Goal: Task Accomplishment & Management: Use online tool/utility

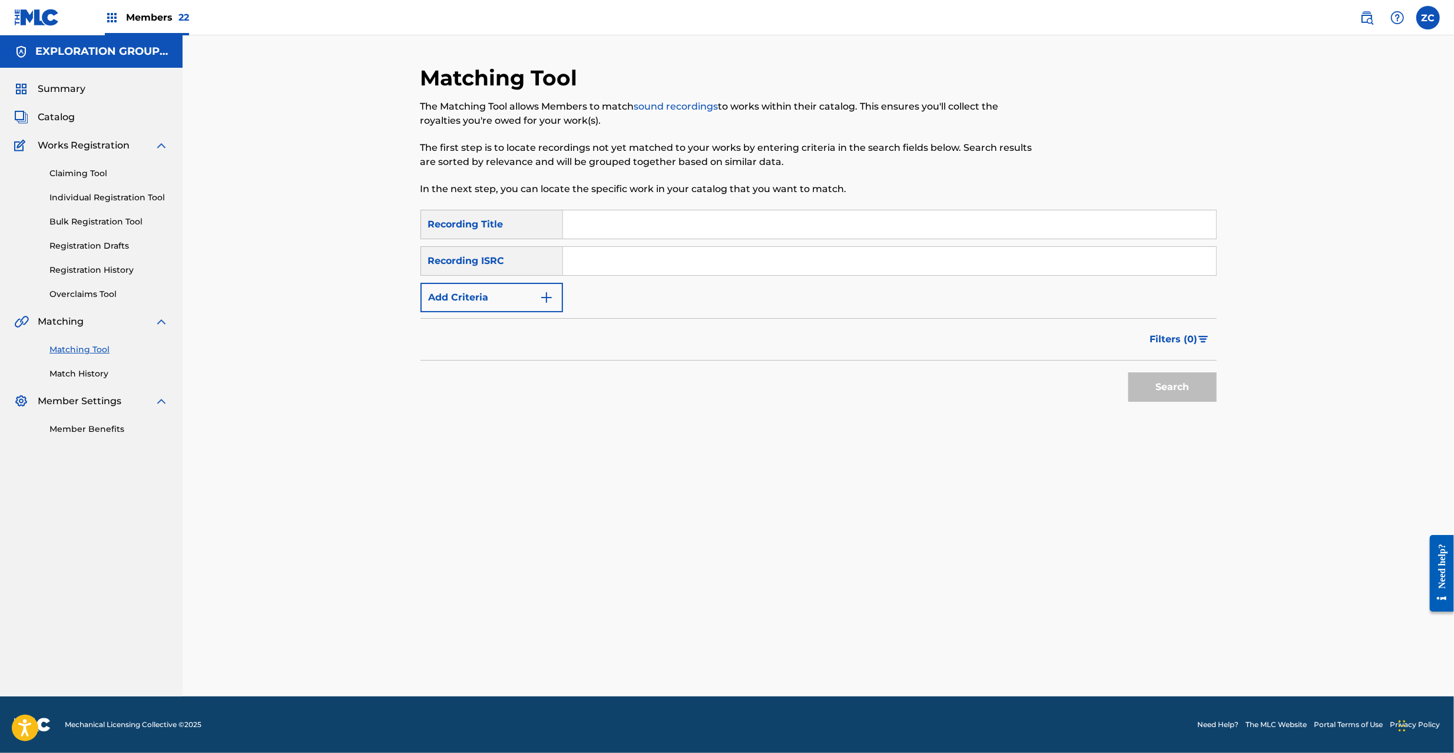
click at [671, 266] on input "Search Form" at bounding box center [889, 261] width 653 height 28
paste input "JPF300900030"
click at [1199, 385] on button "Search" at bounding box center [1172, 386] width 88 height 29
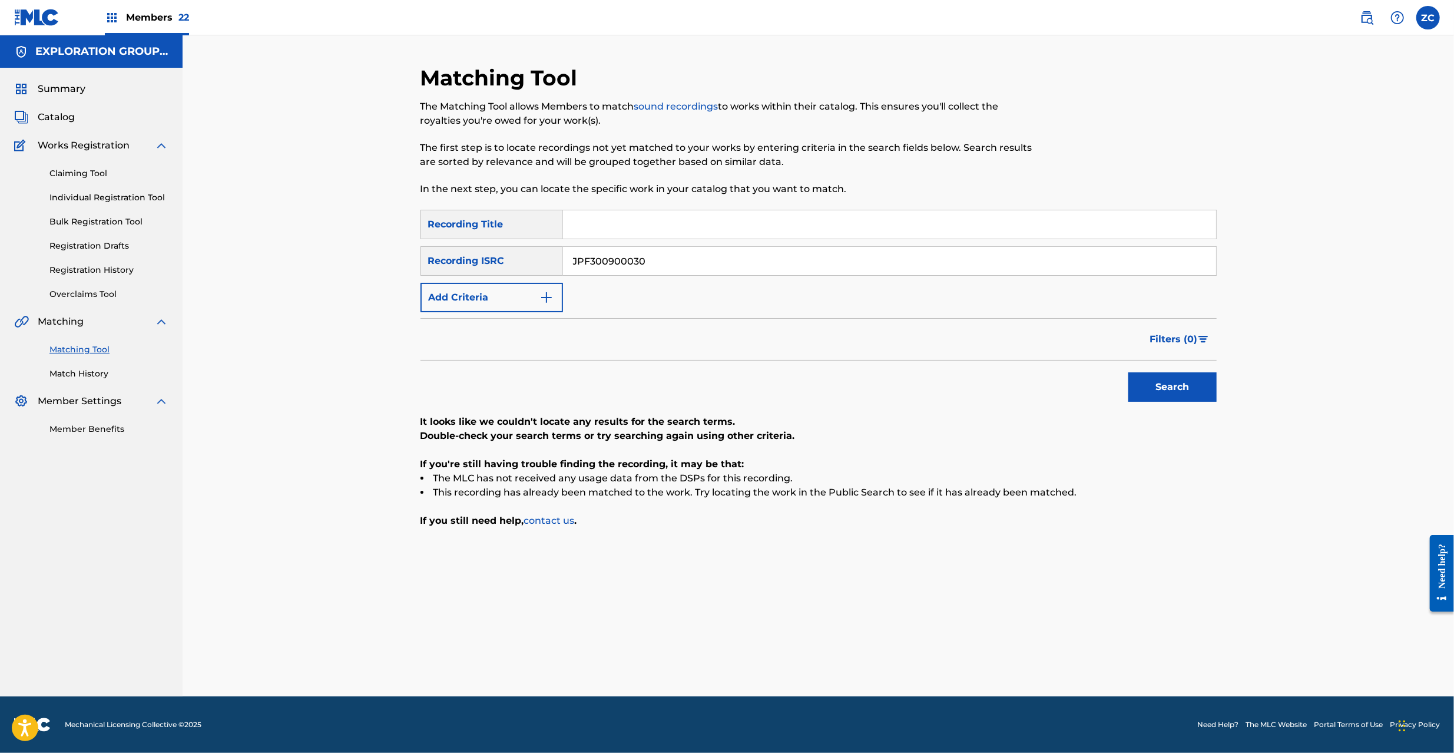
click at [853, 266] on input "JPF300900030" at bounding box center [889, 261] width 653 height 28
paste input "1200039"
type input "JPF301200039"
click at [1174, 392] on button "Search" at bounding box center [1172, 386] width 88 height 29
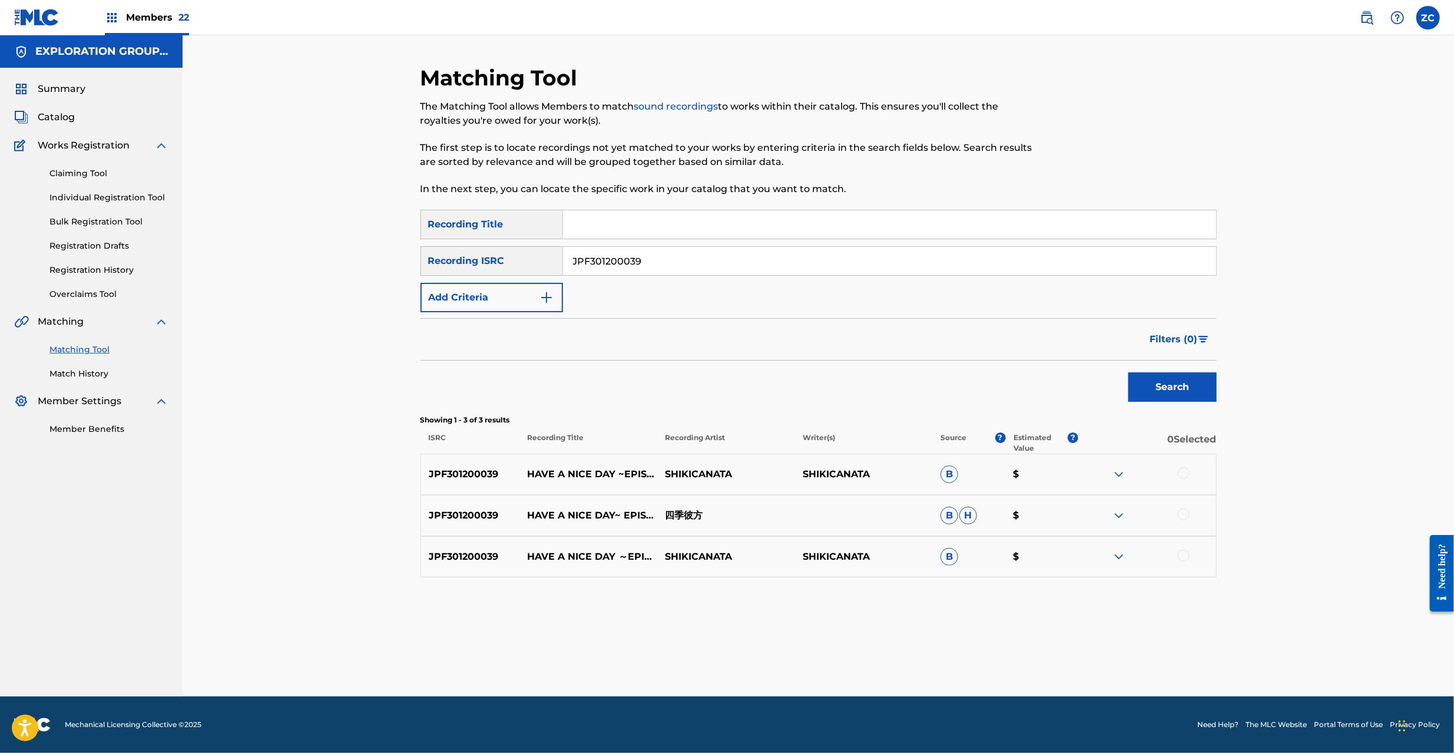
click at [1185, 472] on div at bounding box center [1184, 473] width 12 height 12
click at [1184, 510] on div at bounding box center [1184, 514] width 12 height 12
click at [1187, 556] on div at bounding box center [1184, 555] width 12 height 12
click at [851, 648] on button "Match 3 Groups" at bounding box center [828, 656] width 130 height 29
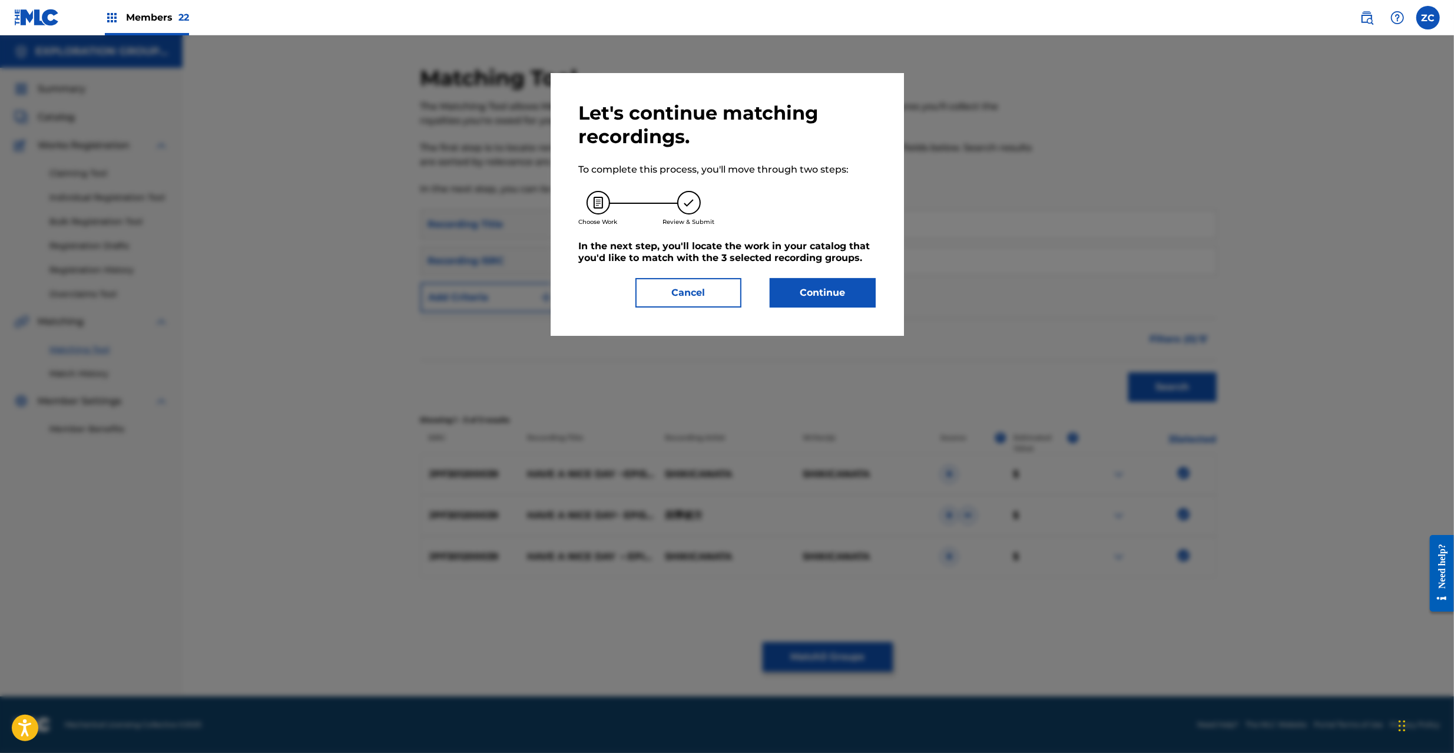
click at [816, 292] on button "Continue" at bounding box center [823, 292] width 106 height 29
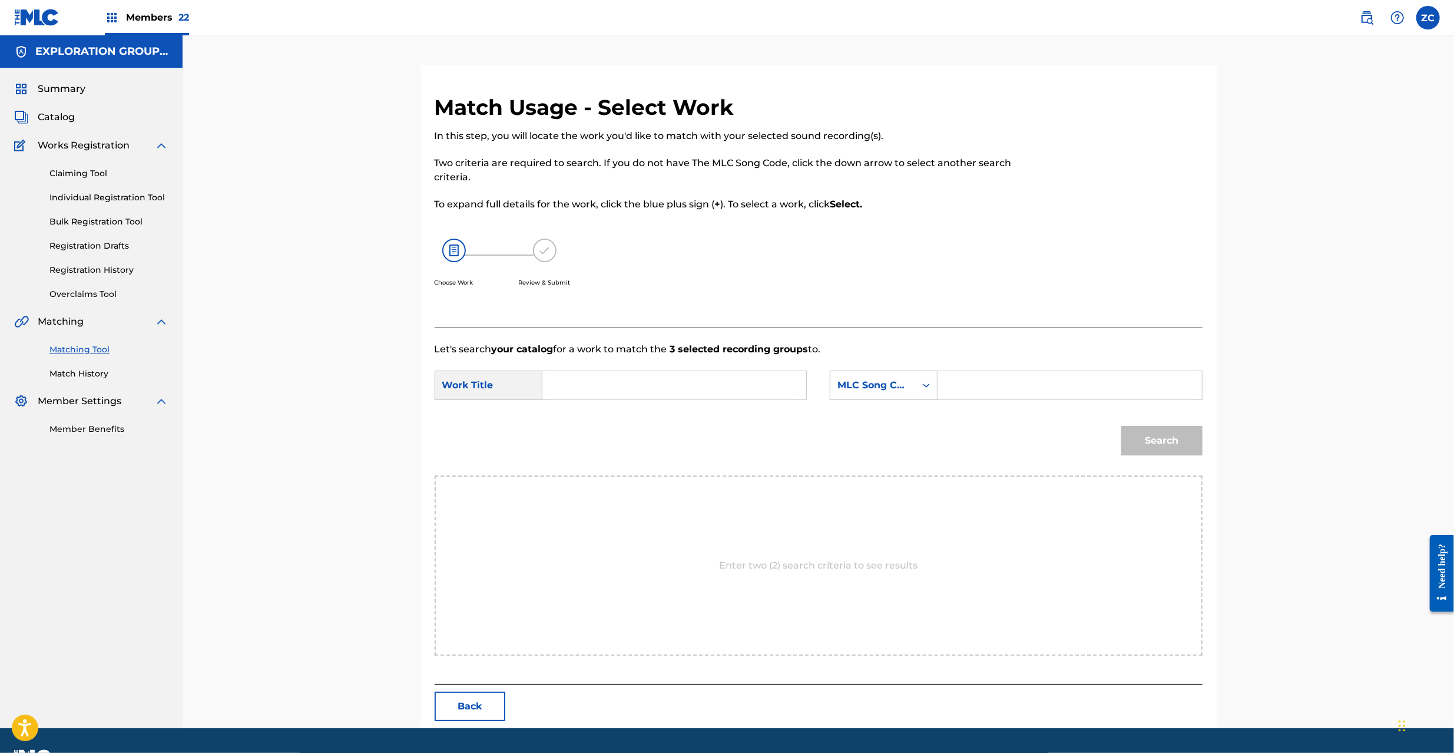
click at [662, 382] on input "Search Form" at bounding box center [674, 385] width 244 height 28
paste input "Have A Nice Day Episode Zero HQ6YMT"
click at [731, 385] on input "Have A Nice Day Episode Zero HQ6YMT" at bounding box center [674, 385] width 244 height 28
type input "Have A Nice Day Episode Zero"
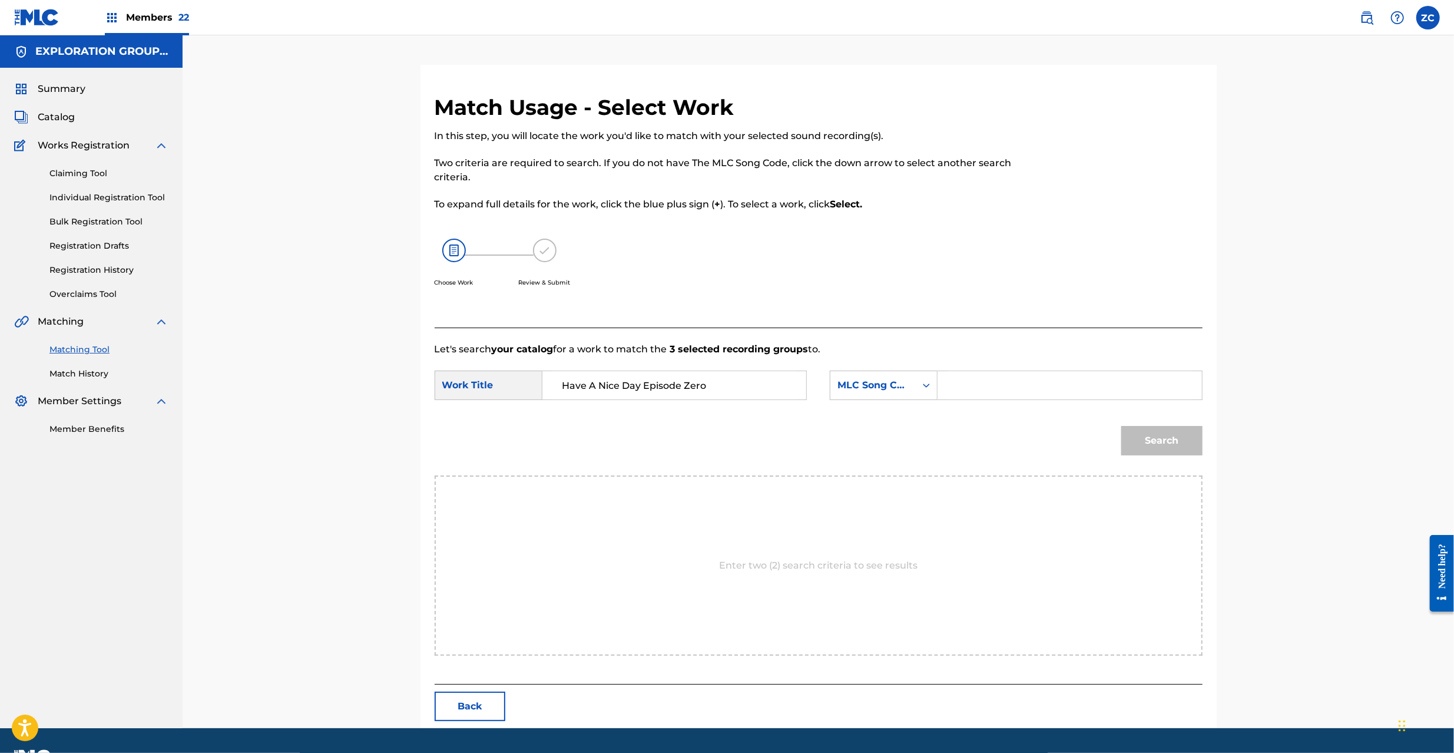
drag, startPoint x: 988, startPoint y: 385, endPoint x: 999, endPoint y: 389, distance: 12.1
click at [988, 385] on input "Search Form" at bounding box center [1069, 385] width 244 height 28
paste input "HQ6YMT"
type input "HQ6YMT"
click at [1164, 441] on button "Search" at bounding box center [1161, 440] width 81 height 29
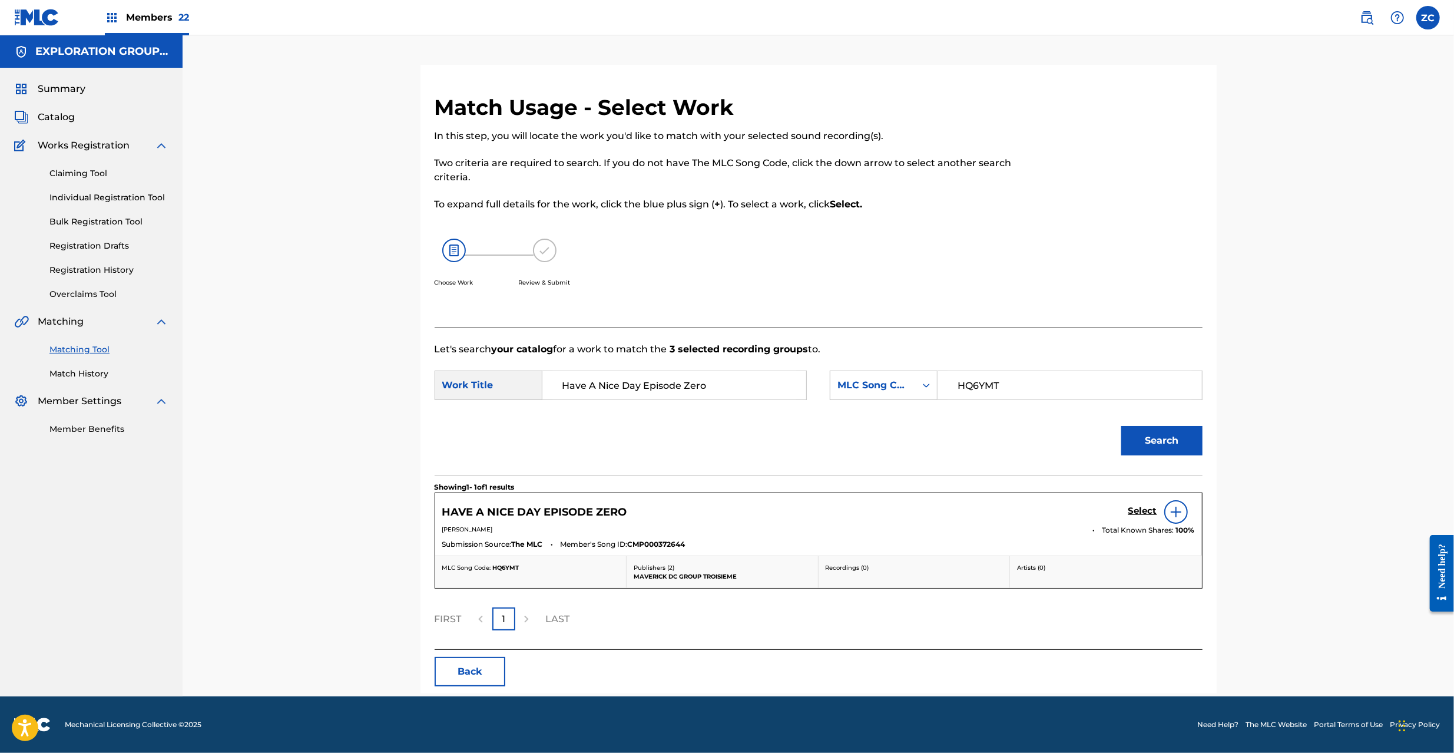
click at [1138, 509] on h5 "Select" at bounding box center [1142, 510] width 29 height 11
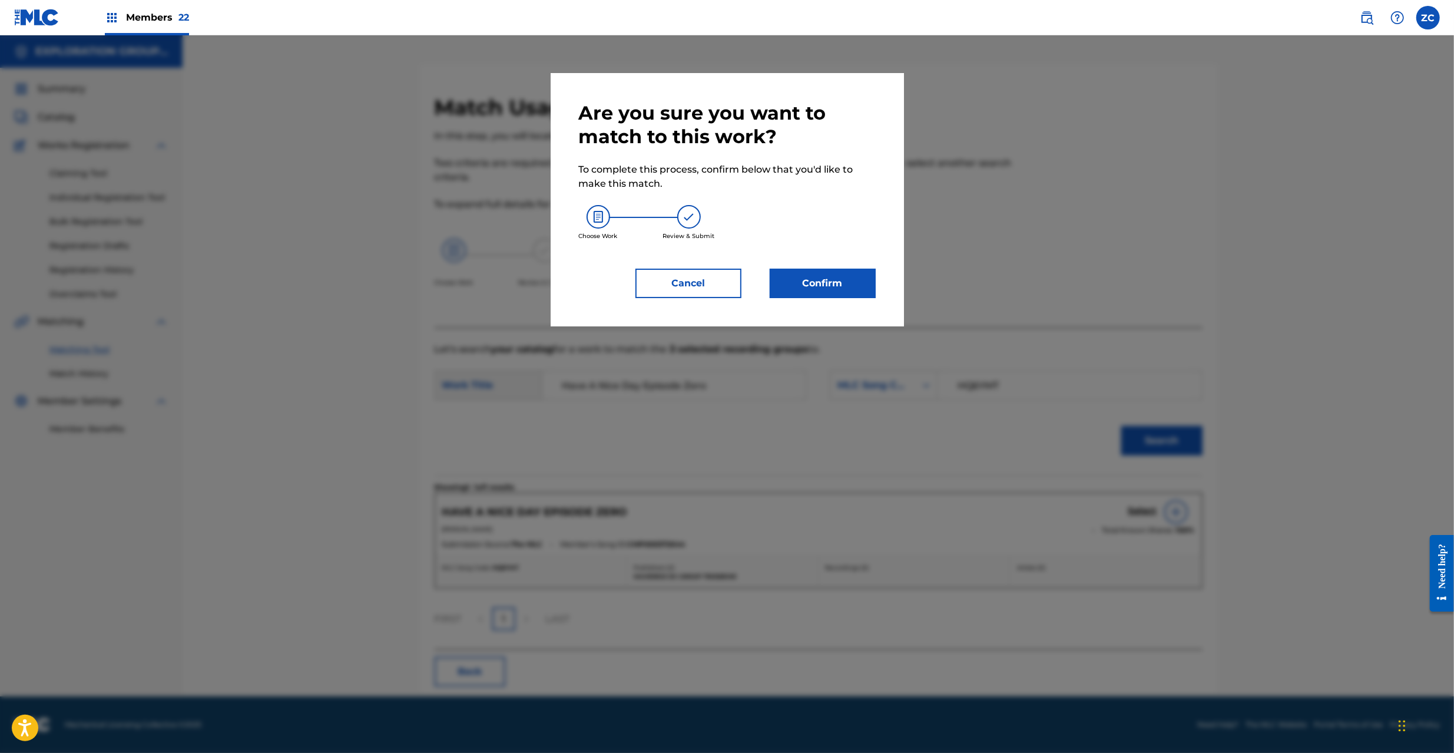
click at [858, 269] on button "Confirm" at bounding box center [823, 283] width 106 height 29
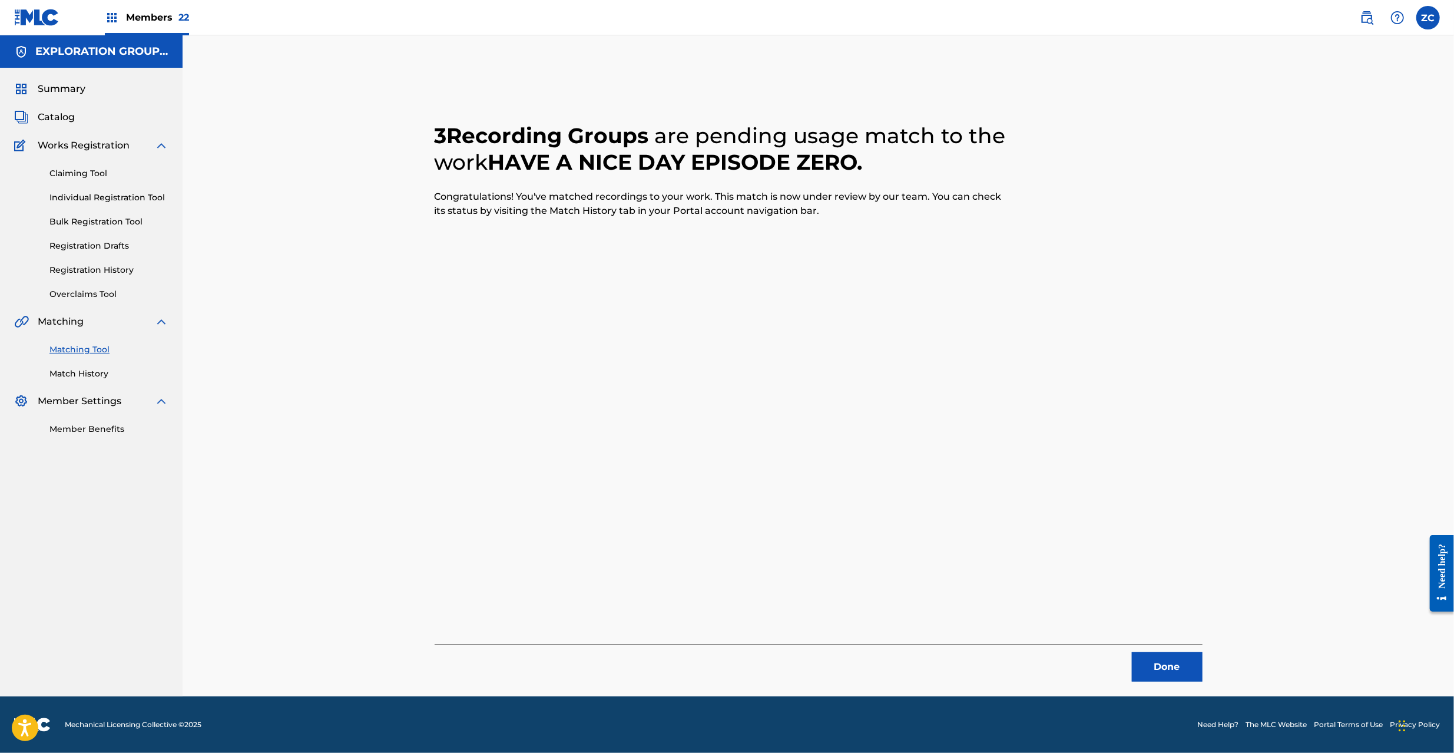
click at [1186, 670] on button "Done" at bounding box center [1167, 666] width 71 height 29
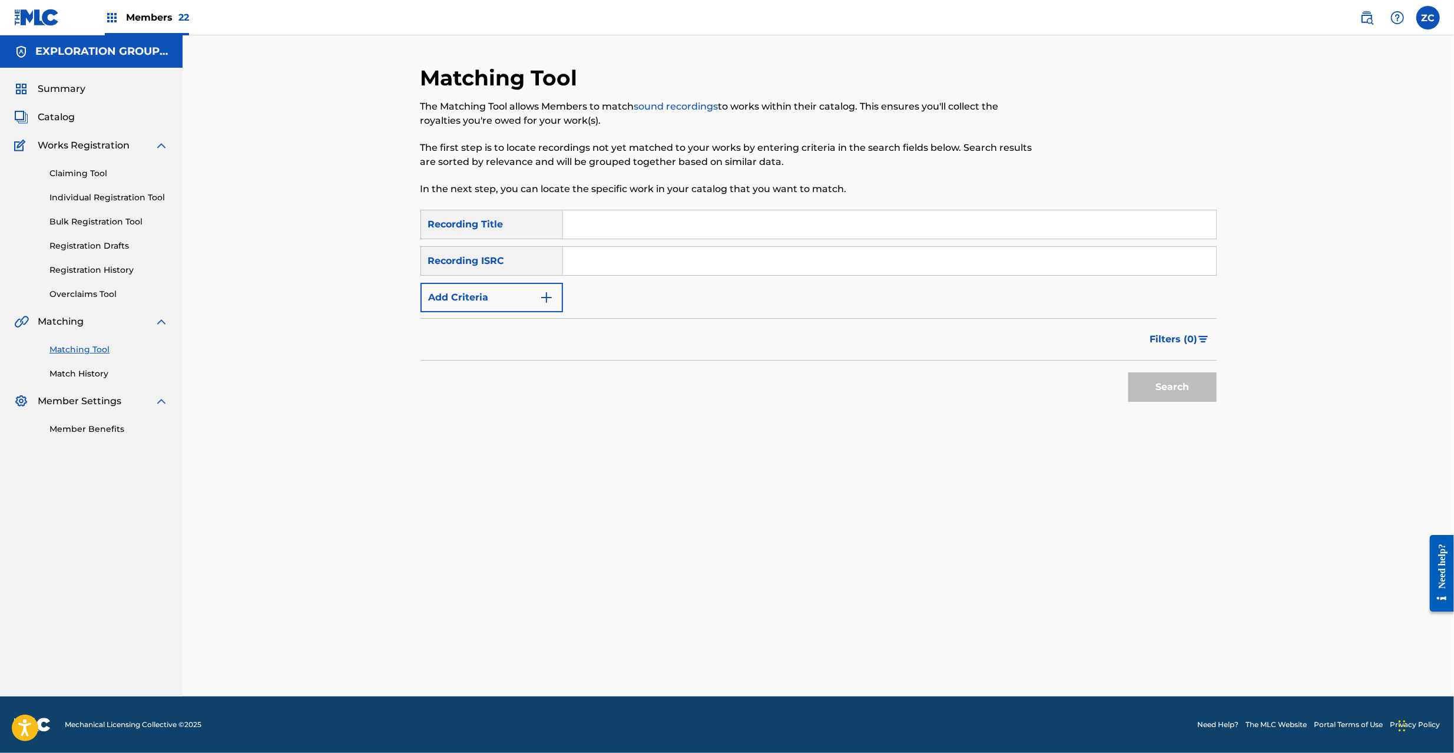
click at [647, 270] on input "Search Form" at bounding box center [889, 261] width 653 height 28
paste input "JPF301200039"
drag, startPoint x: 1182, startPoint y: 382, endPoint x: 1141, endPoint y: 382, distance: 41.8
click at [1182, 382] on button "Search" at bounding box center [1172, 386] width 88 height 29
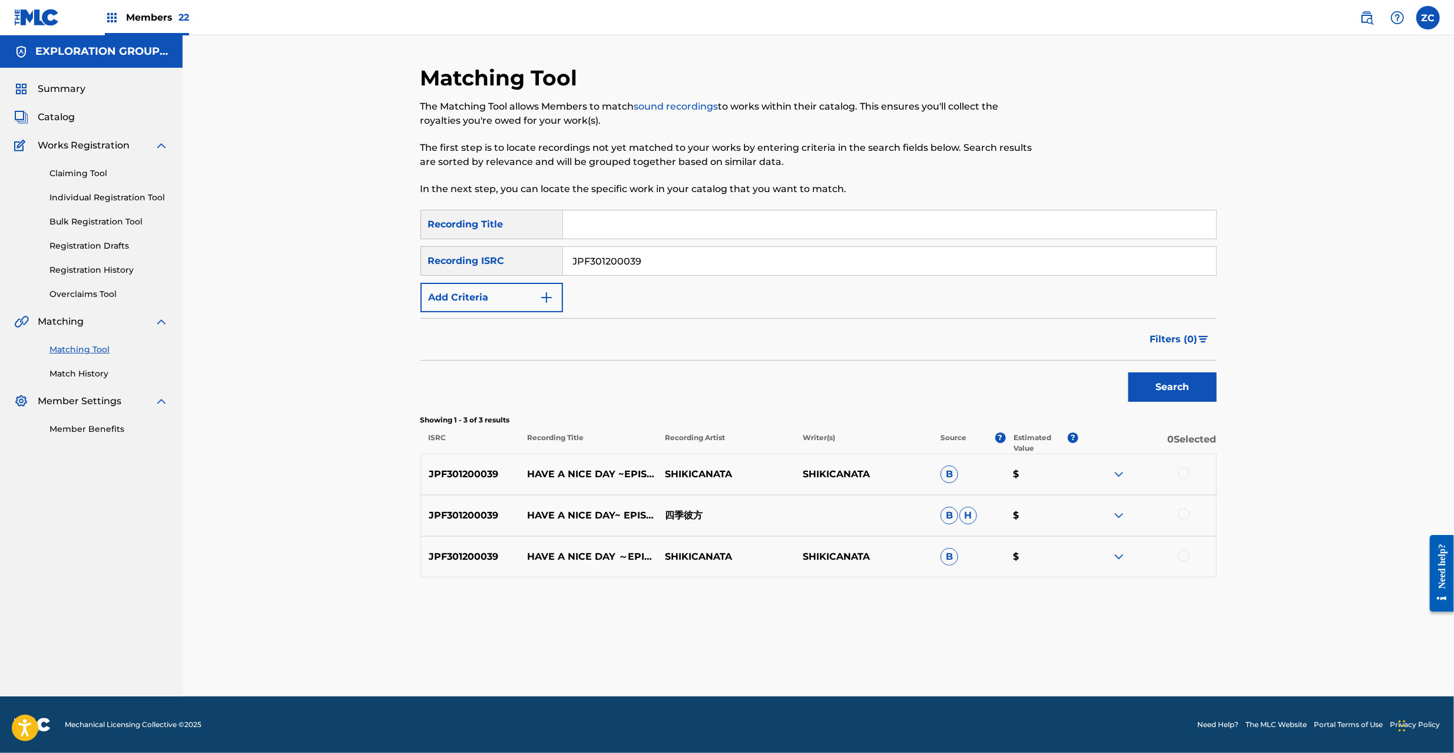
click at [655, 264] on input "JPF301200039" at bounding box center [889, 261] width 653 height 28
paste input "PO01082270"
click at [1205, 392] on button "Search" at bounding box center [1172, 386] width 88 height 29
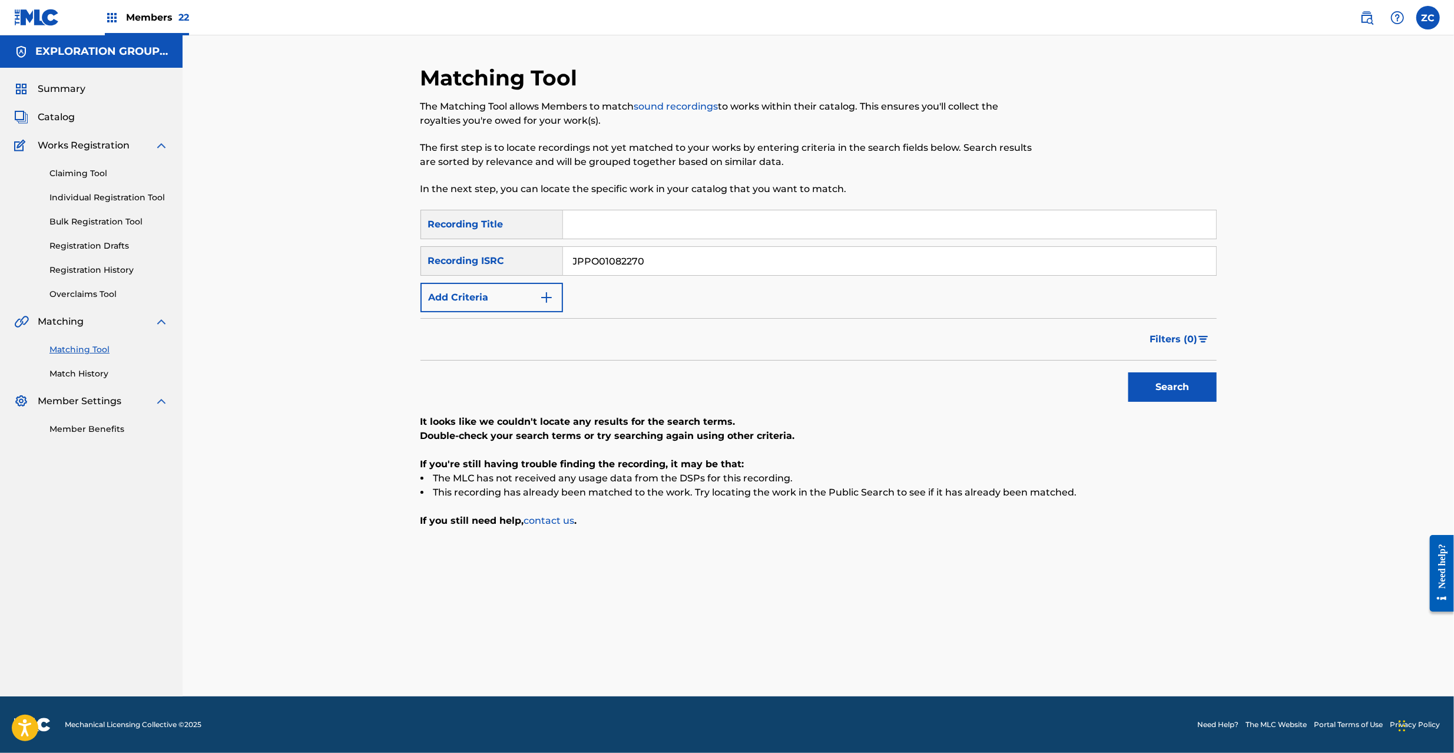
click at [733, 267] on input "JPPO01082270" at bounding box center [889, 261] width 653 height 28
paste input "F301500089"
type input "JPF301500089"
drag, startPoint x: 1182, startPoint y: 383, endPoint x: 1140, endPoint y: 370, distance: 44.3
click at [1182, 382] on button "Search" at bounding box center [1172, 386] width 88 height 29
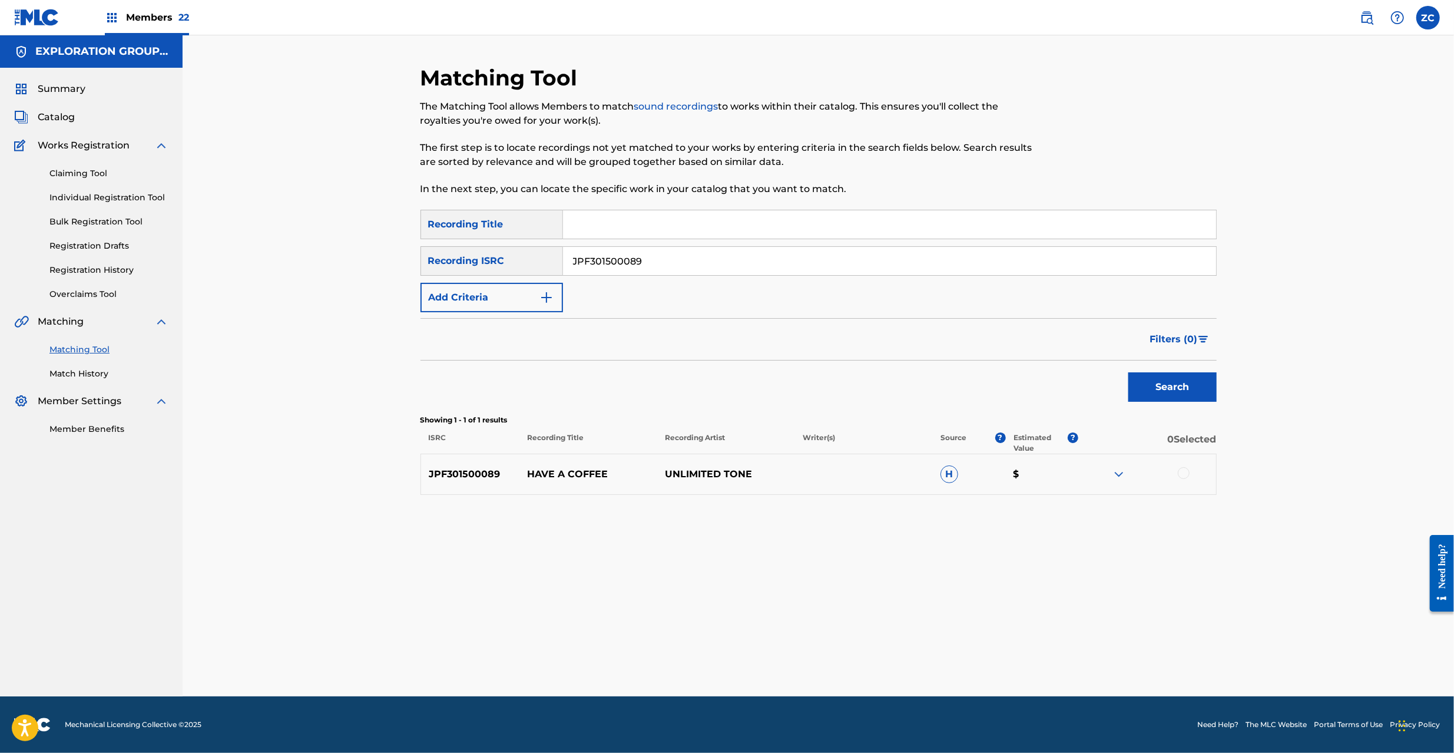
click at [1187, 472] on div at bounding box center [1184, 473] width 12 height 12
click at [855, 660] on button "Match 1 Group" at bounding box center [828, 656] width 130 height 29
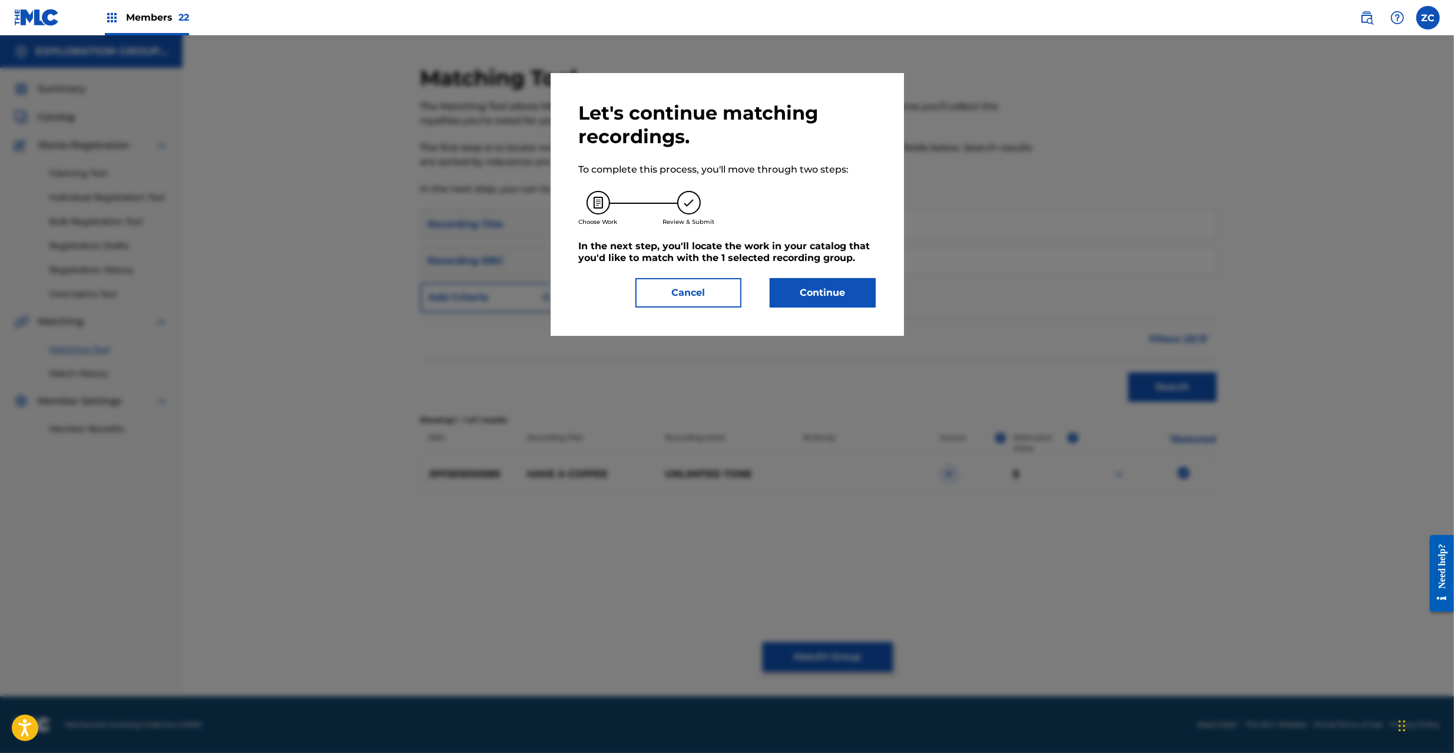
click at [801, 292] on button "Continue" at bounding box center [823, 292] width 106 height 29
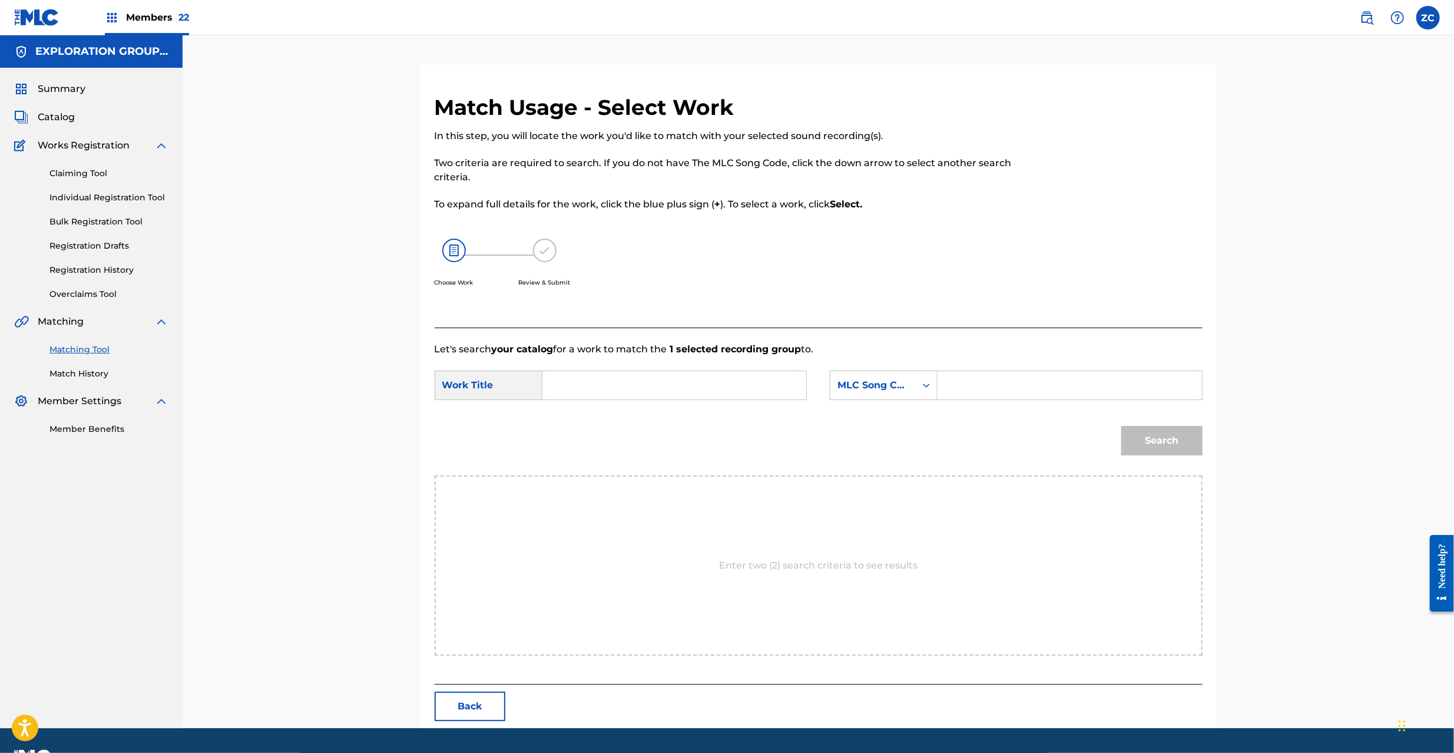
click at [667, 382] on input "Search Form" at bounding box center [674, 385] width 244 height 28
paste input "Have A Coffee HQ6YD9"
click at [665, 383] on input "Have A Coffee HQ6YD9" at bounding box center [674, 385] width 244 height 28
drag, startPoint x: 665, startPoint y: 383, endPoint x: 689, endPoint y: 385, distance: 23.7
click at [665, 384] on input "Have A Coffee HQ6YD9" at bounding box center [674, 385] width 244 height 28
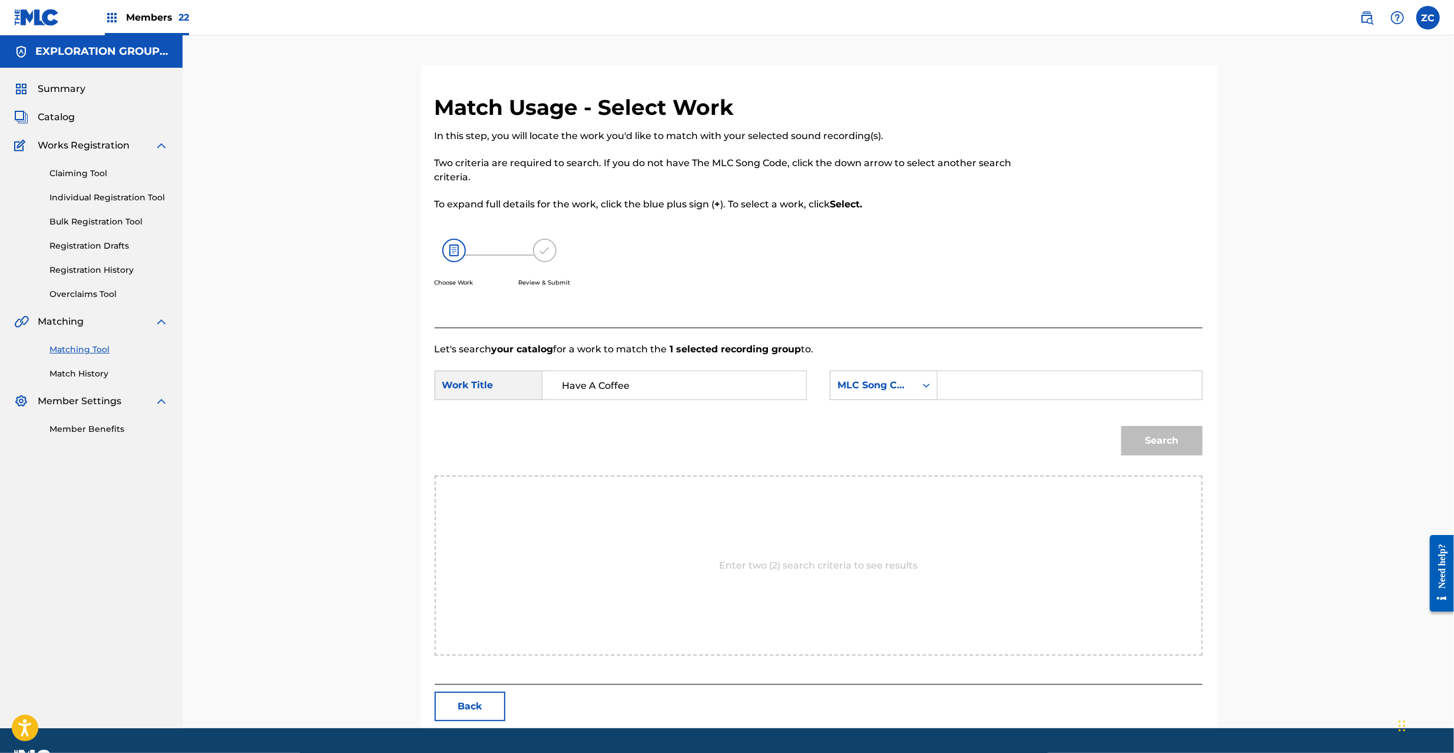
type input "Have A Coffee"
click at [989, 387] on input "Search Form" at bounding box center [1069, 385] width 244 height 28
paste input "HQ6YD9"
type input "HQ6YD9"
click at [1175, 449] on button "Search" at bounding box center [1161, 440] width 81 height 29
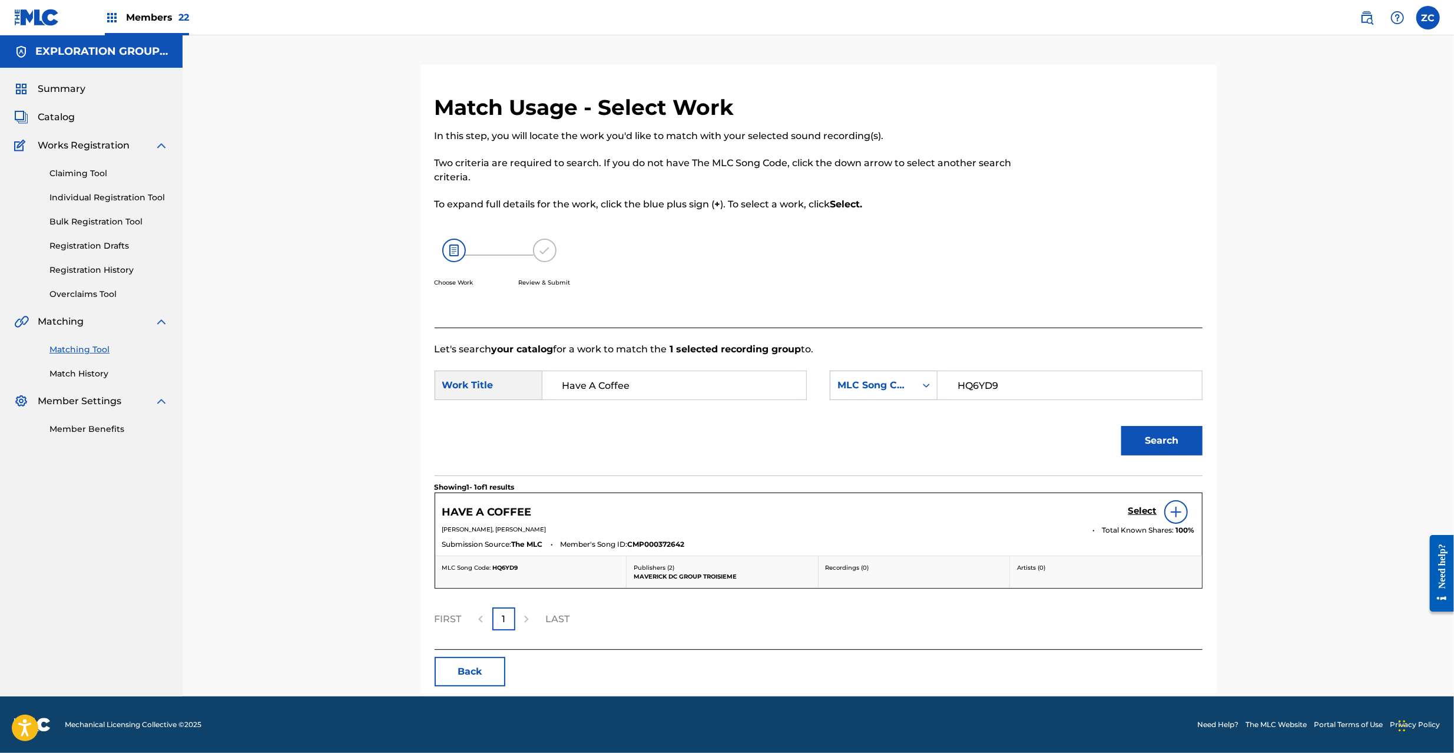
click at [1145, 510] on h5 "Select" at bounding box center [1142, 510] width 29 height 11
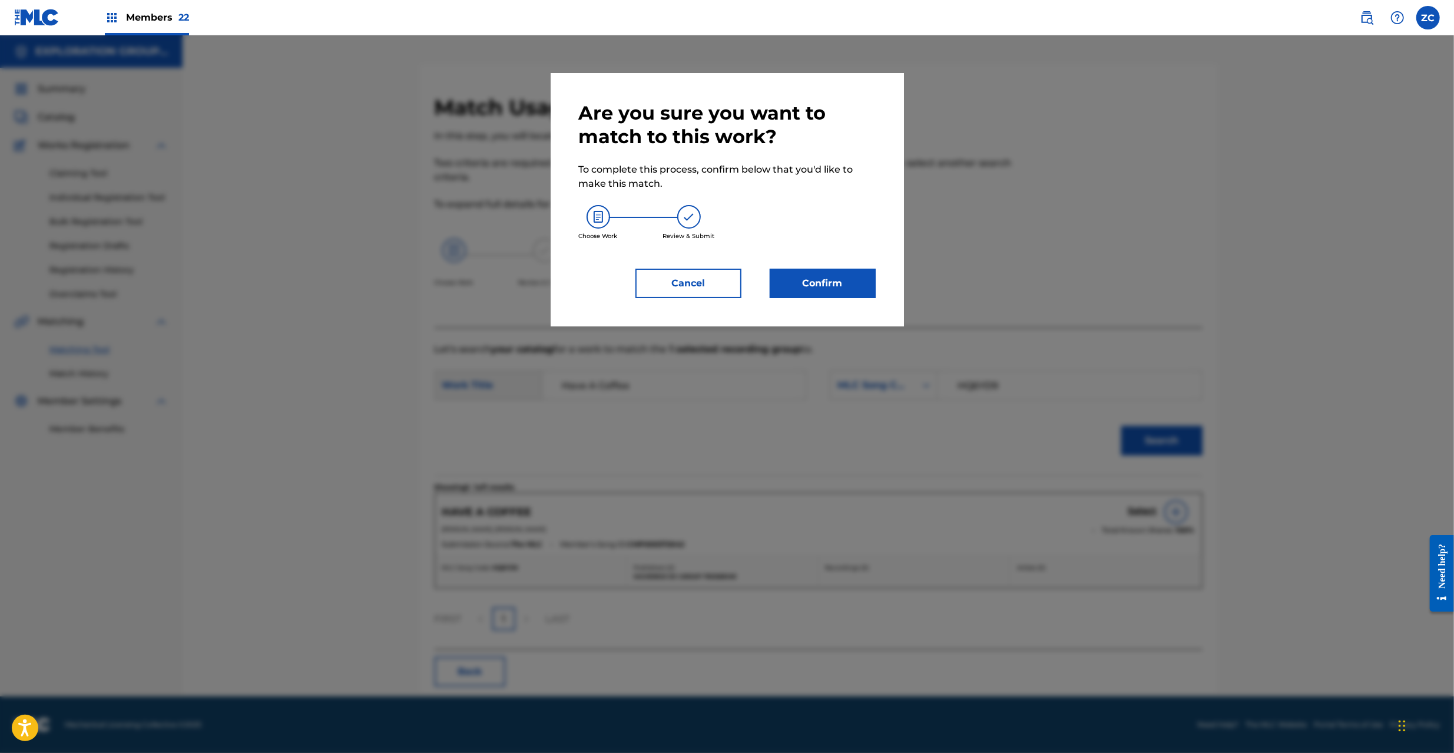
click at [862, 290] on button "Confirm" at bounding box center [823, 283] width 106 height 29
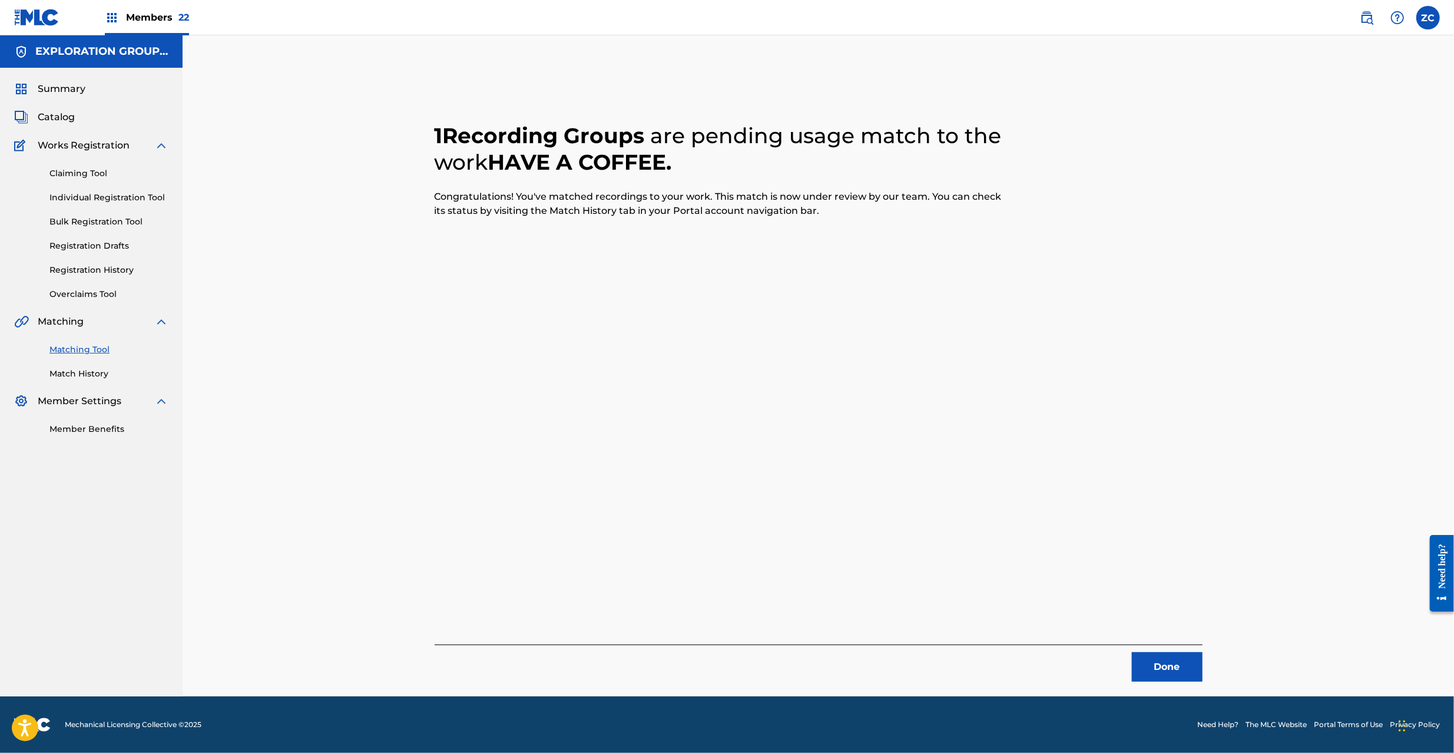
click at [1178, 674] on button "Done" at bounding box center [1167, 666] width 71 height 29
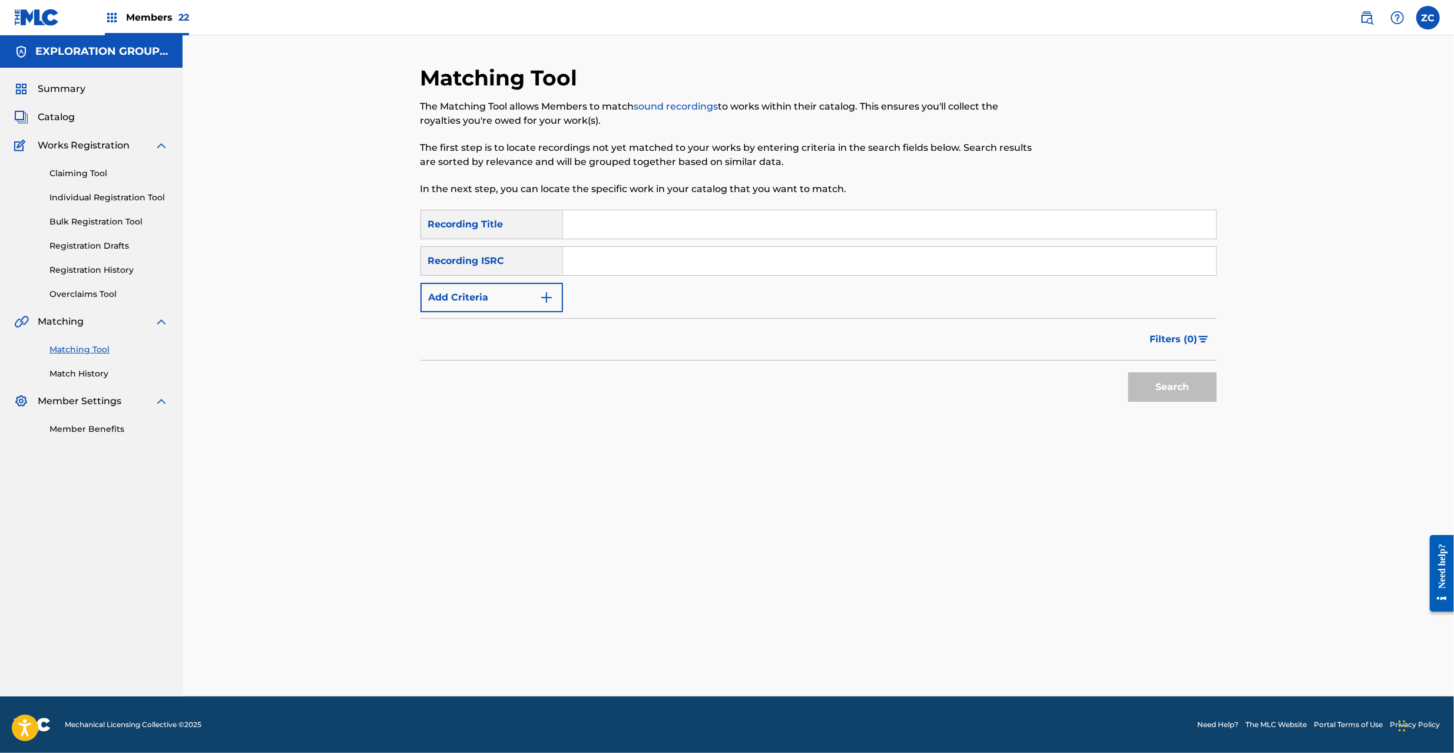
drag, startPoint x: 721, startPoint y: 267, endPoint x: 734, endPoint y: 274, distance: 14.2
click at [721, 267] on input "Search Form" at bounding box center [889, 261] width 653 height 28
paste input "JPF300601730"
type input "JPF300601730"
click at [1169, 385] on button "Search" at bounding box center [1172, 386] width 88 height 29
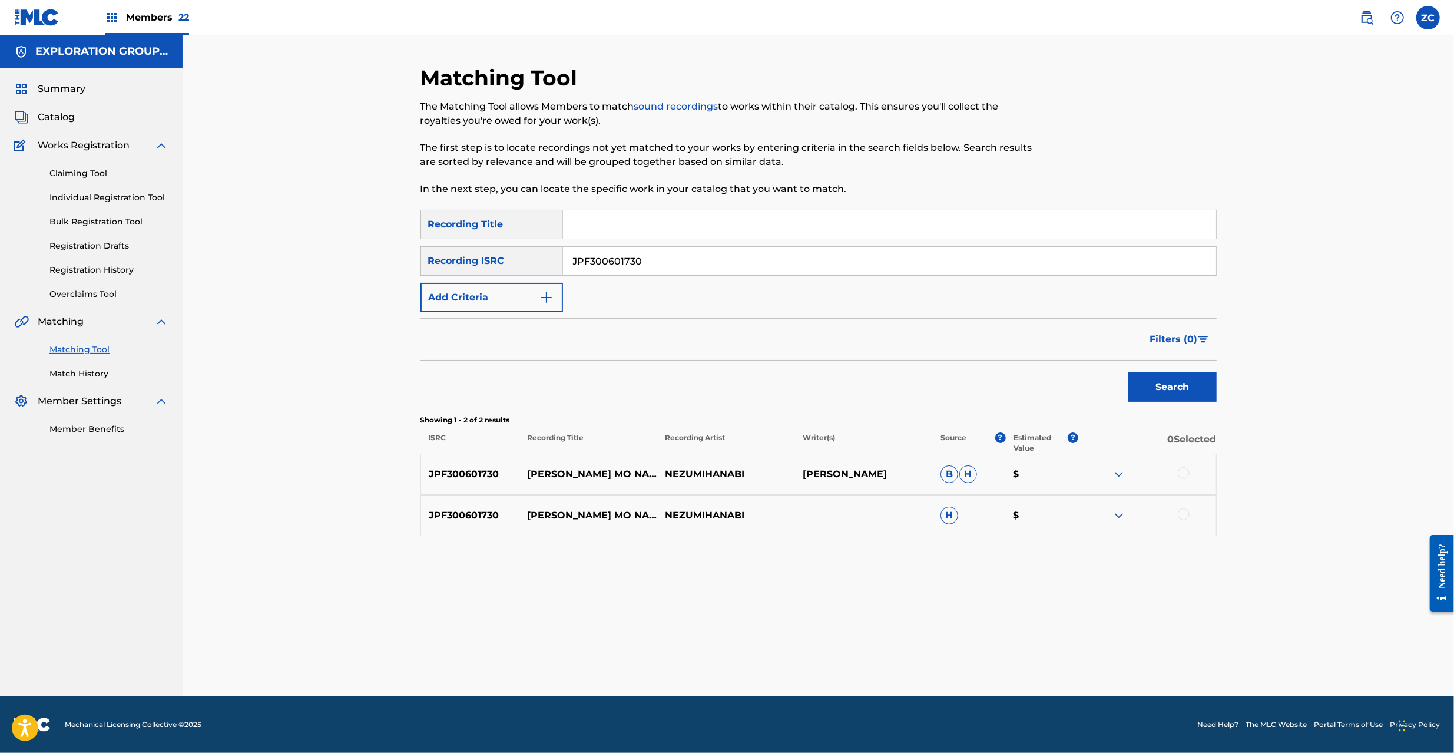
click at [1185, 476] on div at bounding box center [1184, 473] width 12 height 12
click at [1185, 513] on div at bounding box center [1184, 514] width 12 height 12
click at [840, 660] on button "Match 2 Groups" at bounding box center [828, 656] width 130 height 29
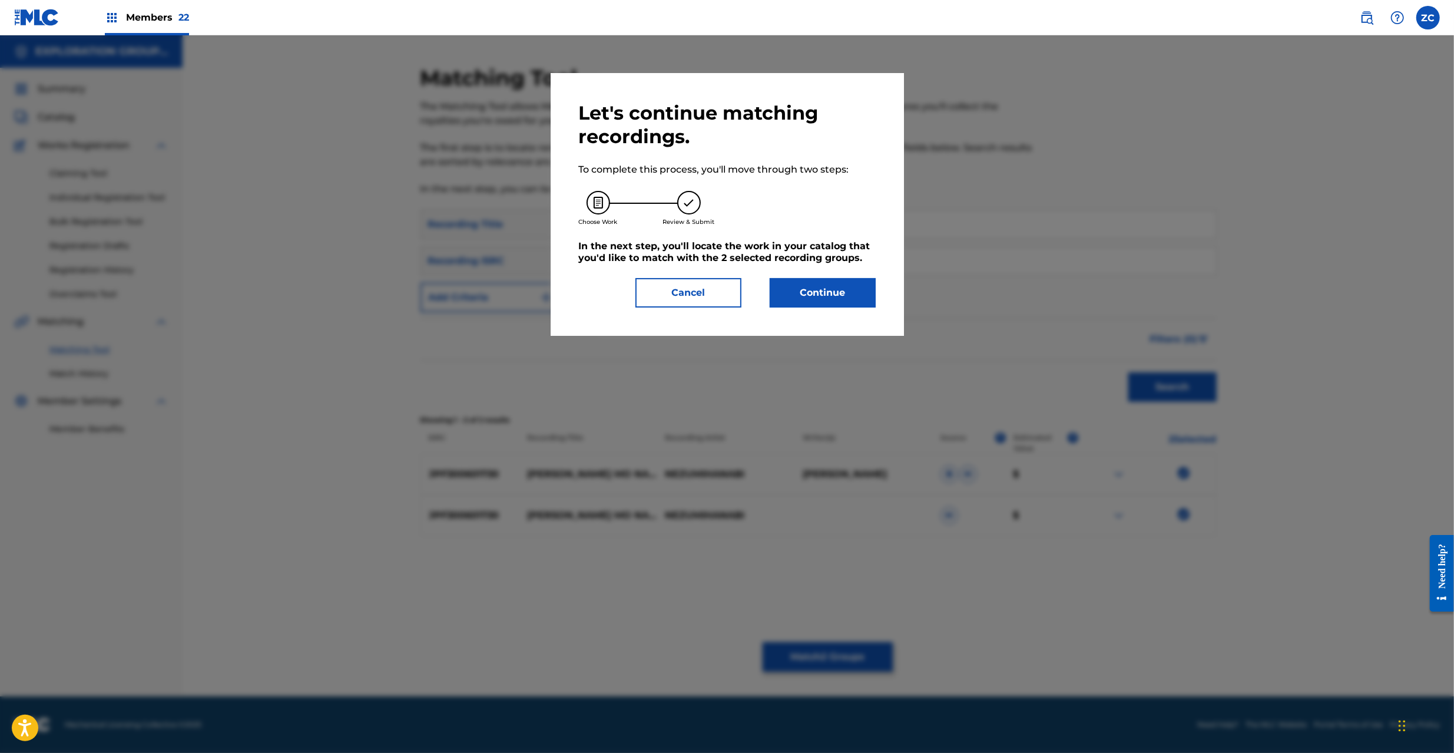
click at [831, 304] on button "Continue" at bounding box center [823, 292] width 106 height 29
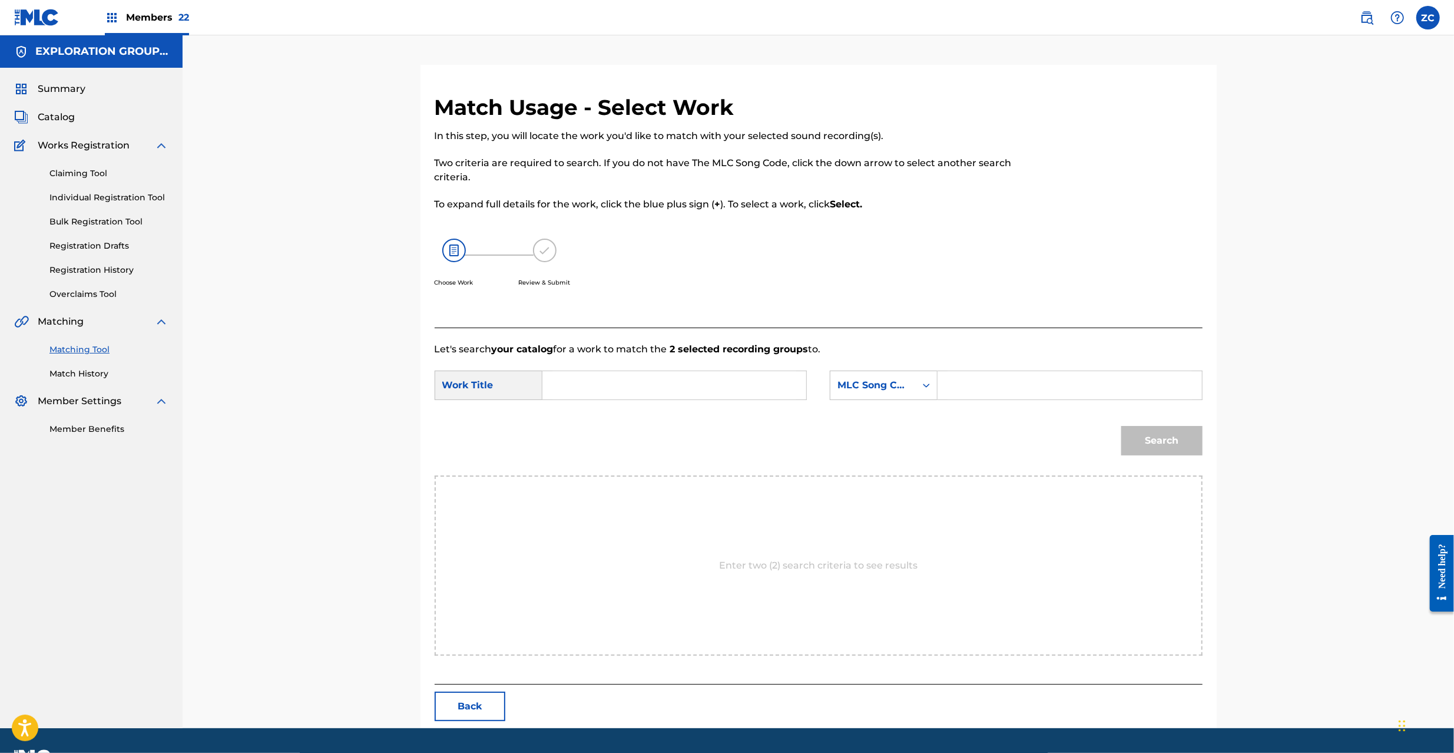
click at [705, 395] on input "Search Form" at bounding box center [674, 385] width 244 height 28
paste input "Hanemo Nainoni Tobenaiyo HC0E6S"
click at [709, 384] on input "Hanemo Nainoni Tobenaiyo HC0E6S" at bounding box center [674, 385] width 244 height 28
type input "[PERSON_NAME]"
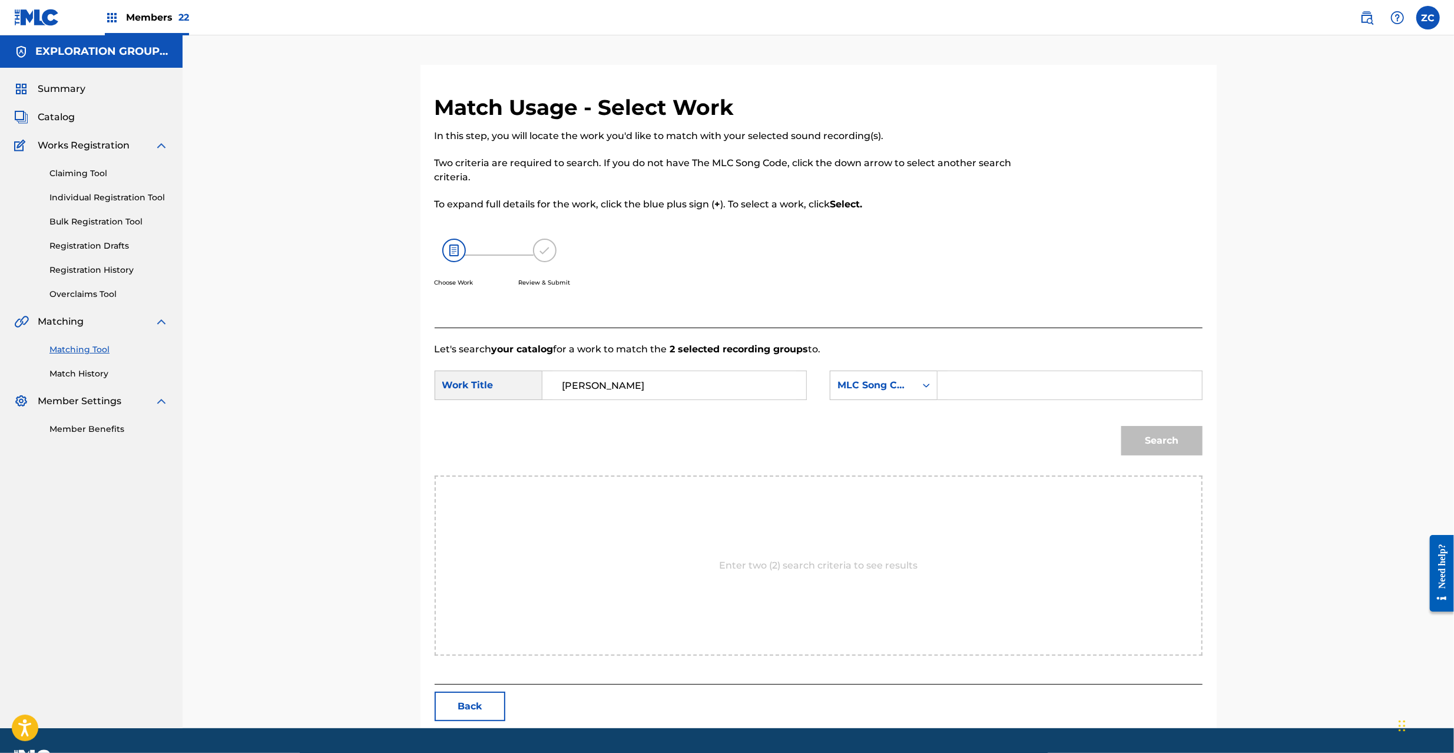
click at [1029, 384] on input "Search Form" at bounding box center [1069, 385] width 244 height 28
paste input "HC0E6S"
type input "HC0E6S"
click at [1176, 439] on button "Search" at bounding box center [1161, 440] width 81 height 29
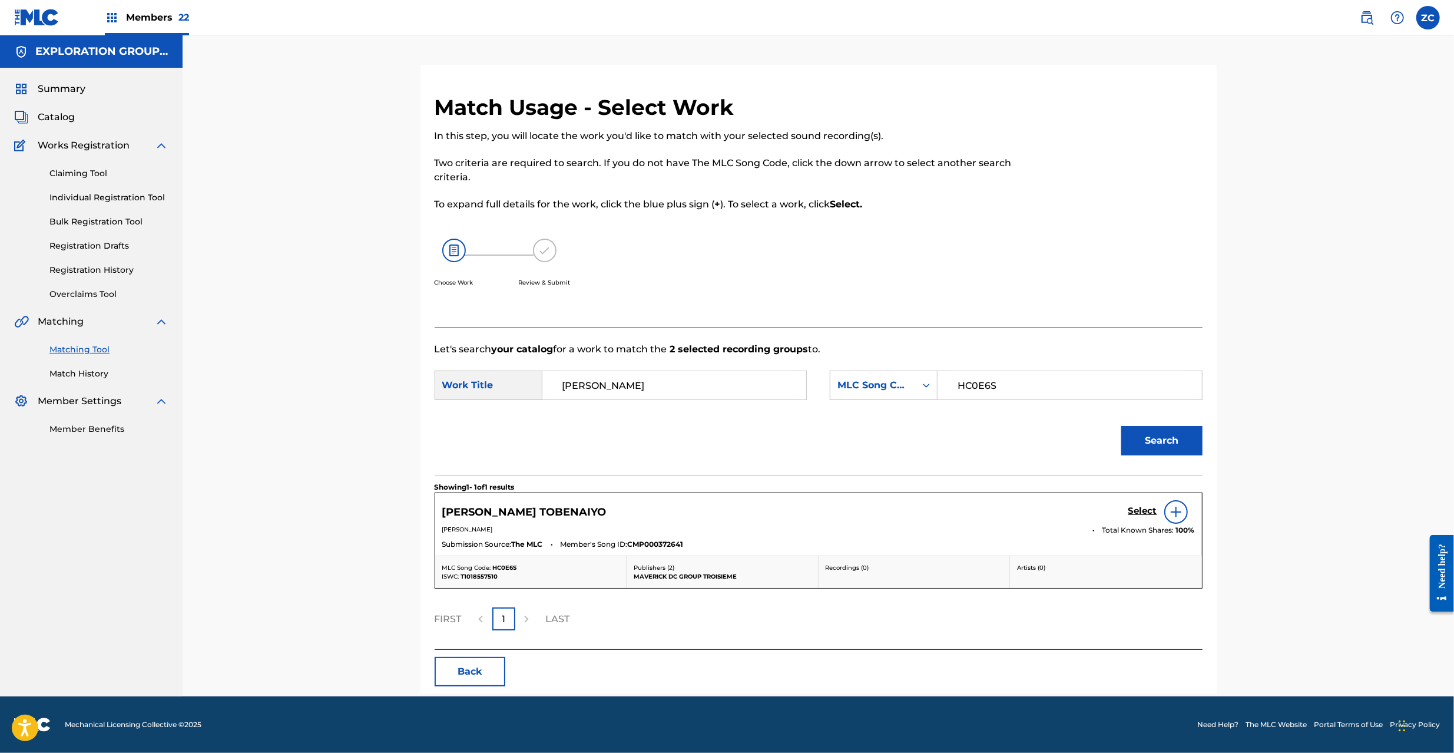
click at [1141, 509] on h5 "Select" at bounding box center [1142, 510] width 29 height 11
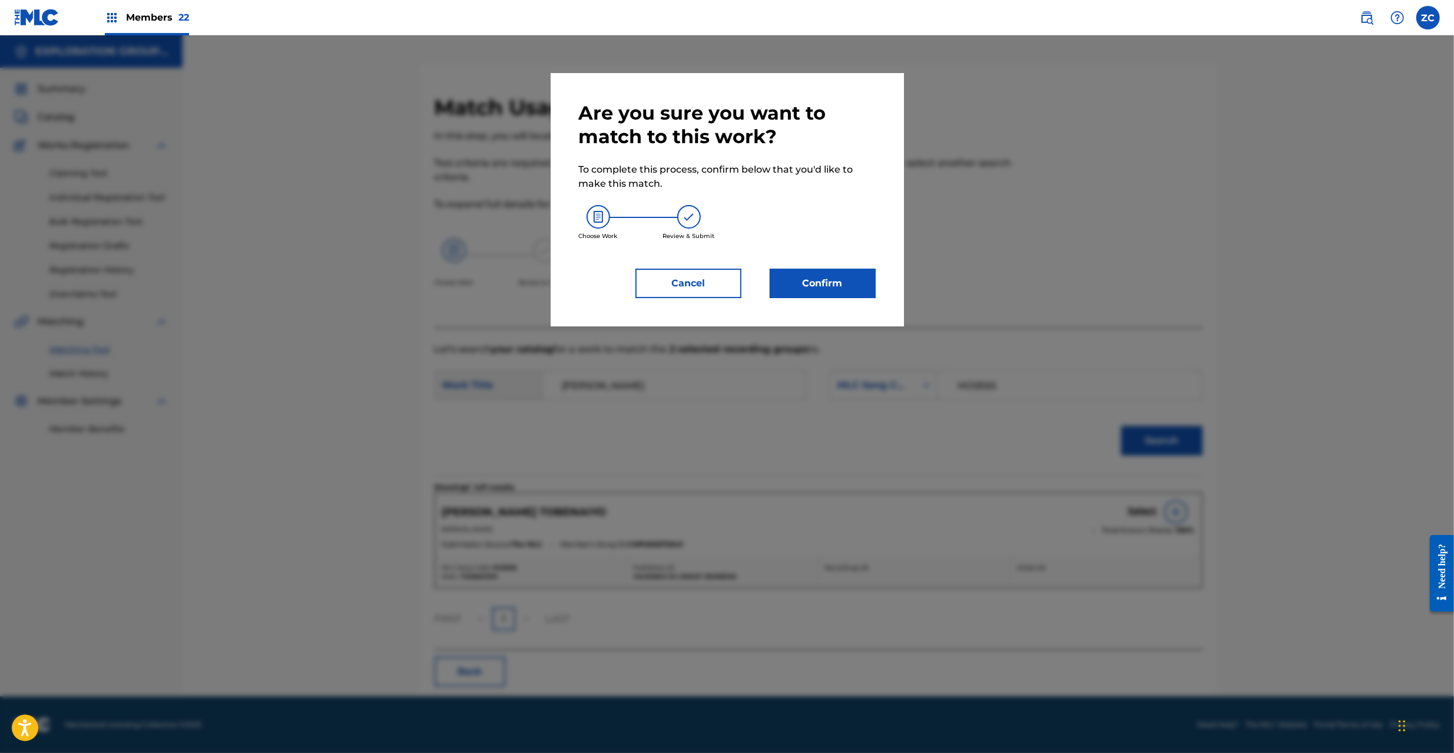
click at [820, 290] on button "Confirm" at bounding box center [823, 283] width 106 height 29
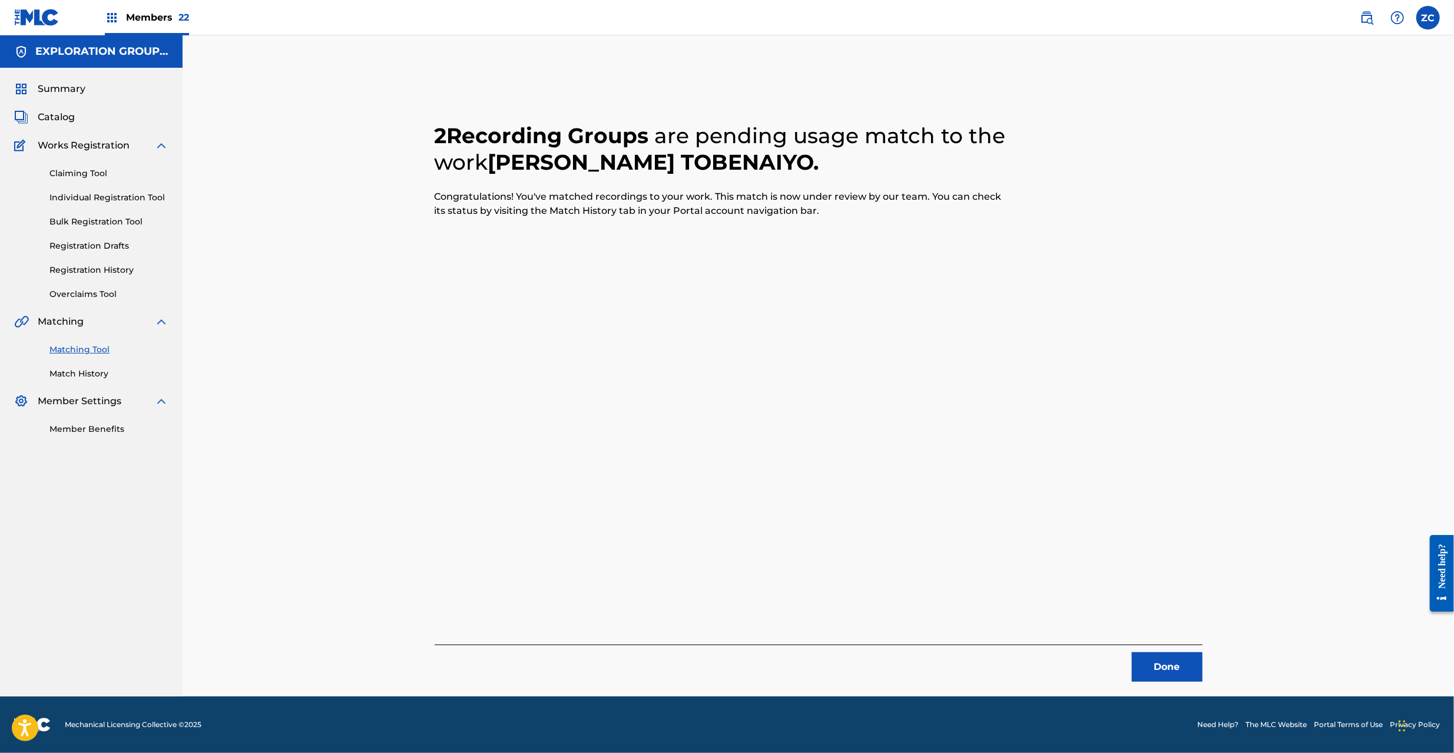
click at [1177, 674] on button "Done" at bounding box center [1167, 666] width 71 height 29
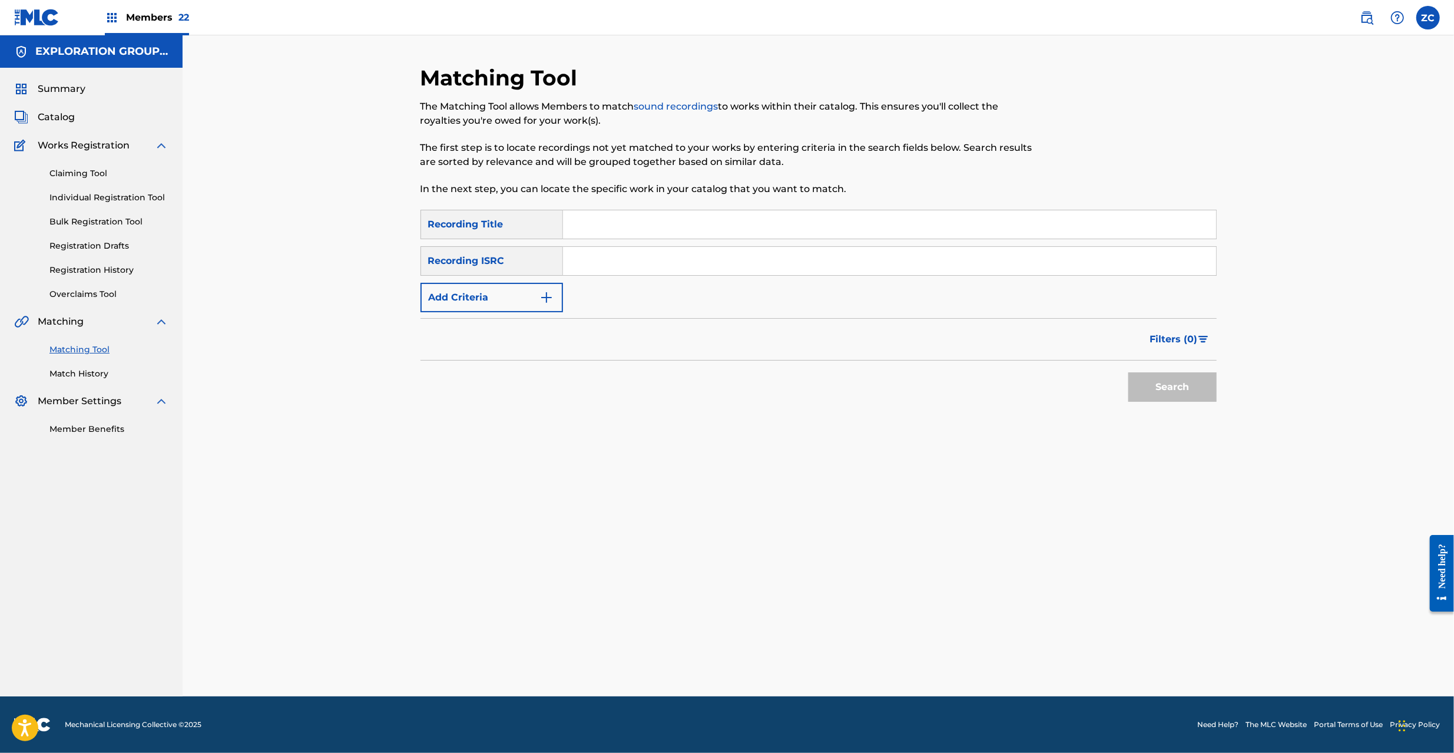
click at [766, 248] on input "Search Form" at bounding box center [889, 261] width 653 height 28
paste input "JPF301000106"
type input "JPF301000106"
click at [1148, 386] on button "Search" at bounding box center [1172, 386] width 88 height 29
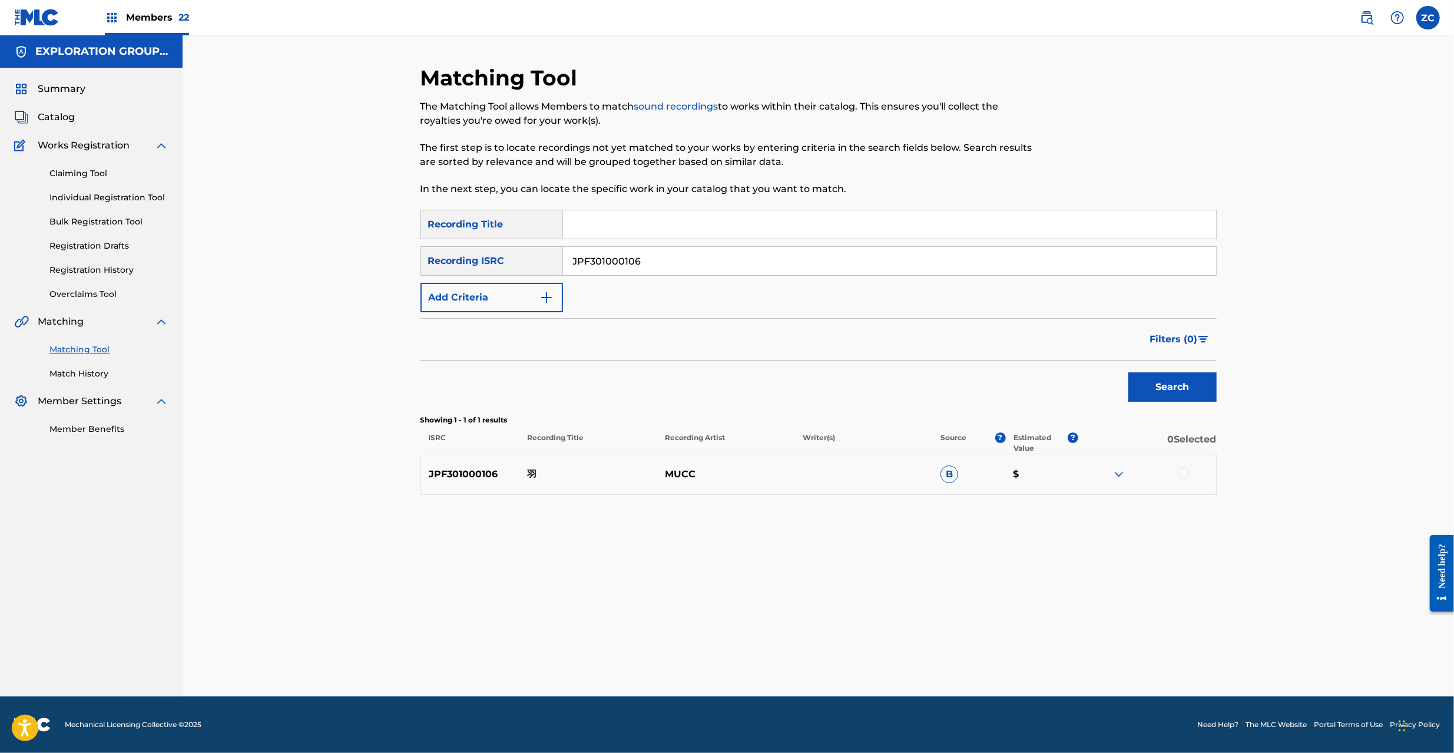
click at [1185, 473] on div at bounding box center [1184, 473] width 12 height 12
drag, startPoint x: 829, startPoint y: 655, endPoint x: 831, endPoint y: 649, distance: 6.3
click at [831, 649] on button "Match 1 Group" at bounding box center [828, 656] width 130 height 29
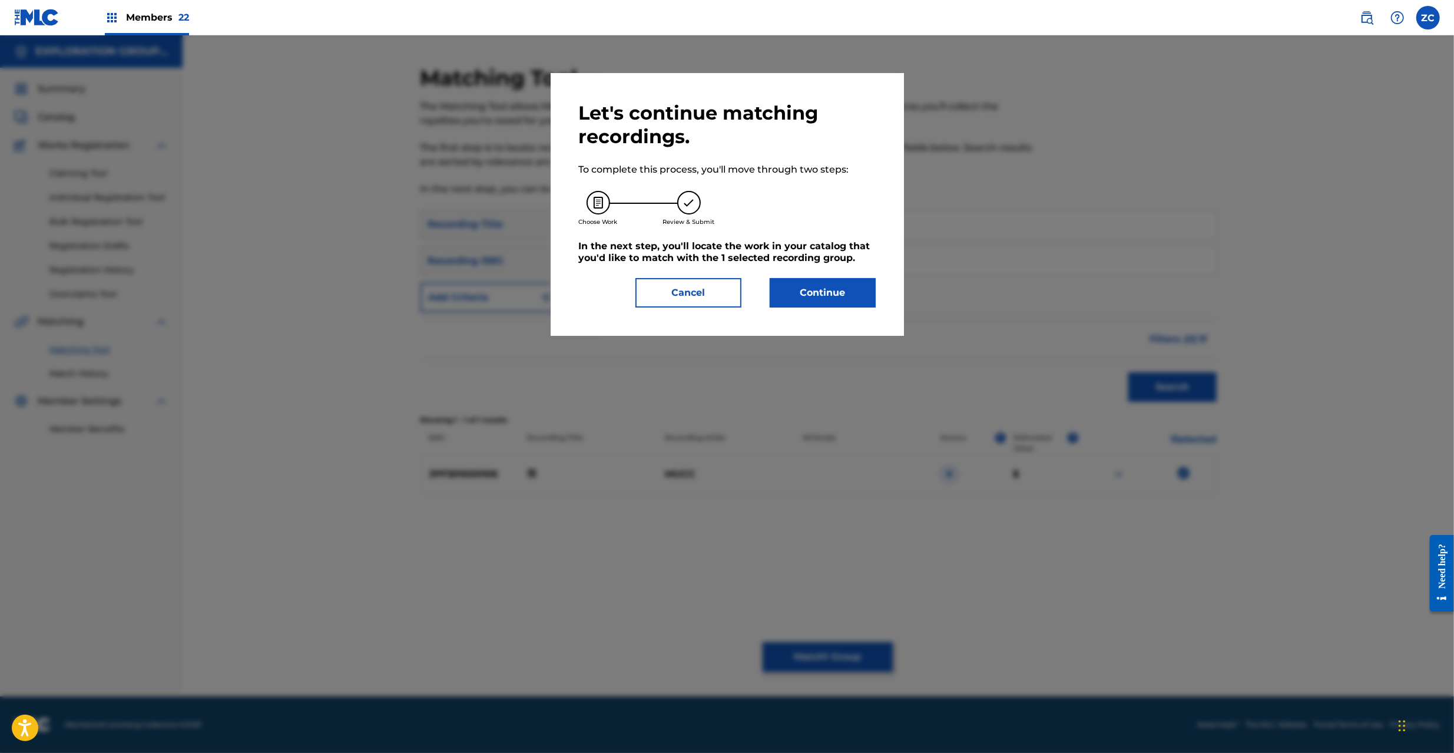
click at [816, 303] on button "Continue" at bounding box center [823, 292] width 106 height 29
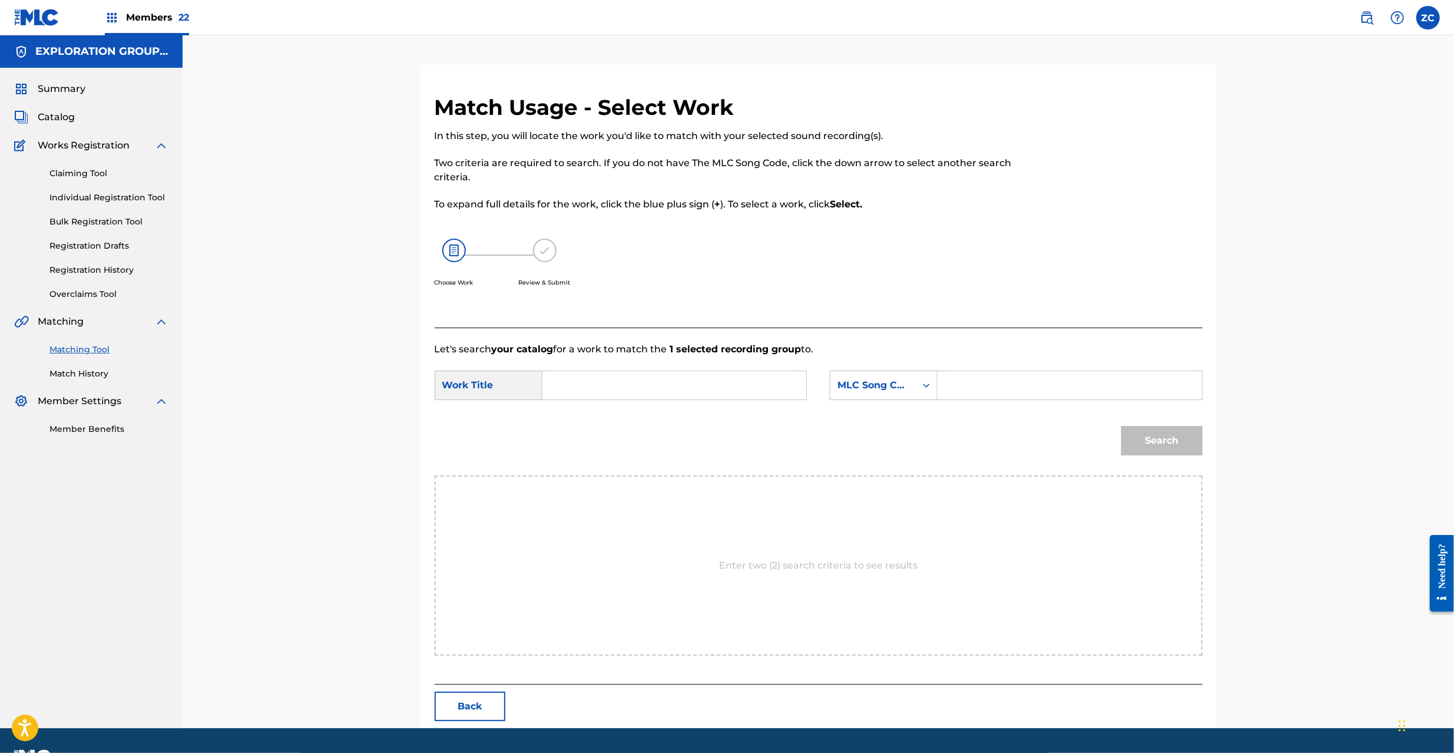
click at [645, 380] on input "Search Form" at bounding box center [674, 385] width 244 height 28
paste input "[PERSON_NAME] HQ6YHF"
click at [629, 382] on input "[PERSON_NAME] HQ6YHF" at bounding box center [674, 385] width 244 height 28
type input "[PERSON_NAME]"
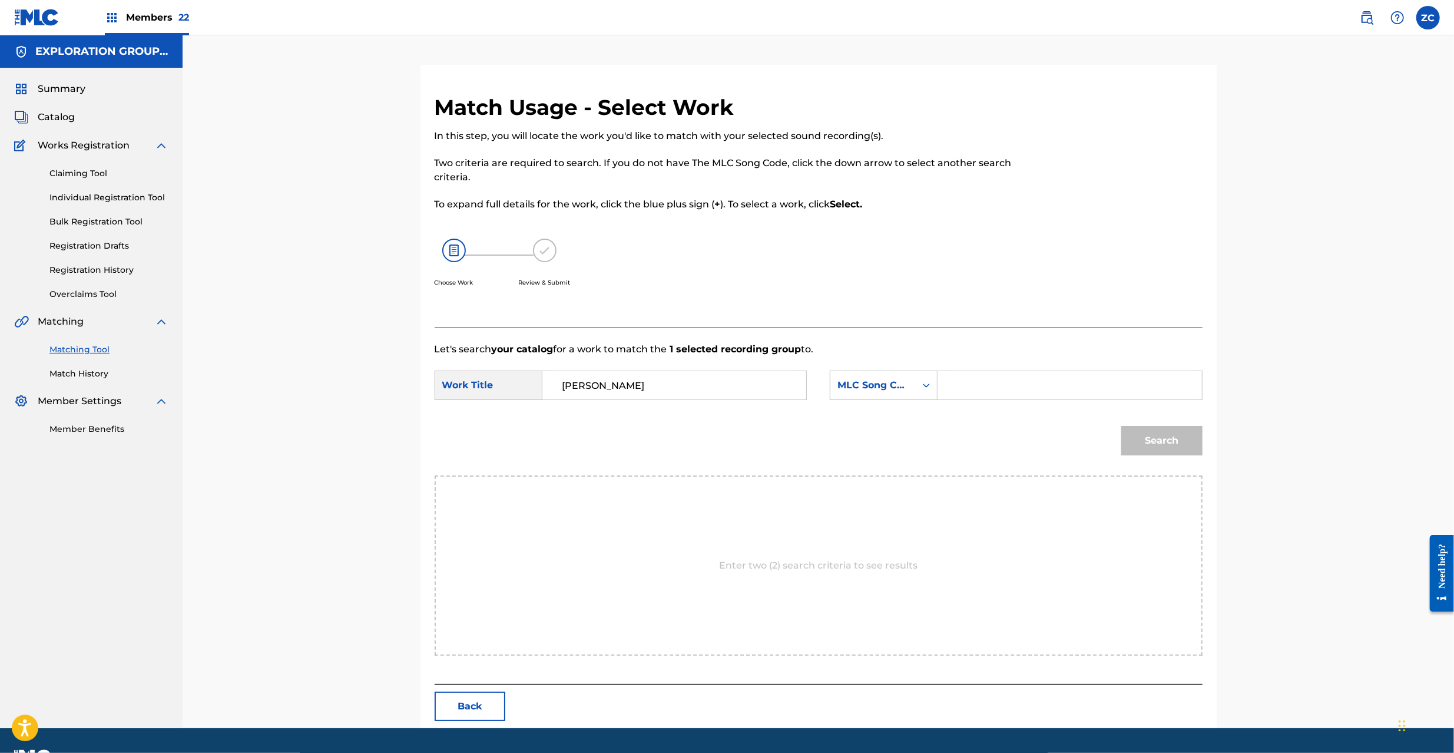
drag, startPoint x: 1052, startPoint y: 382, endPoint x: 1058, endPoint y: 385, distance: 7.1
click at [1052, 382] on input "Search Form" at bounding box center [1069, 385] width 244 height 28
paste input "HQ6YHF"
type input "HQ6YHF"
click at [1187, 446] on button "Search" at bounding box center [1161, 440] width 81 height 29
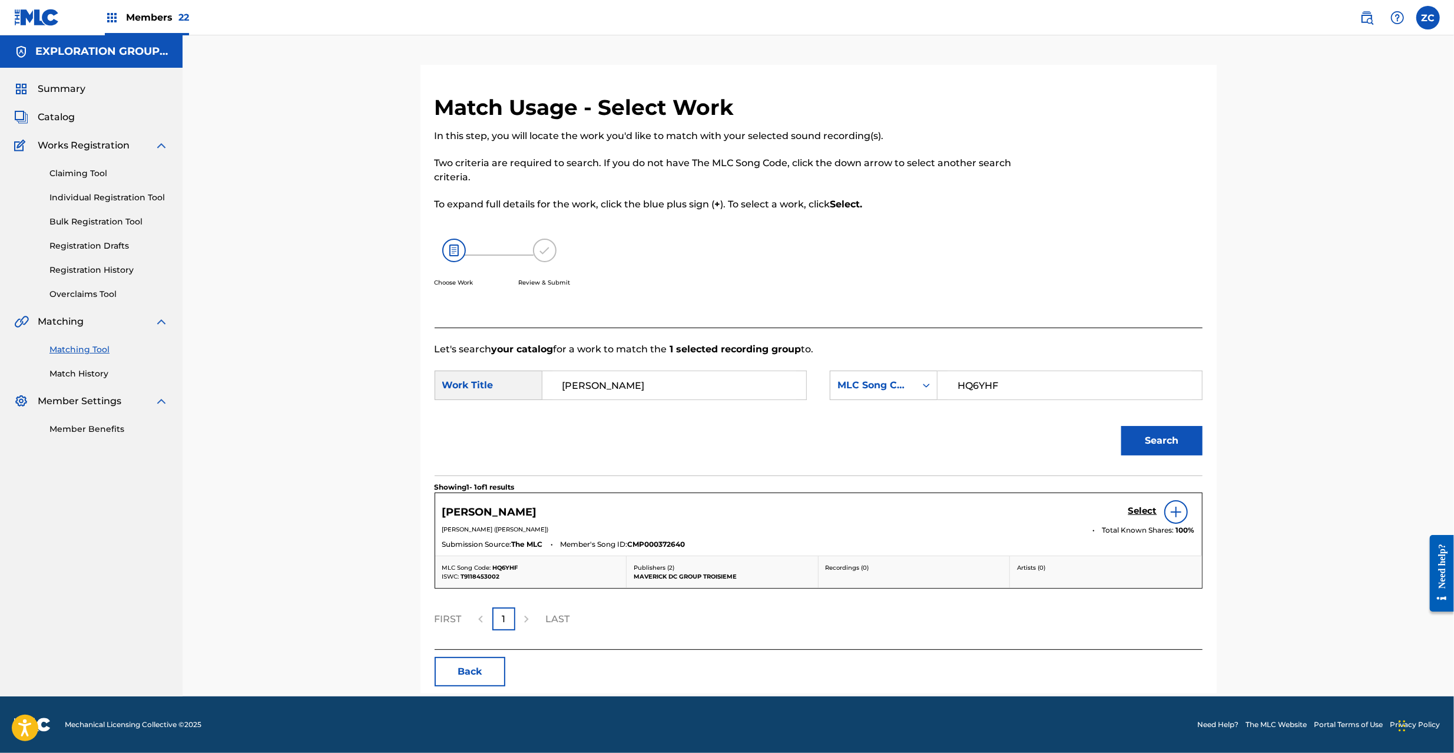
click at [1135, 510] on h5 "Select" at bounding box center [1142, 510] width 29 height 11
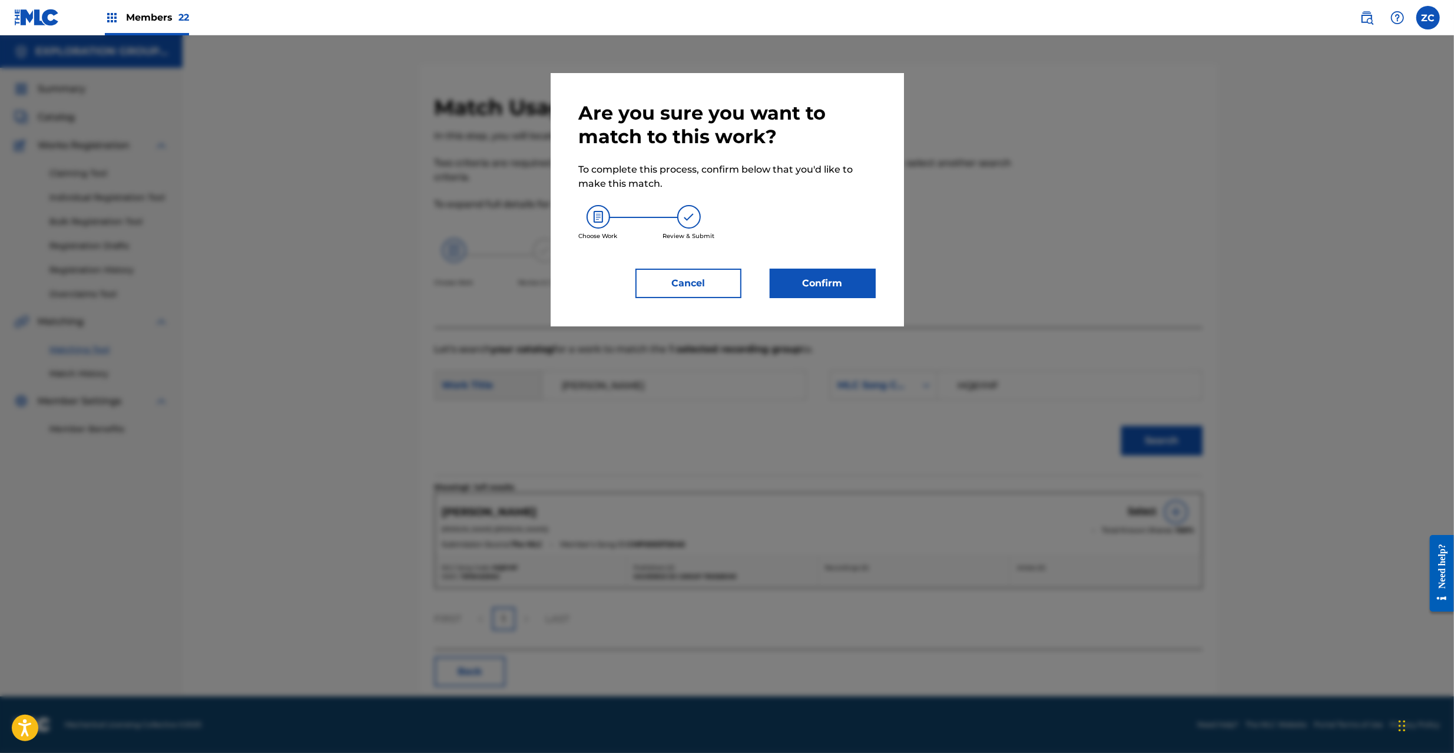
click at [820, 283] on button "Confirm" at bounding box center [823, 283] width 106 height 29
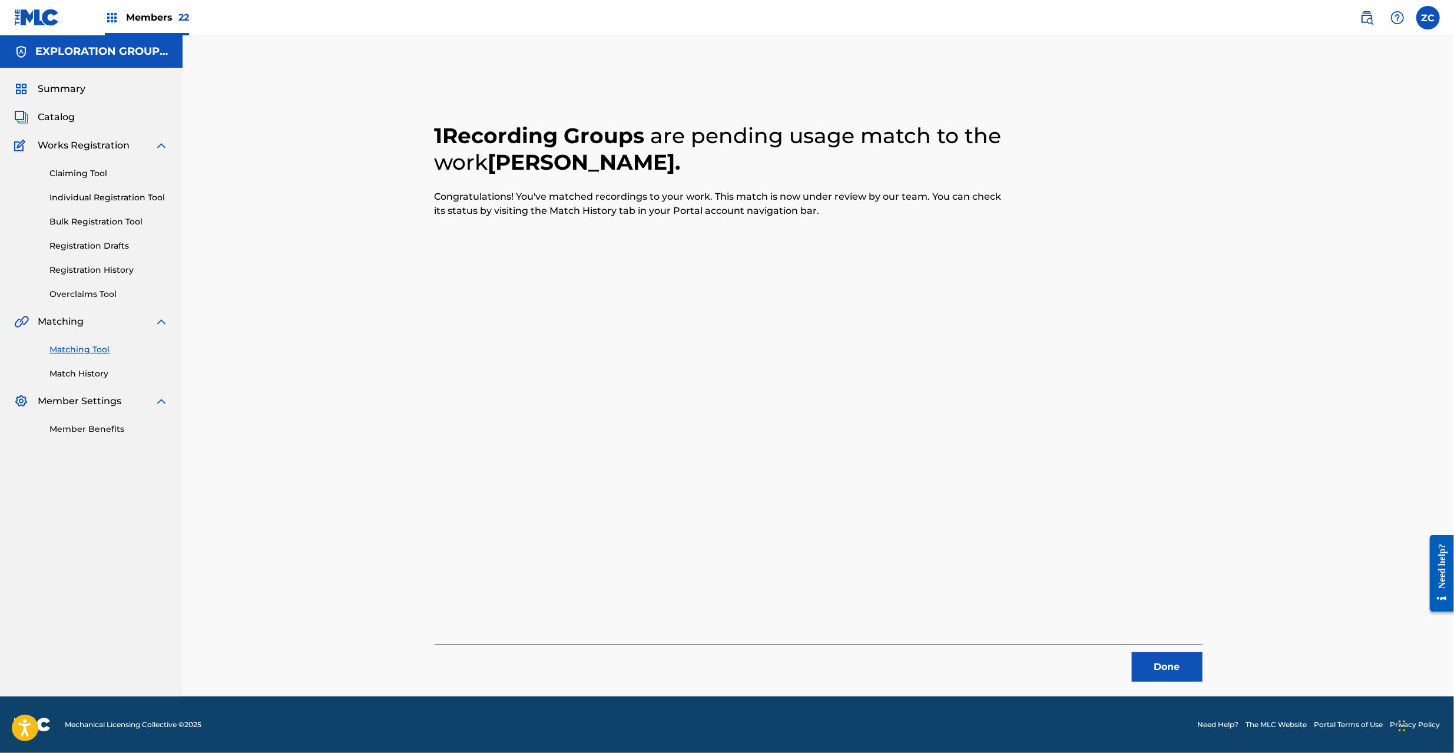
click at [1149, 655] on button "Done" at bounding box center [1167, 666] width 71 height 29
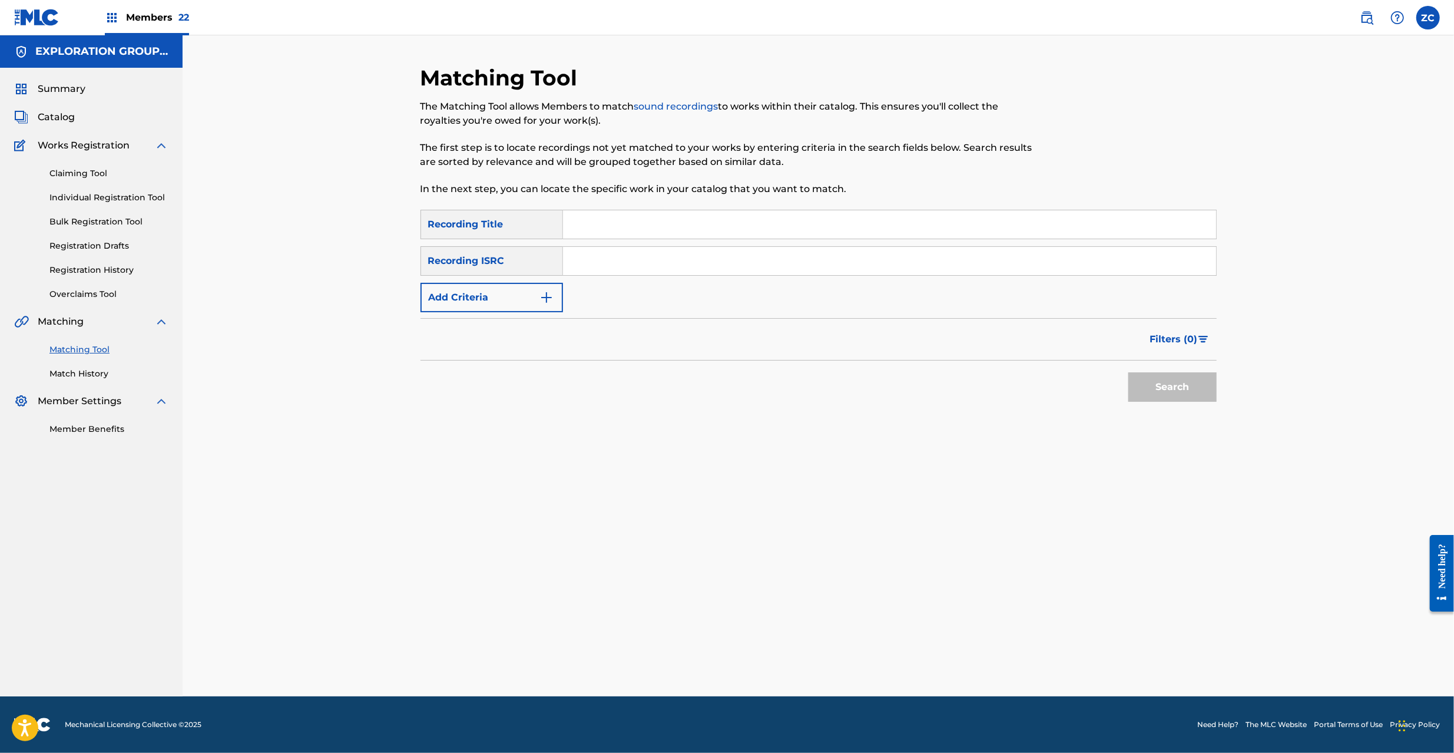
drag, startPoint x: 775, startPoint y: 250, endPoint x: 795, endPoint y: 258, distance: 21.4
click at [775, 250] on input "Search Form" at bounding box center [889, 261] width 653 height 28
paste input "JPU981502966"
click at [1181, 403] on div "Search" at bounding box center [1169, 383] width 94 height 47
click at [1181, 393] on button "Search" at bounding box center [1172, 386] width 88 height 29
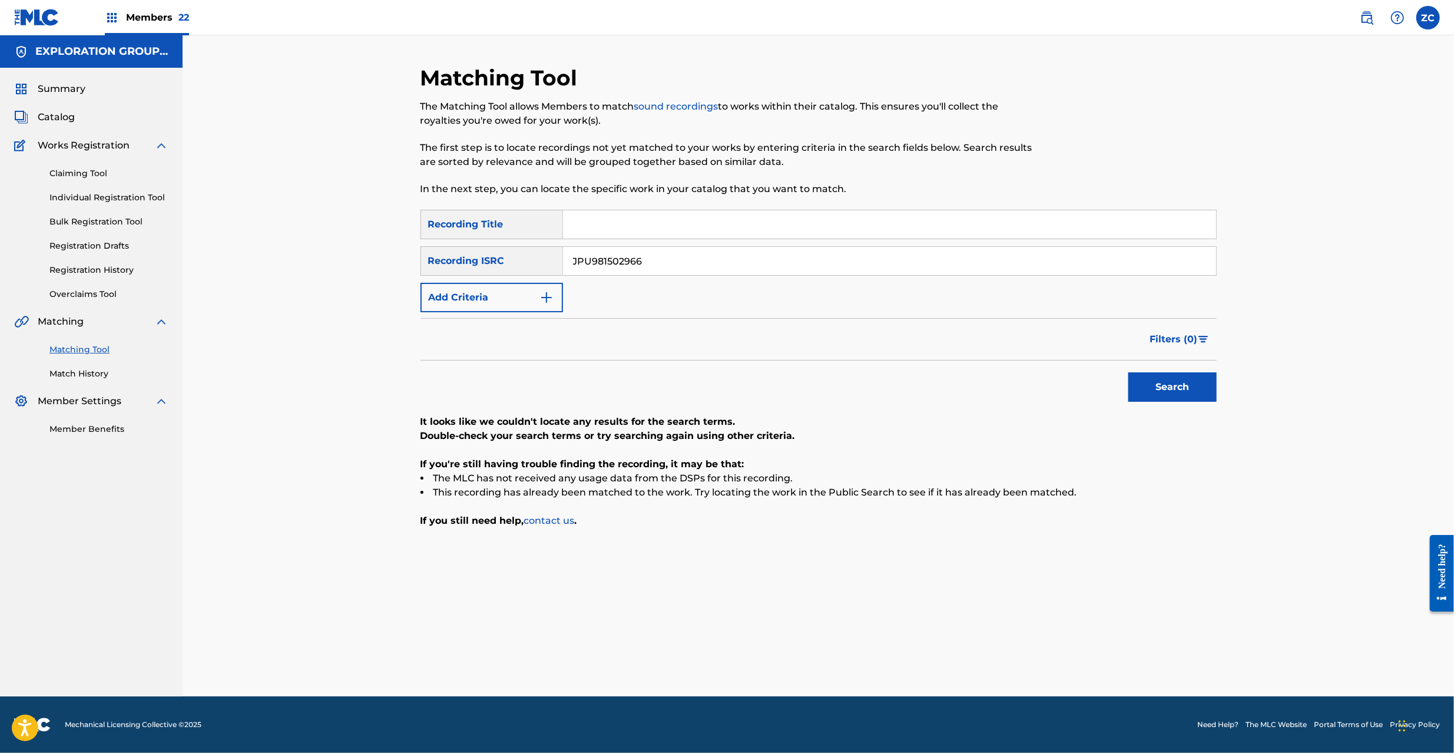
click at [910, 264] on input "JPU981502966" at bounding box center [889, 261] width 653 height 28
paste input "N301400100"
click at [1186, 383] on button "Search" at bounding box center [1172, 386] width 88 height 29
click at [766, 261] on input "JPN301400100" at bounding box center [889, 261] width 653 height 28
paste input "F301800178"
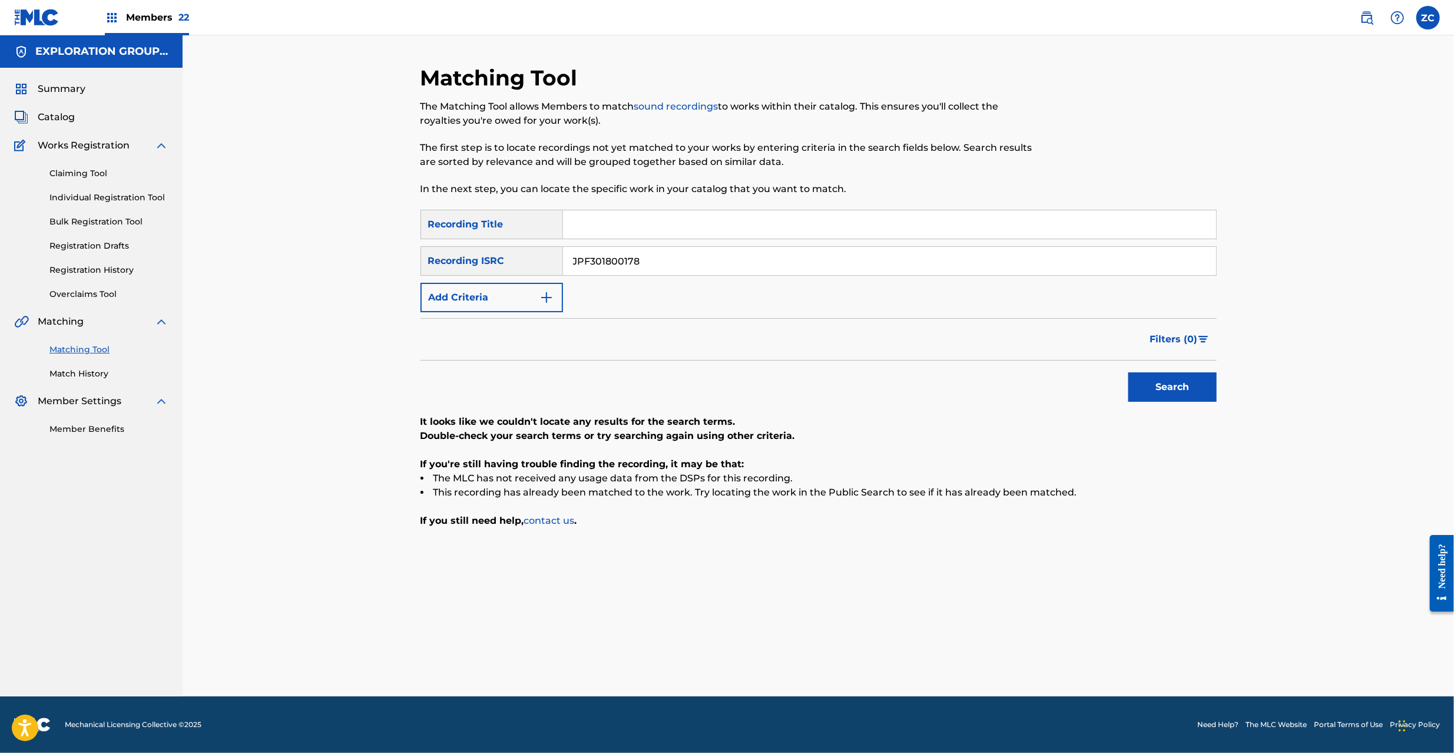
click at [1169, 384] on button "Search" at bounding box center [1172, 386] width 88 height 29
click at [914, 258] on input "JPF301800178" at bounding box center [889, 261] width 653 height 28
paste input "0800120"
type input "JPF300800120"
click at [1183, 376] on button "Search" at bounding box center [1172, 386] width 88 height 29
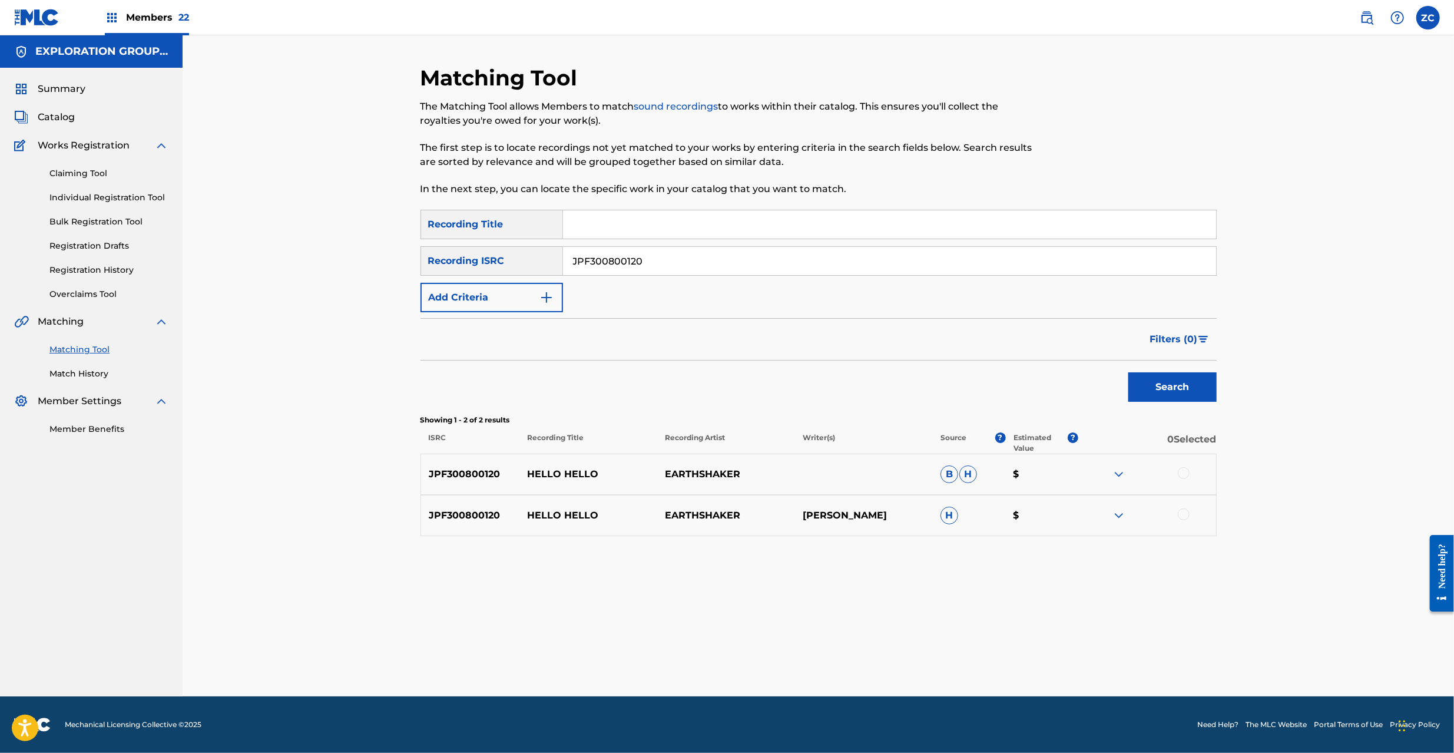
click at [1186, 472] on div at bounding box center [1184, 473] width 12 height 12
click at [1187, 512] on div at bounding box center [1184, 514] width 12 height 12
drag, startPoint x: 803, startPoint y: 658, endPoint x: 804, endPoint y: 648, distance: 10.6
click at [804, 648] on button "Match 2 Groups" at bounding box center [828, 656] width 130 height 29
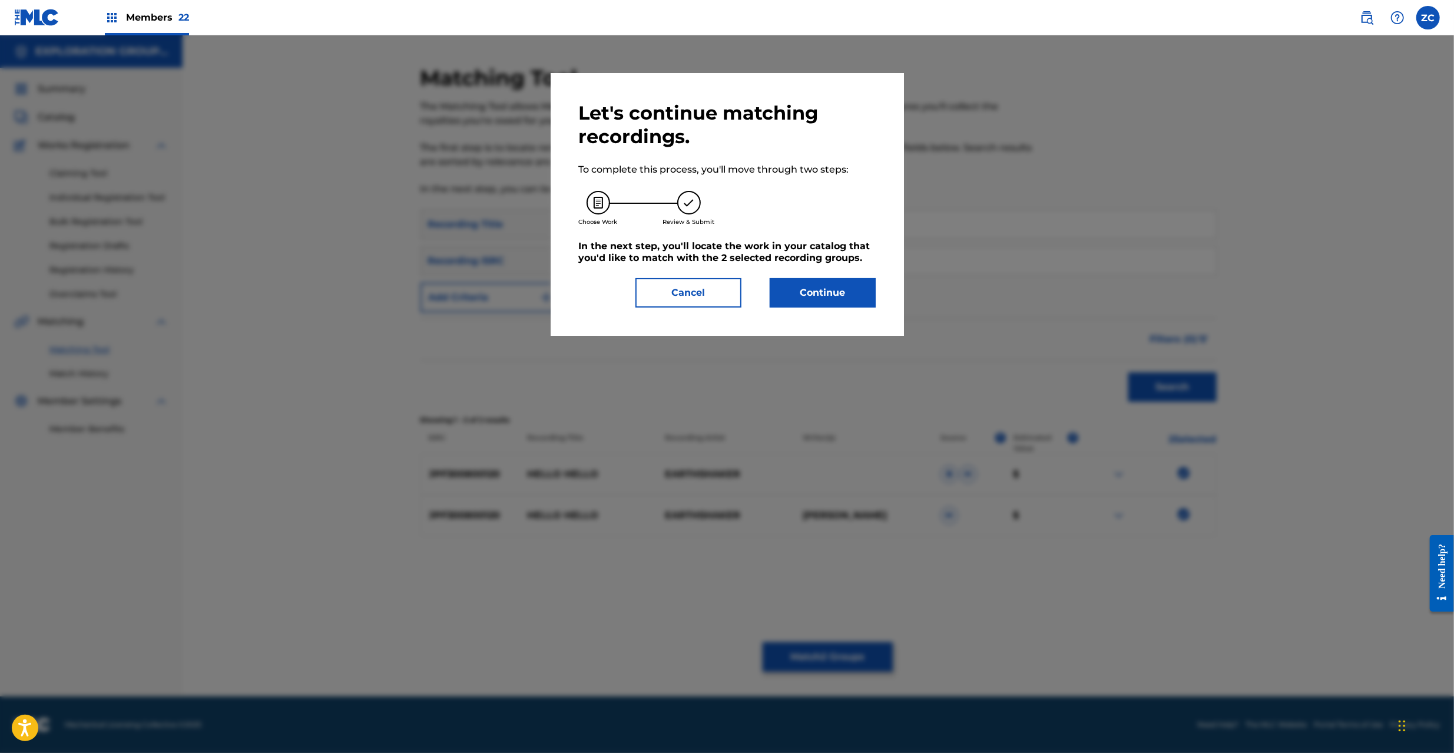
click at [827, 296] on button "Continue" at bounding box center [823, 292] width 106 height 29
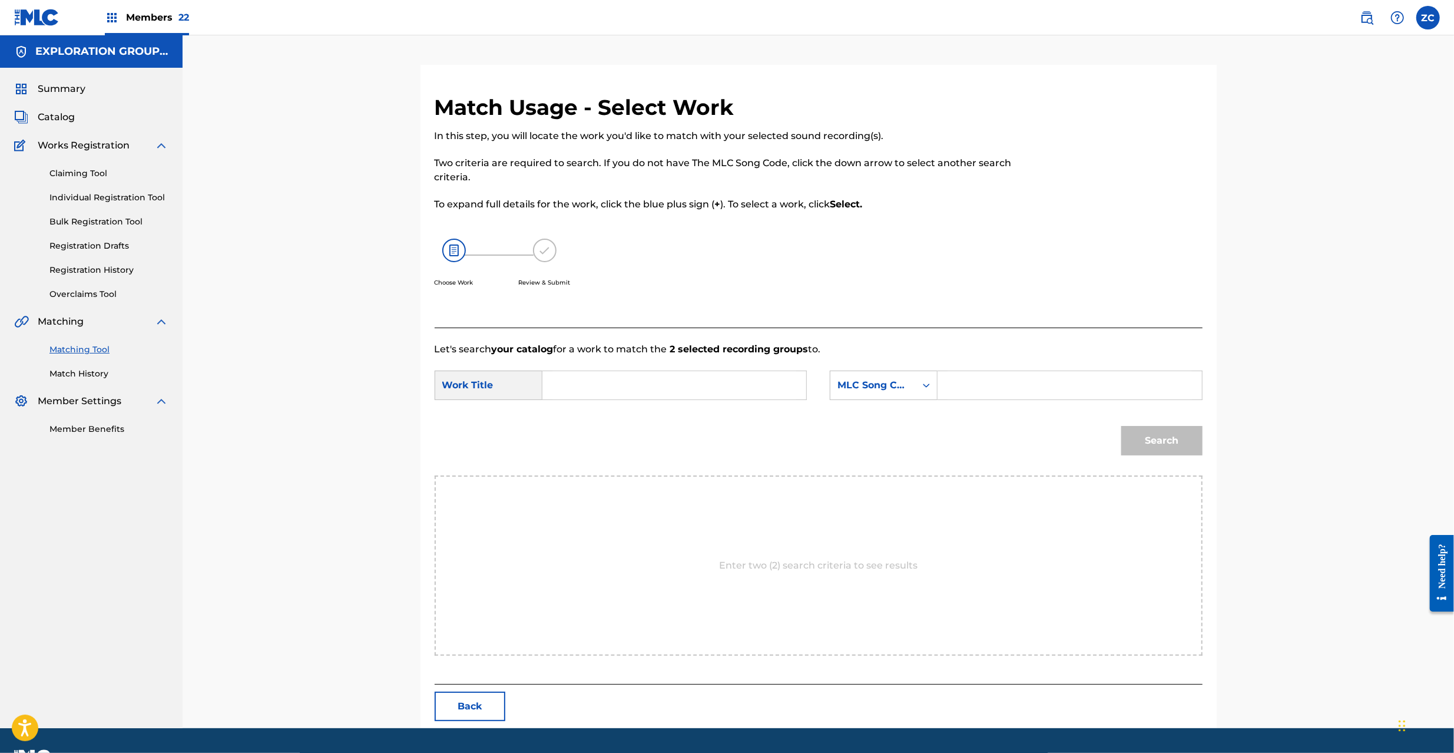
click at [665, 382] on input "Search Form" at bounding box center [674, 385] width 244 height 28
paste input "Hello Hello HC0E29"
click at [649, 389] on input "Hello Hello HC0E29" at bounding box center [674, 385] width 244 height 28
type input "Hello Hello"
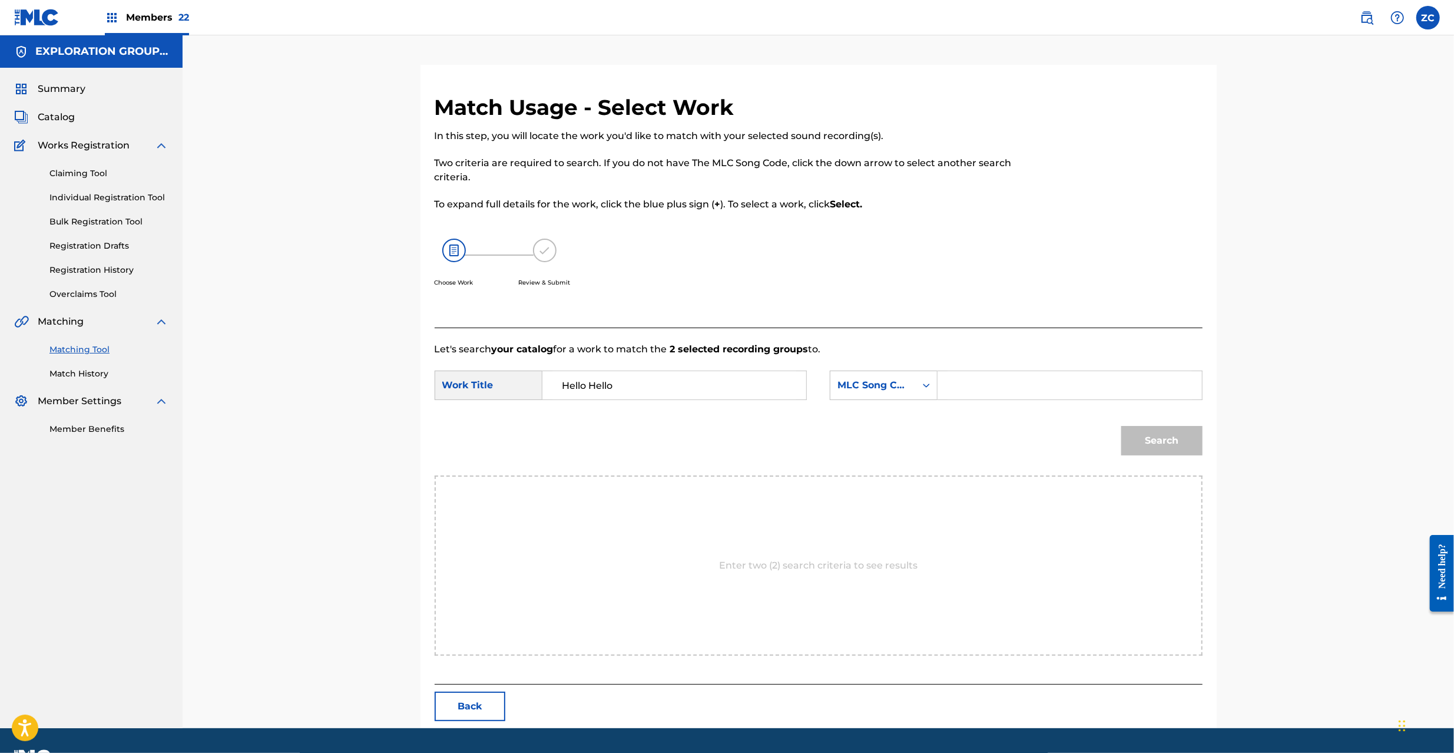
click at [997, 396] on input "Search Form" at bounding box center [1069, 385] width 244 height 28
paste input "HC0E29"
type input "HC0E29"
click at [1181, 435] on button "Search" at bounding box center [1161, 440] width 81 height 29
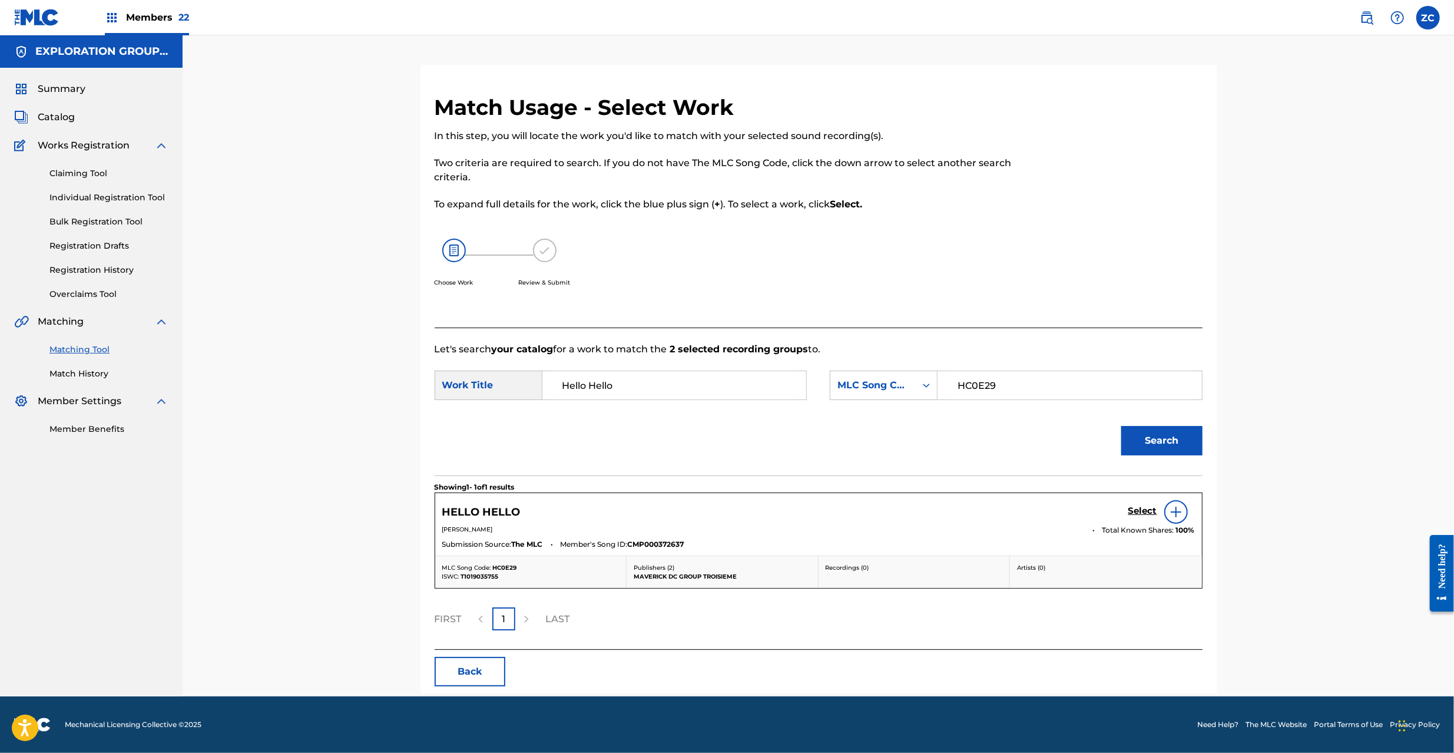
click at [1148, 509] on h5 "Select" at bounding box center [1142, 510] width 29 height 11
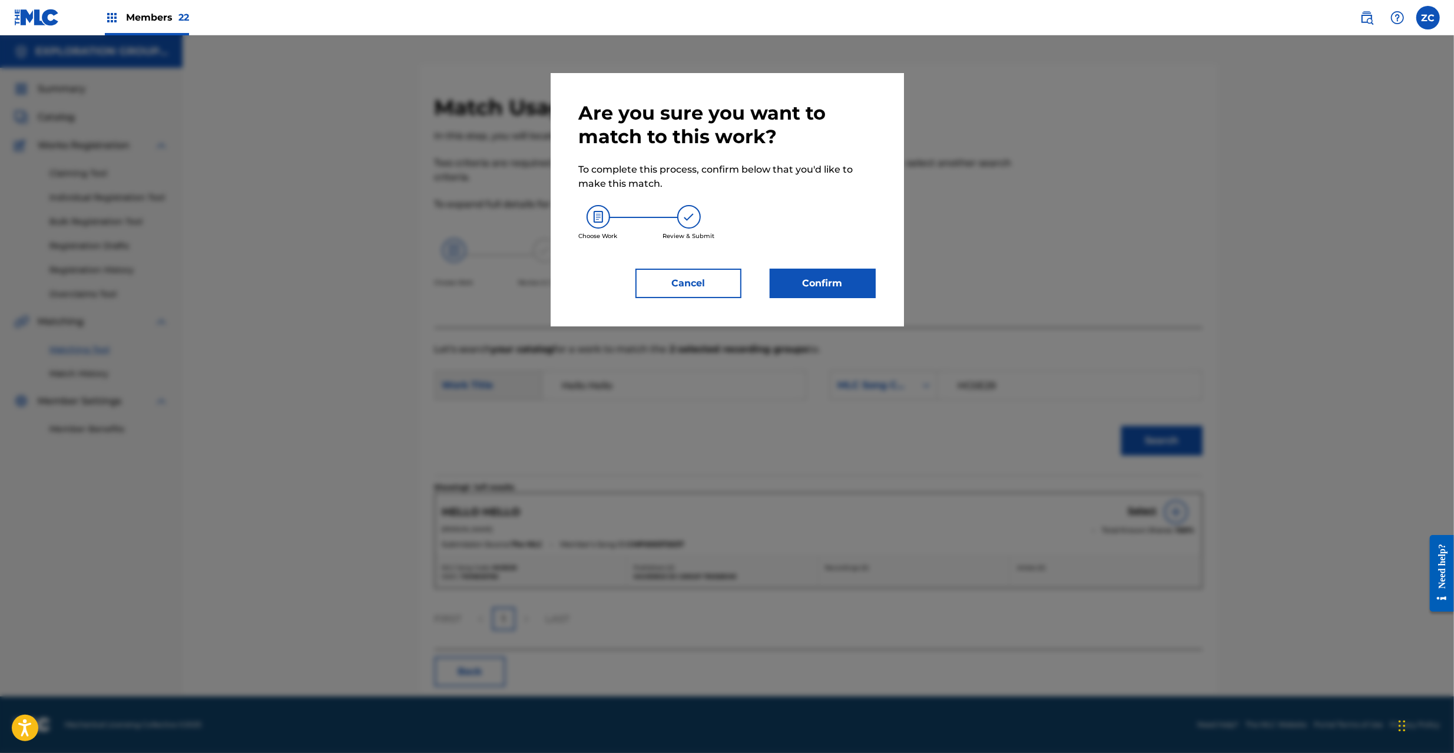
click at [856, 288] on button "Confirm" at bounding box center [823, 283] width 106 height 29
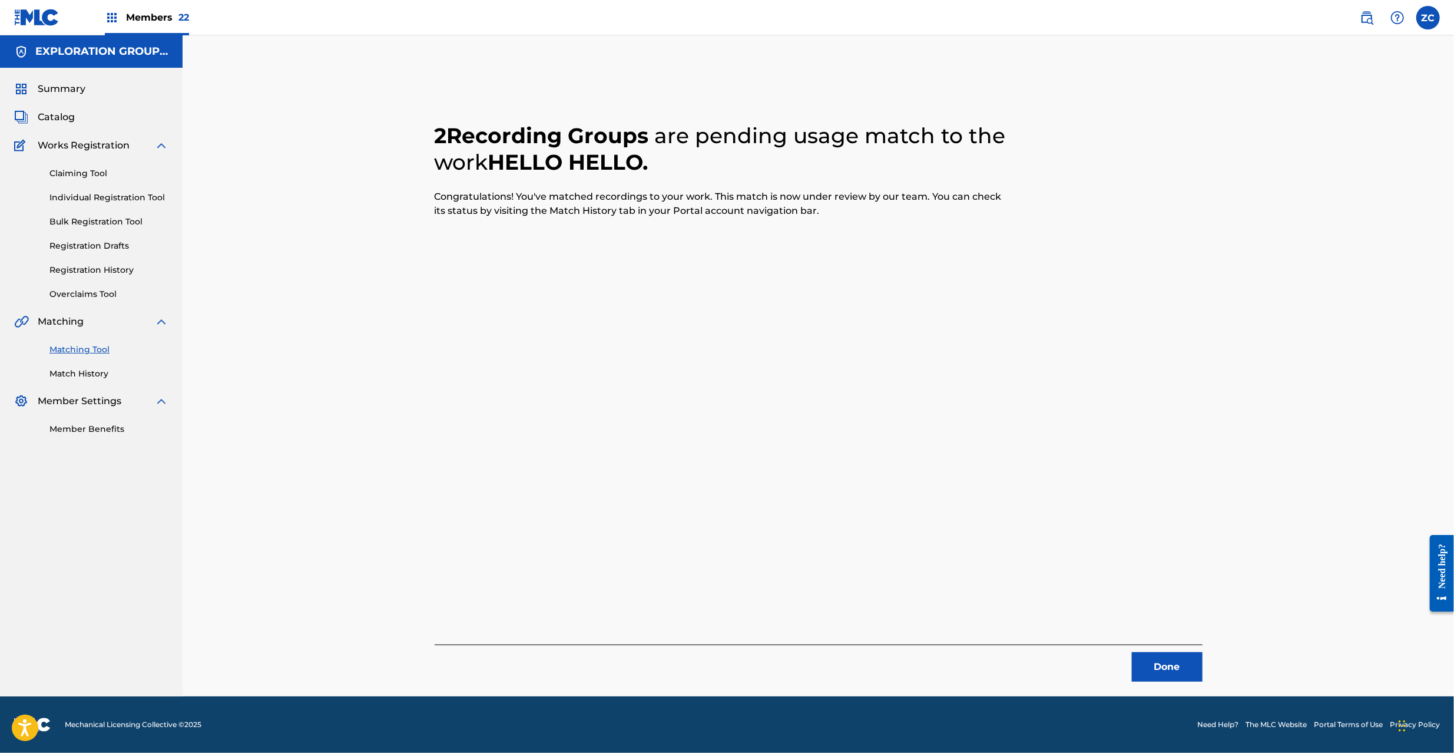
click at [1165, 672] on button "Done" at bounding box center [1167, 666] width 71 height 29
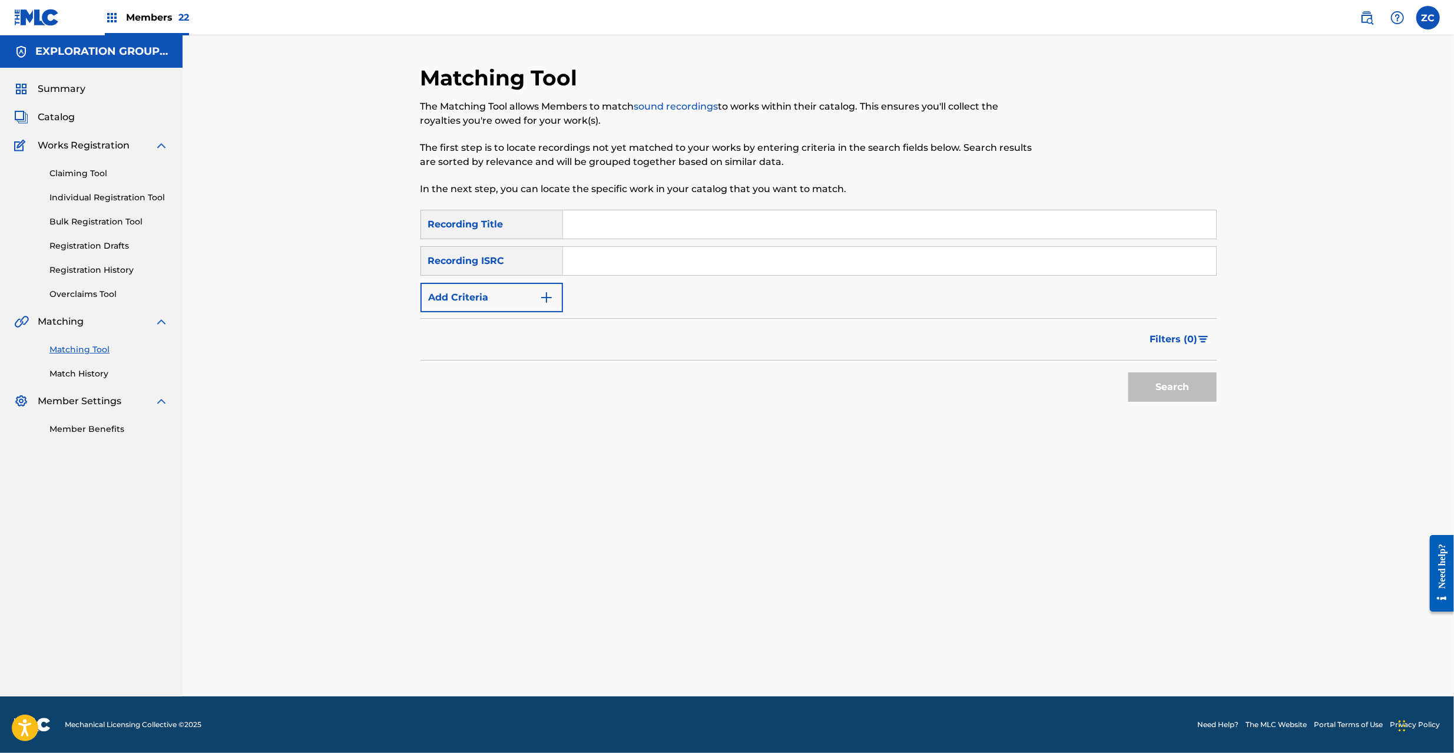
click at [879, 264] on input "Search Form" at bounding box center [889, 261] width 653 height 28
paste input "JPB600227503"
type input "JPB600227503"
click at [1178, 392] on button "Search" at bounding box center [1172, 386] width 88 height 29
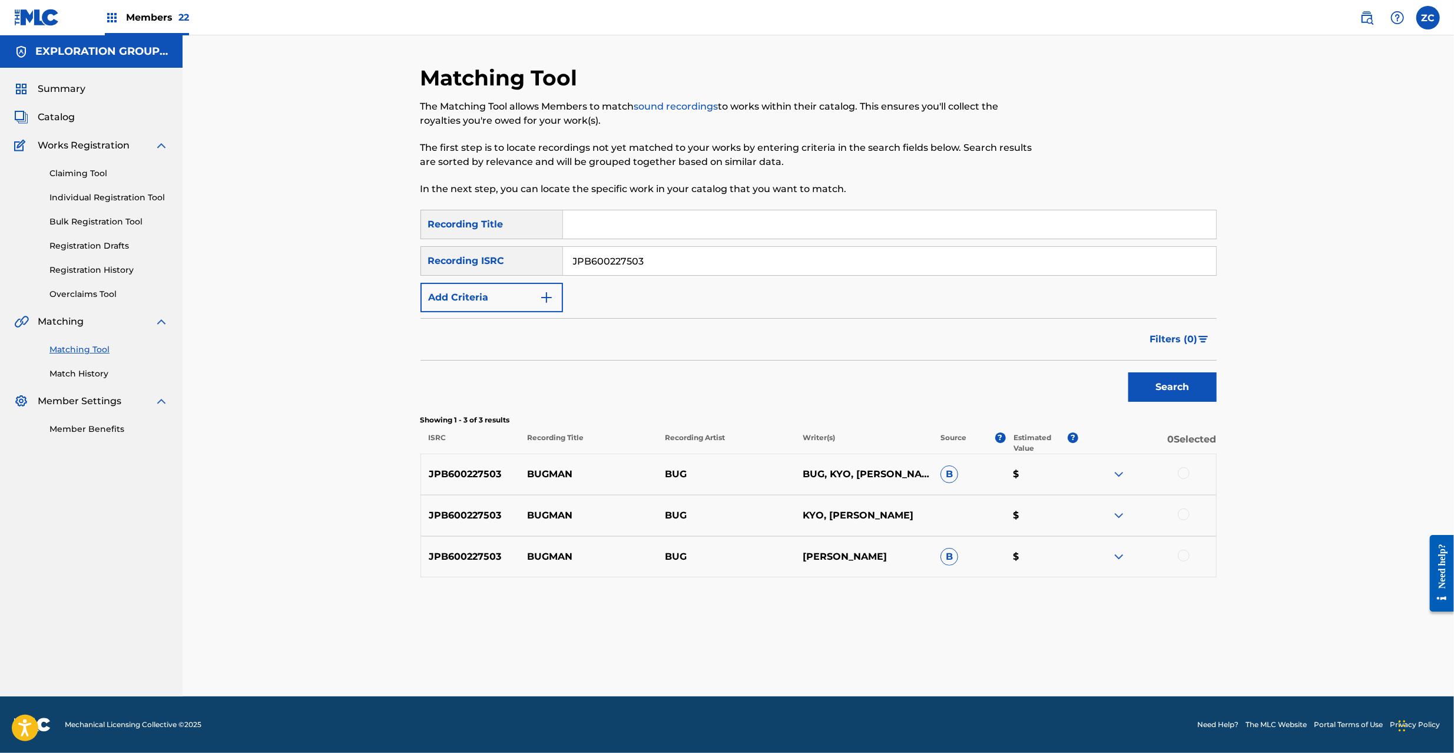
click at [1185, 471] on div at bounding box center [1184, 473] width 12 height 12
click at [1184, 516] on div at bounding box center [1184, 514] width 12 height 12
click at [1181, 556] on div at bounding box center [1184, 555] width 12 height 12
click at [820, 661] on button "Match 3 Groups" at bounding box center [828, 656] width 130 height 29
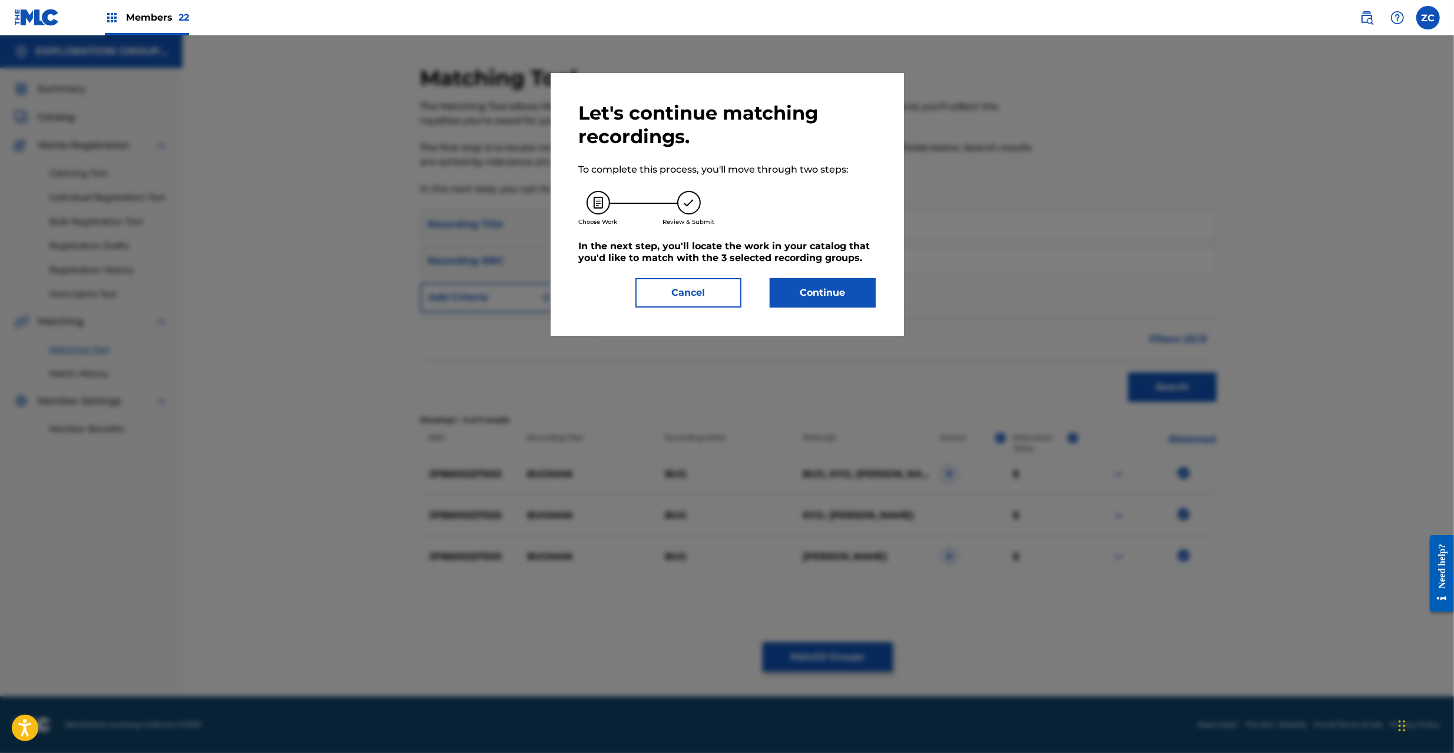
click at [834, 286] on button "Continue" at bounding box center [823, 292] width 106 height 29
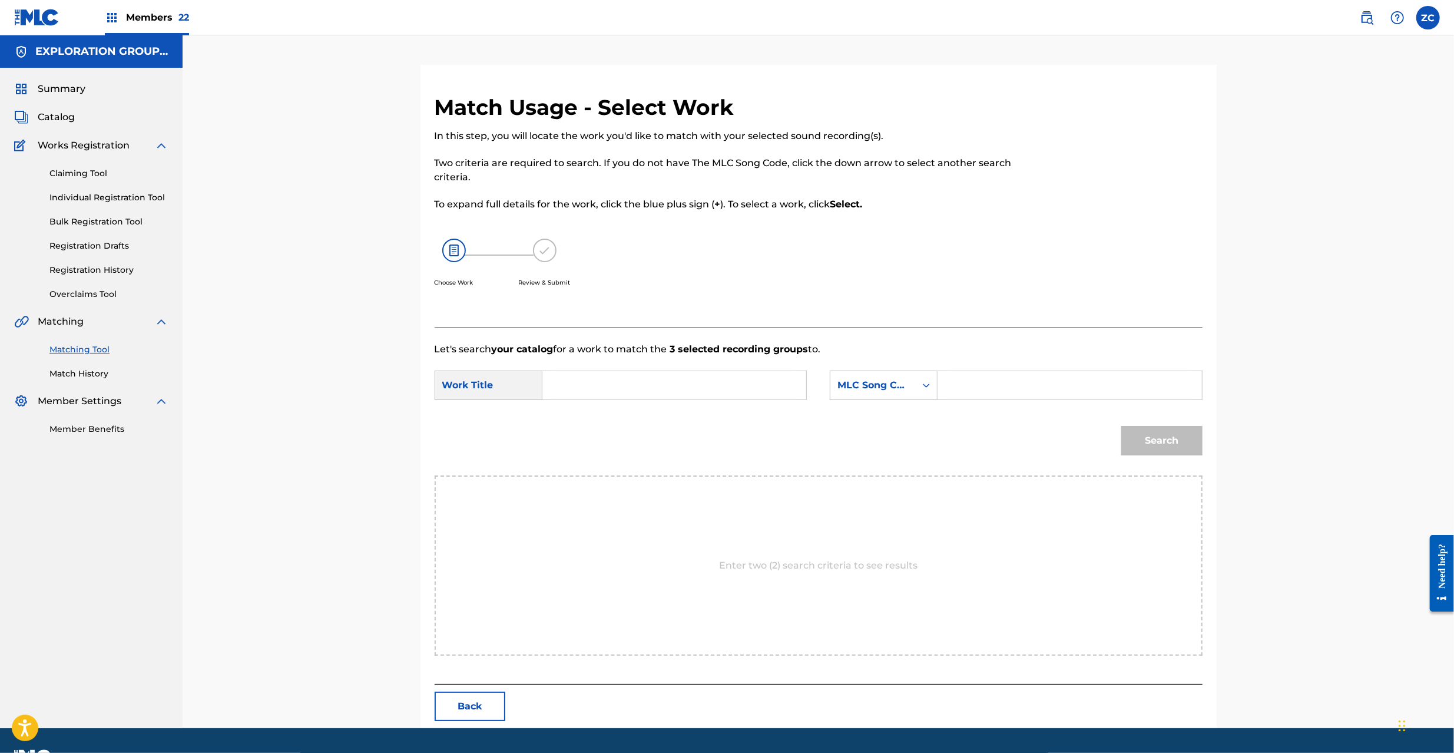
click at [638, 387] on input "Search Form" at bounding box center [674, 385] width 244 height 28
paste input "Bugman BD6YLW"
click at [652, 385] on input "Bugman BD6YLW" at bounding box center [674, 385] width 244 height 28
type input "Bugman"
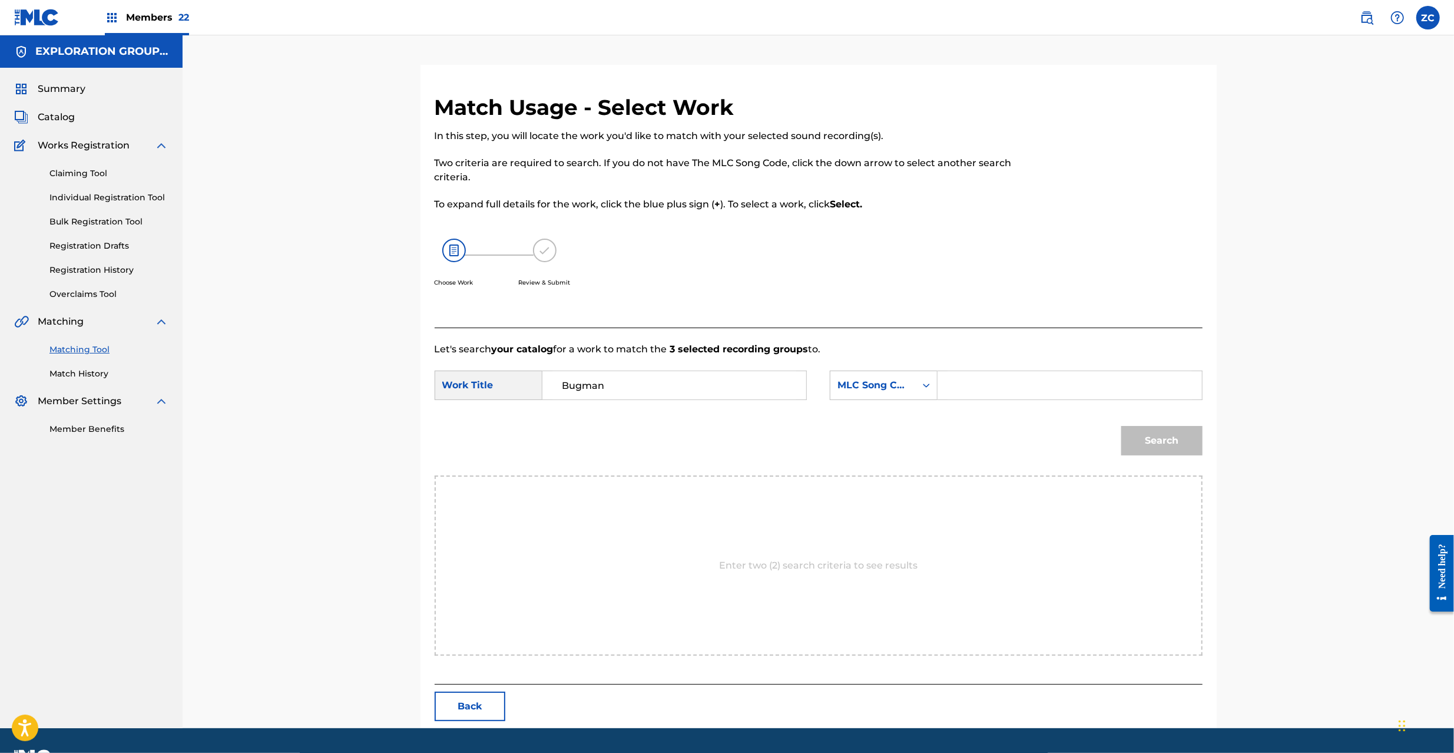
click at [957, 390] on input "Search Form" at bounding box center [1069, 385] width 244 height 28
paste input "BD6YLW"
type input "BD6YLW"
click at [1162, 438] on button "Search" at bounding box center [1161, 440] width 81 height 29
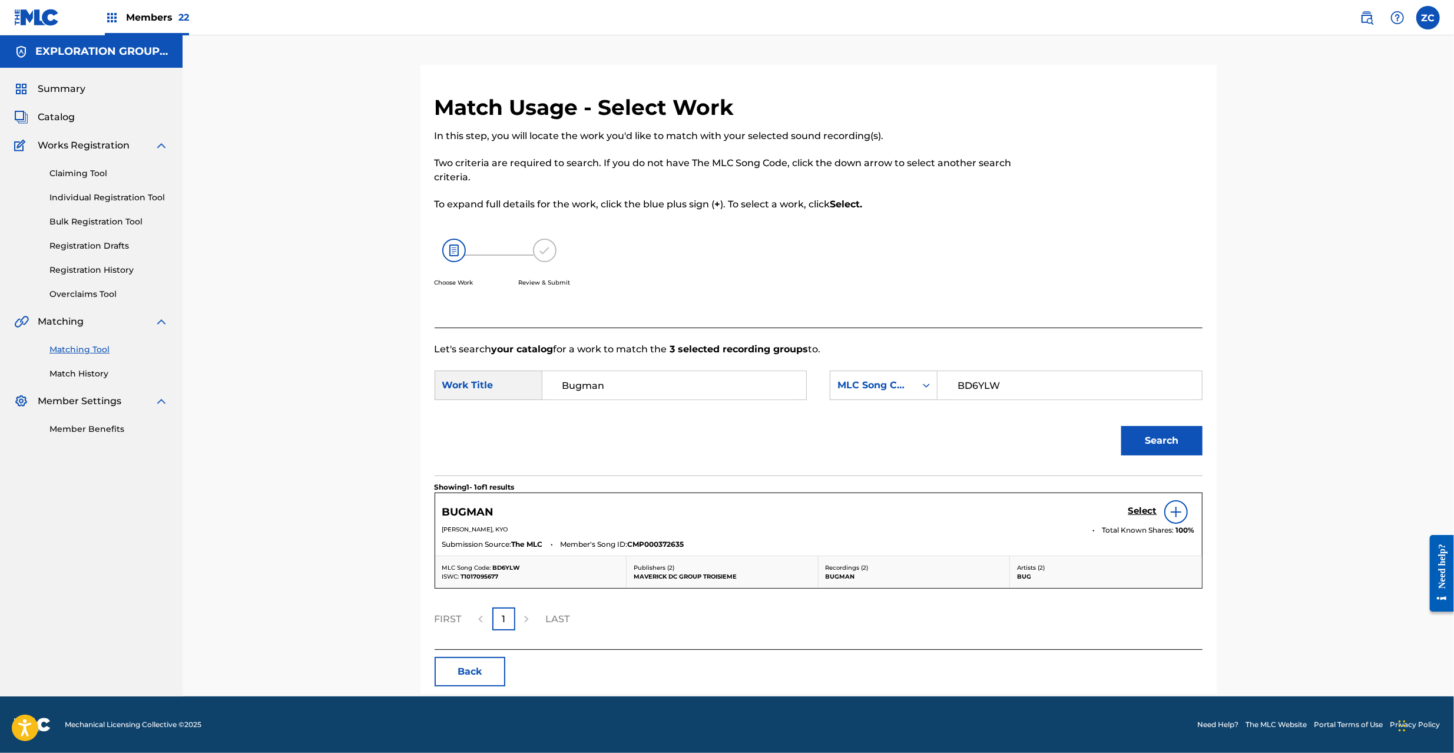
click at [1146, 513] on h5 "Select" at bounding box center [1142, 510] width 29 height 11
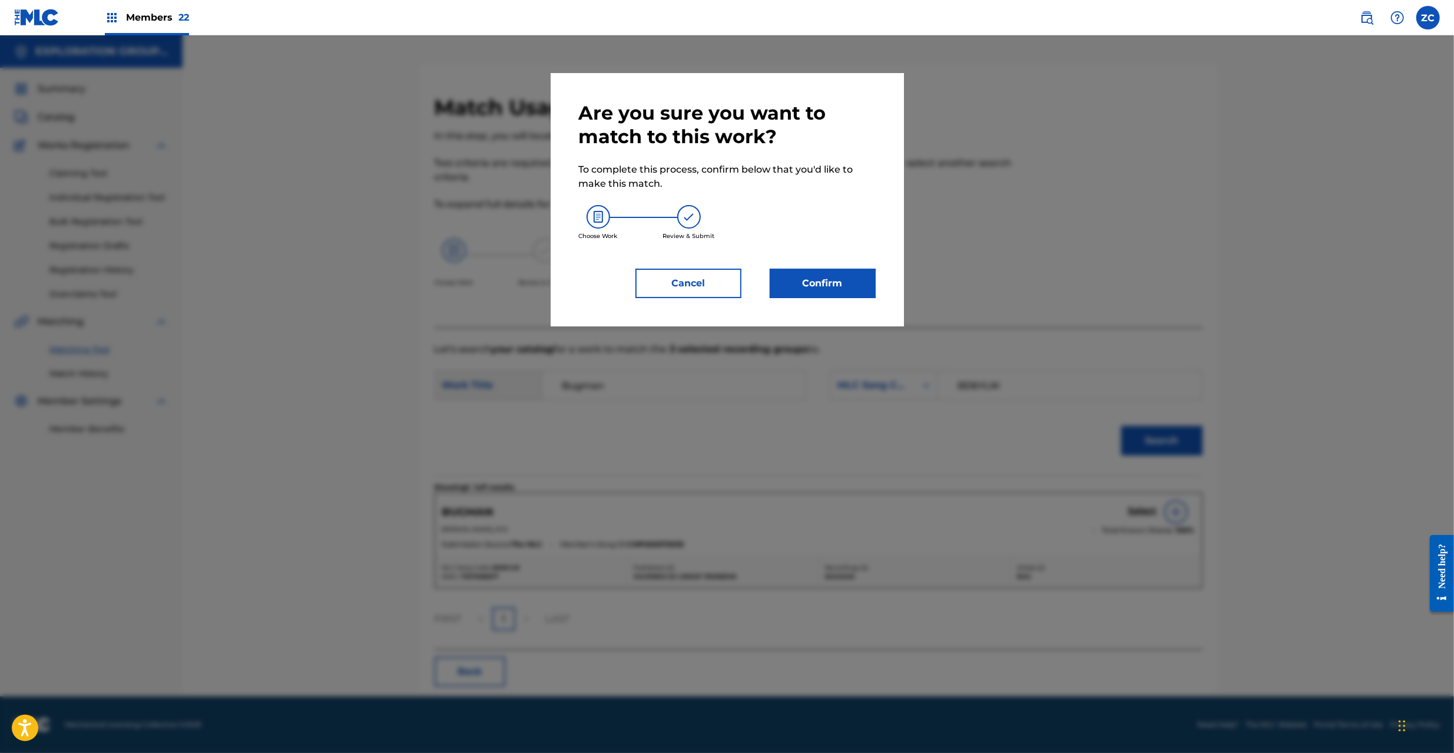
click at [848, 294] on button "Confirm" at bounding box center [823, 283] width 106 height 29
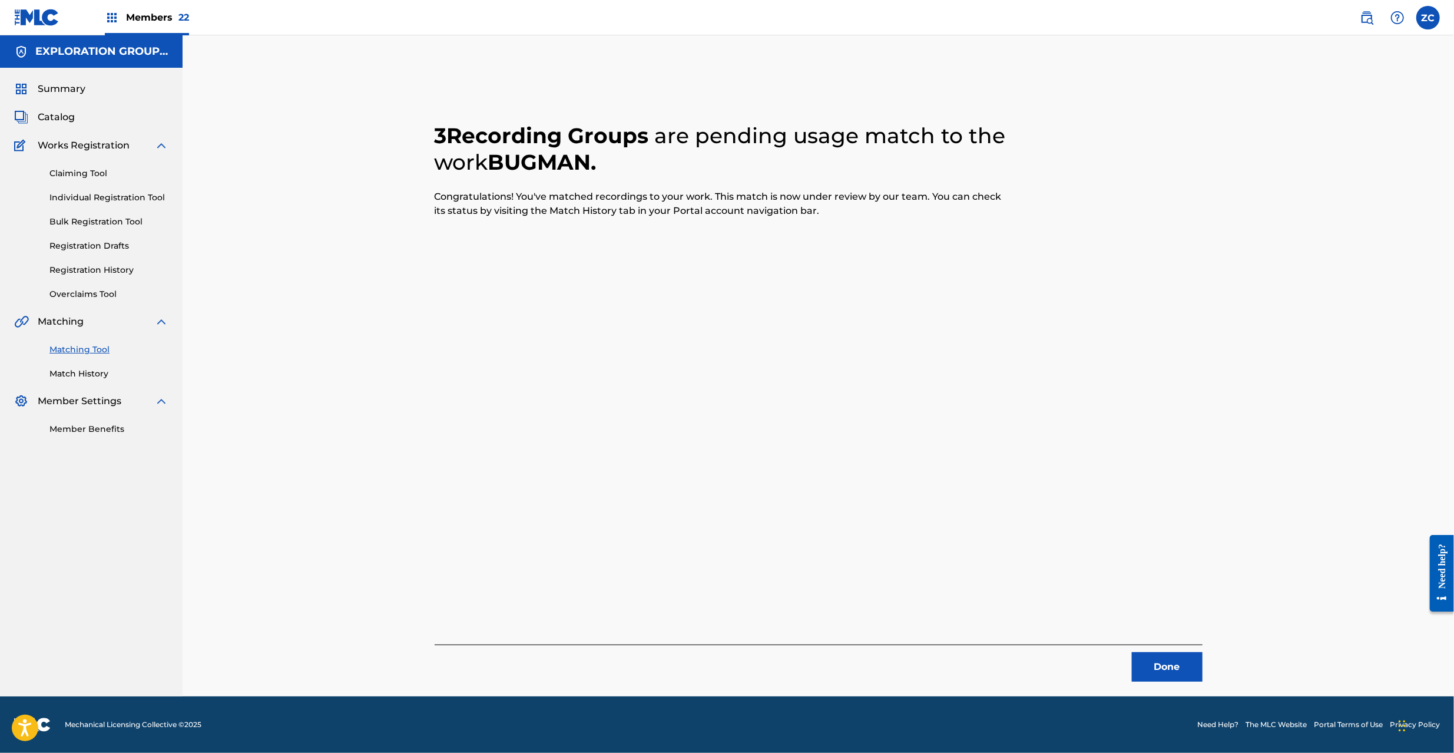
click at [1189, 670] on button "Done" at bounding box center [1167, 666] width 71 height 29
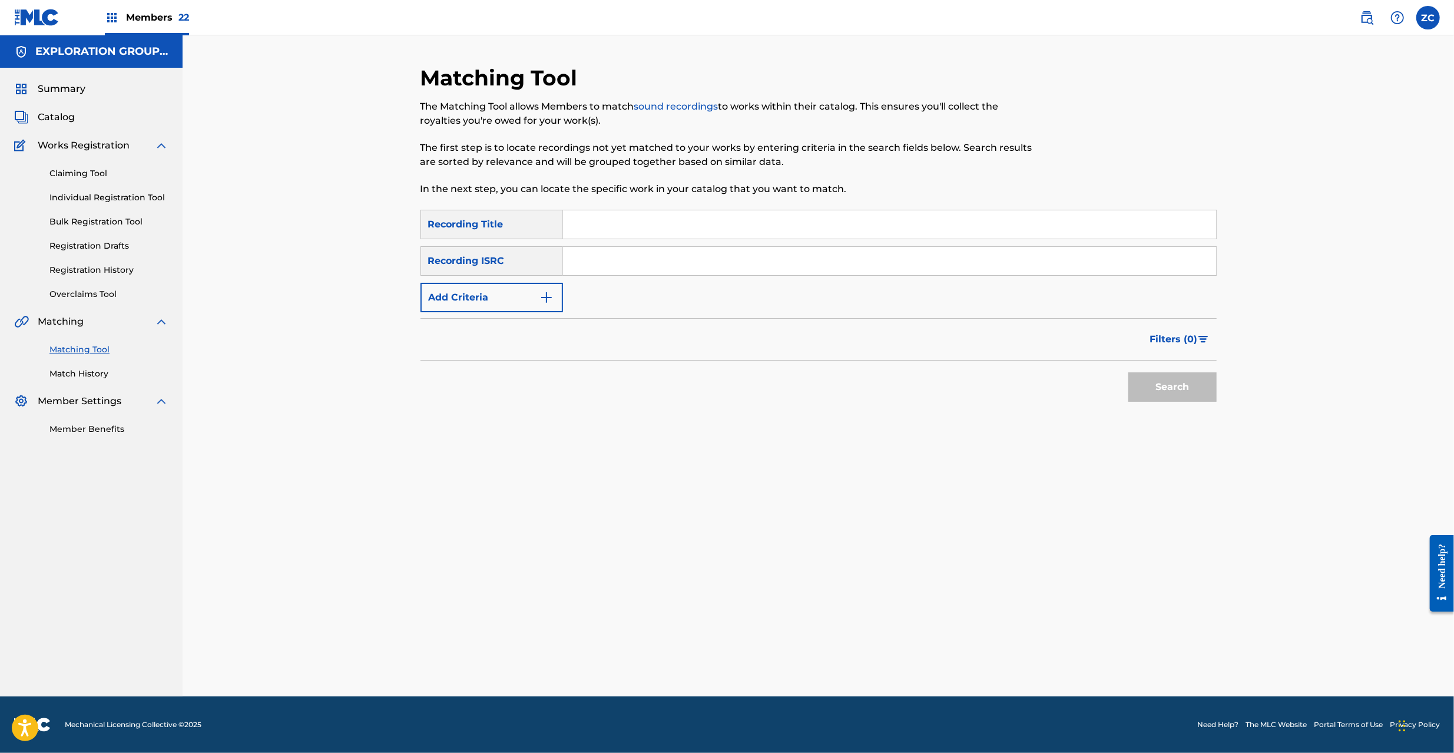
click at [793, 261] on input "Search Form" at bounding box center [889, 261] width 653 height 28
paste input "JPB609907103"
type input "JPB609907103"
click at [1178, 389] on button "Search" at bounding box center [1172, 386] width 88 height 29
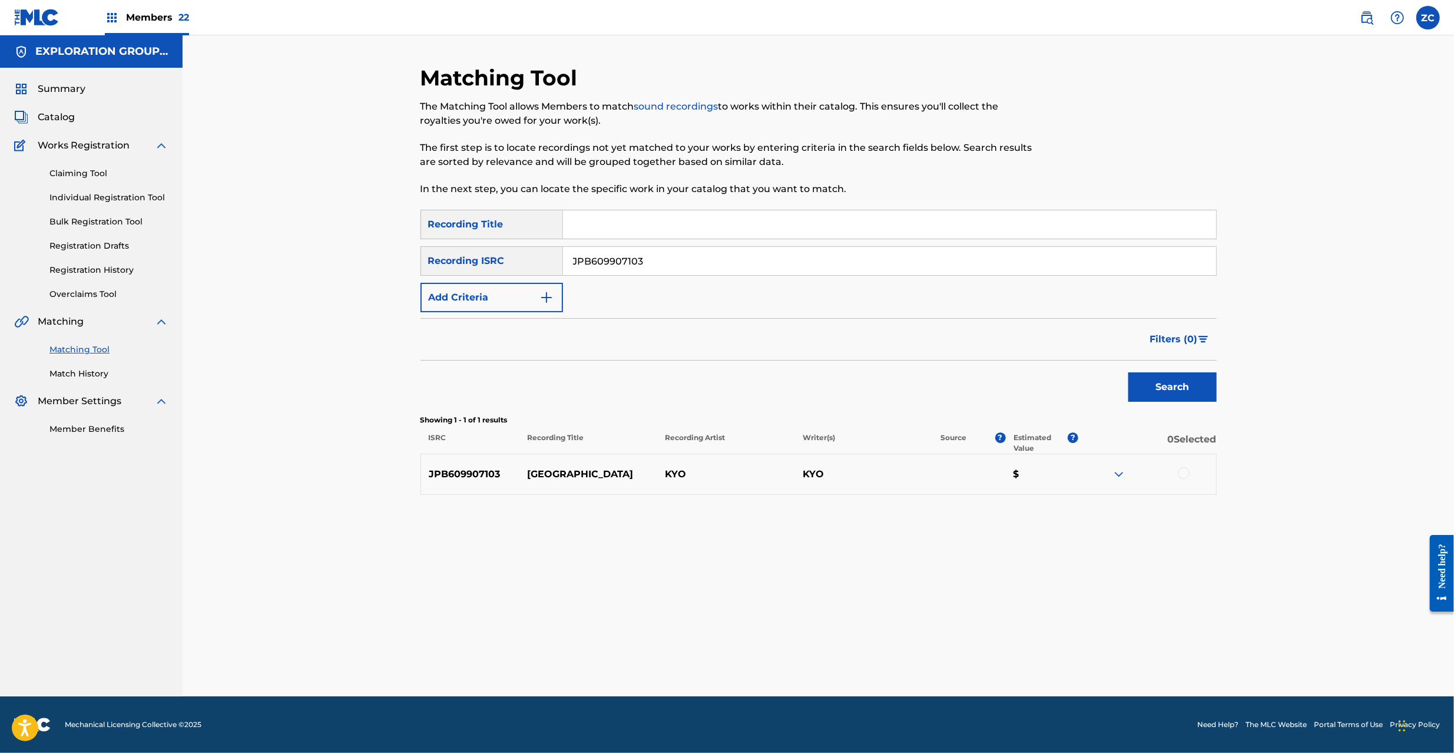
click at [1188, 473] on div at bounding box center [1184, 473] width 12 height 12
click at [846, 648] on button "Match 1 Group" at bounding box center [828, 656] width 130 height 29
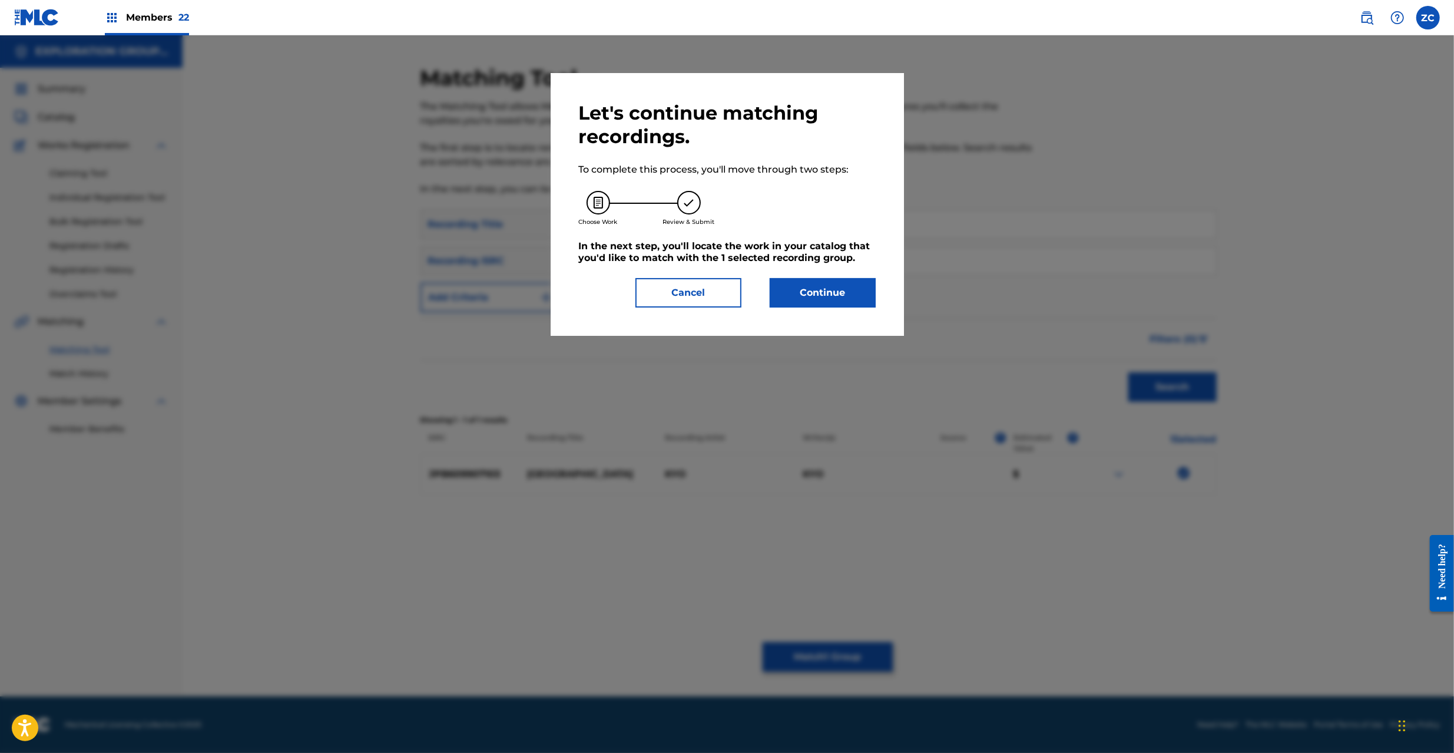
click at [815, 279] on button "Continue" at bounding box center [823, 292] width 106 height 29
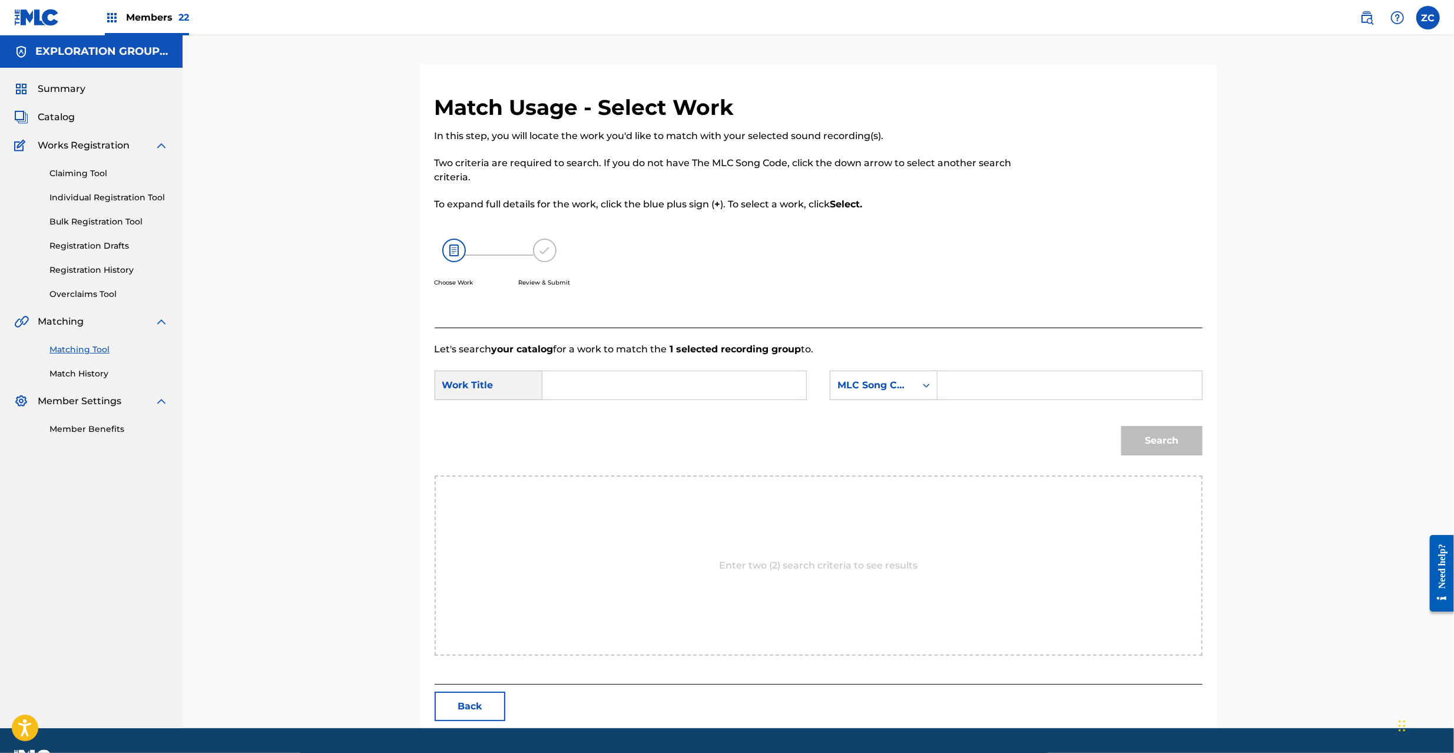
click at [631, 382] on input "Search Form" at bounding box center [674, 385] width 244 height 28
paste input "Baku BD4FYD"
click at [624, 386] on input "Baku BD4FYD" at bounding box center [674, 385] width 244 height 28
type input "[GEOGRAPHIC_DATA]"
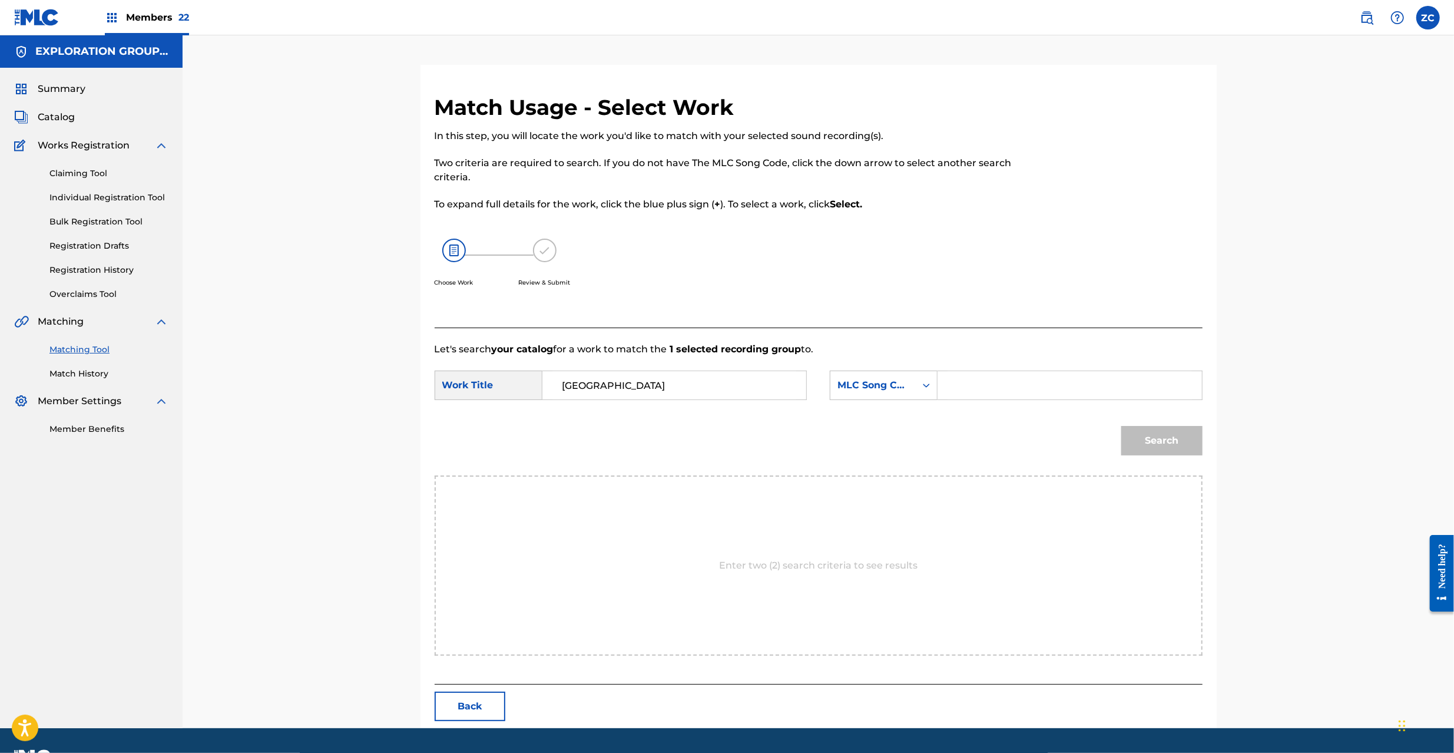
click at [973, 387] on input "Search Form" at bounding box center [1069, 385] width 244 height 28
paste input "BD4FYD"
type input "BD4FYD"
click at [1152, 439] on button "Search" at bounding box center [1161, 440] width 81 height 29
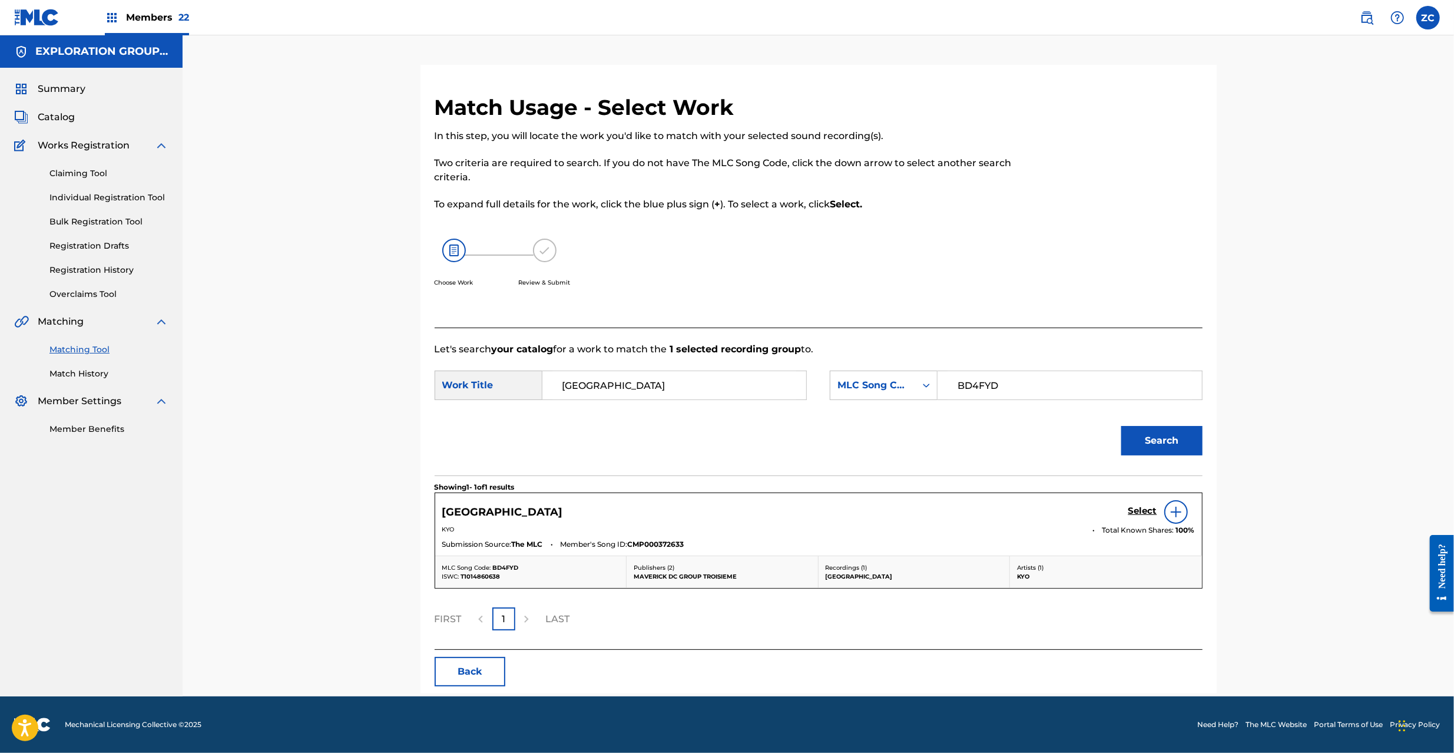
click at [1143, 512] on h5 "Select" at bounding box center [1142, 510] width 29 height 11
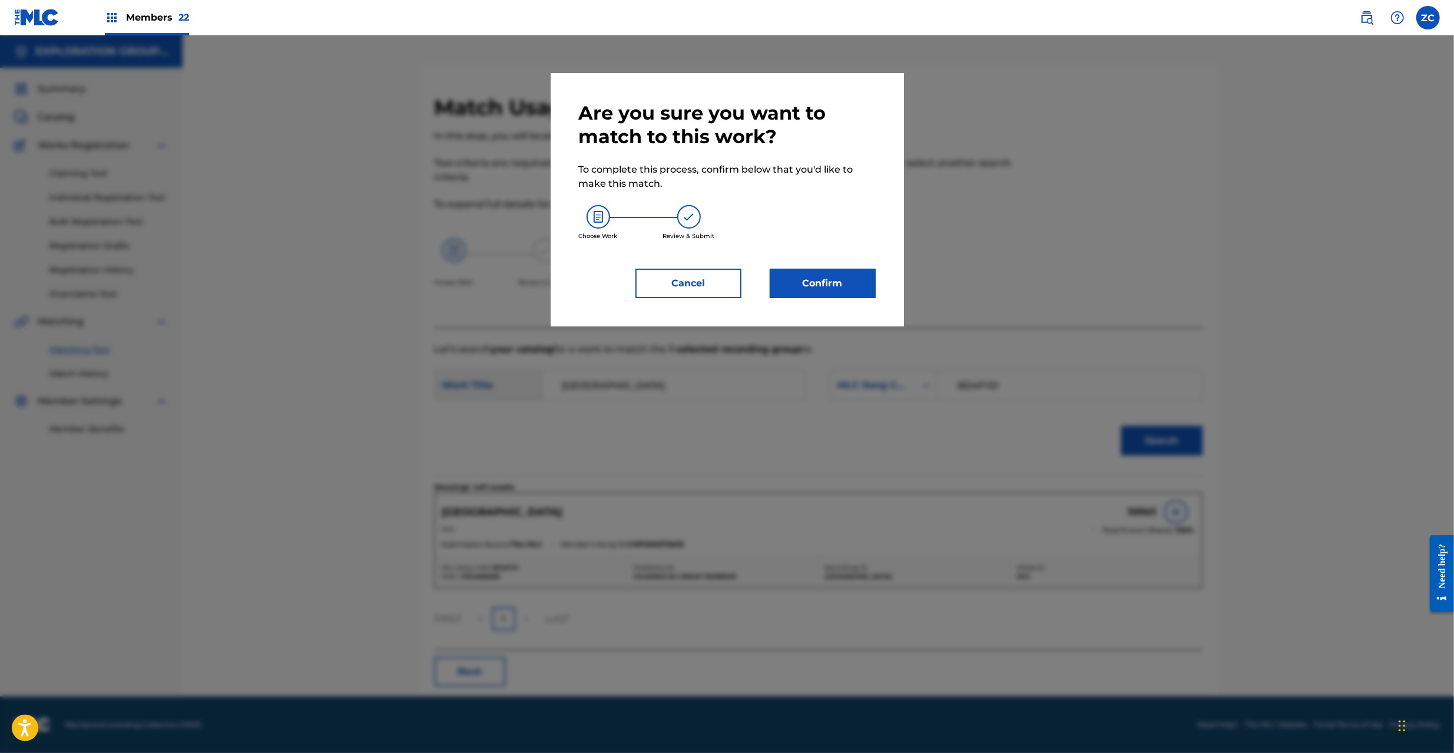
click at [837, 281] on button "Confirm" at bounding box center [823, 283] width 106 height 29
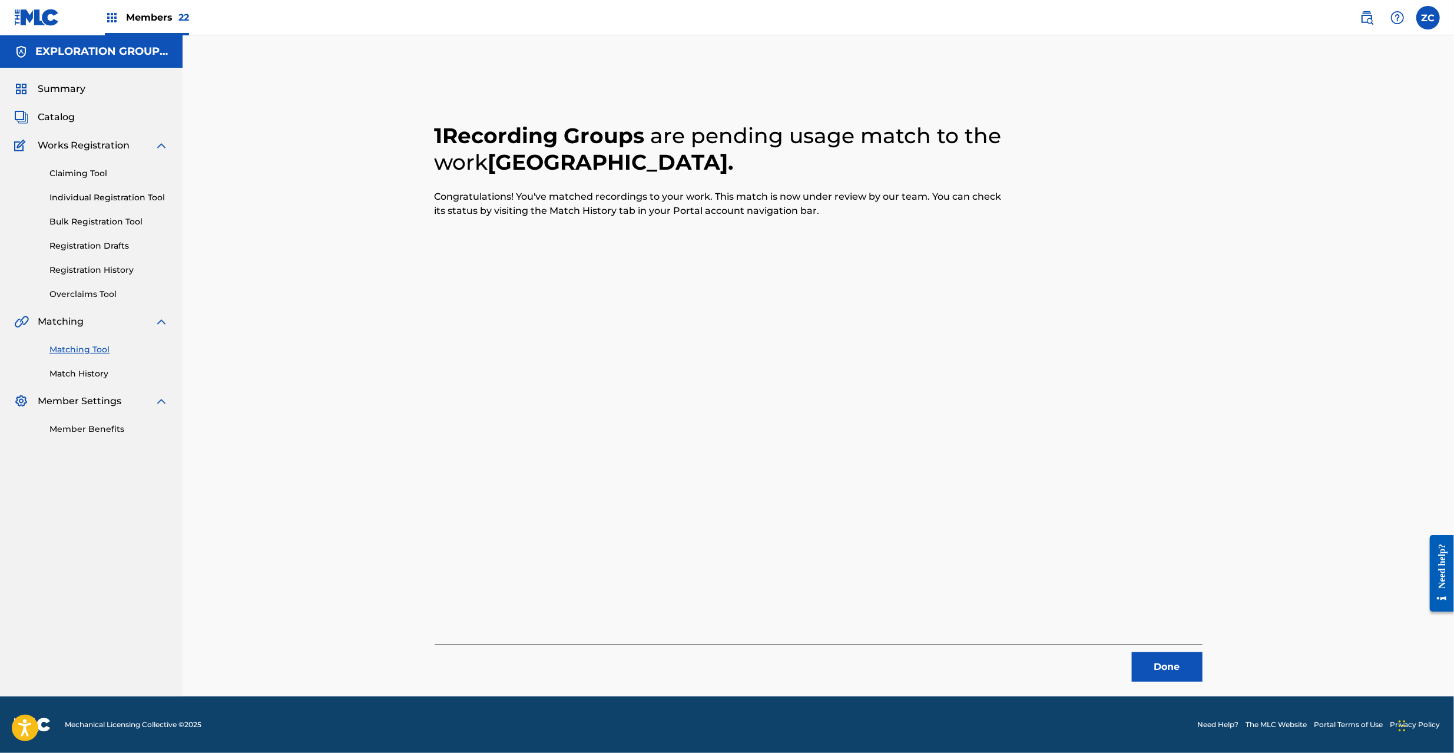
click at [1167, 658] on button "Done" at bounding box center [1167, 666] width 71 height 29
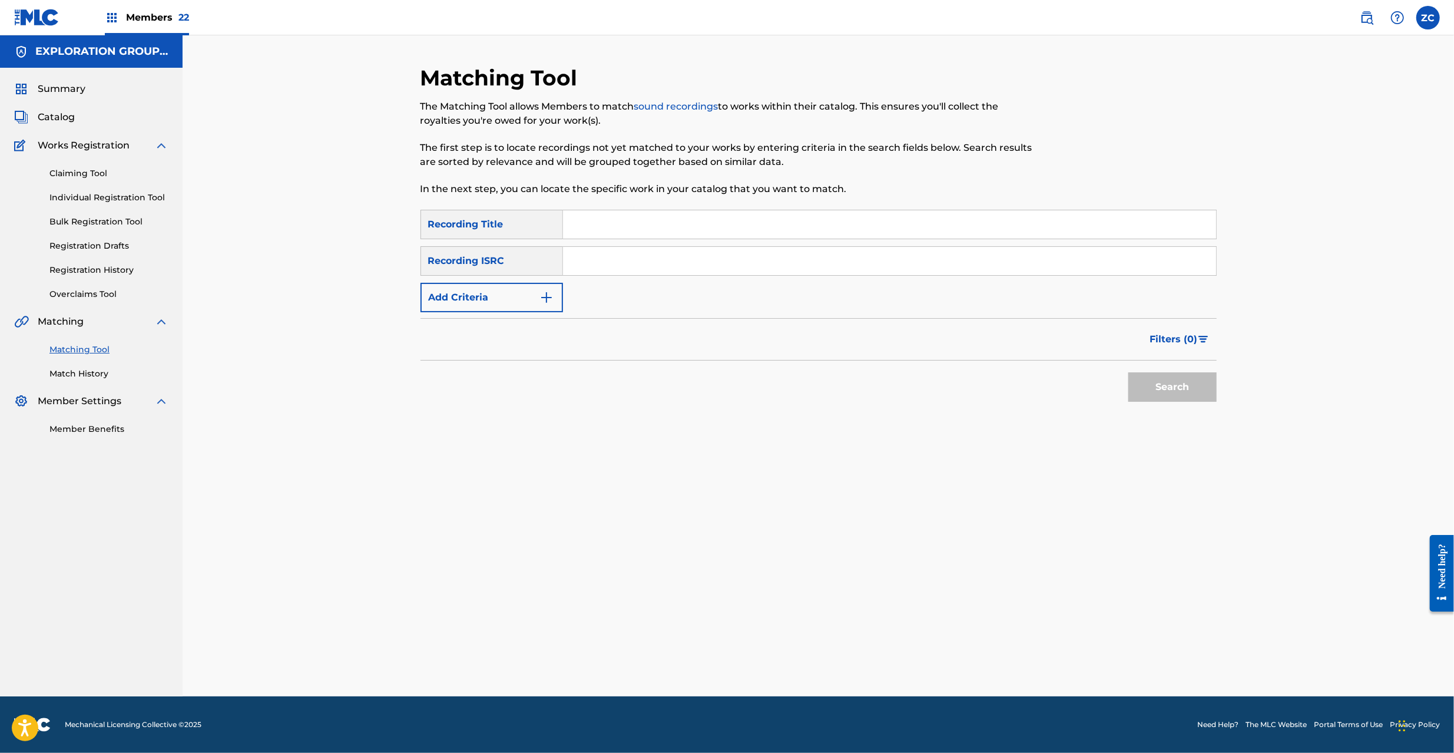
click at [733, 269] on input "Search Form" at bounding box center [889, 261] width 653 height 28
paste input "JPTK00708640"
click at [1172, 389] on button "Search" at bounding box center [1172, 386] width 88 height 29
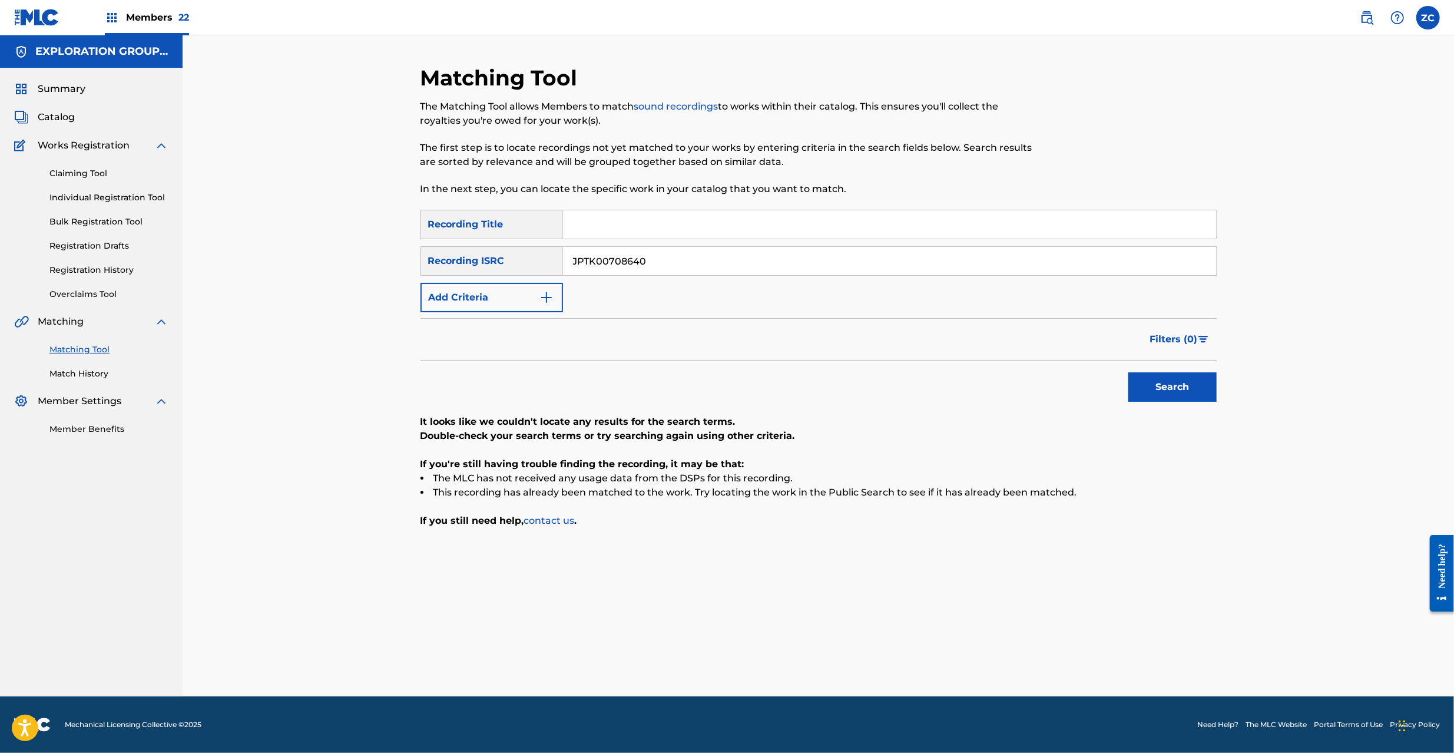
click at [705, 264] on input "JPTK00708640" at bounding box center [889, 261] width 653 height 28
paste input "60886"
click at [1201, 392] on button "Search" at bounding box center [1172, 386] width 88 height 29
click at [761, 267] on input "JPTK00608860" at bounding box center [889, 261] width 653 height 28
paste input "80702060"
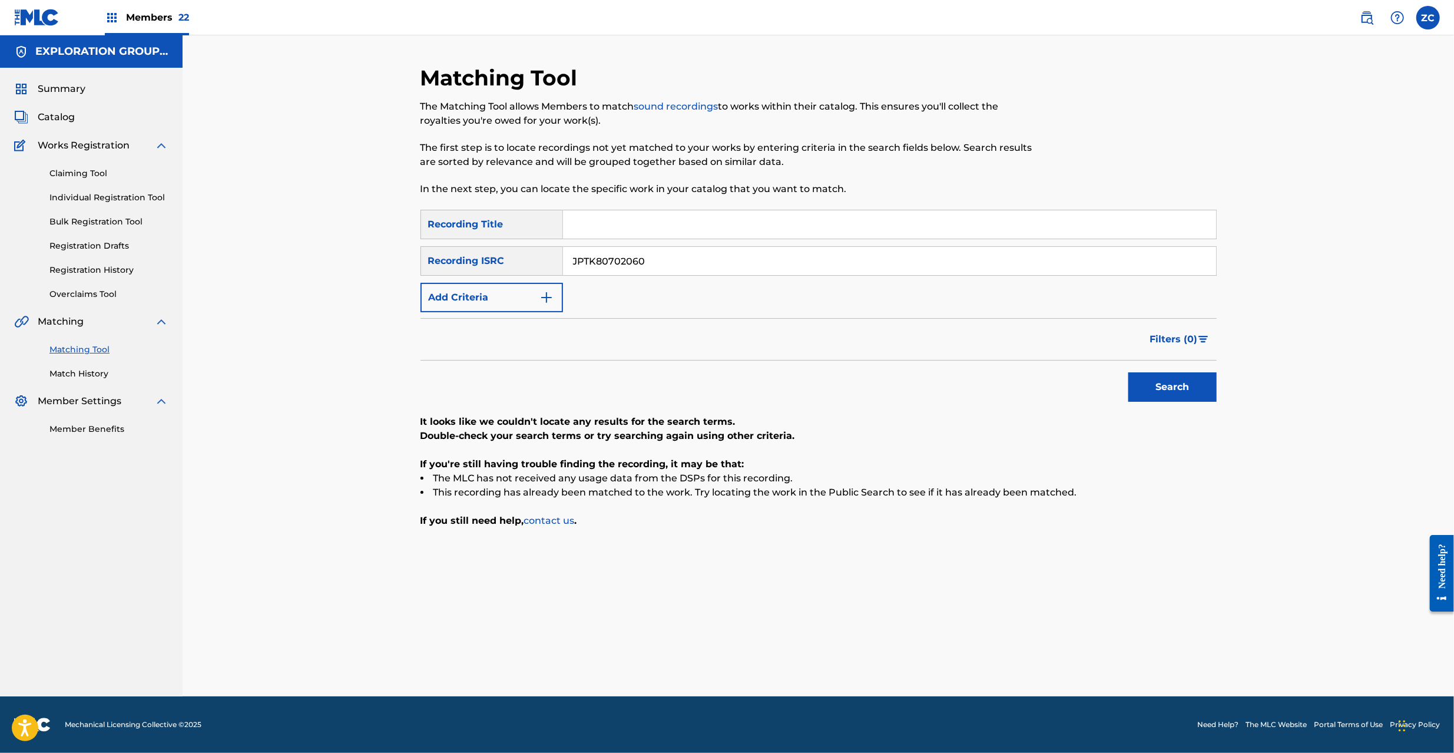
click at [1164, 382] on button "Search" at bounding box center [1172, 386] width 88 height 29
click at [794, 257] on input "JPTK80702060" at bounding box center [889, 261] width 653 height 28
paste input "F30120007"
type input "JPF301200070"
click at [1174, 384] on button "Search" at bounding box center [1172, 386] width 88 height 29
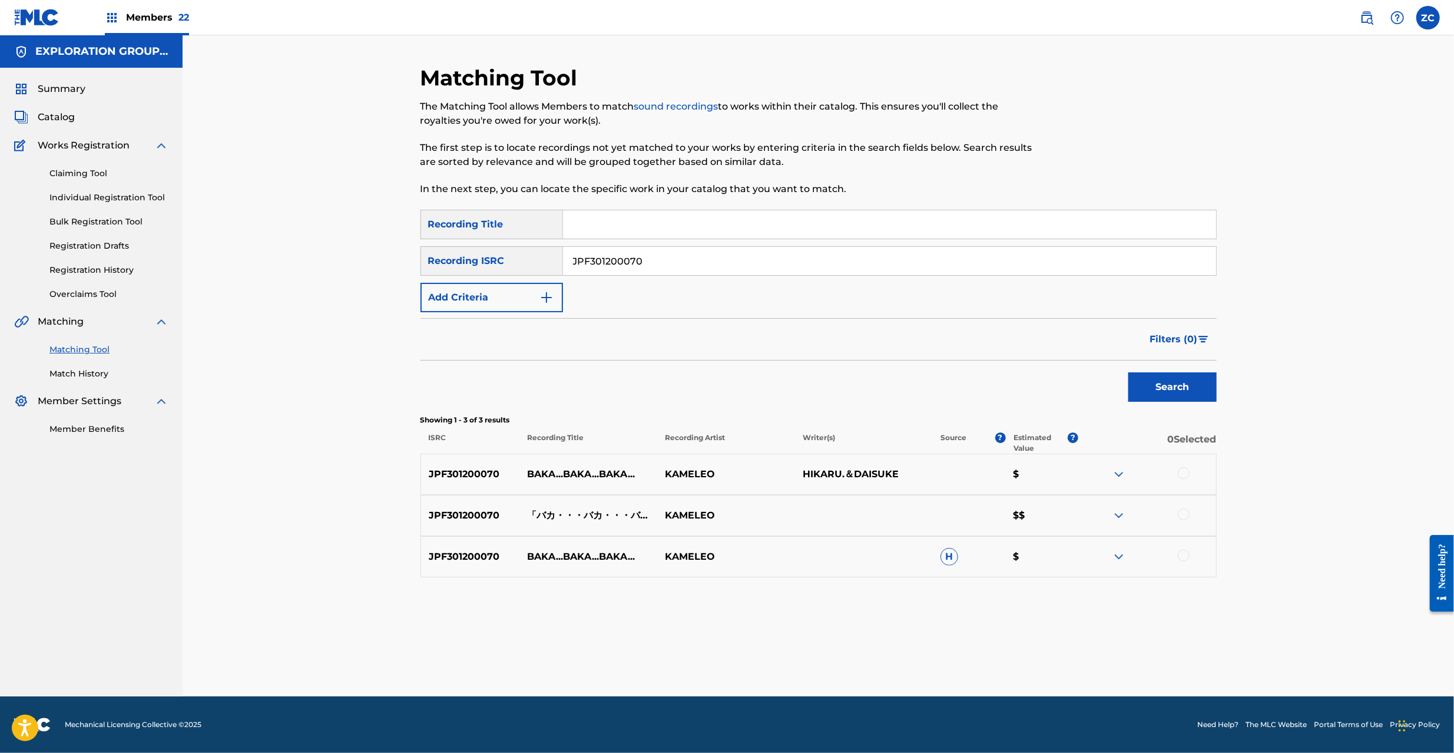
click at [1182, 475] on div at bounding box center [1184, 473] width 12 height 12
click at [1181, 513] on div at bounding box center [1184, 514] width 12 height 12
click at [1185, 554] on div at bounding box center [1184, 555] width 12 height 12
drag, startPoint x: 859, startPoint y: 660, endPoint x: 859, endPoint y: 651, distance: 8.8
click at [859, 651] on button "Match 3 Groups" at bounding box center [828, 656] width 130 height 29
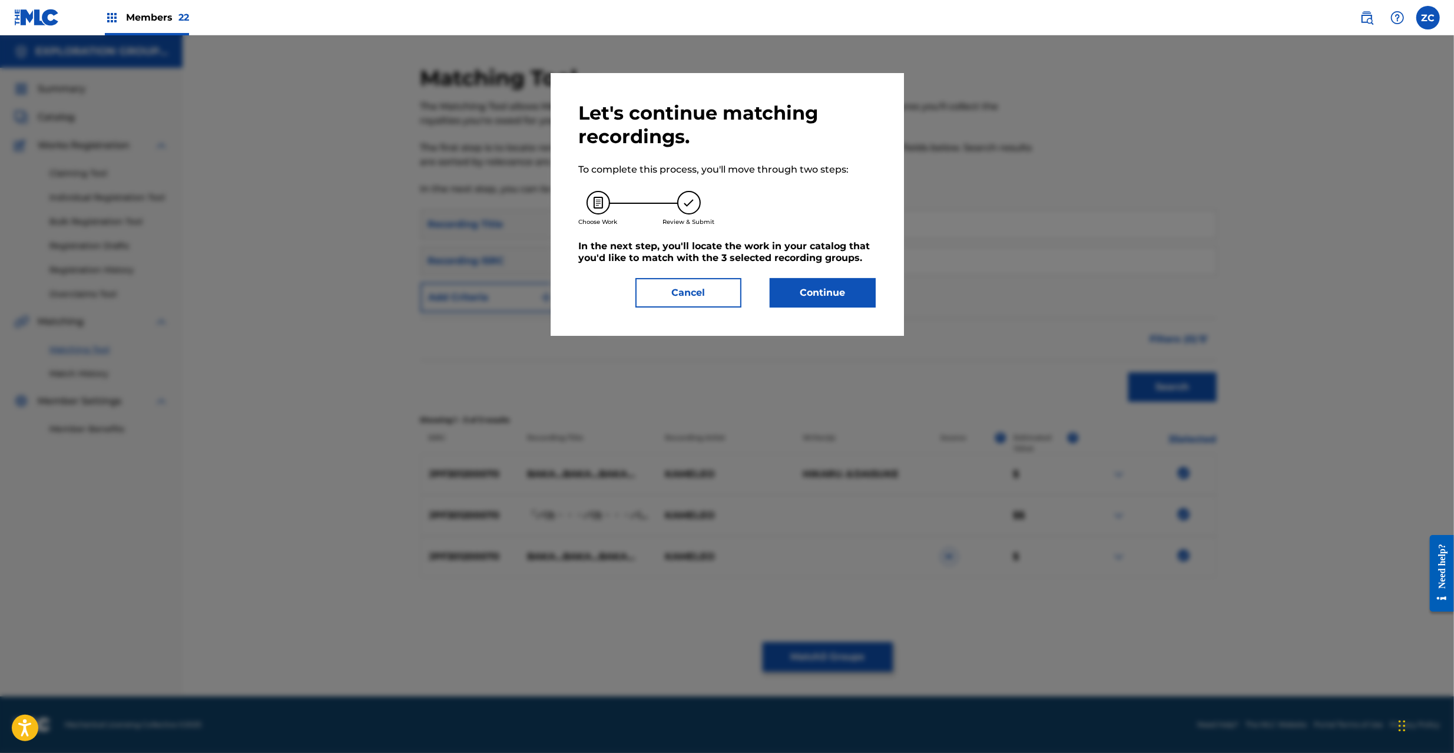
click at [822, 288] on button "Continue" at bounding box center [823, 292] width 106 height 29
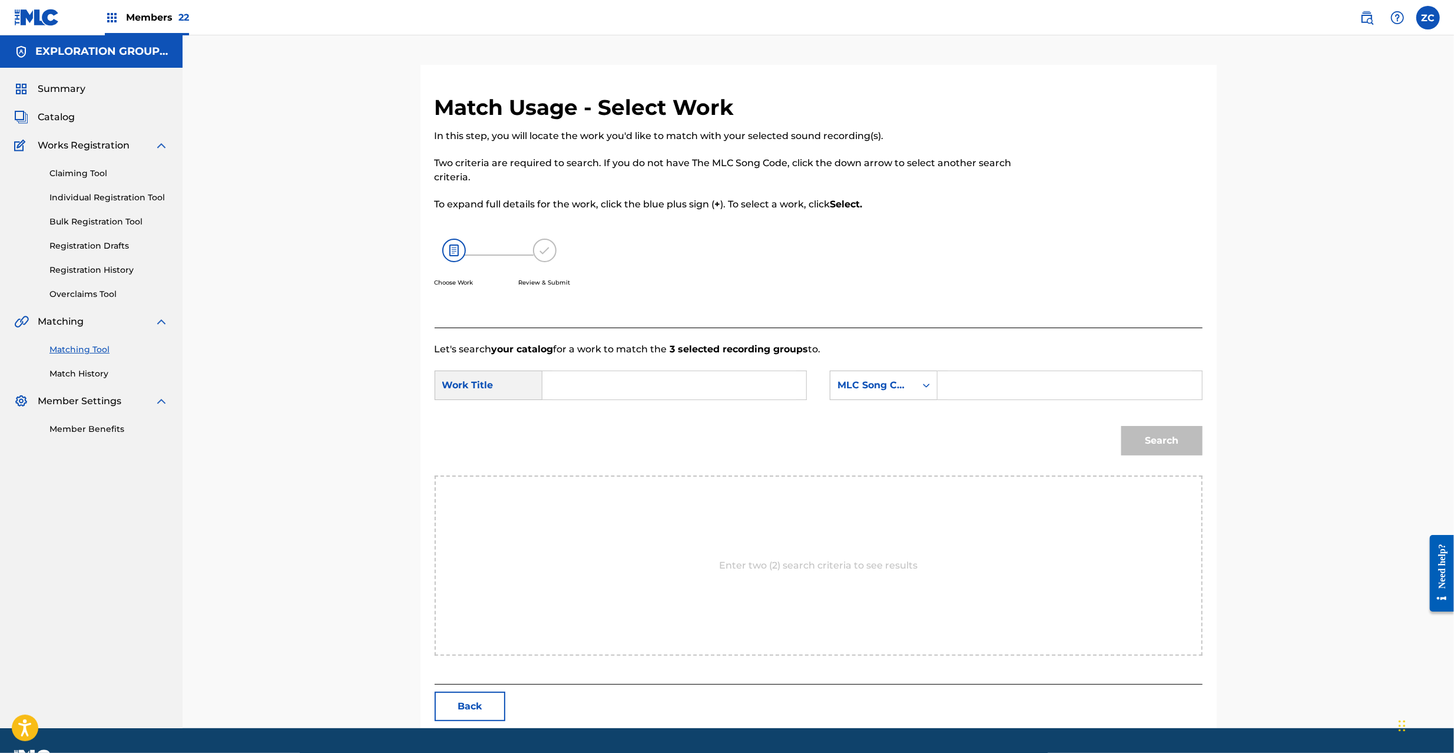
click at [700, 385] on input "Search Form" at bounding box center [674, 385] width 244 height 28
paste input "Baka Baka Baka BD4NBN"
click at [660, 385] on input "Baka Baka Baka BD4NBN" at bounding box center [674, 385] width 244 height 28
type input "Baka Baka Baka"
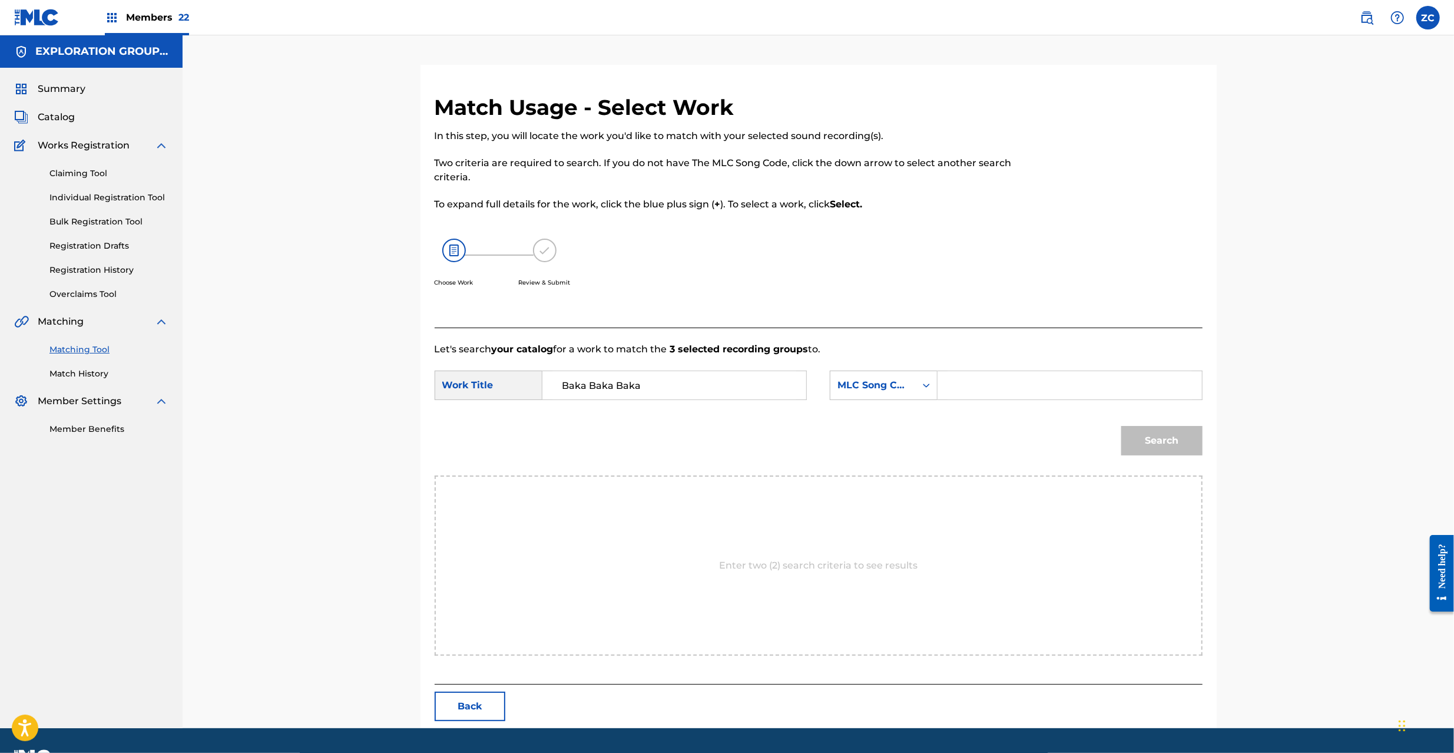
click at [1002, 385] on input "Search Form" at bounding box center [1069, 385] width 244 height 28
paste input "BD4NBN"
type input "BD4NBN"
click at [1171, 450] on button "Search" at bounding box center [1161, 440] width 81 height 29
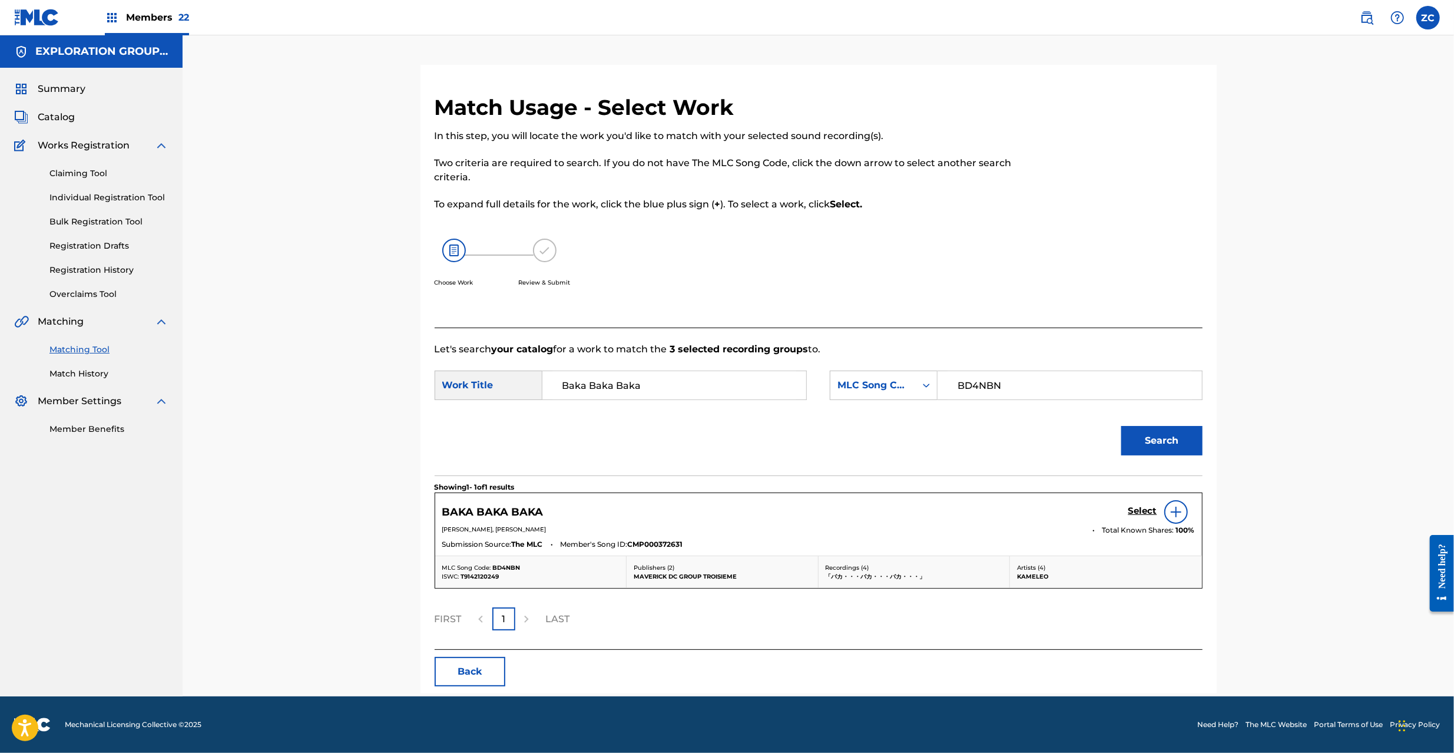
click at [1141, 514] on h5 "Select" at bounding box center [1142, 510] width 29 height 11
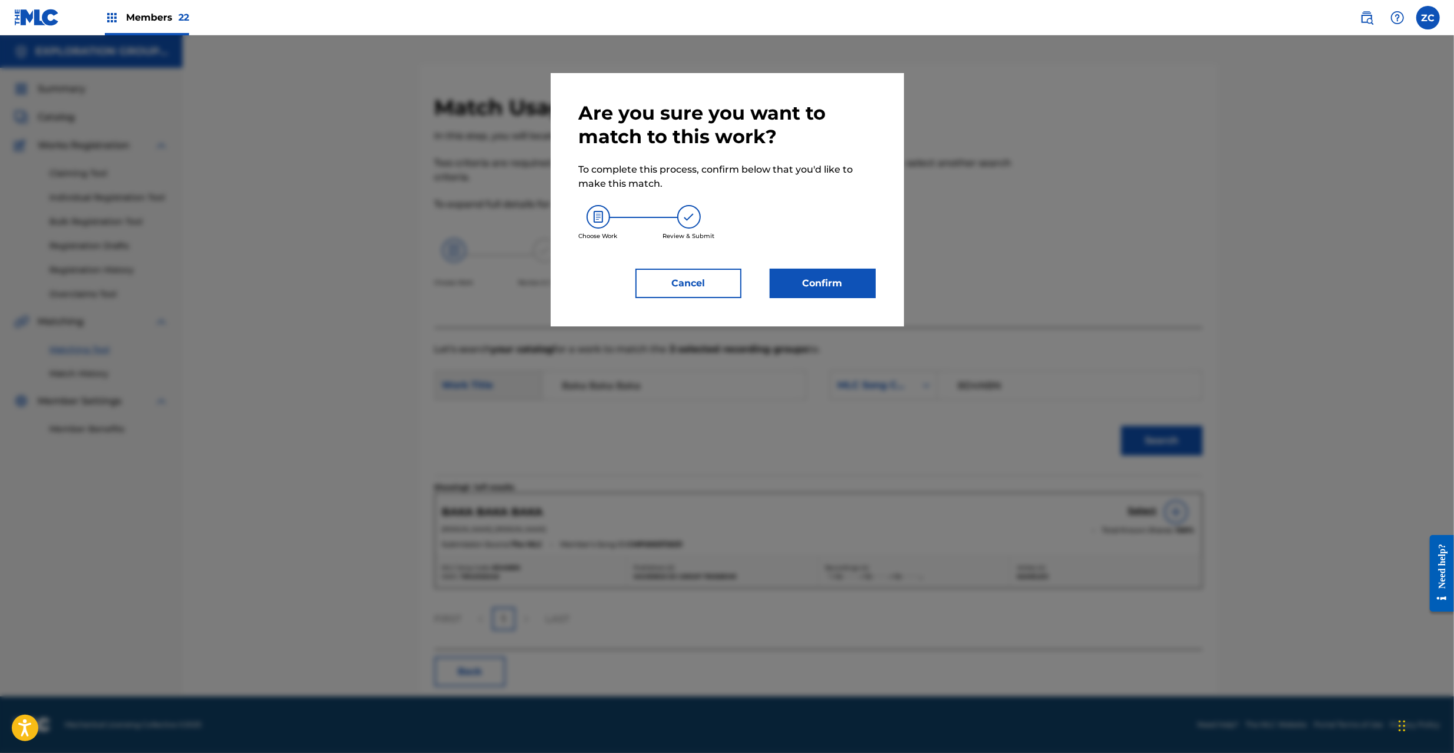
click at [826, 289] on button "Confirm" at bounding box center [823, 283] width 106 height 29
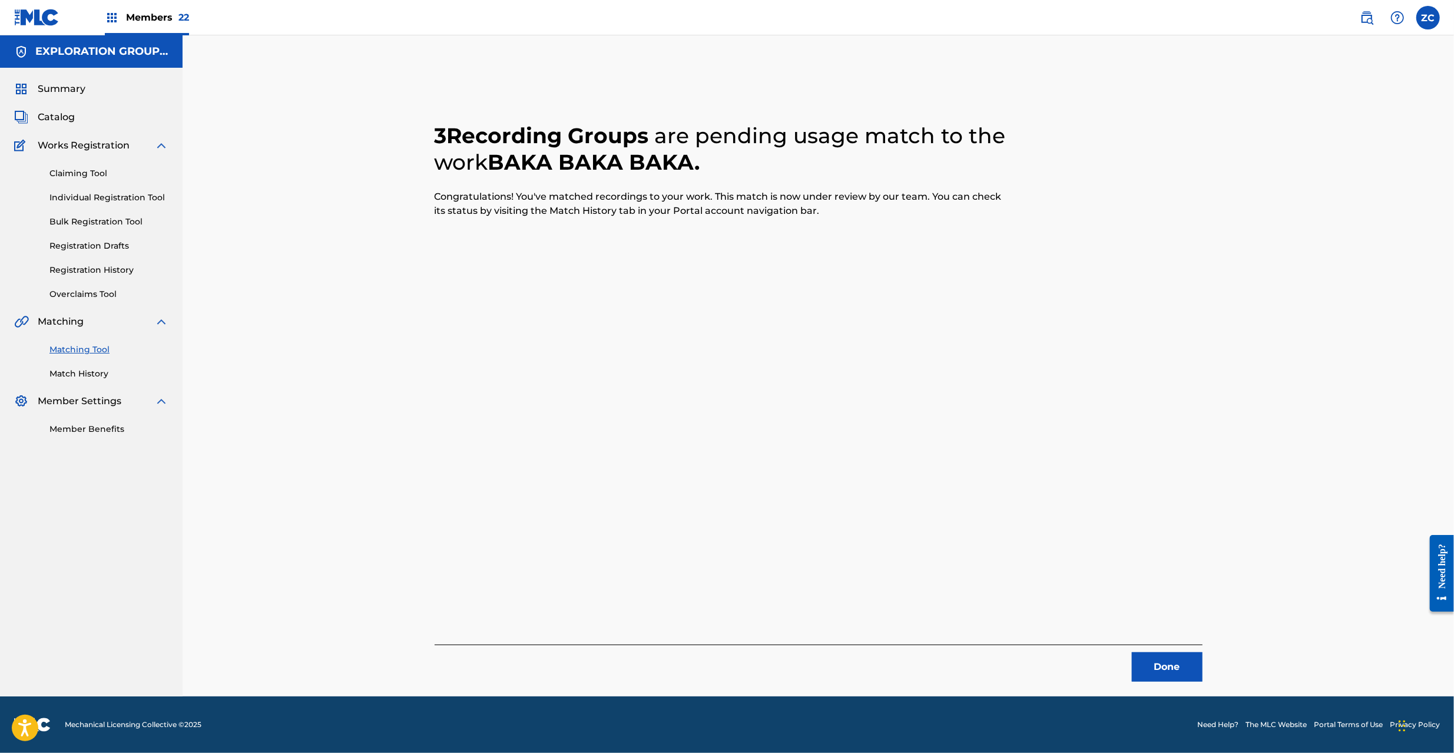
click at [1180, 675] on button "Done" at bounding box center [1167, 666] width 71 height 29
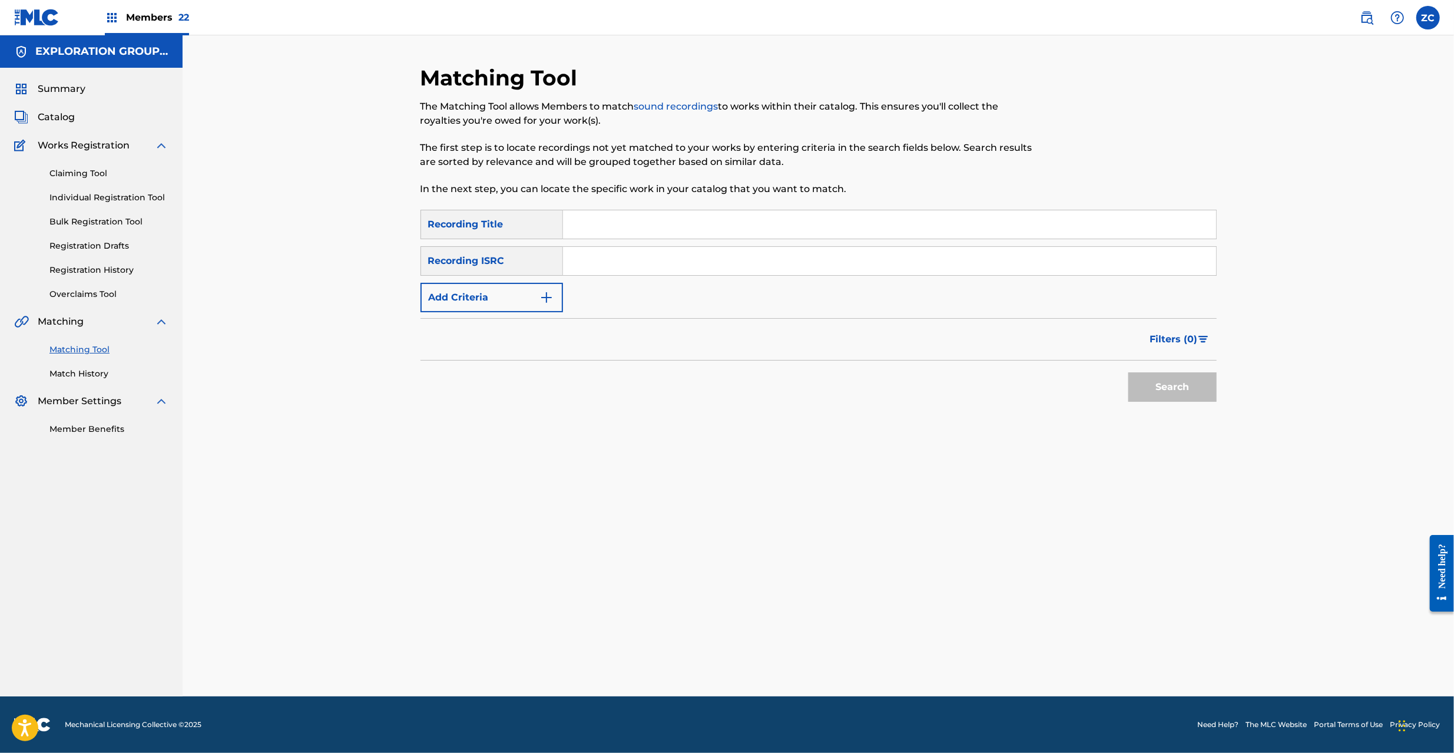
click at [787, 266] on input "Search Form" at bounding box center [889, 261] width 653 height 28
paste input "JPU902200903"
click at [1157, 387] on button "Search" at bounding box center [1172, 386] width 88 height 29
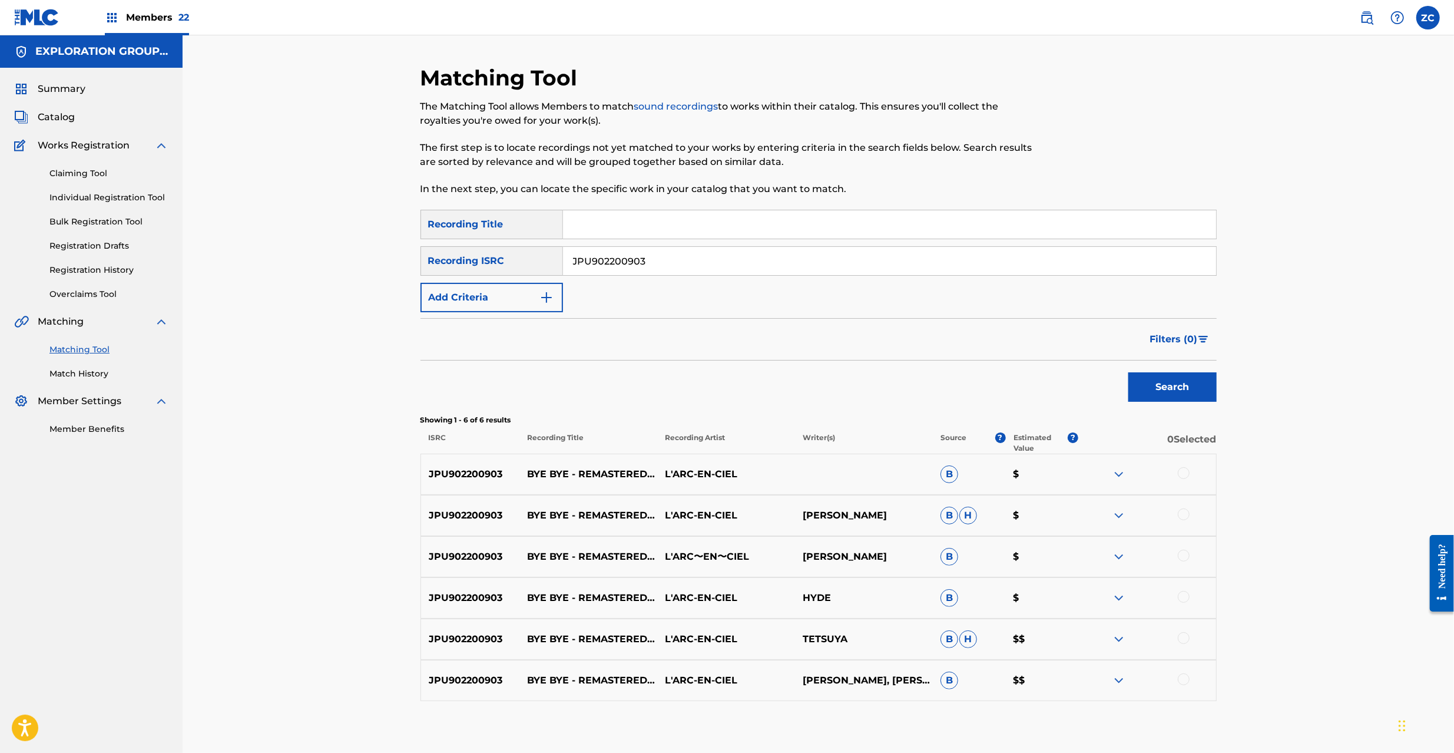
click at [1183, 474] on div at bounding box center [1184, 473] width 12 height 12
click at [1183, 514] on div at bounding box center [1184, 514] width 12 height 12
click at [1181, 556] on div at bounding box center [1184, 555] width 12 height 12
click at [1181, 598] on div at bounding box center [1184, 597] width 12 height 12
click at [1185, 639] on div at bounding box center [1184, 638] width 12 height 12
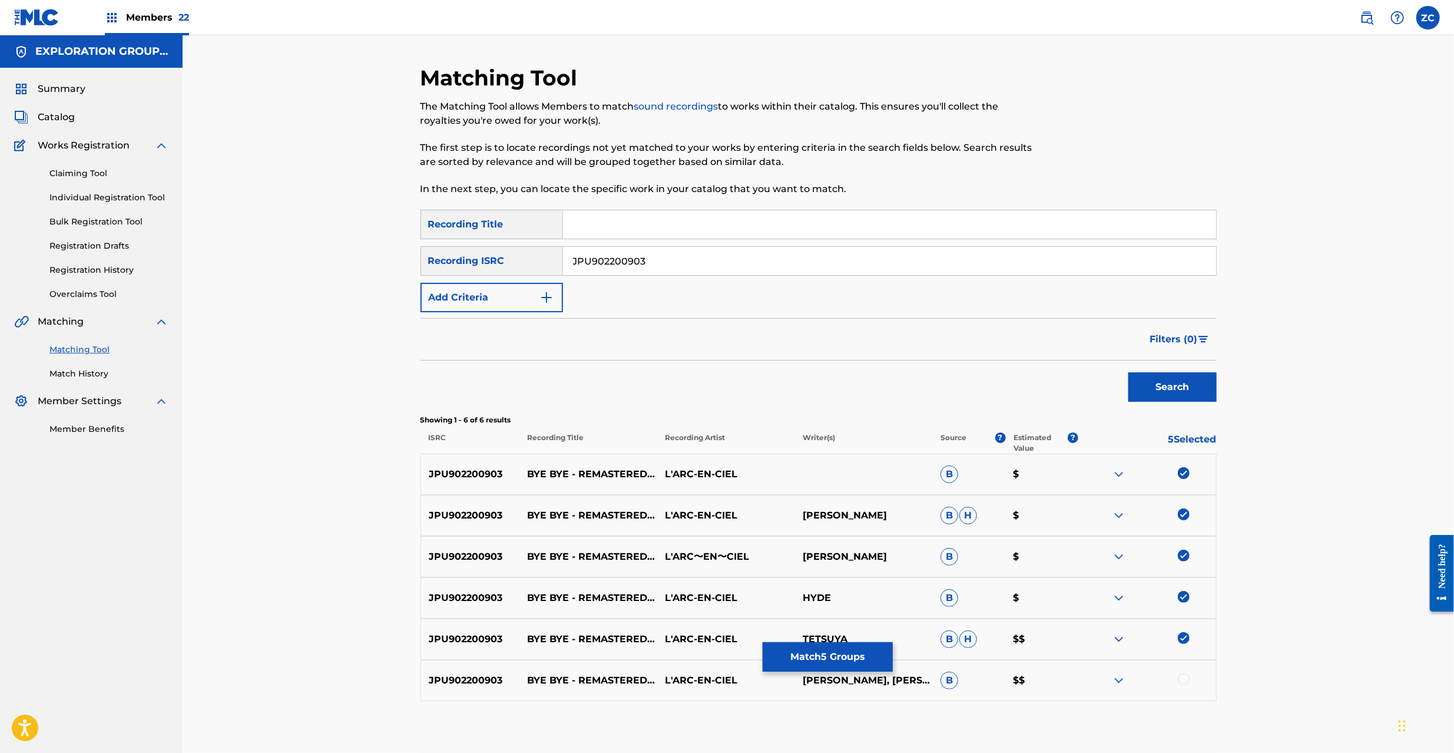
drag, startPoint x: 1185, startPoint y: 677, endPoint x: 1225, endPoint y: 603, distance: 83.8
click at [1185, 676] on div at bounding box center [1184, 679] width 12 height 12
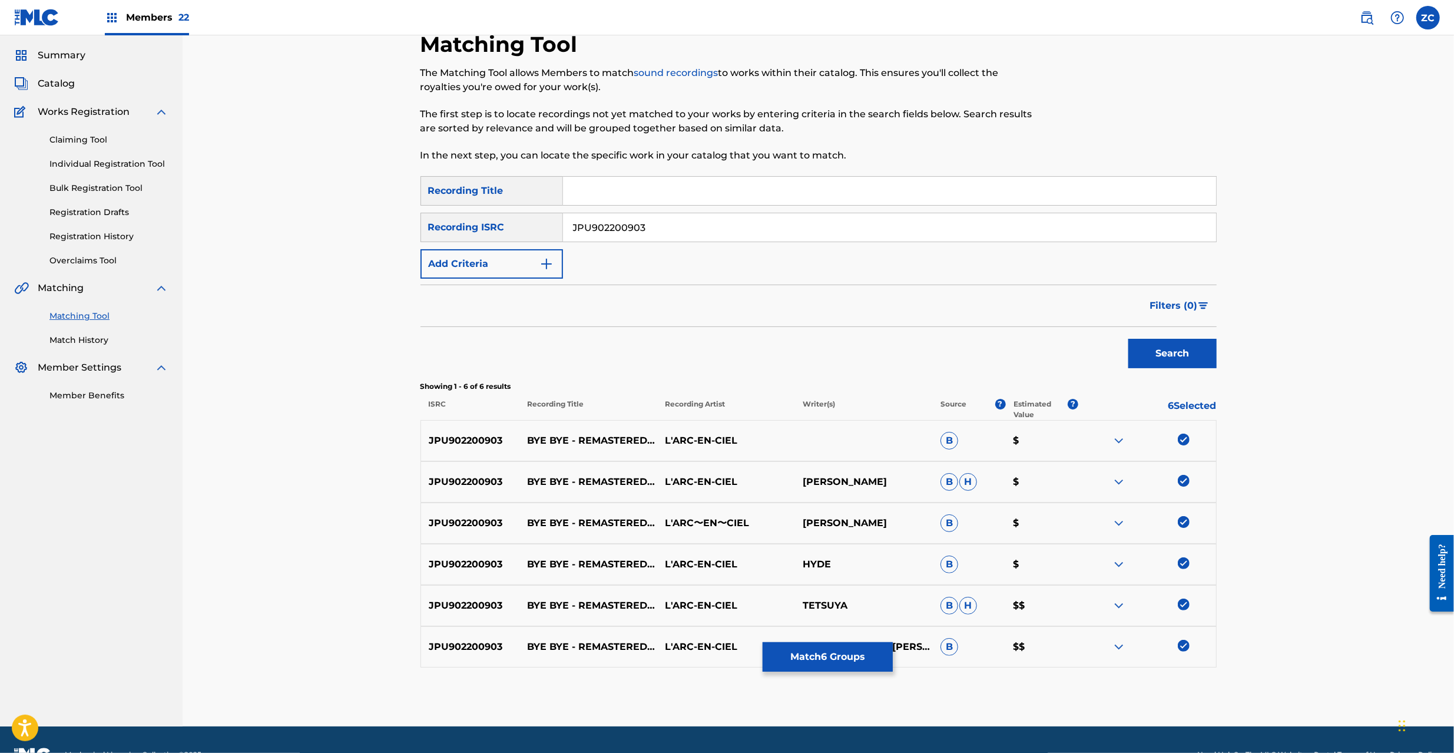
scroll to position [64, 0]
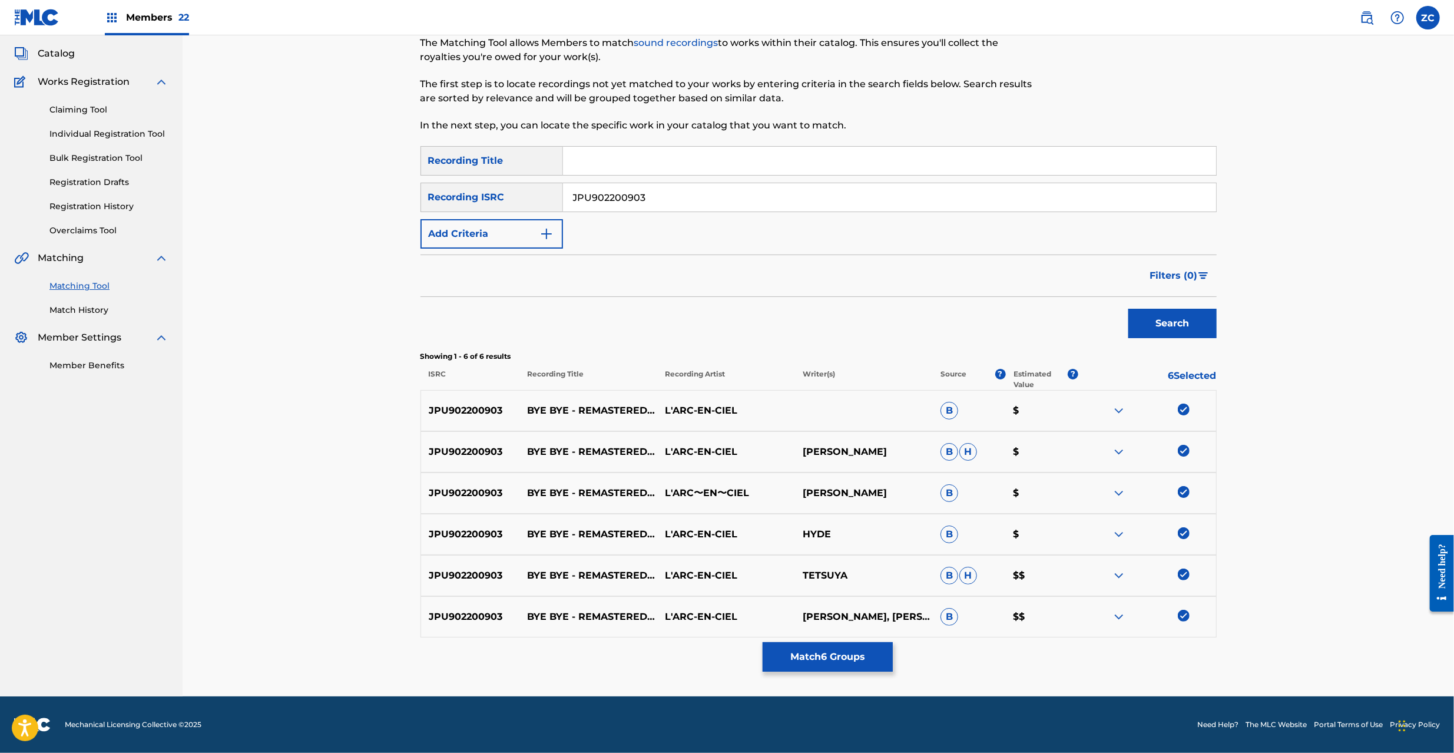
click at [1372, 546] on div "Matching Tool The Matching Tool allows Members to match sound recordings to wor…" at bounding box center [818, 334] width 1271 height 724
click at [833, 192] on input "JPU902200903" at bounding box center [889, 197] width 653 height 28
paste input "KS01103381"
type input "JPKS01103381"
click at [1155, 321] on button "Search" at bounding box center [1172, 323] width 88 height 29
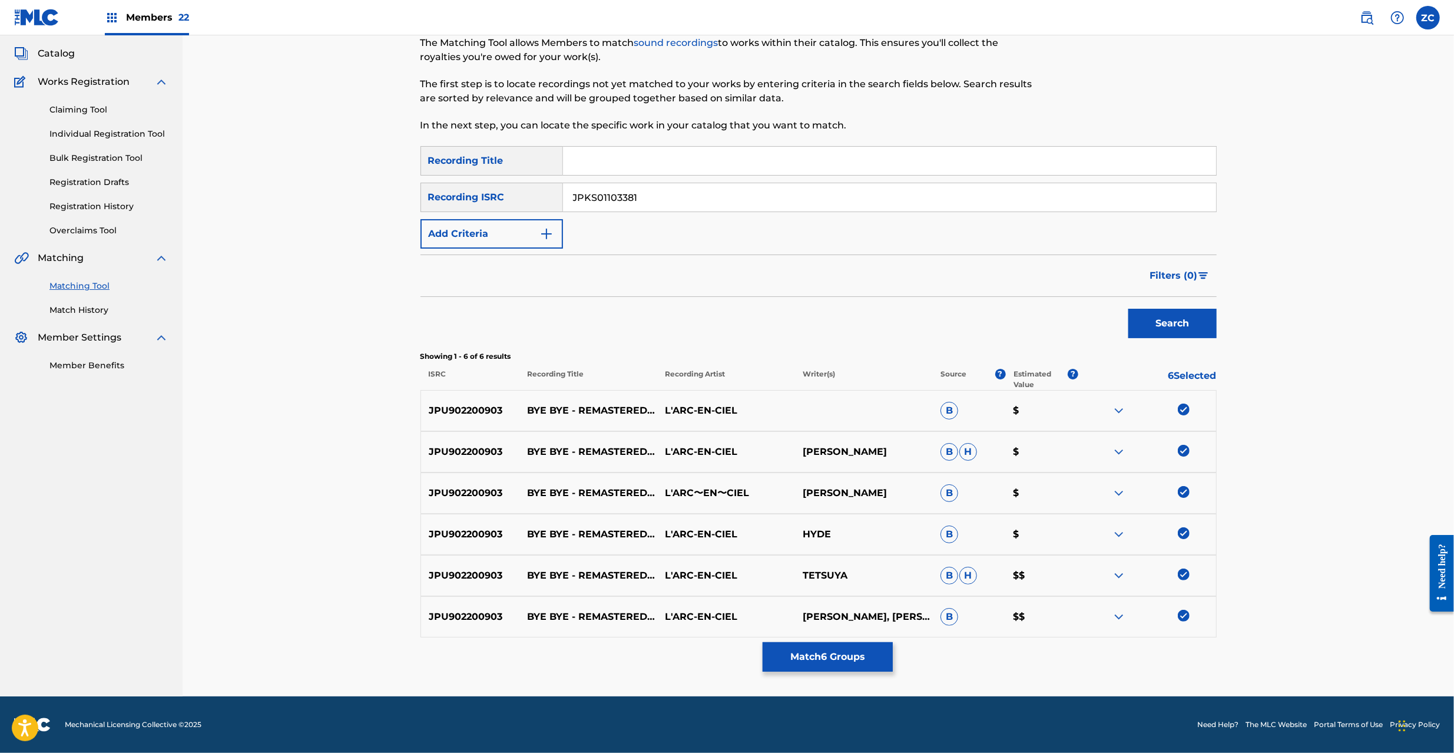
scroll to position [0, 0]
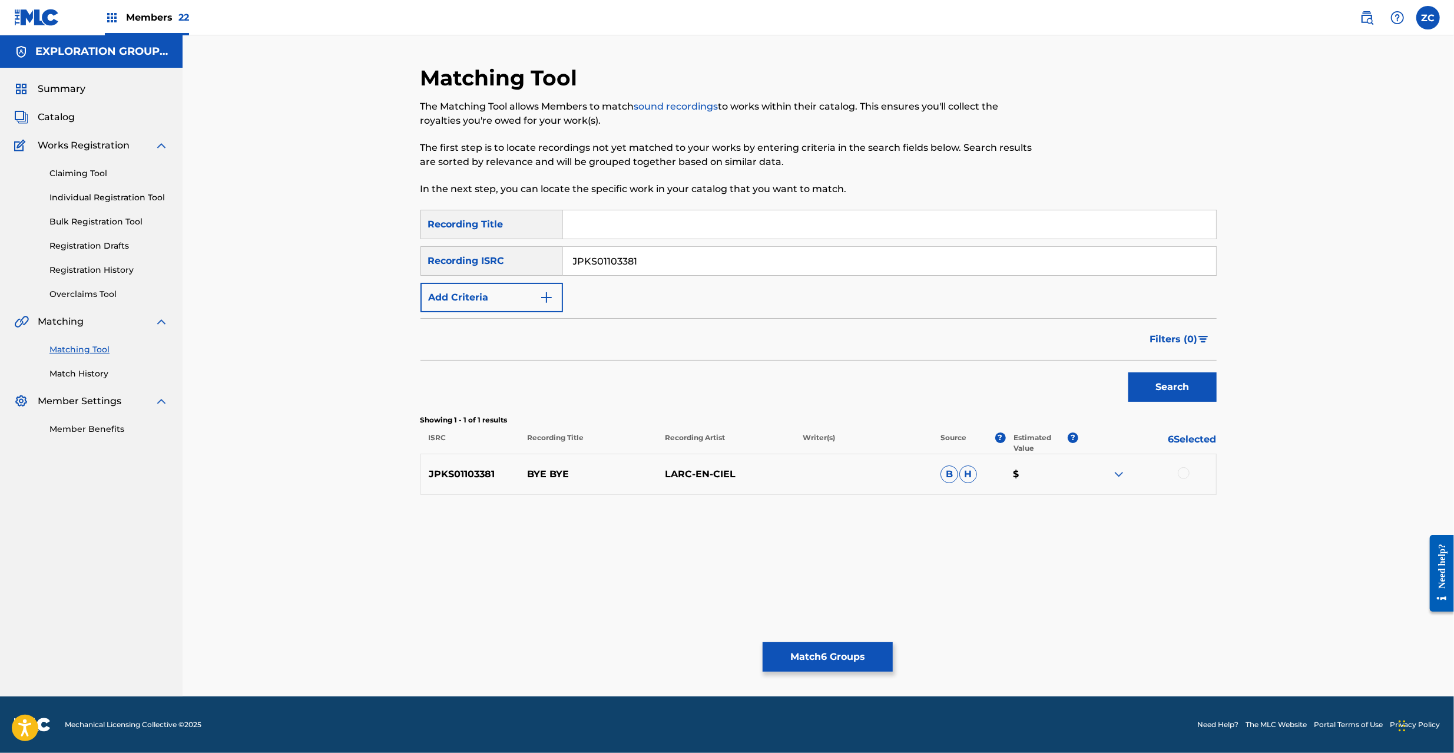
click at [1184, 473] on div at bounding box center [1184, 473] width 12 height 12
click at [854, 665] on button "Match 7 Groups" at bounding box center [828, 656] width 130 height 29
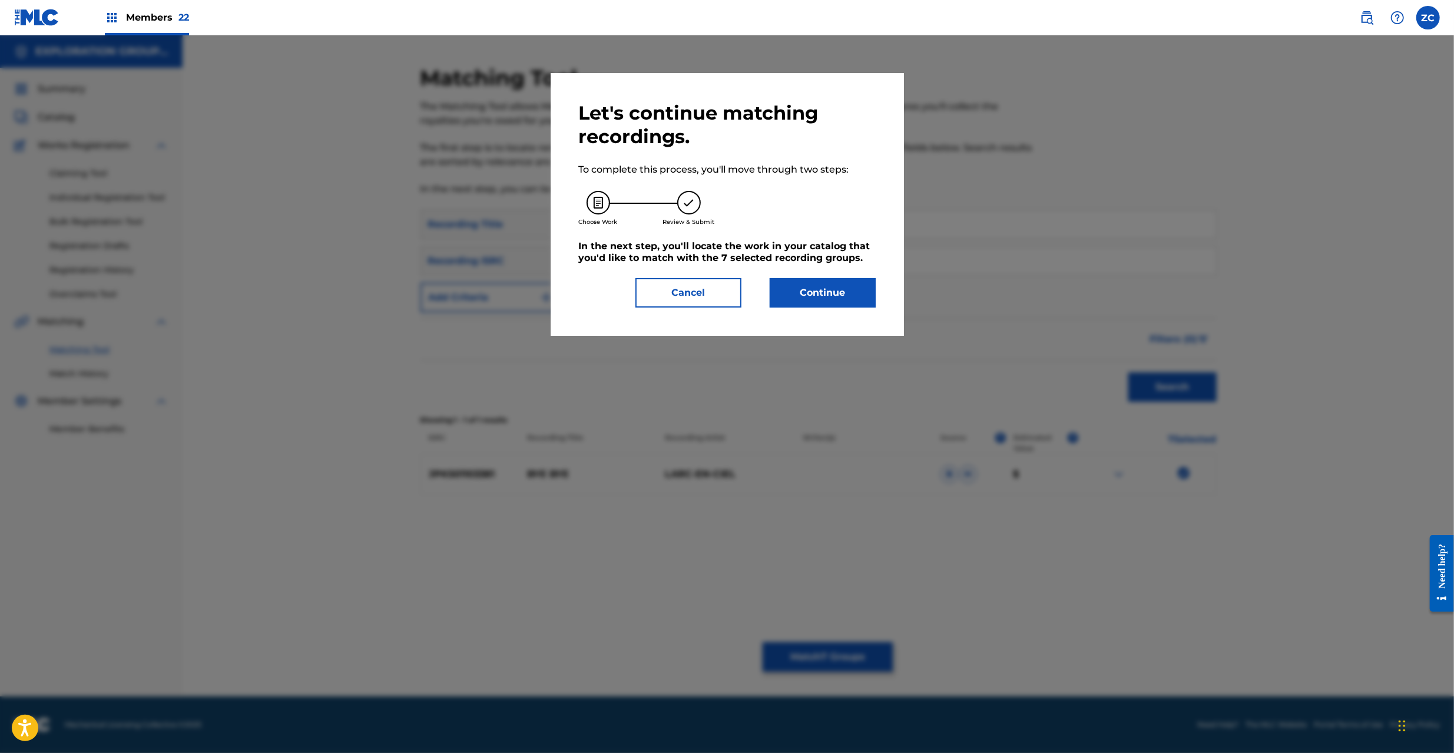
click at [839, 300] on button "Continue" at bounding box center [823, 292] width 106 height 29
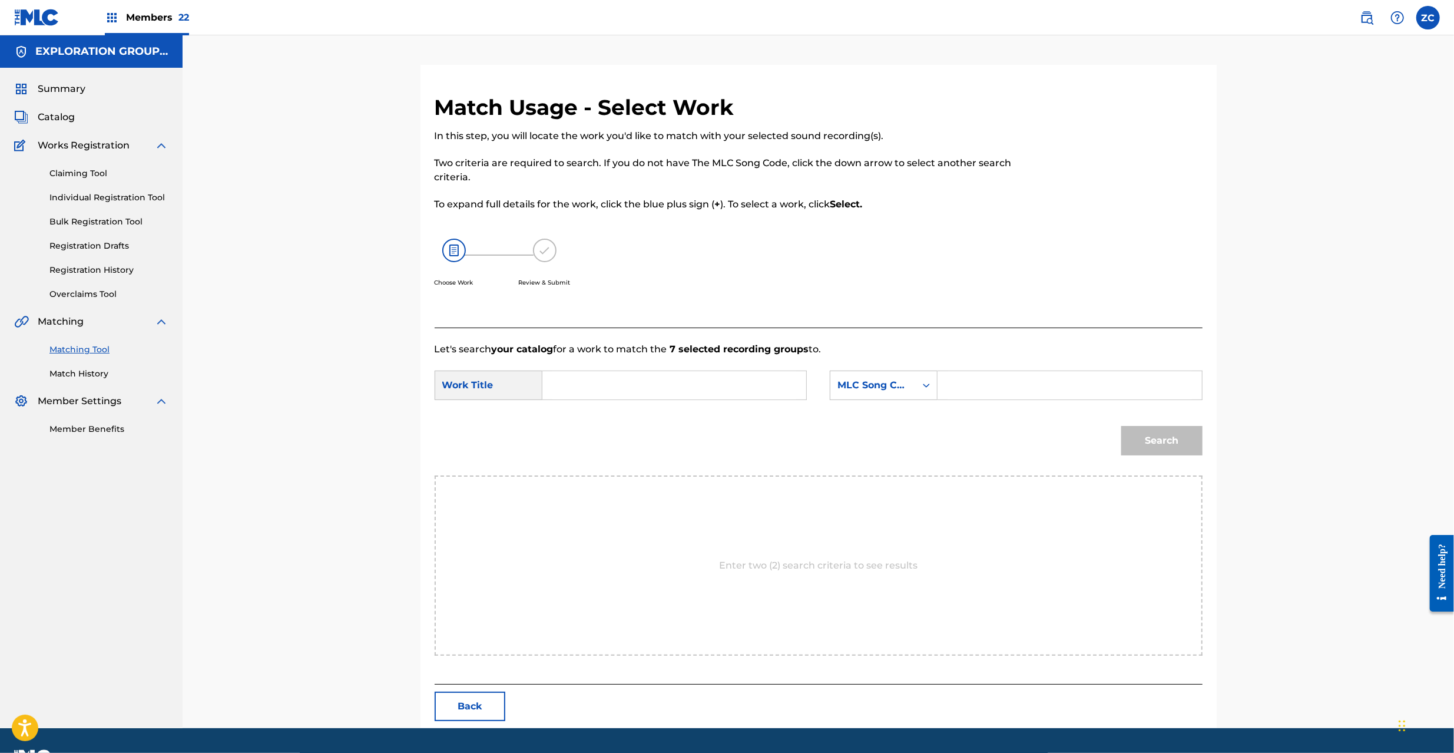
click at [734, 390] on input "Search Form" at bounding box center [674, 385] width 244 height 28
paste input "Bye Bye BD6QJS"
click at [624, 384] on input "Bye Bye BD6QJS" at bounding box center [674, 385] width 244 height 28
type input "Bye Bye"
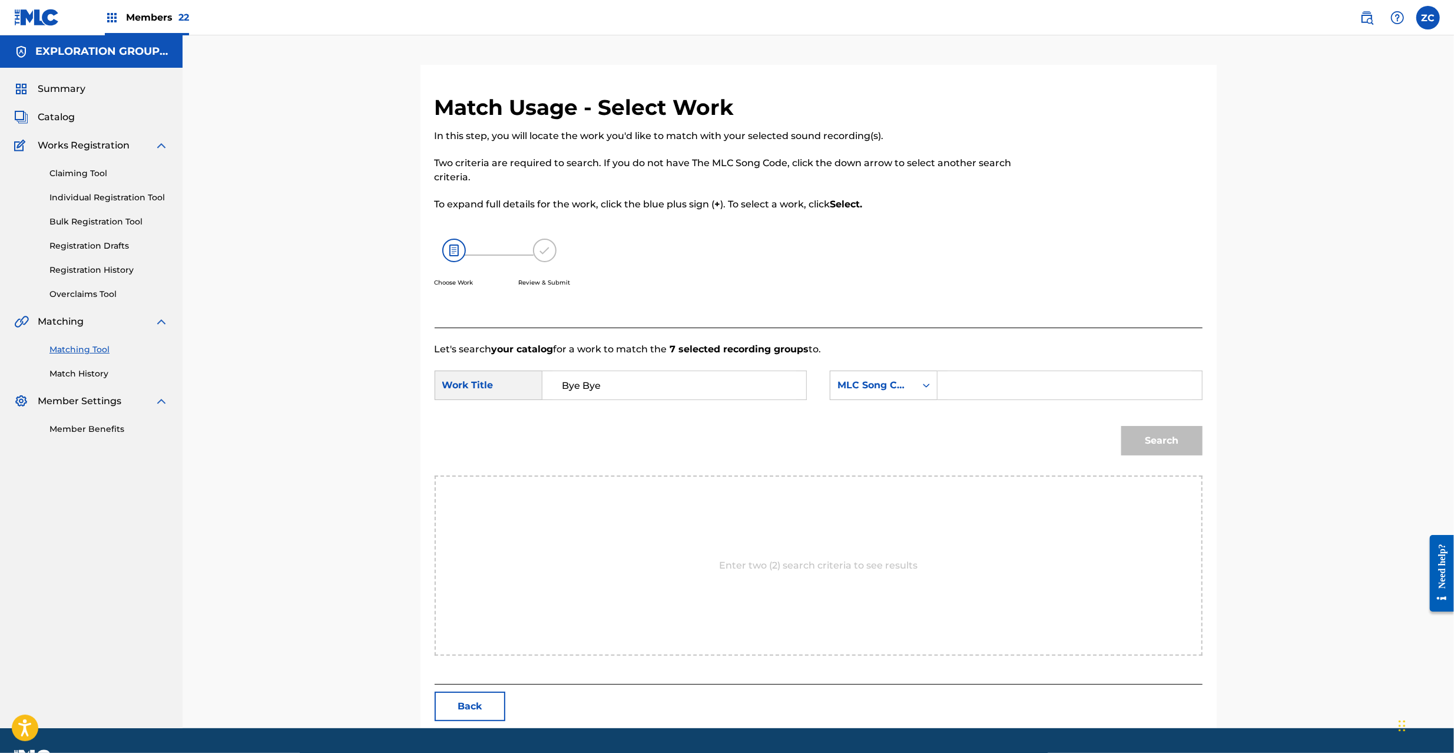
click at [1079, 382] on input "Search Form" at bounding box center [1069, 385] width 244 height 28
paste input "BD6QJS"
type input "BD6QJS"
click at [1191, 439] on button "Search" at bounding box center [1161, 440] width 81 height 29
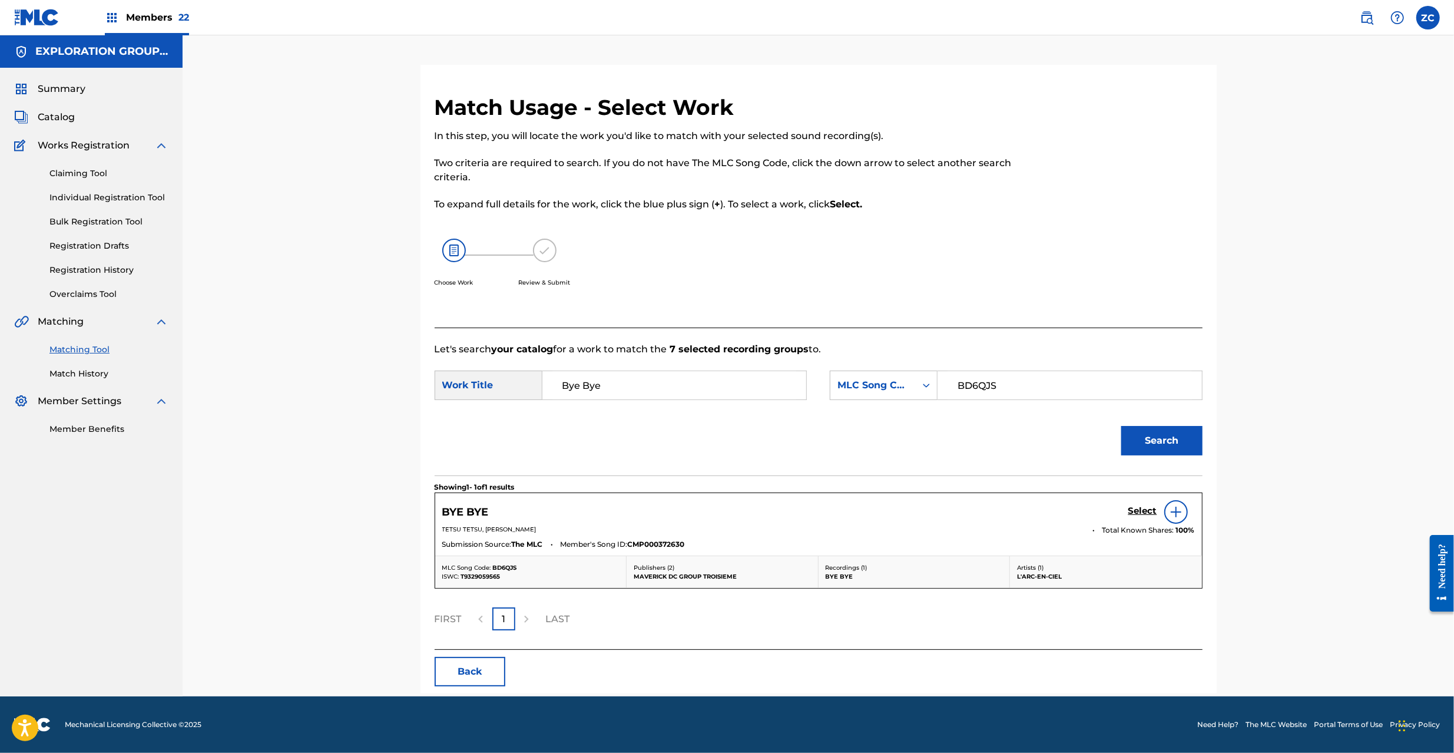
drag, startPoint x: 1148, startPoint y: 497, endPoint x: 1146, endPoint y: 504, distance: 7.3
click at [1146, 499] on div "BYE BYE Select TETSU TETSU, [PERSON_NAME] Total Known Shares: 100 % Submission …" at bounding box center [818, 524] width 767 height 62
click at [1146, 506] on h5 "Select" at bounding box center [1142, 510] width 29 height 11
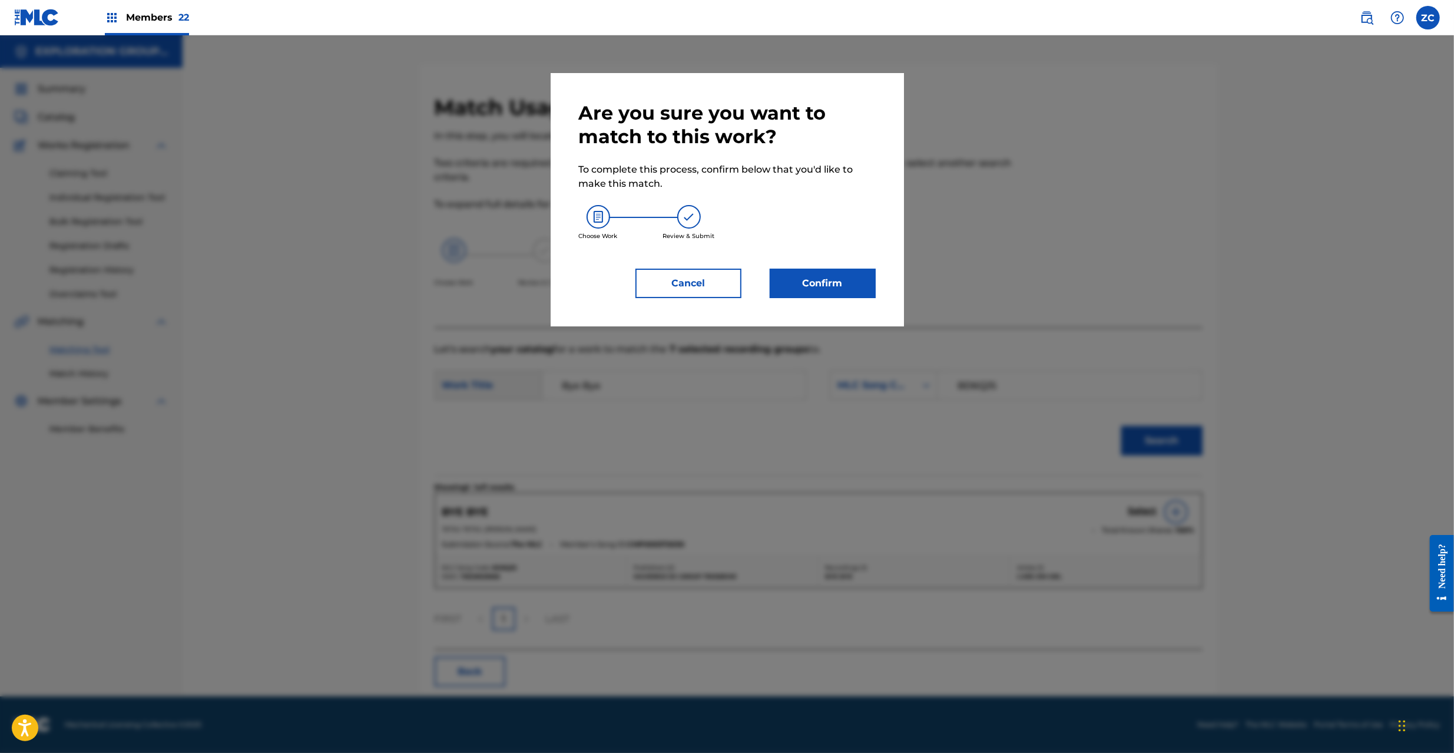
click at [837, 283] on button "Confirm" at bounding box center [823, 283] width 106 height 29
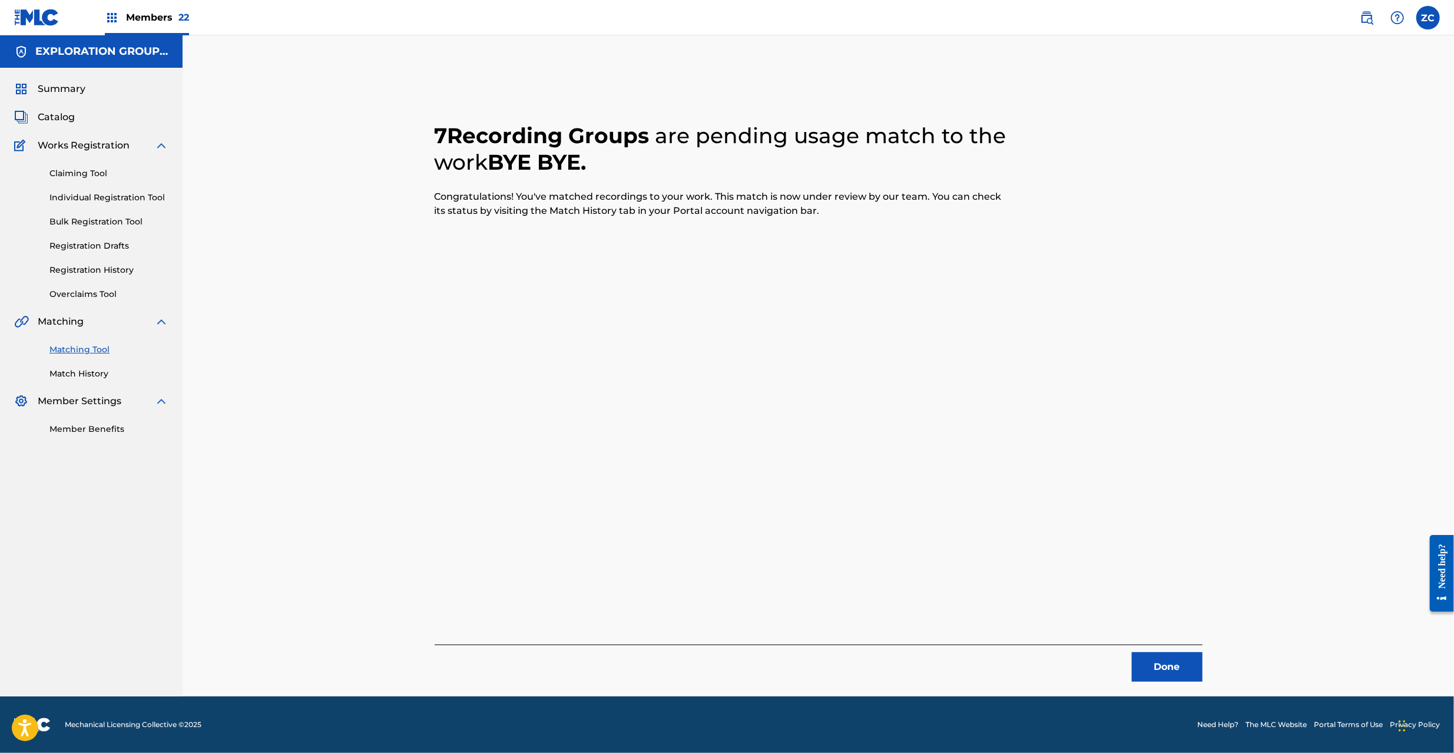
click at [1159, 667] on button "Done" at bounding box center [1167, 666] width 71 height 29
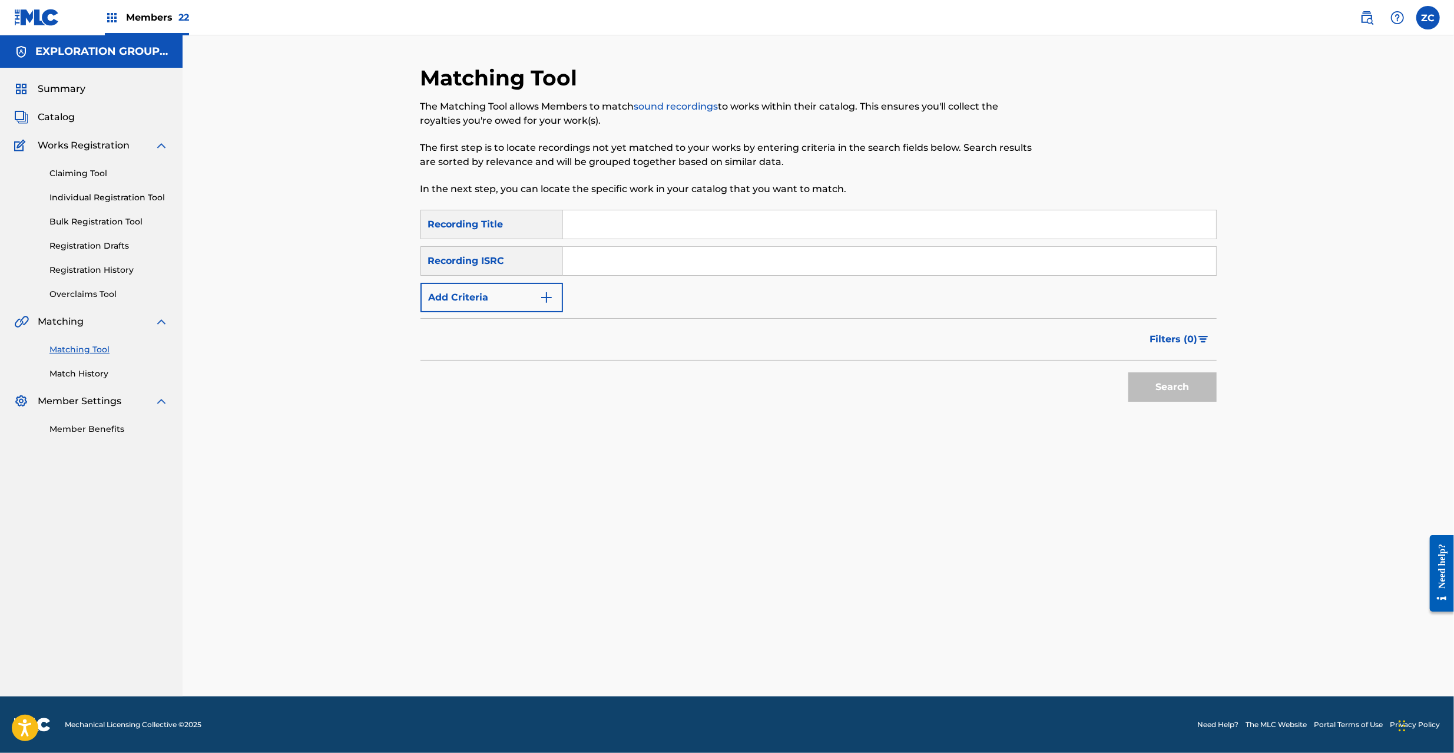
click at [839, 258] on input "Search Form" at bounding box center [889, 261] width 653 height 28
paste input "JPF301400034"
click at [1145, 390] on button "Search" at bounding box center [1172, 386] width 88 height 29
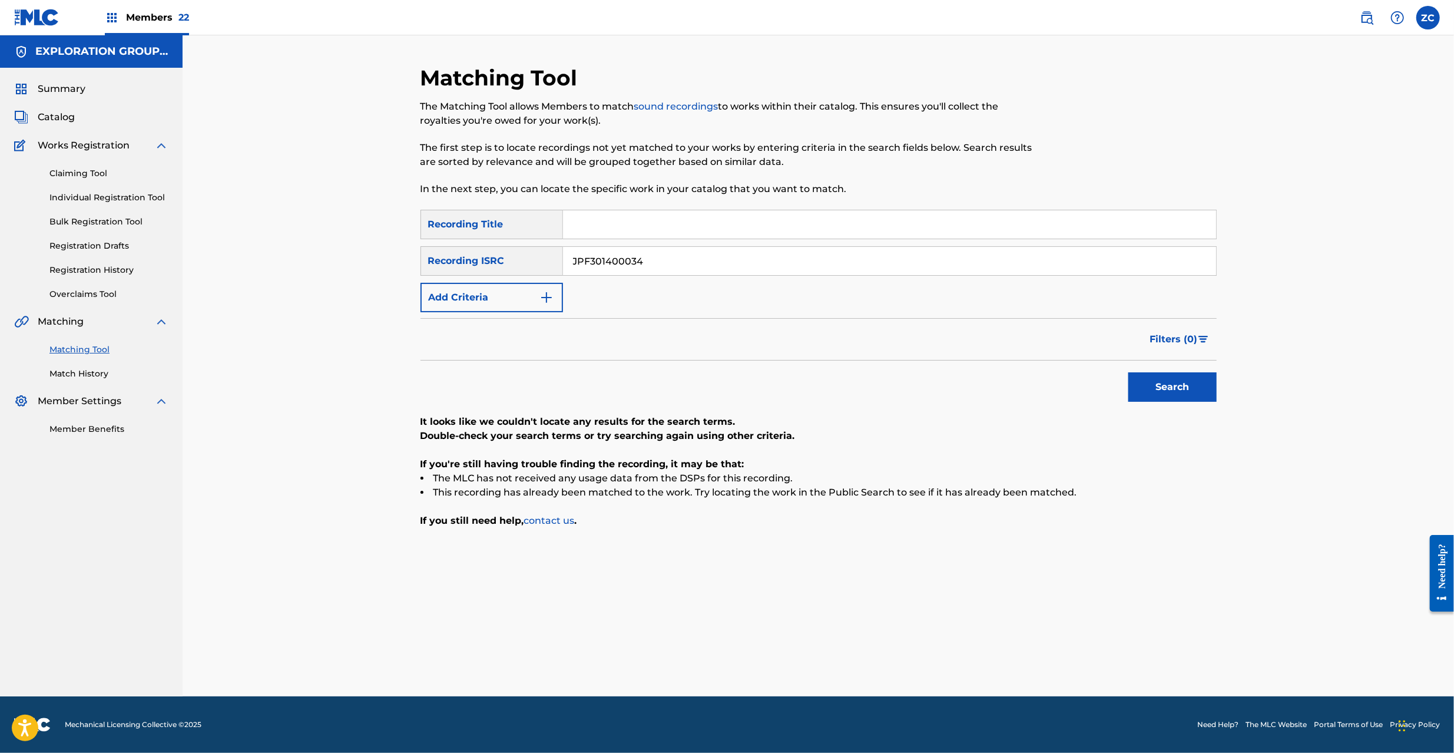
click at [1301, 274] on div "Matching Tool The Matching Tool allows Members to match sound recordings to wor…" at bounding box center [818, 365] width 1271 height 661
click at [760, 263] on input "JPF301400034" at bounding box center [889, 261] width 653 height 28
paste input "300138"
click at [1181, 400] on button "Search" at bounding box center [1172, 386] width 88 height 29
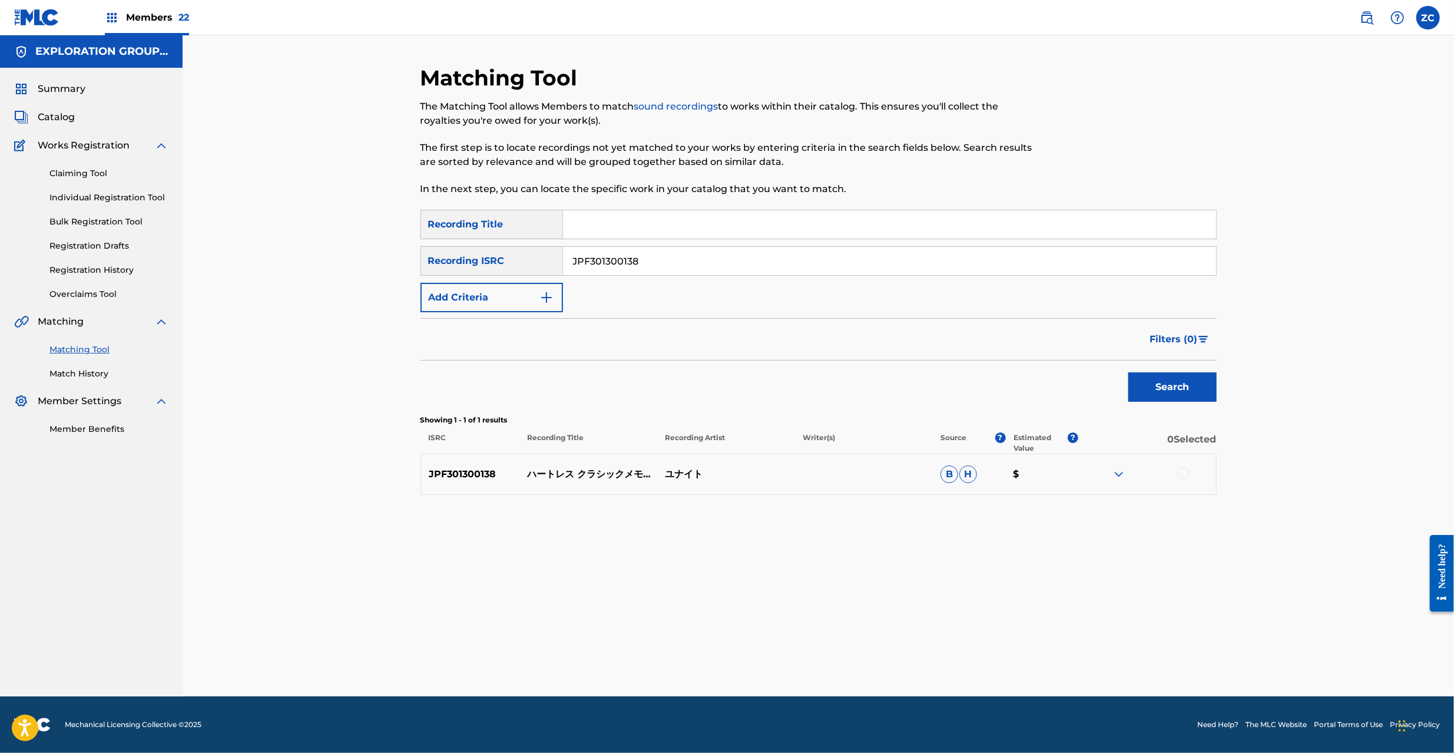
click at [1181, 470] on div at bounding box center [1184, 473] width 12 height 12
click at [644, 267] on input "JPF301300138" at bounding box center [889, 261] width 653 height 28
paste input "049"
type input "JPF301300049"
drag, startPoint x: 1171, startPoint y: 385, endPoint x: 1115, endPoint y: 380, distance: 55.6
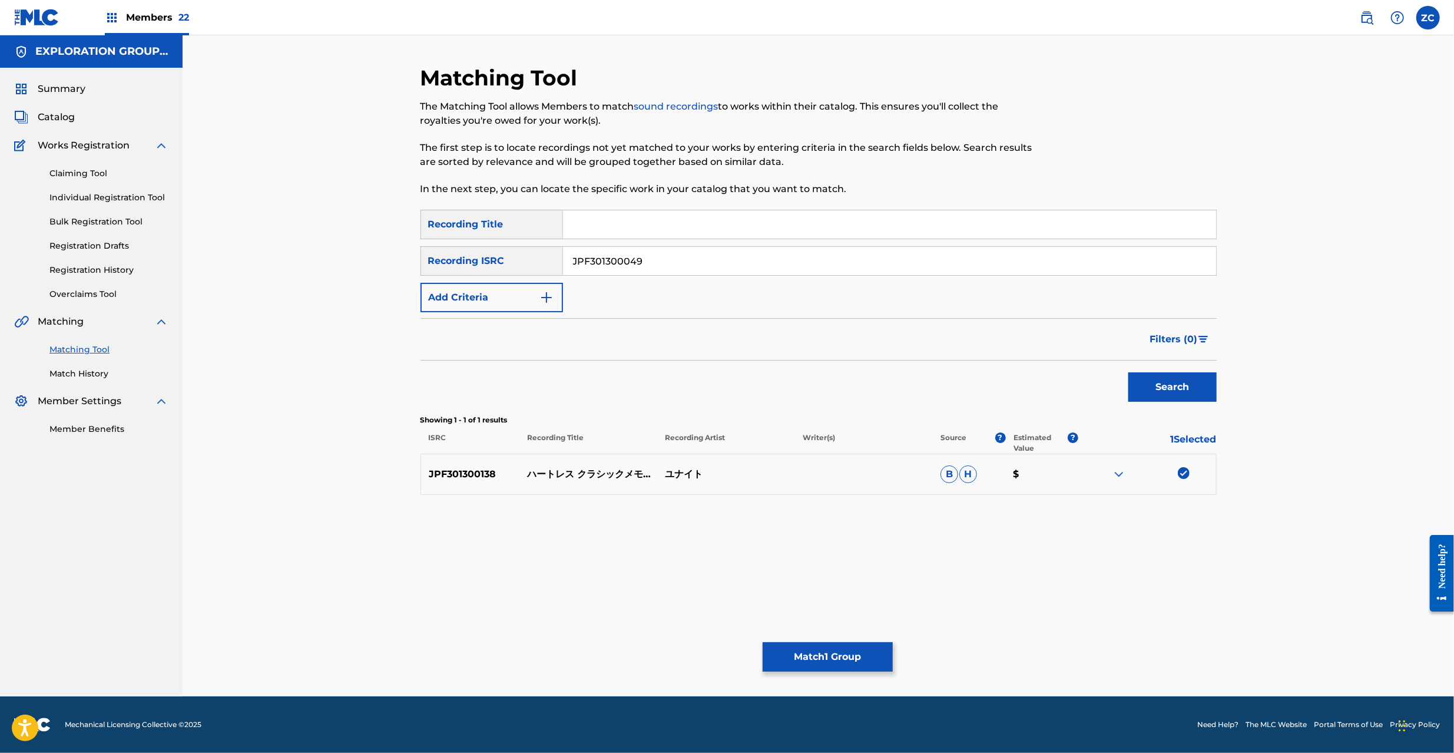
click at [1171, 385] on button "Search" at bounding box center [1172, 386] width 88 height 29
click at [1181, 472] on div at bounding box center [1184, 473] width 12 height 12
click at [834, 645] on button "Match 2 Groups" at bounding box center [828, 656] width 130 height 29
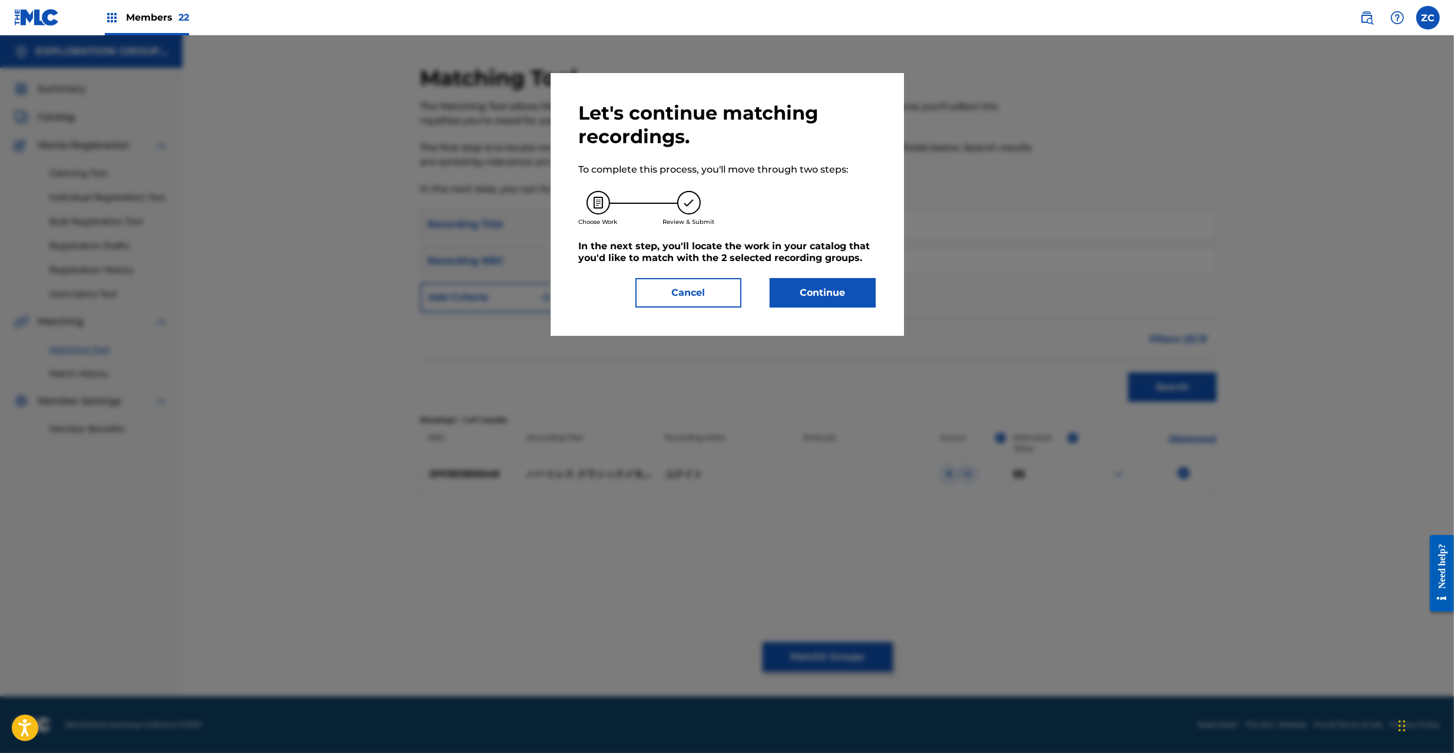
click at [841, 293] on button "Continue" at bounding box center [823, 292] width 106 height 29
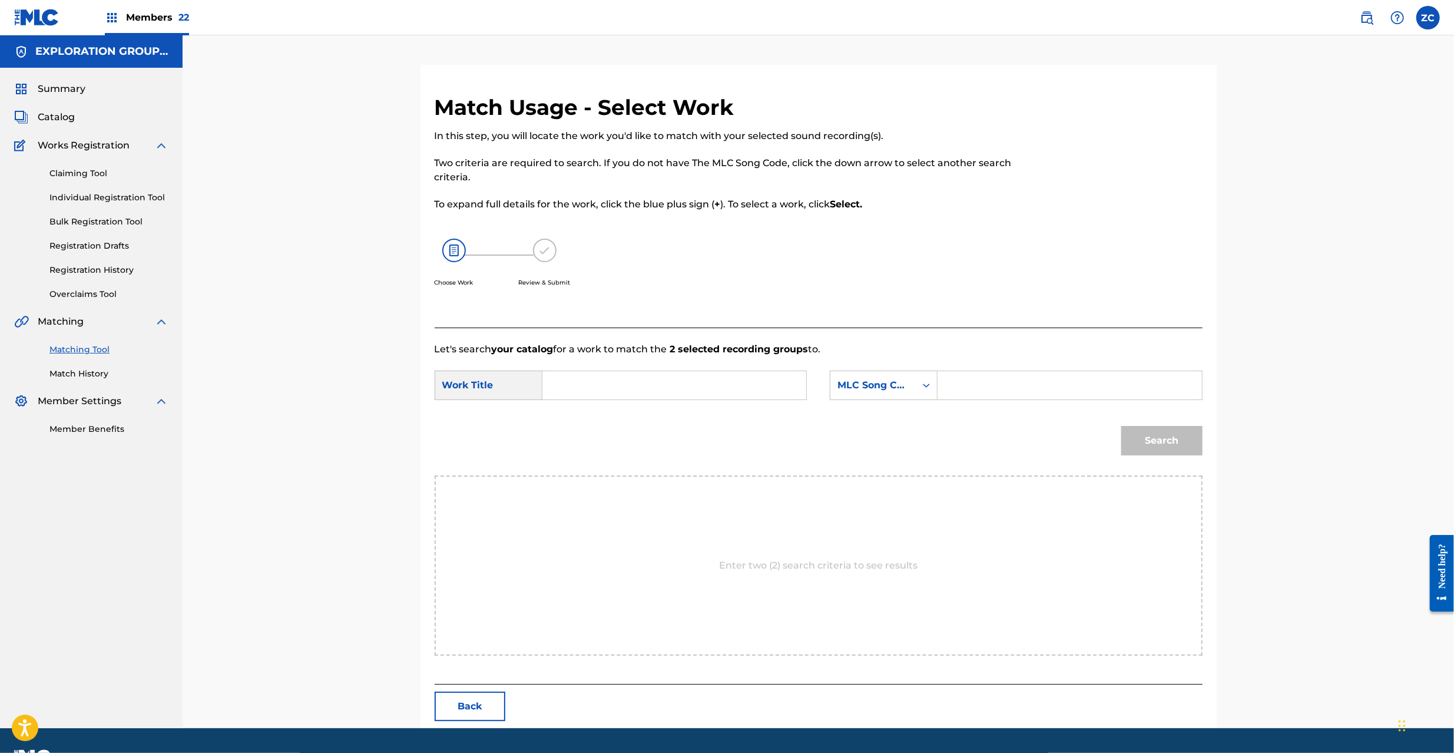
click at [723, 383] on input "Search Form" at bounding box center [674, 385] width 244 height 28
paste input "Haatoresu Kurashikku Memorii HC0E18"
click at [744, 386] on input "Haatoresu Kurashikku Memorii HC0E18" at bounding box center [674, 385] width 244 height 28
type input "Haatoresu Kurashikku Memorii"
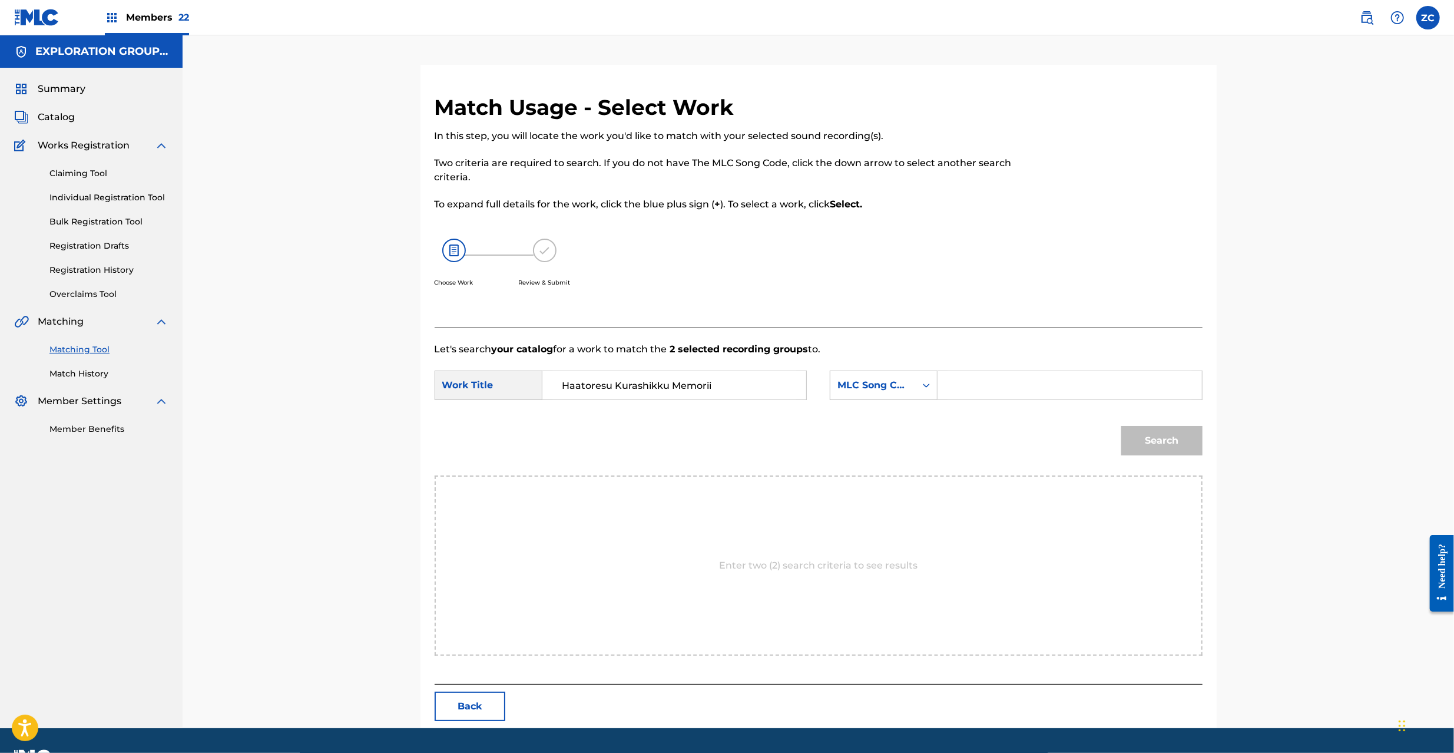
click at [966, 389] on input "Search Form" at bounding box center [1069, 385] width 244 height 28
paste input "HC0E18"
type input "HC0E18"
click at [1158, 446] on button "Search" at bounding box center [1161, 440] width 81 height 29
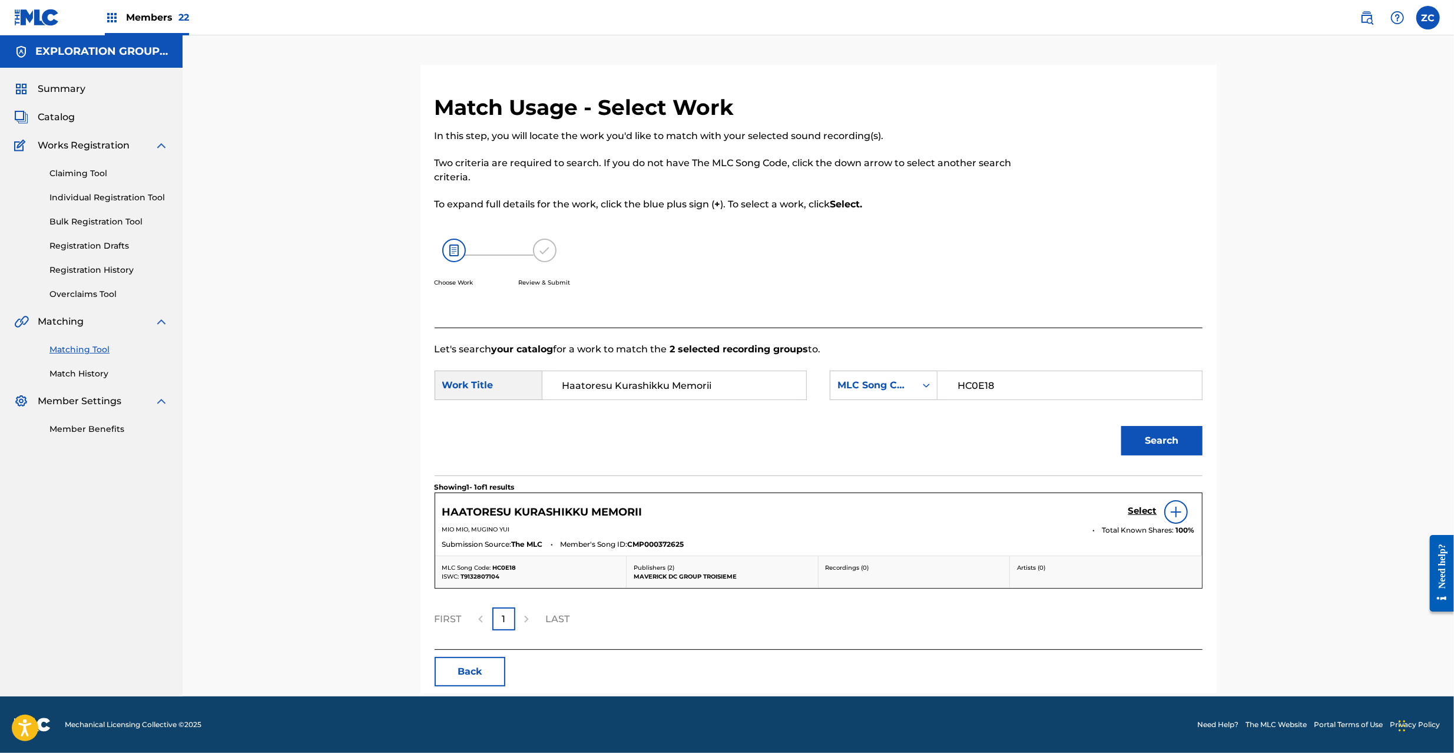
click at [1136, 513] on h5 "Select" at bounding box center [1142, 510] width 29 height 11
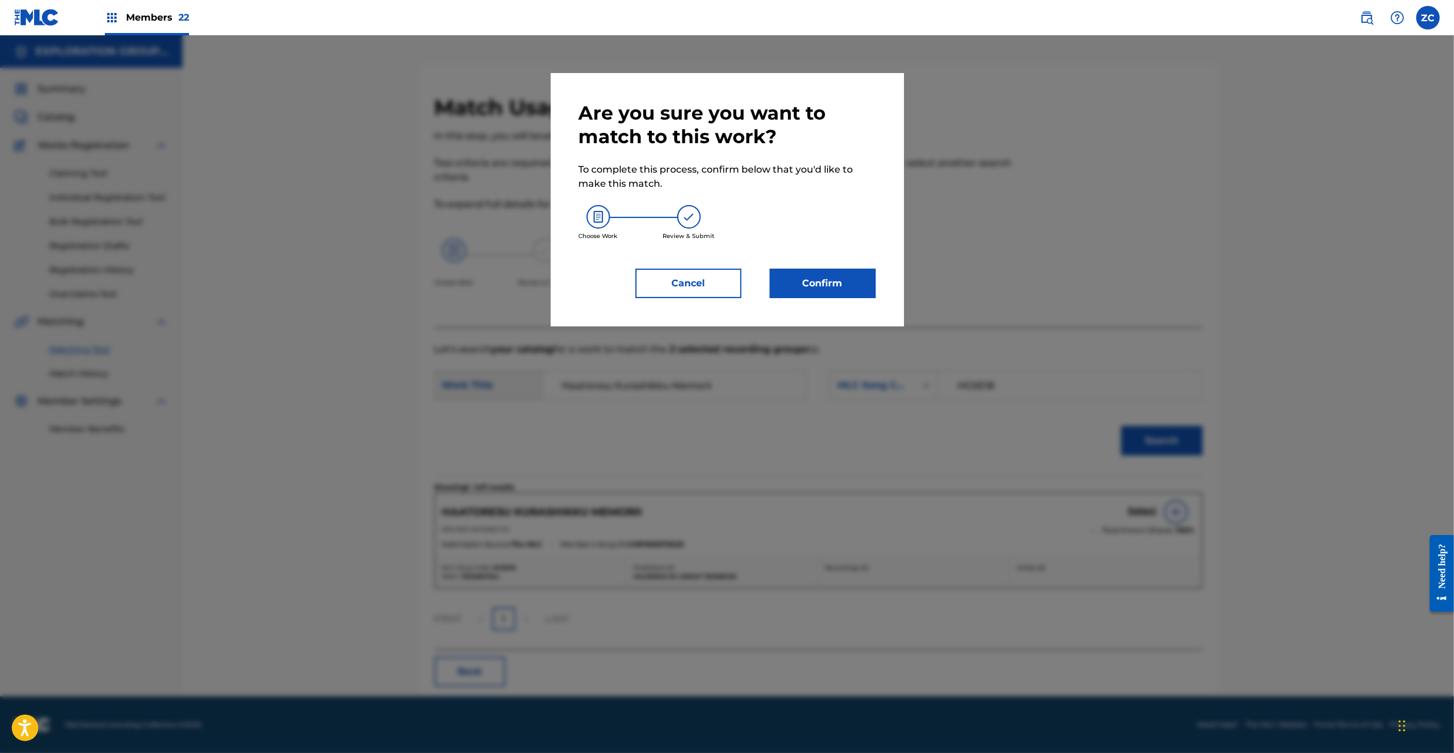
click at [807, 293] on button "Confirm" at bounding box center [823, 283] width 106 height 29
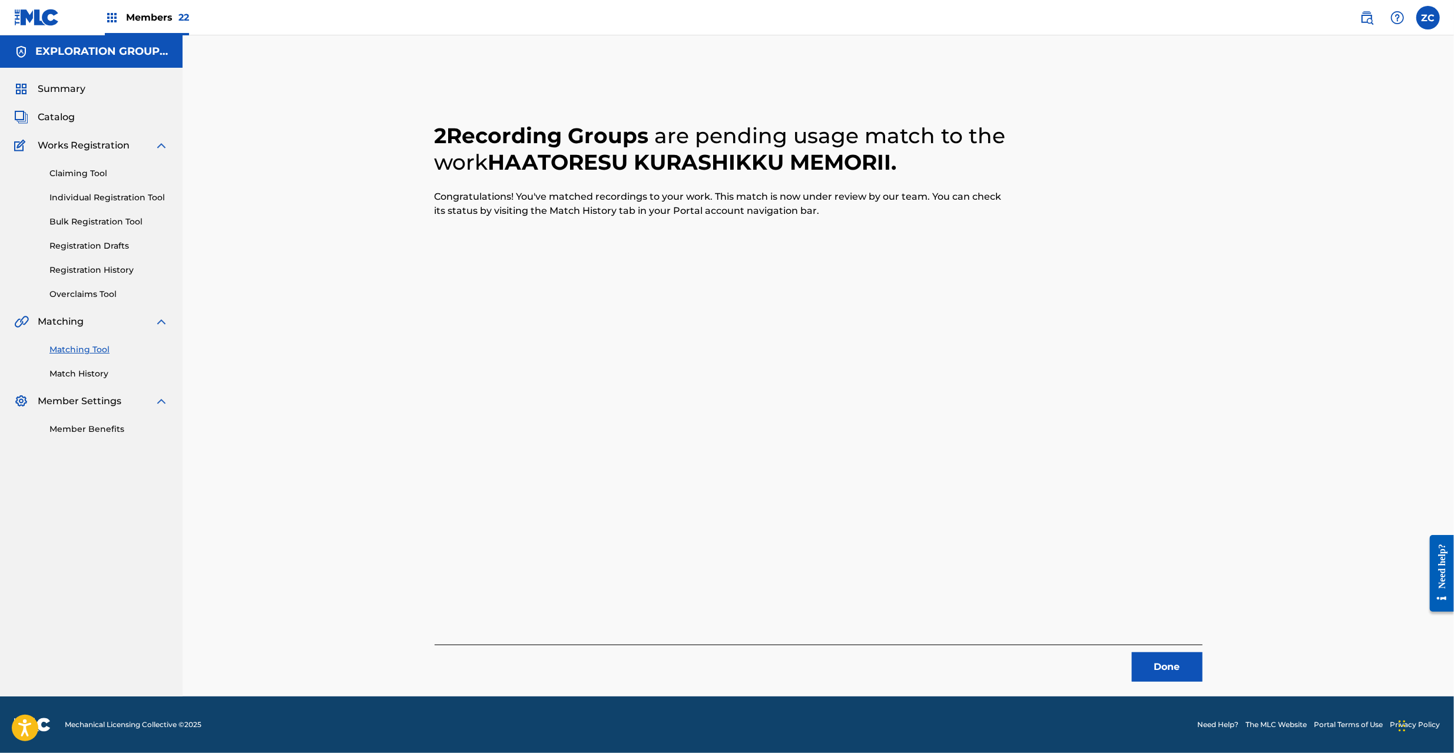
click at [1161, 661] on button "Done" at bounding box center [1167, 666] width 71 height 29
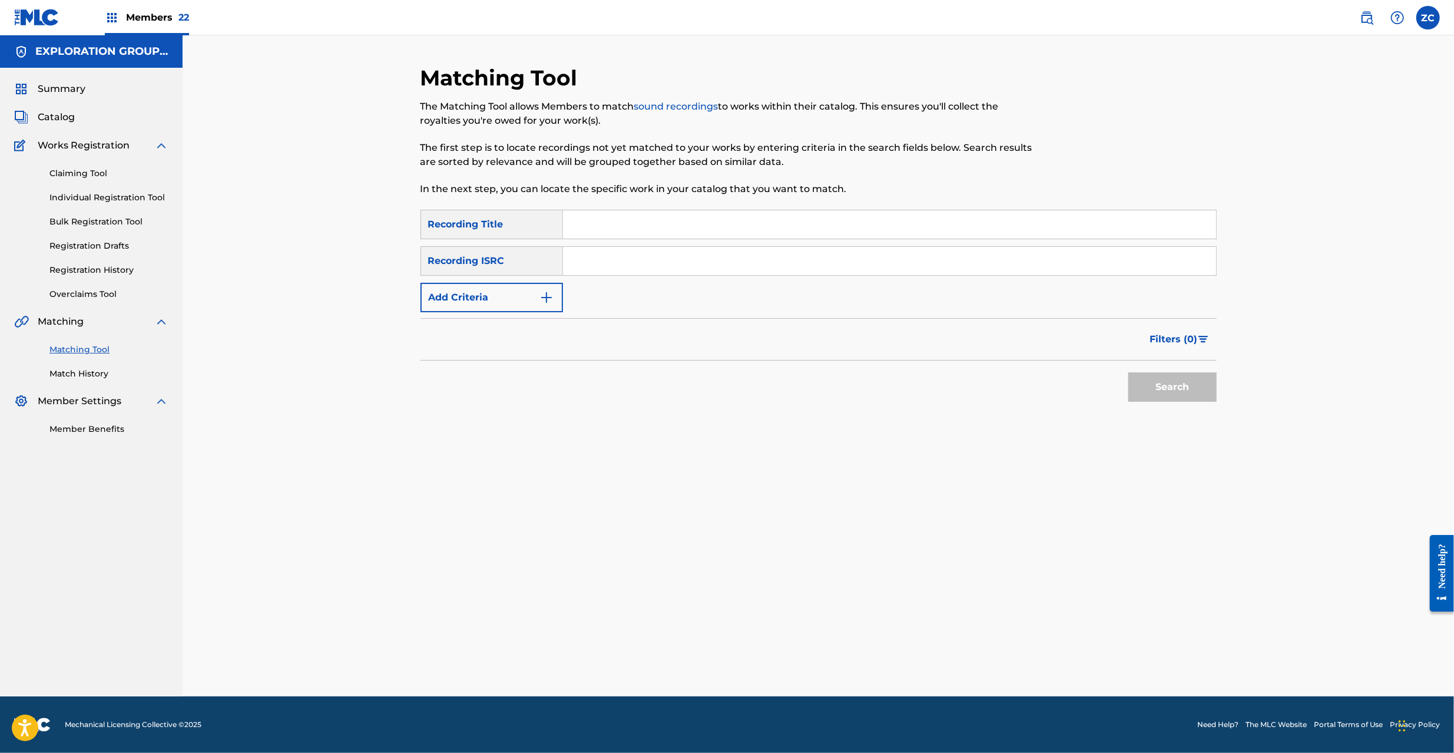
click at [866, 264] on input "Search Form" at bounding box center [889, 261] width 653 height 28
paste input "JPF300700010"
type input "JPF300700010"
click at [1146, 389] on button "Search" at bounding box center [1172, 386] width 88 height 29
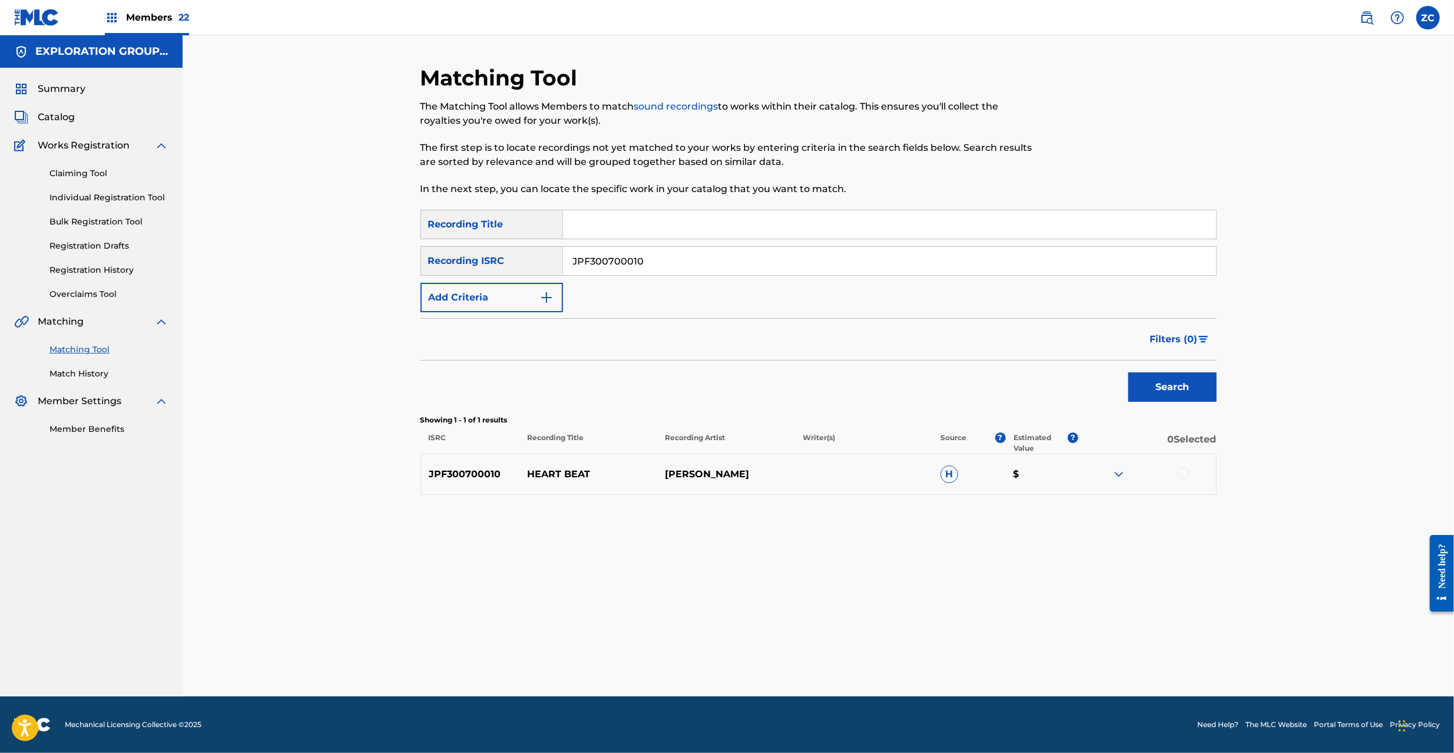
click at [1181, 472] on div at bounding box center [1184, 473] width 12 height 12
drag, startPoint x: 856, startPoint y: 657, endPoint x: 856, endPoint y: 651, distance: 6.5
click at [856, 651] on button "Match 1 Group" at bounding box center [828, 656] width 130 height 29
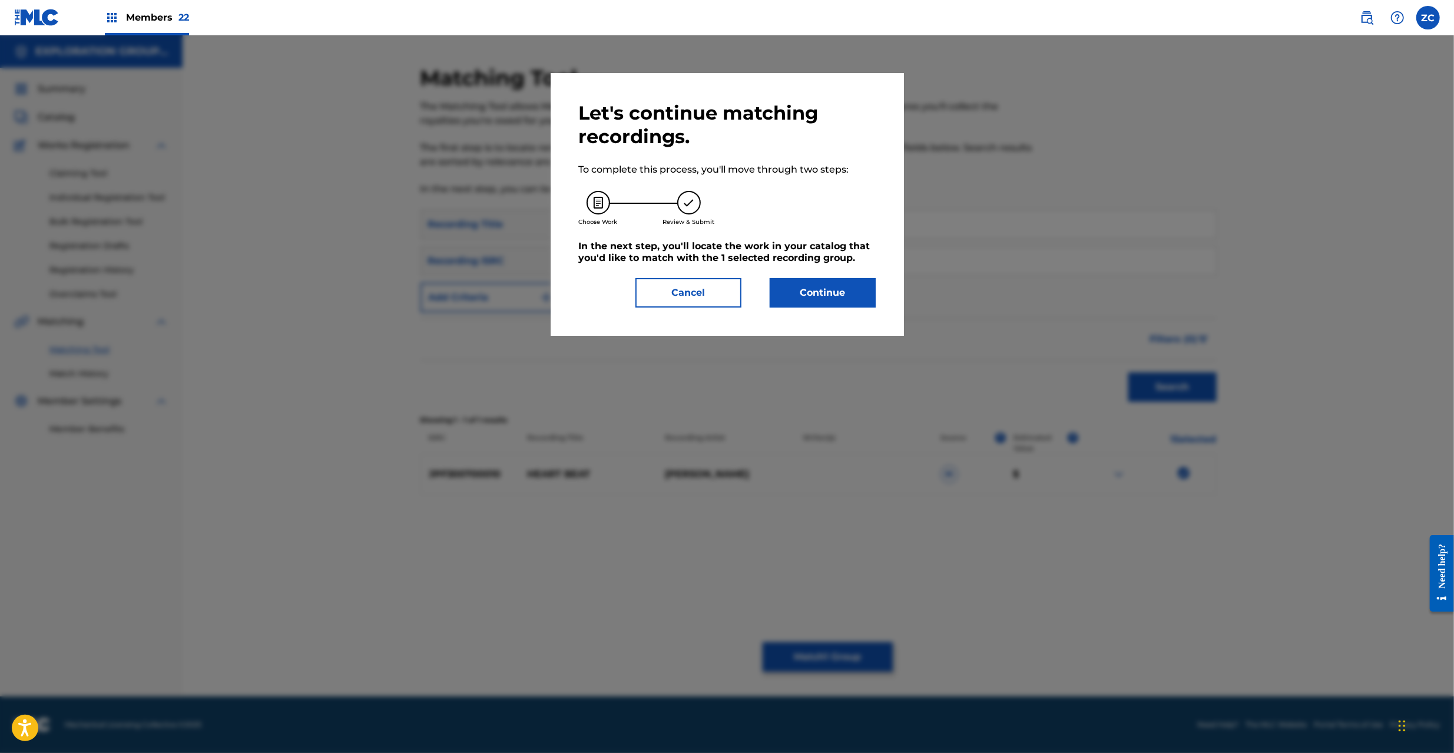
click at [842, 299] on button "Continue" at bounding box center [823, 292] width 106 height 29
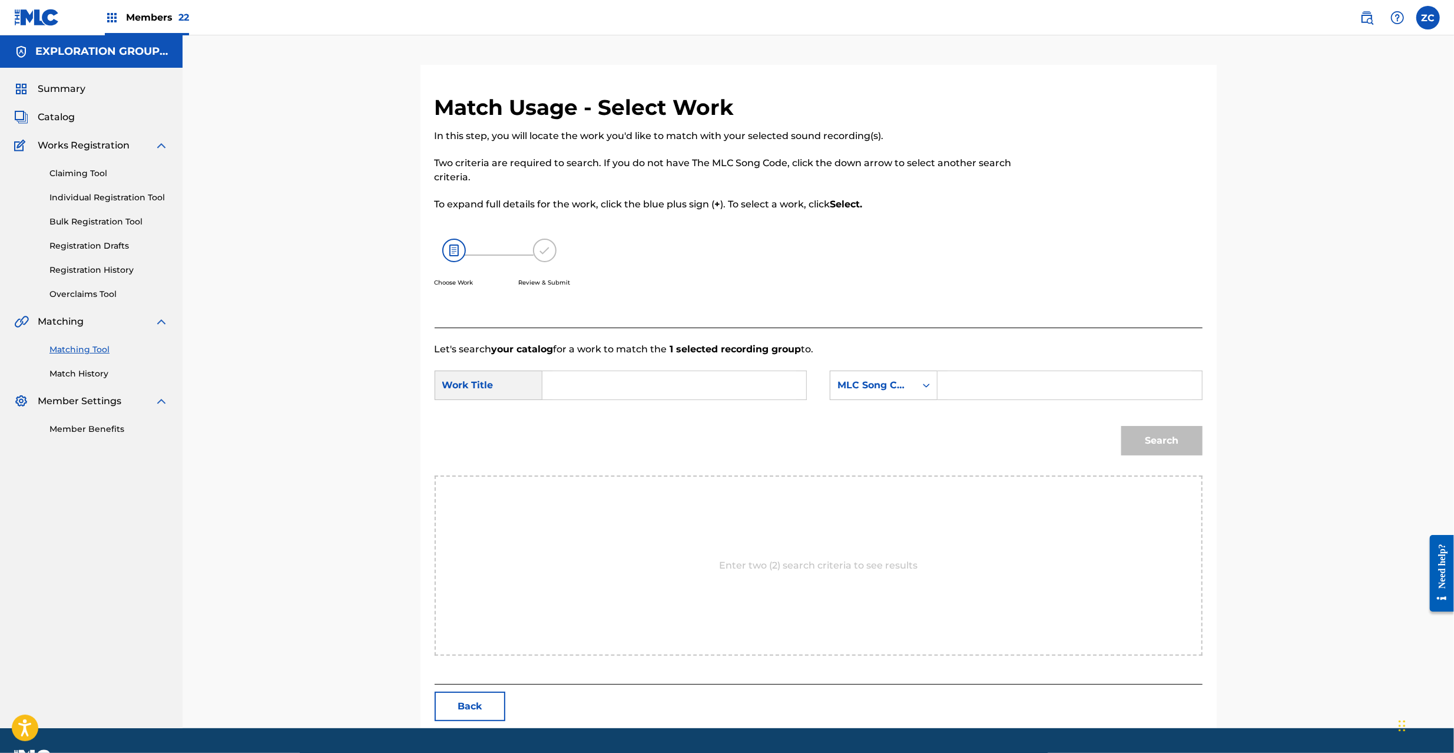
click at [719, 380] on input "Search Form" at bounding box center [674, 385] width 244 height 28
paste input "Heart Beat HC0BZ4"
click at [636, 384] on input "Heart Beat HC0BZ4" at bounding box center [674, 385] width 244 height 28
type input "Heart Beat"
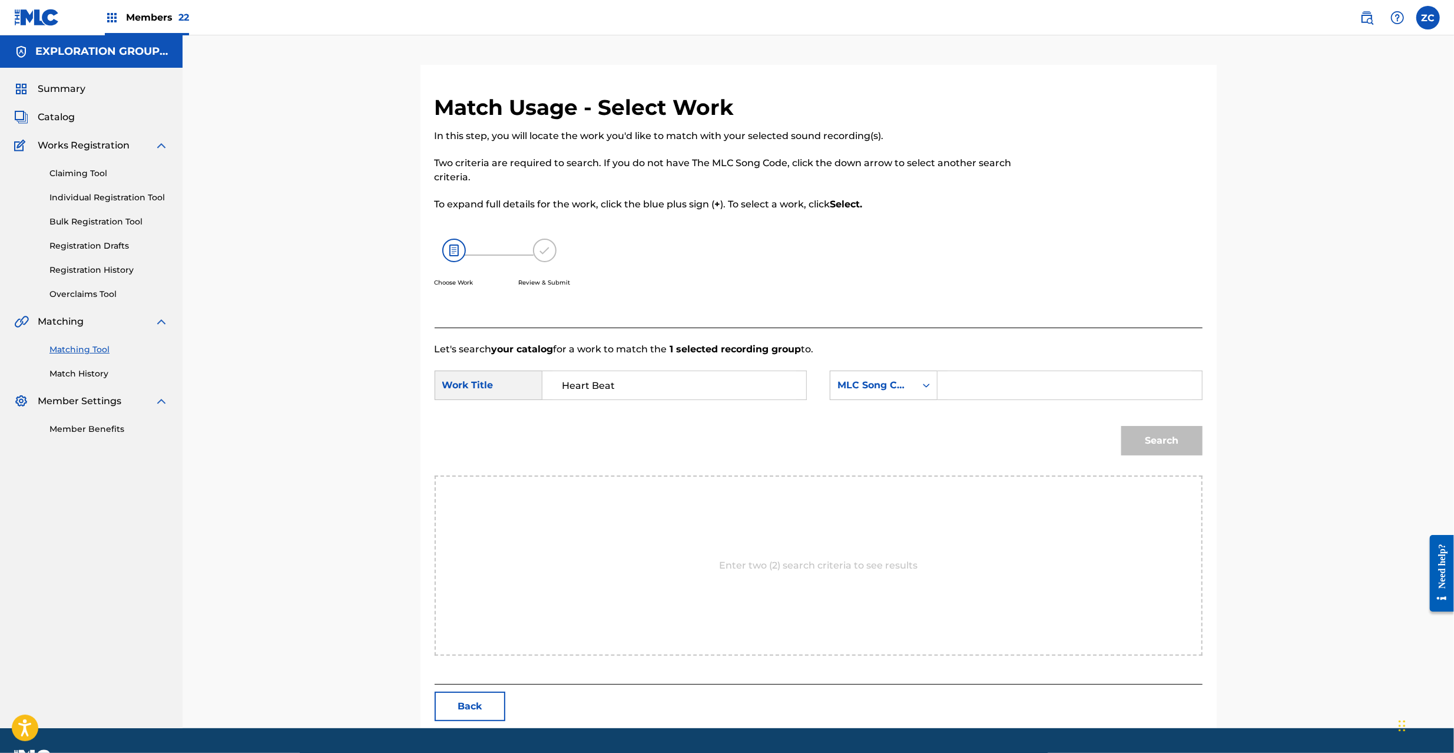
drag, startPoint x: 1078, startPoint y: 386, endPoint x: 1087, endPoint y: 394, distance: 12.1
click at [1078, 386] on input "Search Form" at bounding box center [1069, 385] width 244 height 28
paste input "HC0BZ4"
type input "HC0BZ4"
click at [1177, 443] on button "Search" at bounding box center [1161, 440] width 81 height 29
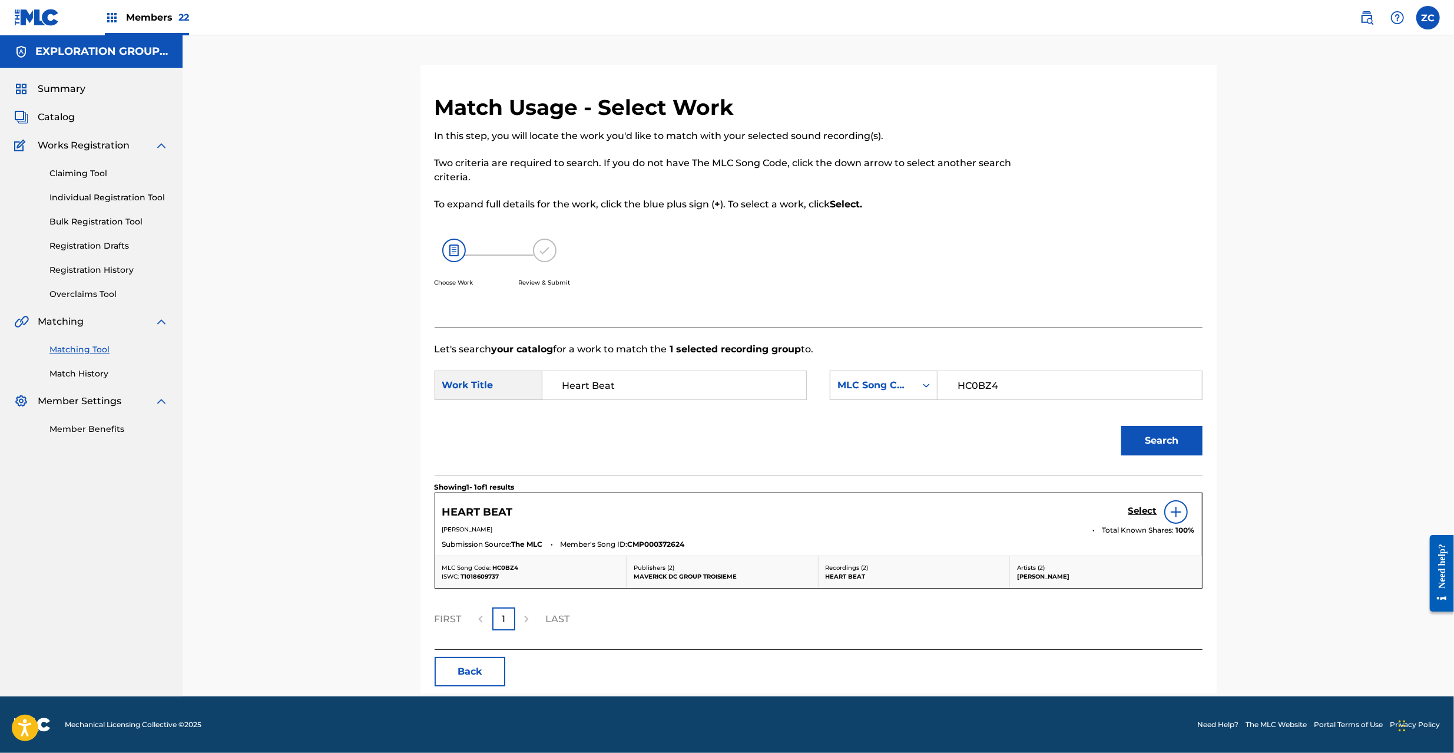
click at [1131, 513] on h5 "Select" at bounding box center [1142, 510] width 29 height 11
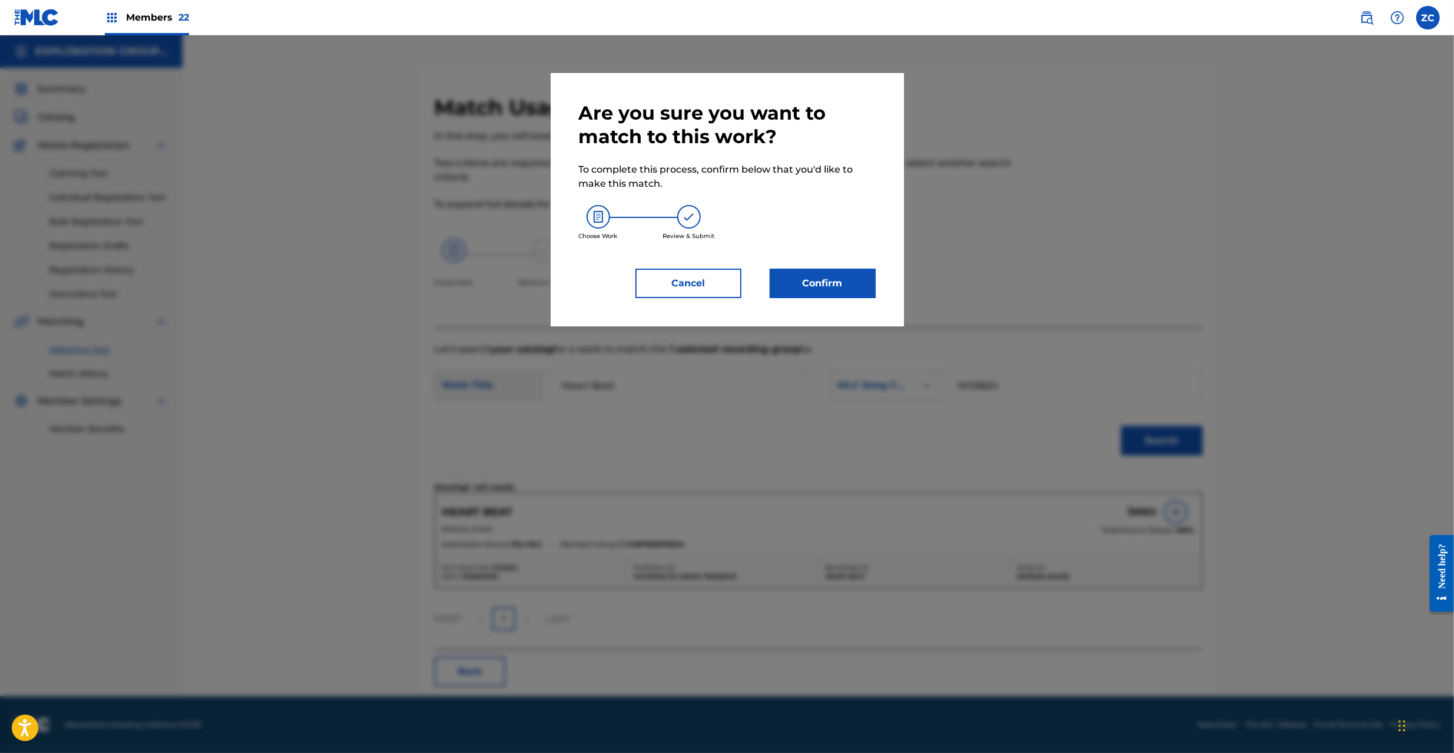
click at [860, 300] on div "Are you sure you want to match to this work? To complete this process, confirm …" at bounding box center [727, 199] width 353 height 253
click at [862, 287] on button "Confirm" at bounding box center [823, 283] width 106 height 29
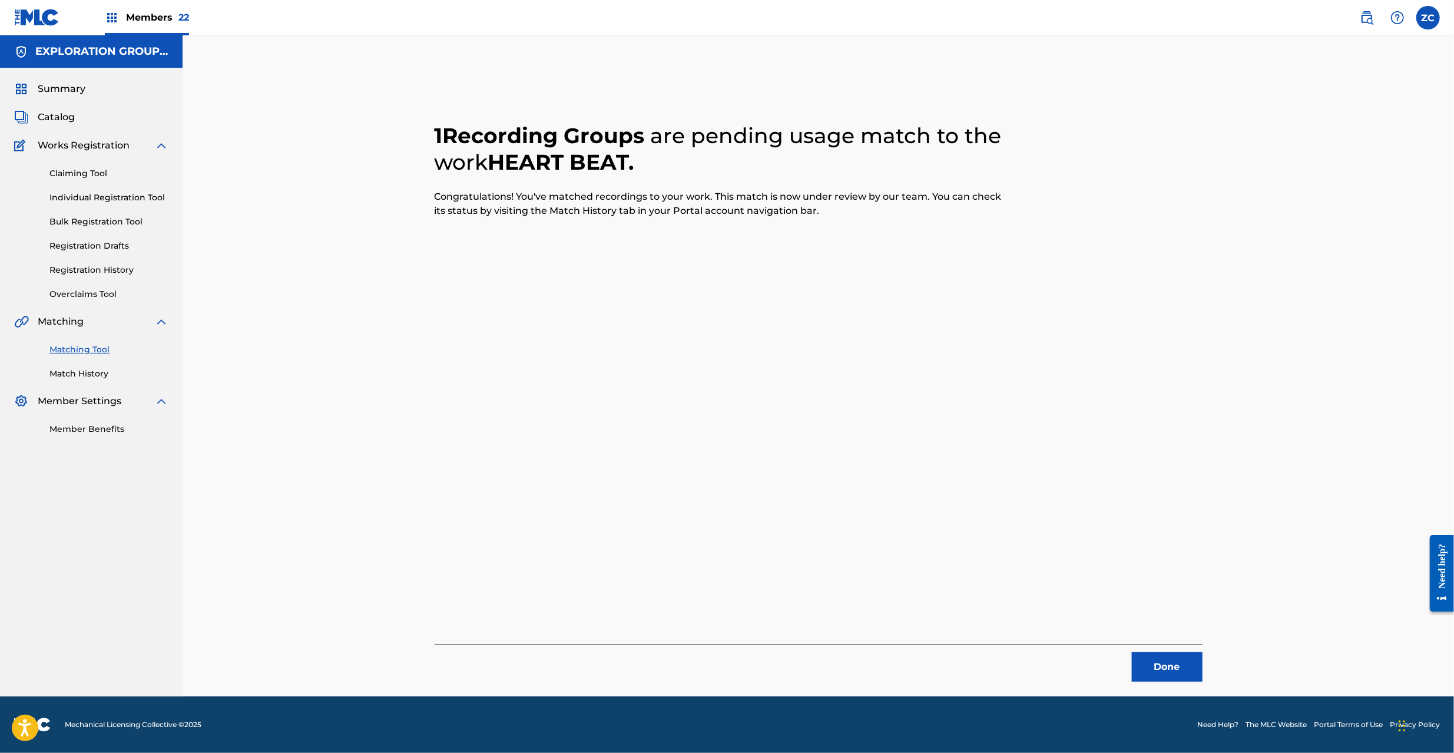
click at [1159, 674] on button "Done" at bounding box center [1167, 666] width 71 height 29
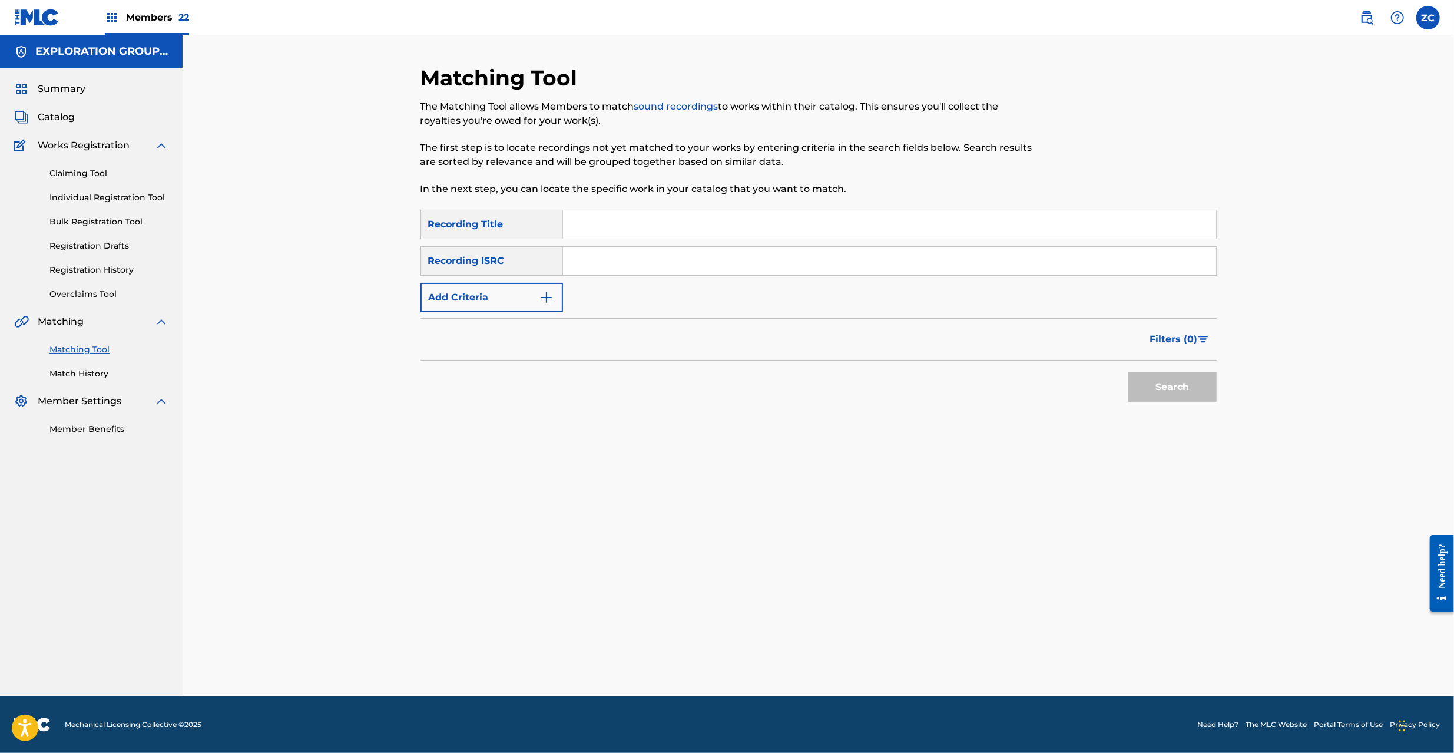
click at [709, 269] on input "Search Form" at bounding box center [889, 261] width 653 height 28
paste input "QZNB82053502"
type input "QZNB82053502"
click at [1171, 393] on button "Search" at bounding box center [1172, 386] width 88 height 29
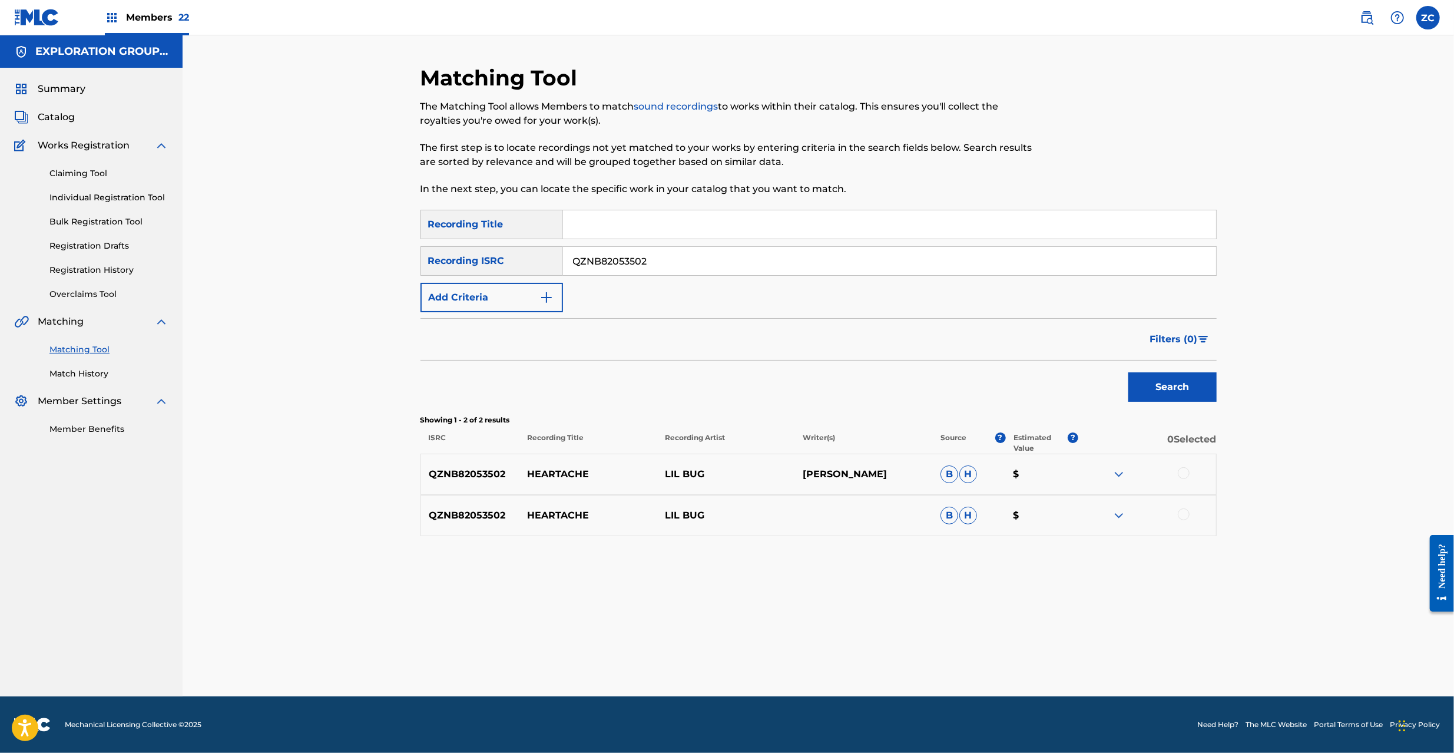
drag, startPoint x: 1184, startPoint y: 472, endPoint x: 1177, endPoint y: 512, distance: 40.7
click at [1184, 474] on div at bounding box center [1184, 473] width 12 height 12
click at [1185, 515] on div at bounding box center [1184, 514] width 12 height 12
drag, startPoint x: 821, startPoint y: 657, endPoint x: 823, endPoint y: 651, distance: 6.9
click at [823, 651] on button "Match 2 Groups" at bounding box center [828, 656] width 130 height 29
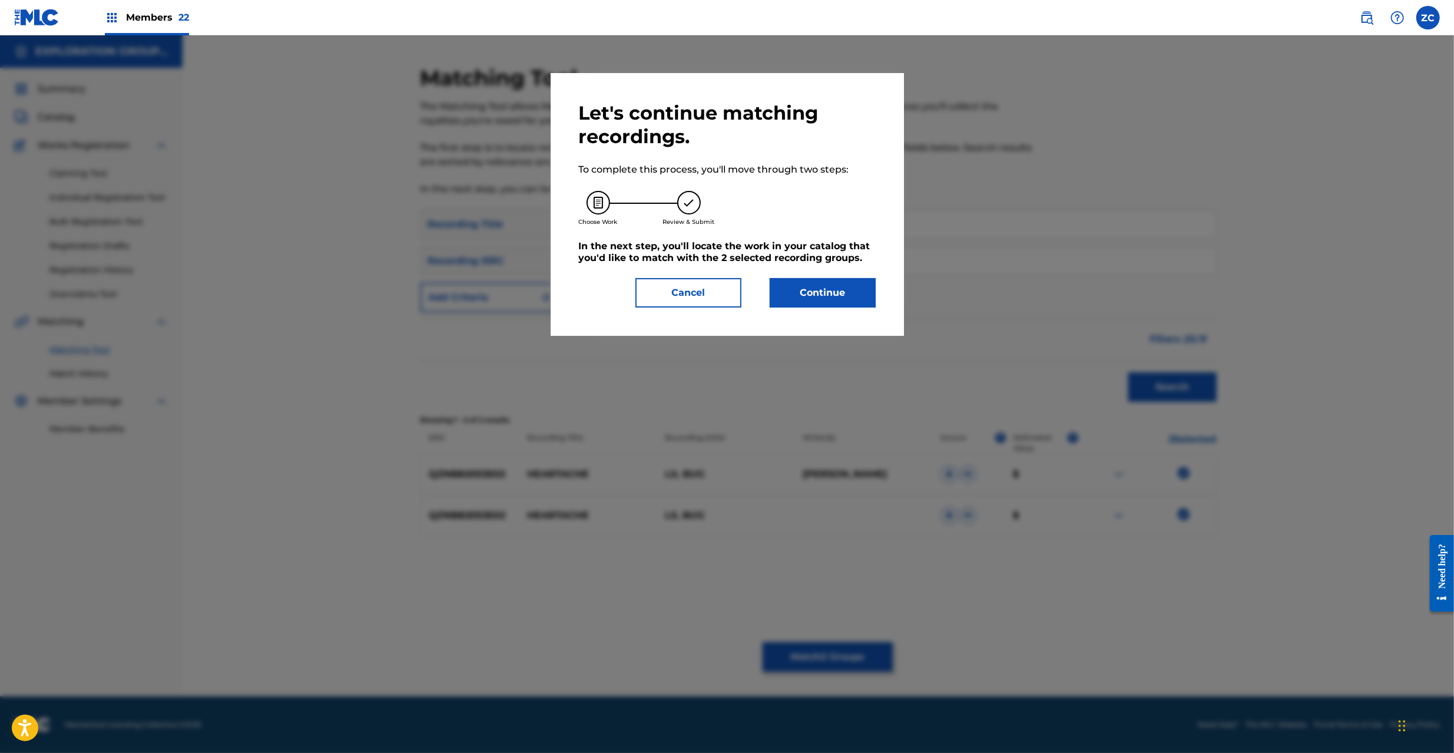
click at [815, 290] on button "Continue" at bounding box center [823, 292] width 106 height 29
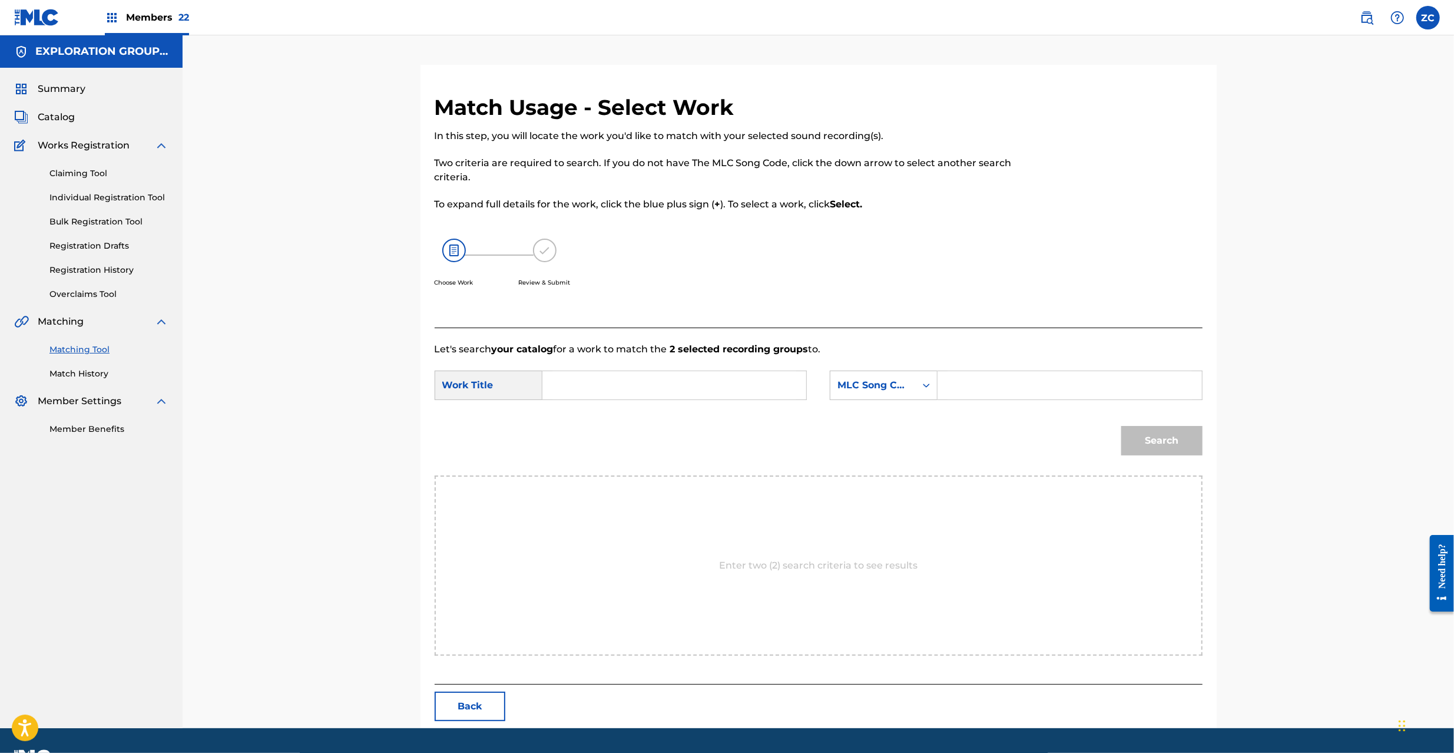
click at [724, 380] on input "Search Form" at bounding box center [674, 385] width 244 height 28
paste input "Heartache HC0FAS"
click at [644, 385] on input "Heartache HC0FAS" at bounding box center [674, 385] width 244 height 28
type input "Heartache"
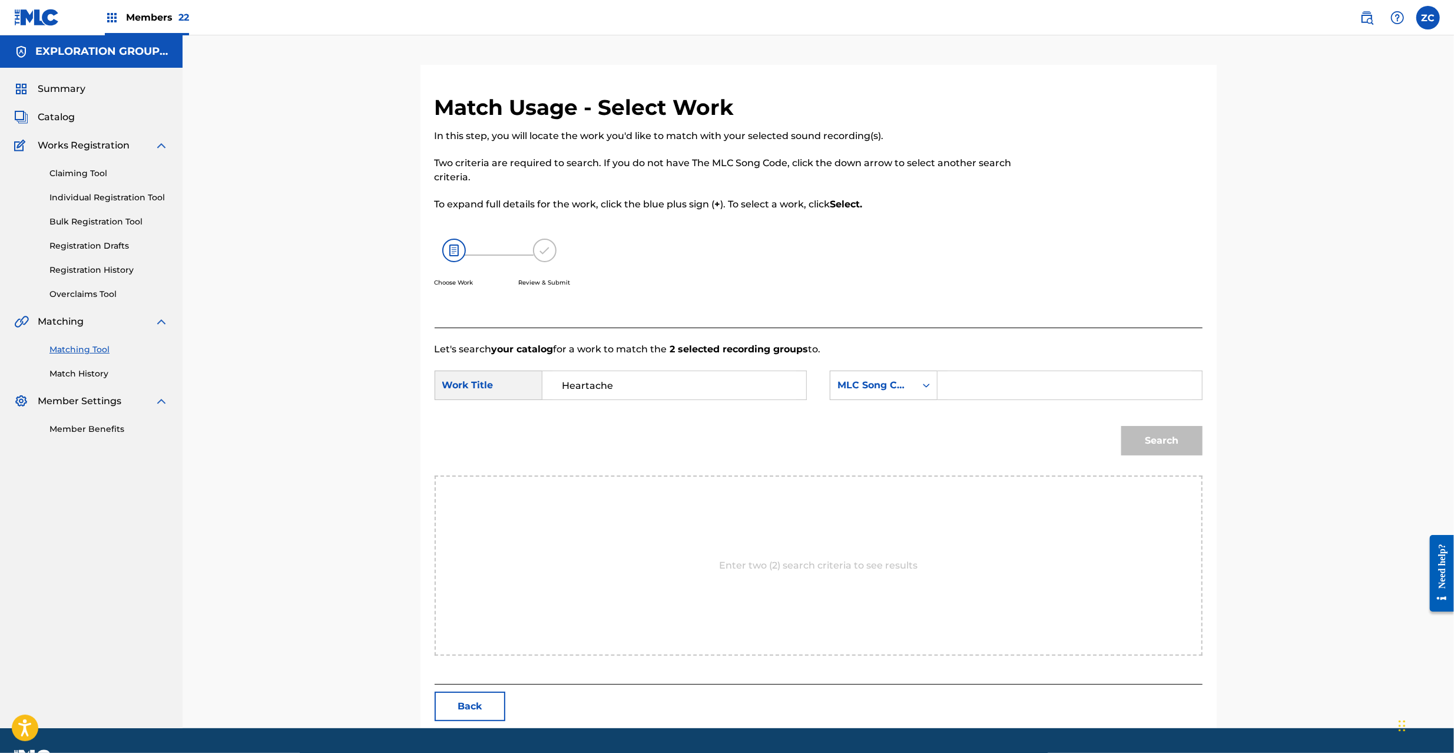
click at [1007, 385] on input "Search Form" at bounding box center [1069, 385] width 244 height 28
paste input "HC0FAS"
type input "HC0FAS"
click at [1145, 436] on button "Search" at bounding box center [1161, 440] width 81 height 29
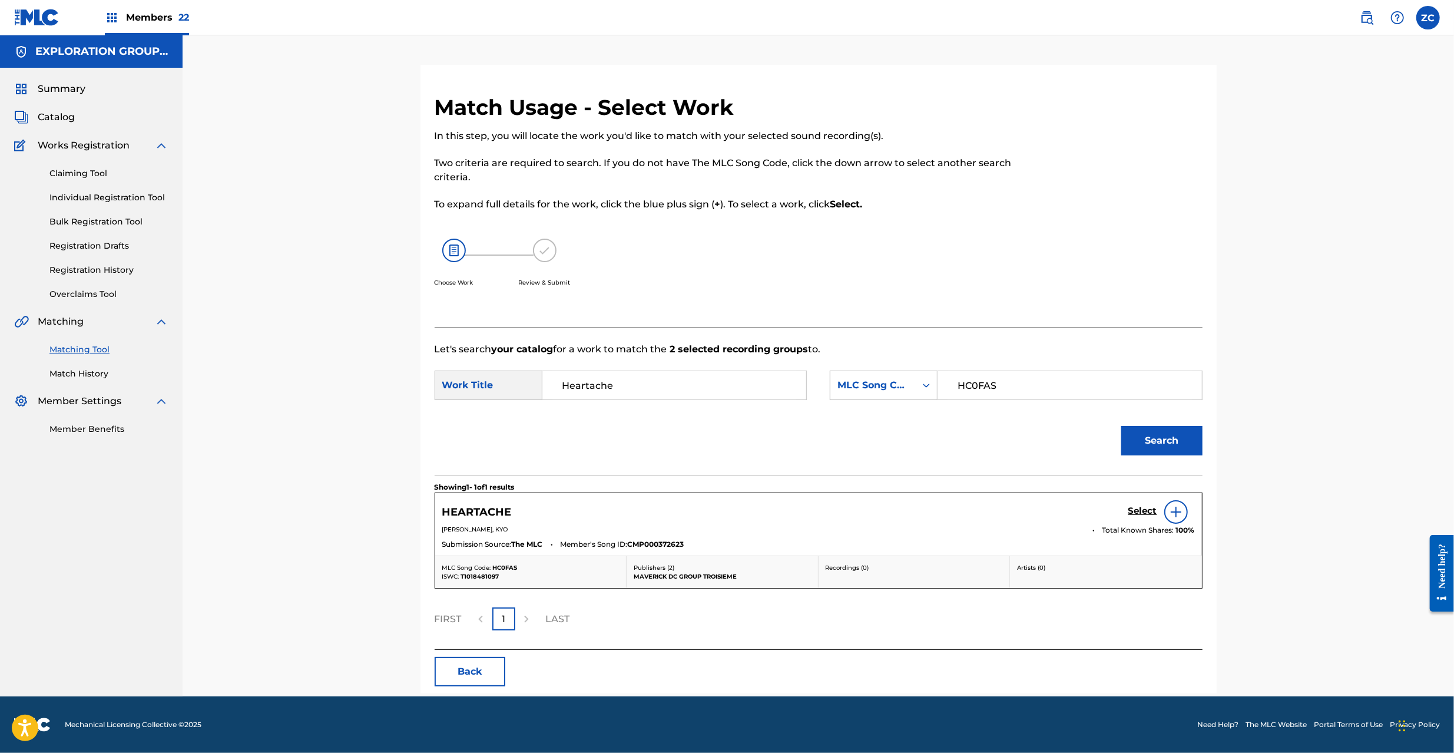
drag, startPoint x: 1138, startPoint y: 509, endPoint x: 1129, endPoint y: 496, distance: 15.7
click at [1135, 504] on div "Select" at bounding box center [1161, 512] width 67 height 24
click at [1145, 511] on h5 "Select" at bounding box center [1142, 510] width 29 height 11
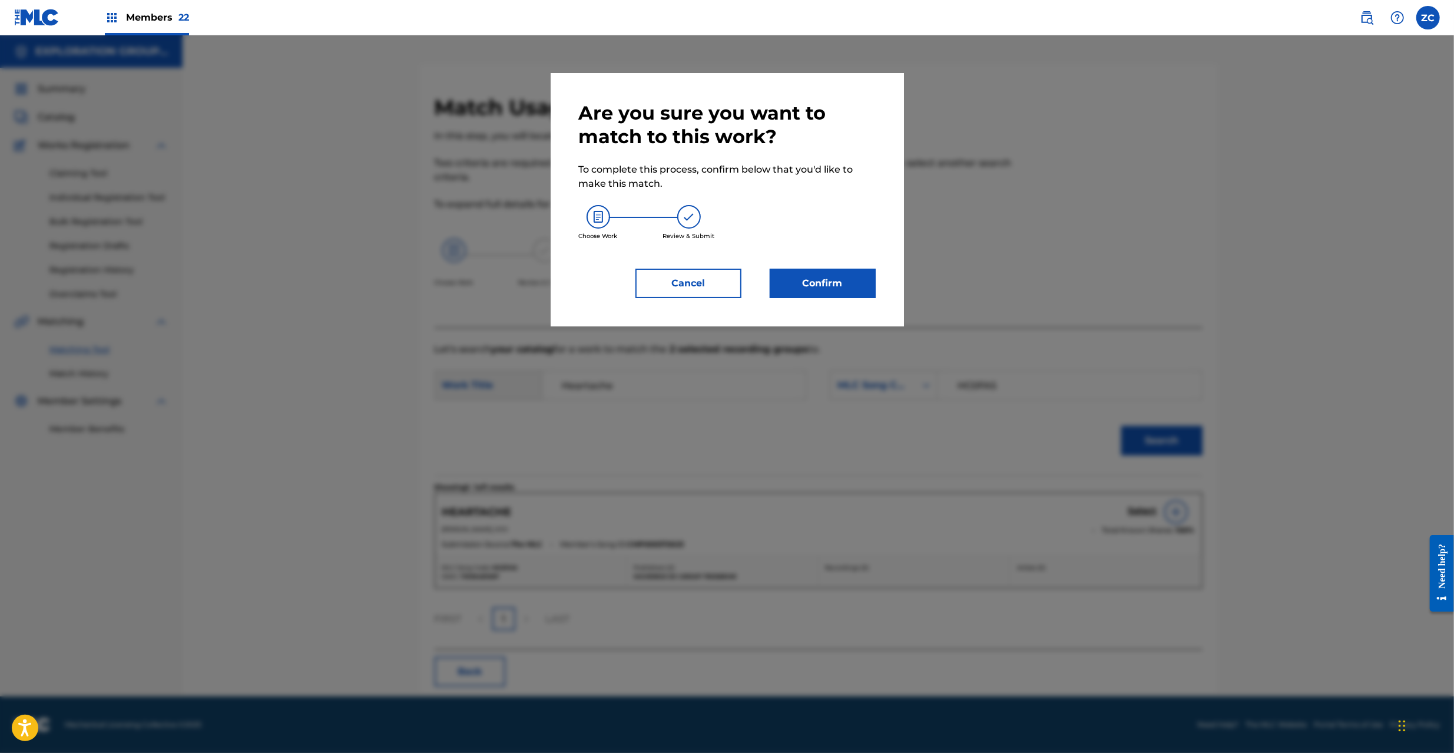
click at [857, 284] on button "Confirm" at bounding box center [823, 283] width 106 height 29
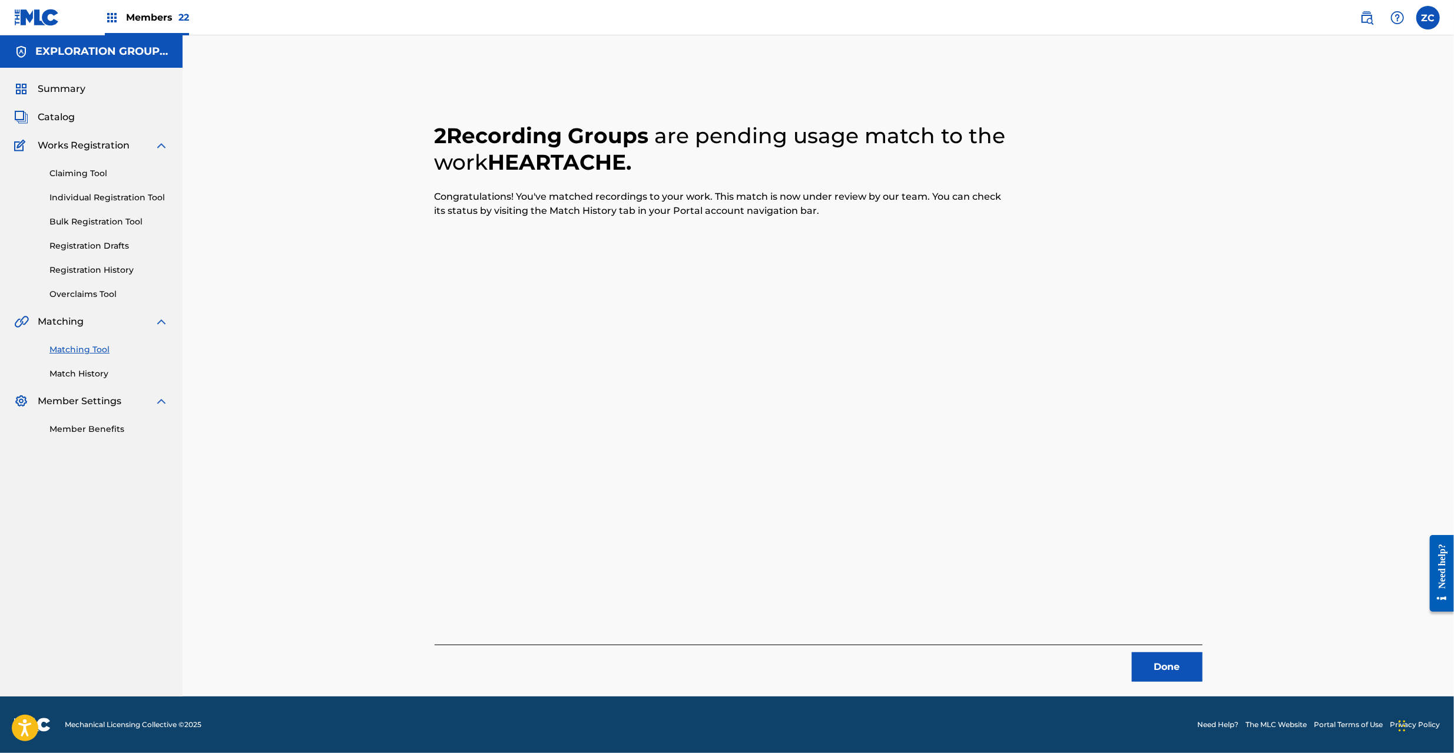
click at [1176, 667] on button "Done" at bounding box center [1167, 666] width 71 height 29
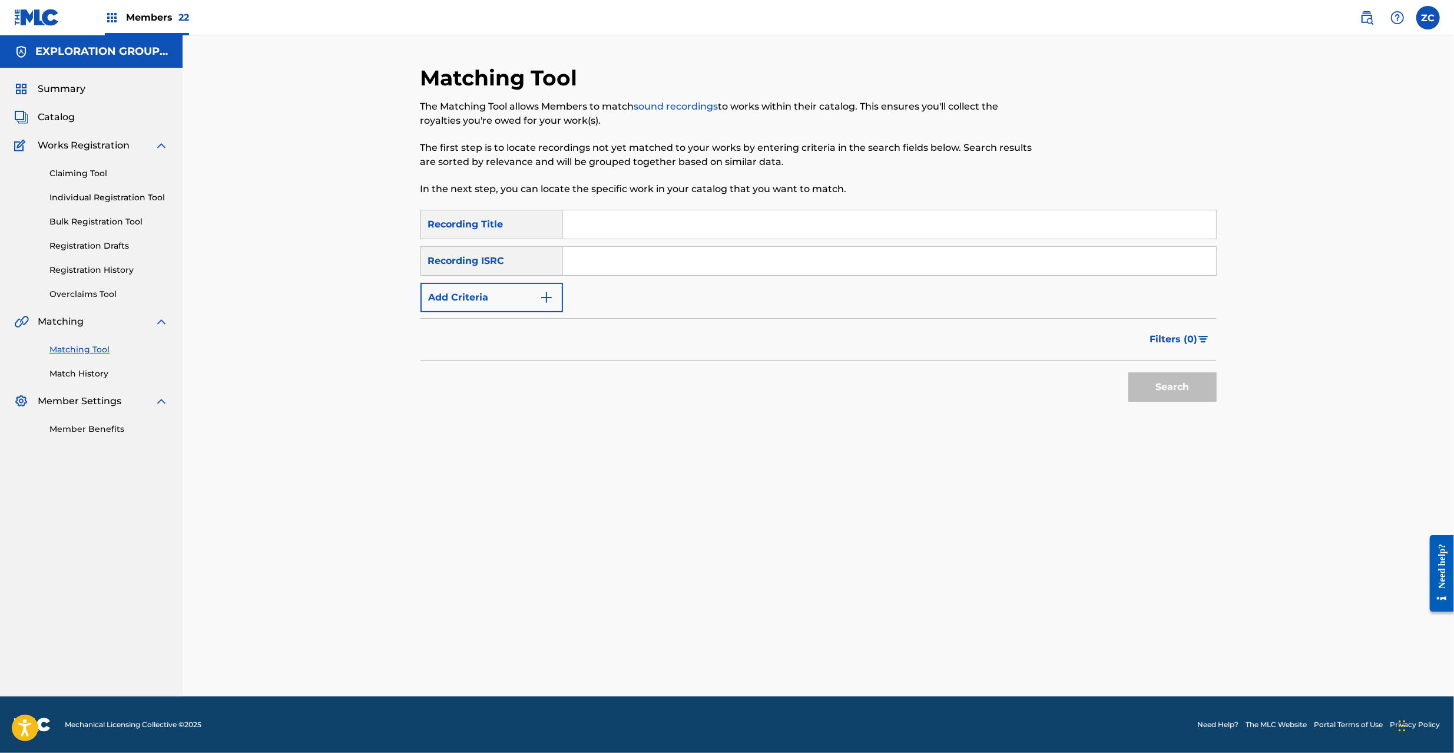
click at [717, 264] on input "Search Form" at bounding box center [889, 261] width 653 height 28
paste input "JPF301100066"
click at [1159, 376] on button "Search" at bounding box center [1172, 386] width 88 height 29
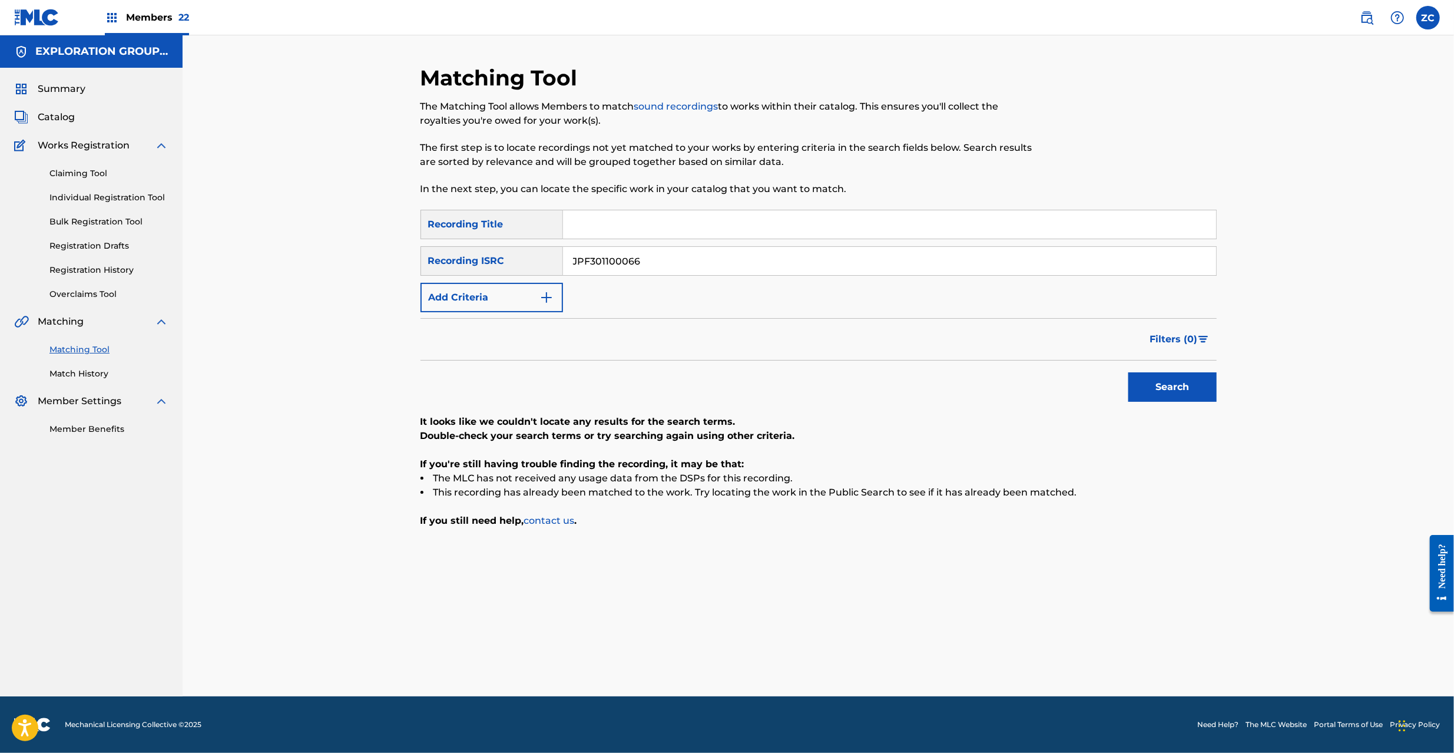
click at [811, 269] on input "JPF301100066" at bounding box center [889, 261] width 653 height 28
paste input "90017"
type input "JPF301900176"
click at [1169, 383] on button "Search" at bounding box center [1172, 386] width 88 height 29
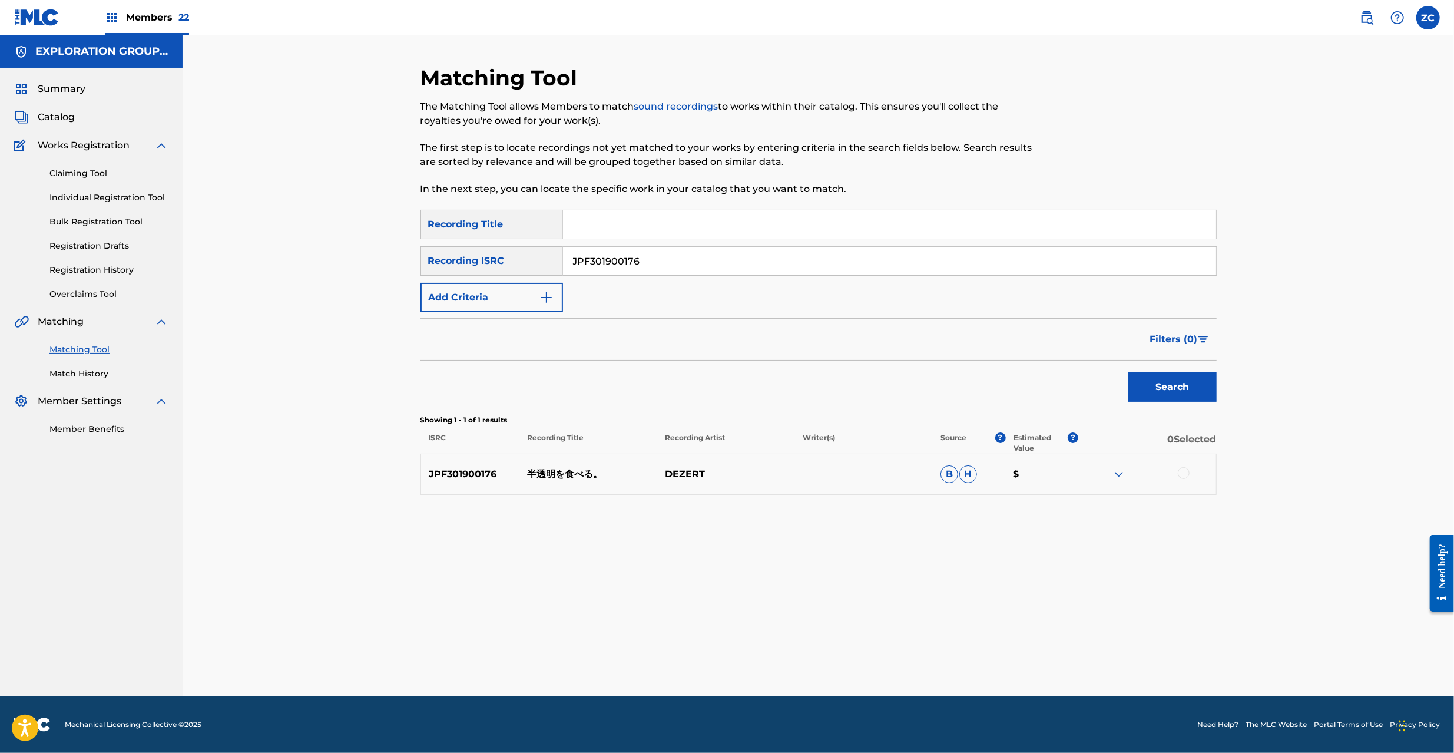
click at [1184, 477] on div at bounding box center [1184, 473] width 12 height 12
click at [839, 665] on button "Match 1 Group" at bounding box center [828, 656] width 130 height 29
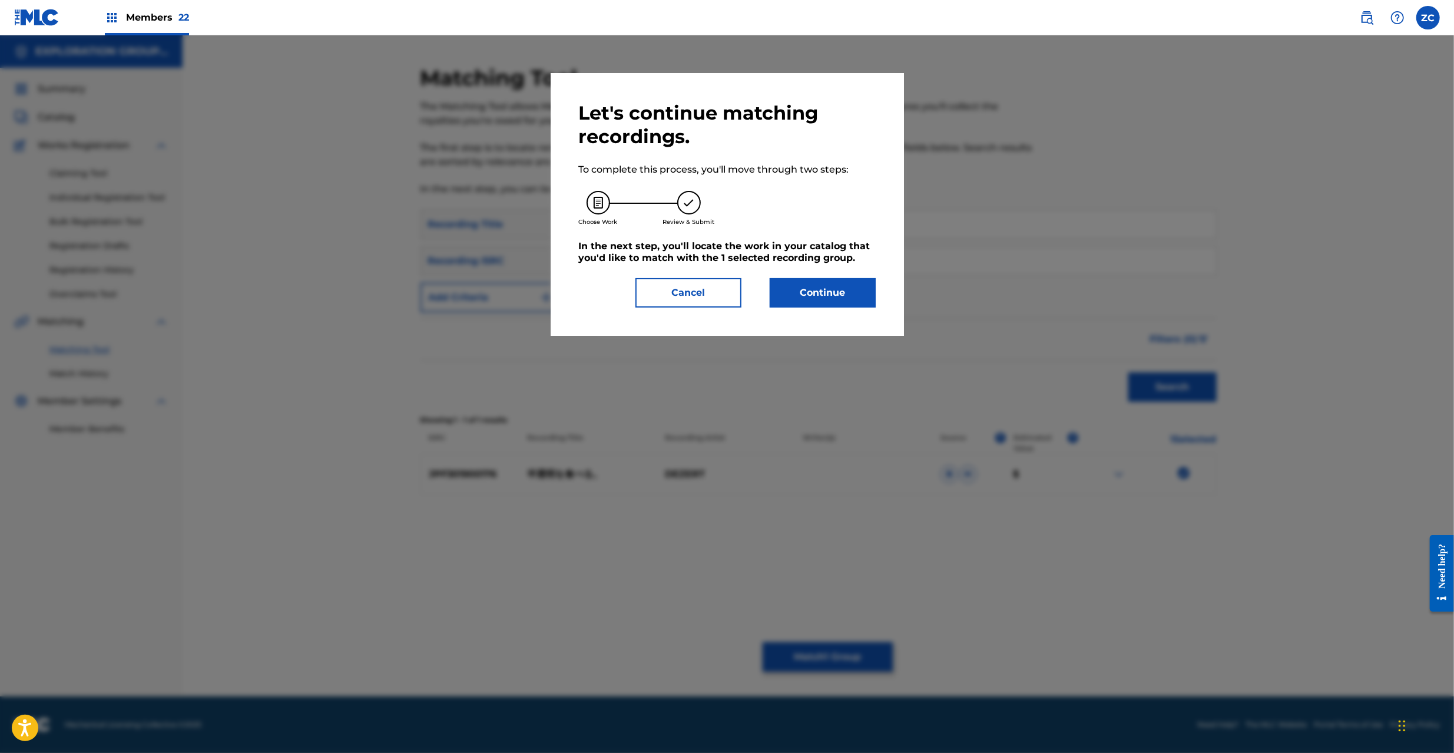
click at [840, 300] on button "Continue" at bounding box center [823, 292] width 106 height 29
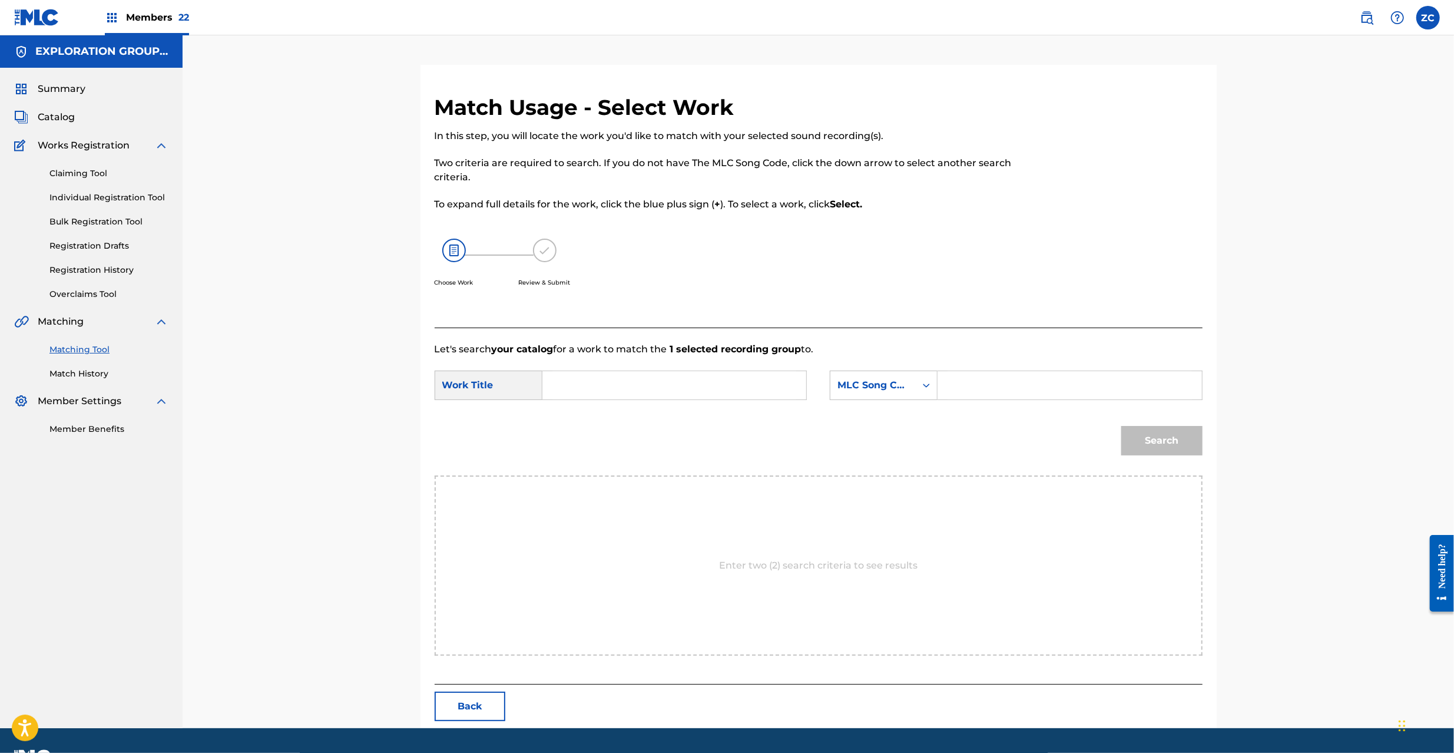
click at [698, 382] on input "Search Form" at bounding box center [674, 385] width 244 height 28
paste input "Hantoumeio Taberu HA61RU"
click at [677, 385] on input "Hantoumeio Taberu HA61RU" at bounding box center [674, 385] width 244 height 28
type input "Hantoumeio Taberu"
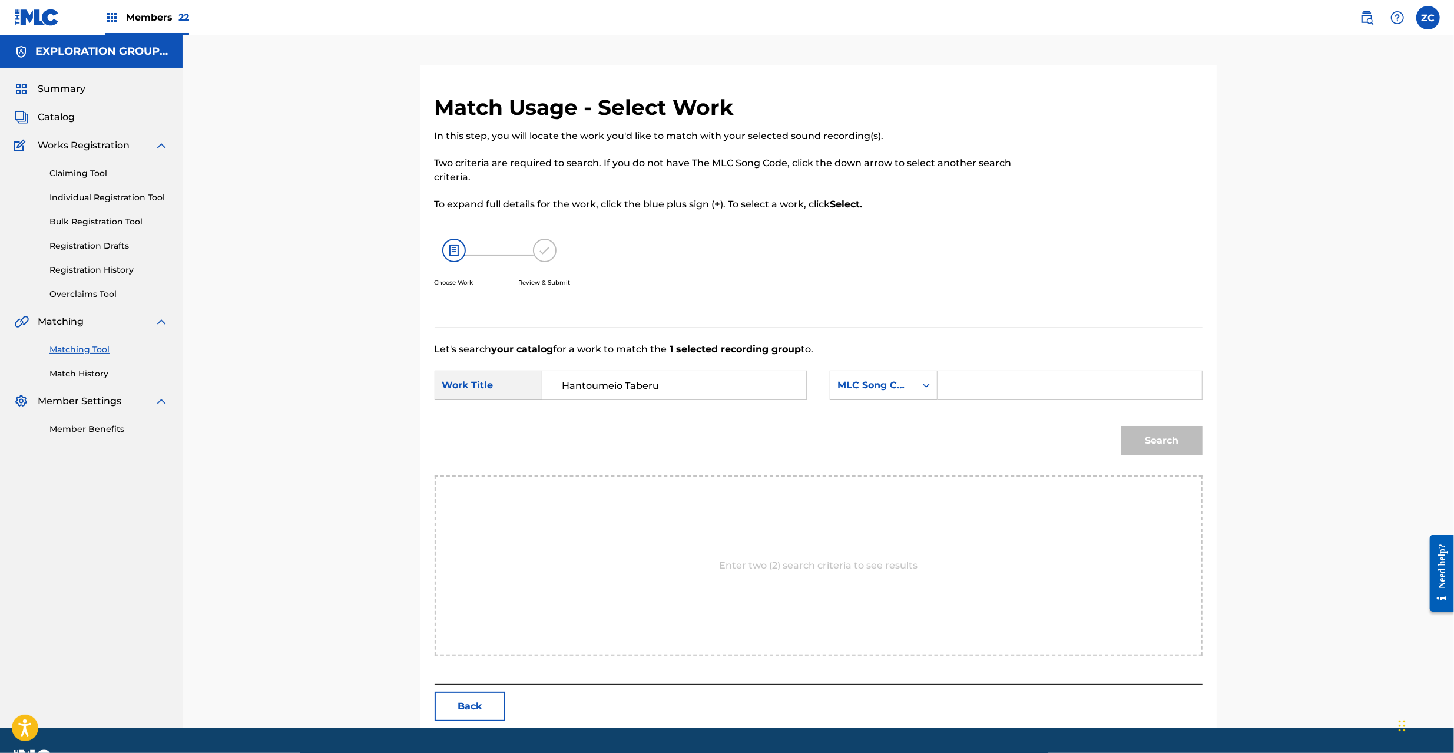
click at [1039, 385] on input "Search Form" at bounding box center [1069, 385] width 244 height 28
paste input "HA61RU"
type input "HA61RU"
click at [1185, 438] on button "Search" at bounding box center [1161, 440] width 81 height 29
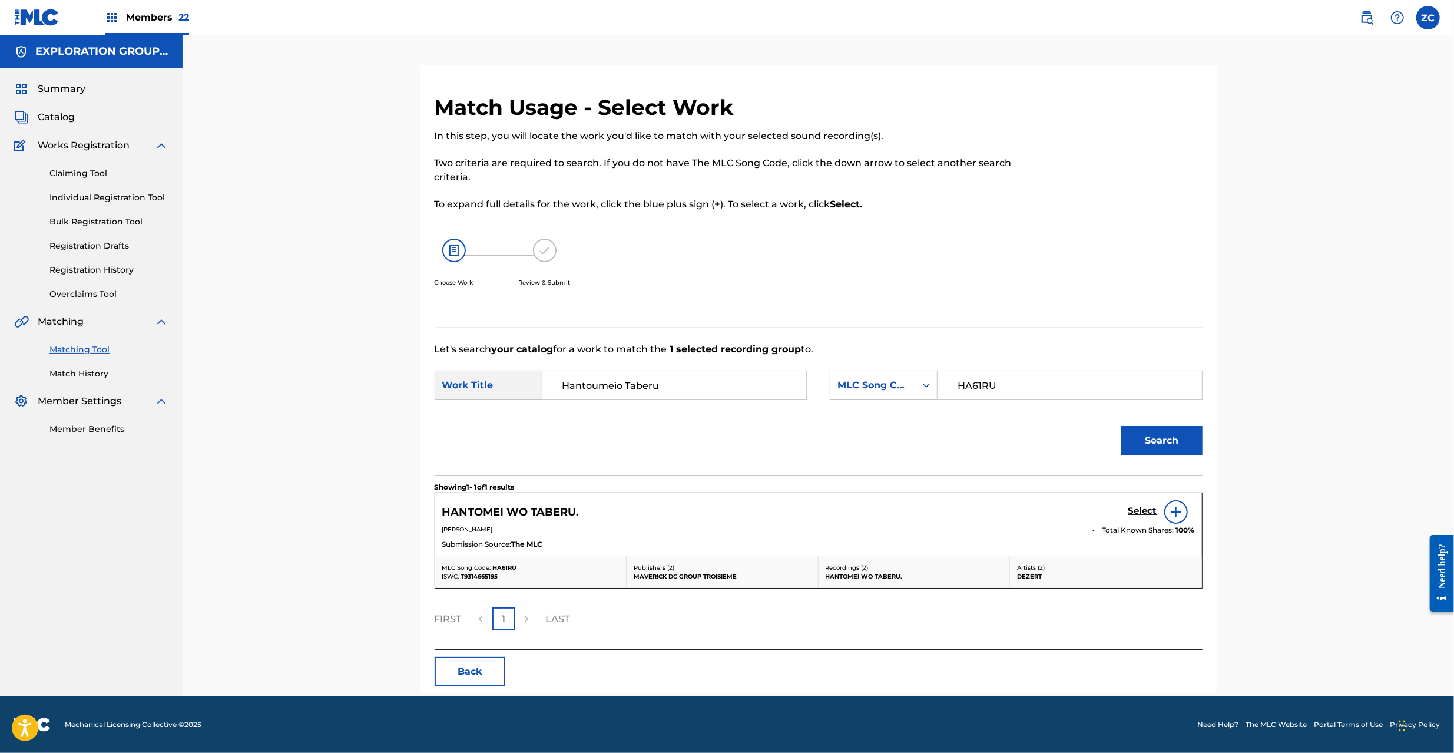
click at [1140, 508] on h5 "Select" at bounding box center [1142, 510] width 29 height 11
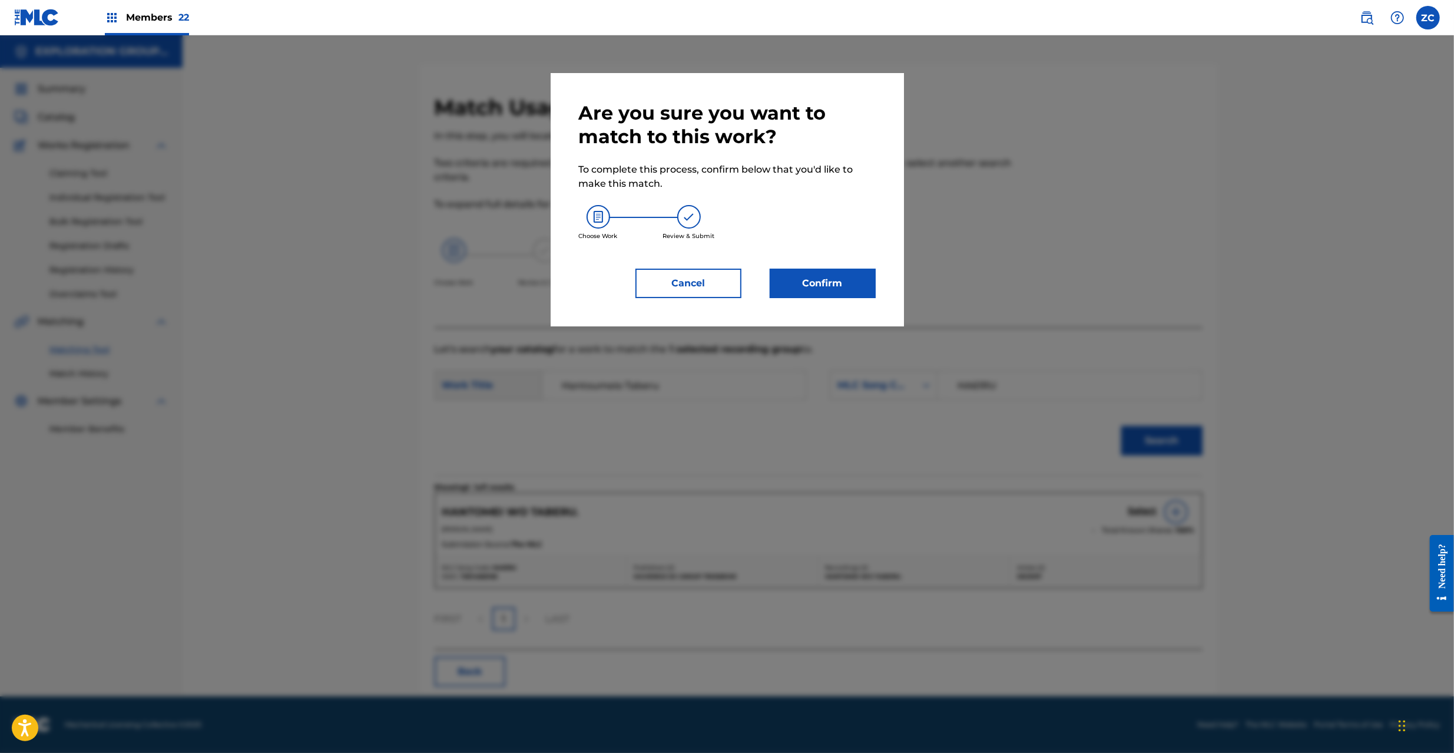
click at [858, 283] on button "Confirm" at bounding box center [823, 283] width 106 height 29
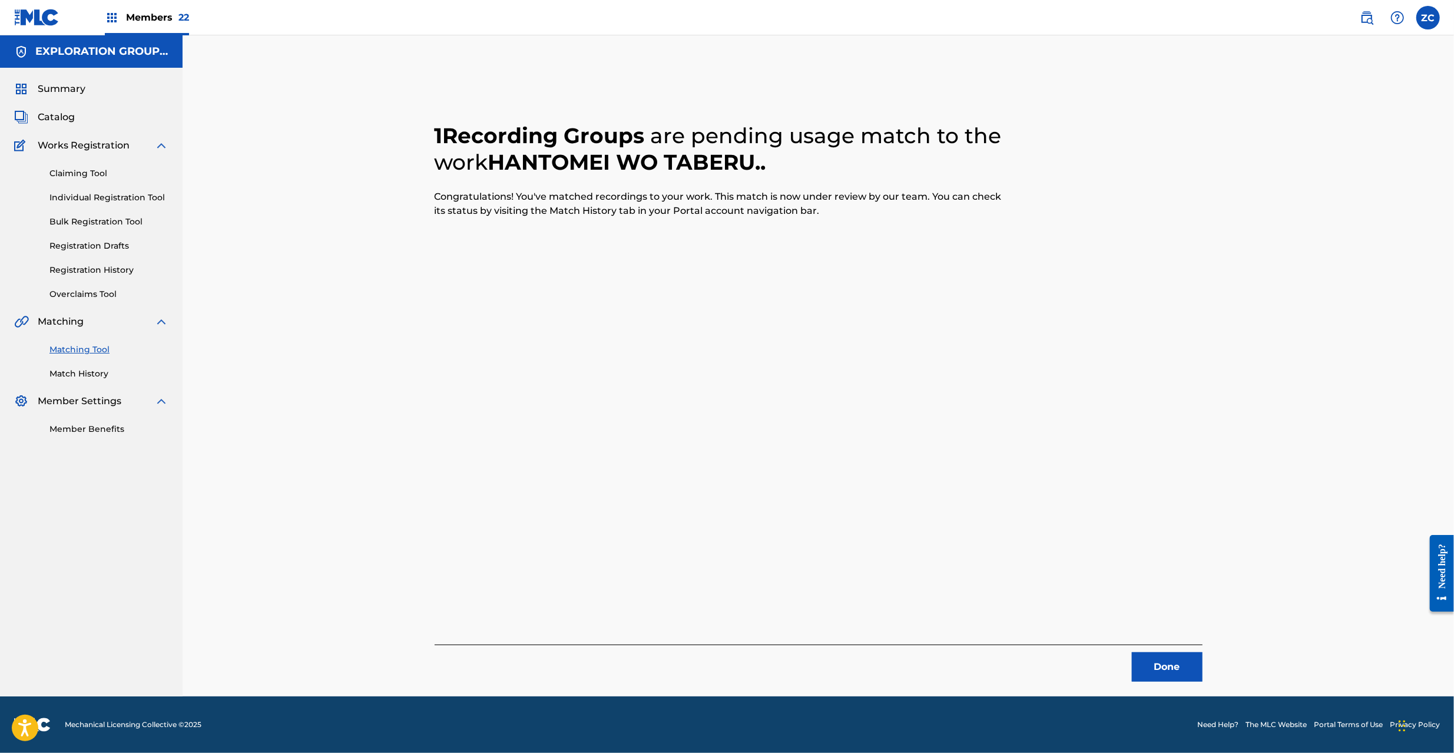
click at [1178, 662] on button "Done" at bounding box center [1167, 666] width 71 height 29
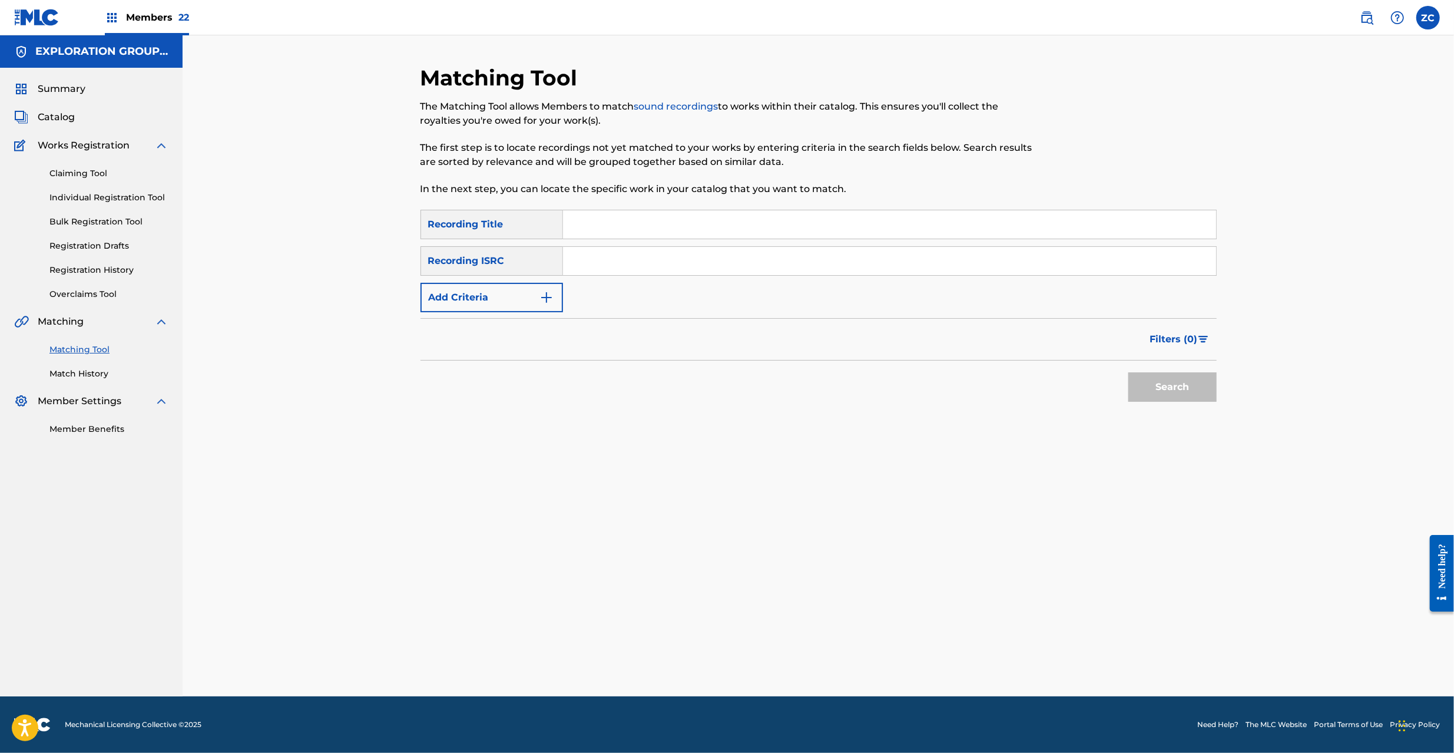
drag, startPoint x: 784, startPoint y: 257, endPoint x: 803, endPoint y: 273, distance: 25.0
click at [784, 257] on input "Search Form" at bounding box center [889, 261] width 653 height 28
paste input "JPN301201465"
click at [1180, 385] on button "Search" at bounding box center [1172, 386] width 88 height 29
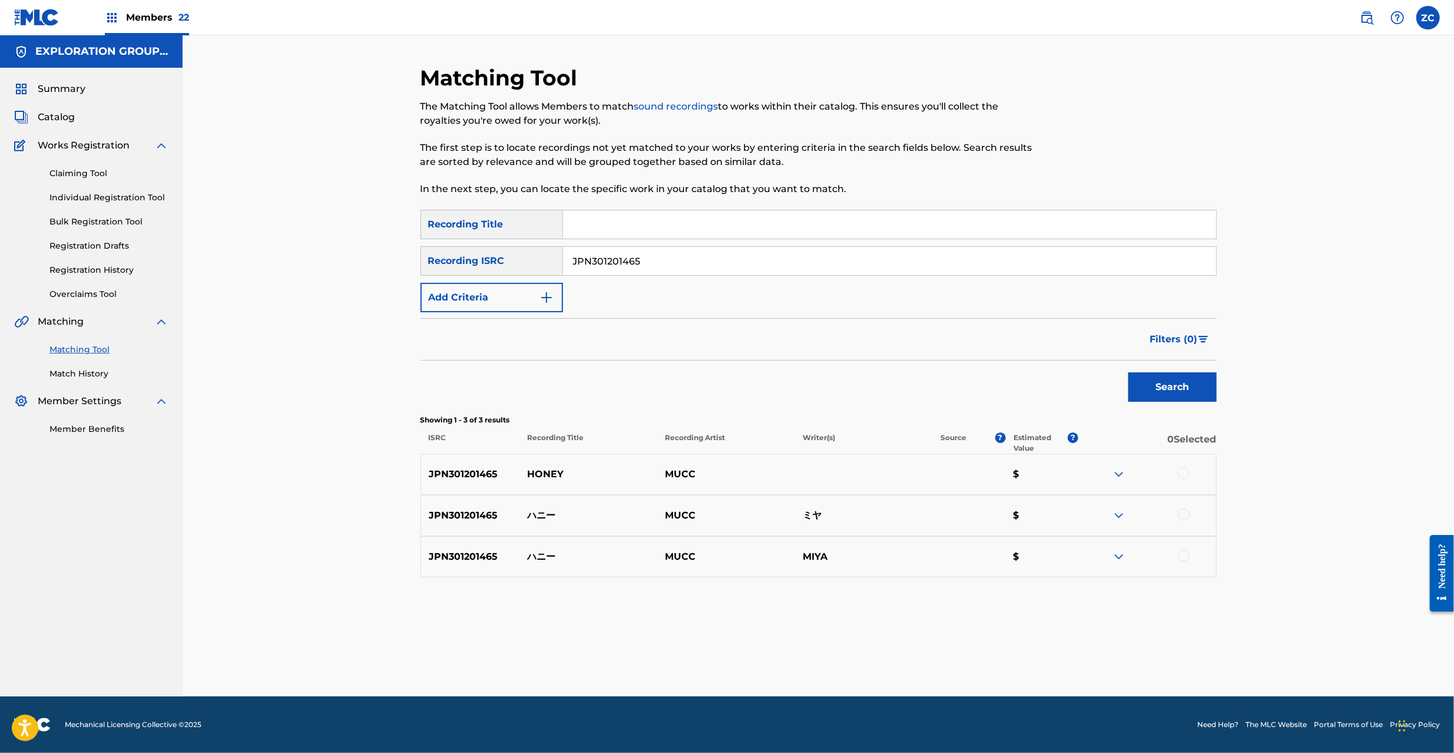
drag, startPoint x: 1185, startPoint y: 468, endPoint x: 1185, endPoint y: 492, distance: 24.7
click at [1185, 469] on div at bounding box center [1184, 473] width 12 height 12
click at [1182, 514] on div at bounding box center [1184, 514] width 12 height 12
click at [1183, 555] on div at bounding box center [1184, 555] width 12 height 12
click at [782, 255] on input "JPN301201465" at bounding box center [889, 261] width 653 height 28
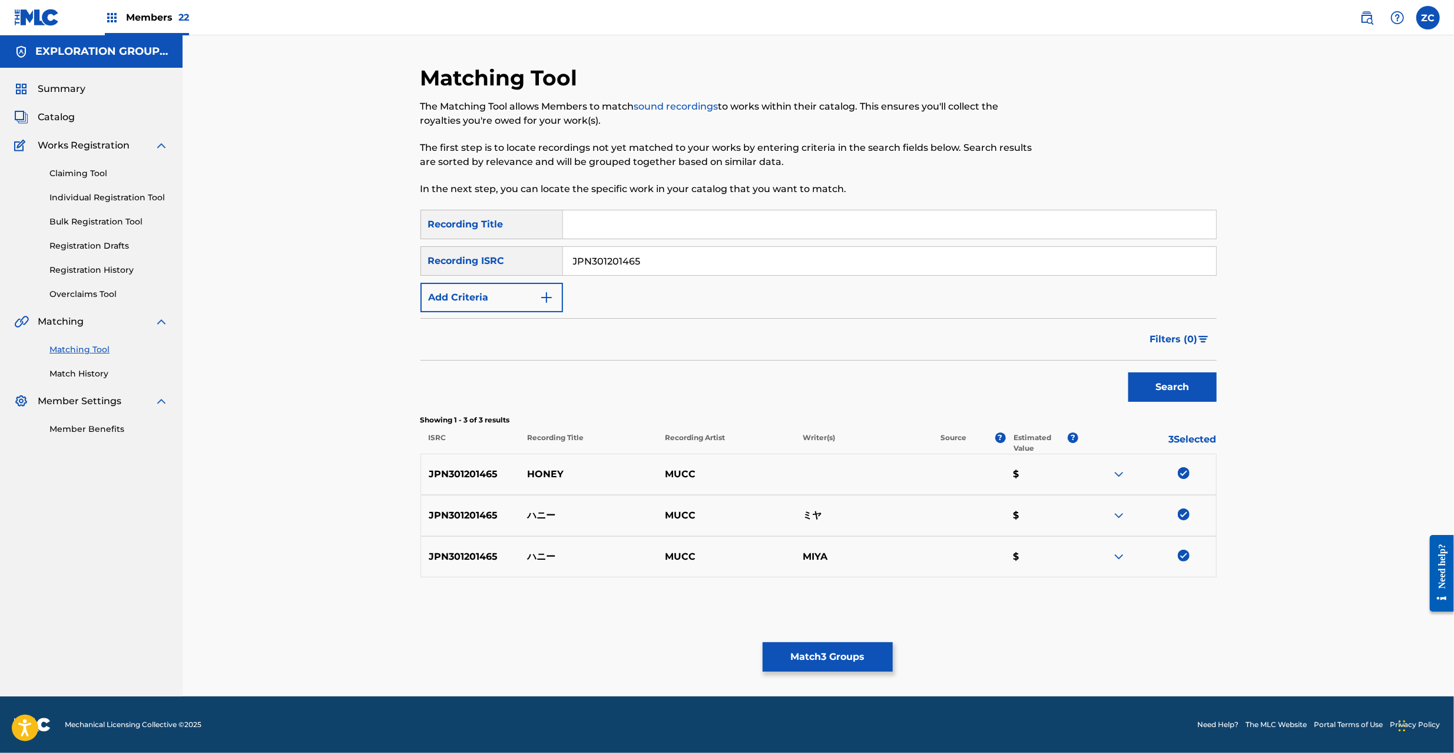
paste input "CR01707720"
click at [1164, 386] on button "Search" at bounding box center [1172, 386] width 88 height 29
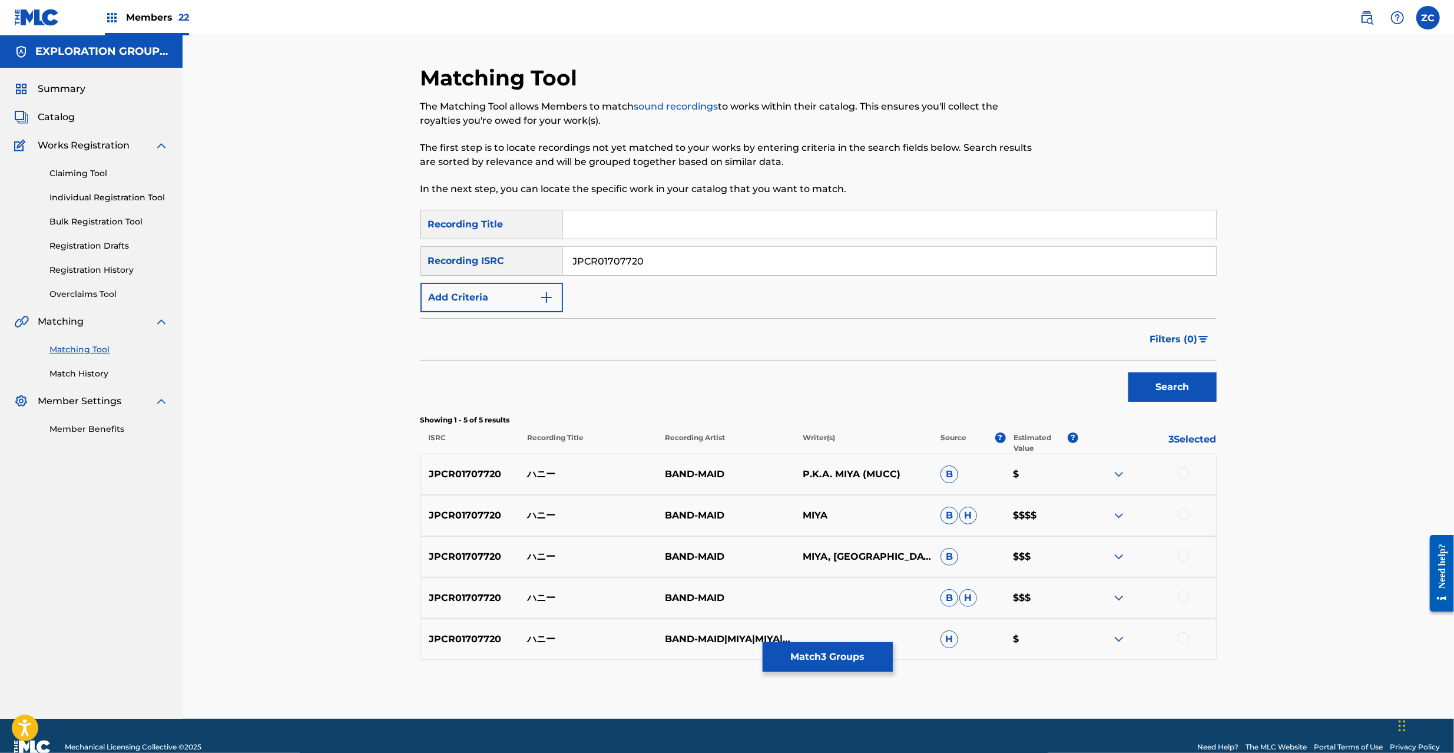
click at [1189, 472] on div at bounding box center [1184, 473] width 12 height 12
click at [1184, 511] on div at bounding box center [1184, 514] width 12 height 12
click at [1183, 552] on div at bounding box center [1184, 555] width 12 height 12
click at [1182, 605] on div "JPCR01707720 ハニー BAND-MAID B H $$$" at bounding box center [818, 597] width 796 height 41
click at [1183, 598] on div at bounding box center [1184, 597] width 12 height 12
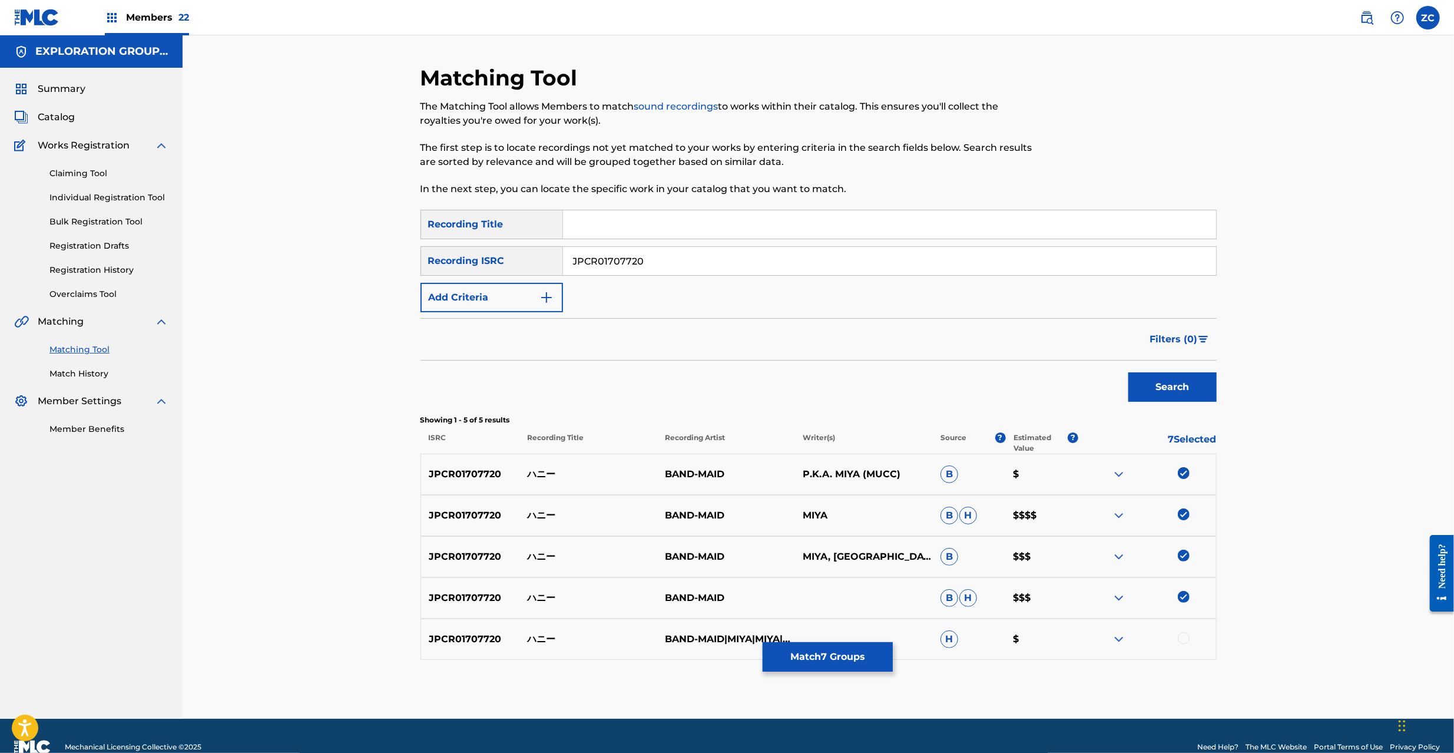
click at [1185, 637] on div at bounding box center [1184, 638] width 12 height 12
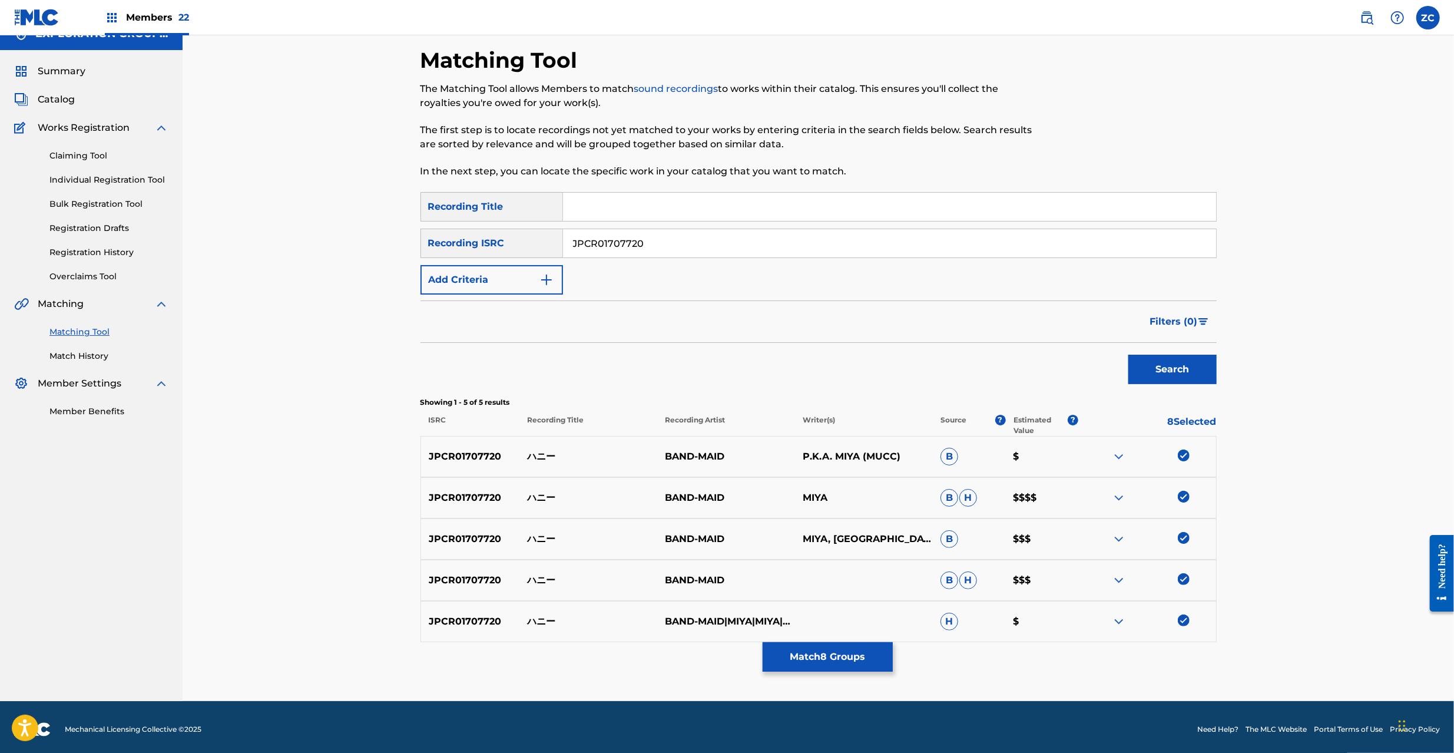
scroll to position [22, 0]
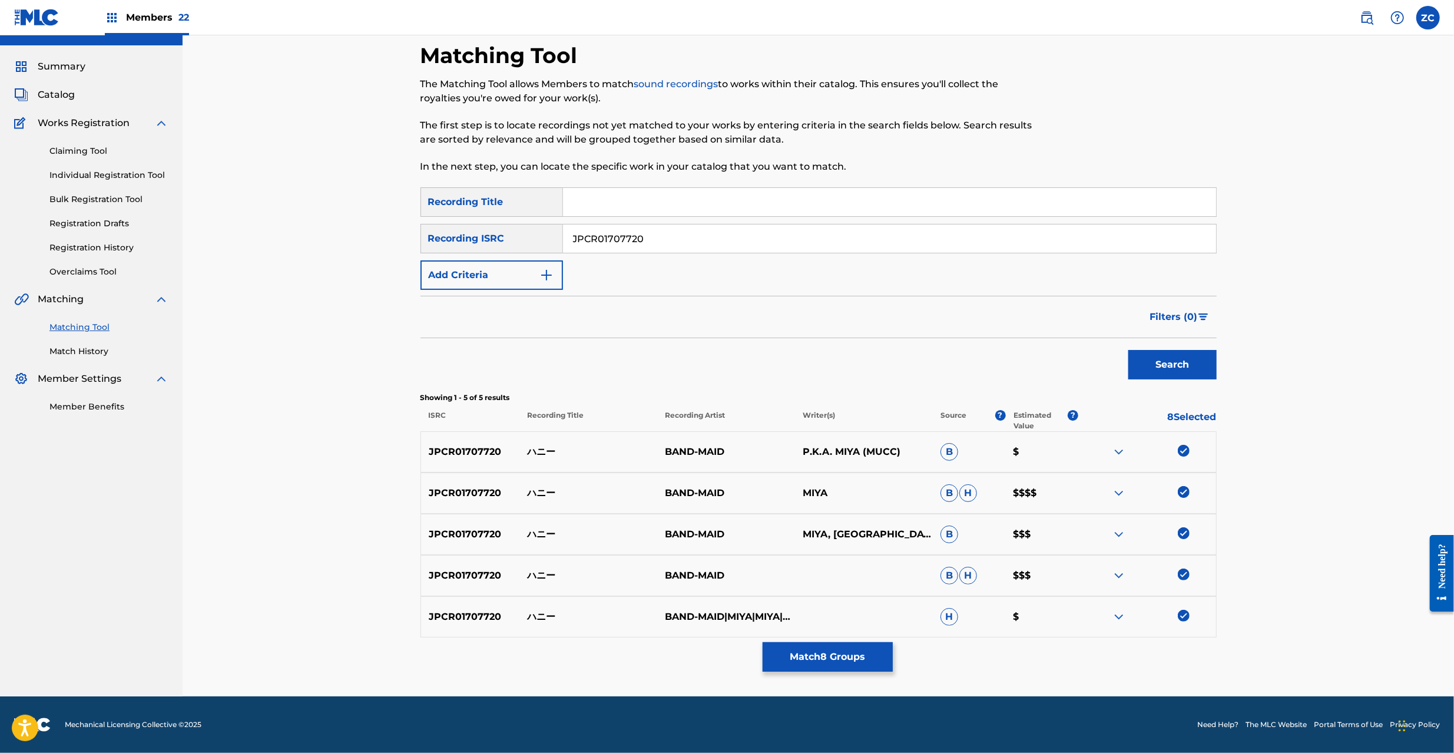
click at [1325, 513] on div "Matching Tool The Matching Tool allows Members to match sound recordings to wor…" at bounding box center [818, 354] width 1271 height 683
click at [670, 240] on input "JPCR01707720" at bounding box center [889, 238] width 653 height 28
paste input "N301300879"
type input "JPN301300879"
click at [1166, 362] on button "Search" at bounding box center [1172, 364] width 88 height 29
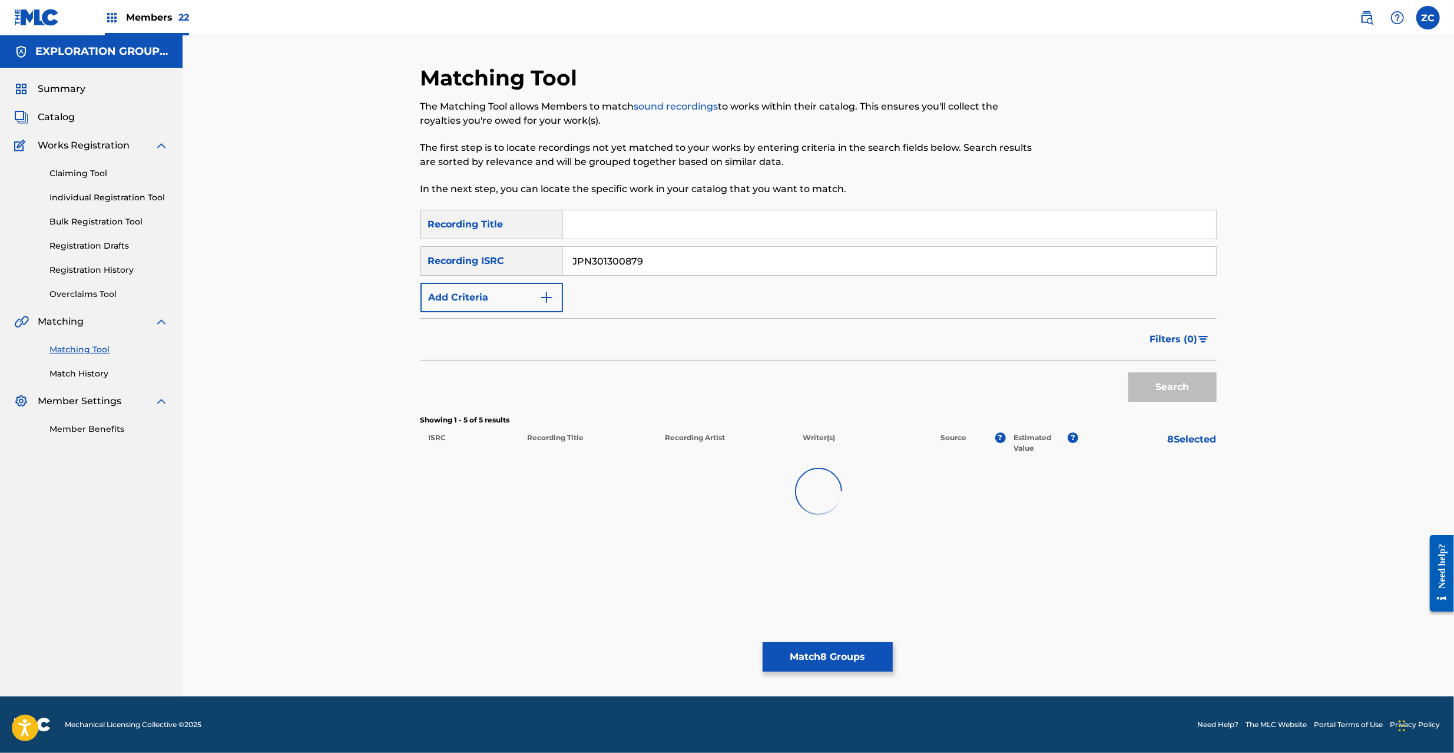
scroll to position [0, 0]
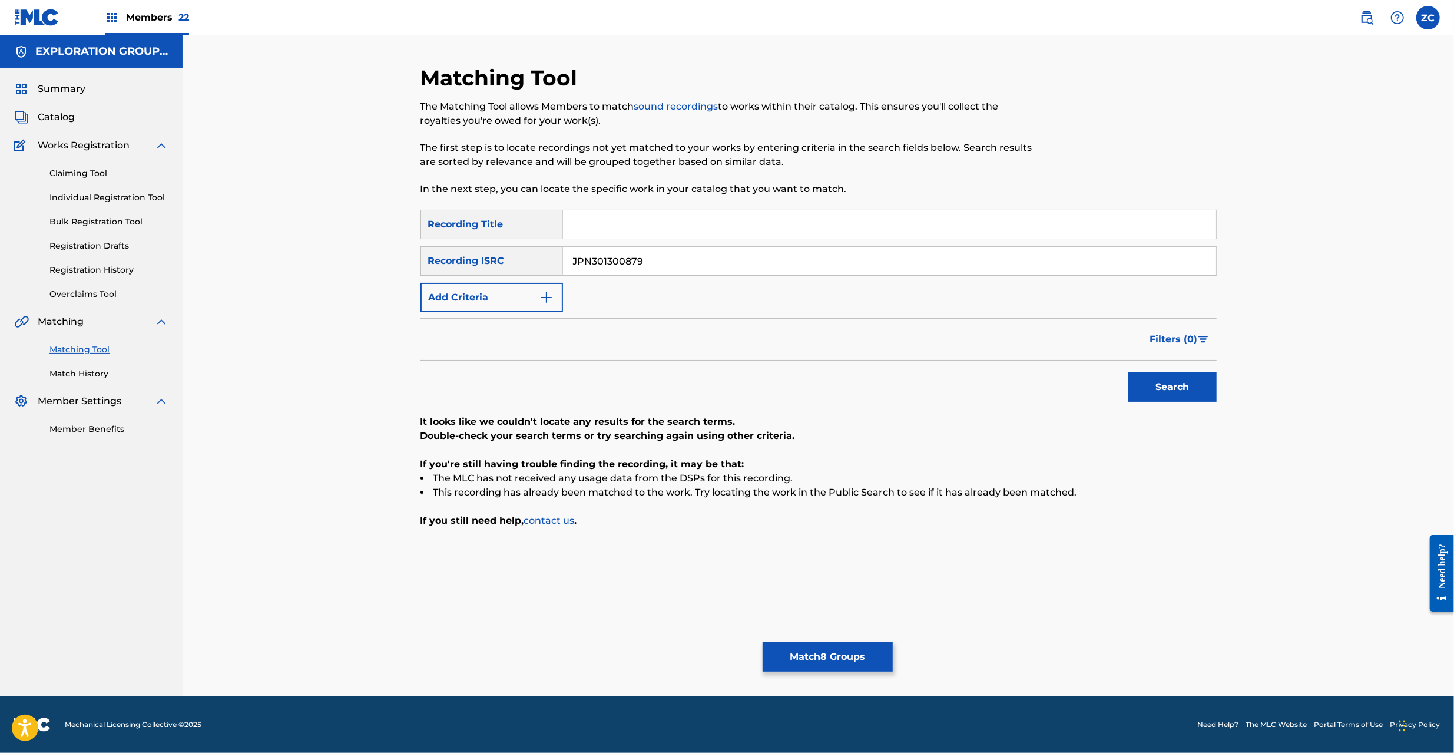
drag, startPoint x: 863, startPoint y: 658, endPoint x: 863, endPoint y: 651, distance: 6.5
click at [863, 651] on button "Match 8 Groups" at bounding box center [828, 656] width 130 height 29
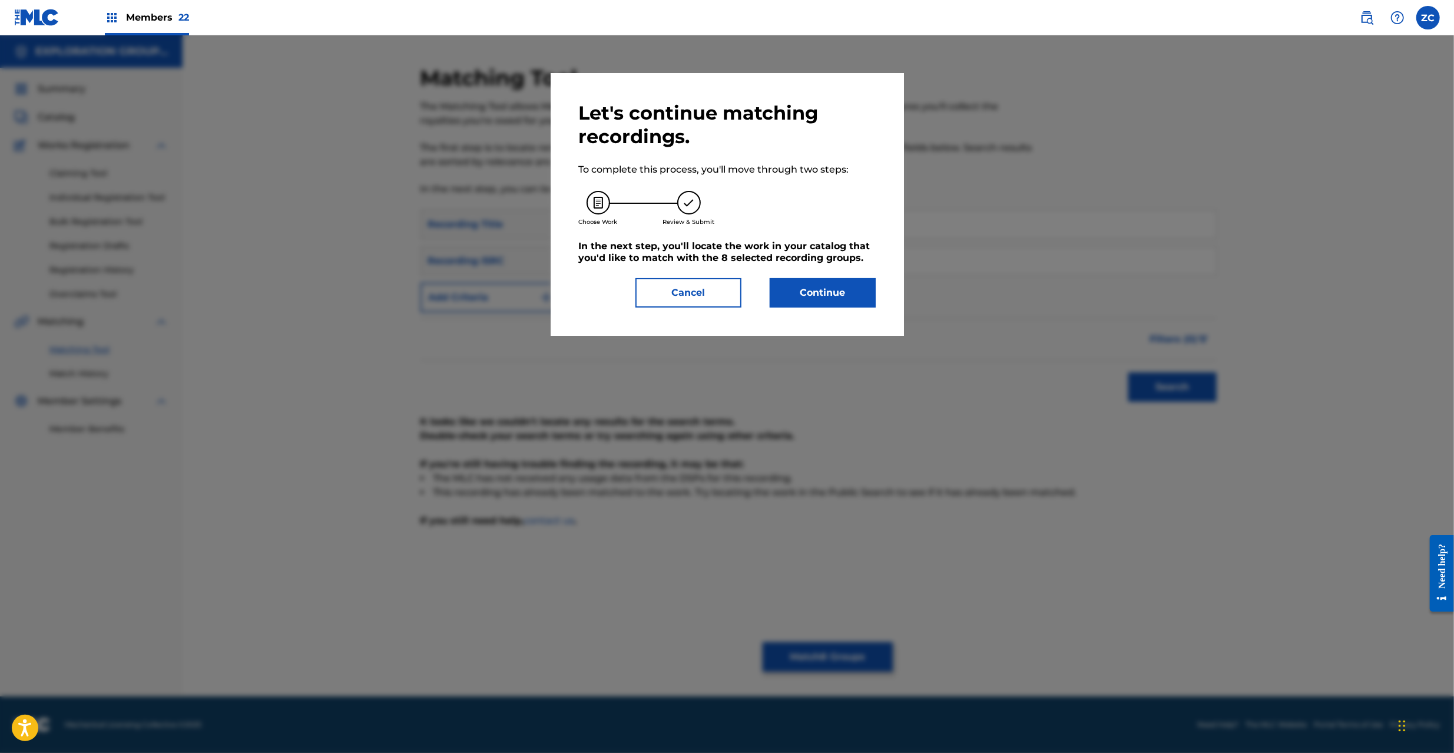
click at [840, 281] on button "Continue" at bounding box center [823, 292] width 106 height 29
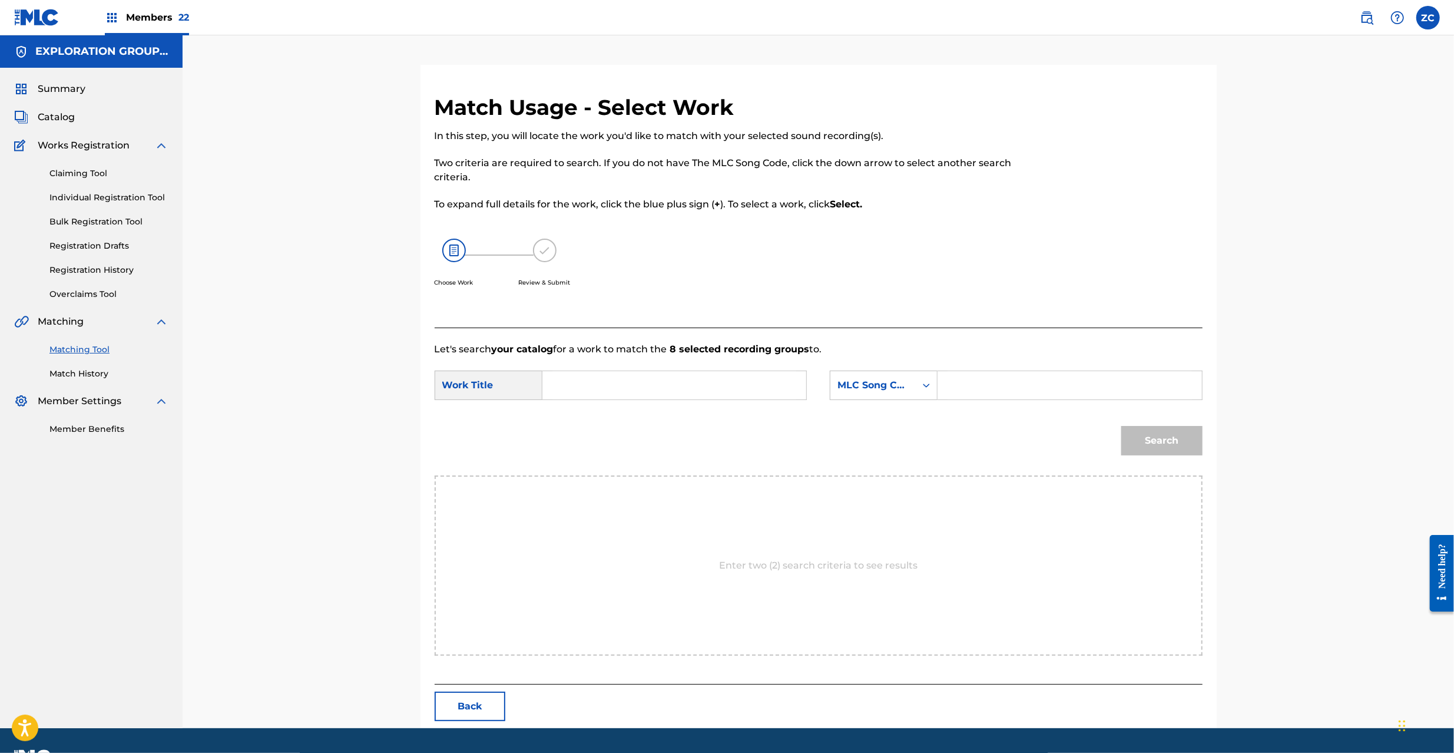
click at [799, 382] on div "Search Form" at bounding box center [674, 384] width 264 height 29
click at [771, 379] on input "Search Form" at bounding box center [674, 385] width 244 height 28
paste input "Hanii HB99AG"
click at [631, 382] on input "Hanii HB99AG" at bounding box center [674, 385] width 244 height 28
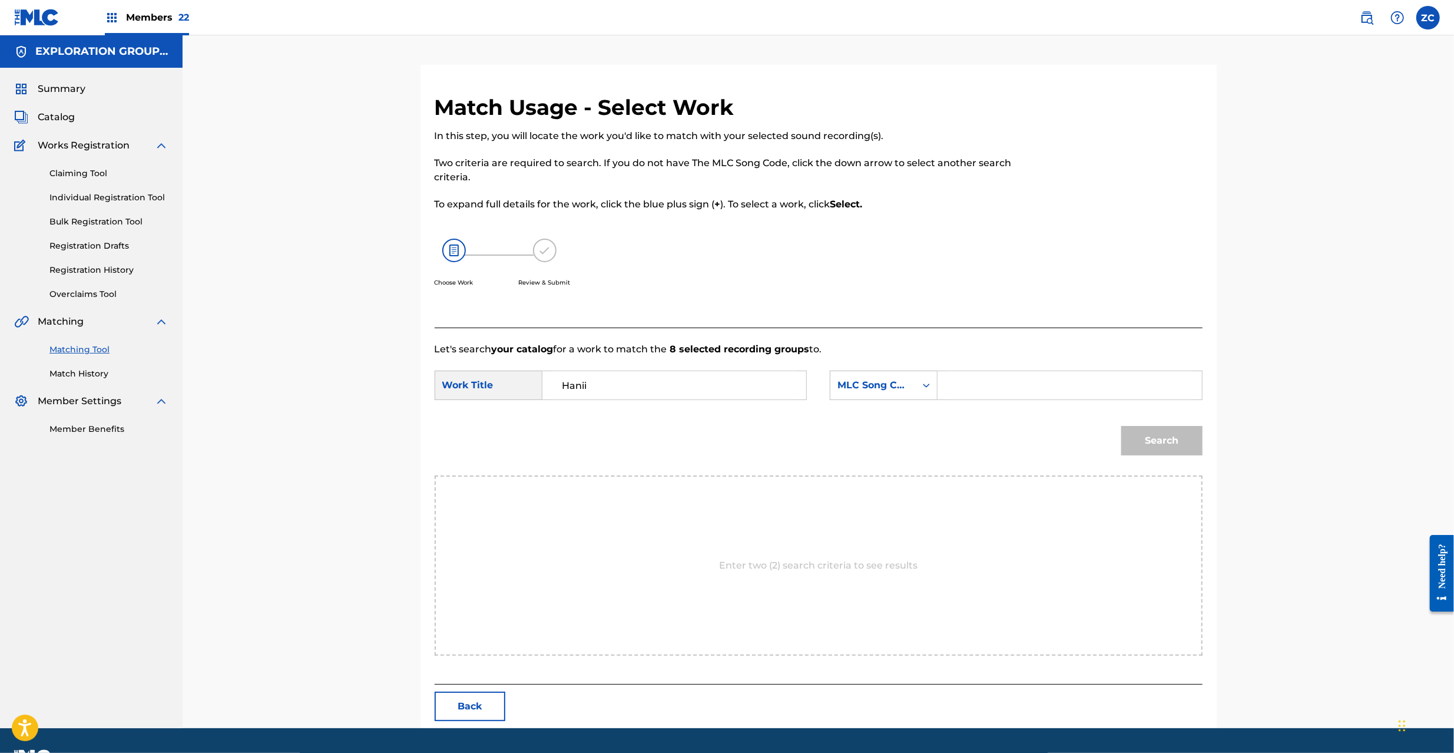
type input "Hanii"
drag, startPoint x: 1036, startPoint y: 387, endPoint x: 1051, endPoint y: 389, distance: 14.2
click at [1036, 387] on input "Search Form" at bounding box center [1069, 385] width 244 height 28
paste input "HB99AG"
type input "HB99AG"
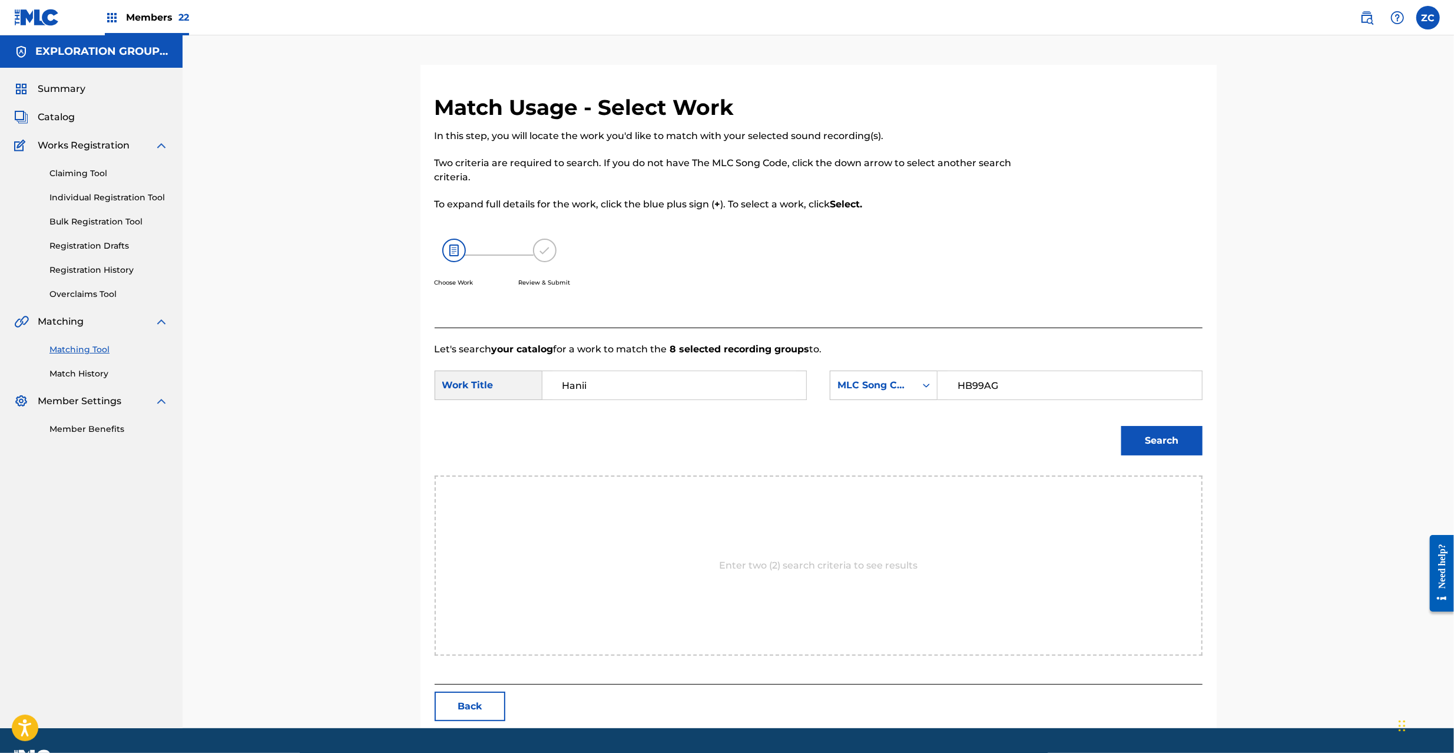
click at [1184, 442] on button "Search" at bounding box center [1161, 440] width 81 height 29
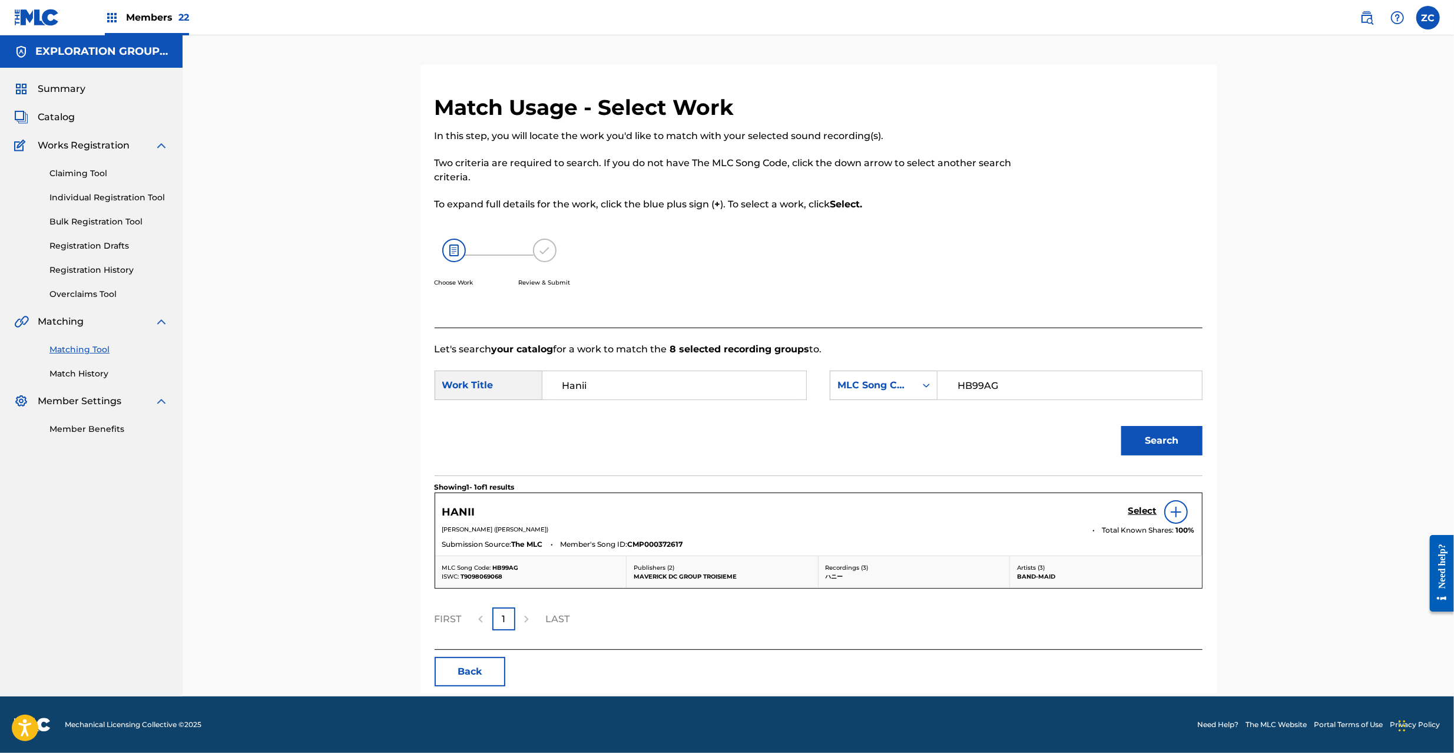
click at [1141, 503] on div "Select" at bounding box center [1161, 512] width 67 height 24
click at [1143, 509] on h5 "Select" at bounding box center [1142, 510] width 29 height 11
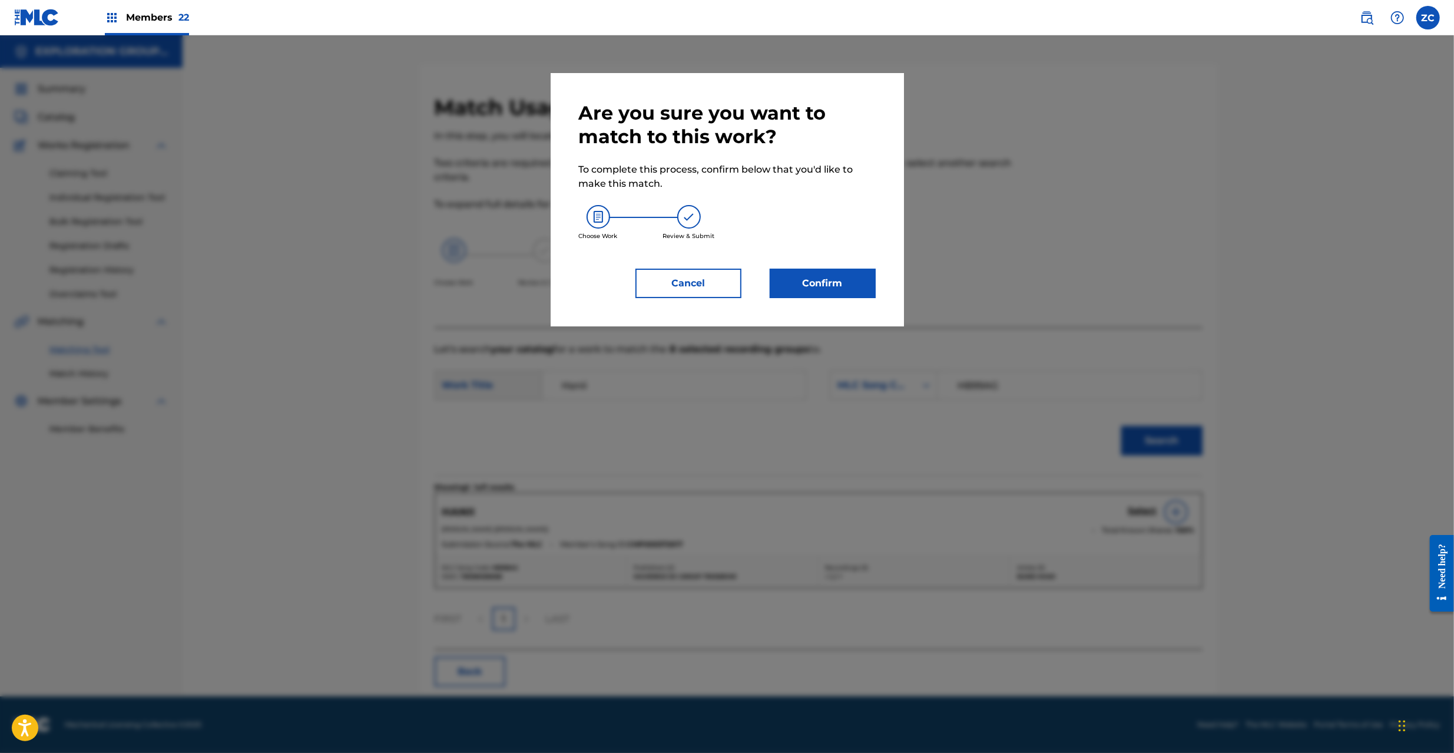
click at [851, 274] on button "Confirm" at bounding box center [823, 283] width 106 height 29
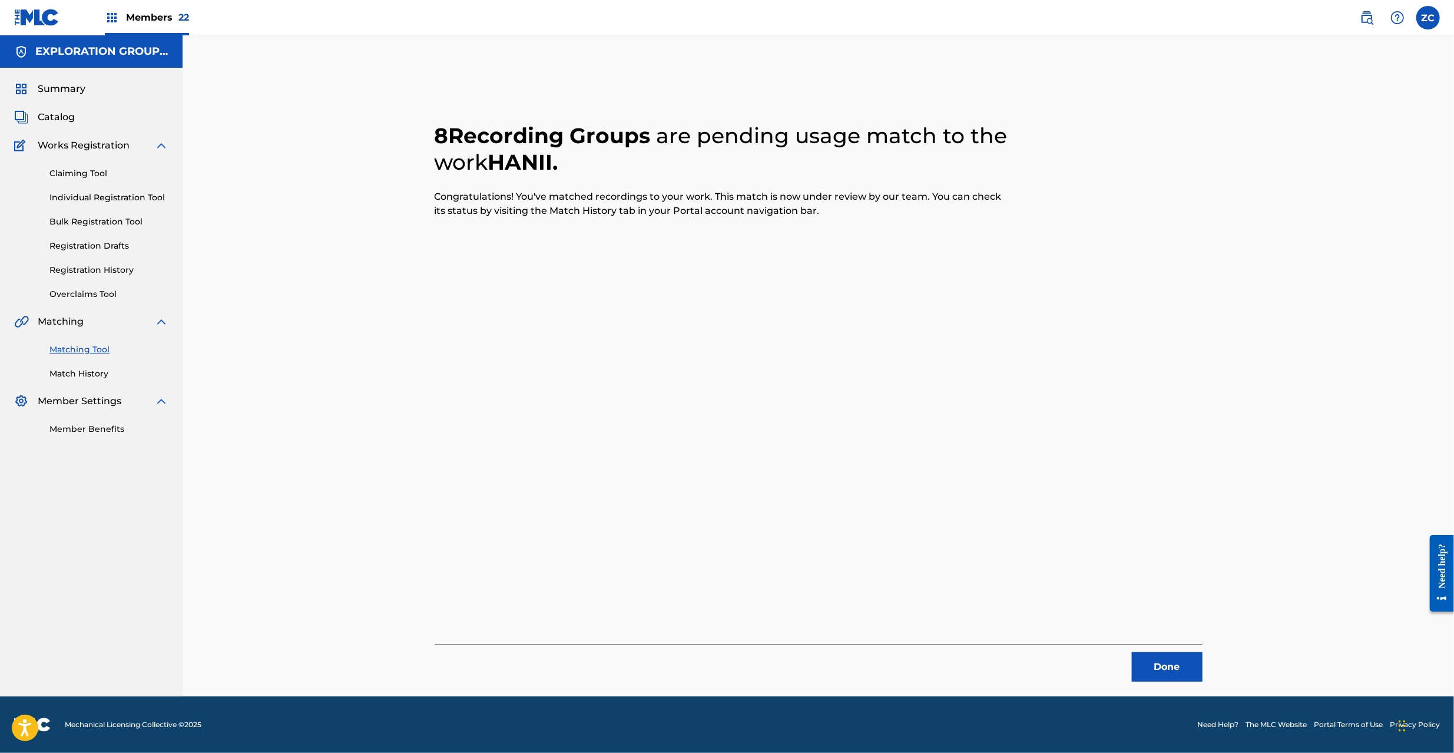
click at [1150, 667] on button "Done" at bounding box center [1167, 666] width 71 height 29
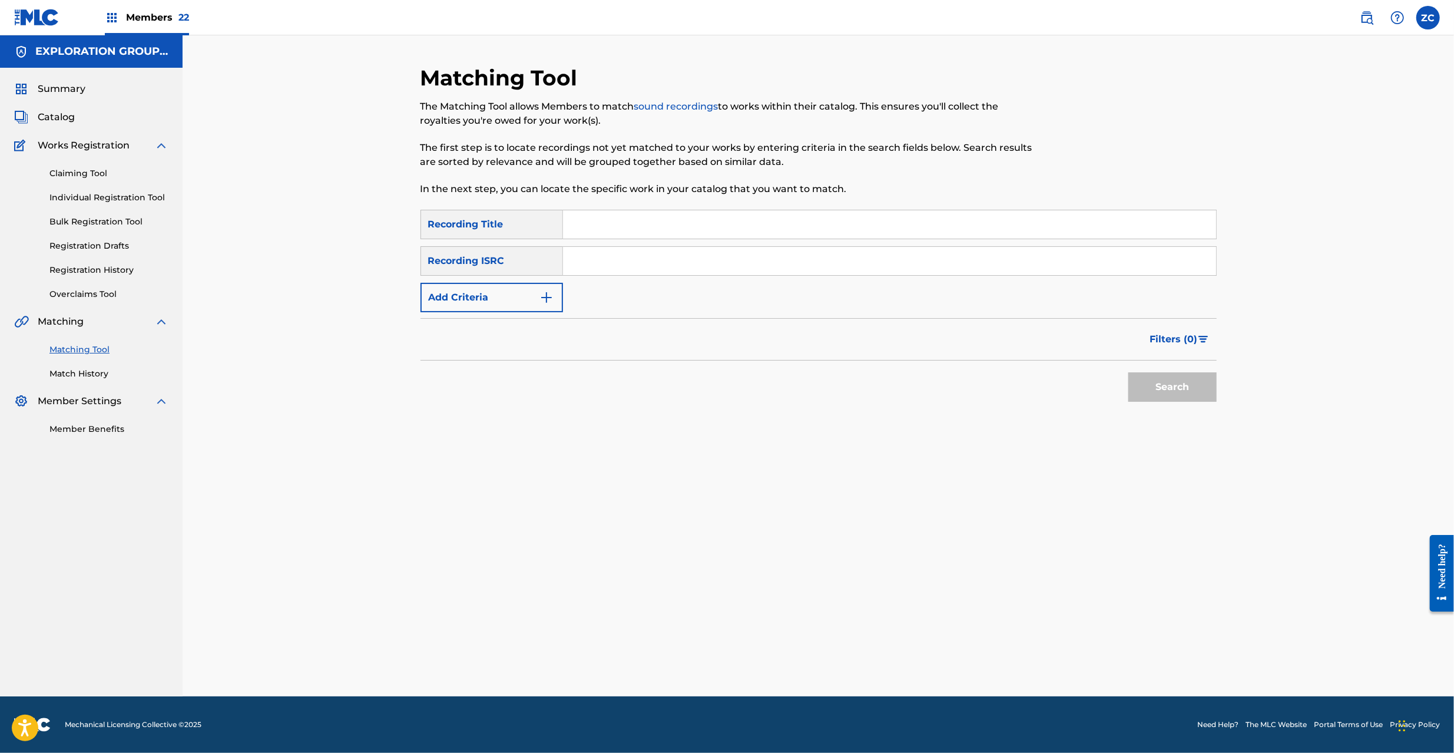
drag, startPoint x: 690, startPoint y: 259, endPoint x: 722, endPoint y: 274, distance: 35.3
click at [690, 259] on input "Search Form" at bounding box center [889, 261] width 653 height 28
paste input "JPKS01103393"
click at [1178, 380] on button "Search" at bounding box center [1172, 386] width 88 height 29
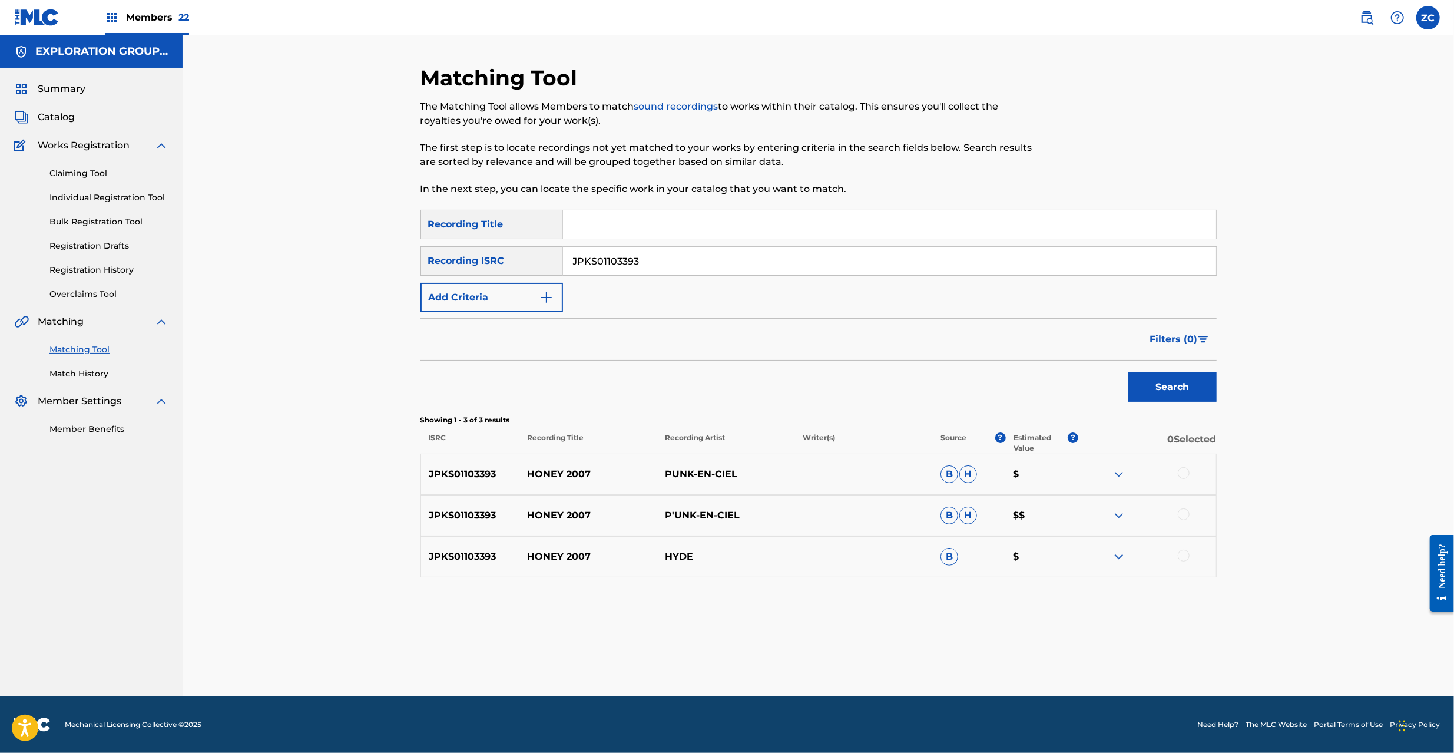
drag, startPoint x: 1183, startPoint y: 473, endPoint x: 1184, endPoint y: 481, distance: 7.7
click at [1182, 472] on div at bounding box center [1184, 473] width 12 height 12
click at [1185, 510] on div at bounding box center [1184, 514] width 12 height 12
click at [1185, 550] on div at bounding box center [1184, 555] width 12 height 12
click at [738, 257] on input "JPKS01103393" at bounding box center [889, 261] width 653 height 28
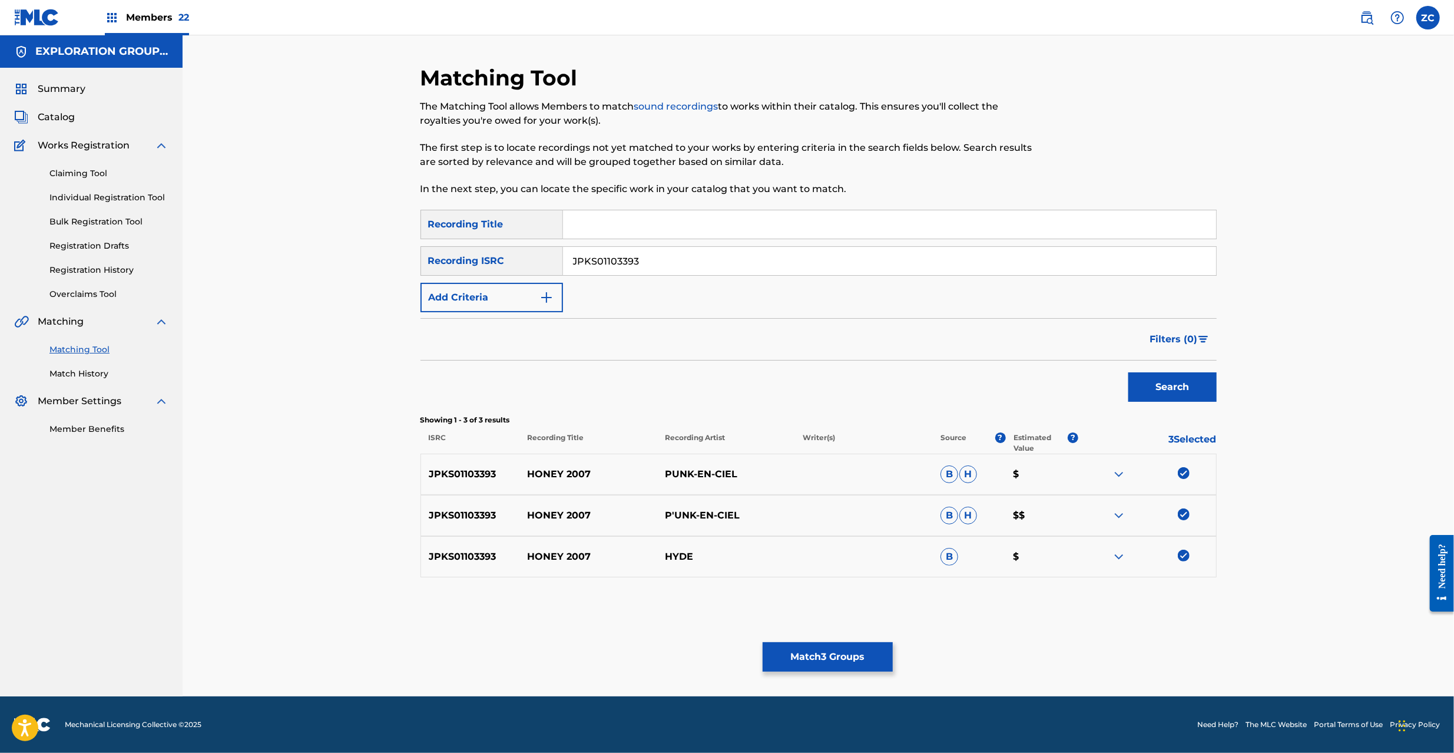
paste input "0700464"
click at [1182, 393] on button "Search" at bounding box center [1172, 386] width 88 height 29
click at [1185, 473] on div at bounding box center [1184, 473] width 12 height 12
click at [1183, 516] on div at bounding box center [1184, 514] width 12 height 12
click at [714, 256] on input "JPKS00700464" at bounding box center [889, 261] width 653 height 28
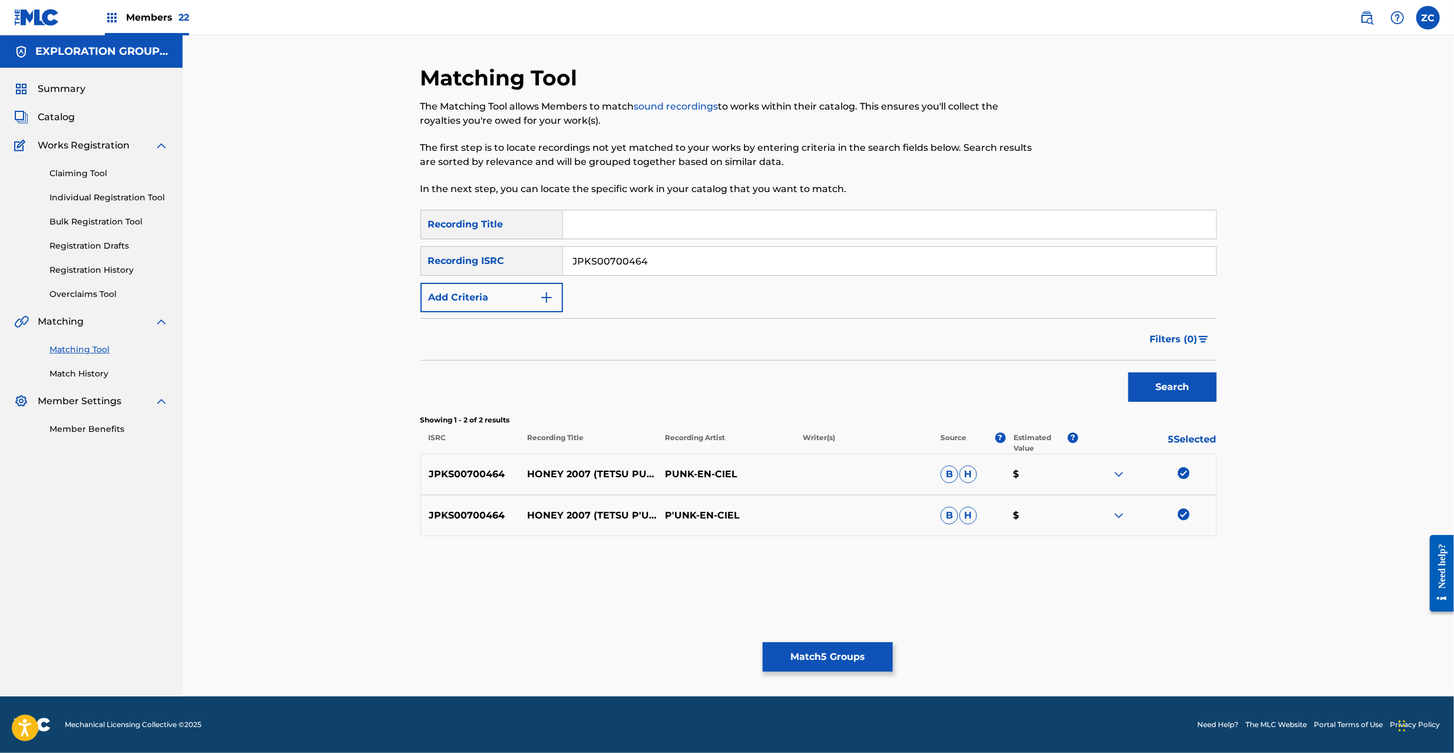
paste input "2"
type input "JPKS00700462"
click at [1162, 392] on button "Search" at bounding box center [1172, 386] width 88 height 29
click at [1182, 474] on div at bounding box center [1184, 473] width 12 height 12
click at [1183, 509] on div at bounding box center [1184, 514] width 12 height 12
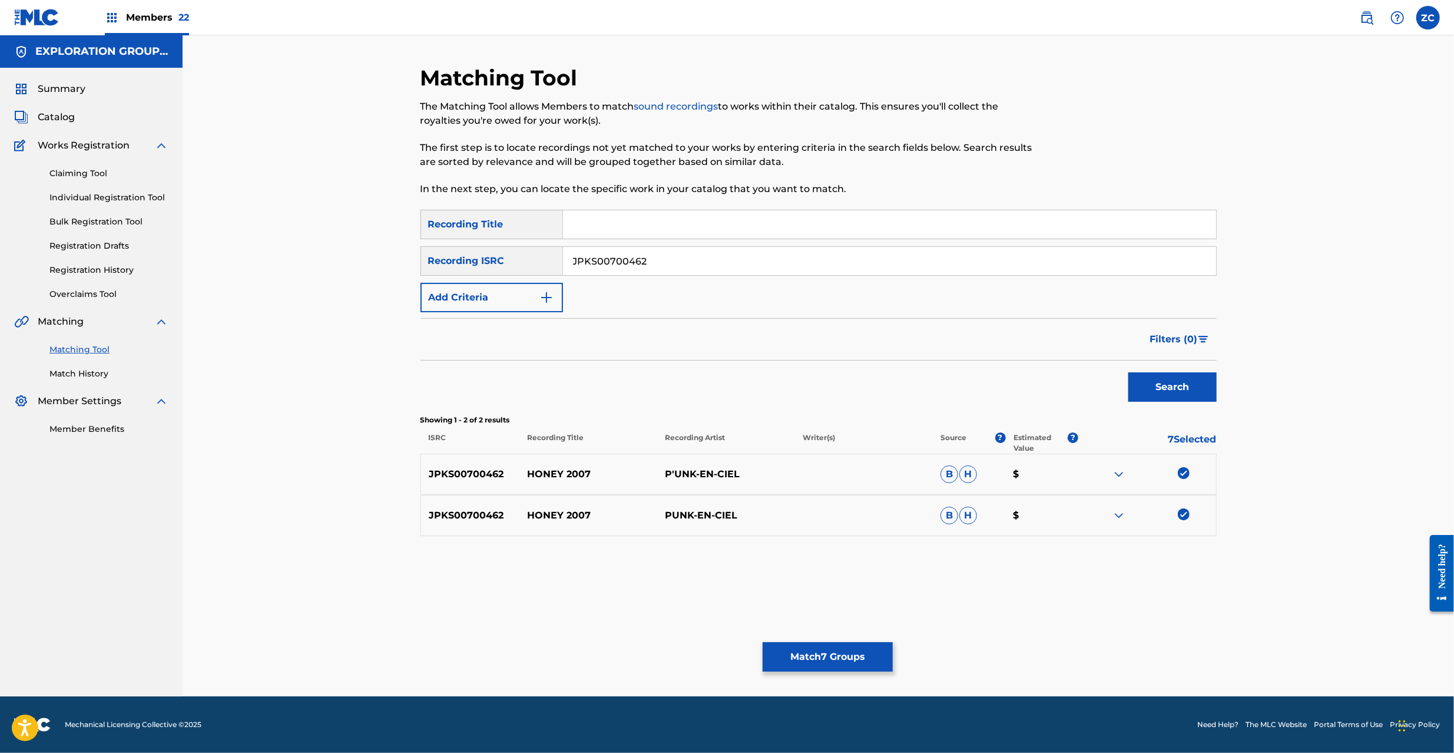
click at [863, 667] on button "Match 7 Groups" at bounding box center [828, 656] width 130 height 29
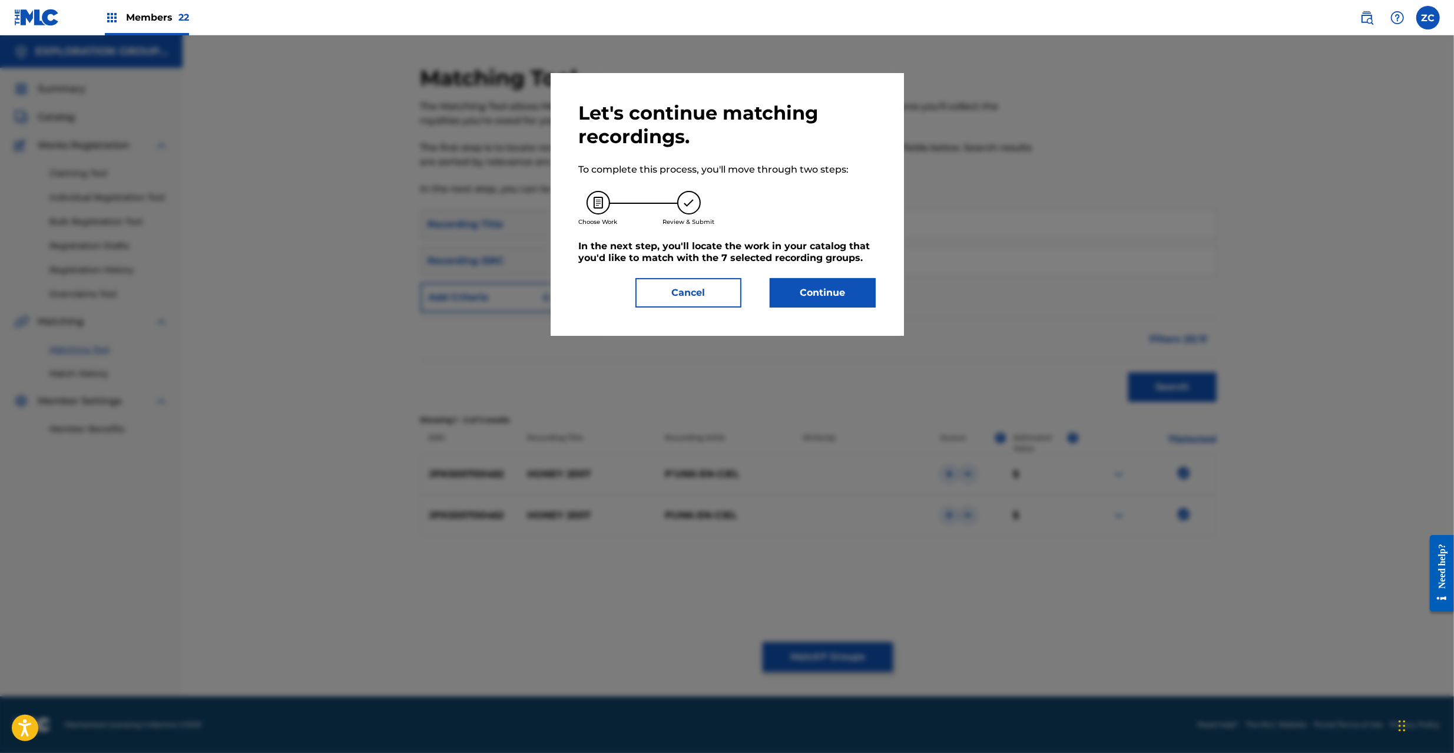
click at [841, 303] on button "Continue" at bounding box center [823, 292] width 106 height 29
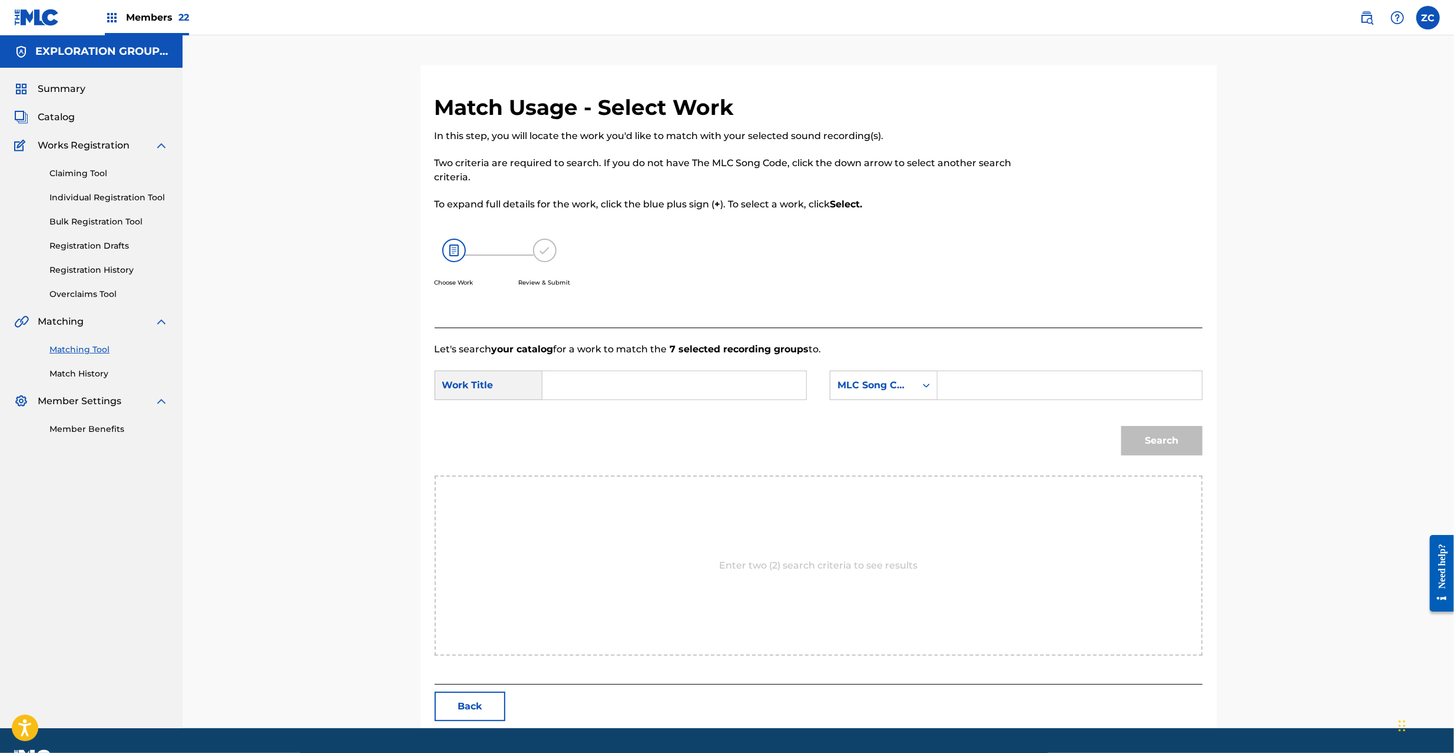
click at [702, 392] on input "Search Form" at bounding box center [674, 385] width 244 height 28
paste input "Honey 2007 H3499Q"
click at [639, 385] on input "Honey 2007 H3499Q" at bounding box center [674, 385] width 244 height 28
type input "Honey 2007"
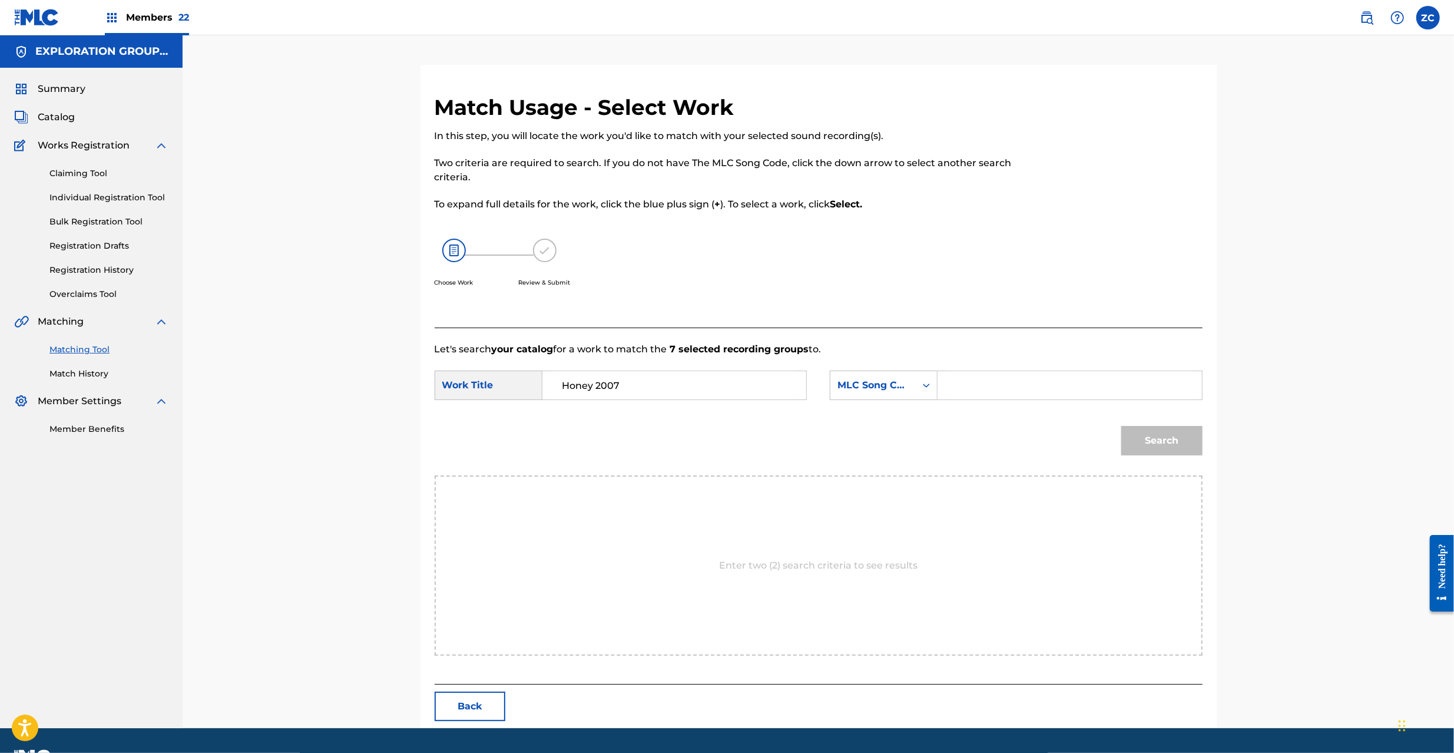
click at [957, 386] on input "Search Form" at bounding box center [1069, 385] width 244 height 28
paste input "H3499Q"
type input "H3499Q"
click at [1145, 443] on button "Search" at bounding box center [1161, 440] width 81 height 29
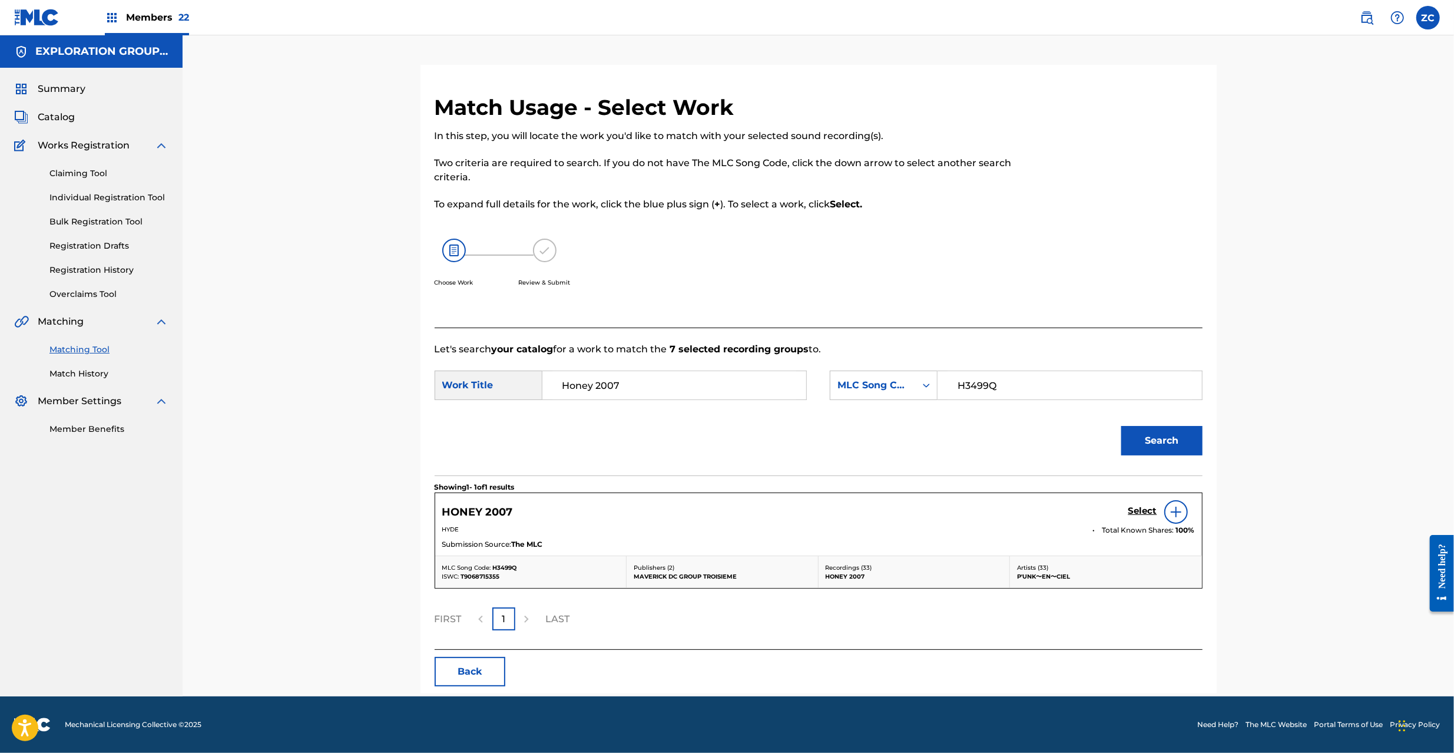
click at [1136, 510] on h5 "Select" at bounding box center [1142, 510] width 29 height 11
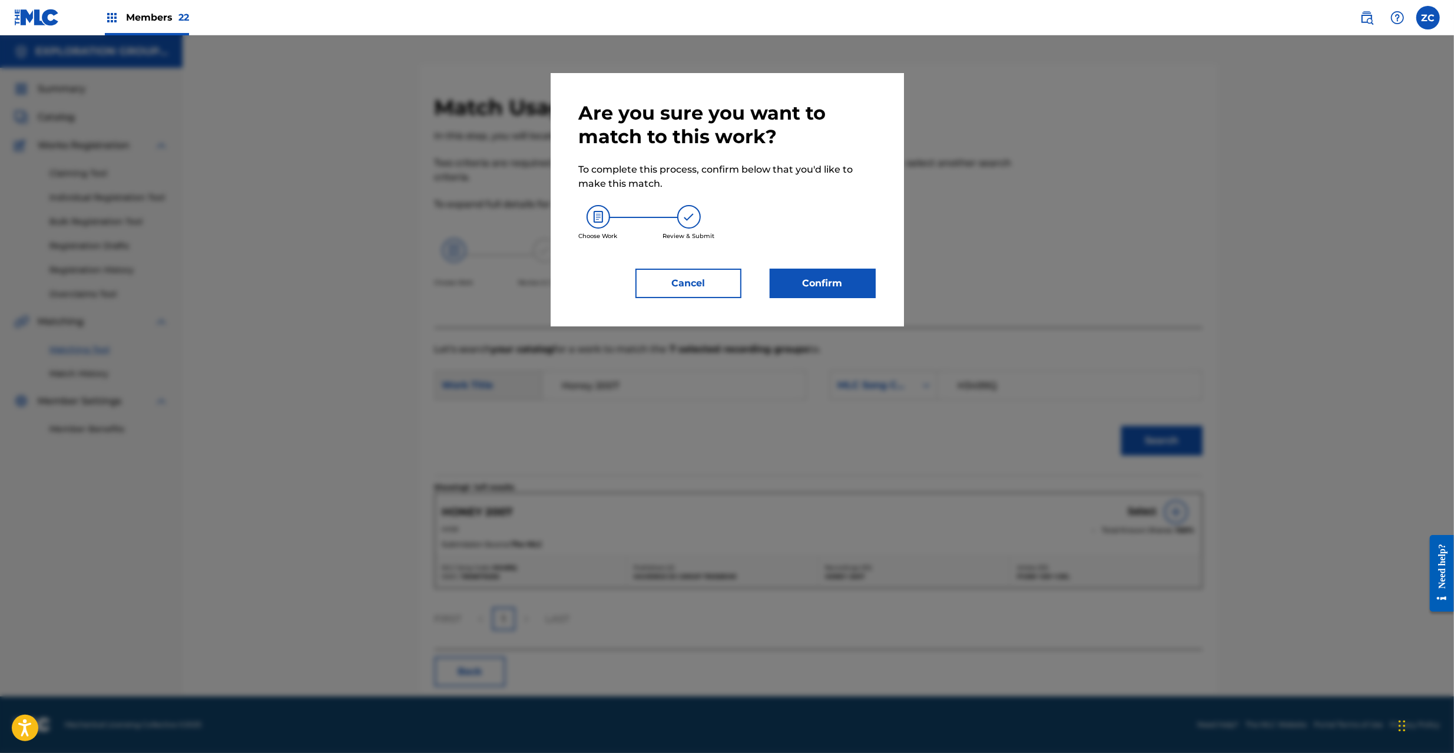
click at [863, 281] on button "Confirm" at bounding box center [823, 283] width 106 height 29
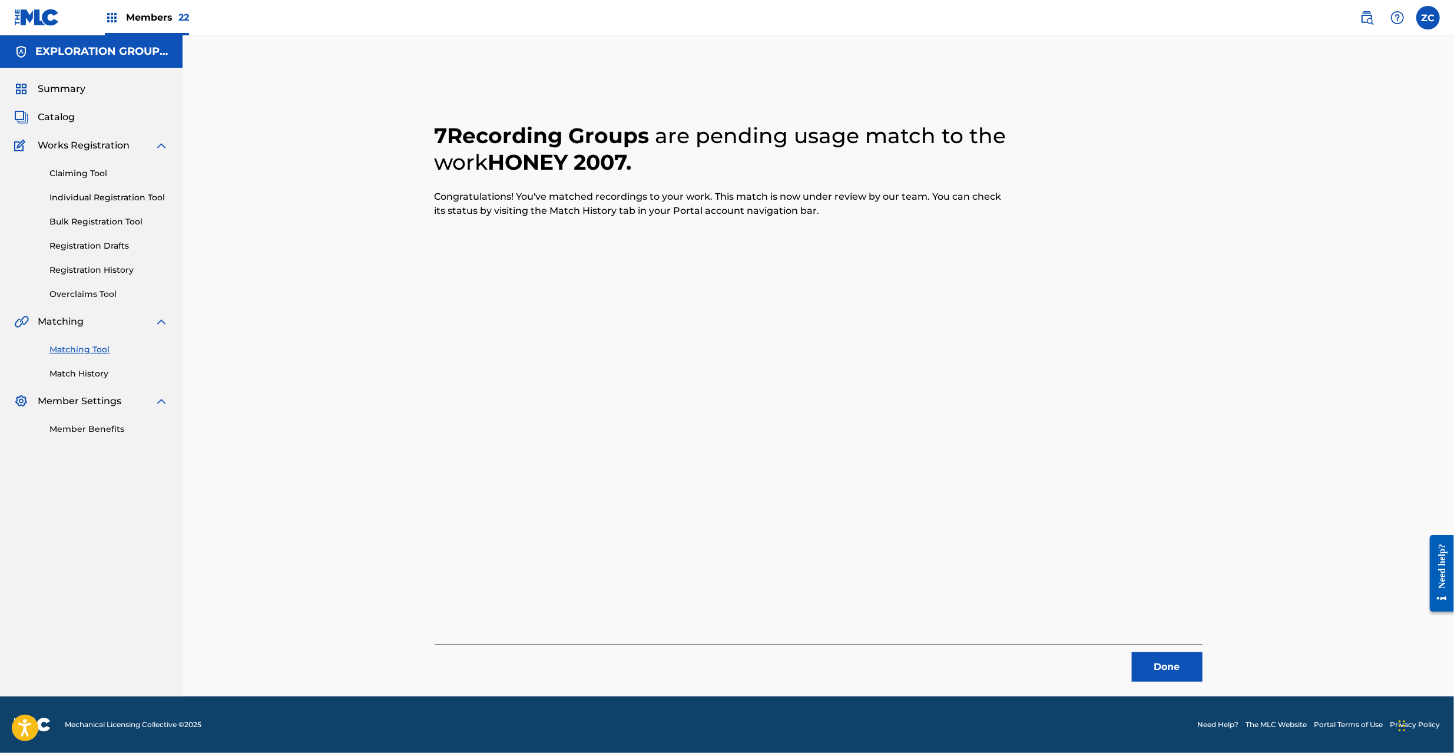
click at [1145, 660] on button "Done" at bounding box center [1167, 666] width 71 height 29
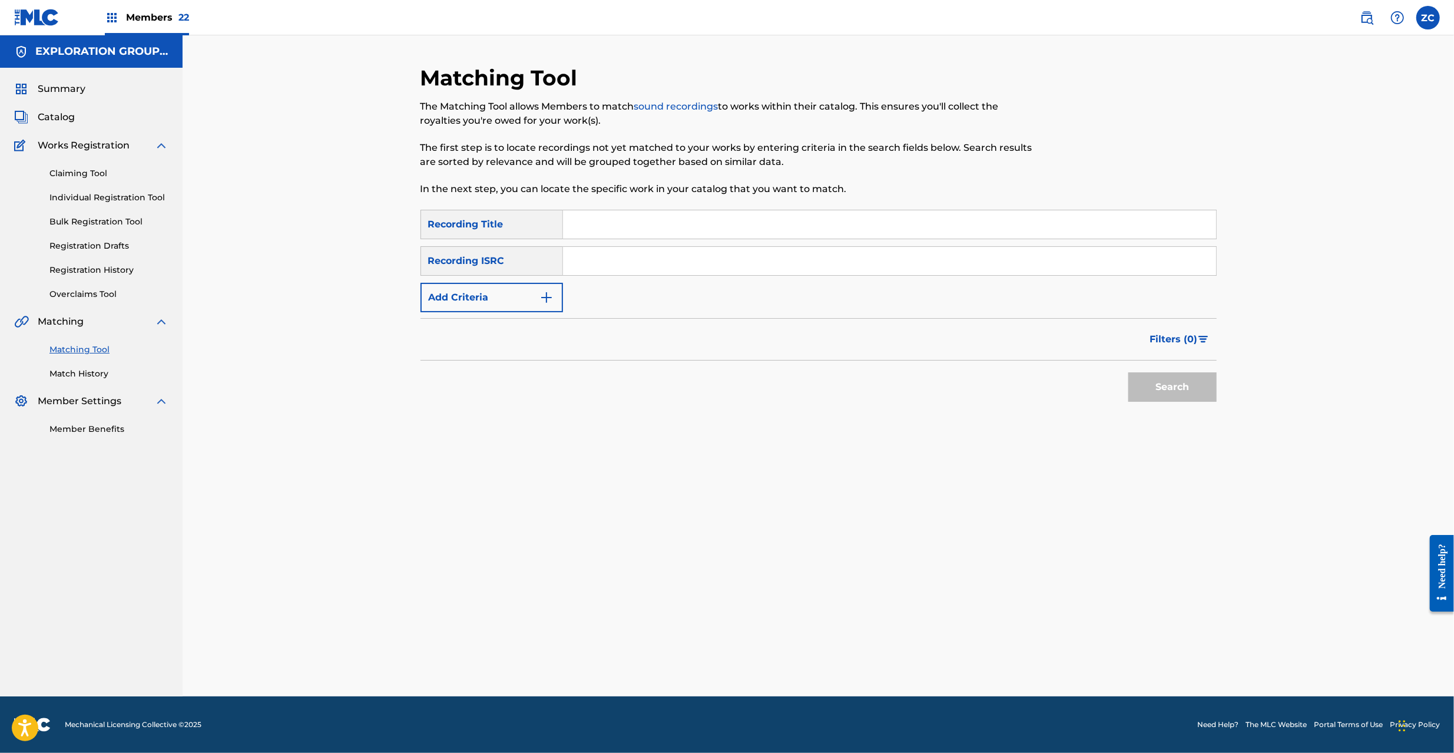
click at [703, 263] on input "Search Form" at bounding box center [889, 261] width 653 height 28
paste input "JPPO01904810"
click at [1152, 387] on button "Search" at bounding box center [1172, 386] width 88 height 29
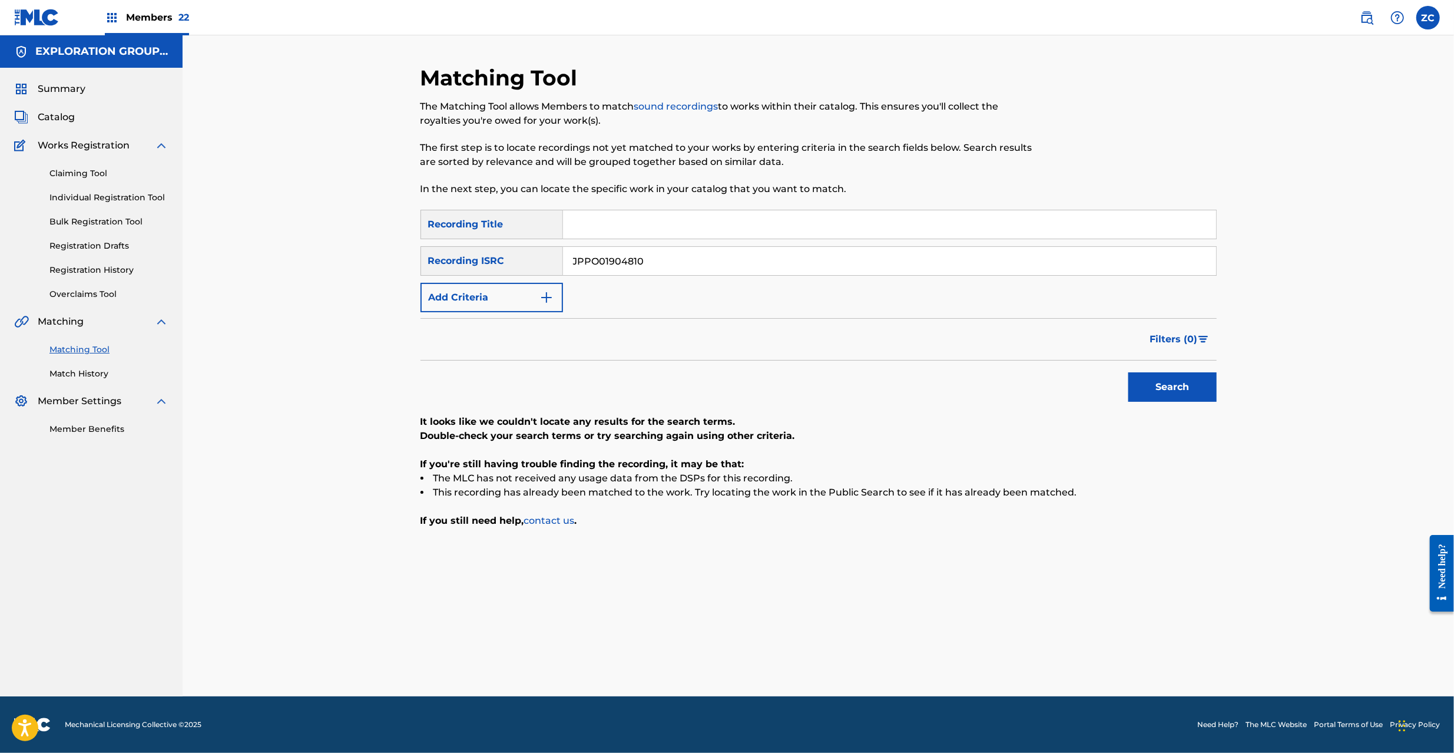
click at [664, 258] on input "JPPO01904810" at bounding box center [889, 261] width 653 height 28
paste input "U902002964"
drag, startPoint x: 1145, startPoint y: 378, endPoint x: 922, endPoint y: 398, distance: 224.1
click at [1145, 378] on button "Search" at bounding box center [1172, 386] width 88 height 29
click at [669, 260] on input "JPU902002964" at bounding box center [889, 261] width 653 height 28
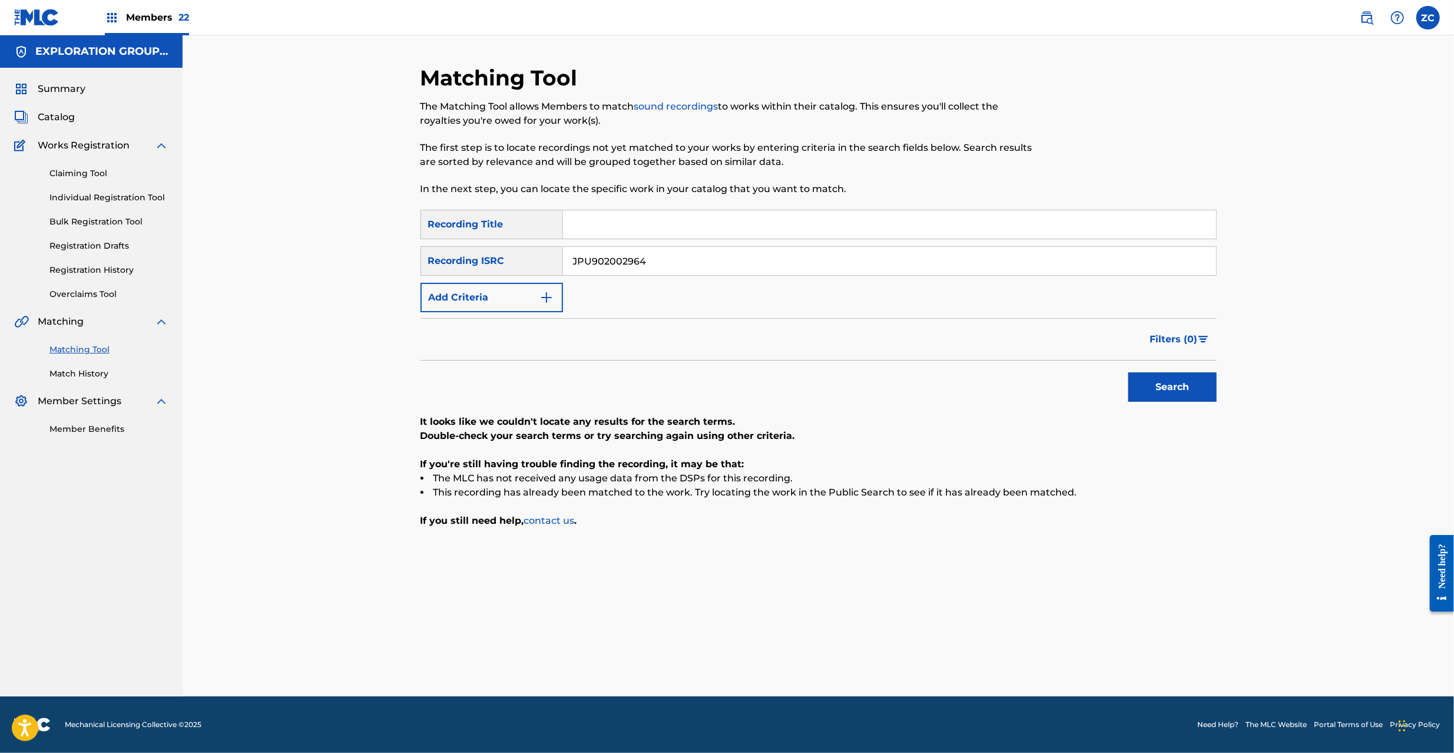
paste input "W461812746"
drag, startPoint x: 1193, startPoint y: 384, endPoint x: 1112, endPoint y: 409, distance: 84.4
click at [1192, 385] on button "Search" at bounding box center [1172, 386] width 88 height 29
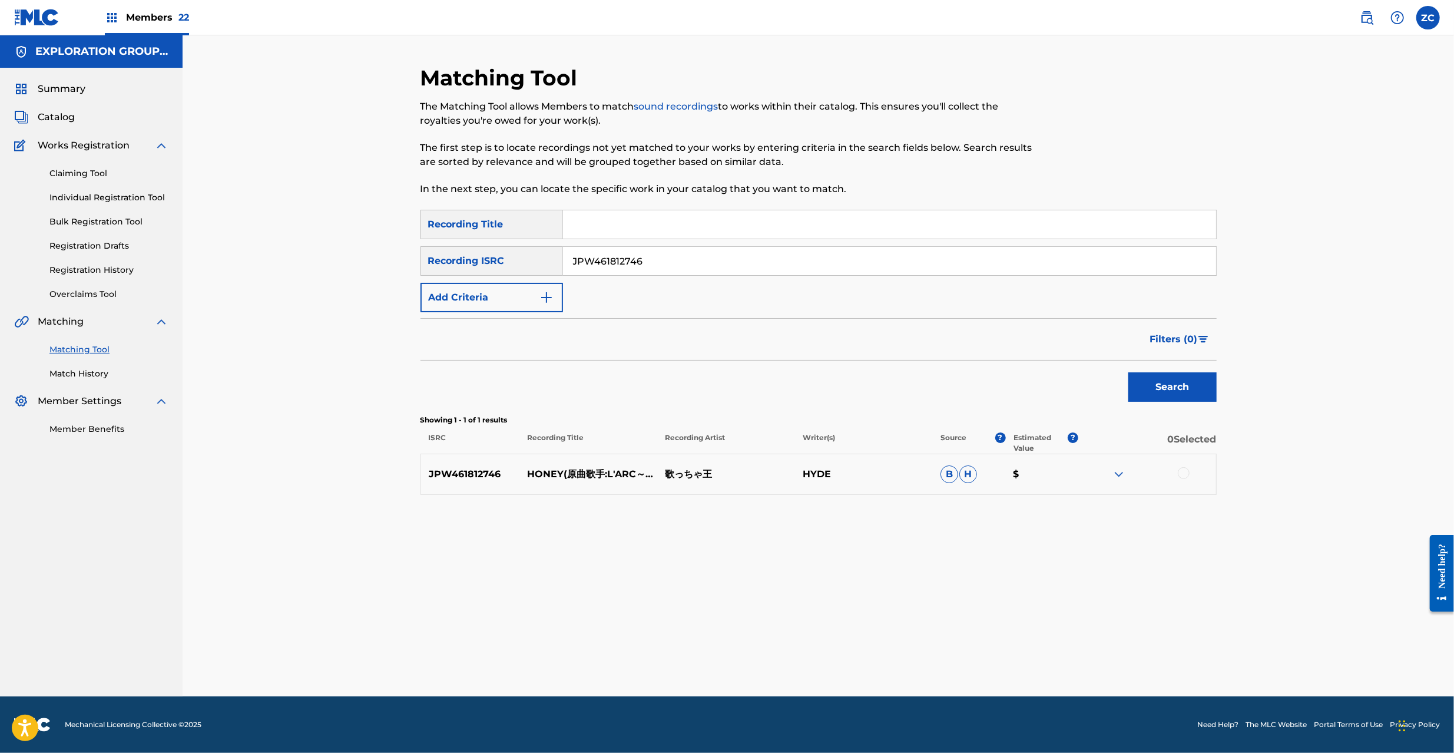
click at [1184, 472] on div at bounding box center [1184, 473] width 12 height 12
click at [776, 257] on input "JPW461812746" at bounding box center [889, 261] width 653 height 28
paste input "N821012715"
click at [1132, 385] on button "Search" at bounding box center [1172, 386] width 88 height 29
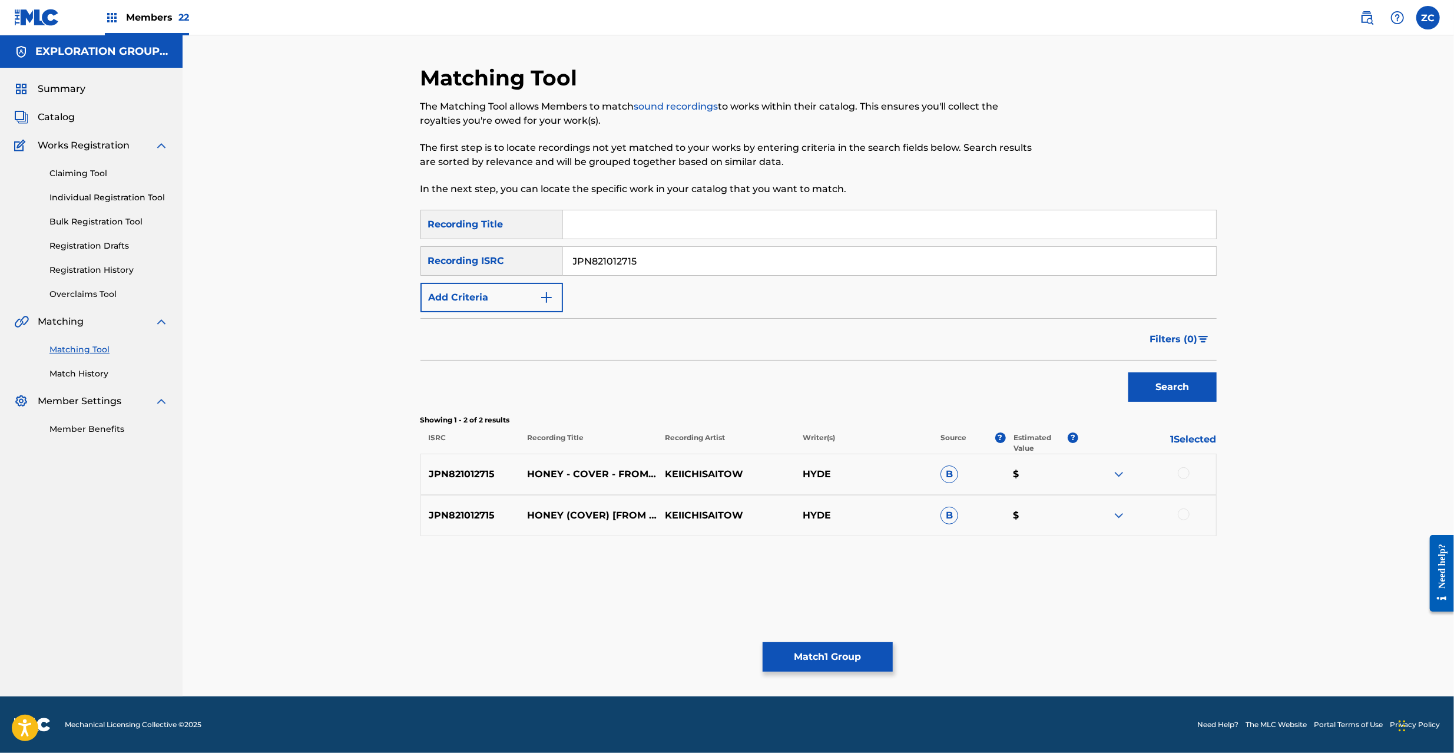
click at [1185, 471] on div at bounding box center [1184, 473] width 12 height 12
click at [1180, 502] on div "JPN821012715 HONEY (COVER) [FROM TV SHOW "SUPER SOCCER"] KEIICHISAITOW HYDE B $" at bounding box center [818, 515] width 796 height 41
click at [1182, 505] on div "JPN821012715 HONEY (COVER) [FROM TV SHOW "SUPER SOCCER"] KEIICHISAITOW HYDE B $" at bounding box center [818, 515] width 796 height 41
click at [1184, 518] on div at bounding box center [1184, 514] width 12 height 12
click at [850, 263] on input "JPN821012715" at bounding box center [889, 261] width 653 height 28
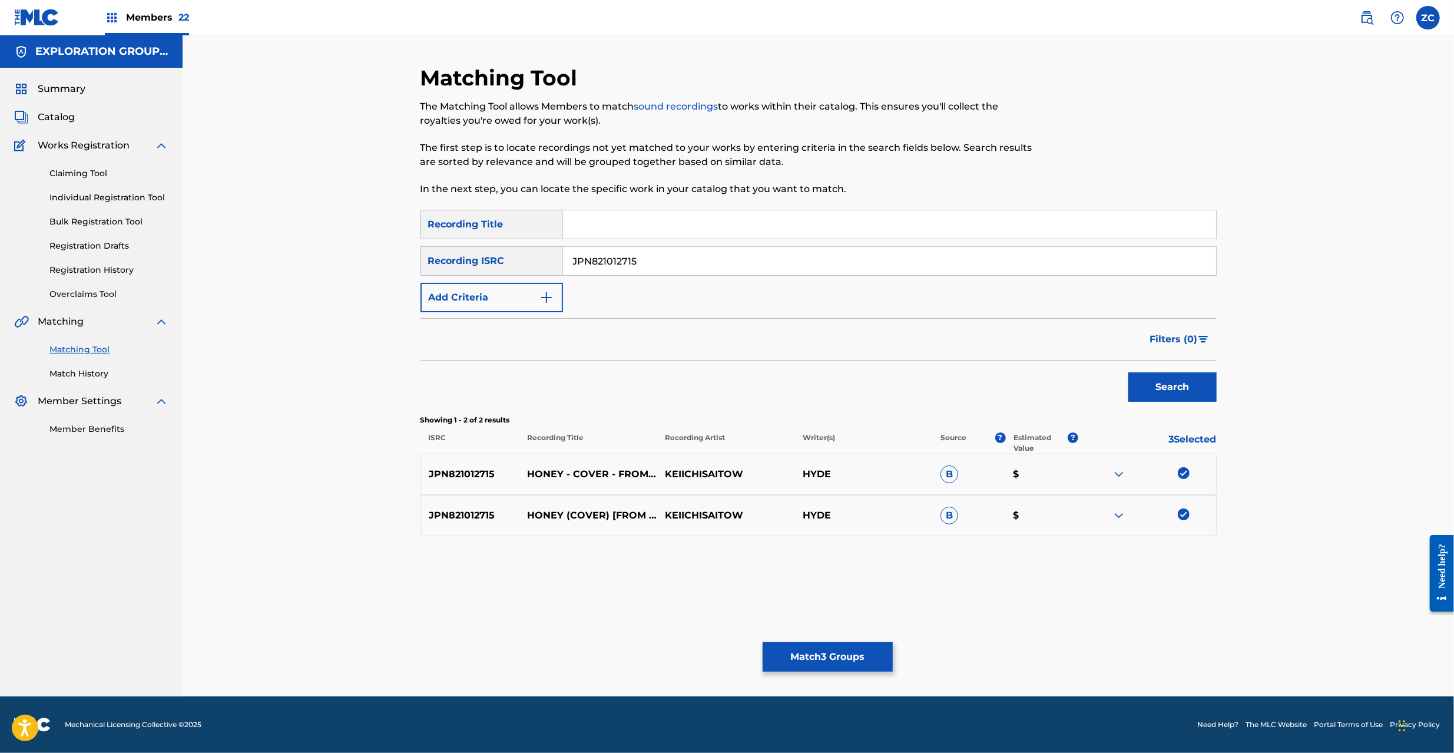
paste input "B951205910"
click at [1181, 387] on button "Search" at bounding box center [1172, 386] width 88 height 29
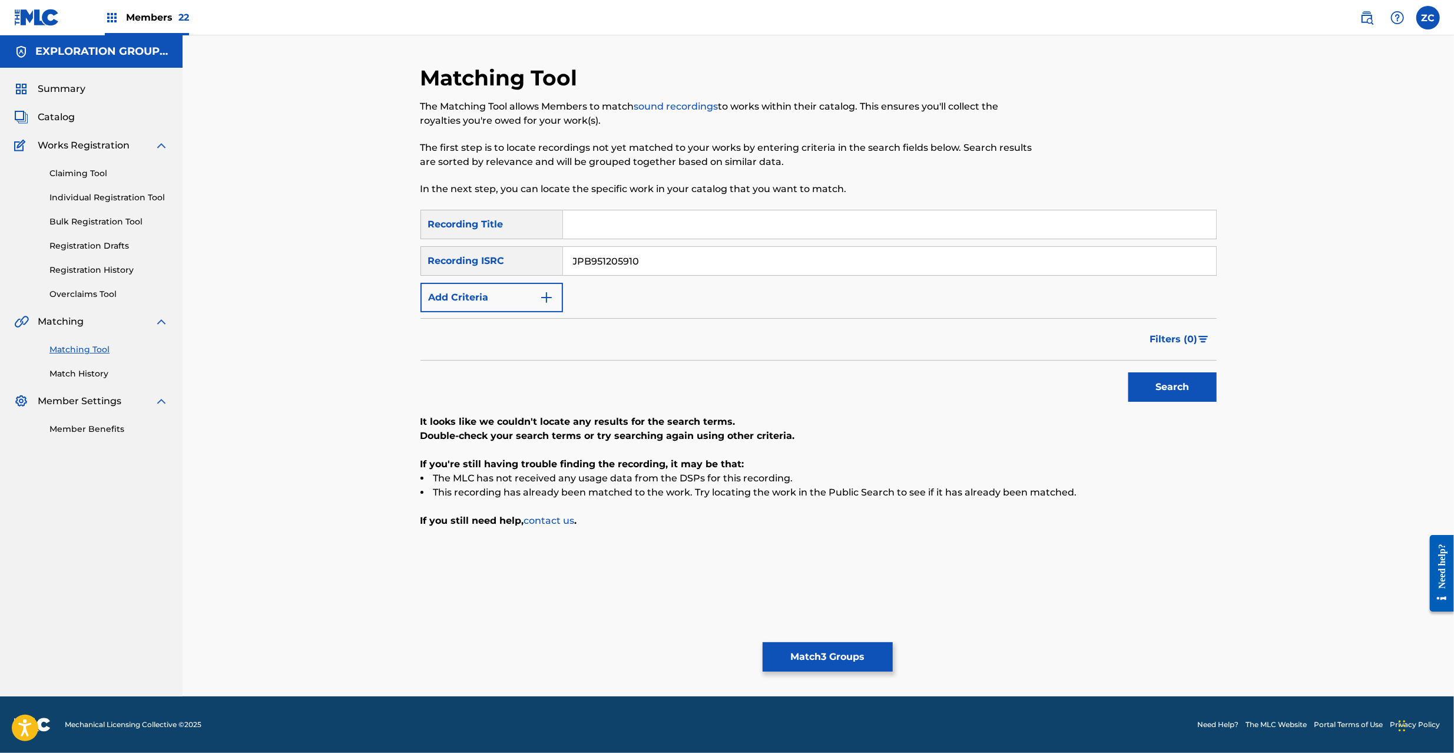
click at [825, 259] on input "JPB951205910" at bounding box center [889, 261] width 653 height 28
paste input "R291800286"
click at [1175, 385] on button "Search" at bounding box center [1172, 386] width 88 height 29
click at [840, 261] on input "JPR291800286" at bounding box center [889, 261] width 653 height 28
paste input "TCJPK1901513"
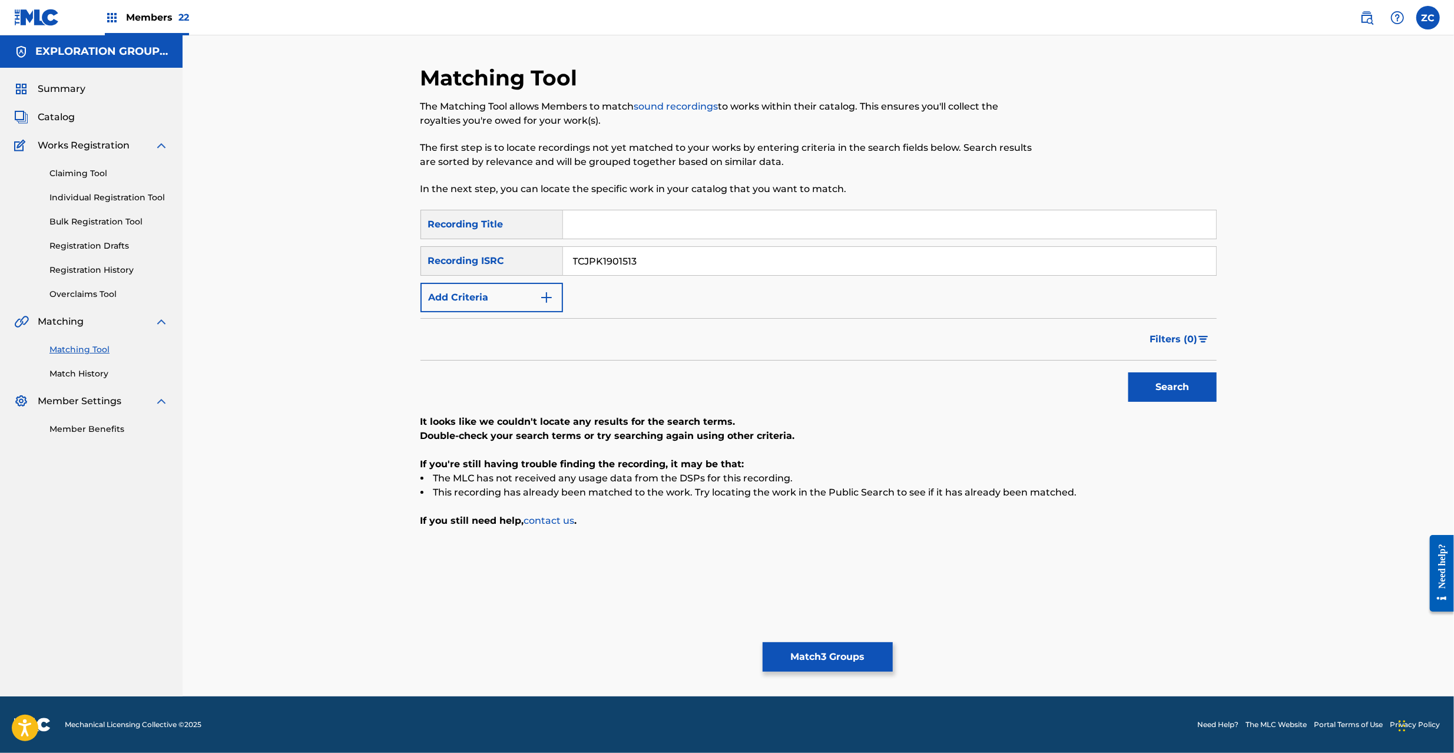
drag, startPoint x: 1172, startPoint y: 380, endPoint x: 1155, endPoint y: 380, distance: 17.1
click at [1171, 378] on button "Search" at bounding box center [1172, 386] width 88 height 29
click at [843, 261] on input "TCJPK1901513" at bounding box center [889, 261] width 653 height 28
paste input "JPF541235107"
click at [1174, 383] on button "Search" at bounding box center [1172, 386] width 88 height 29
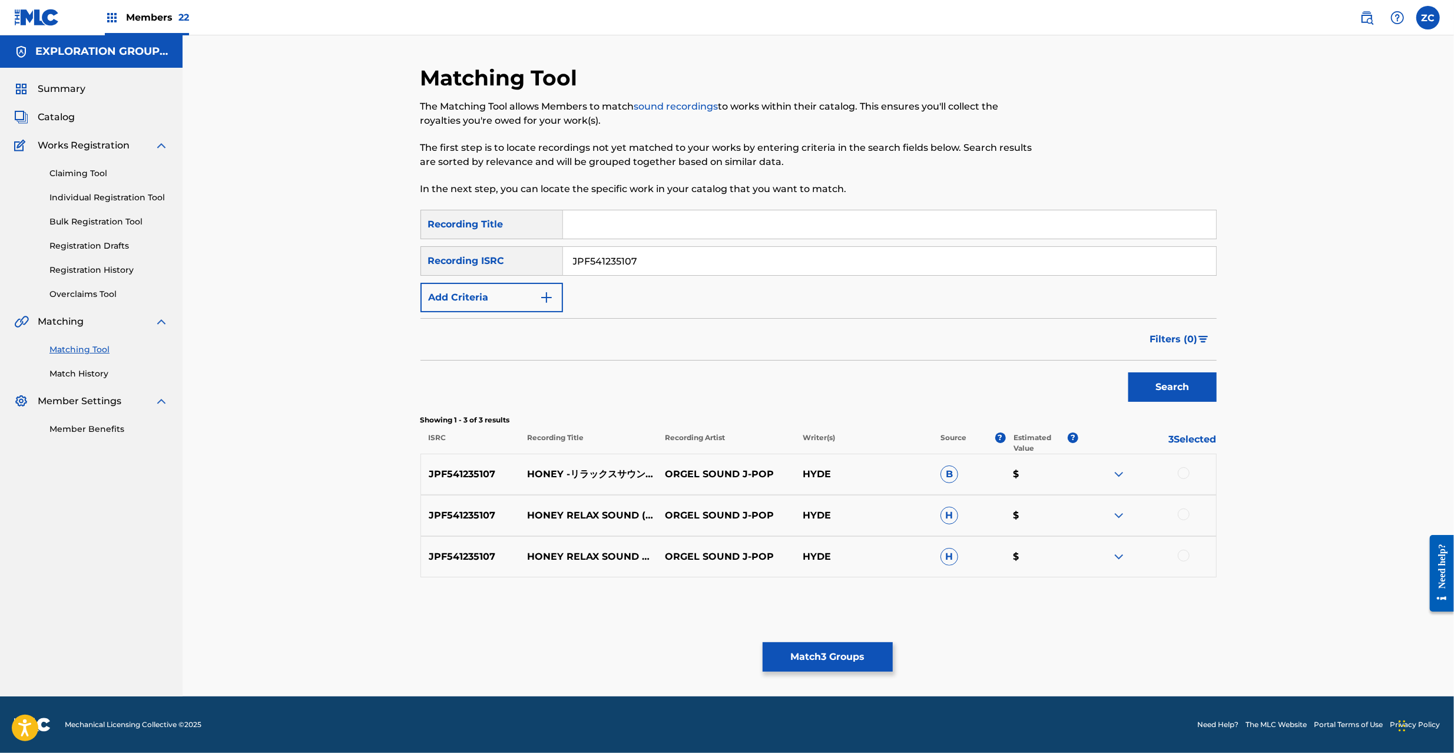
click at [1187, 472] on div at bounding box center [1184, 473] width 12 height 12
click at [1185, 516] on div at bounding box center [1184, 514] width 12 height 12
click at [1185, 559] on div at bounding box center [1184, 555] width 12 height 12
click at [750, 266] on input "JPF541235107" at bounding box center [889, 261] width 653 height 28
paste input "862305"
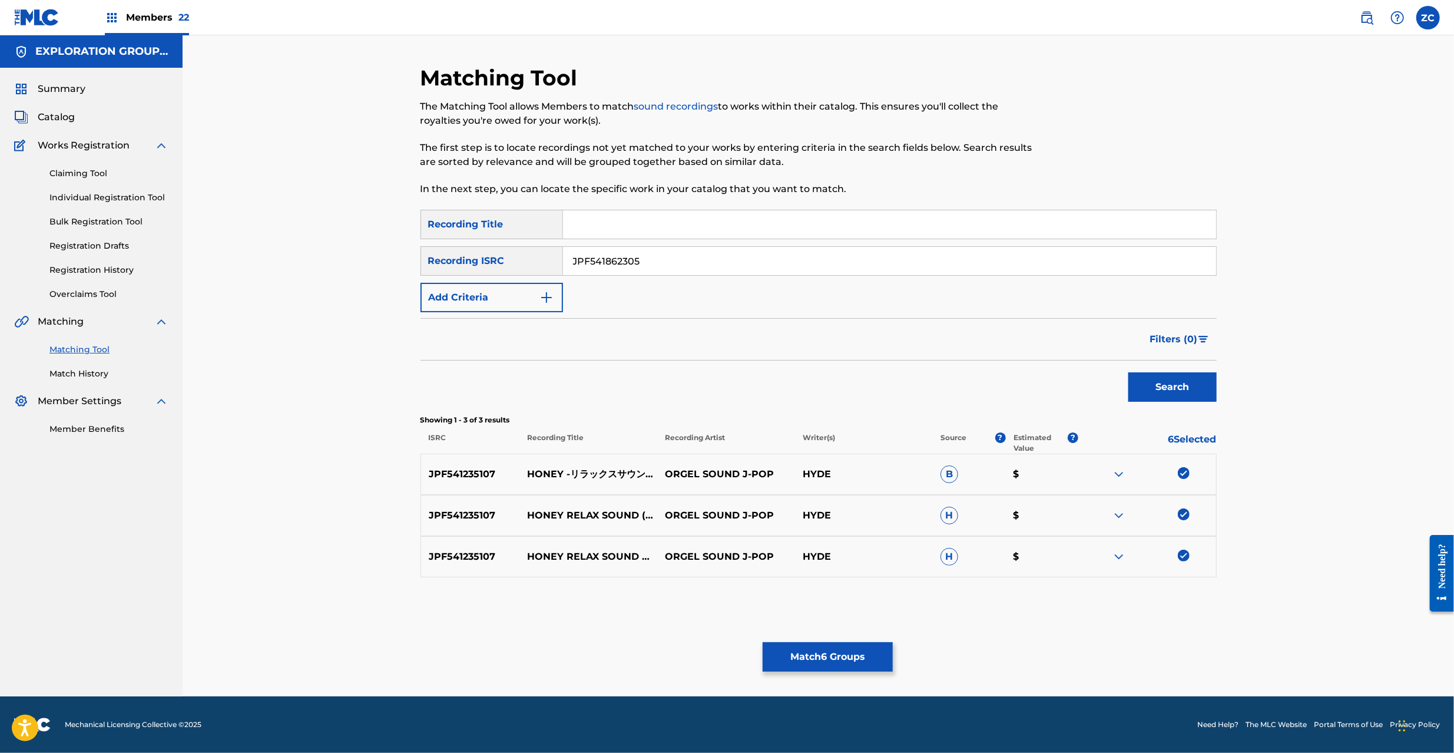
click at [1193, 399] on button "Search" at bounding box center [1172, 386] width 88 height 29
click at [1188, 473] on div at bounding box center [1184, 473] width 12 height 12
click at [1184, 516] on div at bounding box center [1184, 514] width 12 height 12
click at [813, 269] on input "JPF541862305" at bounding box center [889, 261] width 653 height 28
paste input "35107"
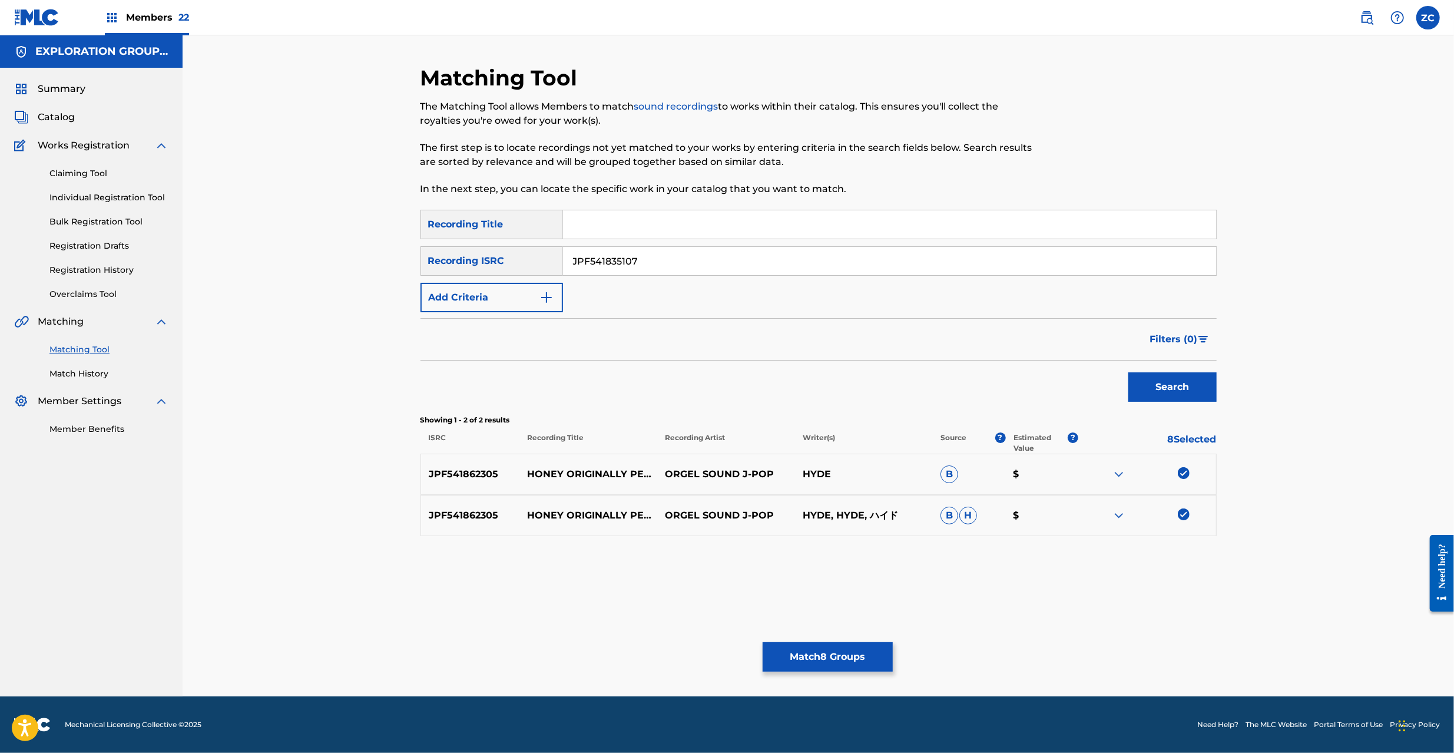
click at [1175, 380] on button "Search" at bounding box center [1172, 386] width 88 height 29
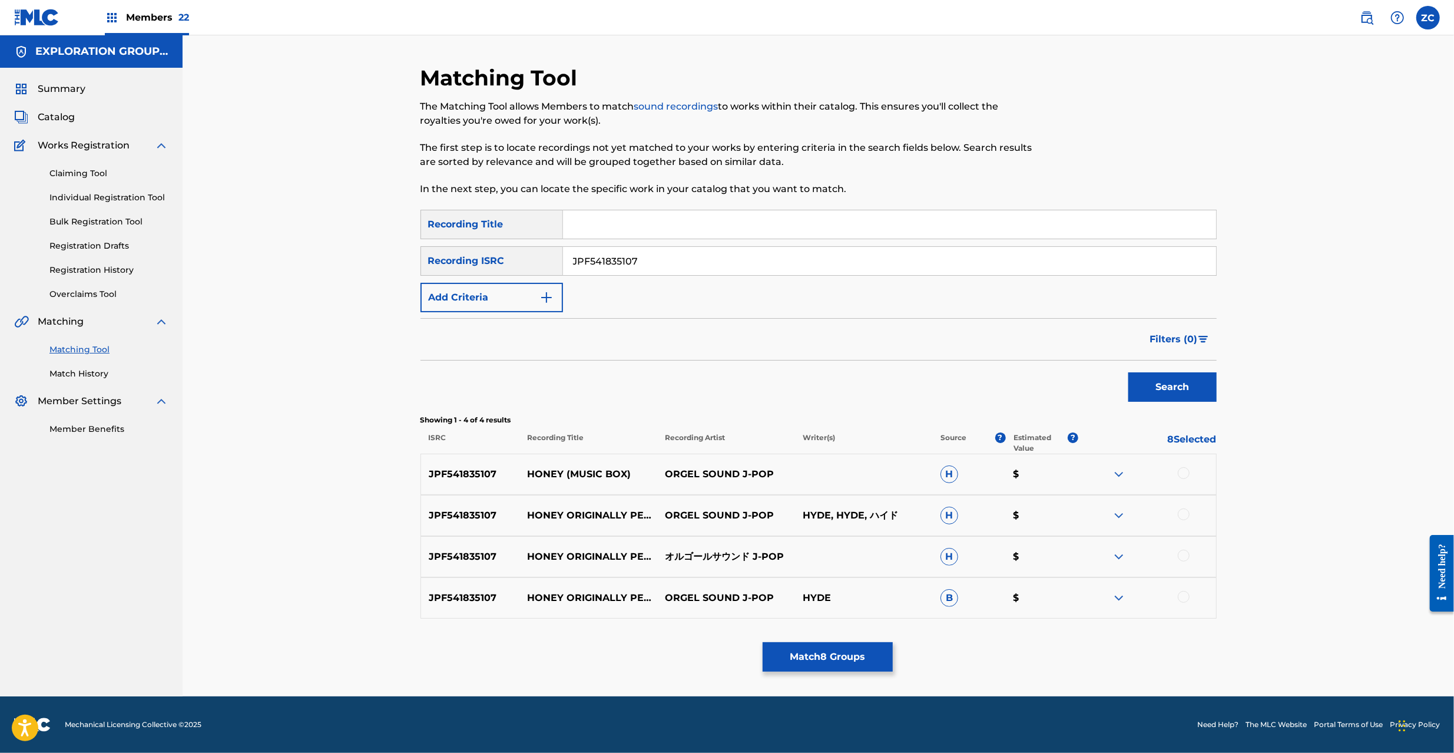
click at [1182, 474] on div at bounding box center [1184, 473] width 12 height 12
click at [1187, 514] on div at bounding box center [1184, 514] width 12 height 12
click at [1182, 555] on div at bounding box center [1184, 555] width 12 height 12
click at [1185, 598] on div at bounding box center [1184, 597] width 12 height 12
click at [781, 264] on input "JPF541835107" at bounding box center [889, 261] width 653 height 28
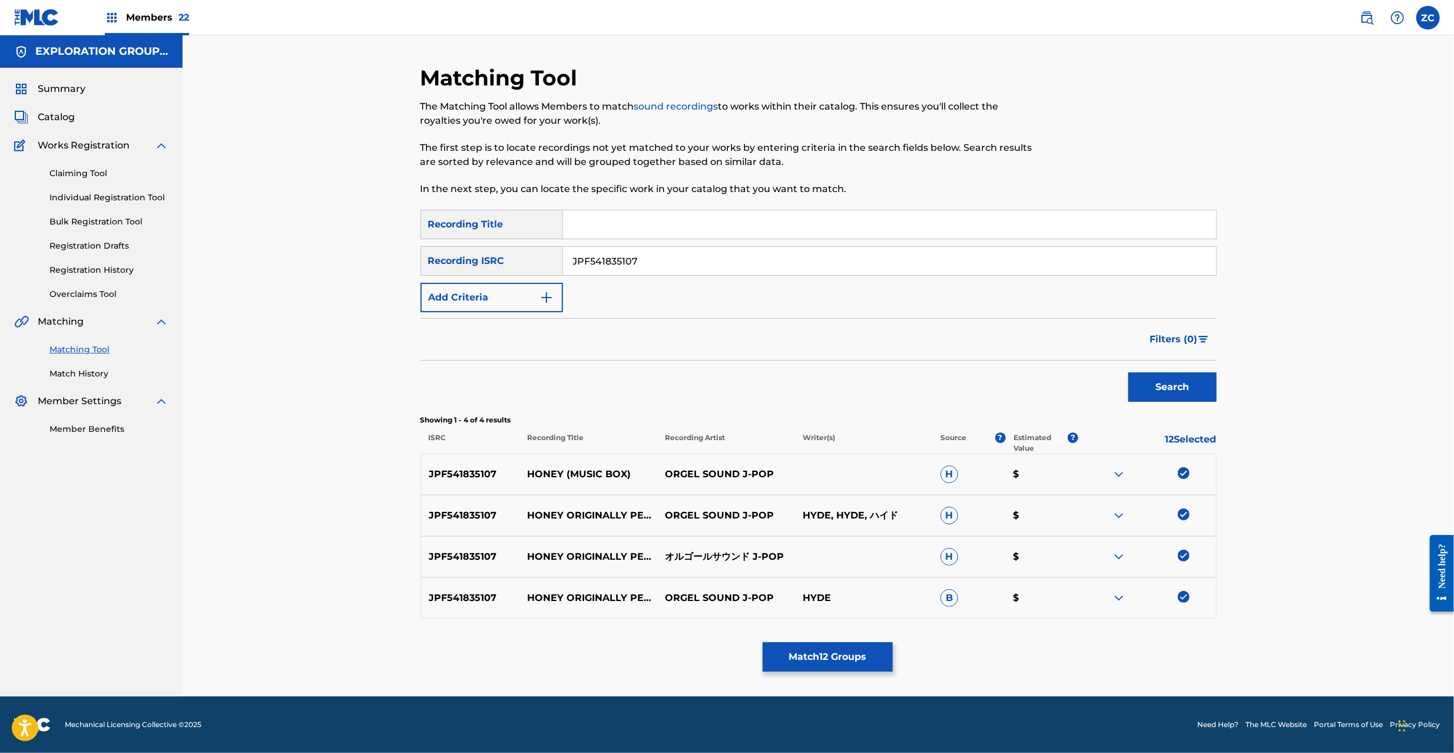
drag, startPoint x: 705, startPoint y: 264, endPoint x: 436, endPoint y: 264, distance: 268.5
click at [425, 262] on div "SearchWithCriteria7a25c541-ddbc-439b-af17-3a538a0612e9 Recording ISRC JPF541835…" at bounding box center [818, 260] width 796 height 29
click at [933, 250] on input "JPF541835107" at bounding box center [889, 261] width 653 height 28
paste input "PO01900512"
click at [1201, 384] on button "Search" at bounding box center [1172, 386] width 88 height 29
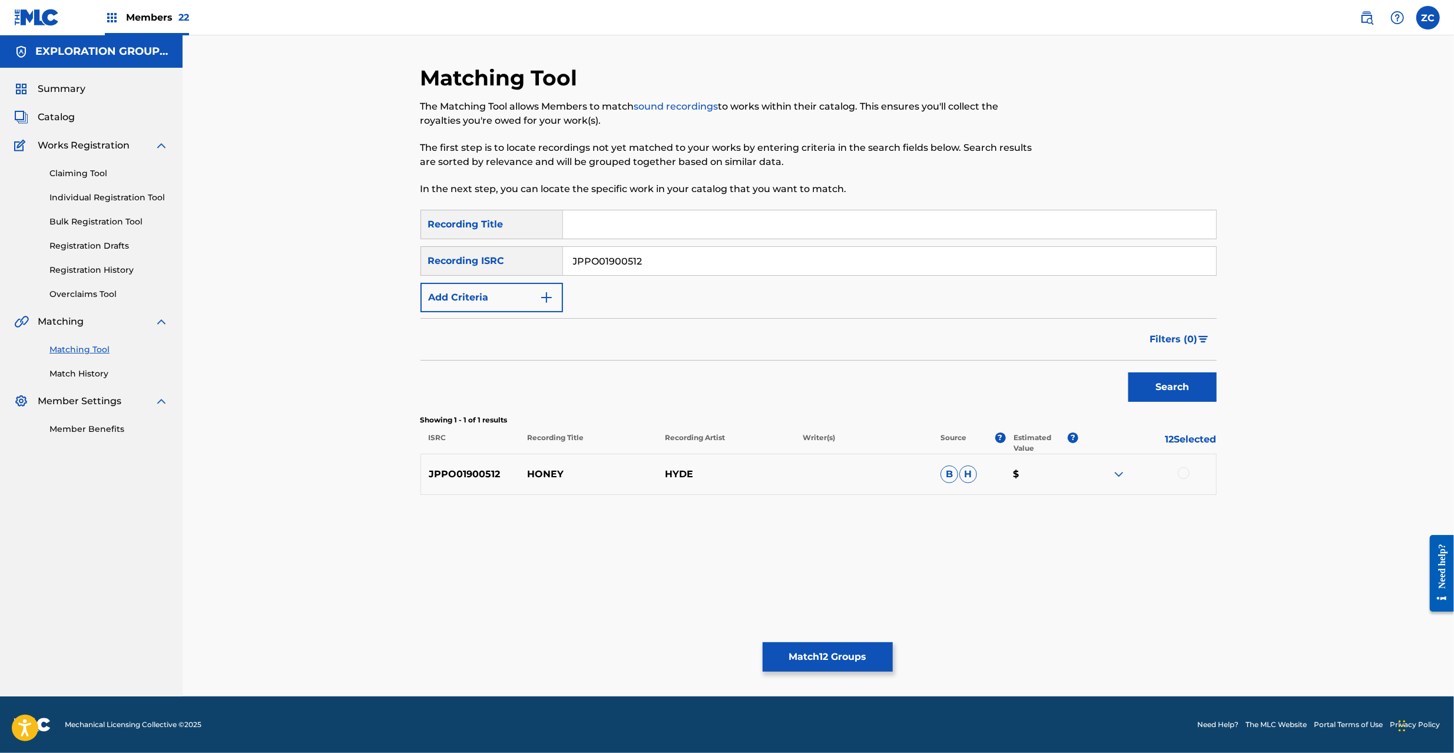
click at [1183, 472] on div at bounding box center [1184, 473] width 12 height 12
click at [920, 267] on input "JPPO01900512" at bounding box center [889, 261] width 653 height 28
paste input "N821012207"
click at [1158, 385] on button "Search" at bounding box center [1172, 386] width 88 height 29
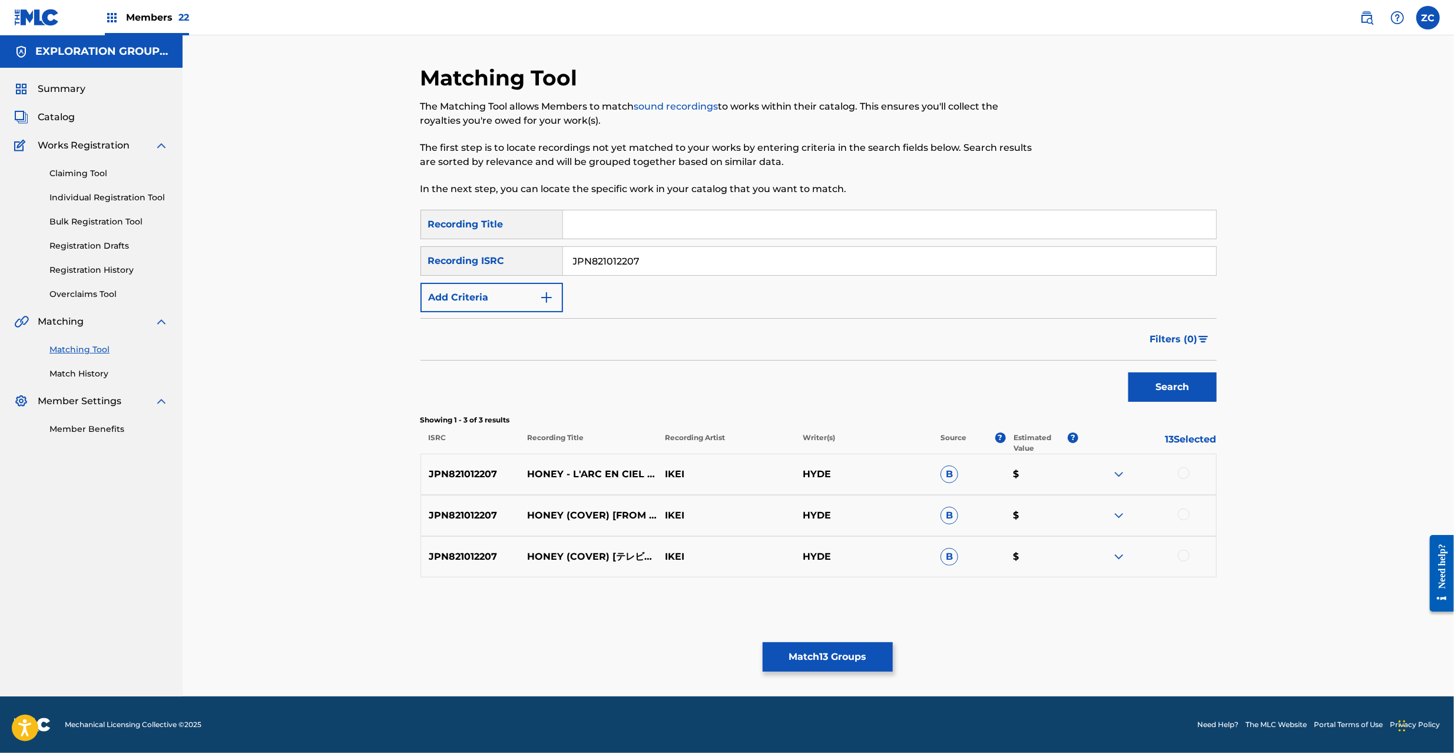
click at [1187, 469] on div at bounding box center [1184, 473] width 12 height 12
click at [1187, 515] on div at bounding box center [1184, 514] width 12 height 12
click at [1182, 552] on div at bounding box center [1184, 555] width 12 height 12
click at [891, 271] on input "JPN821012207" at bounding box center [889, 261] width 653 height 28
paste input "W461812750"
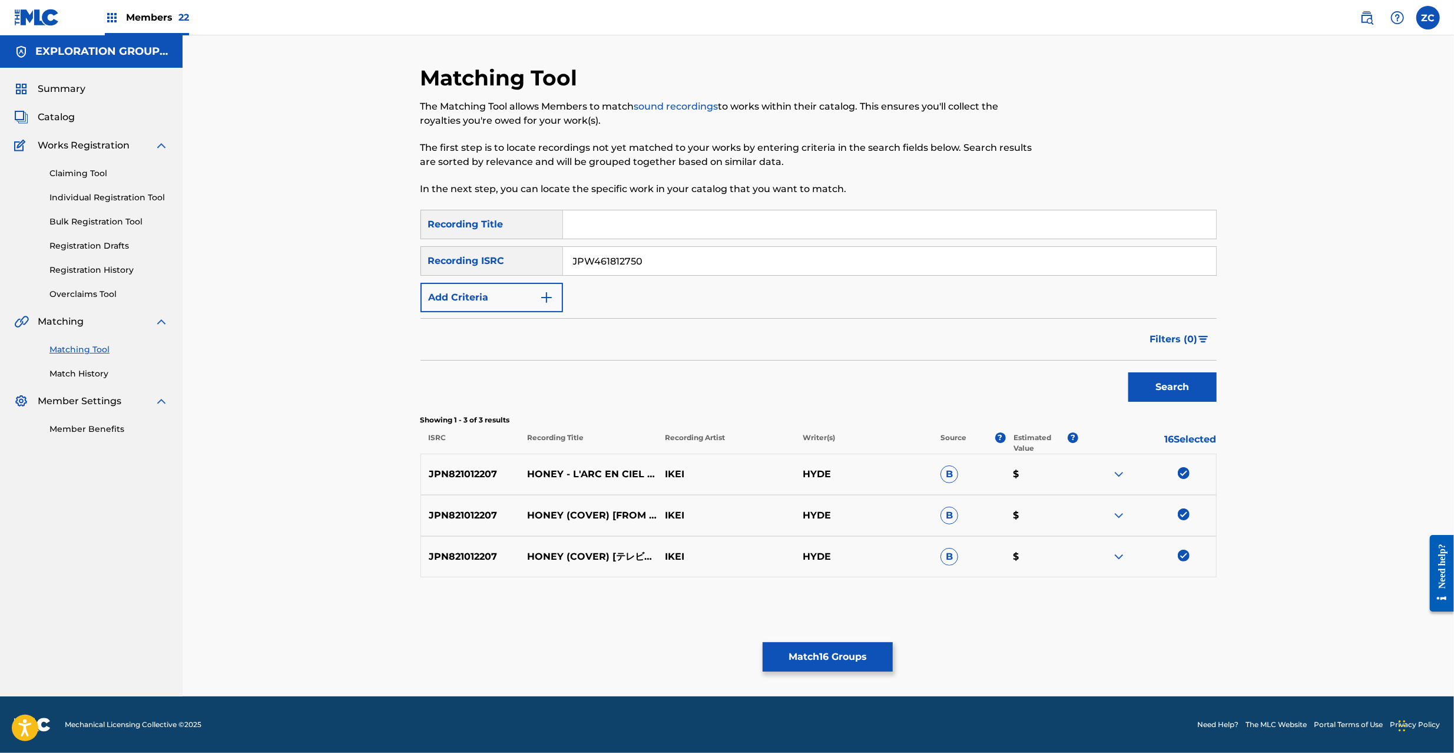
click at [1173, 389] on button "Search" at bounding box center [1172, 386] width 88 height 29
drag, startPoint x: 1185, startPoint y: 470, endPoint x: 1184, endPoint y: 478, distance: 8.3
click at [1184, 471] on div at bounding box center [1184, 473] width 12 height 12
click at [1185, 512] on div at bounding box center [1184, 514] width 12 height 12
click at [788, 270] on input "JPW461812750" at bounding box center [889, 261] width 653 height 28
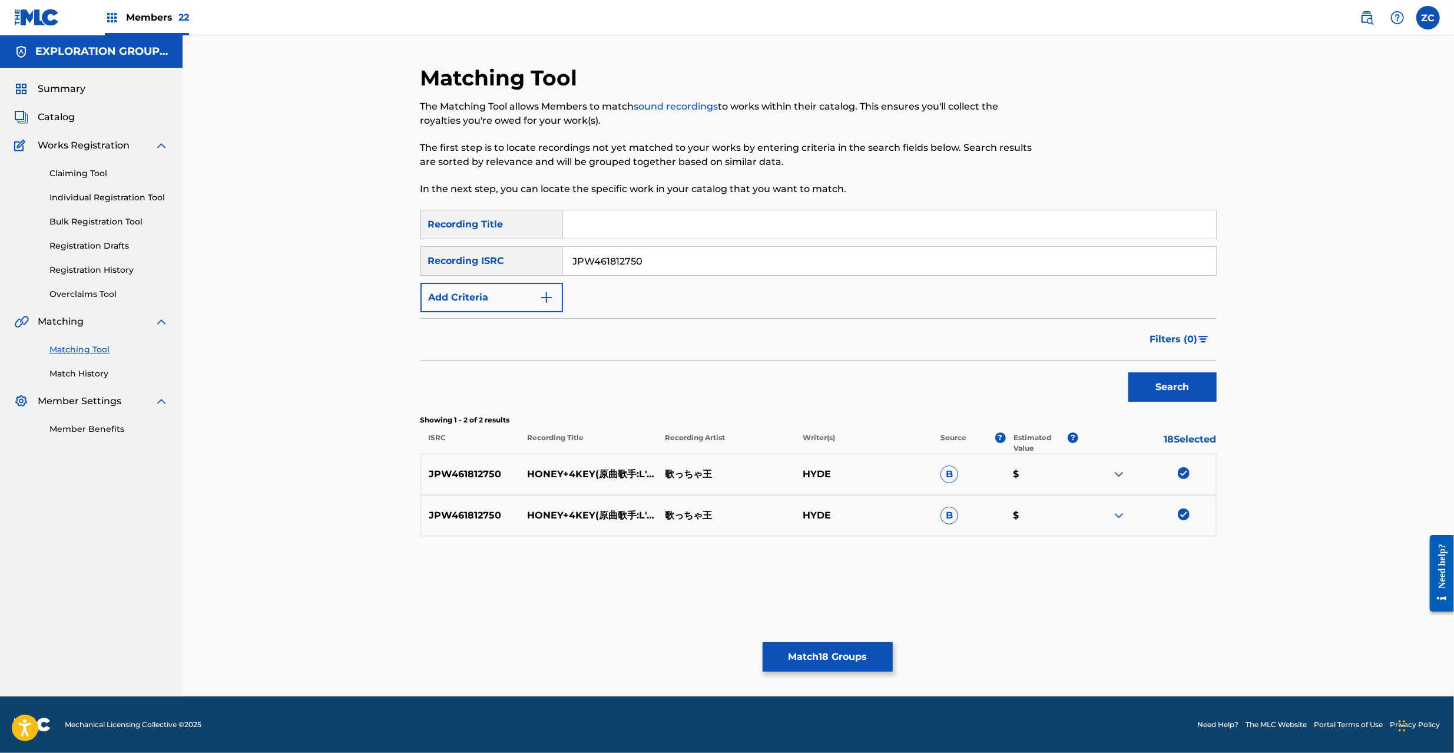
paste input "U902200847"
click at [1164, 395] on button "Search" at bounding box center [1172, 386] width 88 height 29
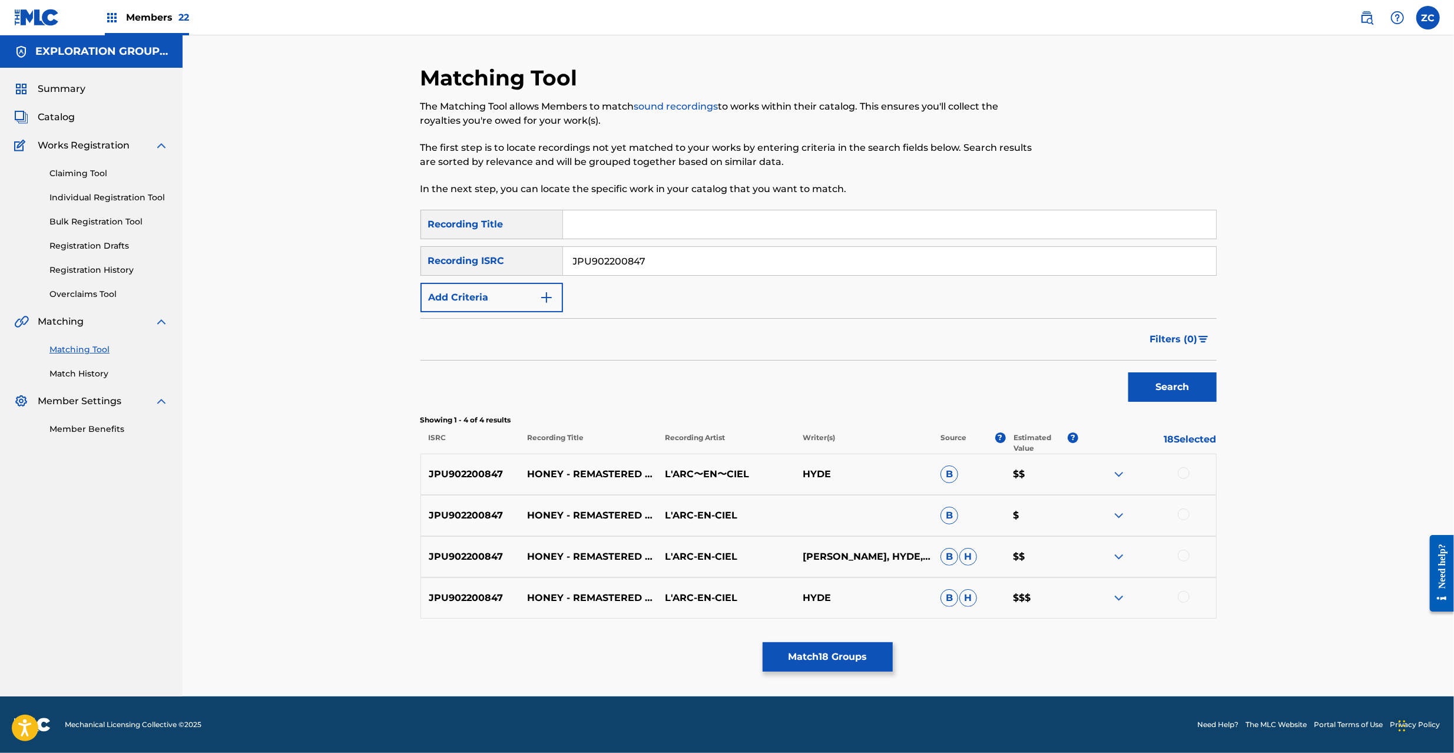
click at [1178, 469] on div at bounding box center [1147, 474] width 138 height 14
click at [1186, 469] on div at bounding box center [1184, 473] width 12 height 12
click at [1186, 512] on div at bounding box center [1184, 514] width 12 height 12
click at [1185, 555] on div at bounding box center [1184, 555] width 12 height 12
click at [1188, 597] on div at bounding box center [1184, 597] width 12 height 12
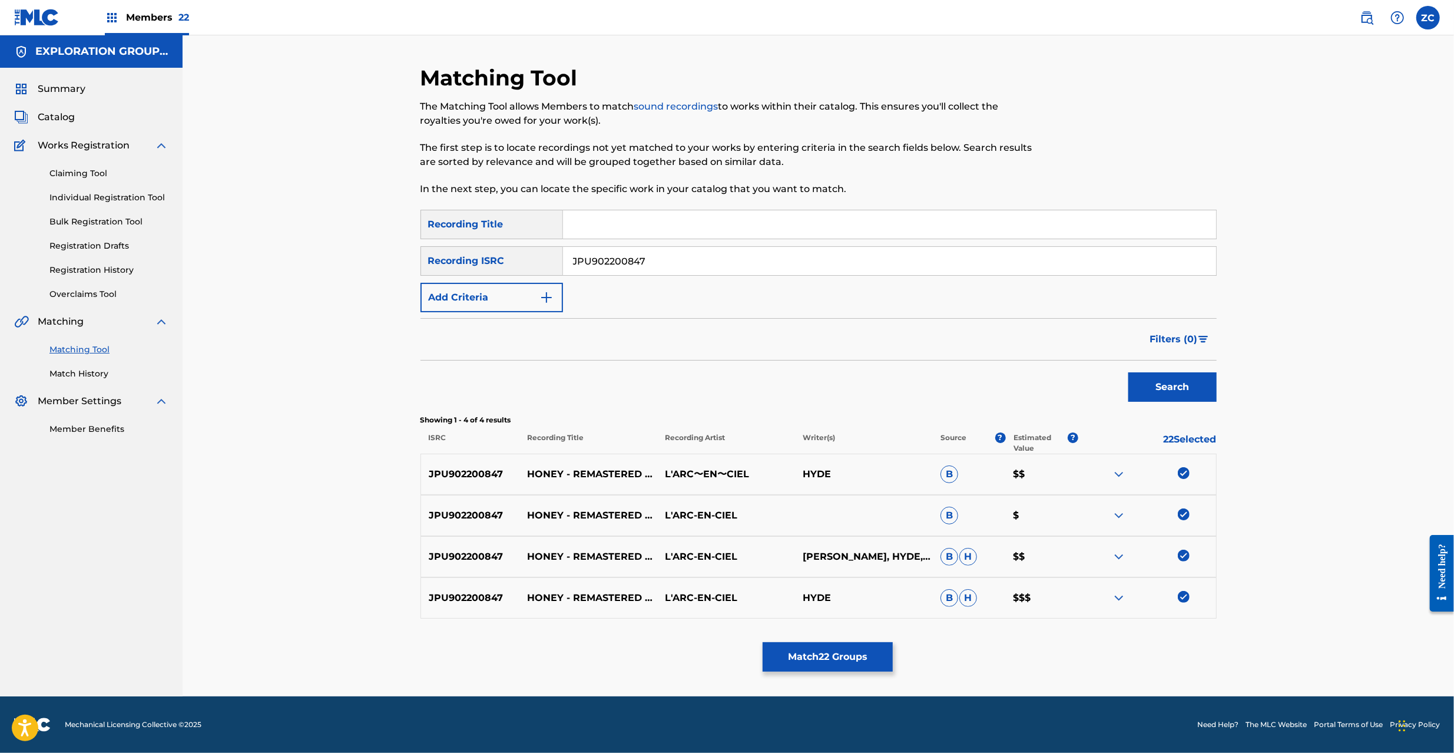
click at [905, 260] on input "JPU902200847" at bounding box center [889, 261] width 653 height 28
paste input "KS89900001"
type input "JPKS89900001"
click at [1181, 386] on button "Search" at bounding box center [1172, 386] width 88 height 29
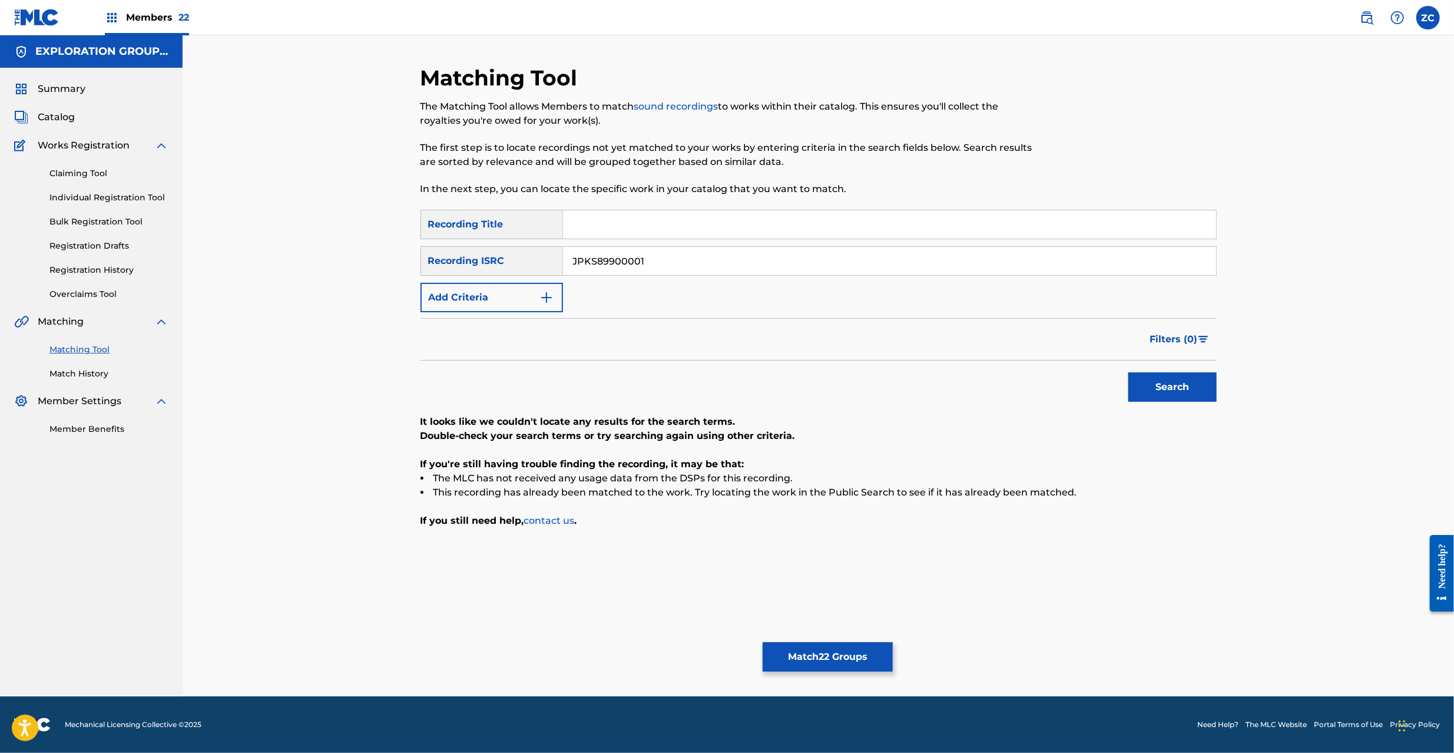
click at [1021, 256] on input "JPKS89900001" at bounding box center [889, 261] width 653 height 28
paste input "L590900476"
click at [1169, 389] on button "Search" at bounding box center [1172, 386] width 88 height 29
click at [1022, 270] on input "JPL590900476" at bounding box center [889, 261] width 653 height 28
paste input "F541092603"
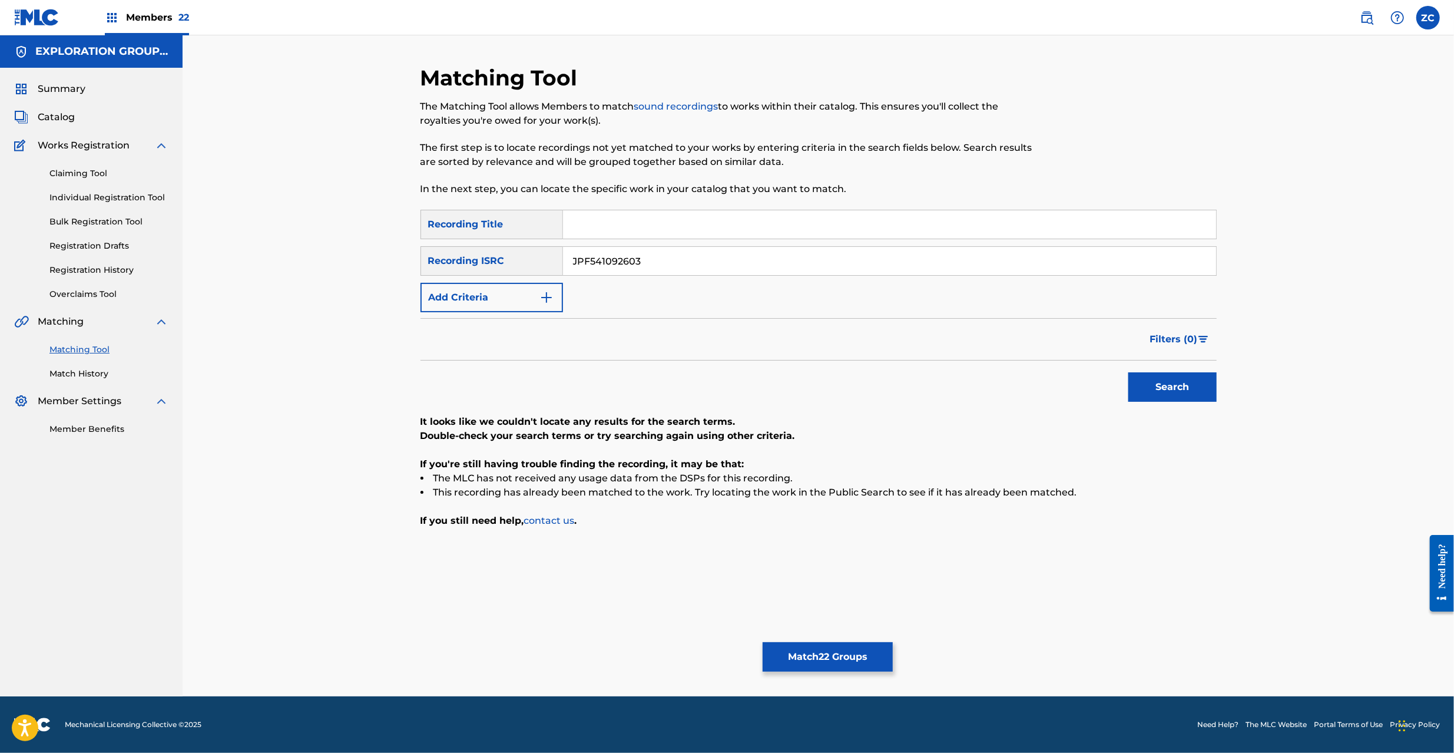
click at [1167, 377] on button "Search" at bounding box center [1172, 386] width 88 height 29
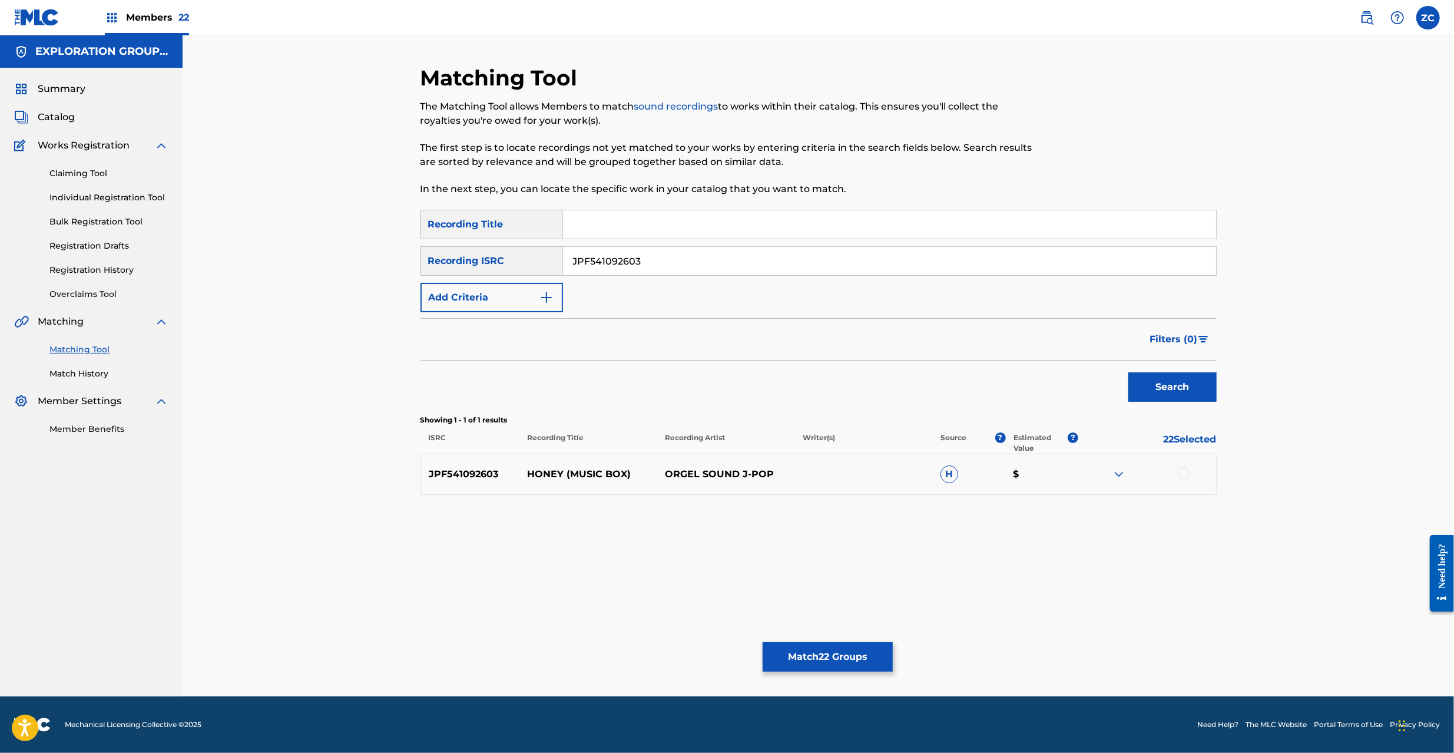
click at [1187, 470] on div at bounding box center [1184, 473] width 12 height 12
click at [1096, 257] on input "JPF541092603" at bounding box center [889, 261] width 653 height 28
paste input "TCJPH1821842"
click at [1174, 385] on button "Search" at bounding box center [1172, 386] width 88 height 29
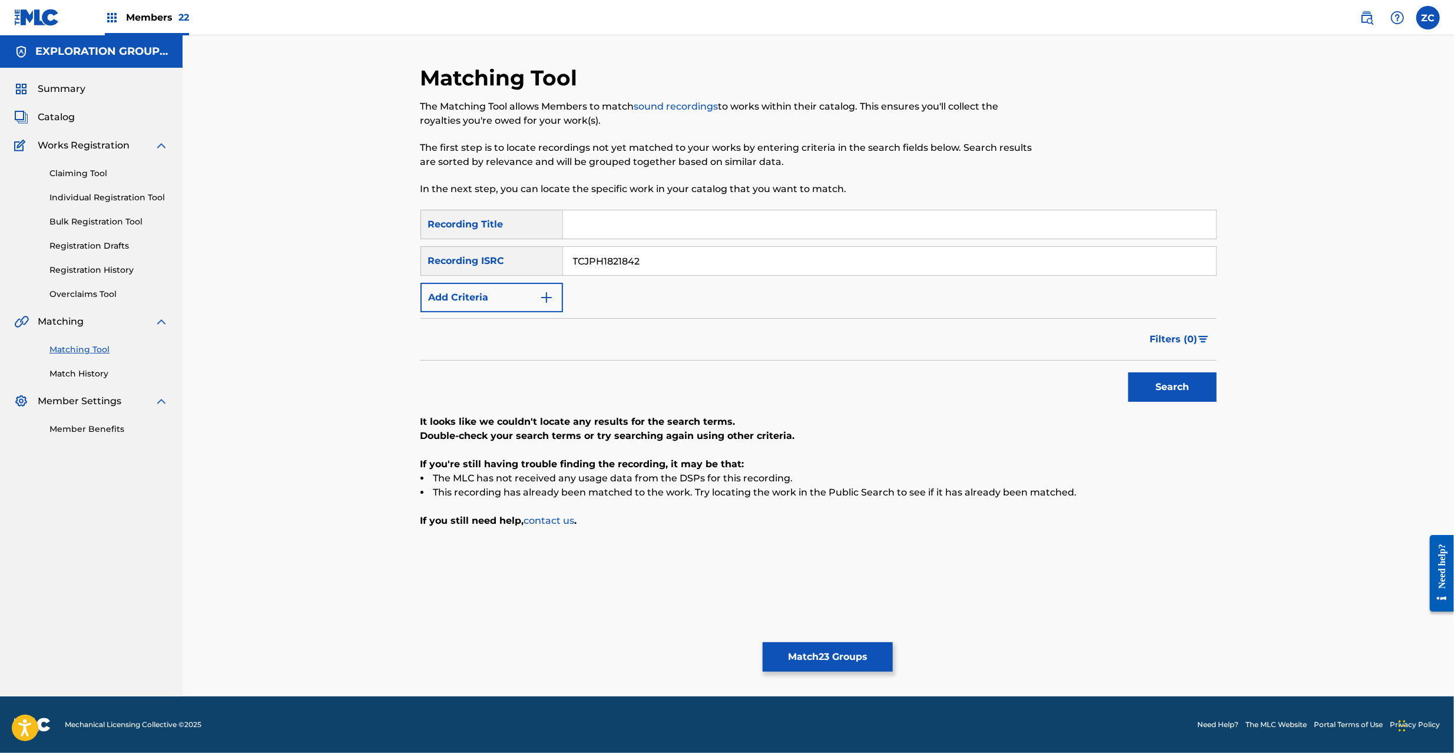
click at [961, 261] on input "TCJPH1821842" at bounding box center [889, 261] width 653 height 28
paste input "JPF54074300"
click at [1175, 392] on button "Search" at bounding box center [1172, 386] width 88 height 29
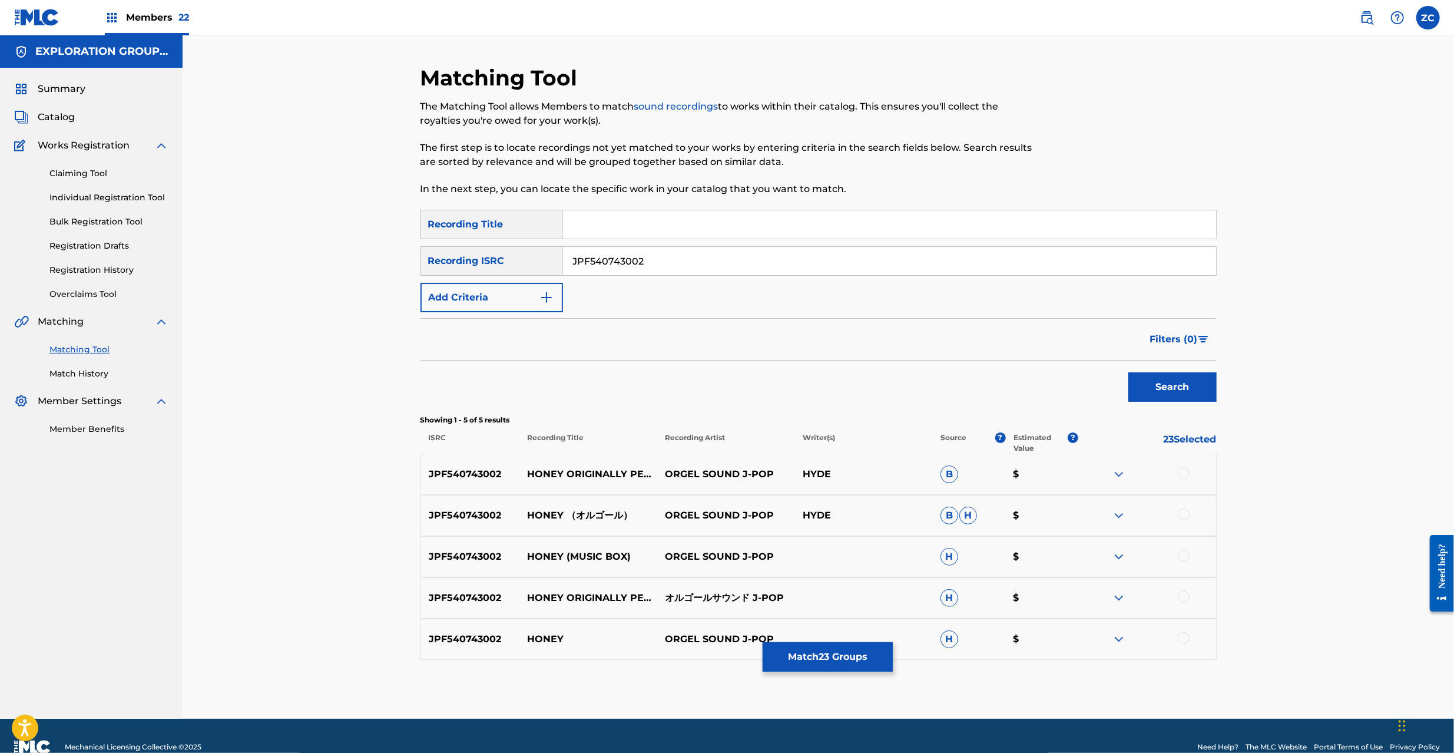
click at [1178, 472] on div at bounding box center [1184, 473] width 12 height 12
click at [1181, 508] on div at bounding box center [1147, 515] width 138 height 14
click at [1184, 515] on div at bounding box center [1184, 514] width 12 height 12
click at [1184, 549] on div at bounding box center [1184, 555] width 12 height 12
click at [1185, 591] on div at bounding box center [1184, 597] width 12 height 12
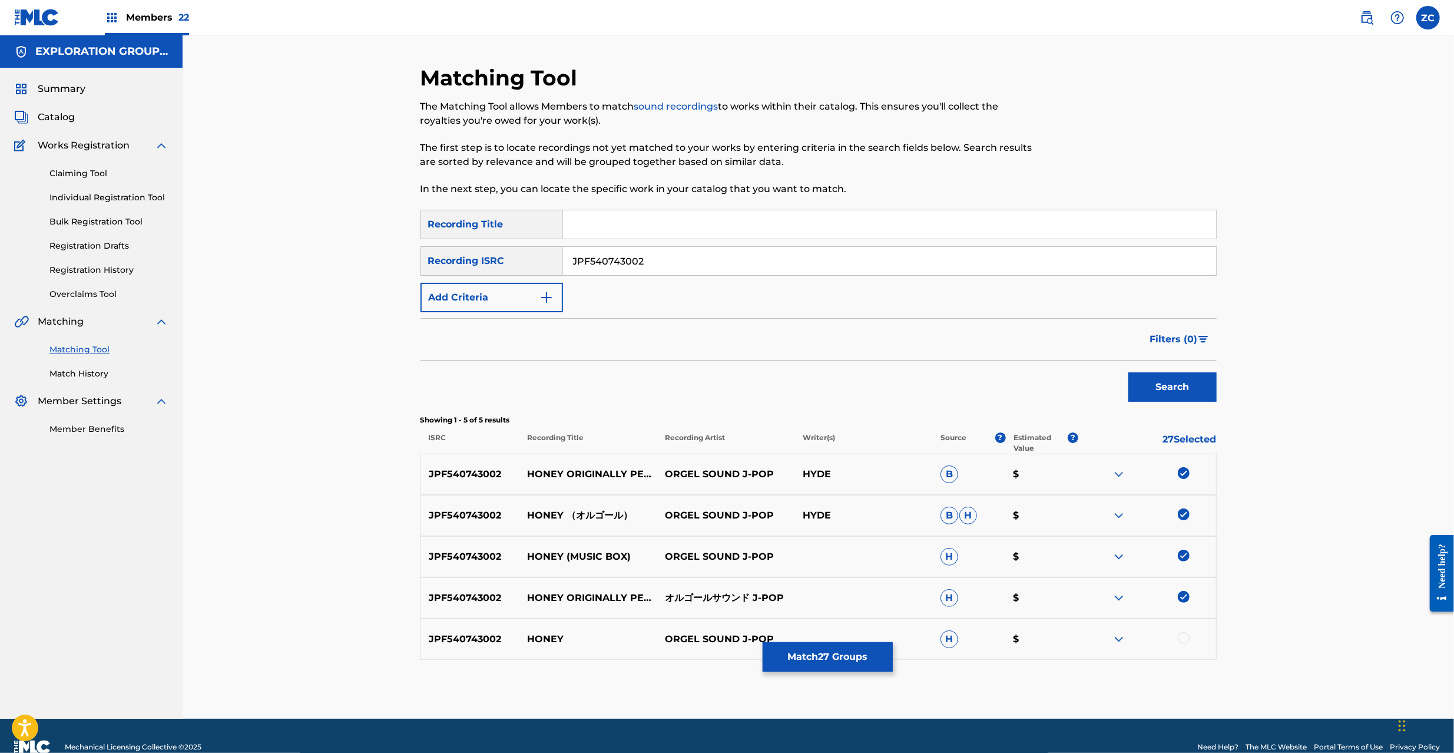
click at [1185, 637] on div at bounding box center [1184, 638] width 12 height 12
click at [653, 267] on input "JPF540743002" at bounding box center [889, 261] width 653 height 28
paste input "Z921005706"
click at [1172, 387] on button "Search" at bounding box center [1172, 386] width 88 height 29
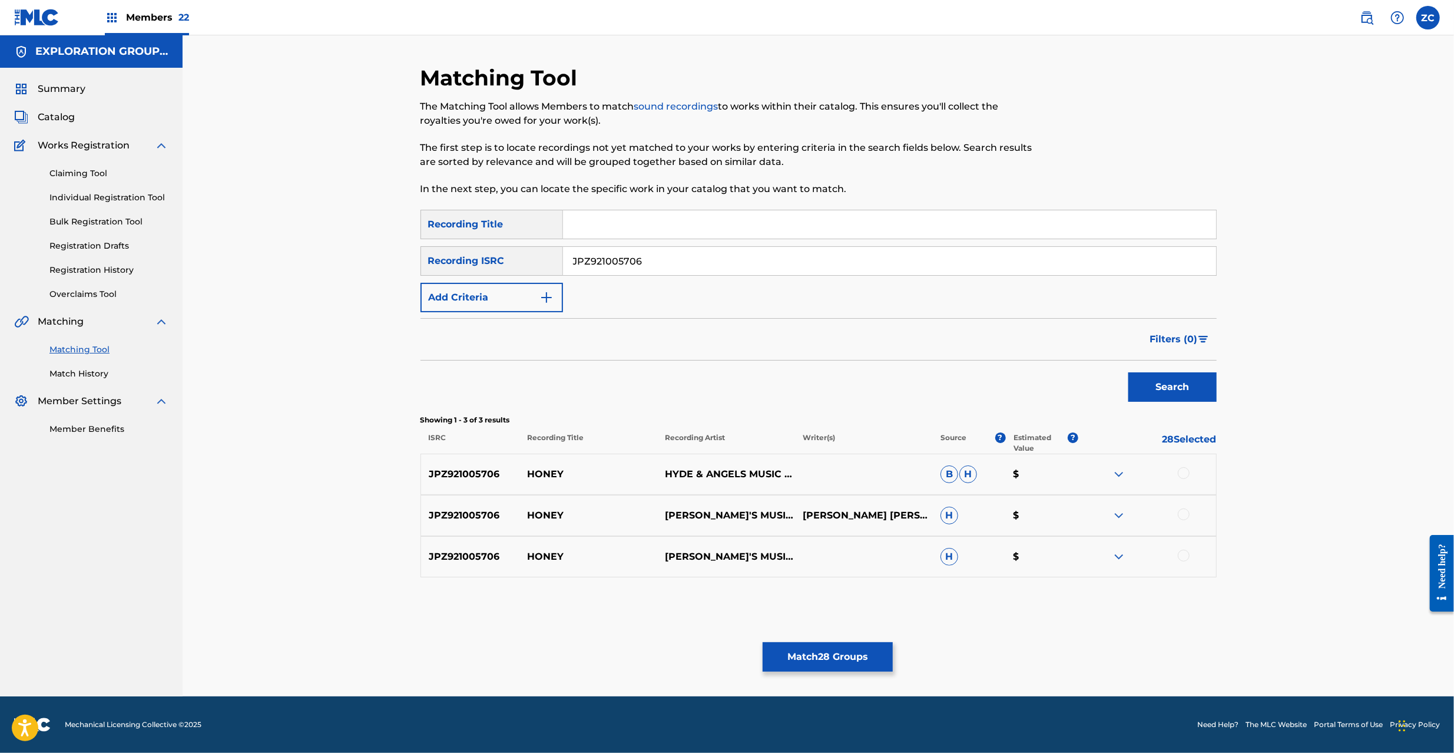
click at [1179, 472] on div at bounding box center [1184, 473] width 12 height 12
click at [1184, 521] on div at bounding box center [1147, 515] width 138 height 14
click at [1186, 516] on div at bounding box center [1184, 514] width 12 height 12
click at [1185, 556] on div at bounding box center [1184, 555] width 12 height 12
click at [827, 265] on input "JPZ921005706" at bounding box center [889, 261] width 653 height 28
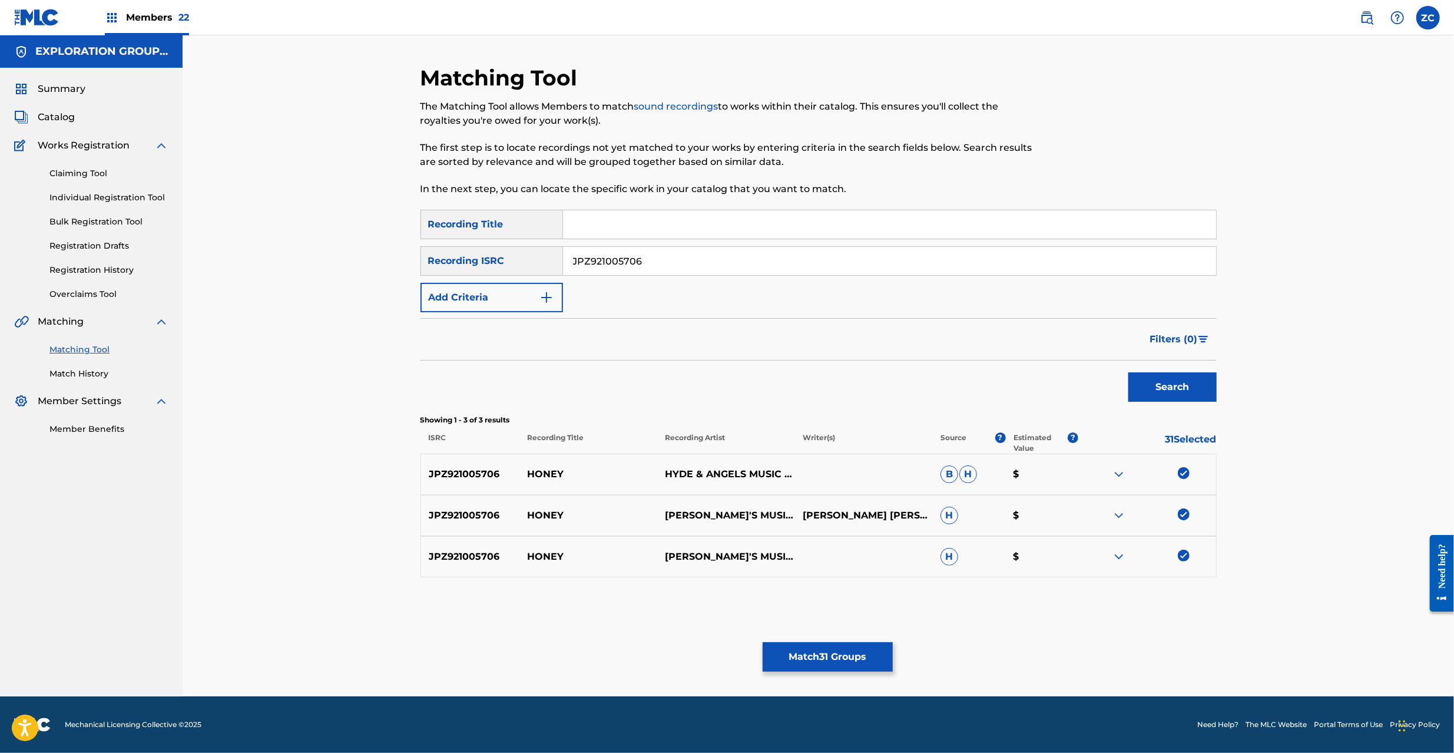
paste input "TCJPA1320662"
click at [1128, 372] on button "Search" at bounding box center [1172, 386] width 88 height 29
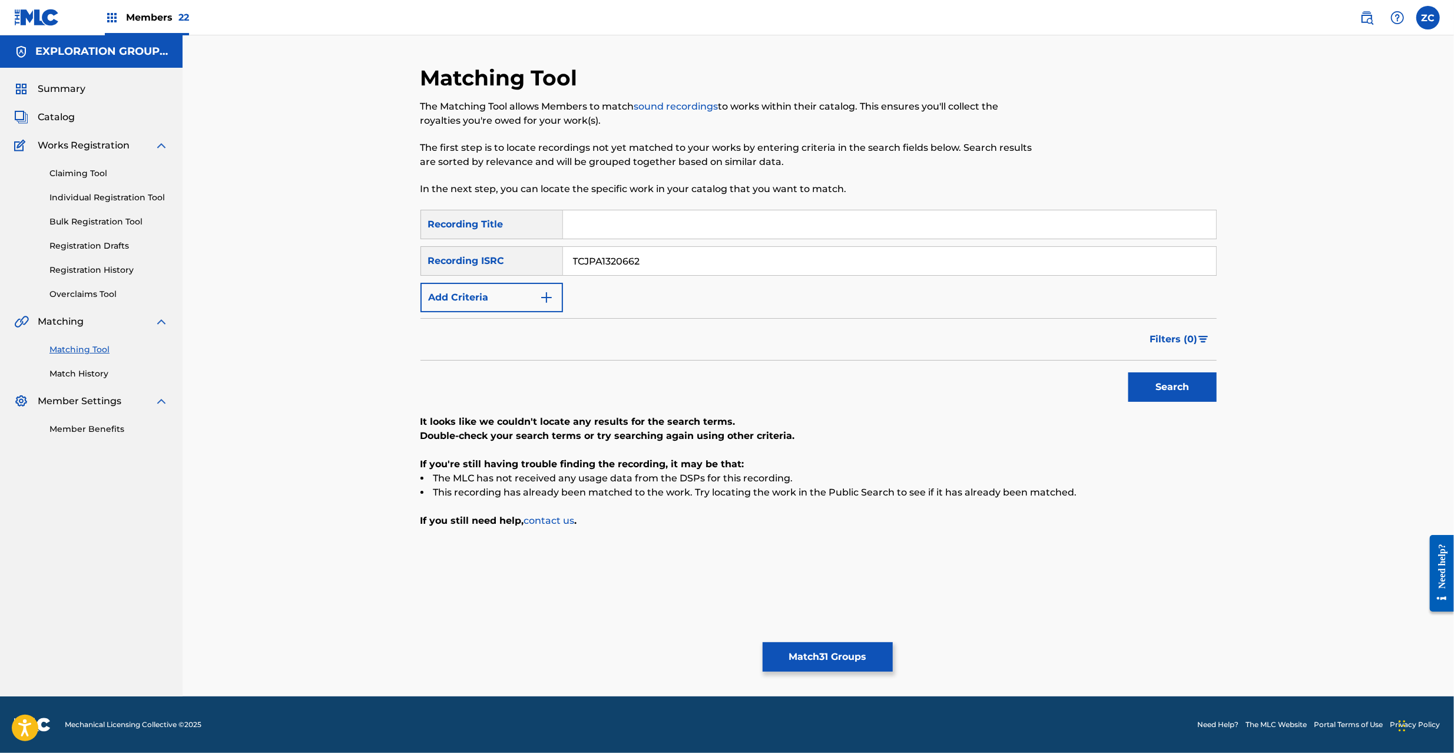
click at [747, 257] on input "TCJPA1320662" at bounding box center [889, 261] width 653 height 28
paste input "JPE929932762"
click at [1169, 391] on button "Search" at bounding box center [1172, 386] width 88 height 29
click at [753, 267] on input "JPE929932762" at bounding box center [889, 261] width 653 height 28
paste input "I310900205"
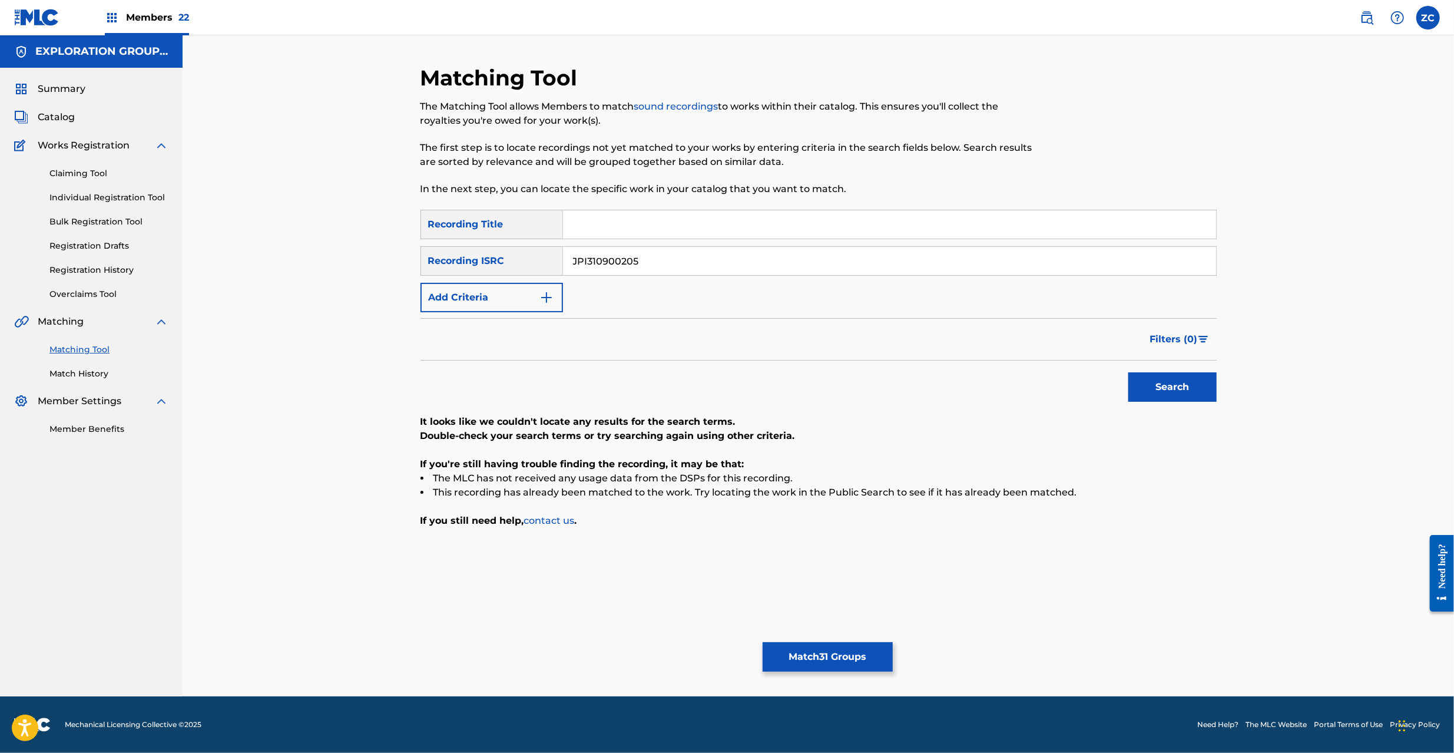
click at [1181, 375] on button "Search" at bounding box center [1172, 386] width 88 height 29
click at [766, 264] on input "JPI310900205" at bounding box center [889, 261] width 653 height 28
paste input "R562200372"
click at [1162, 383] on button "Search" at bounding box center [1172, 386] width 88 height 29
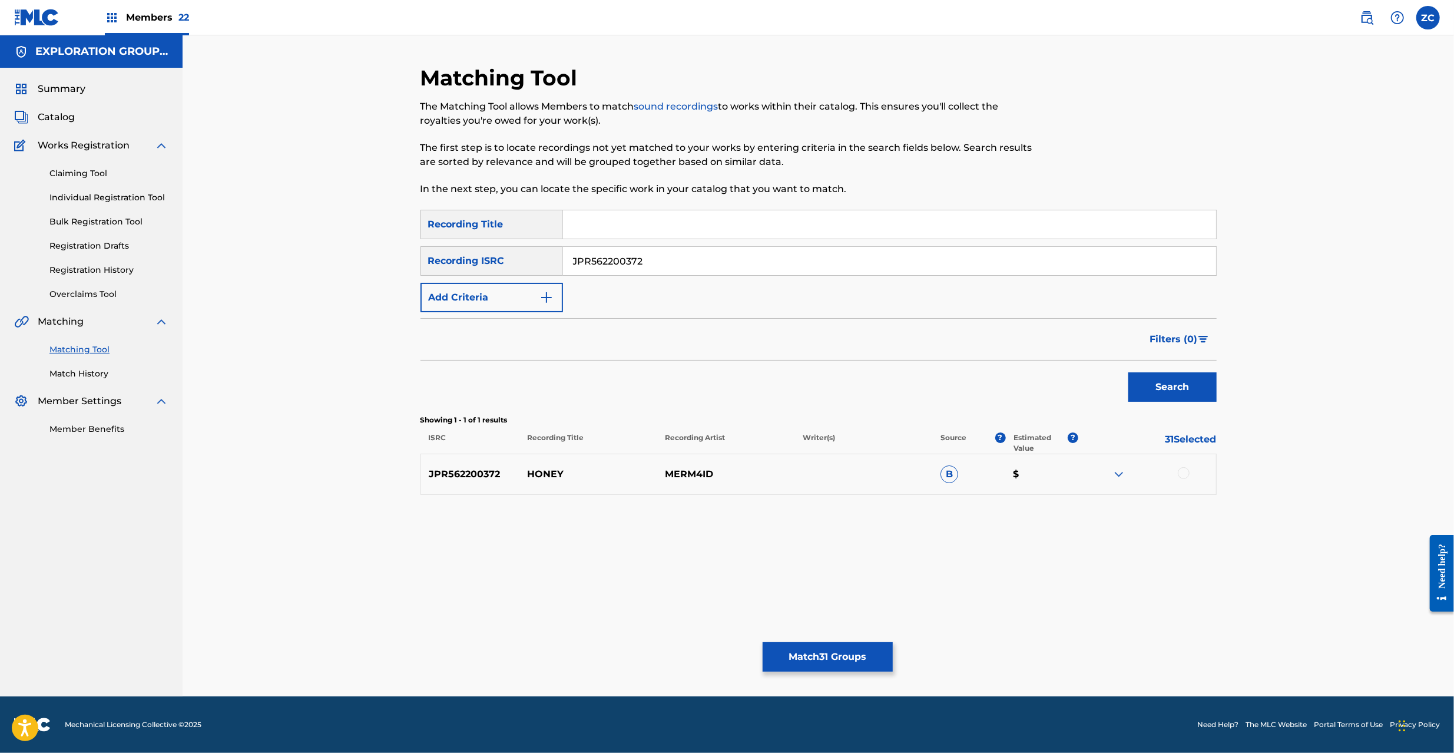
click at [1177, 472] on div at bounding box center [1147, 474] width 138 height 14
click at [1180, 472] on div at bounding box center [1184, 473] width 12 height 12
click at [769, 260] on input "JPR562200372" at bounding box center [889, 261] width 653 height 28
paste input "PO01511480"
drag, startPoint x: 1161, startPoint y: 391, endPoint x: 989, endPoint y: 354, distance: 175.9
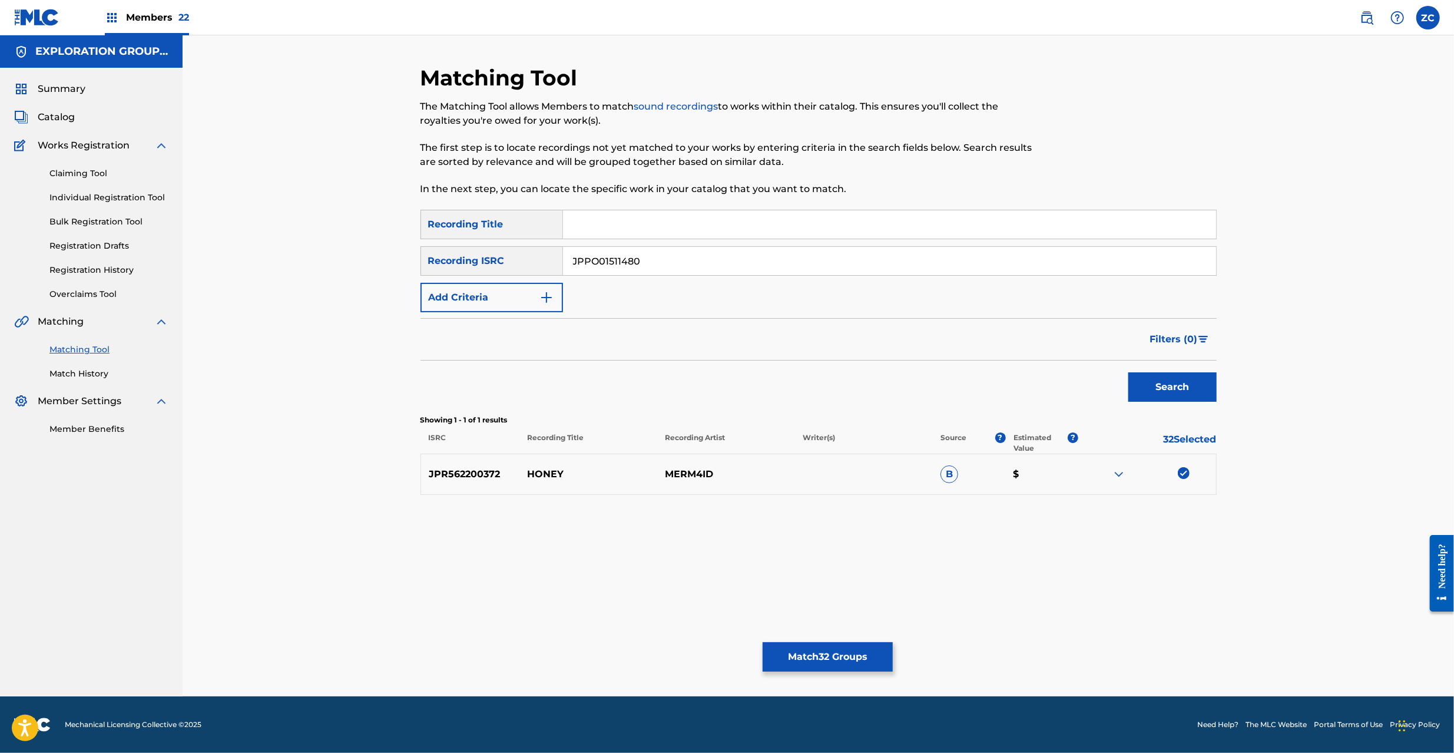
click at [1160, 391] on button "Search" at bounding box center [1172, 386] width 88 height 29
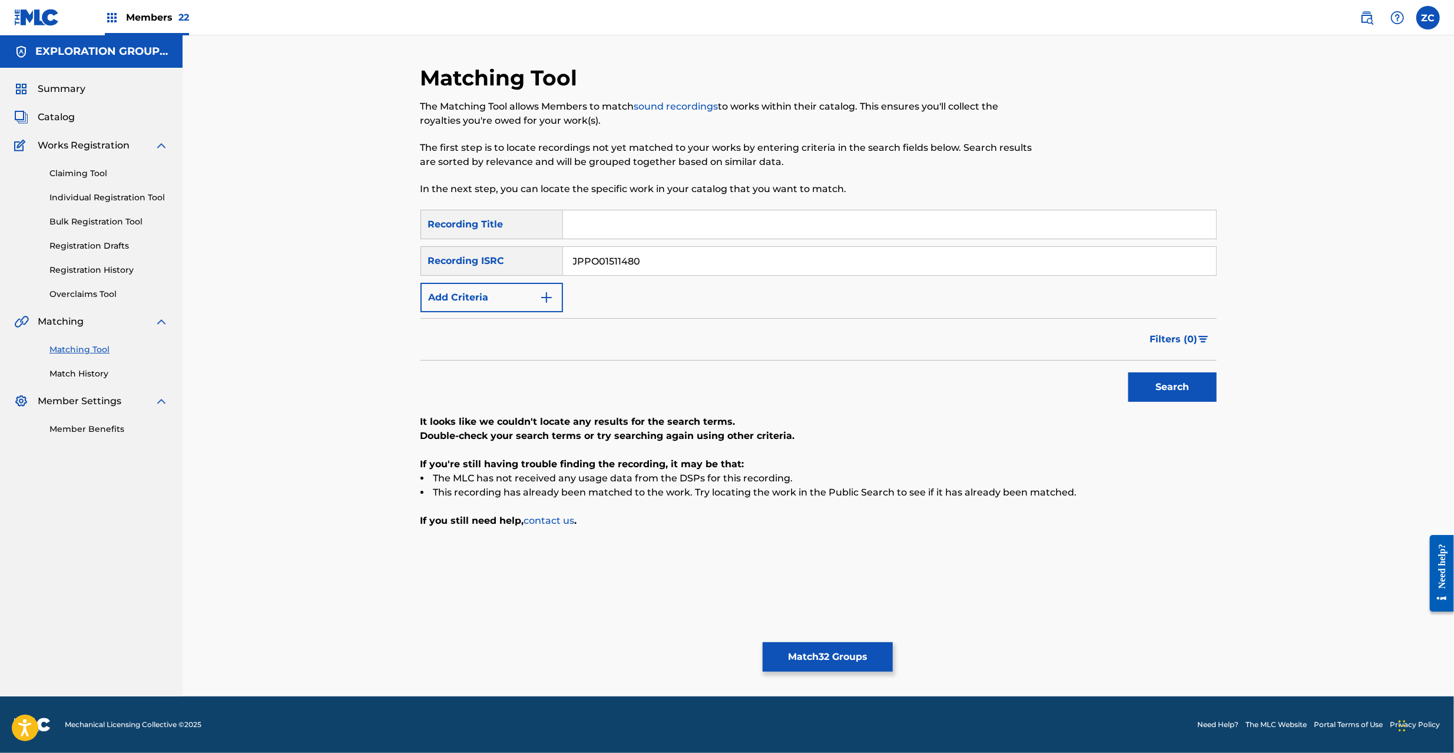
click at [894, 278] on div "SearchWithCriteria4e4bccf0-8f1c-4374-b88d-8cc6c4d01969 Recording Title SearchWi…" at bounding box center [818, 261] width 796 height 102
click at [900, 263] on input "JPPO01511480" at bounding box center [889, 261] width 653 height 28
paste input "KS09804581"
click at [1167, 397] on button "Search" at bounding box center [1172, 386] width 88 height 29
click at [794, 261] on input "JPKS09804581" at bounding box center [889, 261] width 653 height 28
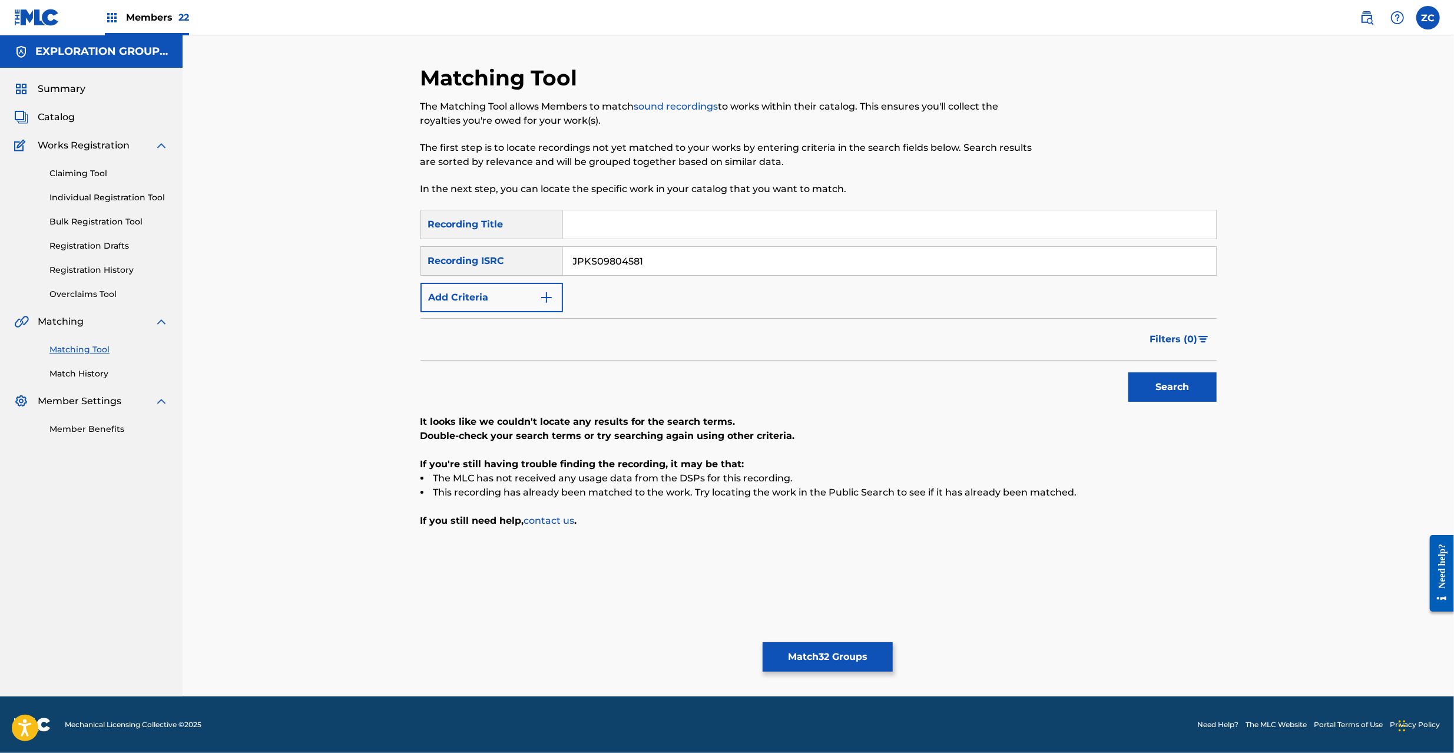
paste input "1163"
click at [1162, 378] on button "Search" at bounding box center [1172, 386] width 88 height 29
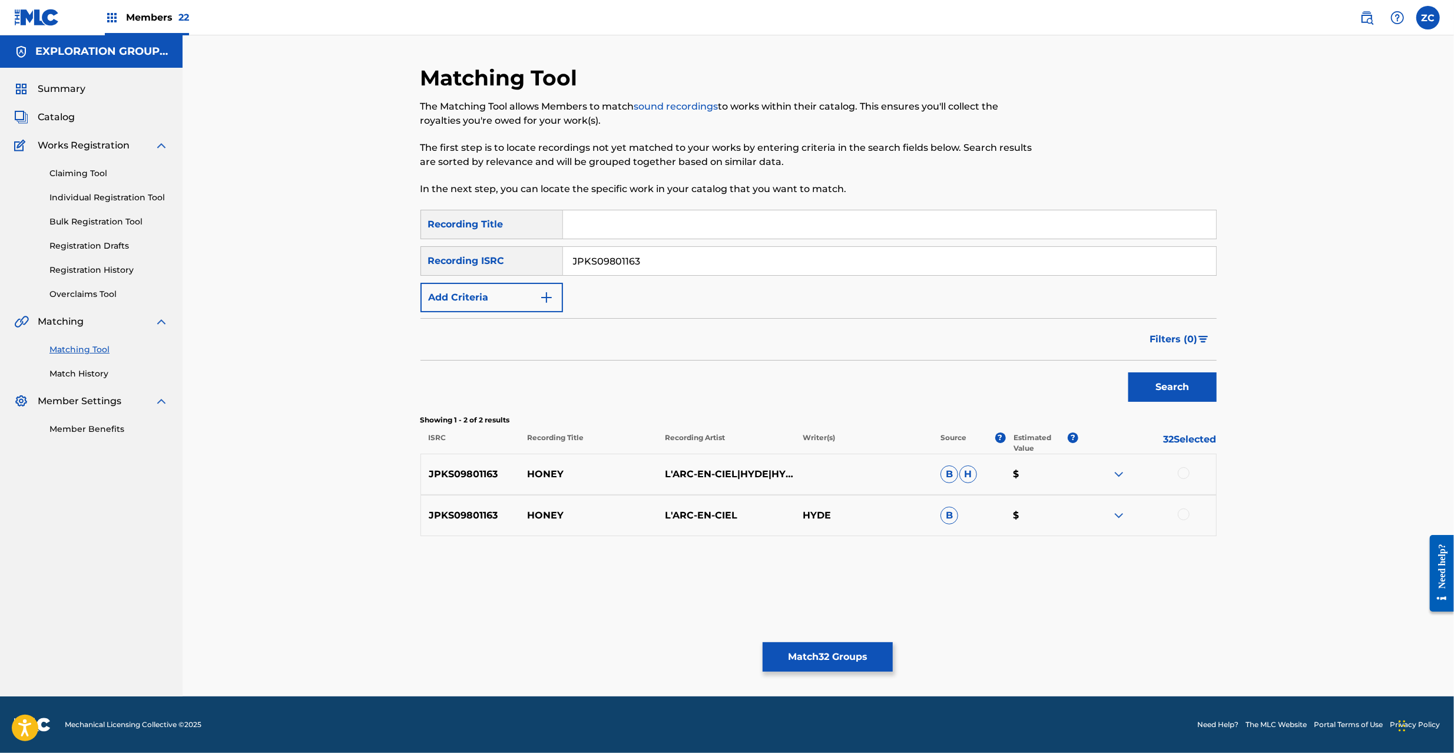
click at [1188, 472] on div at bounding box center [1184, 473] width 12 height 12
click at [1185, 507] on div "JPKS09801163 HONEY L'ARC-EN-CIEL HYDE B $" at bounding box center [818, 515] width 796 height 41
click at [1184, 512] on div at bounding box center [1184, 514] width 12 height 12
click at [848, 260] on input "JPKS09801163" at bounding box center [889, 261] width 653 height 28
paste input "1201701"
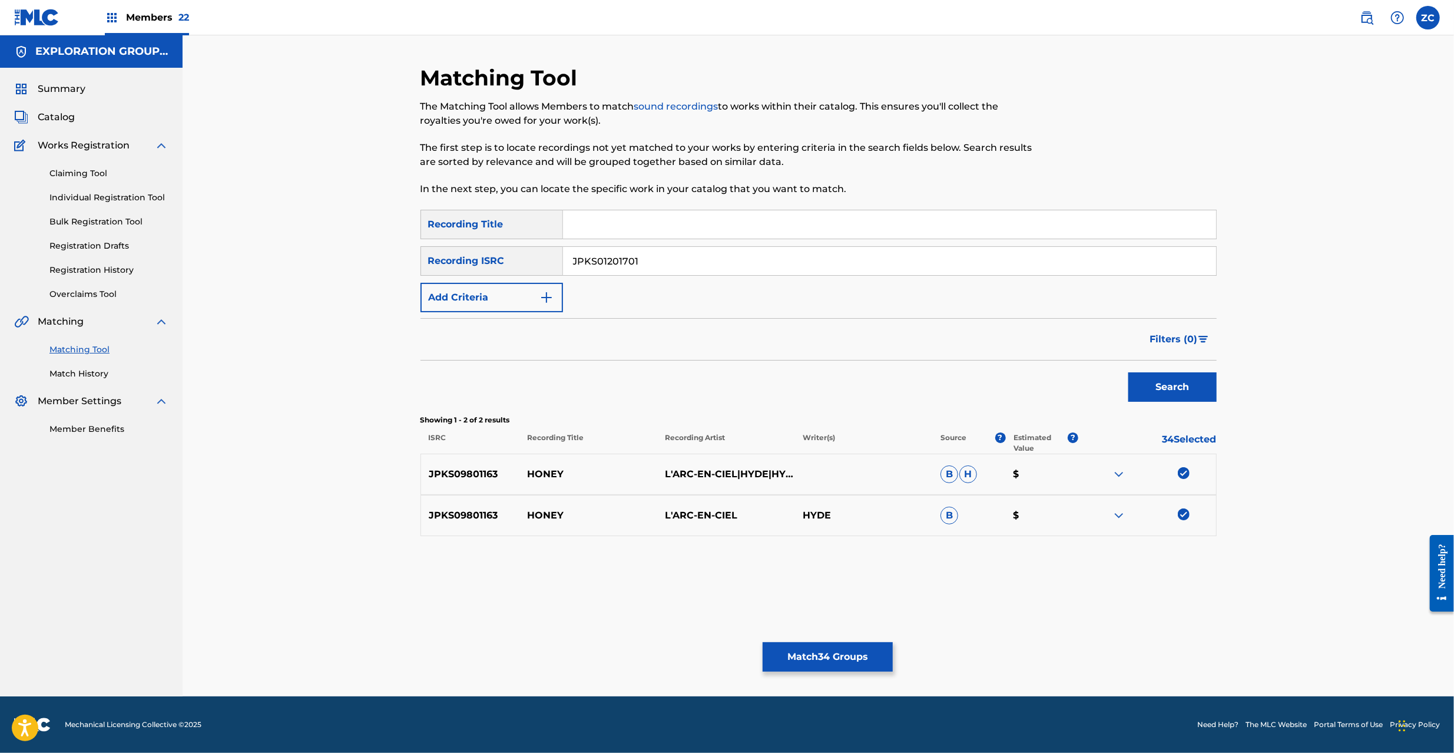
click at [1144, 387] on button "Search" at bounding box center [1172, 386] width 88 height 29
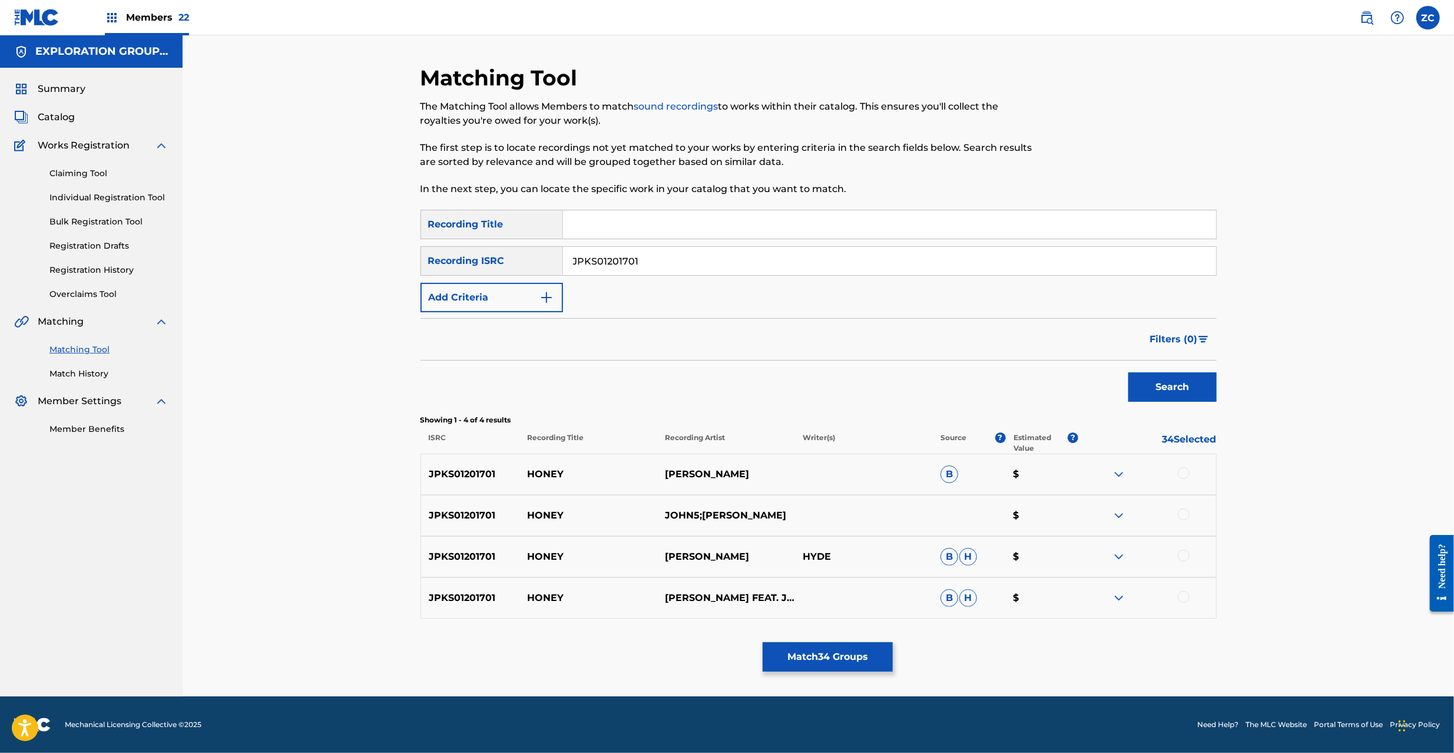
click at [1185, 473] on div at bounding box center [1184, 473] width 12 height 12
click at [1185, 515] on div at bounding box center [1184, 514] width 12 height 12
click at [1185, 556] on div at bounding box center [1184, 555] width 12 height 12
click at [1183, 597] on div at bounding box center [1184, 597] width 12 height 12
click at [860, 267] on input "JPKS01201701" at bounding box center [889, 261] width 653 height 28
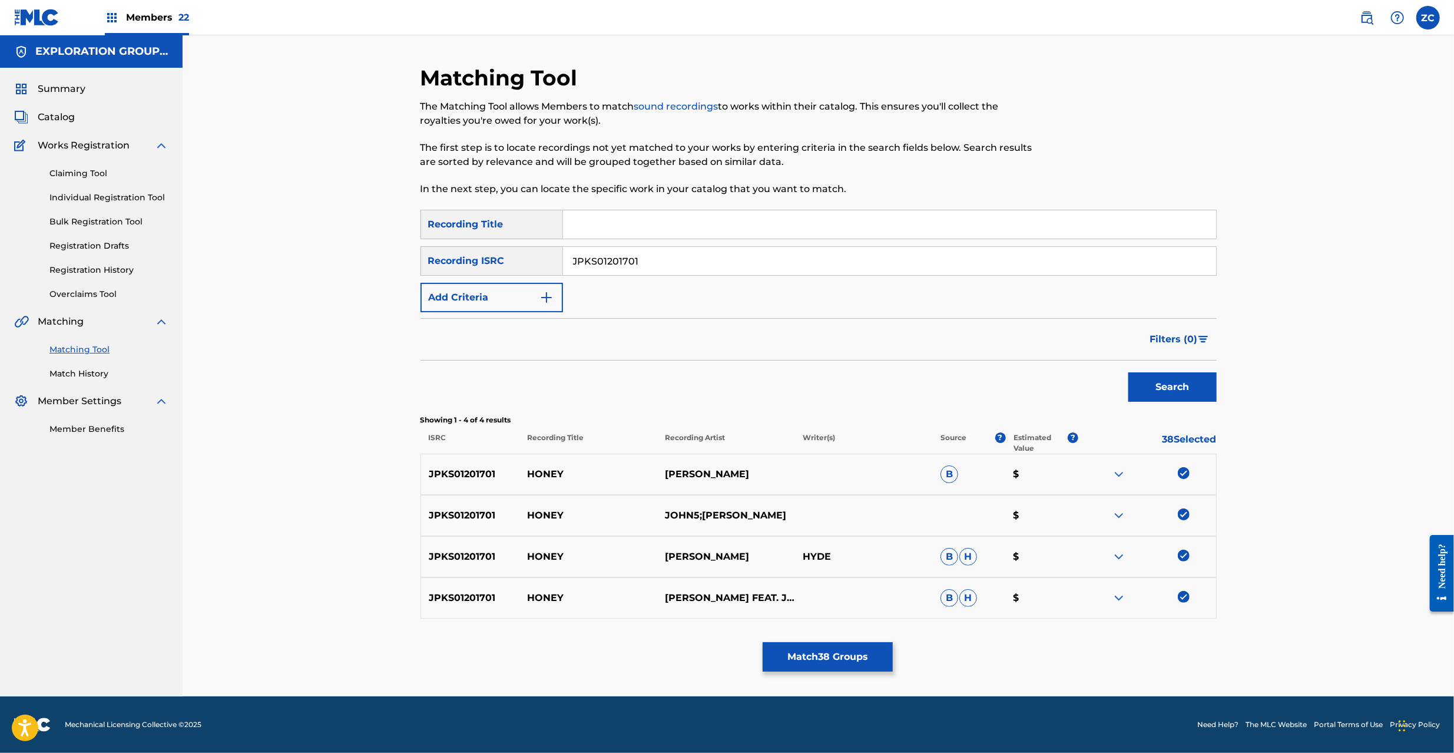
paste input "064"
click at [1172, 396] on button "Search" at bounding box center [1172, 386] width 88 height 29
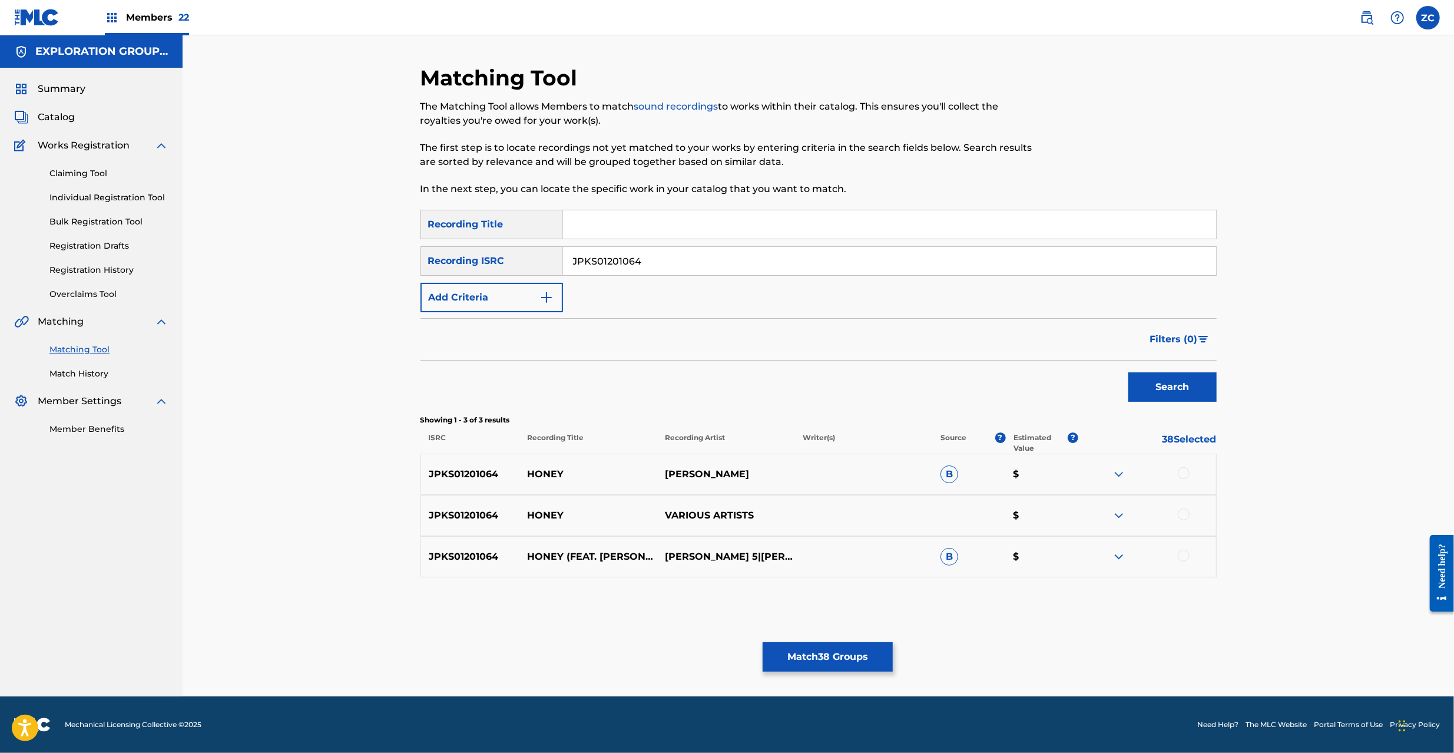
click at [1185, 474] on div at bounding box center [1184, 473] width 12 height 12
click at [1182, 514] on div at bounding box center [1184, 514] width 12 height 12
click at [1184, 554] on div at bounding box center [1184, 555] width 12 height 12
click at [770, 260] on input "JPKS01201064" at bounding box center [889, 261] width 653 height 28
paste input "U901800387"
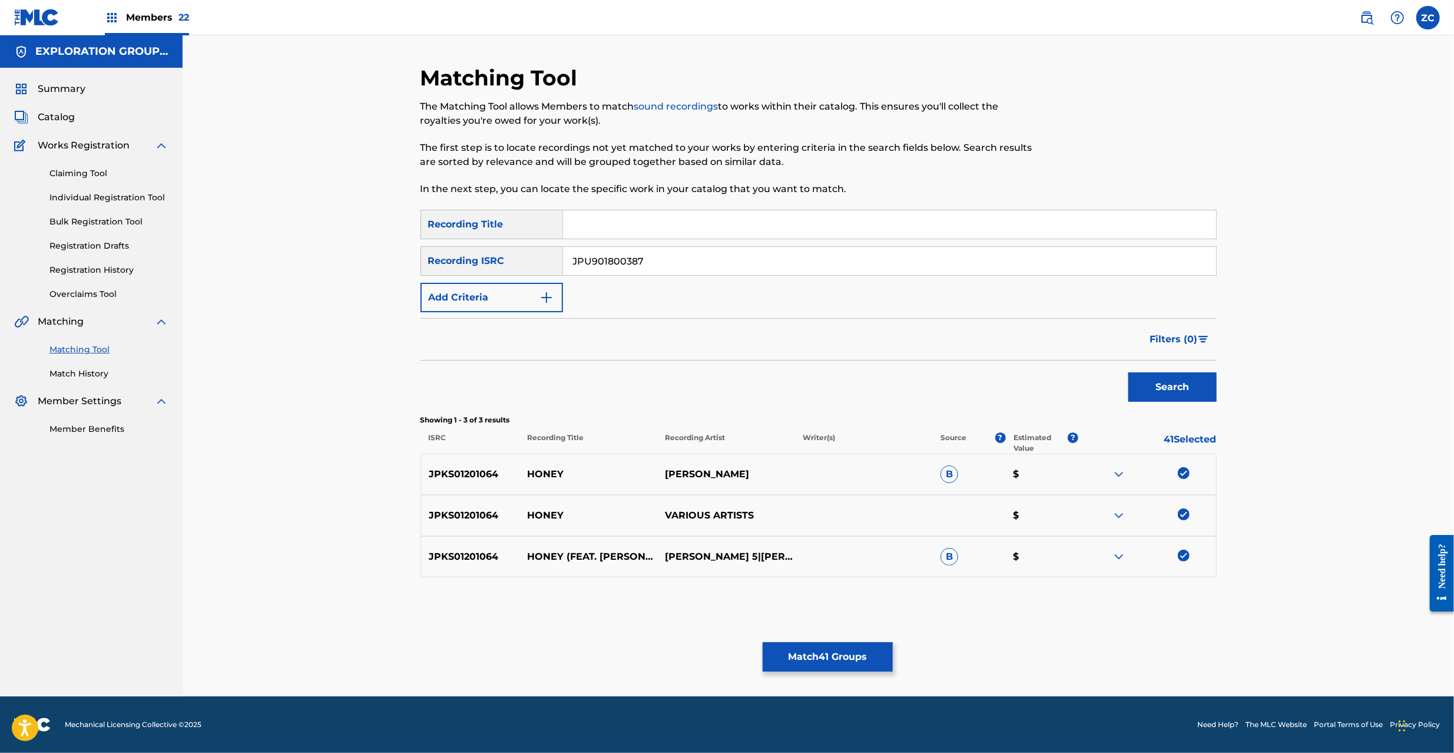
click at [1178, 384] on button "Search" at bounding box center [1172, 386] width 88 height 29
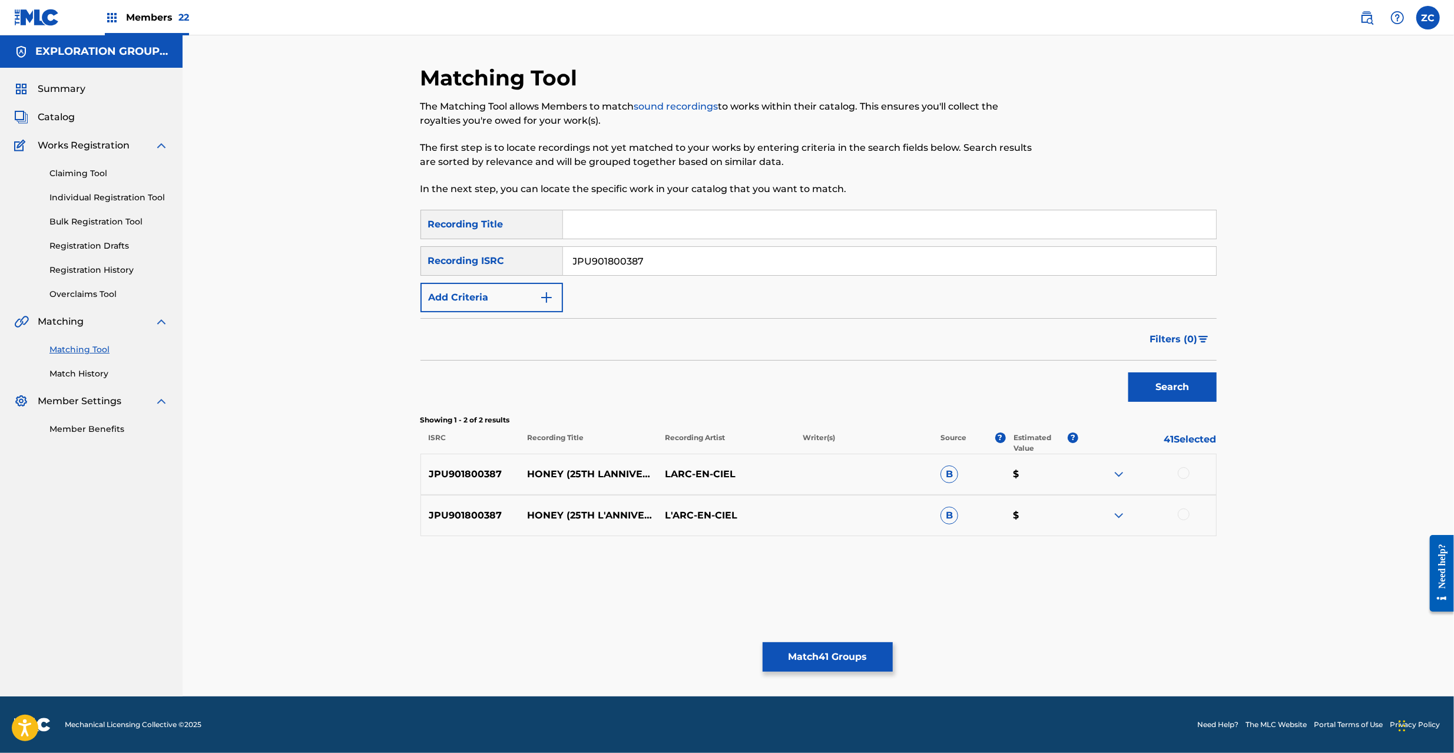
drag, startPoint x: 1183, startPoint y: 472, endPoint x: 1186, endPoint y: 510, distance: 38.4
click at [1183, 473] on div at bounding box center [1184, 473] width 12 height 12
click at [1186, 512] on div at bounding box center [1184, 514] width 12 height 12
click at [821, 261] on input "JPU901800387" at bounding box center [889, 261] width 653 height 28
paste input "503412"
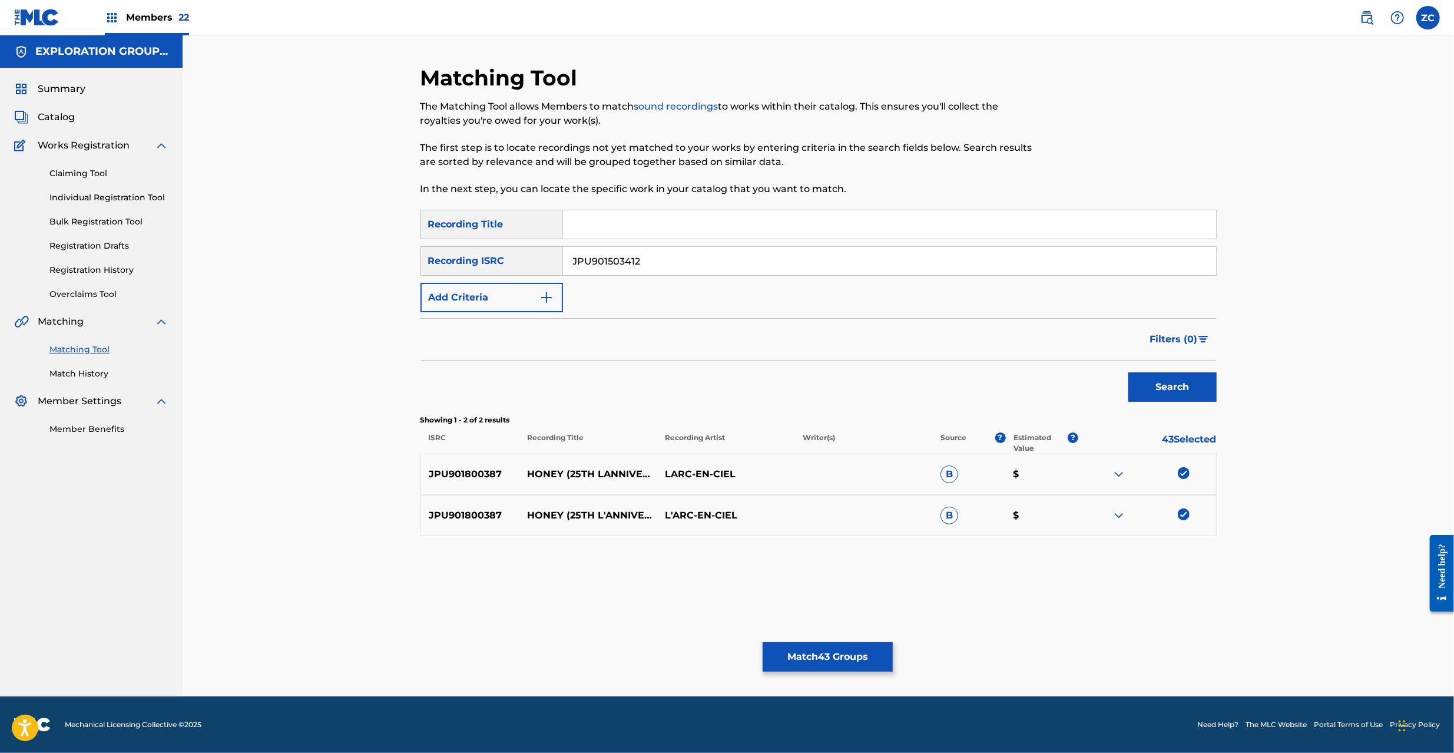
click at [1194, 387] on button "Search" at bounding box center [1172, 386] width 88 height 29
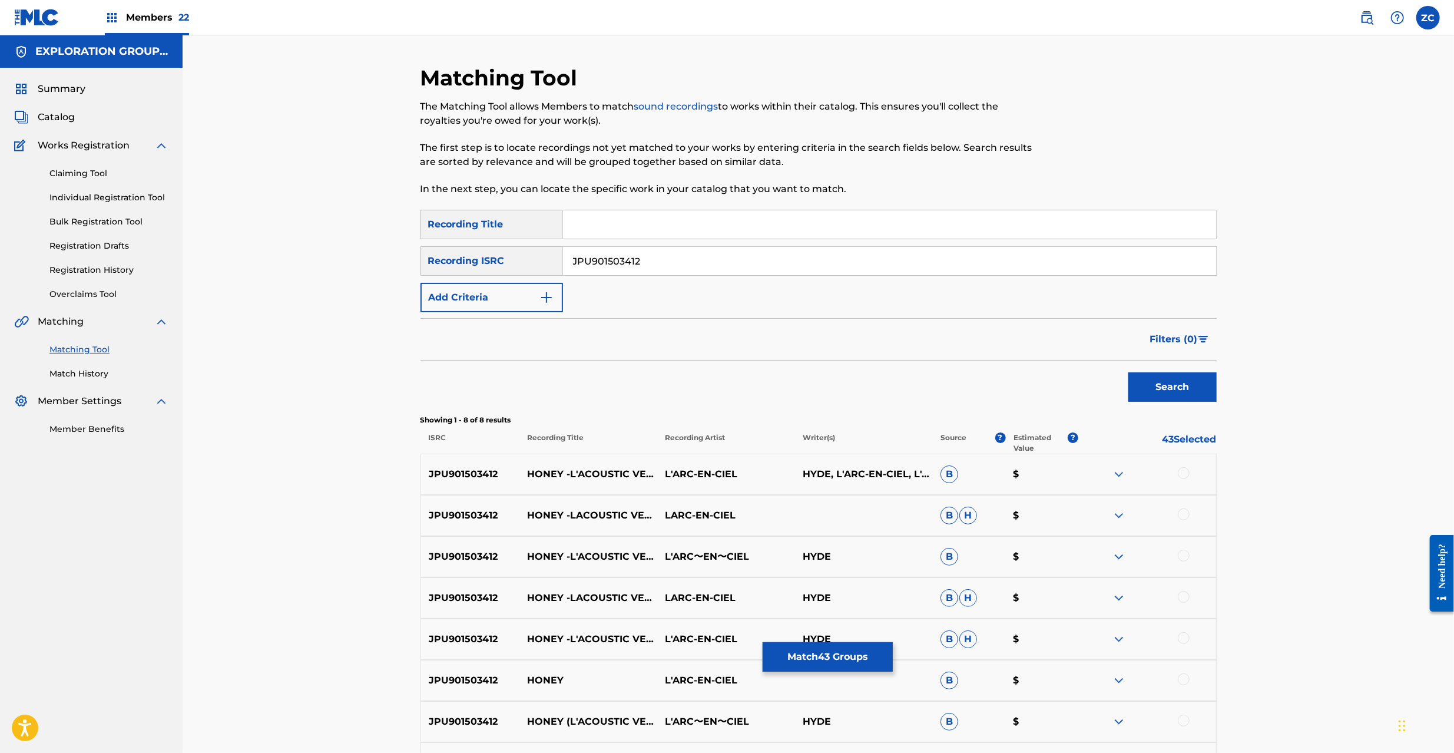
click at [1181, 475] on div at bounding box center [1184, 473] width 12 height 12
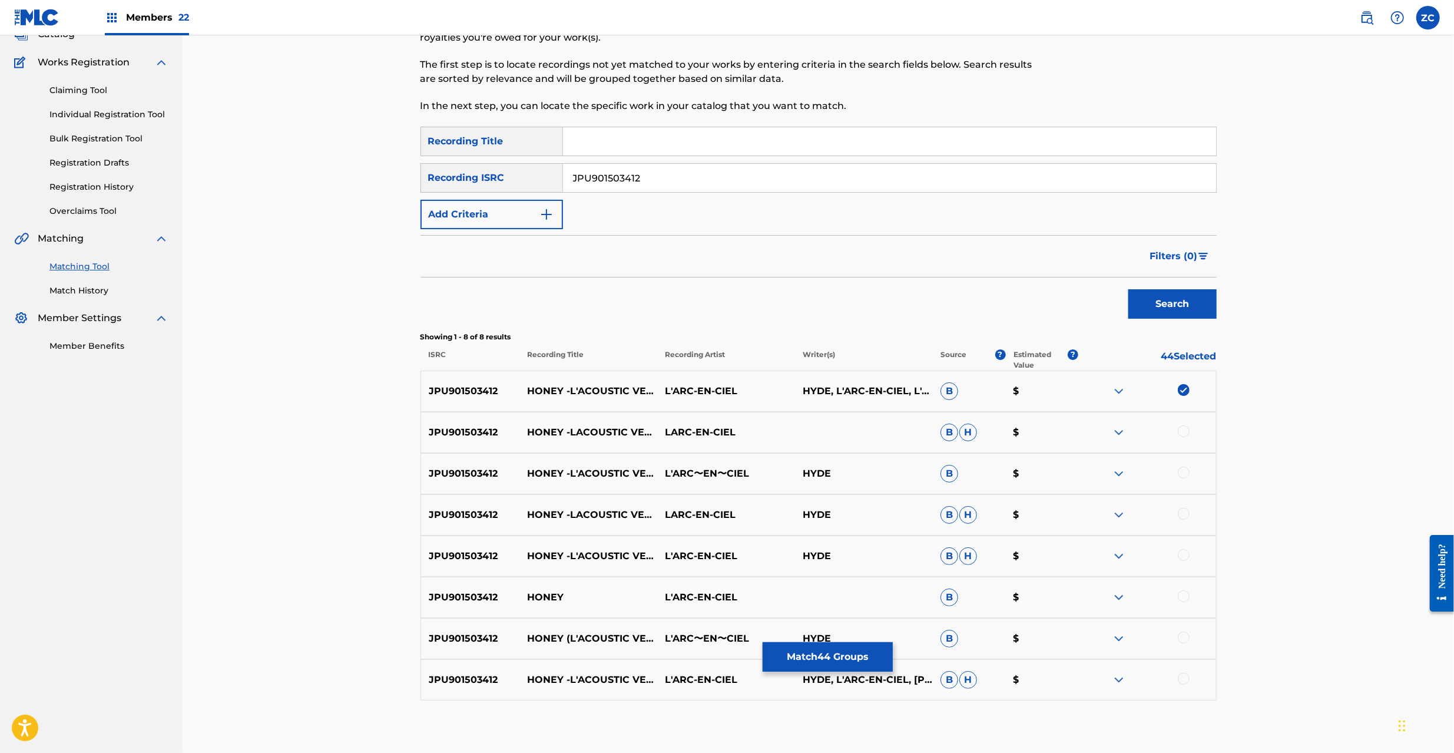
scroll to position [146, 0]
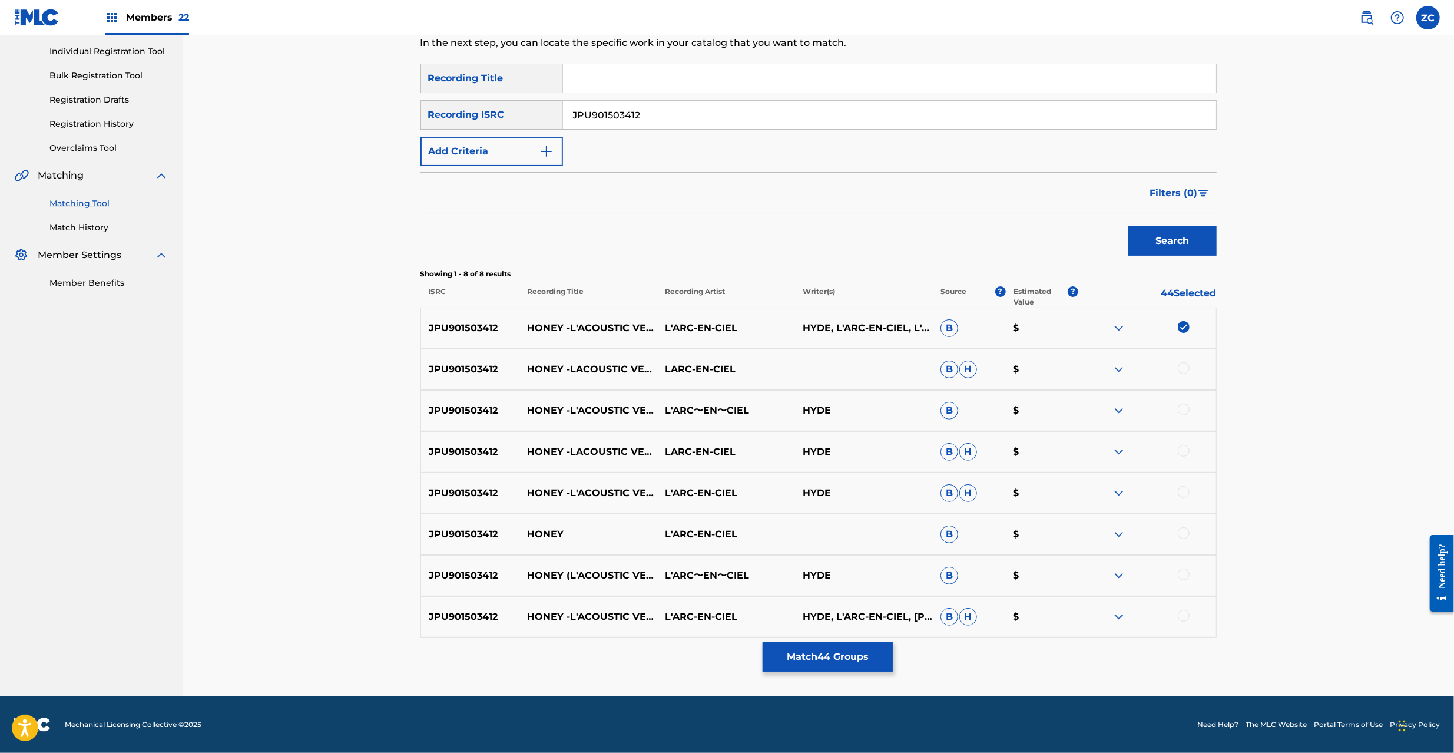
click at [1183, 369] on div at bounding box center [1184, 368] width 12 height 12
click at [1185, 406] on div at bounding box center [1184, 409] width 12 height 12
click at [1186, 450] on div at bounding box center [1184, 451] width 12 height 12
click at [1186, 489] on div at bounding box center [1184, 492] width 12 height 12
click at [1181, 531] on div at bounding box center [1184, 533] width 12 height 12
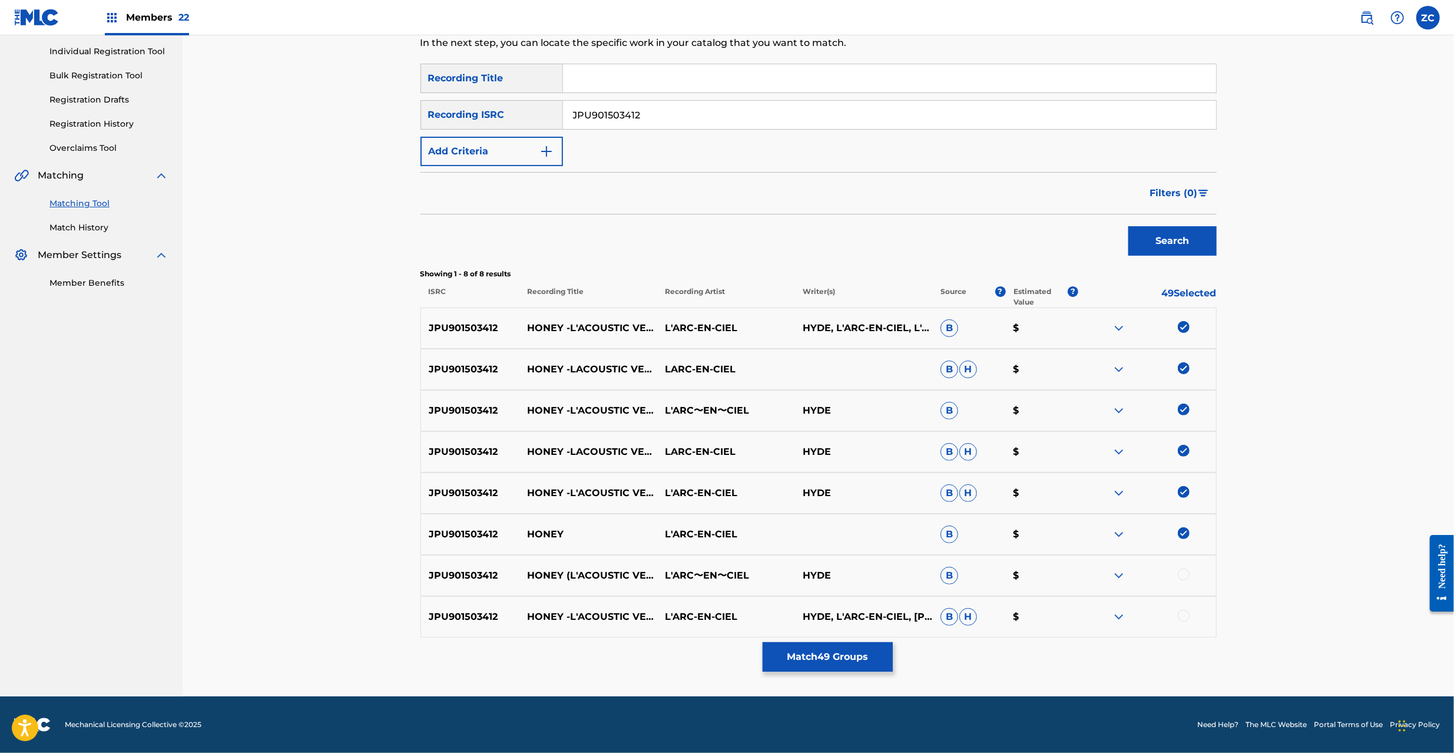
click at [1183, 576] on div at bounding box center [1184, 574] width 12 height 12
click at [1183, 615] on div at bounding box center [1184, 615] width 12 height 12
click at [848, 118] on input "JPU901503412" at bounding box center [889, 115] width 653 height 28
paste input "1"
click at [1154, 230] on button "Search" at bounding box center [1172, 240] width 88 height 29
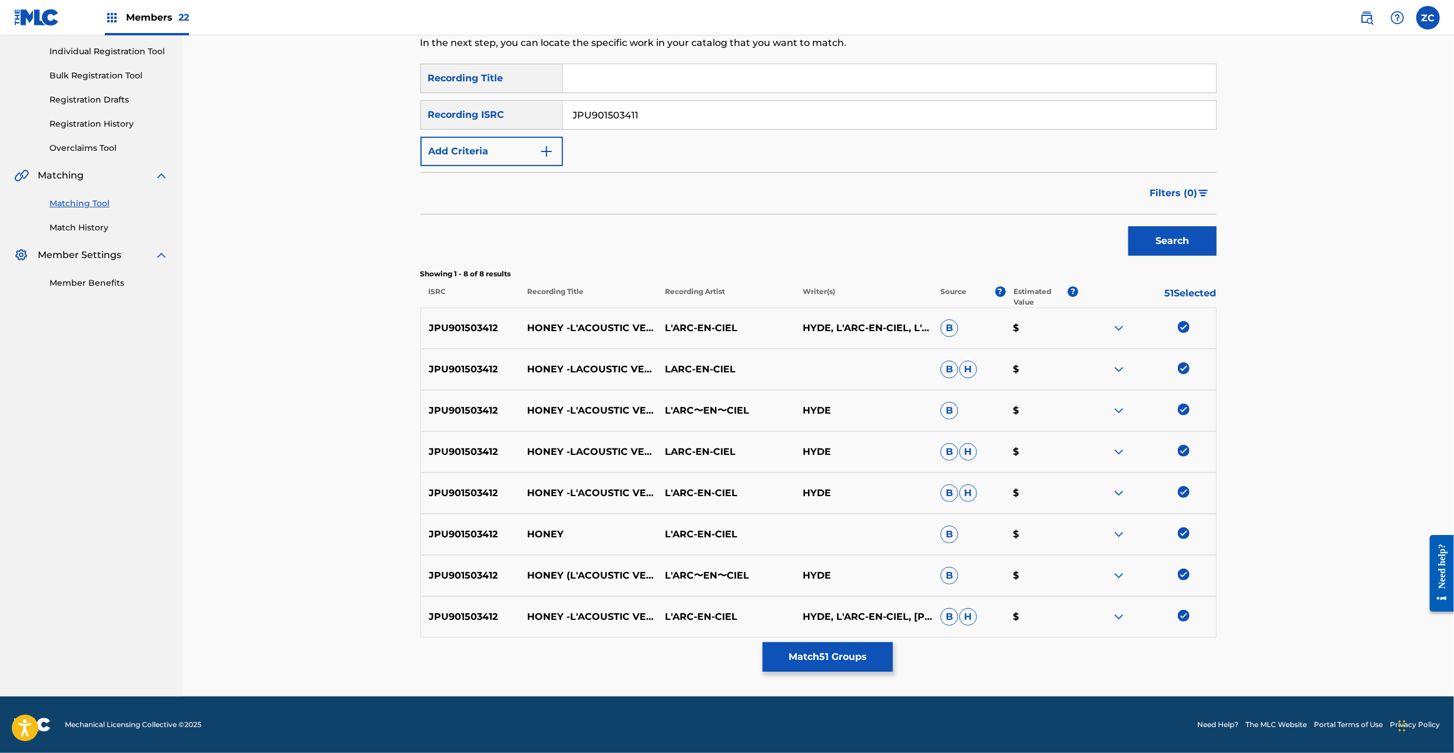
scroll to position [0, 0]
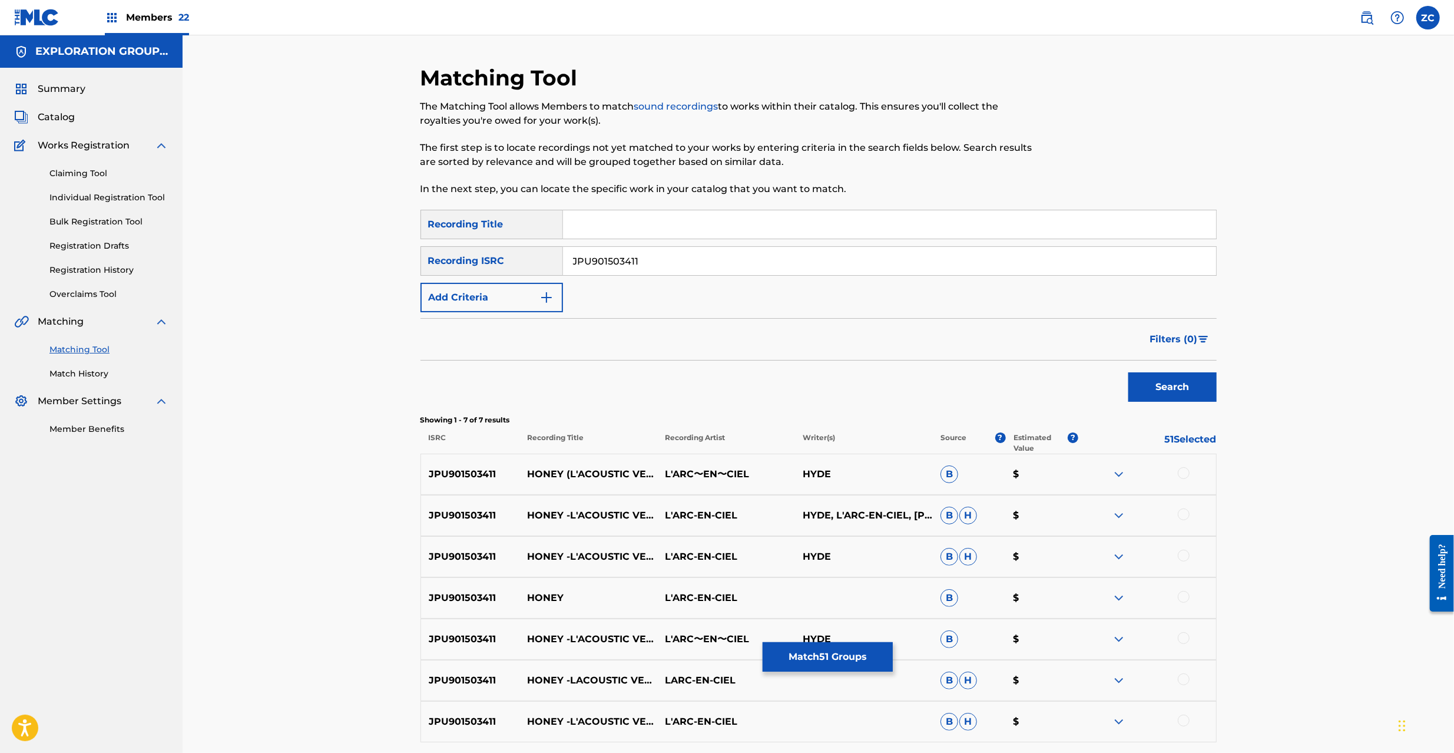
click at [1185, 473] on div at bounding box center [1184, 473] width 12 height 12
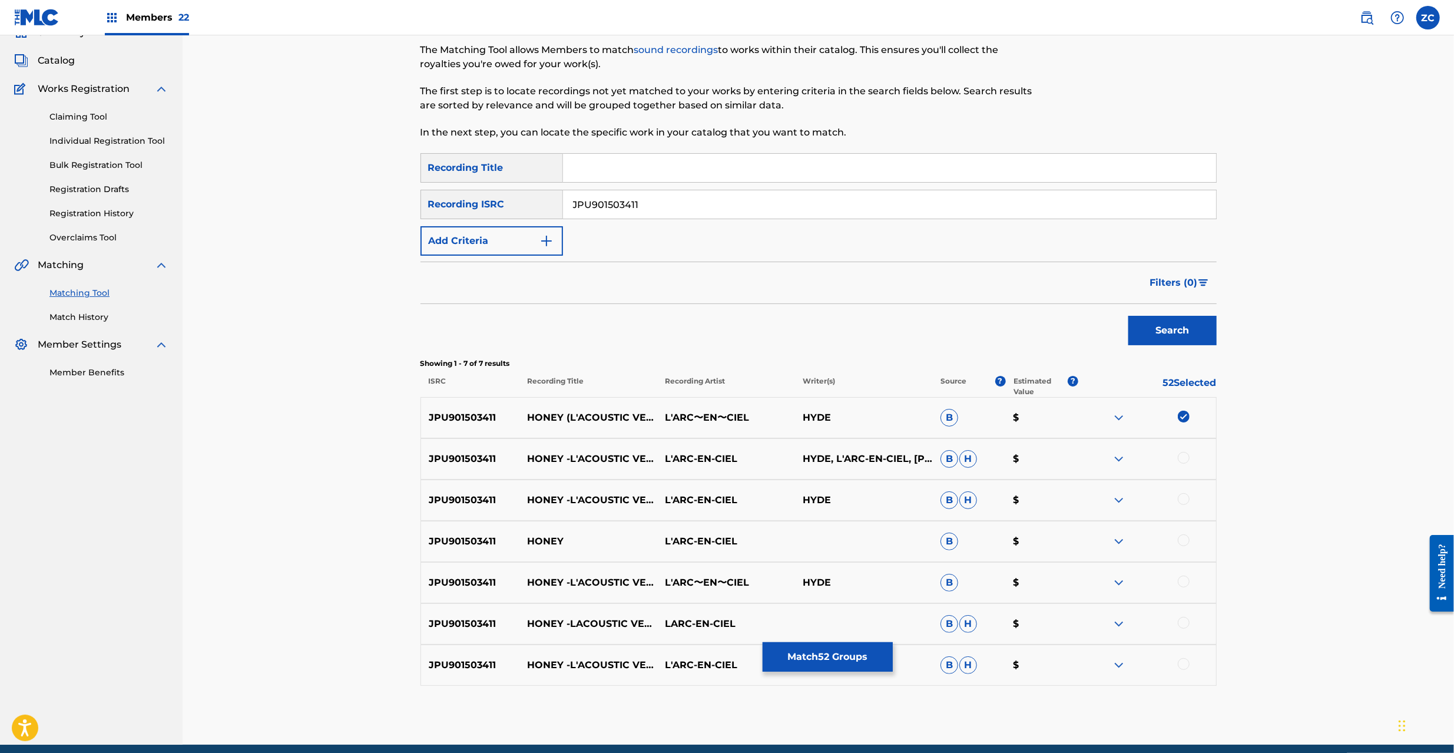
scroll to position [105, 0]
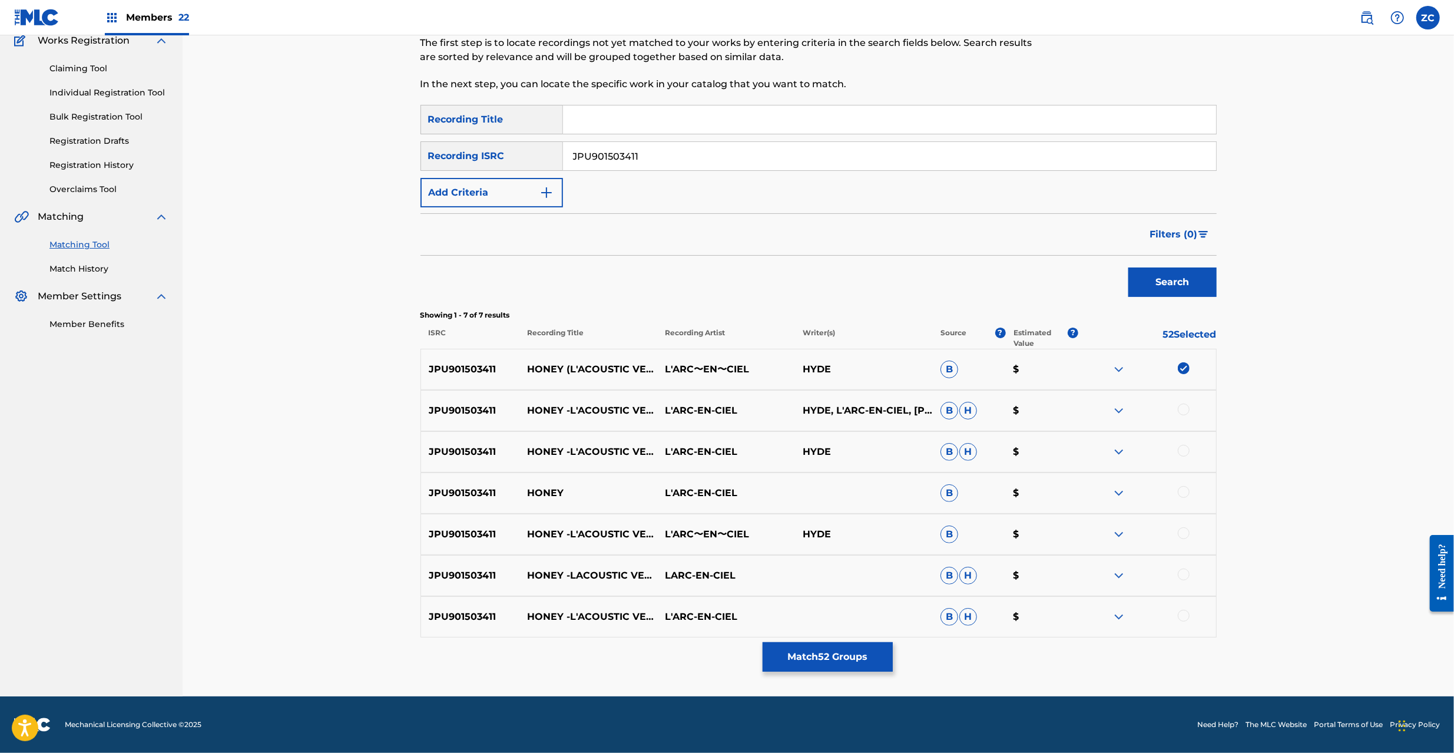
click at [1186, 412] on div at bounding box center [1184, 409] width 12 height 12
click at [1188, 449] on div at bounding box center [1184, 451] width 12 height 12
click at [1186, 491] on div at bounding box center [1184, 492] width 12 height 12
click at [1180, 532] on div at bounding box center [1184, 533] width 12 height 12
click at [1184, 572] on div at bounding box center [1184, 574] width 12 height 12
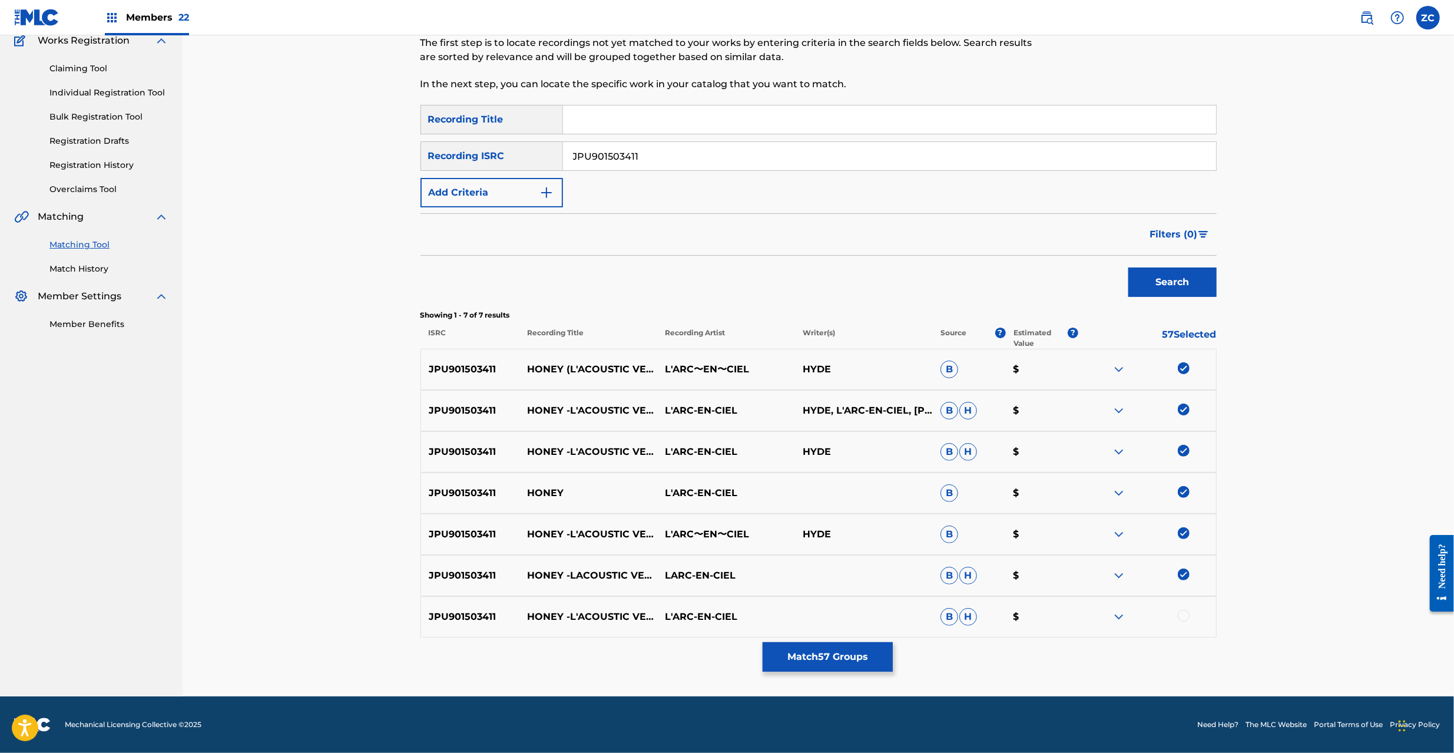
click at [1181, 615] on div at bounding box center [1184, 615] width 12 height 12
click at [817, 163] on input "JPU901503411" at bounding box center [889, 156] width 653 height 28
paste input "402027"
drag, startPoint x: 1159, startPoint y: 280, endPoint x: 1147, endPoint y: 279, distance: 11.8
click at [1158, 279] on button "Search" at bounding box center [1172, 281] width 88 height 29
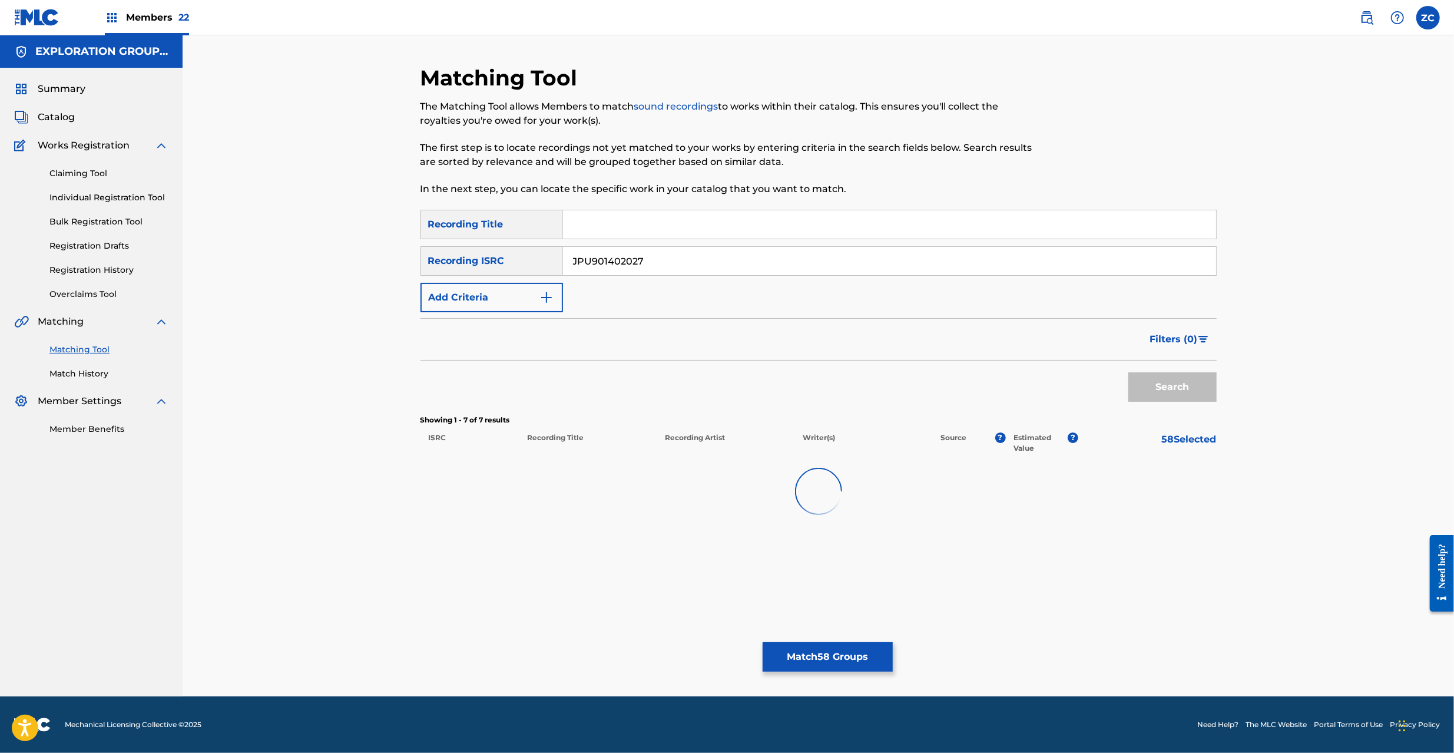
scroll to position [0, 0]
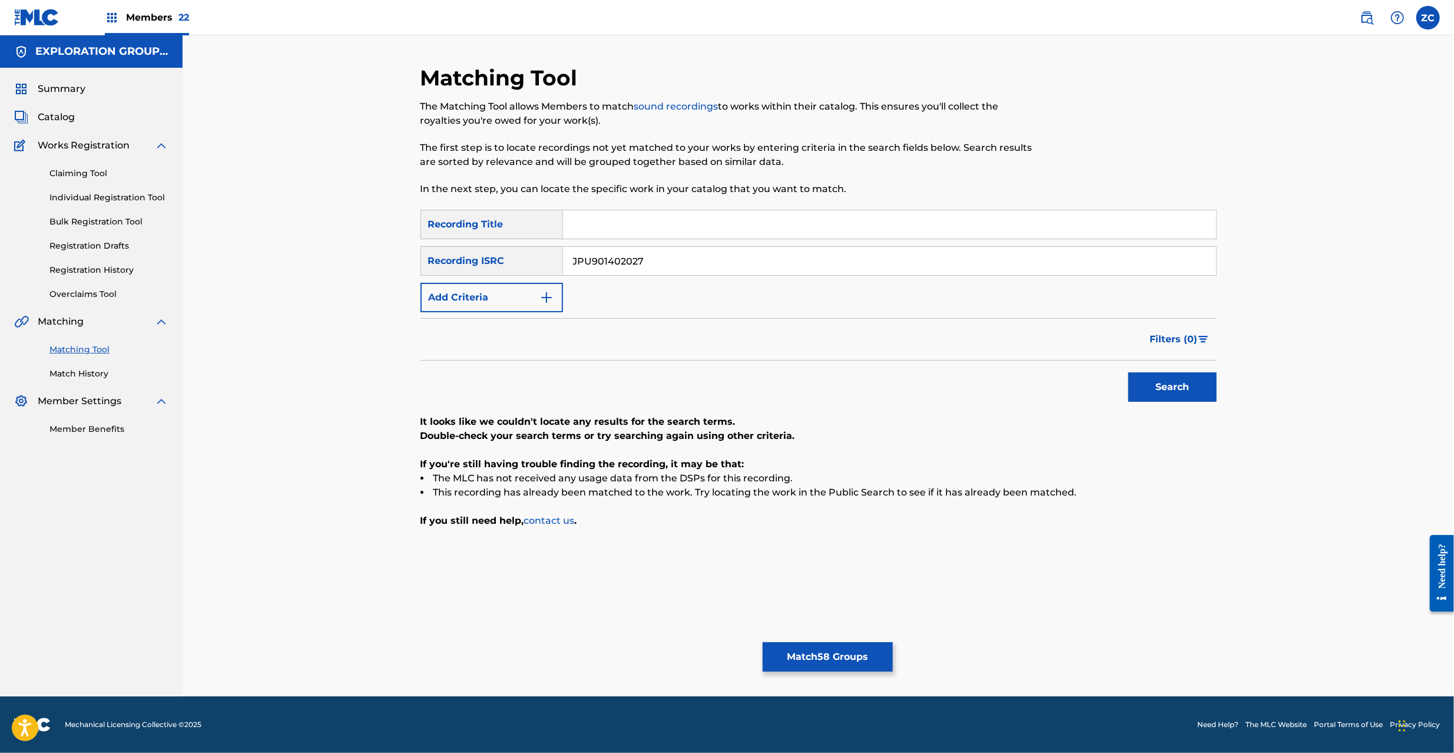
click at [922, 257] on input "JPU901402027" at bounding box center [889, 261] width 653 height 28
paste input "TO01202347"
type input "JPTO01202347"
click at [1187, 385] on button "Search" at bounding box center [1172, 386] width 88 height 29
click at [814, 662] on button "Match 58 Groups" at bounding box center [828, 656] width 130 height 29
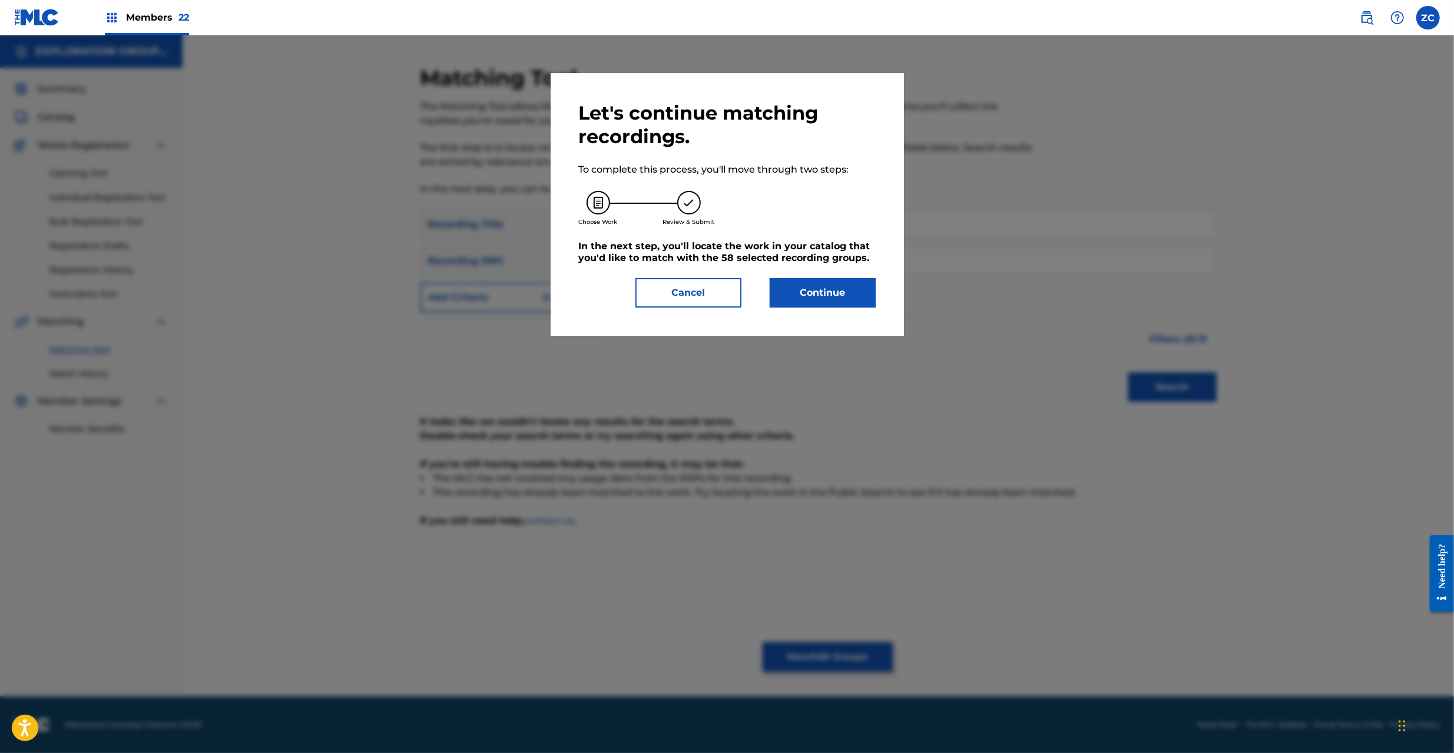
click at [804, 293] on button "Continue" at bounding box center [823, 292] width 106 height 29
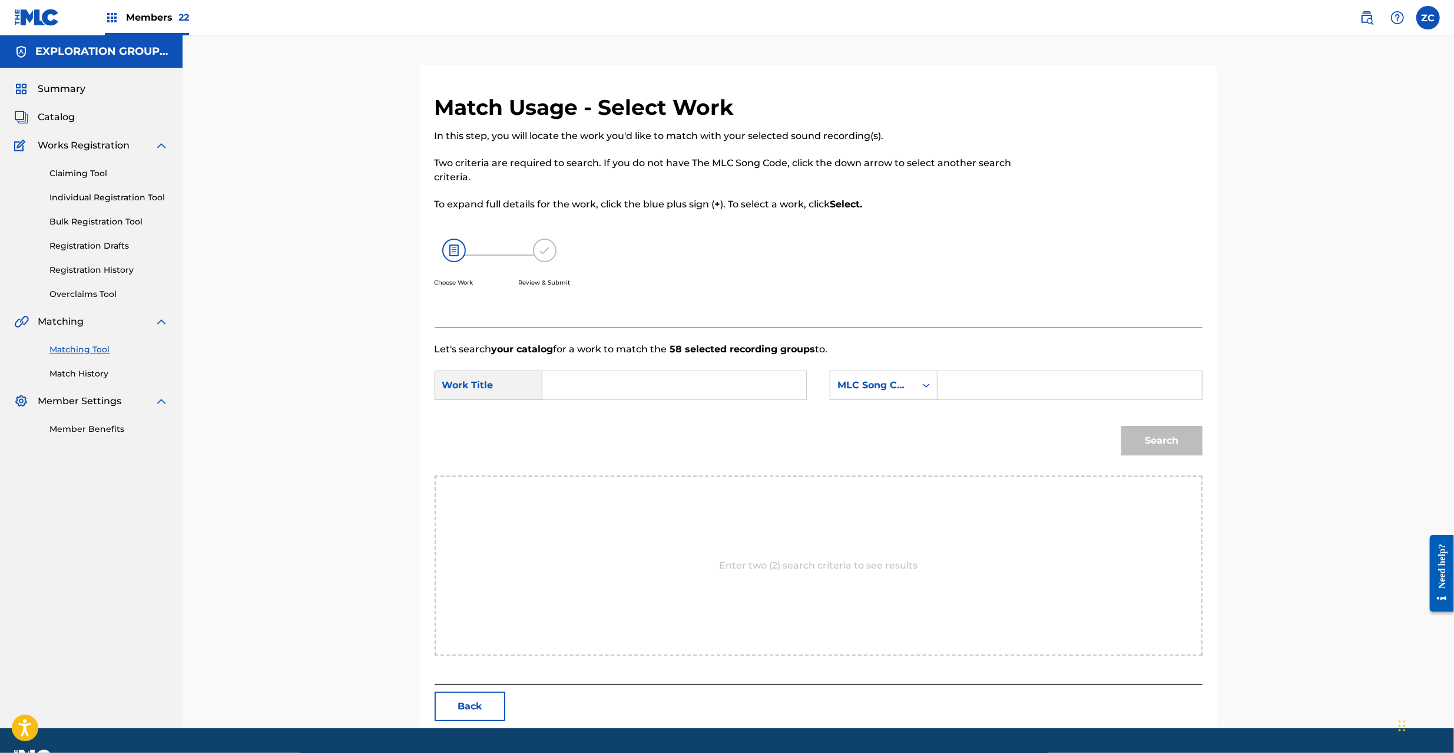
click at [709, 385] on input "Search Form" at bounding box center [674, 385] width 244 height 28
paste input "Honey H3167Q"
click at [632, 386] on input "Honey H3167Q" at bounding box center [674, 385] width 244 height 28
type input "Honey"
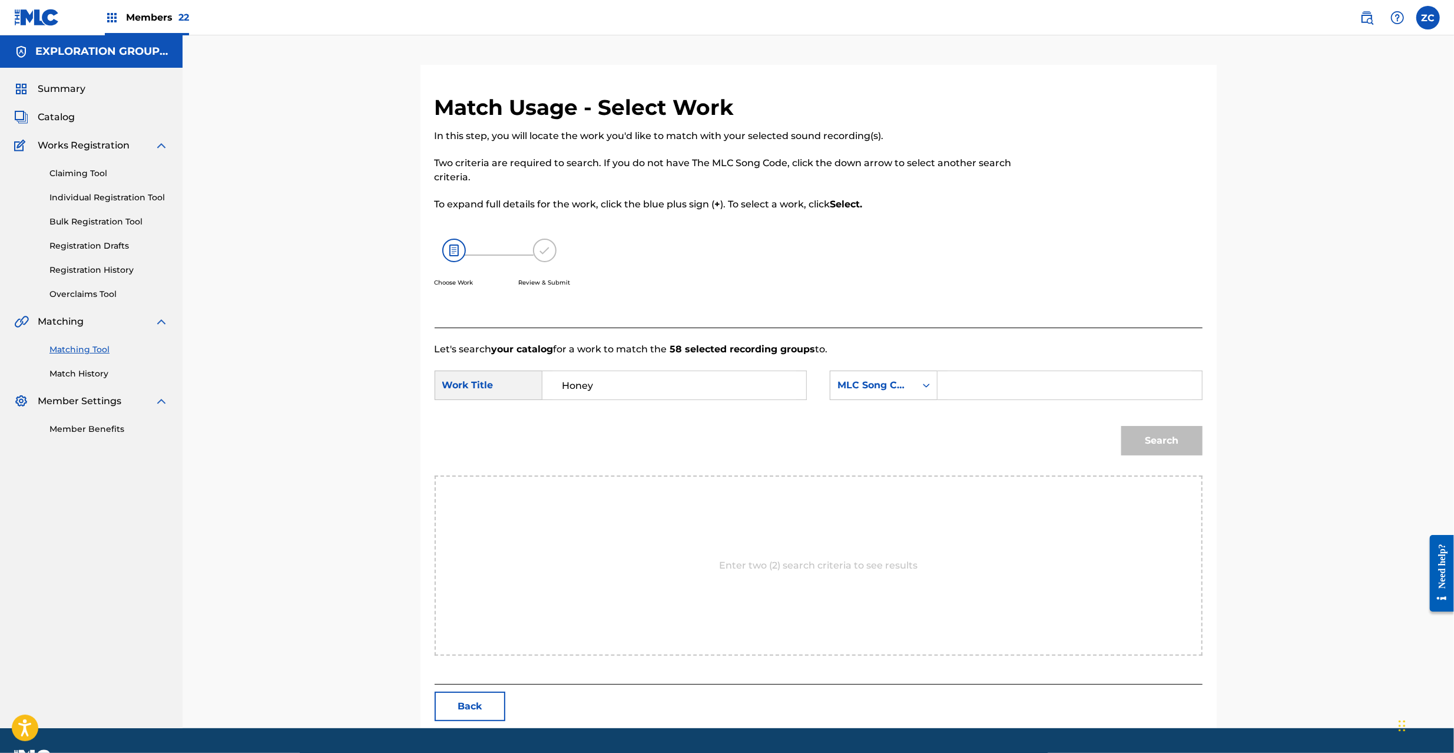
click at [1039, 389] on input "Search Form" at bounding box center [1069, 385] width 244 height 28
paste input "H3167Q"
type input "H3167Q"
click at [1171, 443] on button "Search" at bounding box center [1161, 440] width 81 height 29
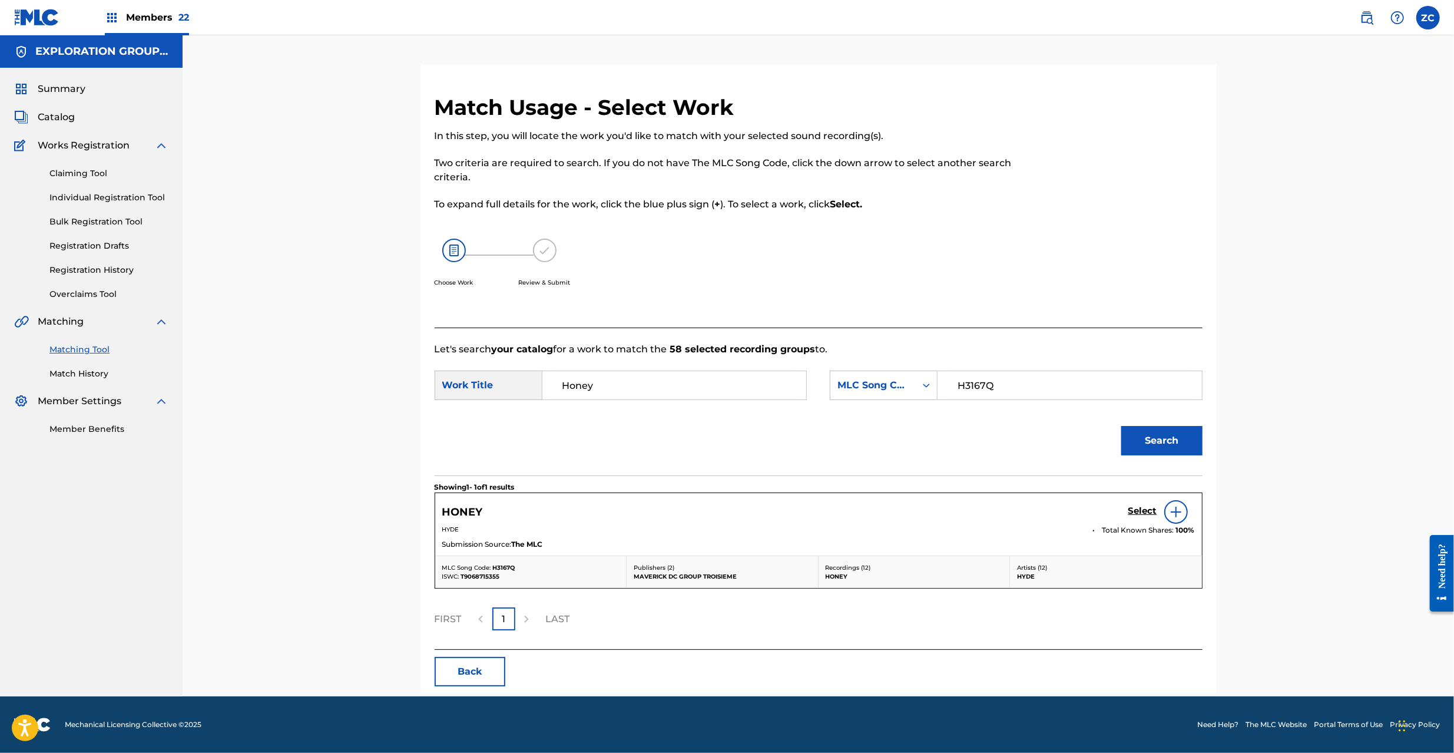
click at [1134, 509] on h5 "Select" at bounding box center [1142, 510] width 29 height 11
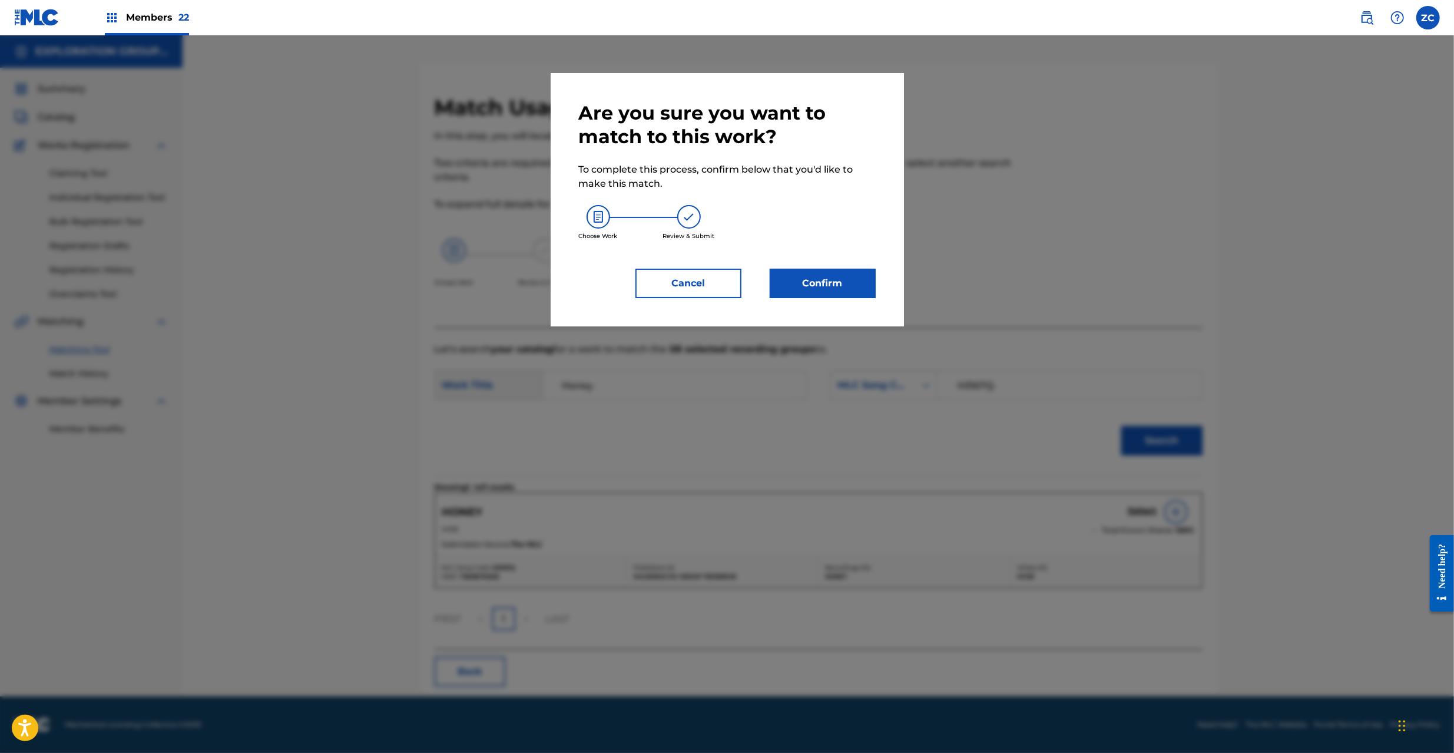
click at [799, 278] on button "Confirm" at bounding box center [823, 283] width 106 height 29
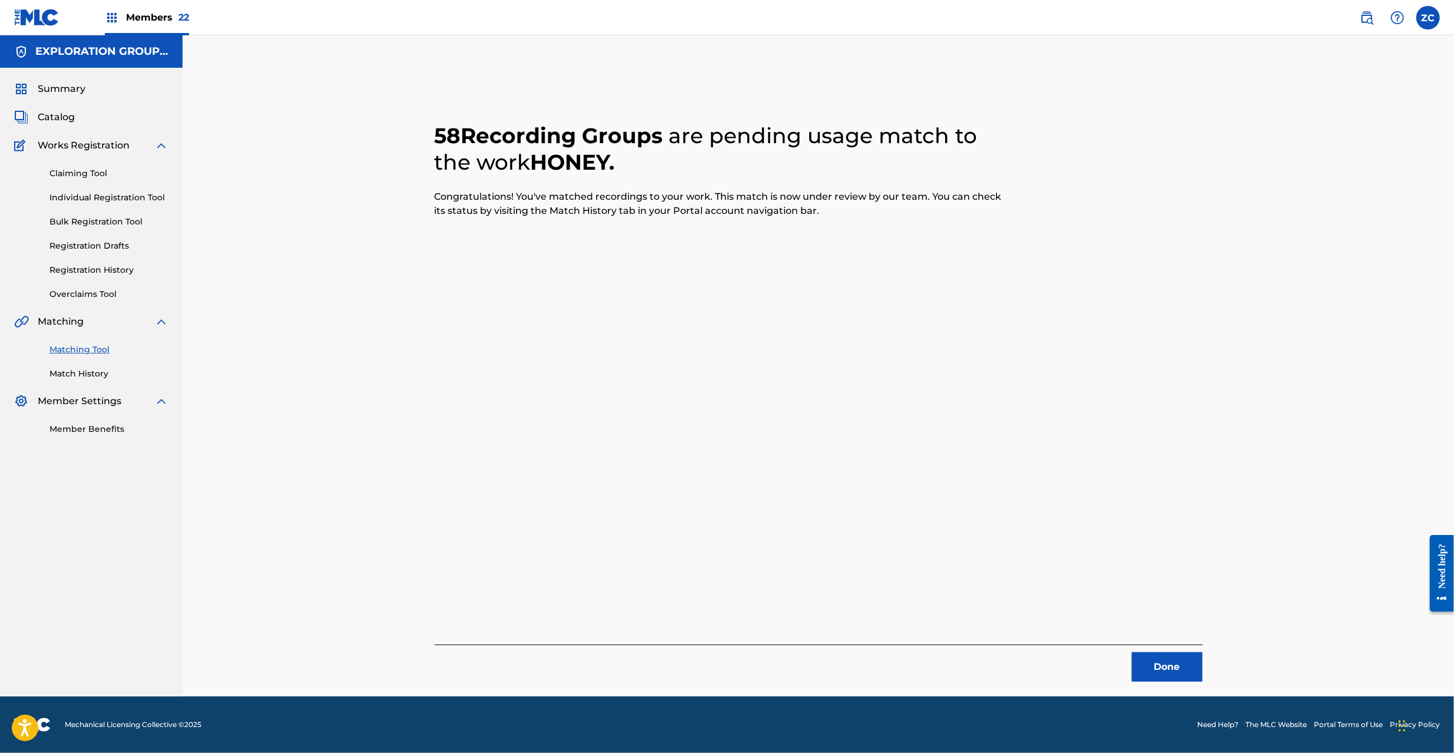
click at [1169, 669] on button "Done" at bounding box center [1167, 666] width 71 height 29
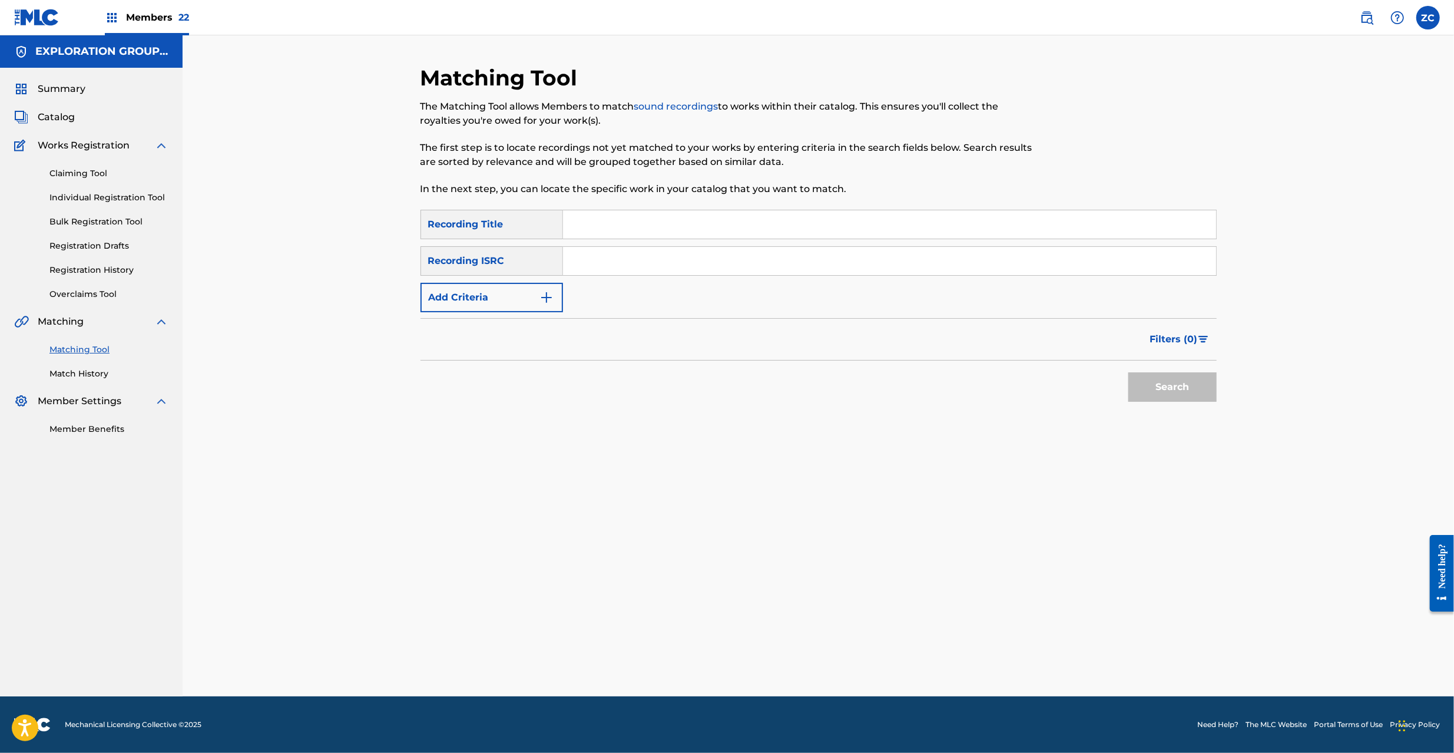
click at [710, 265] on input "Search Form" at bounding box center [889, 261] width 653 height 28
paste input "JPPO00902330"
click at [1198, 400] on button "Search" at bounding box center [1172, 386] width 88 height 29
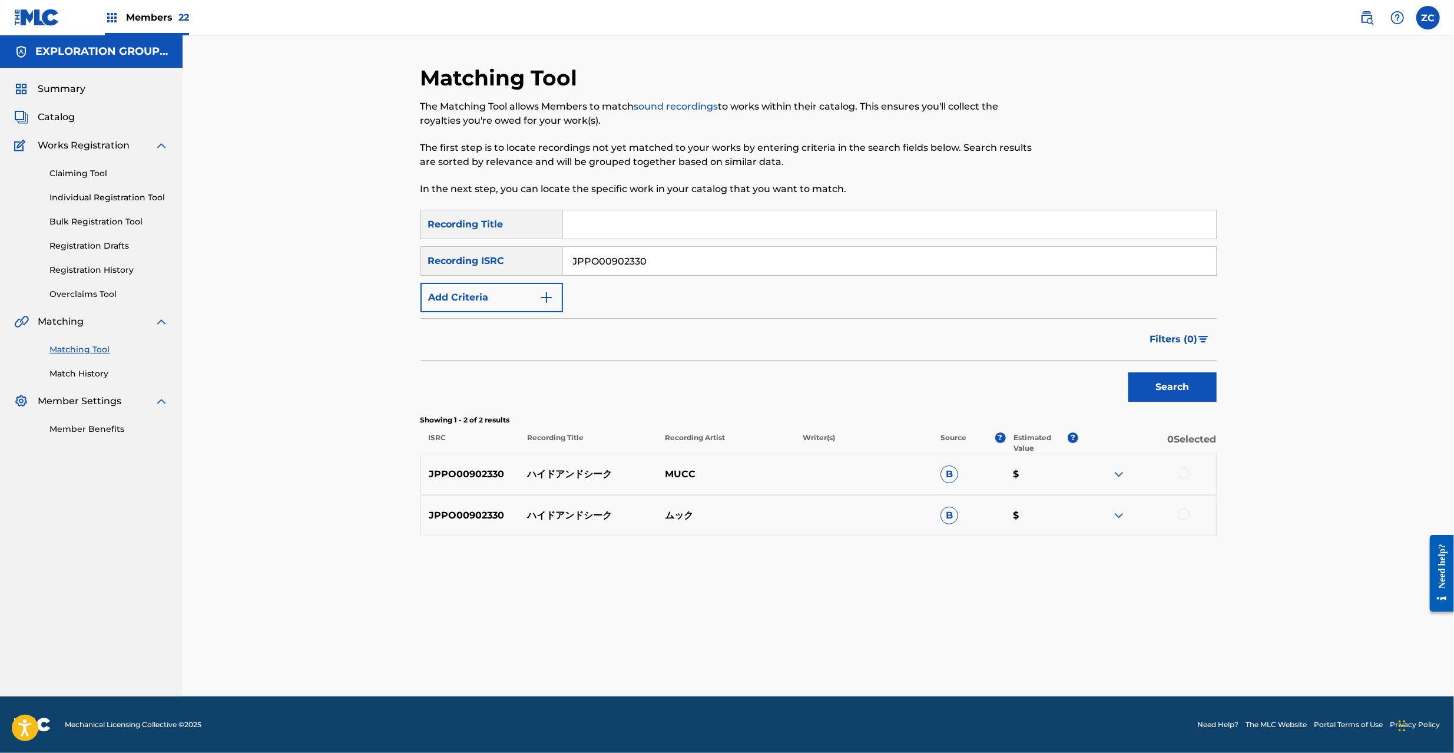
click at [1184, 472] on div at bounding box center [1184, 473] width 12 height 12
click at [1185, 518] on div at bounding box center [1184, 514] width 12 height 12
click at [703, 258] on input "JPPO00902330" at bounding box center [889, 261] width 653 height 28
paste input "U981702308"
click at [1178, 382] on button "Search" at bounding box center [1172, 386] width 88 height 29
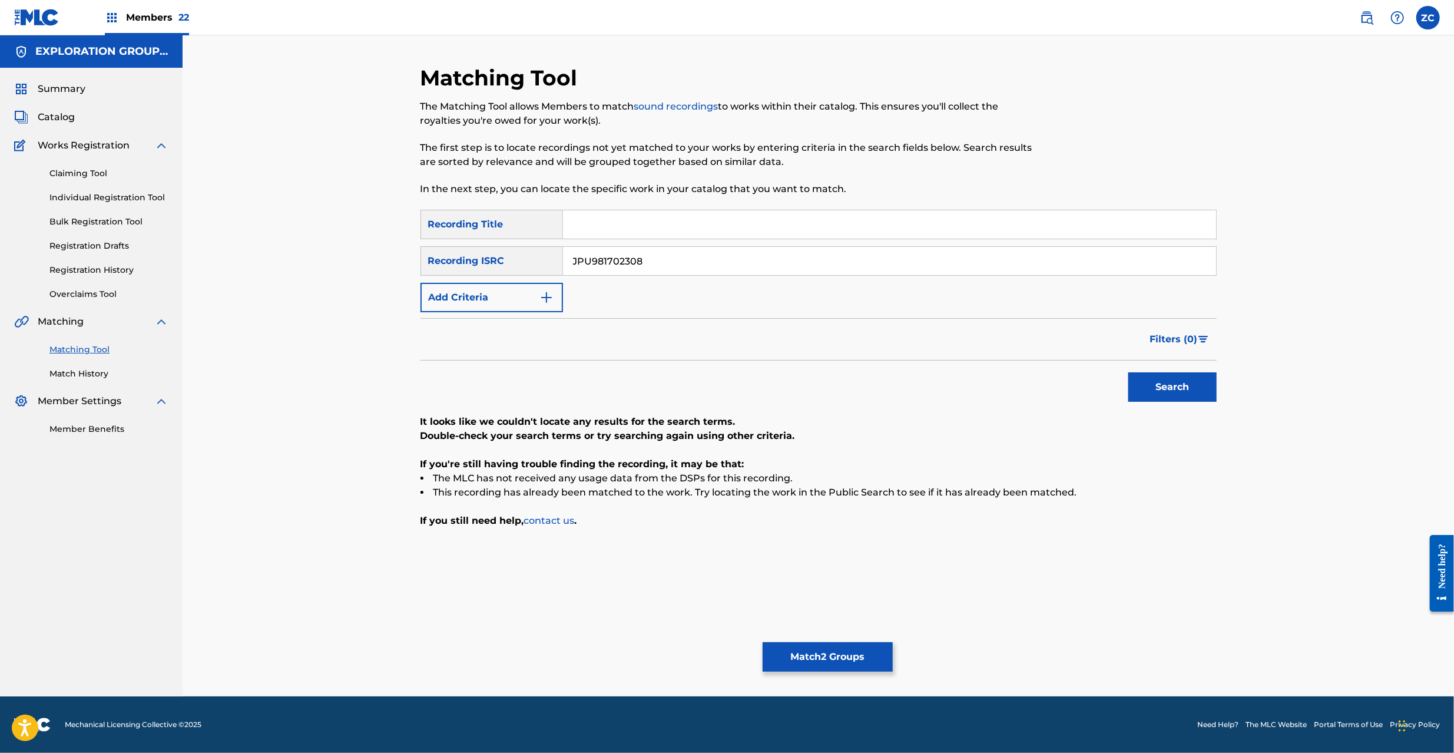
click at [685, 261] on input "JPU981702308" at bounding box center [889, 261] width 653 height 28
paste
click at [1173, 396] on button "Search" at bounding box center [1172, 386] width 88 height 29
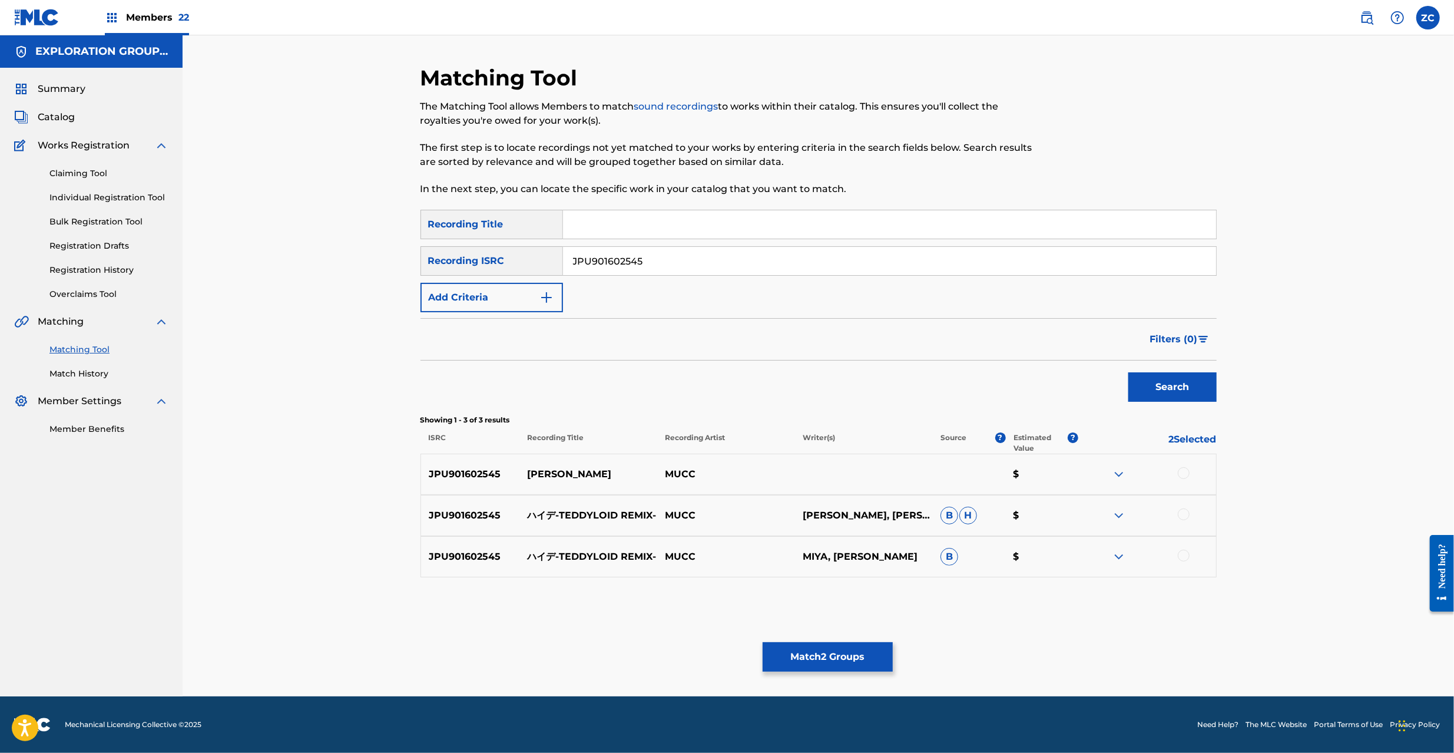
click at [1186, 474] on div at bounding box center [1184, 473] width 12 height 12
click at [1184, 516] on div at bounding box center [1184, 514] width 12 height 12
click at [1187, 555] on div at bounding box center [1184, 555] width 12 height 12
click at [922, 255] on input "JPU901602545" at bounding box center [889, 261] width 653 height 28
click at [1179, 397] on button "Search" at bounding box center [1172, 386] width 88 height 29
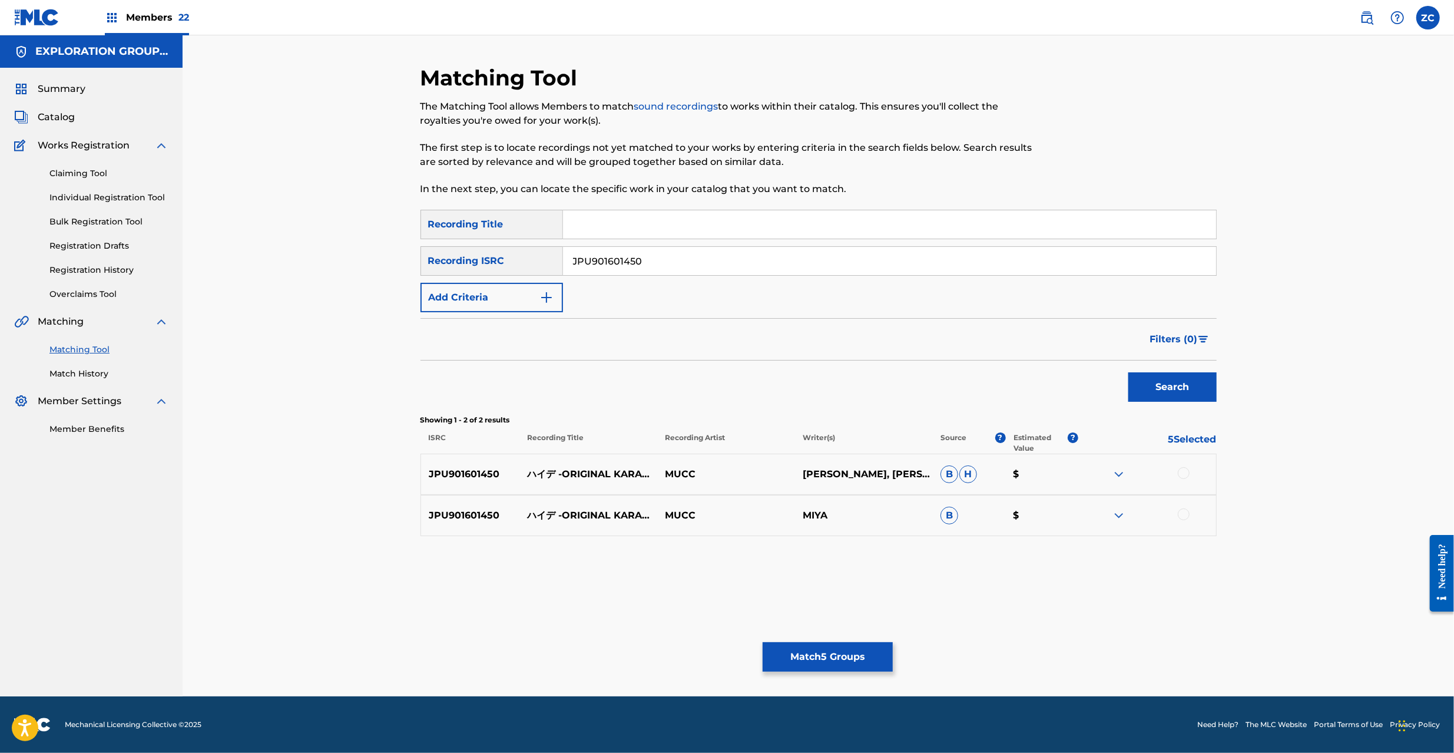
drag, startPoint x: 1182, startPoint y: 469, endPoint x: 1186, endPoint y: 512, distance: 43.1
click at [1182, 470] on div at bounding box center [1184, 473] width 12 height 12
click at [1185, 518] on div at bounding box center [1184, 514] width 12 height 12
click at [986, 253] on input "JPU901601450" at bounding box center [889, 261] width 653 height 28
type input "JPU901601446"
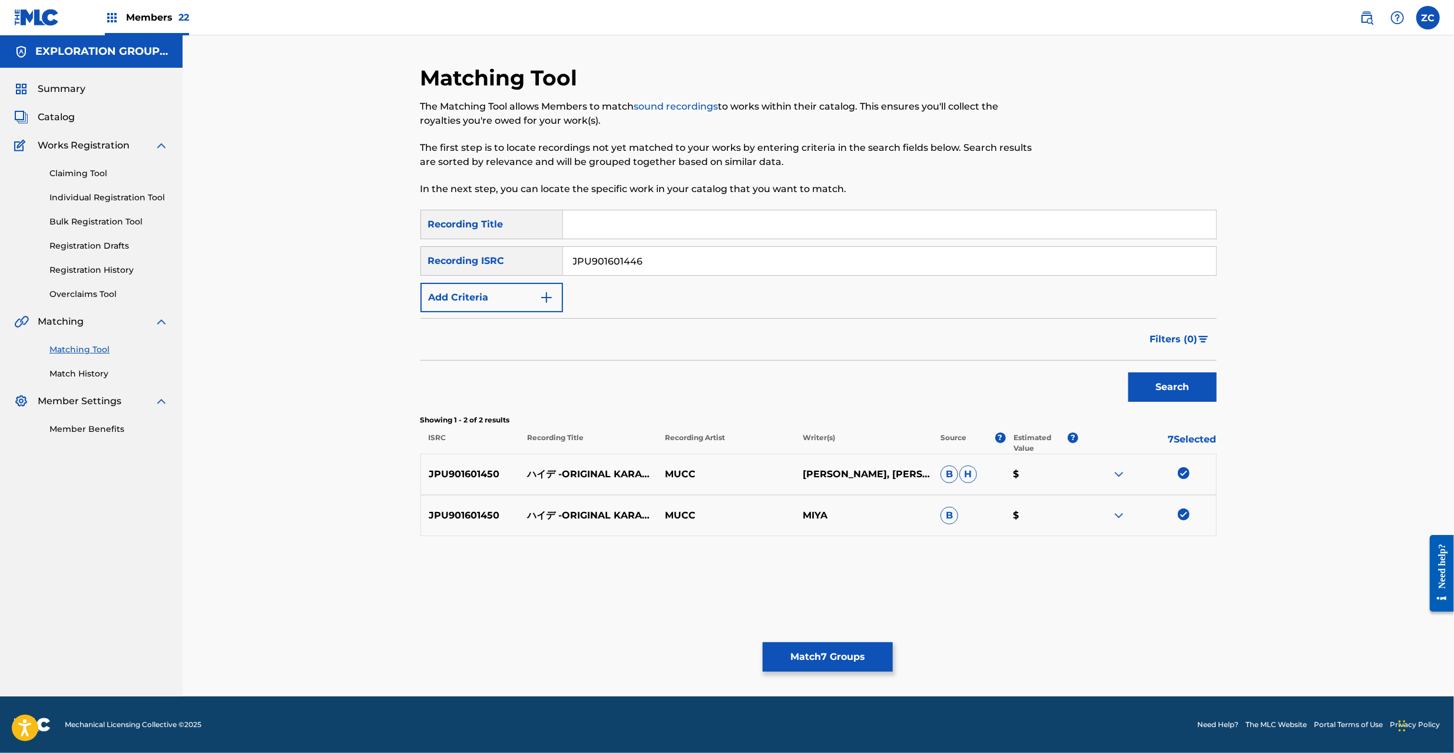
drag, startPoint x: 1175, startPoint y: 390, endPoint x: 1066, endPoint y: 338, distance: 121.2
click at [1175, 389] on button "Search" at bounding box center [1172, 386] width 88 height 29
click at [1182, 472] on div at bounding box center [1184, 473] width 12 height 12
click at [1187, 512] on div at bounding box center [1184, 514] width 12 height 12
click at [814, 665] on button "Match 9 Groups" at bounding box center [828, 656] width 130 height 29
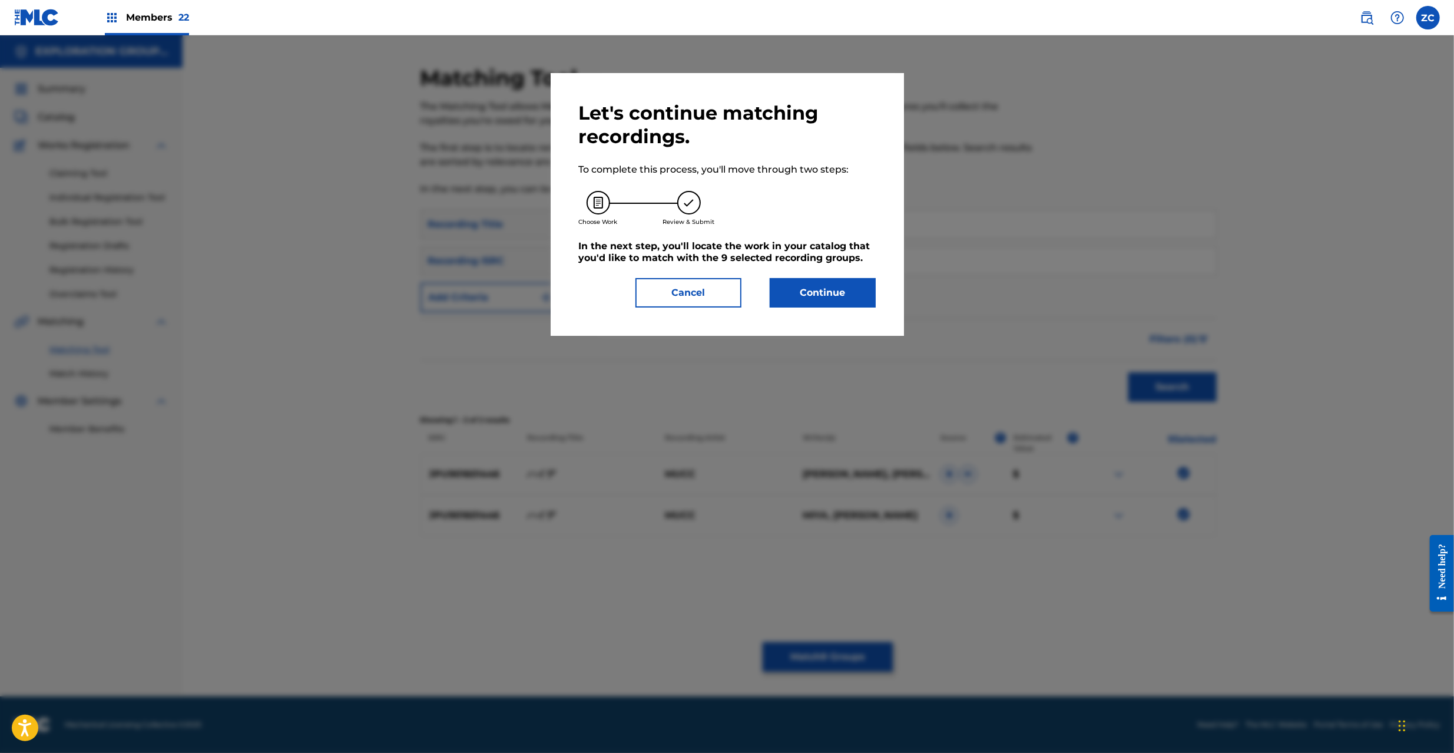
click at [814, 300] on button "Continue" at bounding box center [823, 292] width 106 height 29
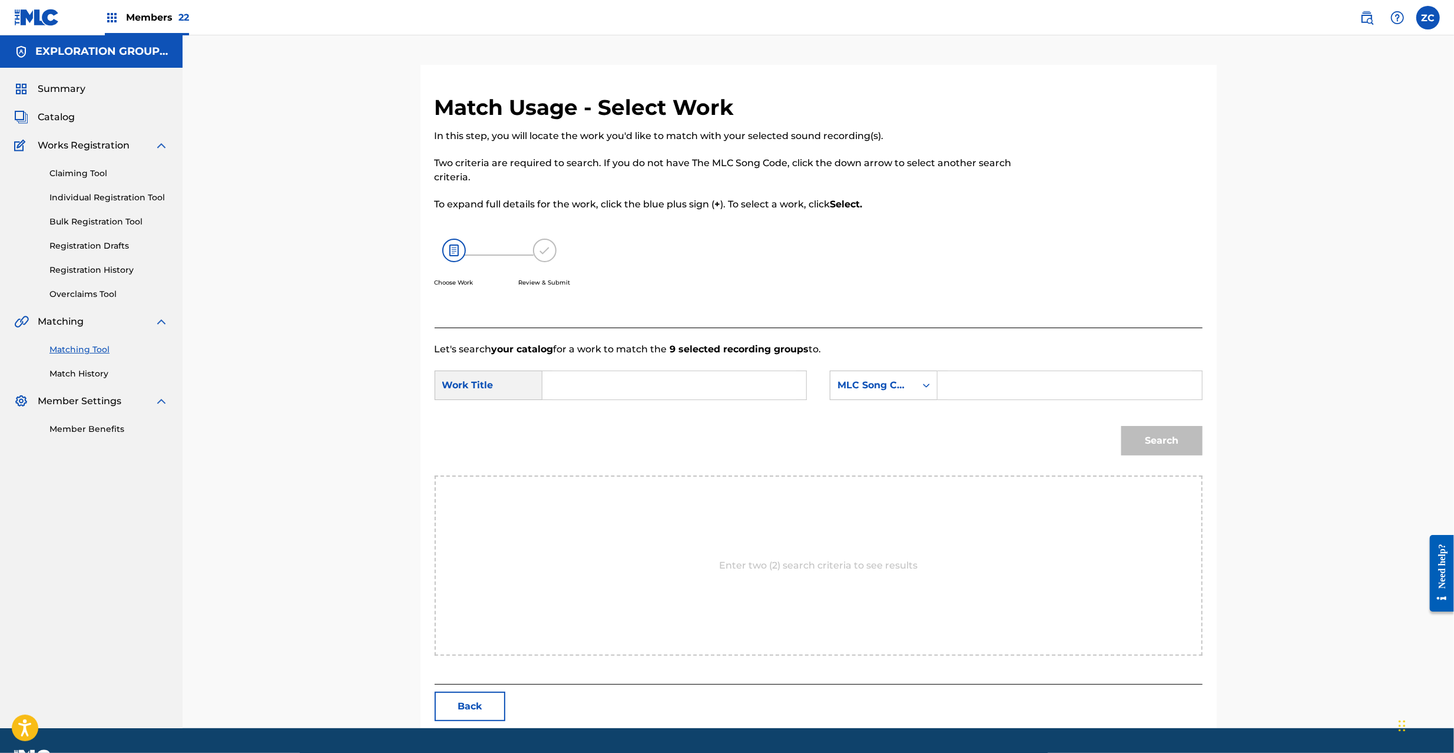
click at [751, 376] on input "Search Form" at bounding box center [674, 385] width 244 height 28
click at [664, 382] on input "Haido Ando Shiiku HQ6YMU" at bounding box center [674, 385] width 244 height 28
drag, startPoint x: 664, startPoint y: 382, endPoint x: 696, endPoint y: 385, distance: 31.9
click at [664, 382] on input "Haido Ando Shiiku HQ6YMU" at bounding box center [674, 385] width 244 height 28
type input "Haido Ando Shiiku"
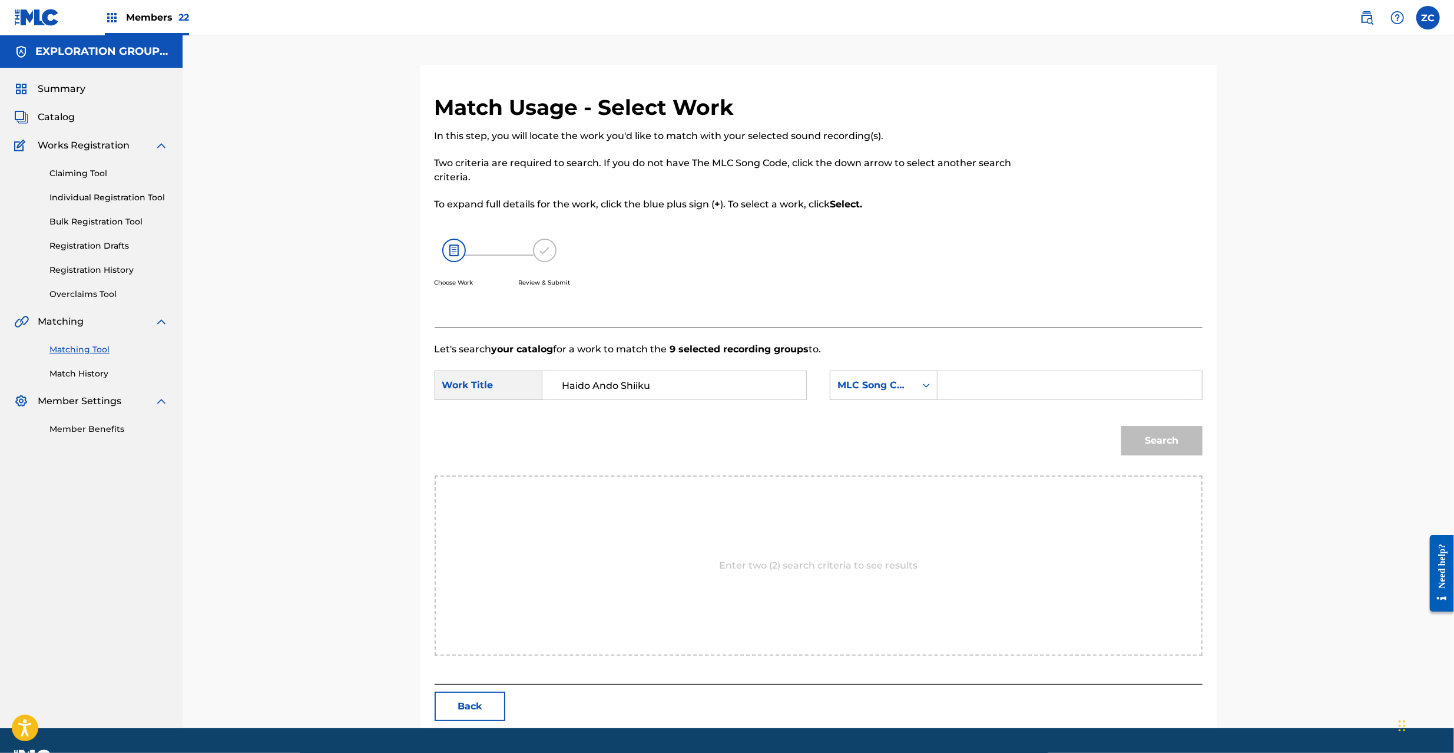
click at [1030, 385] on input "Search Form" at bounding box center [1069, 385] width 244 height 28
type input "HQ6YMU"
click at [1178, 440] on button "Search" at bounding box center [1161, 440] width 81 height 29
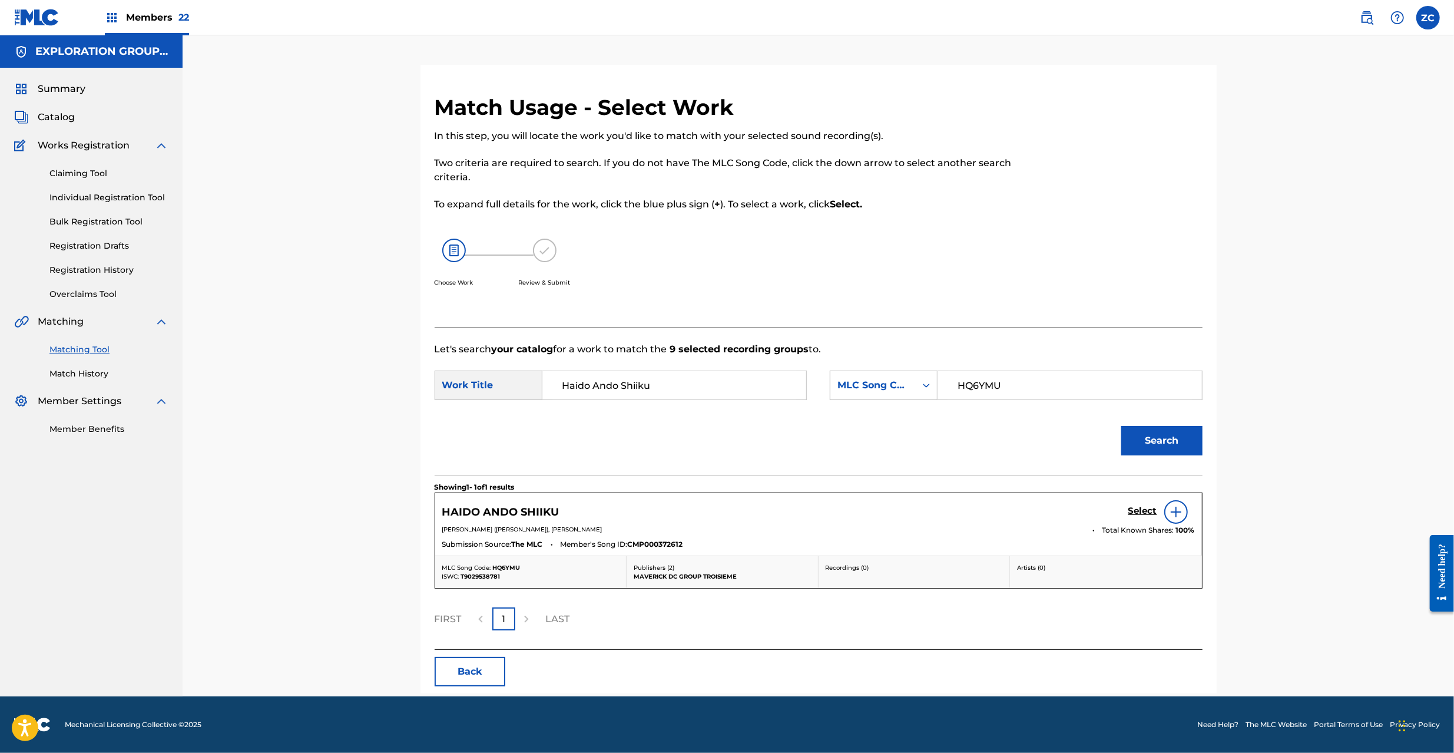
click at [1142, 509] on h5 "Select" at bounding box center [1142, 510] width 29 height 11
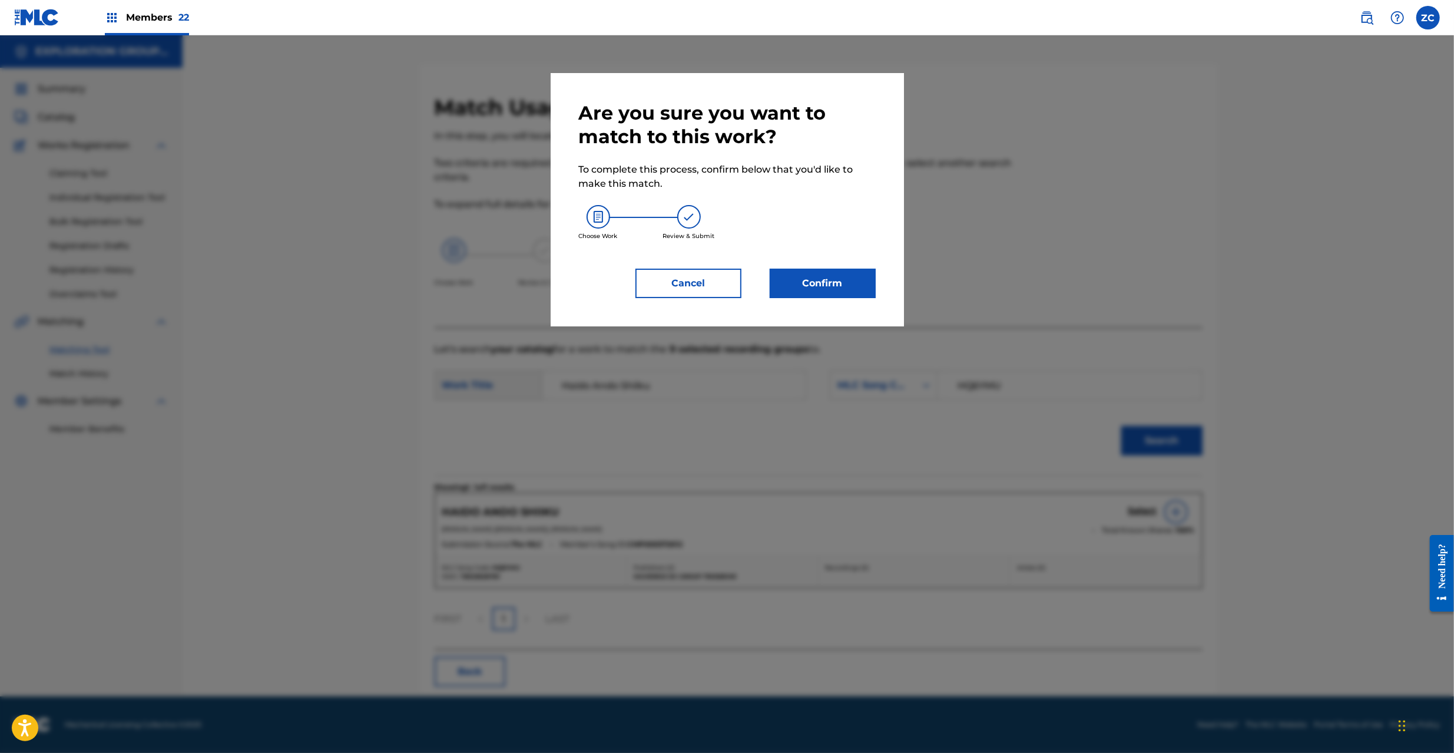
click at [827, 291] on button "Confirm" at bounding box center [823, 283] width 106 height 29
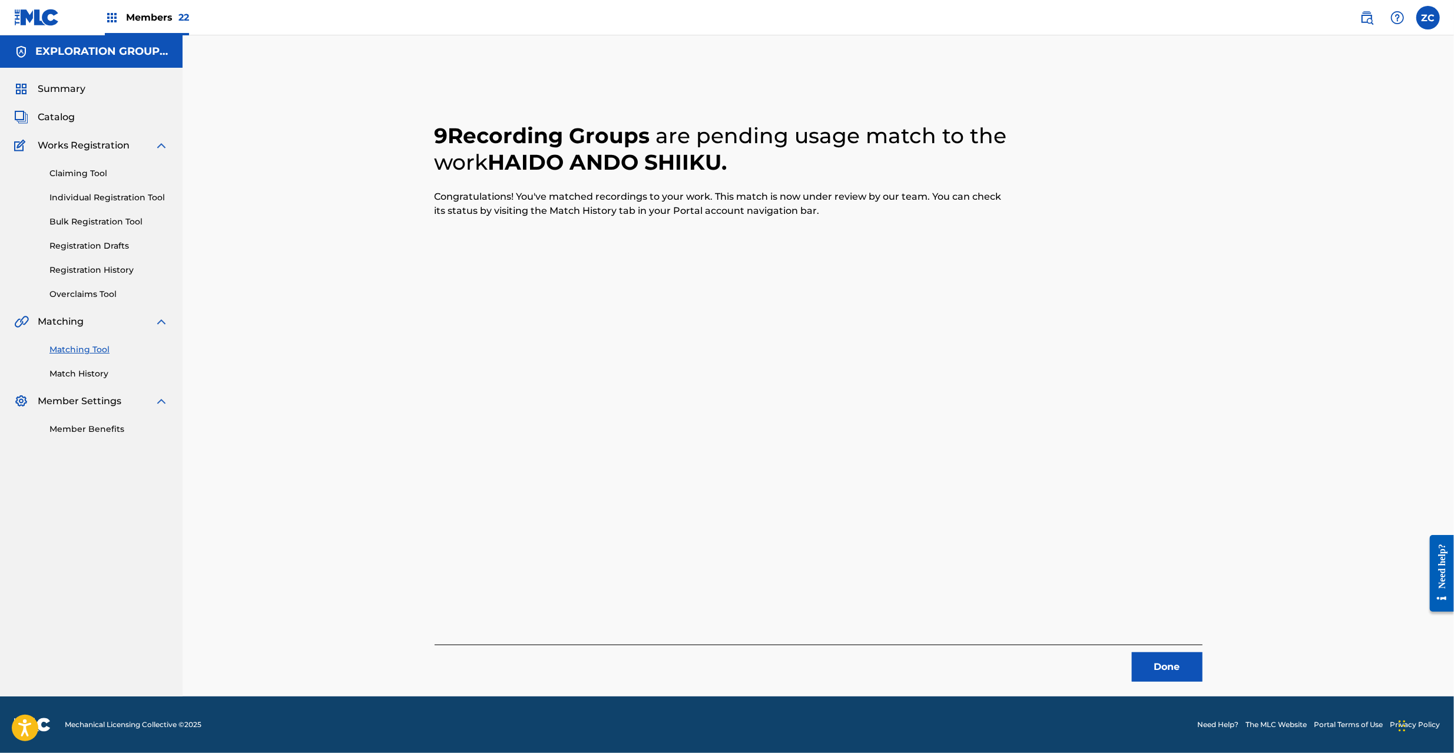
click at [1158, 665] on button "Done" at bounding box center [1167, 666] width 71 height 29
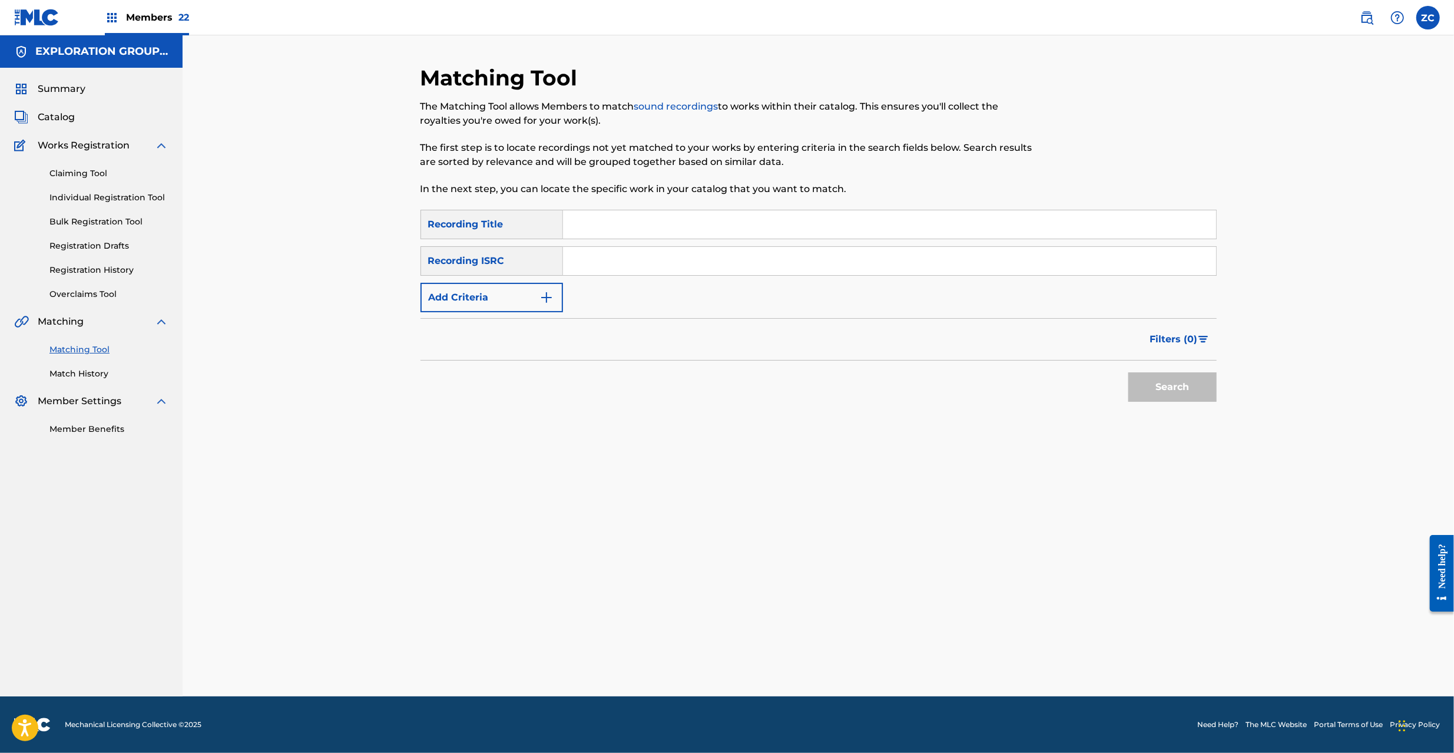
click at [1367, 19] on img at bounding box center [1367, 18] width 14 height 14
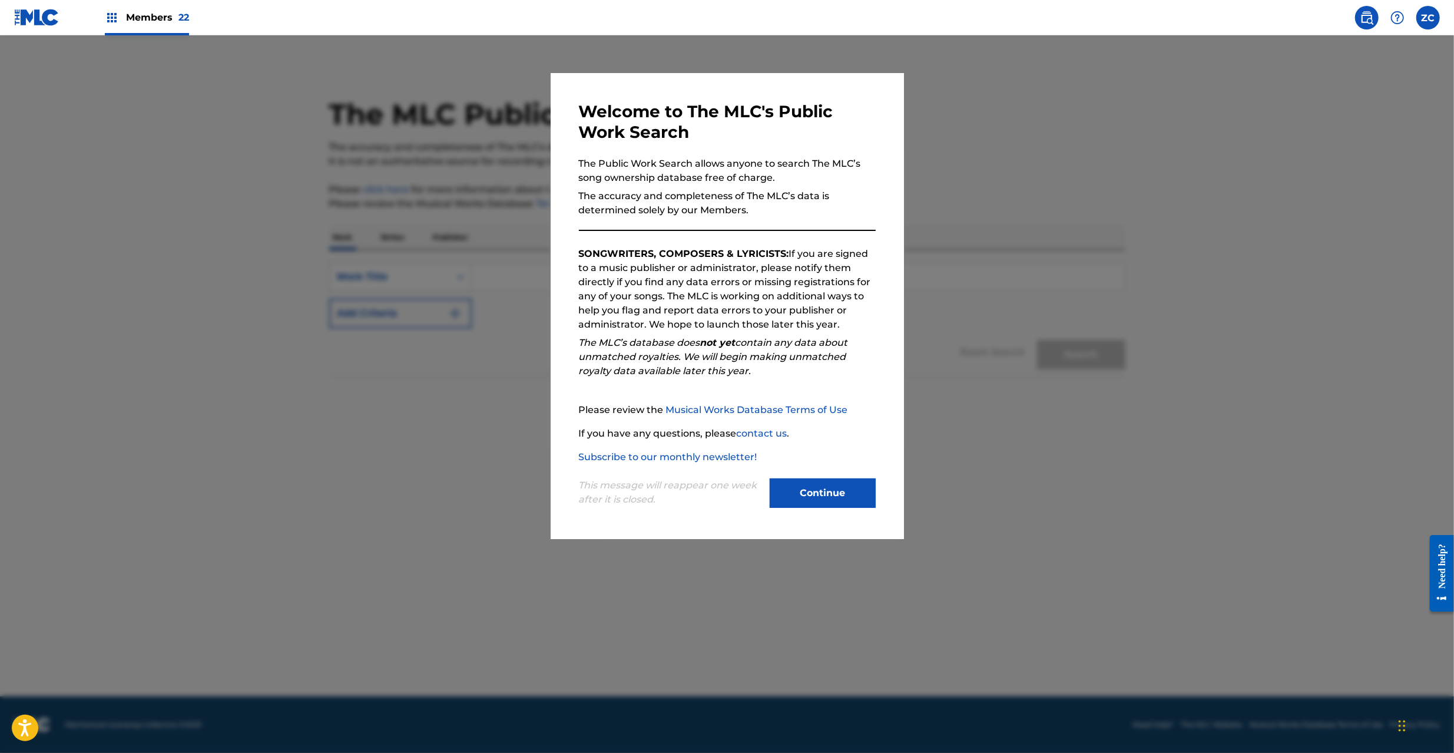
drag, startPoint x: 813, startPoint y: 502, endPoint x: 663, endPoint y: 366, distance: 201.8
click at [813, 501] on button "Continue" at bounding box center [823, 492] width 106 height 29
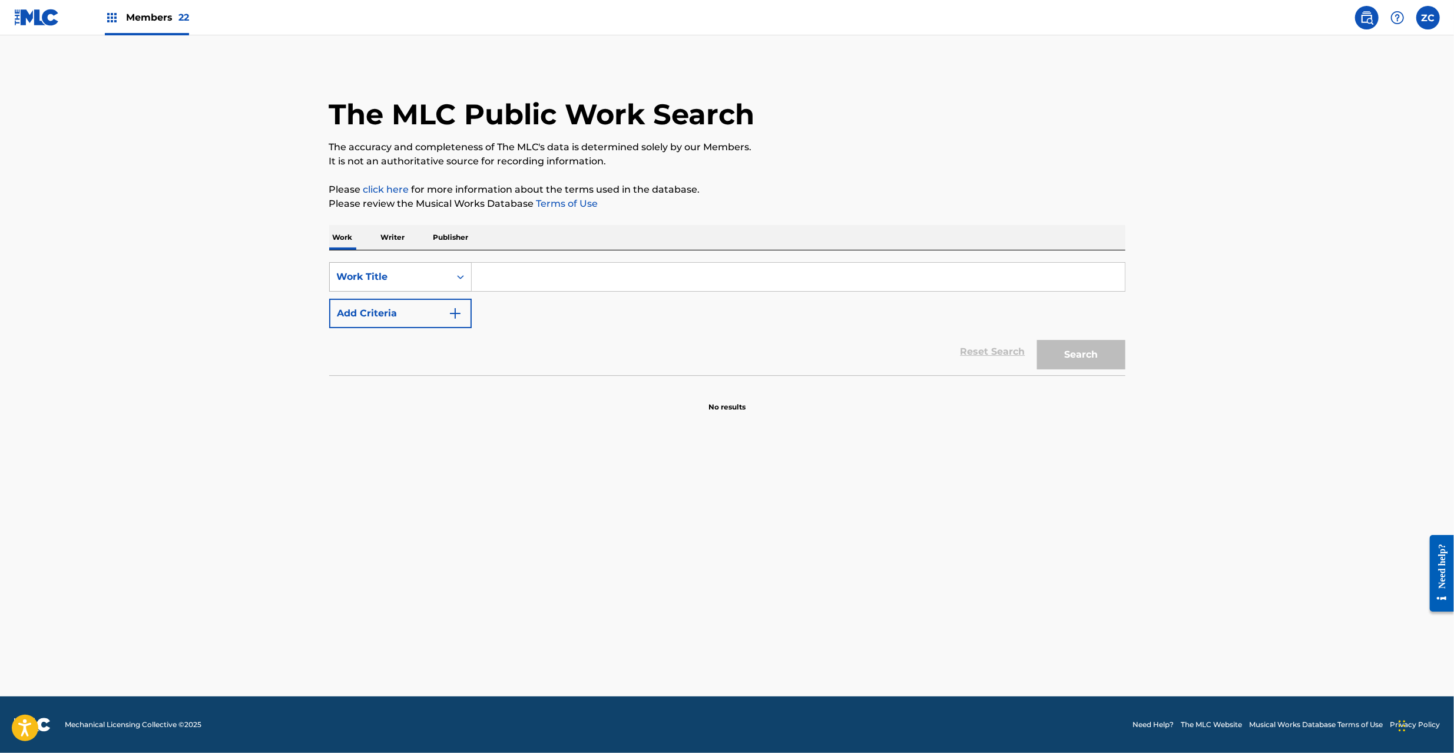
click at [407, 277] on div "Work Title" at bounding box center [390, 277] width 106 height 14
click at [389, 312] on div "MLC Song Code" at bounding box center [400, 305] width 141 height 29
click at [528, 265] on input "Search Form" at bounding box center [798, 277] width 653 height 28
click at [1082, 352] on button "Search" at bounding box center [1081, 354] width 88 height 29
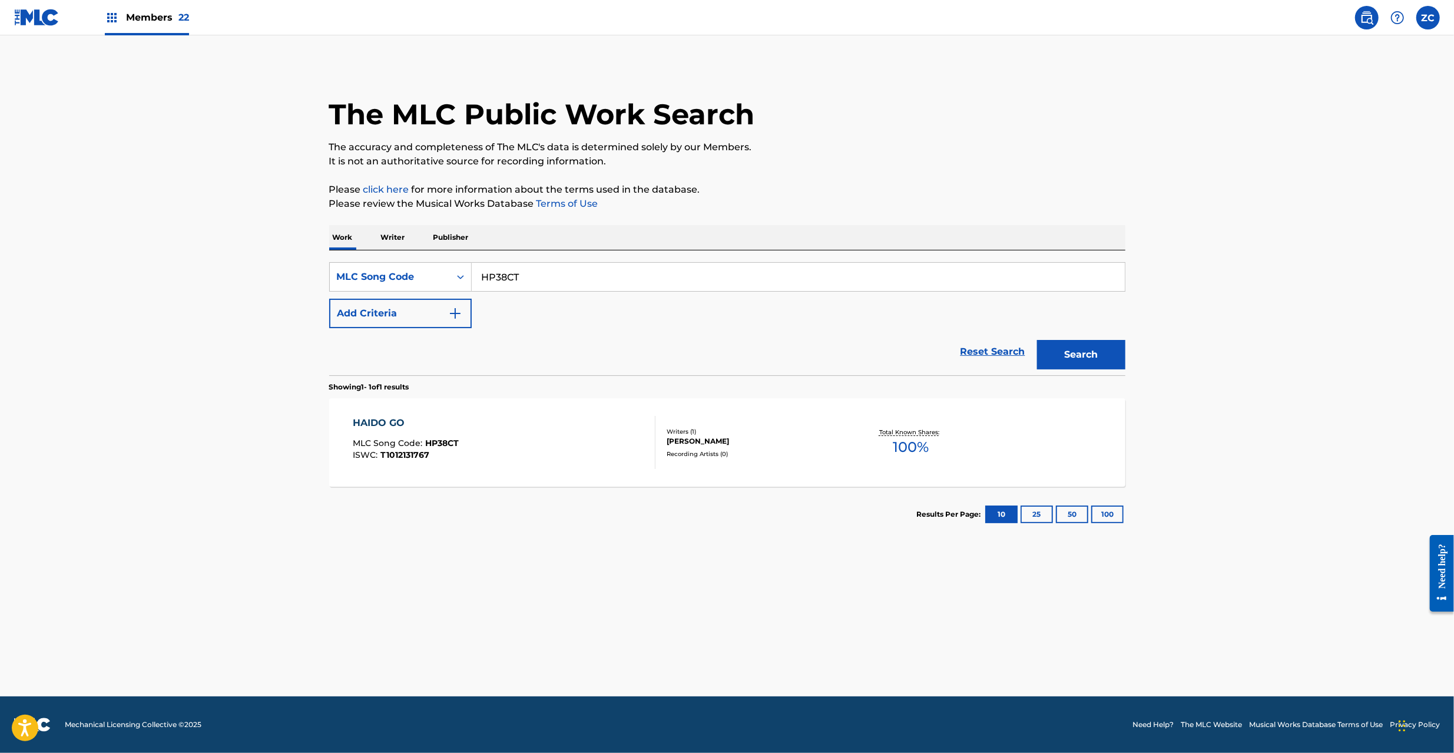
click at [577, 273] on input "HP38CT" at bounding box center [798, 277] width 653 height 28
click at [1089, 358] on button "Search" at bounding box center [1081, 354] width 88 height 29
click at [831, 277] on input "HP378P" at bounding box center [798, 277] width 653 height 28
type input "HC0FAL"
click at [1089, 356] on button "Search" at bounding box center [1081, 354] width 88 height 29
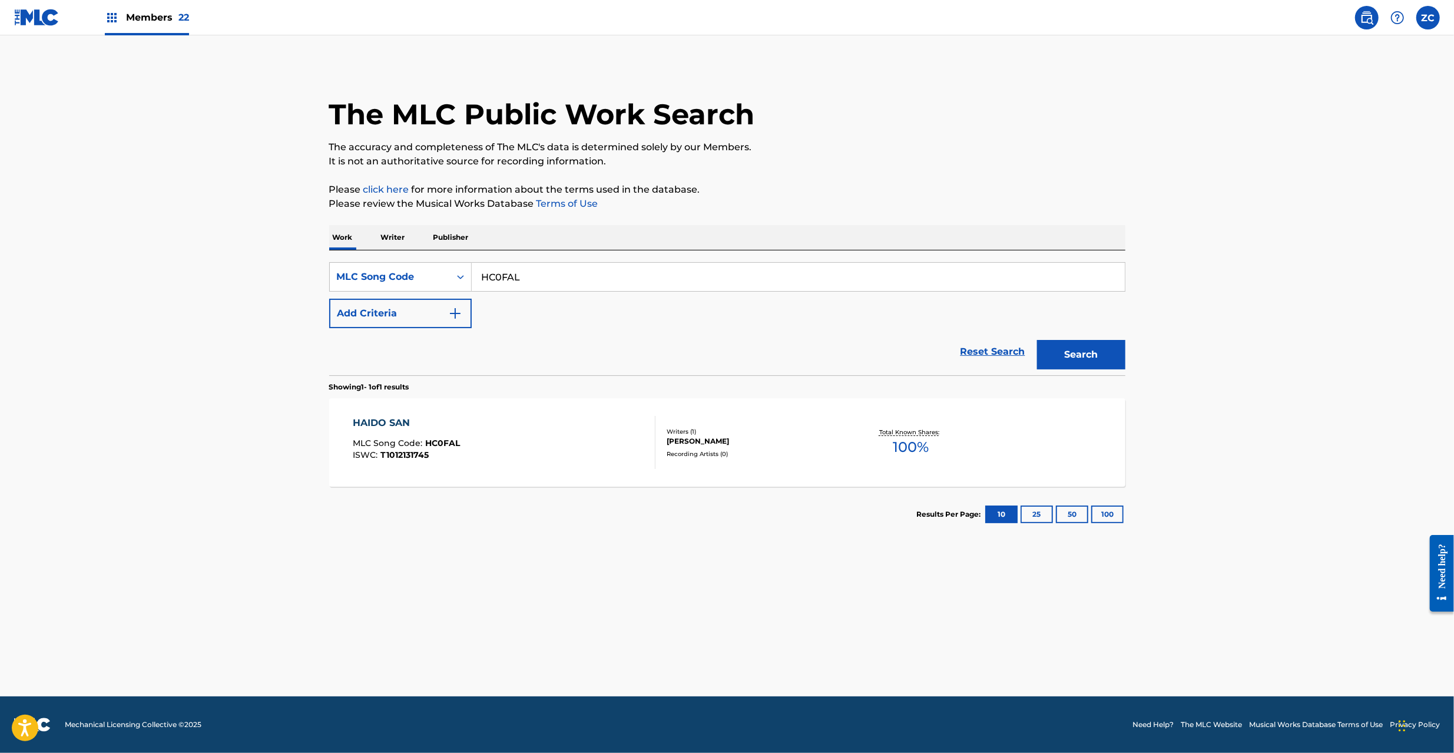
click at [19, 19] on img at bounding box center [36, 17] width 45 height 17
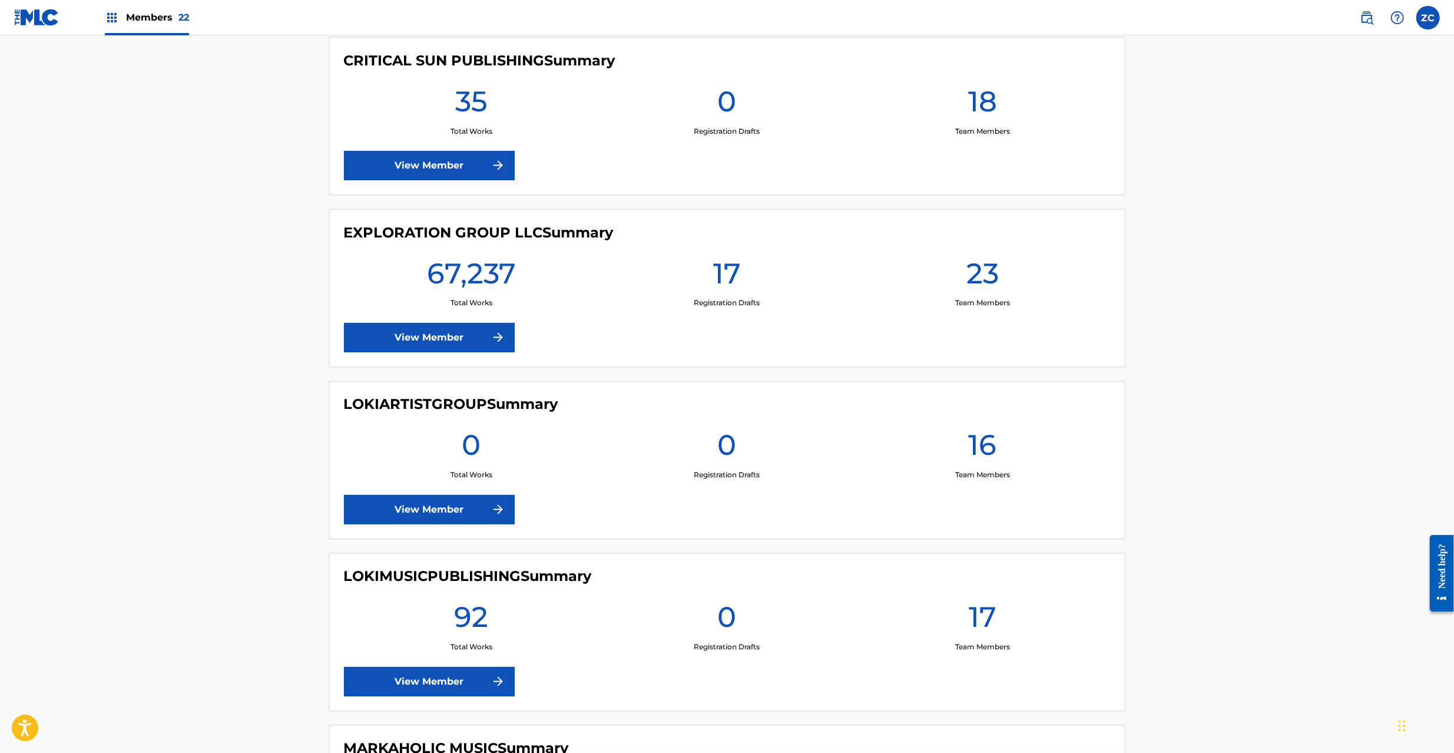
scroll to position [1884, 0]
click at [449, 344] on link "View Member" at bounding box center [429, 337] width 171 height 29
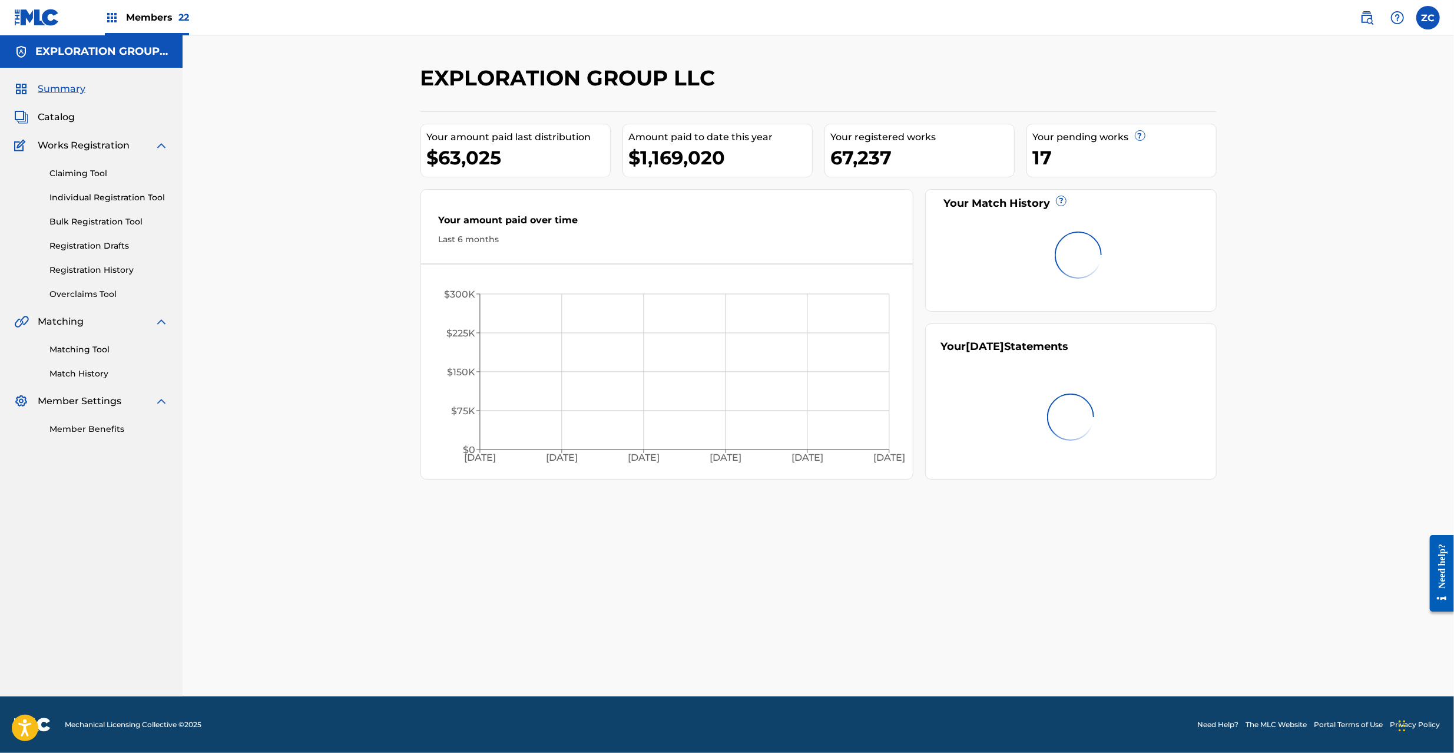
click at [86, 344] on link "Matching Tool" at bounding box center [108, 349] width 119 height 12
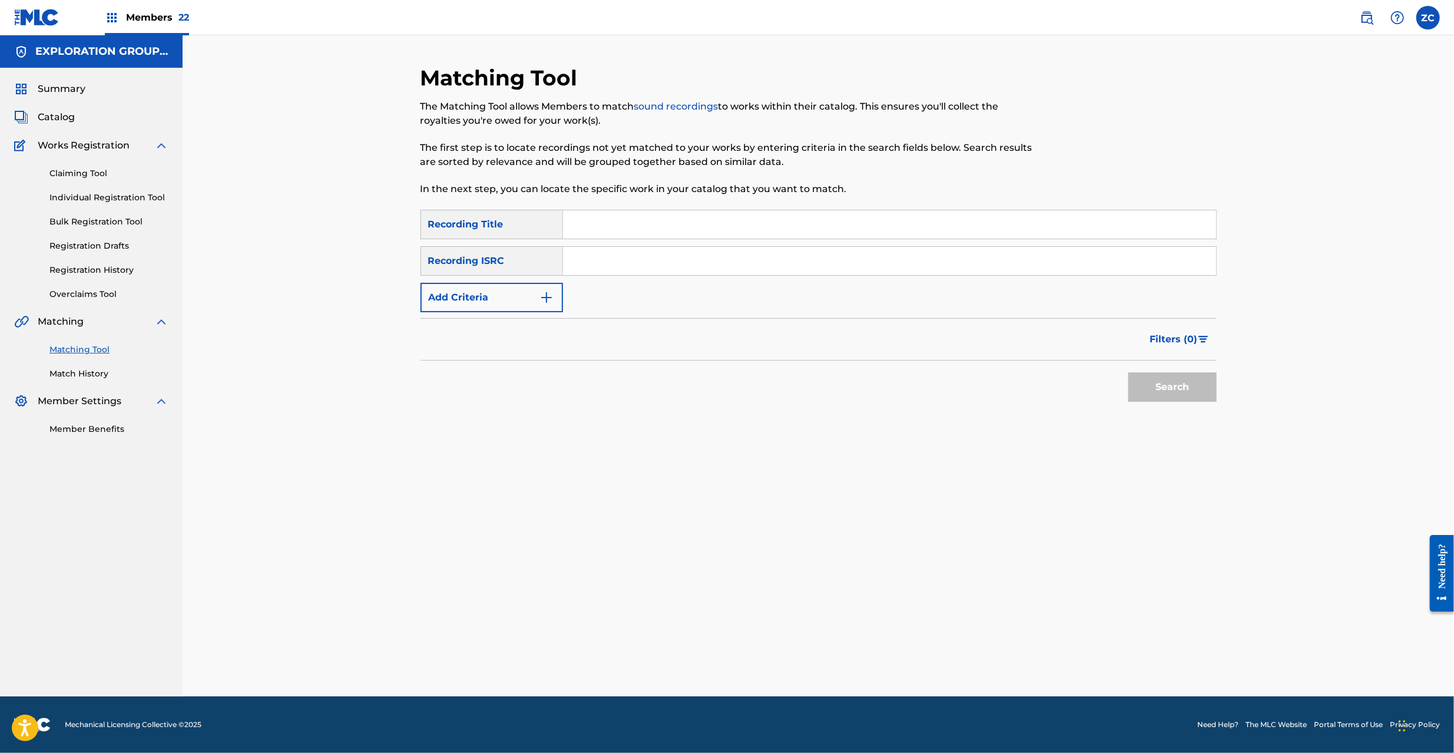
click at [622, 224] on input "Search Form" at bounding box center [889, 224] width 653 height 28
drag, startPoint x: 636, startPoint y: 224, endPoint x: 962, endPoint y: 224, distance: 326.2
click at [962, 224] on input "Haido Go L'Arc~En~CielHaido Go L'Arc~En~Ciel" at bounding box center [889, 224] width 653 height 28
click at [966, 224] on input "Haido Go L'Arc~En~CielHaido Go L'Arc~En~Ciel" at bounding box center [889, 224] width 653 height 28
type input "Haido Go L'Arc~En~Ciel"
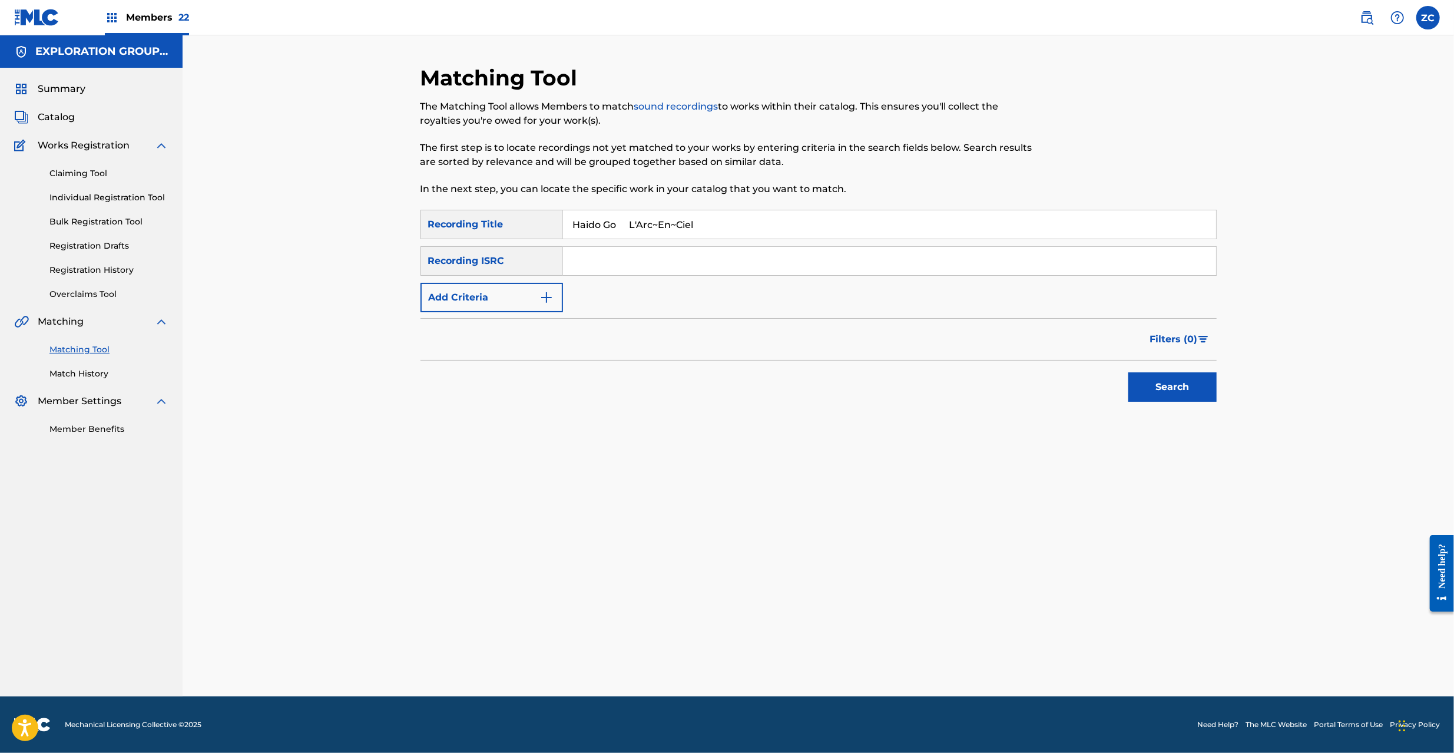
drag, startPoint x: 631, startPoint y: 220, endPoint x: 934, endPoint y: 225, distance: 302.7
click at [940, 220] on input "Haido Go L'Arc~En~Ciel" at bounding box center [889, 224] width 653 height 28
drag, startPoint x: 635, startPoint y: 225, endPoint x: 860, endPoint y: 223, distance: 225.0
click at [860, 223] on input "Haido Go L'Arc~En~Ciel" at bounding box center [889, 224] width 653 height 28
type input "Haido Go"
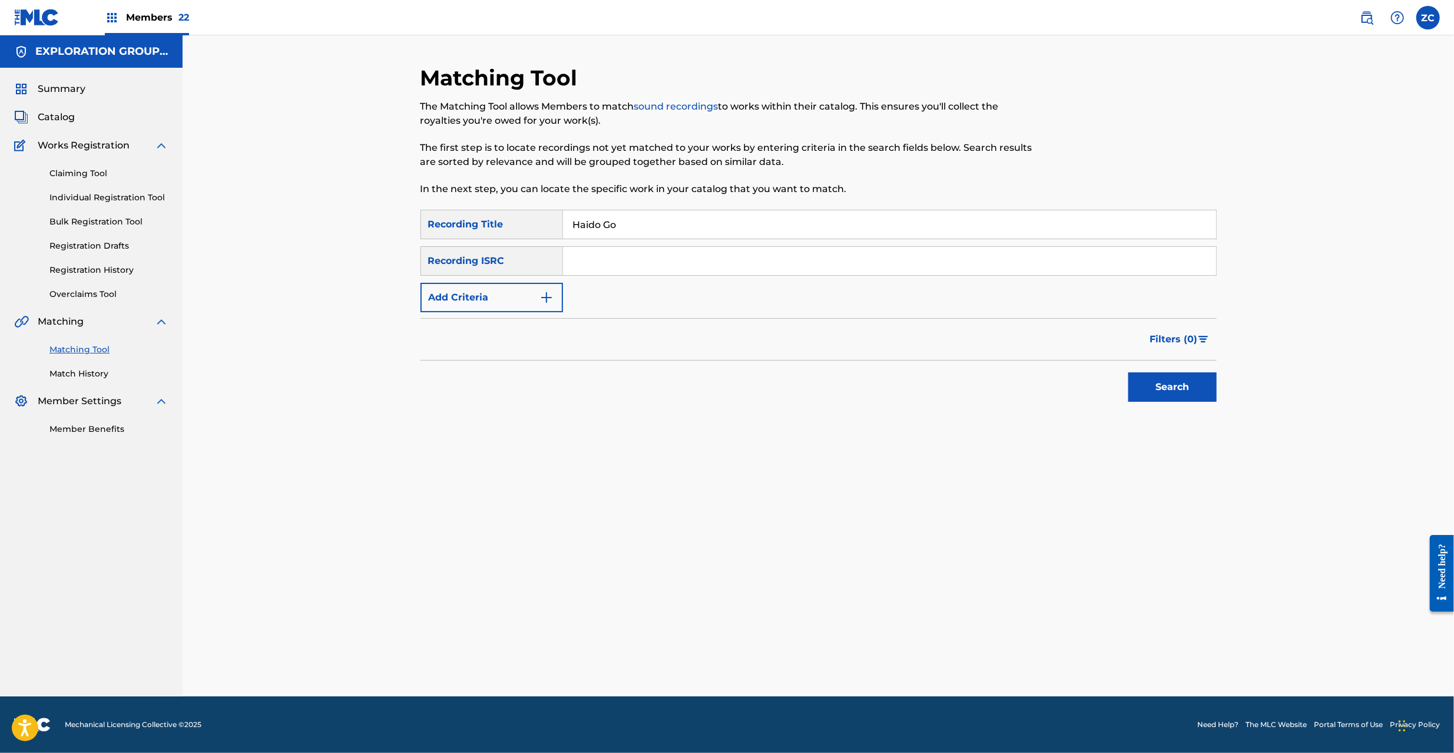
click at [518, 298] on button "Add Criteria" at bounding box center [491, 297] width 143 height 29
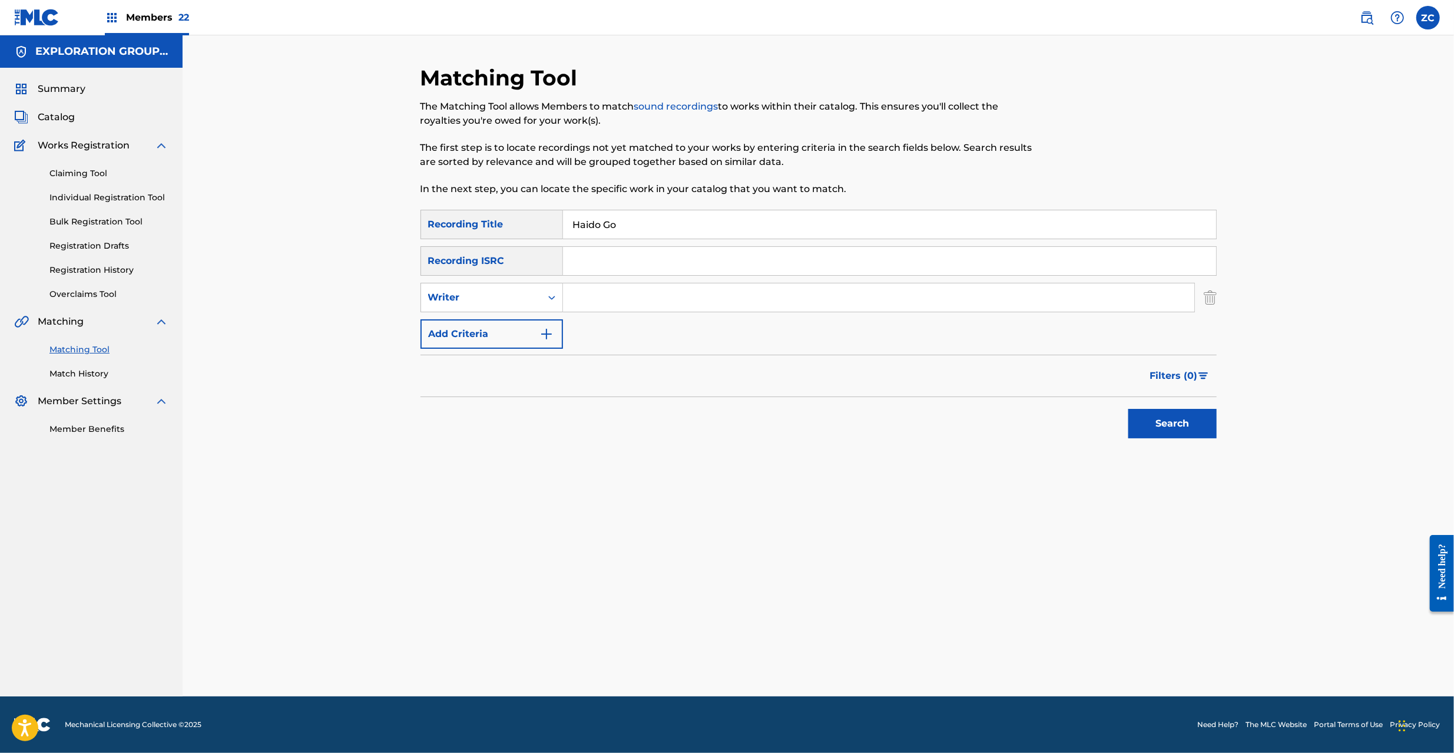
click at [515, 340] on button "Add Criteria" at bounding box center [491, 333] width 143 height 29
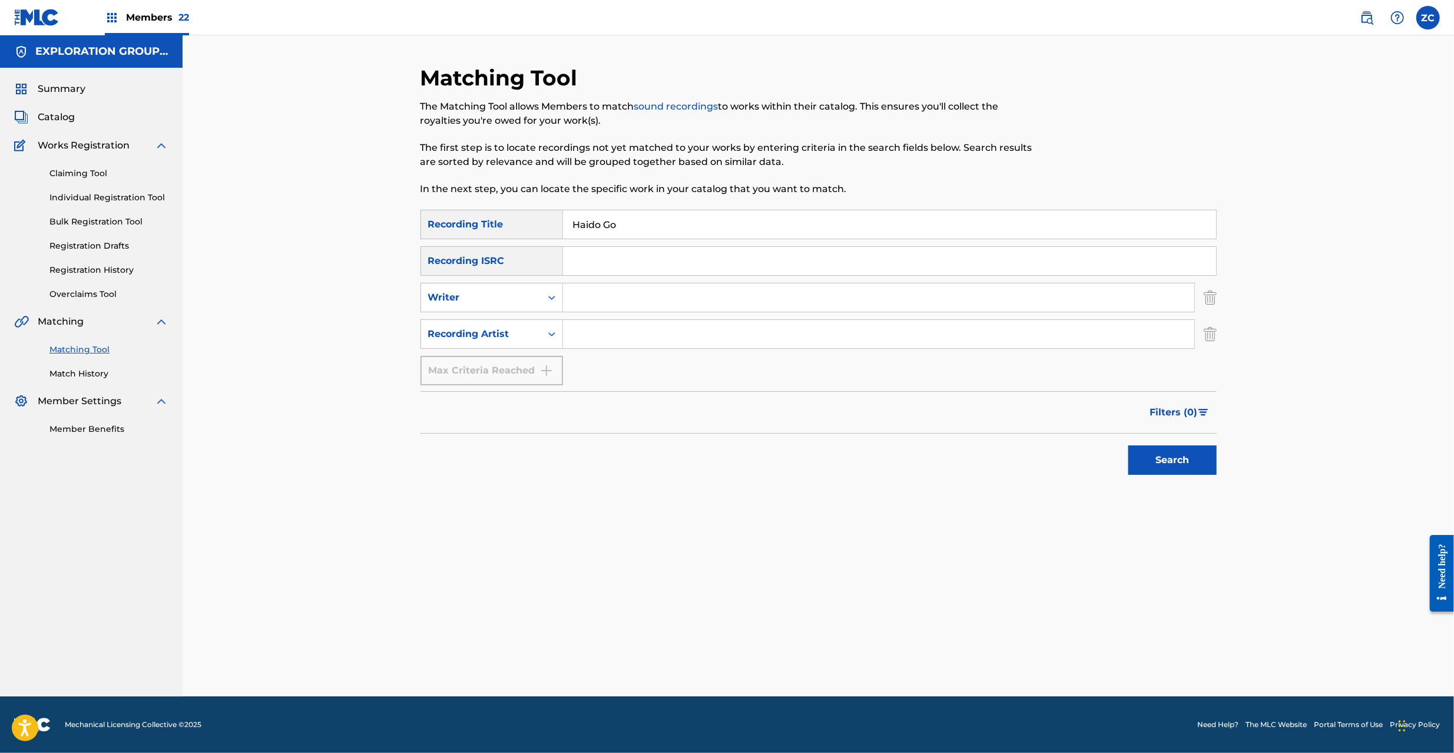
drag, startPoint x: 609, startPoint y: 333, endPoint x: 616, endPoint y: 335, distance: 7.3
click at [609, 333] on input "Search Form" at bounding box center [878, 334] width 631 height 28
type input "L'Arc~En~Ciel"
click at [1188, 462] on button "Search" at bounding box center [1172, 459] width 88 height 29
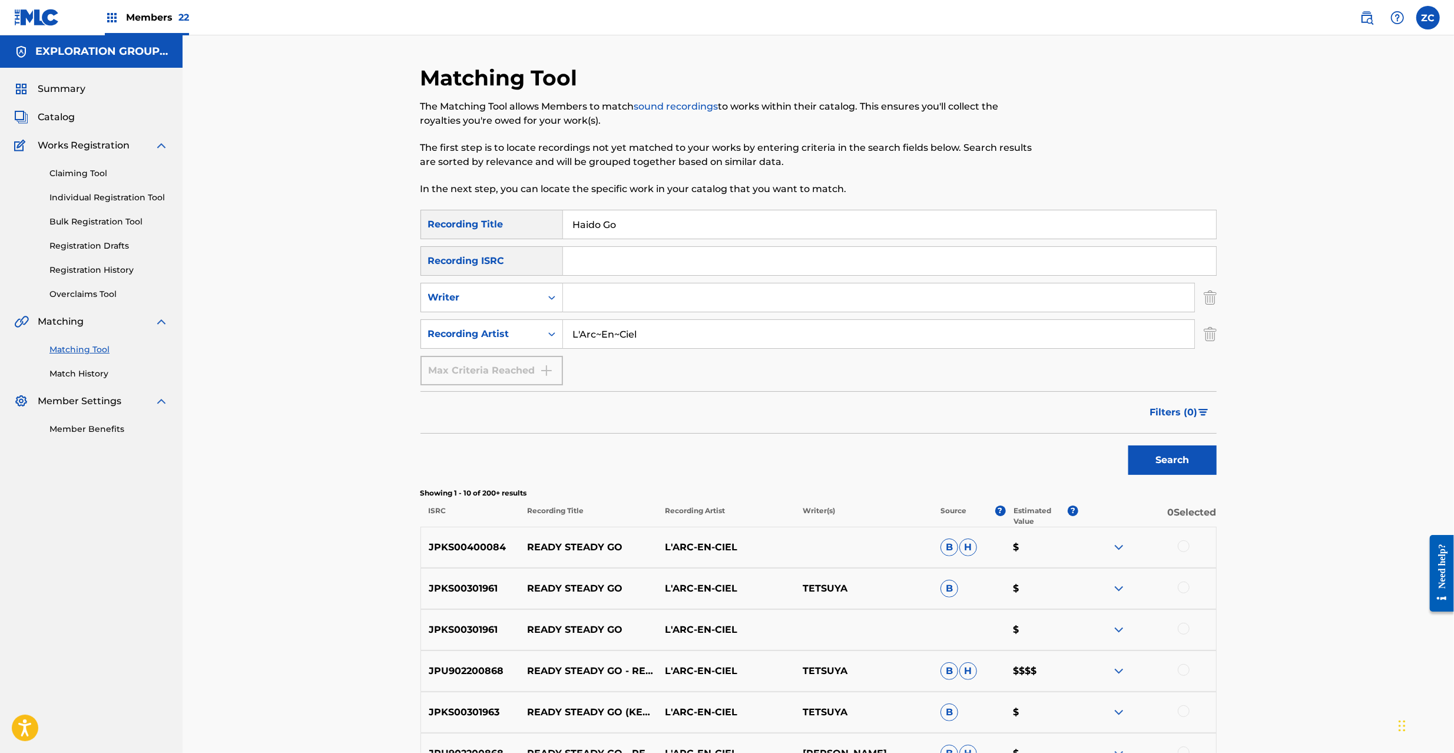
click at [645, 218] on input "Haido Go" at bounding box center [889, 224] width 653 height 28
click at [1185, 457] on button "Search" at bounding box center [1172, 459] width 88 height 29
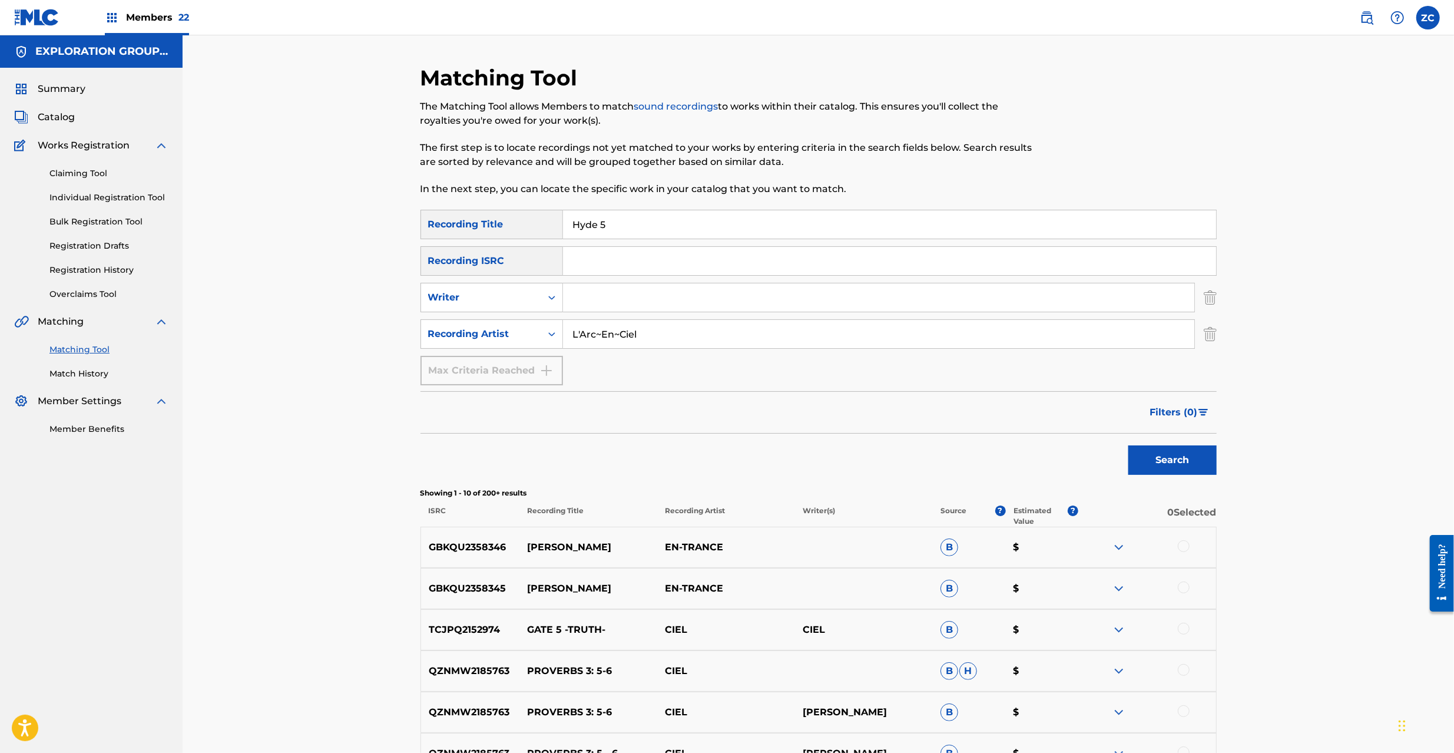
drag, startPoint x: 638, startPoint y: 220, endPoint x: 459, endPoint y: 217, distance: 179.0
click at [459, 217] on div "SearchWithCriteria4e4bccf0-8f1c-4374-b88d-8cc6c4d01969 Recording Title Hyde 5" at bounding box center [818, 224] width 796 height 29
click at [1187, 472] on button "Search" at bounding box center [1172, 459] width 88 height 29
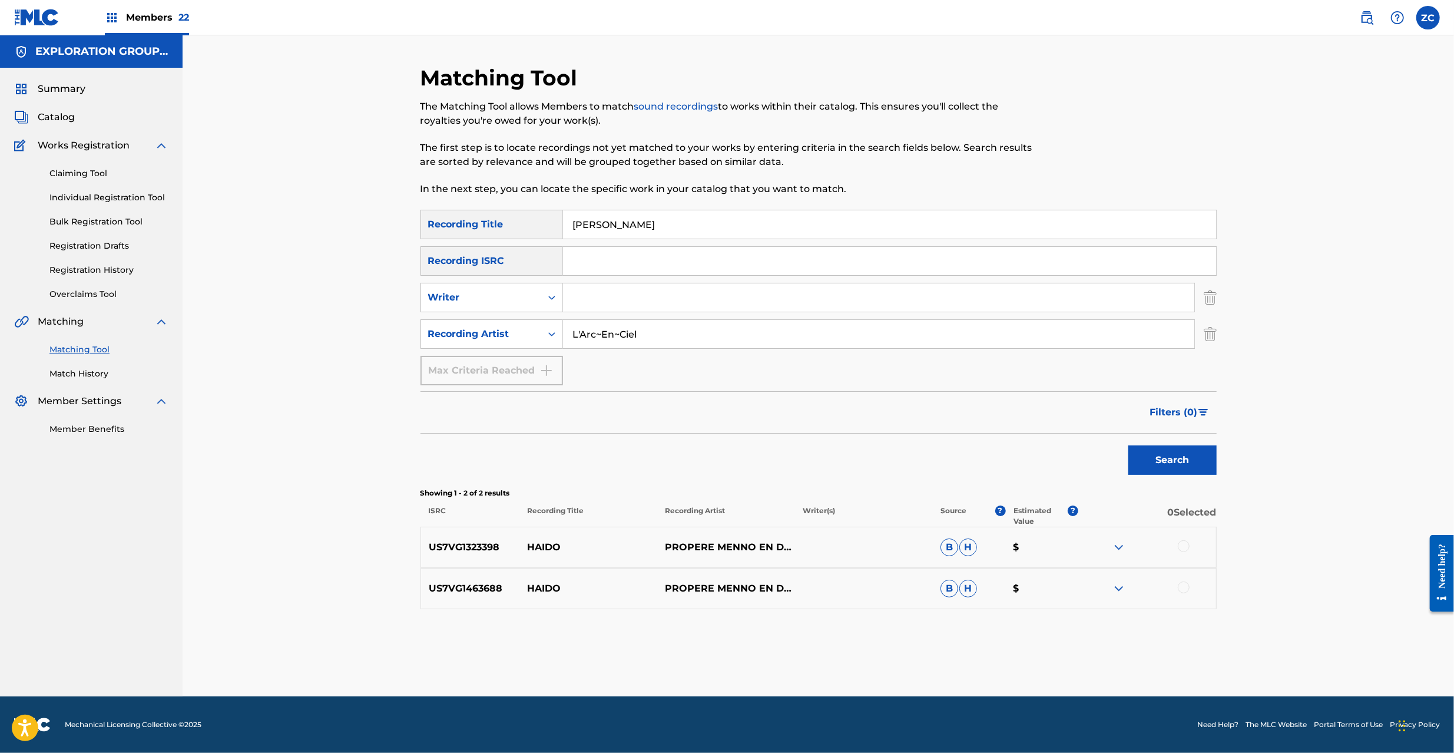
drag, startPoint x: 643, startPoint y: 227, endPoint x: 425, endPoint y: 231, distance: 218.5
click at [425, 231] on div "SearchWithCriteria4e4bccf0-8f1c-4374-b88d-8cc6c4d01969 Recording Title [PERSON_…" at bounding box center [818, 224] width 796 height 29
drag, startPoint x: 1160, startPoint y: 465, endPoint x: 1131, endPoint y: 450, distance: 32.9
click at [1159, 465] on button "Search" at bounding box center [1172, 459] width 88 height 29
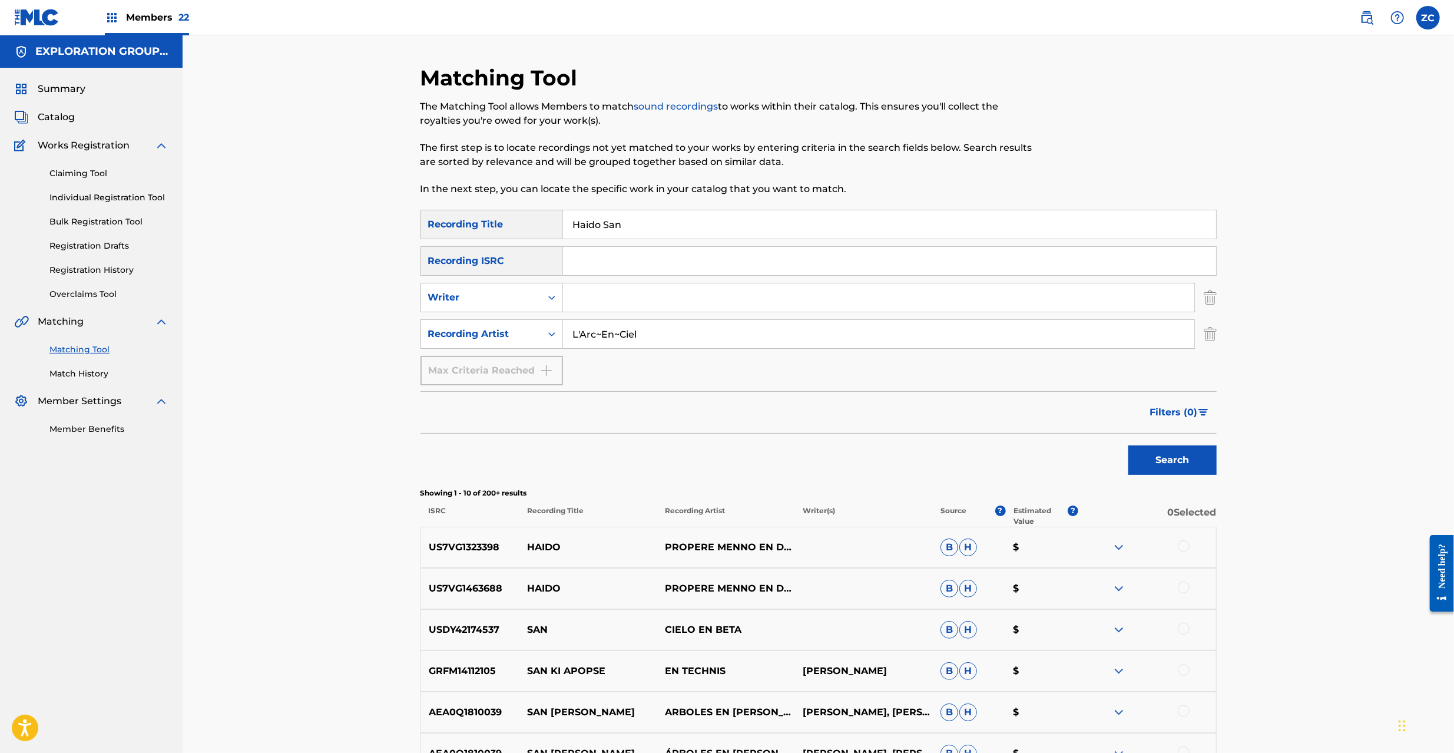
drag, startPoint x: 547, startPoint y: 210, endPoint x: 392, endPoint y: 206, distance: 155.5
click at [390, 206] on div "Matching Tool The Matching Tool allows Members to match sound recordings to wor…" at bounding box center [818, 531] width 1271 height 992
click at [1181, 464] on button "Search" at bounding box center [1172, 459] width 88 height 29
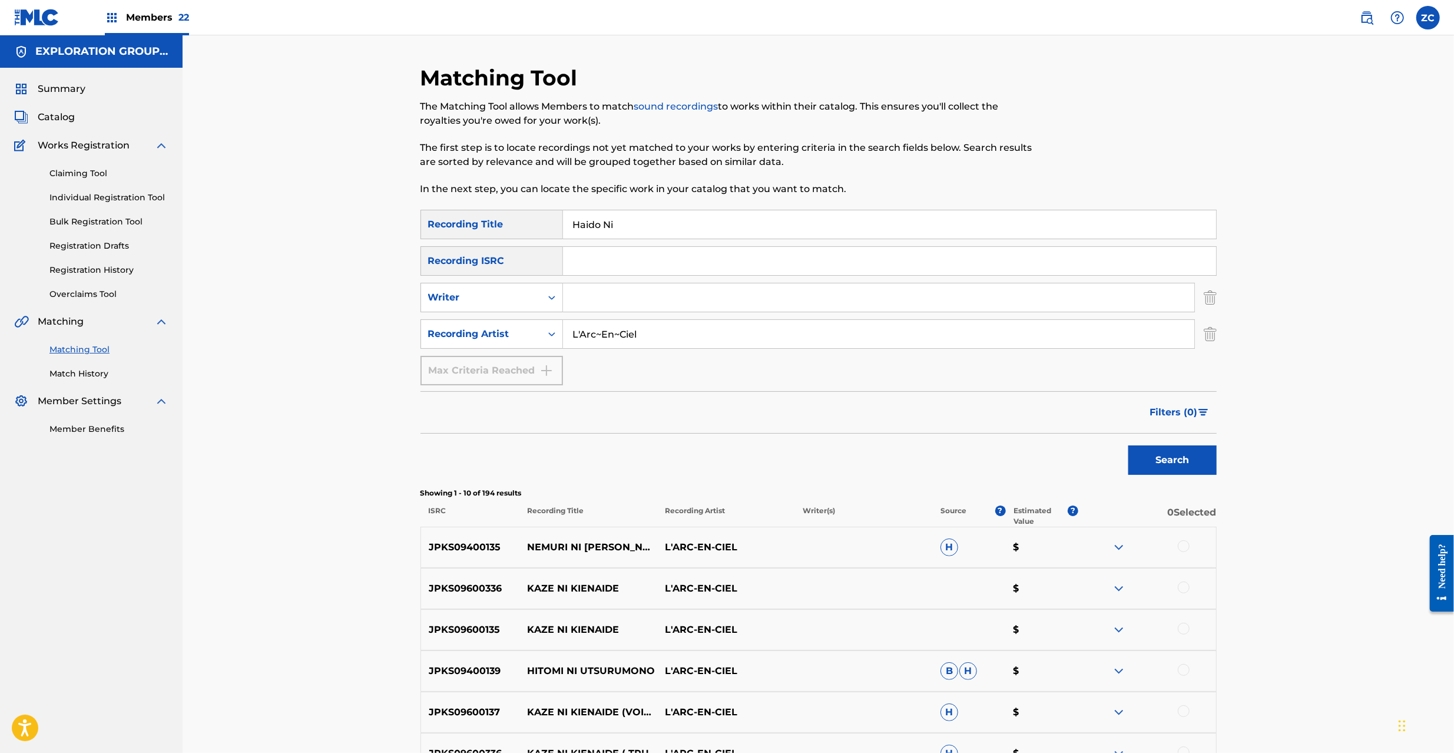
drag, startPoint x: 648, startPoint y: 219, endPoint x: 437, endPoint y: 219, distance: 211.4
click at [437, 219] on div "SearchWithCriteria4e4bccf0-8f1c-4374-b88d-8cc6c4d01969 Recording Title Haido Ni" at bounding box center [818, 224] width 796 height 29
type input "[PERSON_NAME]"
click at [1186, 450] on button "Search" at bounding box center [1172, 459] width 88 height 29
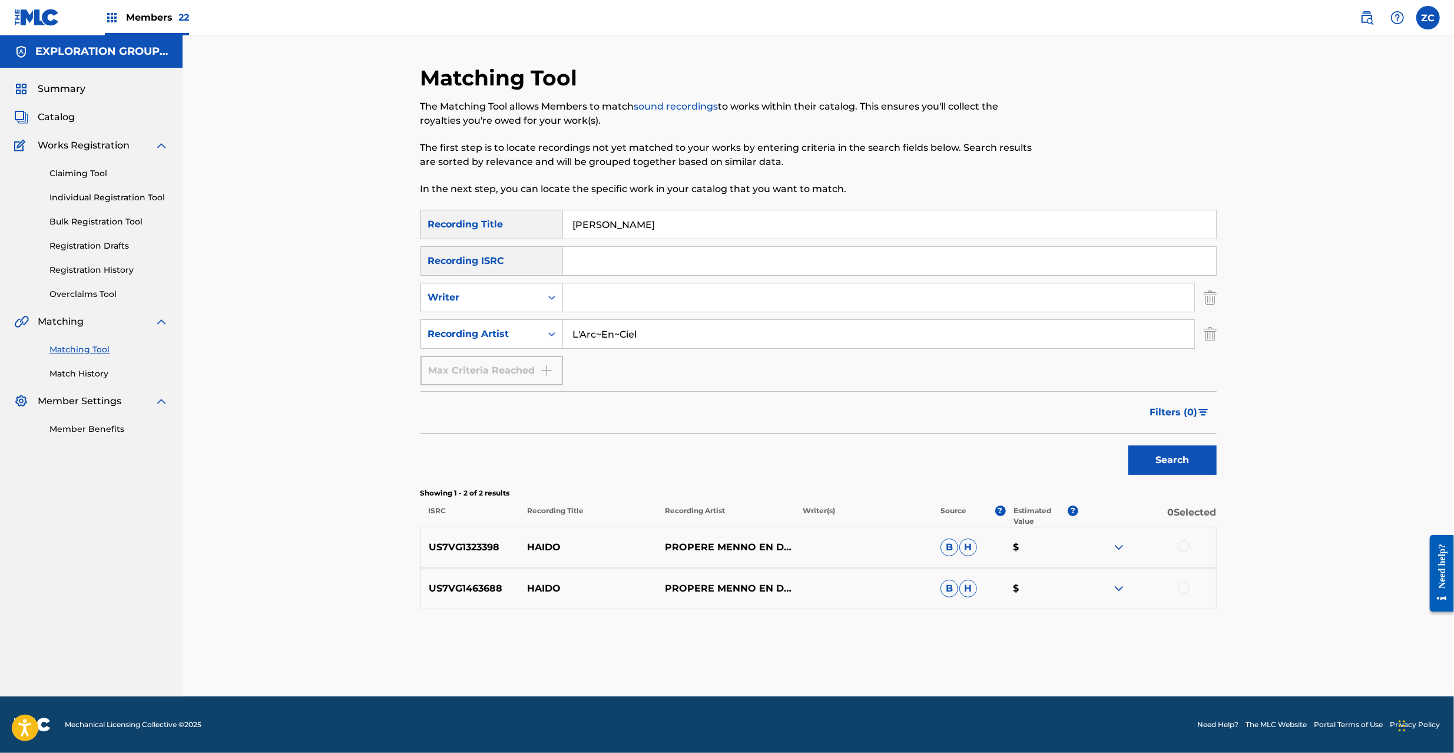
click at [1216, 300] on img "Search Form" at bounding box center [1210, 297] width 13 height 29
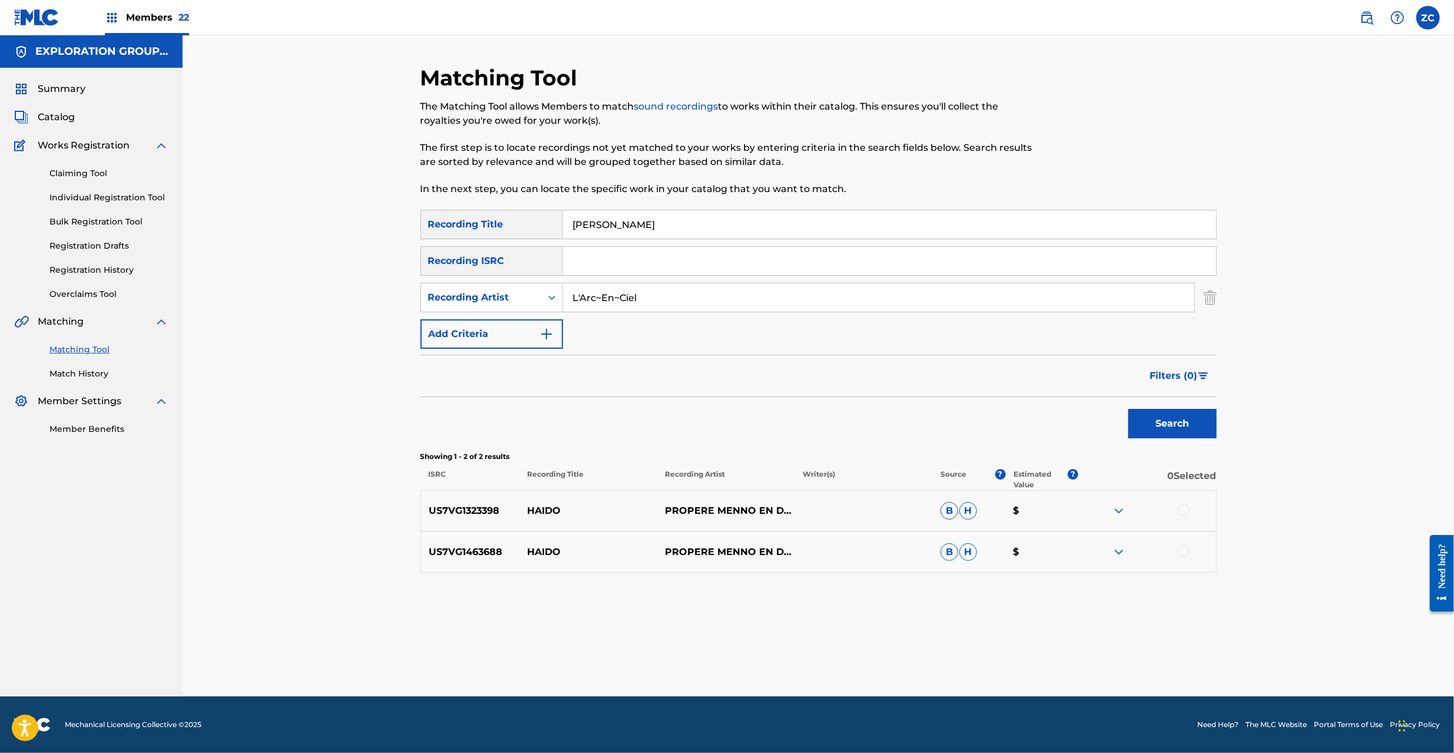
click at [1210, 304] on img "Search Form" at bounding box center [1210, 297] width 13 height 29
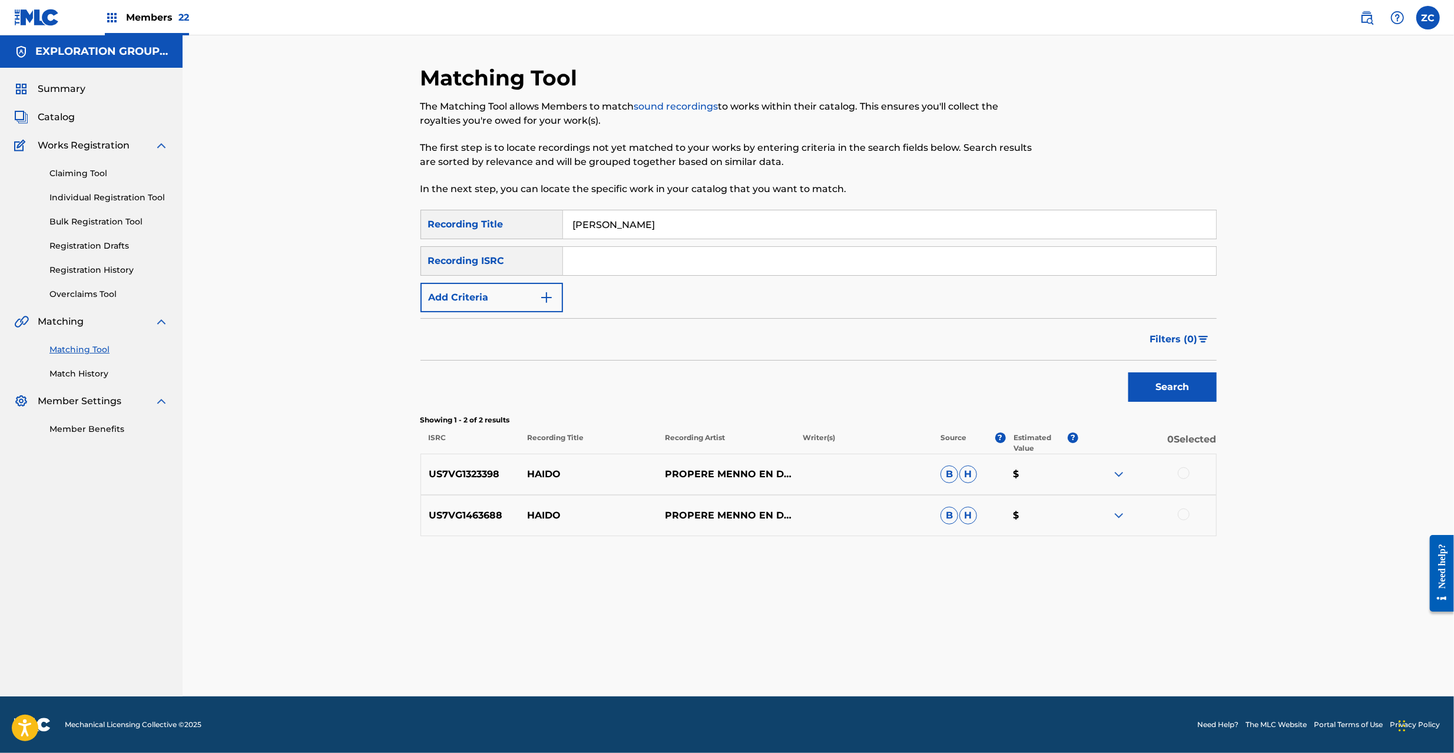
click at [1199, 264] on input "Search Form" at bounding box center [889, 261] width 653 height 28
type input "JPF301700057"
drag, startPoint x: 877, startPoint y: 210, endPoint x: 385, endPoint y: 217, distance: 492.3
click at [385, 217] on div "Matching Tool The Matching Tool allows Members to match sound recordings to wor…" at bounding box center [818, 365] width 1271 height 661
click at [909, 243] on div "SearchWithCriteria4e4bccf0-8f1c-4374-b88d-8cc6c4d01969 Recording Title Haido Ic…" at bounding box center [818, 261] width 796 height 102
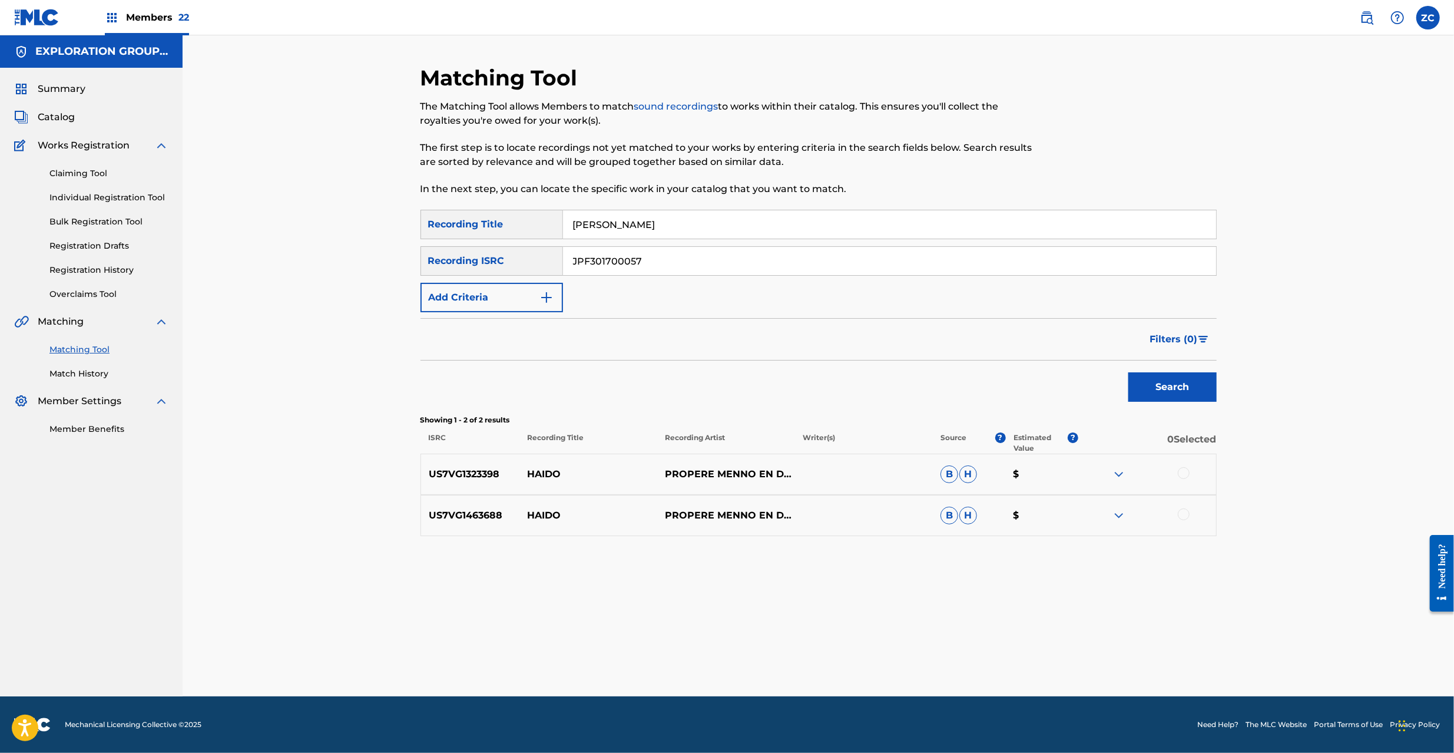
drag, startPoint x: 923, startPoint y: 223, endPoint x: 372, endPoint y: 212, distance: 551.3
click at [372, 212] on div "Matching Tool The Matching Tool allows Members to match sound recordings to wor…" at bounding box center [818, 365] width 1271 height 661
click at [1167, 382] on button "Search" at bounding box center [1172, 386] width 88 height 29
click at [1184, 471] on div at bounding box center [1184, 473] width 12 height 12
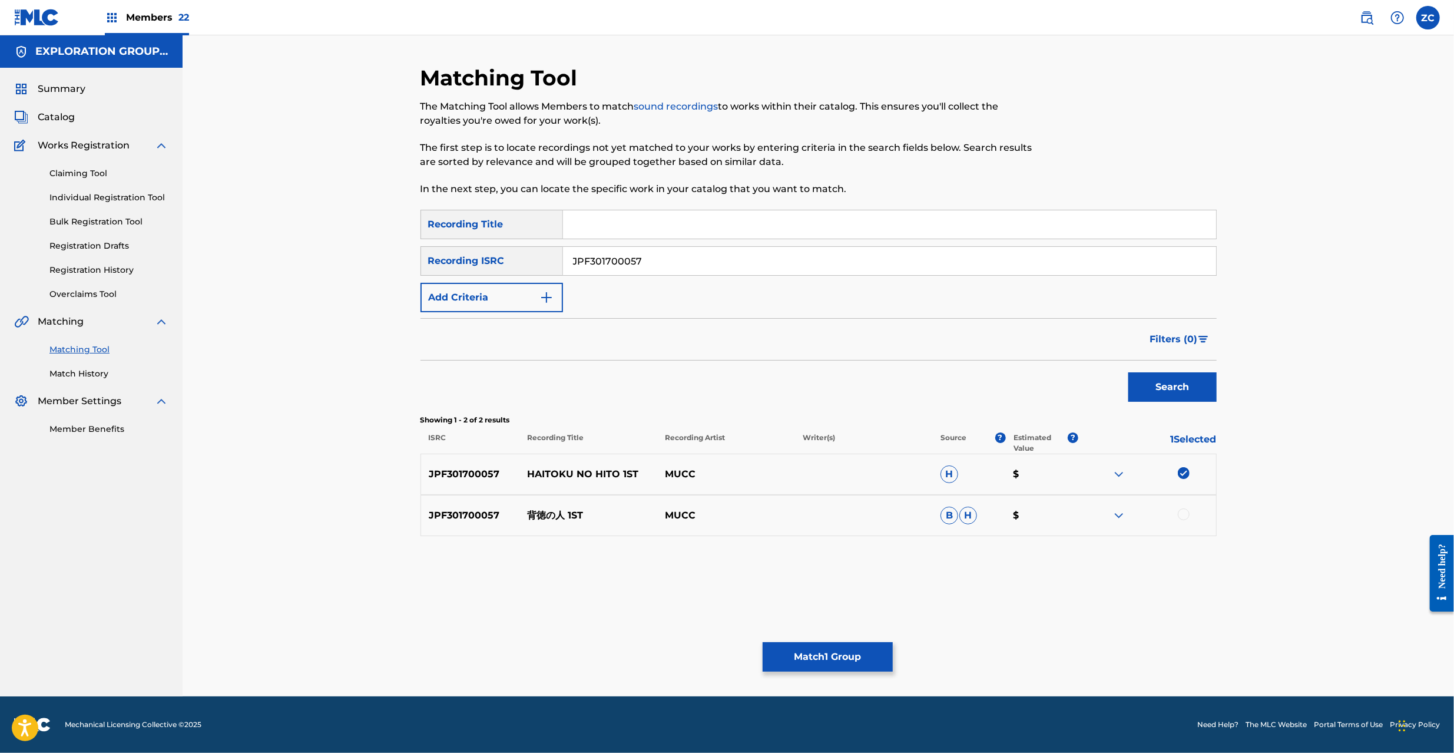
click at [1185, 517] on div at bounding box center [1184, 514] width 12 height 12
click at [832, 251] on input "JPF301700057" at bounding box center [889, 261] width 653 height 28
click at [1153, 385] on button "Search" at bounding box center [1172, 386] width 88 height 29
click at [1181, 474] on div at bounding box center [1184, 473] width 12 height 12
click at [1182, 518] on div at bounding box center [1184, 514] width 12 height 12
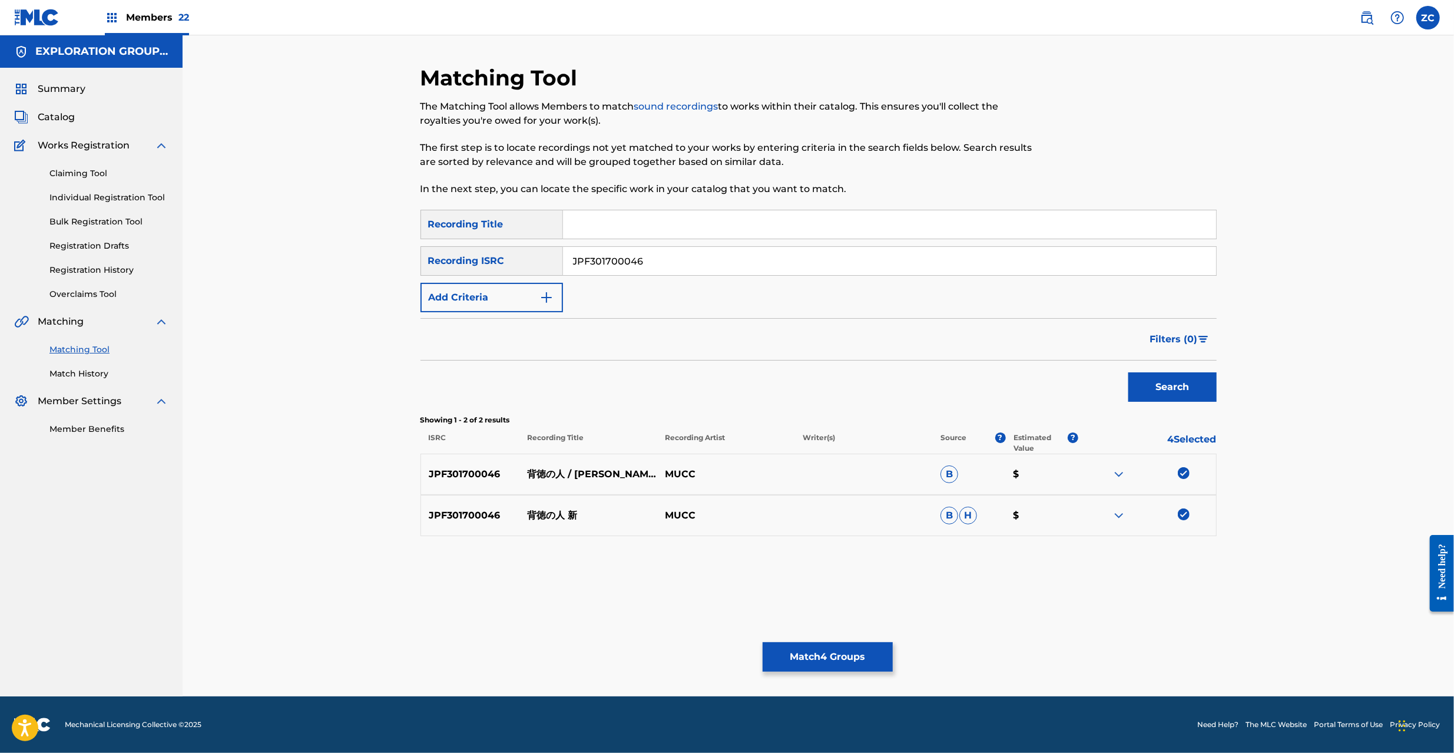
click at [886, 261] on input "JPF301700046" at bounding box center [889, 261] width 653 height 28
type input "JPF300200160"
click at [1171, 390] on button "Search" at bounding box center [1172, 386] width 88 height 29
click at [1181, 479] on div at bounding box center [1147, 474] width 138 height 14
click at [1184, 476] on div at bounding box center [1184, 473] width 12 height 12
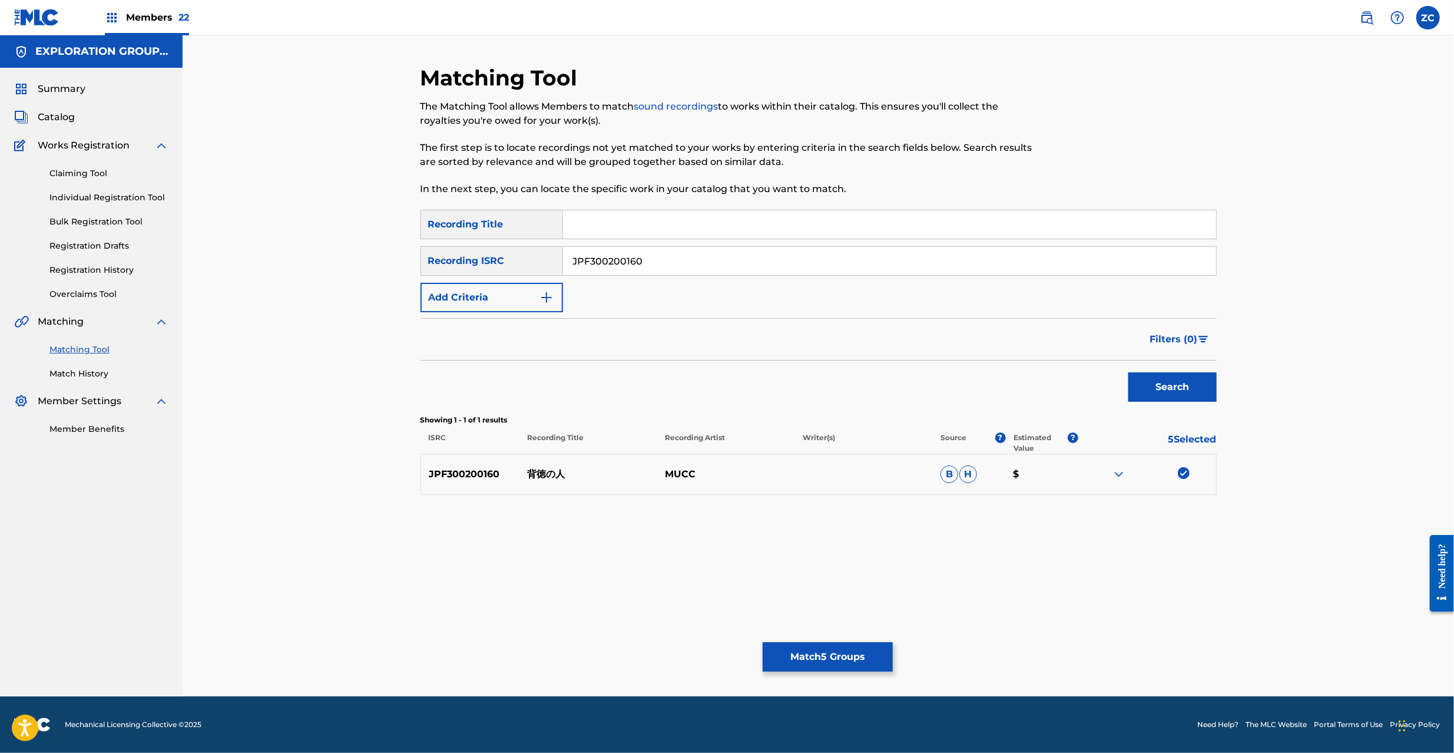
click at [823, 667] on button "Match 5 Groups" at bounding box center [828, 656] width 130 height 29
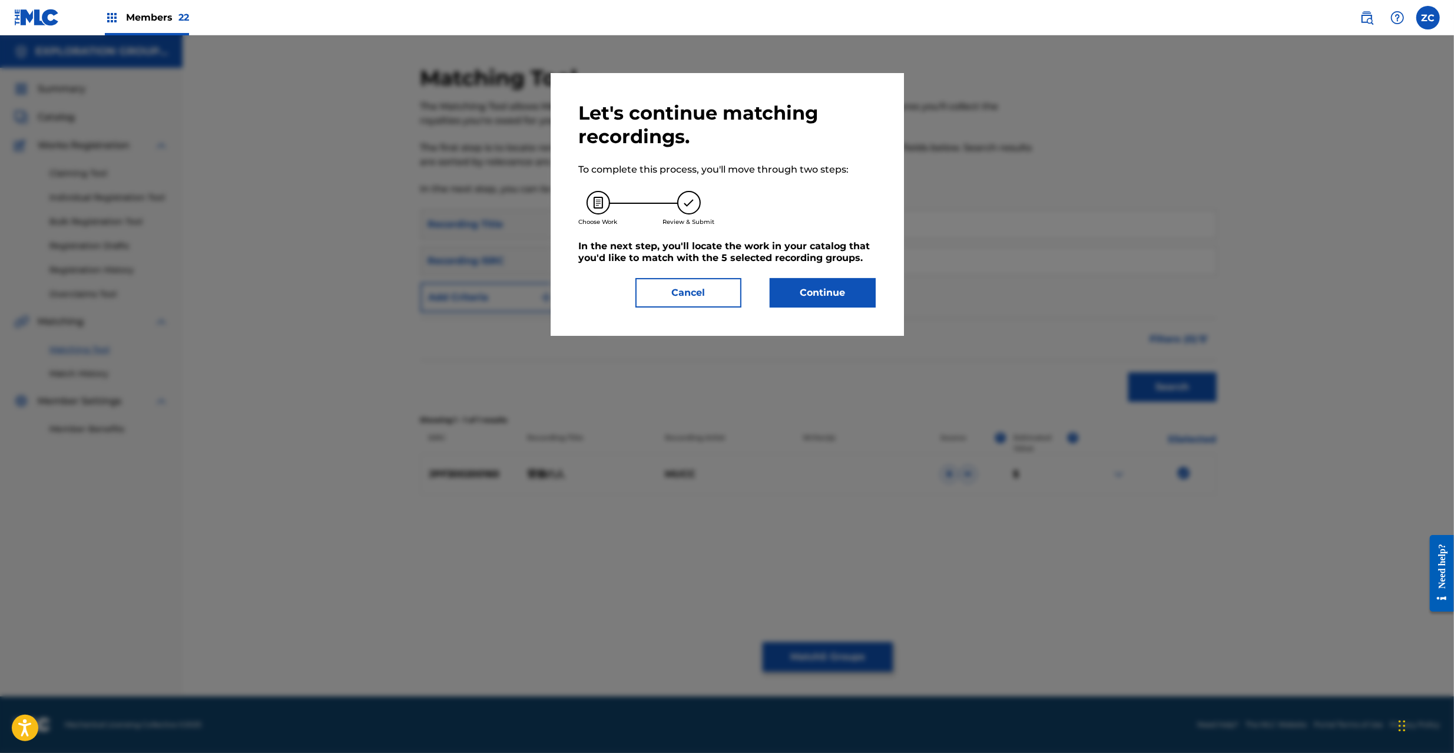
click at [840, 289] on button "Continue" at bounding box center [823, 292] width 106 height 29
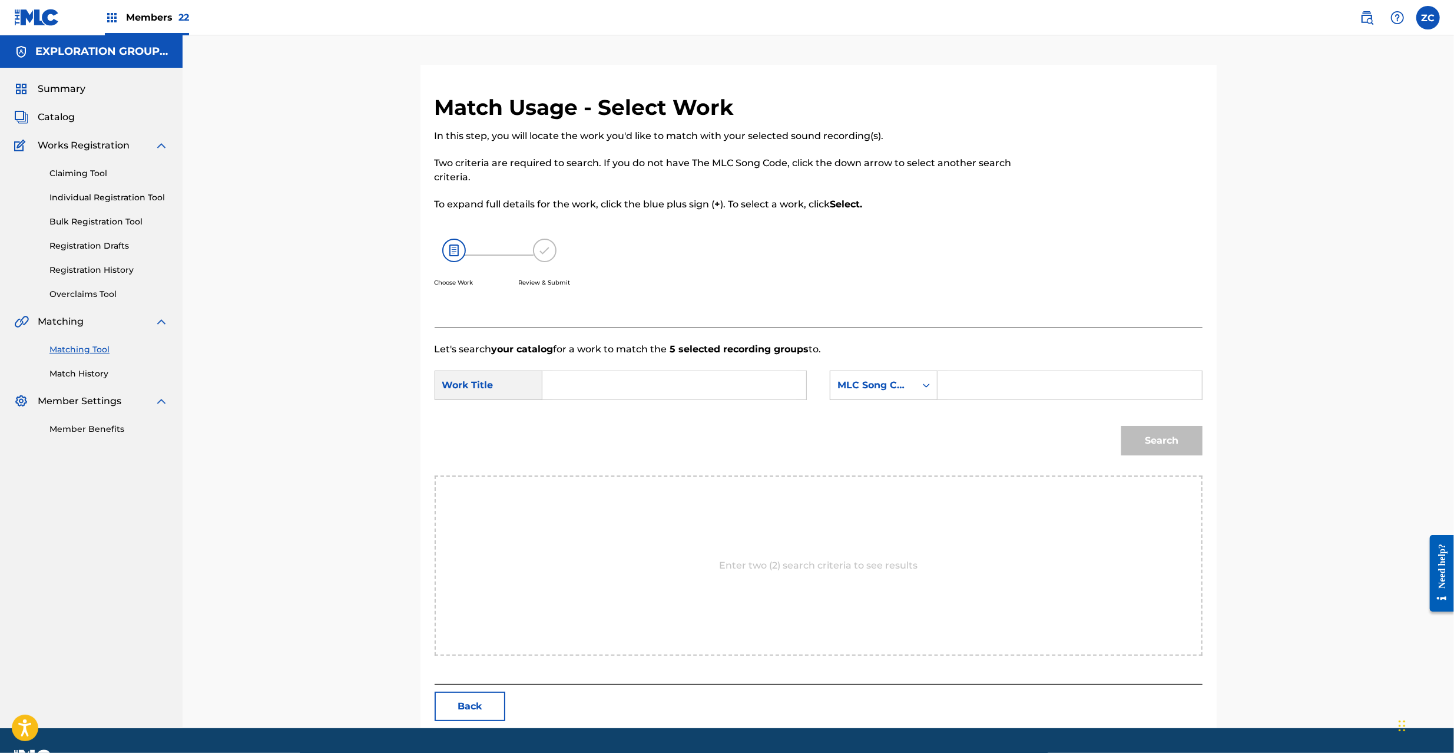
click at [760, 378] on input "Search Form" at bounding box center [674, 385] width 244 height 28
click at [655, 385] on input "Haitokuno Hito H7942O" at bounding box center [674, 385] width 244 height 28
type input "Haitokuno Hito"
click at [971, 382] on input "Search Form" at bounding box center [1069, 385] width 244 height 28
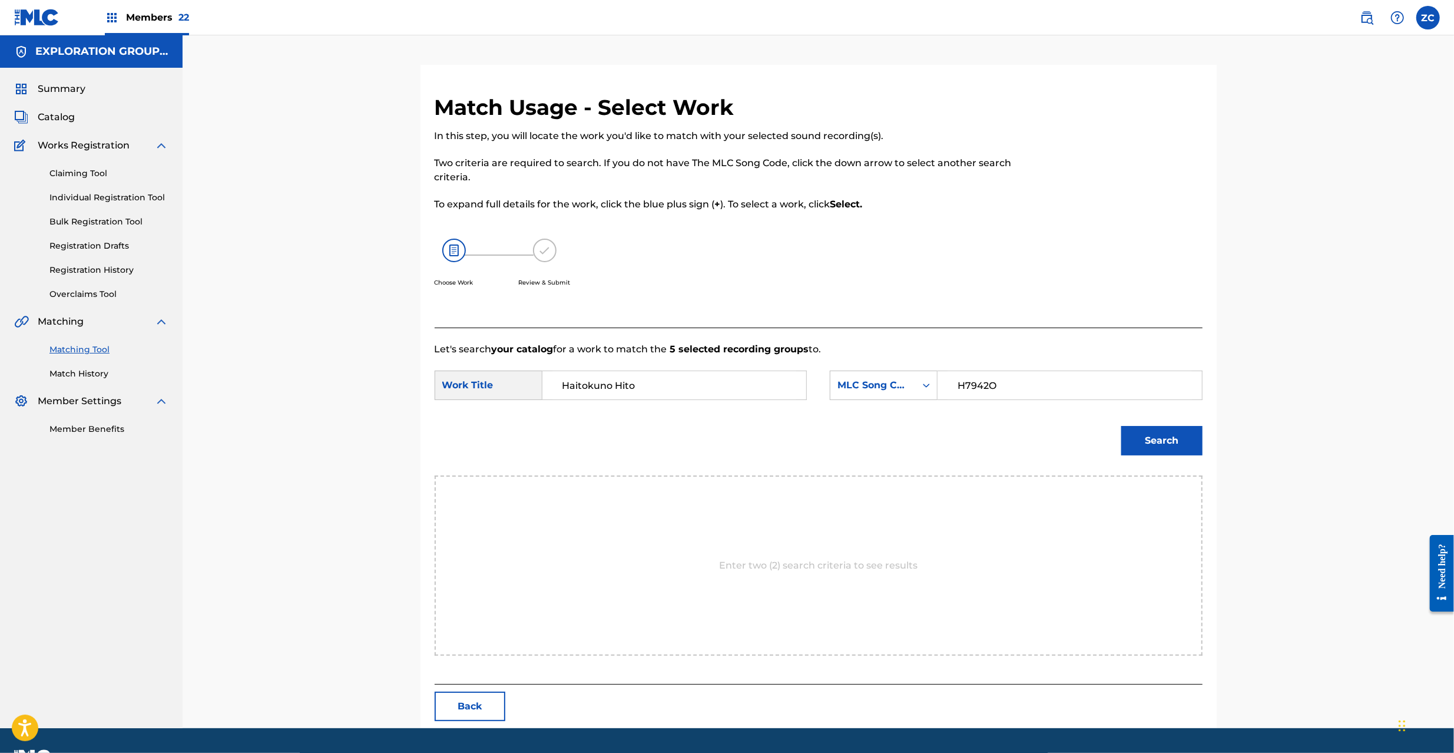
type input "H7942O"
click at [1168, 443] on button "Search" at bounding box center [1161, 440] width 81 height 29
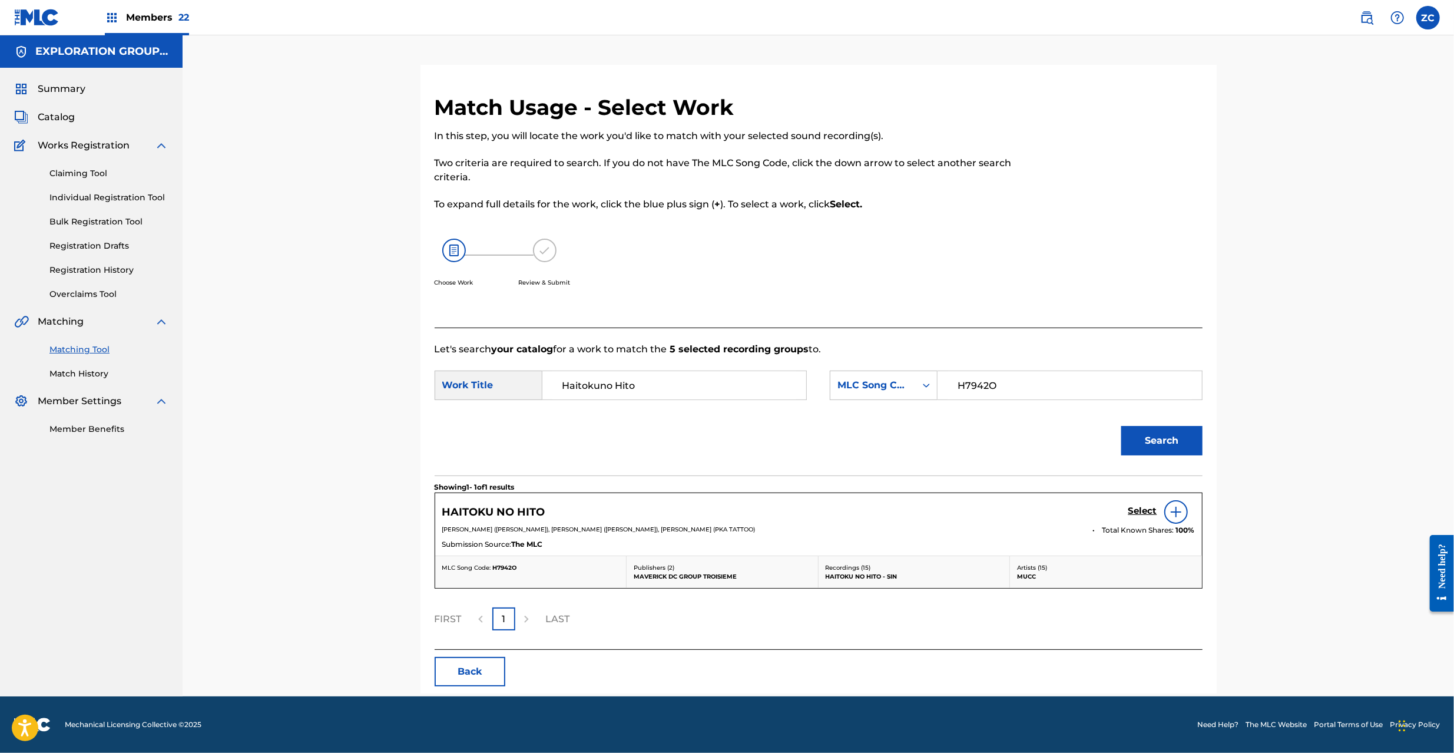
click at [1134, 509] on h5 "Select" at bounding box center [1142, 510] width 29 height 11
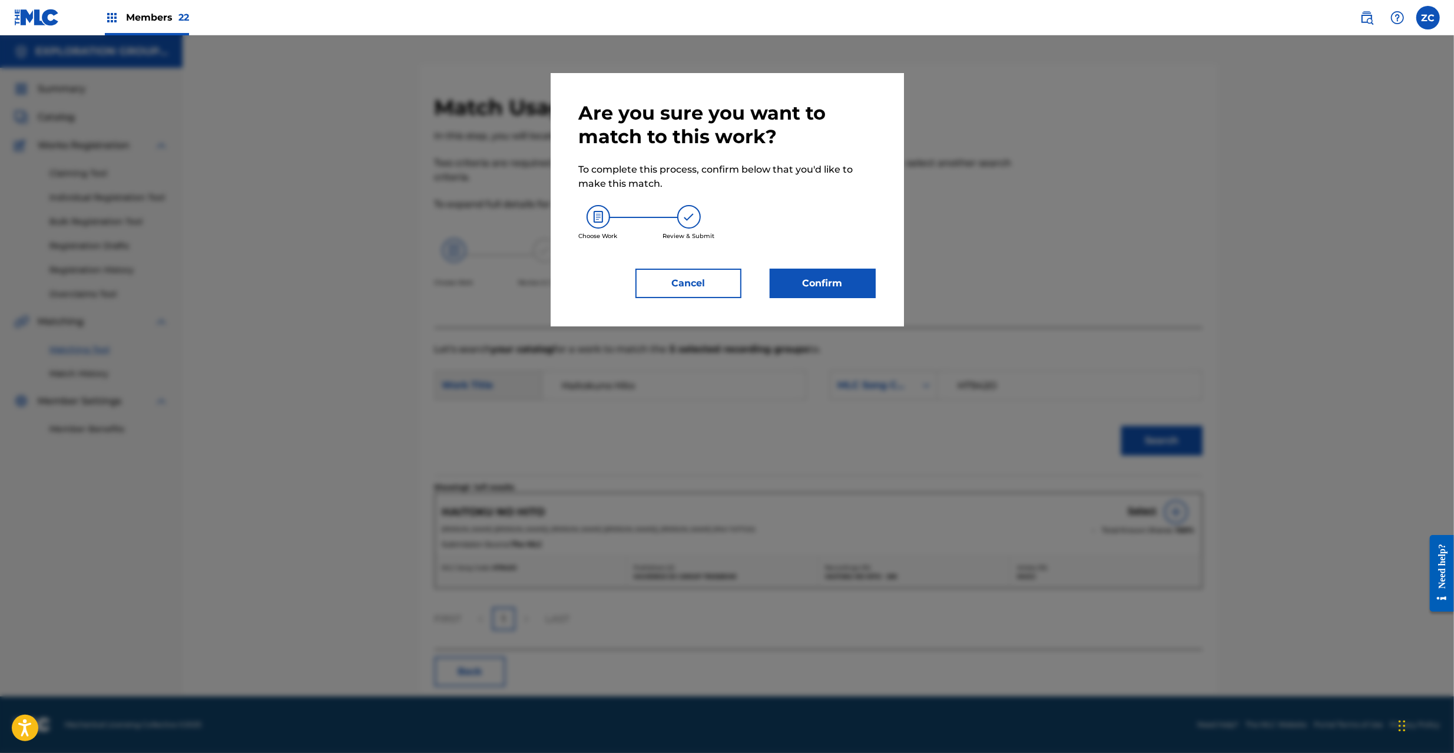
click at [820, 293] on button "Confirm" at bounding box center [823, 283] width 106 height 29
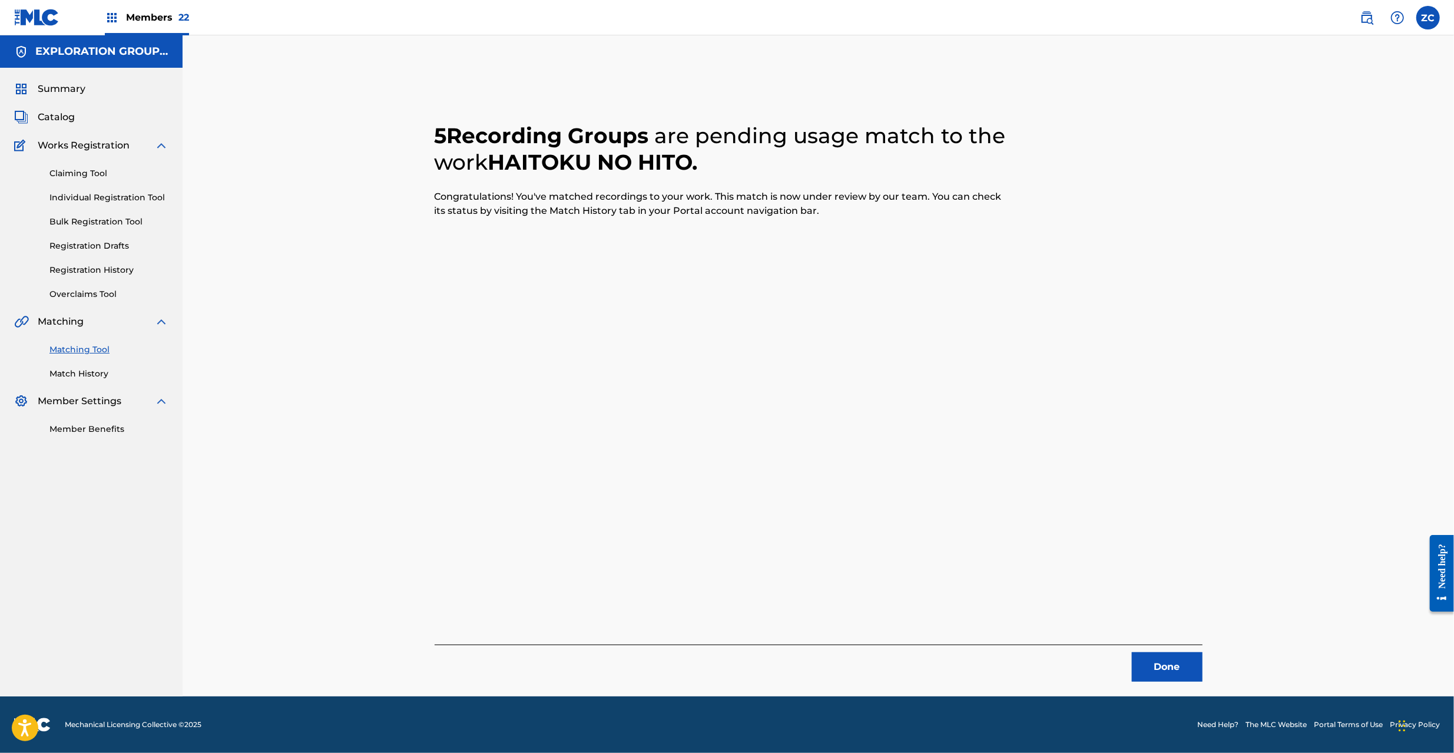
click at [1177, 680] on button "Done" at bounding box center [1167, 666] width 71 height 29
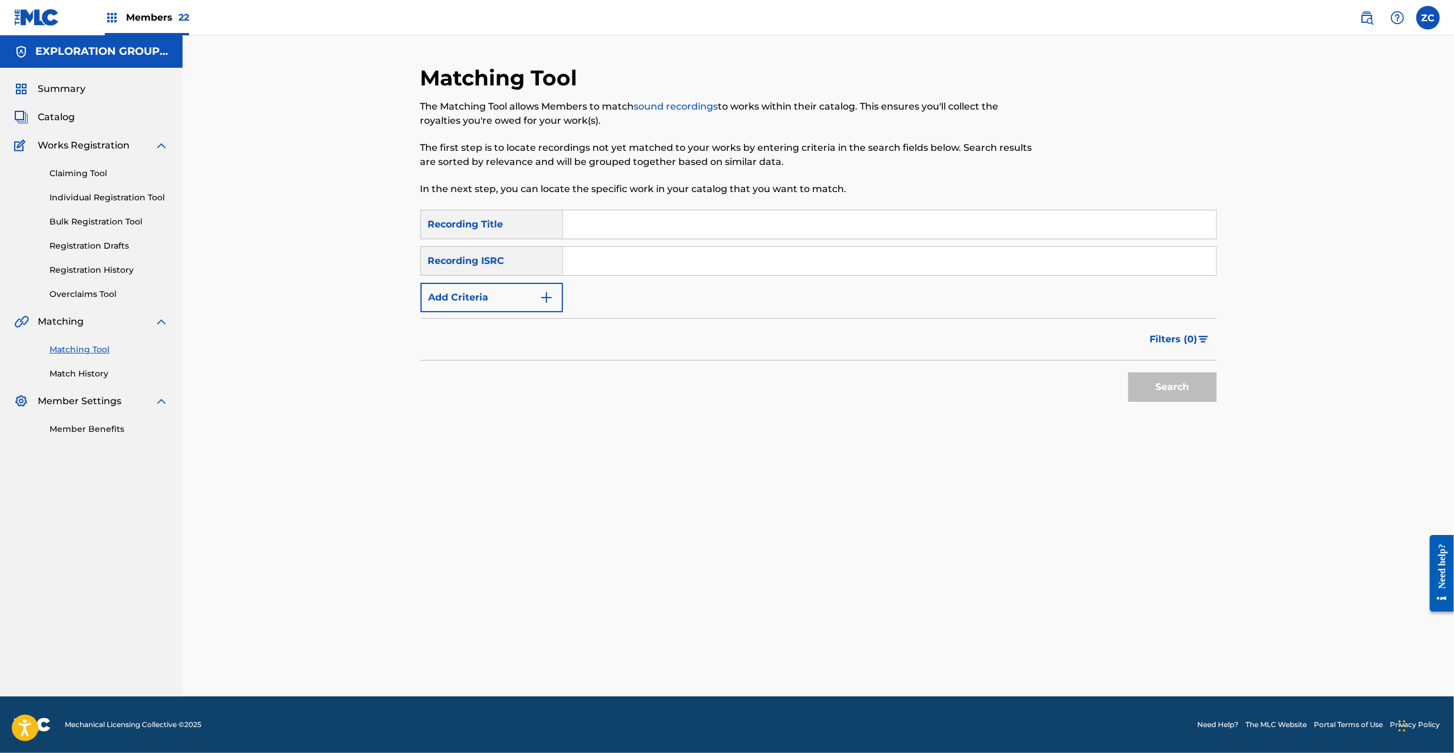
click at [753, 259] on input "Search Form" at bounding box center [889, 261] width 653 height 28
type input "JPF301200022"
click at [1171, 385] on button "Search" at bounding box center [1172, 386] width 88 height 29
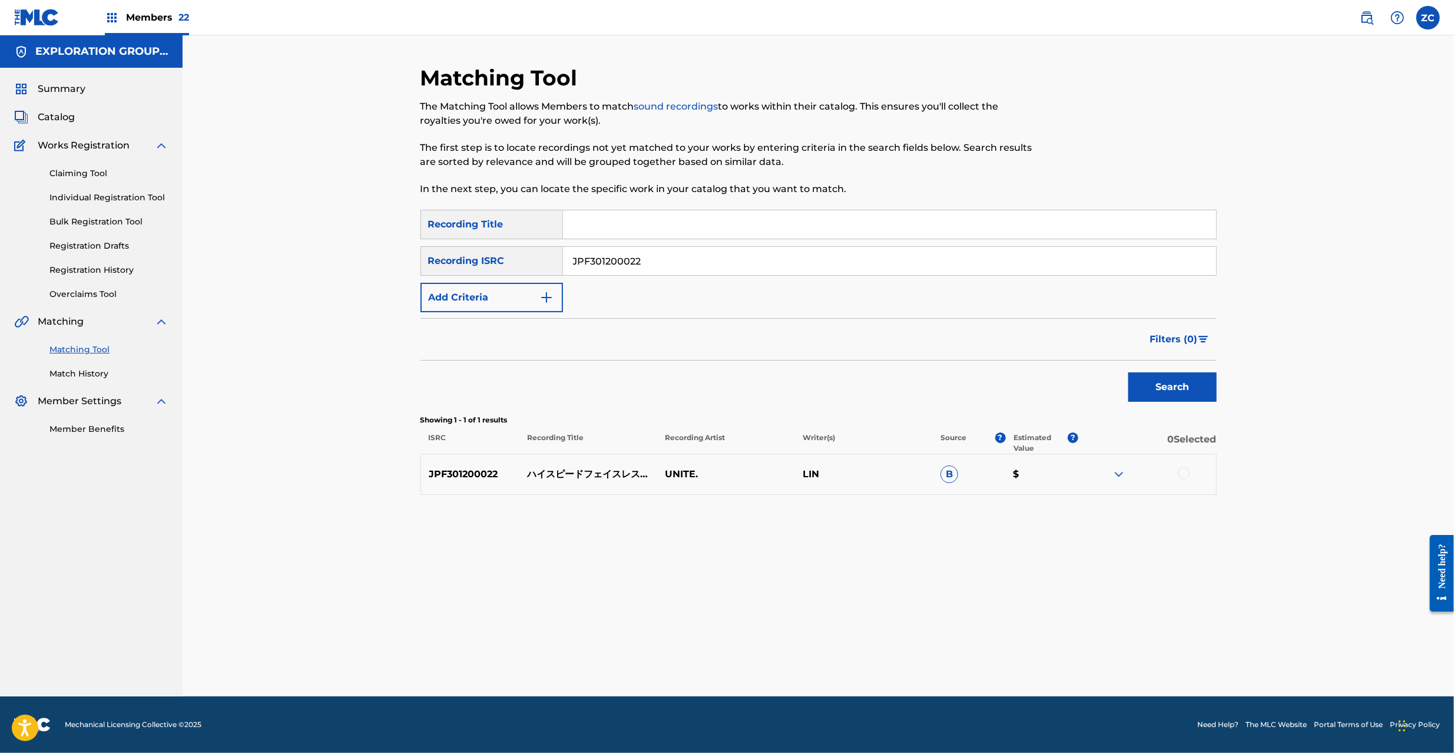
click at [1187, 473] on div at bounding box center [1184, 473] width 12 height 12
click at [859, 658] on button "Match 1 Group" at bounding box center [828, 656] width 130 height 29
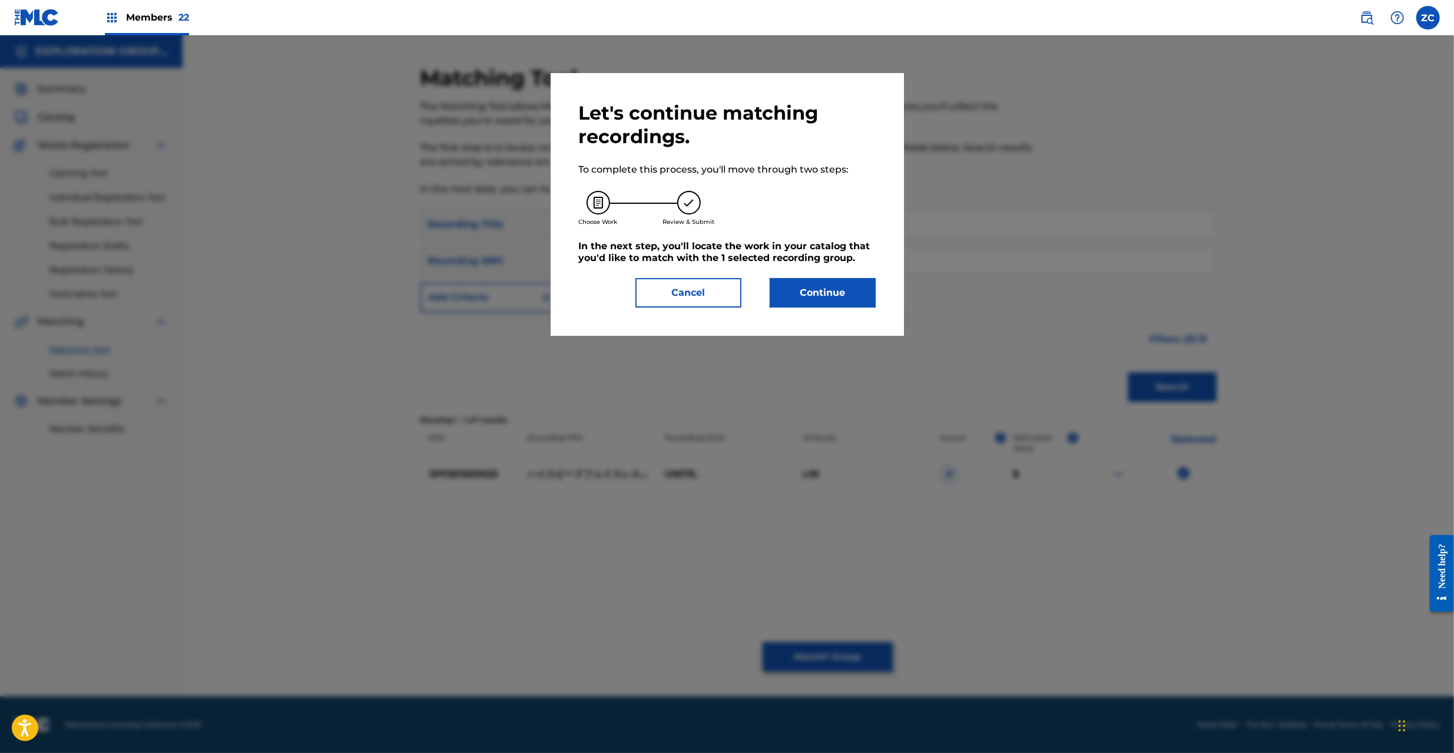
click at [829, 288] on button "Continue" at bounding box center [823, 292] width 106 height 29
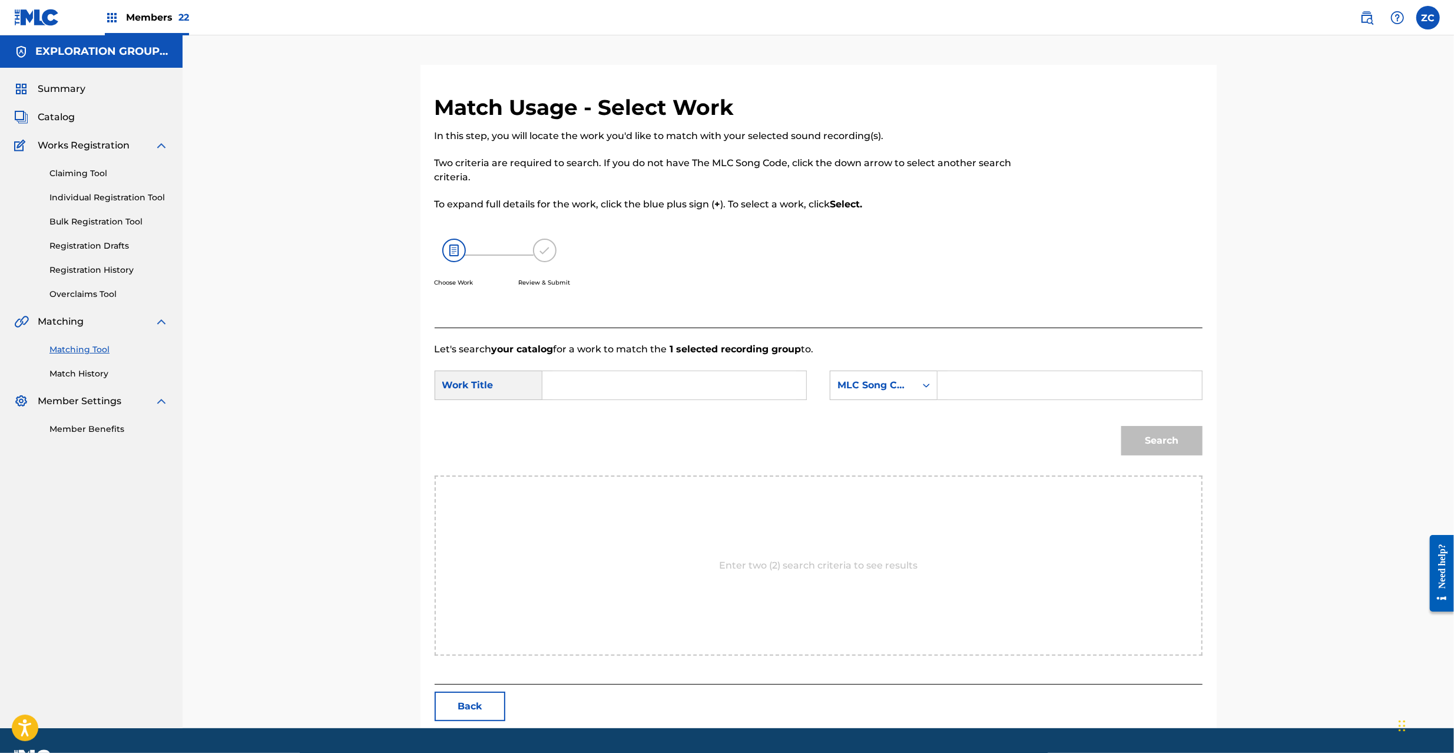
click at [683, 387] on input "Search Form" at bounding box center [674, 385] width 244 height 28
click at [710, 382] on input "Haisupiido Feisuresunesu HC0EWY" at bounding box center [674, 385] width 244 height 28
type input "Haisupiido Feisuresunesu"
click at [999, 394] on input "Search Form" at bounding box center [1069, 385] width 244 height 28
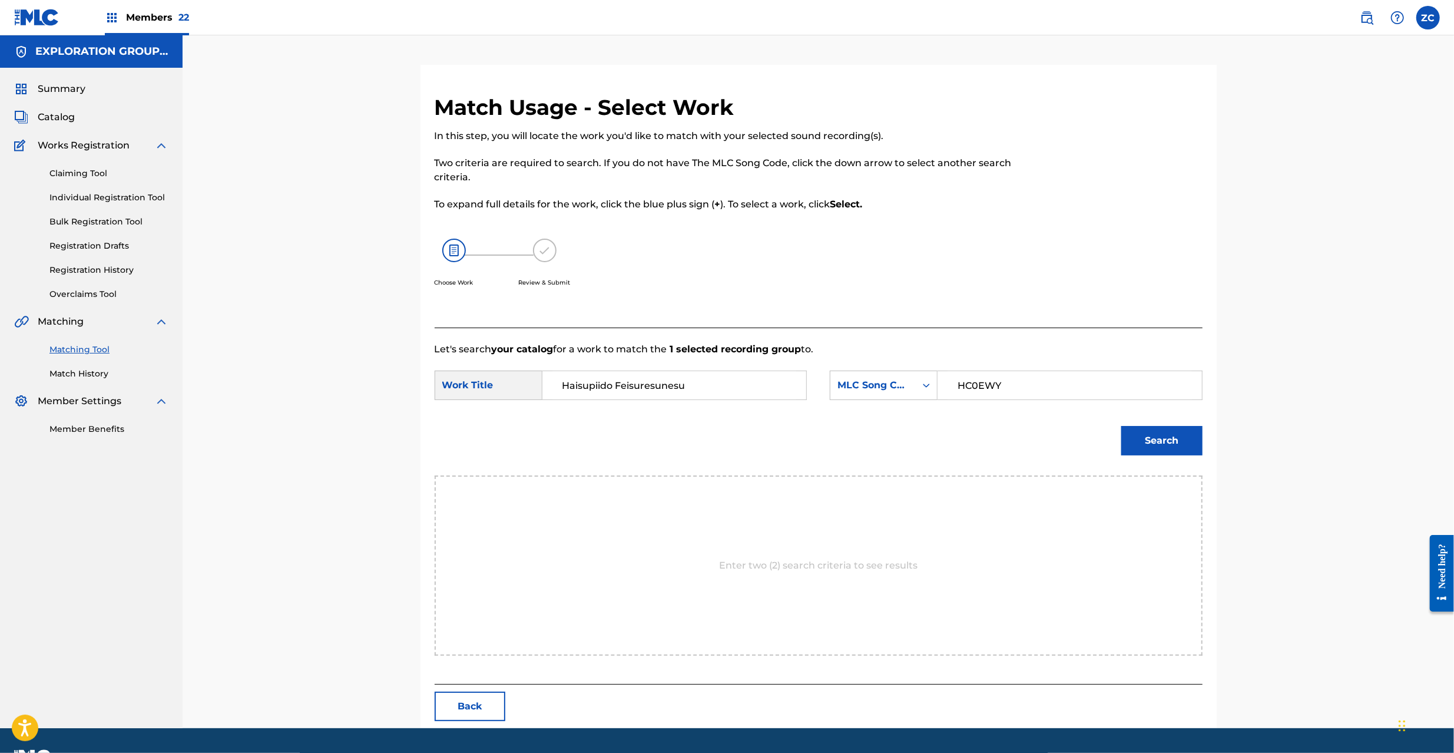
type input "HC0EWY"
click at [1161, 448] on button "Search" at bounding box center [1161, 440] width 81 height 29
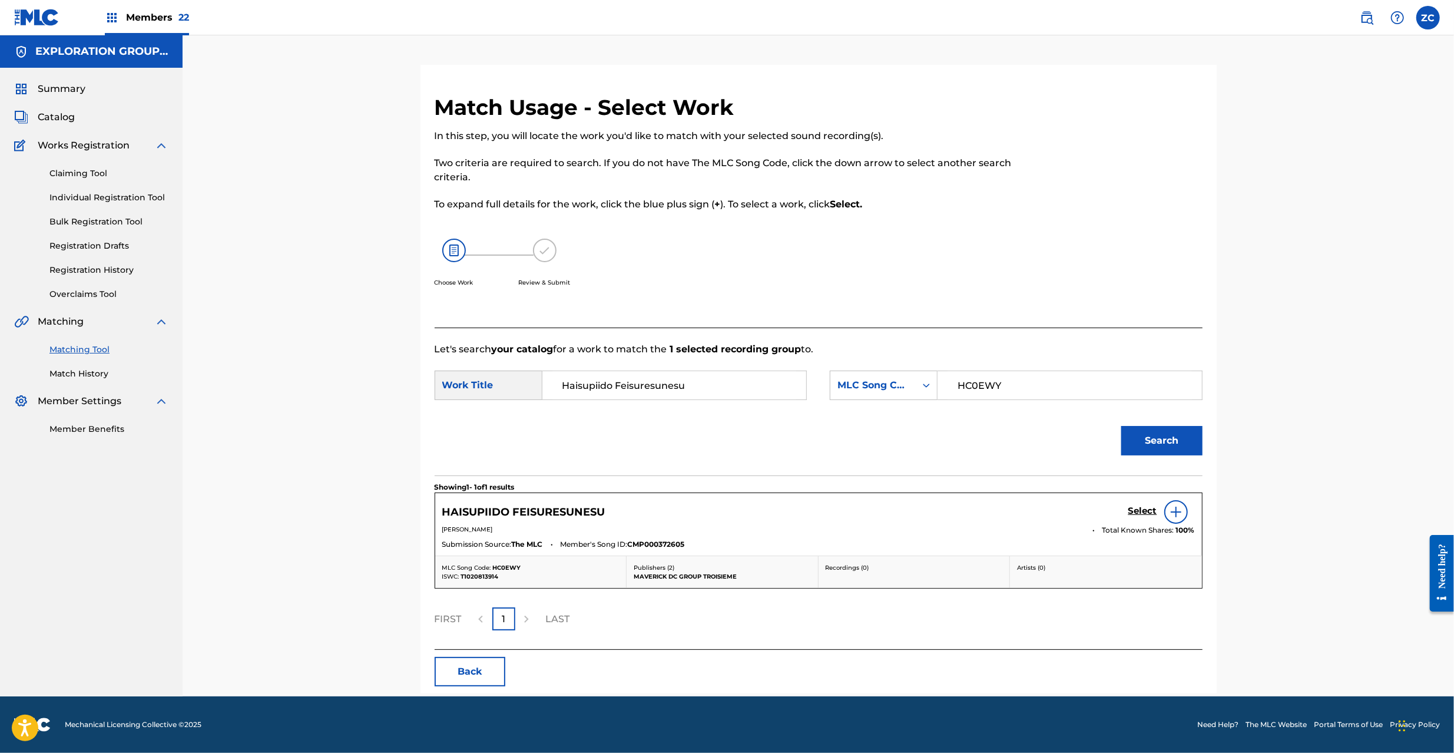
click at [1138, 511] on h5 "Select" at bounding box center [1142, 510] width 29 height 11
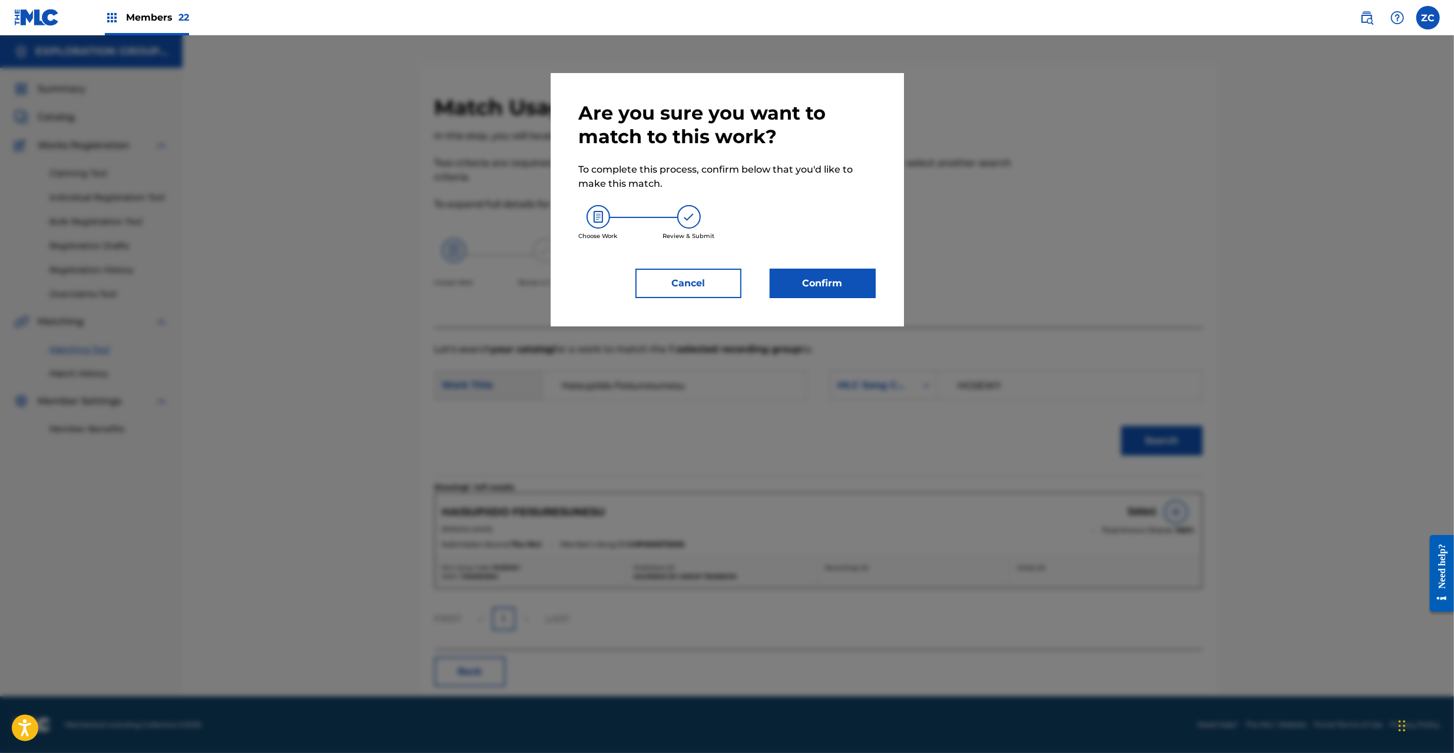
click at [841, 287] on button "Confirm" at bounding box center [823, 283] width 106 height 29
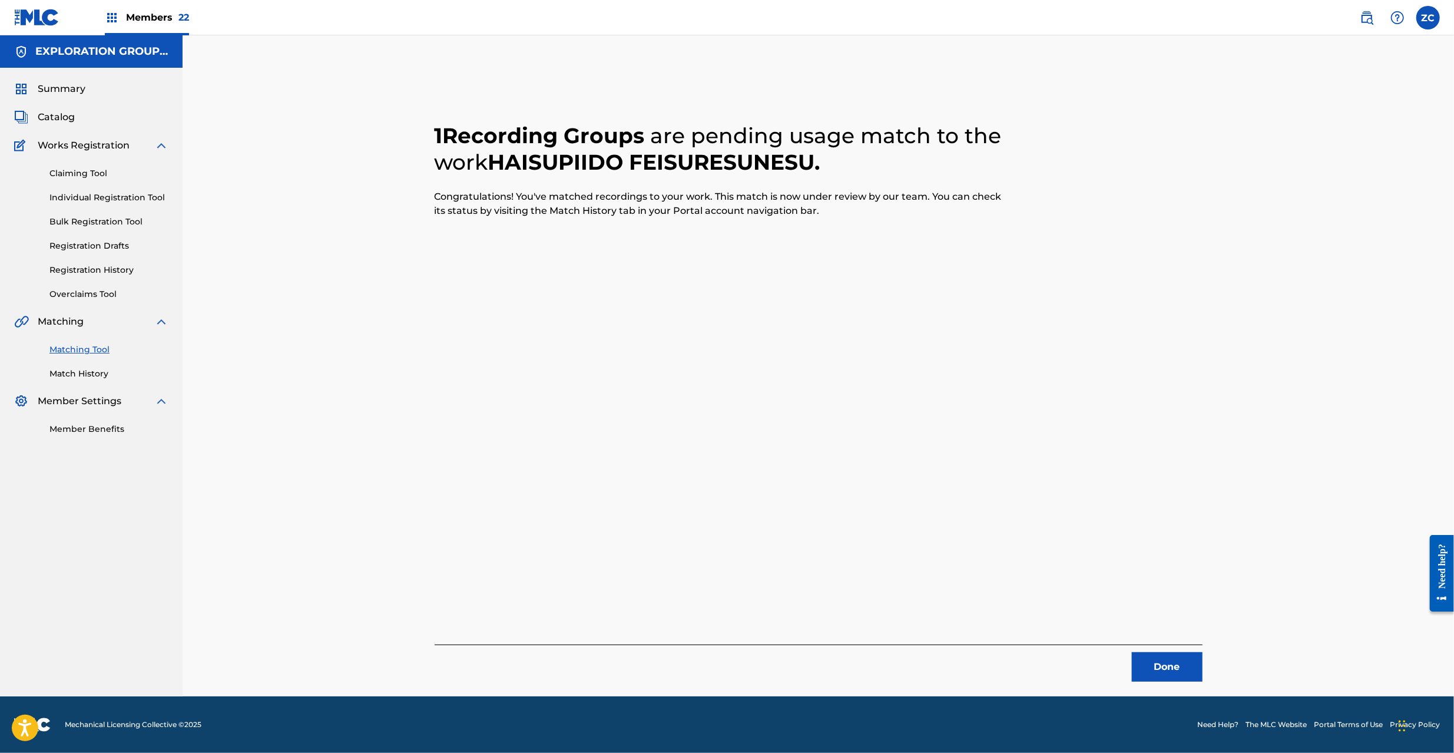
click at [1172, 670] on button "Done" at bounding box center [1167, 666] width 71 height 29
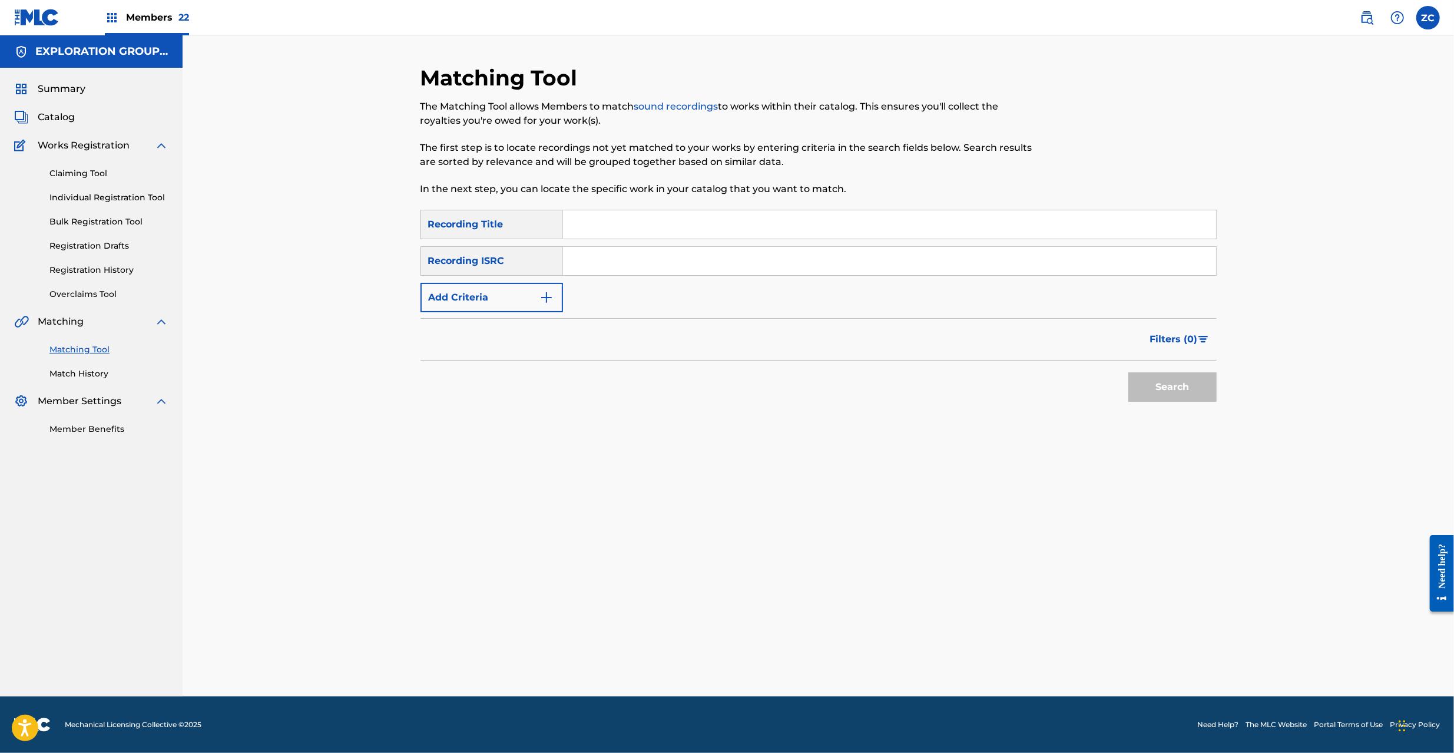
click at [794, 260] on input "Search Form" at bounding box center [889, 261] width 653 height 28
type input "JPF300601850"
click at [1164, 382] on button "Search" at bounding box center [1172, 386] width 88 height 29
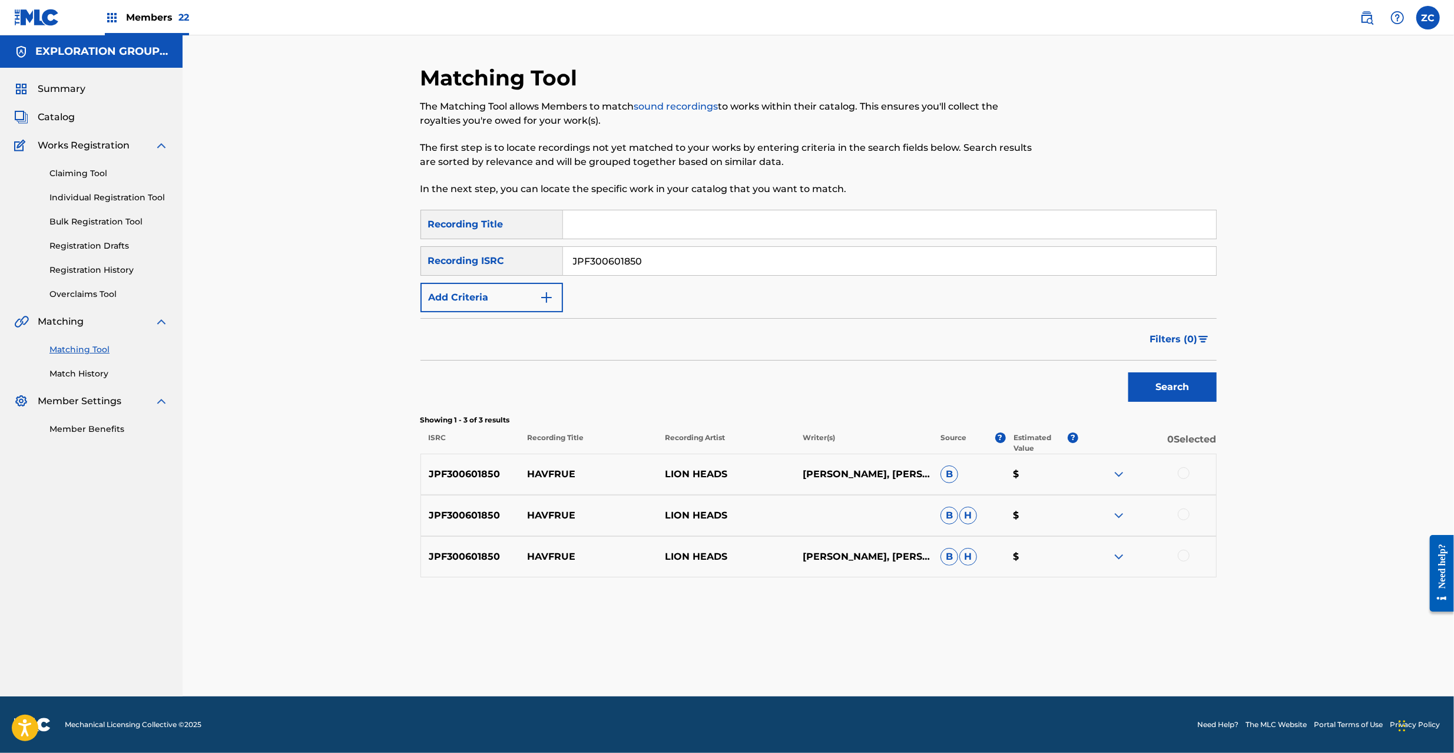
click at [1182, 470] on div at bounding box center [1184, 473] width 12 height 12
click at [1184, 515] on div at bounding box center [1184, 514] width 12 height 12
click at [1186, 555] on div at bounding box center [1184, 555] width 12 height 12
click at [837, 648] on button "Match 3 Groups" at bounding box center [828, 656] width 130 height 29
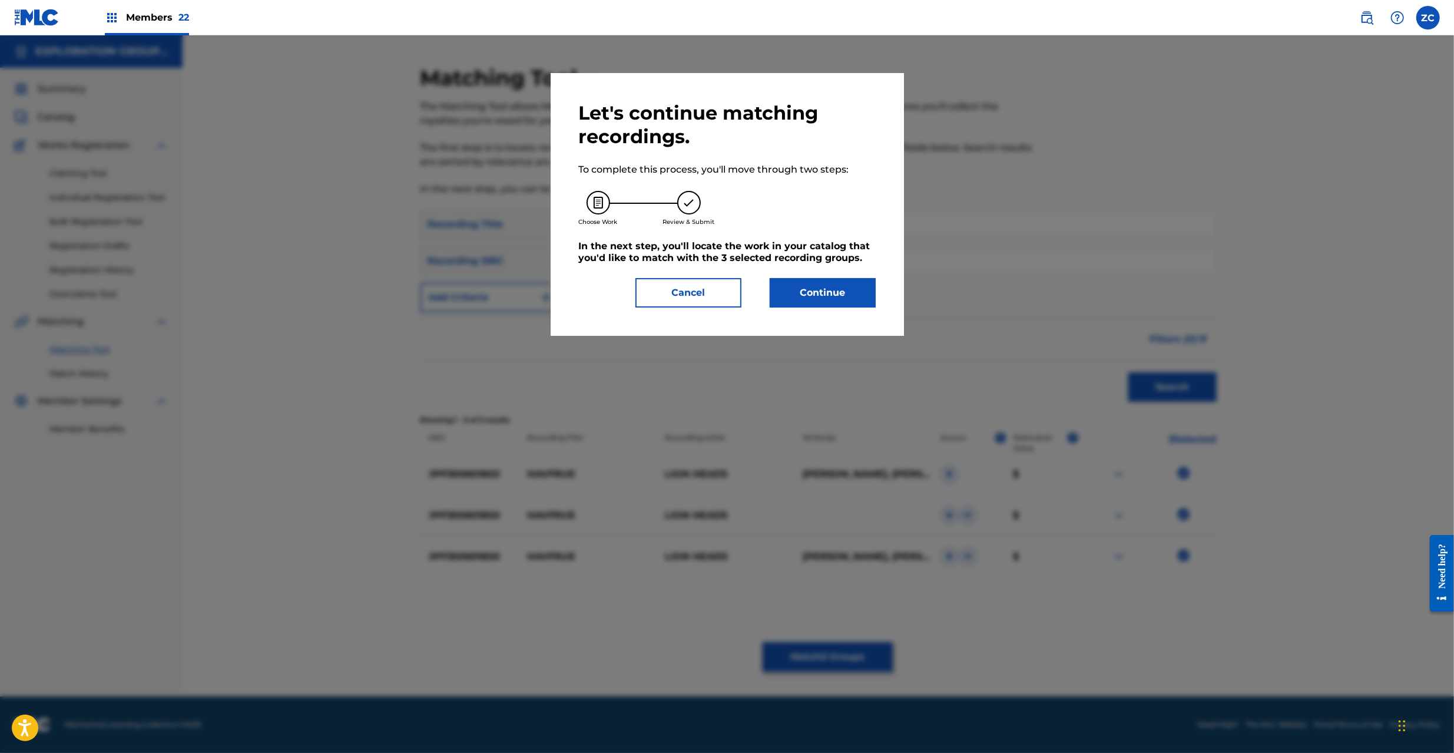
click at [809, 293] on button "Continue" at bounding box center [823, 292] width 106 height 29
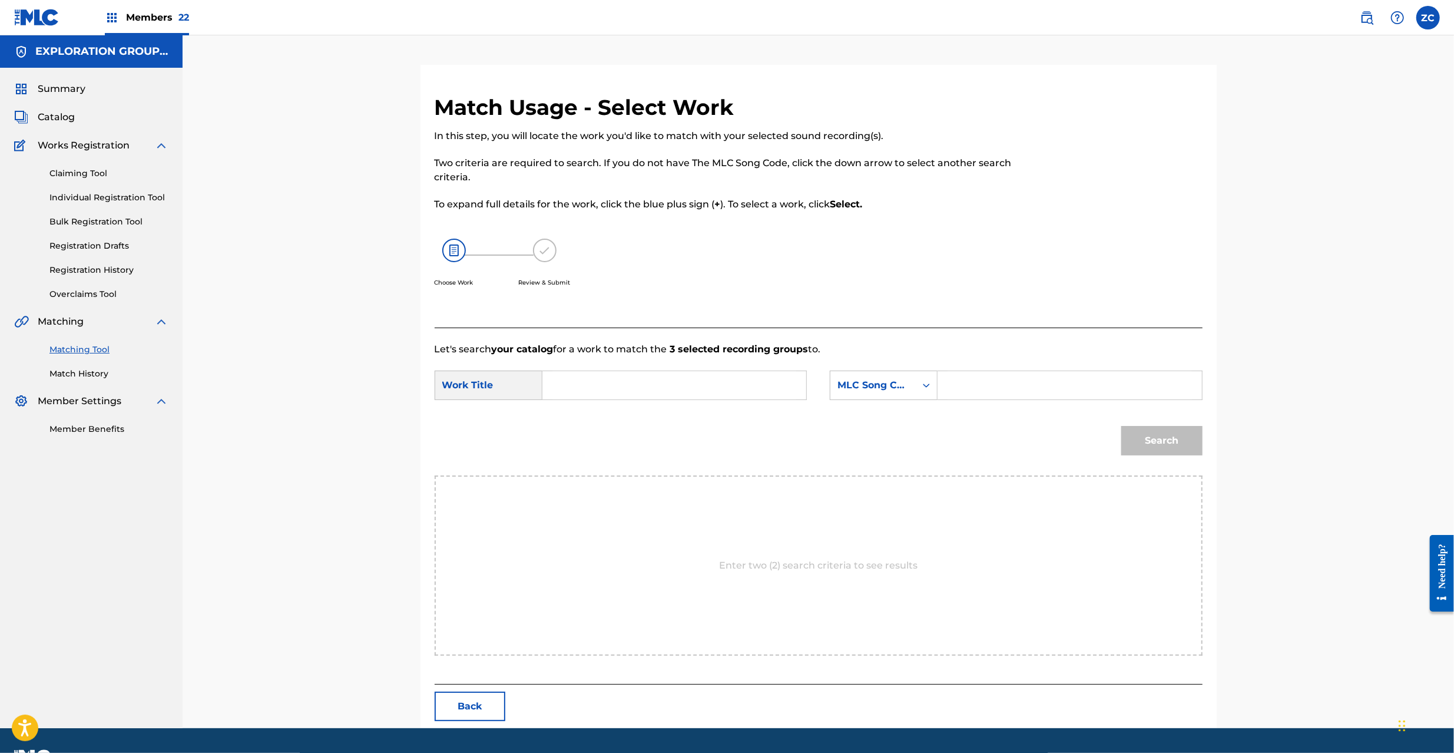
click at [665, 393] on input "Search Form" at bounding box center [674, 385] width 244 height 28
click at [644, 385] on input "Haufuruu HQ6YMC" at bounding box center [674, 385] width 244 height 28
type input "Haufuruu"
click at [1053, 382] on input "Search Form" at bounding box center [1069, 385] width 244 height 28
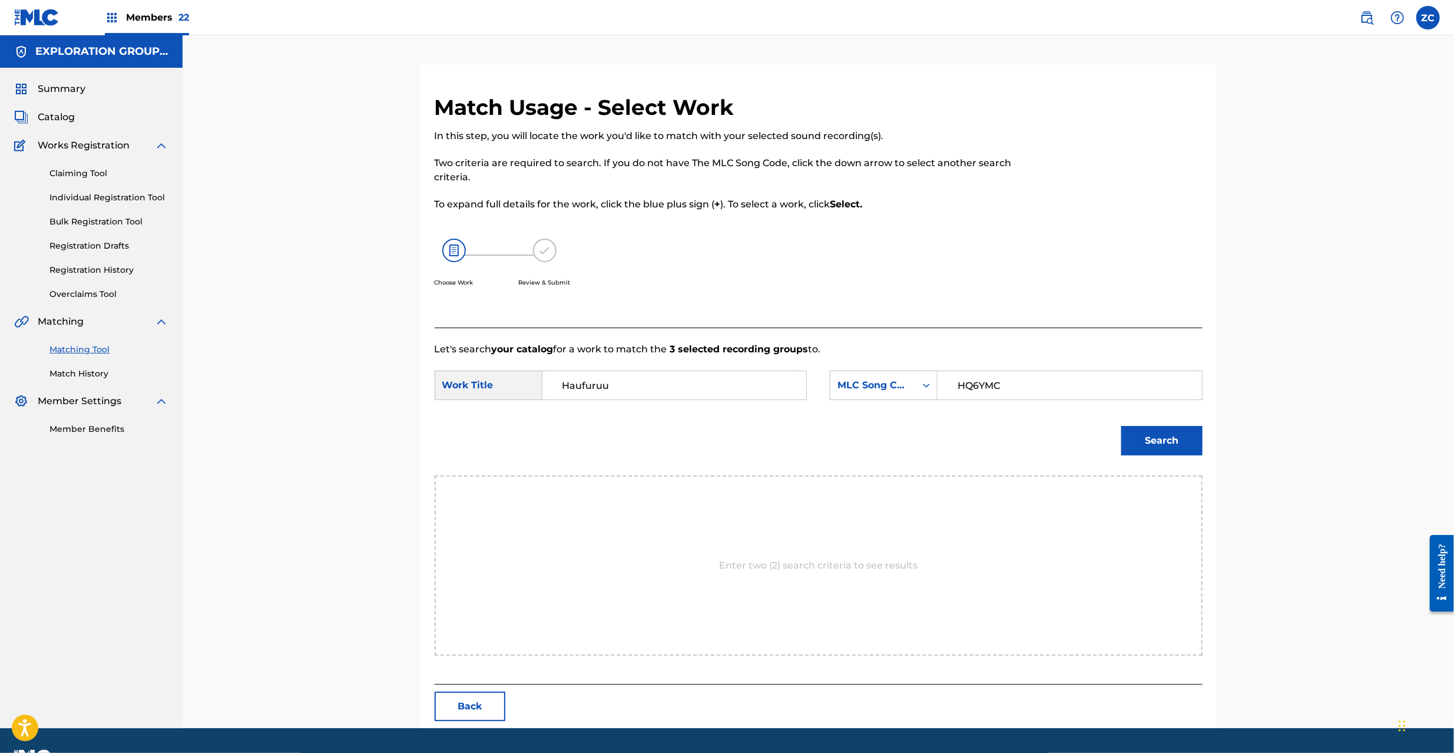
type input "HQ6YMC"
click at [1181, 440] on button "Search" at bounding box center [1161, 440] width 81 height 29
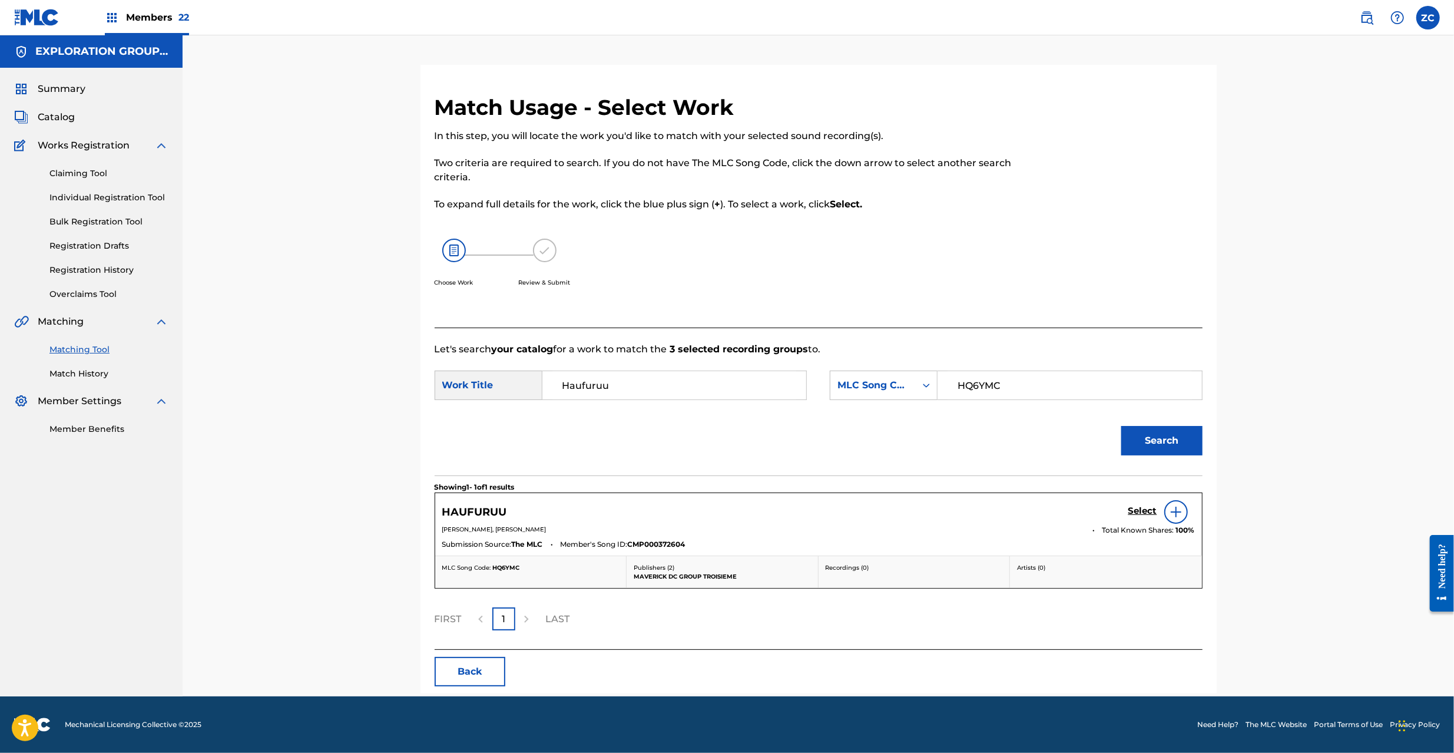
click at [1143, 514] on h5 "Select" at bounding box center [1142, 510] width 29 height 11
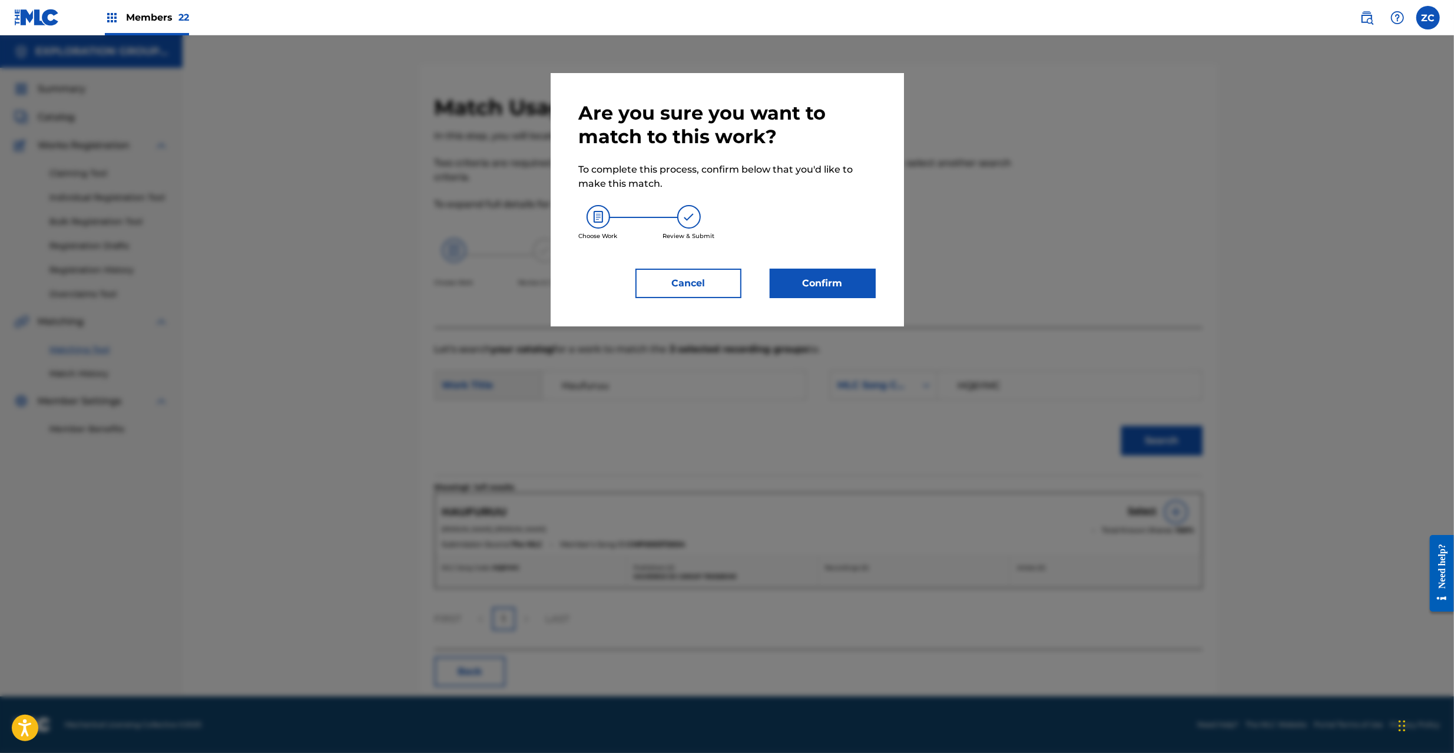
click at [782, 281] on button "Confirm" at bounding box center [823, 283] width 106 height 29
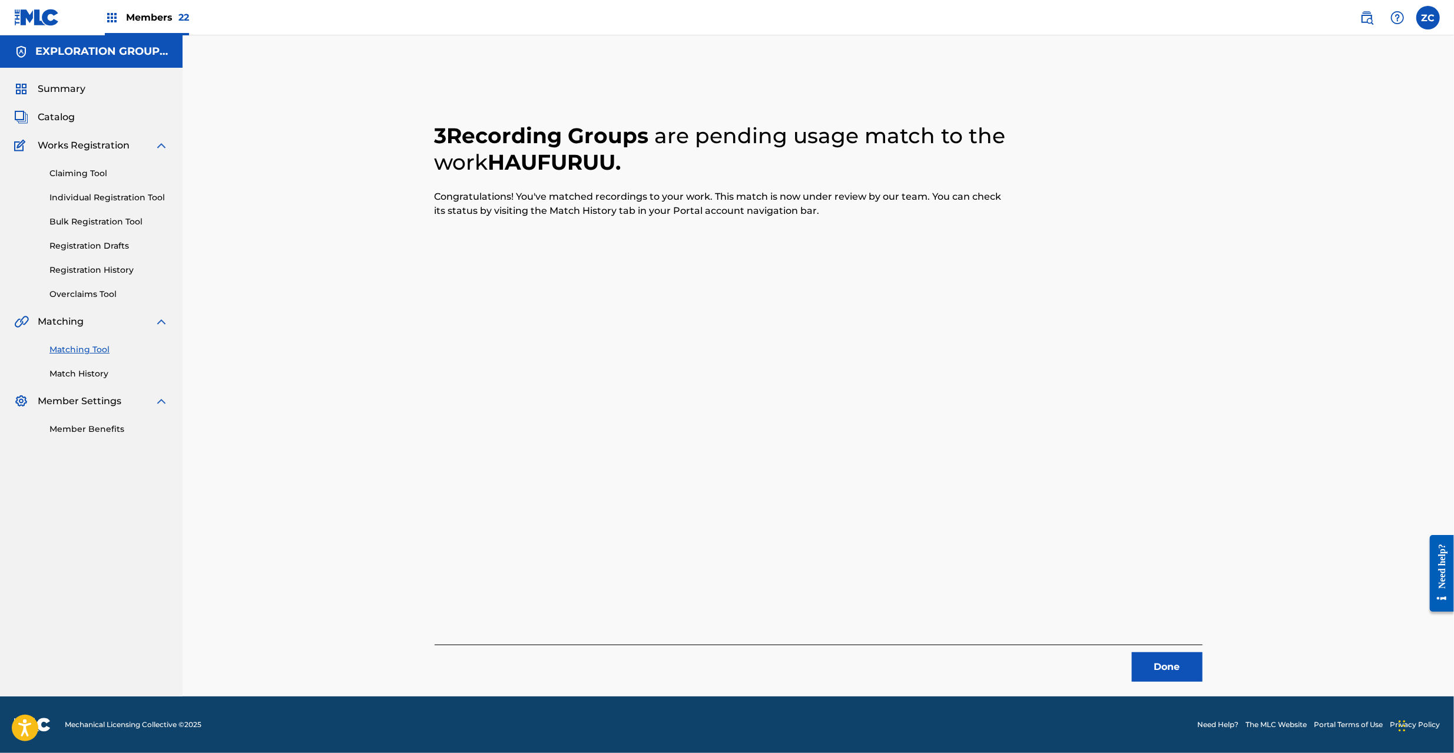
click at [1162, 668] on button "Done" at bounding box center [1167, 666] width 71 height 29
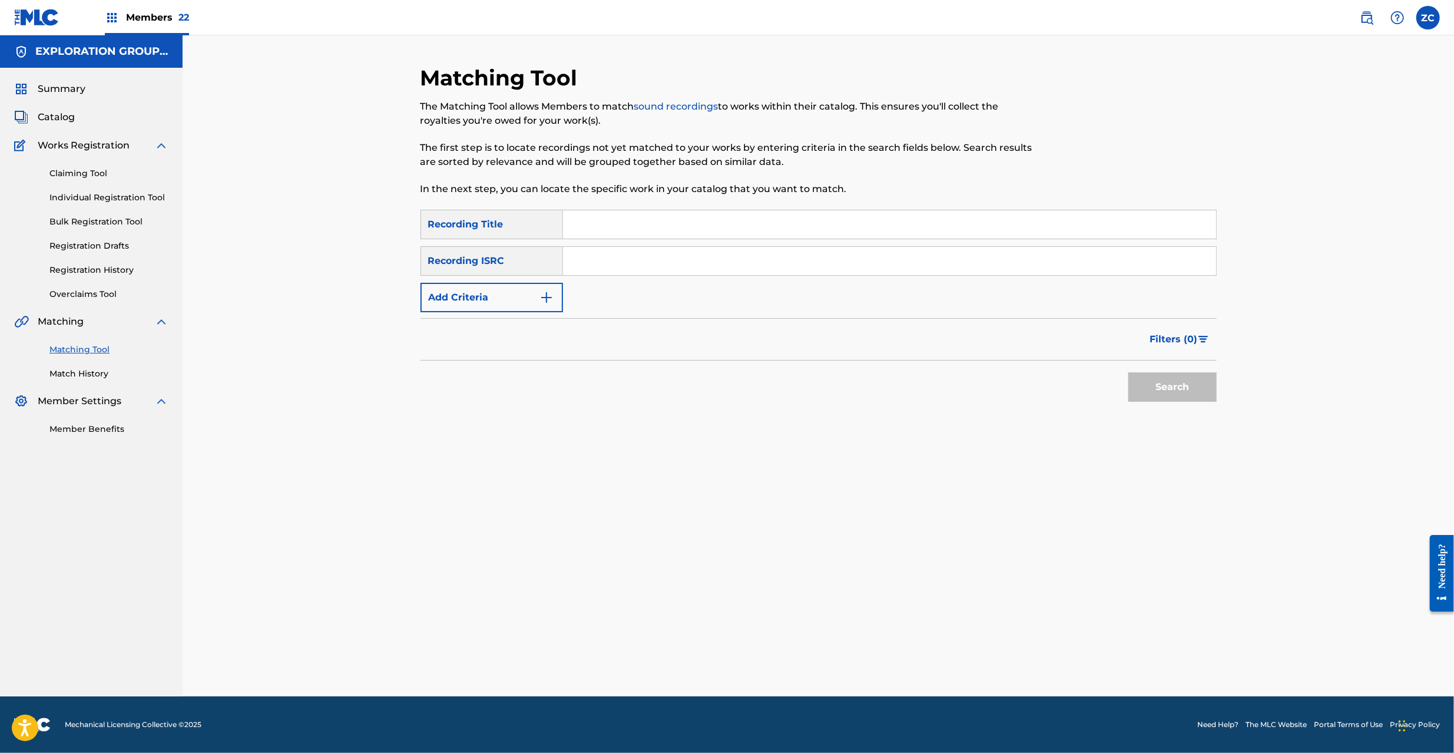
click at [867, 264] on input "Search Form" at bounding box center [889, 261] width 653 height 28
click at [1164, 389] on button "Search" at bounding box center [1172, 386] width 88 height 29
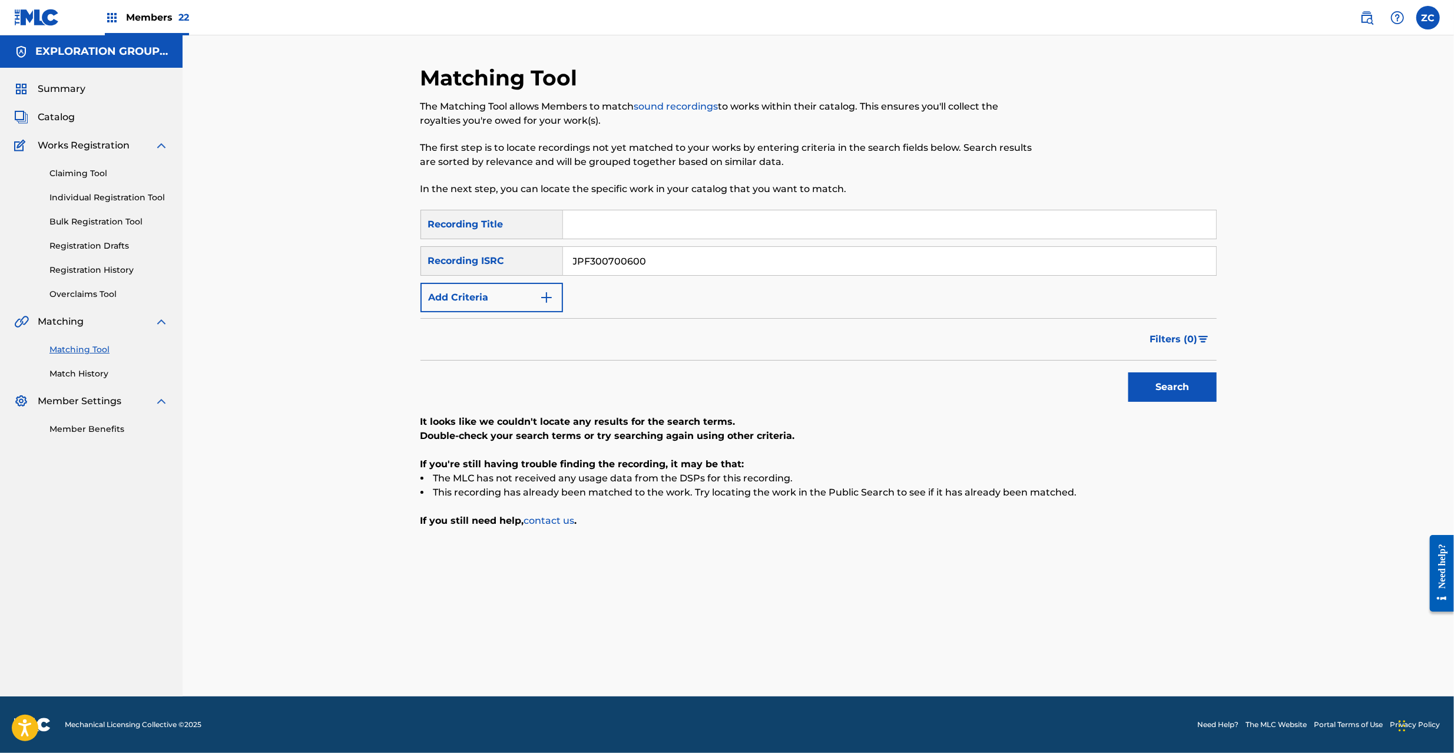
click at [648, 260] on input "JPF300700600" at bounding box center [889, 261] width 653 height 28
type input "JPF301800146"
click at [1185, 386] on button "Search" at bounding box center [1172, 386] width 88 height 29
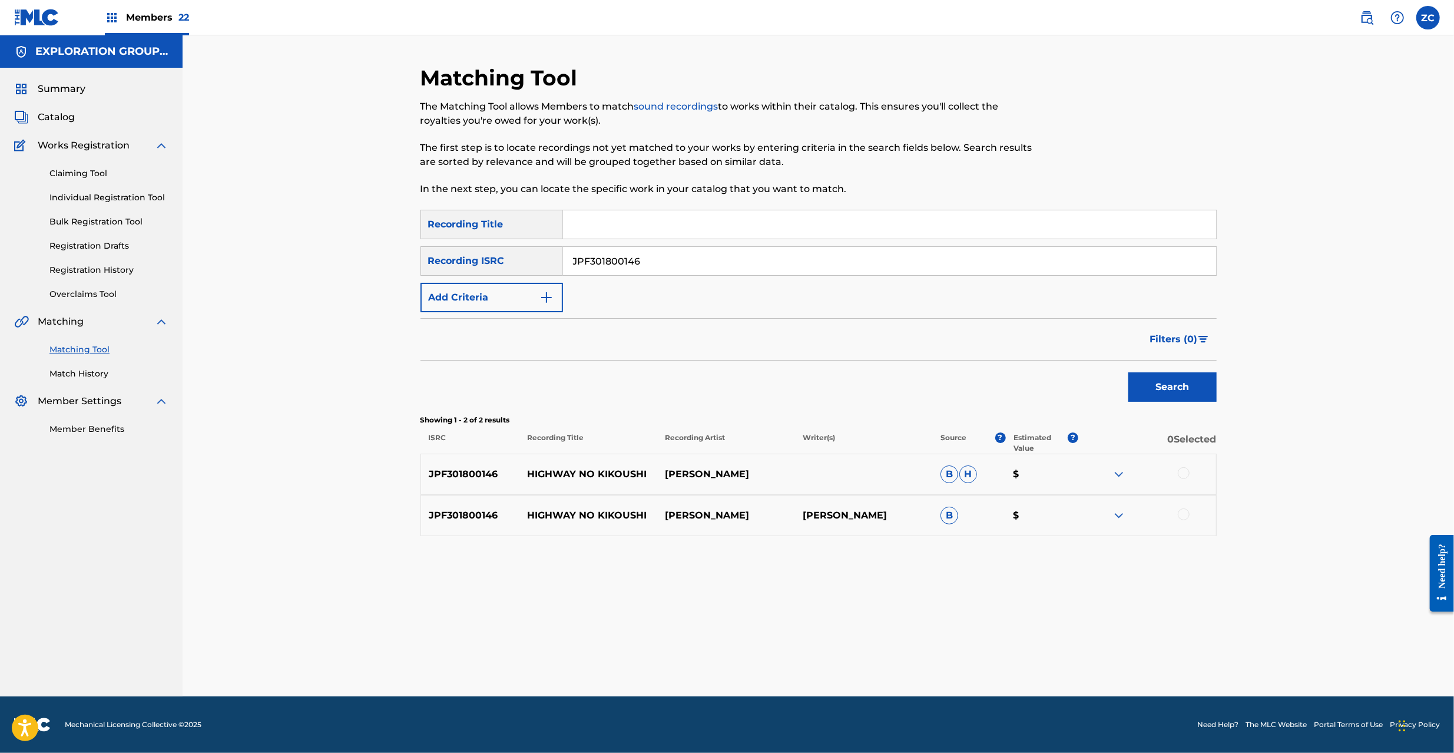
click at [1188, 471] on div at bounding box center [1184, 473] width 12 height 12
click at [1183, 510] on div at bounding box center [1184, 514] width 12 height 12
click at [817, 654] on button "Match 2 Groups" at bounding box center [828, 656] width 130 height 29
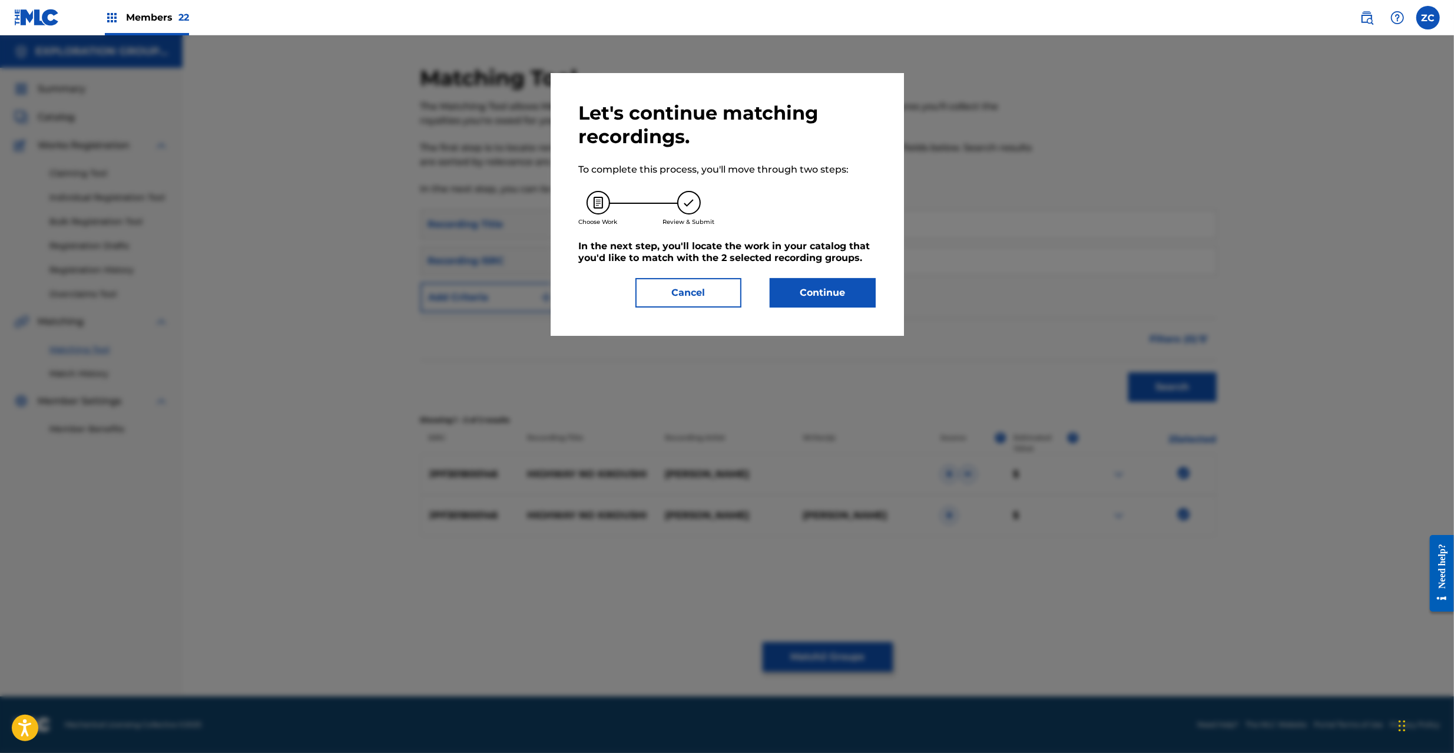
click at [853, 300] on button "Continue" at bounding box center [823, 292] width 106 height 29
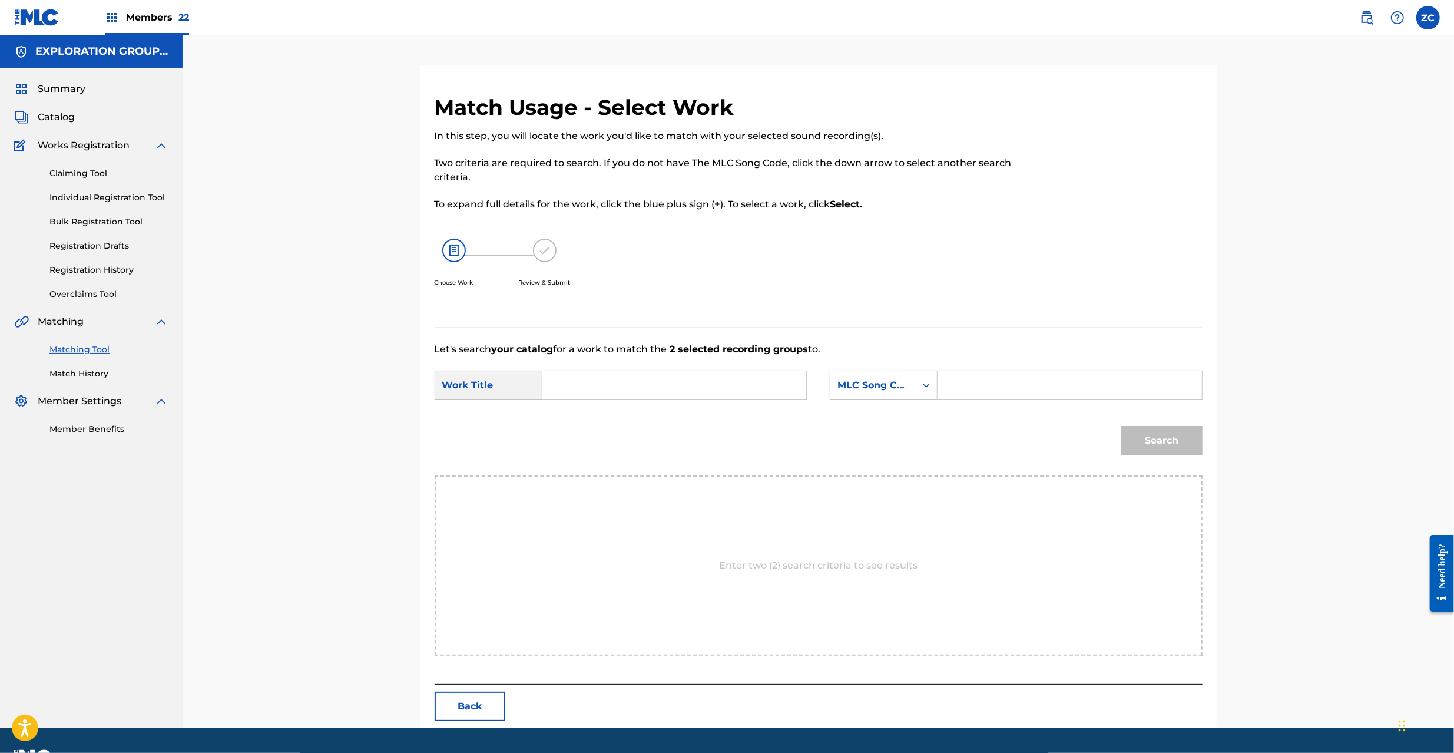
click at [655, 386] on input "Search Form" at bounding box center [674, 385] width 244 height 28
click at [690, 384] on input "[PERSON_NAME] HQ6YF2" at bounding box center [674, 385] width 244 height 28
type input "[PERSON_NAME]"
click at [1005, 382] on input "Search Form" at bounding box center [1069, 385] width 244 height 28
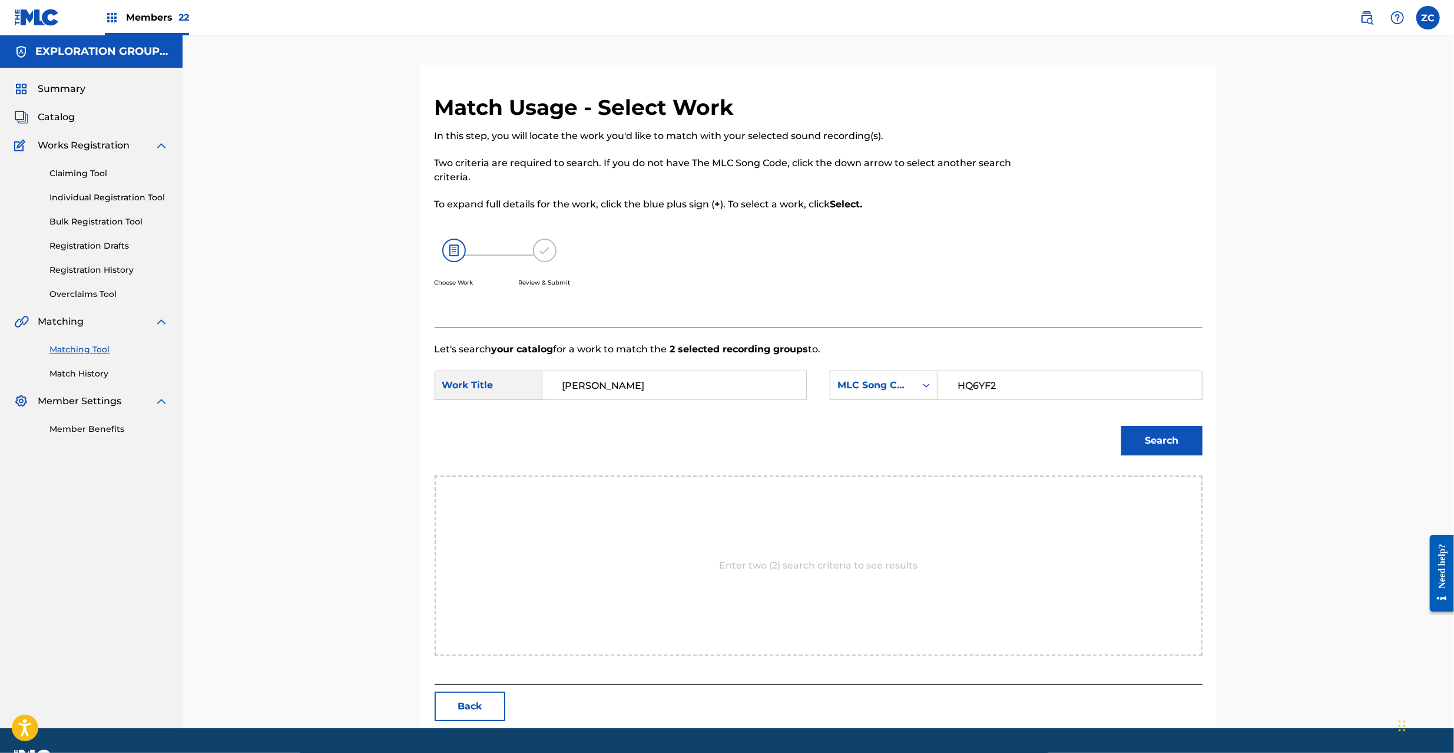
type input "HQ6YF2"
click at [1155, 438] on button "Search" at bounding box center [1161, 440] width 81 height 29
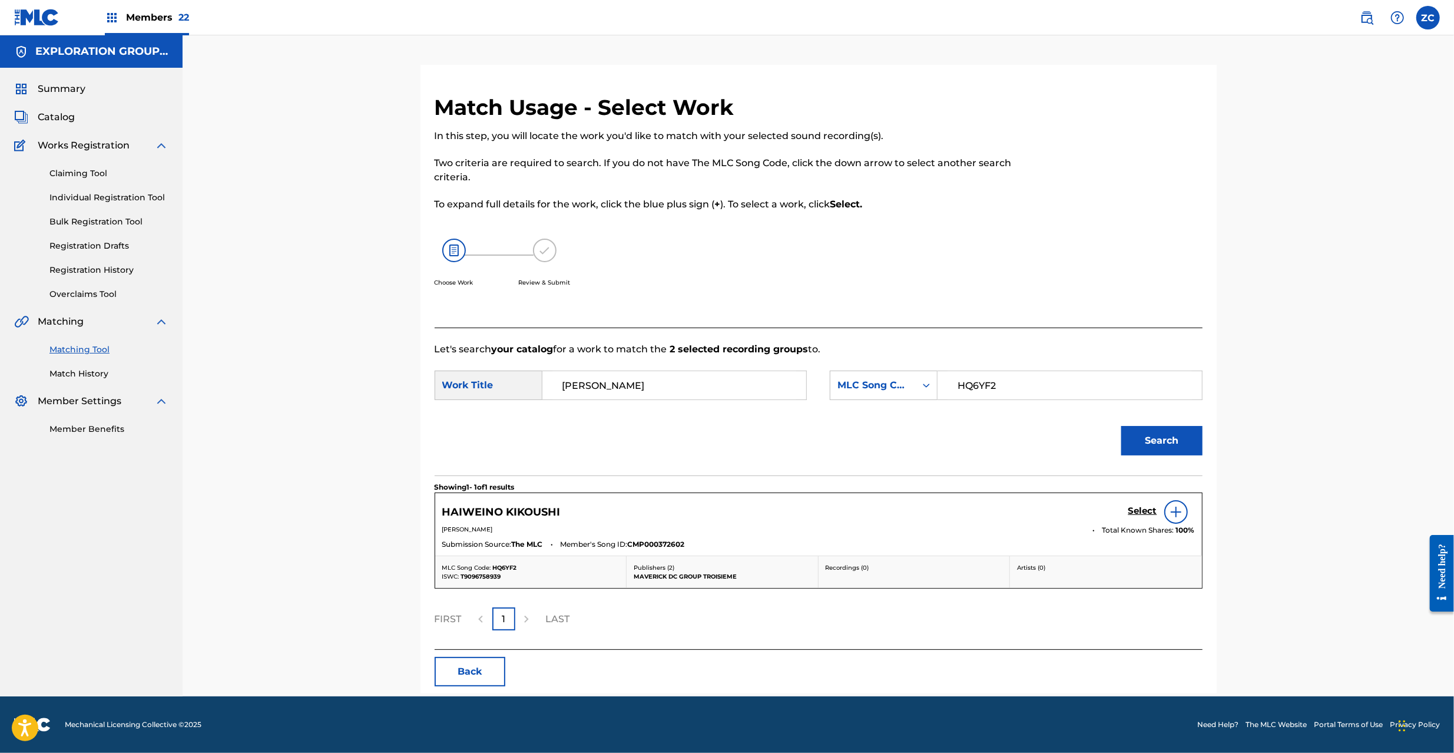
click at [1144, 509] on h5 "Select" at bounding box center [1142, 510] width 29 height 11
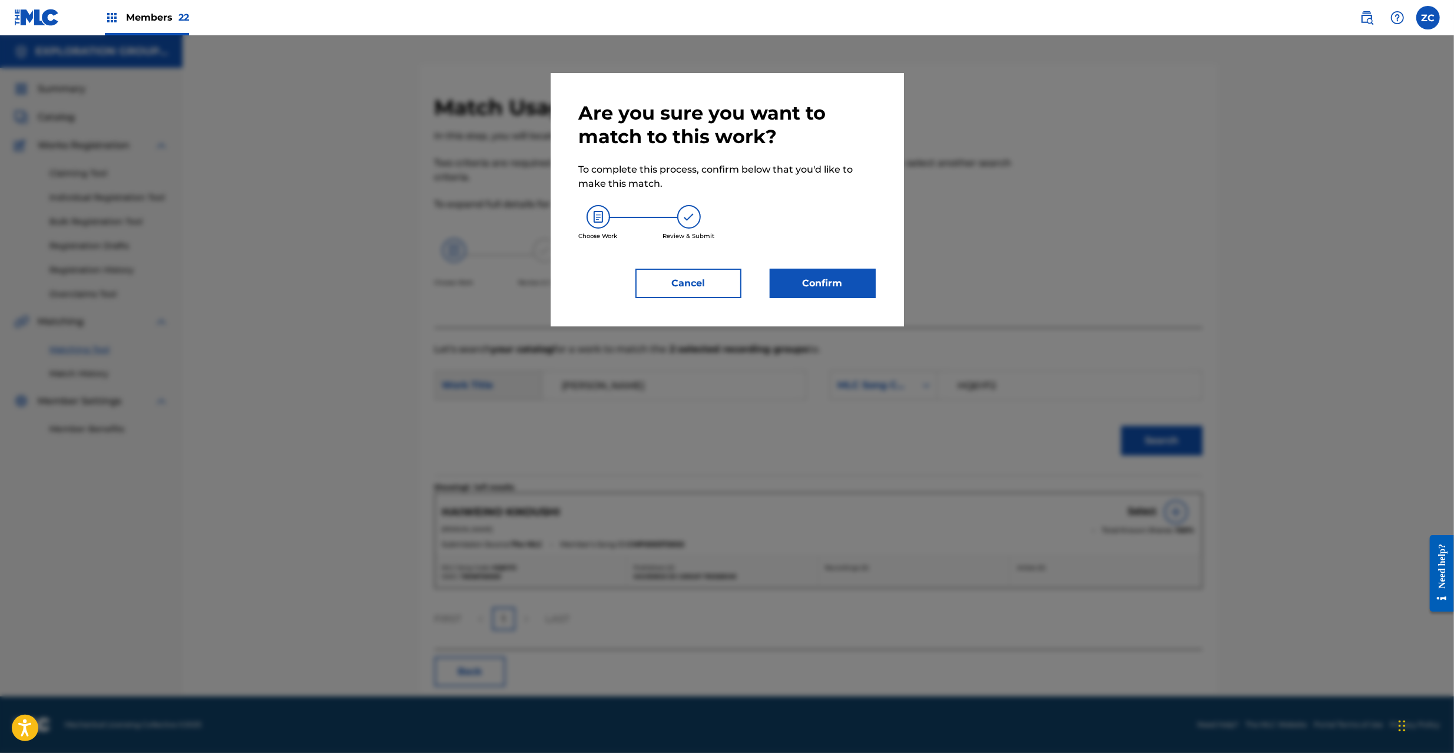
click at [829, 276] on button "Confirm" at bounding box center [823, 283] width 106 height 29
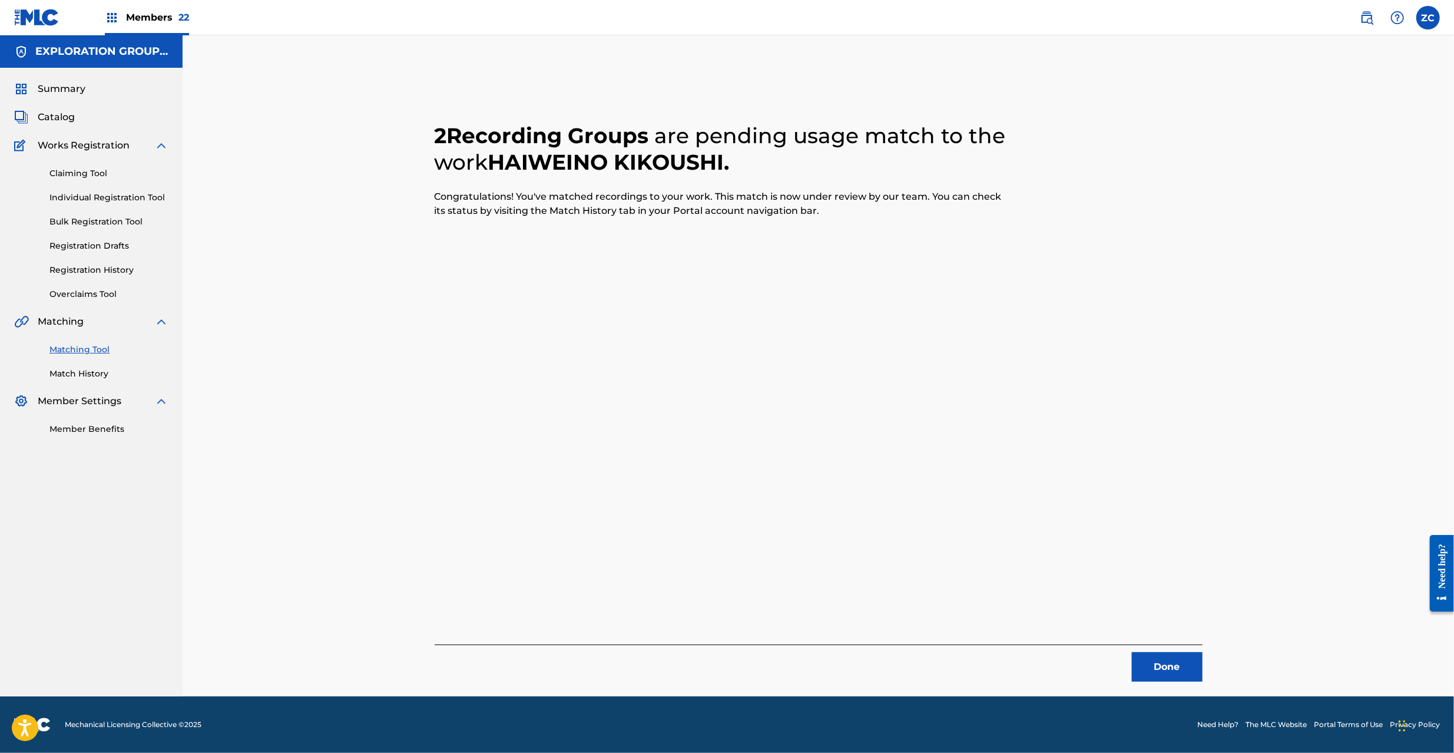
click at [1172, 665] on button "Done" at bounding box center [1167, 666] width 71 height 29
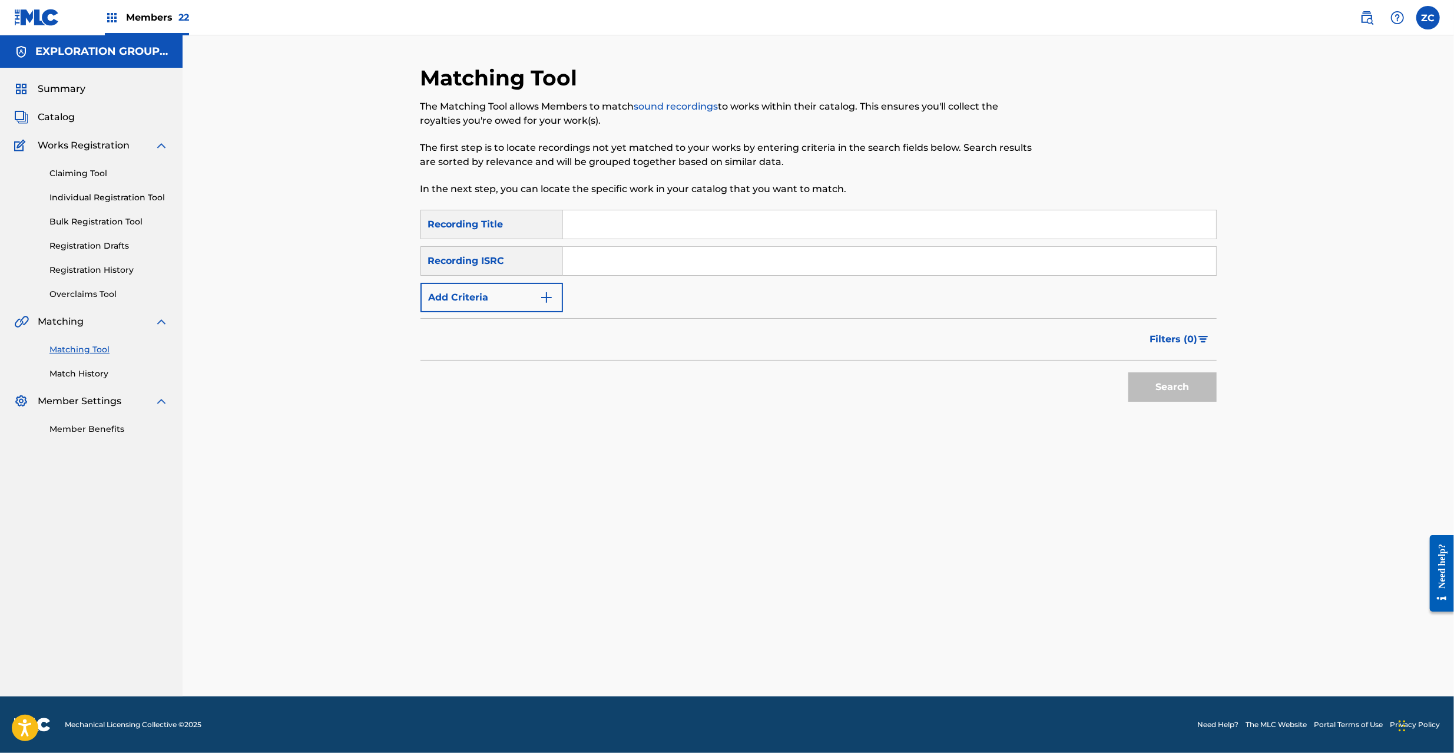
click at [627, 260] on input "Search Form" at bounding box center [889, 261] width 653 height 28
type input "JPF300800650"
click at [1181, 389] on button "Search" at bounding box center [1172, 386] width 88 height 29
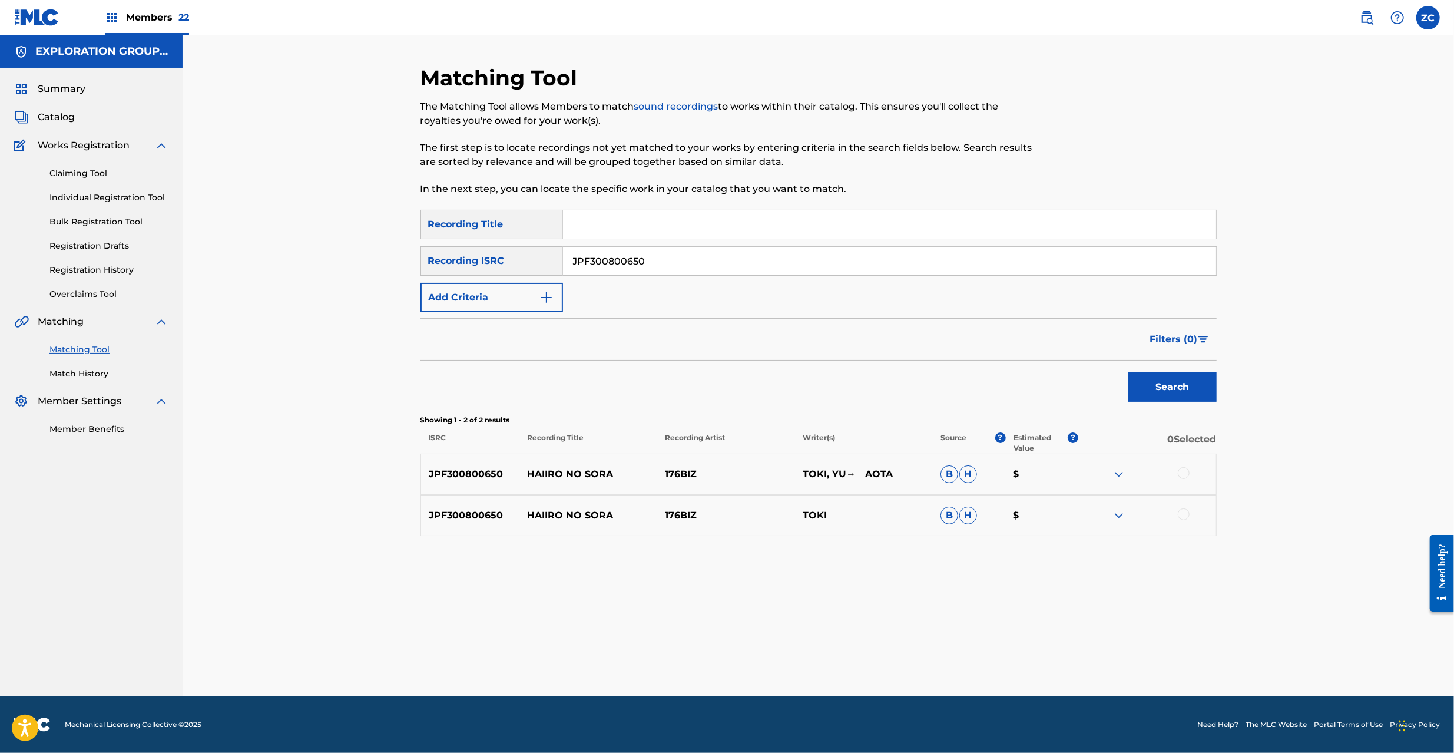
click at [1180, 479] on div at bounding box center [1147, 474] width 138 height 14
click at [1182, 473] on div at bounding box center [1184, 473] width 12 height 12
click at [1181, 516] on div at bounding box center [1184, 514] width 12 height 12
click at [851, 646] on button "Match 2 Groups" at bounding box center [828, 656] width 130 height 29
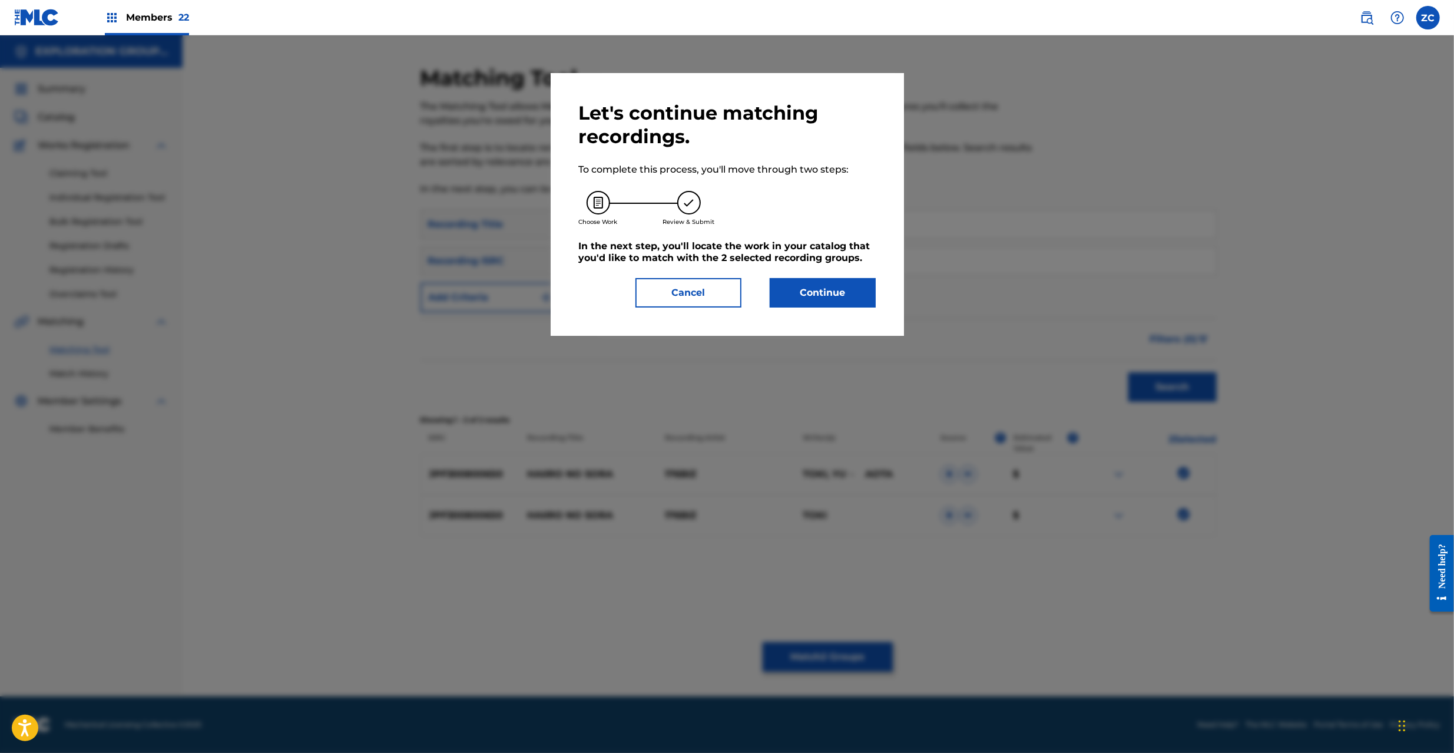
click at [820, 302] on button "Continue" at bounding box center [823, 292] width 106 height 29
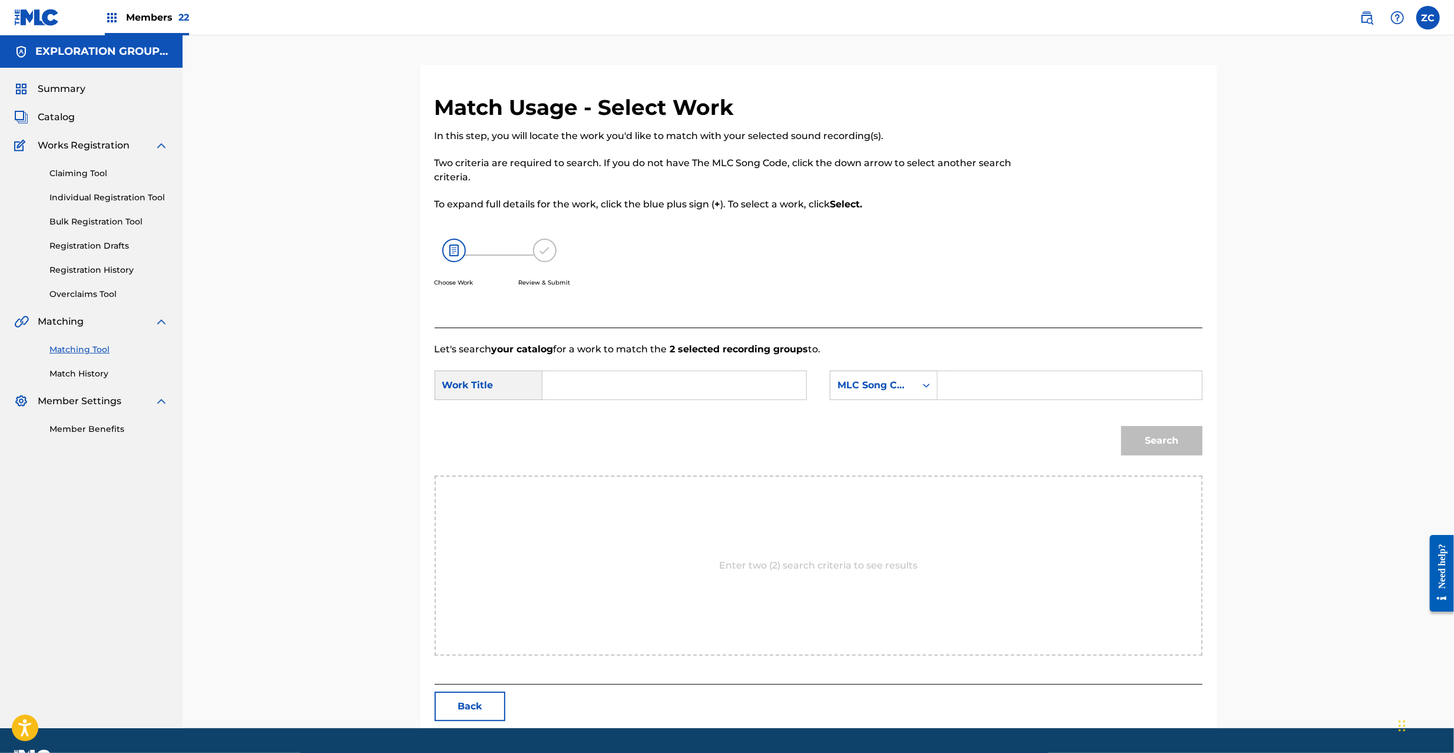
click at [681, 377] on input "Search Form" at bounding box center [674, 385] width 244 height 28
click at [655, 382] on input "Haiirono Sora HQ6YPD" at bounding box center [674, 385] width 244 height 28
type input "Haiirono Sora"
click at [987, 386] on input "Search Form" at bounding box center [1069, 385] width 244 height 28
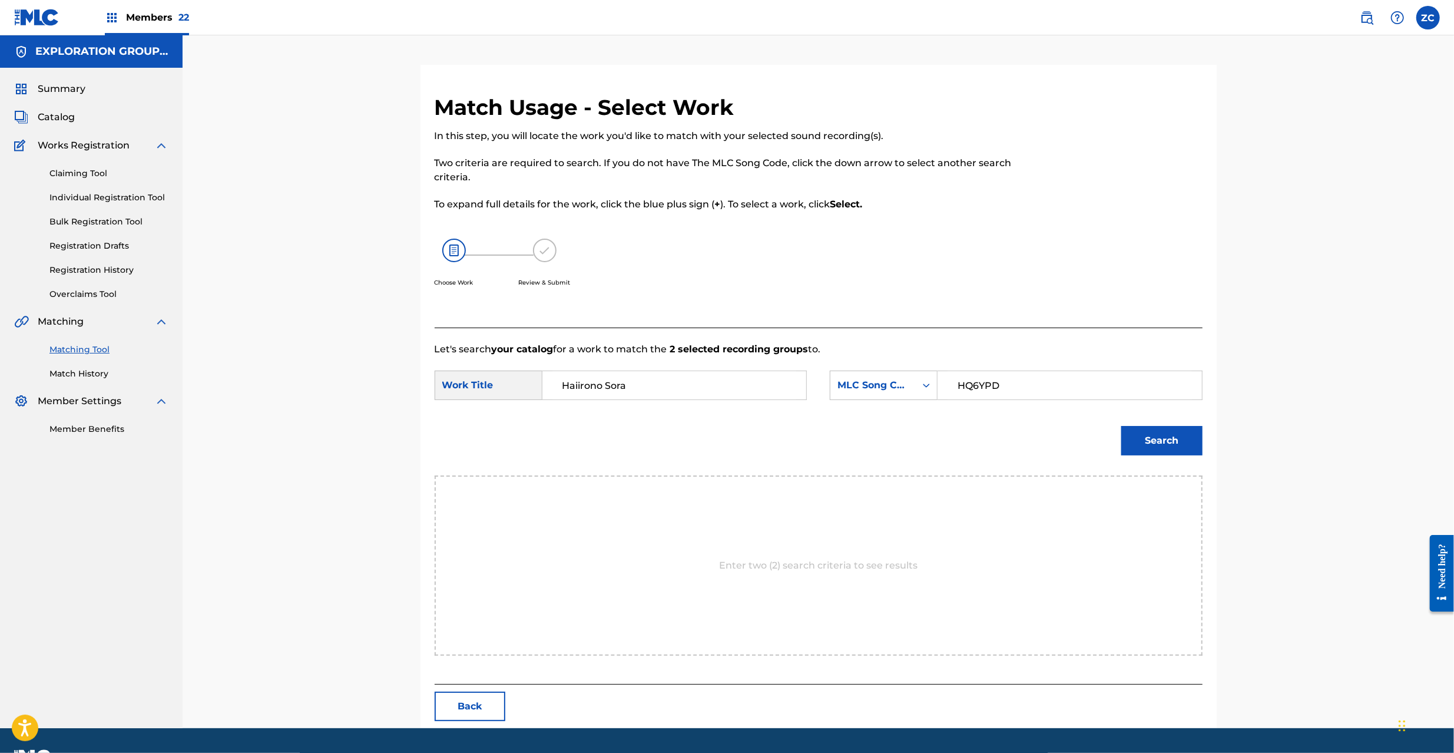
type input "HQ6YPD"
click at [1180, 443] on button "Search" at bounding box center [1161, 440] width 81 height 29
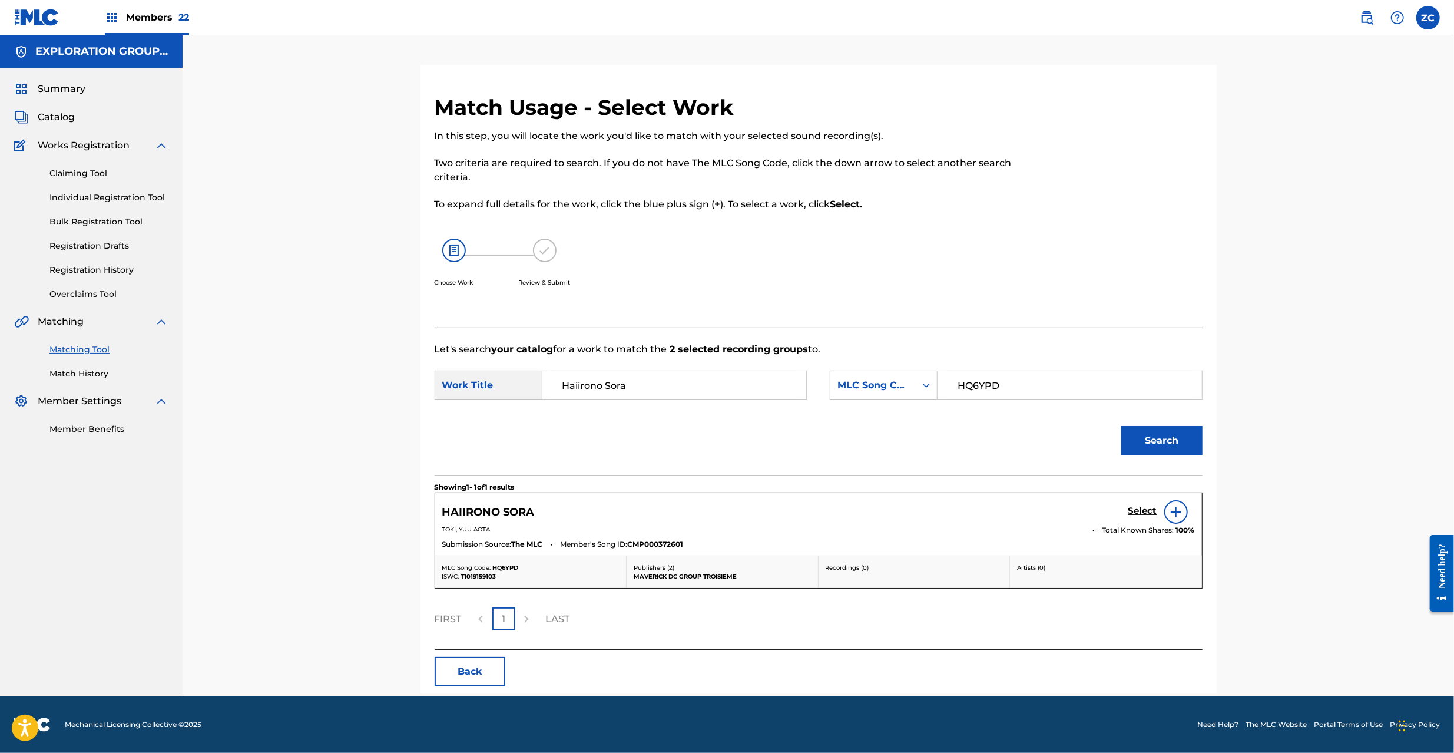
click at [1139, 507] on h5 "Select" at bounding box center [1142, 510] width 29 height 11
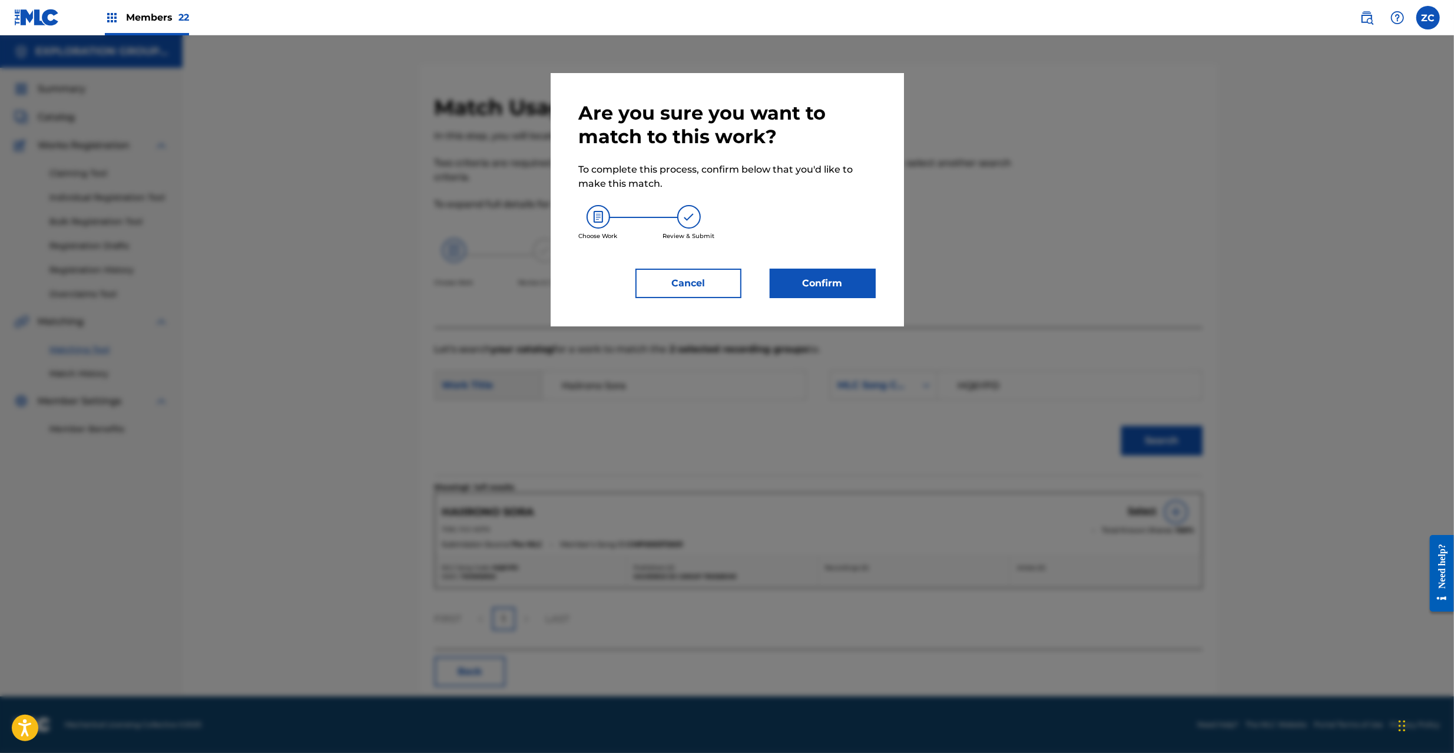
click at [793, 277] on button "Confirm" at bounding box center [823, 283] width 106 height 29
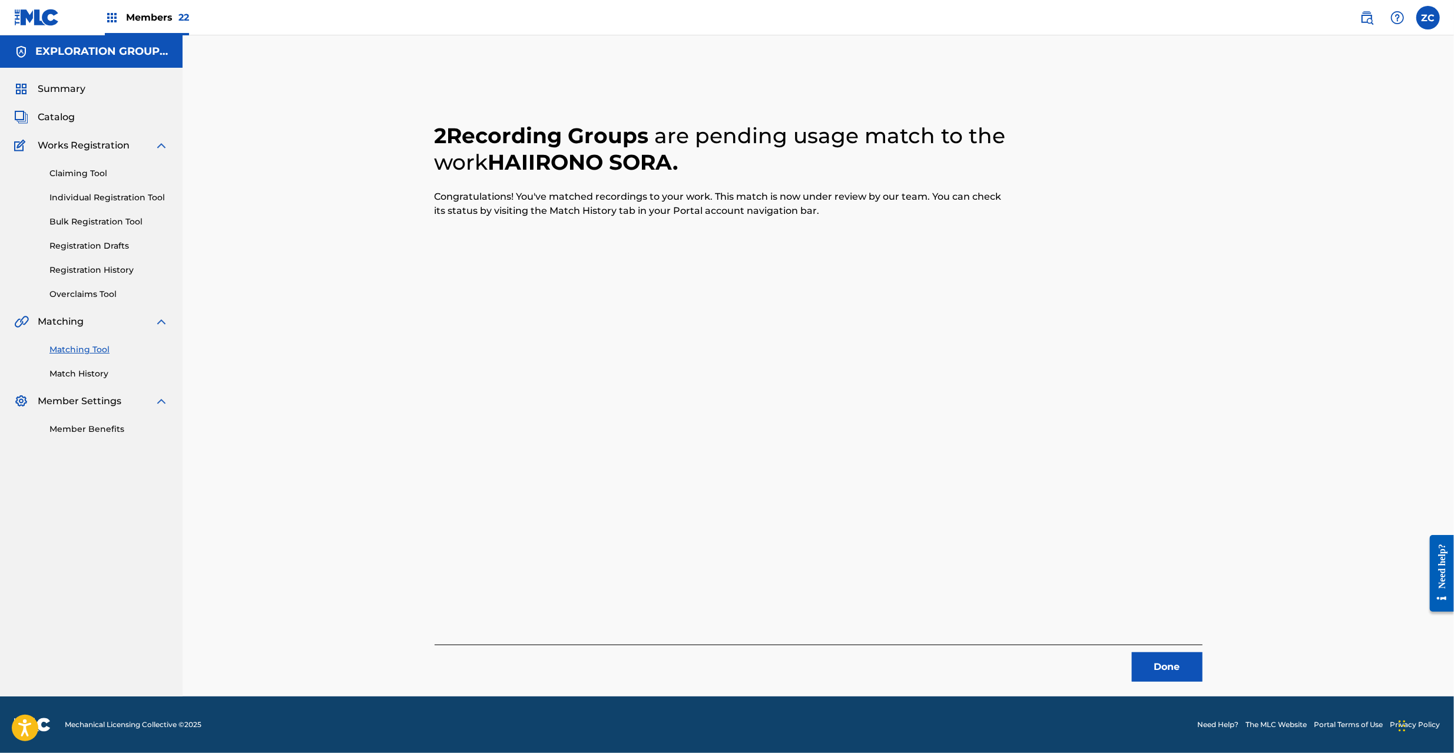
click at [1178, 663] on button "Done" at bounding box center [1167, 666] width 71 height 29
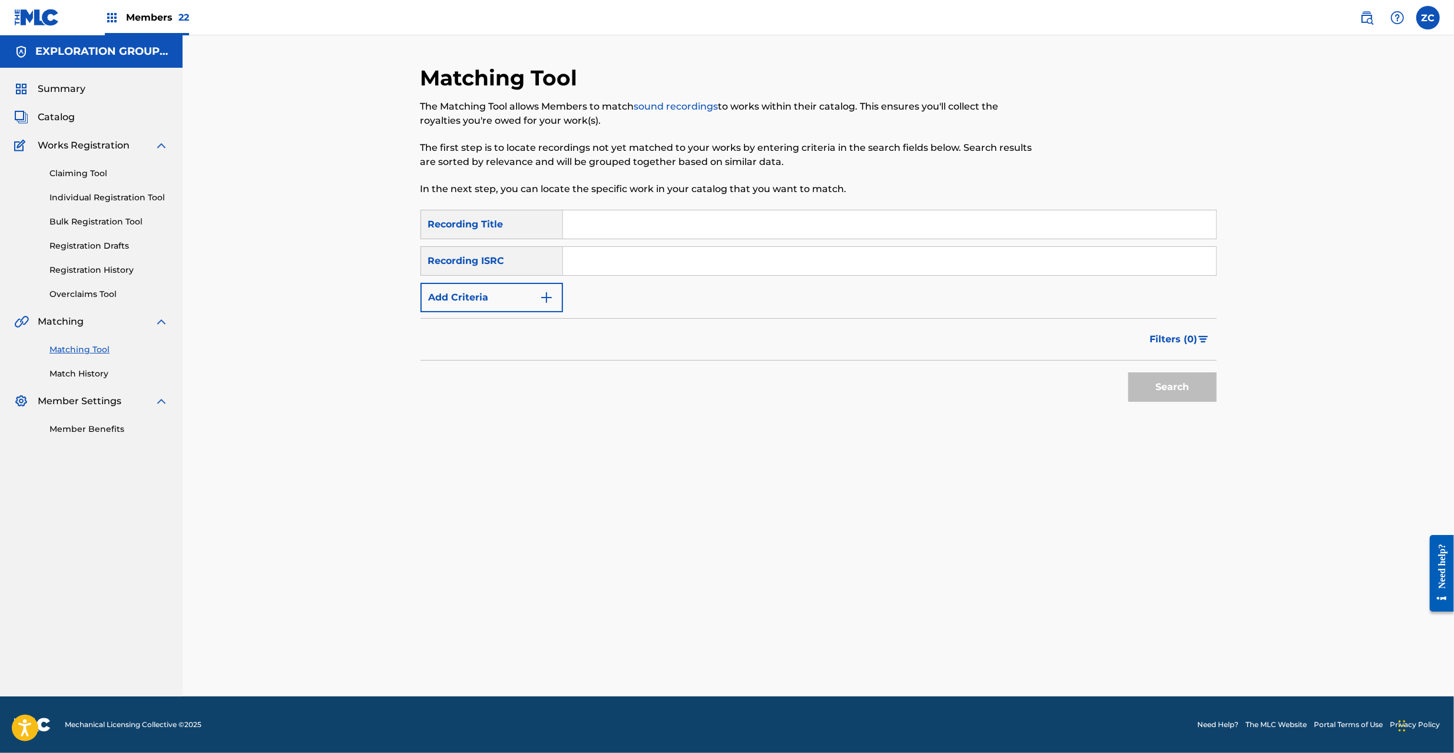
click at [667, 259] on input "Search Form" at bounding box center [889, 261] width 653 height 28
type input "JPF300300390"
click at [1175, 387] on button "Search" at bounding box center [1172, 386] width 88 height 29
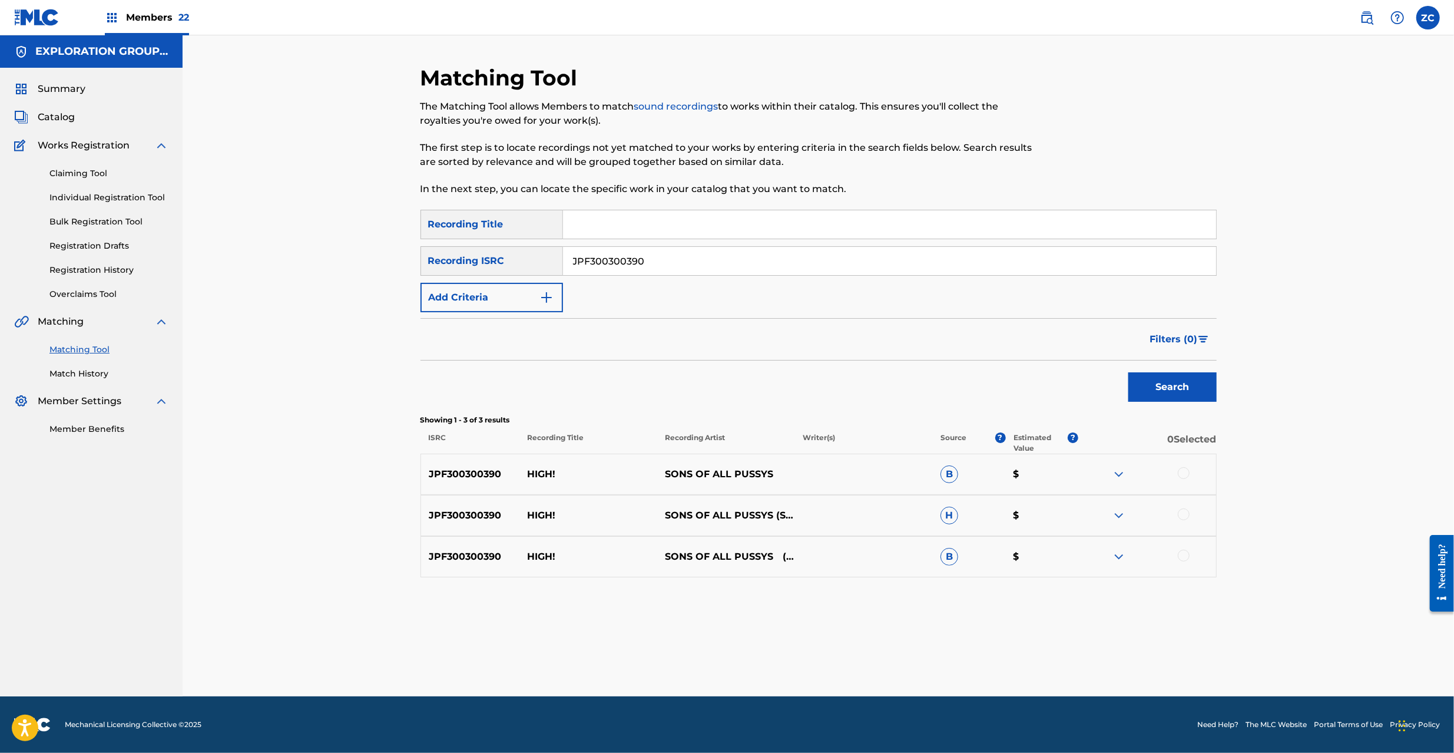
click at [1183, 475] on div at bounding box center [1184, 473] width 12 height 12
click at [1185, 516] on div at bounding box center [1184, 514] width 12 height 12
click at [1179, 552] on div at bounding box center [1184, 555] width 12 height 12
click at [850, 646] on button "Match 3 Groups" at bounding box center [828, 656] width 130 height 29
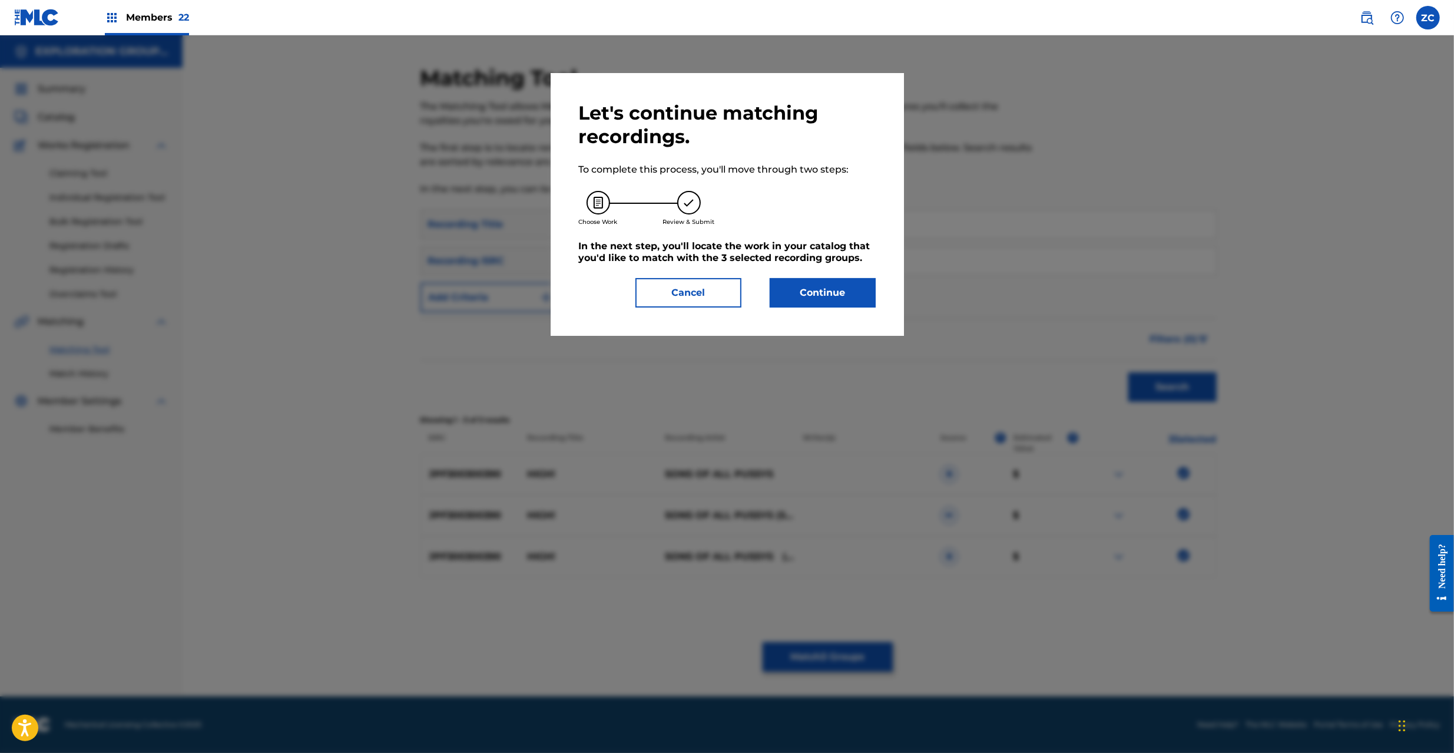
click at [840, 292] on button "Continue" at bounding box center [823, 292] width 106 height 29
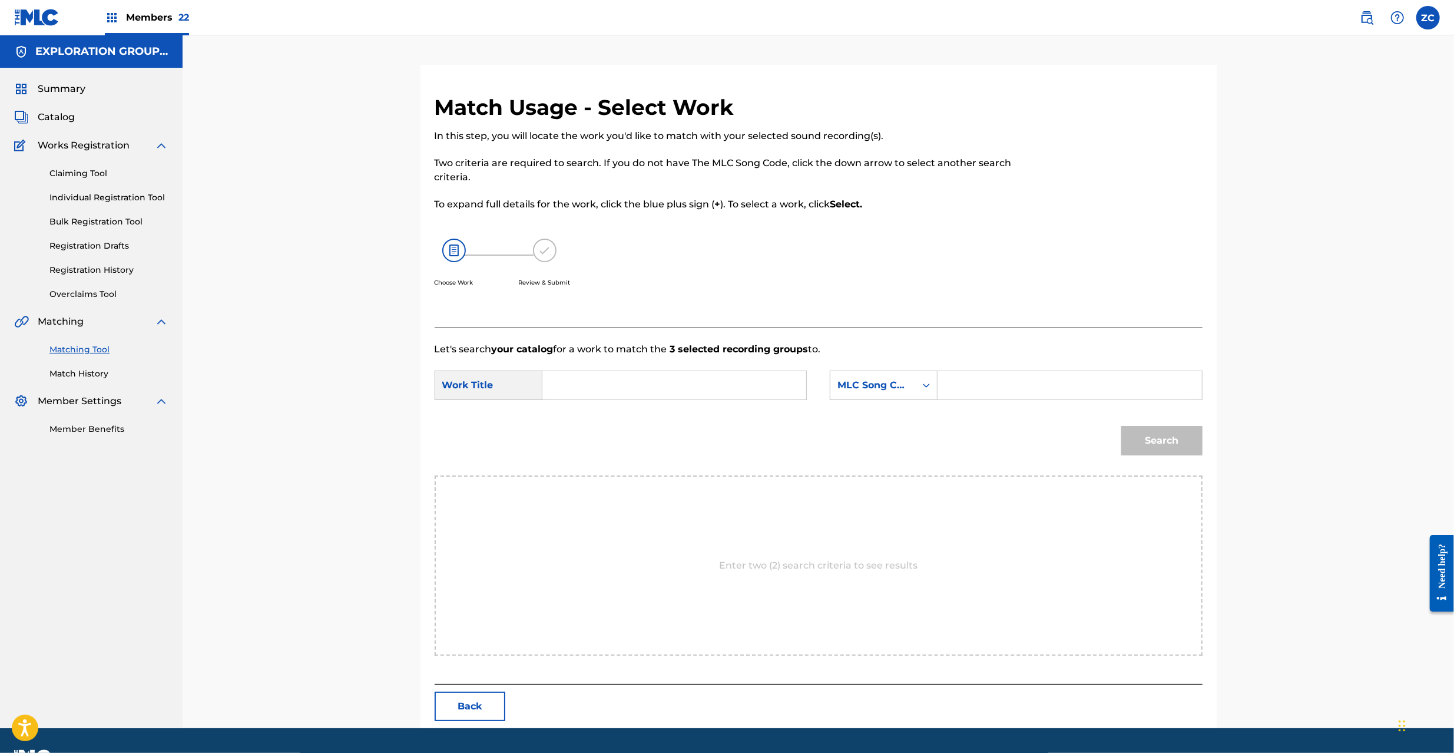
click at [663, 382] on input "Search Form" at bounding box center [674, 385] width 244 height 28
click at [631, 385] on input "High! HC0KPQ" at bounding box center [674, 385] width 244 height 28
type input "High!"
click at [1007, 391] on input "Search Form" at bounding box center [1069, 385] width 244 height 28
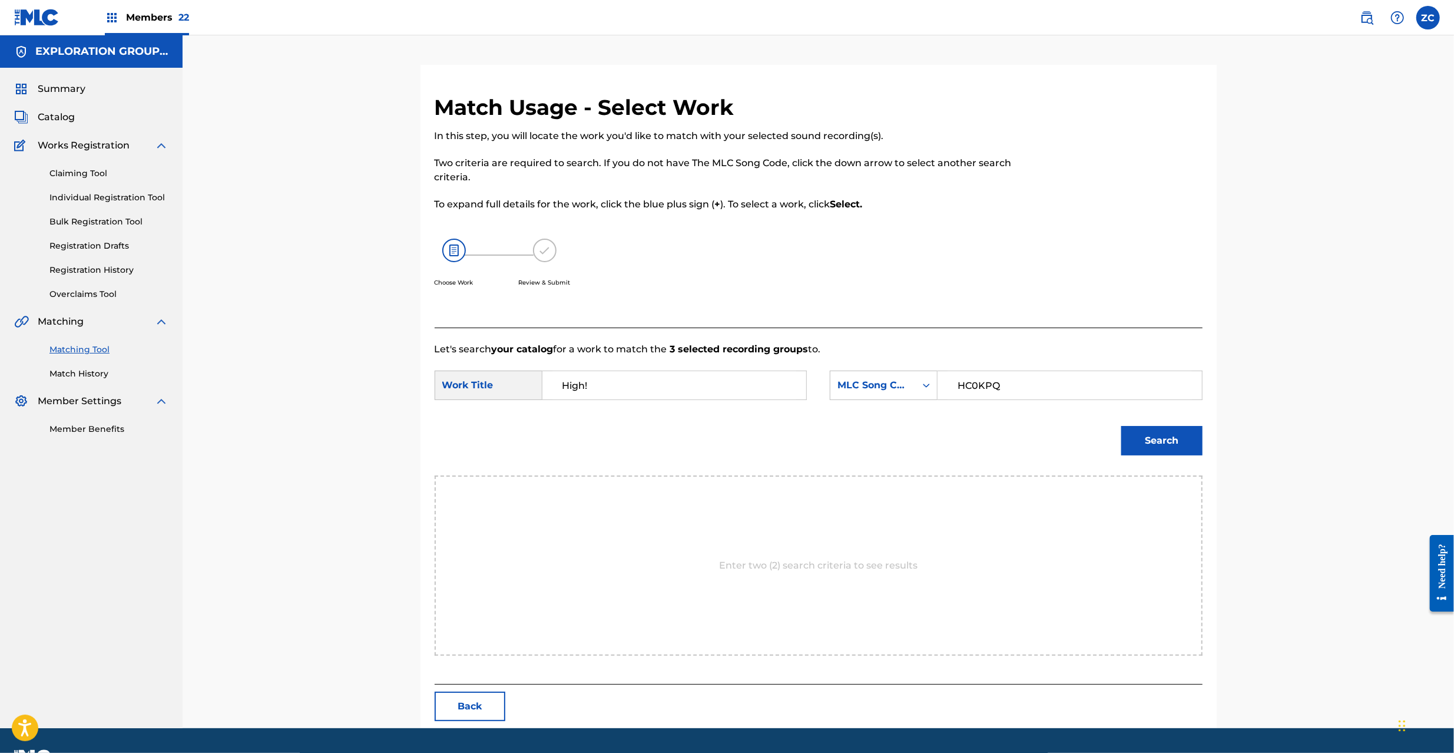
type input "HC0KPQ"
click at [1152, 436] on button "Search" at bounding box center [1161, 440] width 81 height 29
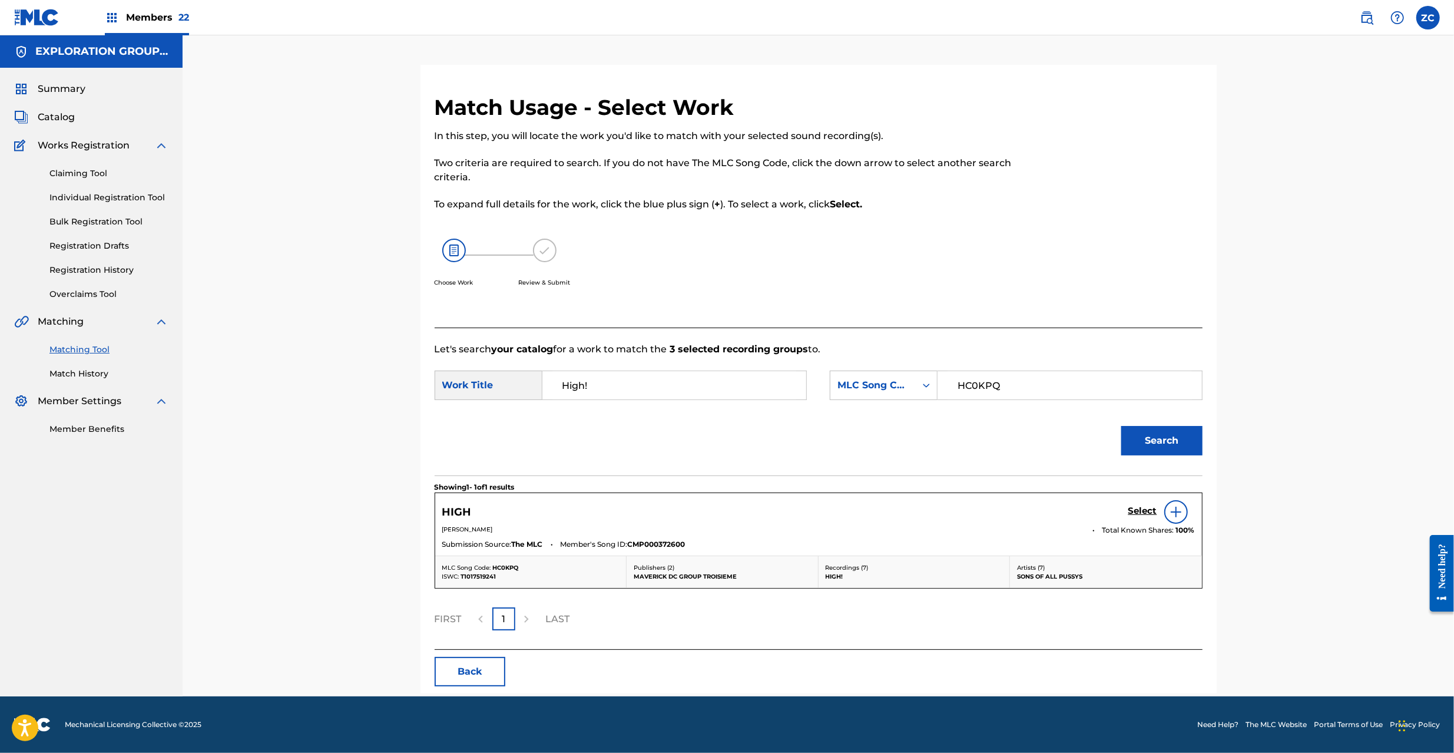
click at [1141, 512] on h5 "Select" at bounding box center [1142, 510] width 29 height 11
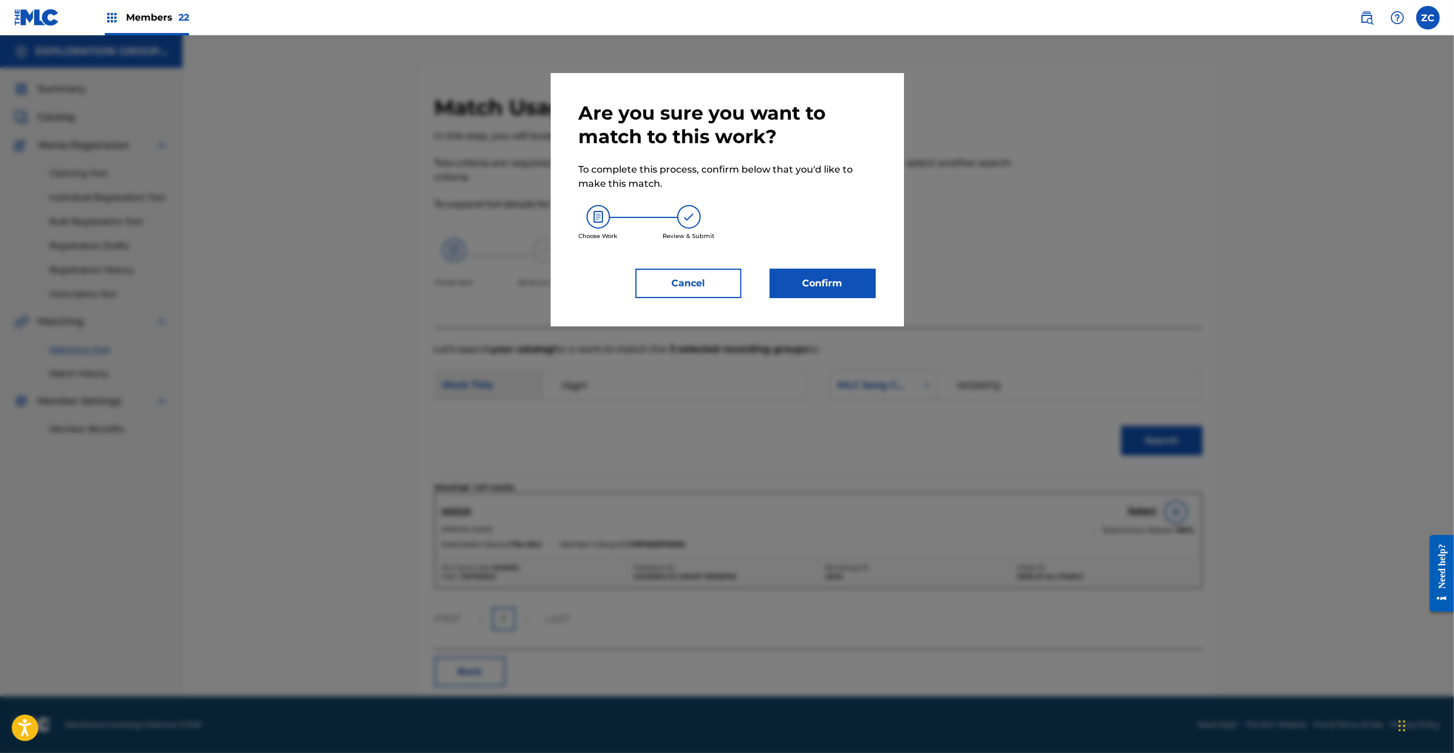
click at [833, 287] on button "Confirm" at bounding box center [823, 283] width 106 height 29
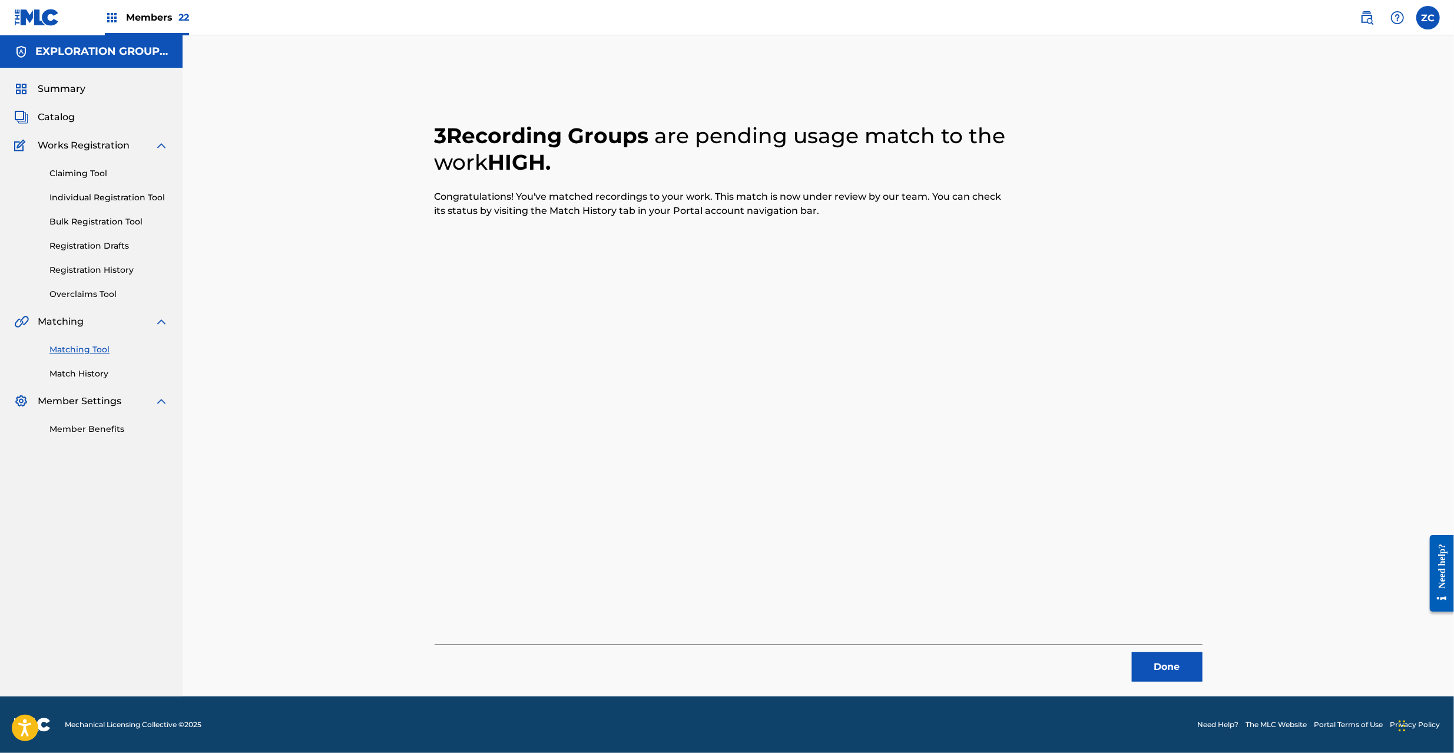
click at [1188, 662] on button "Done" at bounding box center [1167, 666] width 71 height 29
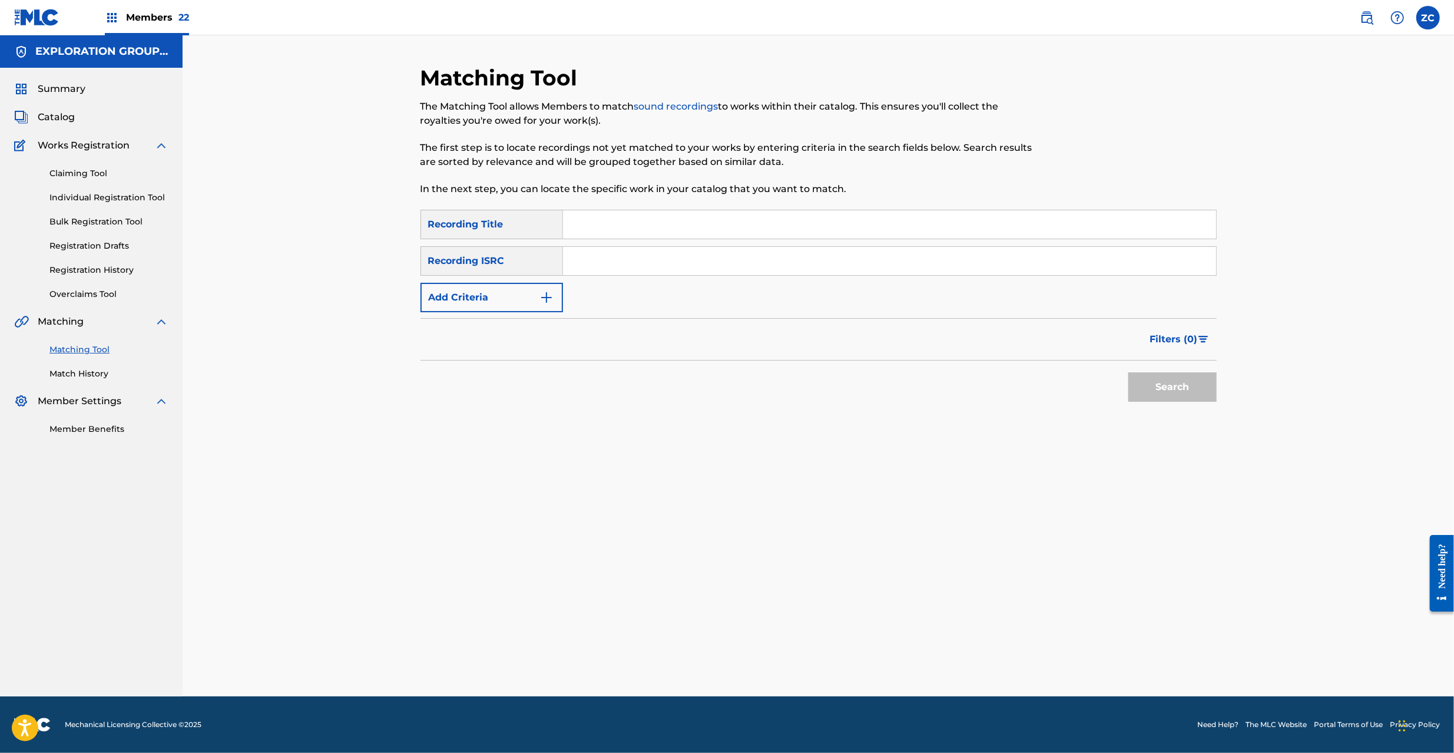
click at [628, 274] on input "Search Form" at bounding box center [889, 261] width 653 height 28
click at [1169, 389] on button "Search" at bounding box center [1172, 386] width 88 height 29
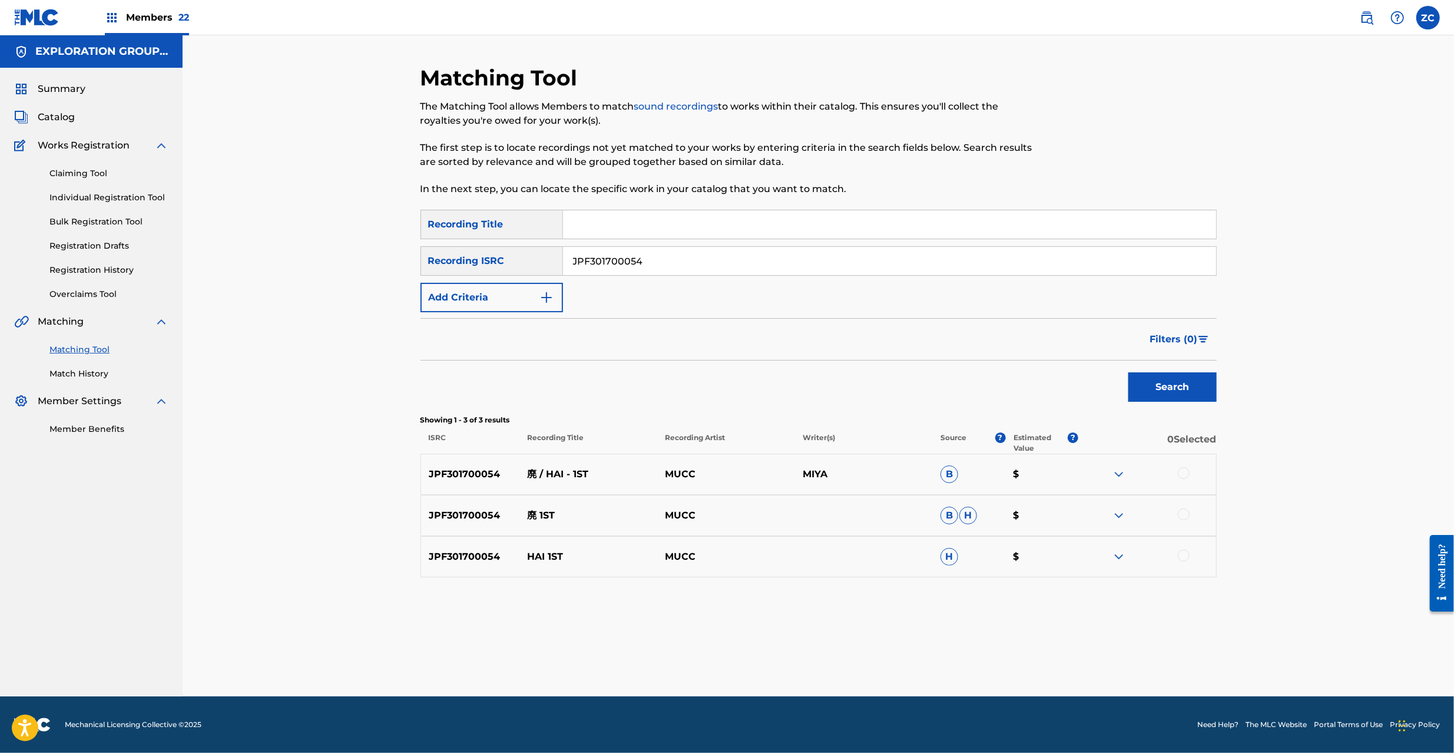
drag, startPoint x: 1181, startPoint y: 472, endPoint x: 1185, endPoint y: 488, distance: 16.9
click at [1181, 472] on div at bounding box center [1184, 473] width 12 height 12
click at [1186, 511] on div at bounding box center [1184, 514] width 12 height 12
click at [1181, 555] on div at bounding box center [1184, 555] width 12 height 12
click at [668, 254] on input "JPF301700054" at bounding box center [889, 261] width 653 height 28
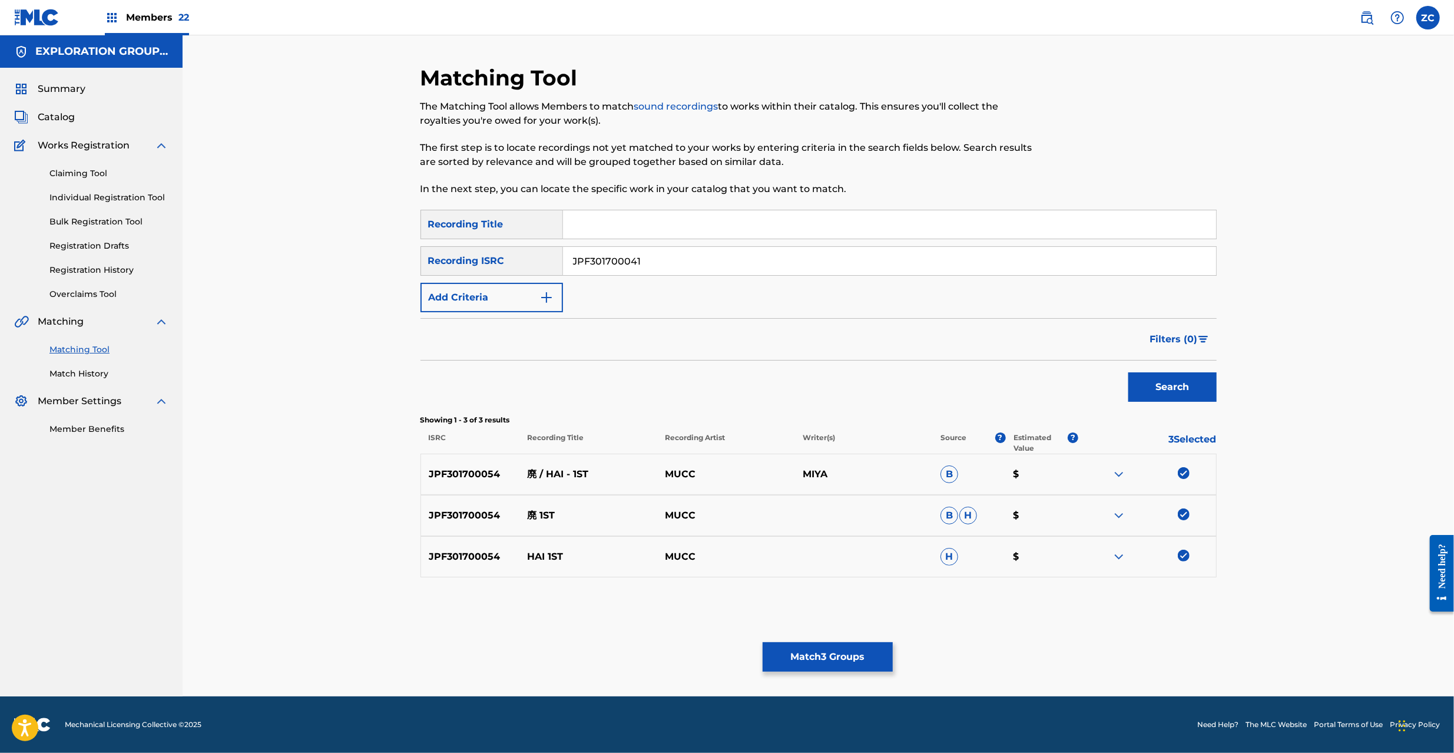
click at [1153, 392] on button "Search" at bounding box center [1172, 386] width 88 height 29
click at [1179, 474] on div at bounding box center [1184, 473] width 12 height 12
click at [1185, 513] on div at bounding box center [1184, 514] width 12 height 12
click at [784, 267] on input "JPF301700041" at bounding box center [889, 261] width 653 height 28
click at [1174, 386] on button "Search" at bounding box center [1172, 386] width 88 height 29
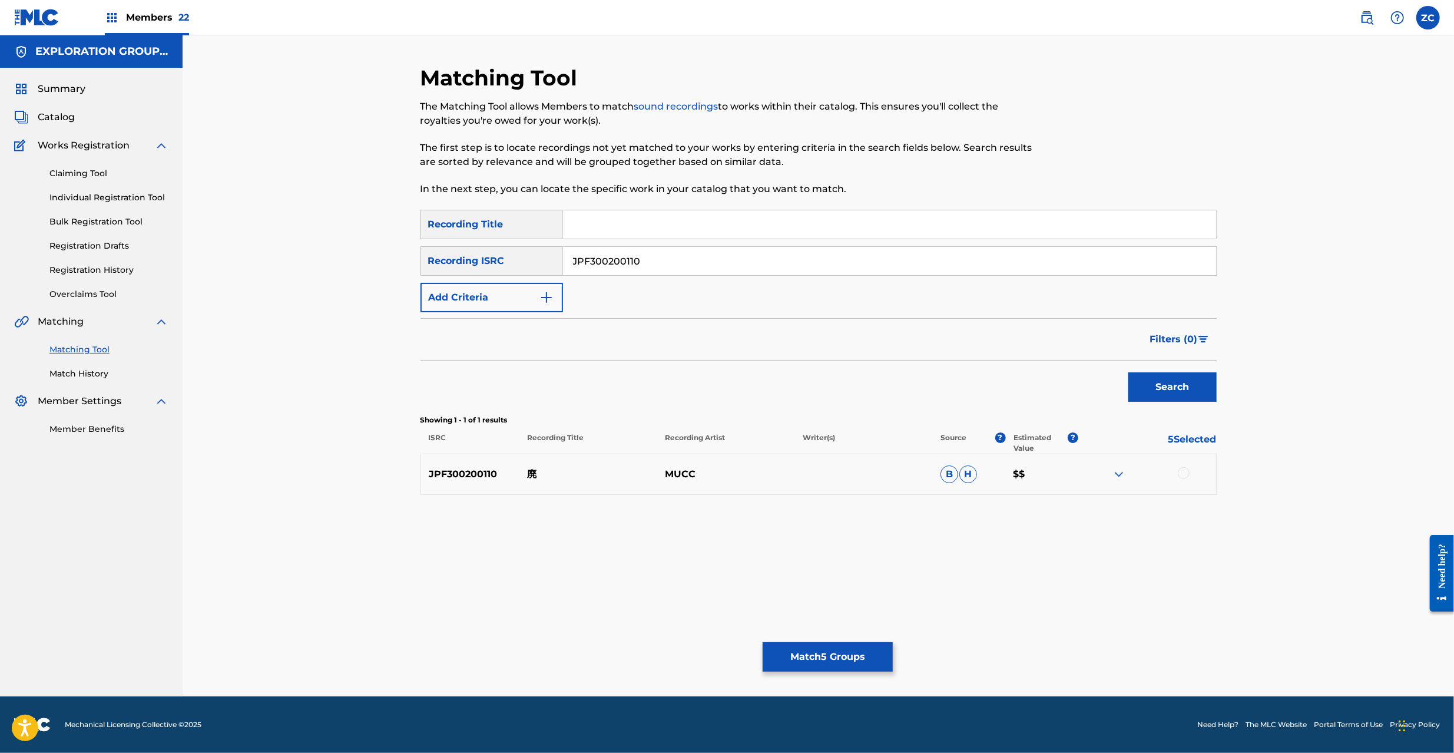
click at [1186, 471] on div at bounding box center [1184, 473] width 12 height 12
click at [777, 264] on input "JPF300200110" at bounding box center [889, 261] width 653 height 28
type input "JPF300900640"
click at [1167, 396] on button "Search" at bounding box center [1172, 386] width 88 height 29
click at [1182, 476] on div at bounding box center [1184, 473] width 12 height 12
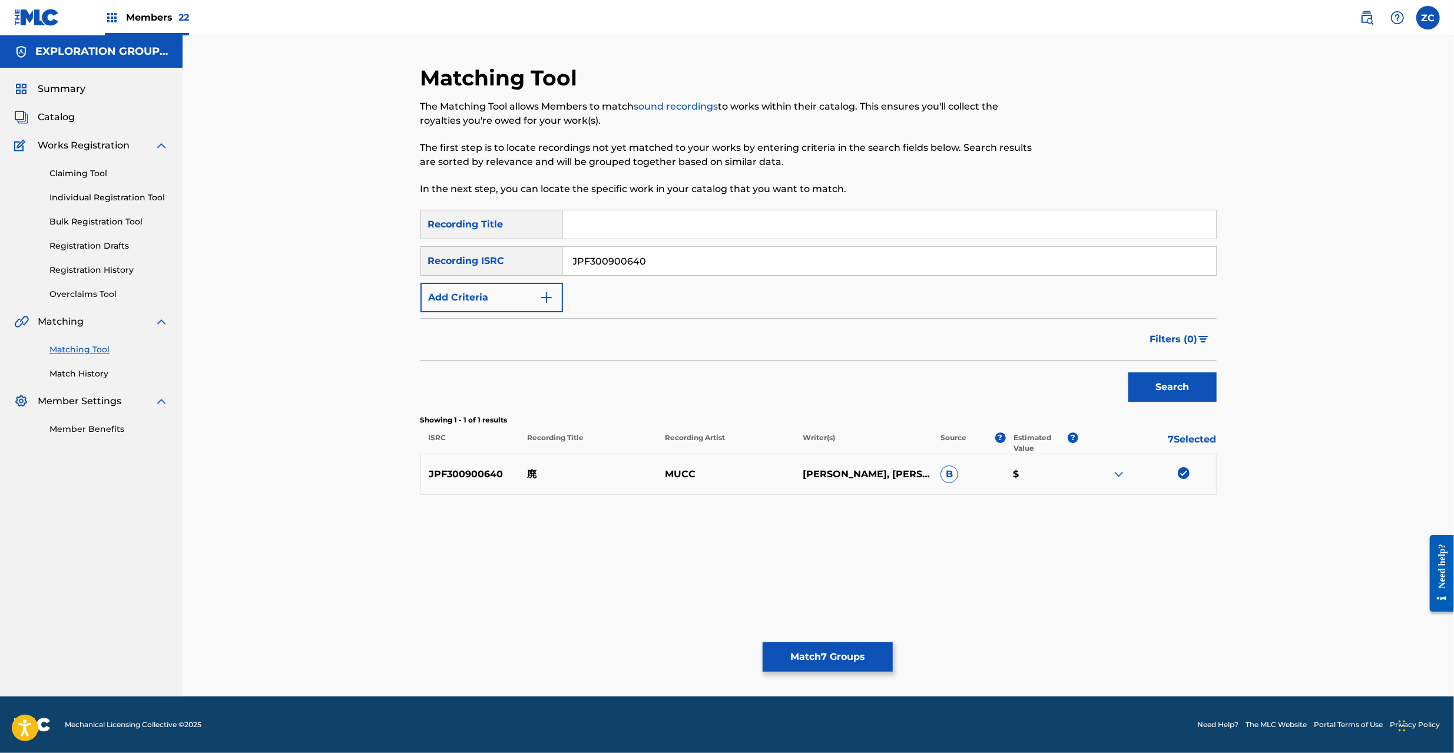
click at [839, 651] on button "Match 7 Groups" at bounding box center [828, 656] width 130 height 29
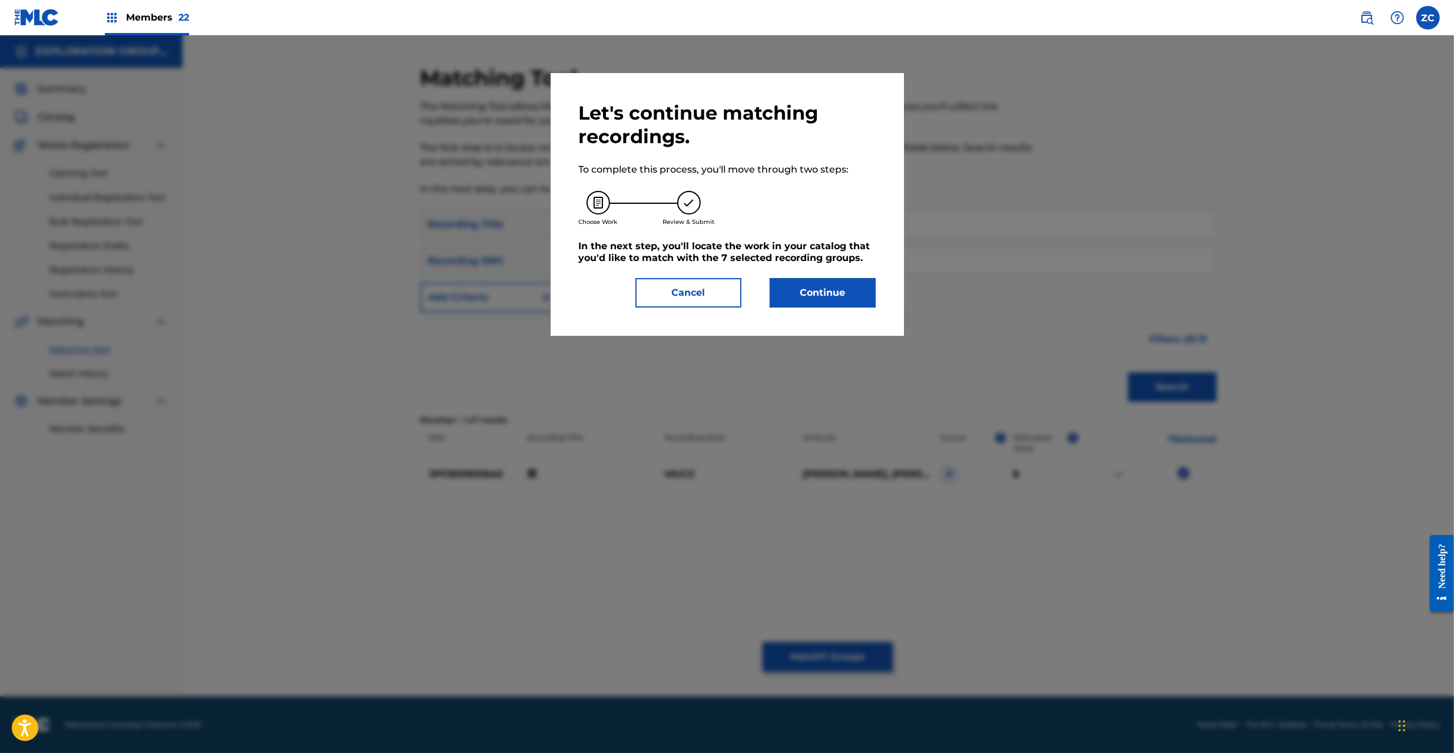
click at [844, 286] on button "Continue" at bounding box center [823, 292] width 106 height 29
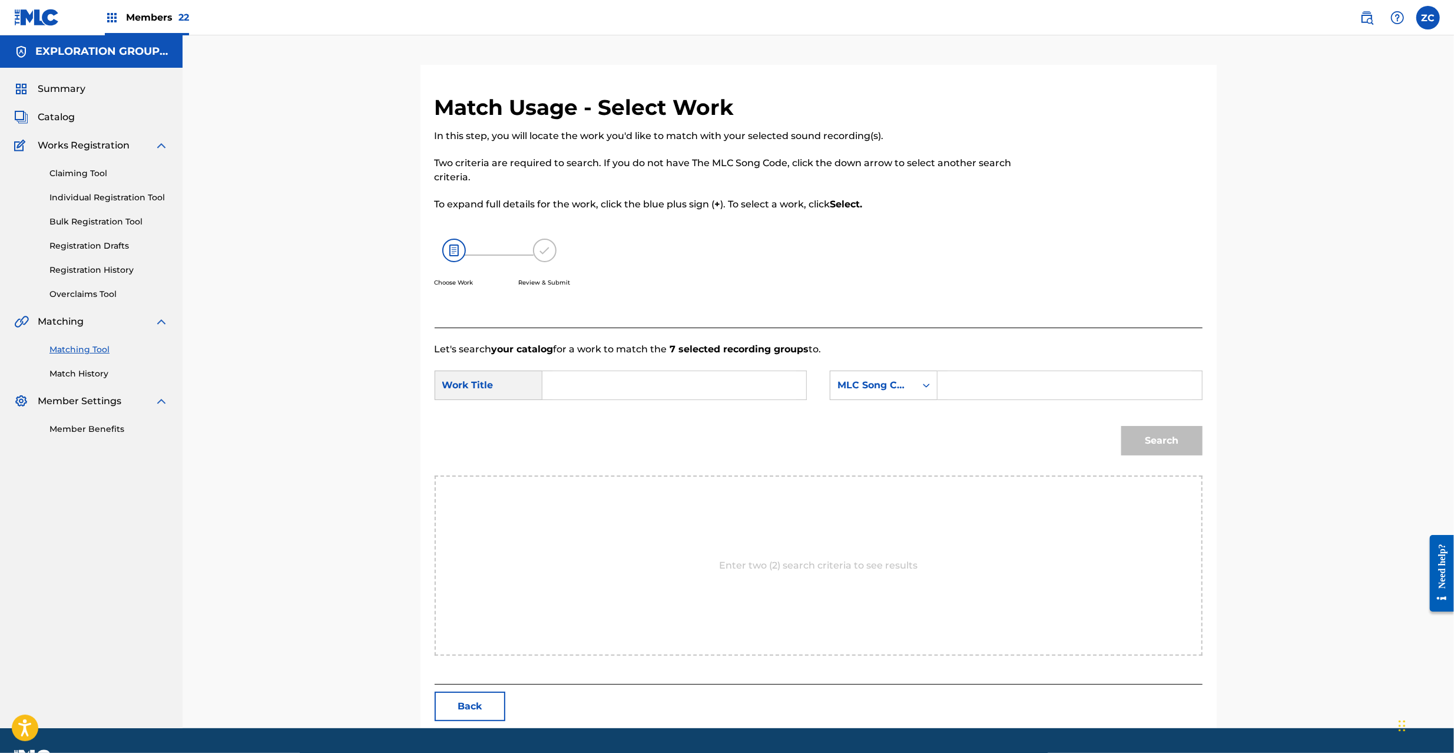
click at [692, 390] on input "Search Form" at bounding box center [674, 385] width 244 height 28
click at [595, 389] on input "Hai H7942S" at bounding box center [674, 385] width 244 height 28
type input "Hai"
click at [1074, 375] on input "Search Form" at bounding box center [1069, 385] width 244 height 28
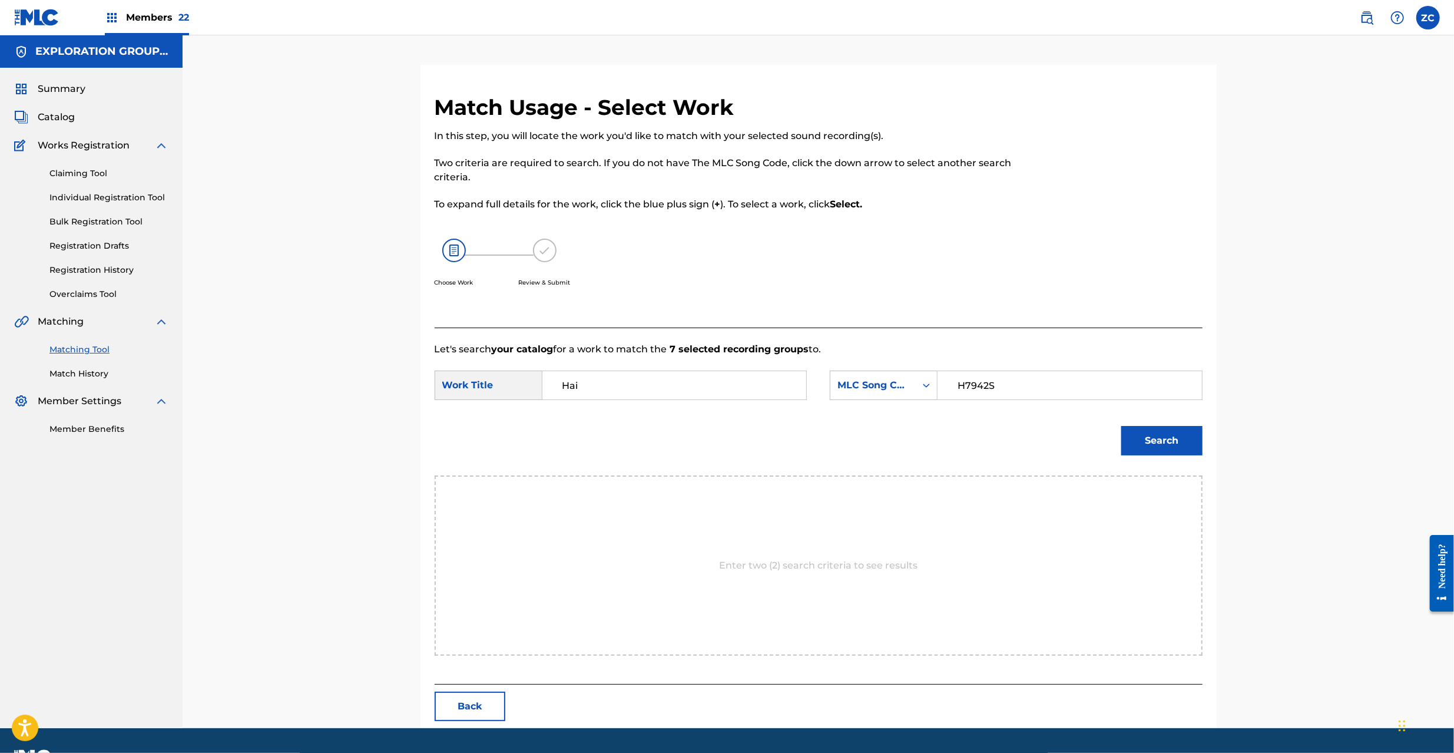
type input "H7942S"
click at [1161, 439] on button "Search" at bounding box center [1161, 440] width 81 height 29
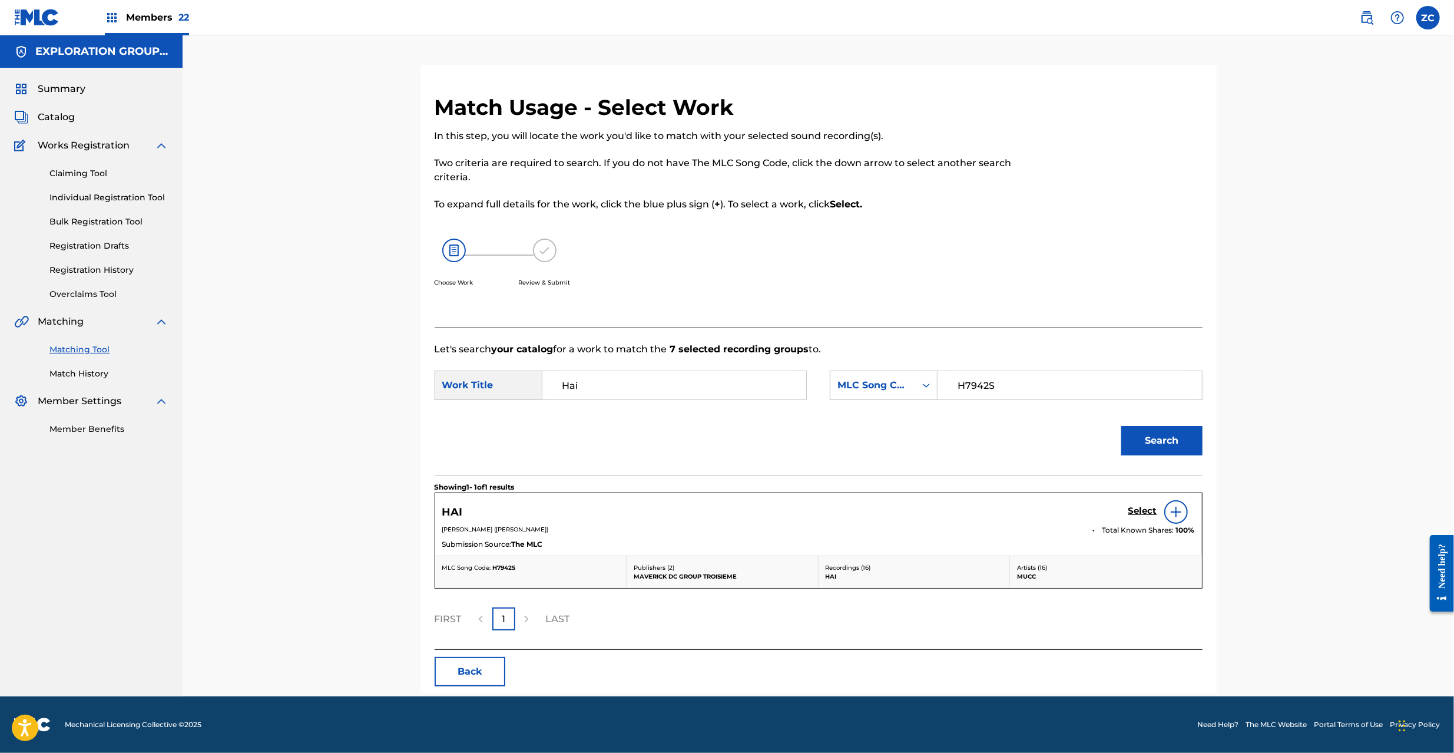
click at [1141, 512] on h5 "Select" at bounding box center [1142, 510] width 29 height 11
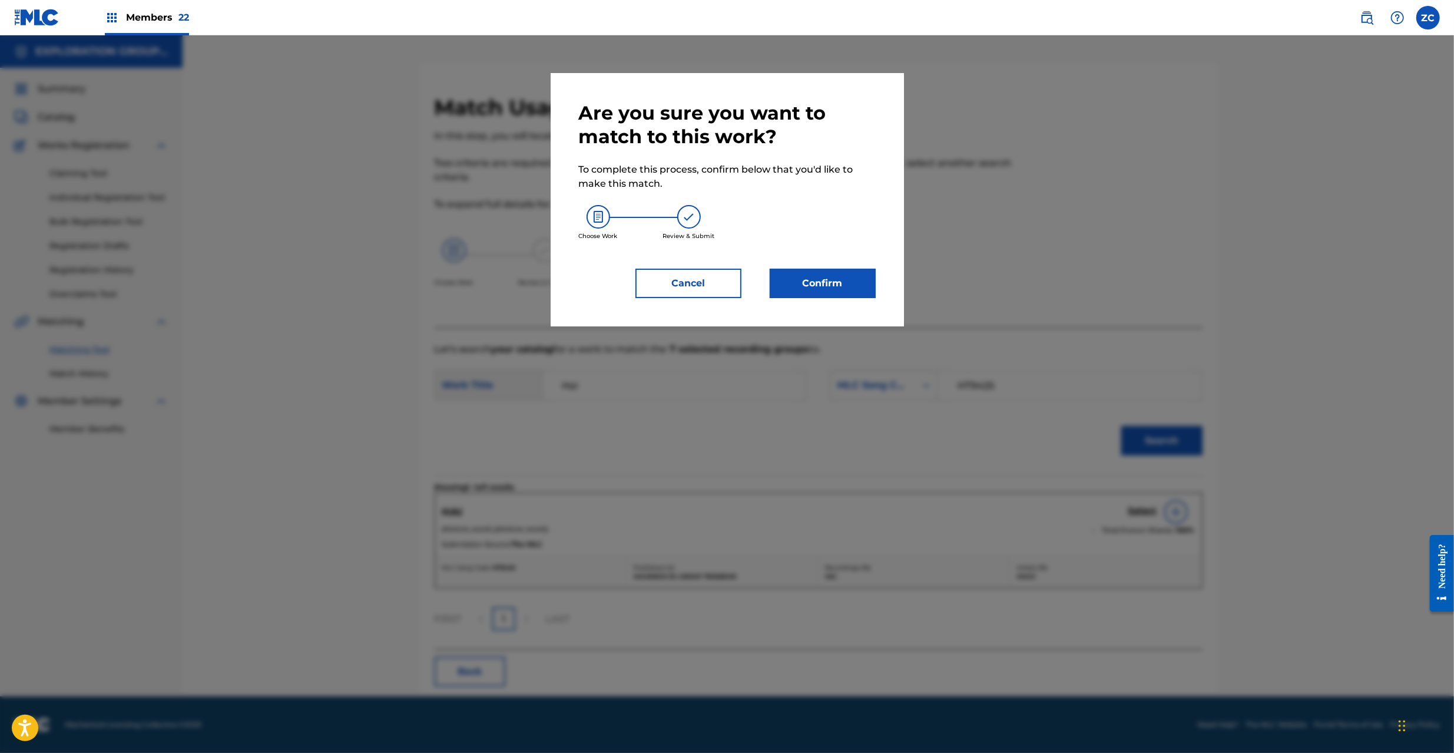
click at [846, 287] on button "Confirm" at bounding box center [823, 283] width 106 height 29
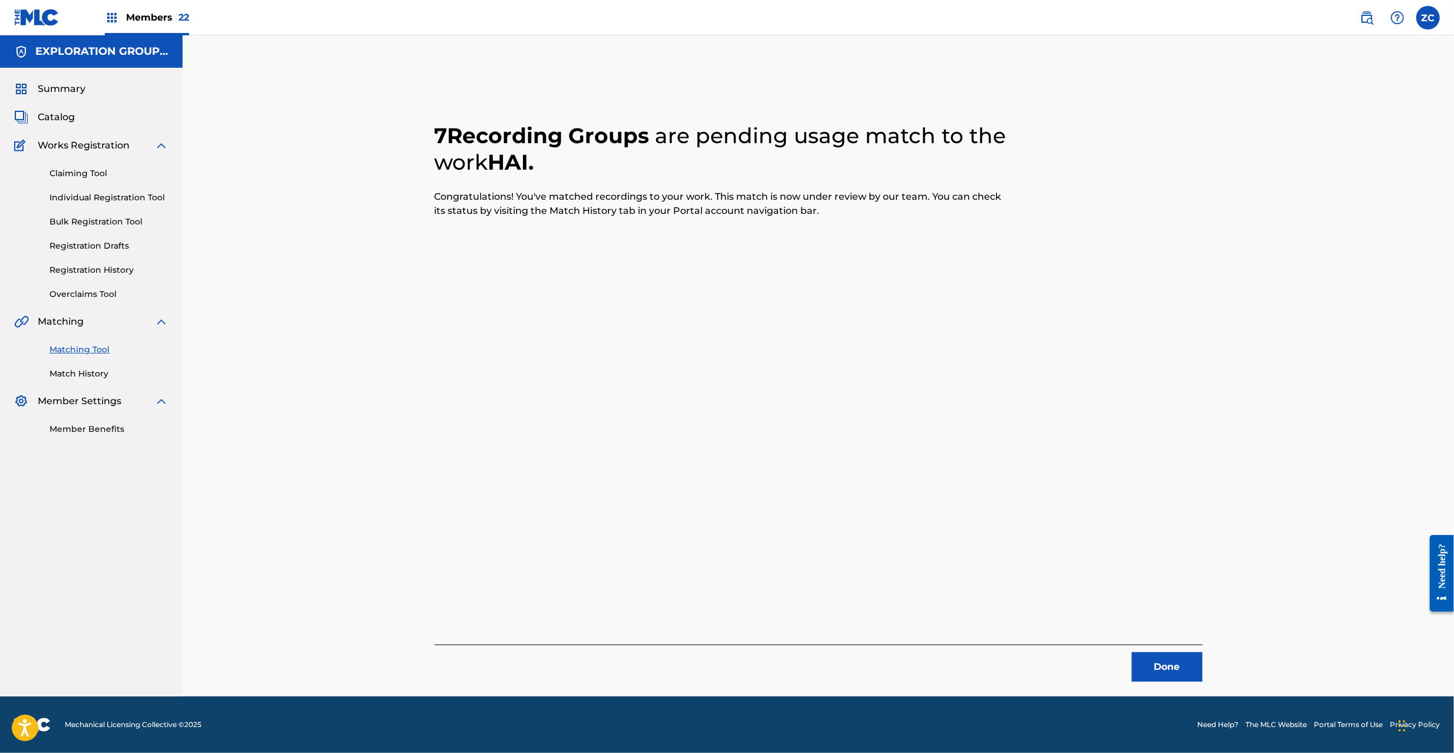
drag, startPoint x: 1147, startPoint y: 670, endPoint x: 1283, endPoint y: 512, distance: 208.0
click at [1146, 670] on button "Done" at bounding box center [1167, 666] width 71 height 29
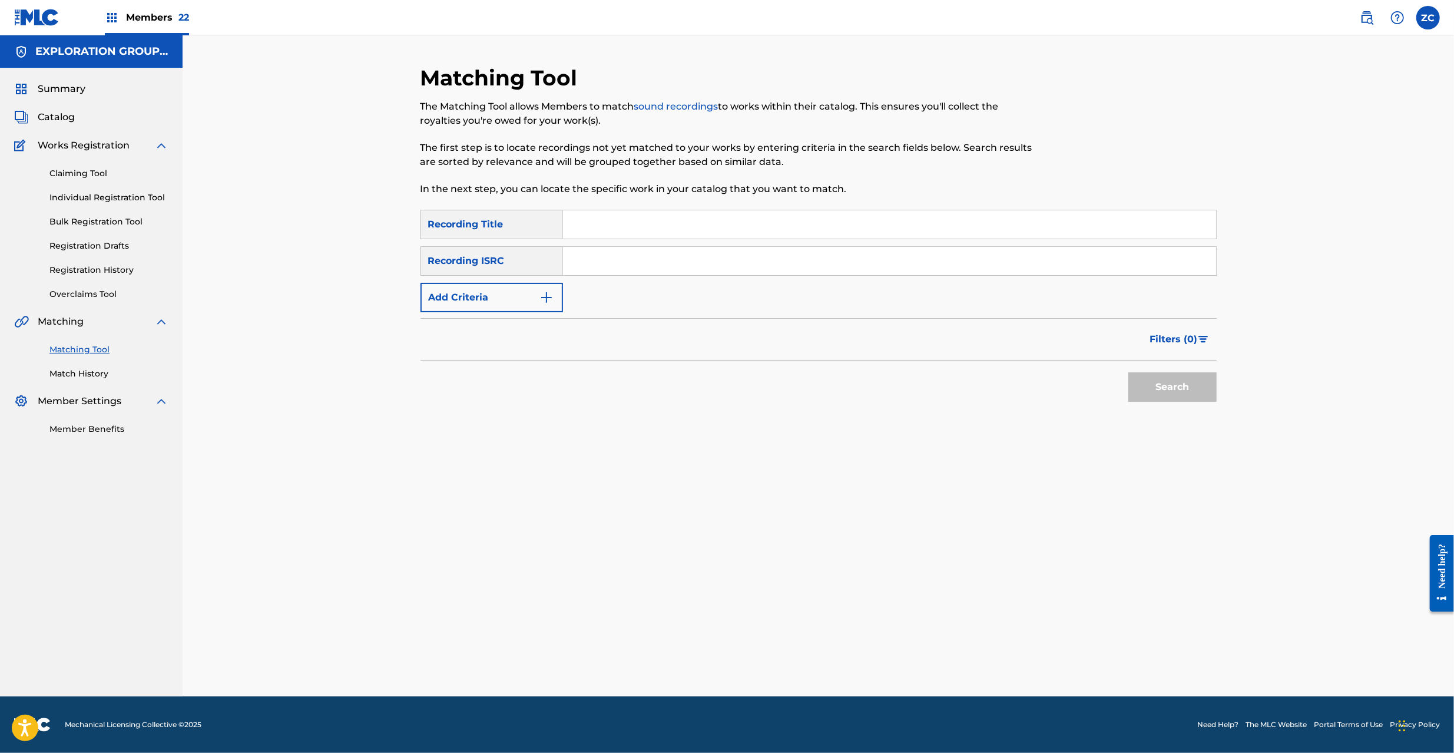
click at [604, 260] on input "Search Form" at bounding box center [889, 261] width 653 height 28
click at [1178, 386] on button "Search" at bounding box center [1172, 386] width 88 height 29
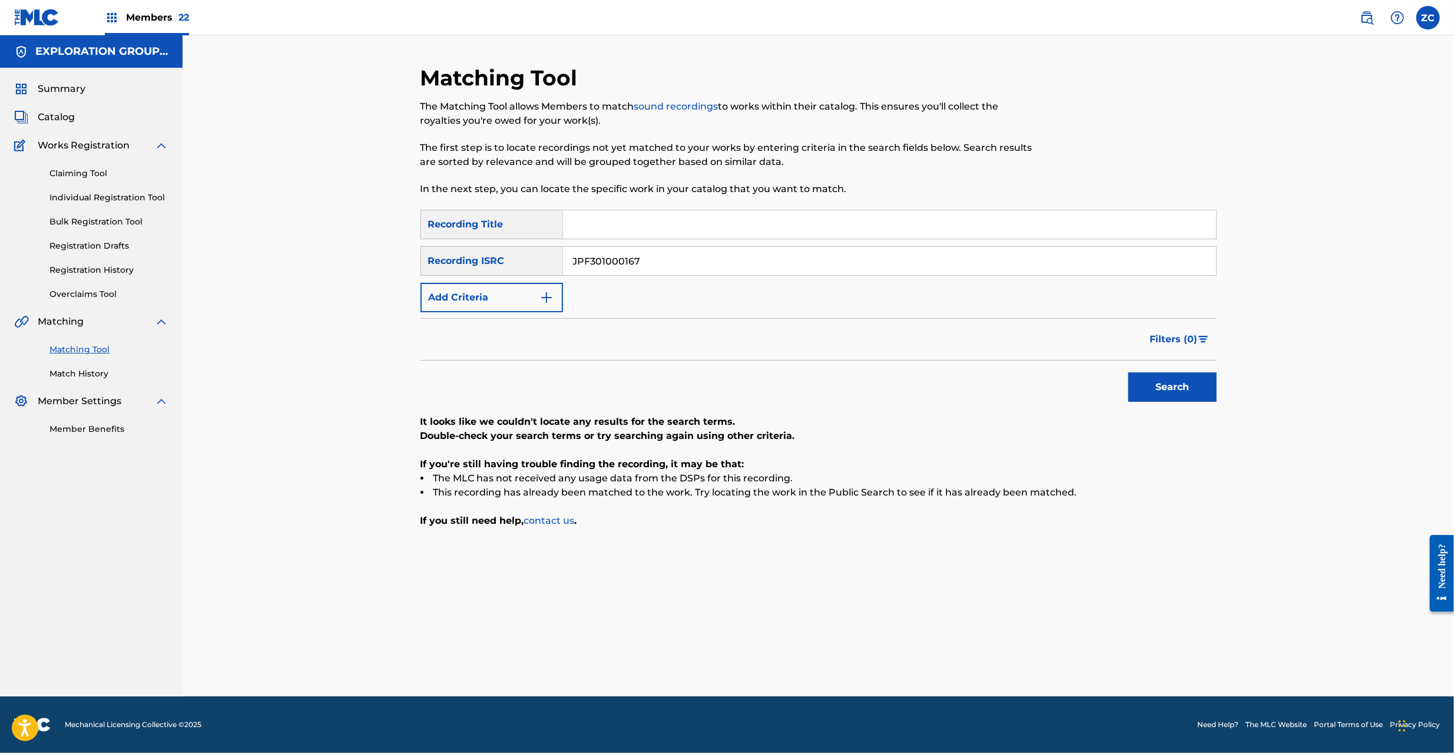
click at [712, 264] on input "JPF301000167" at bounding box center [889, 261] width 653 height 28
type input "JPF300901560"
click at [1174, 394] on button "Search" at bounding box center [1172, 386] width 88 height 29
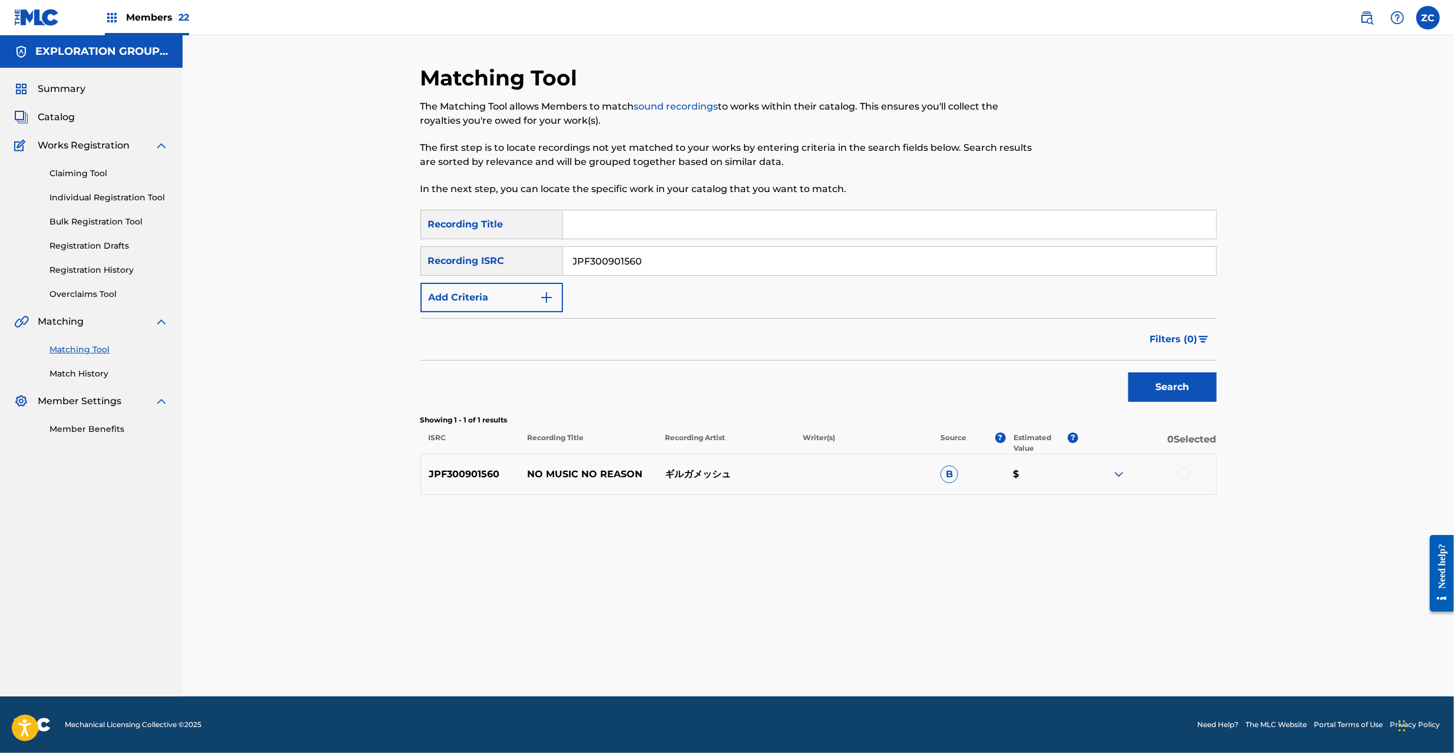
click at [1181, 473] on div at bounding box center [1184, 473] width 12 height 12
click at [855, 650] on button "Match 1 Group" at bounding box center [828, 656] width 130 height 29
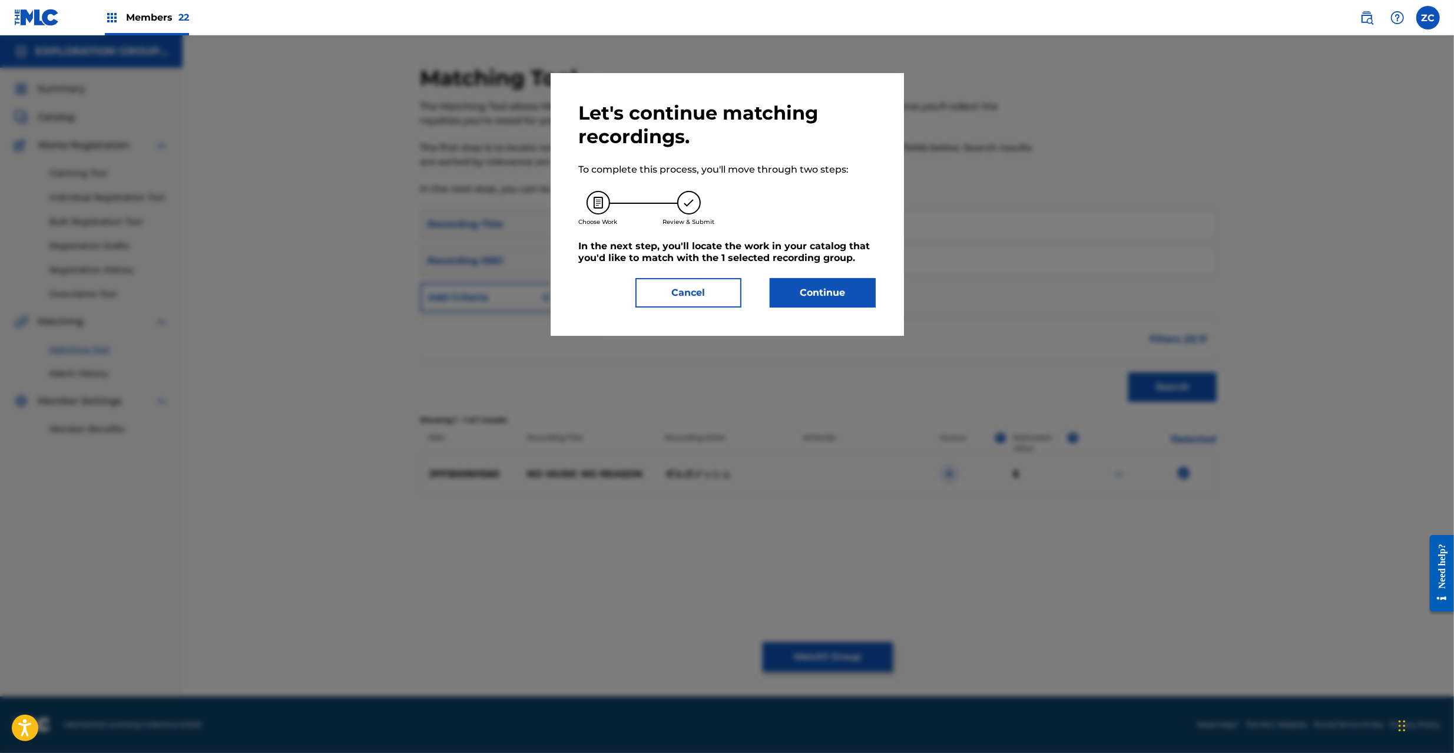
click at [793, 309] on div "Let's continue matching recordings. To complete this process, you'll move throu…" at bounding box center [727, 204] width 353 height 263
click at [821, 301] on button "Continue" at bounding box center [823, 292] width 106 height 29
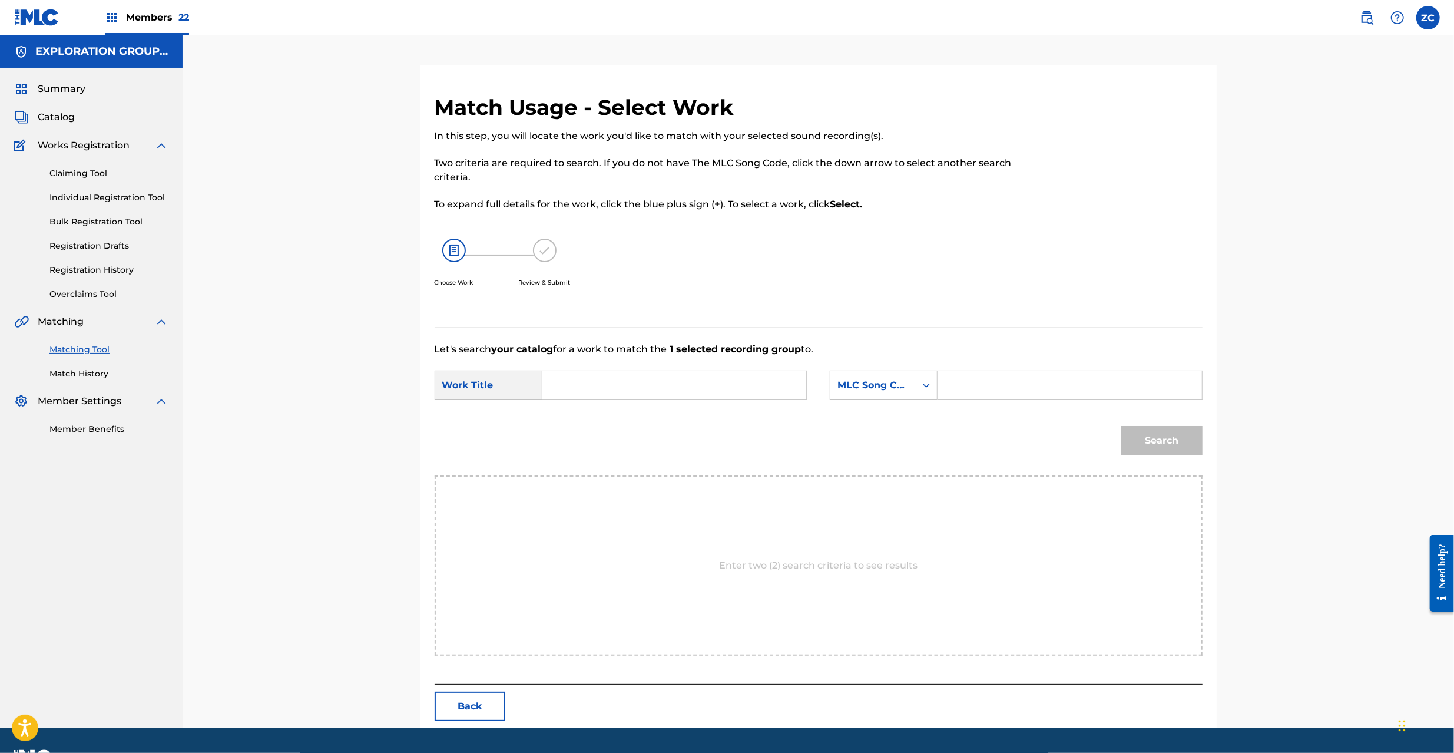
click at [658, 379] on input "Search Form" at bounding box center [674, 385] width 244 height 28
click at [671, 385] on input "No Music No Reason N4818D" at bounding box center [674, 385] width 244 height 28
type input "No Music No Reason"
click at [1018, 383] on input "Search Form" at bounding box center [1069, 385] width 244 height 28
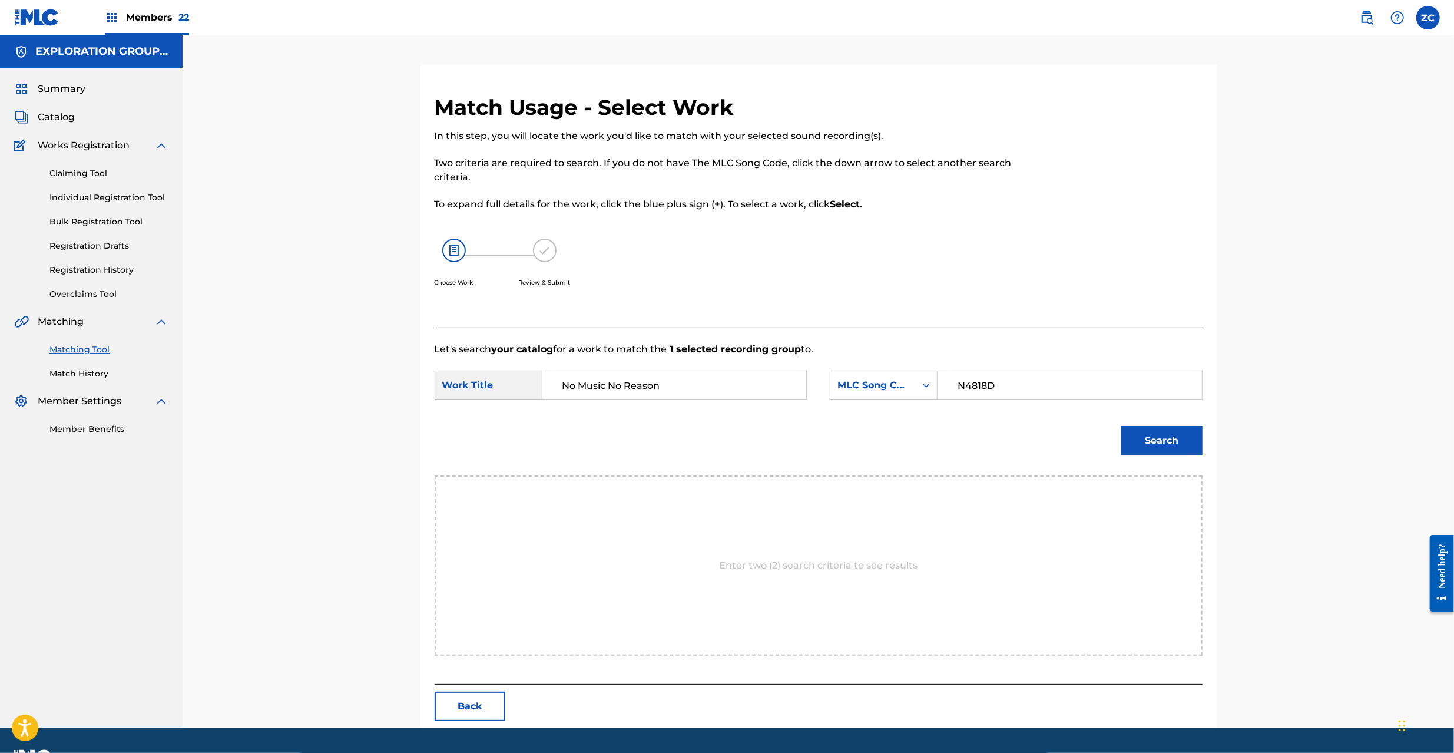
type input "N4818D"
click at [1179, 444] on button "Search" at bounding box center [1161, 440] width 81 height 29
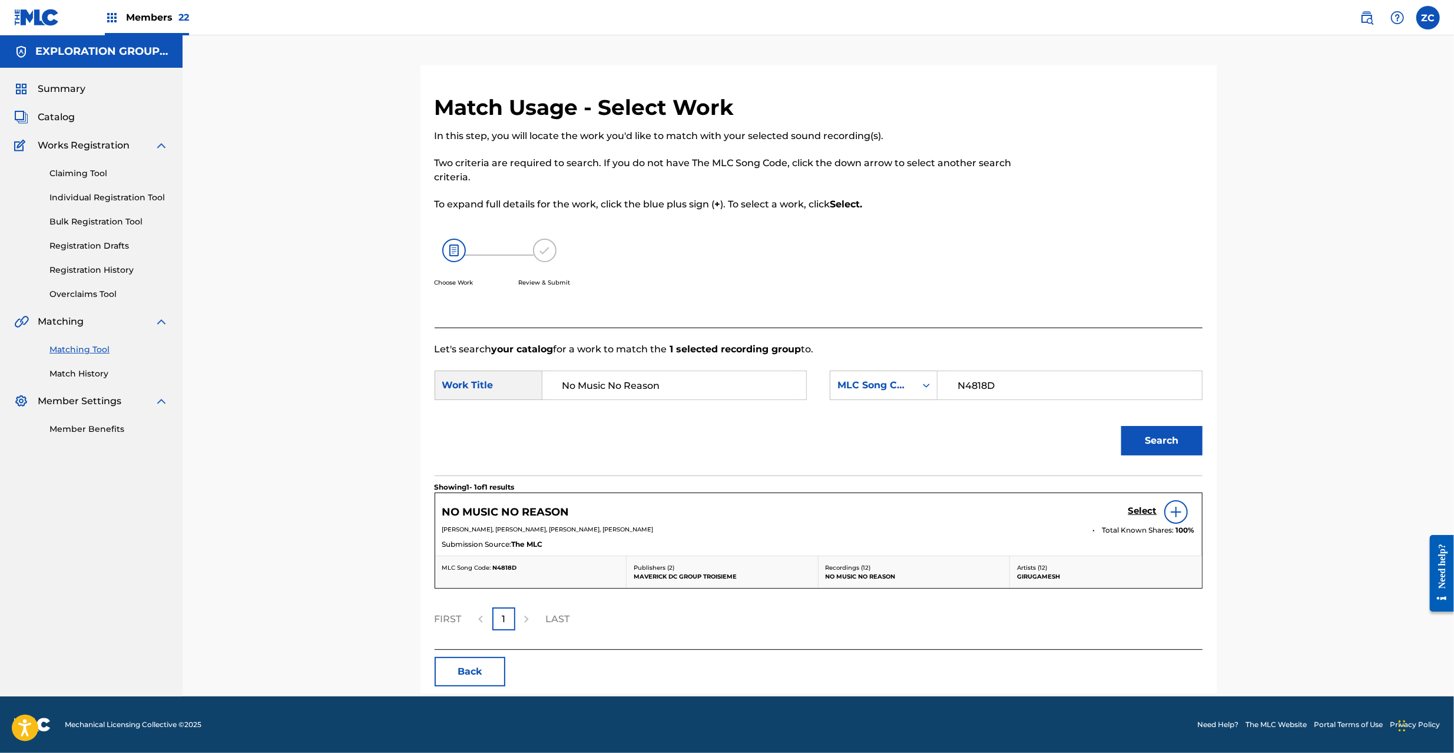
click at [1142, 510] on h5 "Select" at bounding box center [1142, 510] width 29 height 11
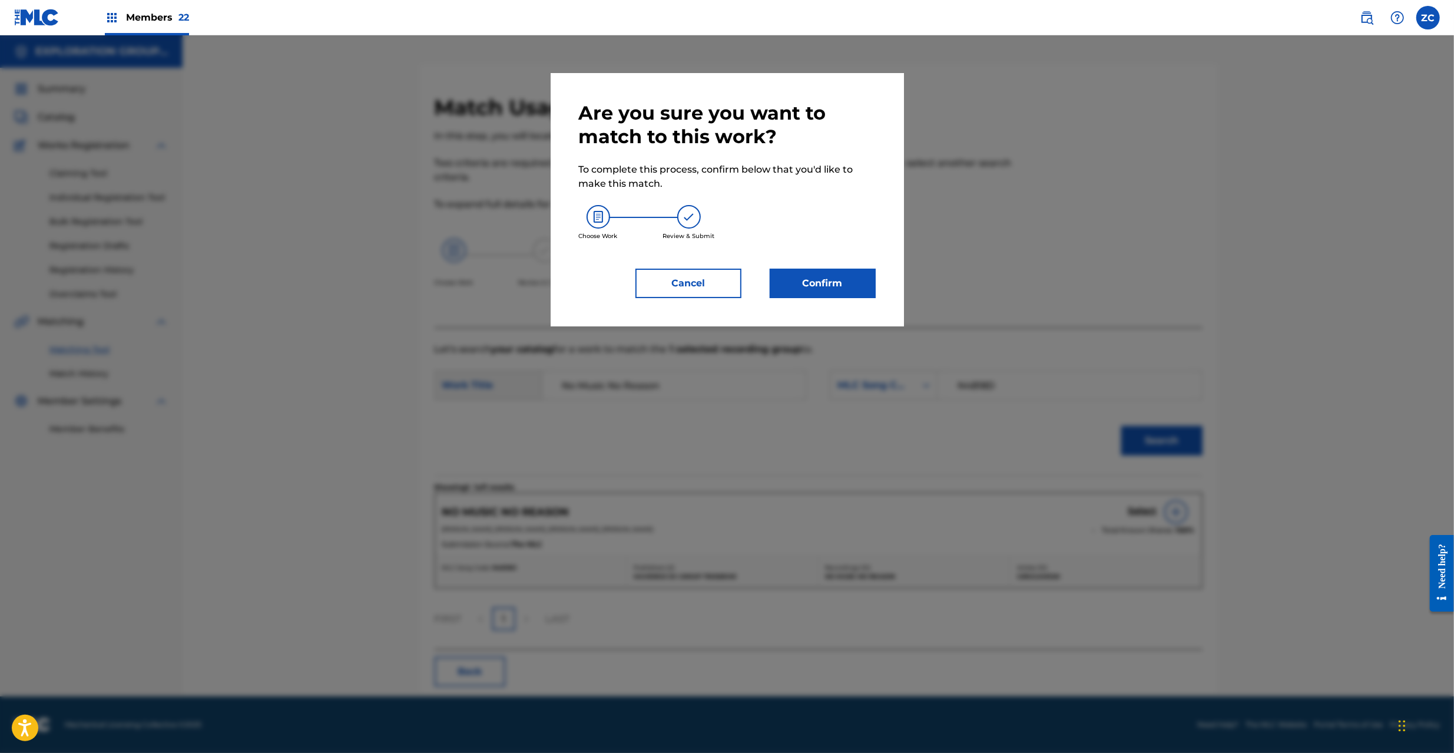
click at [819, 287] on button "Confirm" at bounding box center [823, 283] width 106 height 29
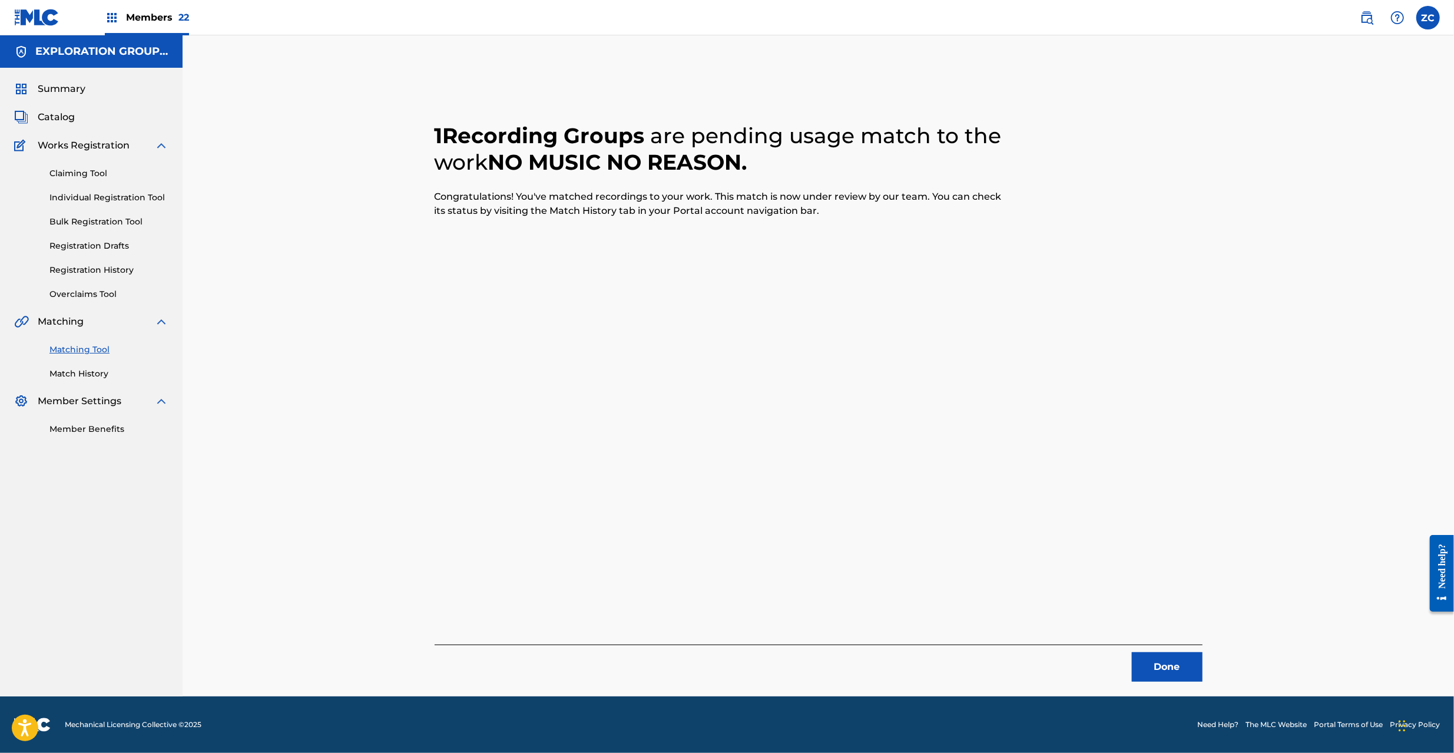
click at [1153, 672] on button "Done" at bounding box center [1167, 666] width 71 height 29
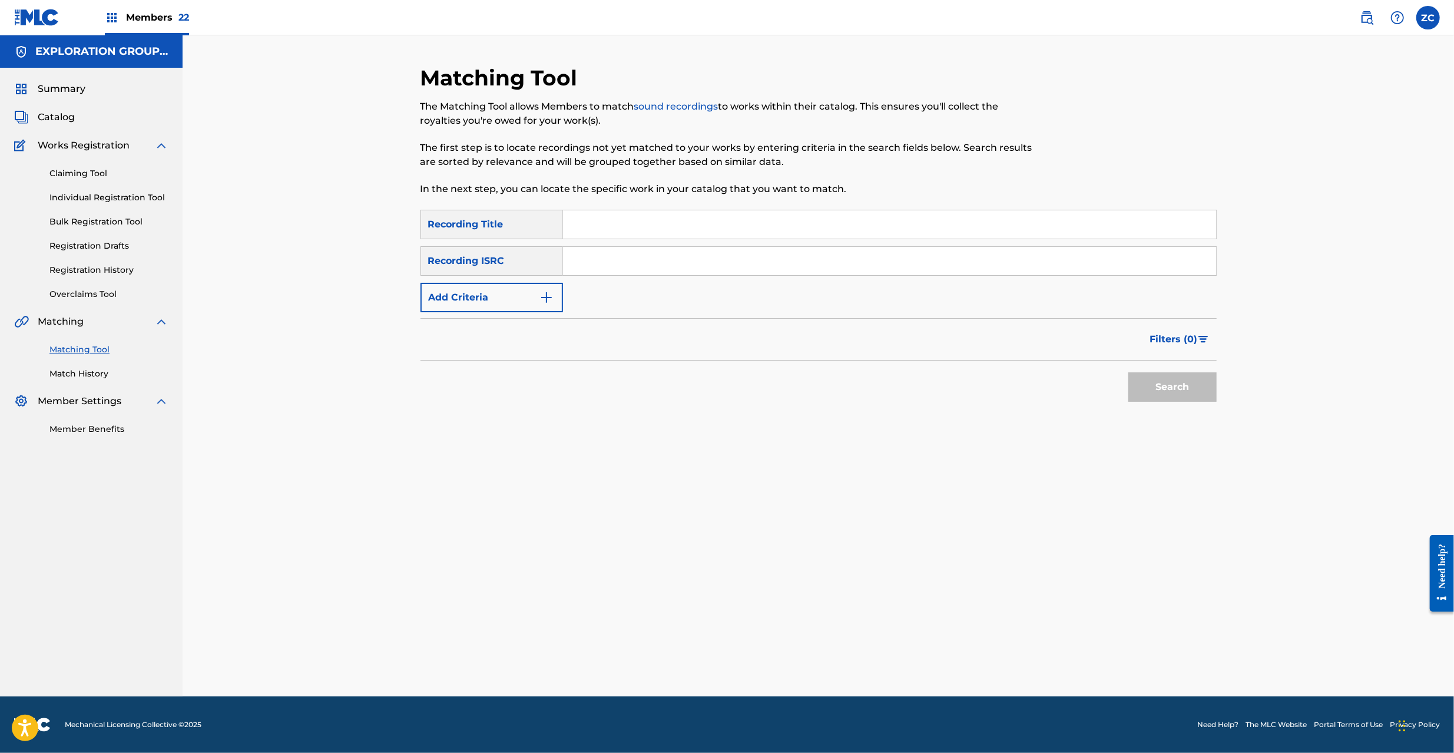
click at [636, 220] on input "Search Form" at bounding box center [889, 224] width 653 height 28
click at [649, 220] on input "No Border Clowd" at bounding box center [889, 224] width 653 height 28
type input "No Border"
click at [500, 307] on button "Add Criteria" at bounding box center [491, 297] width 143 height 29
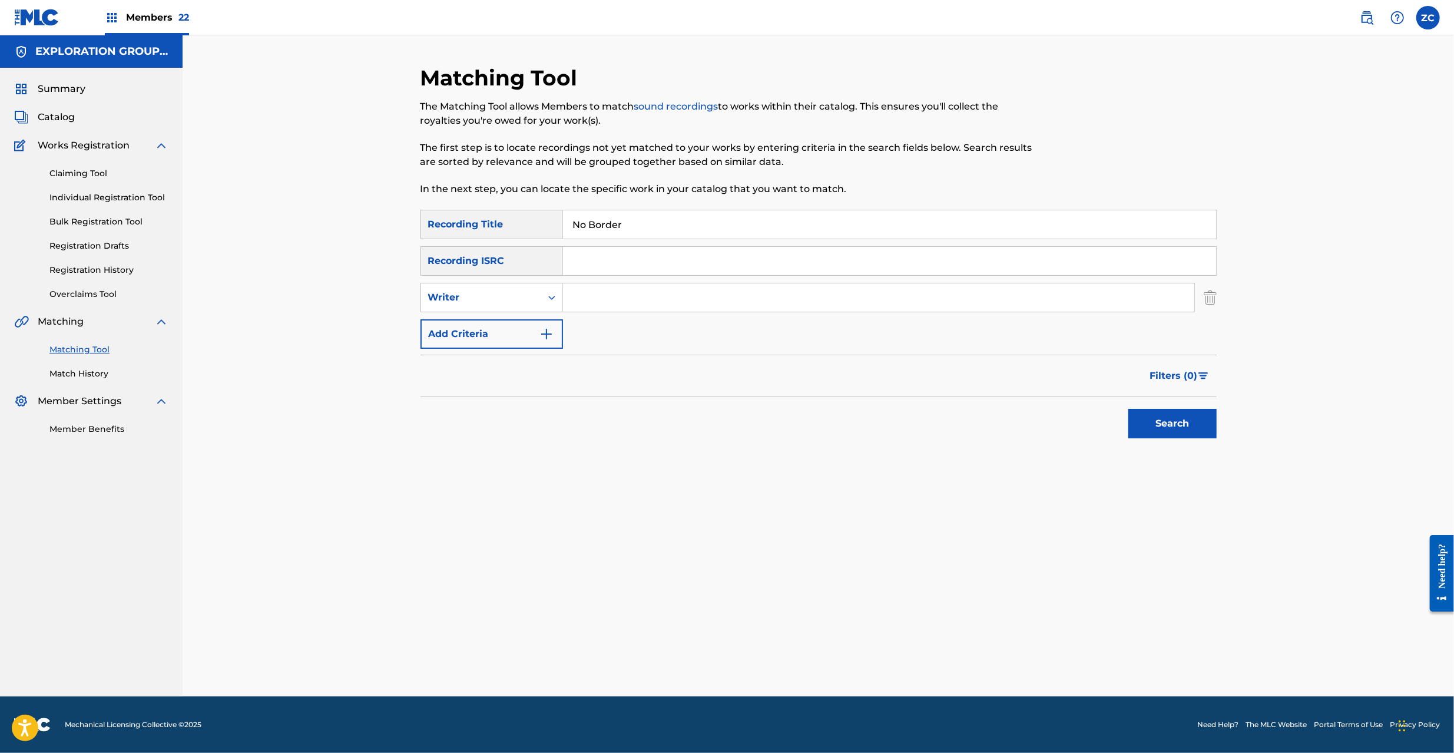
click at [483, 336] on button "Add Criteria" at bounding box center [491, 333] width 143 height 29
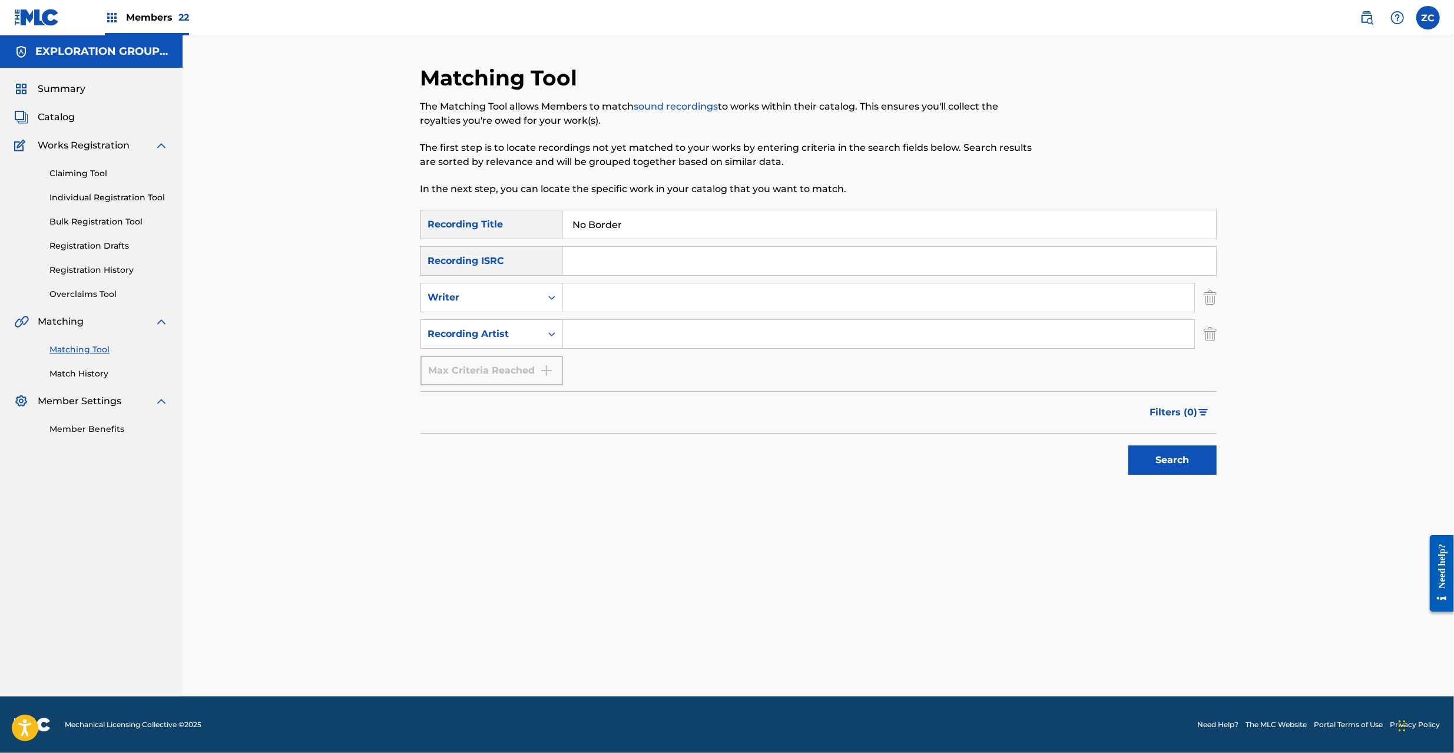
drag, startPoint x: 596, startPoint y: 336, endPoint x: 890, endPoint y: 377, distance: 297.3
click at [597, 336] on input "Search Form" at bounding box center [878, 334] width 631 height 28
type input "Clowd"
click at [1162, 459] on button "Search" at bounding box center [1172, 459] width 88 height 29
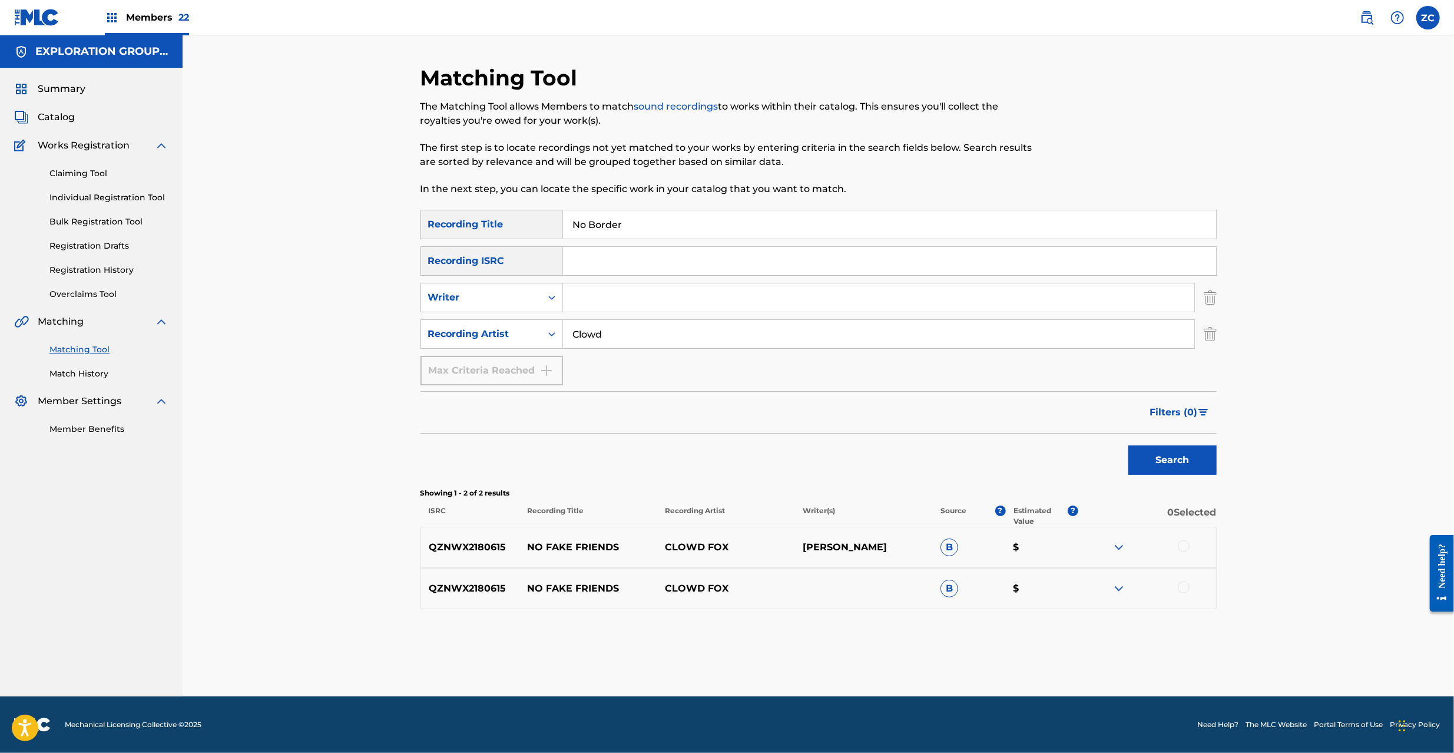
click at [1209, 329] on img "Search Form" at bounding box center [1210, 333] width 13 height 29
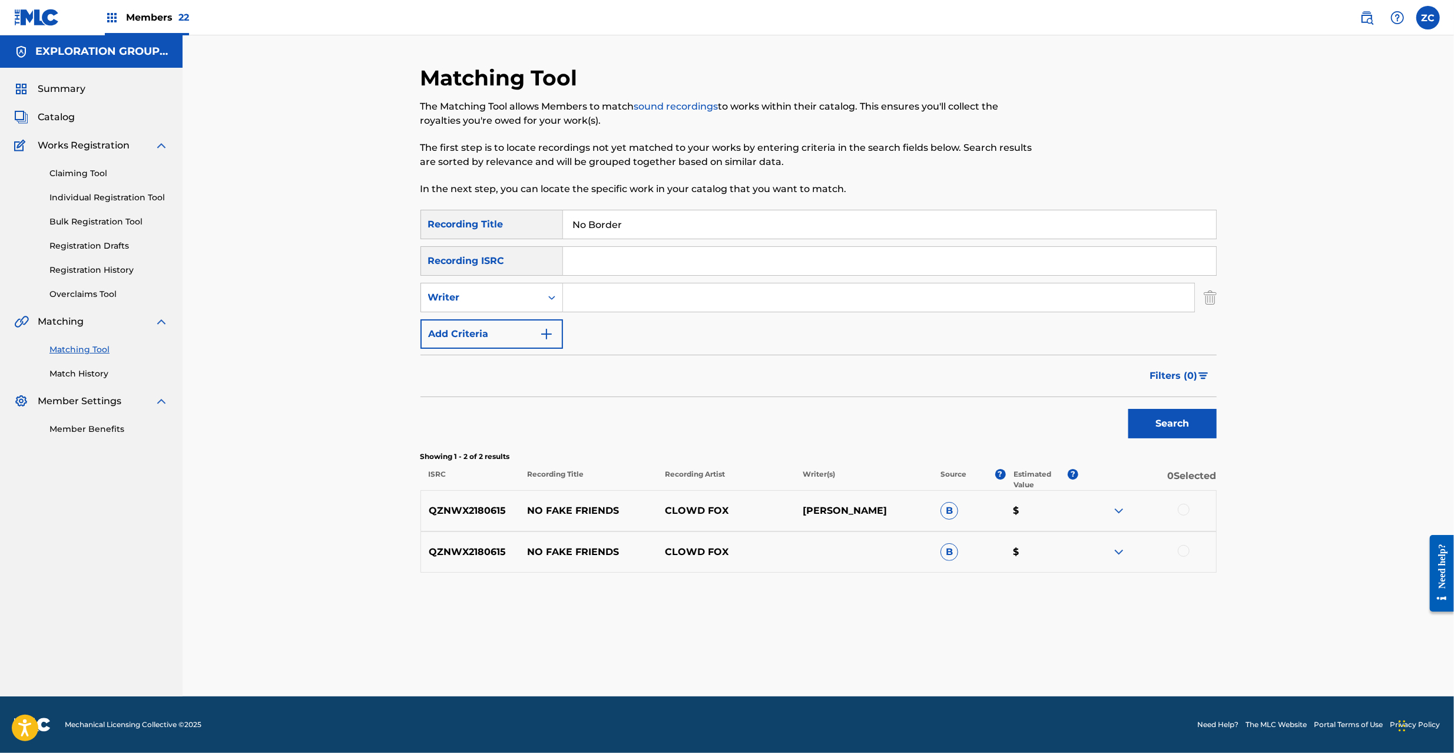
click at [1210, 302] on img "Search Form" at bounding box center [1210, 297] width 13 height 29
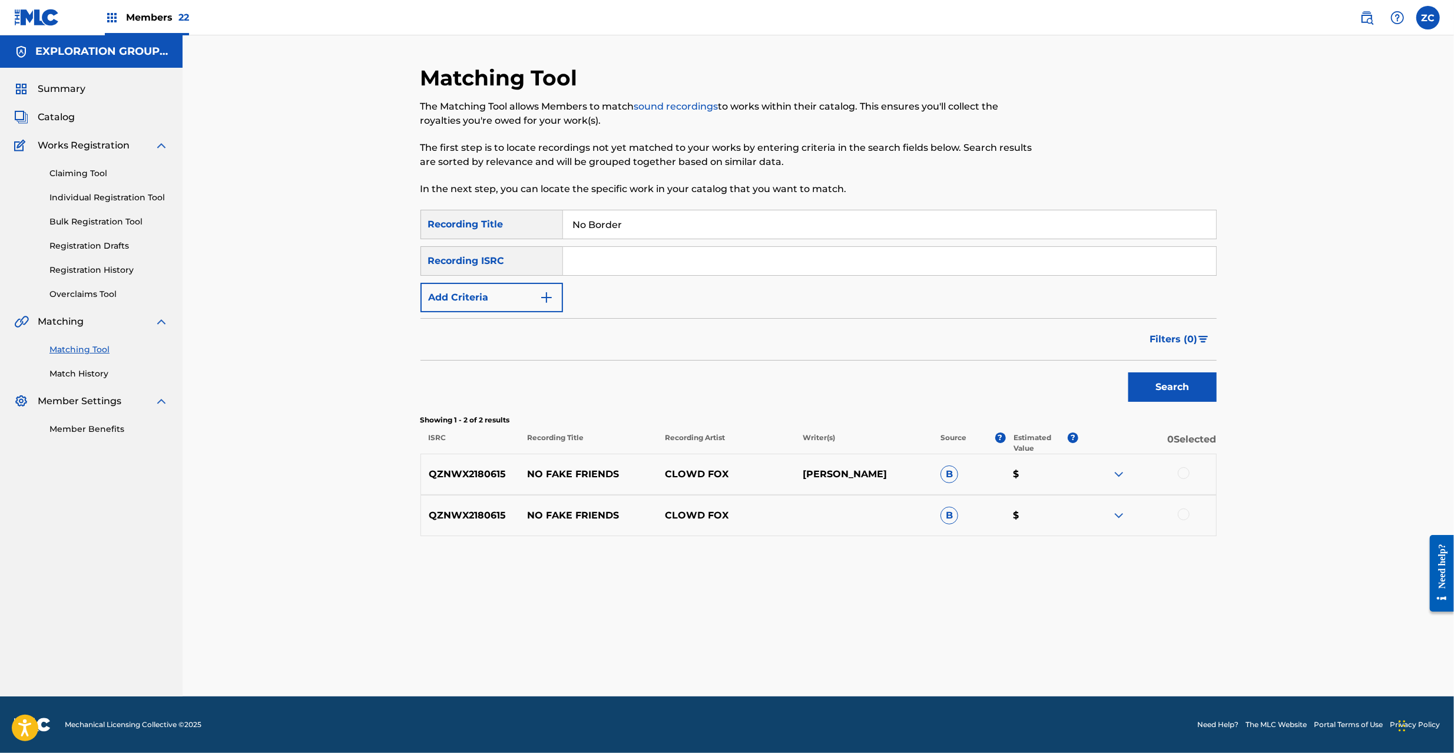
drag, startPoint x: 1191, startPoint y: 267, endPoint x: 1145, endPoint y: 255, distance: 47.6
click at [1191, 267] on input "Search Form" at bounding box center [889, 261] width 653 height 28
type input "JPF300901590"
drag, startPoint x: 578, startPoint y: 227, endPoint x: 458, endPoint y: 227, distance: 120.7
click at [458, 227] on div "SearchWithCriteria4e4bccf0-8f1c-4374-b88d-8cc6c4d01969 Recording Title No Border" at bounding box center [818, 224] width 796 height 29
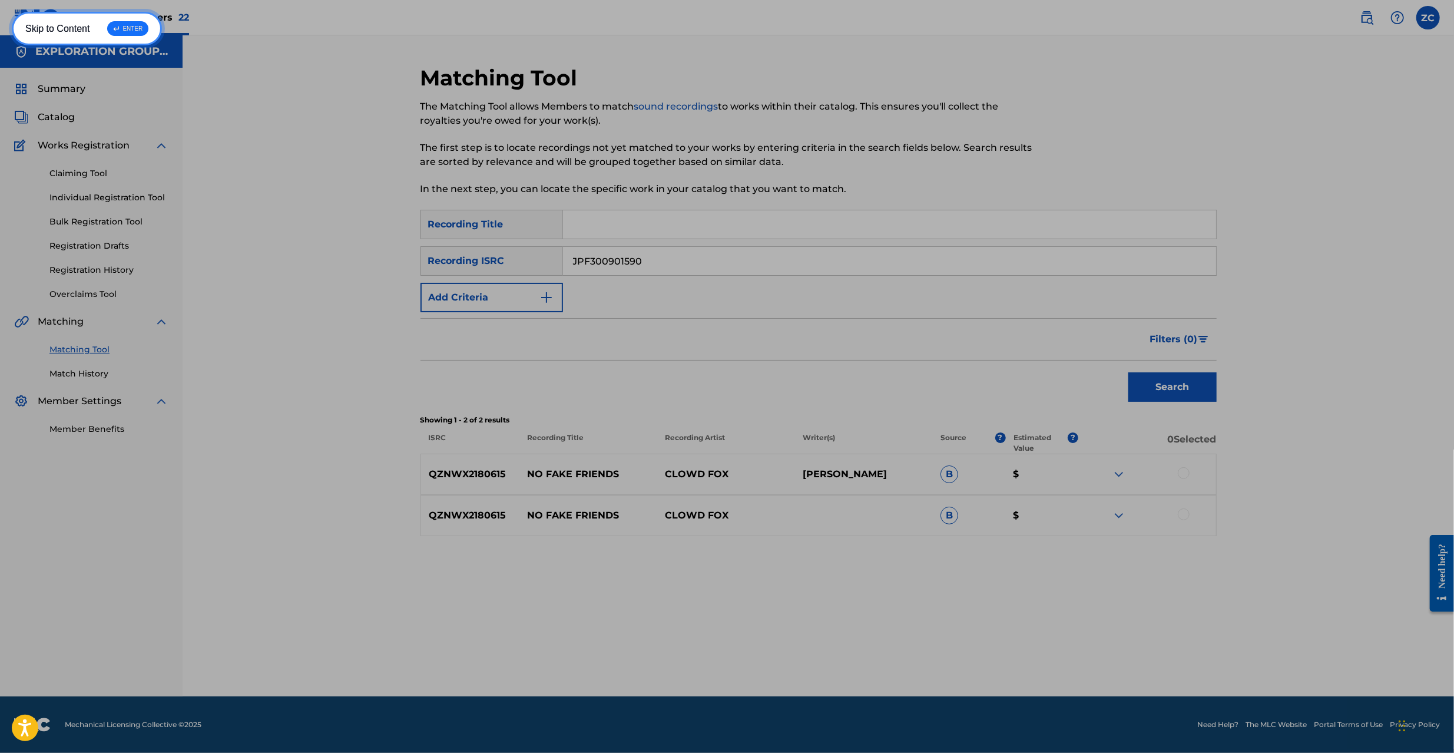
click at [54, 24] on link "Skip to Content ↵ ENTER" at bounding box center [87, 29] width 150 height 34
click at [62, 35] on div "EXPLORATION GROUP LLC" at bounding box center [91, 51] width 183 height 32
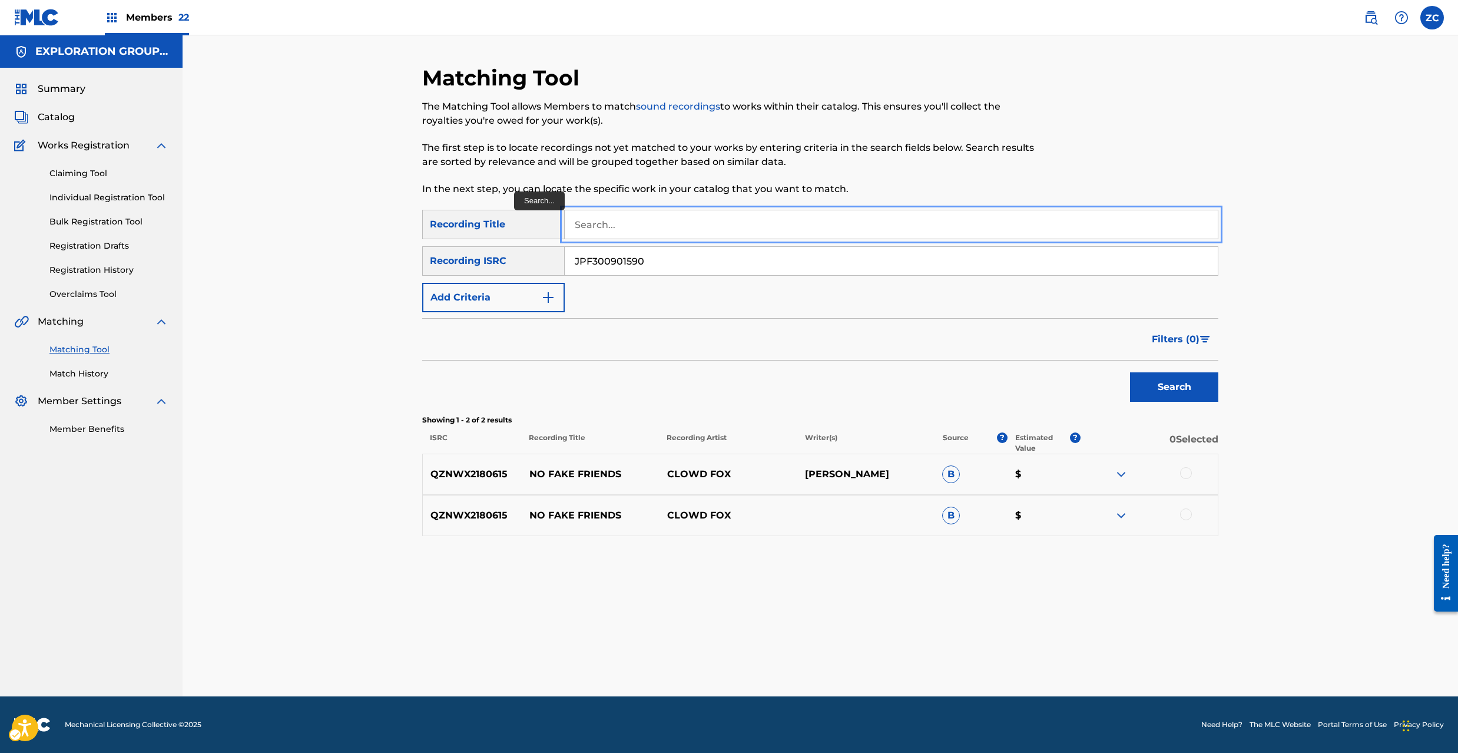
click at [629, 217] on input "Search..." at bounding box center [891, 224] width 653 height 28
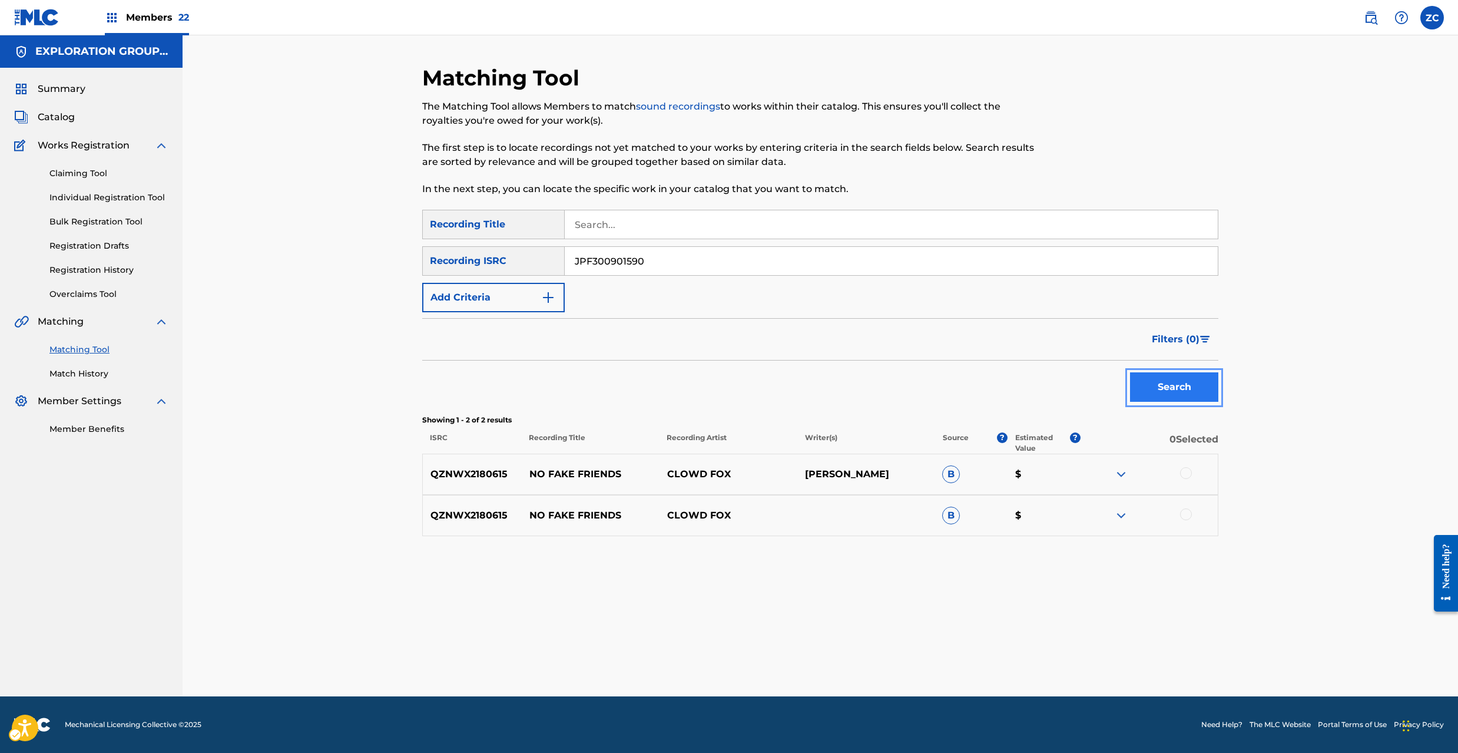
click at [1153, 386] on button "Search" at bounding box center [1174, 386] width 88 height 29
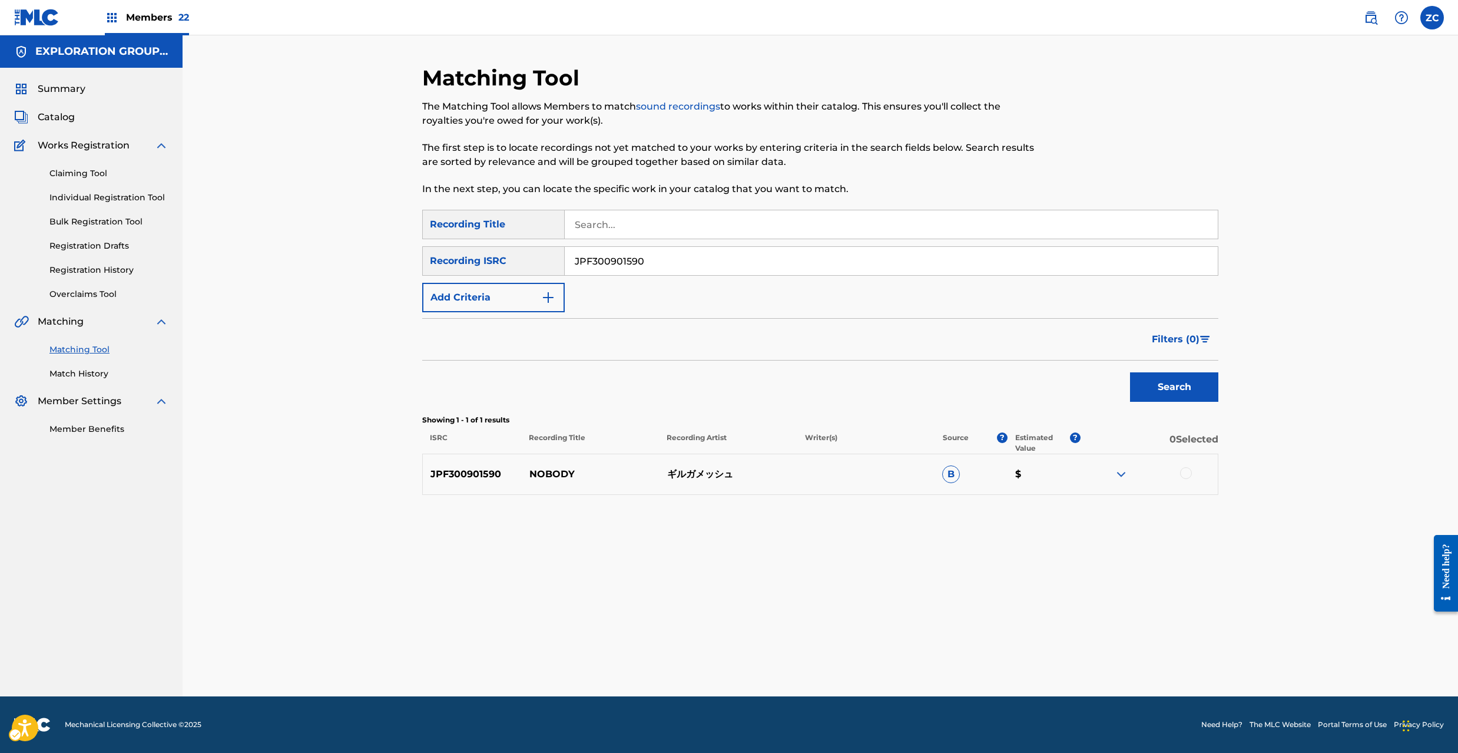
click at [1187, 474] on div at bounding box center [1186, 473] width 12 height 12
click at [869, 651] on button "Match 1 Group" at bounding box center [828, 656] width 130 height 29
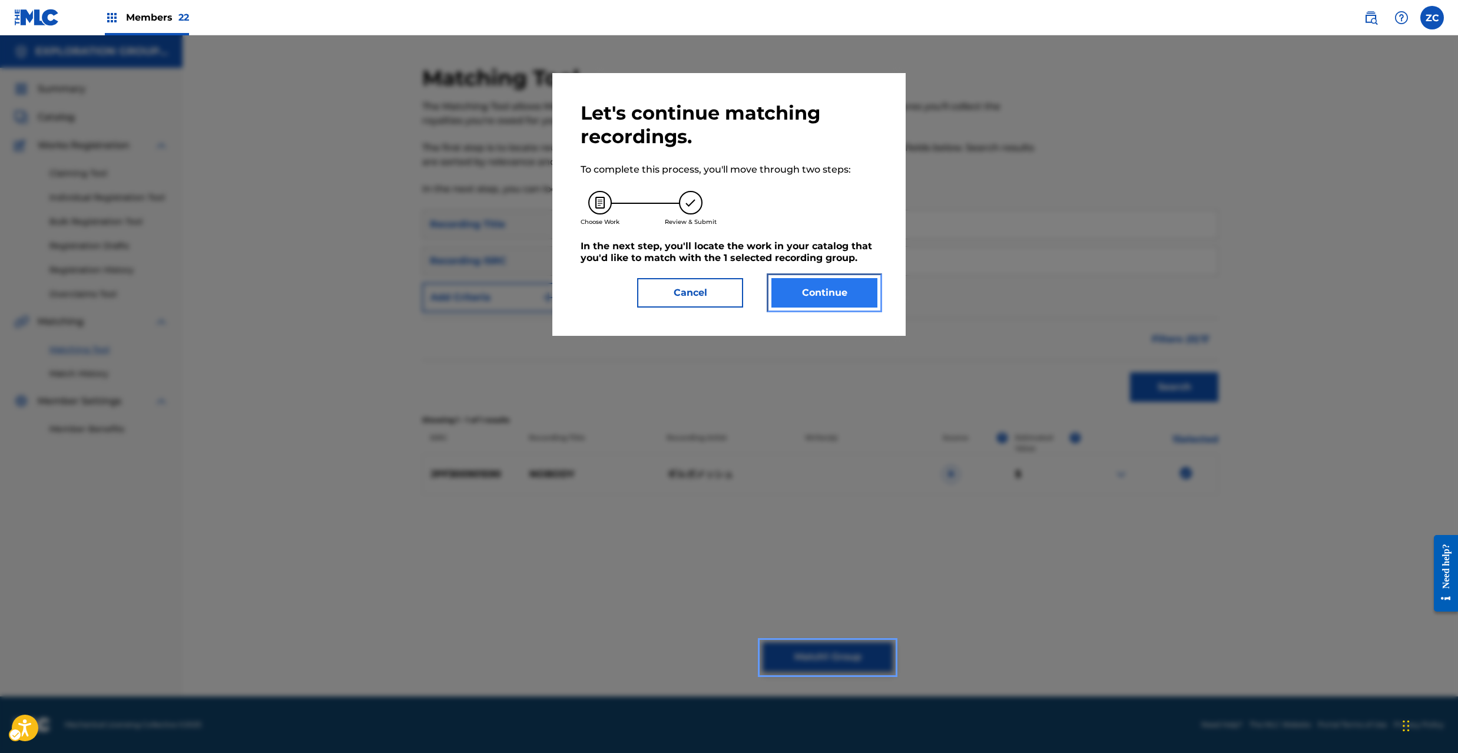
click at [801, 284] on button "Continue" at bounding box center [824, 292] width 106 height 29
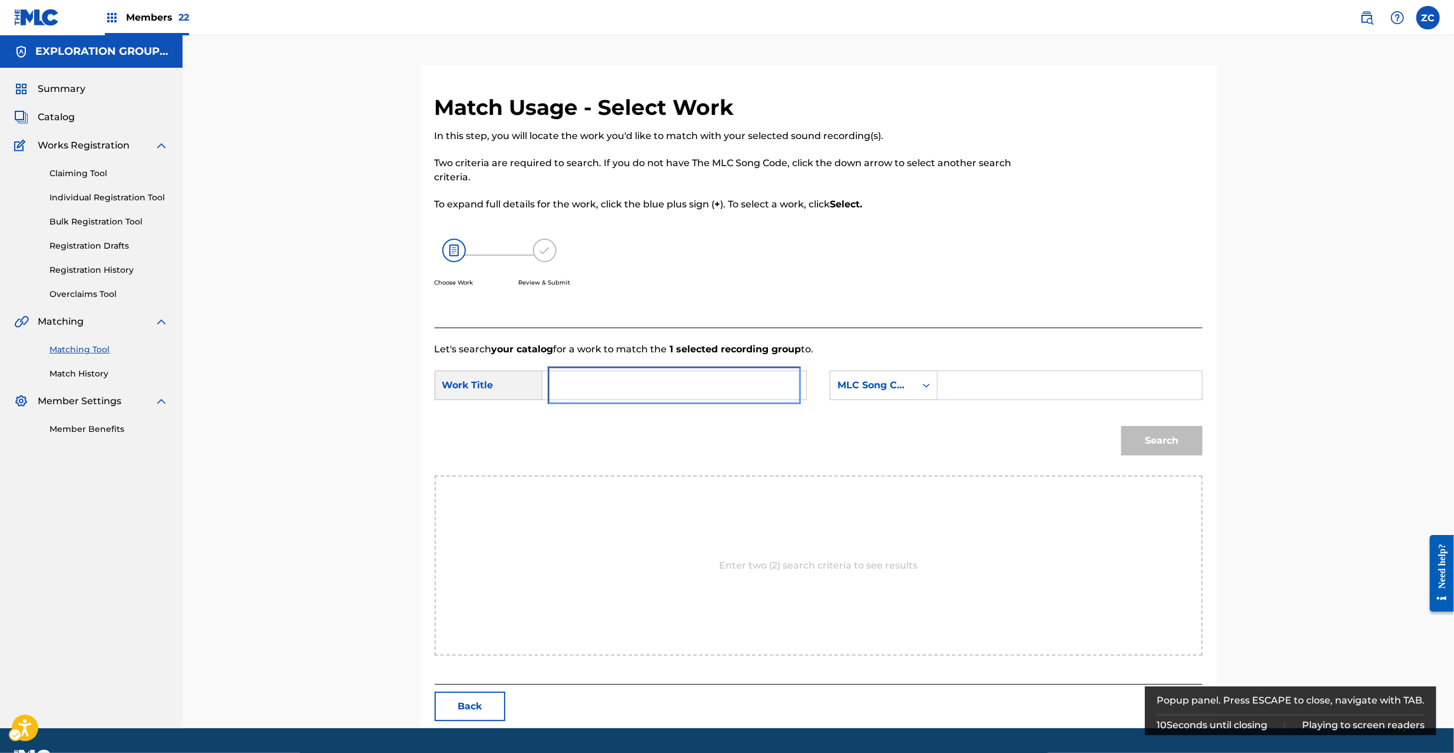
click at [716, 385] on input "Search Form" at bounding box center [674, 385] width 244 height 28
click at [608, 371] on input "Nobody N4818F" at bounding box center [674, 385] width 244 height 28
click at [618, 387] on input "Nobody N4818F" at bounding box center [674, 385] width 244 height 28
type input "Nobody"
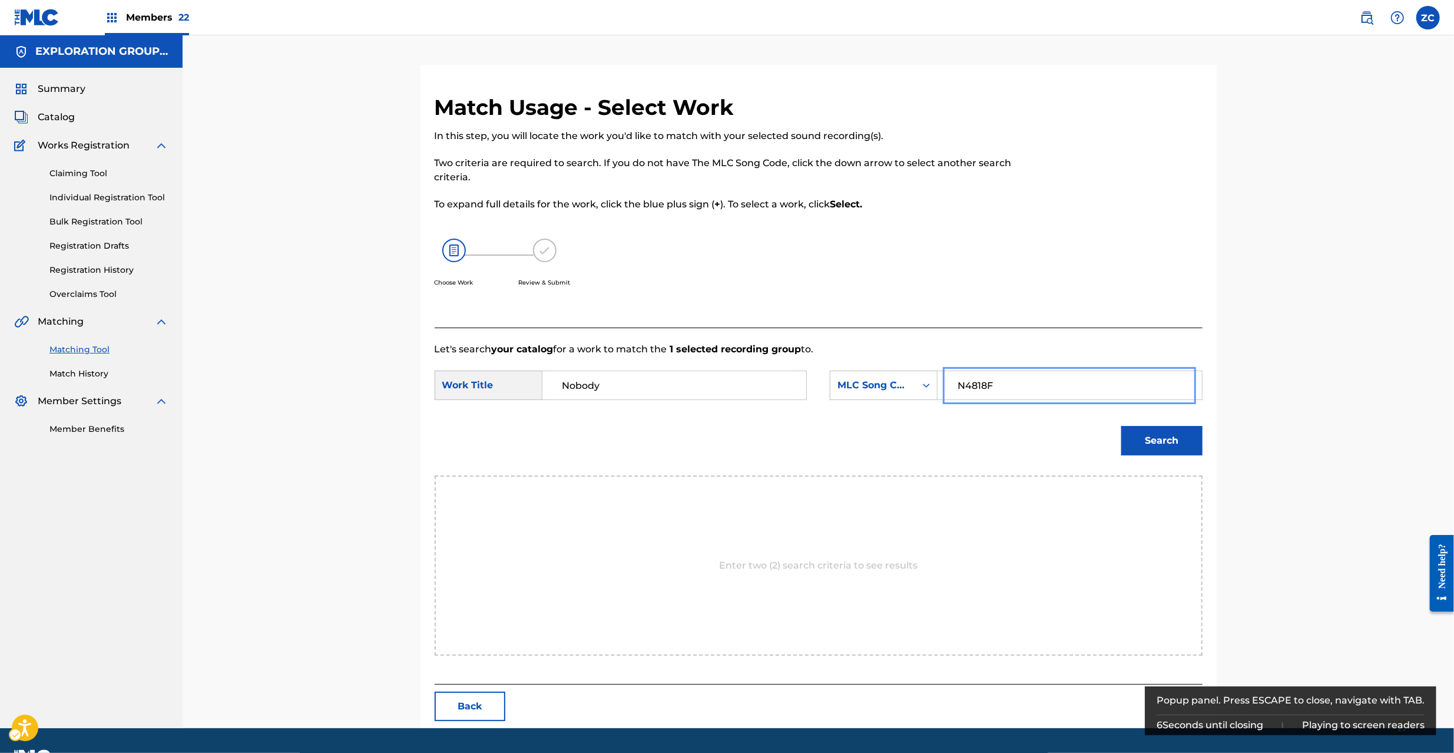
type input "N4818F"
click at [1190, 455] on button "Search" at bounding box center [1161, 440] width 81 height 29
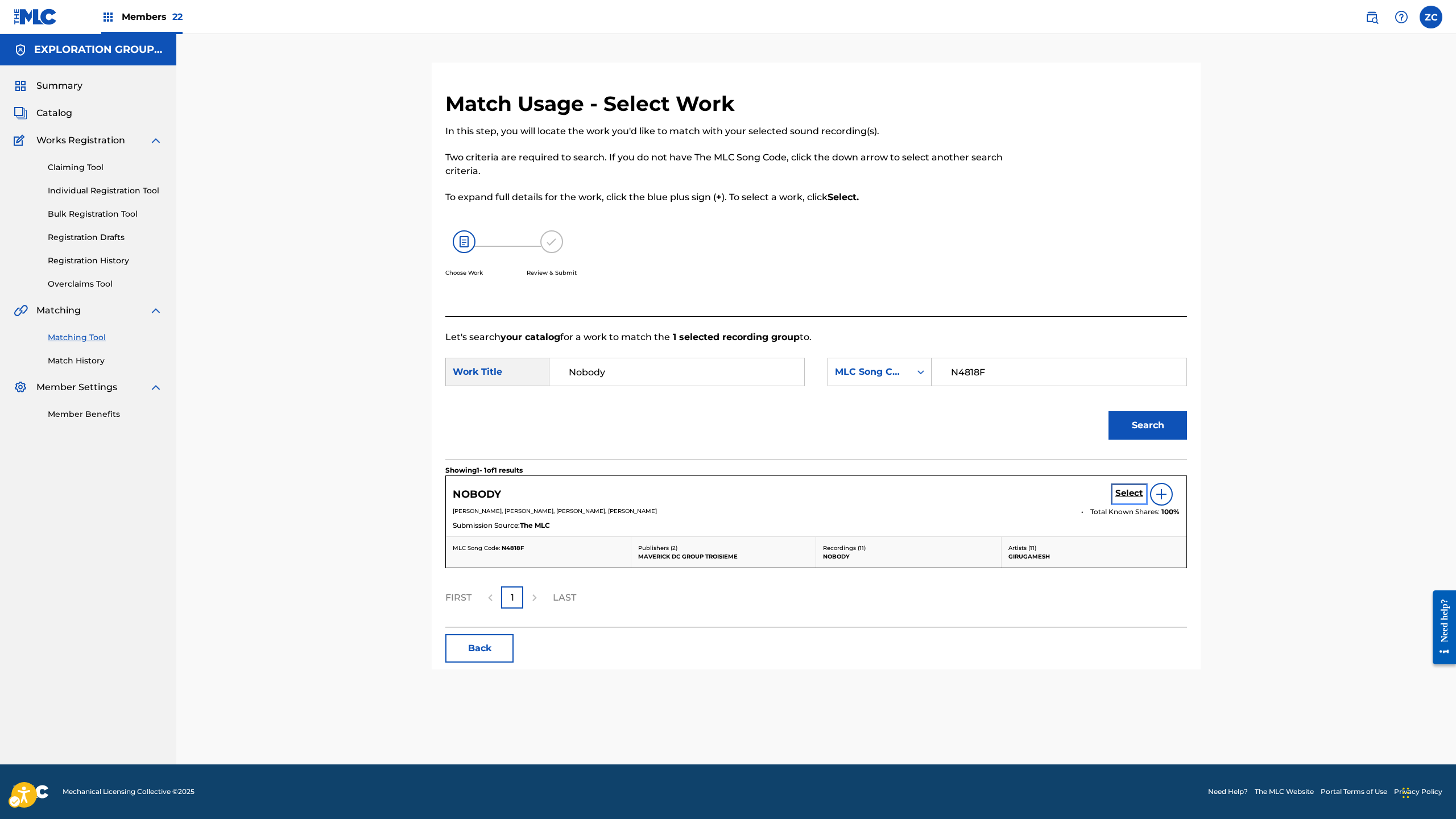
click at [1134, 492] on h5 "Select" at bounding box center [1129, 493] width 28 height 11
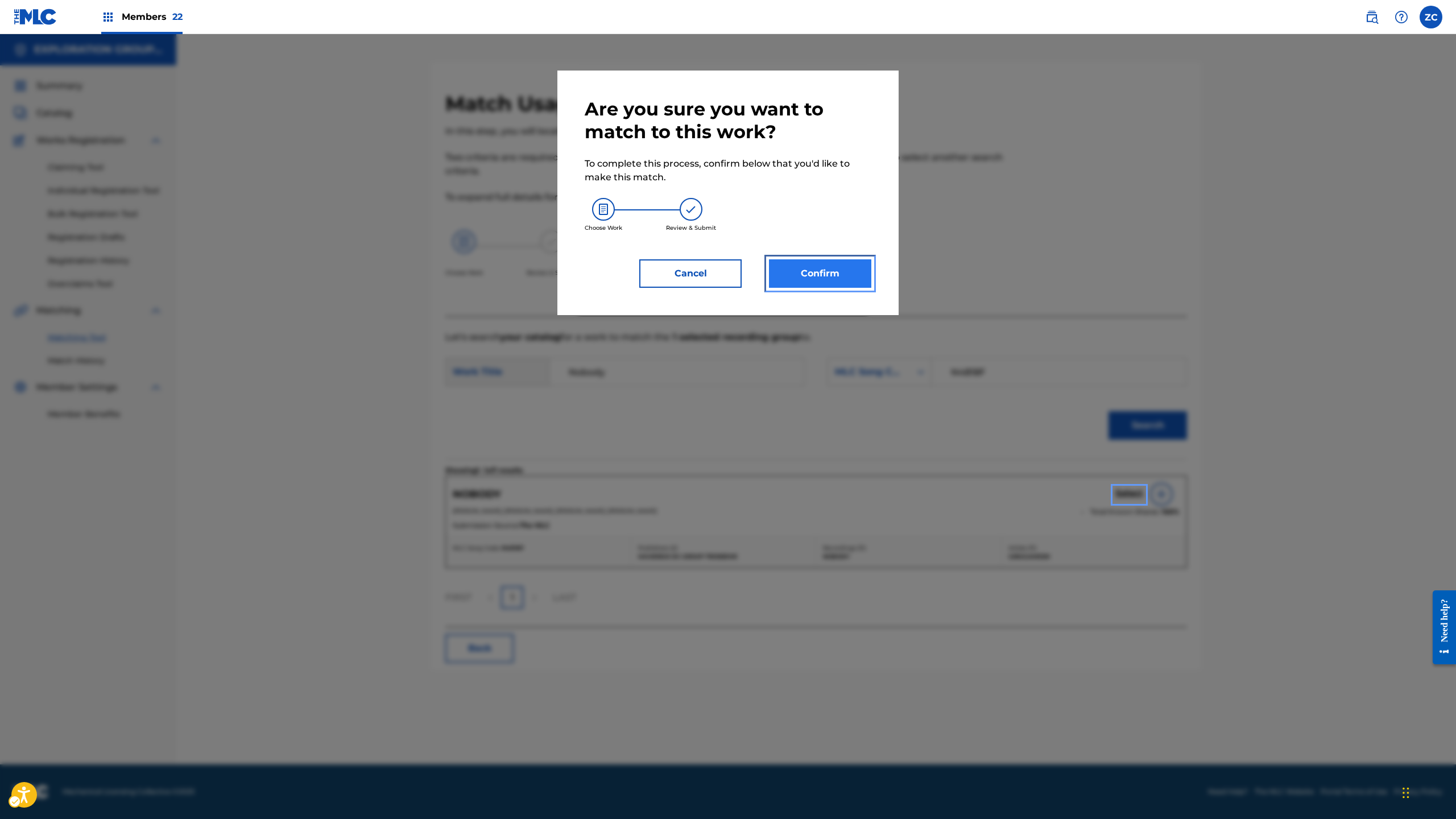
click at [844, 271] on button "Confirm" at bounding box center [820, 273] width 102 height 28
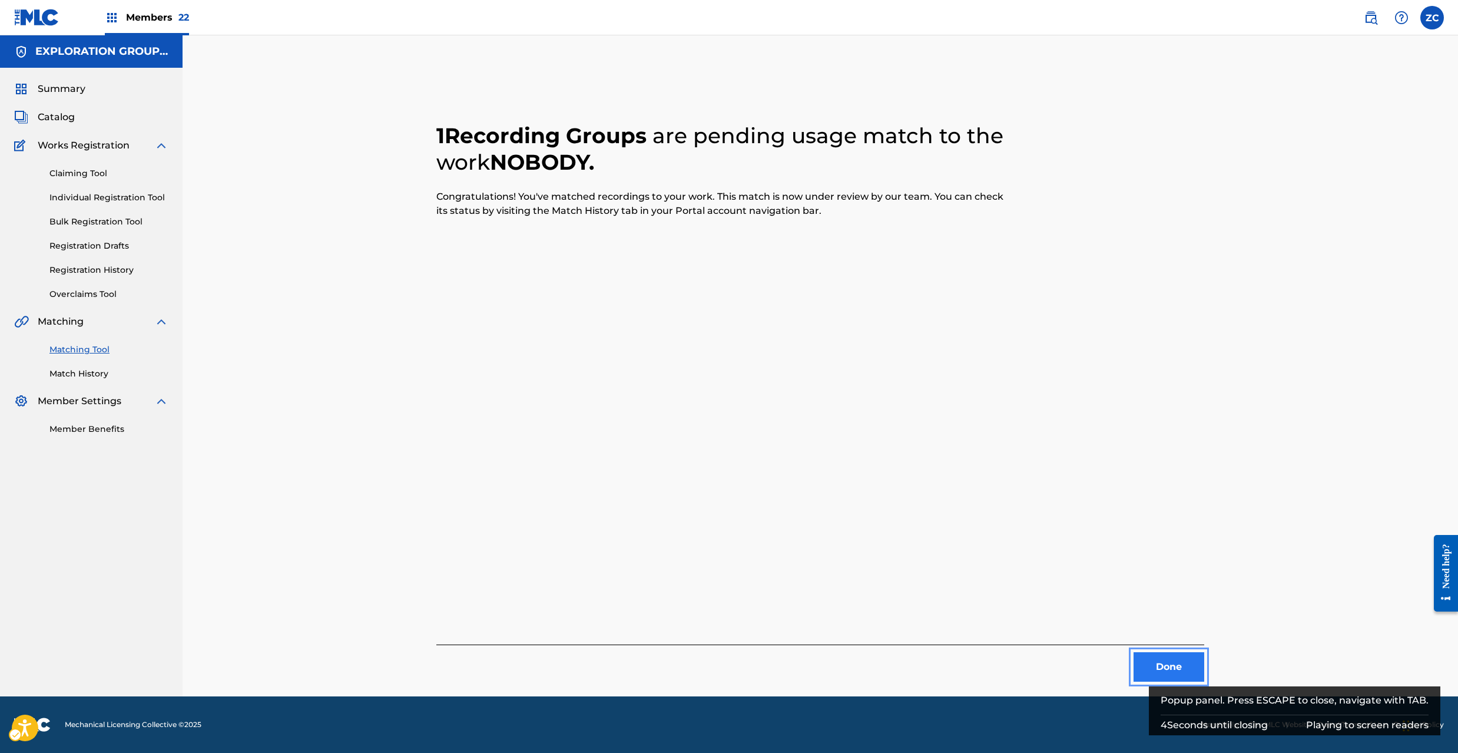
click at [1150, 660] on button "Done" at bounding box center [1169, 666] width 71 height 29
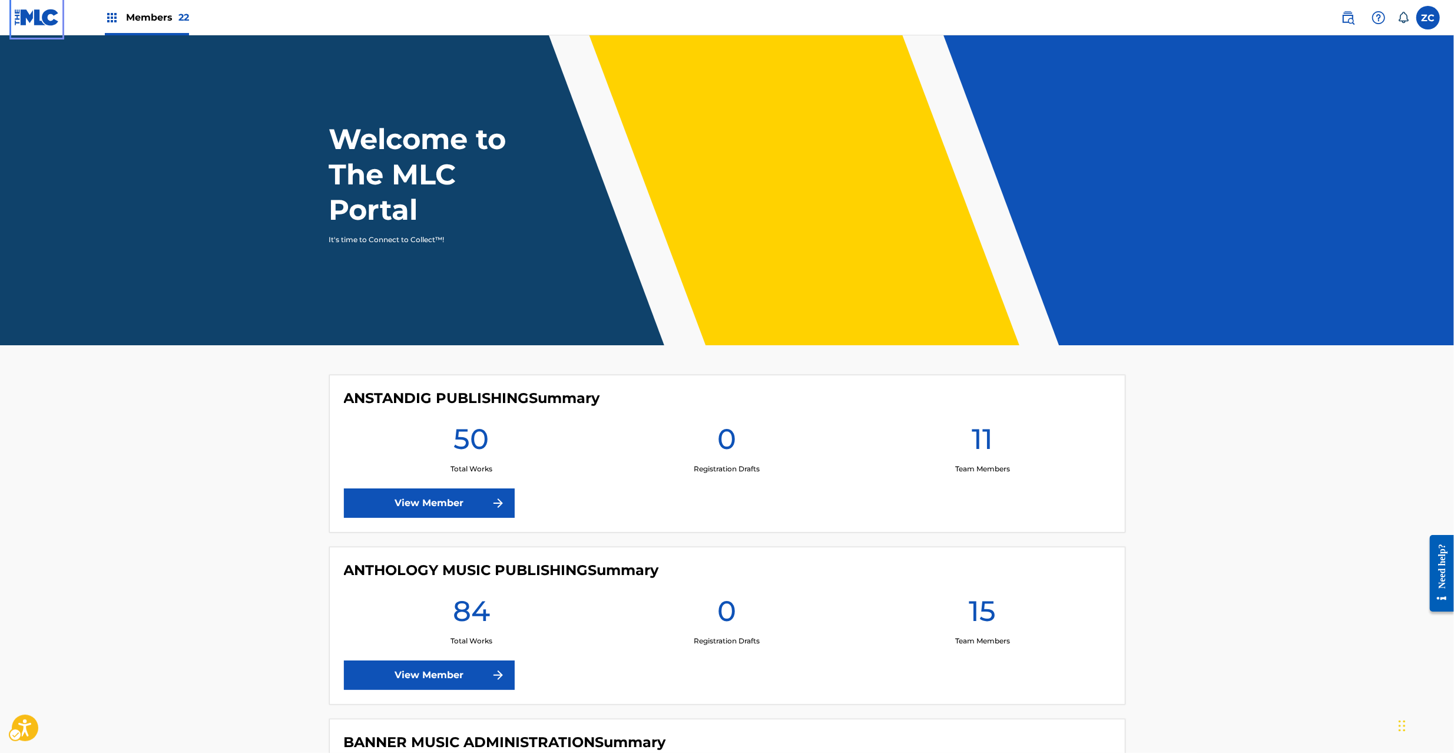
click at [52, 19] on img at bounding box center [36, 17] width 45 height 17
click at [26, 727] on icon "Open accessiBe: accessibility options, statement and help" at bounding box center [25, 729] width 14 height 15
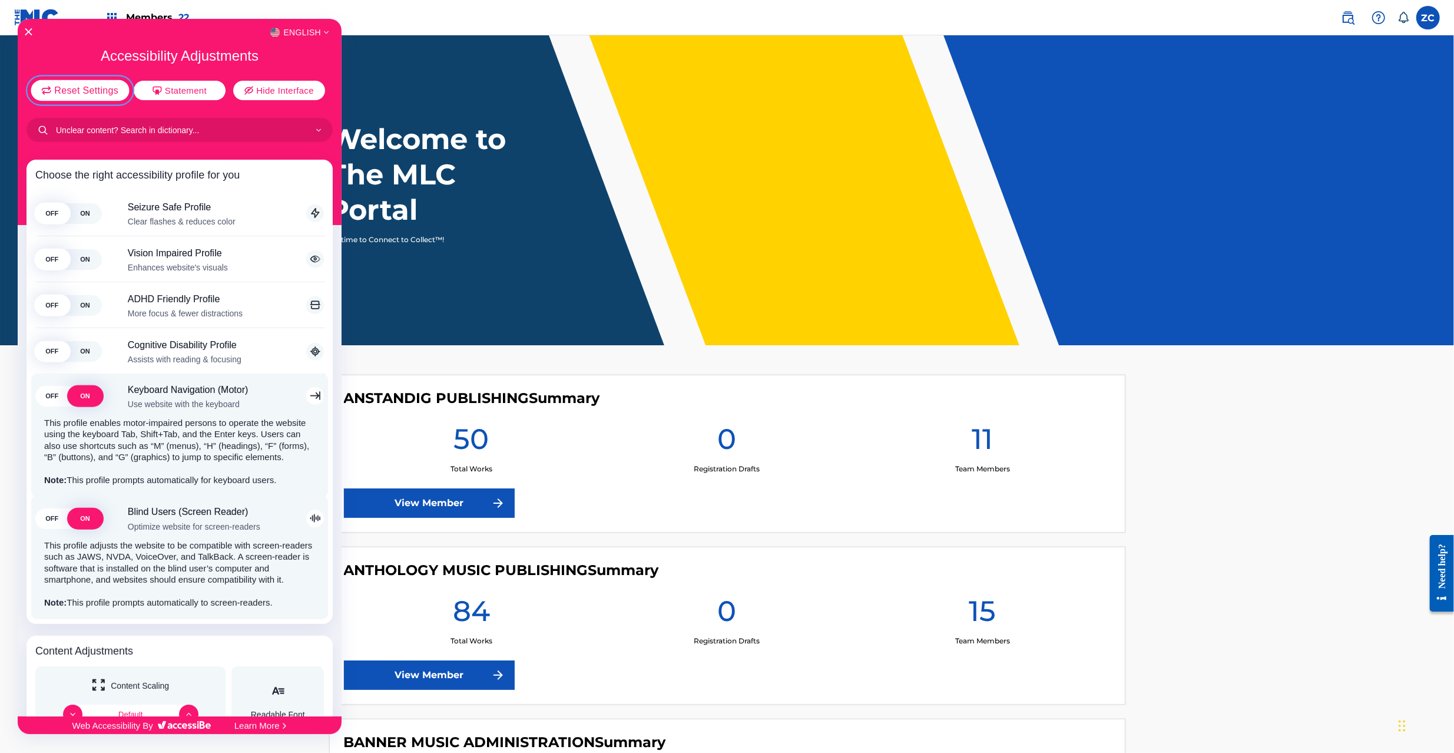
click at [102, 90] on span "Reset Settings" at bounding box center [86, 89] width 64 height 9
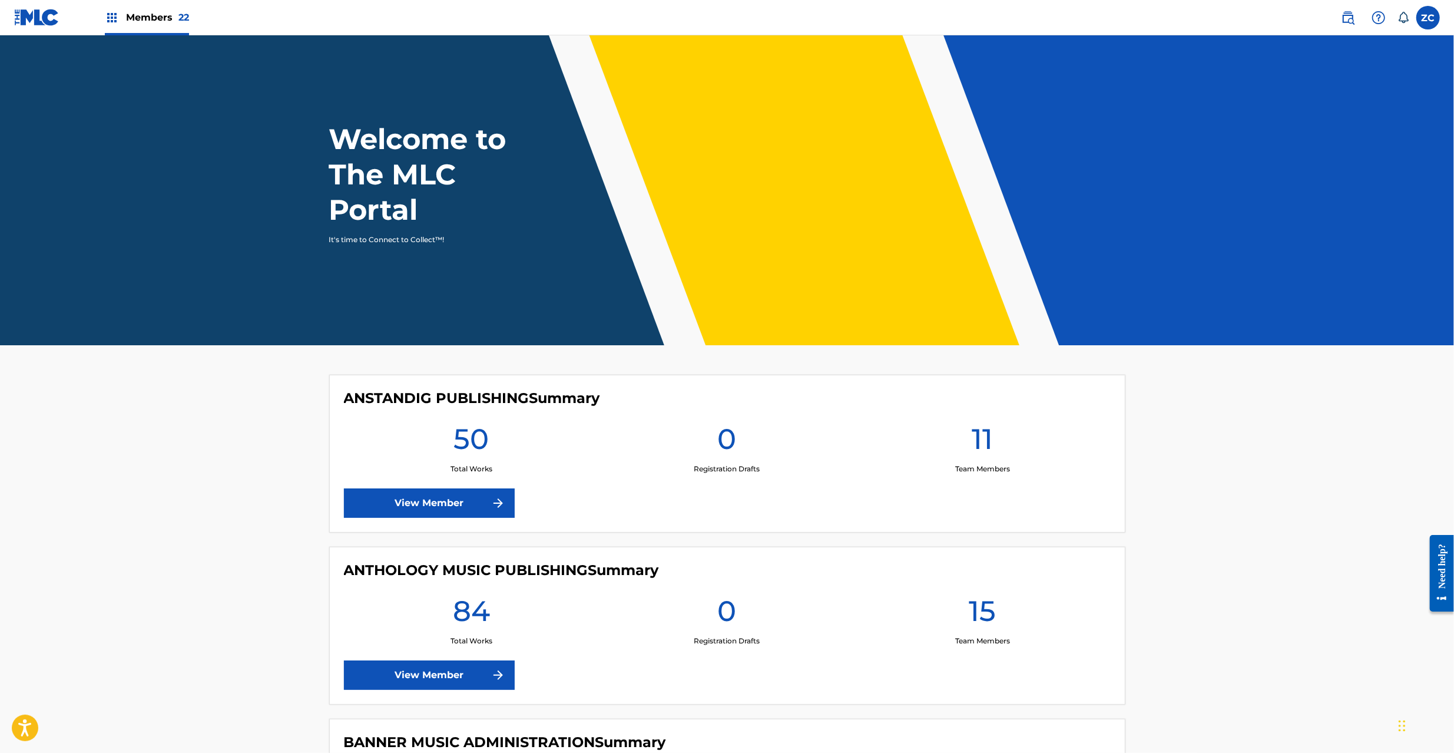
click at [45, 16] on img at bounding box center [36, 17] width 45 height 17
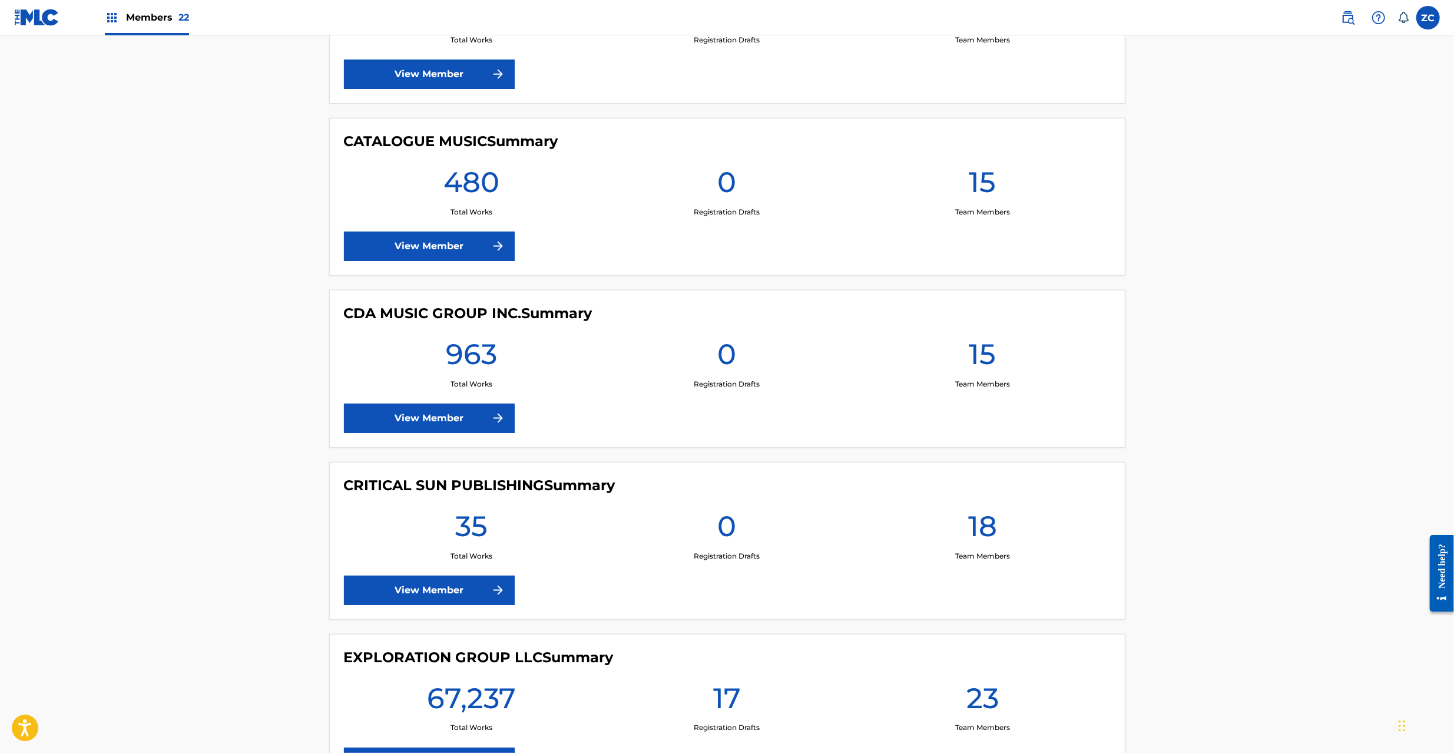
scroll to position [1570, 0]
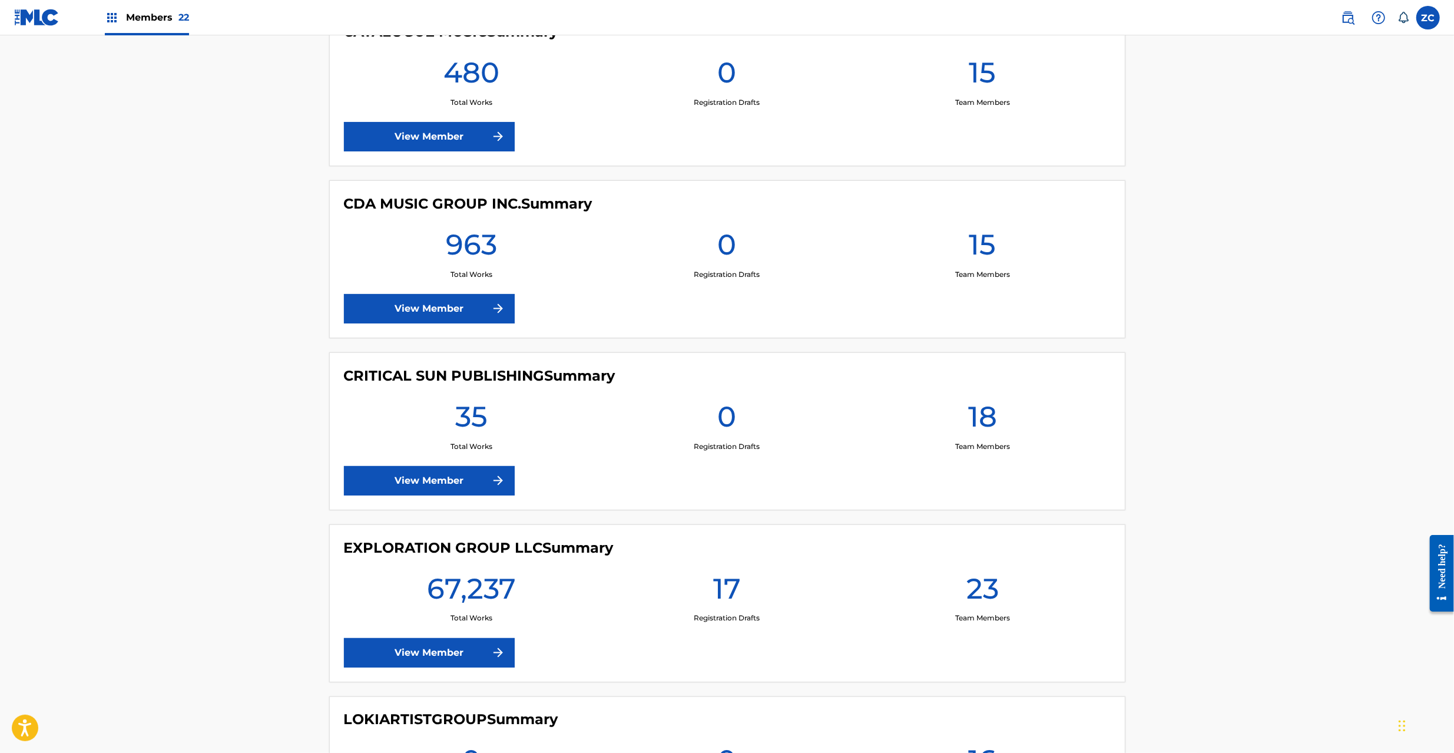
click at [425, 650] on link "View Member" at bounding box center [429, 652] width 171 height 29
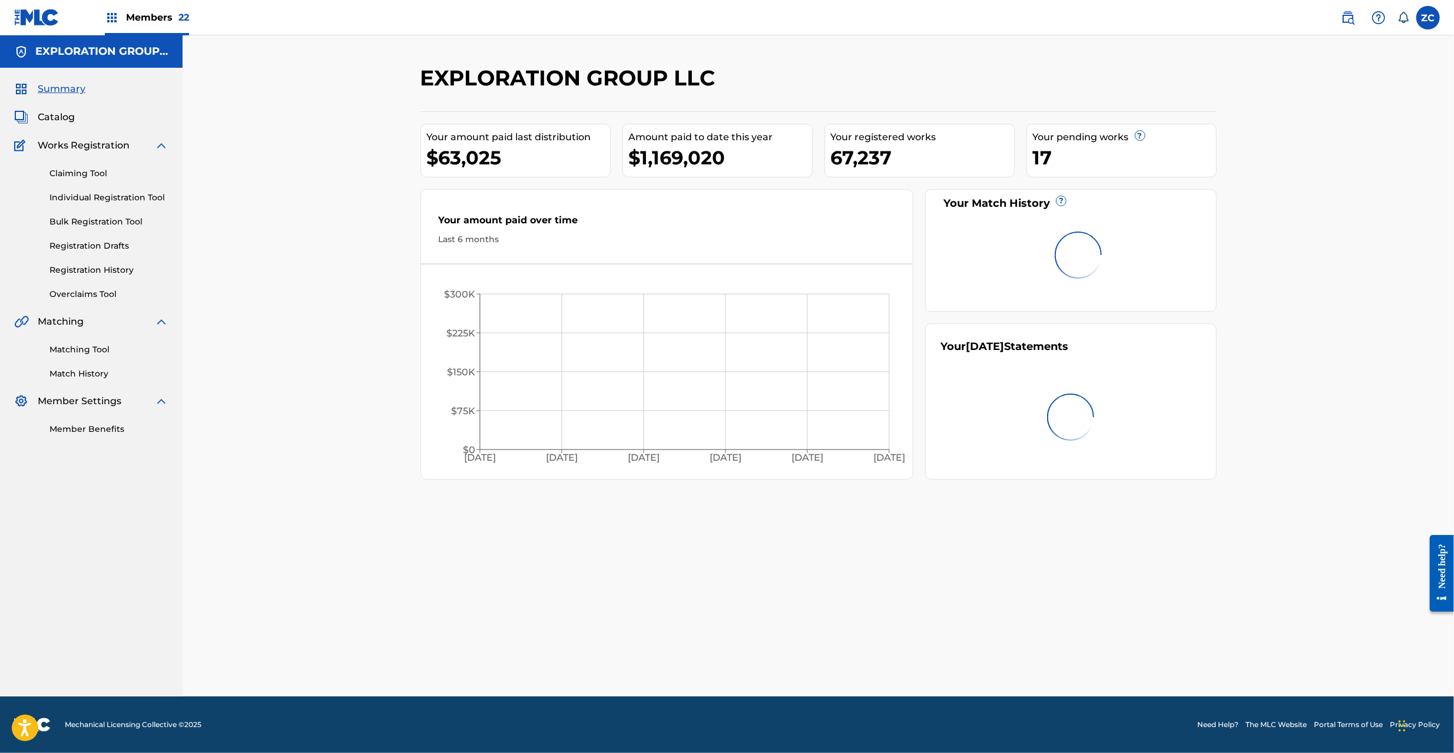
click at [85, 346] on link "Matching Tool" at bounding box center [108, 349] width 119 height 12
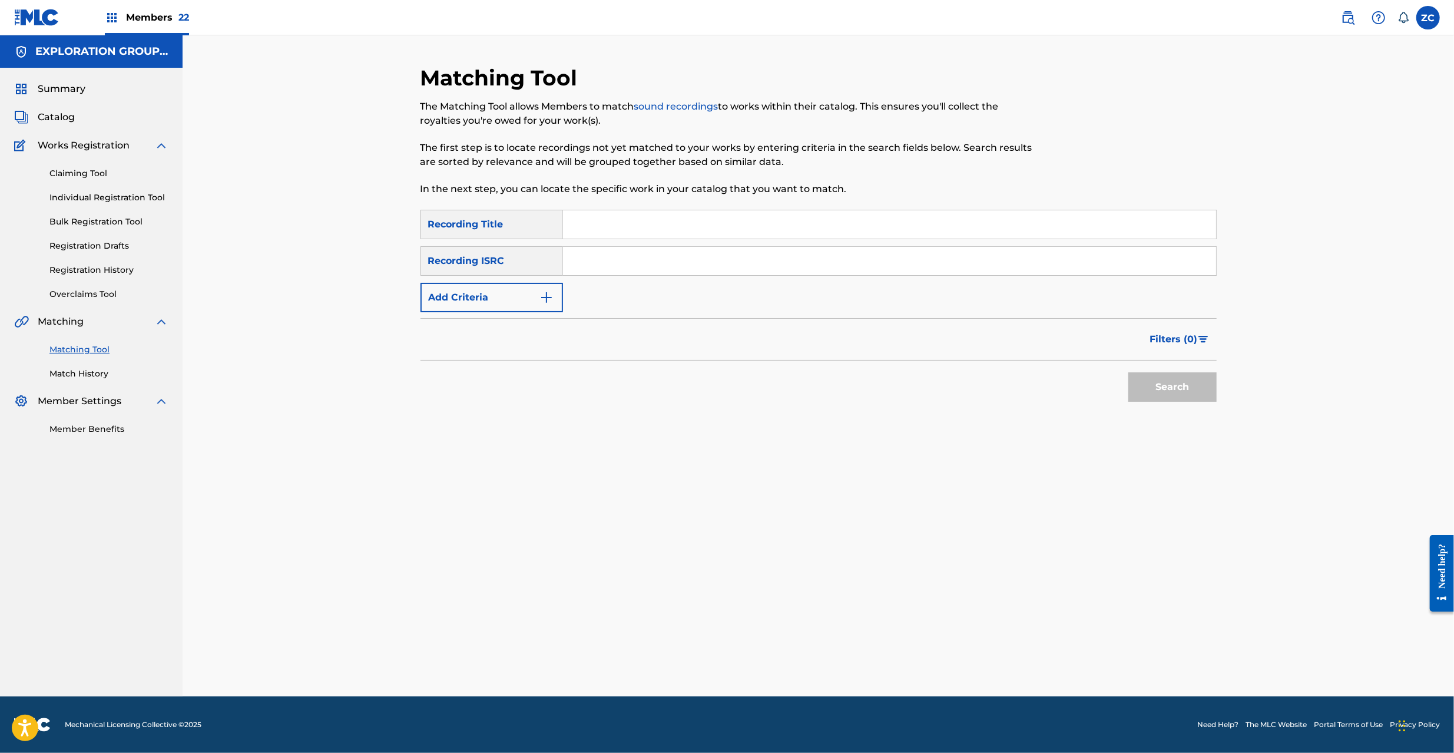
click at [697, 267] on input "Search Form" at bounding box center [889, 261] width 653 height 28
paste input "JPF301000063"
type input "JPF301000063"
click at [1185, 380] on button "Search" at bounding box center [1172, 386] width 88 height 29
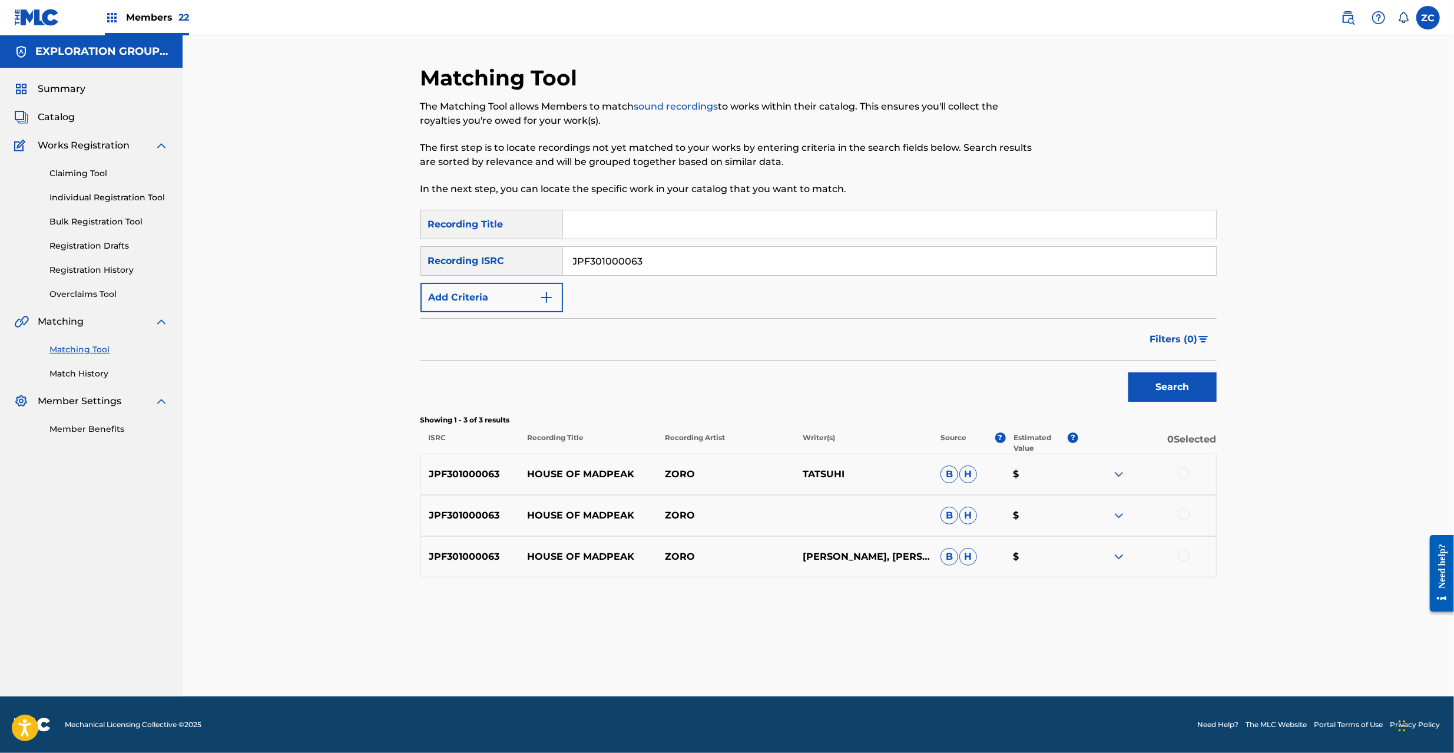
click at [1185, 472] on div at bounding box center [1184, 473] width 12 height 12
click at [1182, 516] on div at bounding box center [1184, 514] width 12 height 12
click at [1176, 563] on div at bounding box center [1147, 556] width 138 height 14
click at [1181, 552] on div at bounding box center [1184, 555] width 12 height 12
click at [1182, 470] on img at bounding box center [1184, 473] width 12 height 12
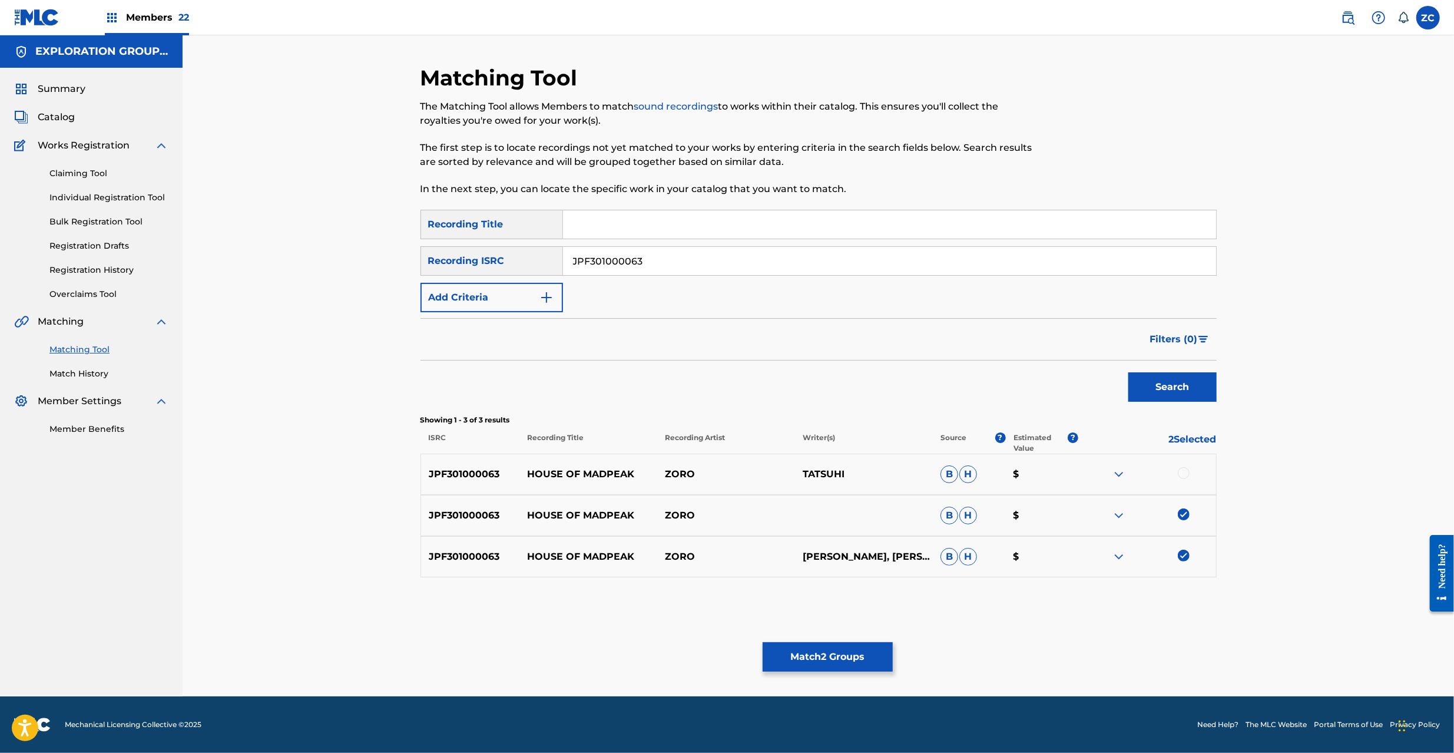
click at [1181, 517] on img at bounding box center [1184, 514] width 12 height 12
click at [1181, 555] on img at bounding box center [1184, 555] width 12 height 12
drag, startPoint x: 702, startPoint y: 227, endPoint x: 696, endPoint y: 233, distance: 8.3
click at [700, 228] on input "Search Form" at bounding box center [889, 224] width 653 height 28
paste input "How Much?"
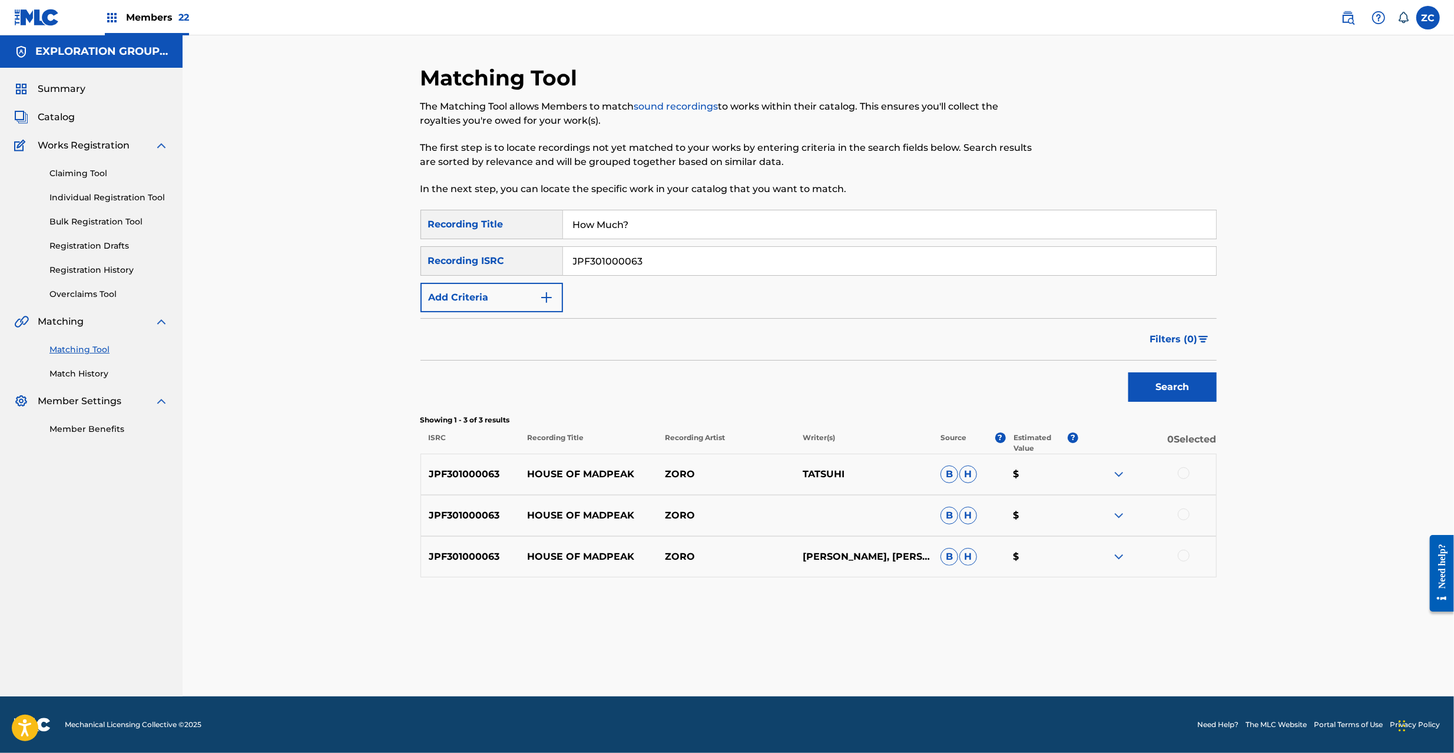
type input "How Much?"
drag, startPoint x: 683, startPoint y: 259, endPoint x: 455, endPoint y: 263, distance: 228.5
click at [455, 263] on div "SearchWithCriteriaac95a898-7f4e-4e74-a628-fddd59846e94 Recording ISRC JPF301000…" at bounding box center [818, 260] width 796 height 29
click at [502, 296] on button "Add Criteria" at bounding box center [491, 297] width 143 height 29
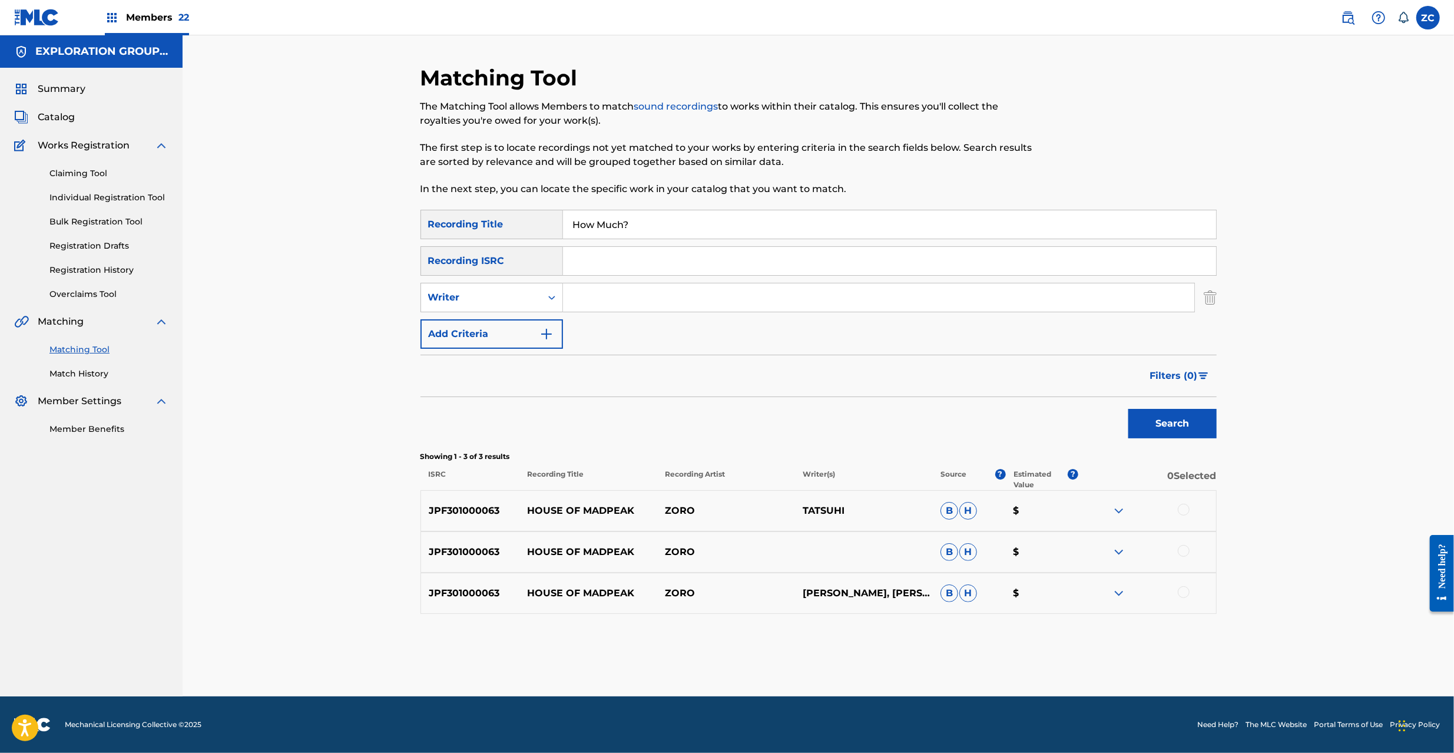
click at [491, 336] on button "Add Criteria" at bounding box center [491, 333] width 143 height 29
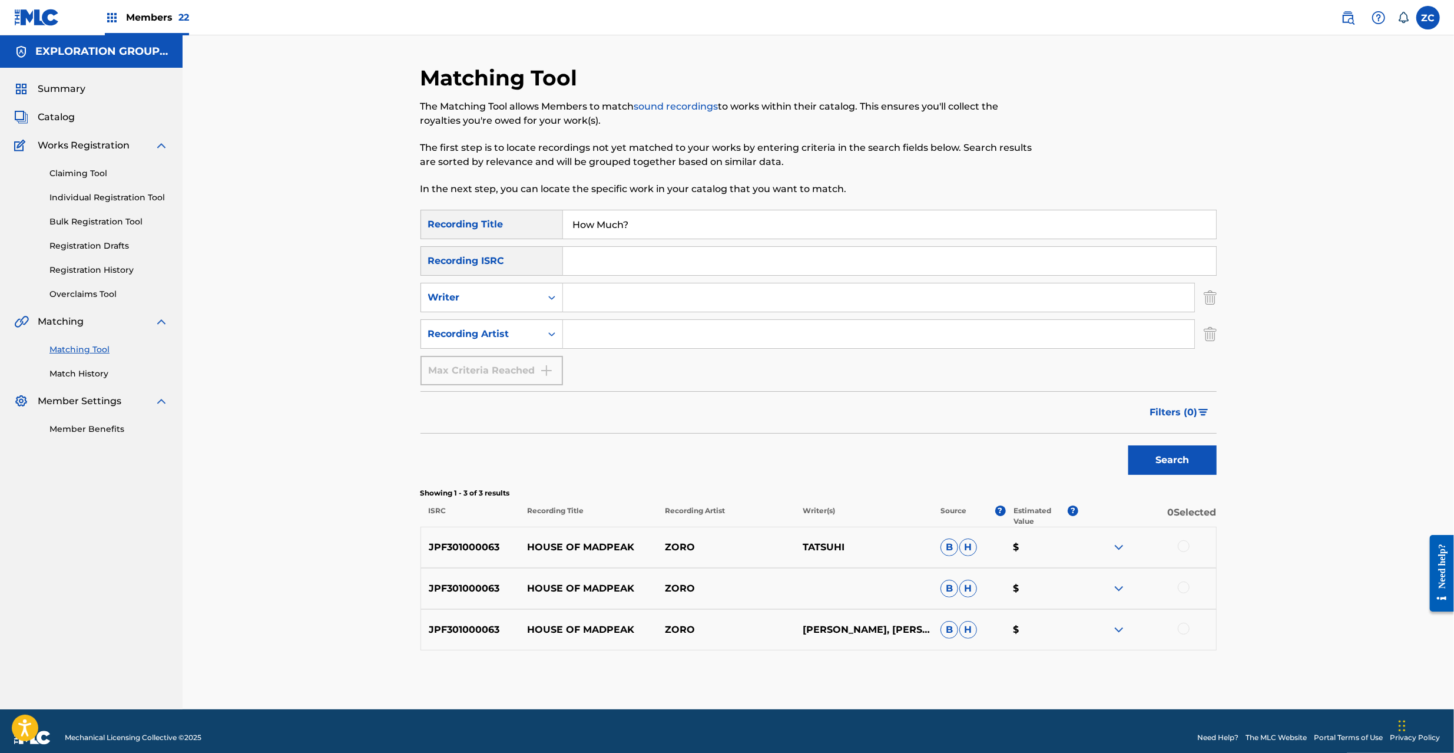
click at [638, 330] on input "Search Form" at bounding box center [878, 334] width 631 height 28
paste input "Kameleo | Zoro"
drag, startPoint x: 615, startPoint y: 333, endPoint x: 860, endPoint y: 344, distance: 245.8
click at [791, 333] on input "Kameleo | Zoro" at bounding box center [878, 334] width 631 height 28
click at [1158, 444] on div "Search" at bounding box center [1169, 456] width 94 height 47
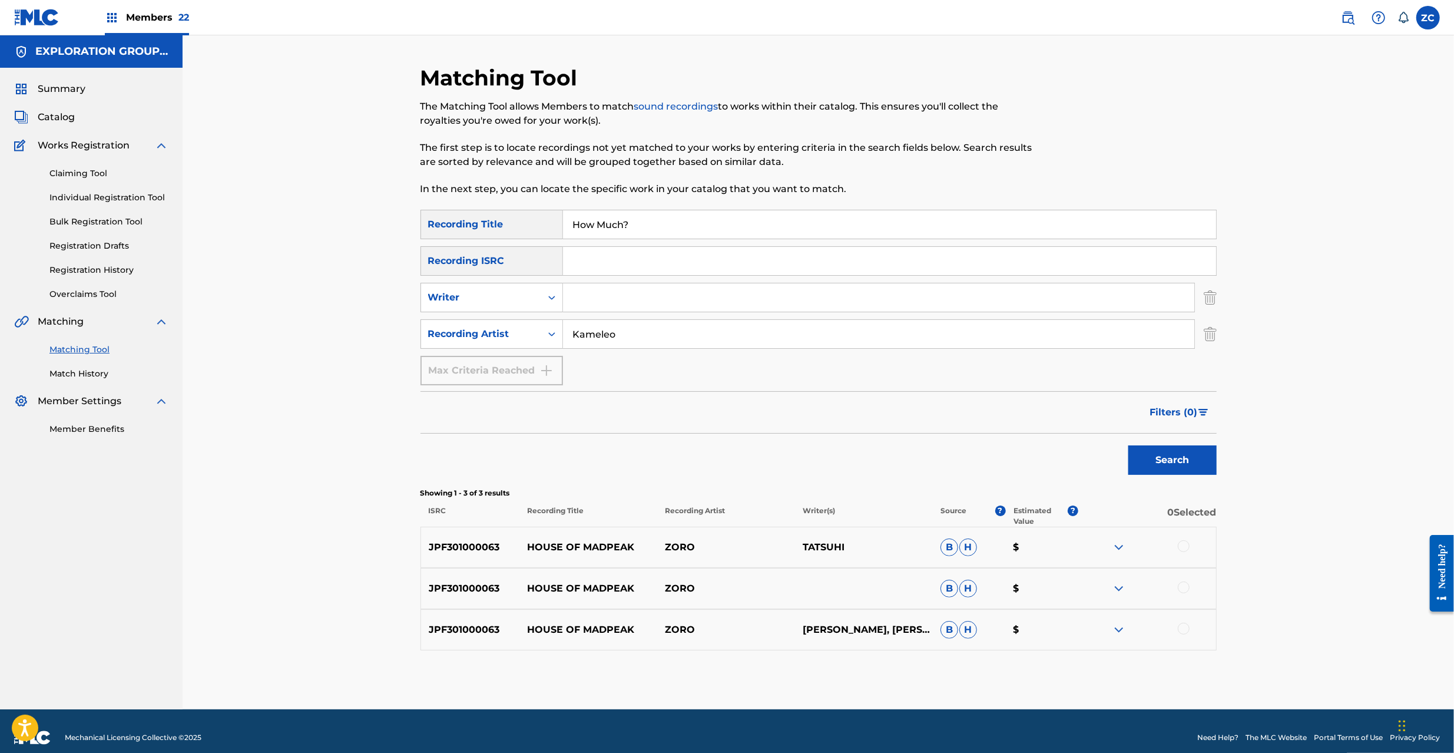
click at [1138, 458] on button "Search" at bounding box center [1172, 459] width 88 height 29
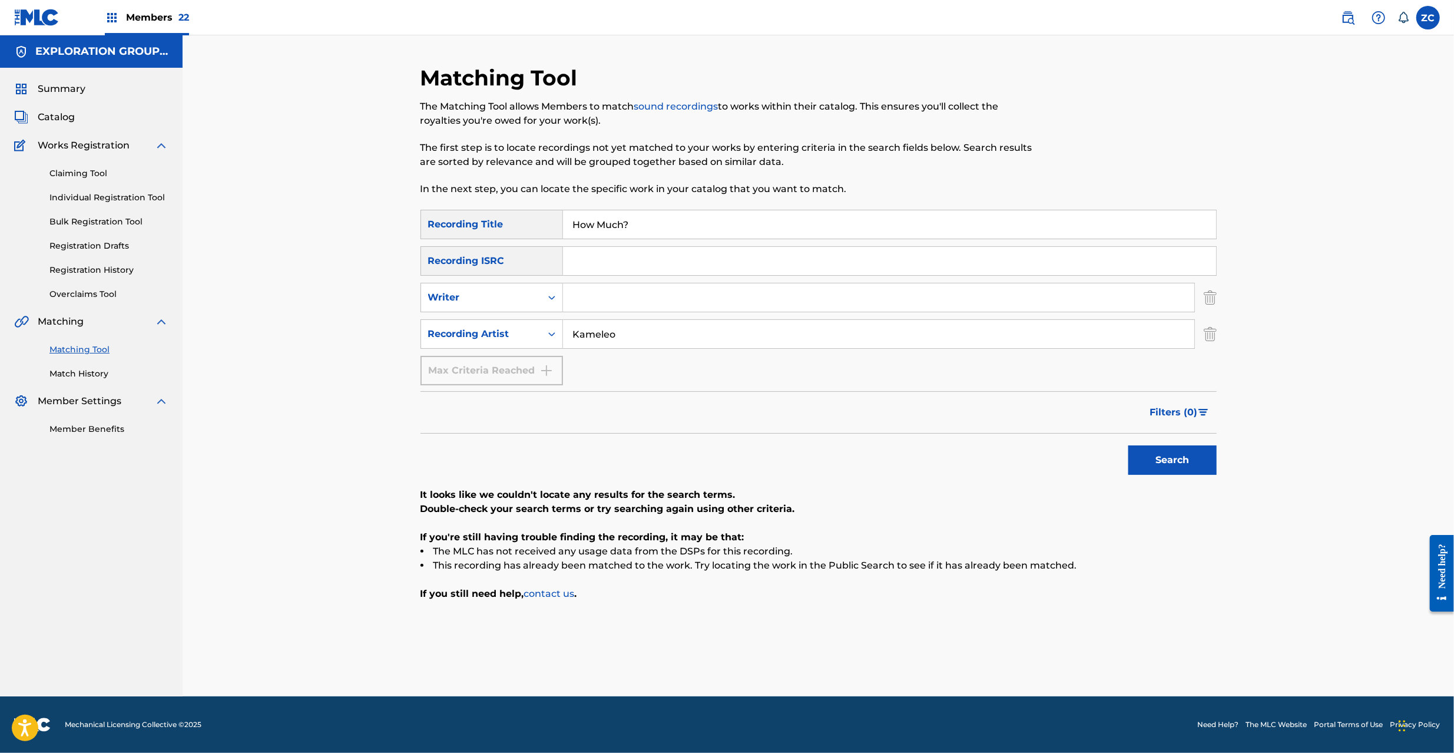
click at [713, 333] on input "Kameleo" at bounding box center [878, 334] width 631 height 28
paste input "Zor"
type input "Zoro"
click at [1200, 469] on button "Search" at bounding box center [1172, 459] width 88 height 29
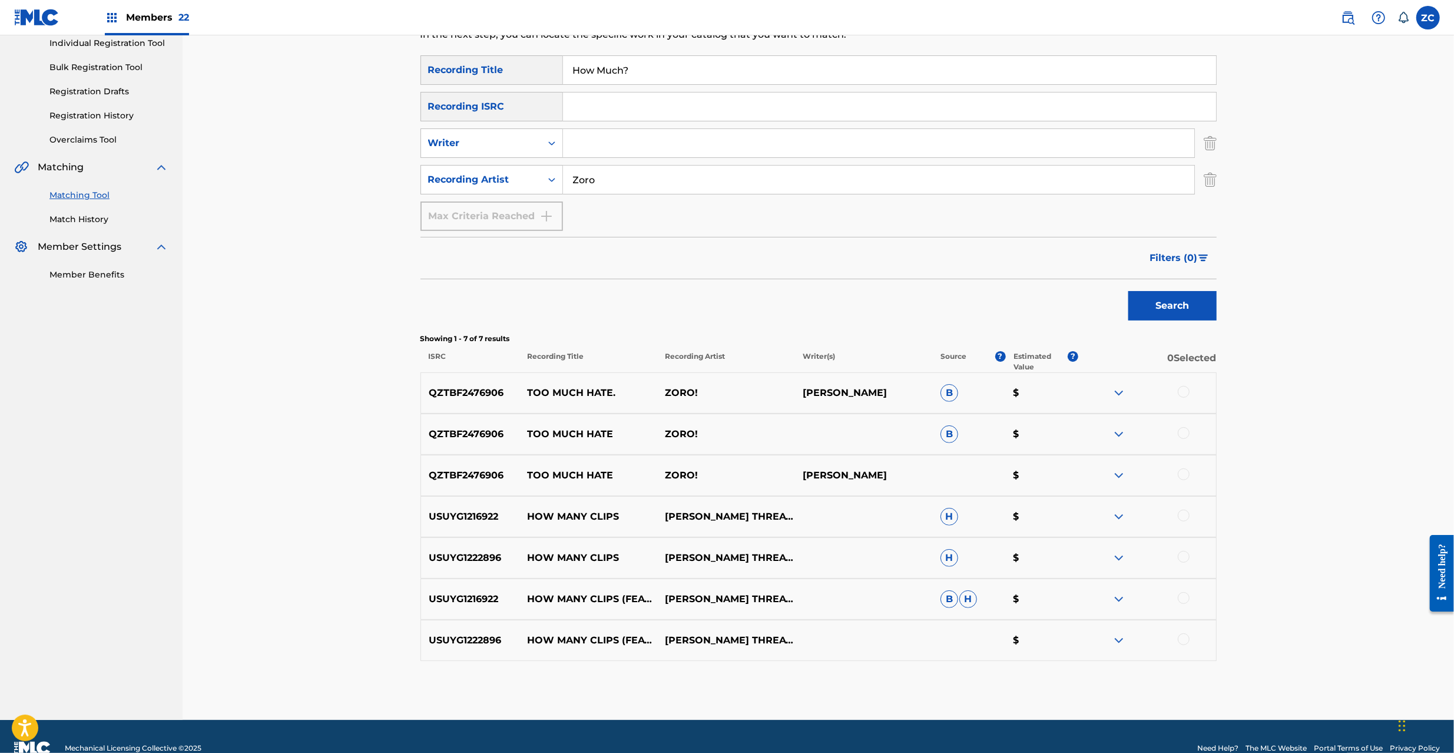
scroll to position [178, 0]
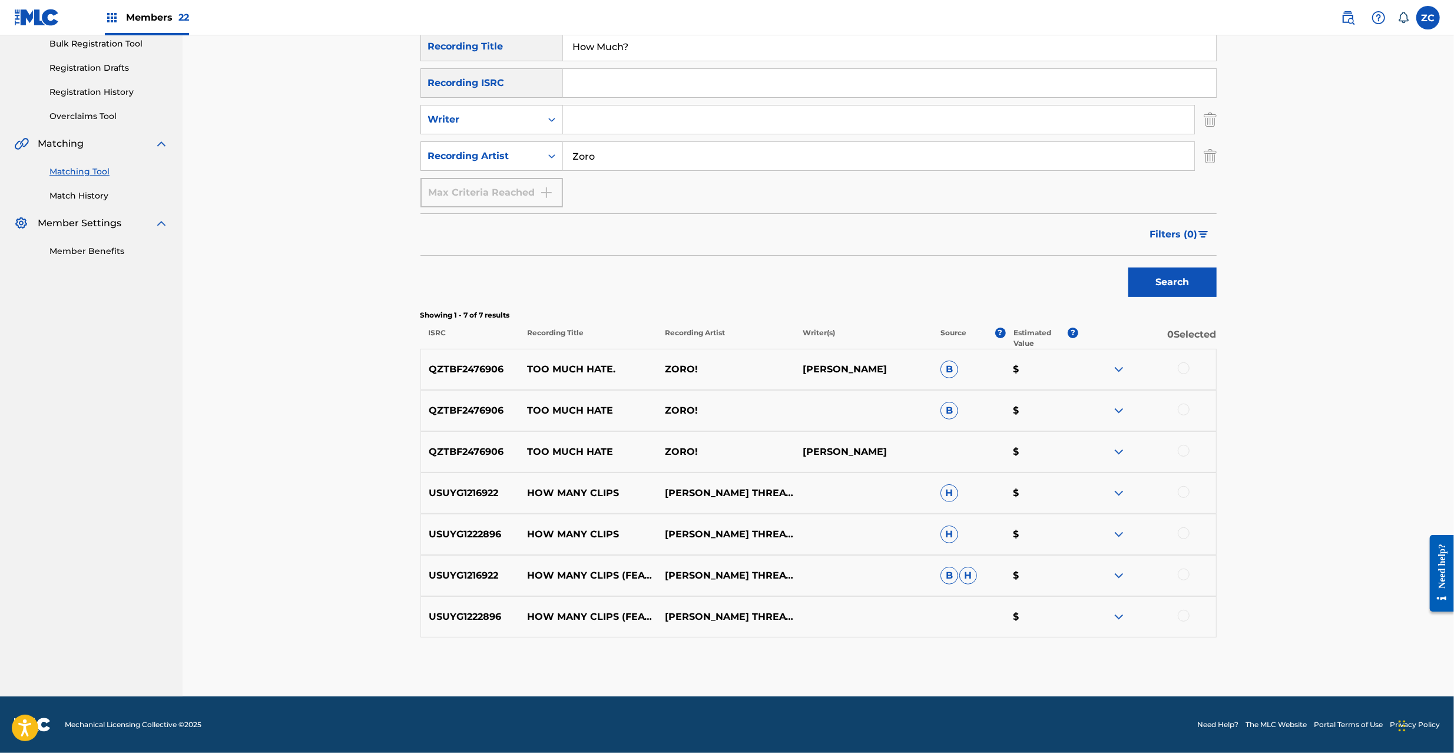
click at [1211, 153] on img "Search Form" at bounding box center [1210, 155] width 13 height 29
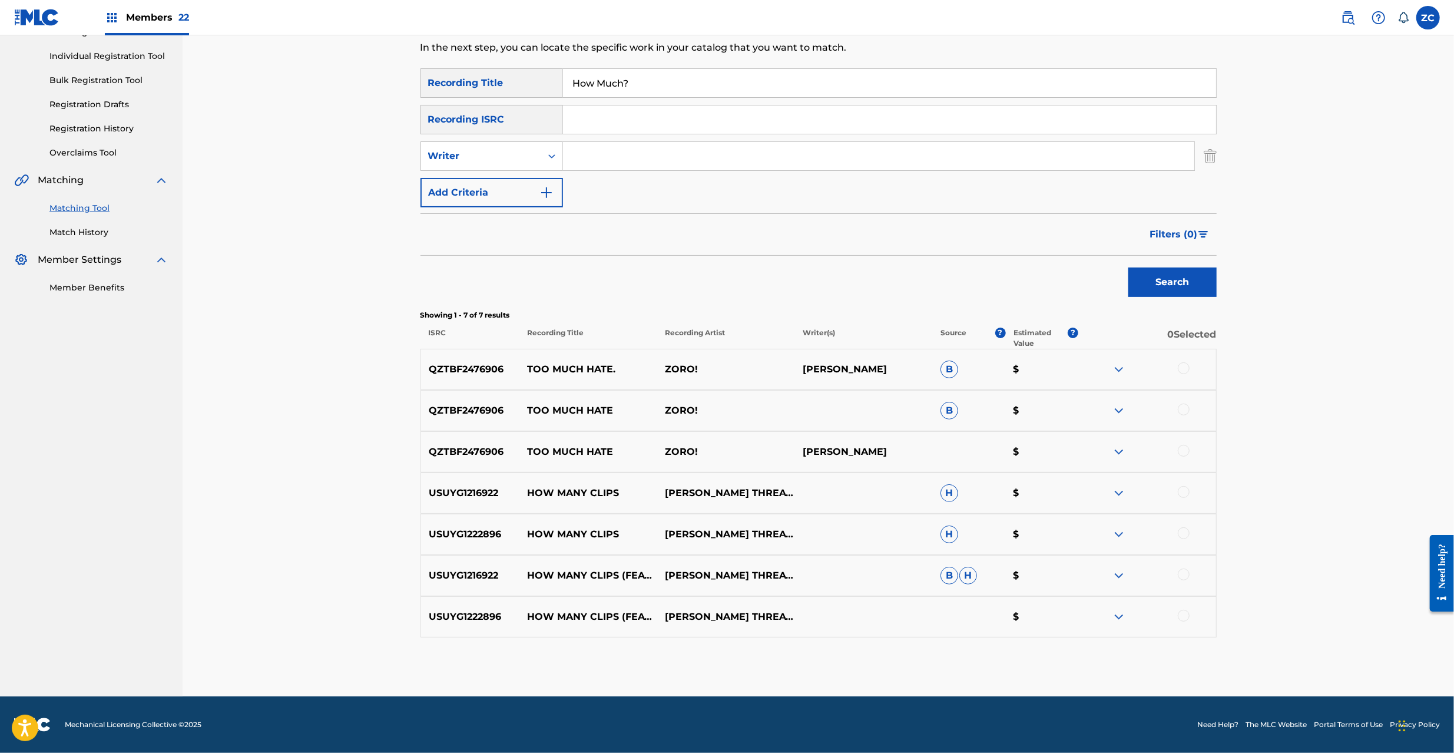
click at [1205, 150] on img "Search Form" at bounding box center [1210, 155] width 13 height 29
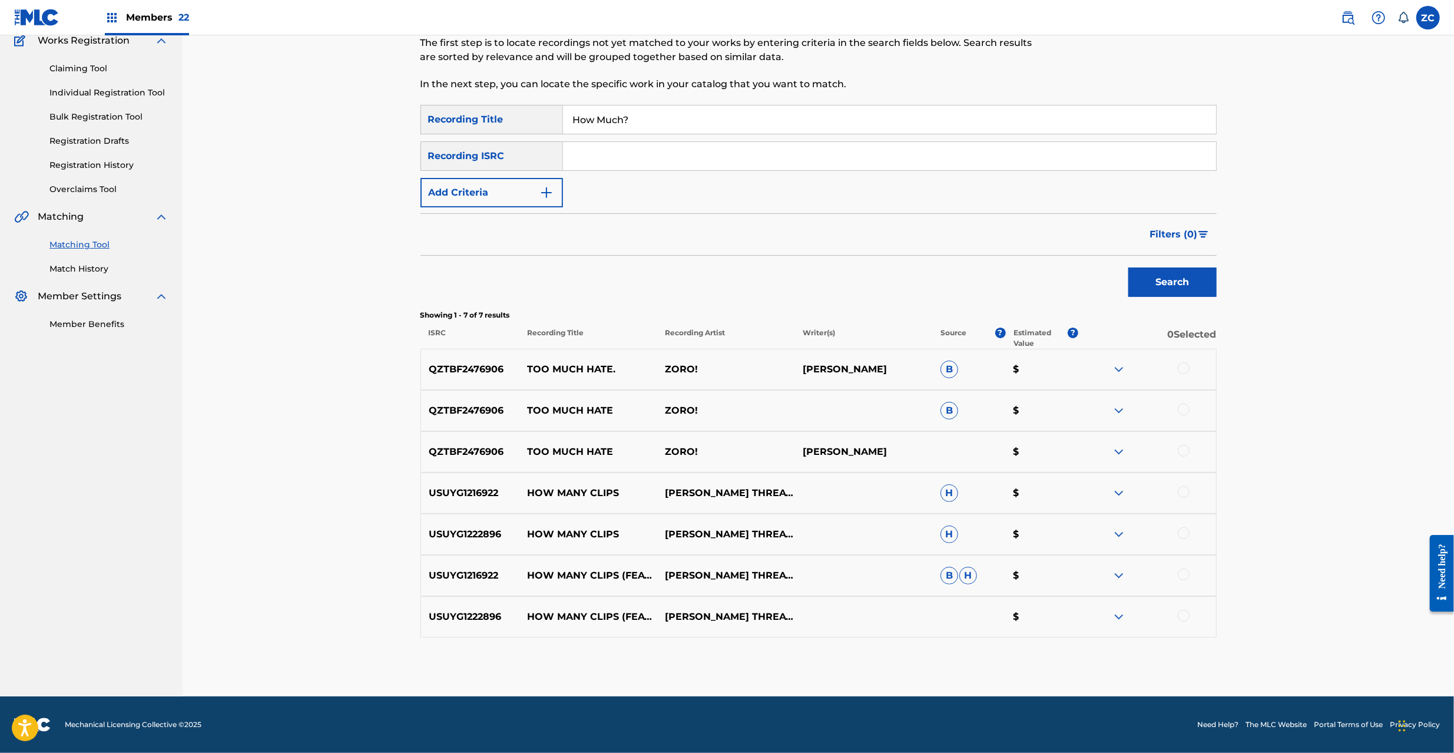
click at [1199, 125] on input "How Much?" at bounding box center [889, 119] width 653 height 28
click at [1100, 167] on input "Search Form" at bounding box center [889, 156] width 653 height 28
paste input "JPU902205051"
type input "JPU902205051"
drag, startPoint x: 607, startPoint y: 114, endPoint x: 476, endPoint y: 118, distance: 130.2
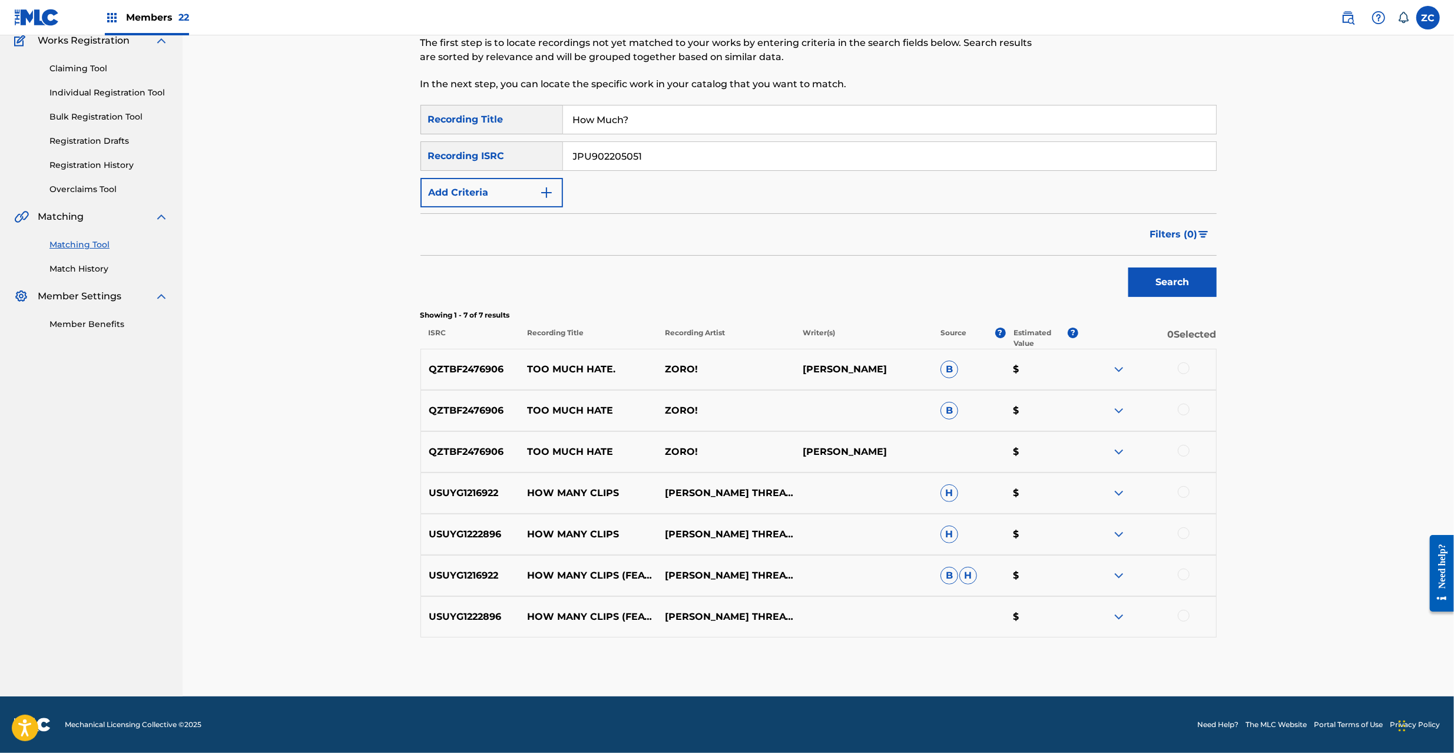
click at [460, 116] on div "SearchWithCriteriaf4a5eac0-b7f7-4ab3-9410-0f63c0b5e689 Recording Title How Much?" at bounding box center [818, 119] width 796 height 29
drag, startPoint x: 1164, startPoint y: 271, endPoint x: 1083, endPoint y: 286, distance: 82.1
click at [1167, 271] on button "Search" at bounding box center [1172, 281] width 88 height 29
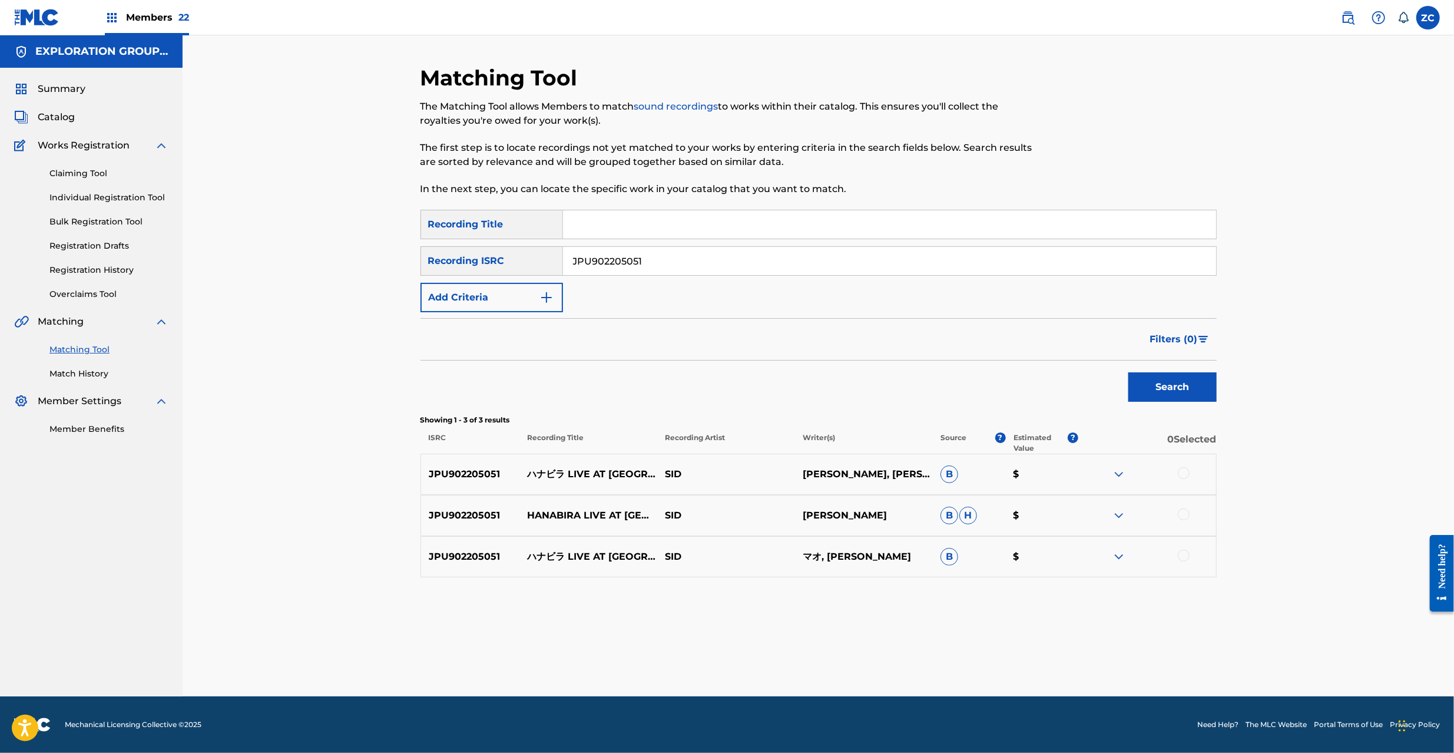
click at [1183, 471] on div at bounding box center [1184, 473] width 12 height 12
click at [1182, 517] on div at bounding box center [1184, 514] width 12 height 12
click at [1181, 554] on div at bounding box center [1184, 555] width 12 height 12
click at [816, 263] on input "JPU902205051" at bounding box center [889, 261] width 653 height 28
paste input "4857"
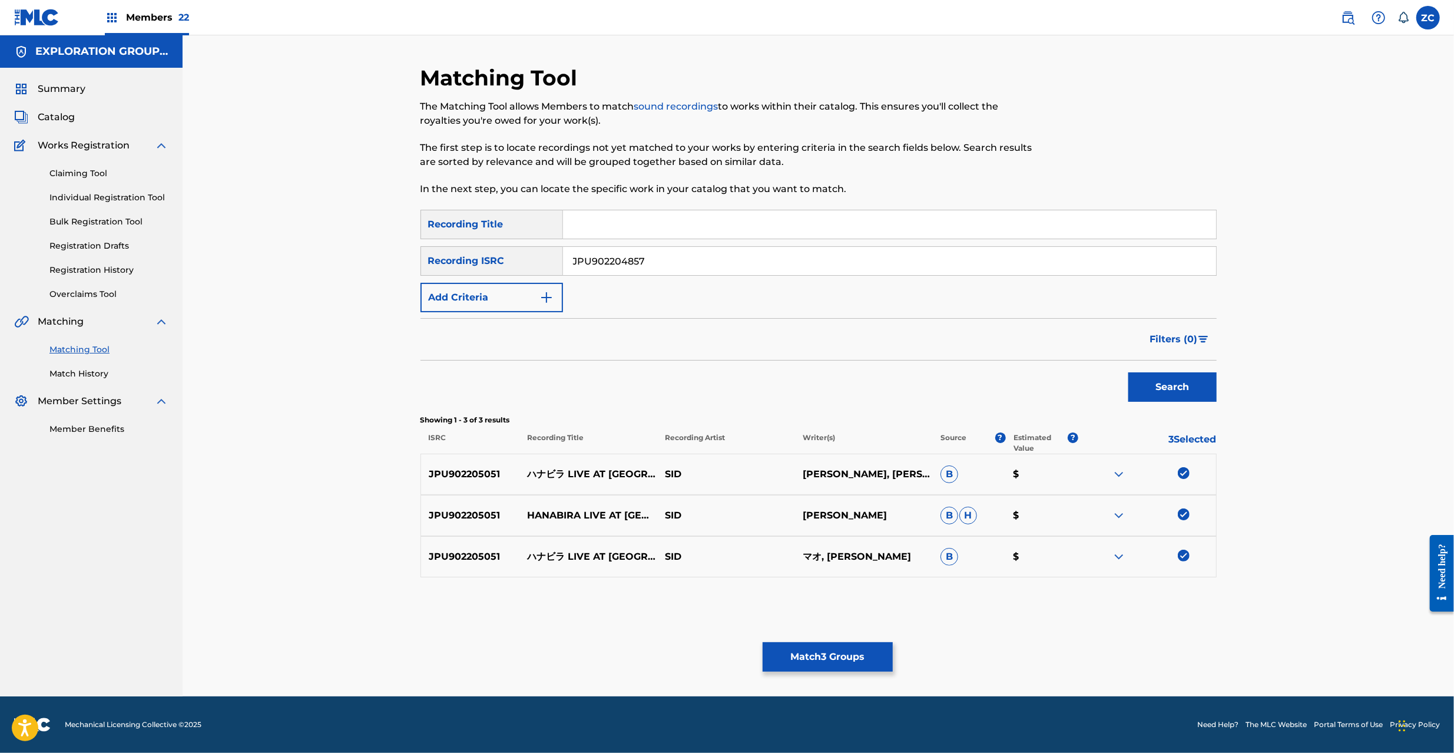
click at [1172, 389] on button "Search" at bounding box center [1172, 386] width 88 height 29
click at [1182, 478] on div at bounding box center [1184, 473] width 12 height 12
click at [1183, 514] on div at bounding box center [1184, 514] width 12 height 12
click at [1183, 559] on div at bounding box center [1184, 555] width 12 height 12
click at [684, 256] on input "JPU902204857" at bounding box center [889, 261] width 653 height 28
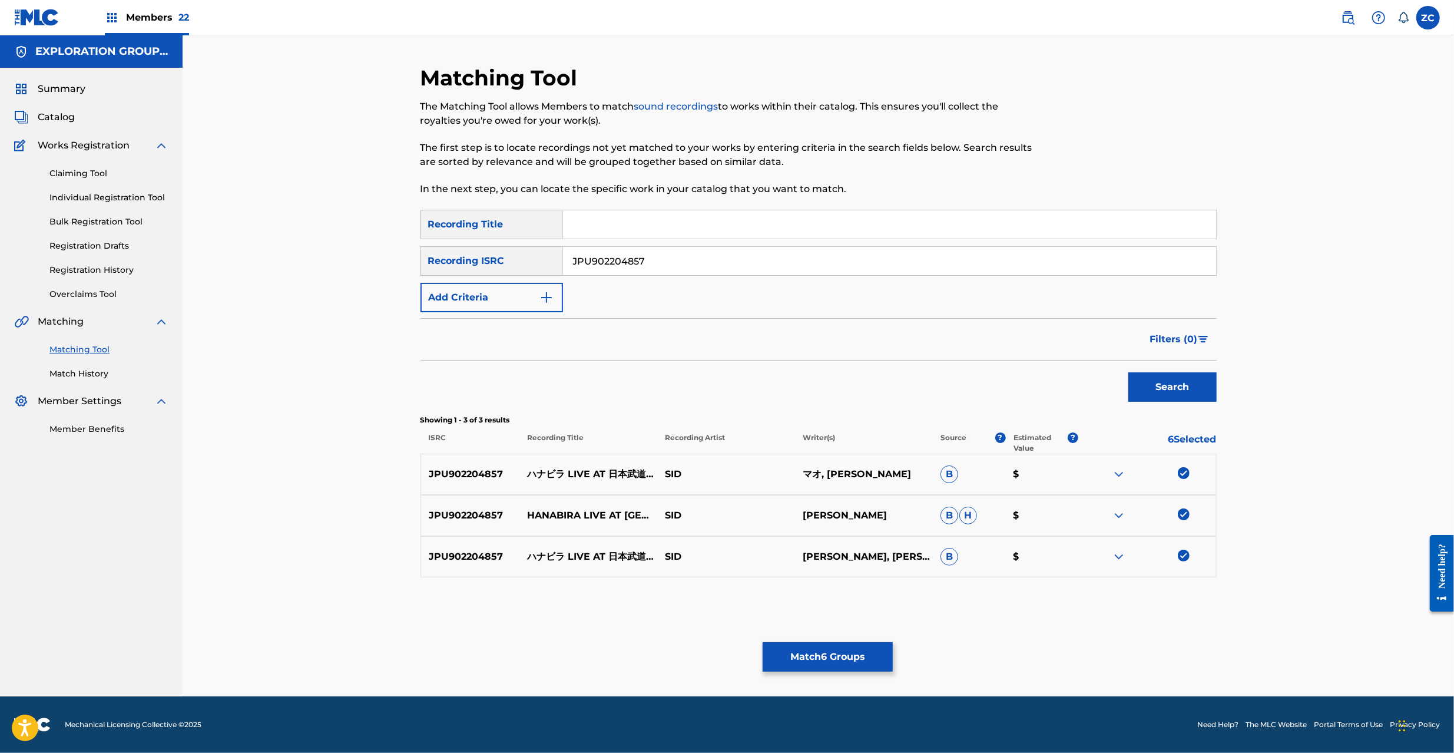
paste input "512"
click at [1188, 386] on button "Search" at bounding box center [1172, 386] width 88 height 29
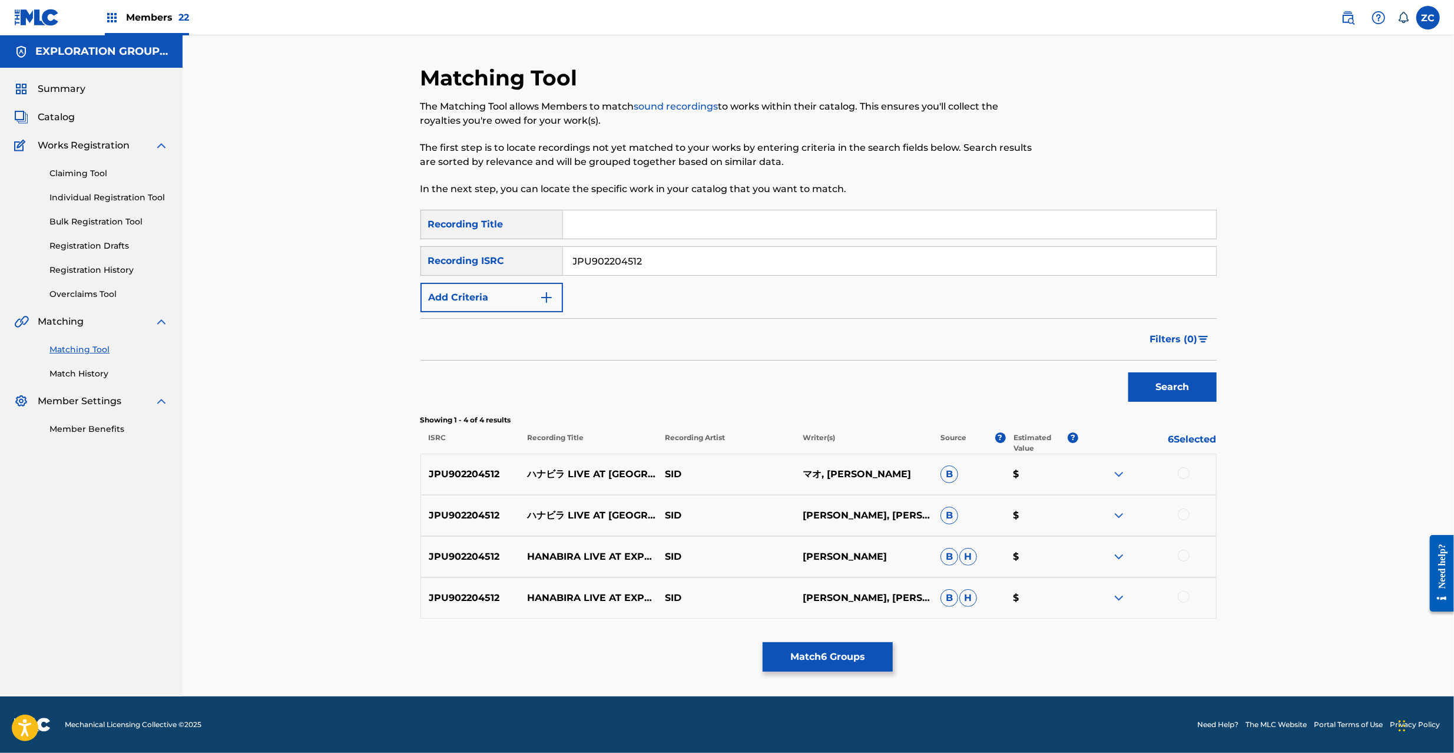
click at [1179, 474] on div at bounding box center [1184, 473] width 12 height 12
click at [1180, 520] on div at bounding box center [1184, 514] width 12 height 12
click at [1183, 552] on div at bounding box center [1184, 555] width 12 height 12
click at [1184, 597] on div at bounding box center [1184, 597] width 12 height 12
click at [769, 266] on input "JPU902204512" at bounding box center [889, 261] width 653 height 28
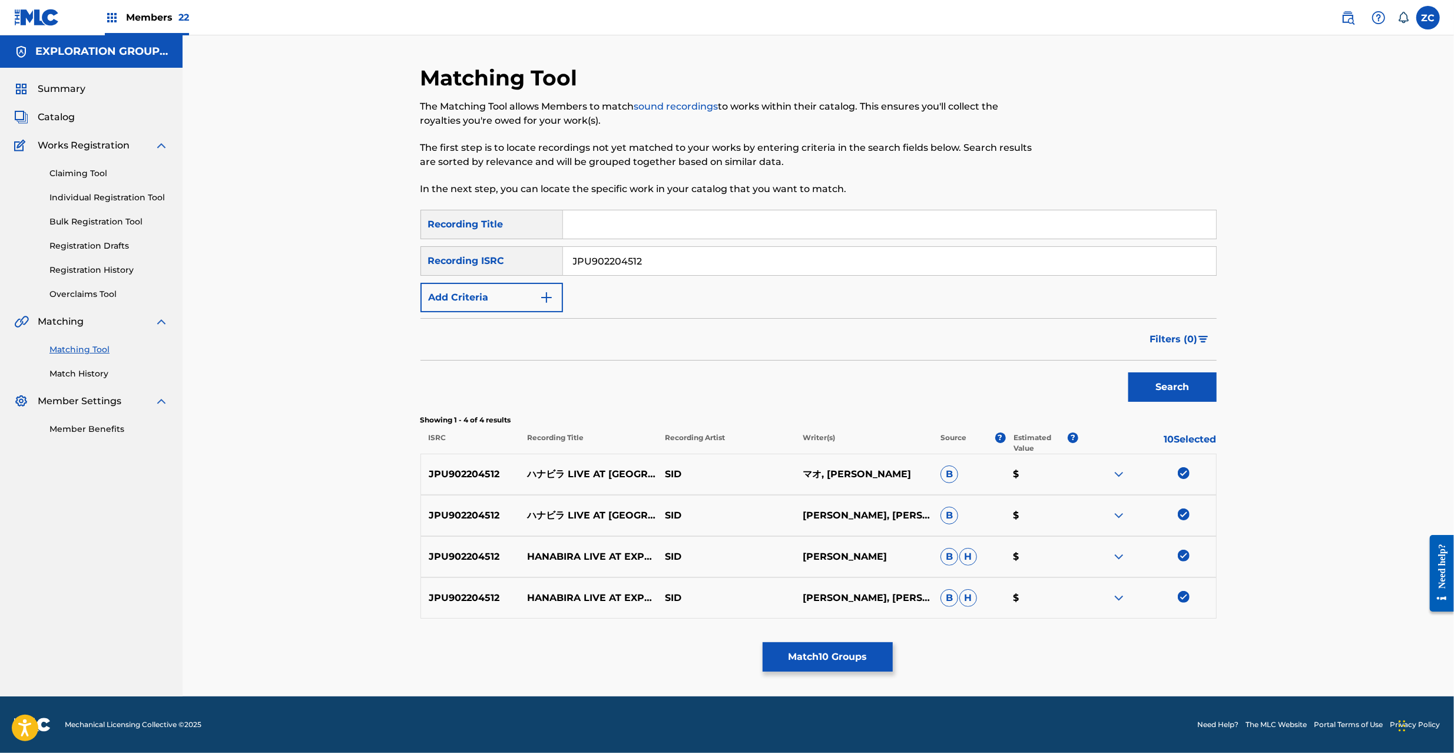
paste input "3823"
click at [1195, 389] on button "Search" at bounding box center [1172, 386] width 88 height 29
click at [1181, 471] on div at bounding box center [1184, 473] width 12 height 12
click at [1175, 516] on div at bounding box center [1147, 515] width 138 height 14
click at [1185, 514] on div at bounding box center [1184, 514] width 12 height 12
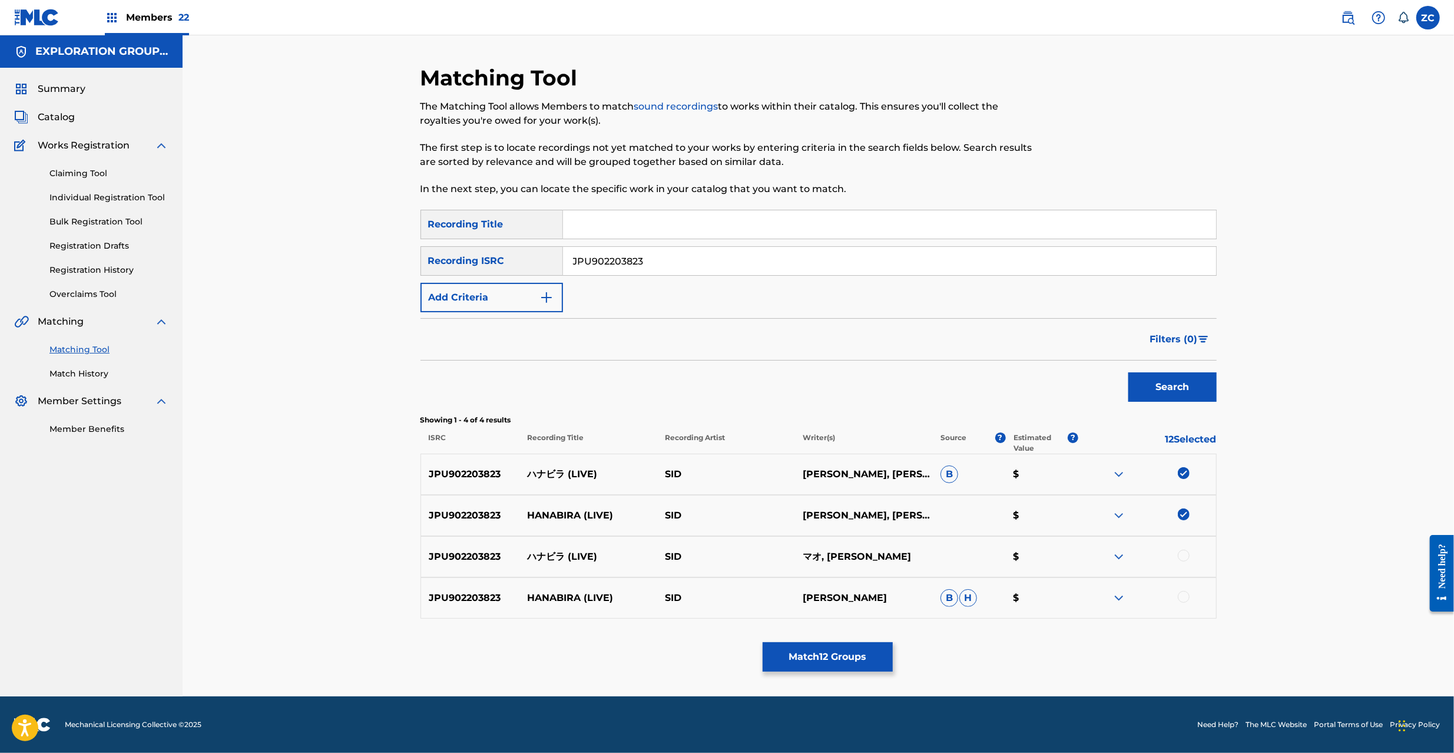
click at [1185, 557] on div at bounding box center [1184, 555] width 12 height 12
click at [1185, 597] on div at bounding box center [1184, 597] width 12 height 12
click at [665, 265] on input "JPU902203823" at bounding box center [889, 261] width 653 height 28
paste input "F300700330"
click at [1162, 400] on button "Search" at bounding box center [1172, 386] width 88 height 29
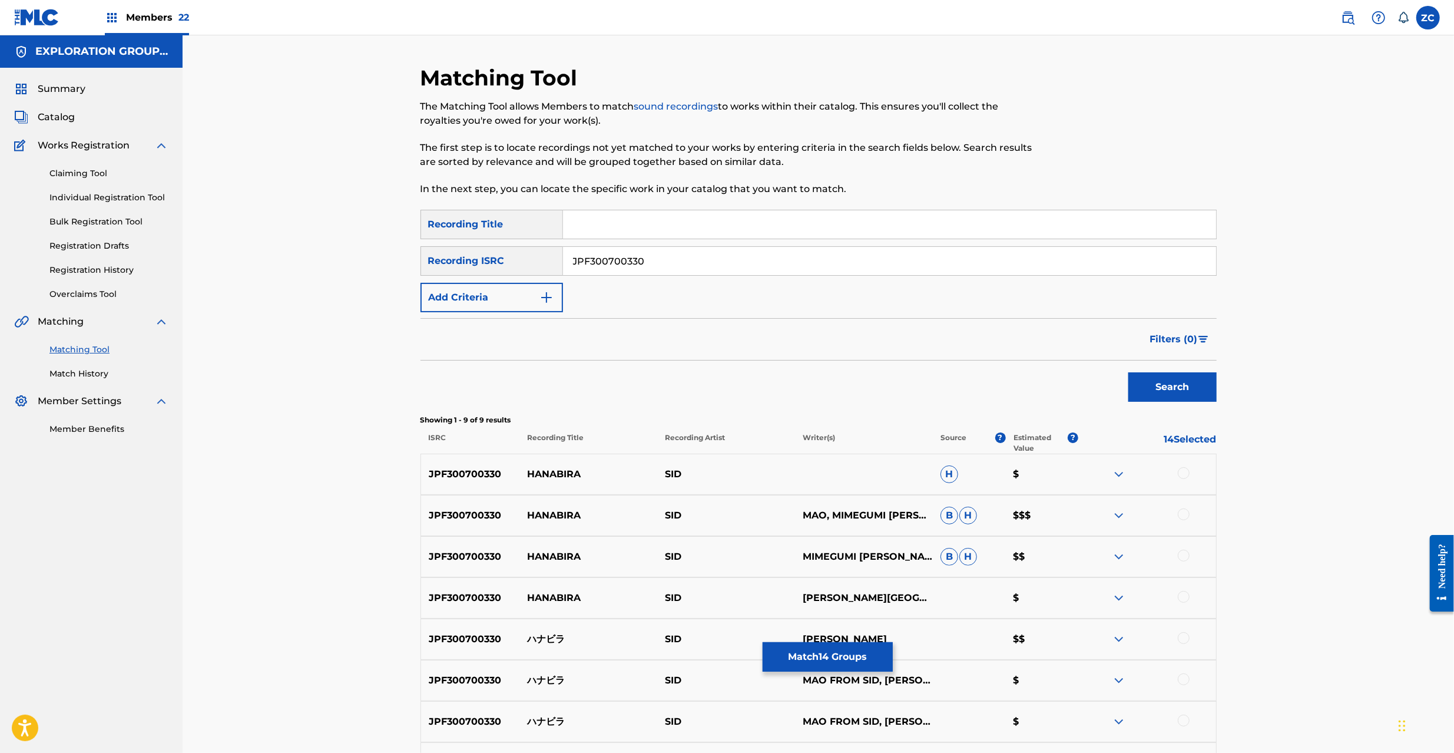
click at [1183, 477] on div at bounding box center [1184, 473] width 12 height 12
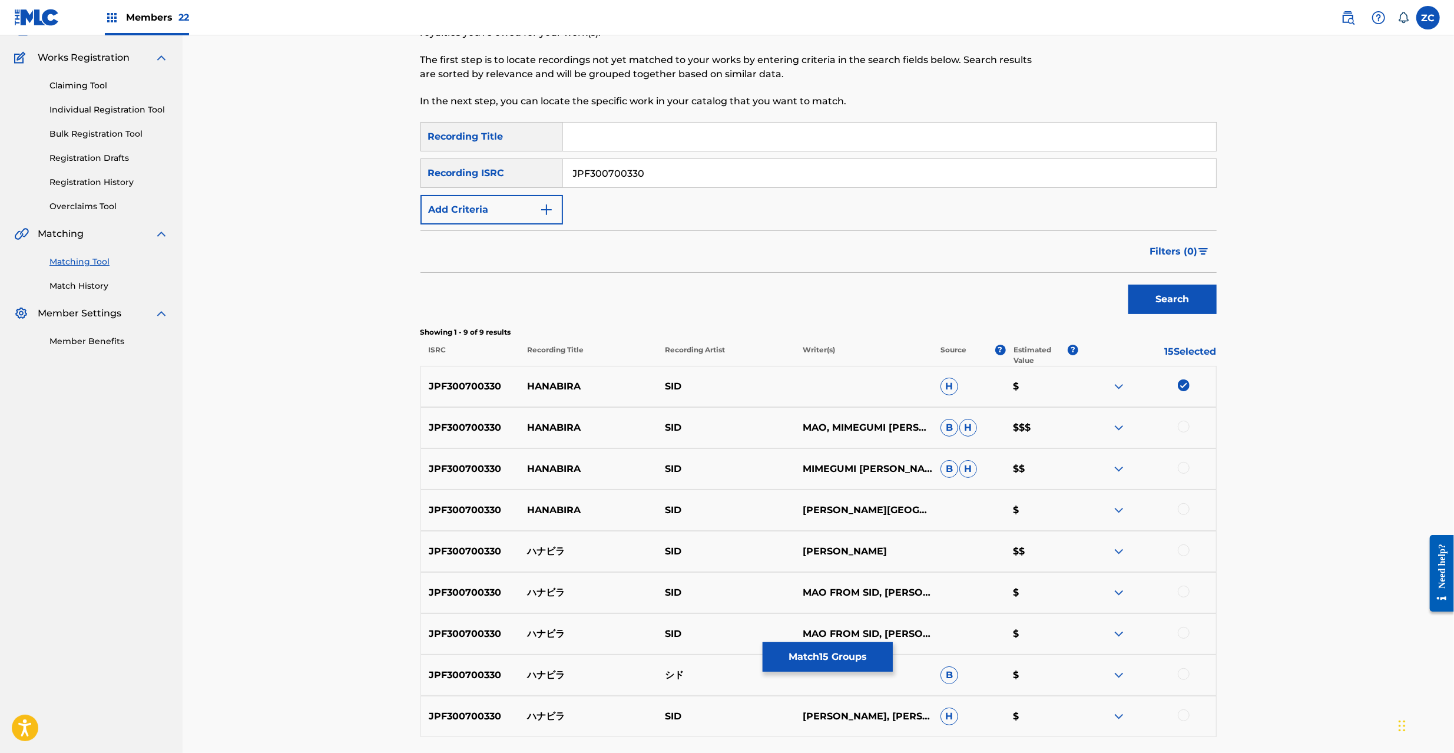
scroll to position [187, 0]
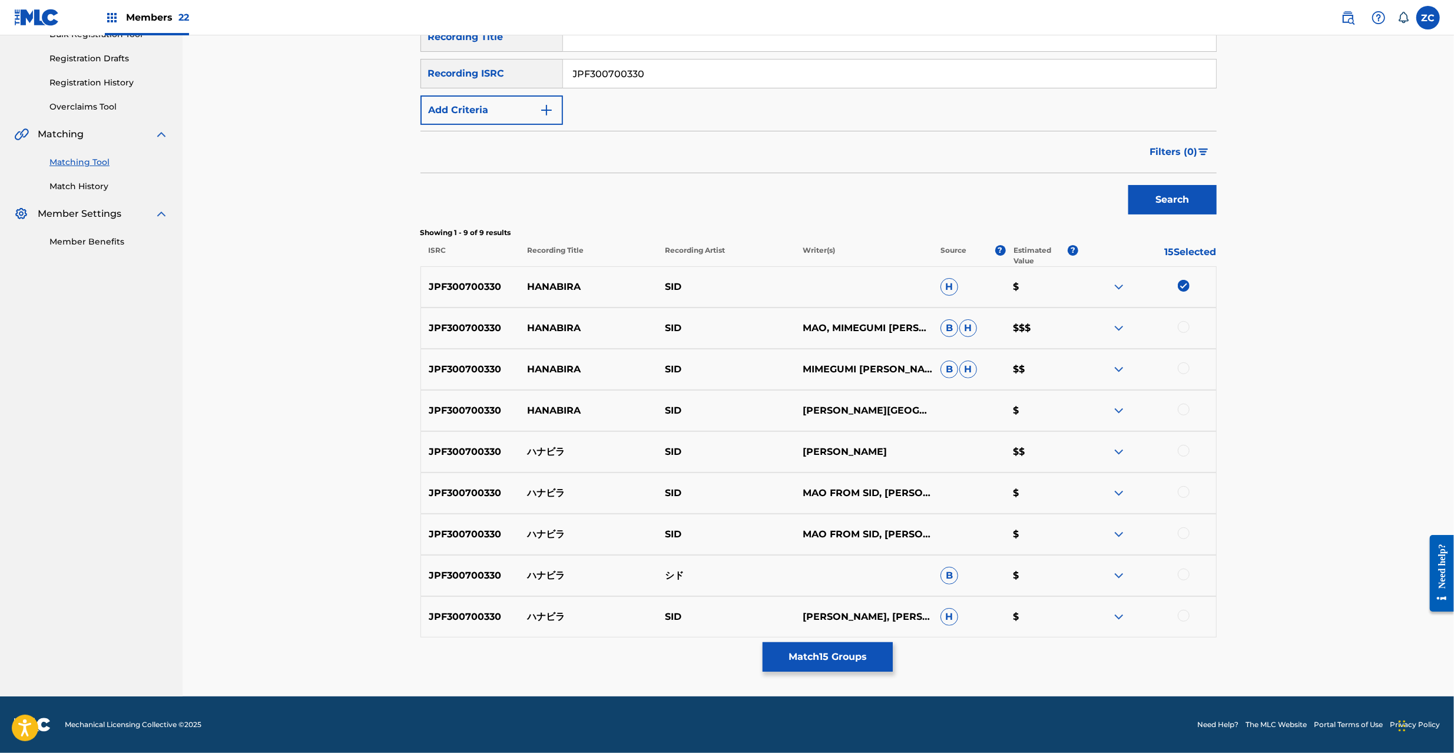
click at [1185, 323] on div at bounding box center [1184, 327] width 12 height 12
click at [1186, 372] on div at bounding box center [1184, 368] width 12 height 12
click at [1185, 407] on div at bounding box center [1184, 409] width 12 height 12
click at [1182, 450] on div at bounding box center [1184, 451] width 12 height 12
click at [1181, 495] on div at bounding box center [1184, 492] width 12 height 12
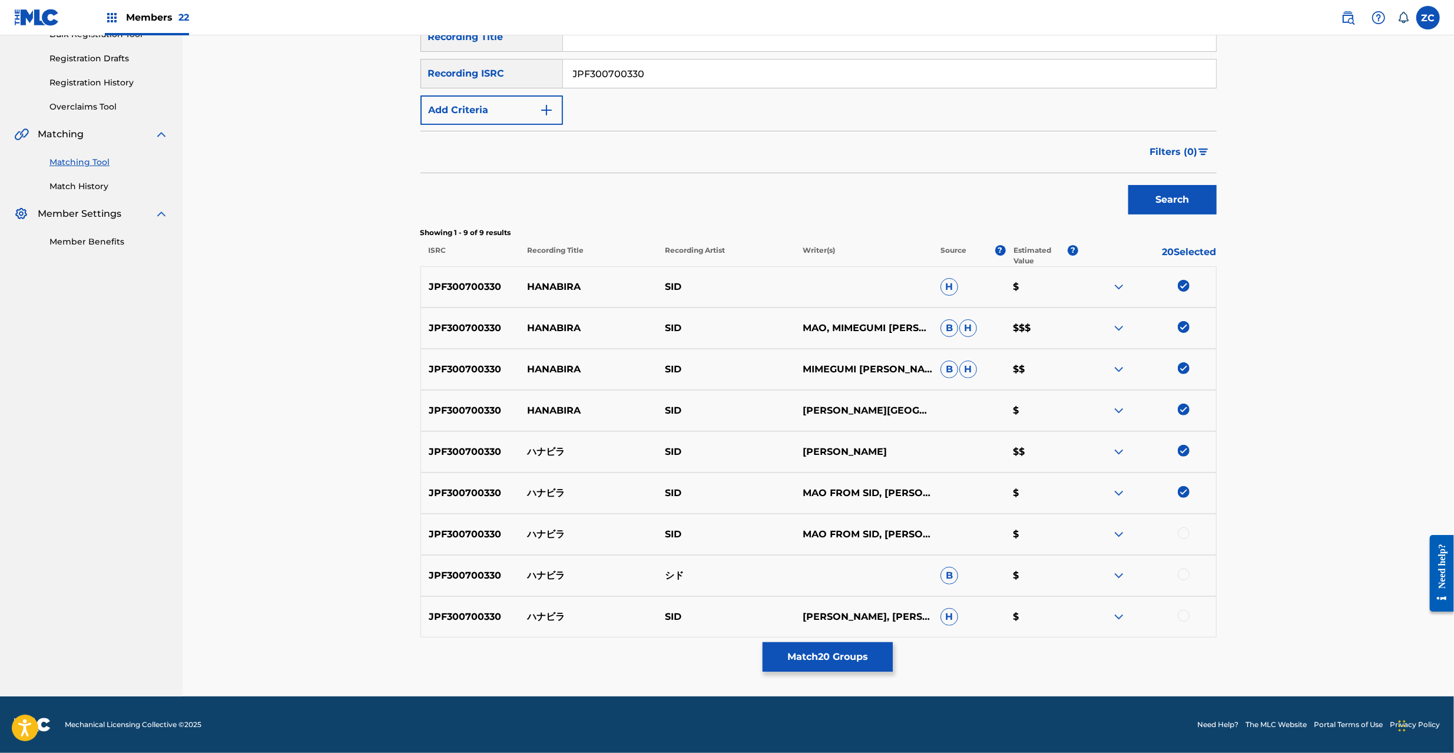
click at [1181, 531] on div at bounding box center [1184, 533] width 12 height 12
click at [1180, 574] on div at bounding box center [1184, 574] width 12 height 12
click at [1185, 614] on div at bounding box center [1184, 615] width 12 height 12
click at [776, 81] on input "JPF300700330" at bounding box center [889, 73] width 653 height 28
paste input "U982207431"
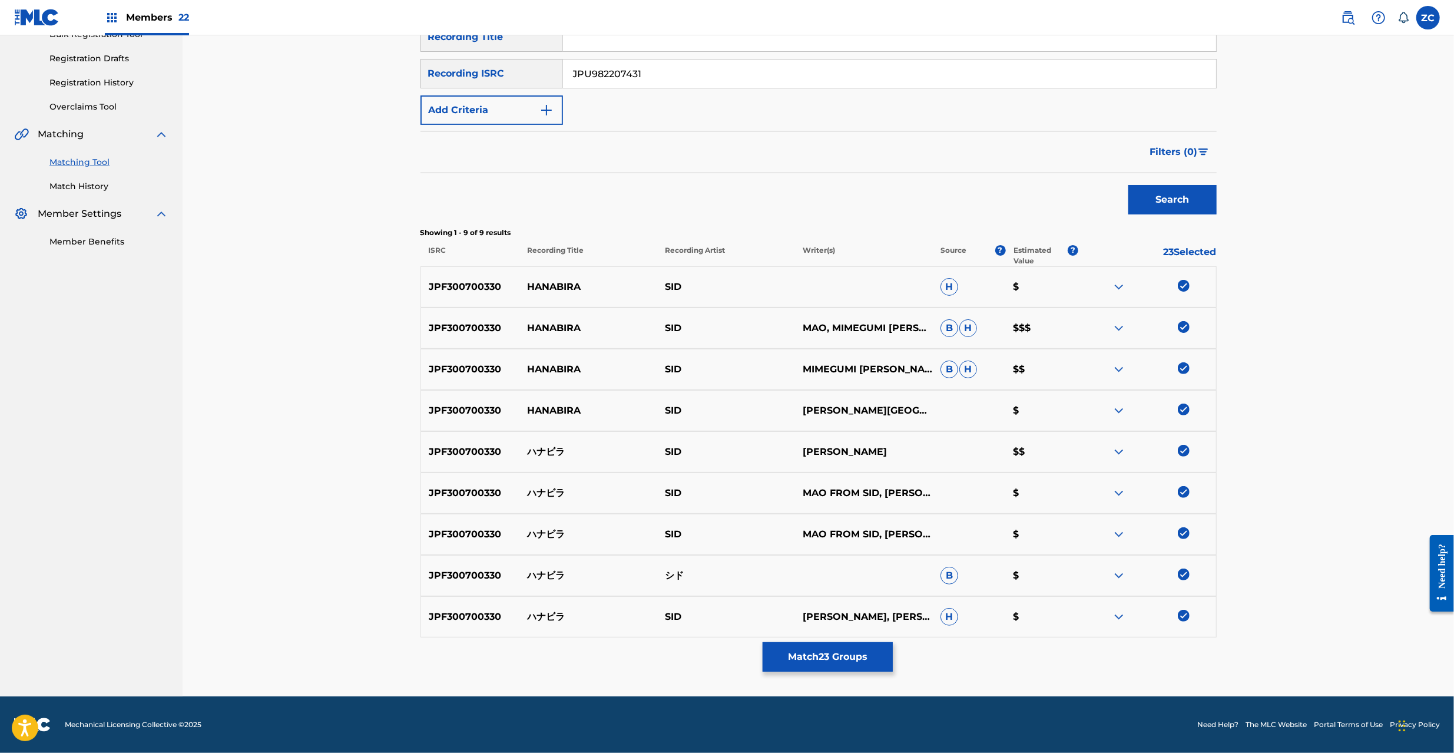
type input "JPU982207431"
click at [1176, 204] on button "Search" at bounding box center [1172, 199] width 88 height 29
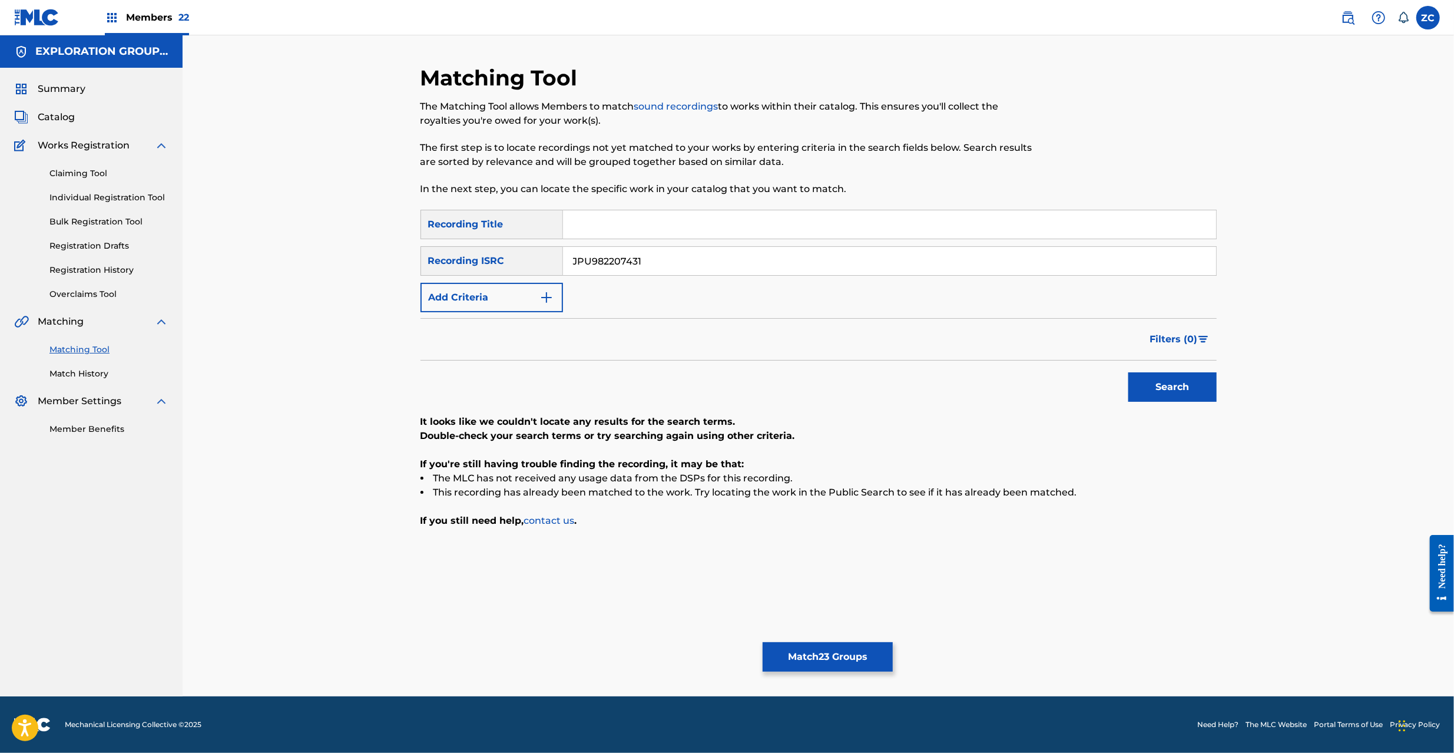
click at [846, 651] on button "Match 23 Groups" at bounding box center [828, 656] width 130 height 29
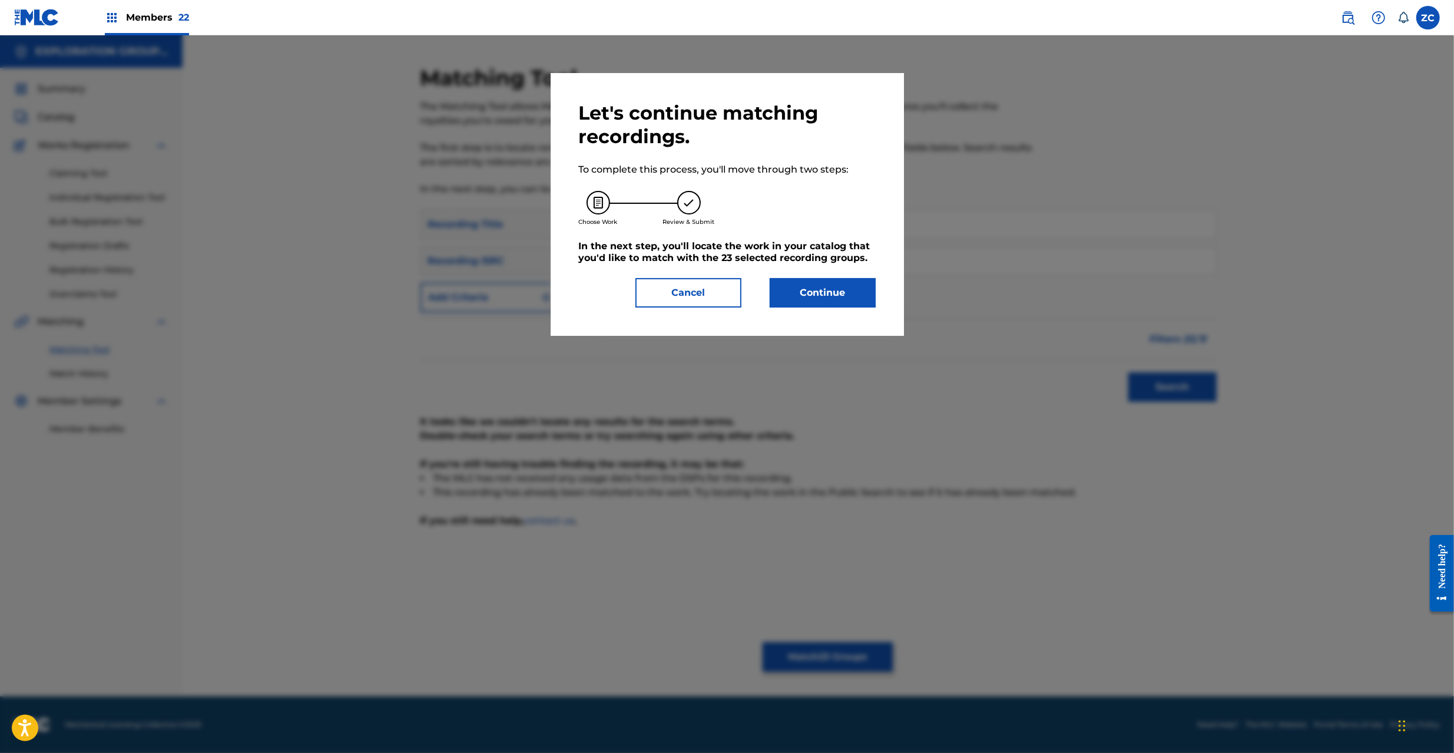
click at [825, 294] on button "Continue" at bounding box center [823, 292] width 106 height 29
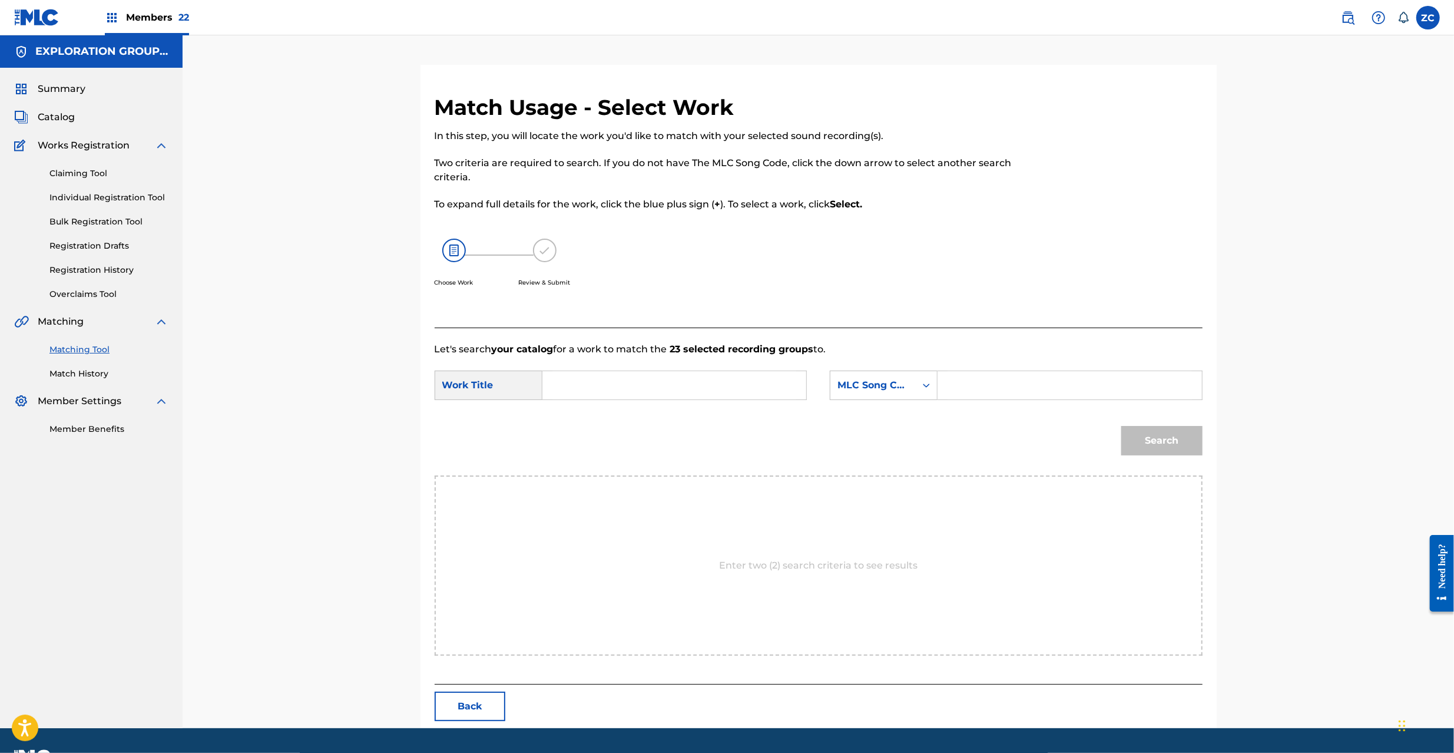
click at [627, 384] on input "Search Form" at bounding box center [674, 385] width 244 height 28
paste input "Hanabira HC0FDA"
click at [656, 382] on input "Hanabira HC0FDA" at bounding box center [674, 385] width 244 height 28
type input "Hanabira"
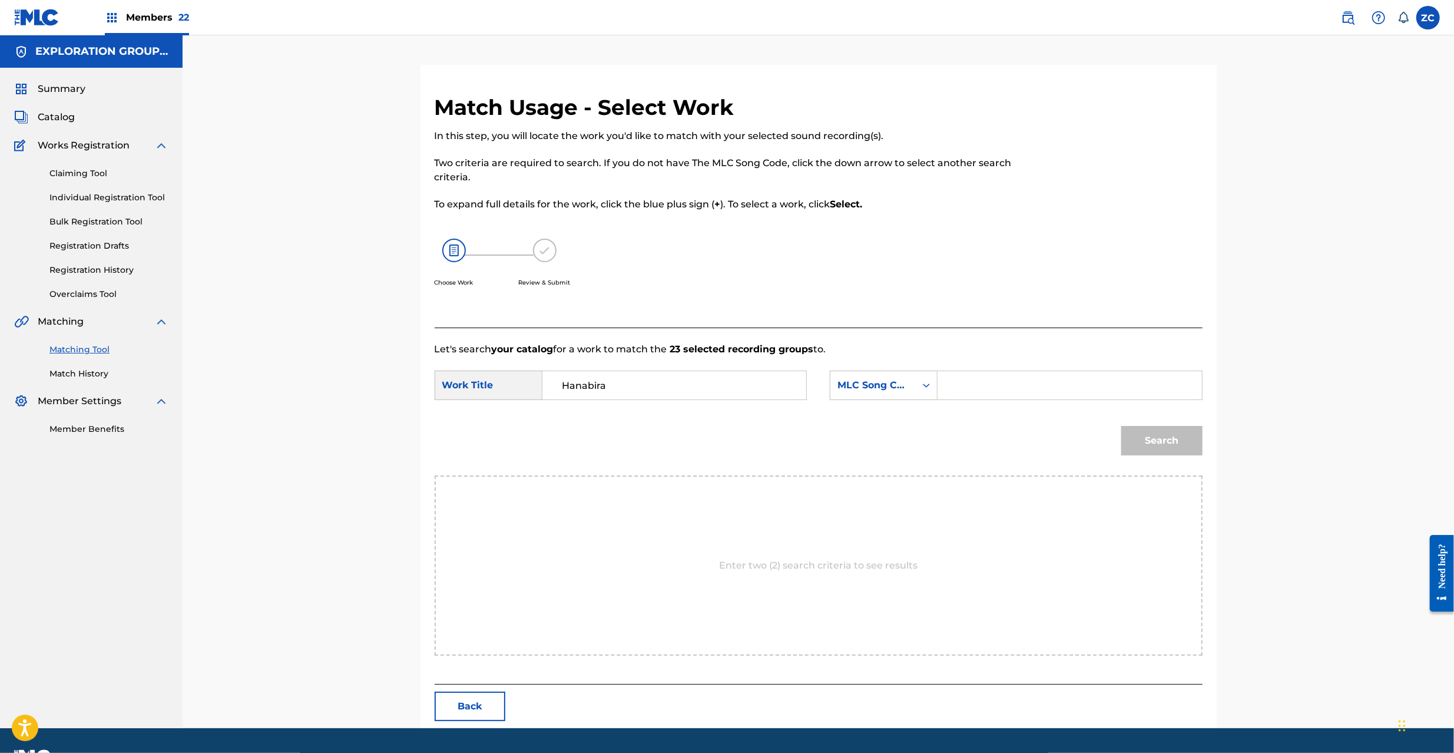
paste input "HC0FDA"
drag, startPoint x: 1009, startPoint y: 382, endPoint x: 1027, endPoint y: 385, distance: 18.5
click at [1009, 382] on input "HC0FDA" at bounding box center [1069, 385] width 244 height 28
type input "HC0FDA"
click at [1171, 434] on button "Search" at bounding box center [1161, 440] width 81 height 29
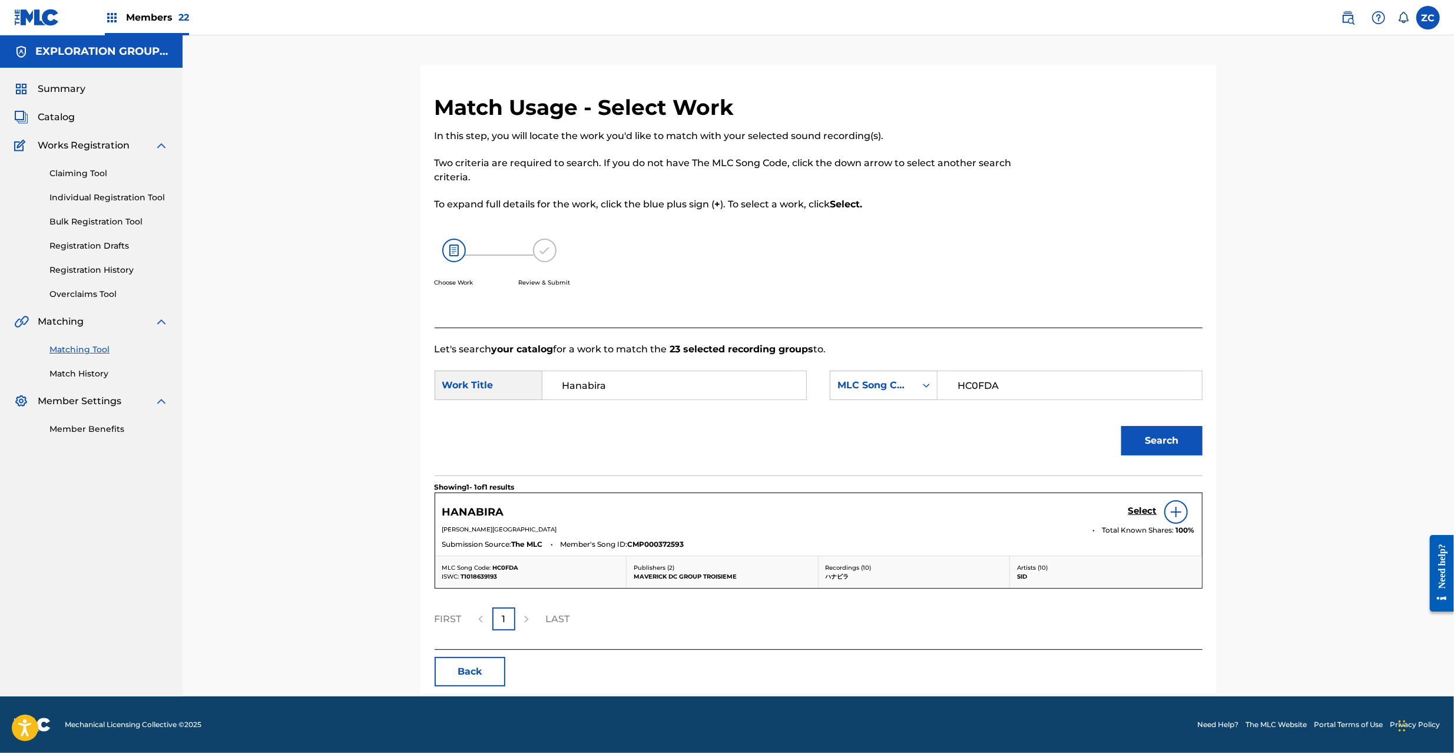
click at [1142, 514] on h5 "Select" at bounding box center [1142, 510] width 29 height 11
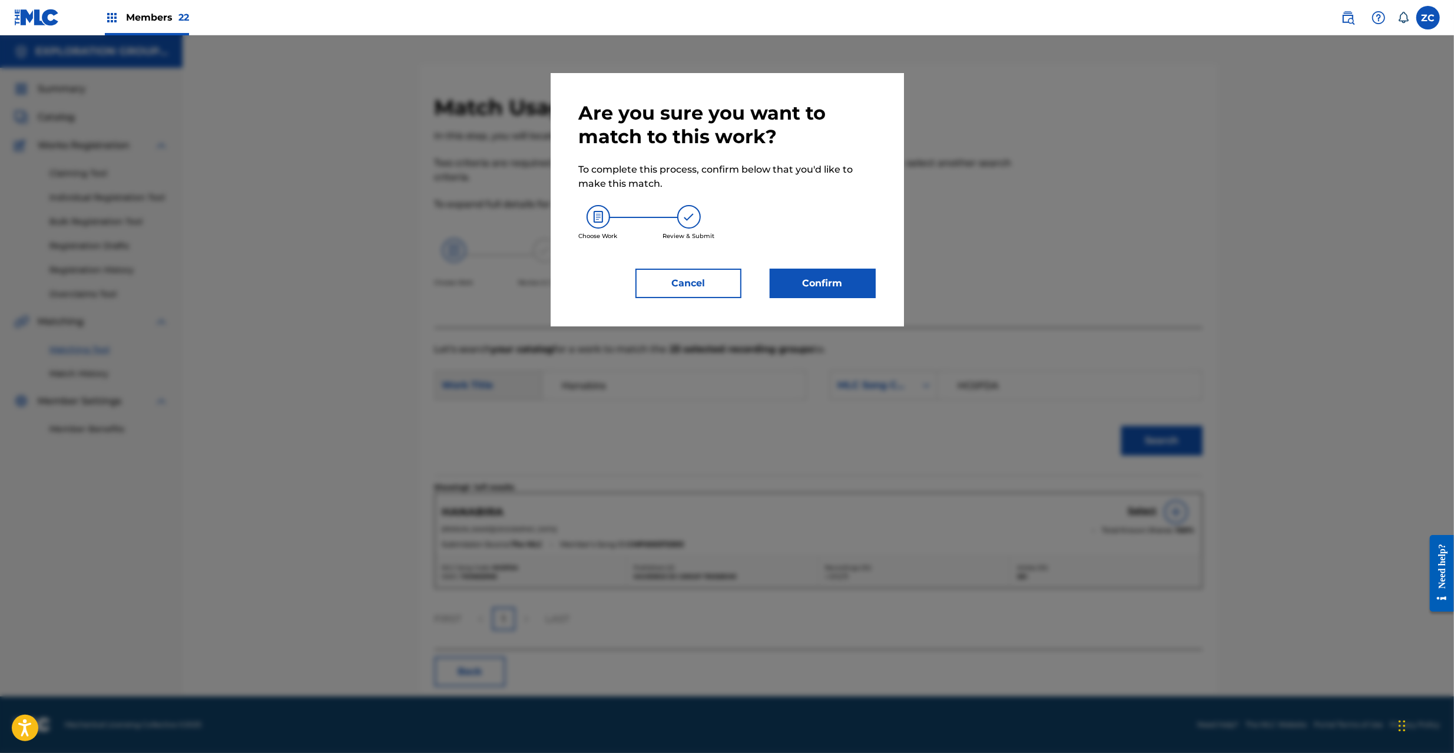
click at [855, 293] on button "Confirm" at bounding box center [823, 283] width 106 height 29
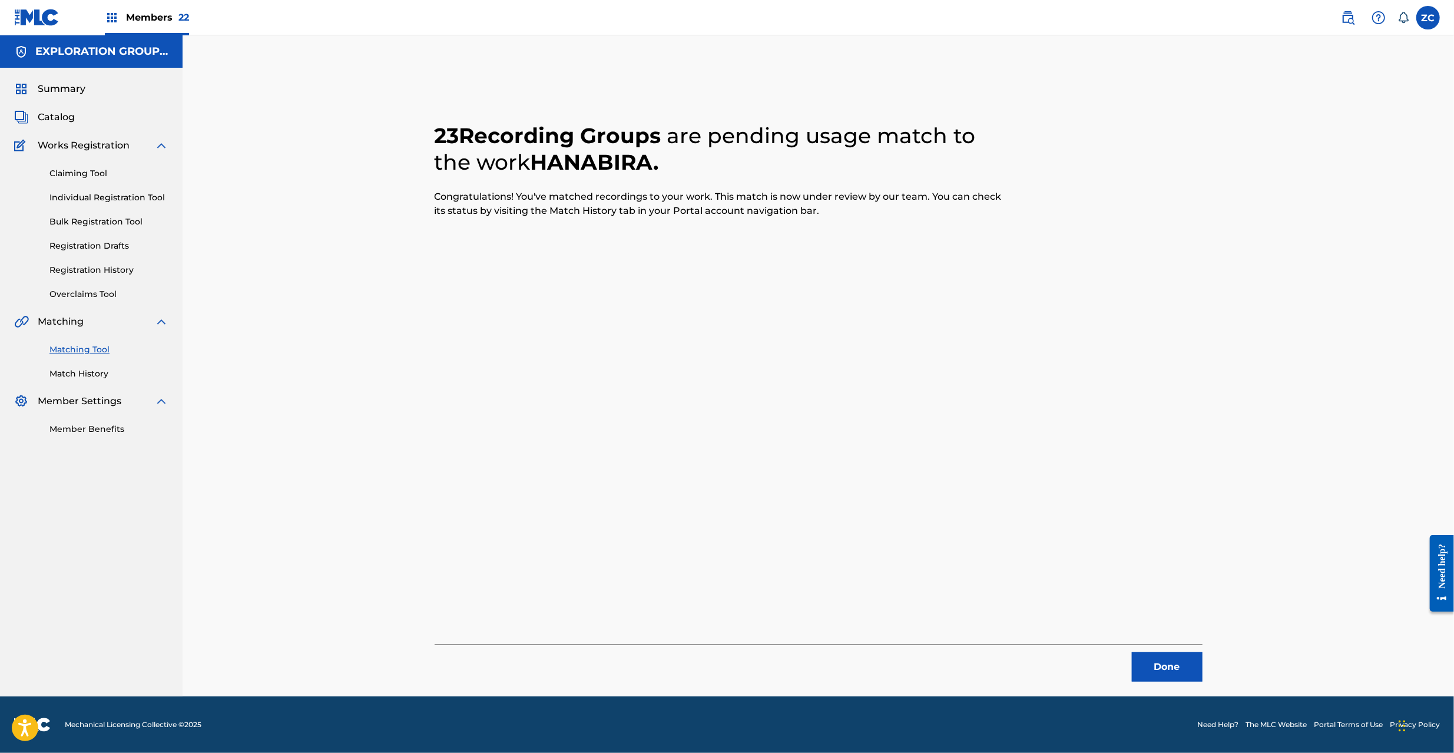
click at [1169, 665] on button "Done" at bounding box center [1167, 666] width 71 height 29
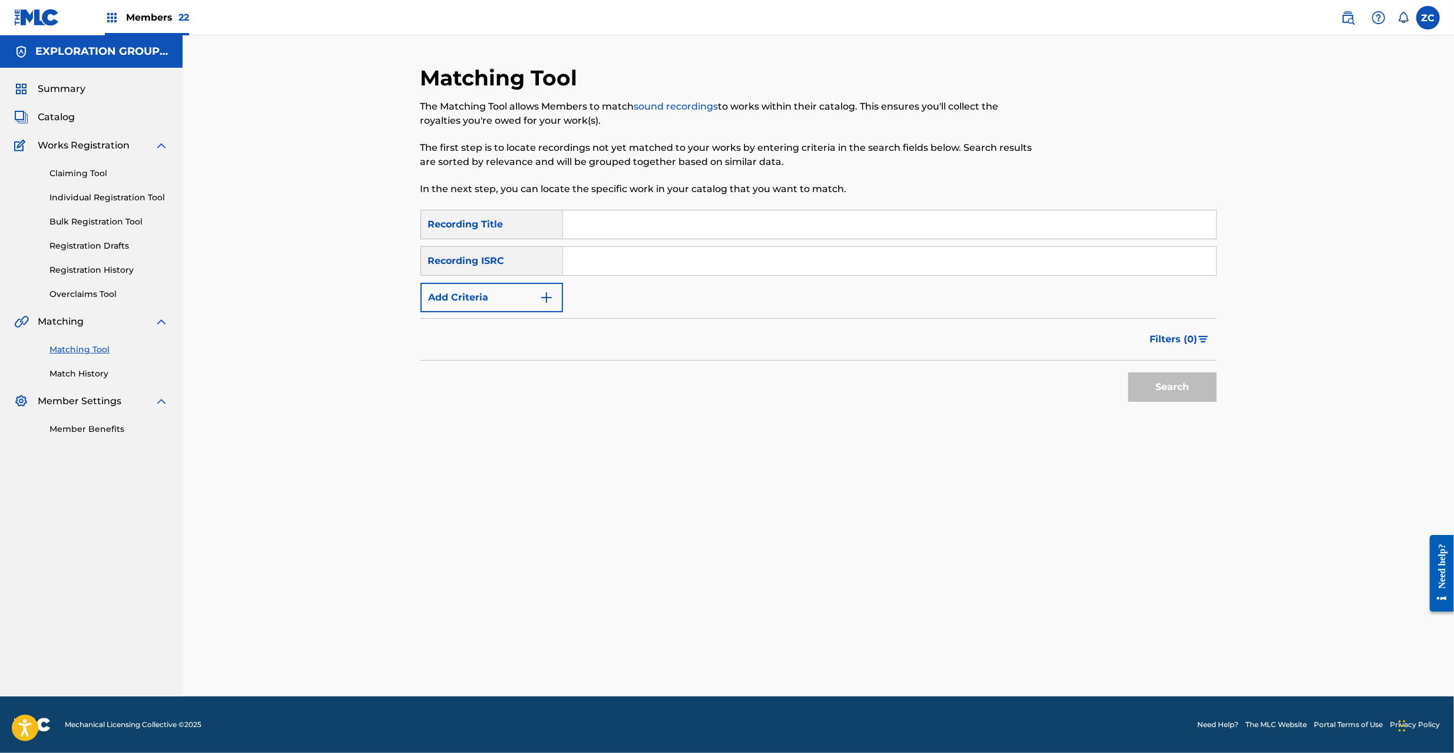
drag, startPoint x: 894, startPoint y: 269, endPoint x: 927, endPoint y: 287, distance: 38.0
click at [894, 269] on input "Search Form" at bounding box center [889, 261] width 653 height 28
paste input "JPF300000140"
drag, startPoint x: 1195, startPoint y: 396, endPoint x: 1172, endPoint y: 346, distance: 54.8
click at [1195, 395] on button "Search" at bounding box center [1172, 386] width 88 height 29
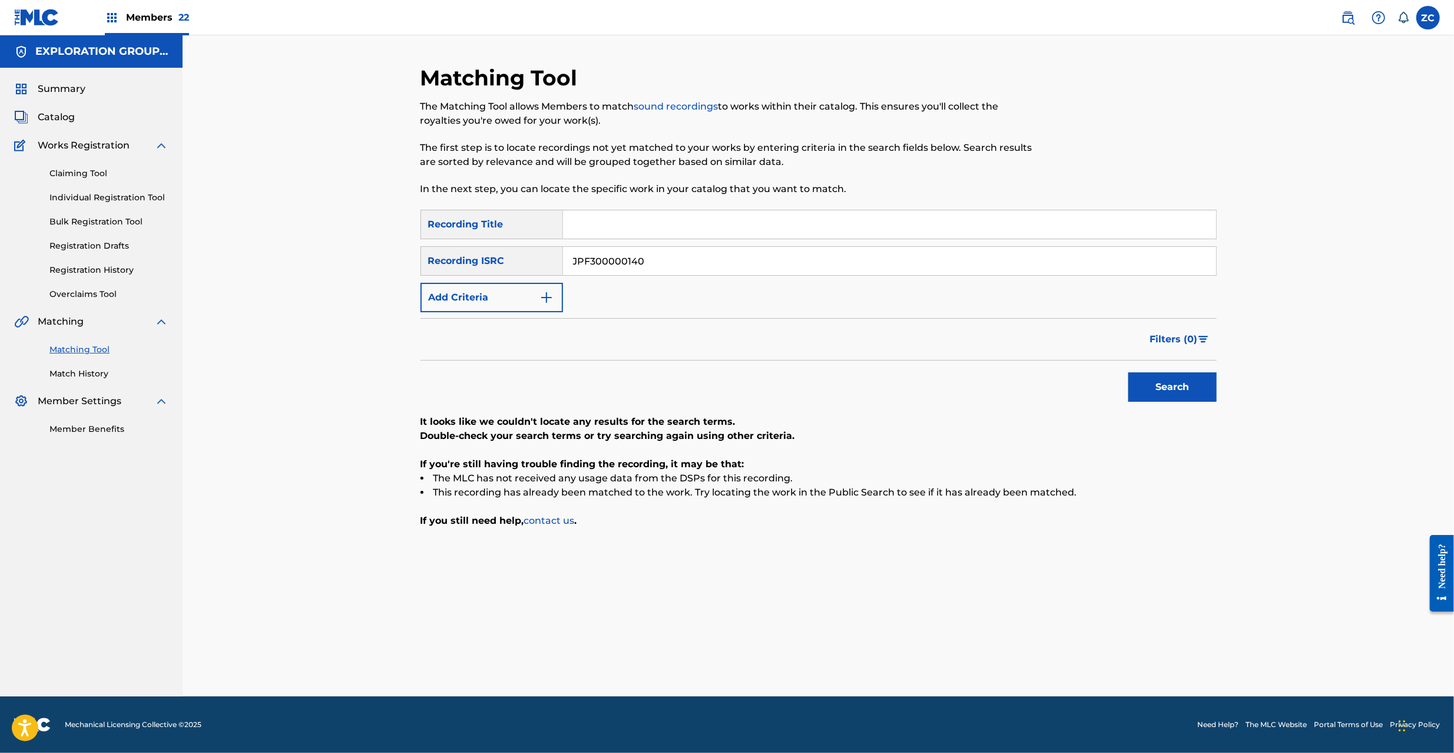
click at [735, 251] on input "JPF300000140" at bounding box center [889, 261] width 653 height 28
paste input "PO0090239"
type input "JPPO00902390"
click at [1162, 382] on button "Search" at bounding box center [1172, 386] width 88 height 29
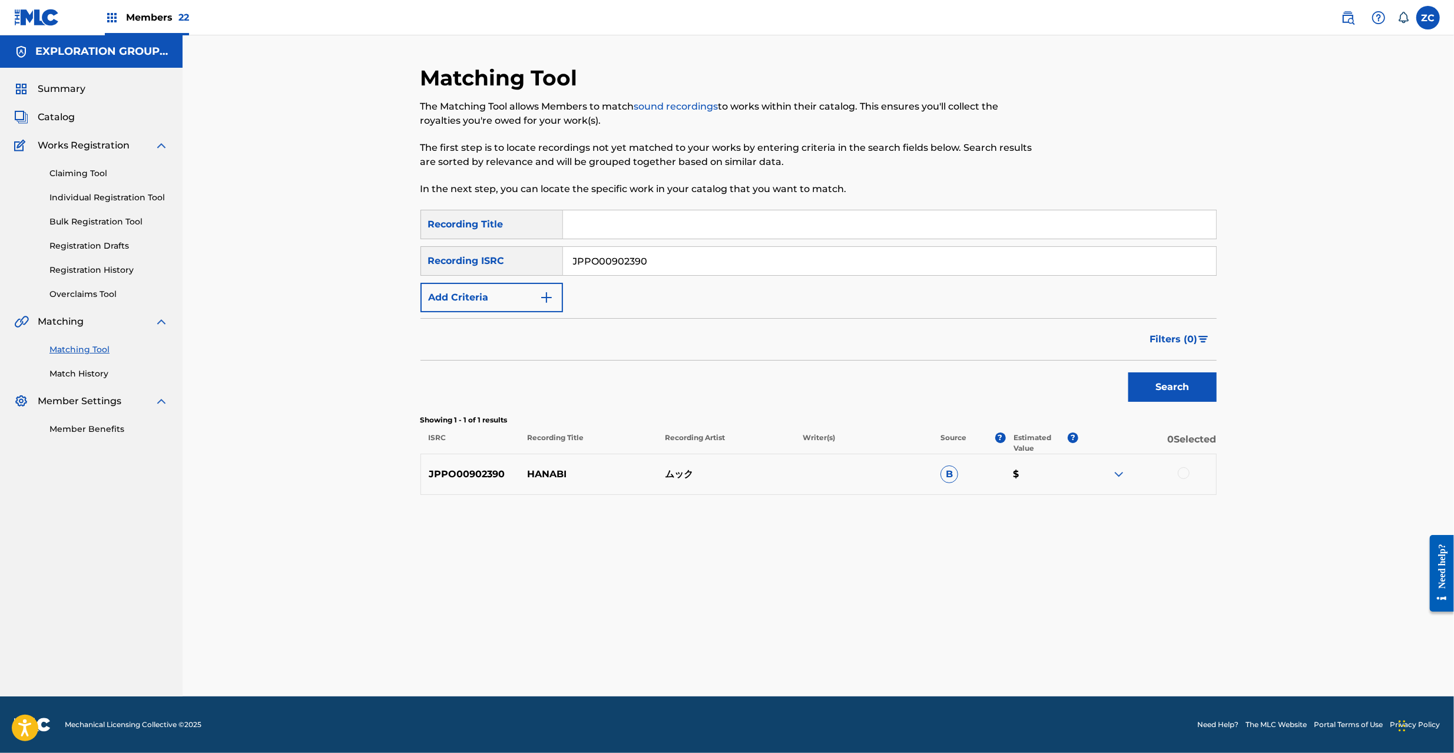
click at [1178, 473] on div at bounding box center [1184, 473] width 12 height 12
click at [820, 643] on button "Match 1 Group" at bounding box center [828, 656] width 130 height 29
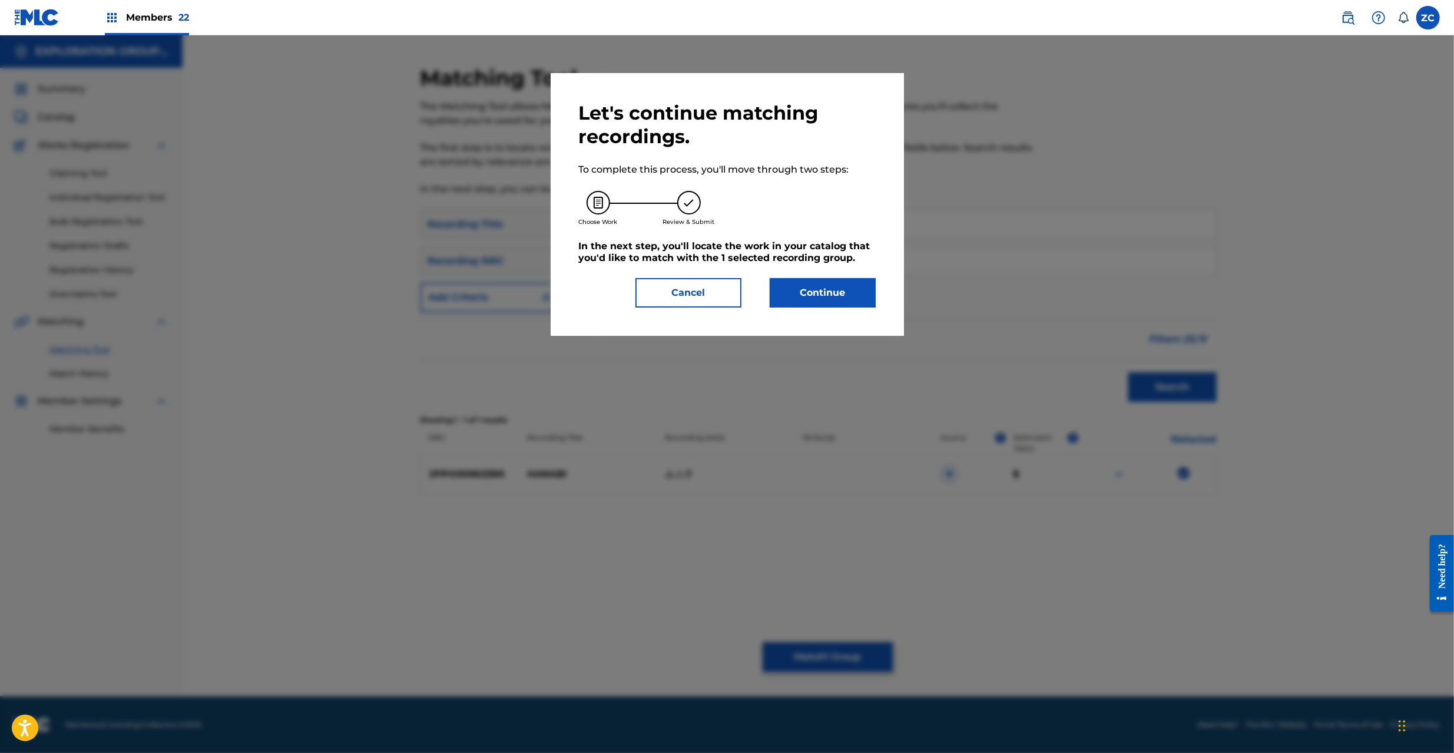
click at [798, 296] on button "Continue" at bounding box center [823, 292] width 106 height 29
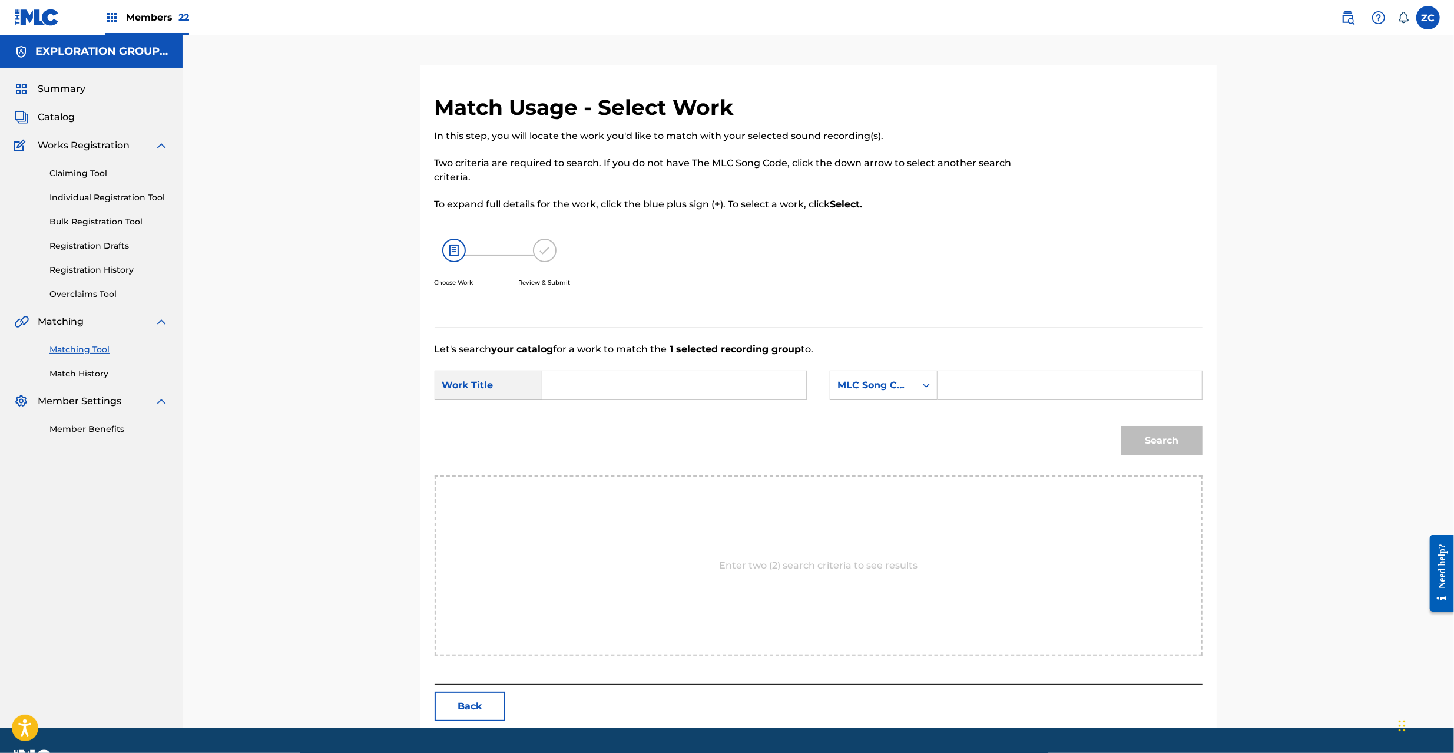
drag, startPoint x: 680, startPoint y: 387, endPoint x: 667, endPoint y: 385, distance: 13.1
click at [680, 386] on input "Search Form" at bounding box center [674, 385] width 244 height 28
paste input "Hanabi H5746R"
click at [625, 386] on input "Hanabi H5746R" at bounding box center [674, 385] width 244 height 28
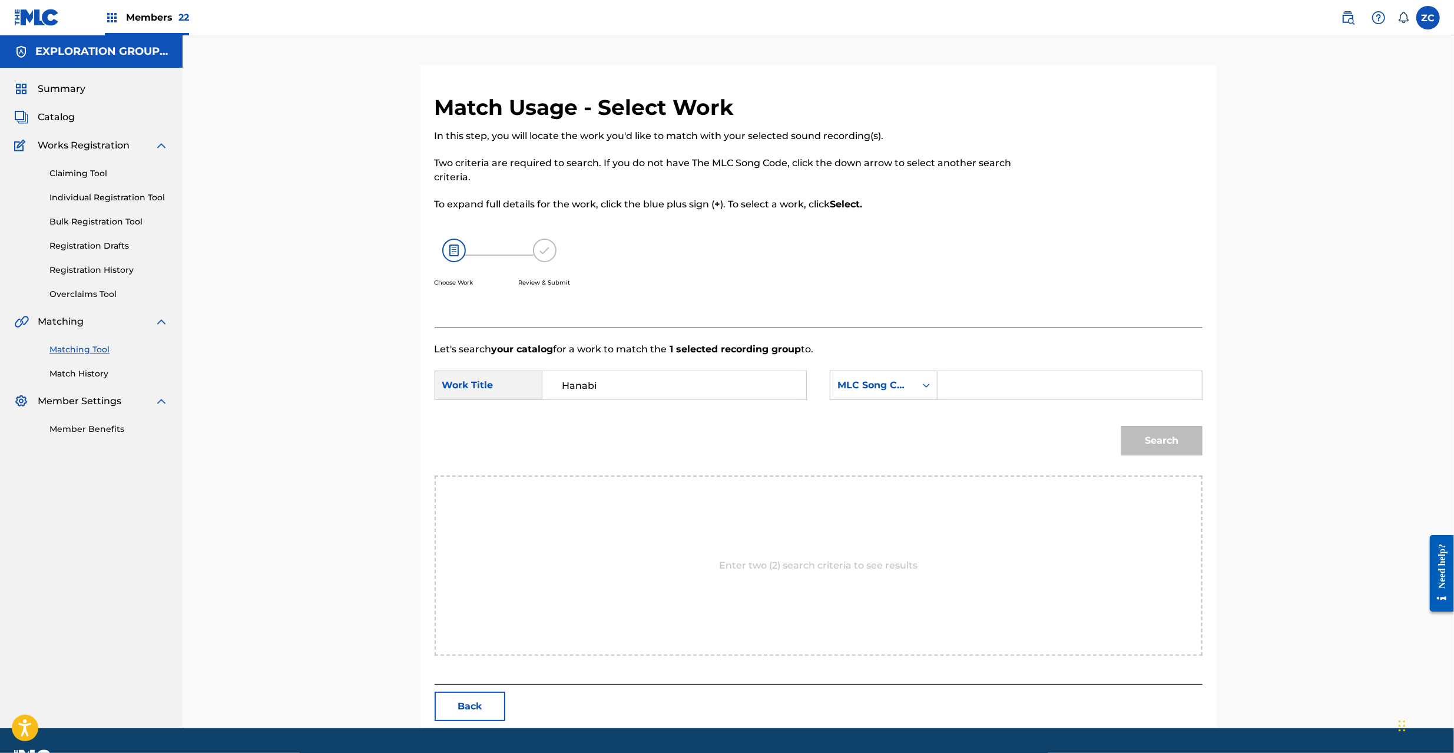
type input "Hanabi"
click at [1066, 385] on input "Search Form" at bounding box center [1069, 385] width 244 height 28
paste input "H5746R"
type input "H5746R"
click at [1173, 436] on button "Search" at bounding box center [1161, 440] width 81 height 29
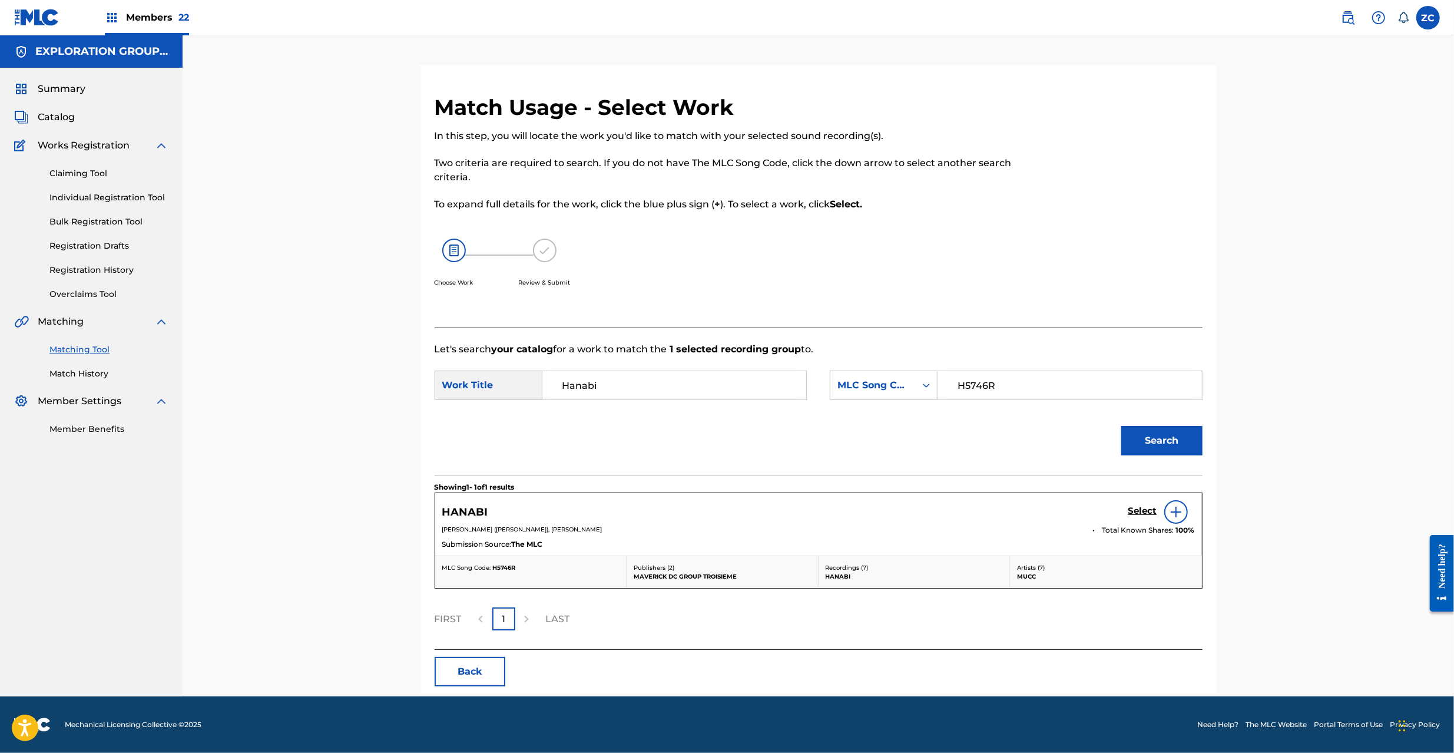
click at [1139, 515] on h5 "Select" at bounding box center [1142, 510] width 29 height 11
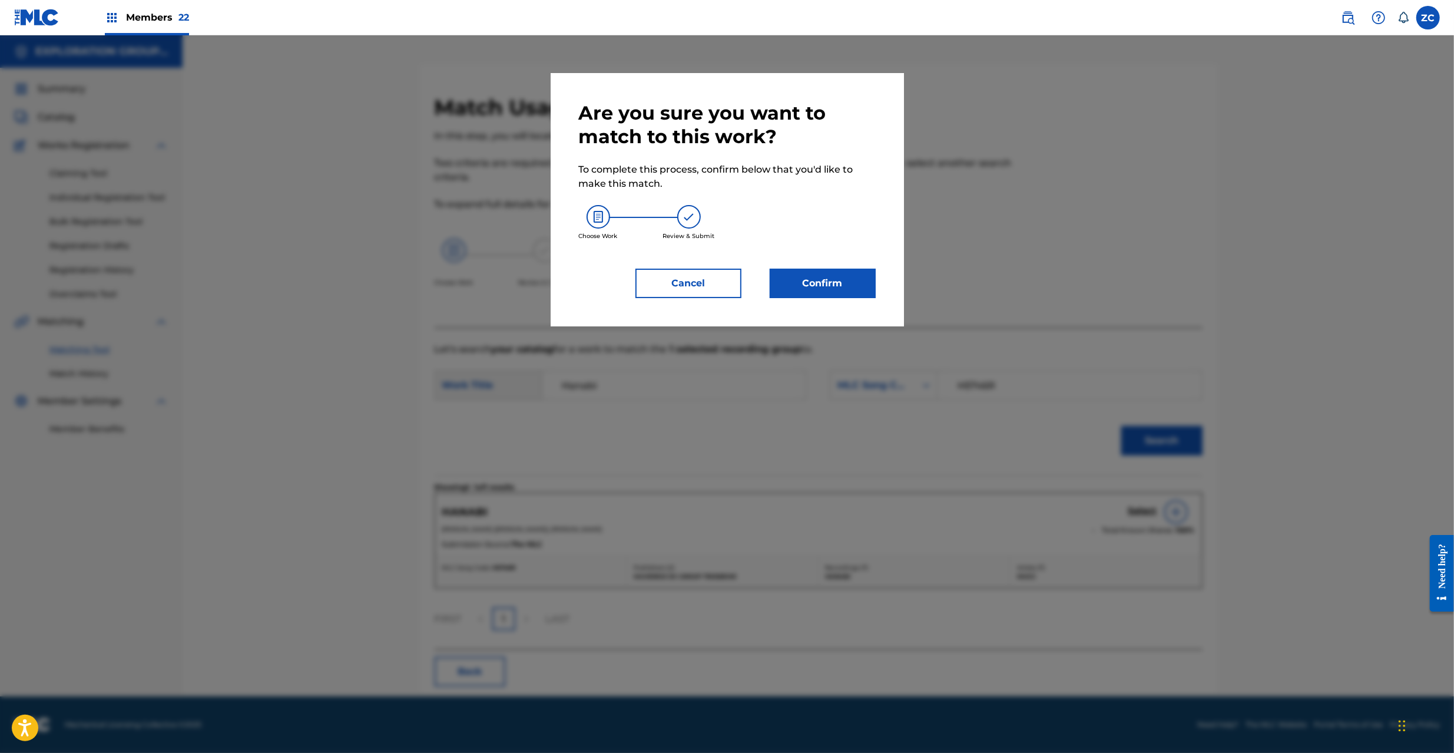
click at [811, 283] on button "Confirm" at bounding box center [823, 283] width 106 height 29
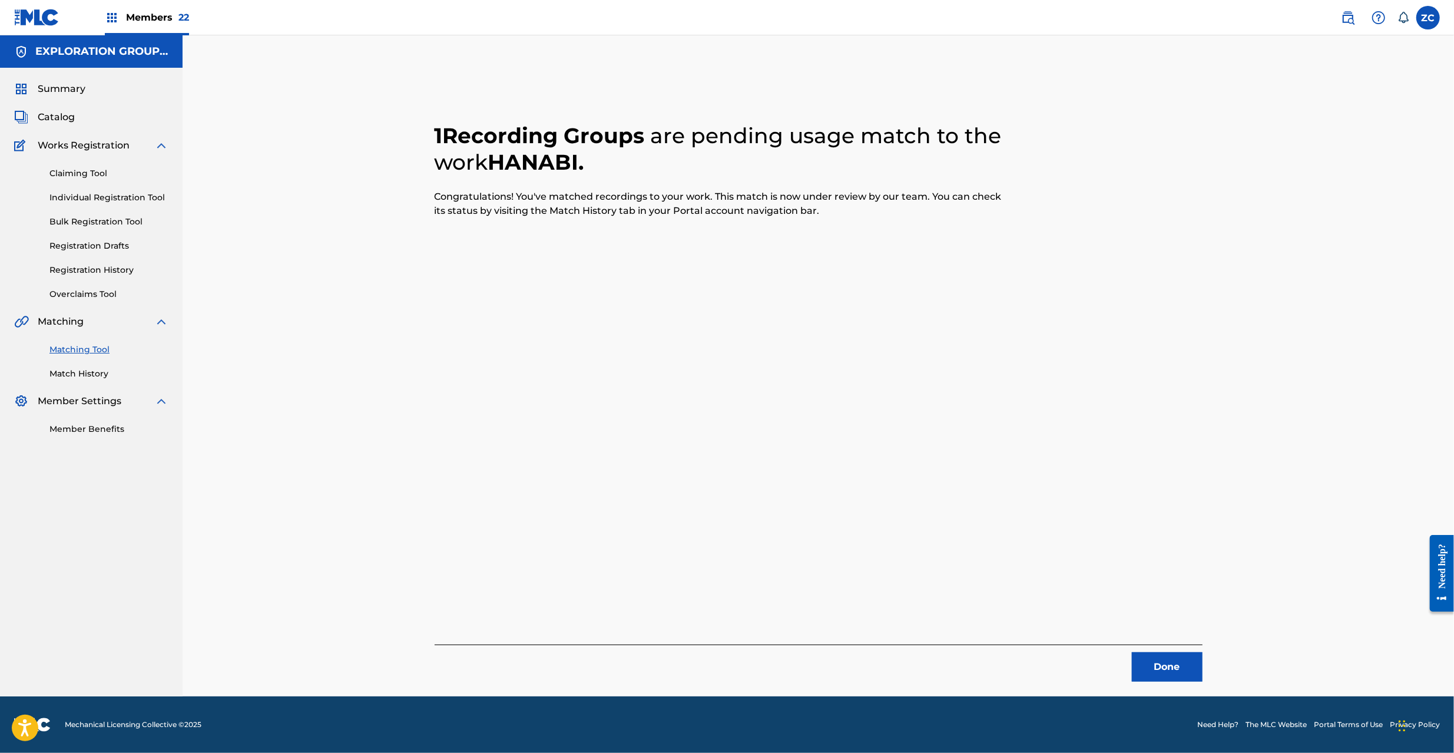
click at [1158, 655] on button "Done" at bounding box center [1167, 666] width 71 height 29
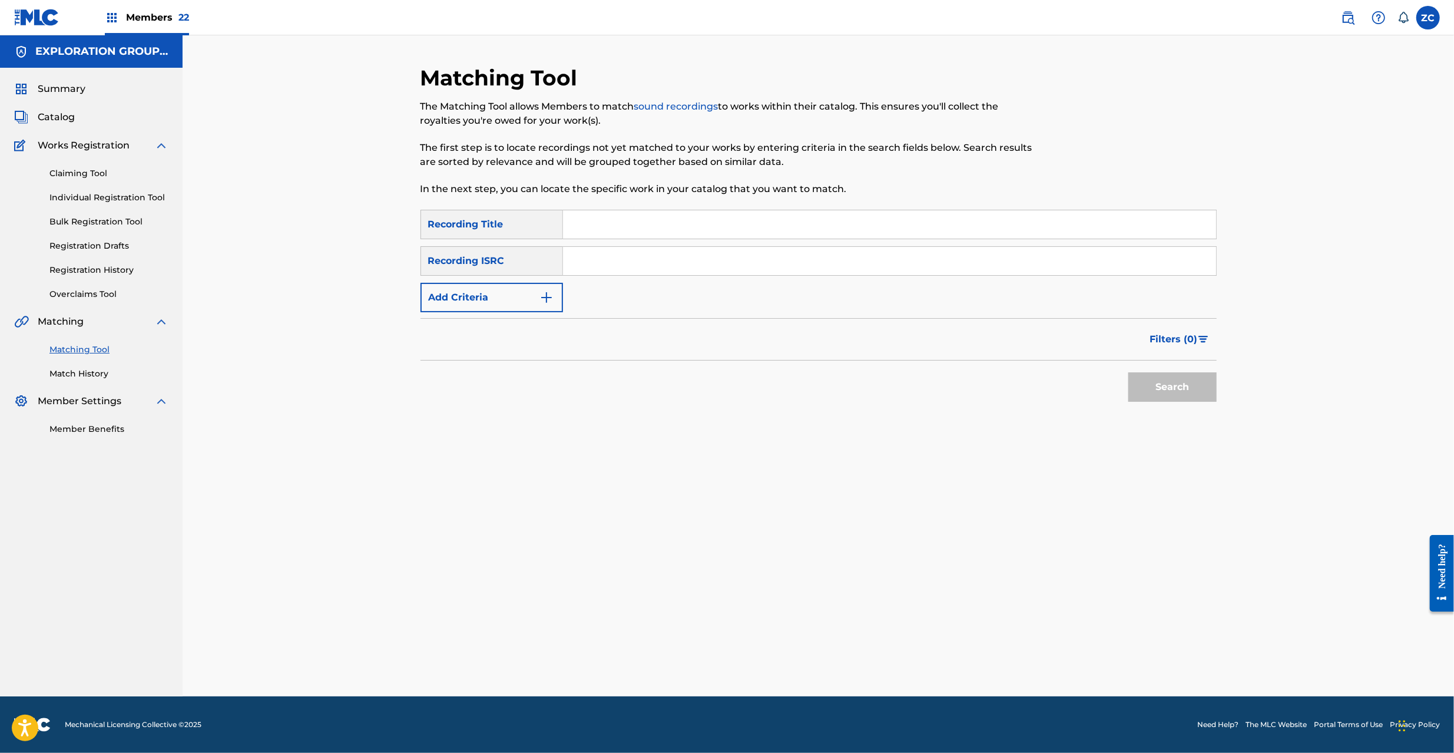
drag, startPoint x: 685, startPoint y: 269, endPoint x: 696, endPoint y: 272, distance: 11.0
click at [685, 269] on input "Search Form" at bounding box center [889, 261] width 653 height 28
paste input "JPF301400129"
click at [1174, 386] on button "Search" at bounding box center [1172, 386] width 88 height 29
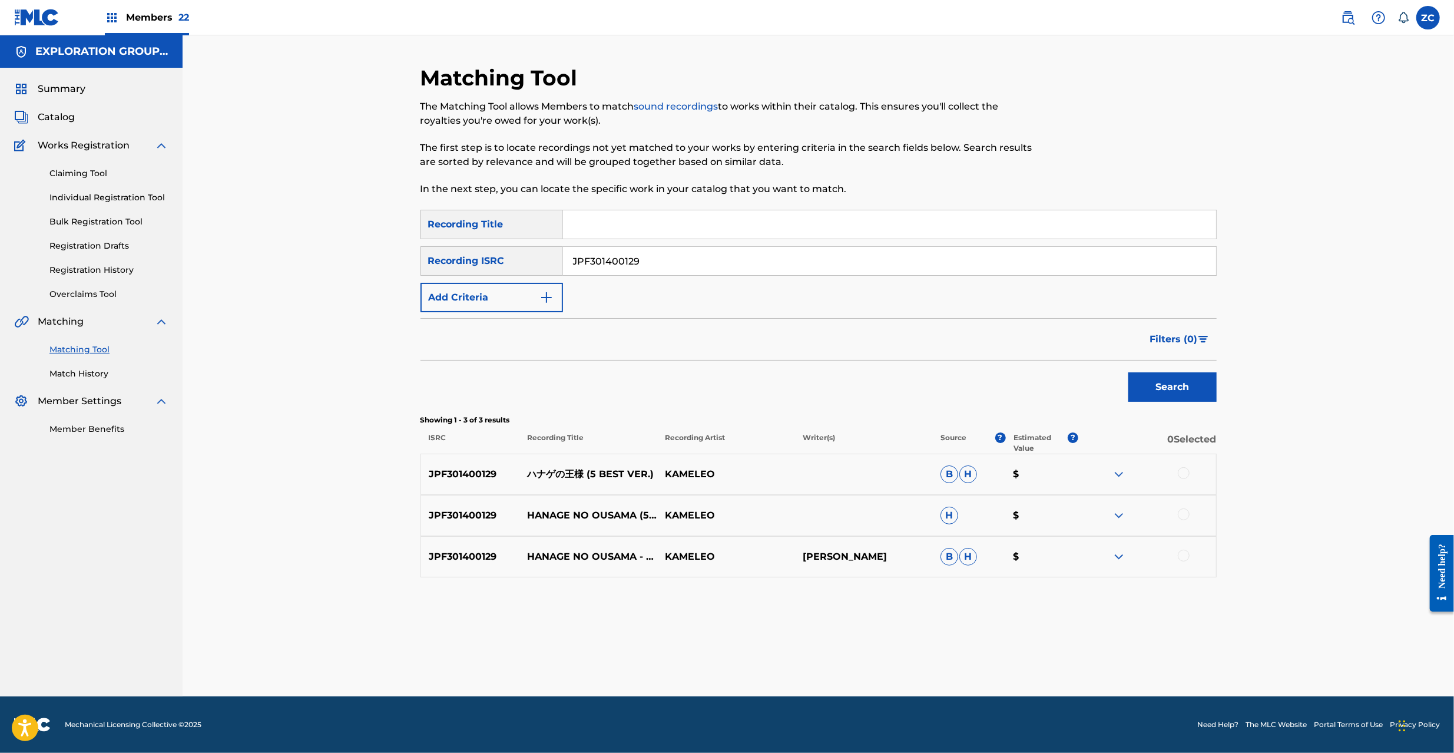
click at [1181, 472] on div at bounding box center [1184, 473] width 12 height 12
drag, startPoint x: 1186, startPoint y: 512, endPoint x: 1186, endPoint y: 530, distance: 18.3
click at [1186, 512] on div at bounding box center [1184, 514] width 12 height 12
click at [1185, 554] on div at bounding box center [1184, 555] width 12 height 12
click at [718, 267] on input "JPF301400129" at bounding box center [889, 261] width 653 height 28
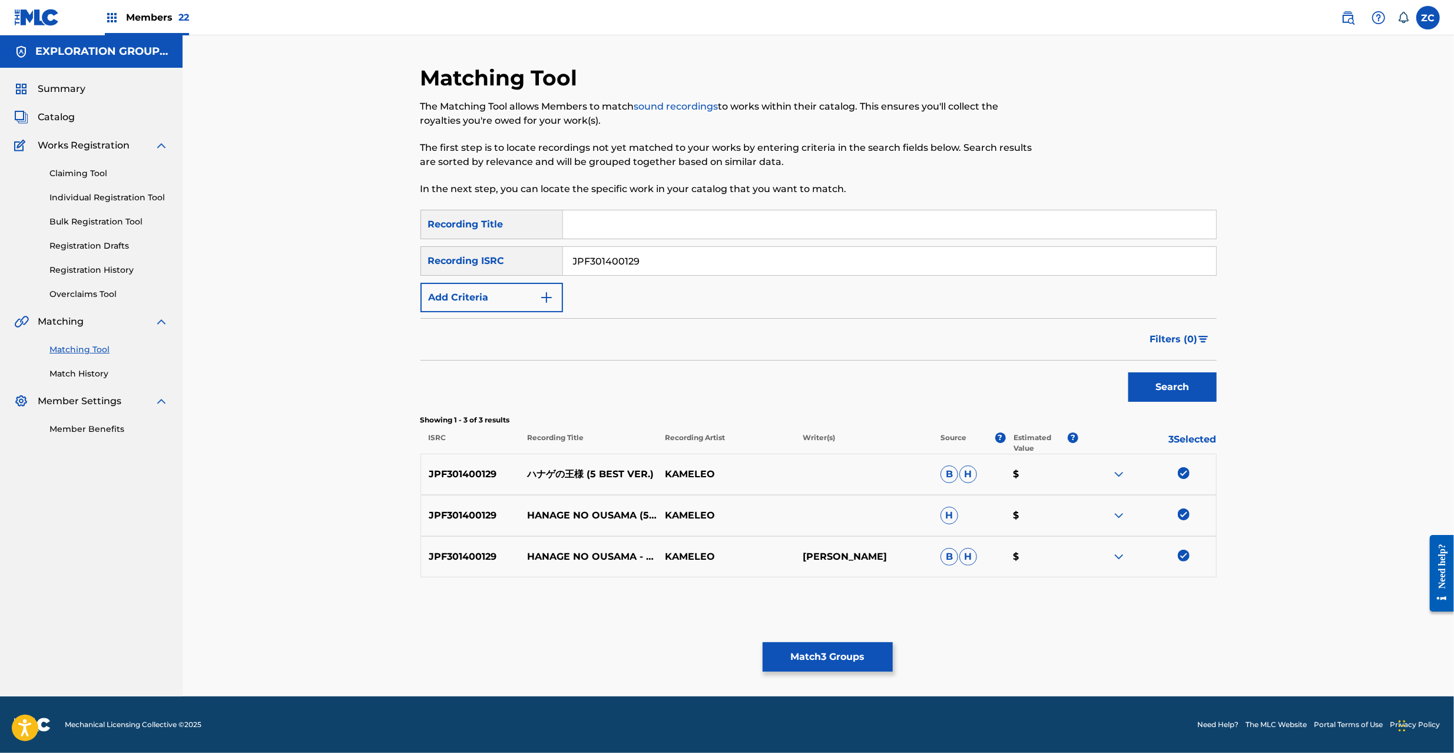
paste input "300003"
type input "JPF301300003"
click at [1178, 385] on button "Search" at bounding box center [1172, 386] width 88 height 29
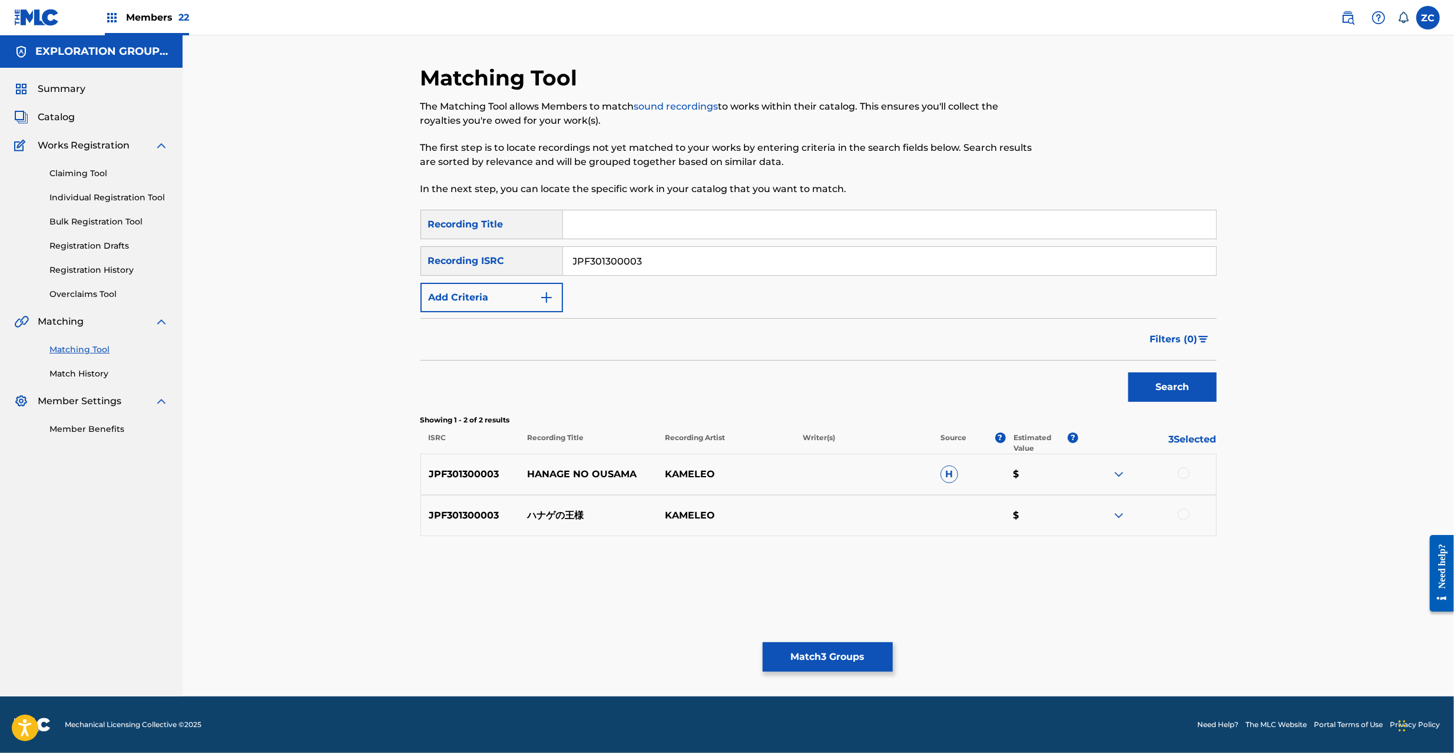
click at [1188, 471] on div at bounding box center [1184, 473] width 12 height 12
click at [1185, 515] on div at bounding box center [1184, 514] width 12 height 12
click at [835, 657] on button "Match 5 Groups" at bounding box center [828, 656] width 130 height 29
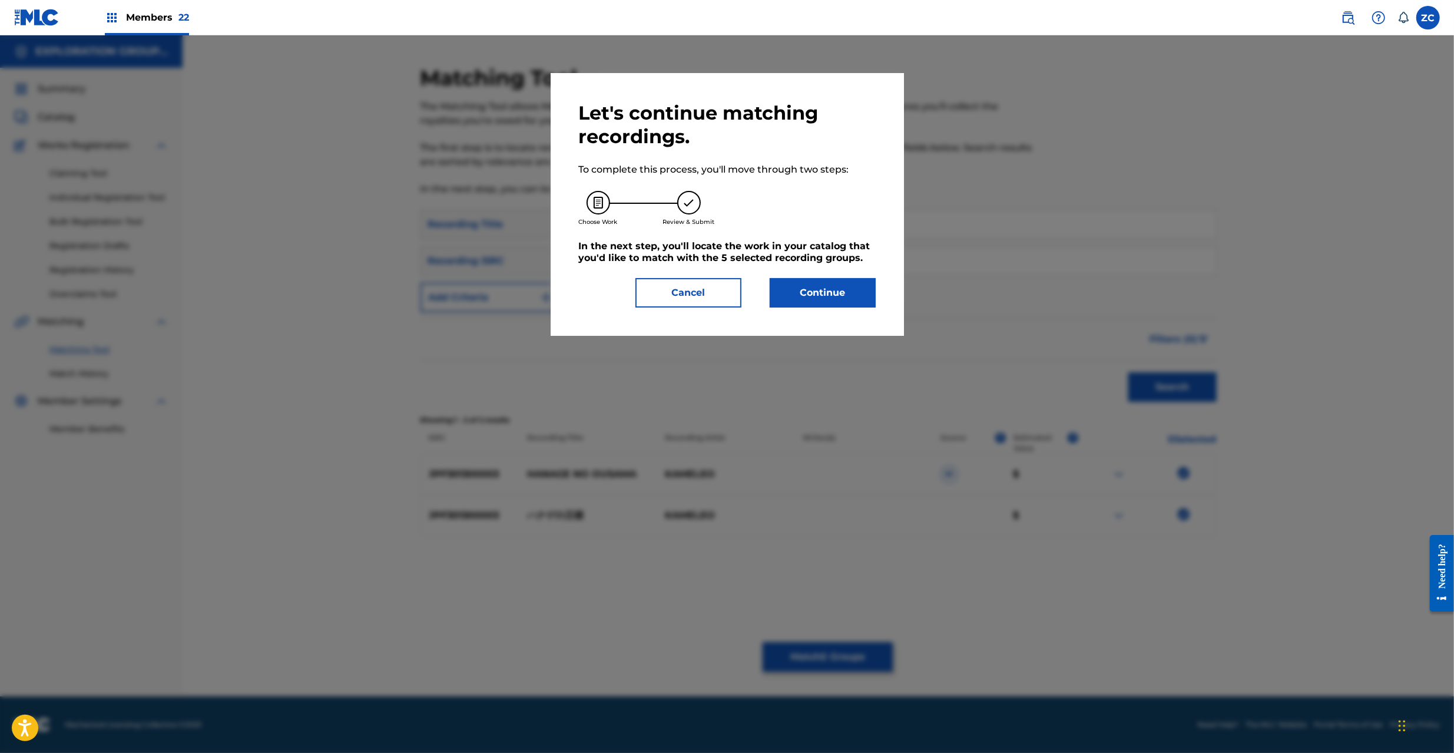
click at [833, 283] on button "Continue" at bounding box center [823, 292] width 106 height 29
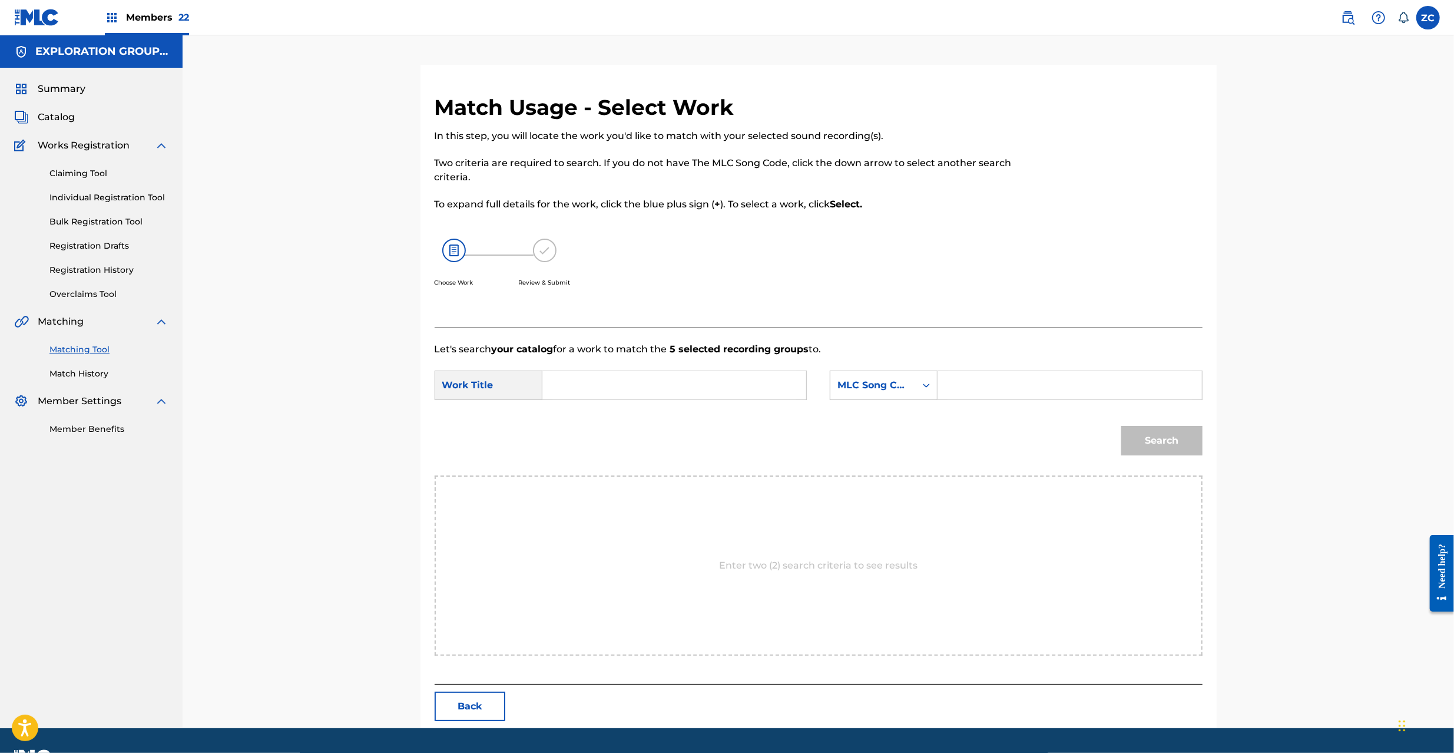
click at [720, 379] on input "Search Form" at bounding box center [674, 385] width 244 height 28
paste input "Hanageno Ousama HC0E9K"
click at [670, 387] on input "Hanageno Ousama HC0E9K" at bounding box center [674, 385] width 244 height 28
type input "Hanageno Ousama"
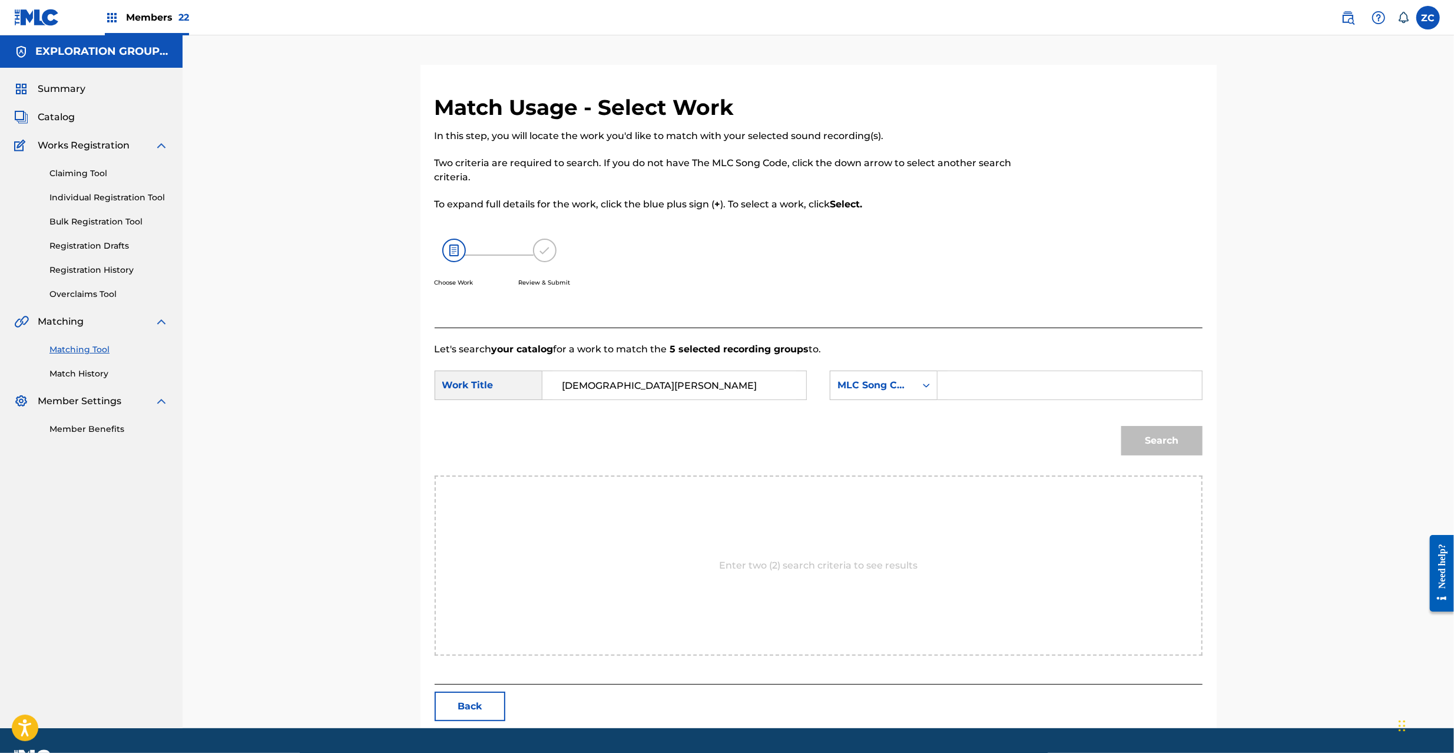
drag, startPoint x: 955, startPoint y: 389, endPoint x: 974, endPoint y: 389, distance: 19.4
click at [955, 389] on input "Search Form" at bounding box center [1069, 385] width 244 height 28
paste input "HC0E9K"
type input "HC0E9K"
click at [1174, 449] on button "Search" at bounding box center [1161, 440] width 81 height 29
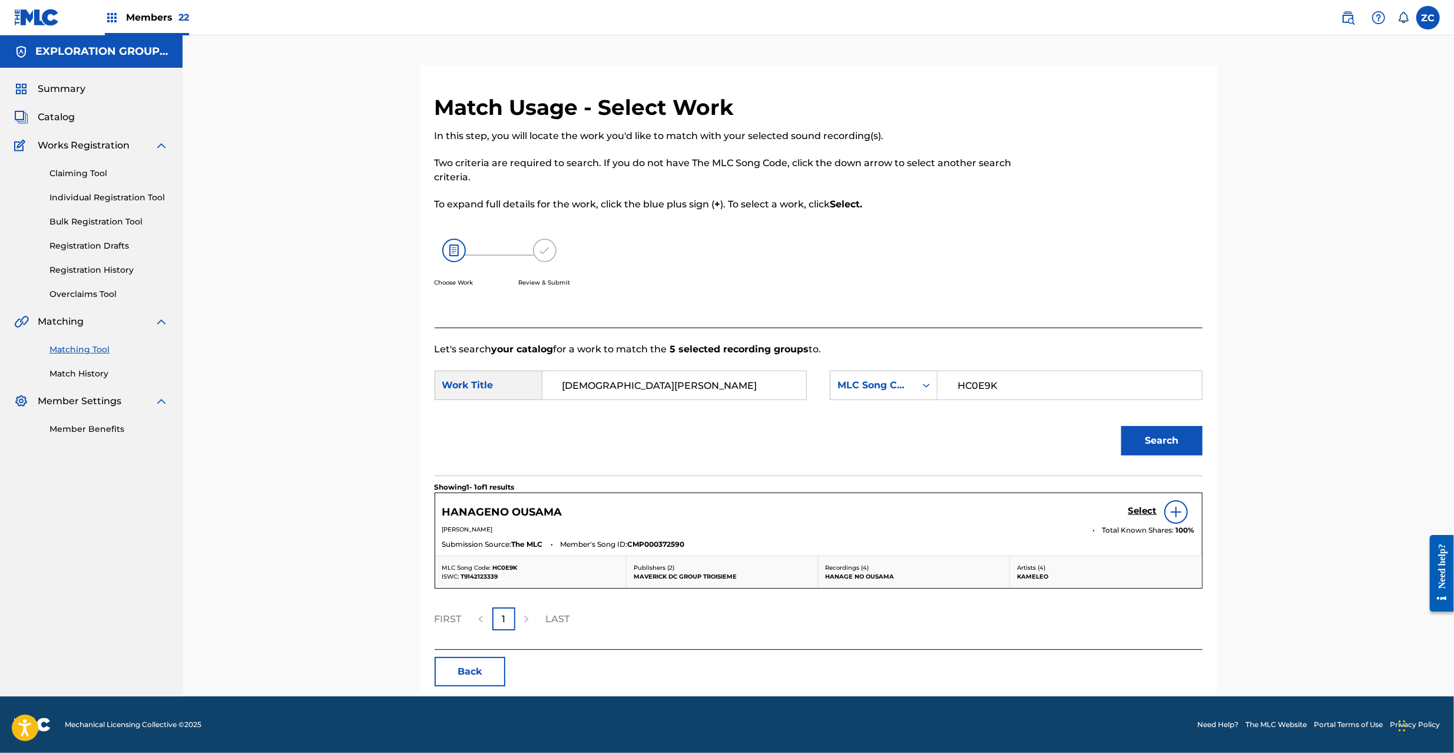
click at [1142, 506] on h5 "Select" at bounding box center [1142, 510] width 29 height 11
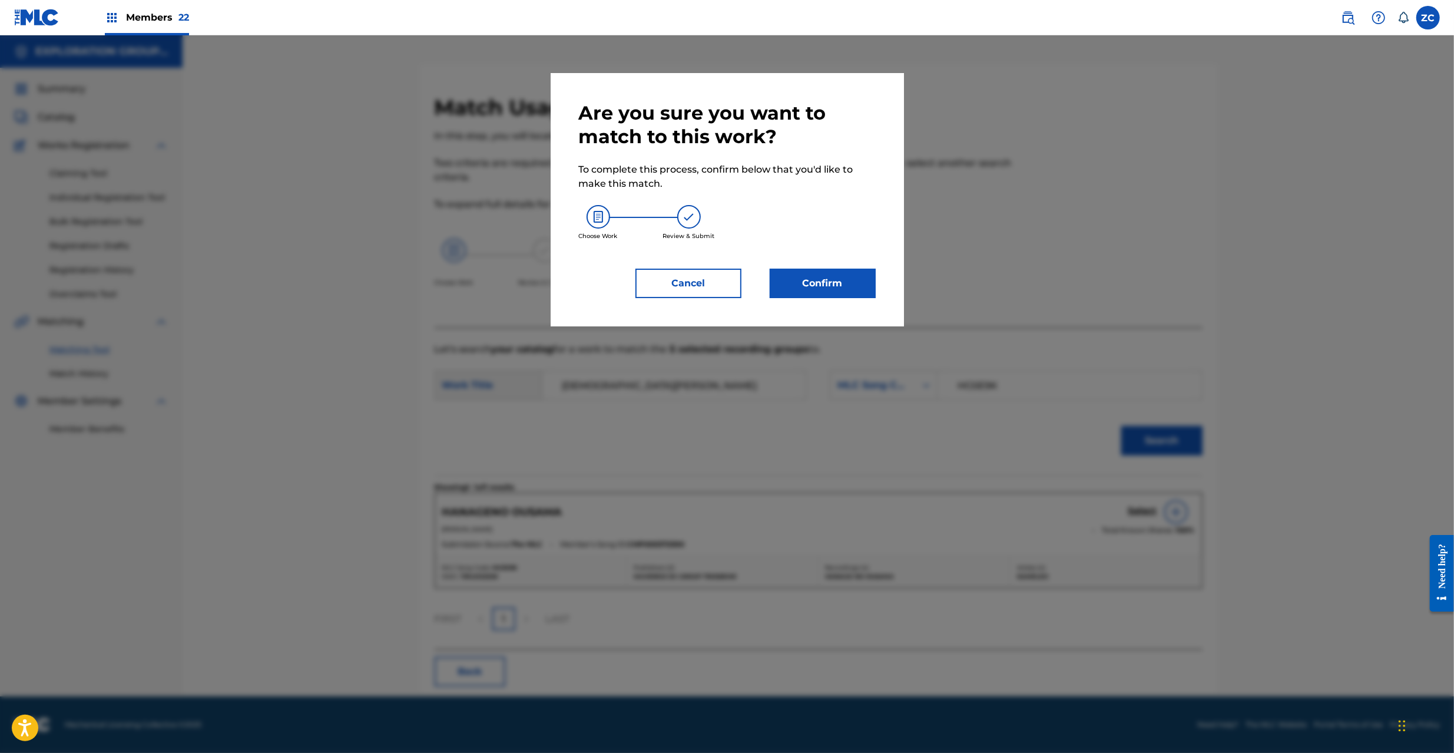
click at [834, 271] on button "Confirm" at bounding box center [823, 283] width 106 height 29
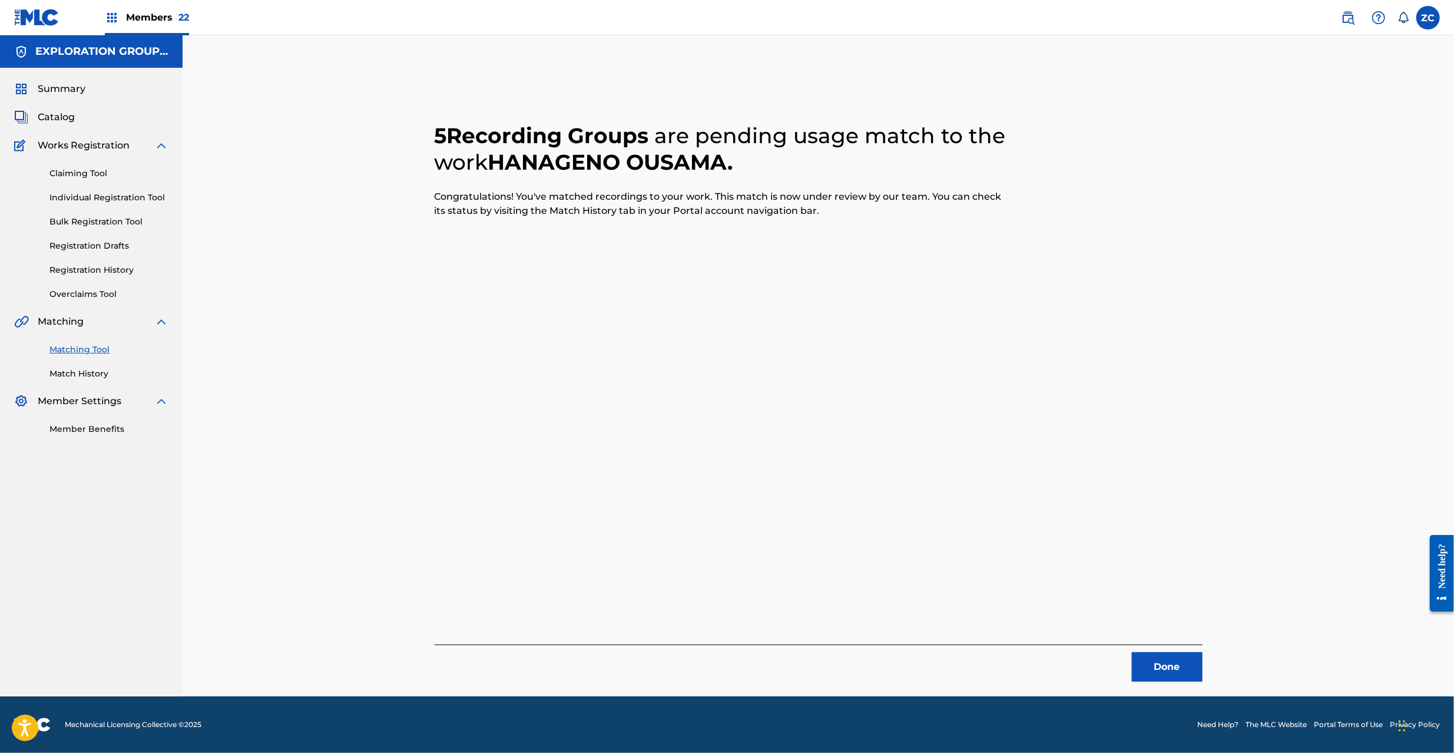
click at [1171, 672] on button "Done" at bounding box center [1167, 666] width 71 height 29
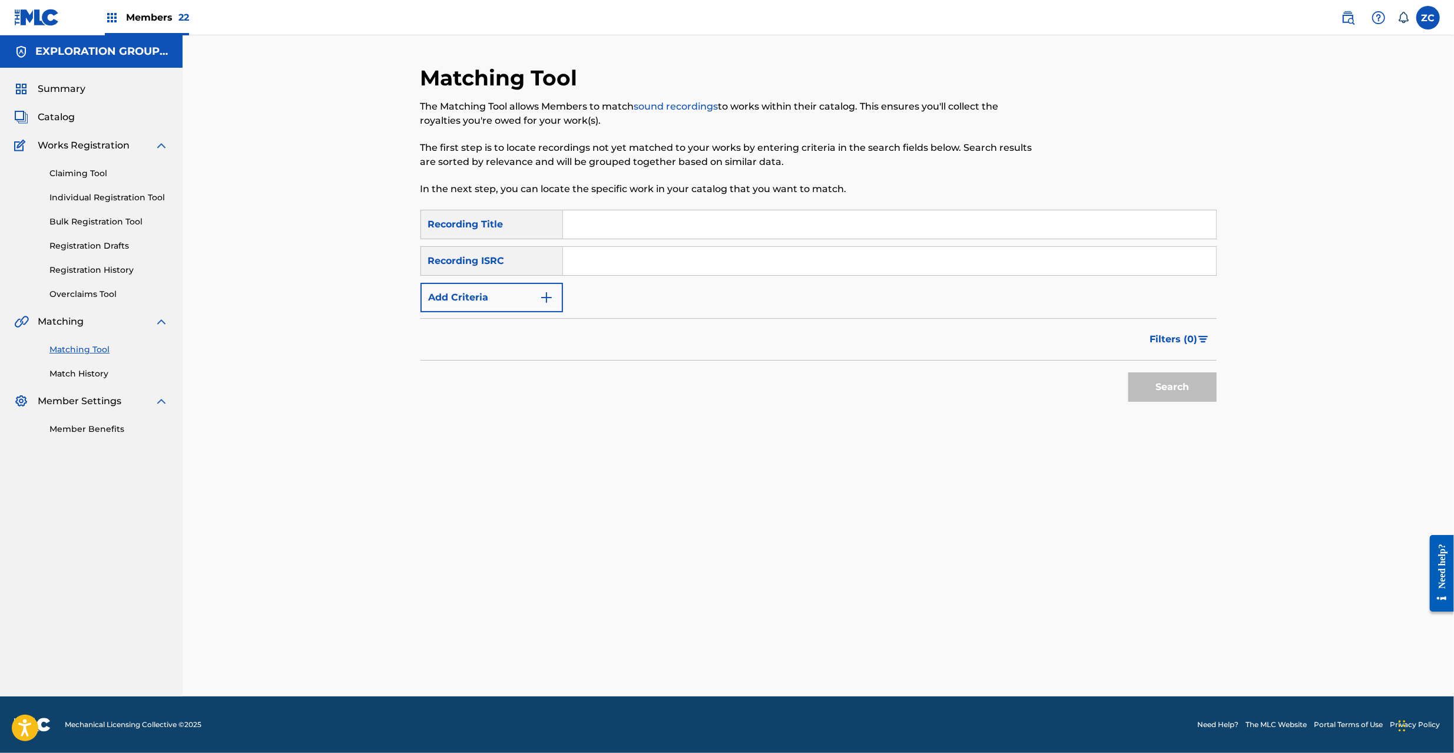
click at [608, 225] on input "Search Form" at bounding box center [889, 224] width 653 height 28
paste input "Mucc 花"
click at [566, 224] on input "Mucc 花" at bounding box center [889, 224] width 653 height 28
click at [584, 227] on input "Mucc 花" at bounding box center [889, 224] width 653 height 28
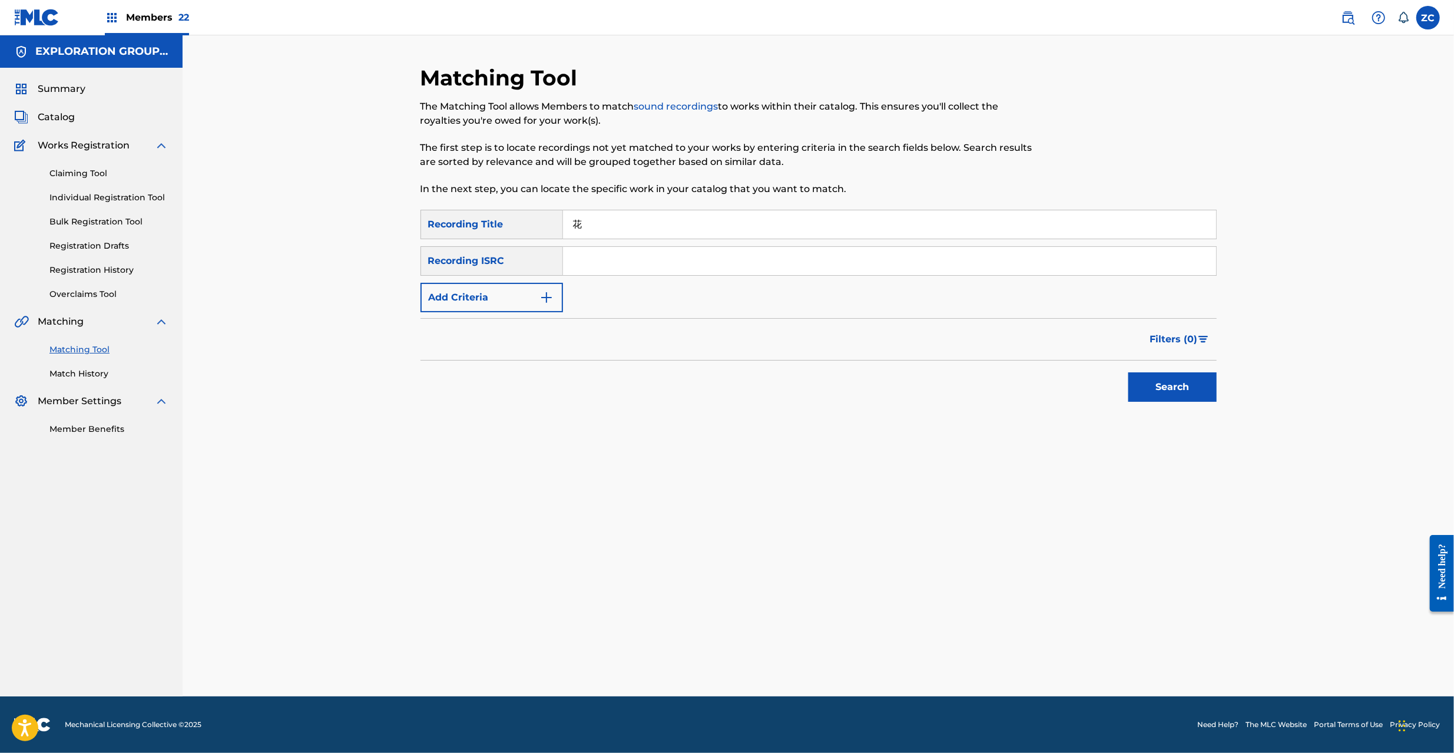
type input "花"
click at [547, 300] on img "Search Form" at bounding box center [546, 297] width 14 height 14
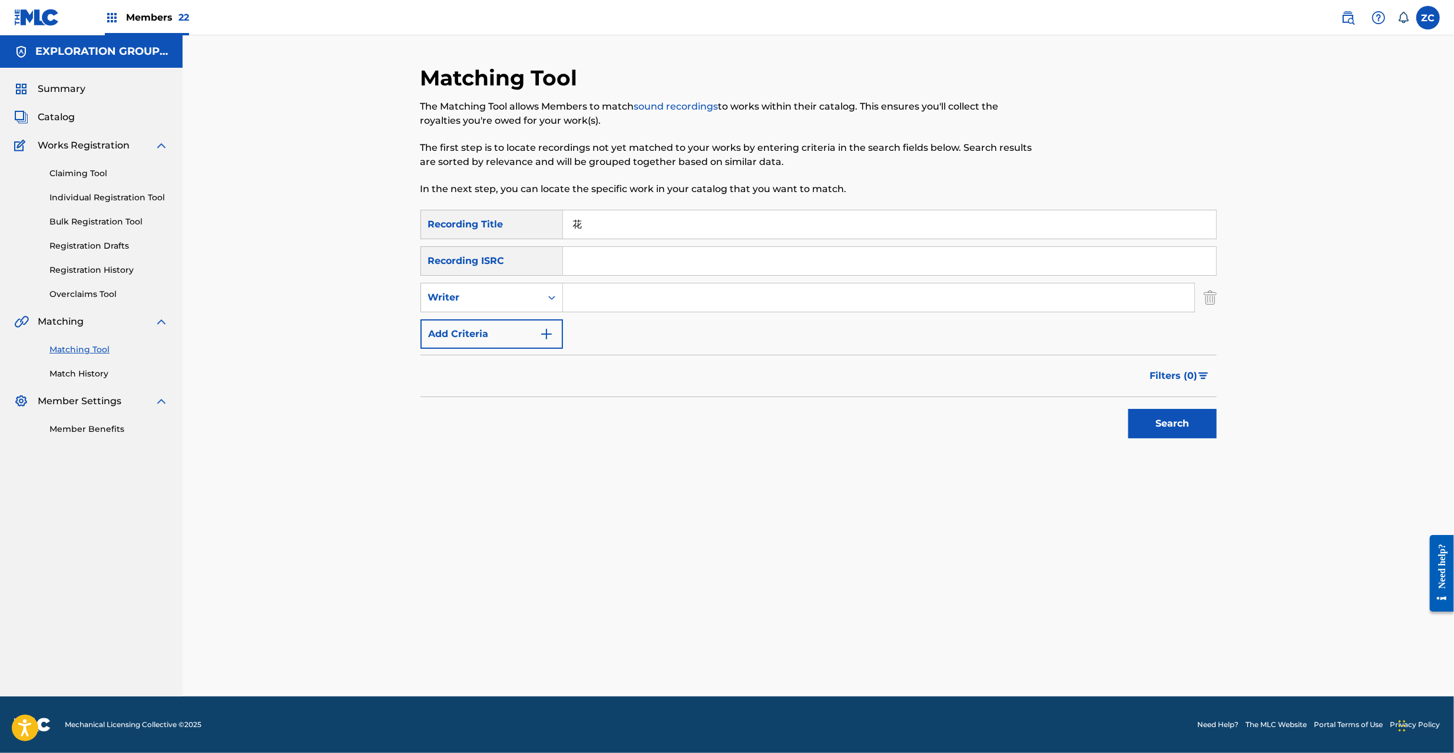
click at [512, 334] on button "Add Criteria" at bounding box center [491, 333] width 143 height 29
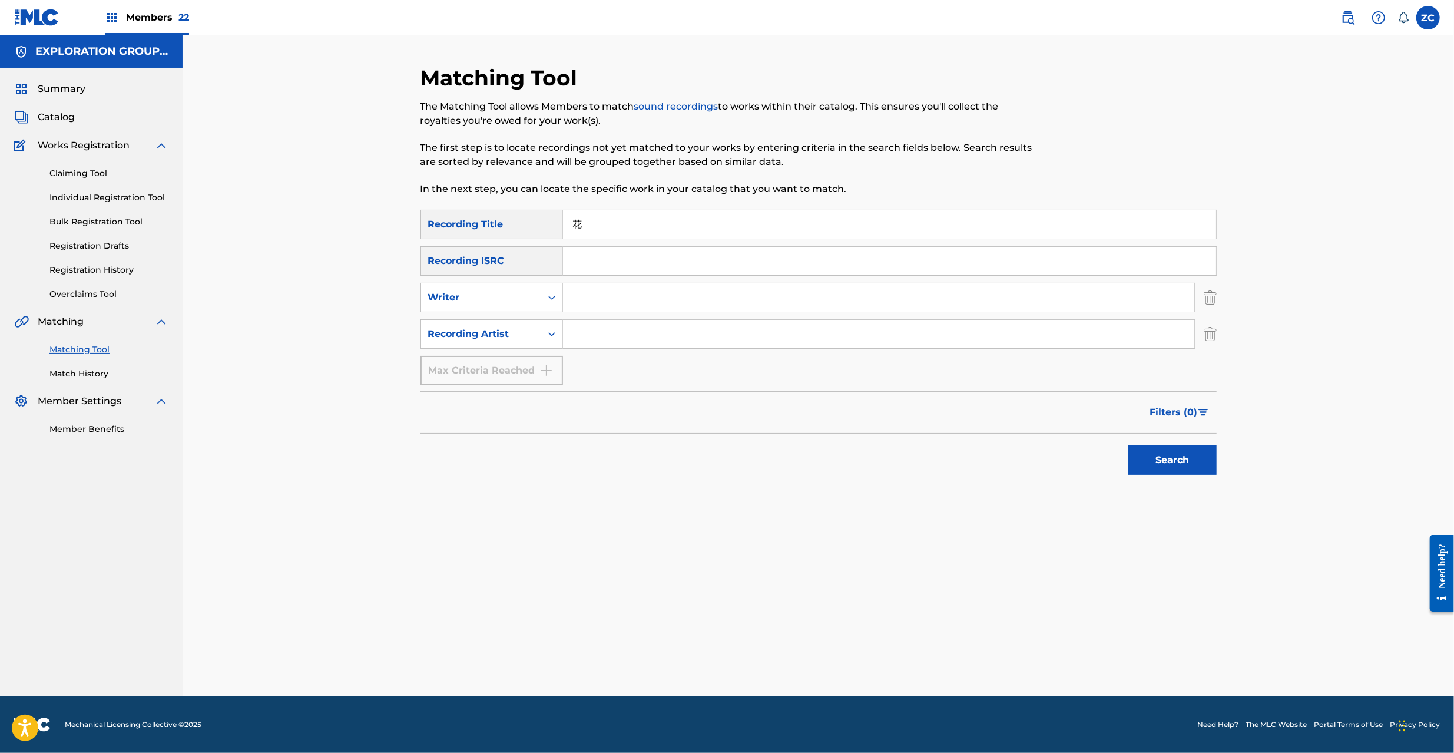
drag, startPoint x: 516, startPoint y: 334, endPoint x: 595, endPoint y: 330, distance: 79.0
click at [594, 329] on input "Search Form" at bounding box center [878, 334] width 631 height 28
paste input "Mucc"
type input "Mucc"
click at [1181, 450] on button "Search" at bounding box center [1172, 459] width 88 height 29
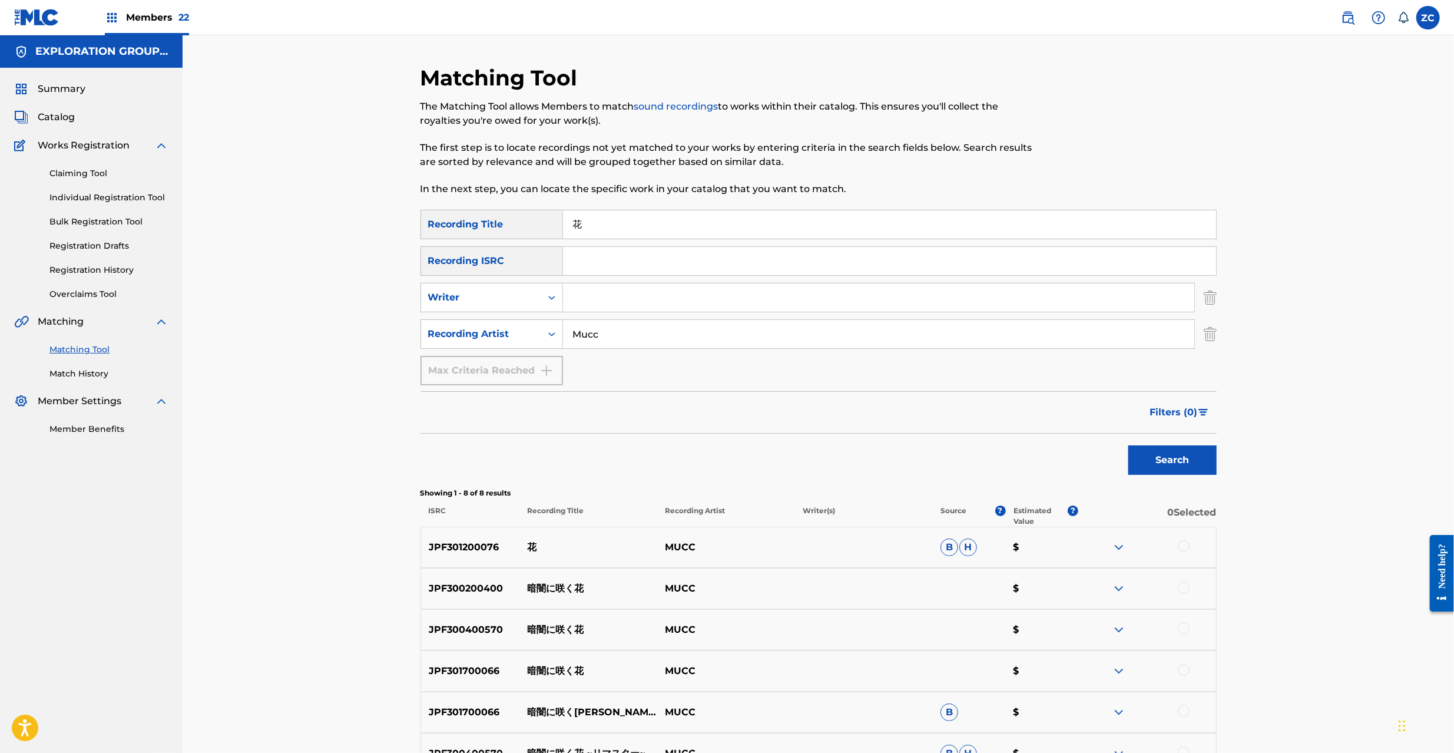
drag, startPoint x: 582, startPoint y: 227, endPoint x: 549, endPoint y: 225, distance: 33.0
click at [549, 225] on div "SearchWithCriteriaf4a5eac0-b7f7-4ab3-9410-0f63c0b5e689 Recording Title 花" at bounding box center [818, 224] width 796 height 29
click at [472, 542] on p "JPF301200076" at bounding box center [470, 547] width 99 height 14
copy p "JPF301200076"
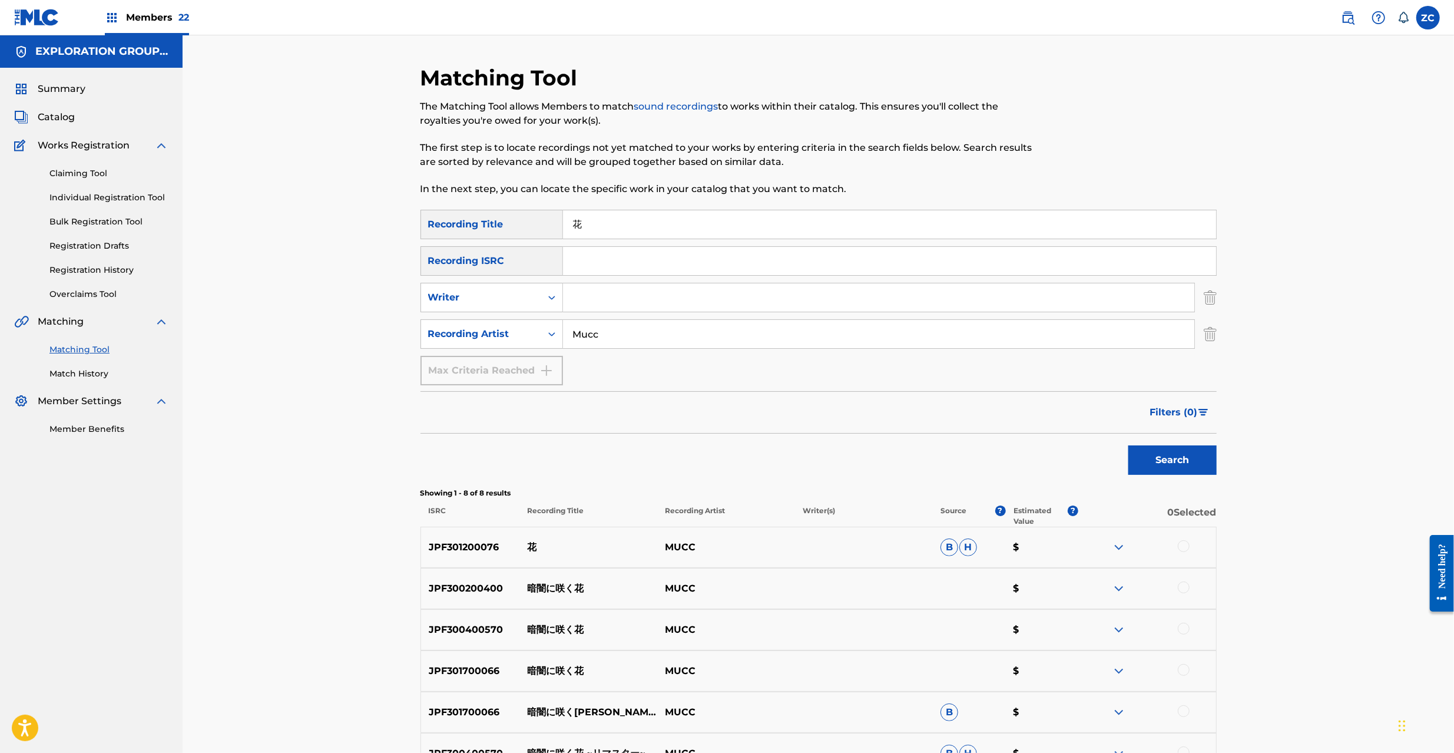
click at [728, 254] on input "Search Form" at bounding box center [889, 261] width 653 height 28
paste input "JPF301200076"
type input "JPF301200076"
click at [1209, 296] on img "Search Form" at bounding box center [1210, 297] width 13 height 29
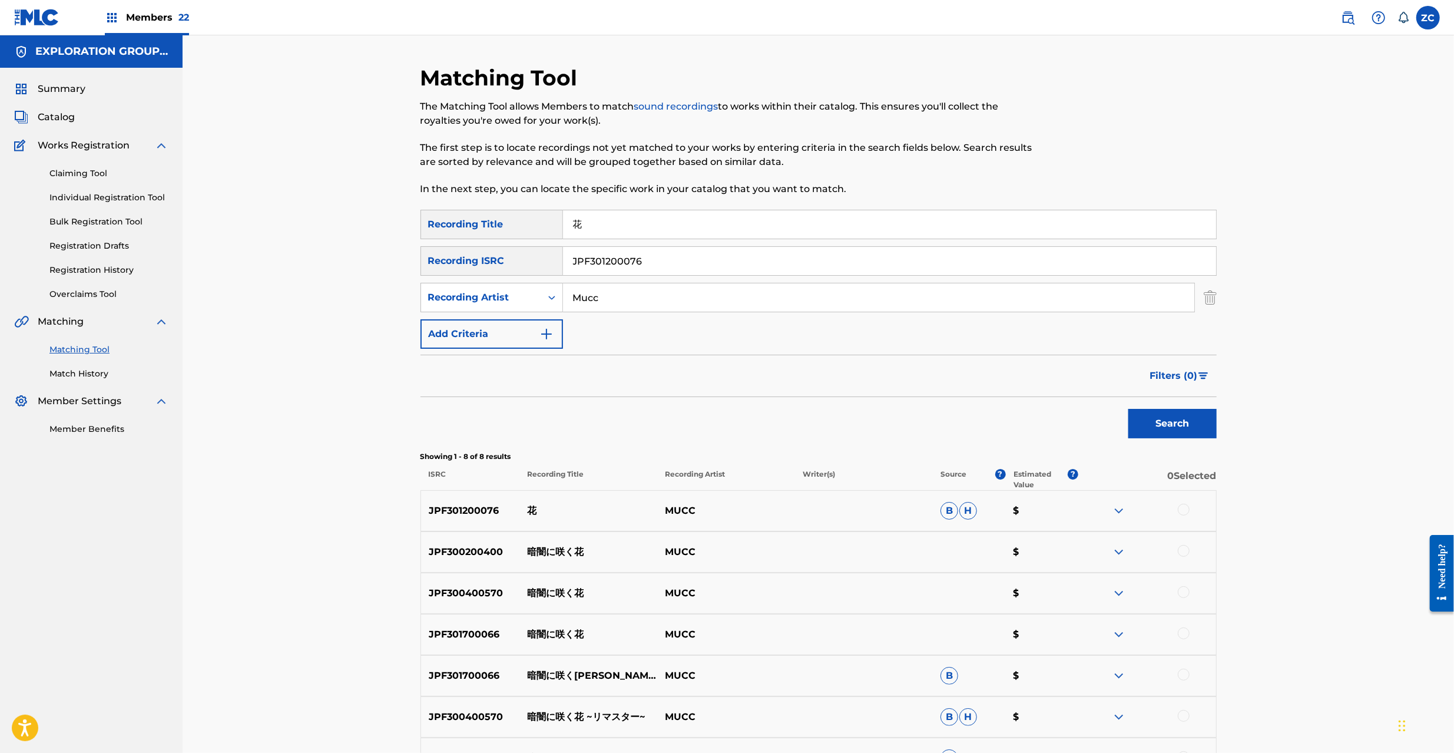
click at [1212, 302] on img "Search Form" at bounding box center [1210, 297] width 13 height 29
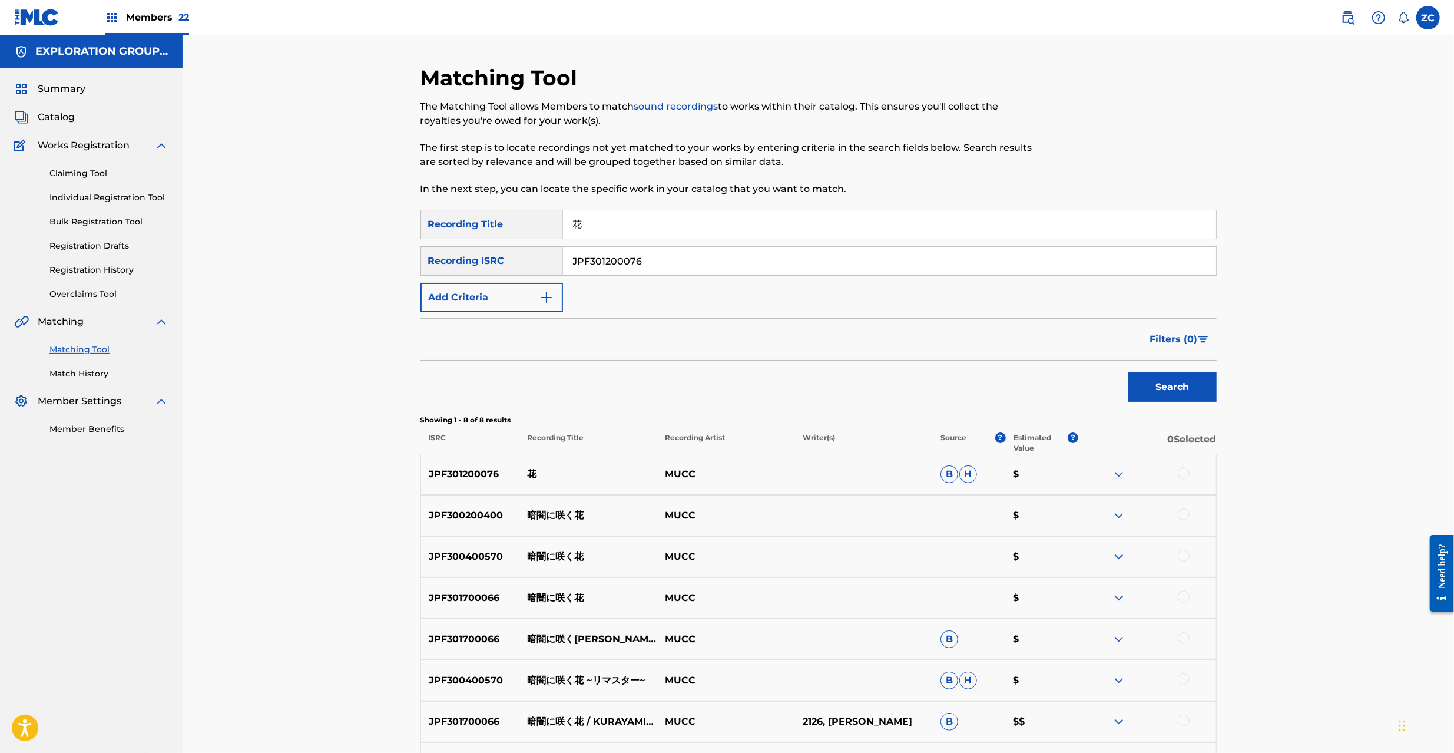
drag, startPoint x: 906, startPoint y: 225, endPoint x: 416, endPoint y: 224, distance: 489.9
click at [416, 224] on div "Matching Tool The Matching Tool allows Members to match sound recordings to wor…" at bounding box center [818, 453] width 824 height 777
click at [1025, 226] on input "花" at bounding box center [889, 224] width 653 height 28
drag, startPoint x: 1025, startPoint y: 226, endPoint x: 479, endPoint y: 225, distance: 545.9
click at [479, 225] on div "SearchWithCriteriaf4a5eac0-b7f7-4ab3-9410-0f63c0b5e689 Recording Title 花" at bounding box center [818, 224] width 796 height 29
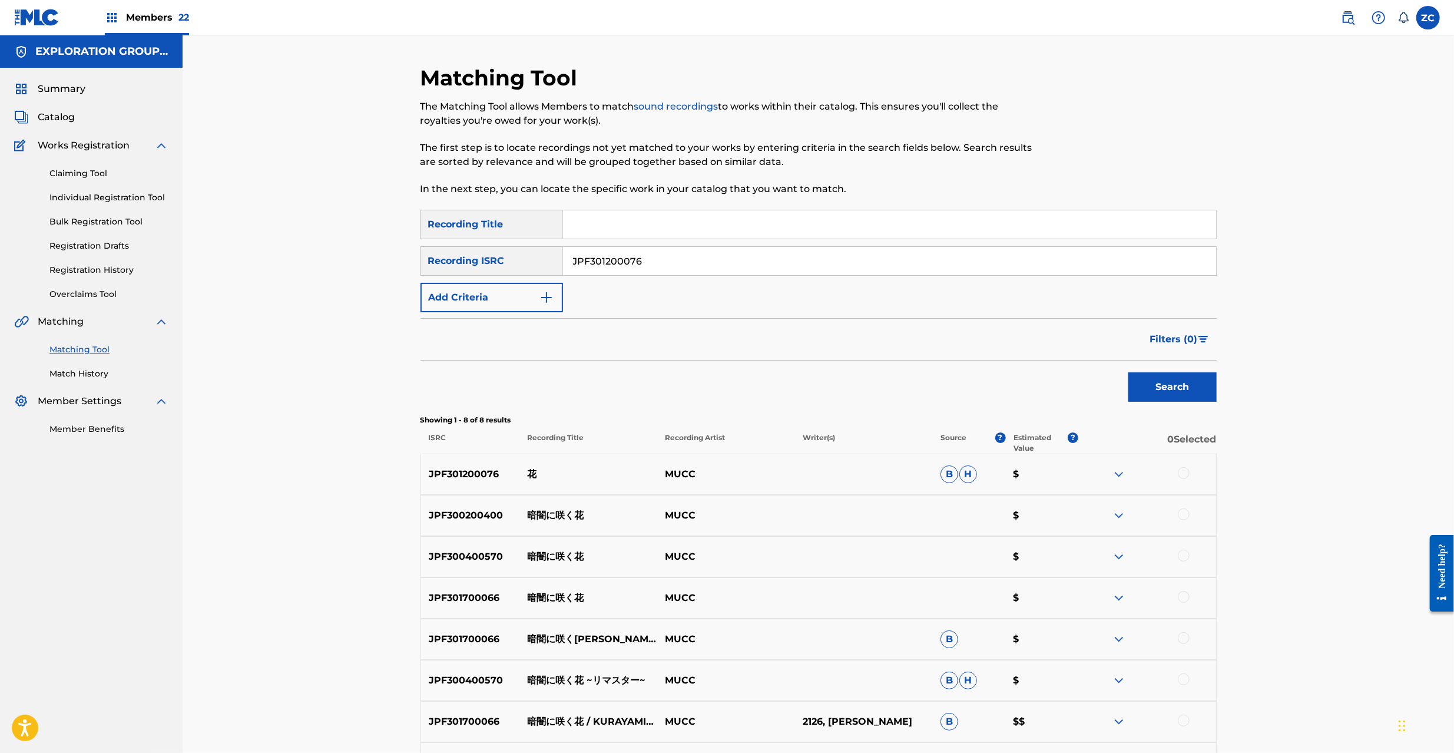
click at [1167, 378] on button "Search" at bounding box center [1172, 386] width 88 height 29
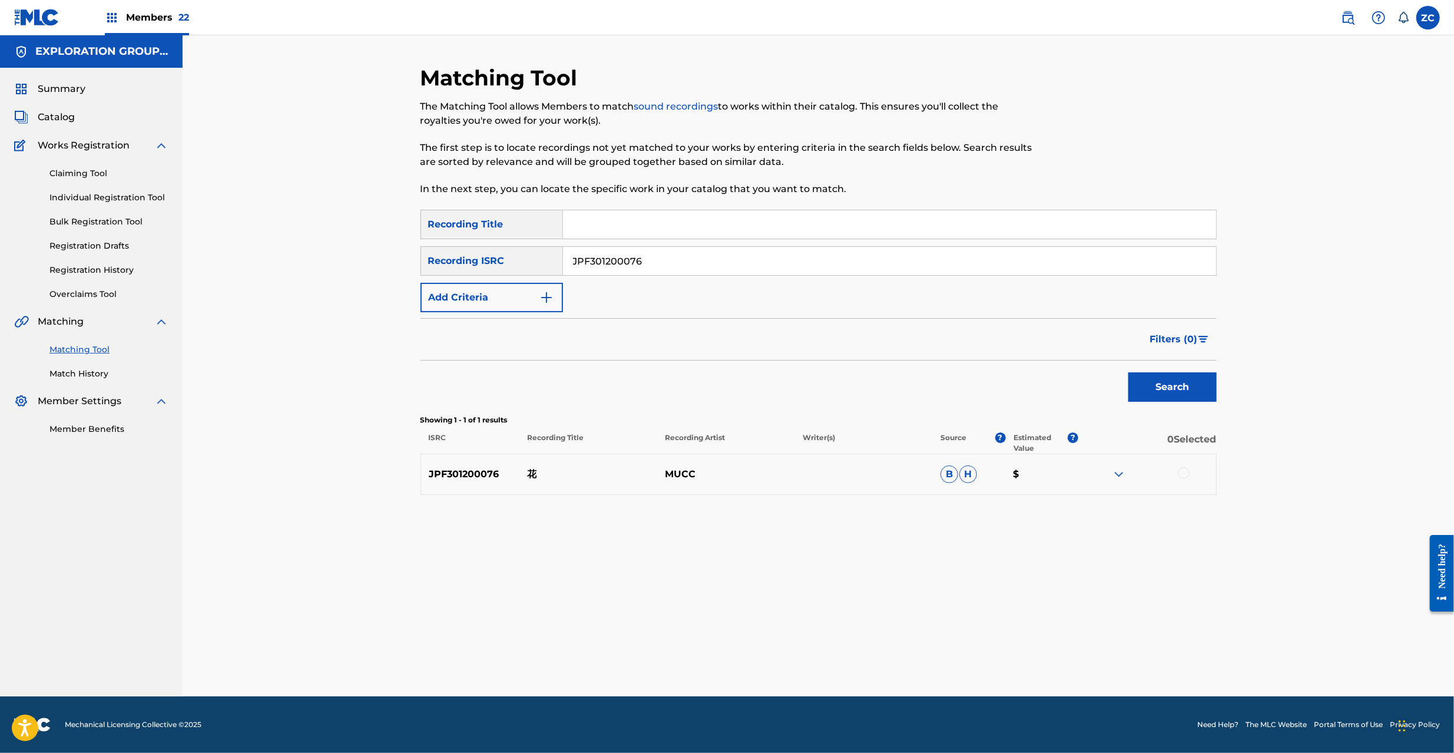
click at [1182, 472] on div at bounding box center [1184, 473] width 12 height 12
drag, startPoint x: 689, startPoint y: 260, endPoint x: 387, endPoint y: 252, distance: 301.6
click at [387, 252] on div "Matching Tool The Matching Tool allows Members to match sound recordings to wor…" at bounding box center [818, 365] width 1271 height 661
click at [849, 657] on button "Match 1 Group" at bounding box center [828, 656] width 130 height 29
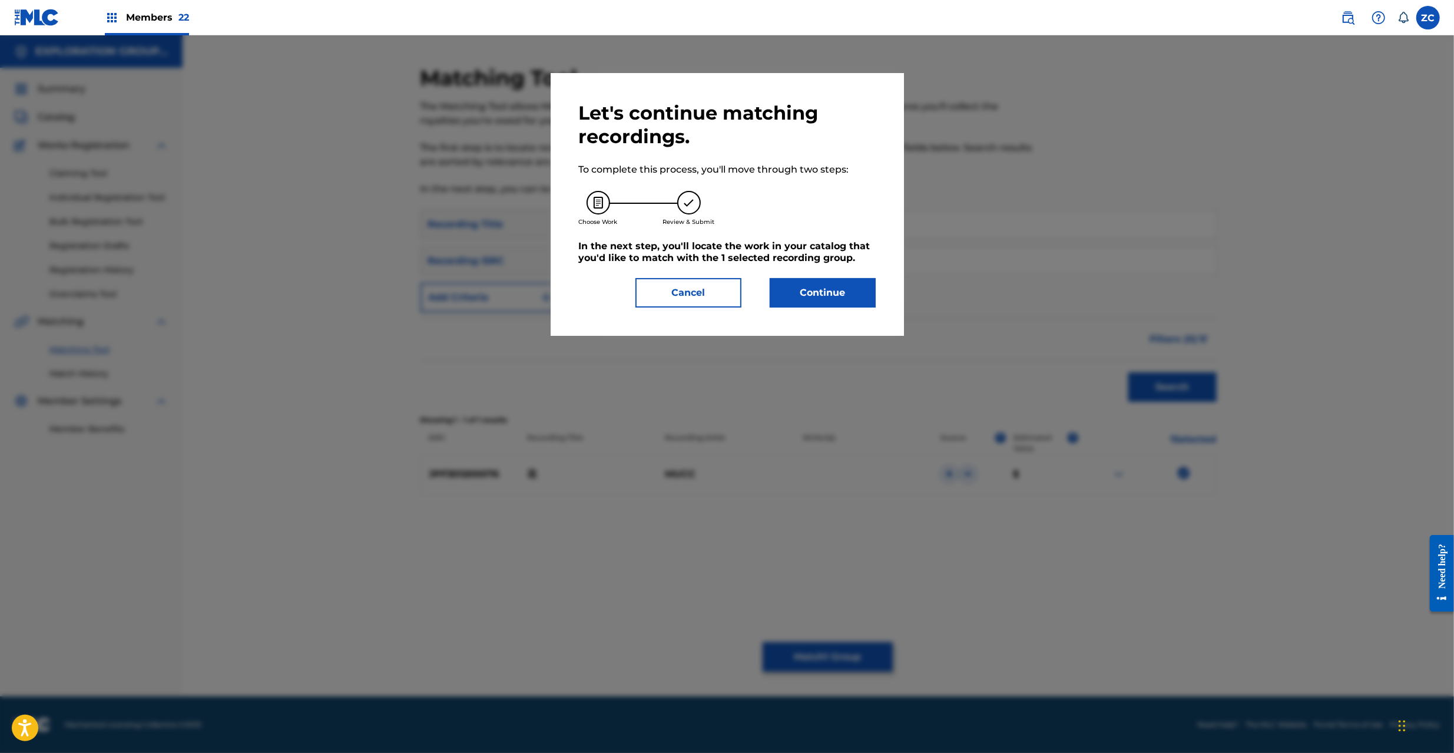
click at [816, 292] on button "Continue" at bounding box center [823, 292] width 106 height 29
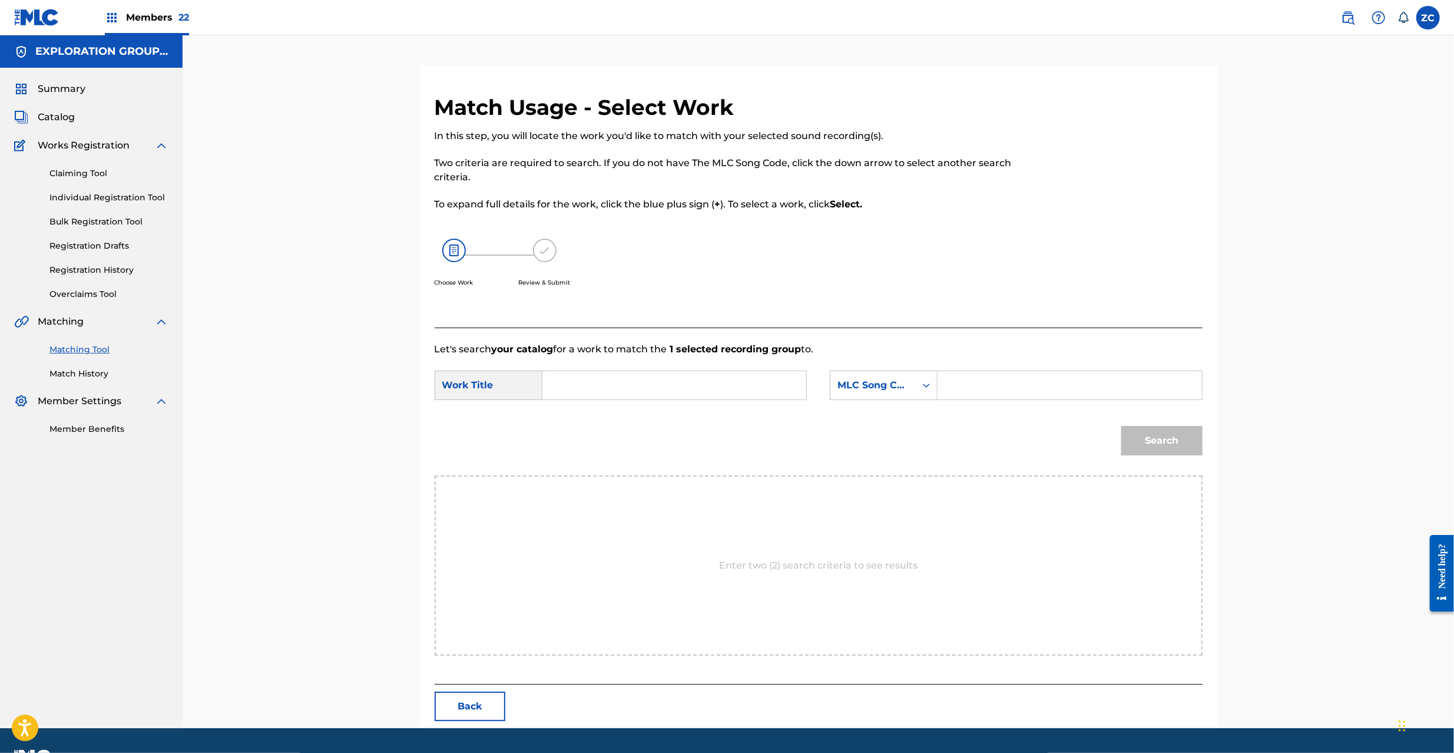
click at [685, 383] on input "Search Form" at bounding box center [674, 385] width 244 height 28
paste input "Hana H7942R"
click at [616, 385] on input "Hana H7942R" at bounding box center [674, 385] width 244 height 28
type input "Hana"
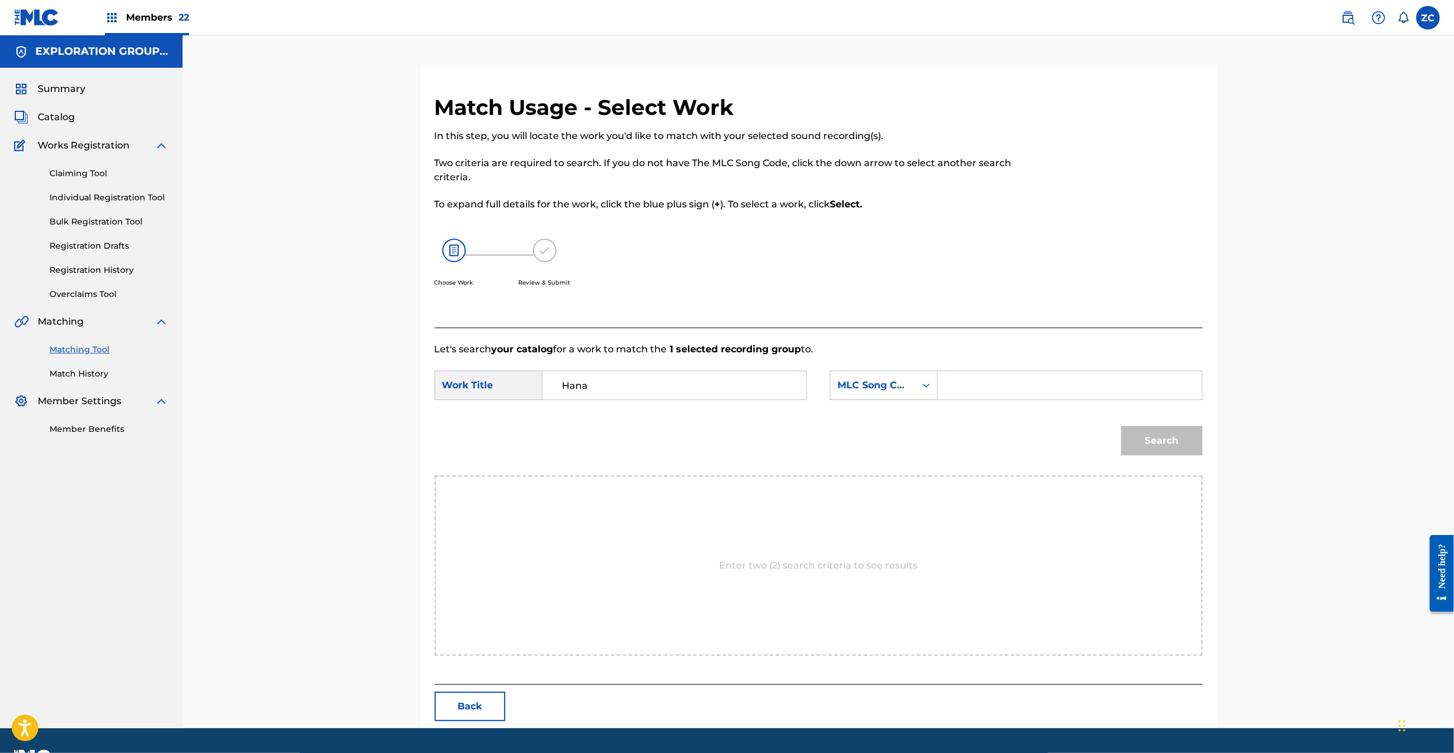
click at [982, 389] on input "Search Form" at bounding box center [1069, 385] width 244 height 28
paste input "H7942R"
type input "H7942R"
click at [1195, 441] on button "Search" at bounding box center [1161, 440] width 81 height 29
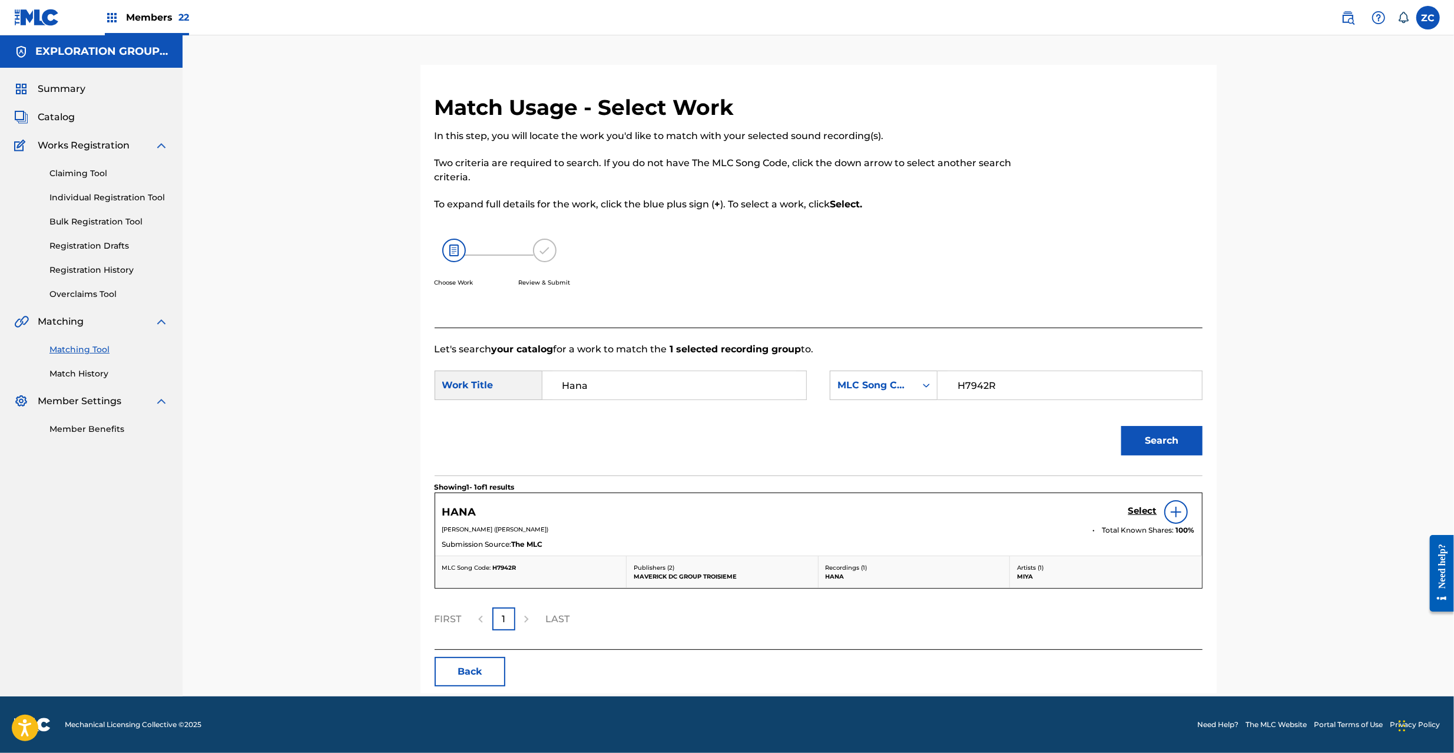
click at [1139, 506] on h5 "Select" at bounding box center [1142, 510] width 29 height 11
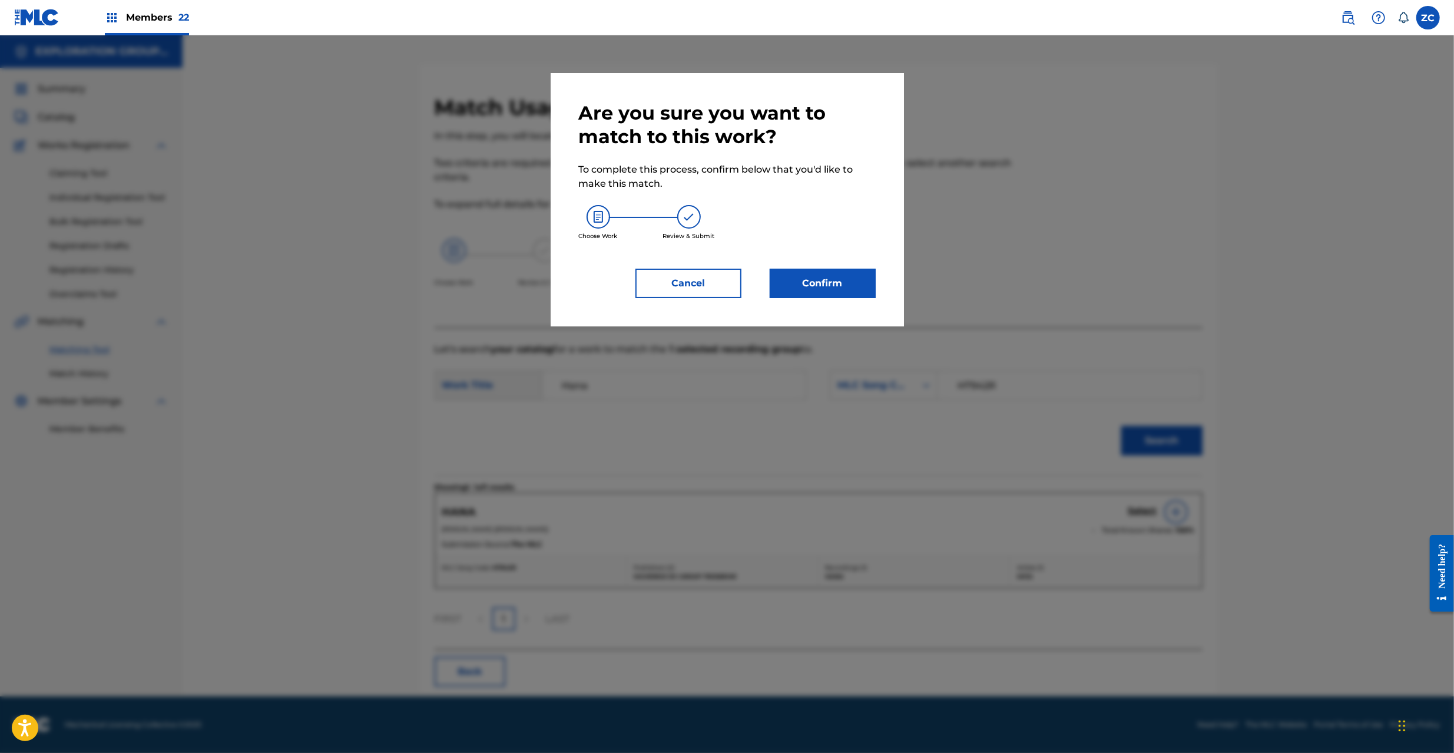
click at [849, 283] on button "Confirm" at bounding box center [823, 283] width 106 height 29
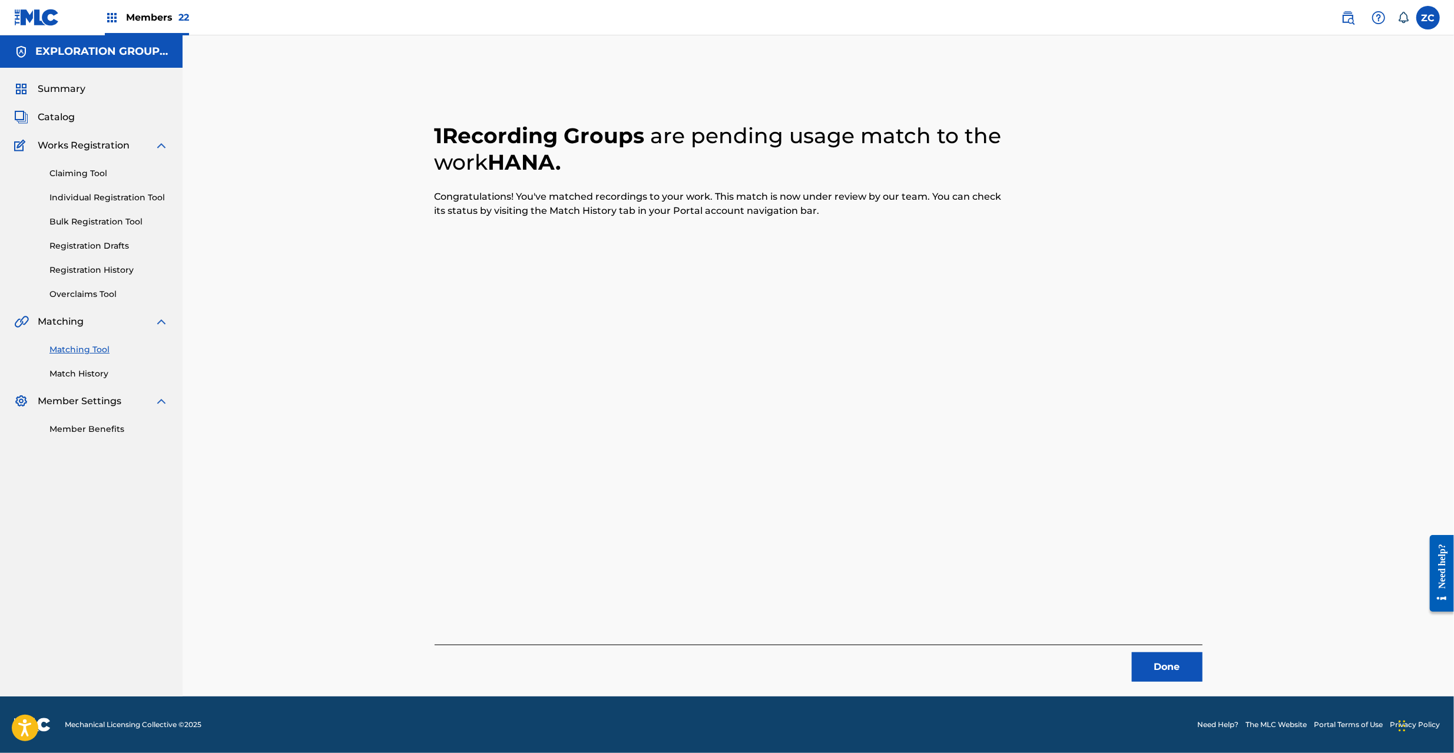
click at [1171, 667] on button "Done" at bounding box center [1167, 666] width 71 height 29
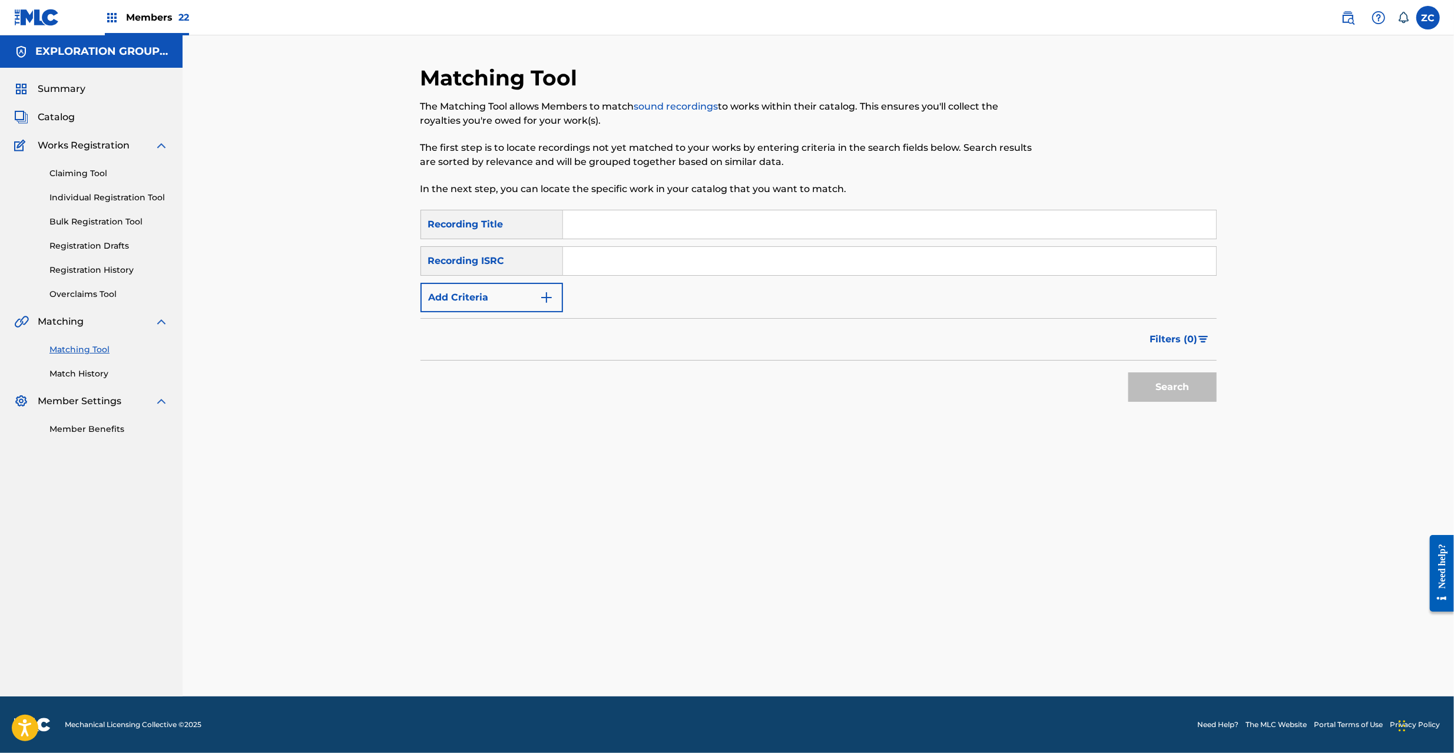
click at [777, 255] on input "Search Form" at bounding box center [889, 261] width 653 height 28
paste input "JPB600041903"
type input "JPB600041903"
click at [1178, 382] on button "Search" at bounding box center [1172, 386] width 88 height 29
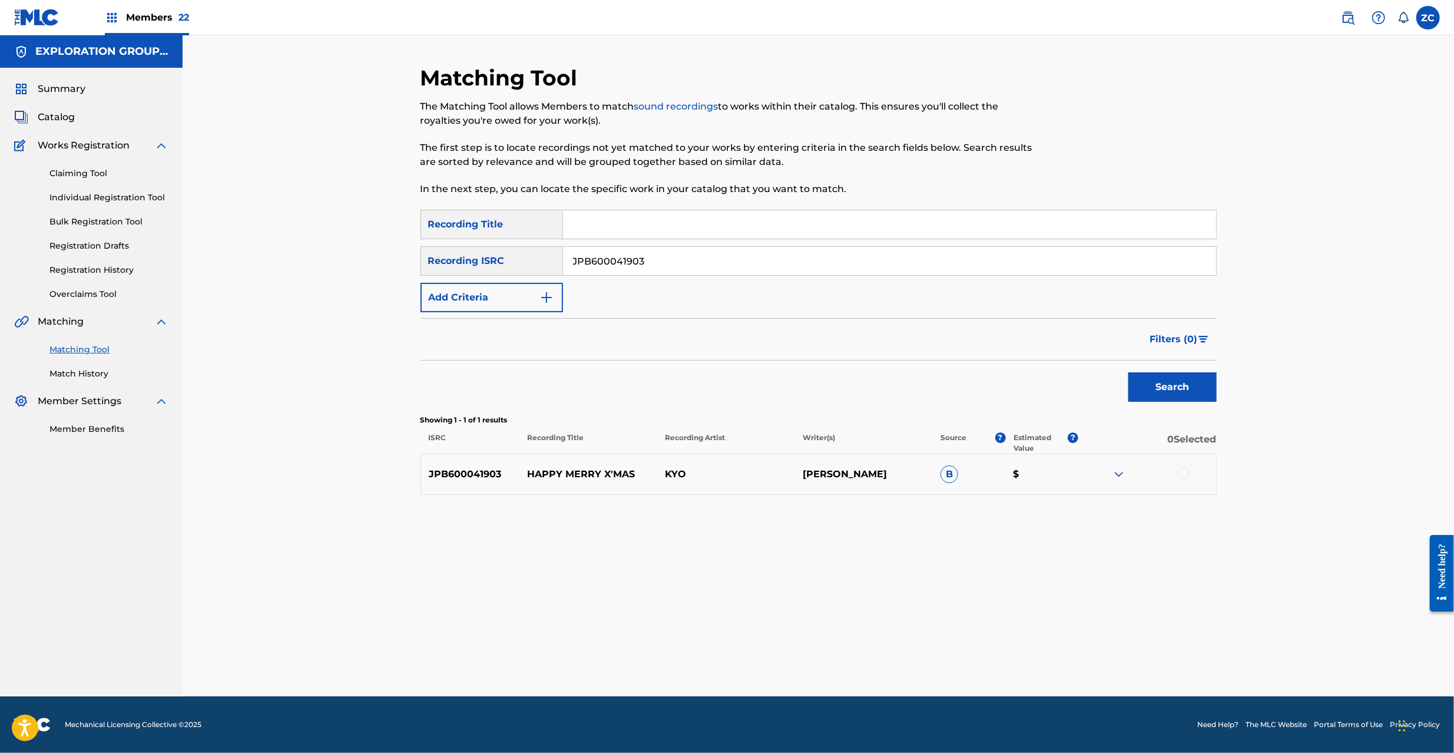
click at [1185, 476] on div at bounding box center [1184, 473] width 12 height 12
click at [851, 644] on button "Match 1 Group" at bounding box center [828, 656] width 130 height 29
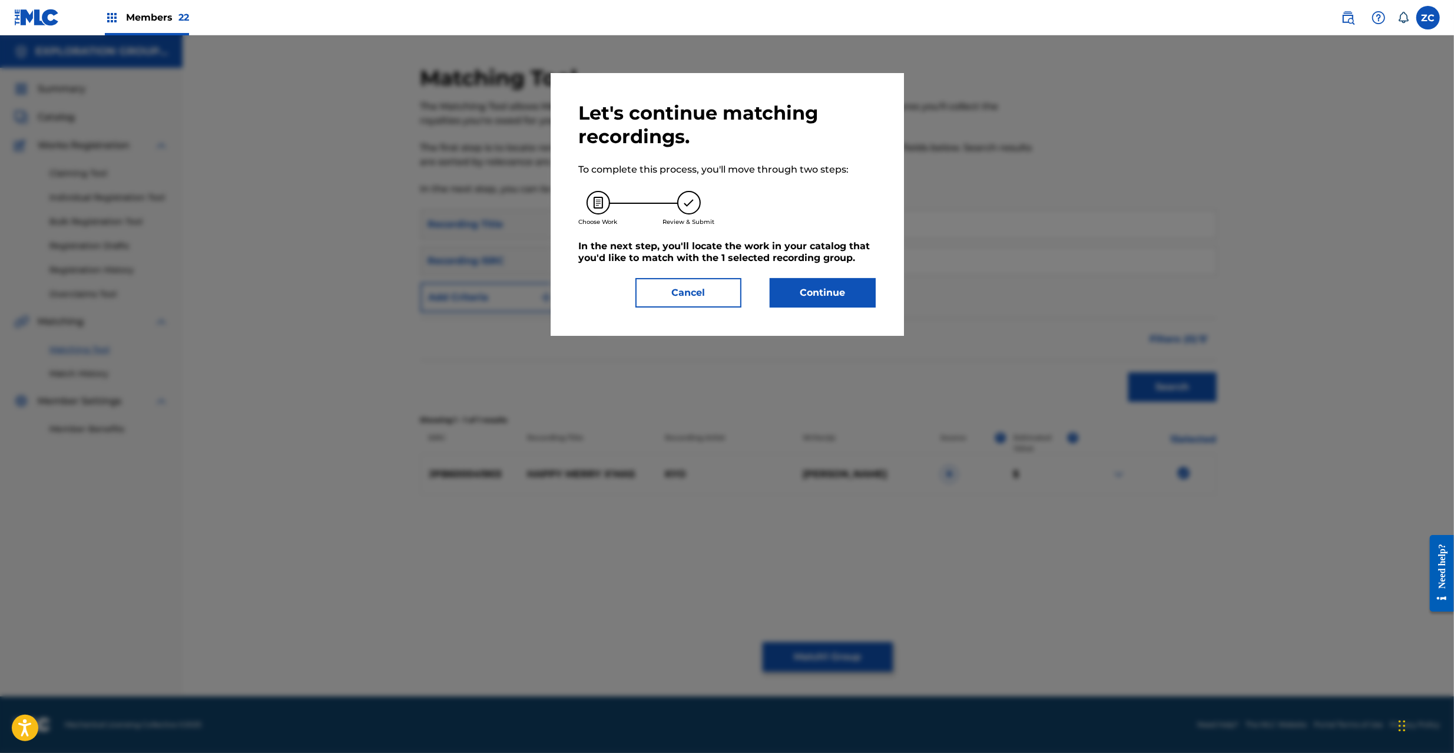
click at [816, 281] on button "Continue" at bounding box center [823, 292] width 106 height 29
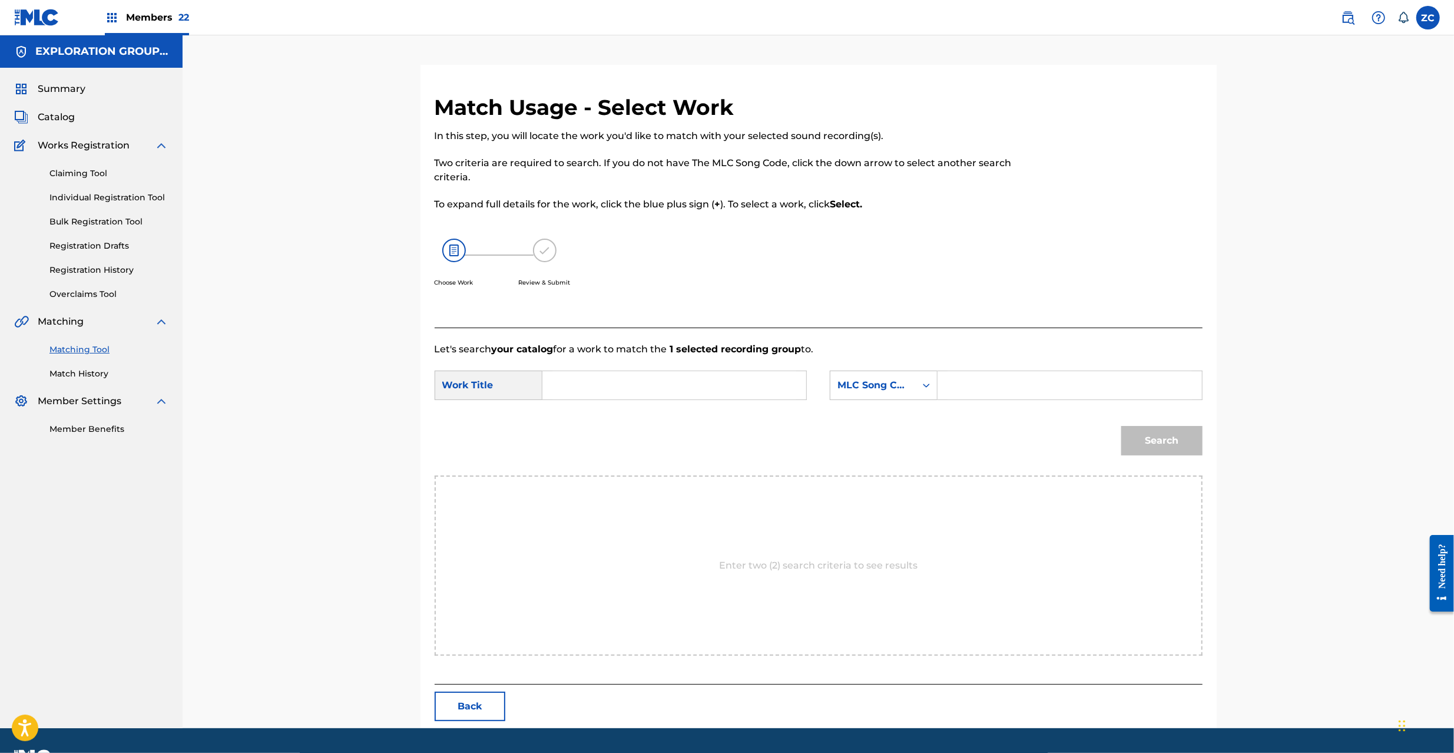
click at [762, 384] on input "Search Form" at bounding box center [674, 385] width 244 height 28
paste input "Happy Merry X Mas HP3S8N"
click at [694, 385] on input "Happy Merry X Mas HP3S8N" at bounding box center [674, 385] width 244 height 28
type input "Happy Merry X Mas"
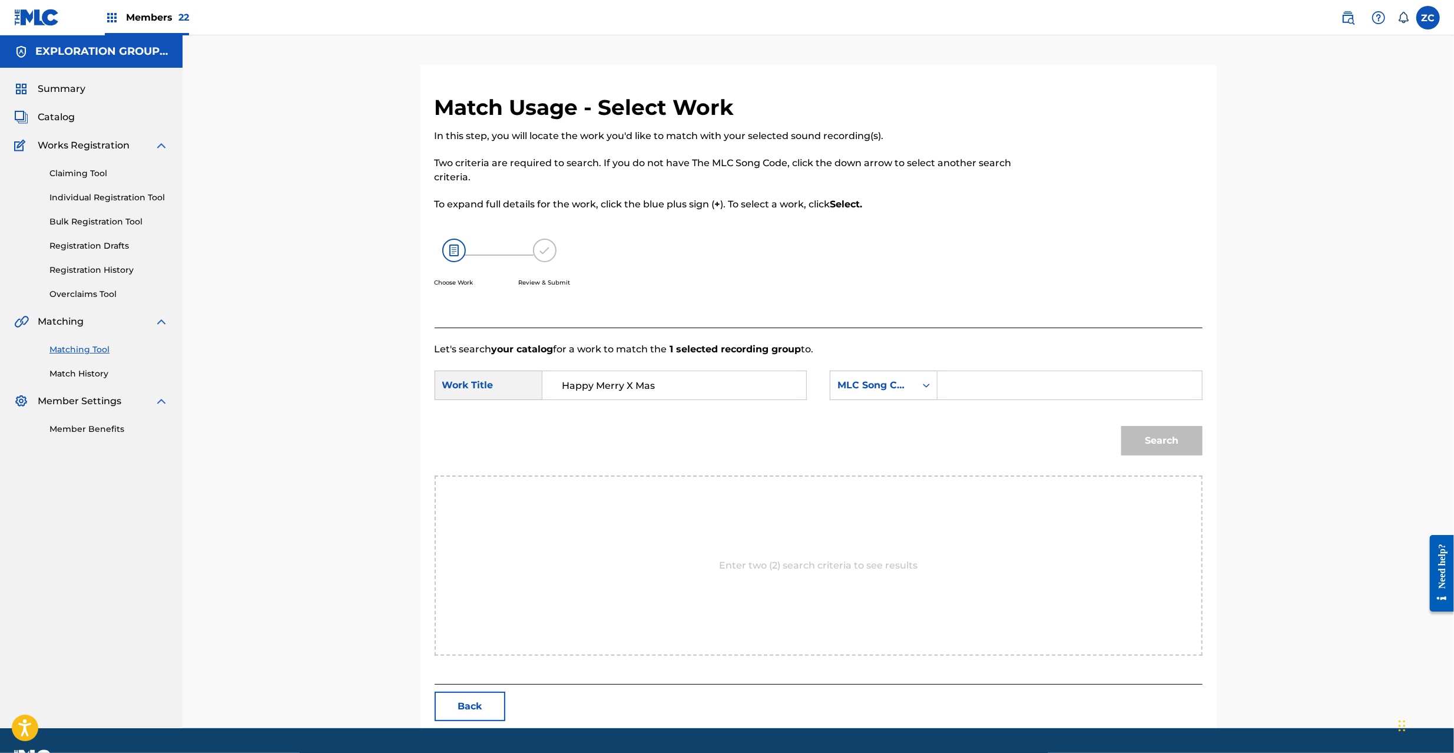
click at [1002, 384] on input "Search Form" at bounding box center [1069, 385] width 244 height 28
paste input "HP3S8N"
type input "HP3S8N"
click at [1164, 437] on button "Search" at bounding box center [1161, 440] width 81 height 29
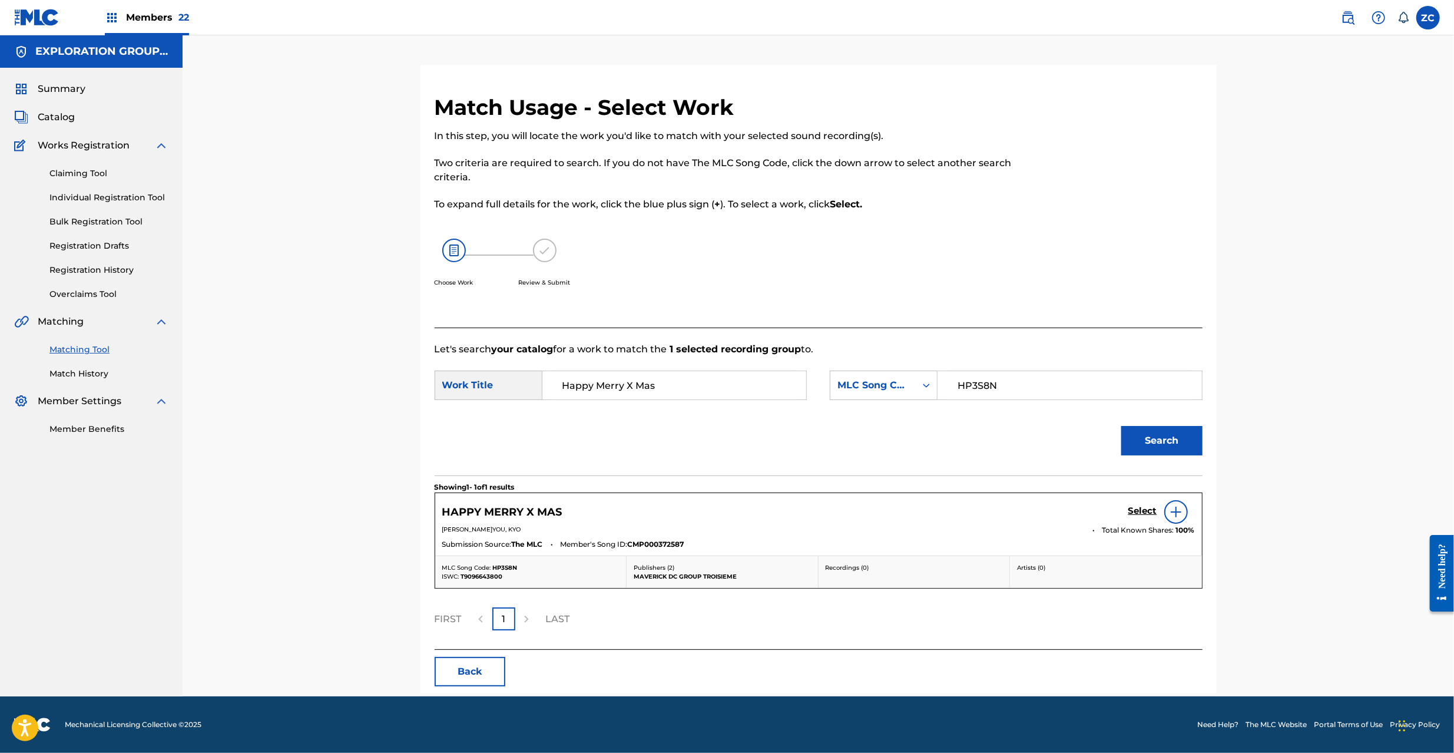
click at [1148, 510] on h5 "Select" at bounding box center [1142, 510] width 29 height 11
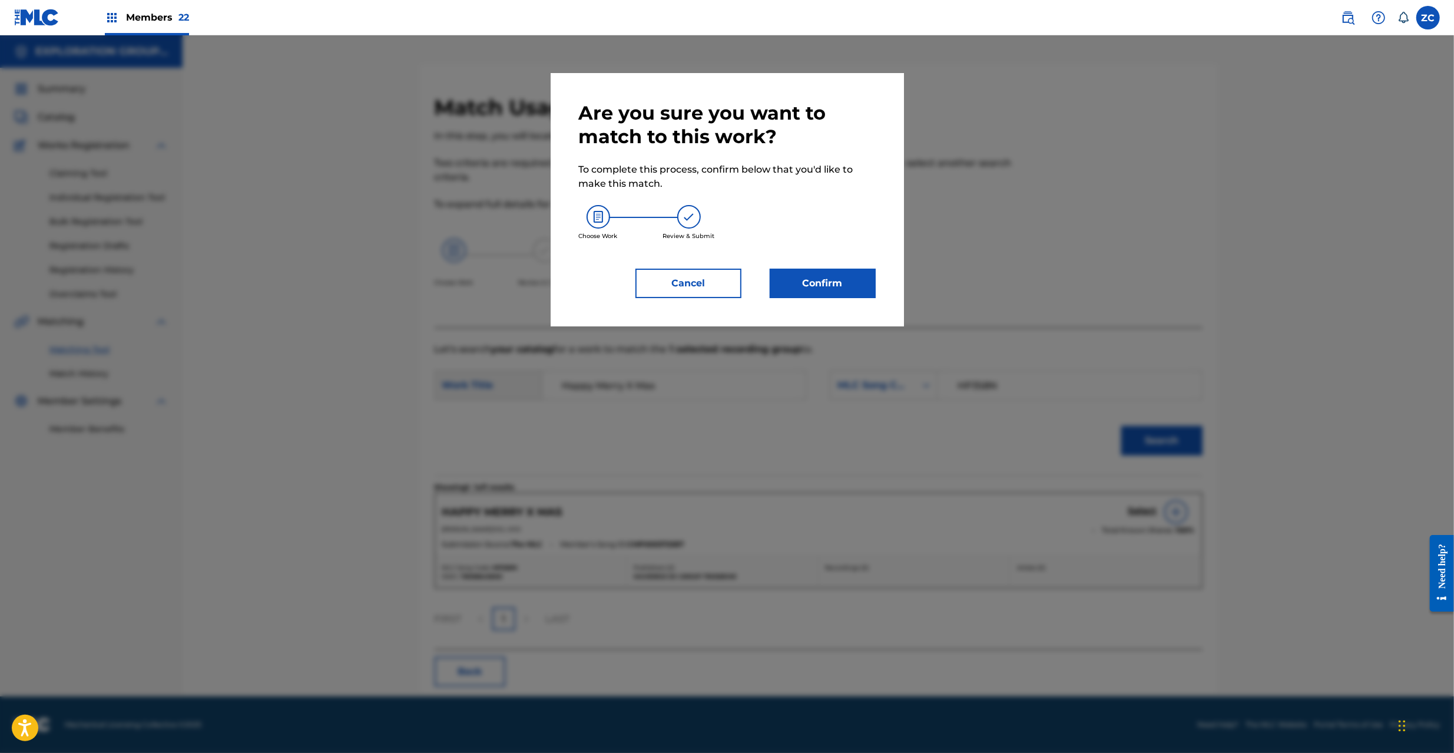
click at [872, 289] on button "Confirm" at bounding box center [823, 283] width 106 height 29
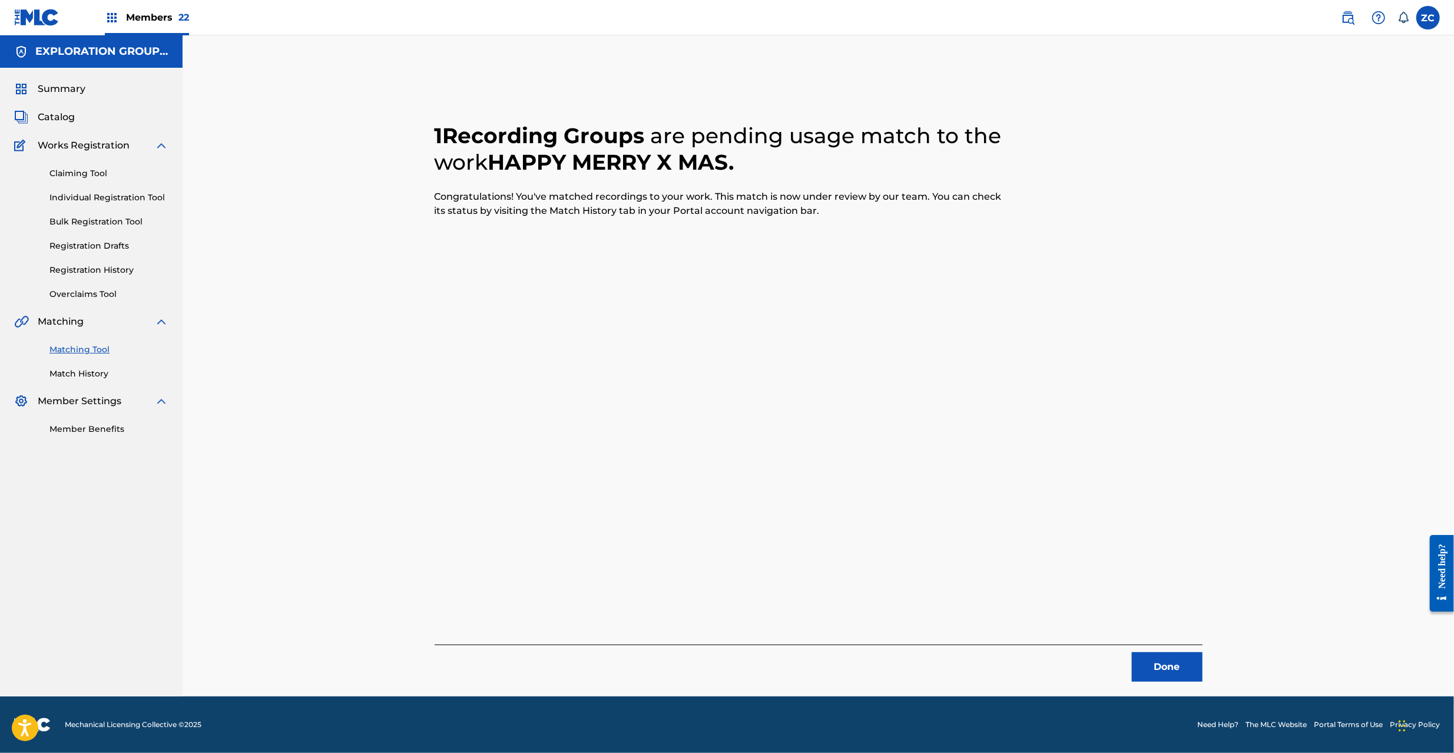
click at [1185, 668] on button "Done" at bounding box center [1167, 666] width 71 height 29
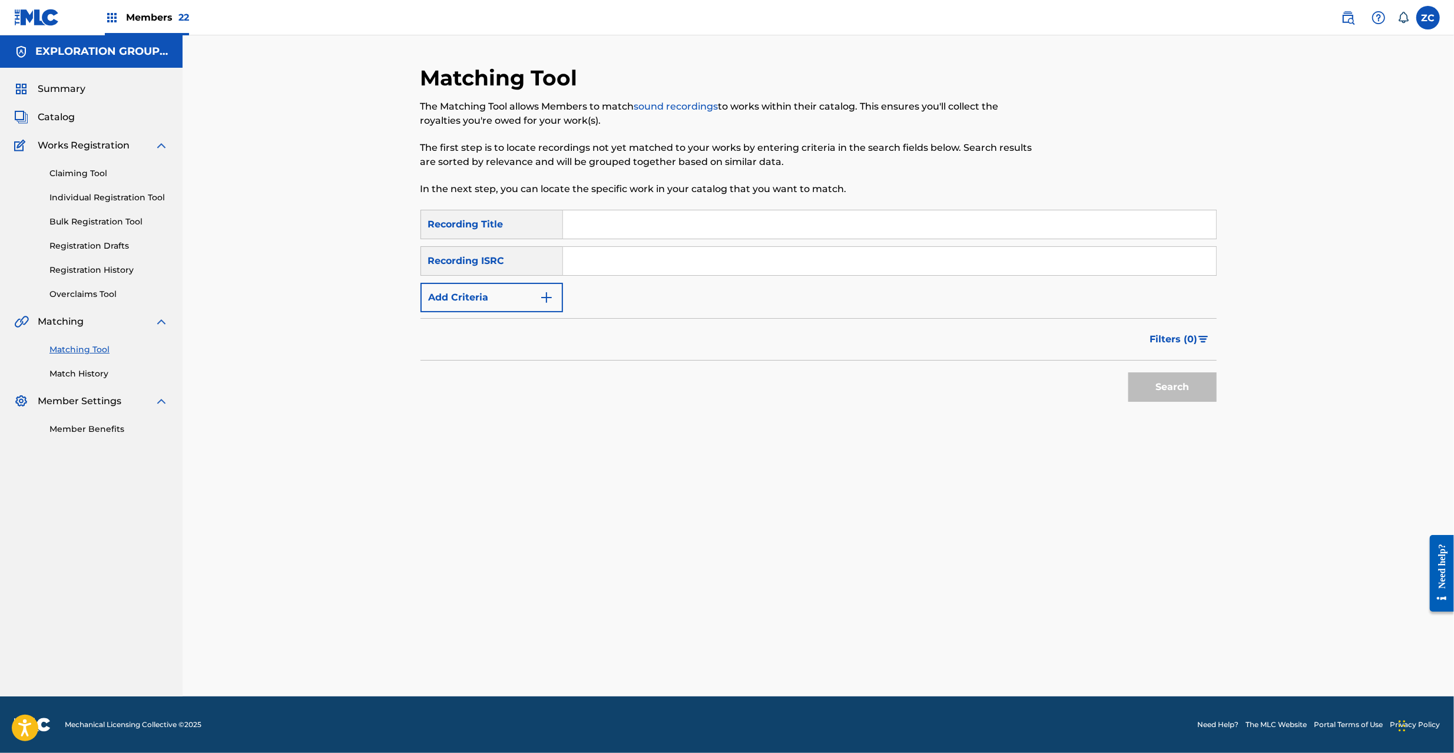
drag, startPoint x: 676, startPoint y: 260, endPoint x: 685, endPoint y: 266, distance: 11.4
click at [676, 260] on input "Search Form" at bounding box center [889, 261] width 653 height 28
paste input "JPB600227506"
type input "JPB600227506"
click at [1171, 387] on button "Search" at bounding box center [1172, 386] width 88 height 29
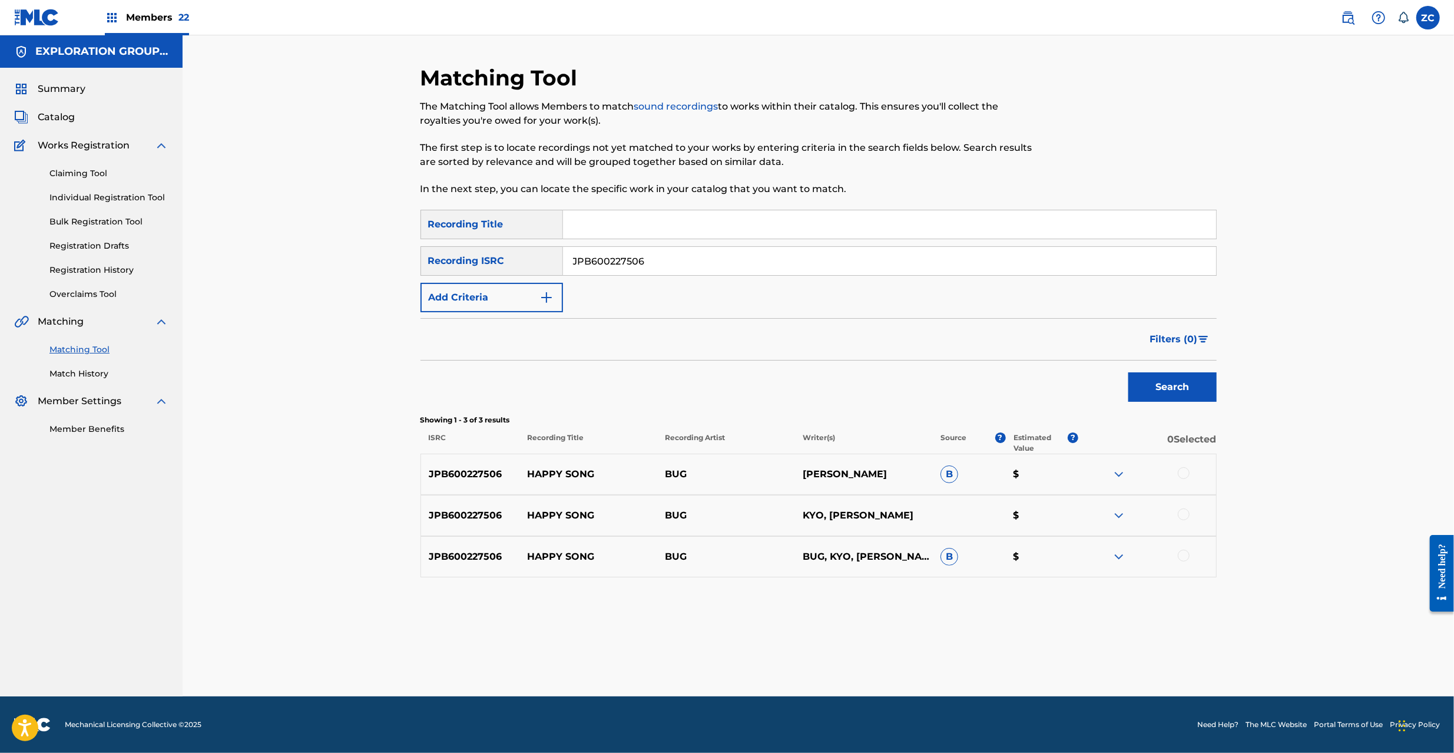
click at [1183, 474] on div at bounding box center [1184, 473] width 12 height 12
click at [1185, 516] on div at bounding box center [1184, 514] width 12 height 12
click at [1180, 557] on div at bounding box center [1184, 555] width 12 height 12
click at [840, 648] on button "Match 3 Groups" at bounding box center [828, 656] width 130 height 29
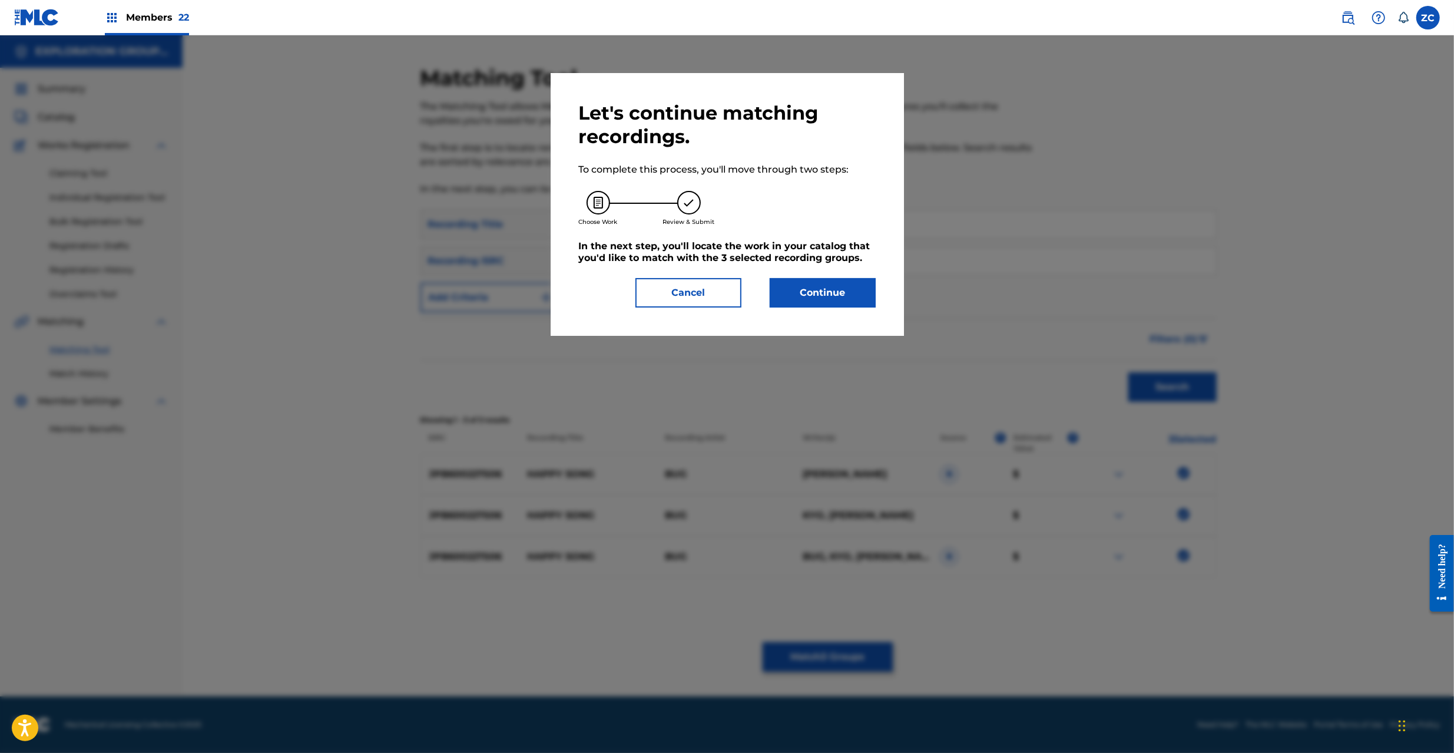
click at [802, 292] on button "Continue" at bounding box center [823, 292] width 106 height 29
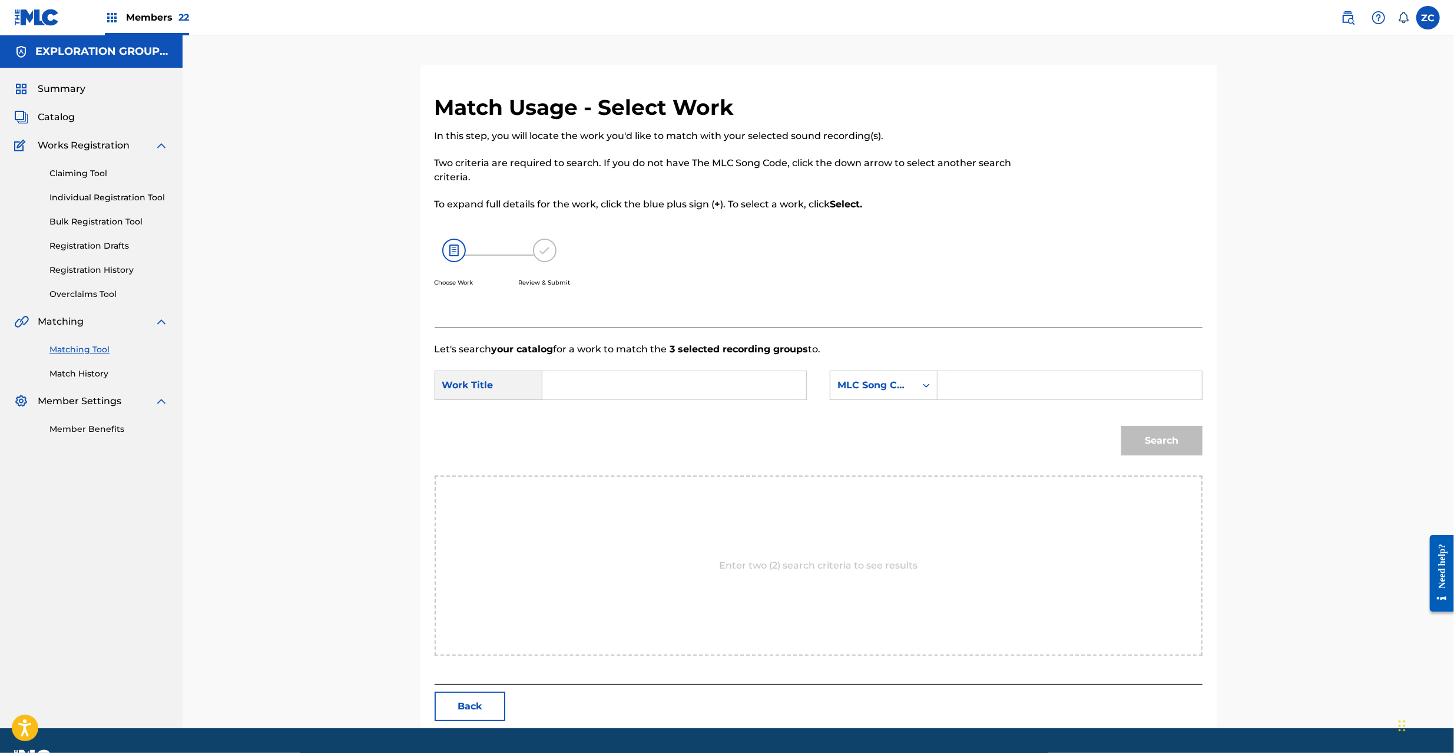
click at [709, 387] on input "Search Form" at bounding box center [674, 385] width 244 height 28
paste input "Happy Song HQ6YWN"
click at [637, 380] on input "Happy Song HQ6YWN" at bounding box center [674, 385] width 244 height 28
type input "Happy Song"
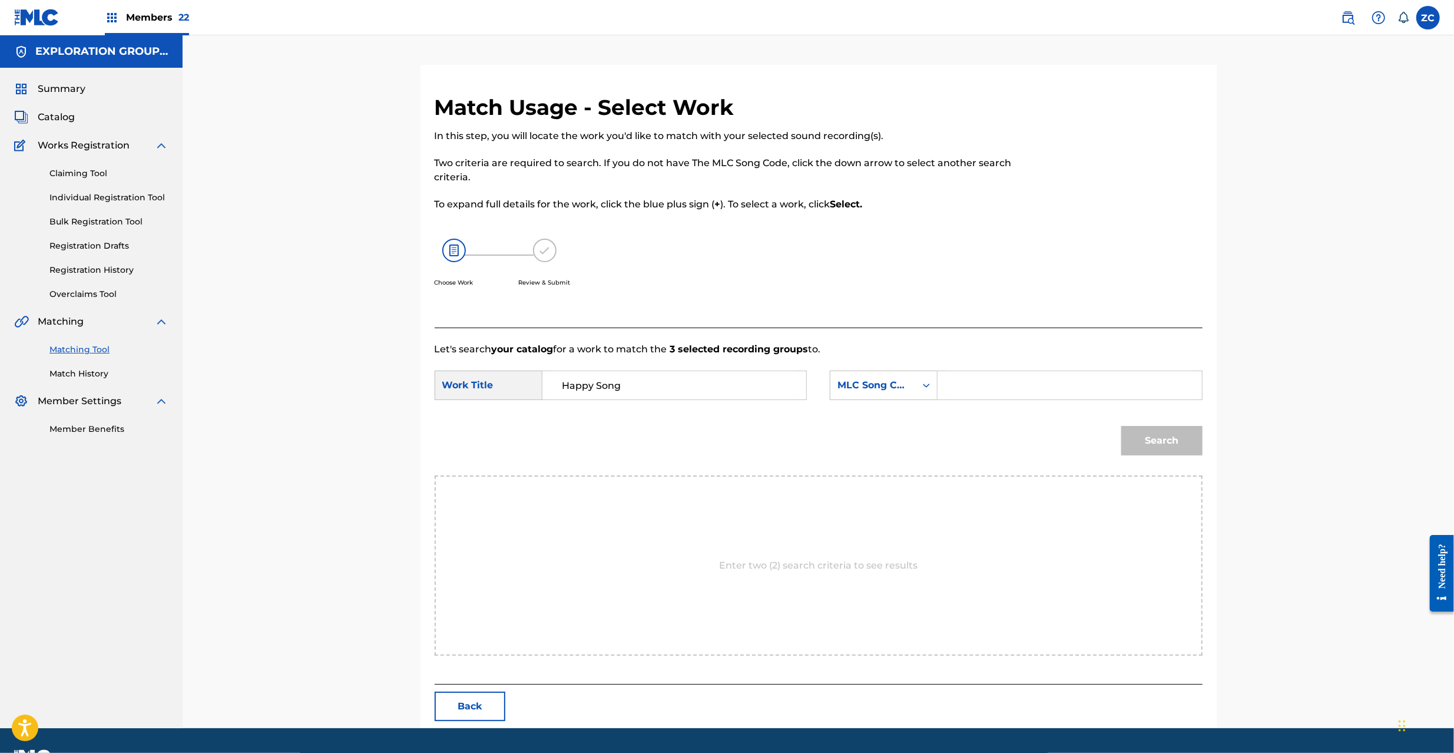
click at [1020, 409] on form "SearchWithCriteria4562b15c-0f10-4a08-bba0-8f33e1ac5946 Work Title Happy Song Se…" at bounding box center [819, 415] width 768 height 119
drag, startPoint x: 1025, startPoint y: 384, endPoint x: 1023, endPoint y: 377, distance: 6.7
click at [1025, 384] on input "Search Form" at bounding box center [1069, 385] width 244 height 28
paste input "HQ6YWN"
type input "HQ6YWN"
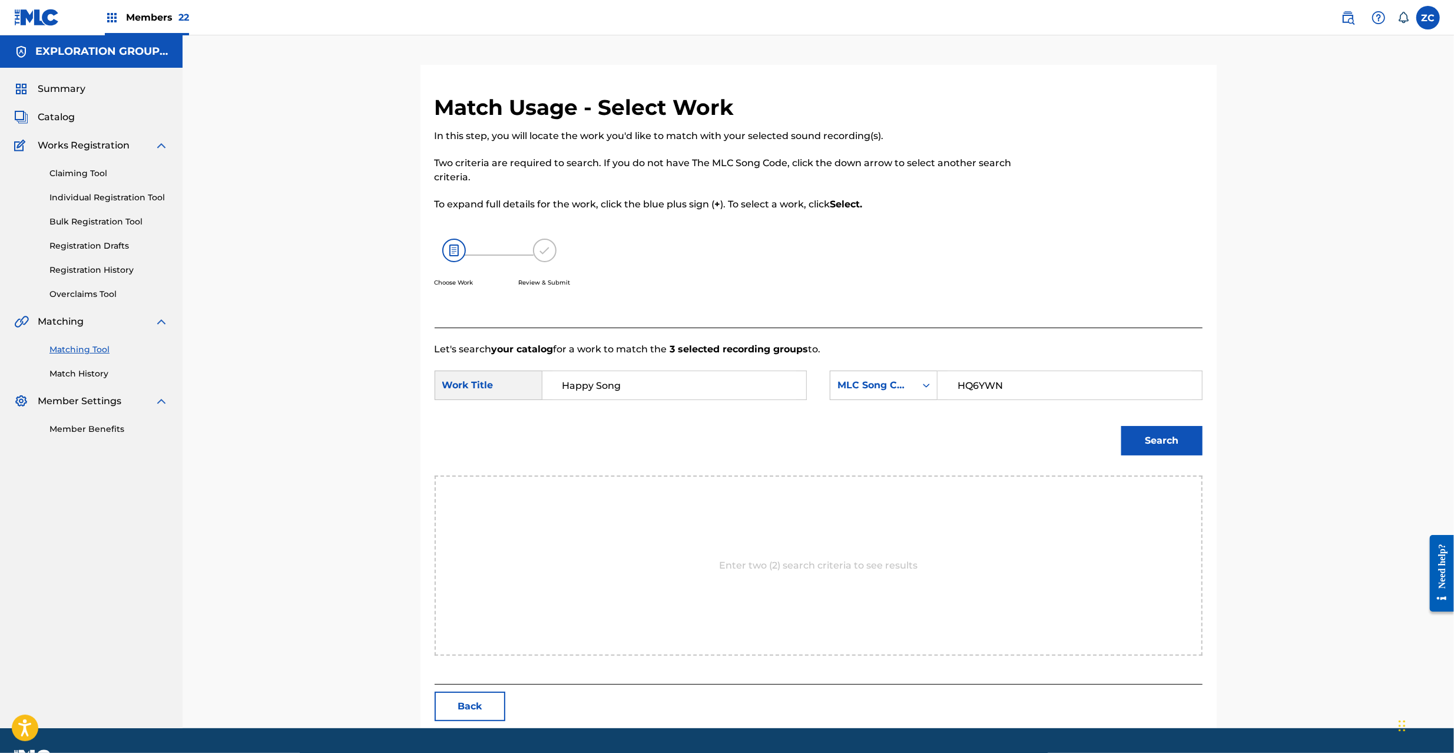
click at [1188, 440] on button "Search" at bounding box center [1161, 440] width 81 height 29
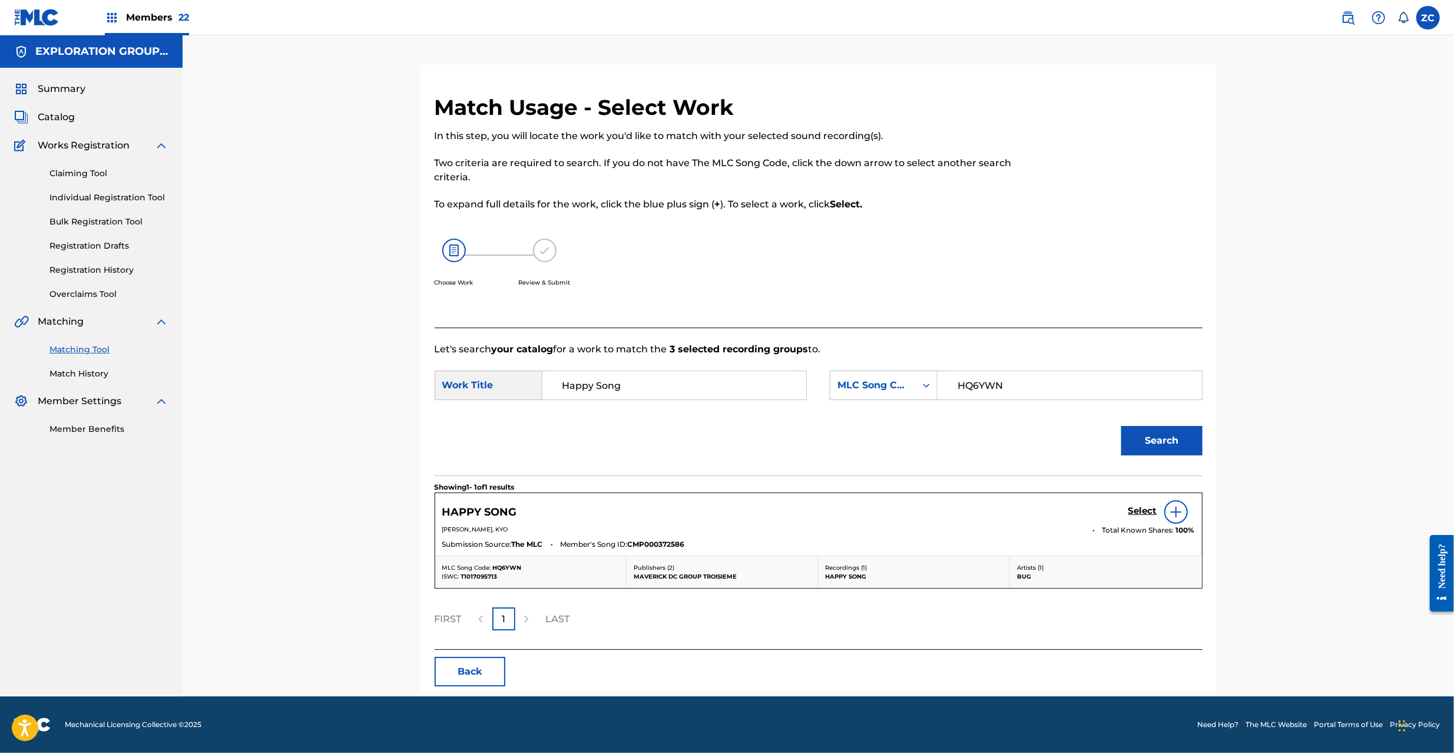
click at [1141, 511] on h5 "Select" at bounding box center [1142, 510] width 29 height 11
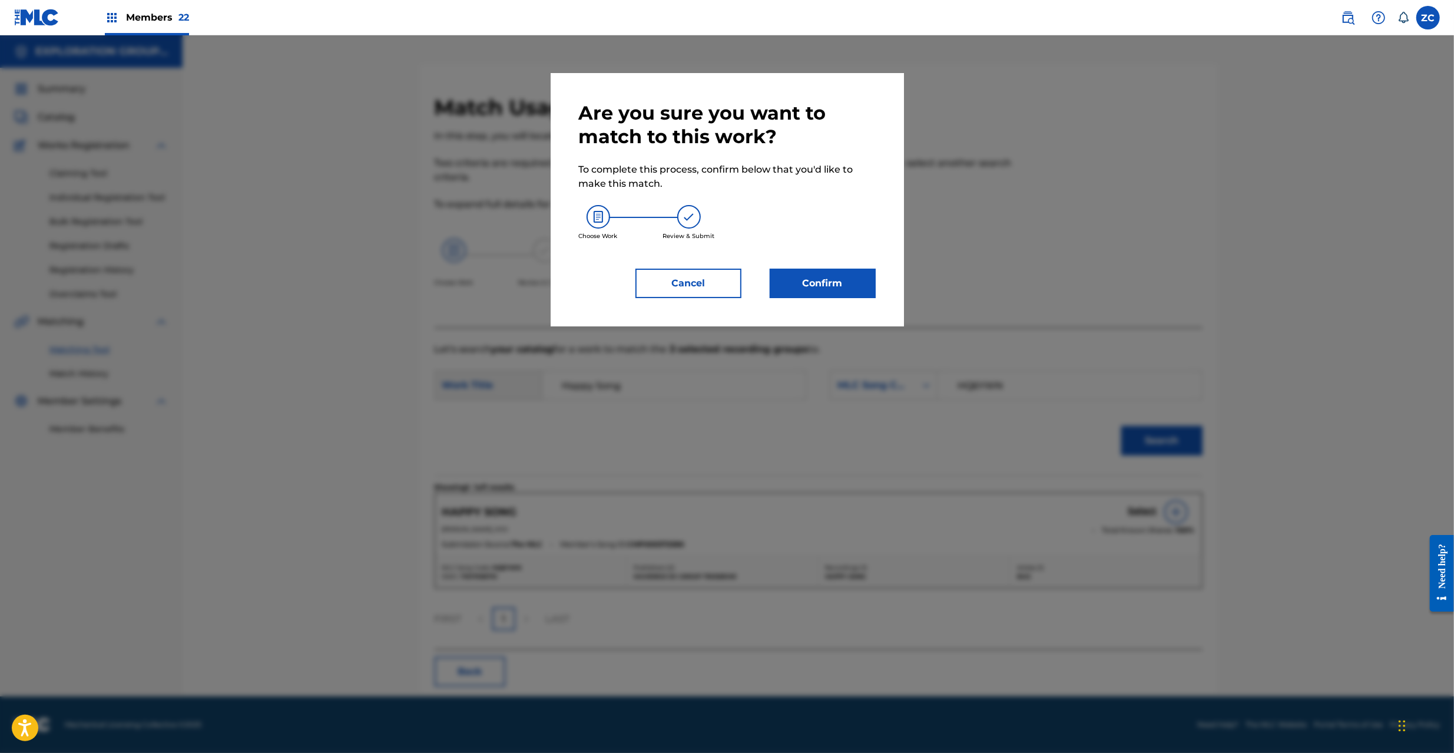
click at [811, 280] on button "Confirm" at bounding box center [823, 283] width 106 height 29
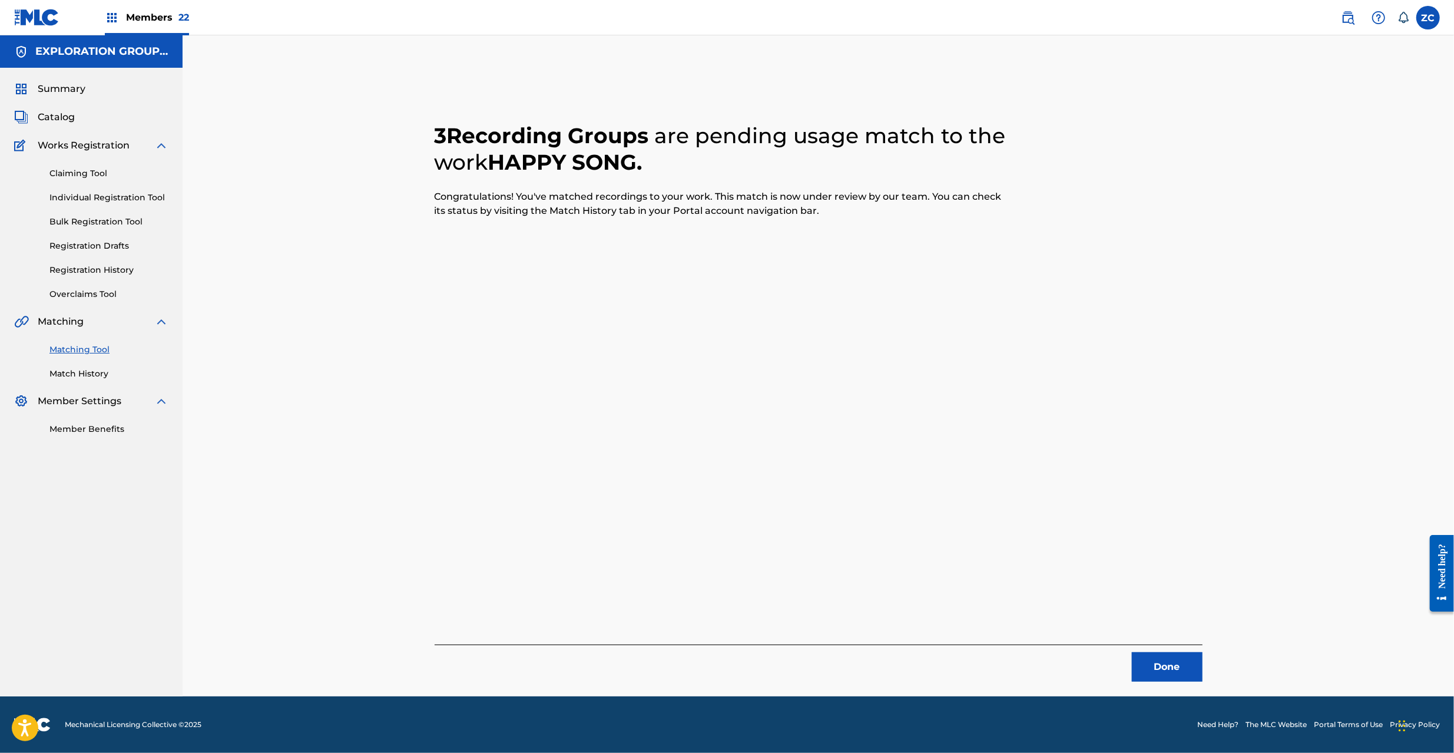
click at [1169, 675] on button "Done" at bounding box center [1167, 666] width 71 height 29
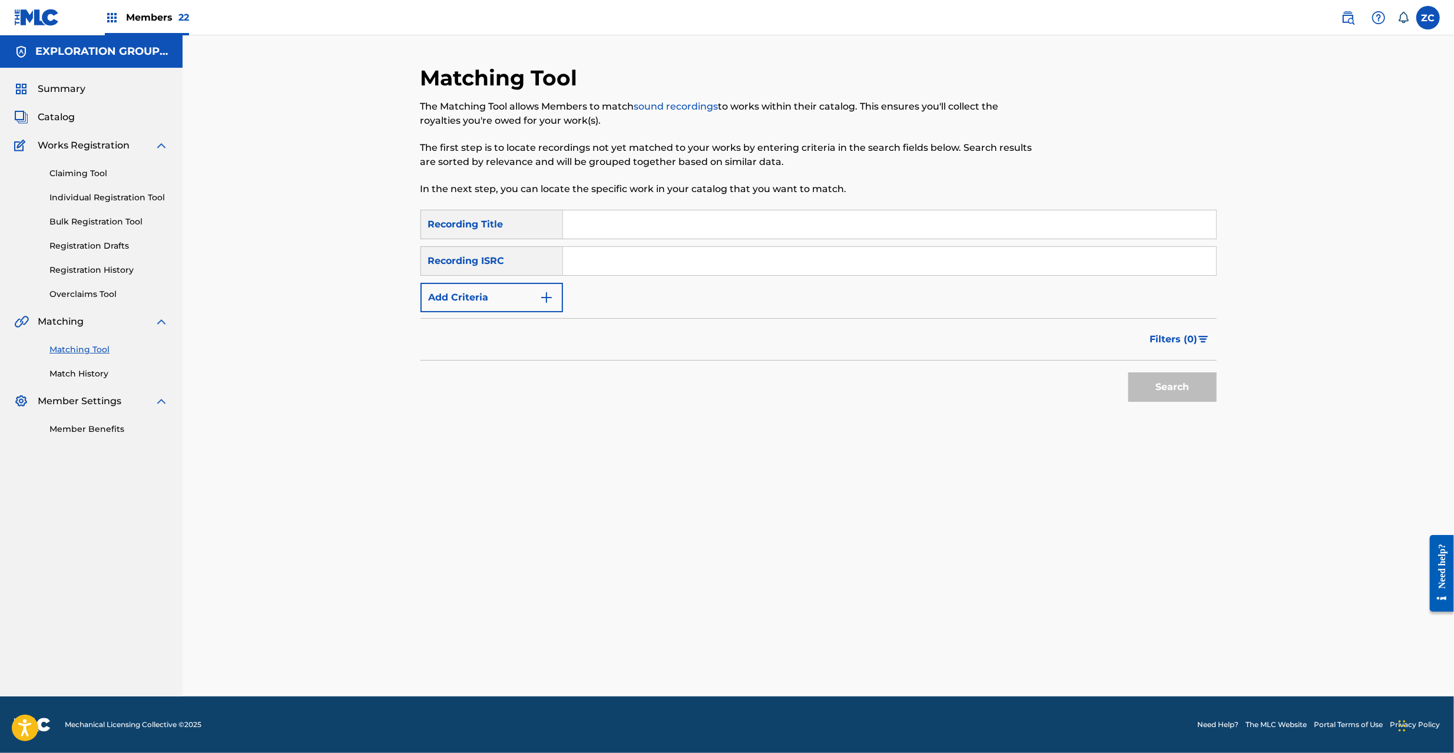
click at [792, 257] on input "Search Form" at bounding box center [889, 261] width 653 height 28
paste input "JPVI01511720"
click at [1185, 396] on button "Search" at bounding box center [1172, 386] width 88 height 29
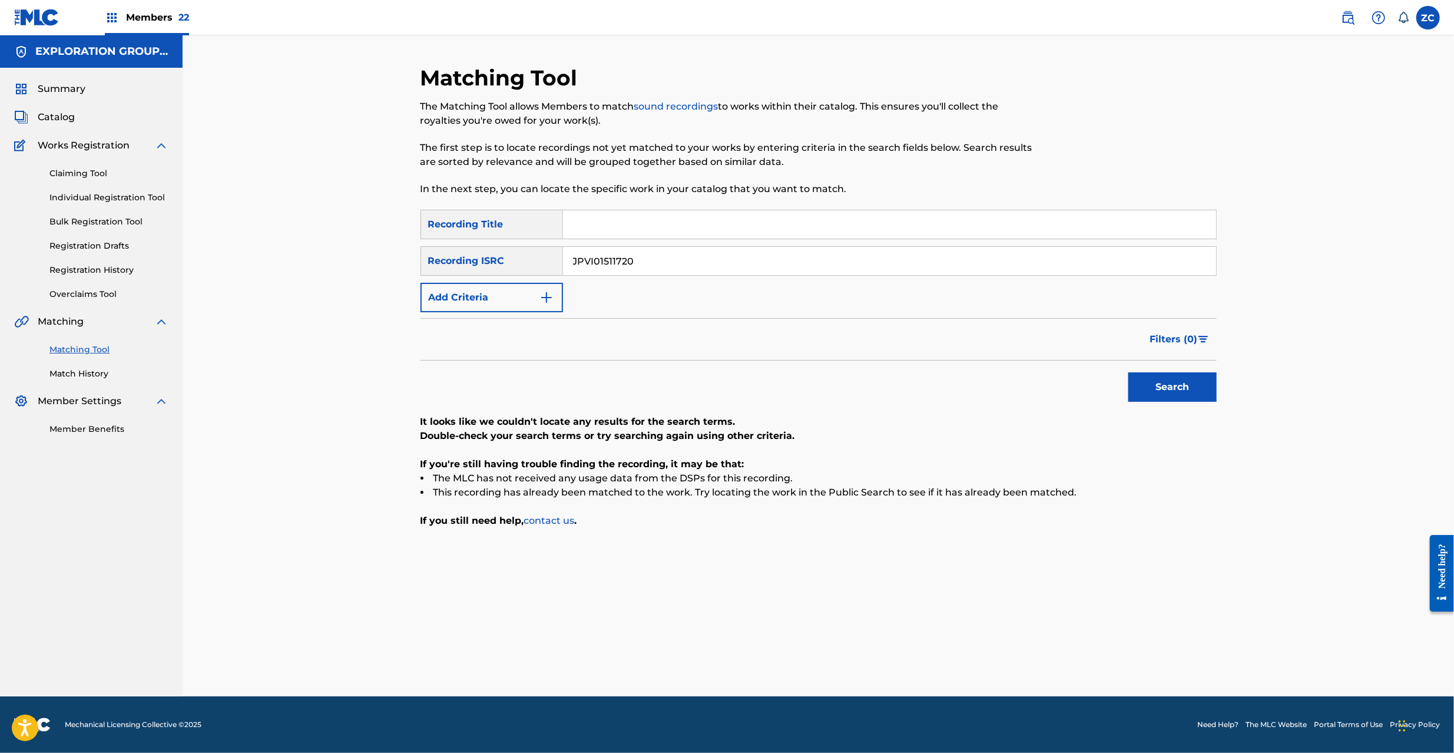
click at [889, 266] on input "JPVI01511720" at bounding box center [889, 261] width 653 height 28
paste input "F30080029"
type input "JPF300800290"
click at [1190, 387] on button "Search" at bounding box center [1172, 386] width 88 height 29
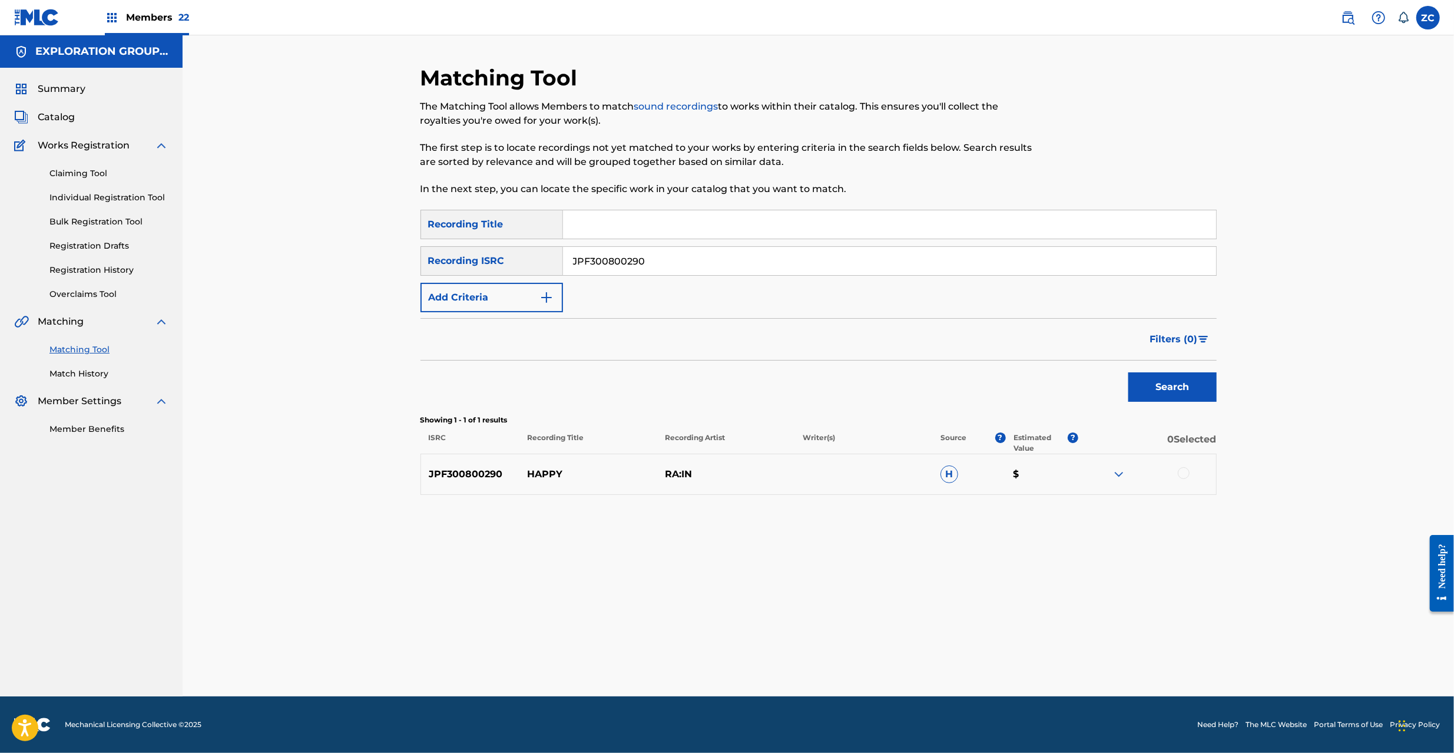
click at [1181, 475] on div at bounding box center [1184, 473] width 12 height 12
click at [842, 667] on button "Match 1 Group" at bounding box center [828, 656] width 130 height 29
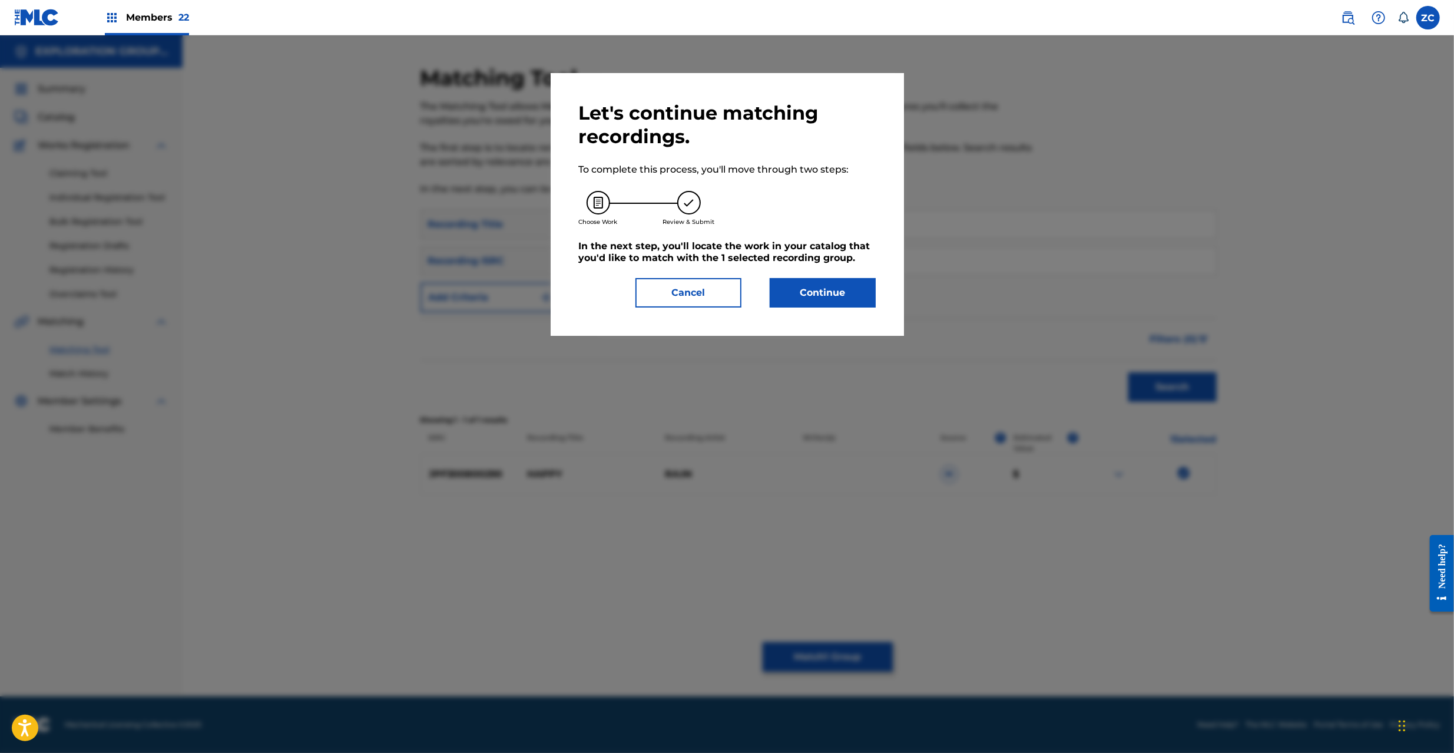
click at [811, 298] on button "Continue" at bounding box center [823, 292] width 106 height 29
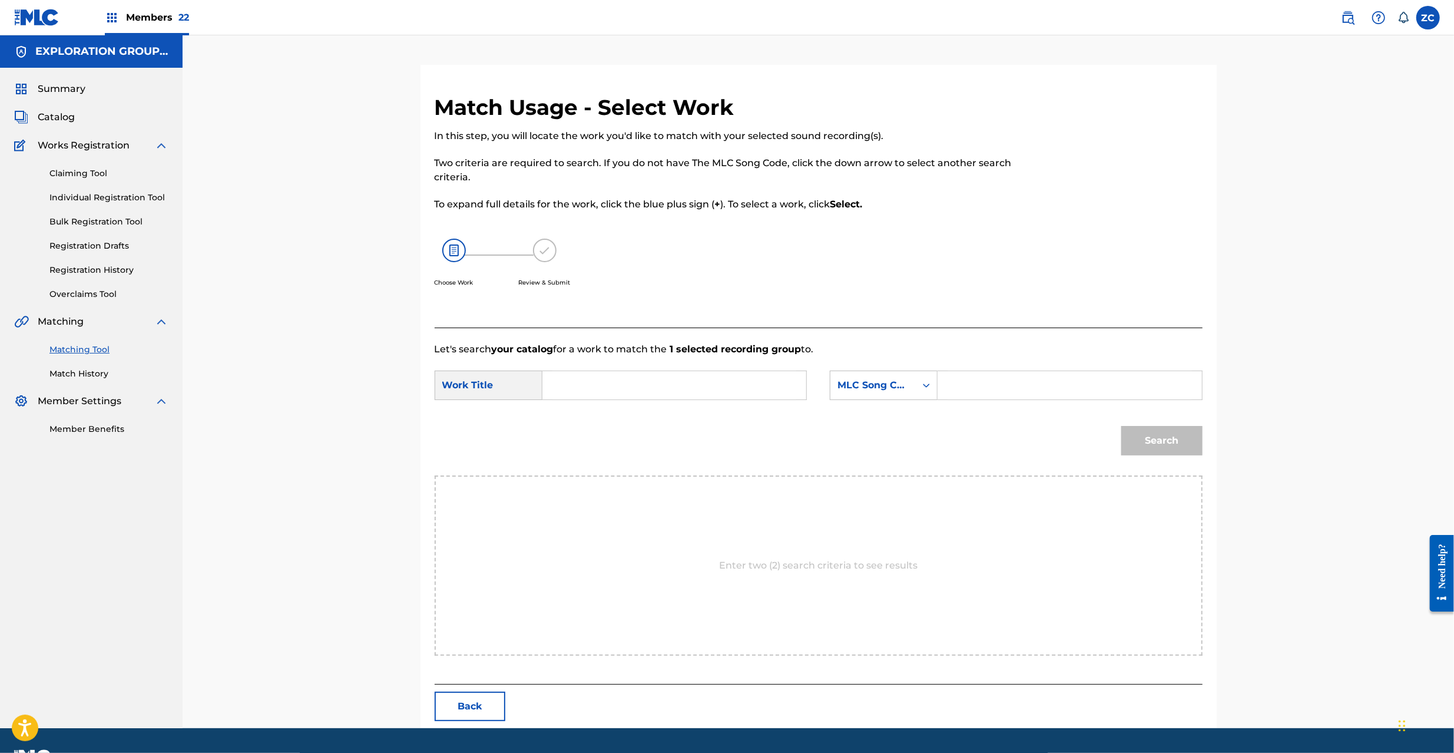
click at [687, 392] on input "Search Form" at bounding box center [674, 385] width 244 height 28
paste input "Happy! HC0BTY"
click at [618, 382] on input "Happy! HC0BTY" at bounding box center [674, 385] width 244 height 28
type input "Happy!"
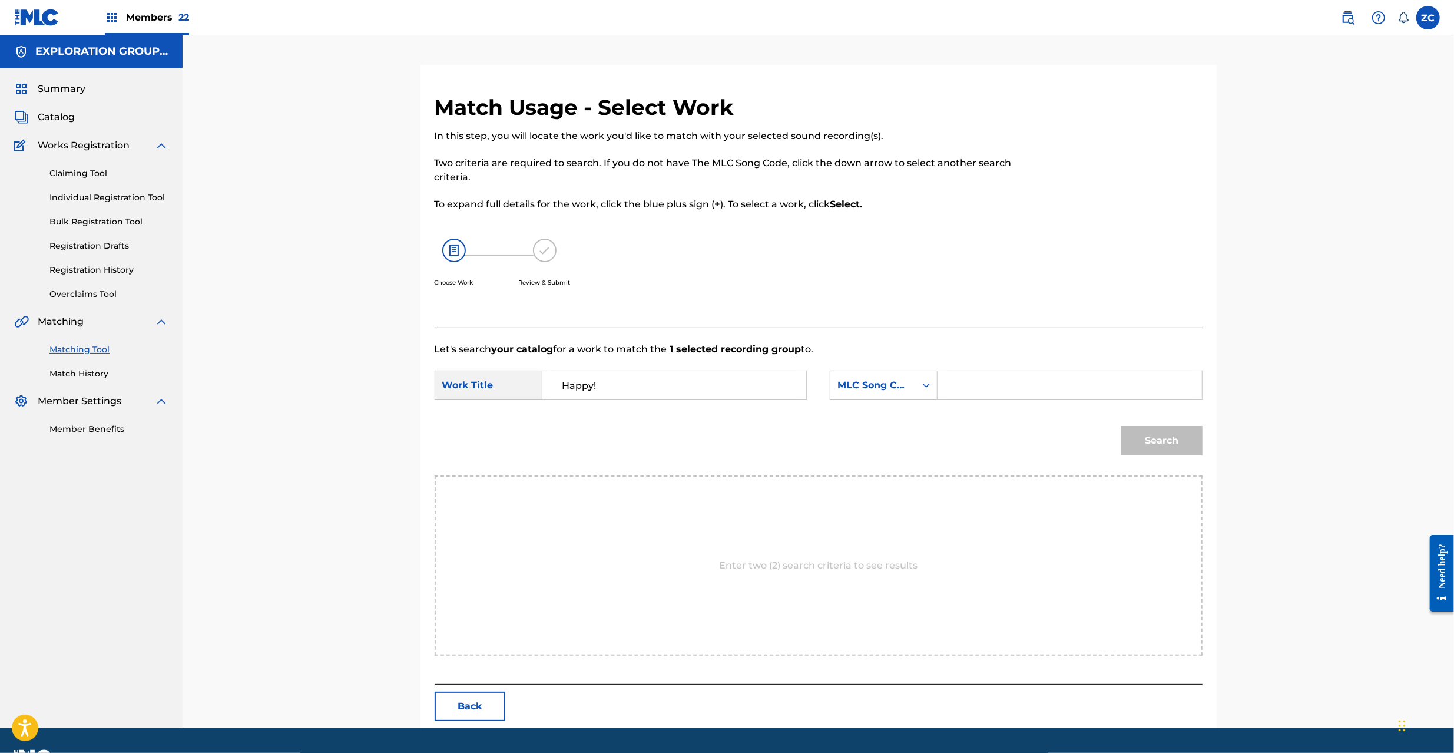
click at [1054, 384] on input "Search Form" at bounding box center [1069, 385] width 244 height 28
paste input "HC0BTY"
type input "HC0BTY"
click at [1164, 432] on button "Search" at bounding box center [1161, 440] width 81 height 29
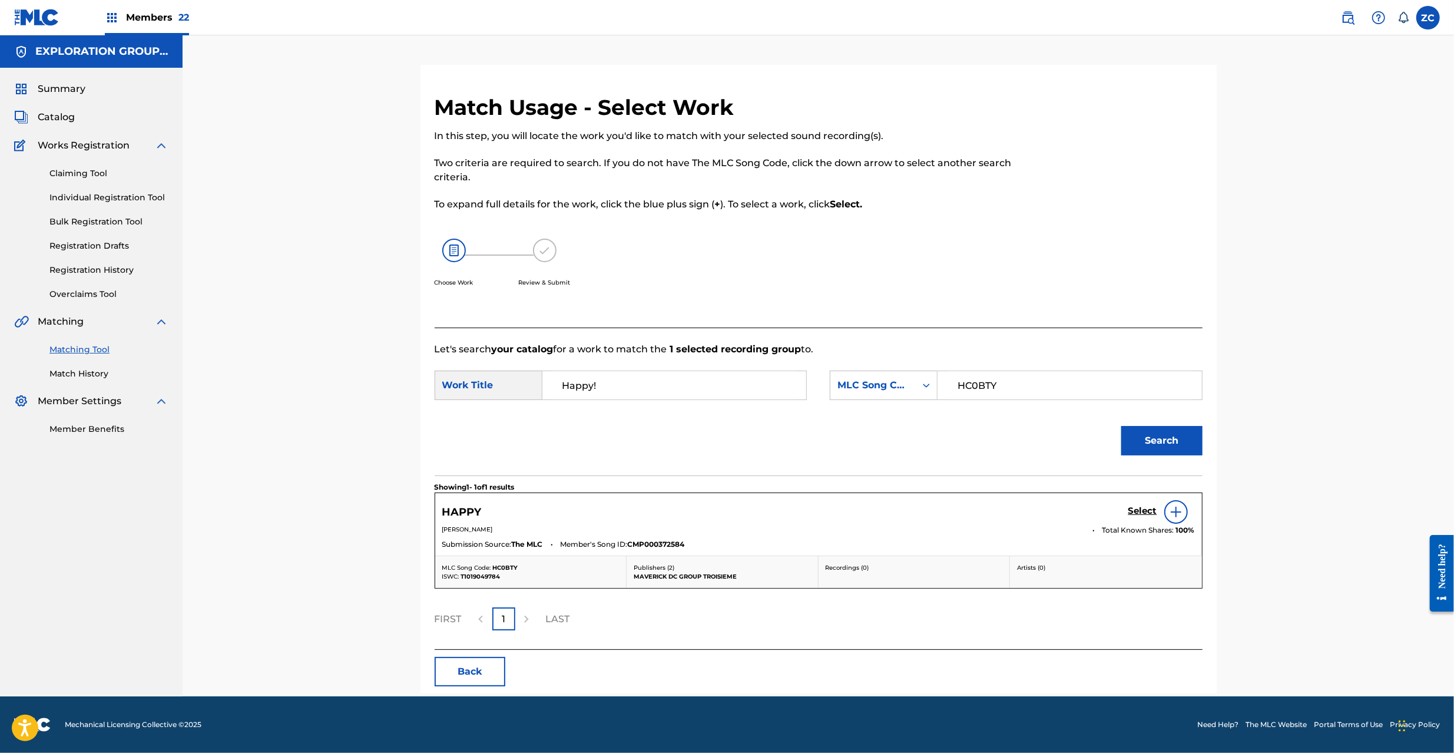
click at [1141, 508] on h5 "Select" at bounding box center [1142, 510] width 29 height 11
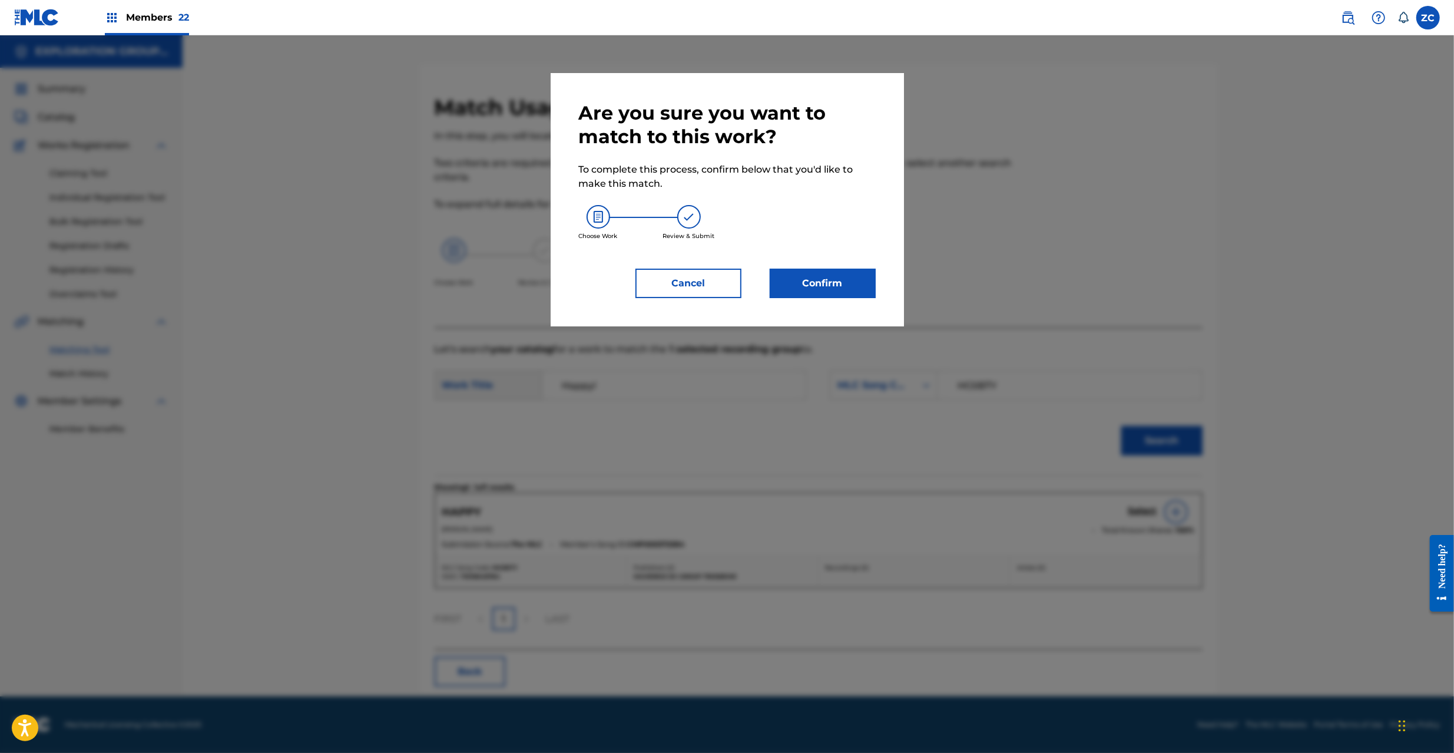
click at [829, 284] on button "Confirm" at bounding box center [823, 283] width 106 height 29
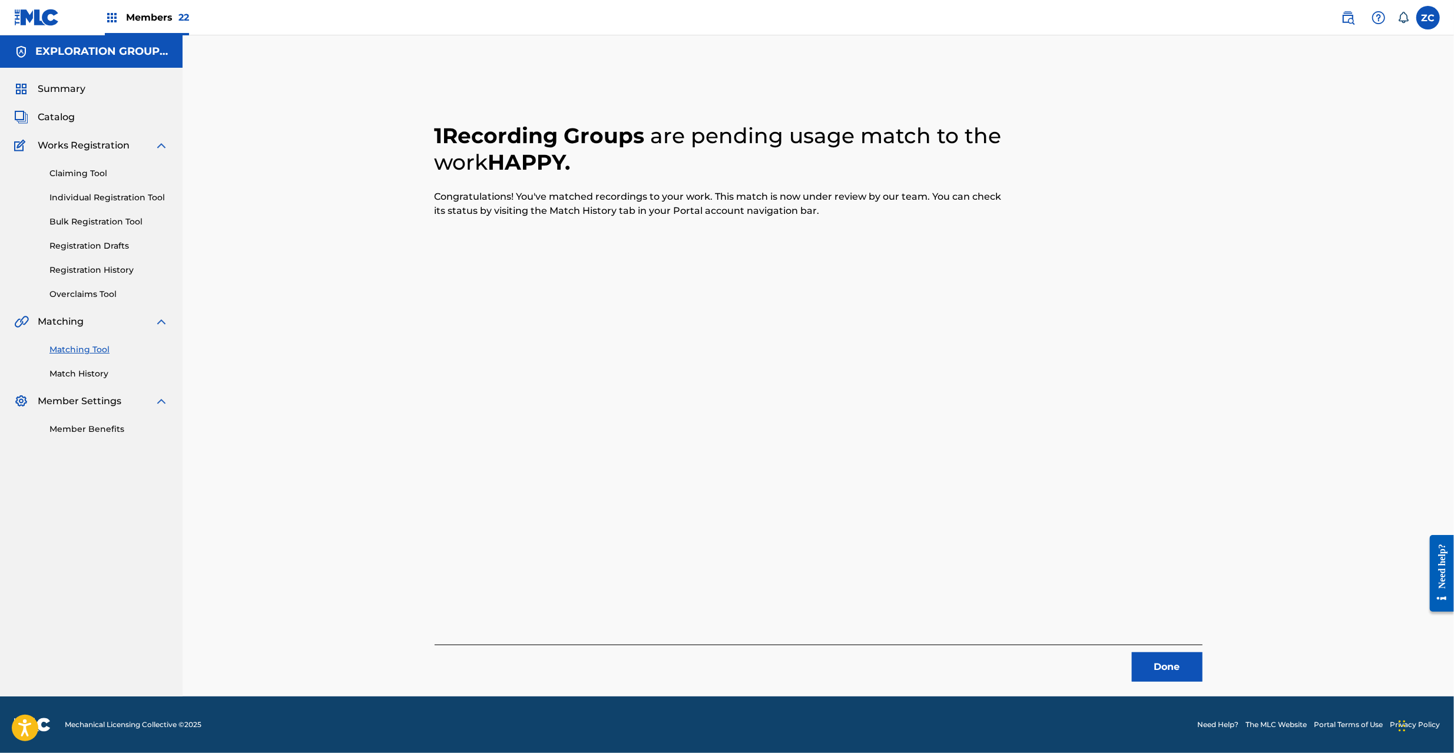
click at [1181, 660] on button "Done" at bounding box center [1167, 666] width 71 height 29
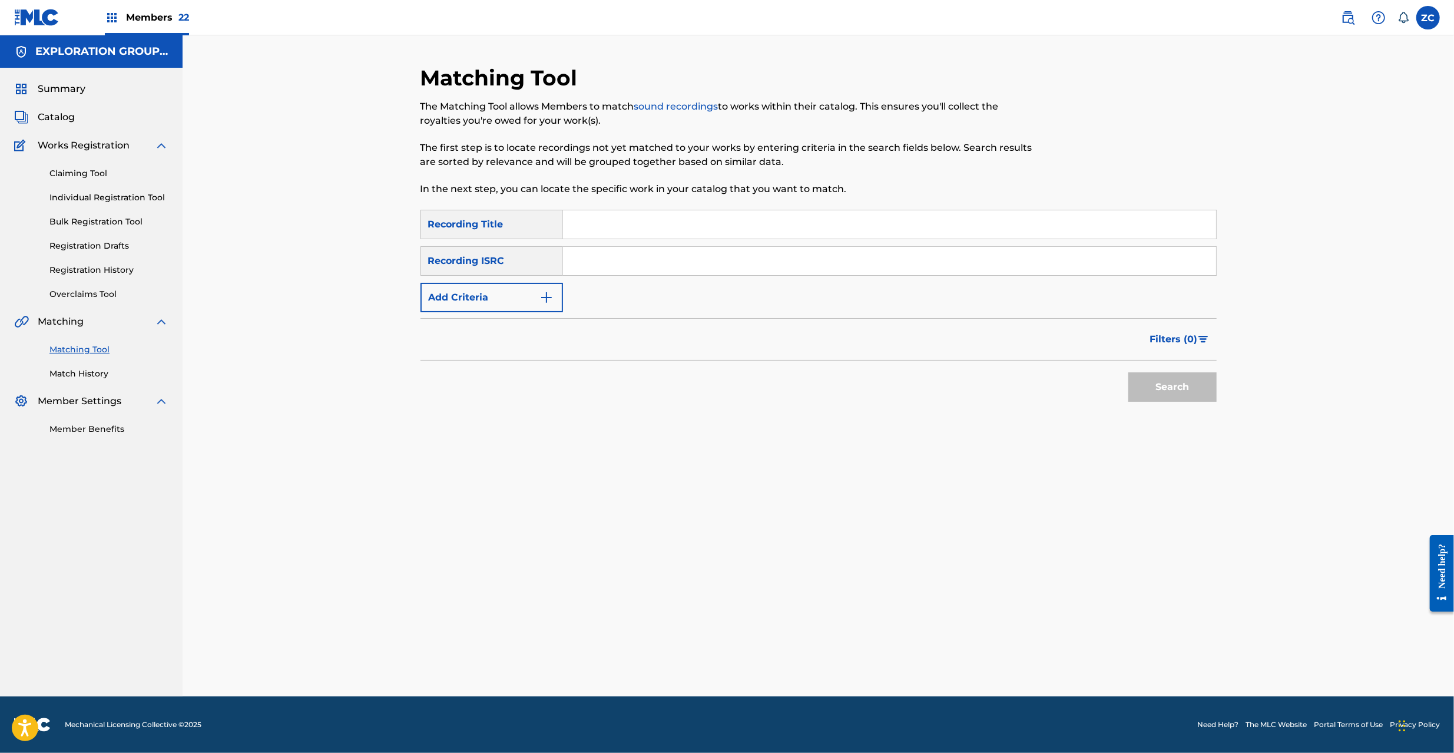
drag, startPoint x: 806, startPoint y: 261, endPoint x: 819, endPoint y: 269, distance: 15.0
click at [806, 260] on input "Search Form" at bounding box center [889, 261] width 653 height 28
paste input "JPB600119107"
type input "JPB600119107"
click at [1187, 384] on button "Search" at bounding box center [1172, 386] width 88 height 29
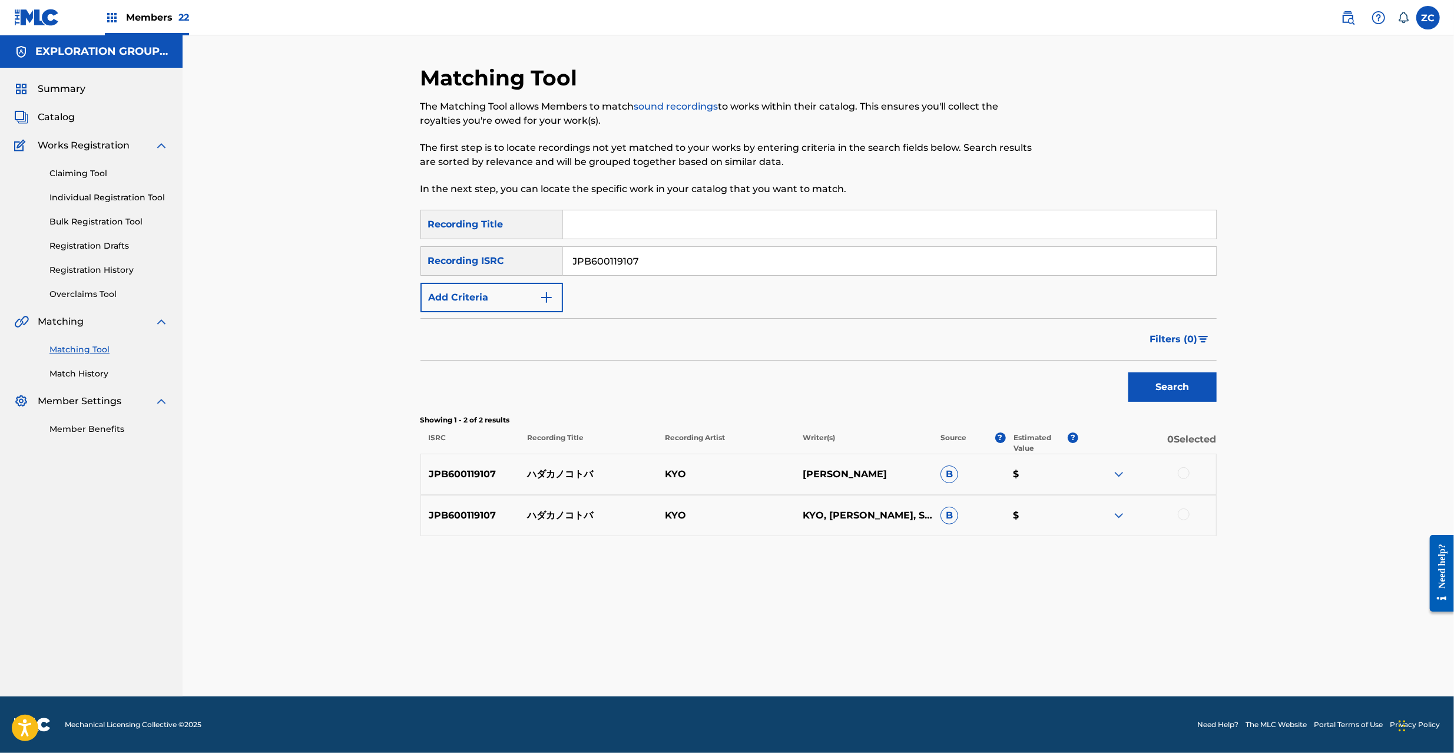
drag, startPoint x: 1184, startPoint y: 465, endPoint x: 1182, endPoint y: 476, distance: 11.3
click at [1184, 462] on div "JPB600119107 ハダカノコトバ KYO NACKIE B $" at bounding box center [818, 473] width 796 height 41
click at [1185, 517] on div at bounding box center [1184, 514] width 12 height 12
click at [1186, 473] on div at bounding box center [1184, 473] width 12 height 12
click at [853, 658] on button "Match 2 Groups" at bounding box center [828, 656] width 130 height 29
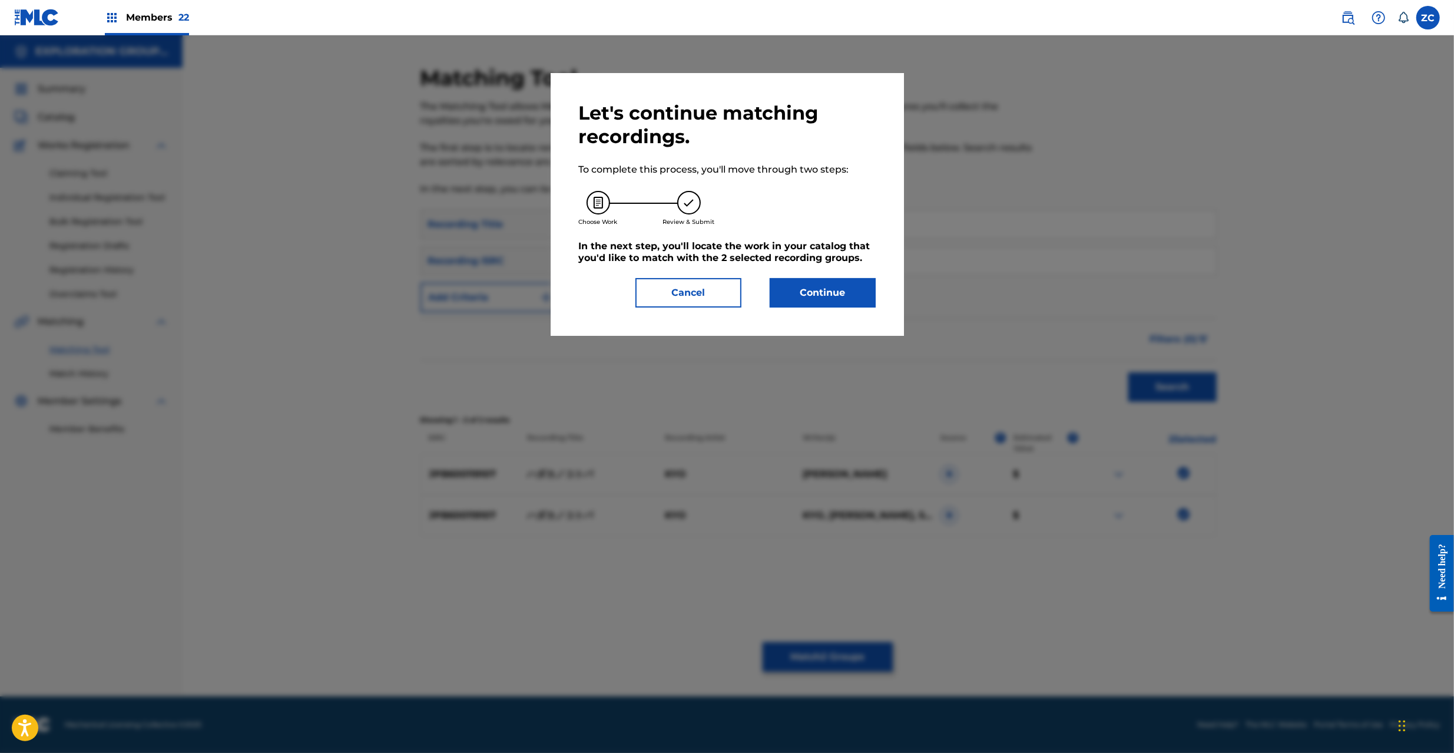
click at [830, 292] on button "Continue" at bounding box center [823, 292] width 106 height 29
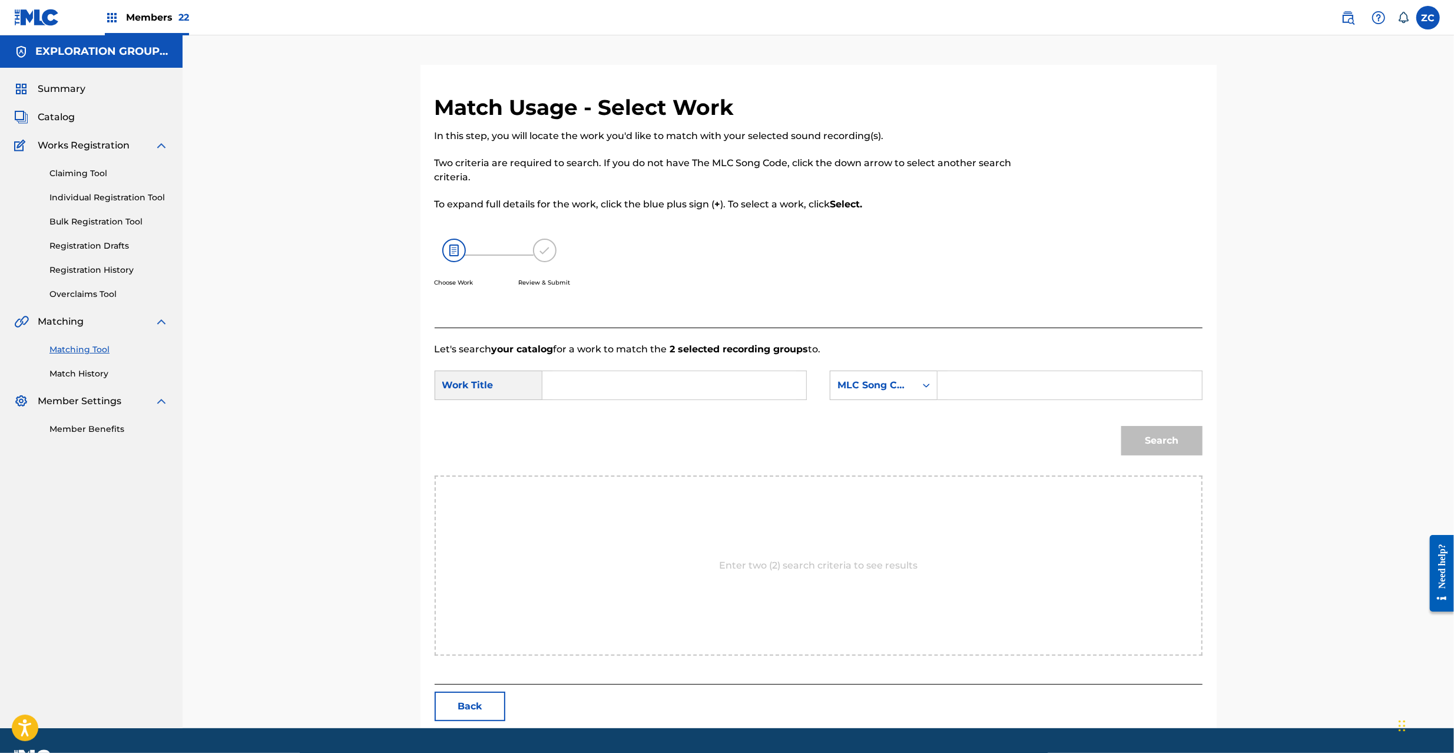
click at [695, 377] on input "Search Form" at bounding box center [674, 385] width 244 height 28
paste input "Hadakano Kotoba HQ6YJQ"
click at [691, 389] on input "Hadakano Kotoba HQ6YJQ" at bounding box center [674, 385] width 244 height 28
type input "Hadakano Kotoba"
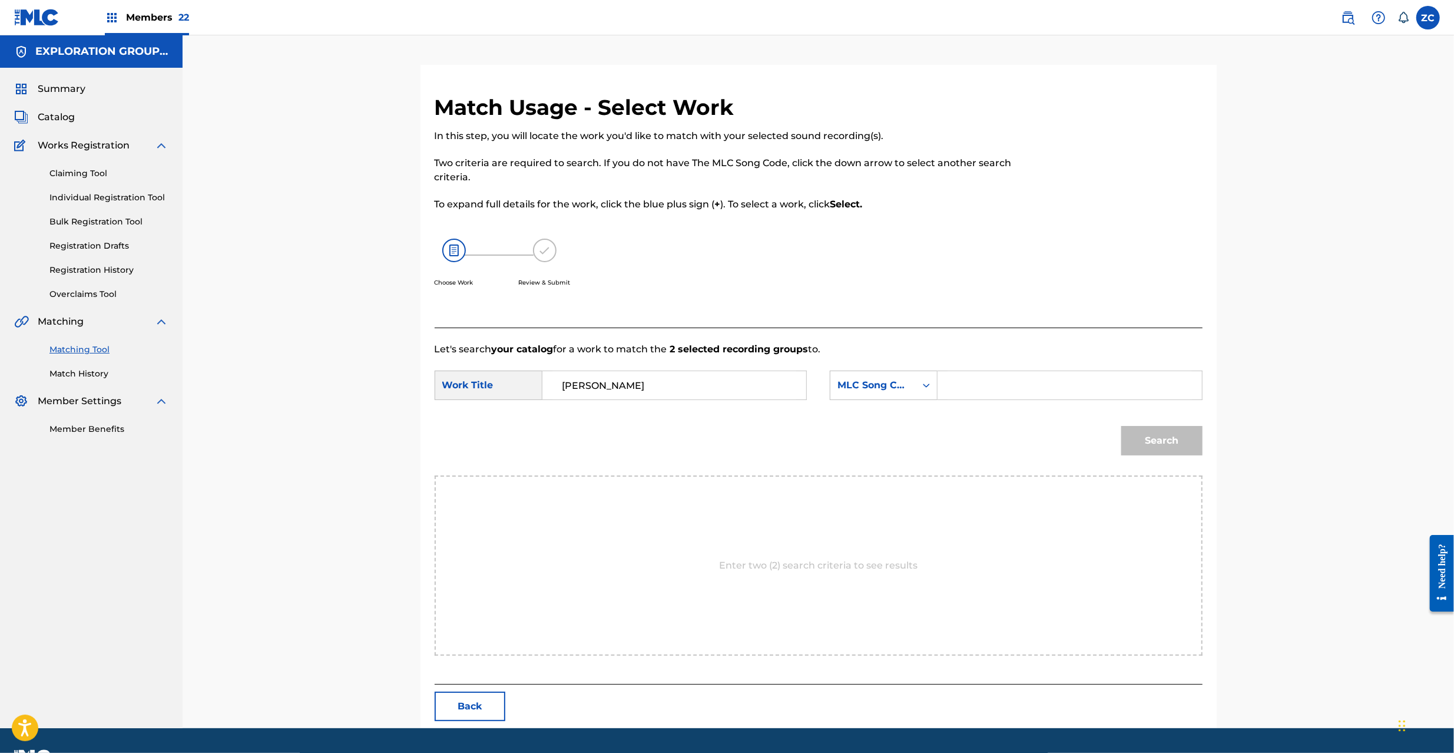
click at [976, 389] on input "Search Form" at bounding box center [1069, 385] width 244 height 28
paste input "HQ6YJQ"
type input "HQ6YJQ"
click at [1186, 448] on button "Search" at bounding box center [1161, 440] width 81 height 29
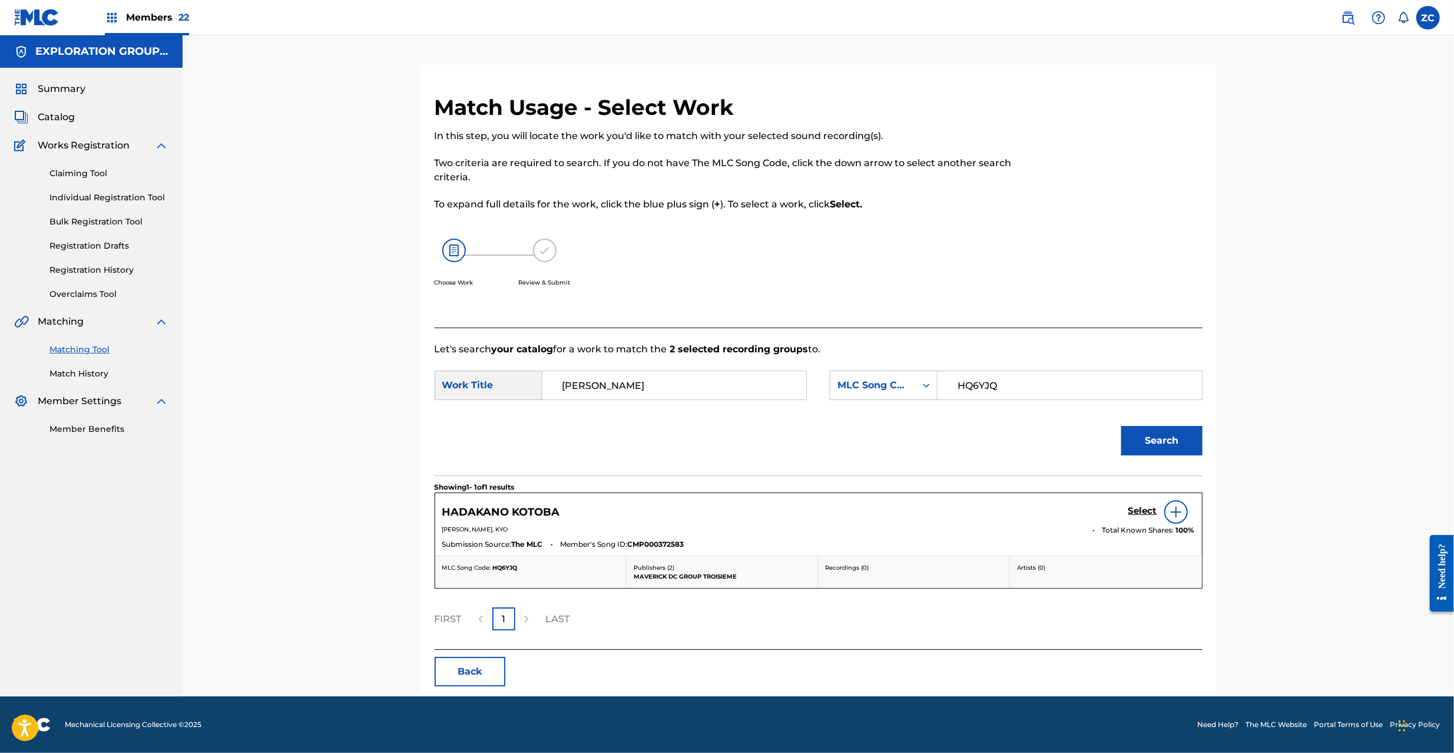
click at [1136, 503] on div "Select" at bounding box center [1161, 512] width 67 height 24
click at [1141, 510] on h5 "Select" at bounding box center [1142, 510] width 29 height 11
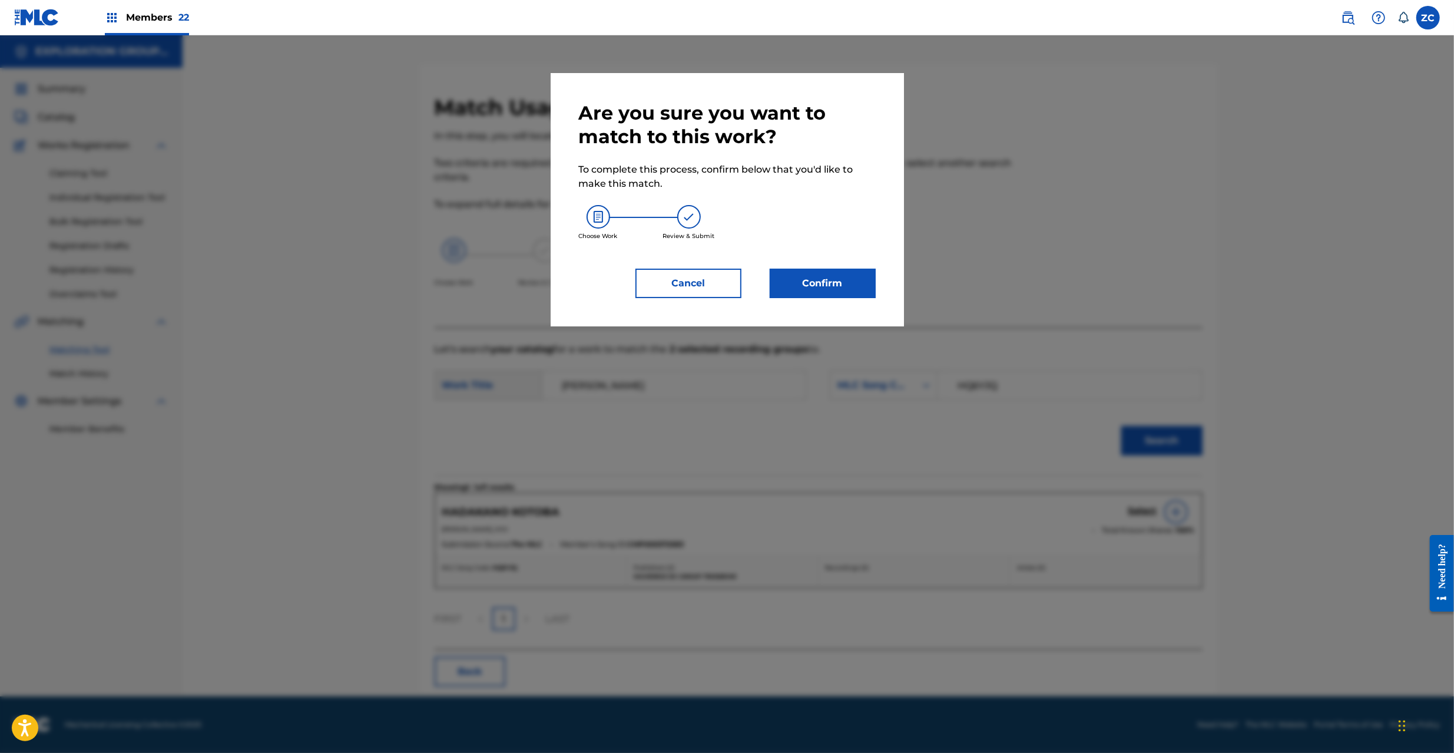
click at [829, 278] on button "Confirm" at bounding box center [823, 283] width 106 height 29
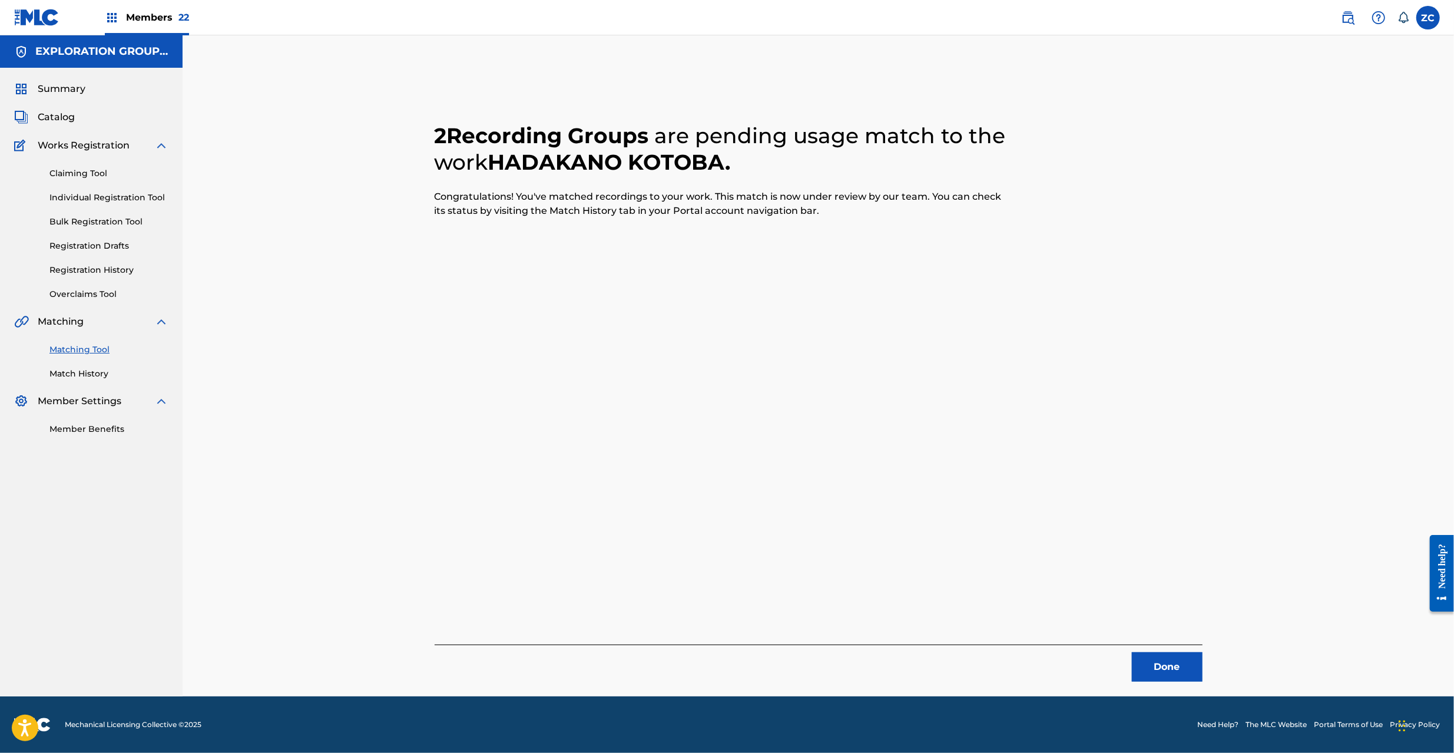
click at [1158, 655] on button "Done" at bounding box center [1167, 666] width 71 height 29
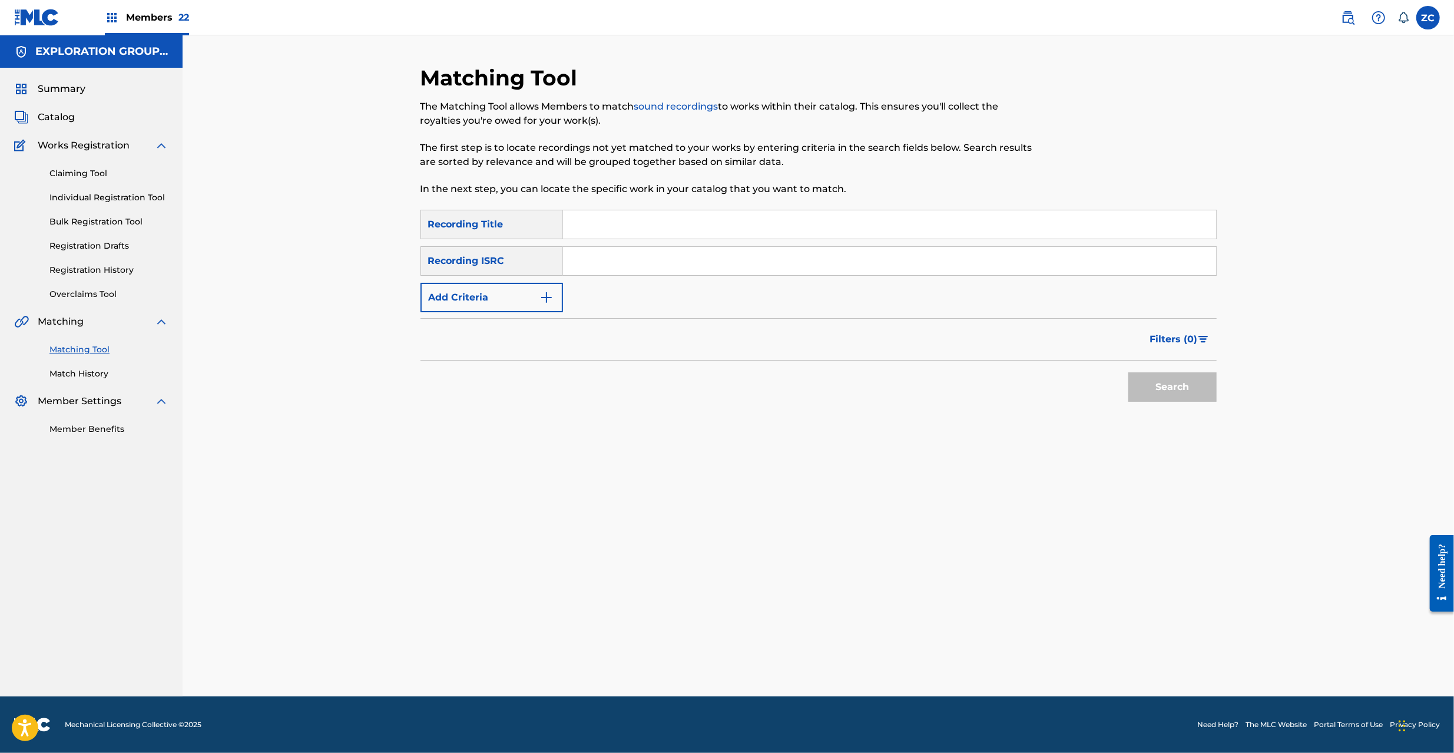
drag, startPoint x: 758, startPoint y: 257, endPoint x: 770, endPoint y: 266, distance: 15.1
click at [758, 257] on input "Search Form" at bounding box center [889, 261] width 653 height 28
paste input "JPF301700105"
click at [1161, 389] on button "Search" at bounding box center [1172, 386] width 88 height 29
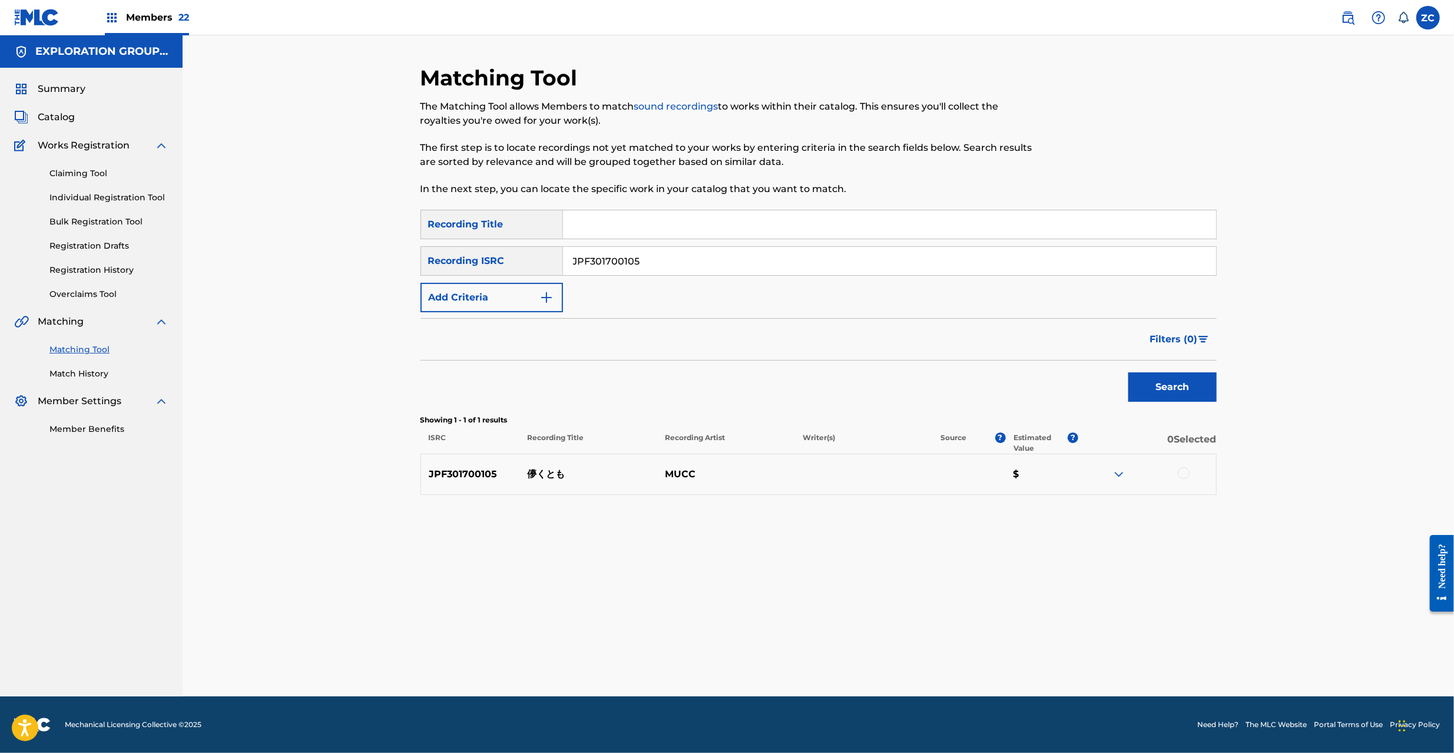
click at [1181, 474] on div at bounding box center [1184, 473] width 12 height 12
click at [717, 257] on input "JPF301700105" at bounding box center [889, 261] width 653 height 28
paste input "0300100"
type input "JPF300300100"
click at [1190, 398] on button "Search" at bounding box center [1172, 386] width 88 height 29
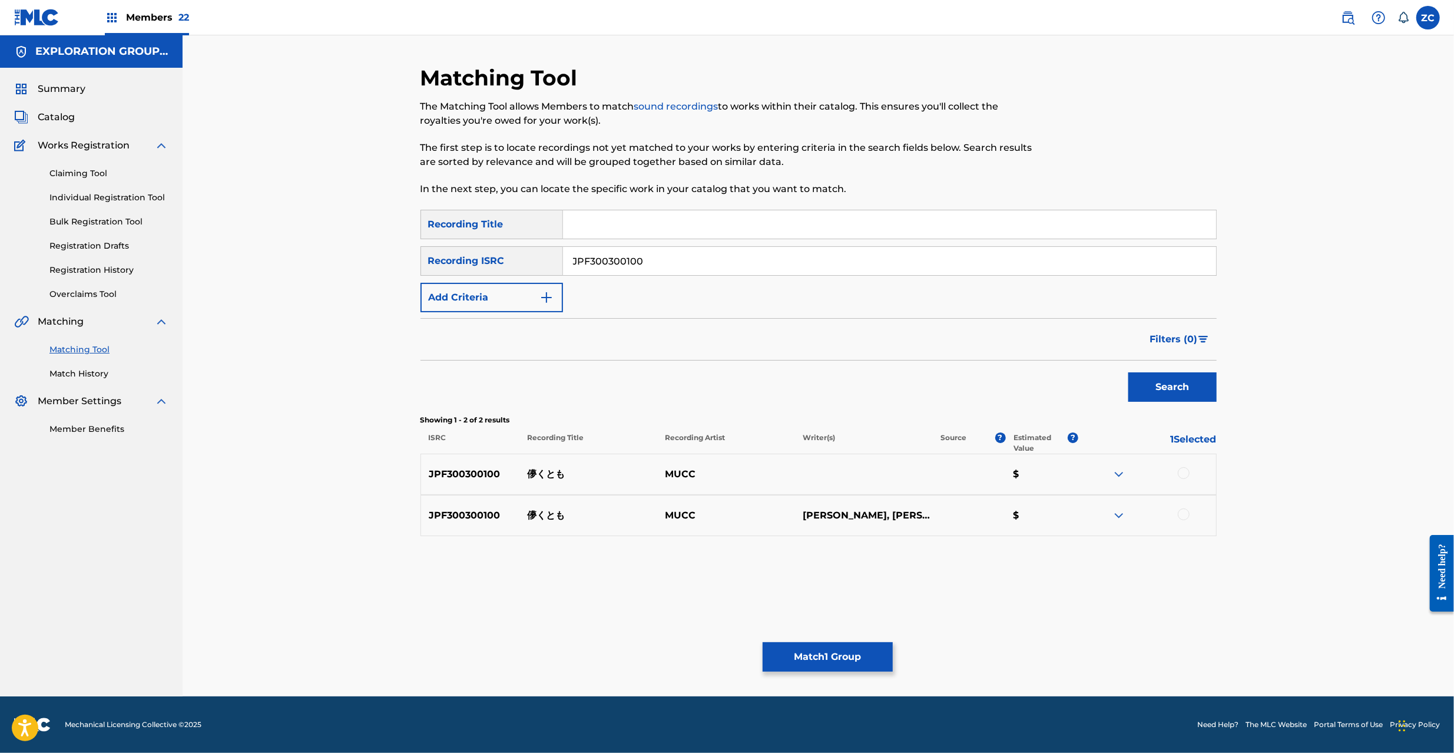
click at [1186, 470] on div at bounding box center [1184, 473] width 12 height 12
click at [1185, 516] on div at bounding box center [1184, 514] width 12 height 12
click at [836, 654] on button "Match 3 Groups" at bounding box center [828, 656] width 130 height 29
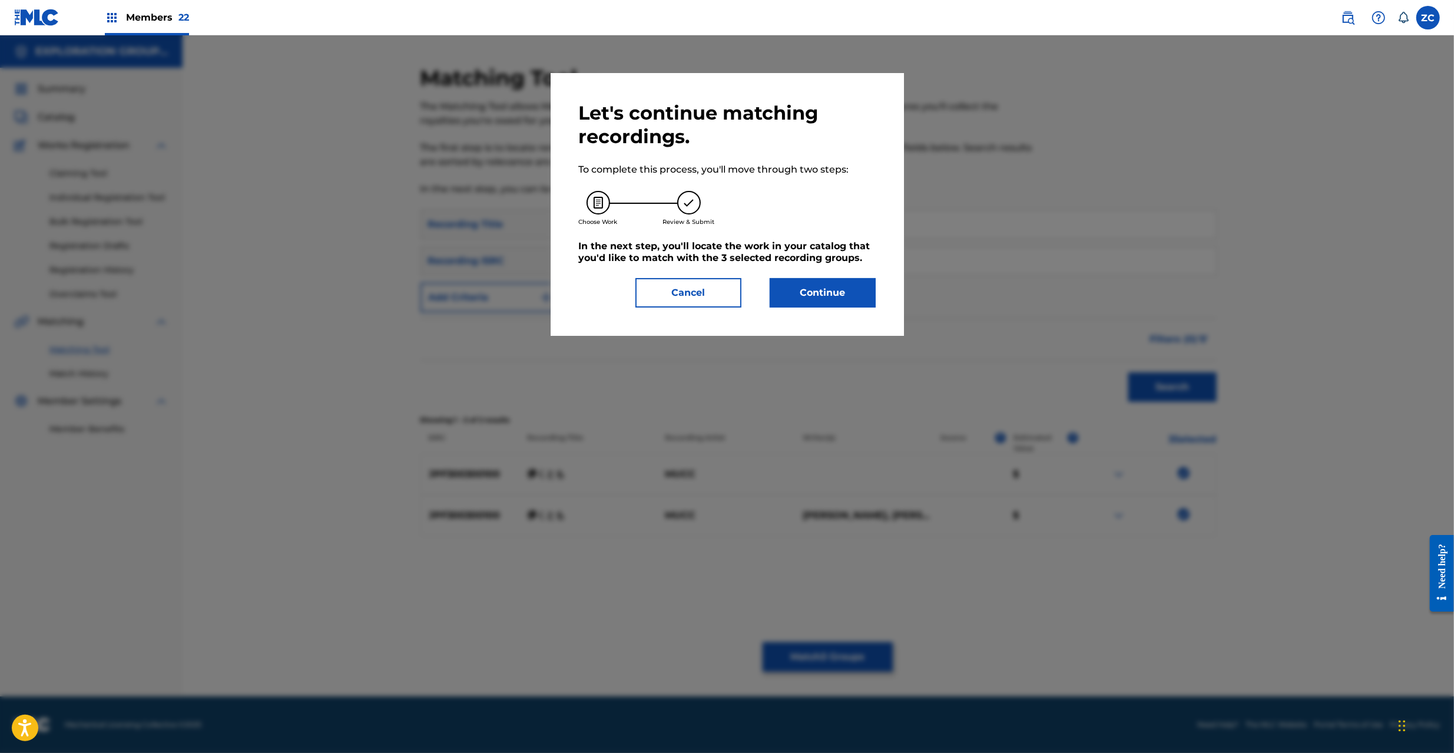
click at [830, 281] on button "Continue" at bounding box center [823, 292] width 106 height 29
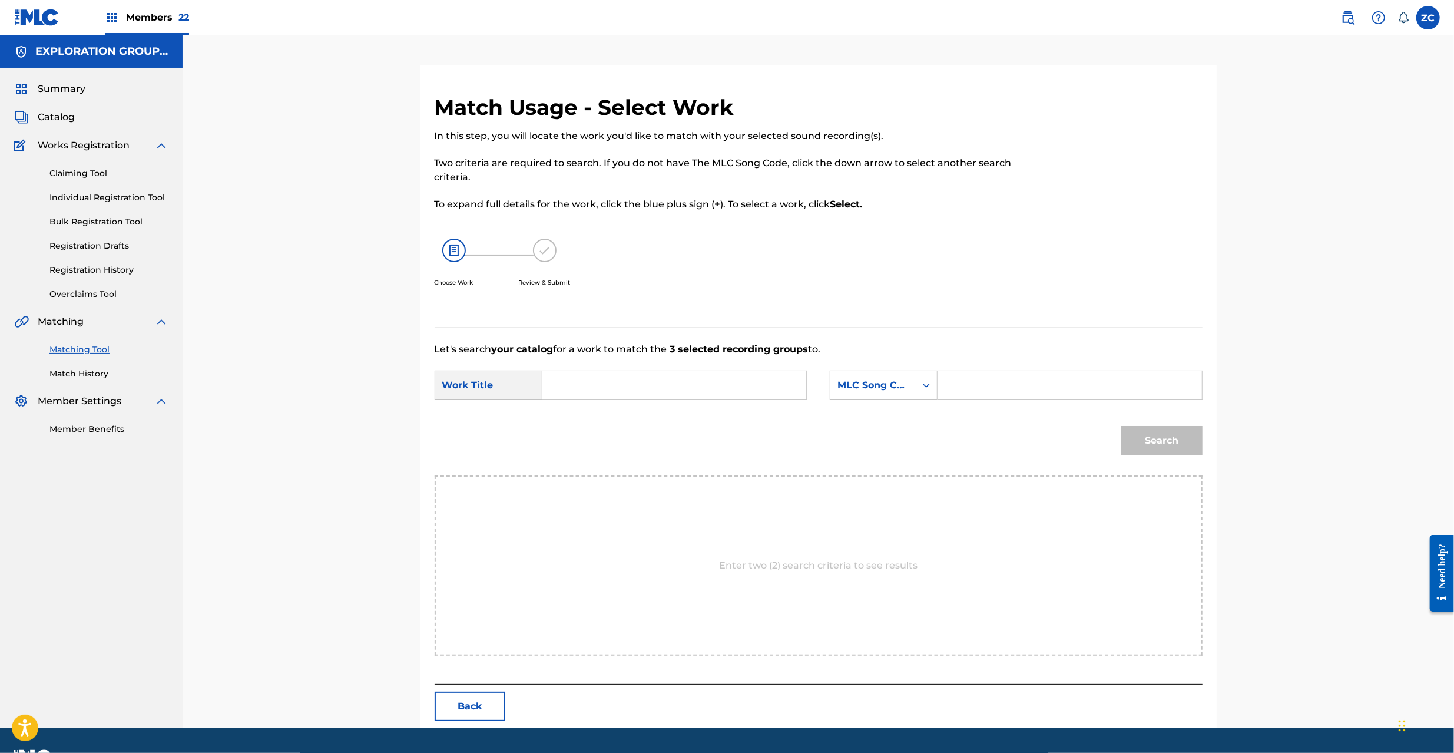
click at [685, 373] on input "Search Form" at bounding box center [674, 385] width 244 height 28
paste input "Hakanakutomo HC0E25"
click at [649, 373] on input "Hakanakutomo HC0E25" at bounding box center [674, 385] width 244 height 28
type input "Hakanakutomo"
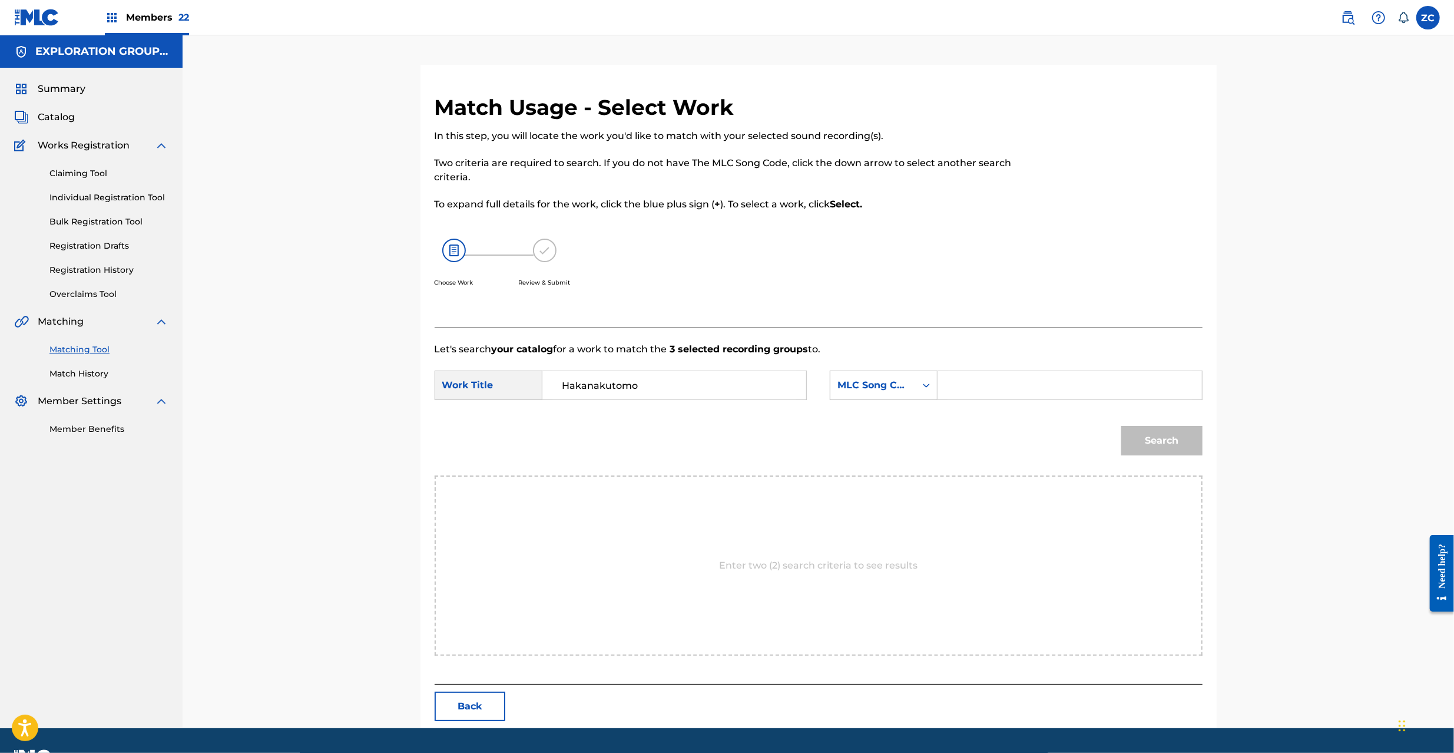
click at [965, 384] on input "Search Form" at bounding box center [1069, 385] width 244 height 28
paste input "HC0E25"
type input "HC0E25"
click at [1134, 436] on button "Search" at bounding box center [1161, 440] width 81 height 29
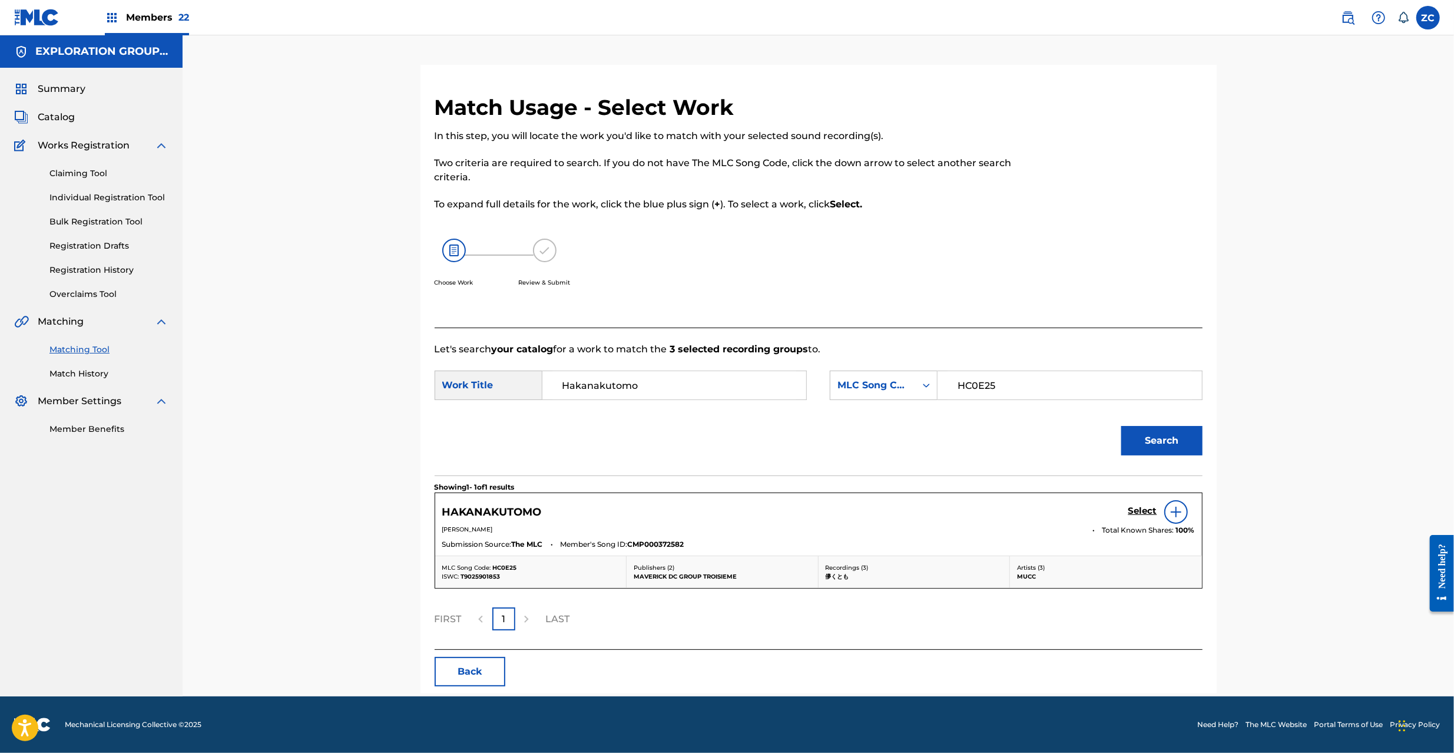
click at [1136, 509] on h5 "Select" at bounding box center [1142, 510] width 29 height 11
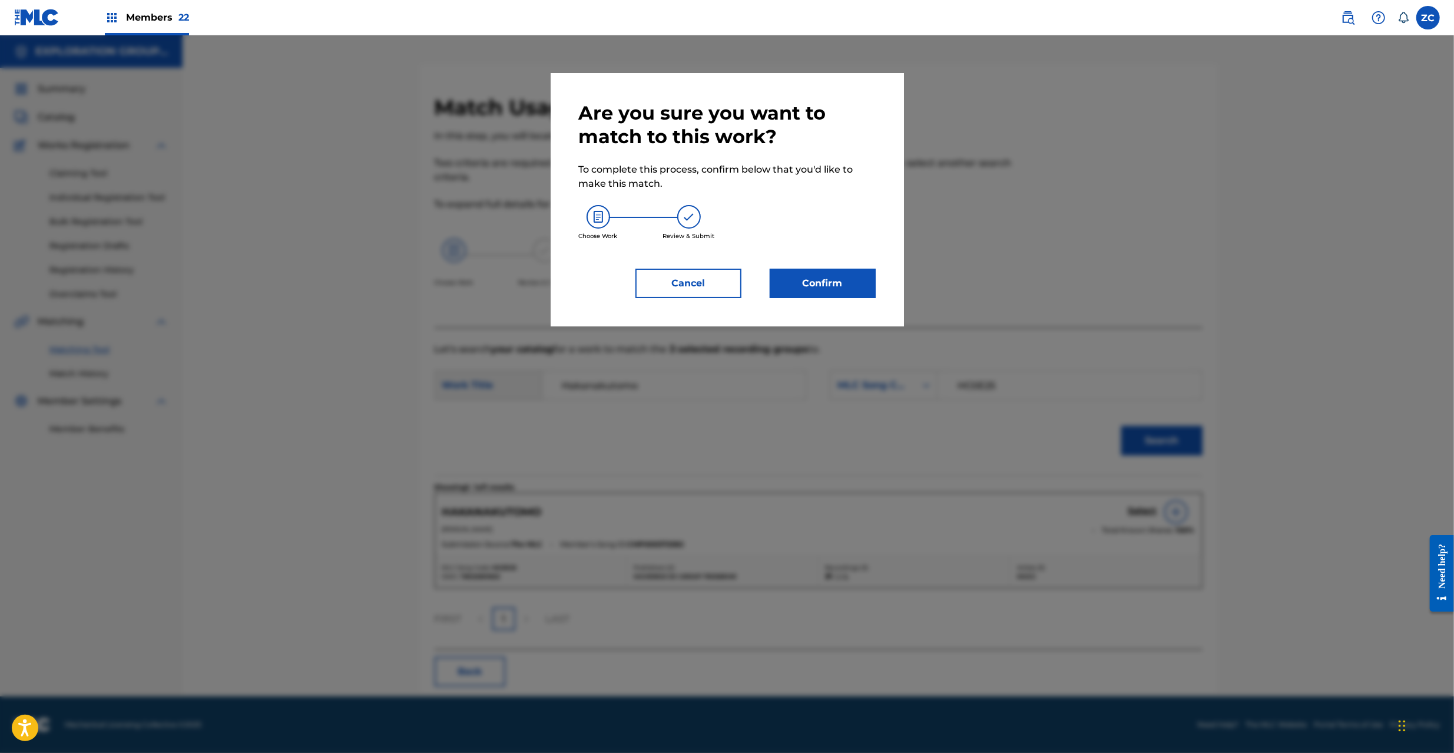
click at [804, 273] on button "Confirm" at bounding box center [823, 283] width 106 height 29
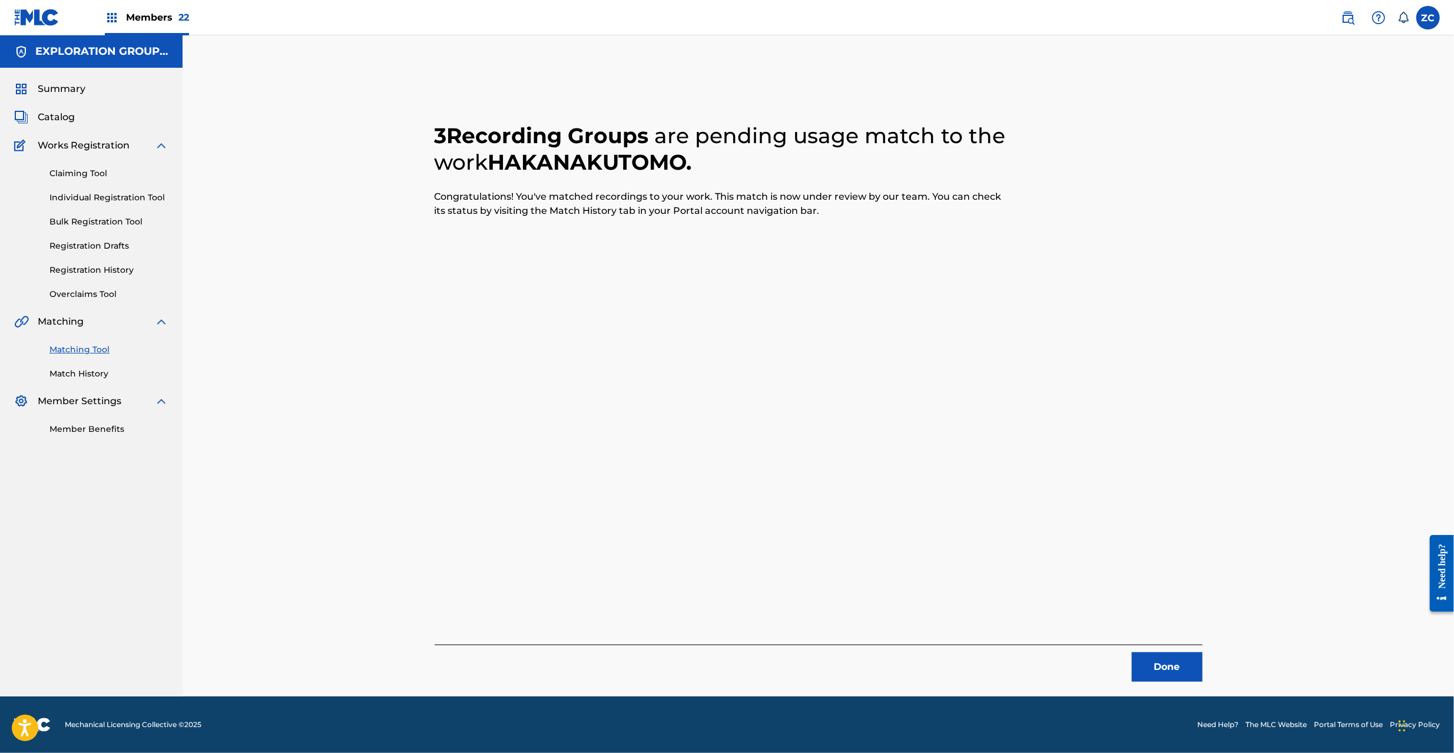
click at [1192, 667] on button "Done" at bounding box center [1167, 666] width 71 height 29
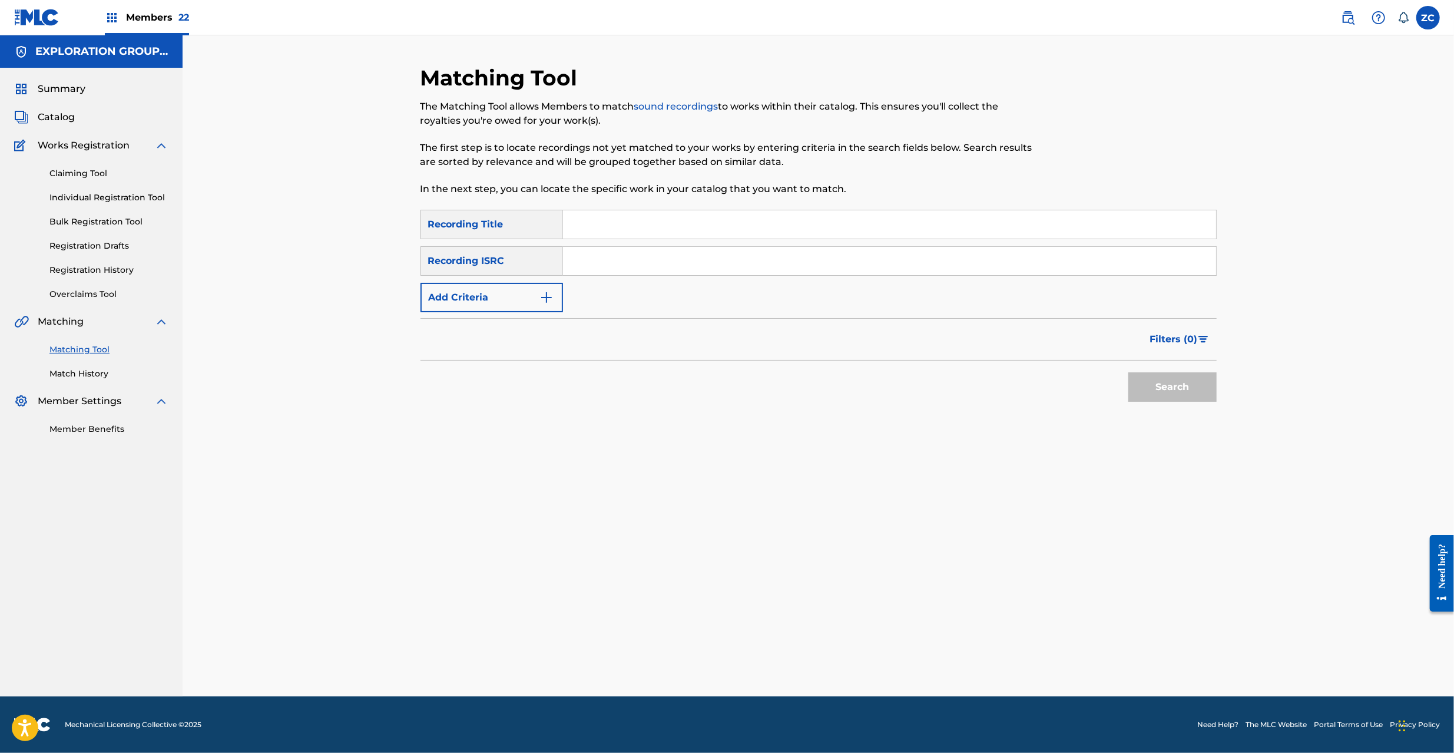
drag, startPoint x: 756, startPoint y: 248, endPoint x: 766, endPoint y: 254, distance: 11.6
click at [756, 248] on input "Search Form" at bounding box center [889, 261] width 653 height 28
paste input "JPF301700118"
click at [1186, 385] on button "Search" at bounding box center [1172, 386] width 88 height 29
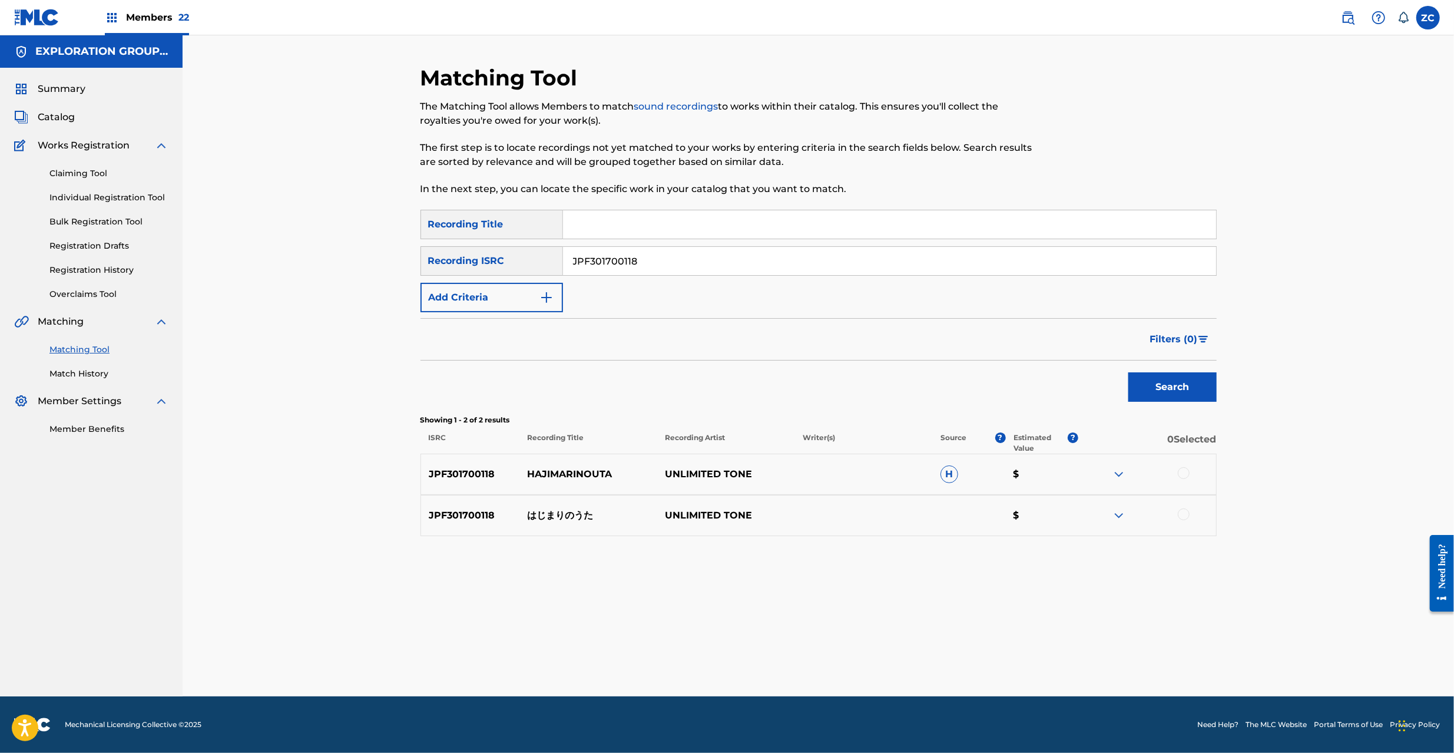
drag, startPoint x: 1187, startPoint y: 475, endPoint x: 1192, endPoint y: 493, distance: 19.4
click at [1187, 474] on div at bounding box center [1184, 473] width 12 height 12
click at [1183, 512] on div at bounding box center [1184, 514] width 12 height 12
click at [747, 261] on input "JPF301700118" at bounding box center [889, 261] width 653 height 28
paste input "TCJPF1730265"
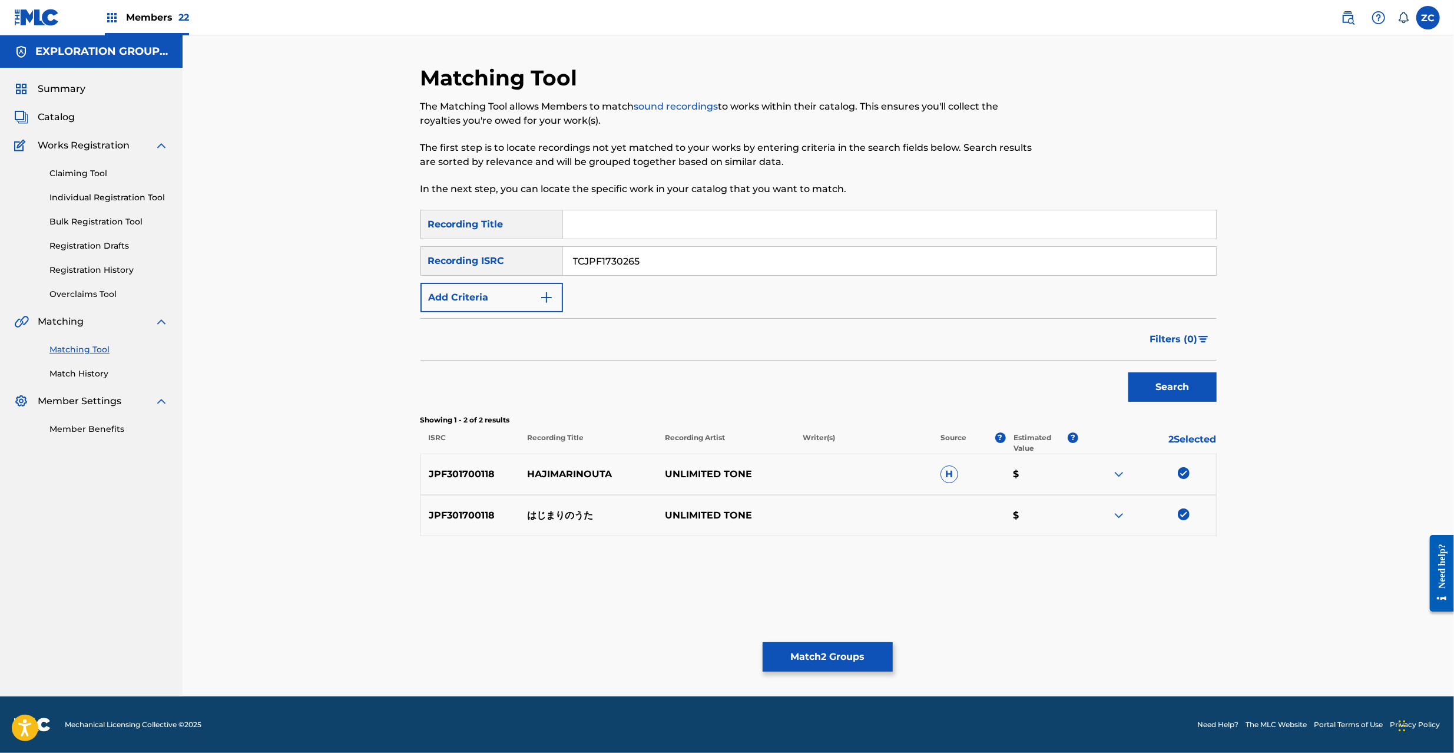
click at [1175, 387] on button "Search" at bounding box center [1172, 386] width 88 height 29
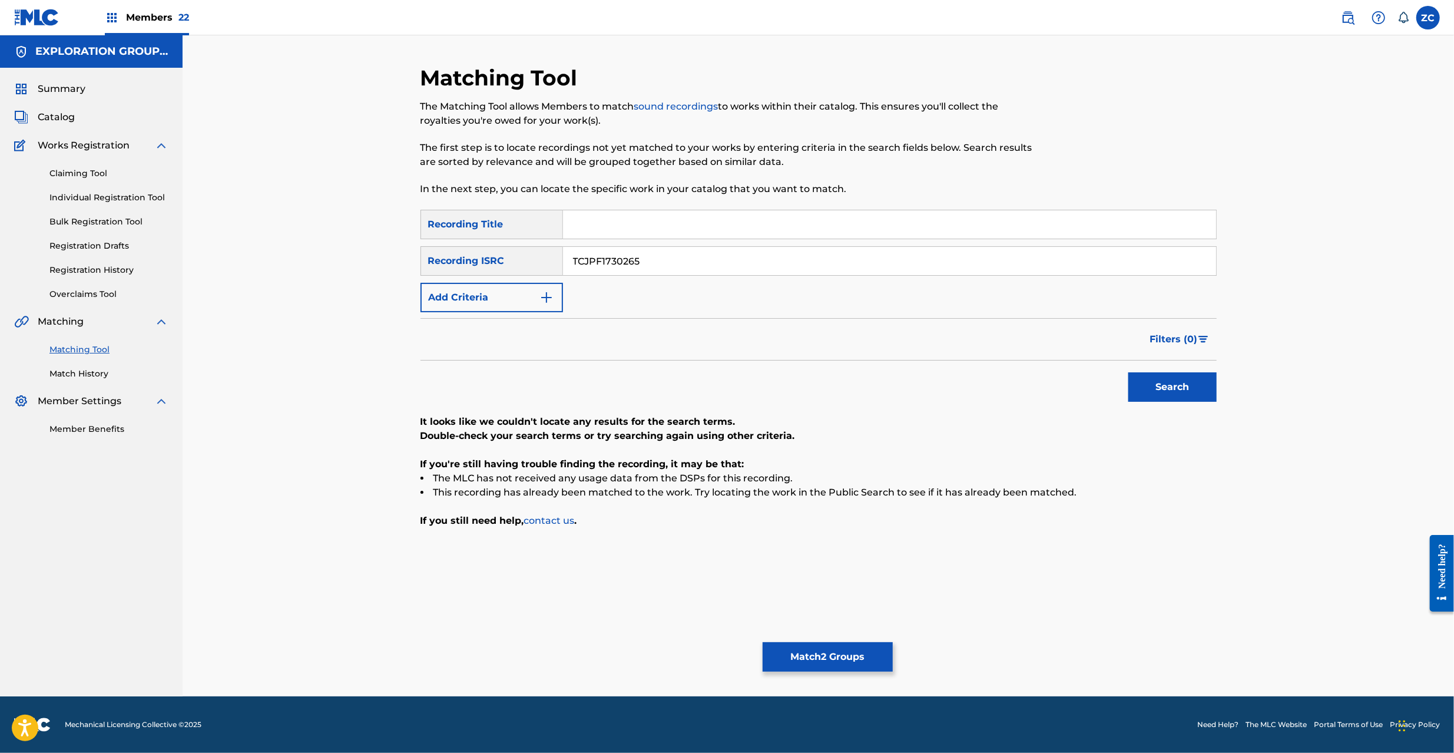
click at [679, 263] on input "TCJPF1730265" at bounding box center [889, 261] width 653 height 28
paste input "JPF301500060"
type input "JPF301500060"
click at [1176, 385] on button "Search" at bounding box center [1172, 386] width 88 height 29
click at [856, 662] on button "Match 2 Groups" at bounding box center [828, 656] width 130 height 29
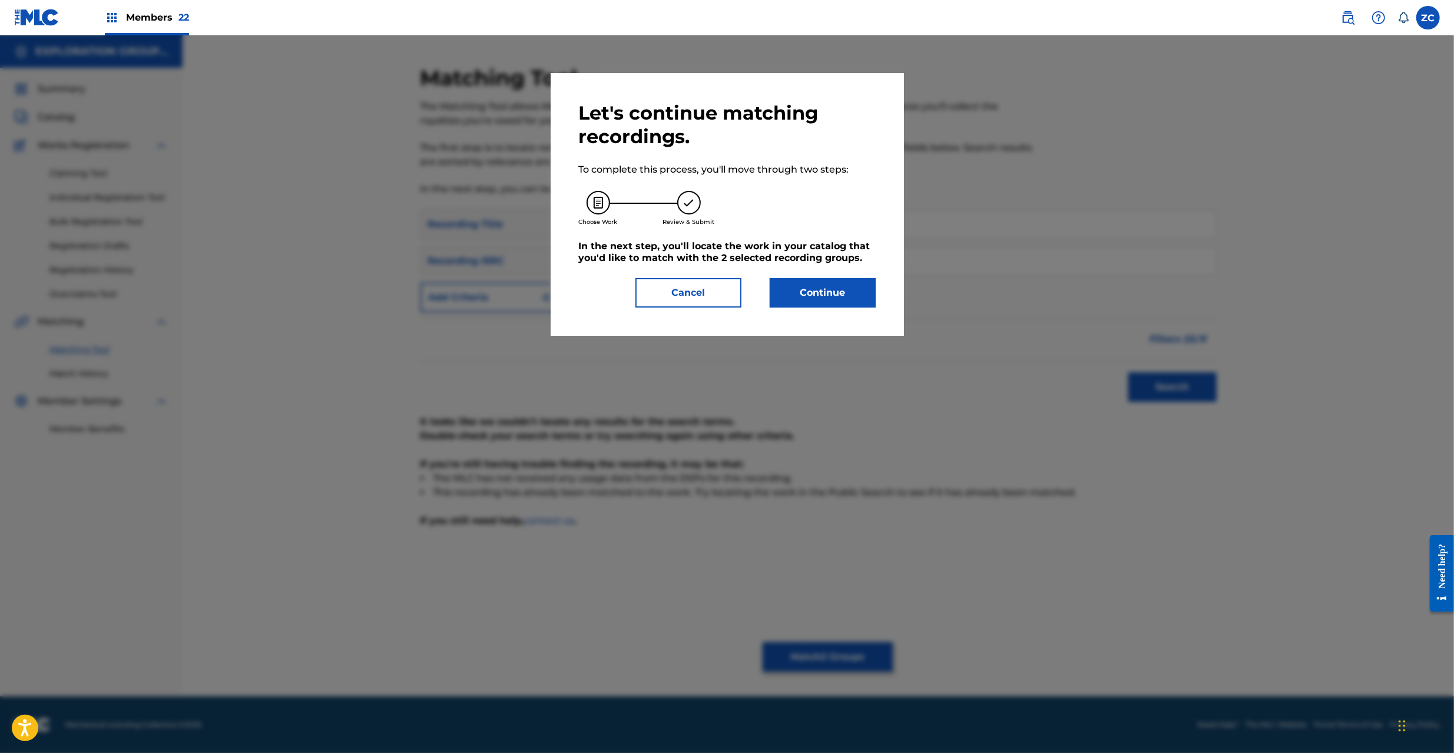
click at [835, 306] on button "Continue" at bounding box center [823, 292] width 106 height 29
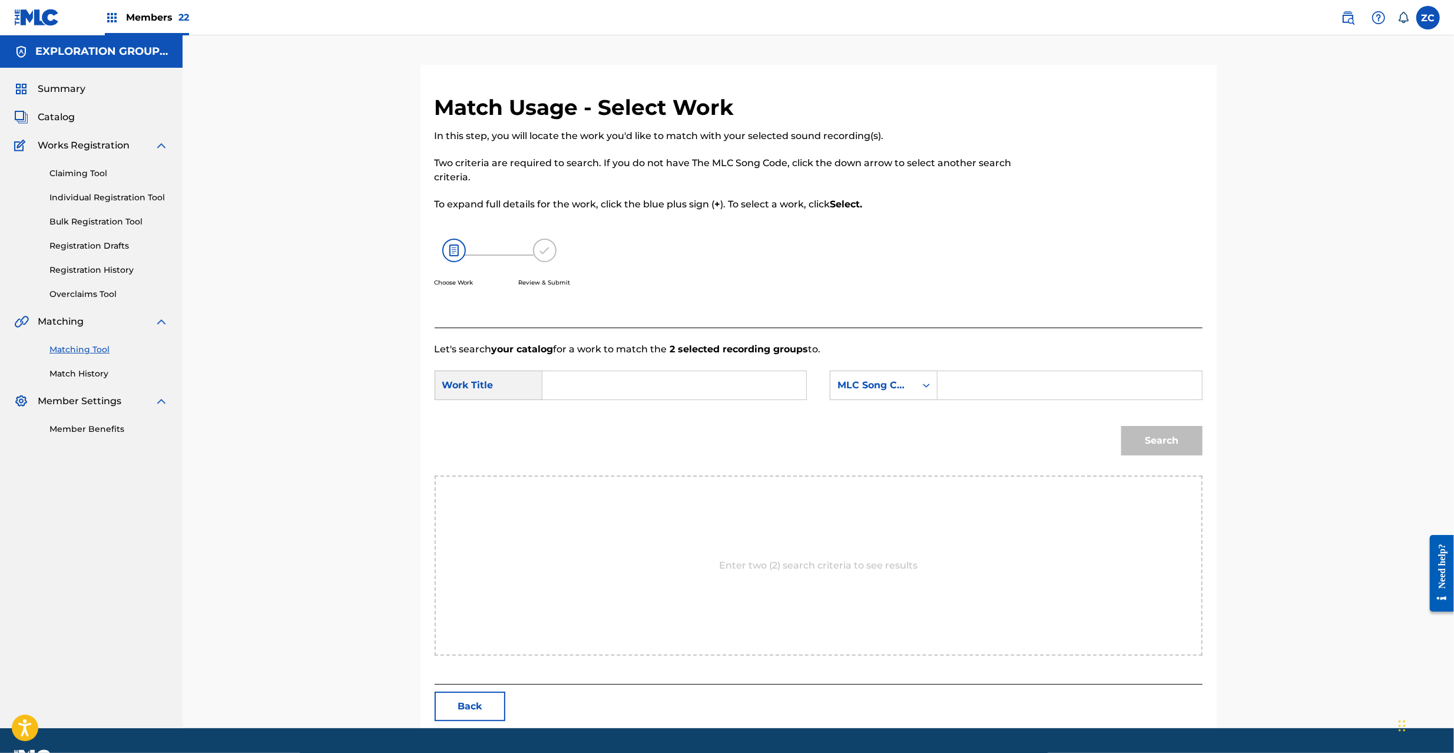
click at [693, 382] on input "Search Form" at bounding box center [674, 385] width 244 height 28
paste input "Hajimarino Uta HC0E3X"
click at [661, 385] on input "Hajimarino Uta HC0E3X" at bounding box center [674, 385] width 244 height 28
type input "Hajimarino Uta"
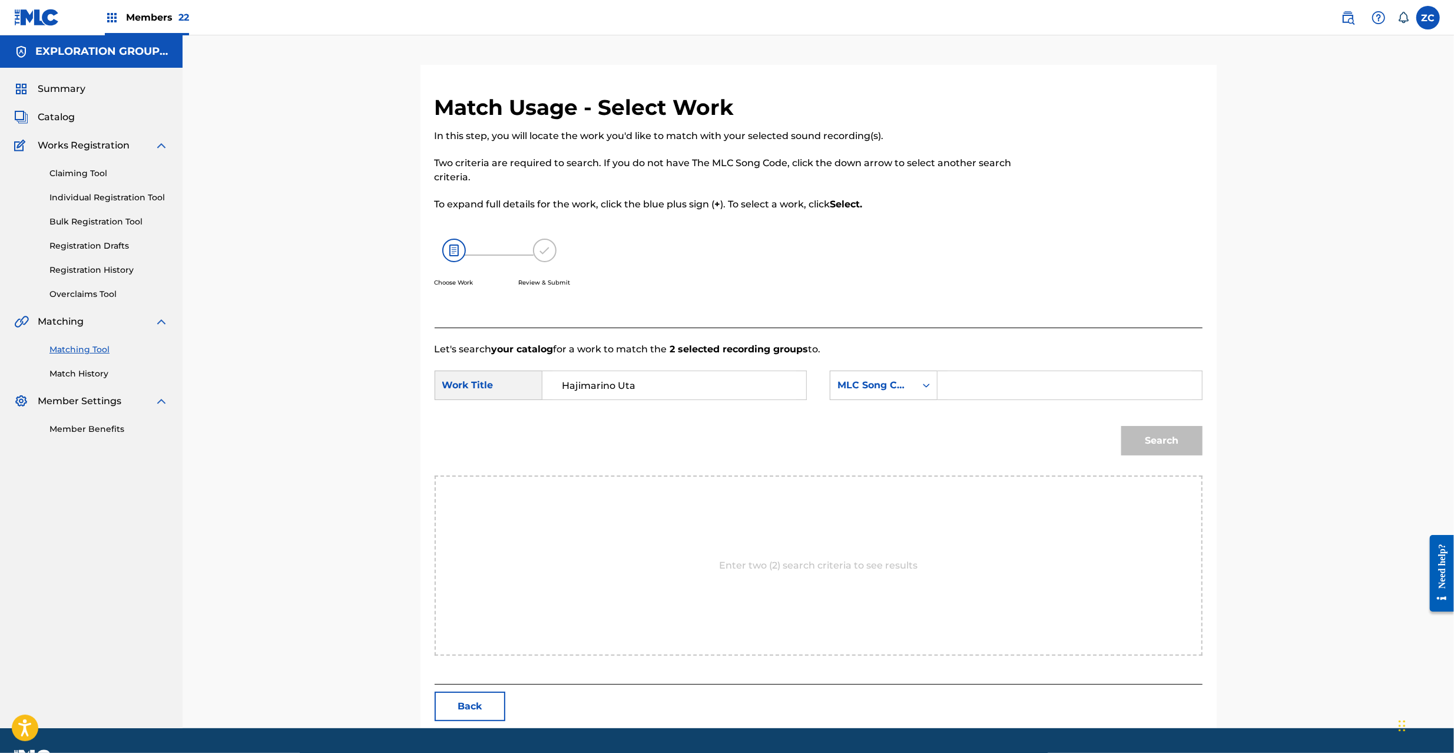
click at [977, 385] on input "Search Form" at bounding box center [1069, 385] width 244 height 28
paste input "HC0E3X"
type input "HC0E3X"
click at [1169, 448] on button "Search" at bounding box center [1161, 440] width 81 height 29
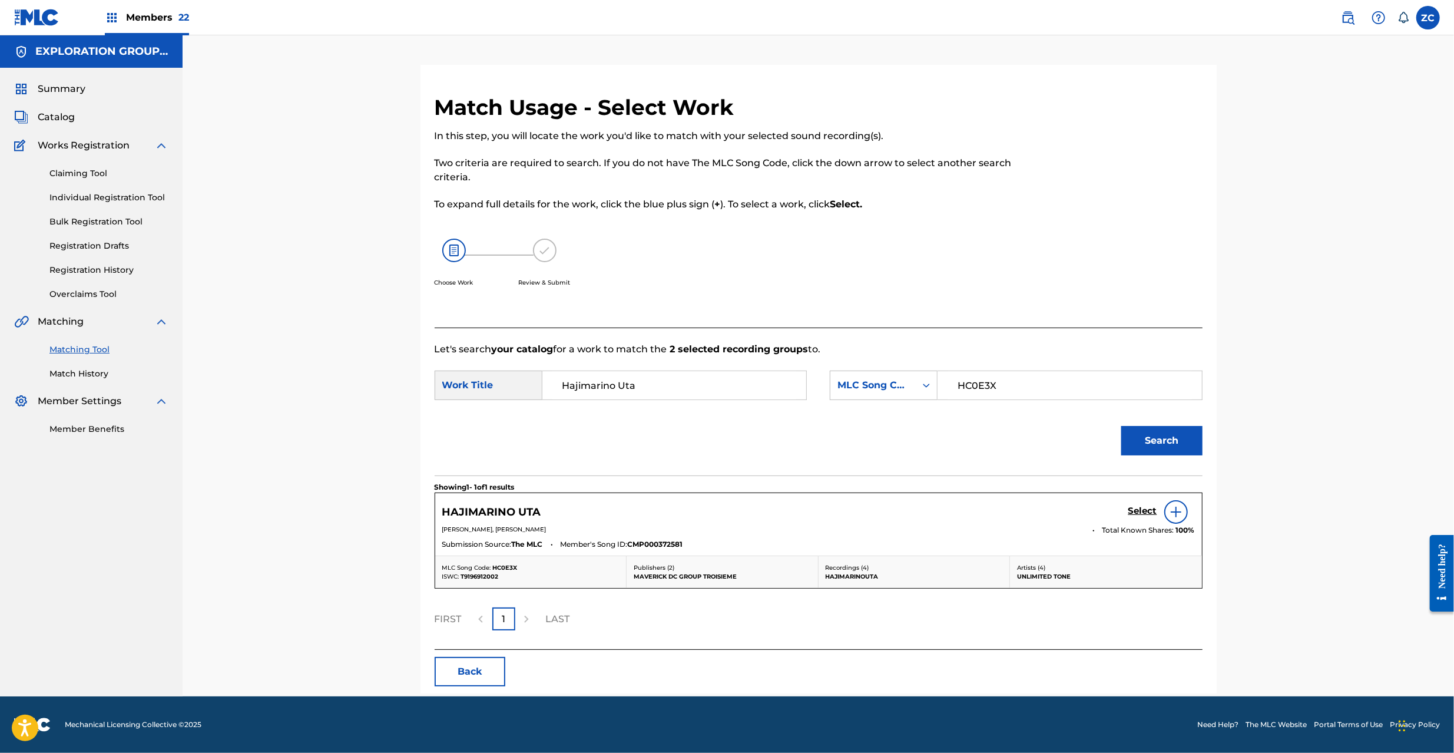
click at [1151, 507] on h5 "Select" at bounding box center [1142, 510] width 29 height 11
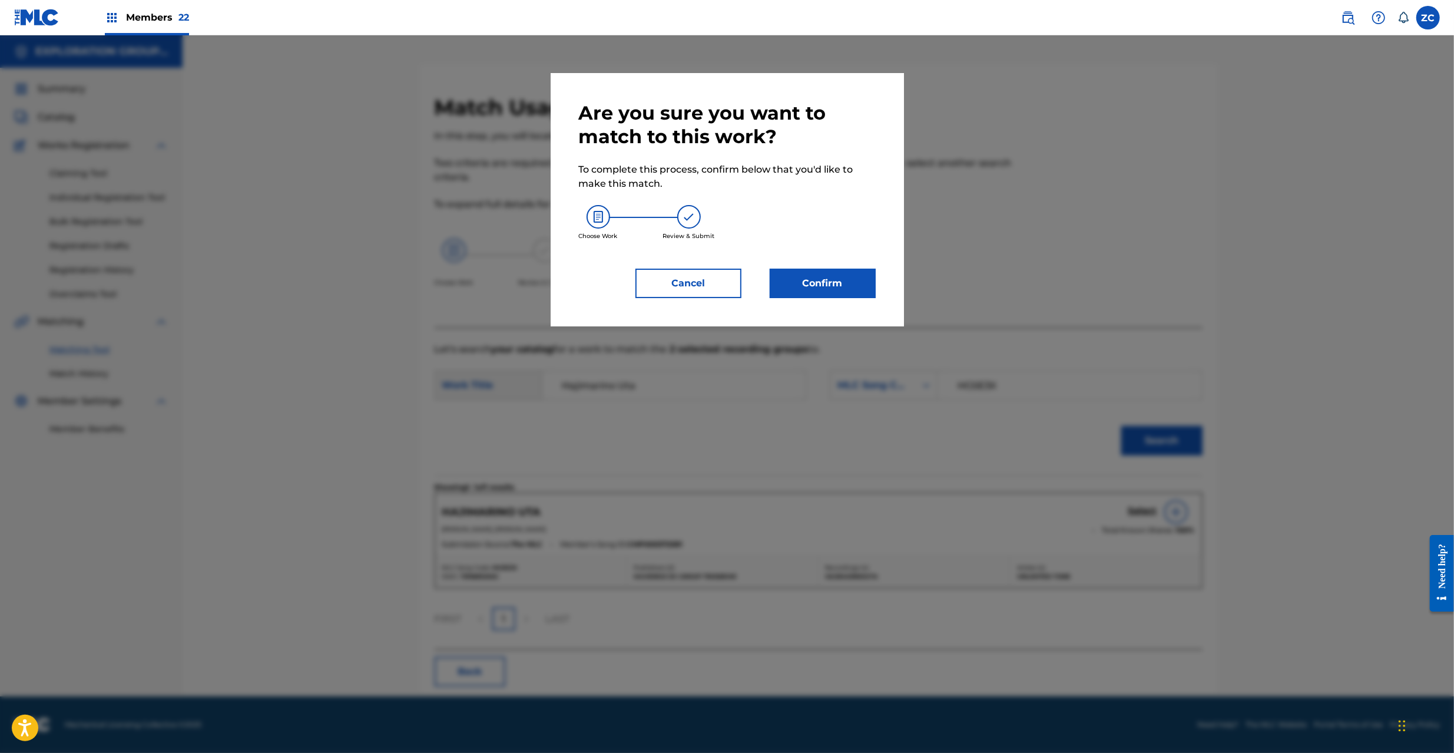
click at [835, 281] on button "Confirm" at bounding box center [823, 283] width 106 height 29
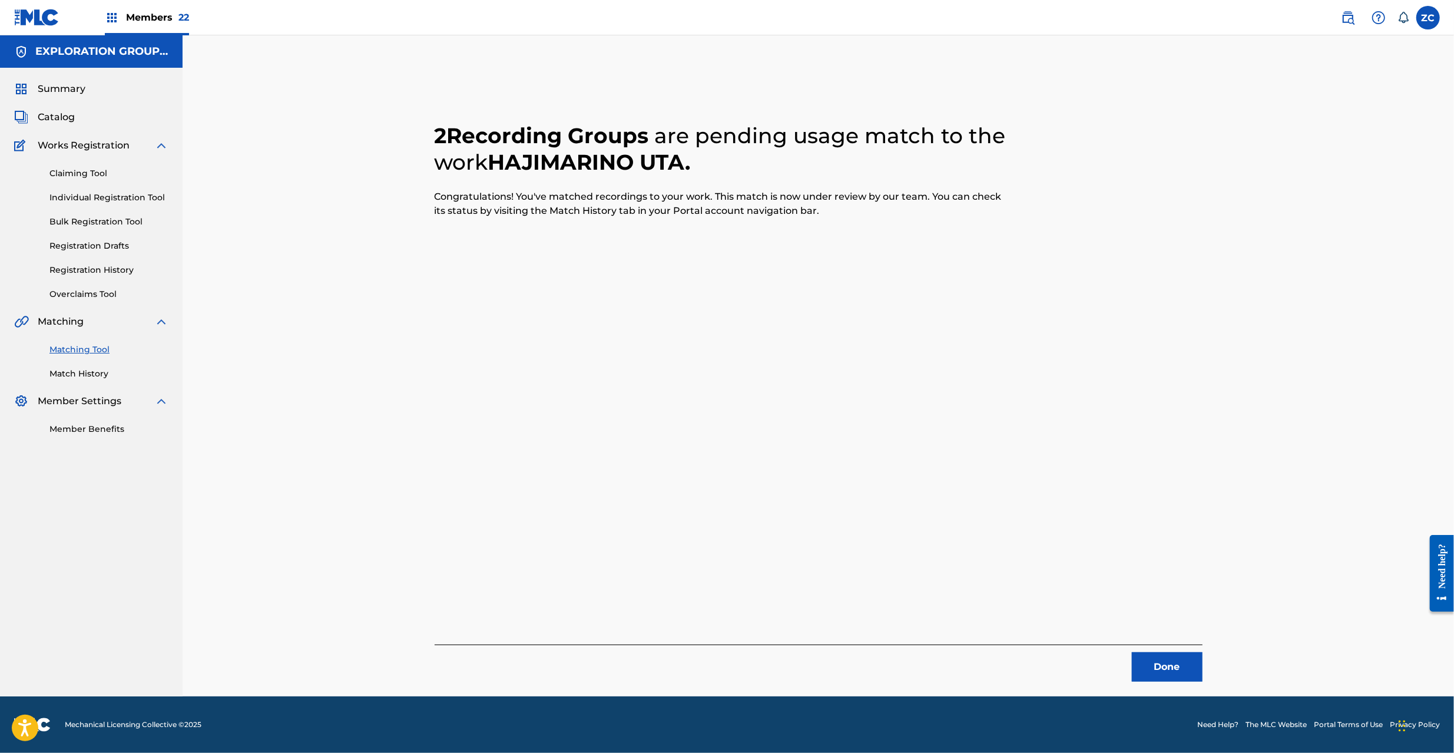
click at [1136, 660] on button "Done" at bounding box center [1167, 666] width 71 height 29
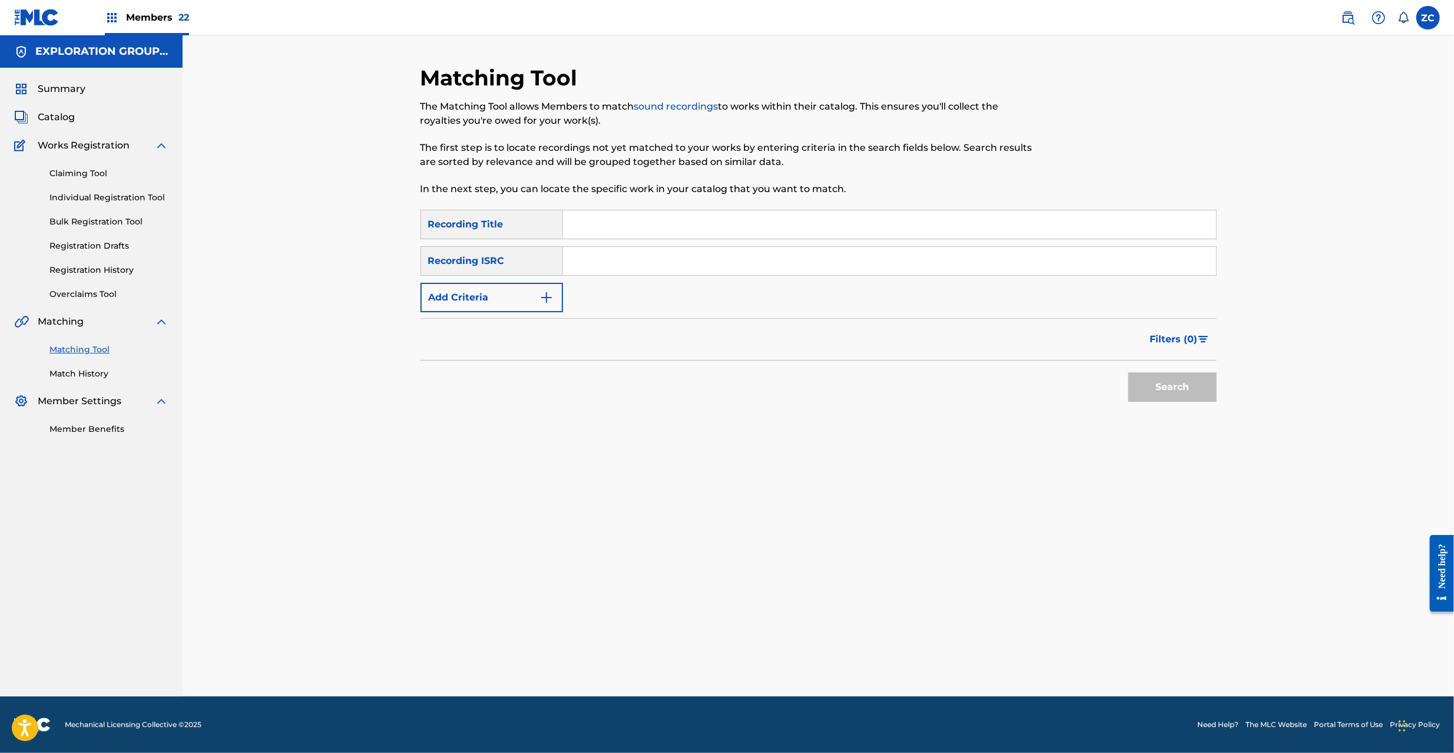
drag, startPoint x: 783, startPoint y: 264, endPoint x: 803, endPoint y: 271, distance: 21.2
click at [783, 264] on input "Search Form" at bounding box center [889, 261] width 653 height 28
paste input "JPF301300032"
type input "JPF301300032"
click at [1173, 394] on button "Search" at bounding box center [1172, 386] width 88 height 29
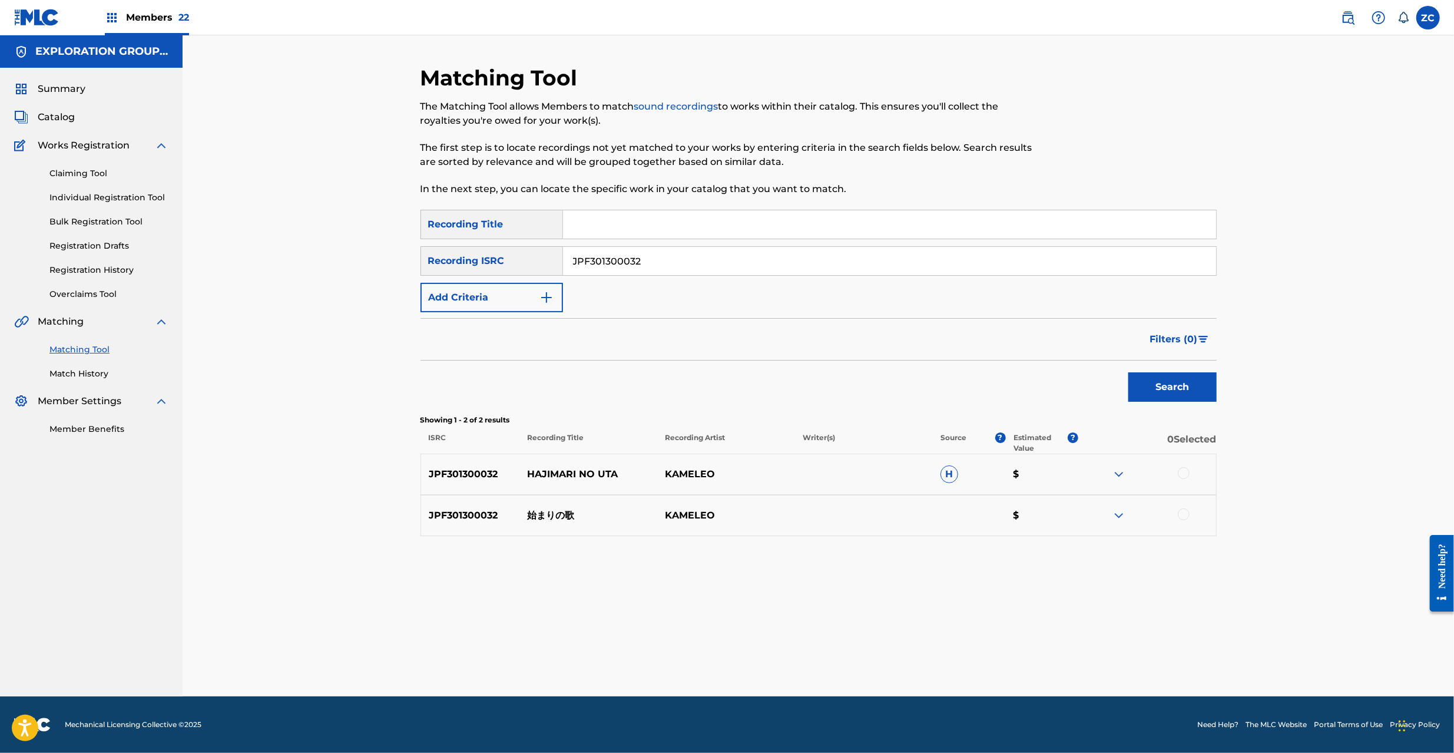
click at [1182, 476] on div at bounding box center [1184, 473] width 12 height 12
click at [1182, 514] on div at bounding box center [1184, 514] width 12 height 12
click at [858, 639] on div "Matching Tool The Matching Tool allows Members to match sound recordings to wor…" at bounding box center [818, 380] width 796 height 631
click at [837, 656] on button "Match 2 Groups" at bounding box center [828, 656] width 130 height 29
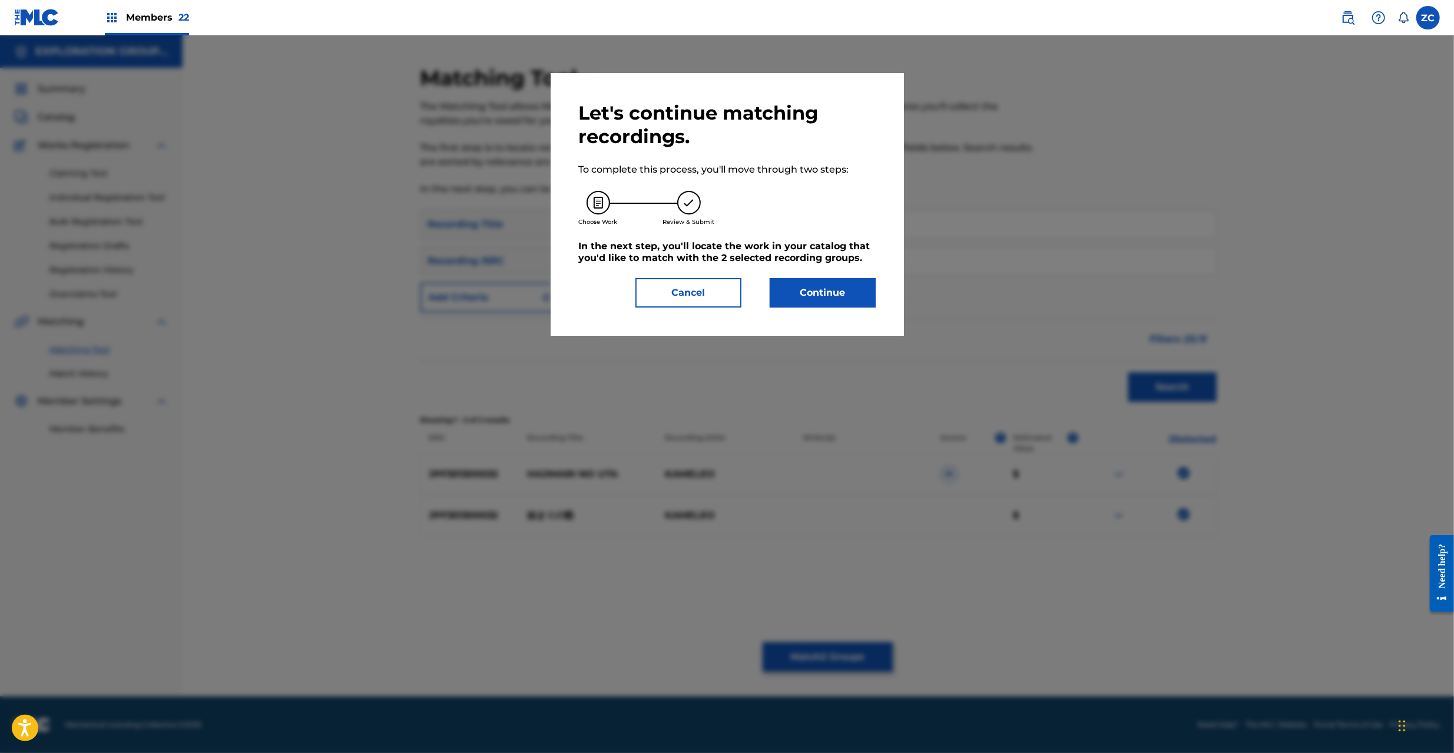
click at [829, 301] on button "Continue" at bounding box center [823, 292] width 106 height 29
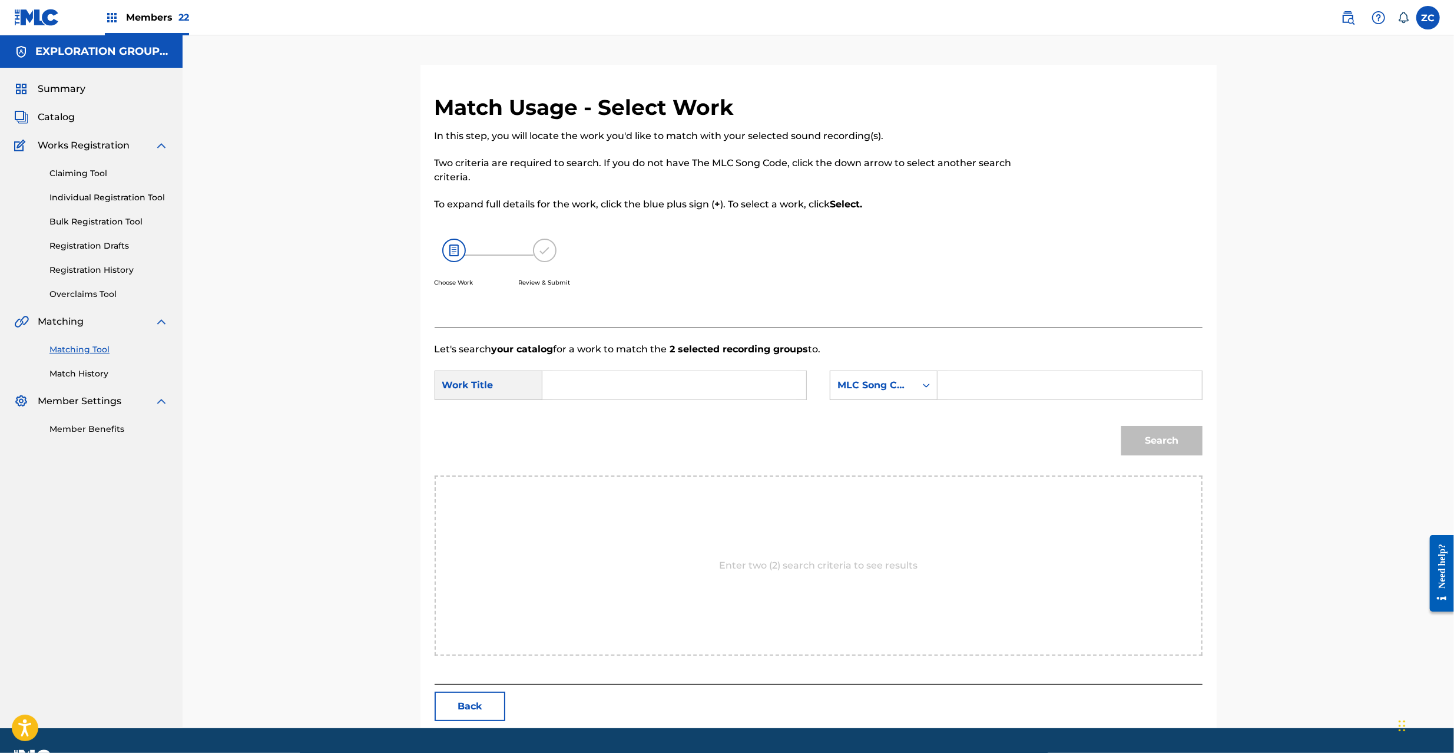
click at [742, 389] on input "Search Form" at bounding box center [674, 385] width 244 height 28
paste input "Hajimarino Uta HC0E87"
click at [651, 387] on input "Hajimarino Uta HC0E87" at bounding box center [674, 385] width 244 height 28
type input "Hajimarino Uta"
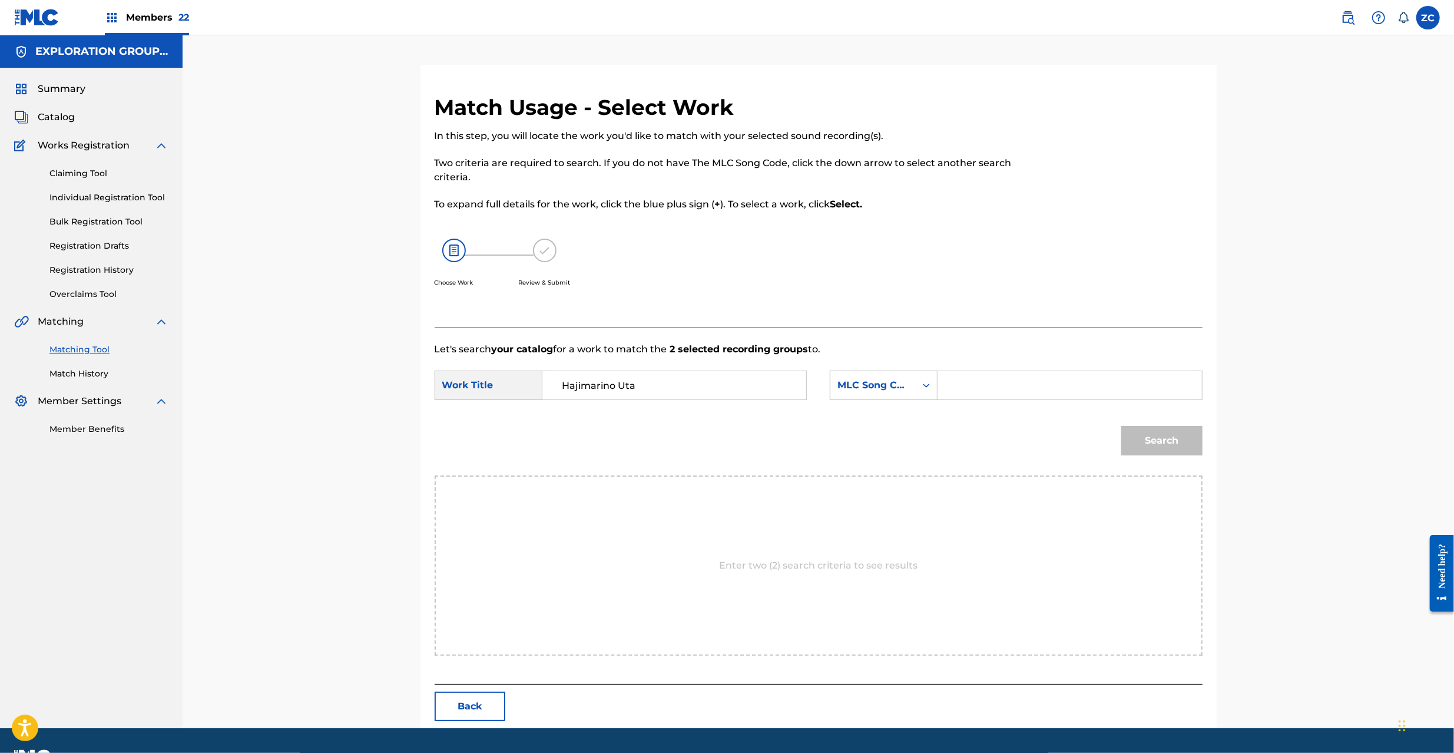
click at [1035, 380] on input "Search Form" at bounding box center [1069, 385] width 244 height 28
paste input "HC0E87"
type input "HC0E87"
click at [1178, 441] on button "Search" at bounding box center [1161, 440] width 81 height 29
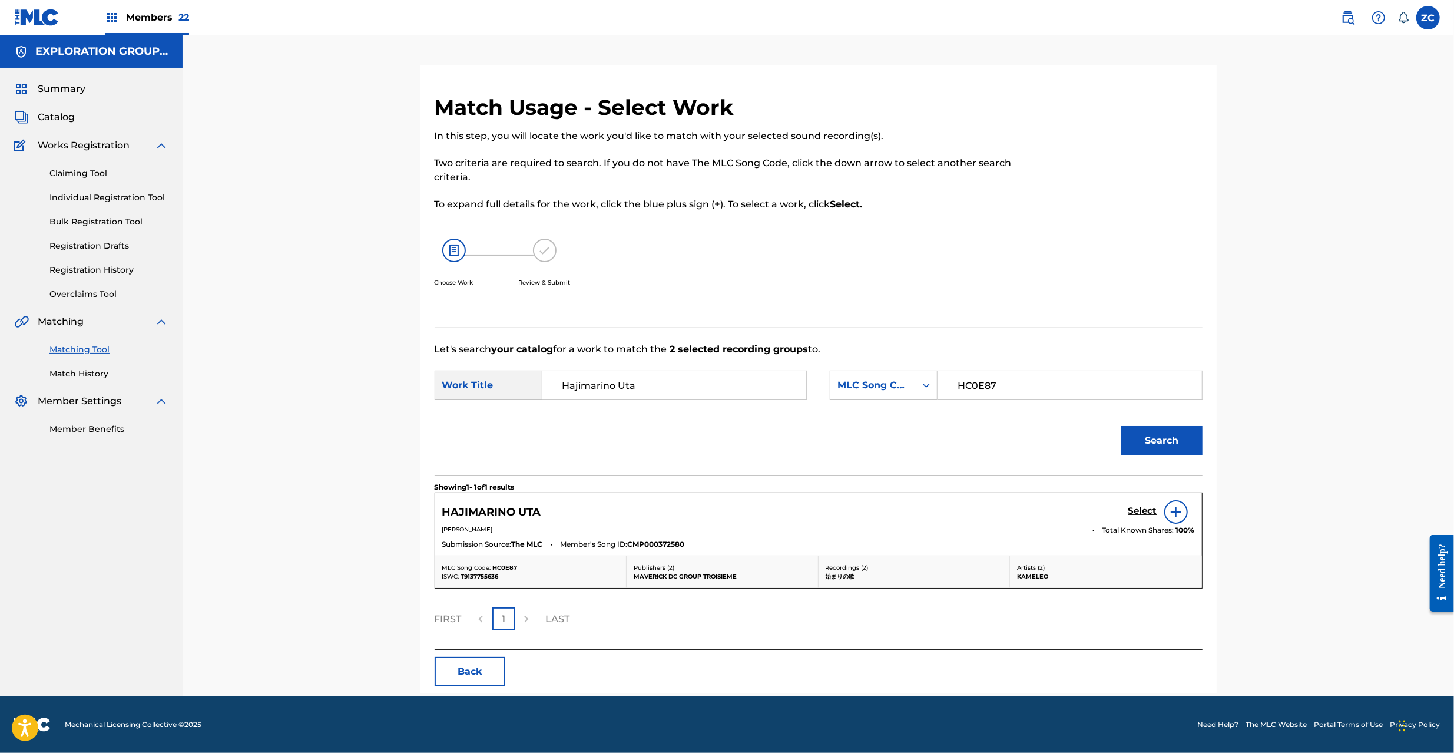
click at [1145, 512] on h5 "Select" at bounding box center [1142, 510] width 29 height 11
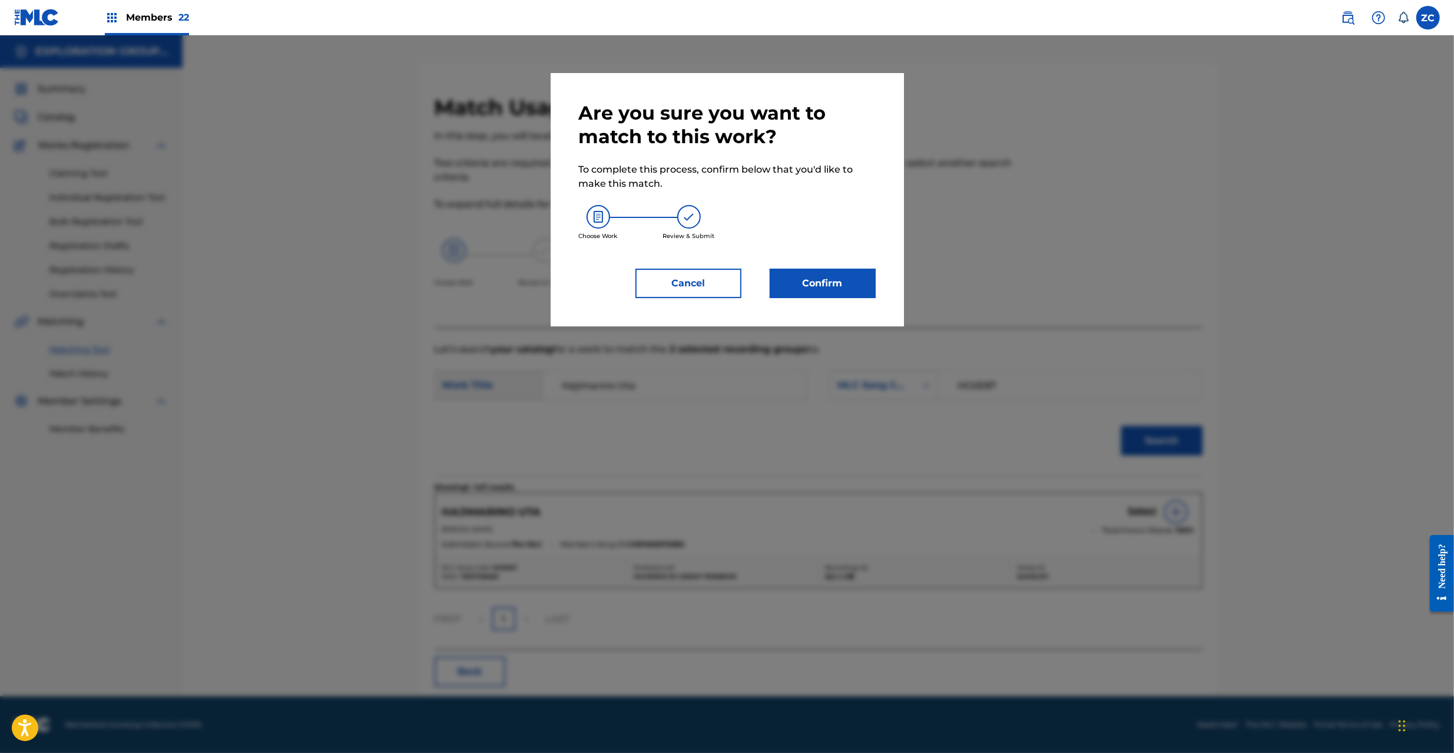
click at [849, 286] on button "Confirm" at bounding box center [823, 283] width 106 height 29
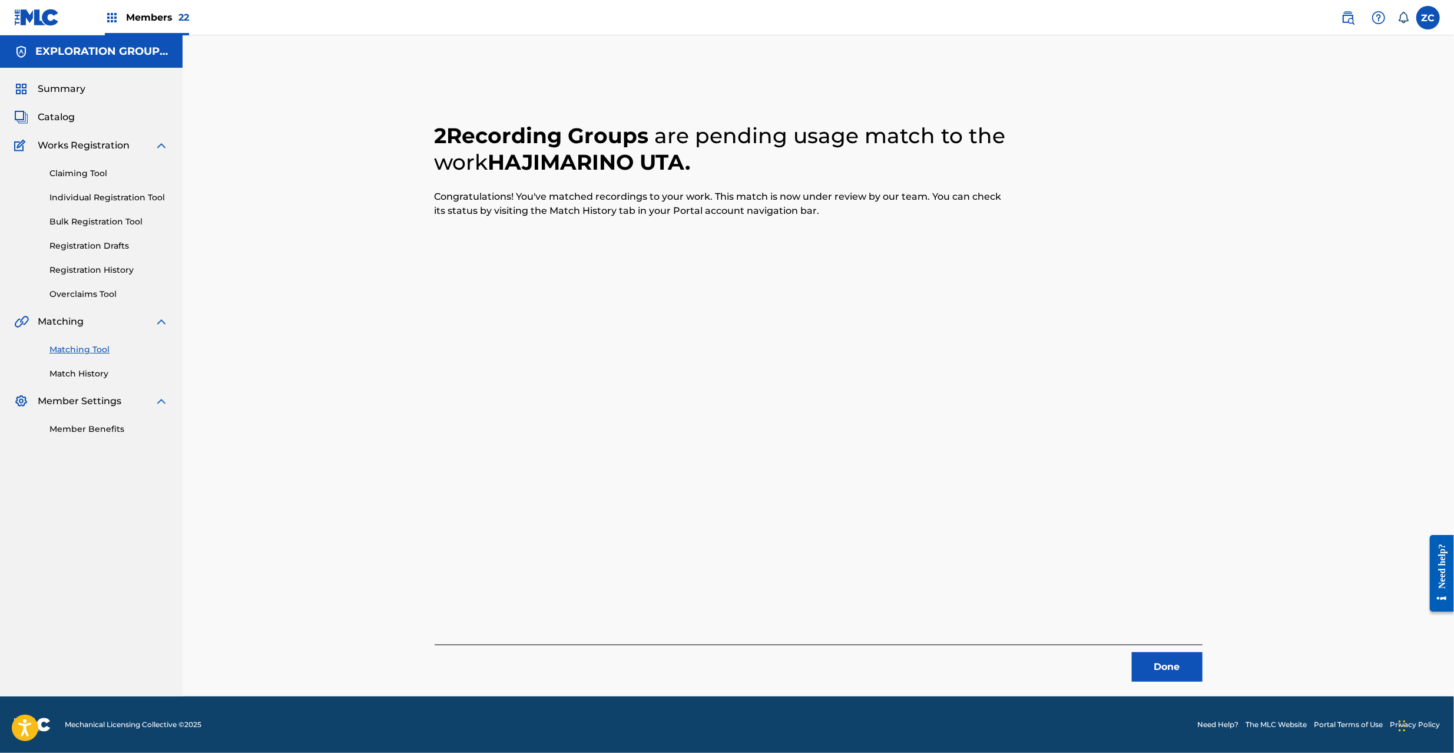
click at [1174, 671] on button "Done" at bounding box center [1167, 666] width 71 height 29
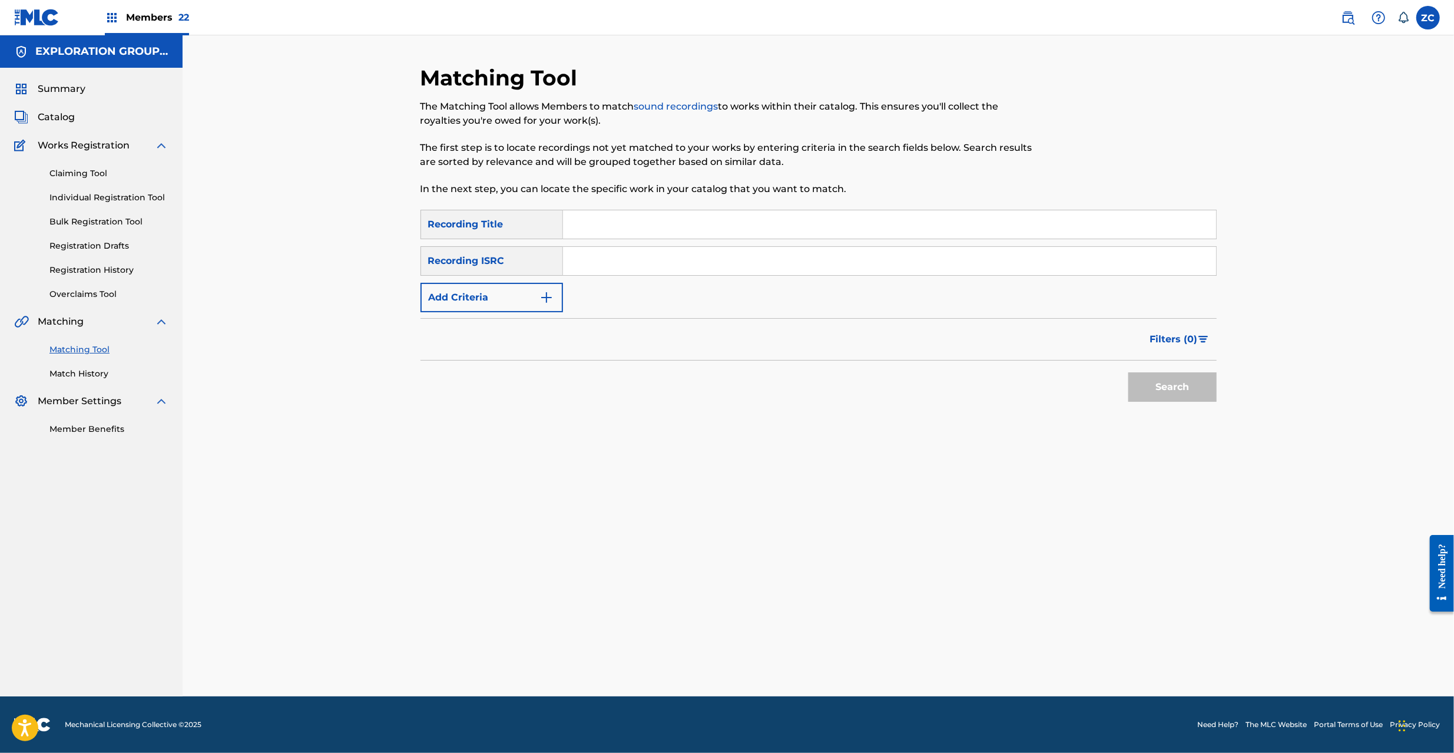
click at [641, 229] on input "Search Form" at bounding box center [889, 224] width 653 height 28
paste input "Hashiru Uma Ukabu Shiro"
type input "Hashiru Uma Ukabu Shiro"
click at [497, 305] on button "Add Criteria" at bounding box center [491, 297] width 143 height 29
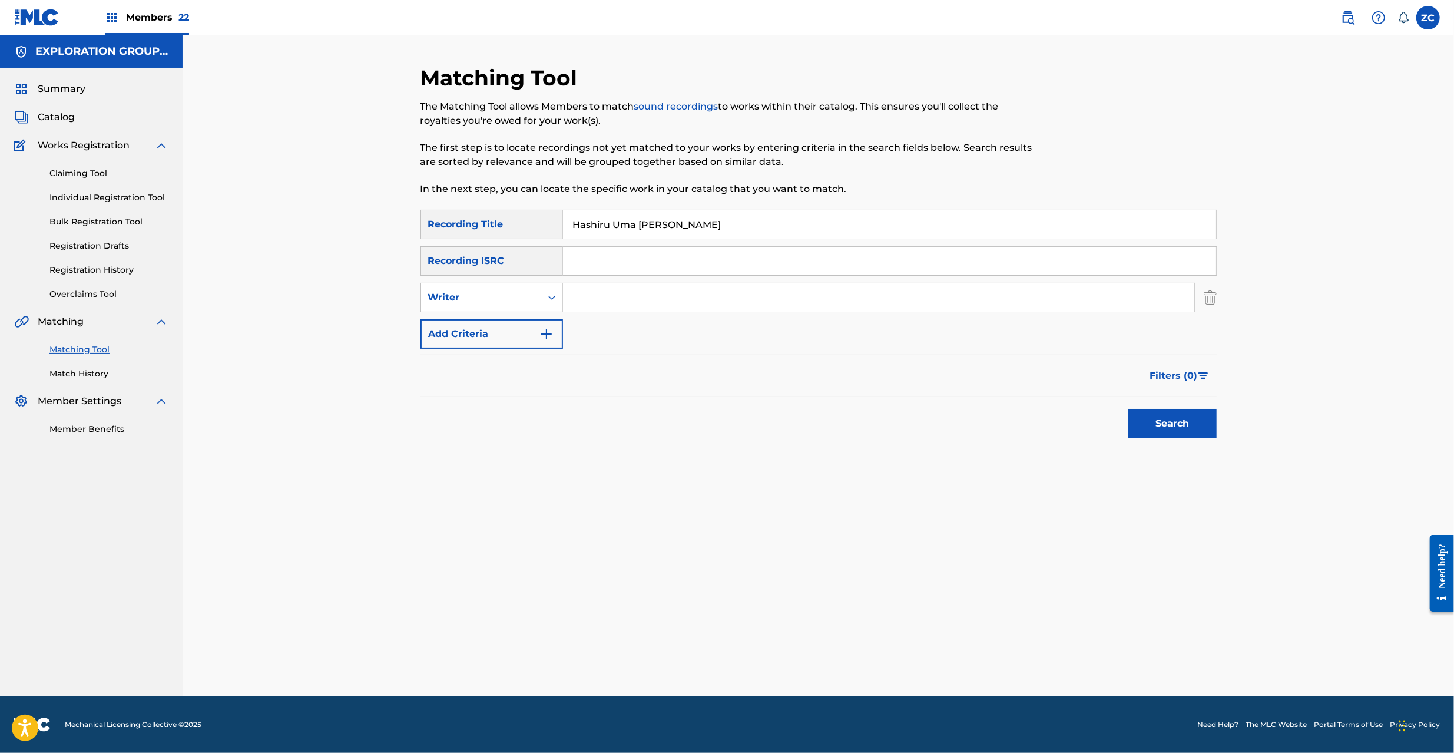
click at [509, 343] on button "Add Criteria" at bounding box center [491, 333] width 143 height 29
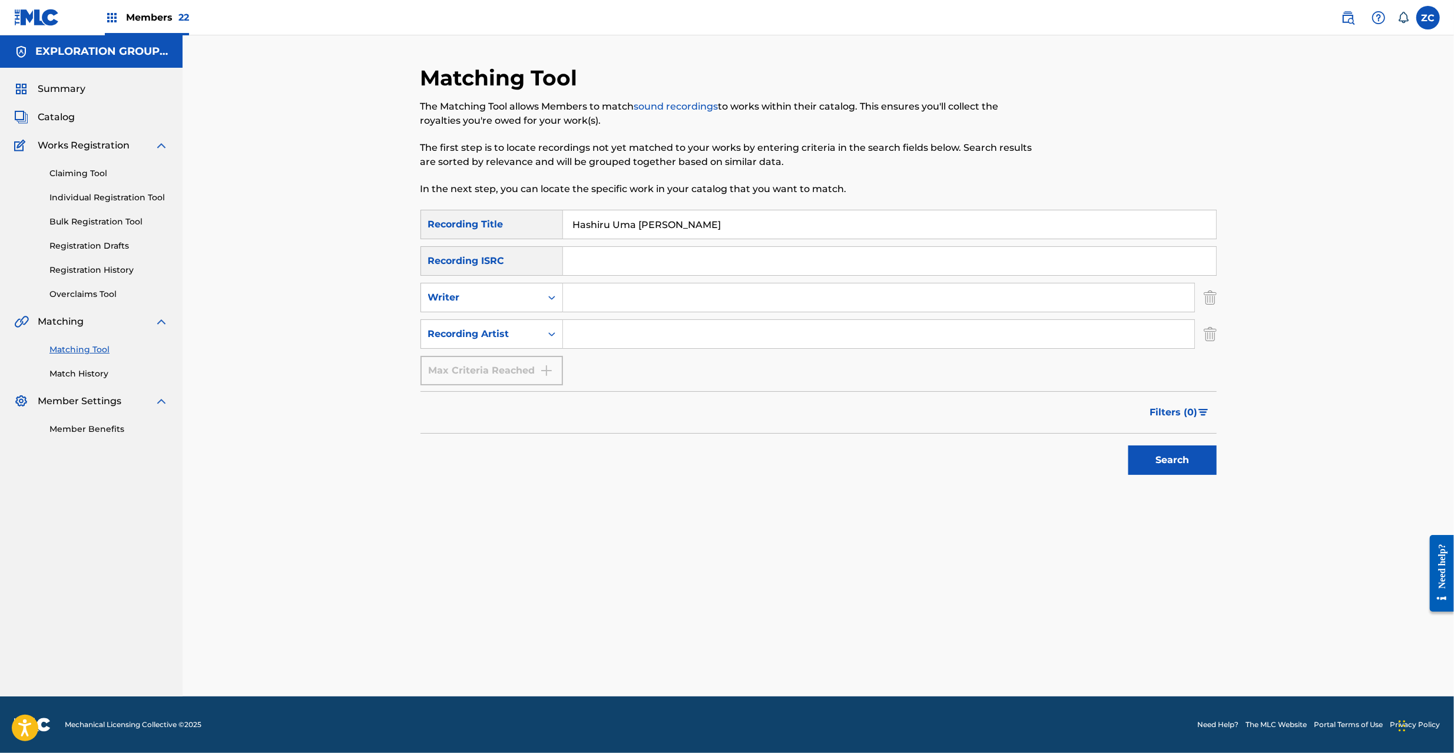
click at [604, 347] on div "Search Form" at bounding box center [879, 333] width 632 height 29
click at [620, 333] on input "Search Form" at bounding box center [878, 334] width 631 height 28
paste input "American Short Hair"
type input "American Short Hair"
click at [1165, 460] on button "Search" at bounding box center [1172, 459] width 88 height 29
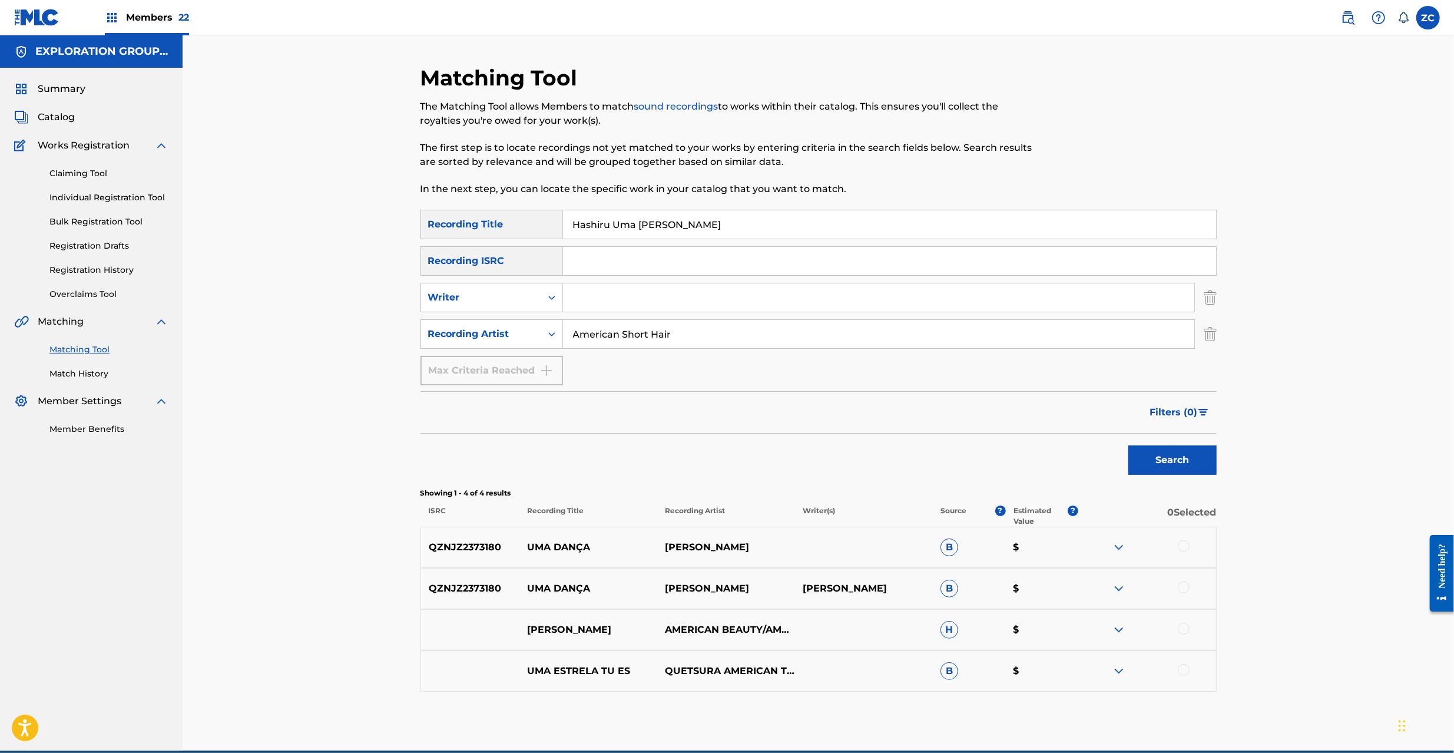
click at [684, 223] on input "Hashiru Uma Ukabu Shiro" at bounding box center [889, 224] width 653 height 28
paste input "走る馬◇浮かぶ城"
click at [1154, 448] on button "Search" at bounding box center [1172, 459] width 88 height 29
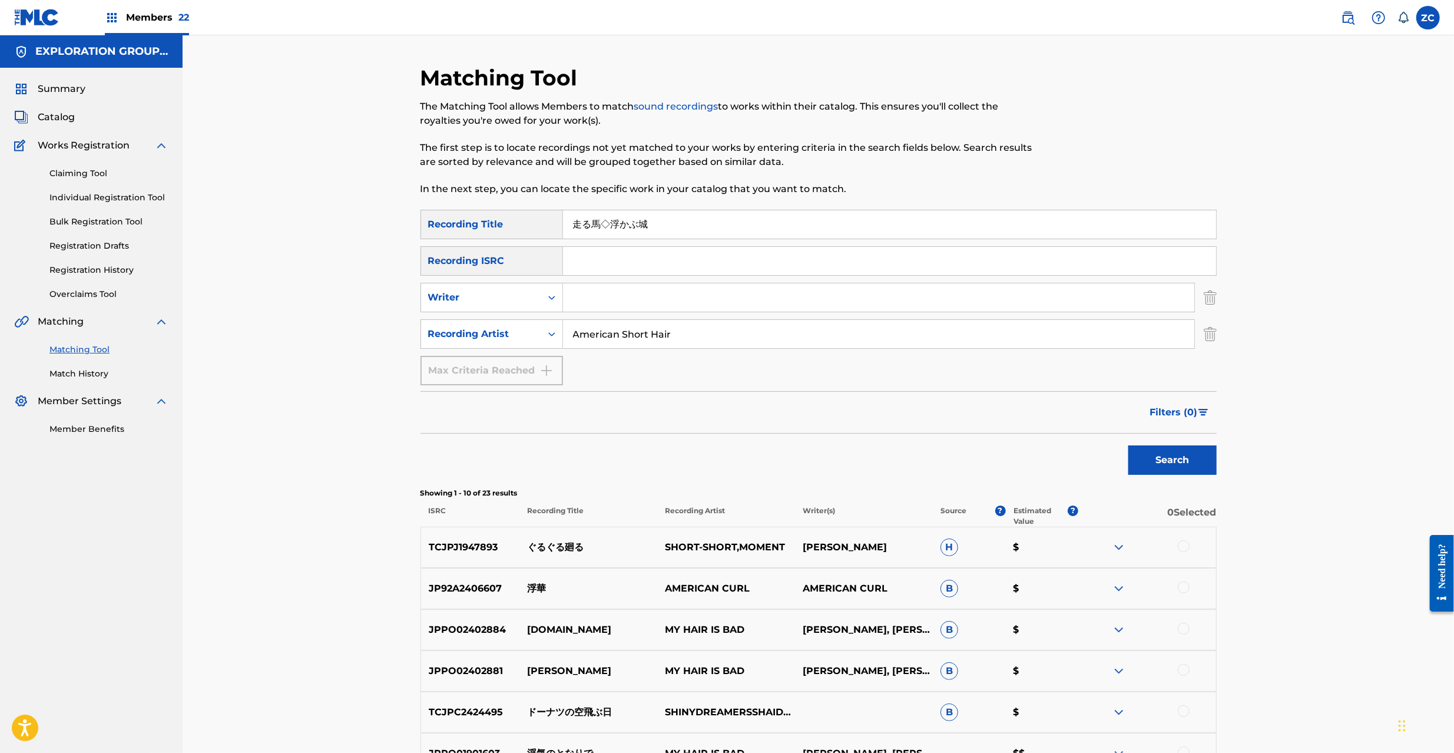
click at [695, 220] on input "走る馬◇浮かぶ城" at bounding box center [889, 224] width 653 height 28
paste input "Hashigozake"
type input "Hashigozake"
click at [690, 340] on input "American Short Hair" at bounding box center [878, 334] width 631 height 28
paste input "La Vie En Rose"
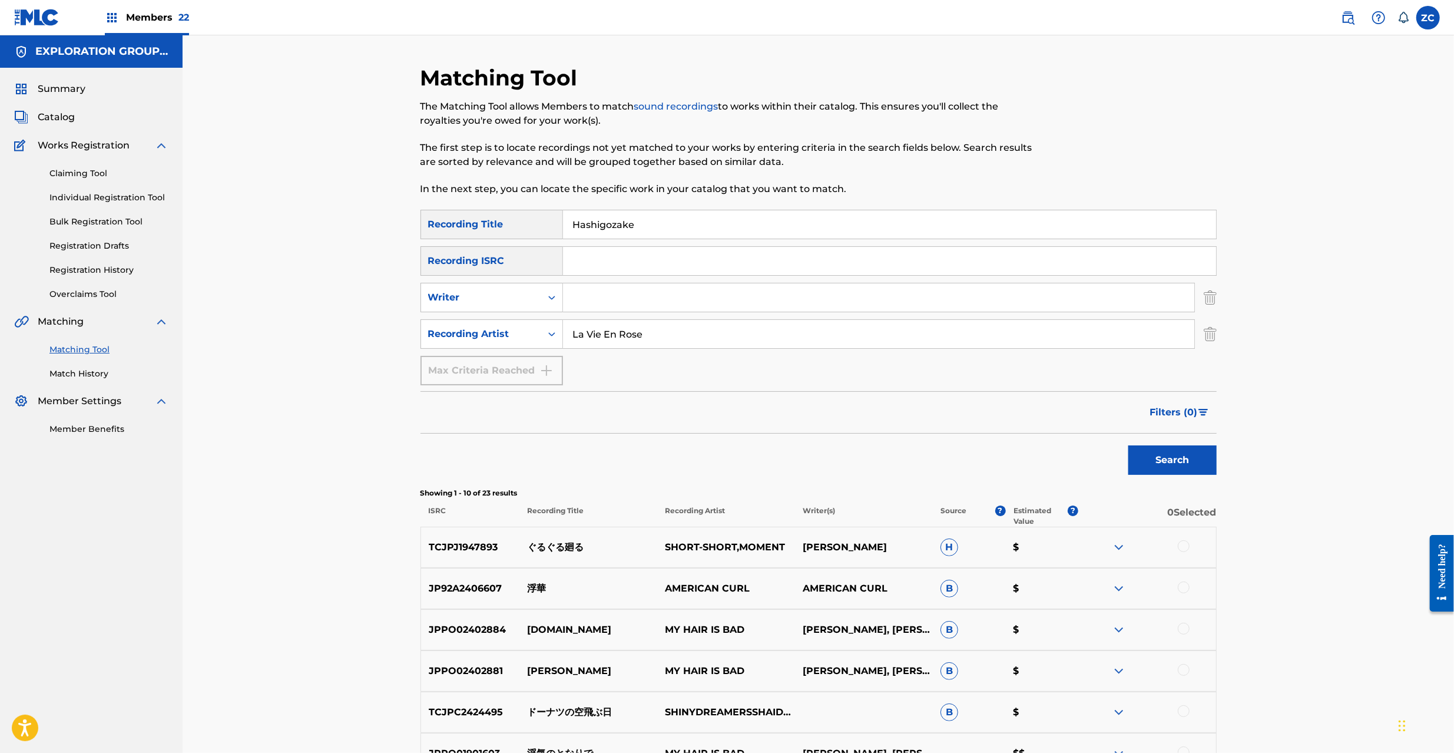
type input "La Vie En Rose"
click at [1162, 455] on button "Search" at bounding box center [1172, 459] width 88 height 29
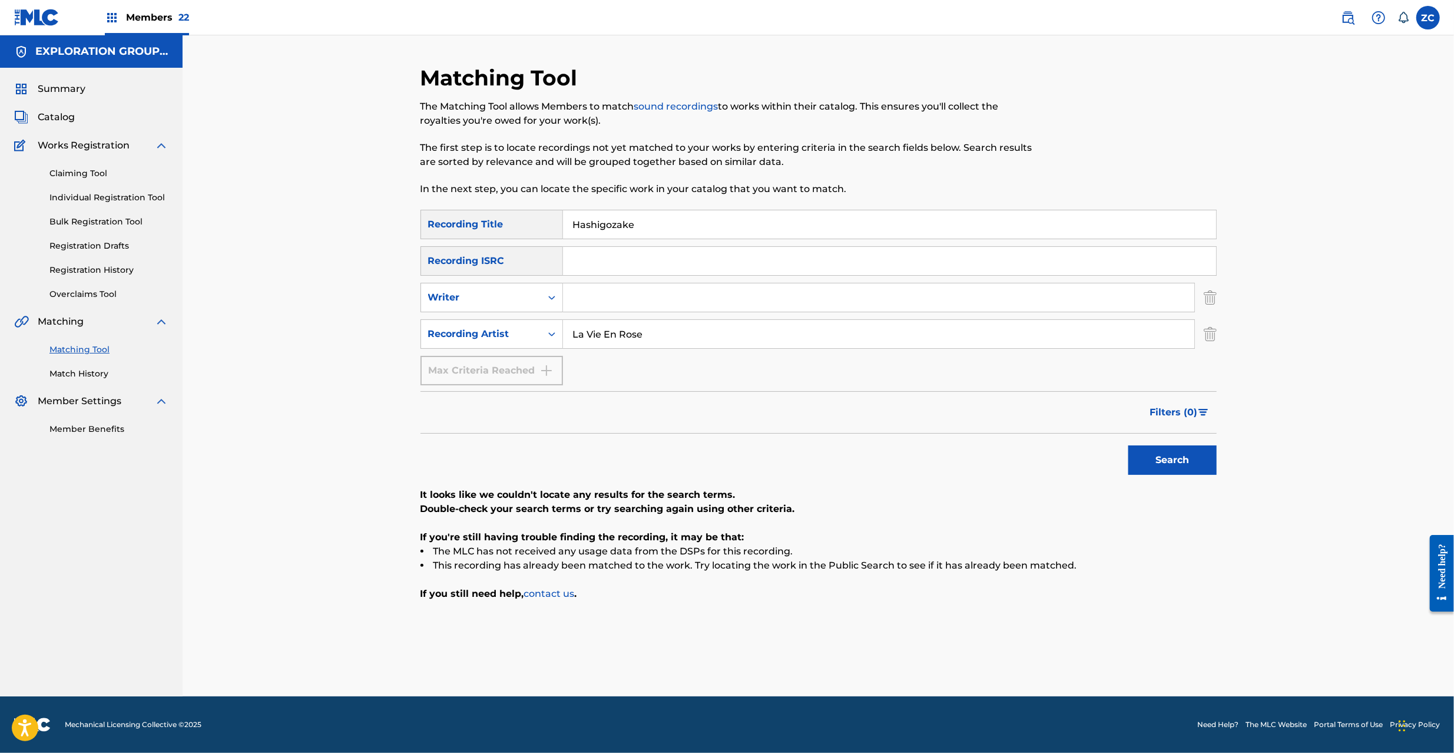
click at [652, 230] on input "Hashigozake" at bounding box center [889, 224] width 653 height 28
paste input "はしご酒"
type input "はしご酒"
click at [1152, 459] on button "Search" at bounding box center [1172, 459] width 88 height 29
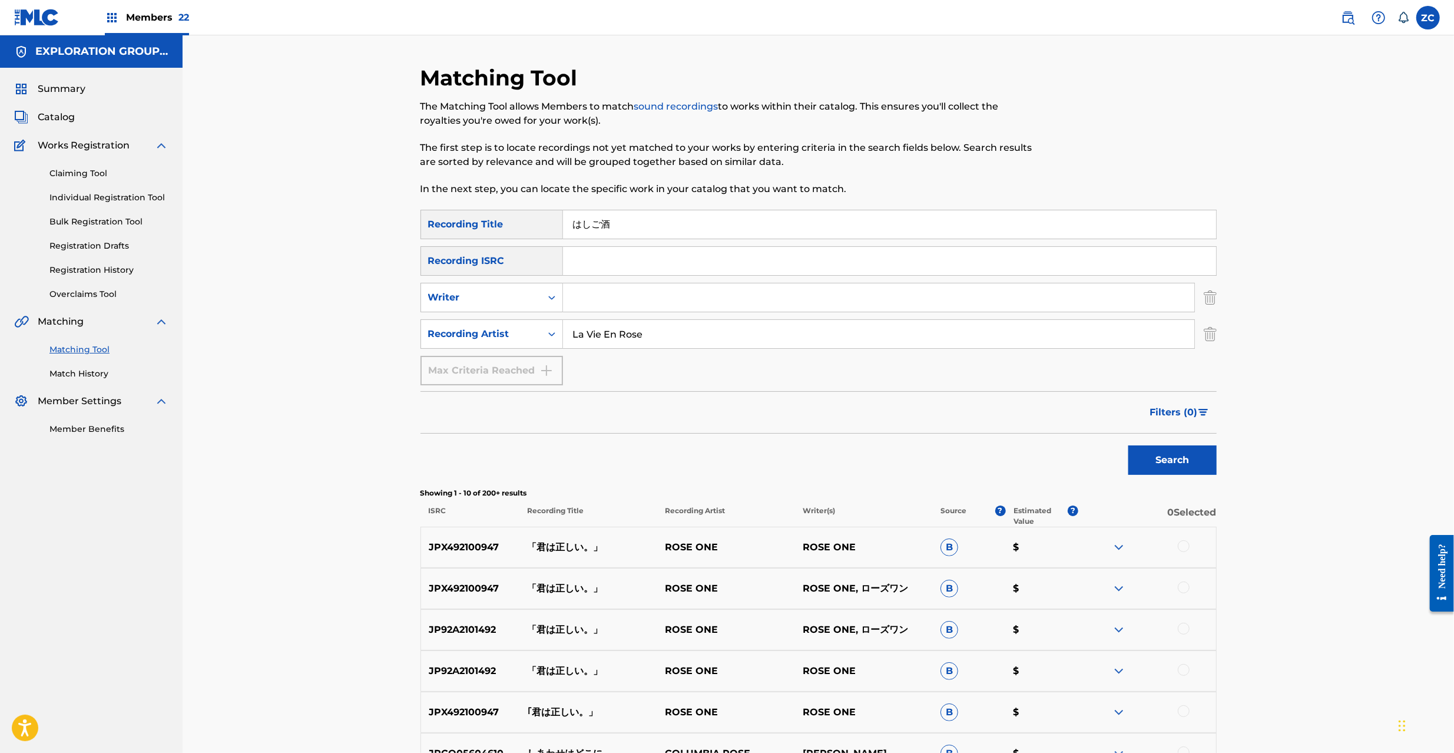
click at [1204, 333] on img "Search Form" at bounding box center [1210, 333] width 13 height 29
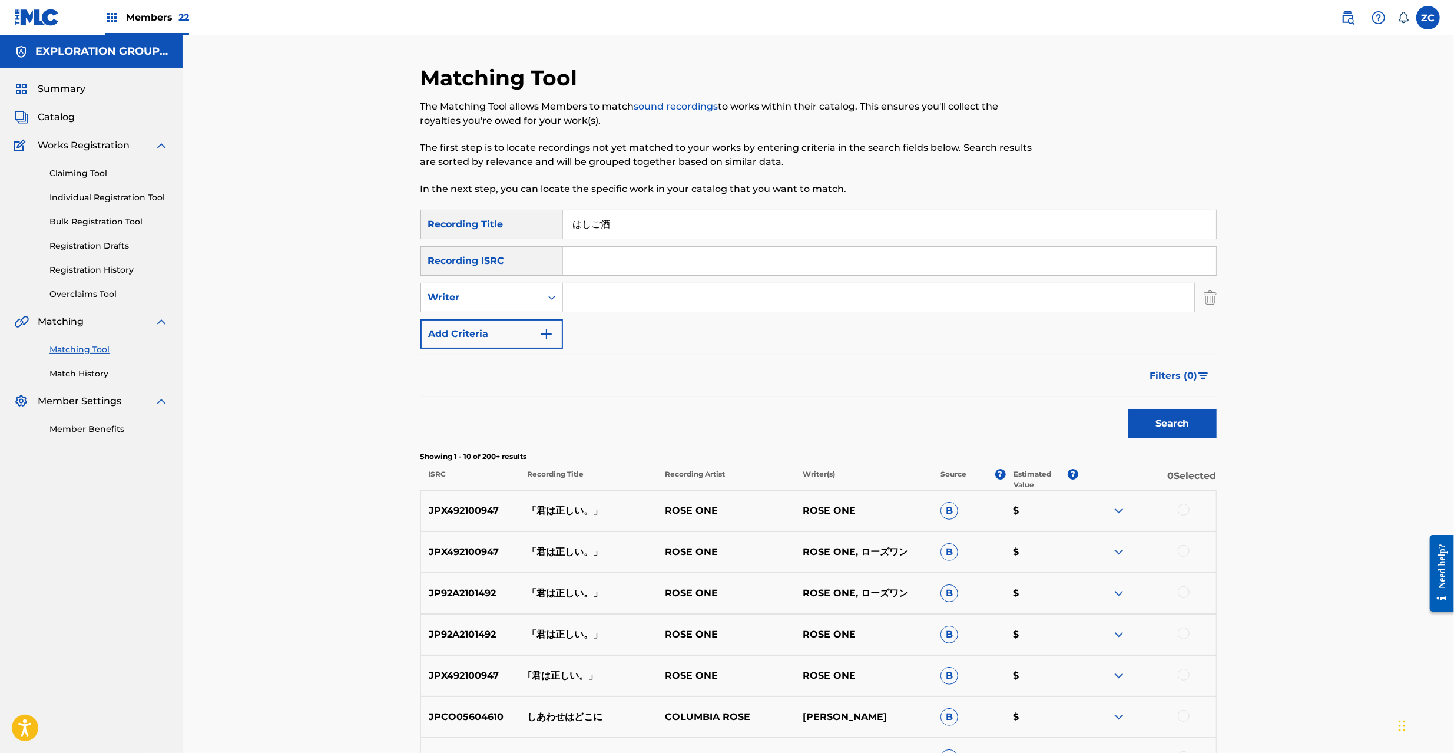
click at [1210, 300] on img "Search Form" at bounding box center [1210, 297] width 13 height 29
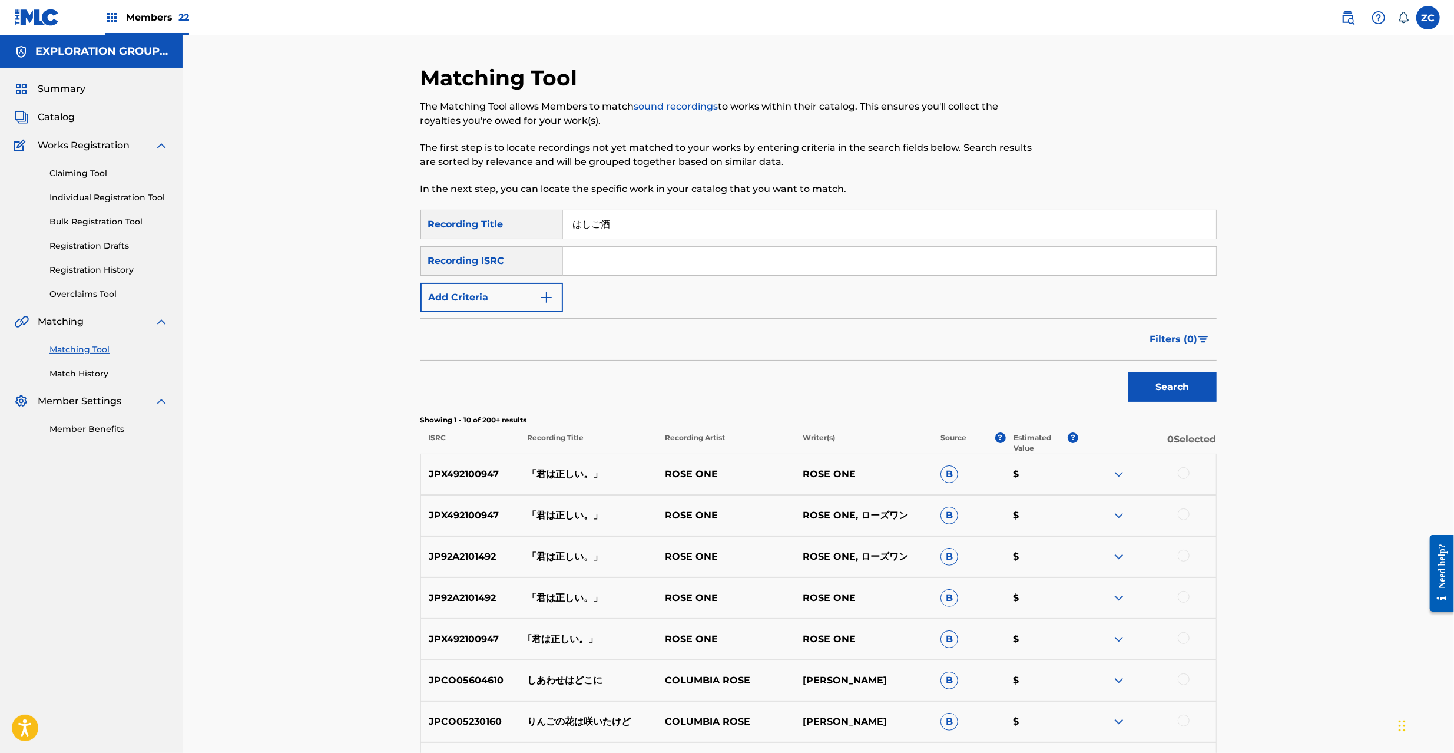
drag, startPoint x: 1116, startPoint y: 263, endPoint x: 1100, endPoint y: 260, distance: 16.7
click at [1116, 263] on input "Search Form" at bounding box center [889, 261] width 653 height 28
paste input "JPF381100067"
type input "JPF381100067"
drag, startPoint x: 632, startPoint y: 214, endPoint x: 387, endPoint y: 214, distance: 245.0
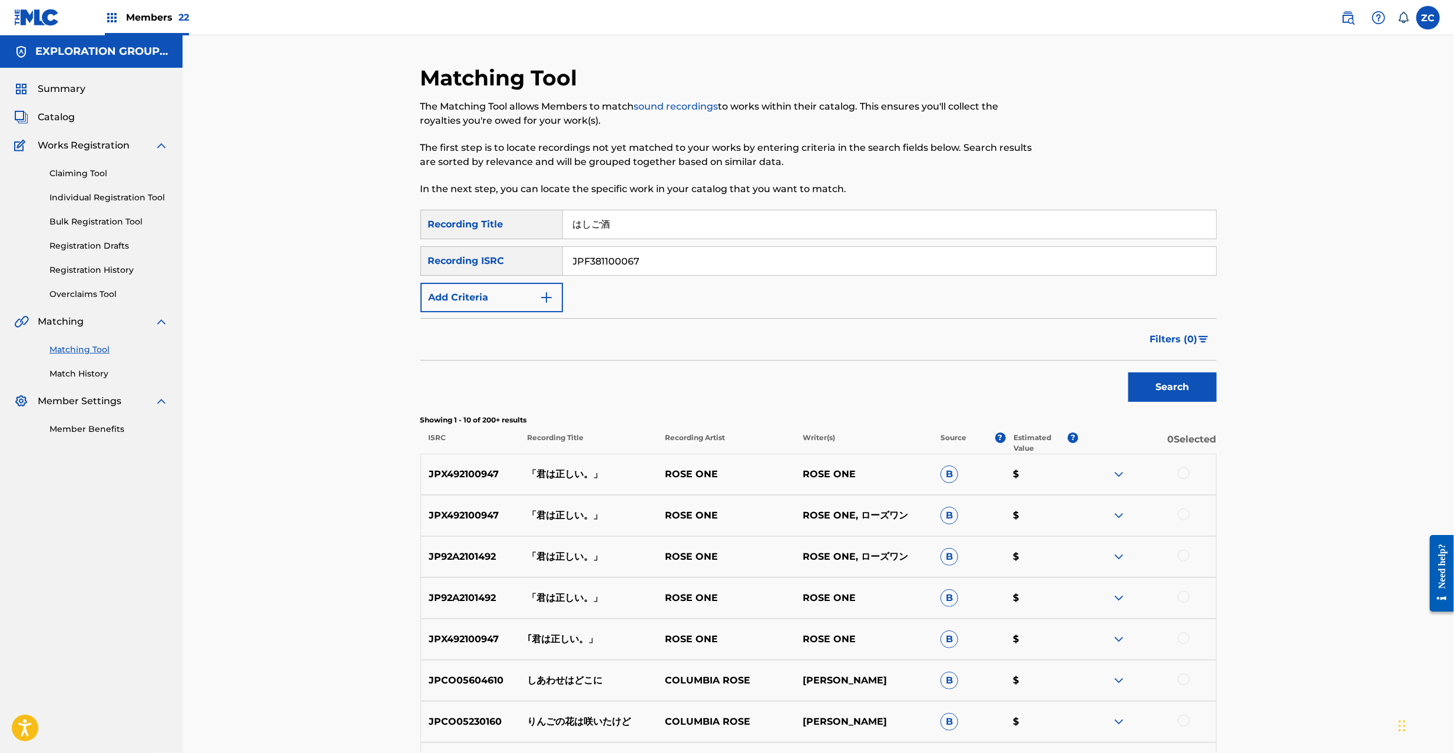
click at [387, 214] on div "Matching Tool The Matching Tool allows Members to match sound recordings to wor…" at bounding box center [818, 494] width 1271 height 919
click at [1145, 380] on button "Search" at bounding box center [1172, 386] width 88 height 29
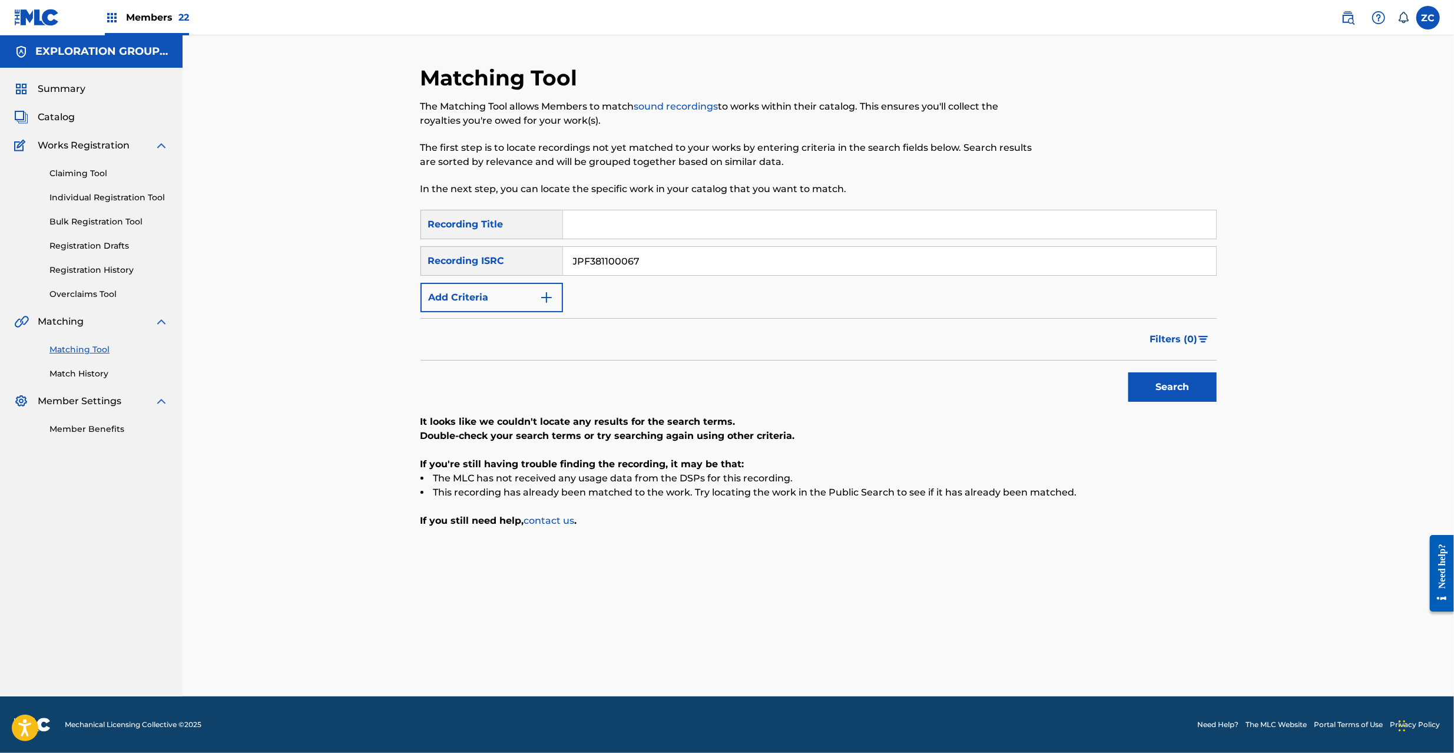
click at [658, 263] on input "JPF381100067" at bounding box center [889, 261] width 653 height 28
paste input "01100015"
type input "JPF301100015"
click at [1190, 389] on button "Search" at bounding box center [1172, 386] width 88 height 29
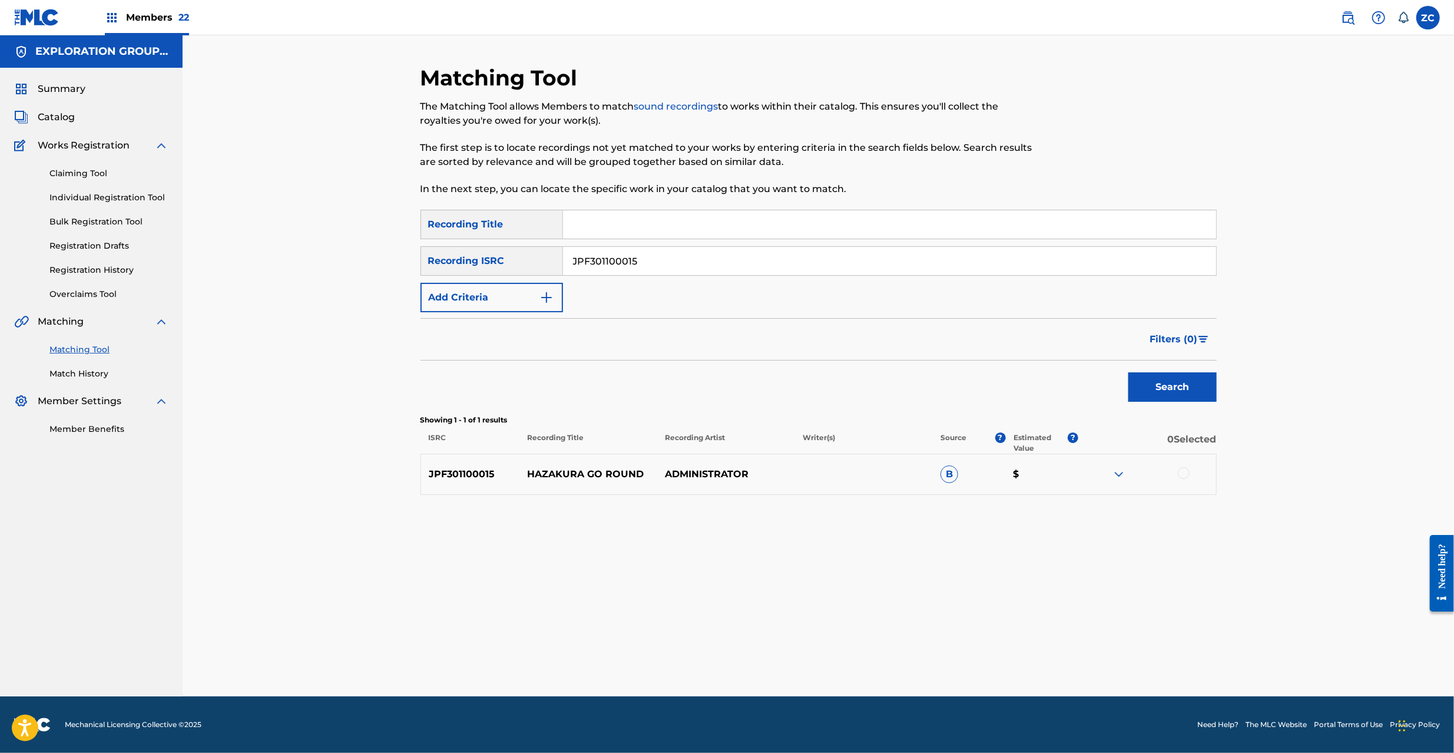
click at [1183, 472] on div at bounding box center [1184, 473] width 12 height 12
click at [804, 664] on button "Match 1 Group" at bounding box center [828, 656] width 130 height 29
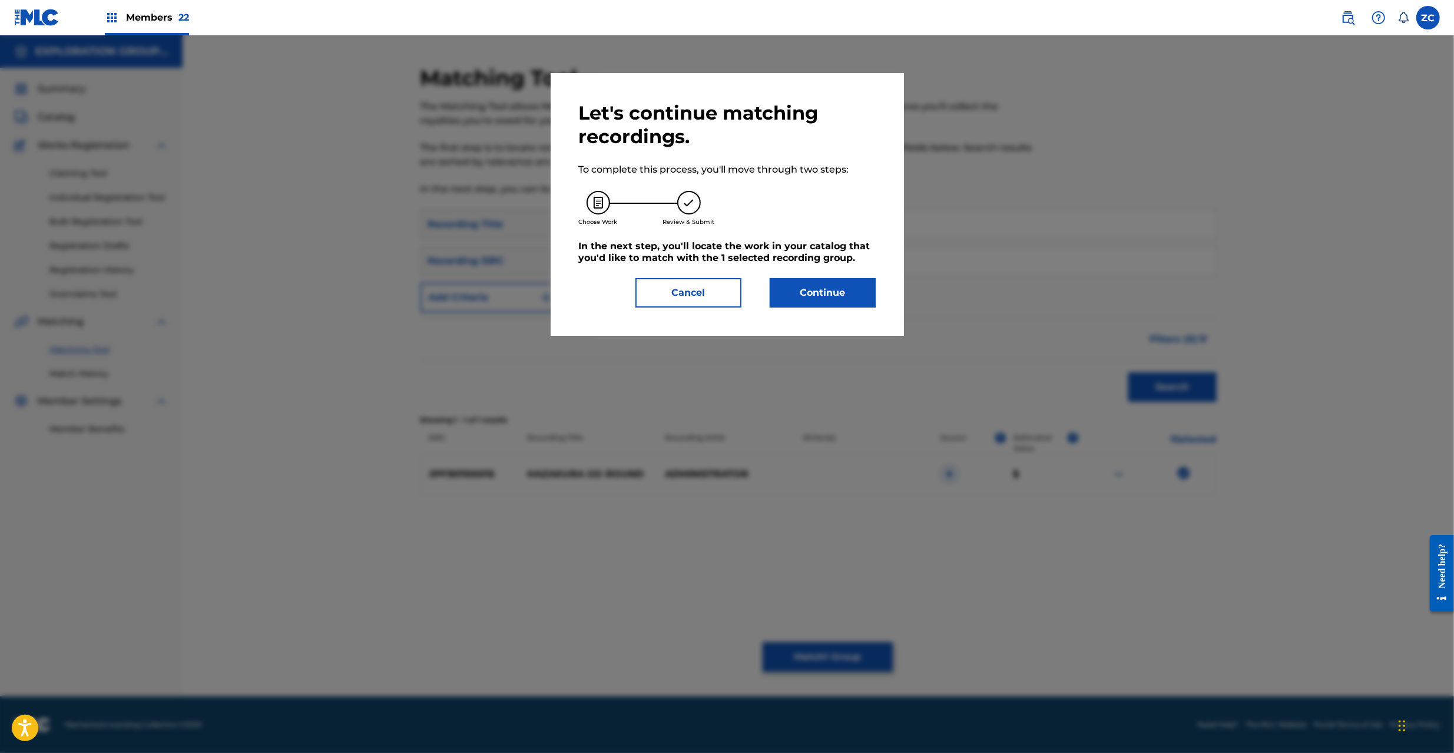
click at [829, 291] on button "Continue" at bounding box center [823, 292] width 106 height 29
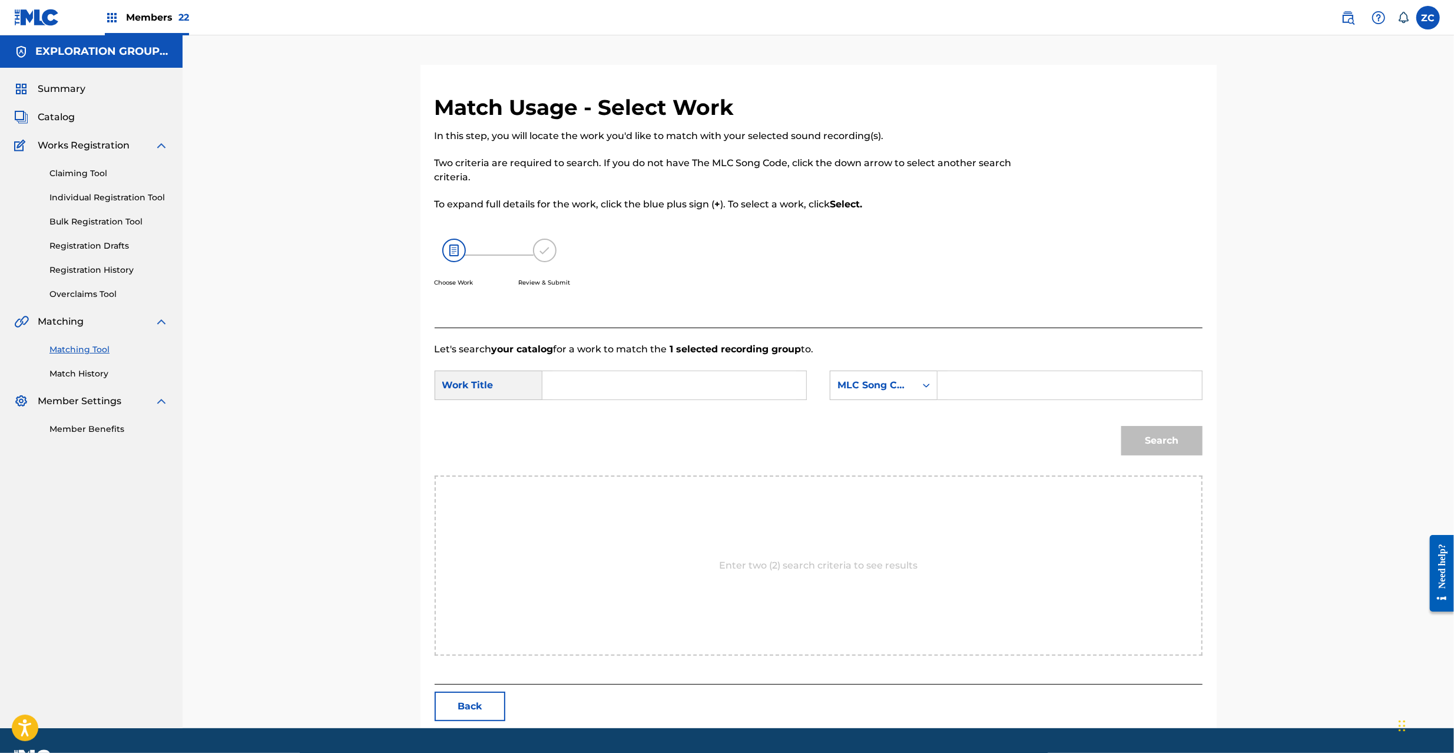
drag, startPoint x: 705, startPoint y: 389, endPoint x: 636, endPoint y: 387, distance: 68.9
click at [704, 387] on input "Search Form" at bounding box center [674, 385] width 244 height 28
paste input "Hazakura Gooraundo HC0BWO"
click at [712, 386] on input "Hazakura Gooraundo HC0BWO" at bounding box center [674, 385] width 244 height 28
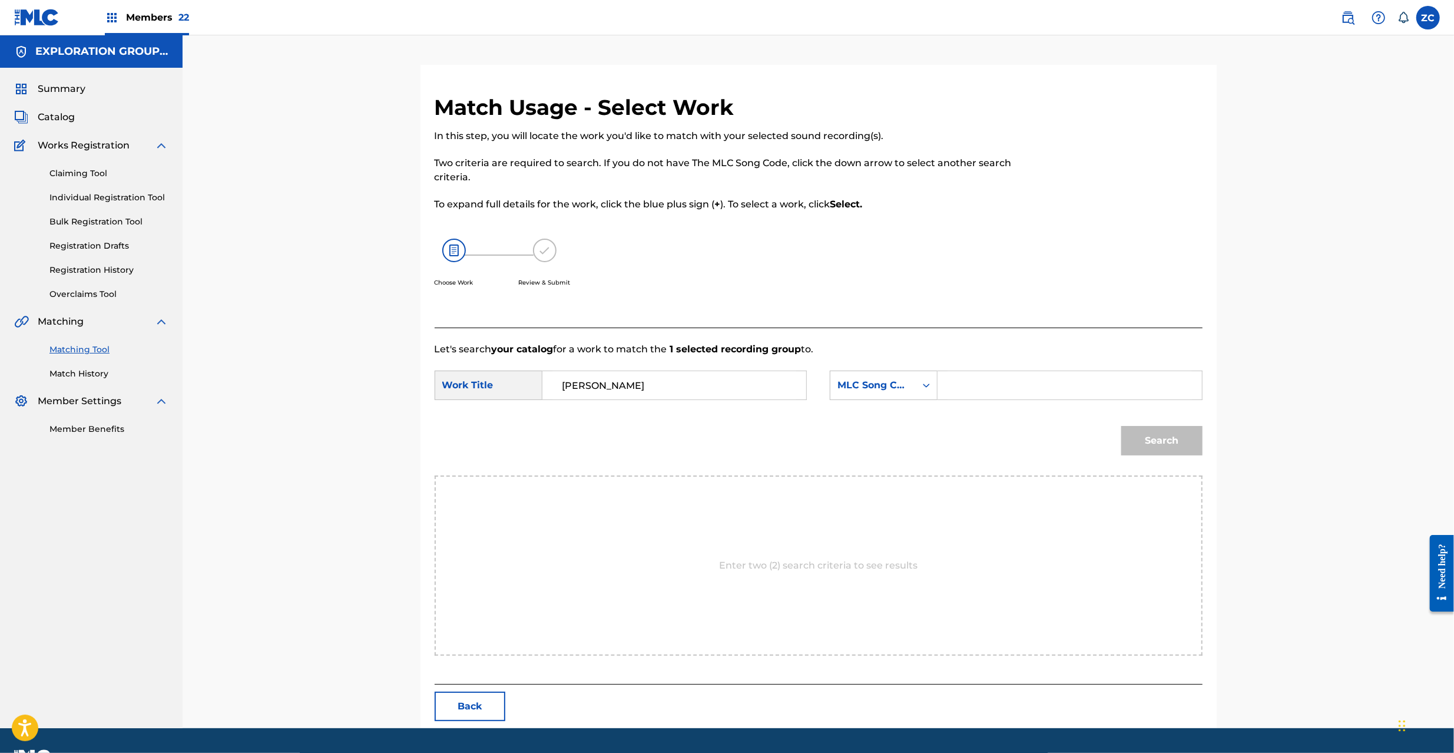
type input "Hazakura Gooraundo"
click at [1001, 387] on input "Search Form" at bounding box center [1069, 385] width 244 height 28
paste input "HC0BWO"
type input "HC0BWO"
click at [1176, 435] on button "Search" at bounding box center [1161, 440] width 81 height 29
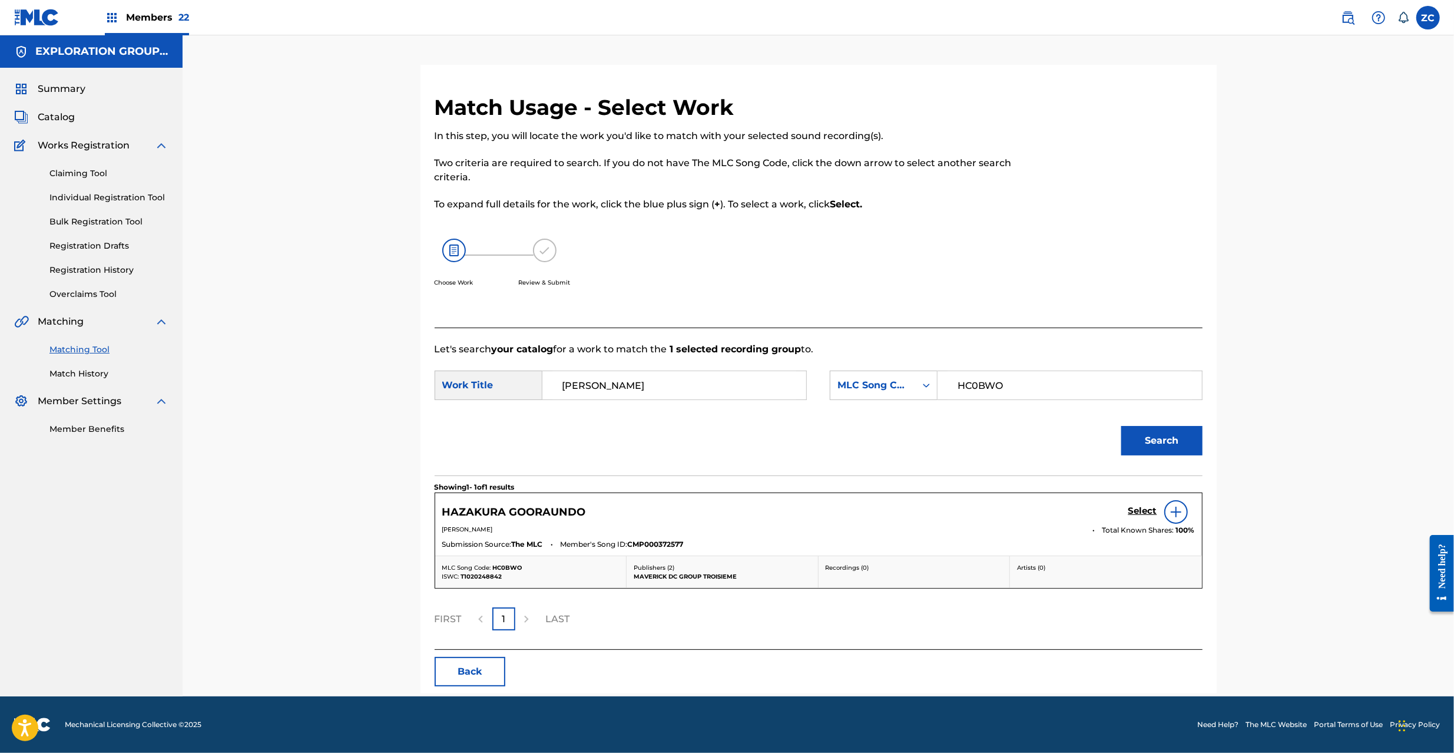
click at [1143, 512] on h5 "Select" at bounding box center [1142, 510] width 29 height 11
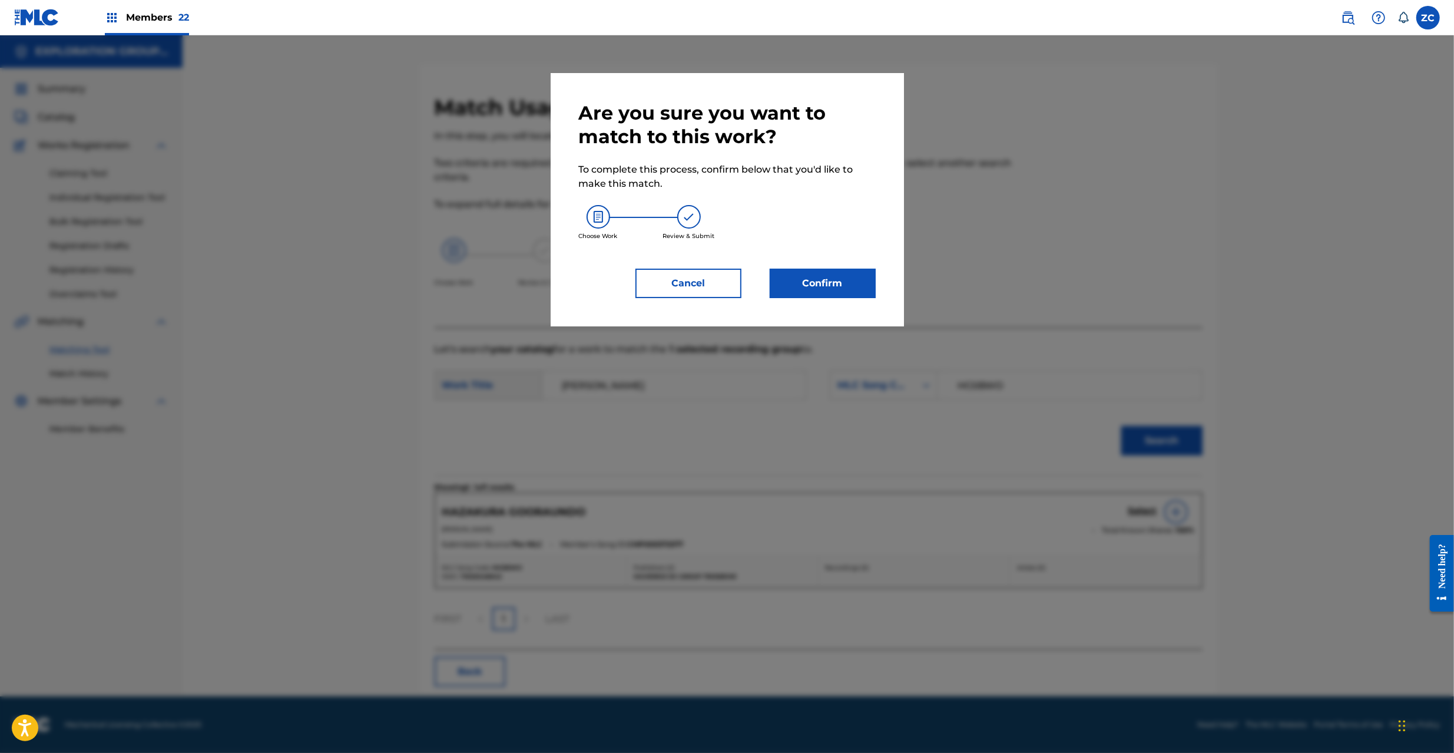
click at [830, 284] on button "Confirm" at bounding box center [823, 283] width 106 height 29
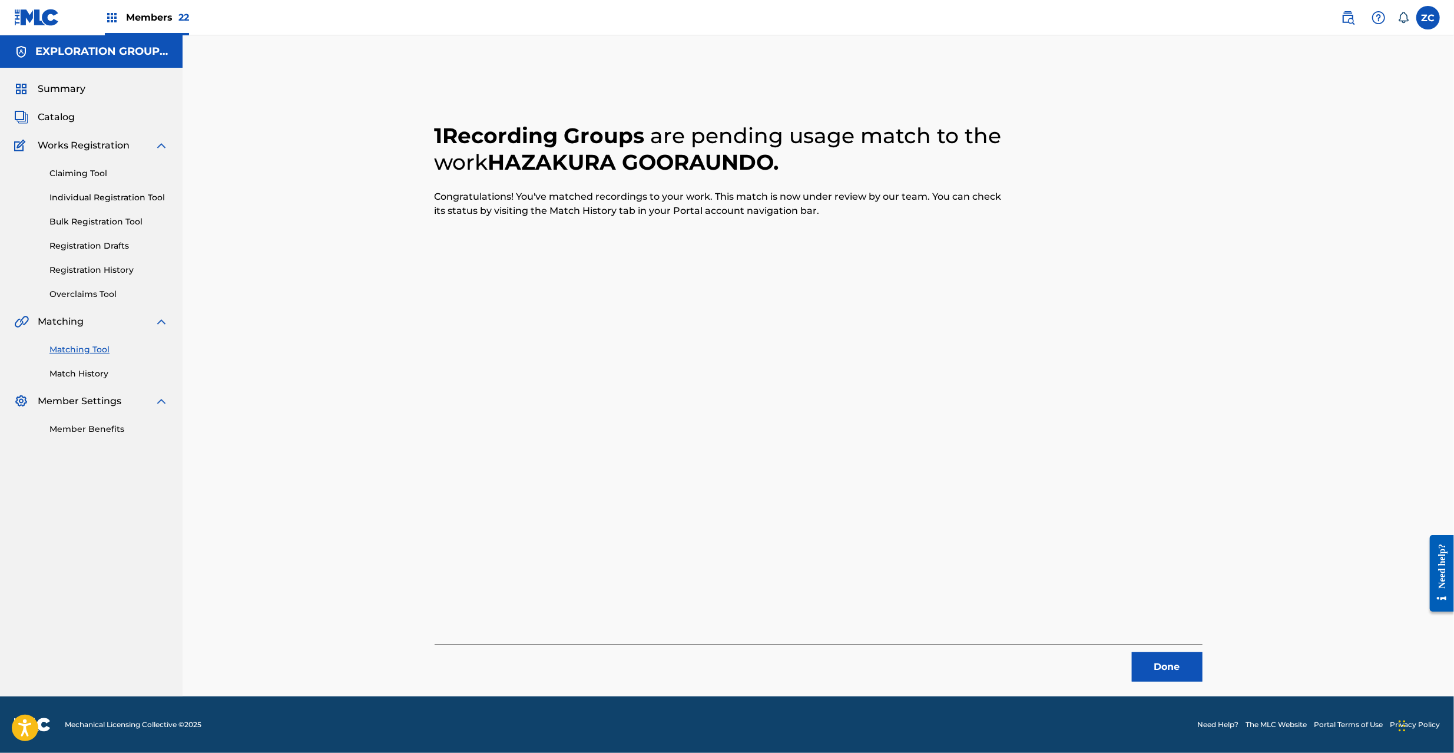
click at [1167, 663] on button "Done" at bounding box center [1167, 666] width 71 height 29
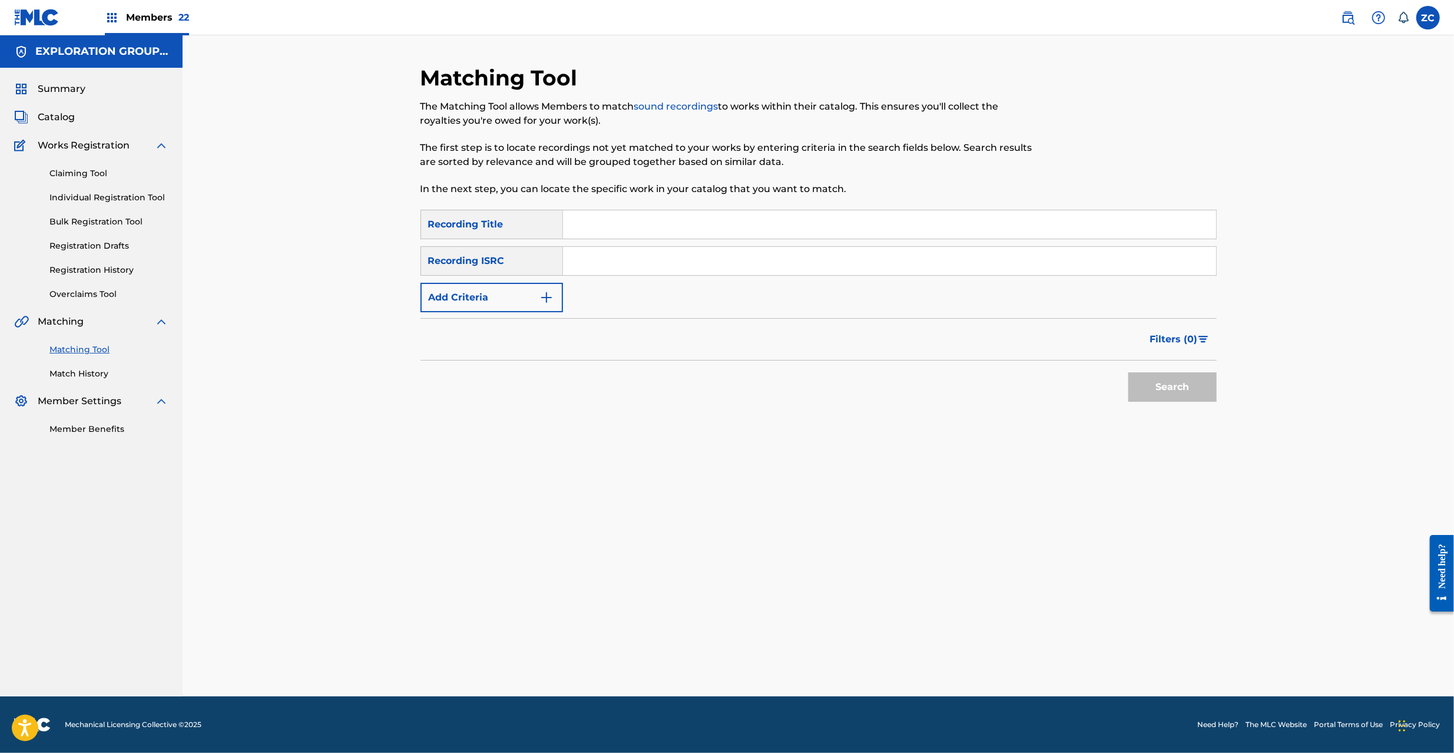
drag, startPoint x: 791, startPoint y: 263, endPoint x: 832, endPoint y: 288, distance: 47.9
click at [791, 263] on input "Search Form" at bounding box center [889, 261] width 653 height 28
paste input "JPF301900175"
type input "JPF301900175"
drag, startPoint x: 1184, startPoint y: 391, endPoint x: 1025, endPoint y: 358, distance: 162.4
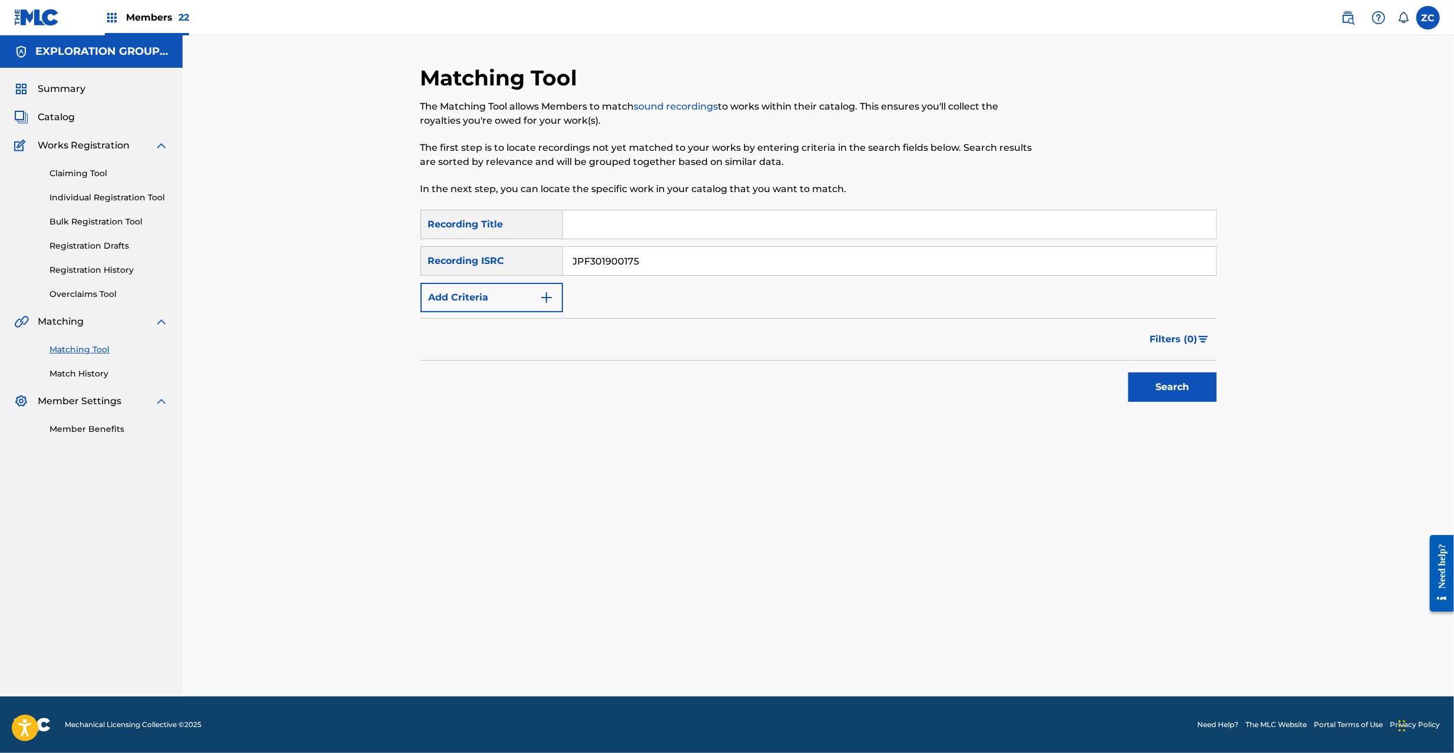
click at [1183, 390] on button "Search" at bounding box center [1172, 386] width 88 height 29
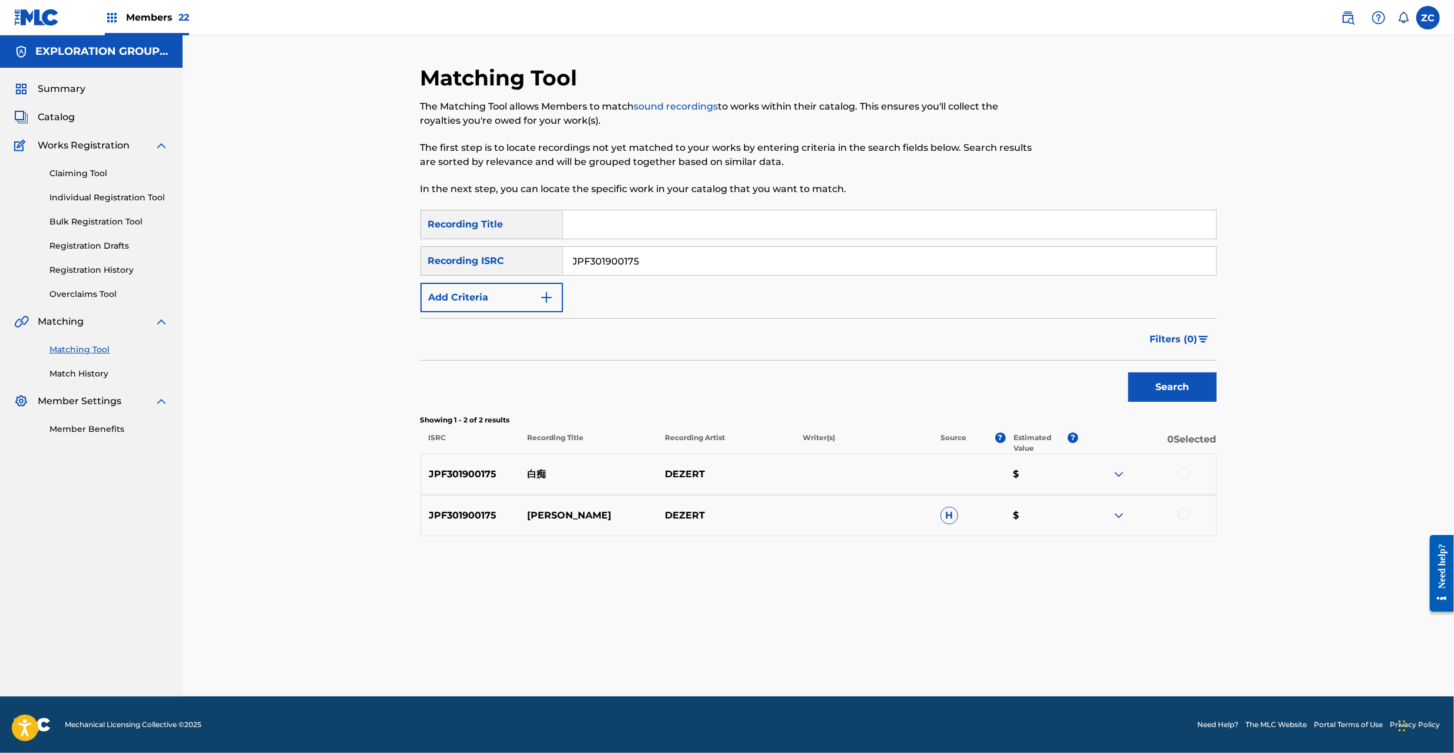
click at [1179, 476] on div at bounding box center [1184, 473] width 12 height 12
click at [1186, 516] on div at bounding box center [1184, 514] width 12 height 12
click at [854, 658] on button "Match 2 Groups" at bounding box center [828, 656] width 130 height 29
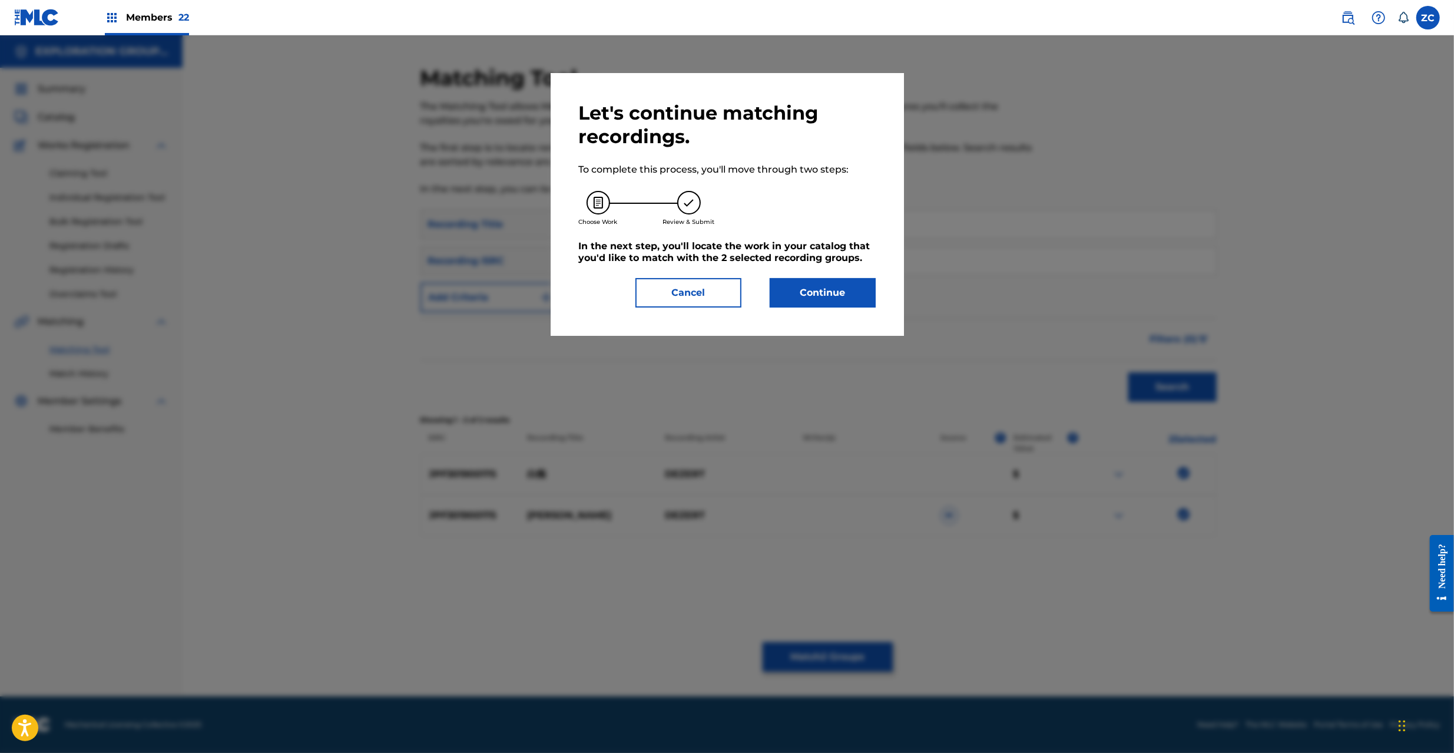
click at [800, 292] on button "Continue" at bounding box center [823, 292] width 106 height 29
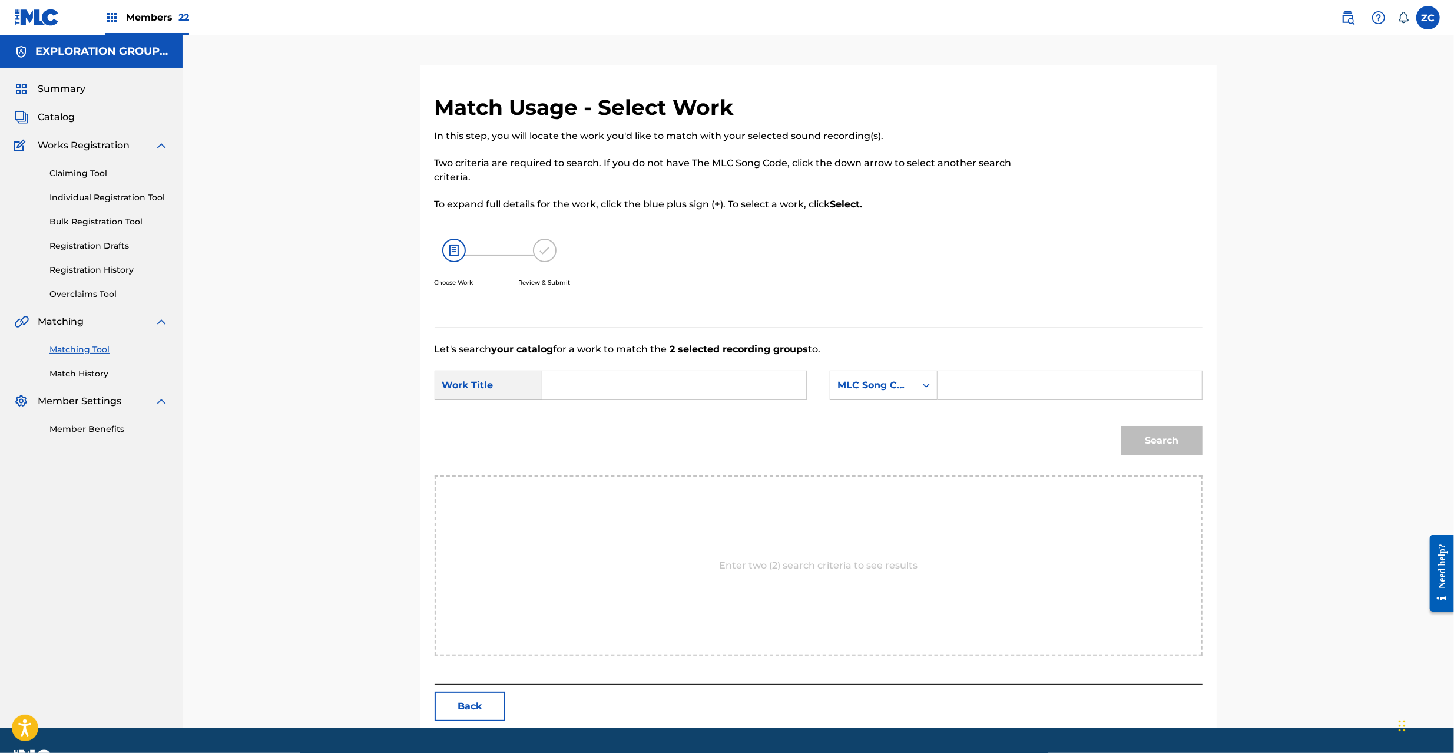
click at [629, 394] on input "Search Form" at bounding box center [674, 385] width 244 height 28
paste input "Hakuchi HA7IKO"
click at [648, 389] on input "Hakuchi HA7IKO" at bounding box center [674, 385] width 244 height 28
type input "Hakuchi"
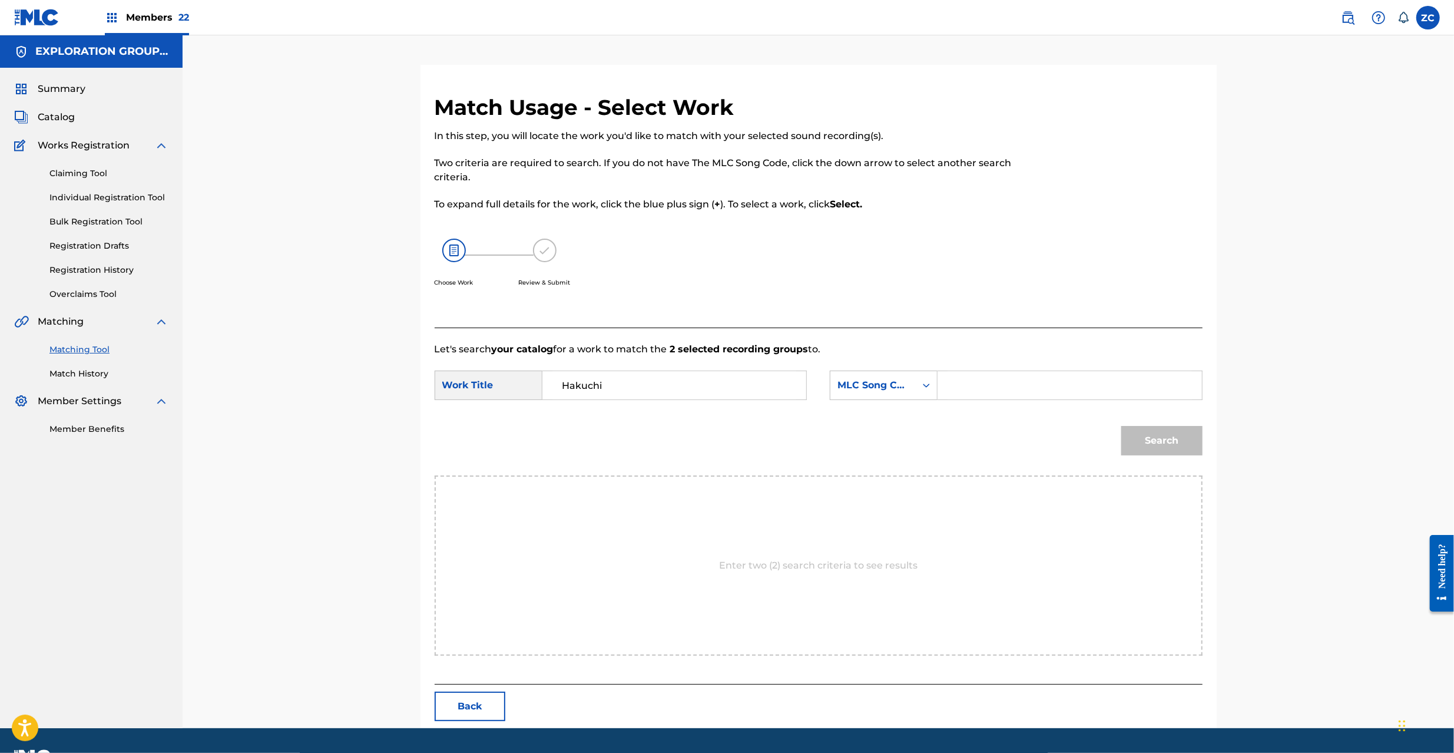
click at [1025, 392] on input "Search Form" at bounding box center [1069, 385] width 244 height 28
paste input "HA7IKO"
type input "HA7IKO"
click at [1171, 435] on button "Search" at bounding box center [1161, 440] width 81 height 29
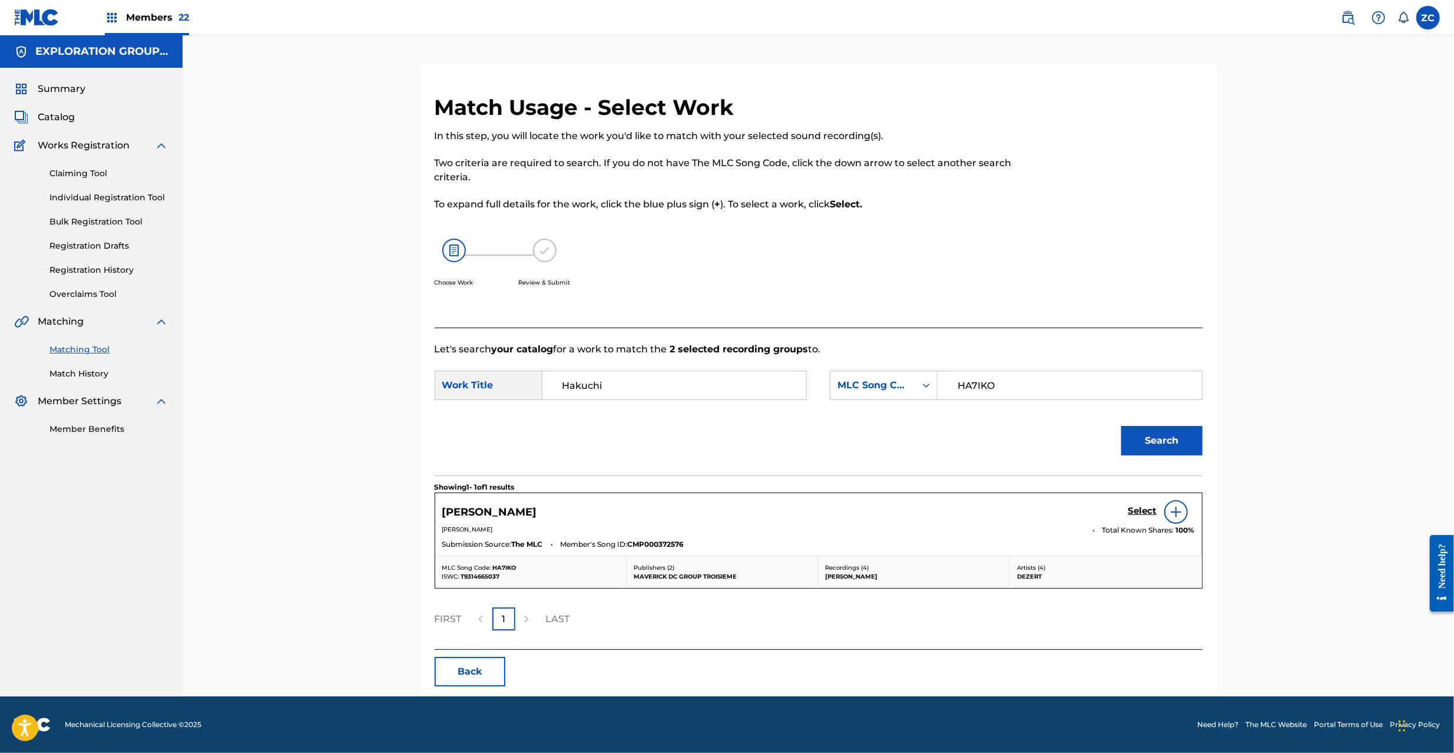
click at [1139, 511] on h5 "Select" at bounding box center [1142, 510] width 29 height 11
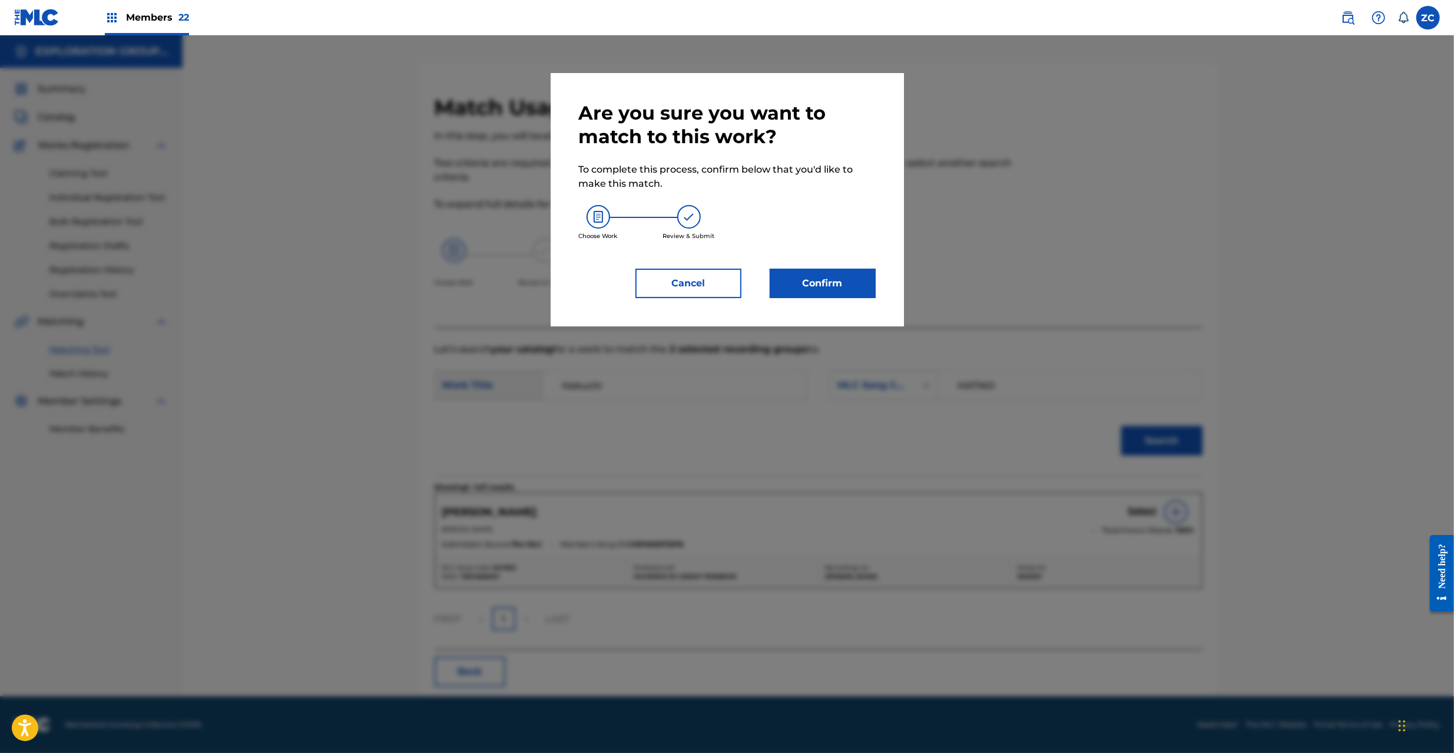
click at [847, 276] on button "Confirm" at bounding box center [823, 283] width 106 height 29
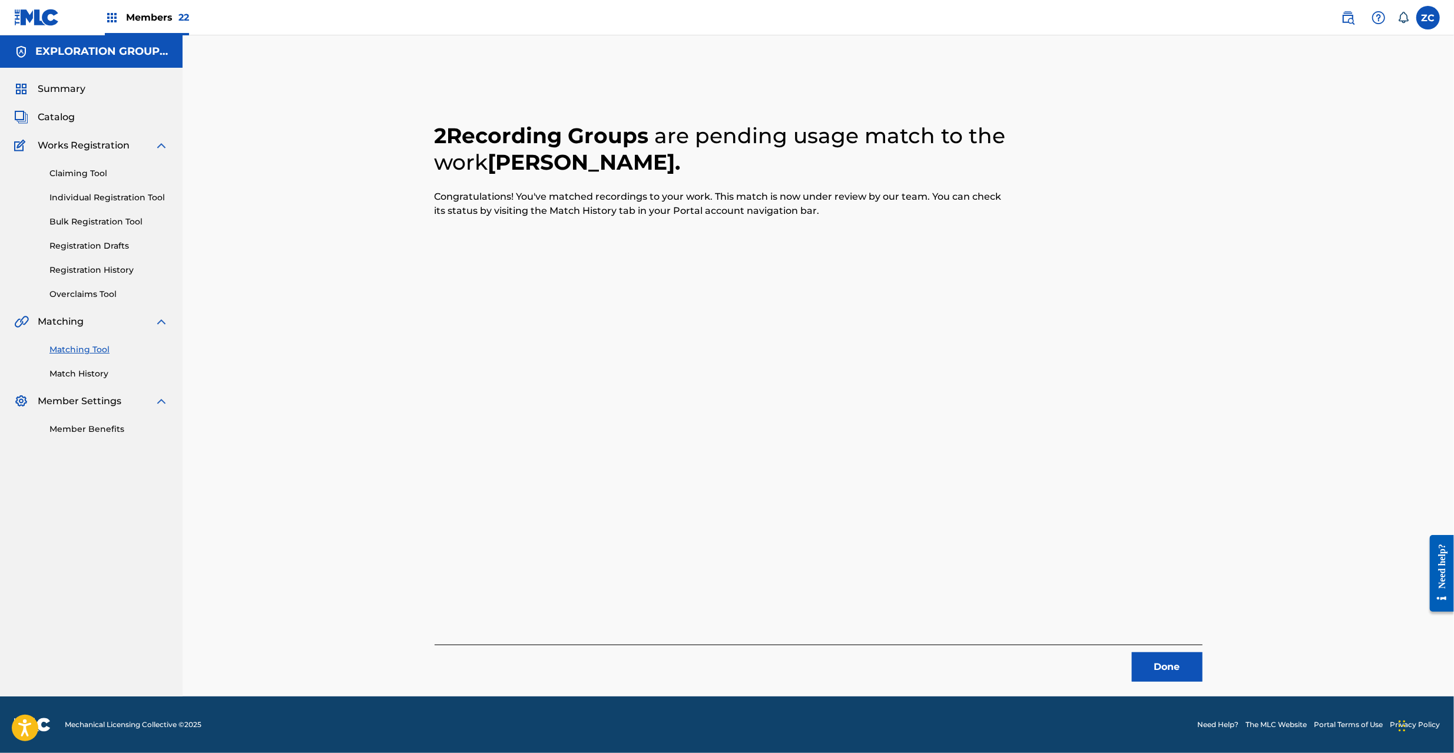
click at [1152, 652] on button "Done" at bounding box center [1167, 666] width 71 height 29
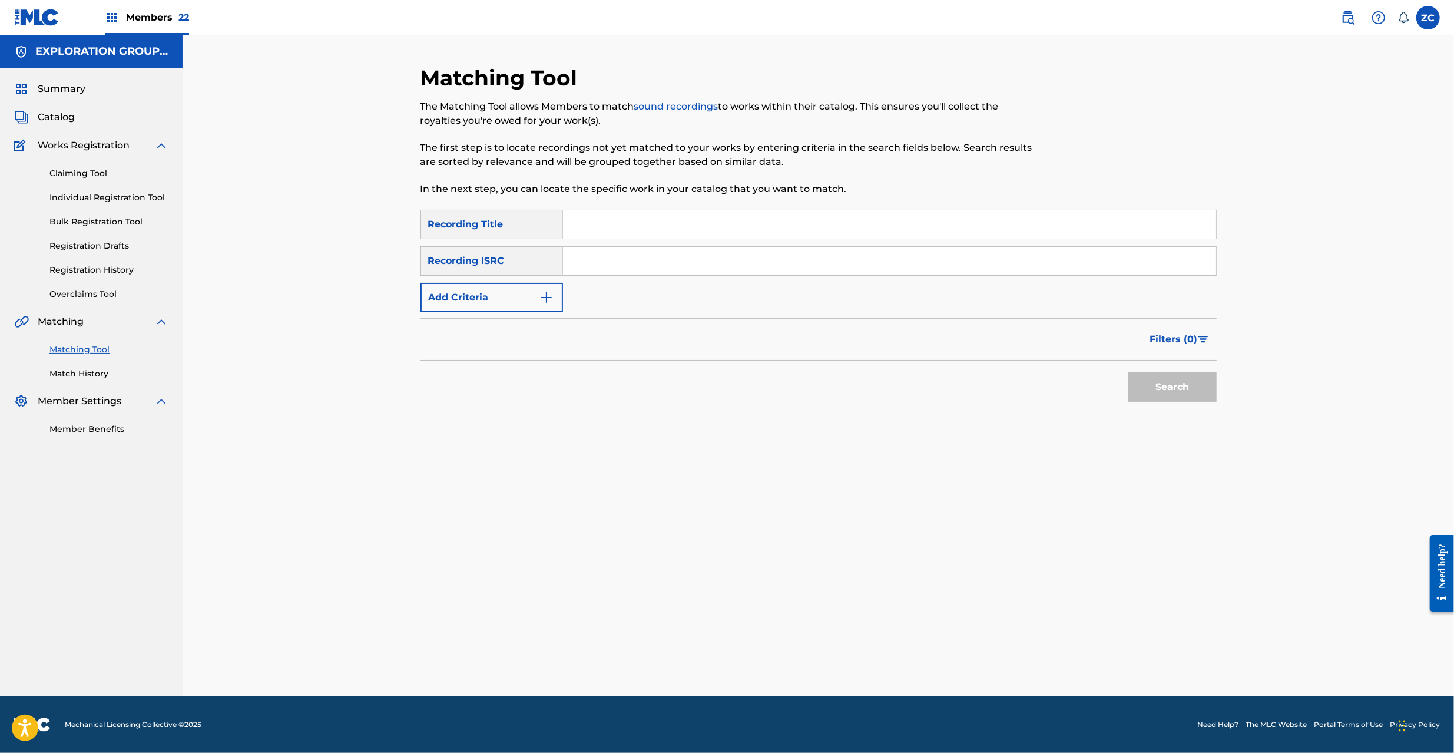
click at [670, 271] on input "Search Form" at bounding box center [889, 261] width 653 height 28
paste input "JPPO00531270"
click at [1180, 390] on button "Search" at bounding box center [1172, 386] width 88 height 29
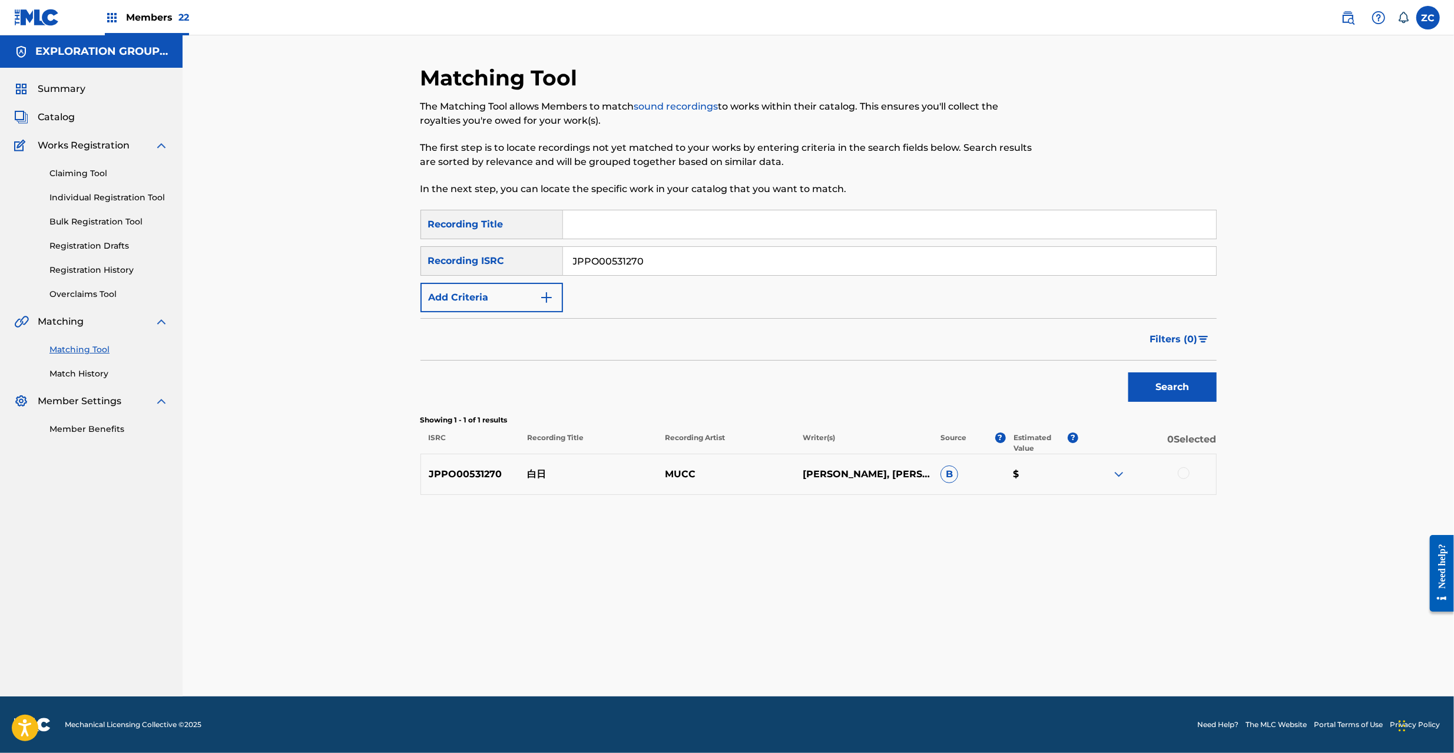
click at [1183, 470] on div at bounding box center [1184, 473] width 12 height 12
click at [731, 269] on input "JPPO00531270" at bounding box center [889, 261] width 653 height 28
paste input "TCJPH1822023"
type input "TCJPH1822023"
click at [1174, 390] on button "Search" at bounding box center [1172, 386] width 88 height 29
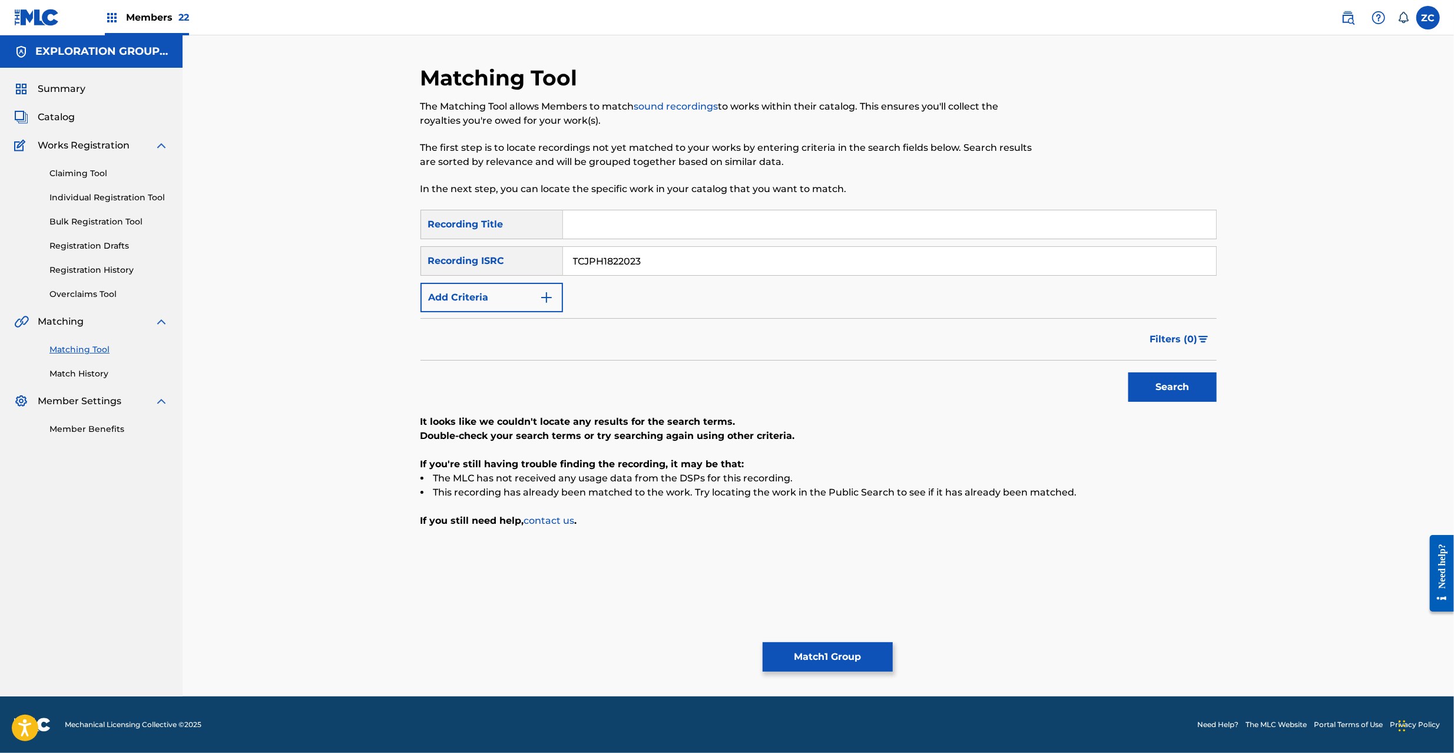
click at [843, 656] on button "Match 1 Group" at bounding box center [828, 656] width 130 height 29
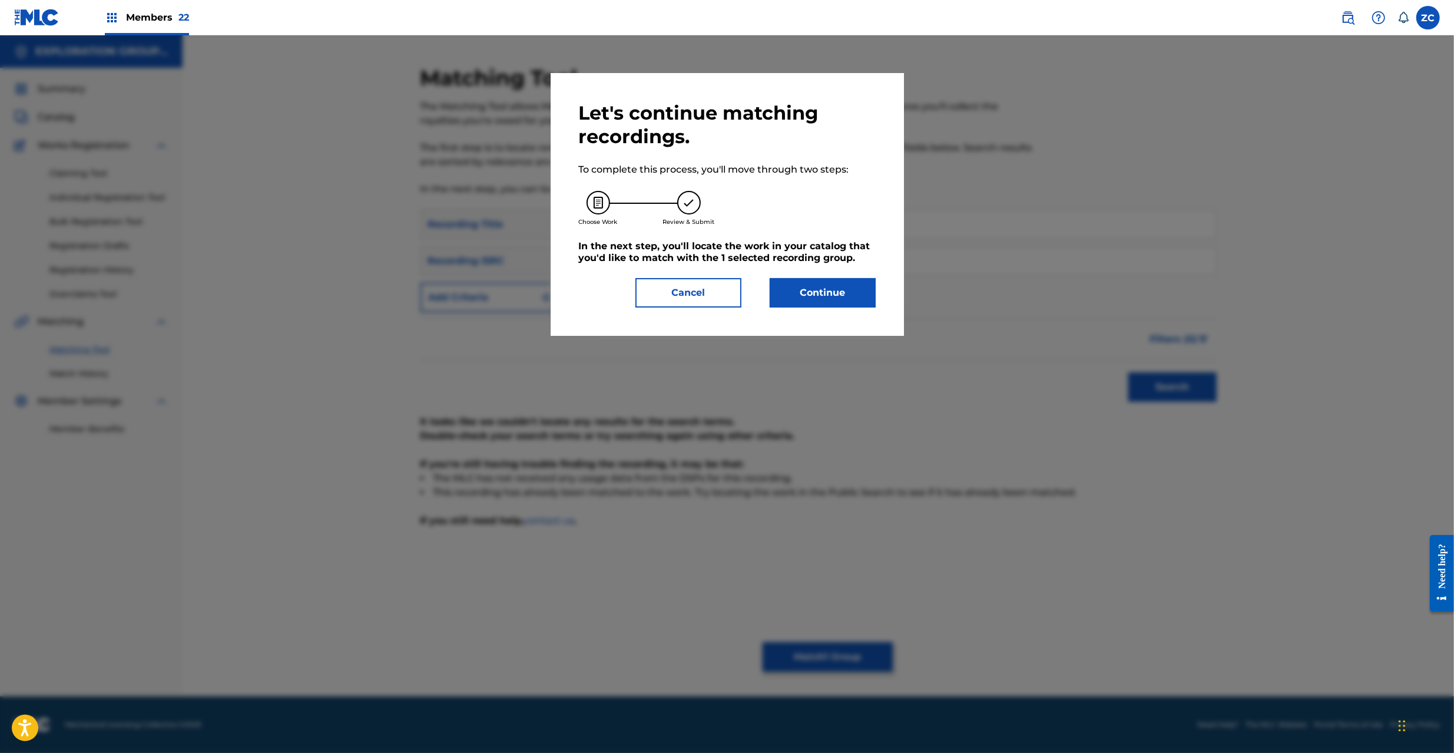
click at [834, 295] on button "Continue" at bounding box center [823, 292] width 106 height 29
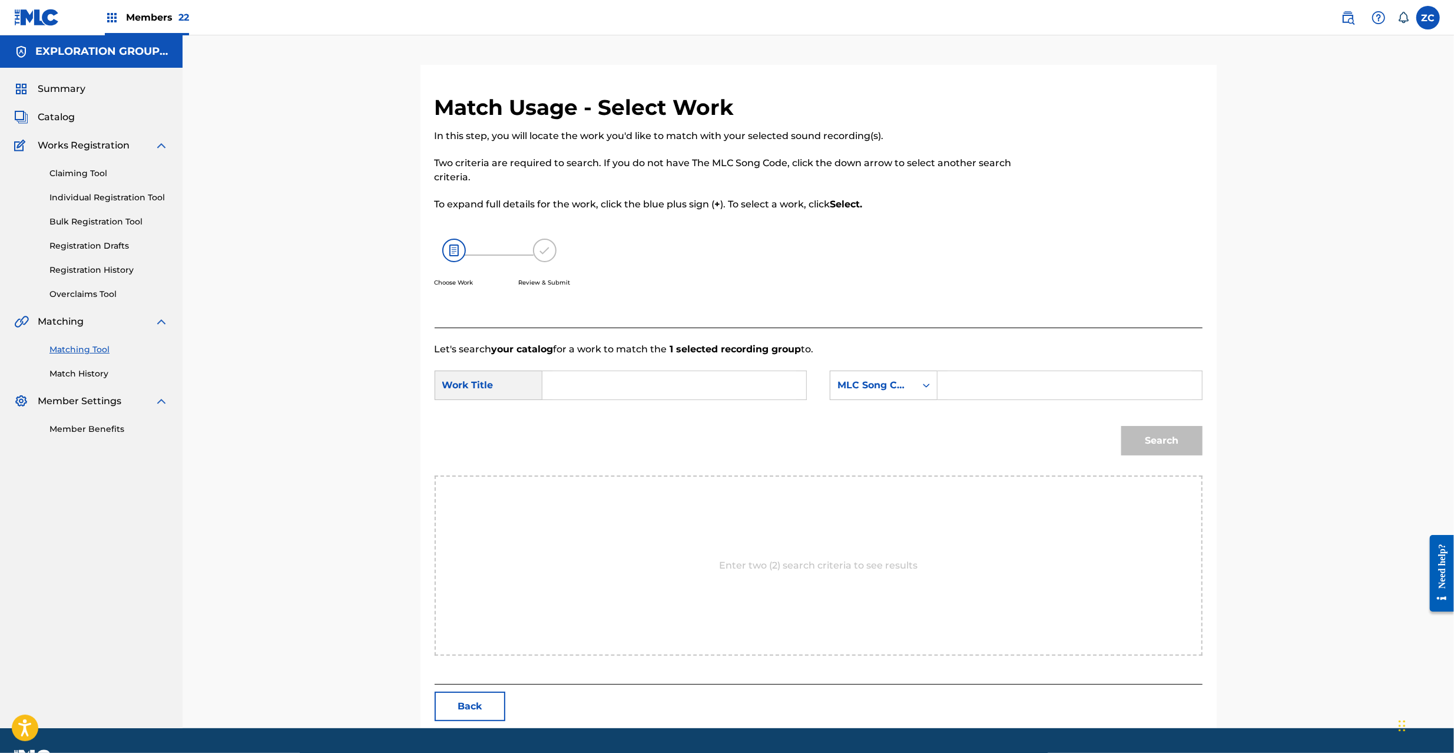
click at [780, 376] on input "Search Form" at bounding box center [674, 385] width 244 height 28
paste input "Hakujitsu H7942T"
click at [637, 385] on input "Hakujitsu H7942T" at bounding box center [674, 385] width 244 height 28
type input "Hakujitsu"
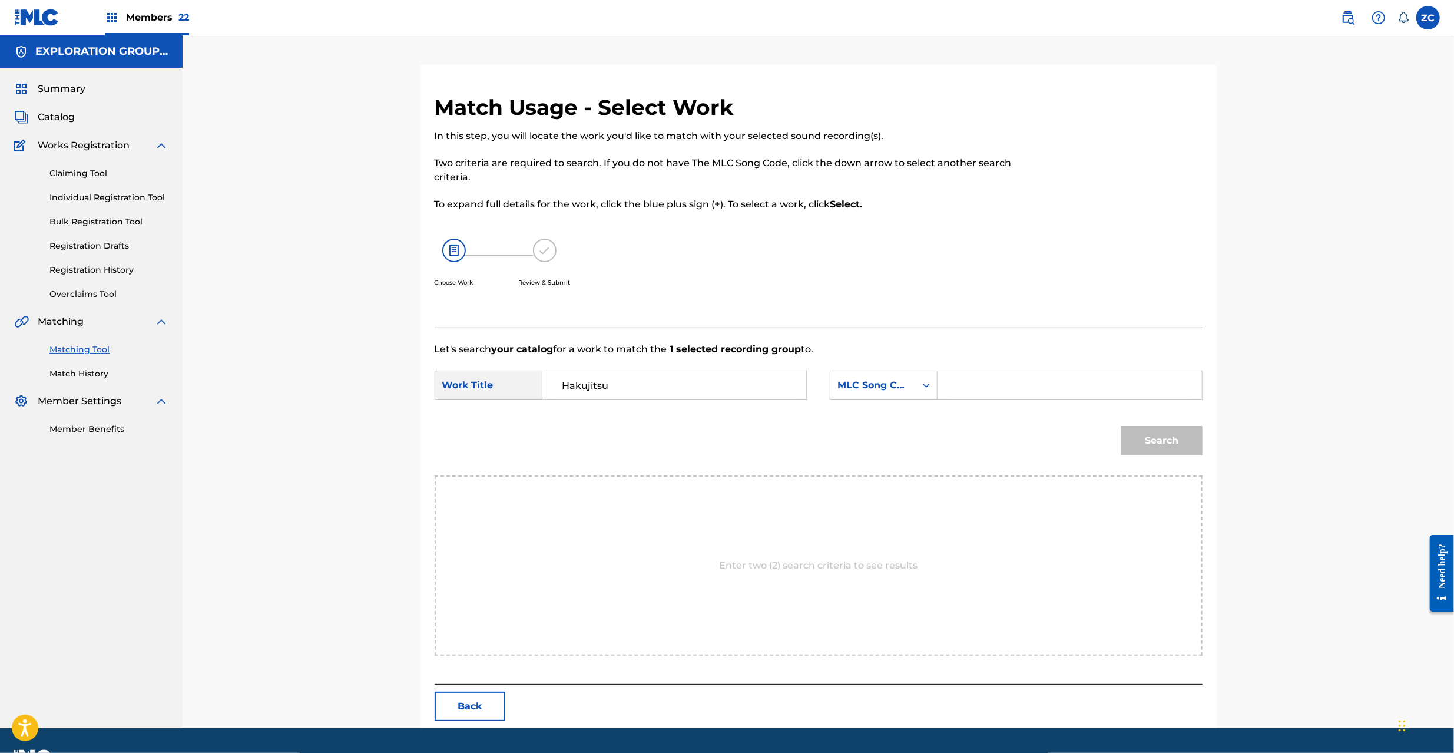
click at [1055, 387] on input "Search Form" at bounding box center [1069, 385] width 244 height 28
paste input "H7942T"
type input "H7942T"
click at [1190, 439] on button "Search" at bounding box center [1161, 440] width 81 height 29
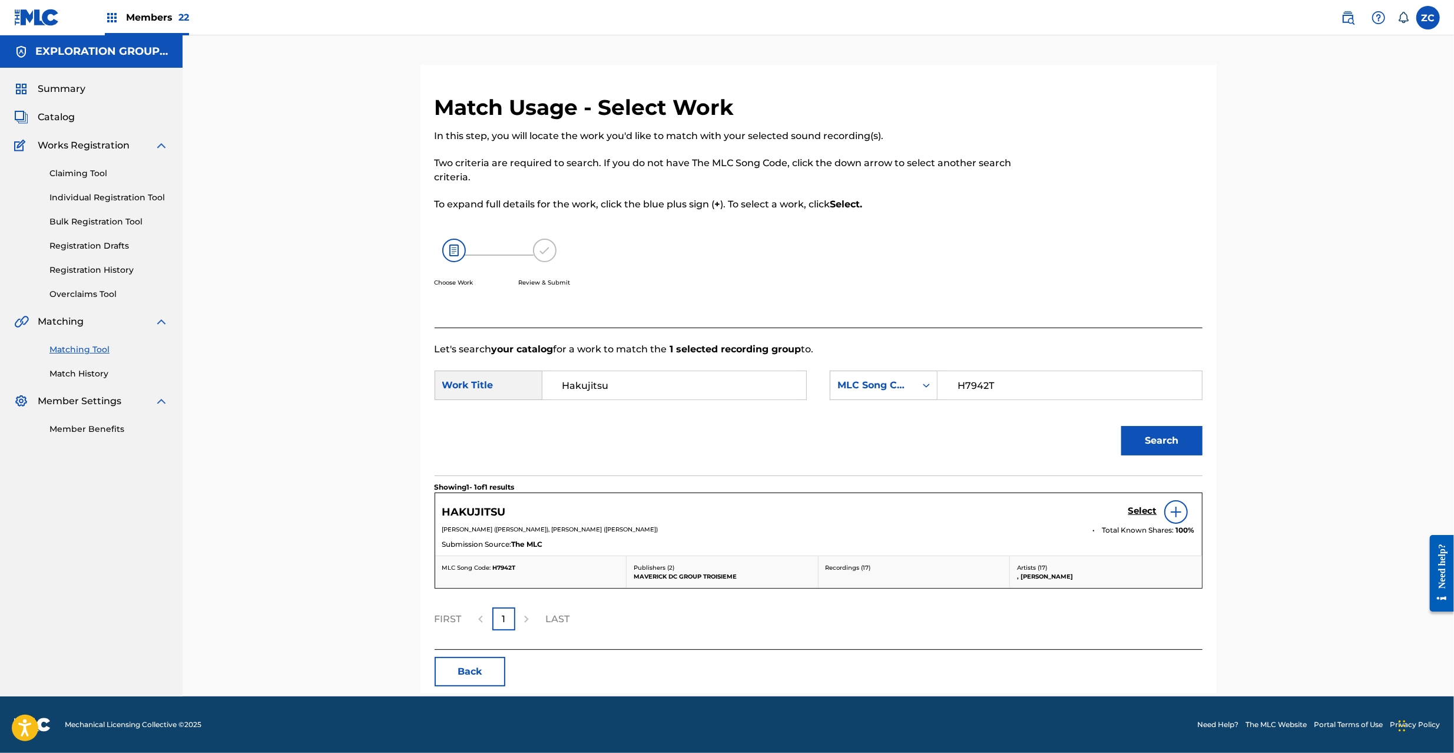
click at [1131, 510] on h5 "Select" at bounding box center [1142, 510] width 29 height 11
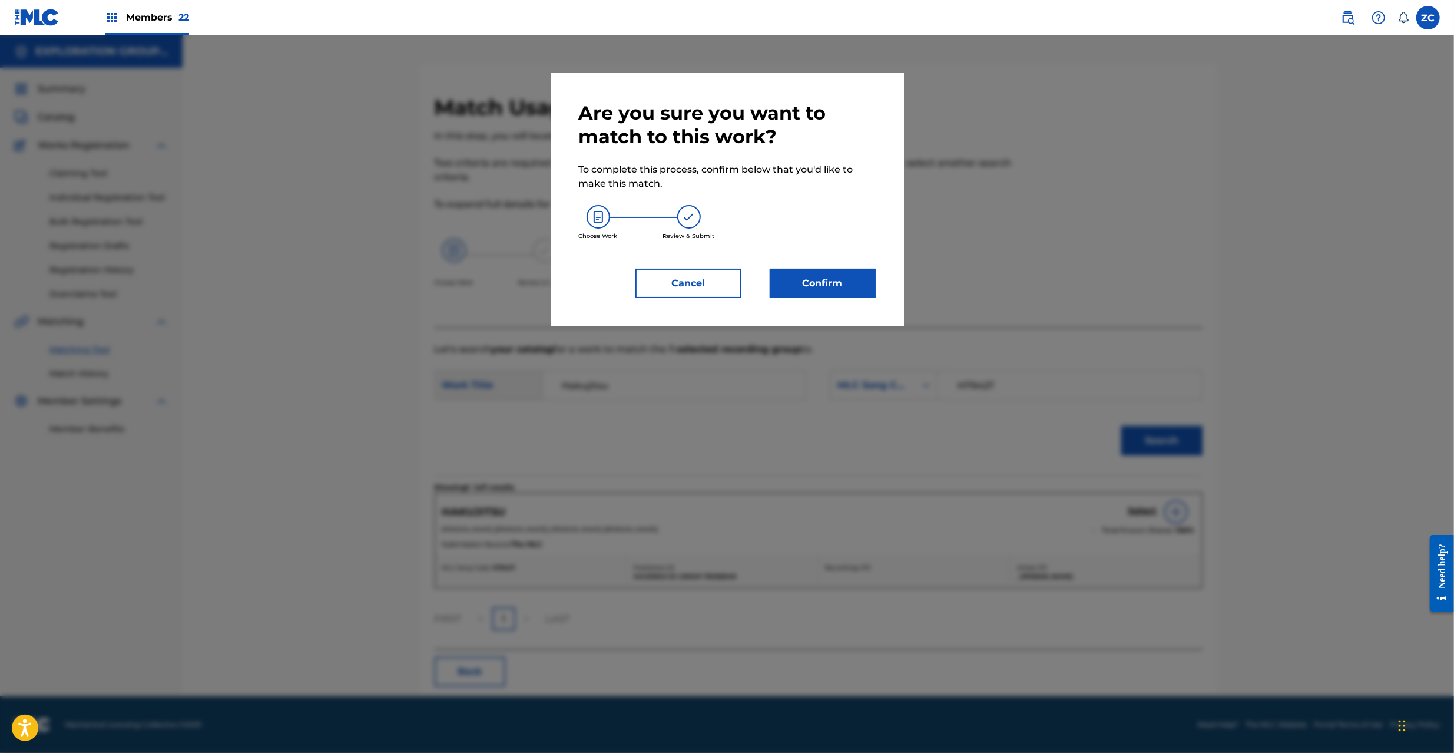
click at [811, 286] on button "Confirm" at bounding box center [823, 283] width 106 height 29
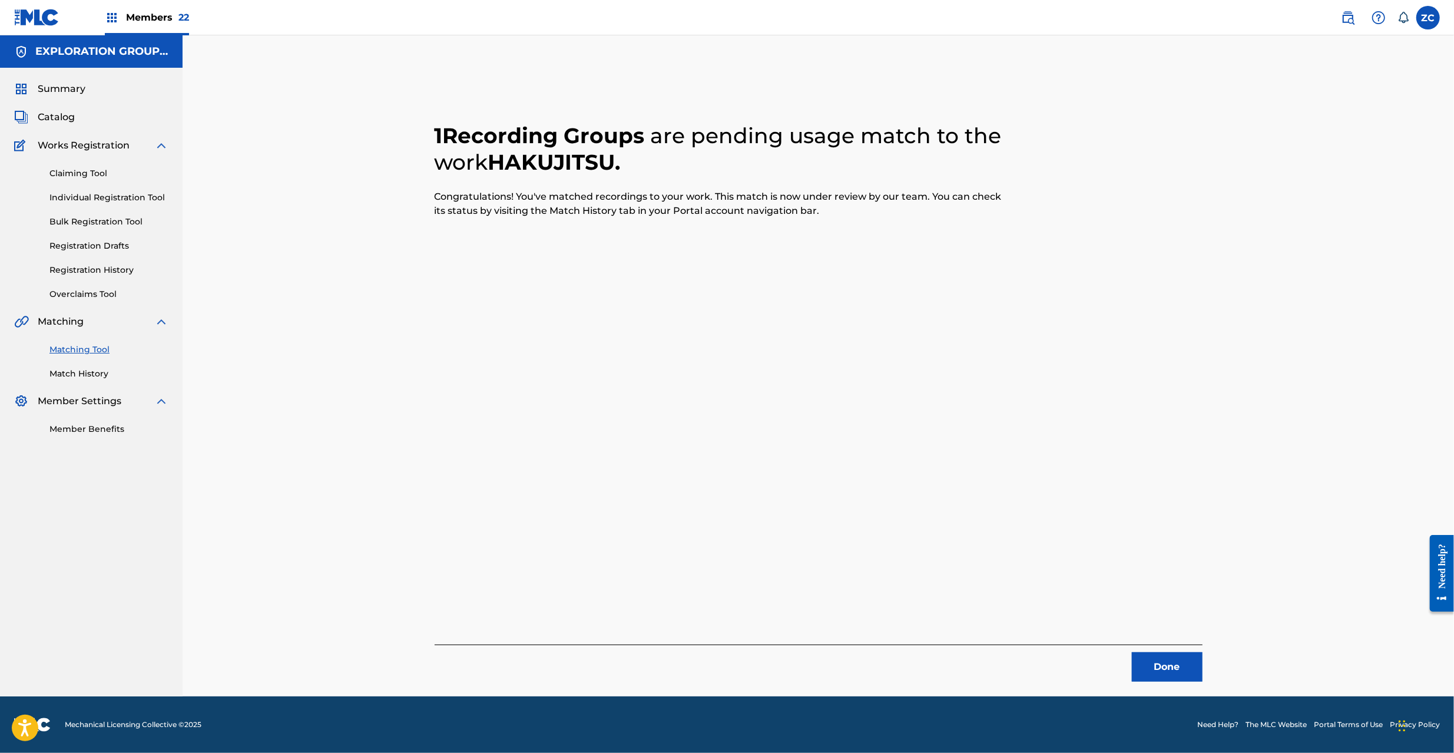
click at [1138, 672] on button "Done" at bounding box center [1167, 666] width 71 height 29
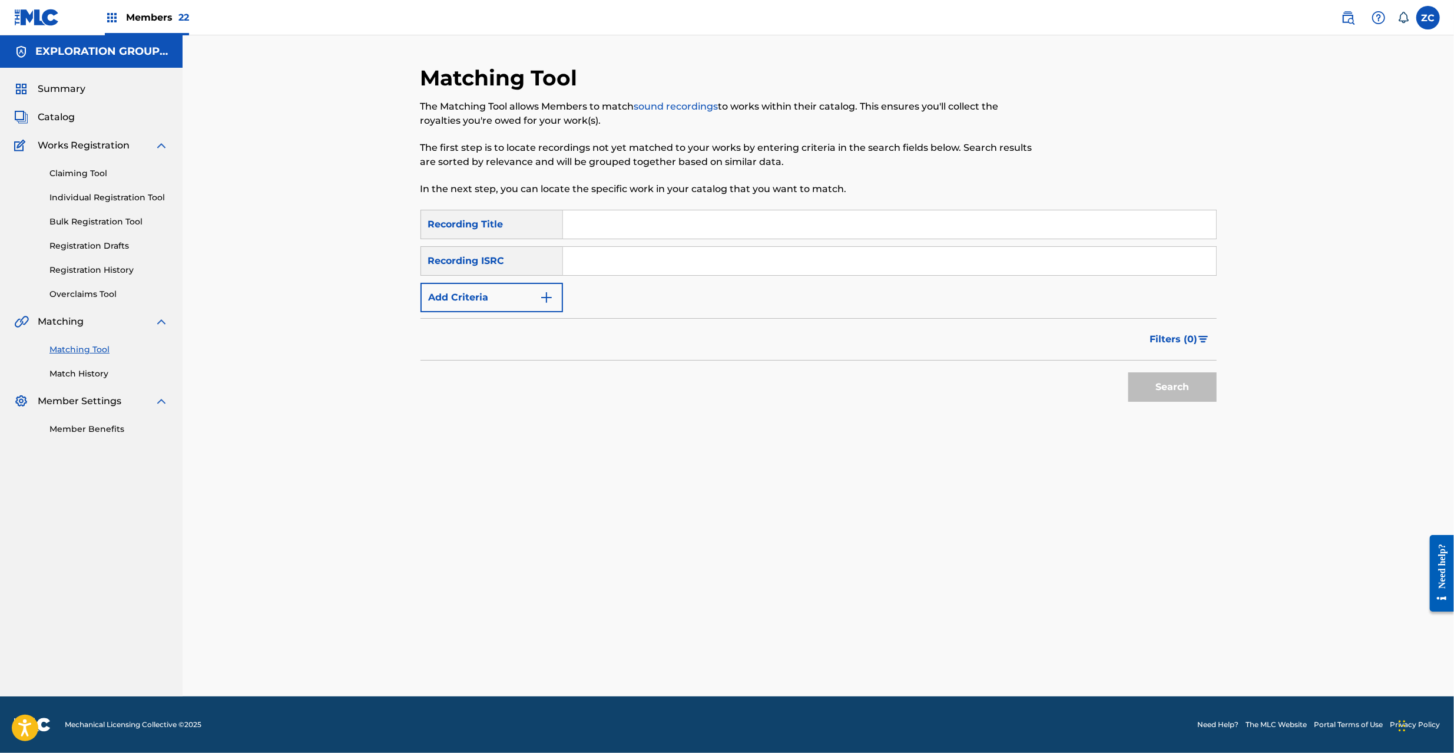
drag, startPoint x: 983, startPoint y: 264, endPoint x: 987, endPoint y: 270, distance: 7.2
click at [983, 264] on input "Search Form" at bounding box center [889, 261] width 653 height 28
paste input "JPF300700220"
type input "JPF300700220"
click at [1162, 385] on button "Search" at bounding box center [1172, 386] width 88 height 29
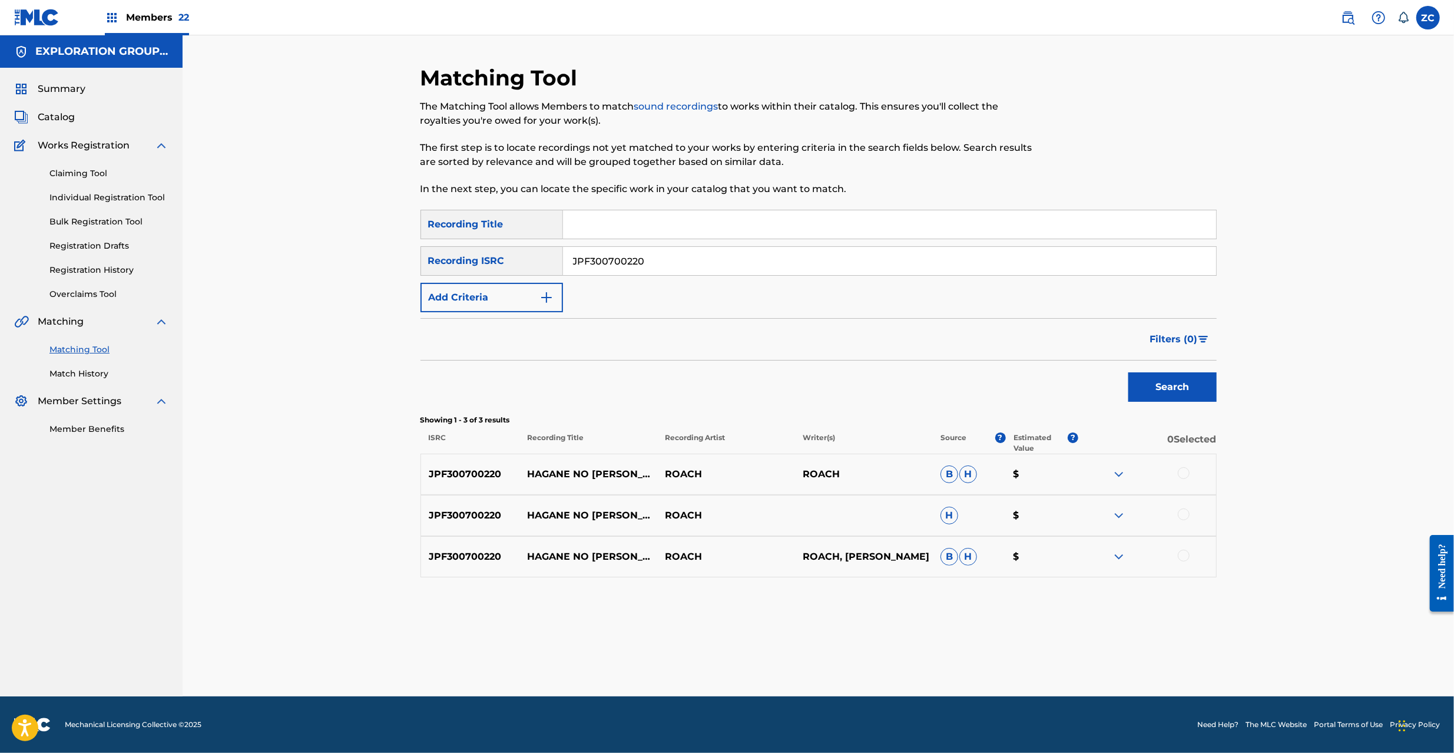
drag, startPoint x: 1181, startPoint y: 472, endPoint x: 1189, endPoint y: 516, distance: 44.5
click at [1181, 474] on div at bounding box center [1184, 473] width 12 height 12
click at [1185, 516] on div at bounding box center [1184, 514] width 12 height 12
click at [1185, 555] on div at bounding box center [1184, 555] width 12 height 12
click at [860, 647] on button "Match 3 Groups" at bounding box center [828, 656] width 130 height 29
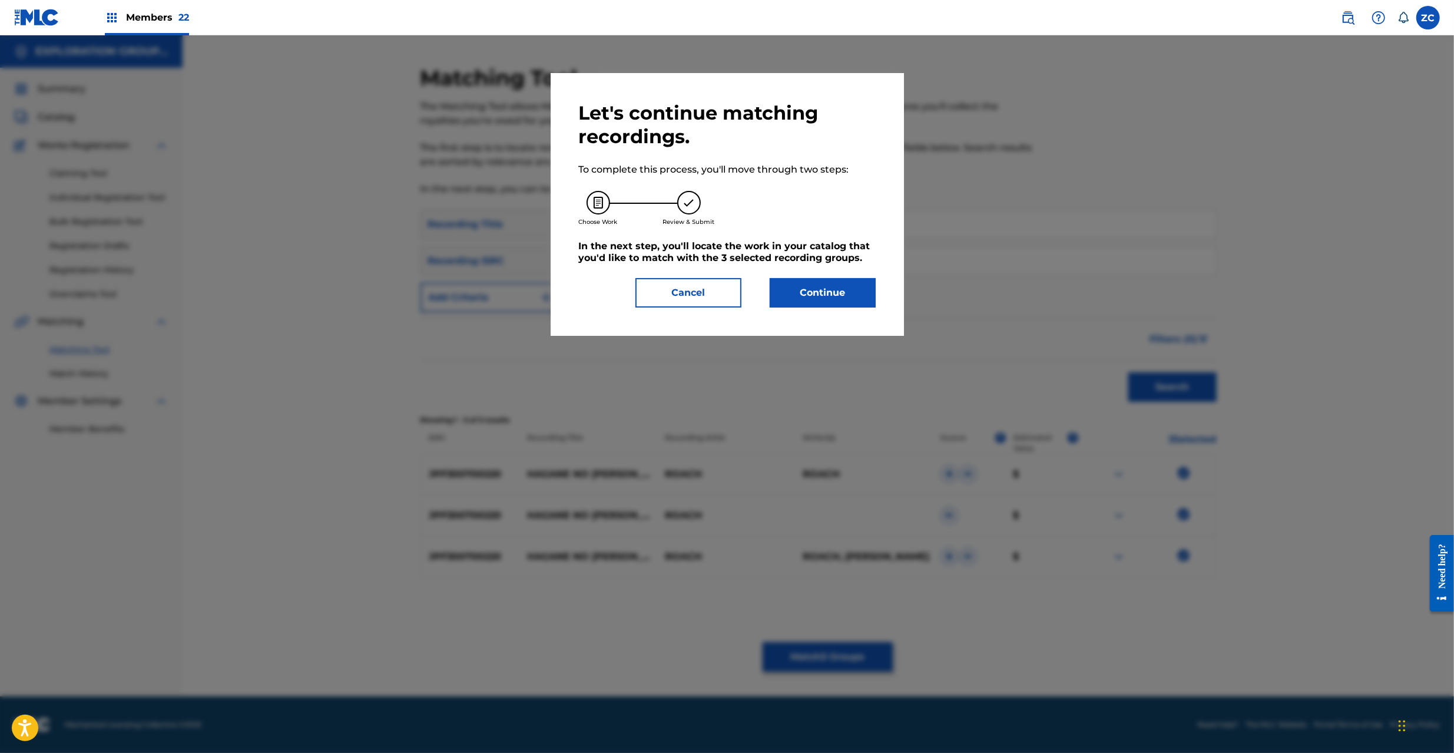
click at [827, 294] on button "Continue" at bounding box center [823, 292] width 106 height 29
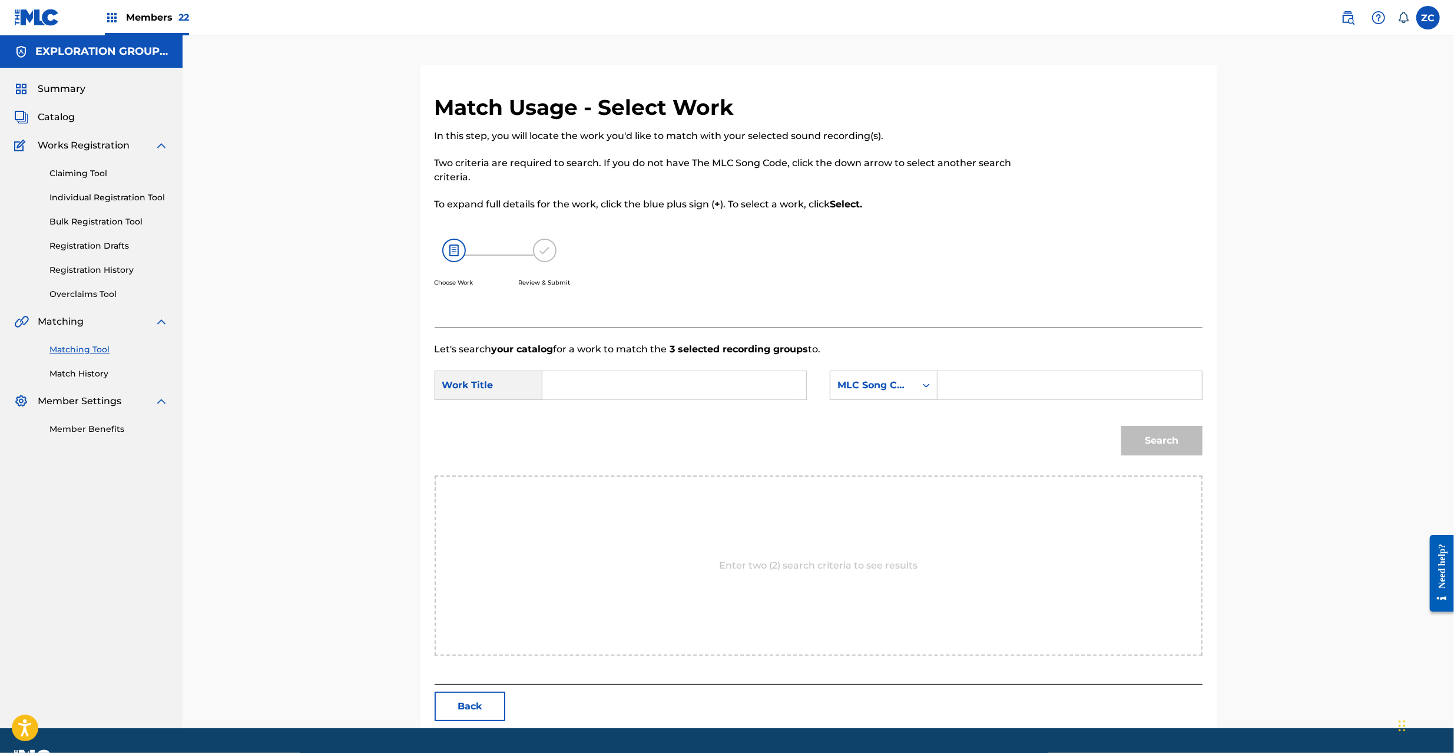
click at [674, 376] on input "Search Form" at bounding box center [674, 385] width 244 height 28
paste input "Haganeno Ishi HQ6YP3"
click at [654, 389] on input "Haganeno Ishi HQ6YP3" at bounding box center [674, 385] width 244 height 28
type input "Haganeno Ishi"
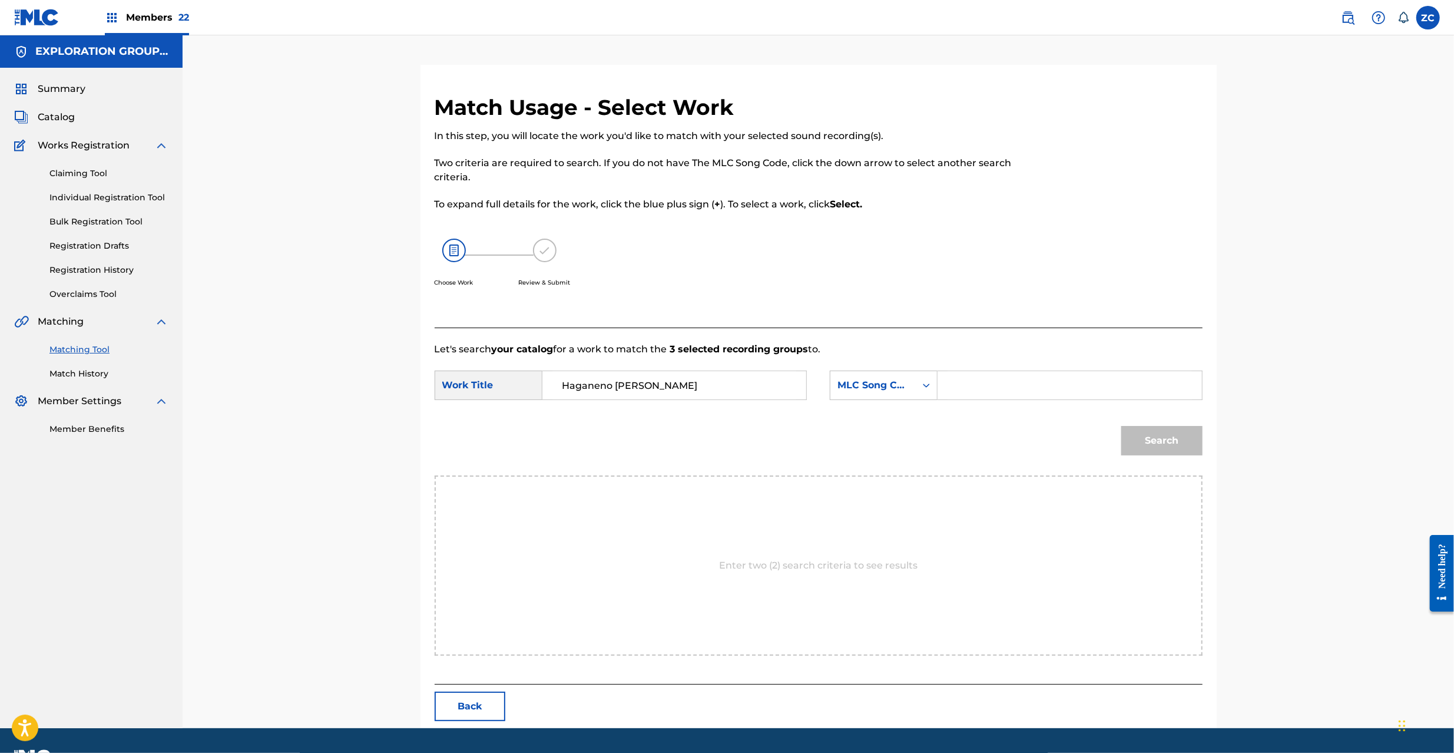
click at [987, 387] on input "Search Form" at bounding box center [1069, 385] width 244 height 28
paste input "HQ6YP3"
type input "HQ6YP3"
click at [1145, 448] on button "Search" at bounding box center [1161, 440] width 81 height 29
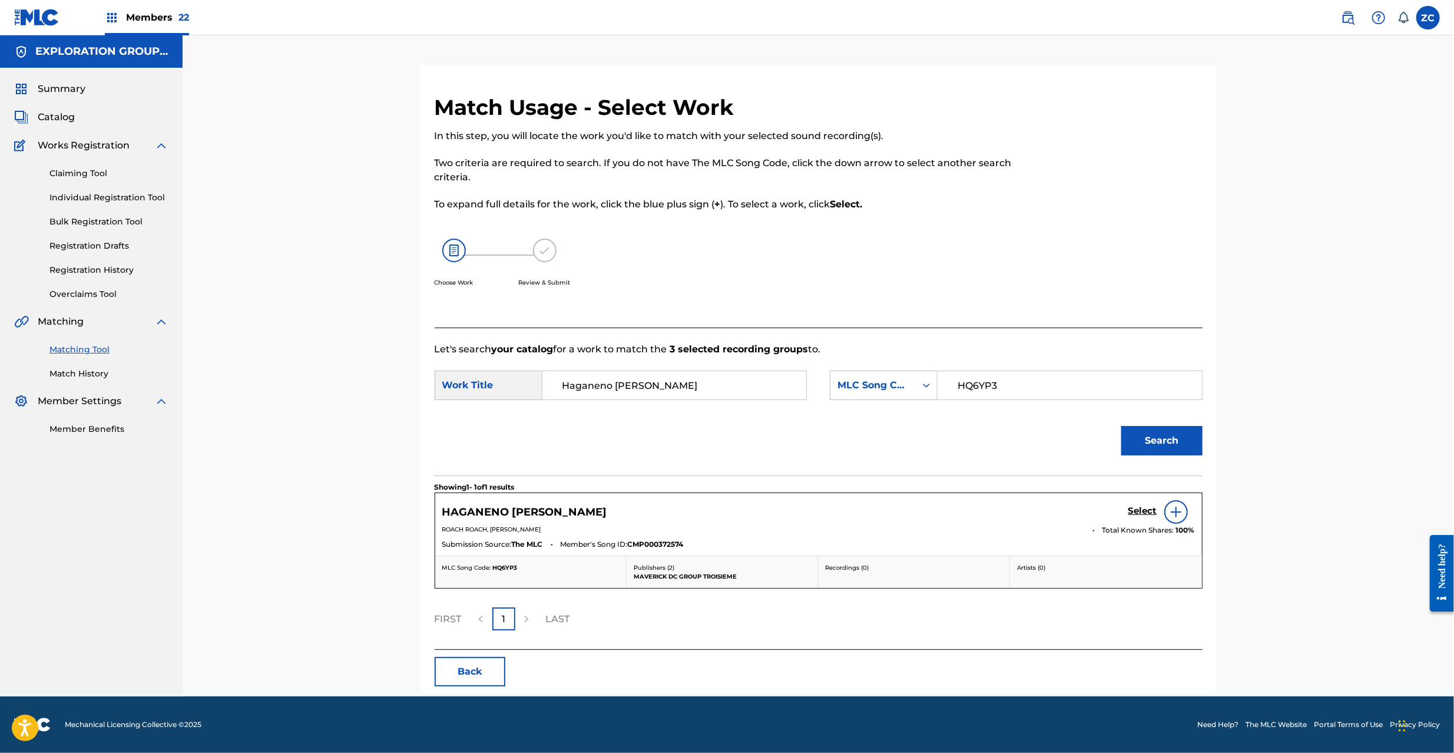
click at [1146, 516] on h5 "Select" at bounding box center [1142, 510] width 29 height 11
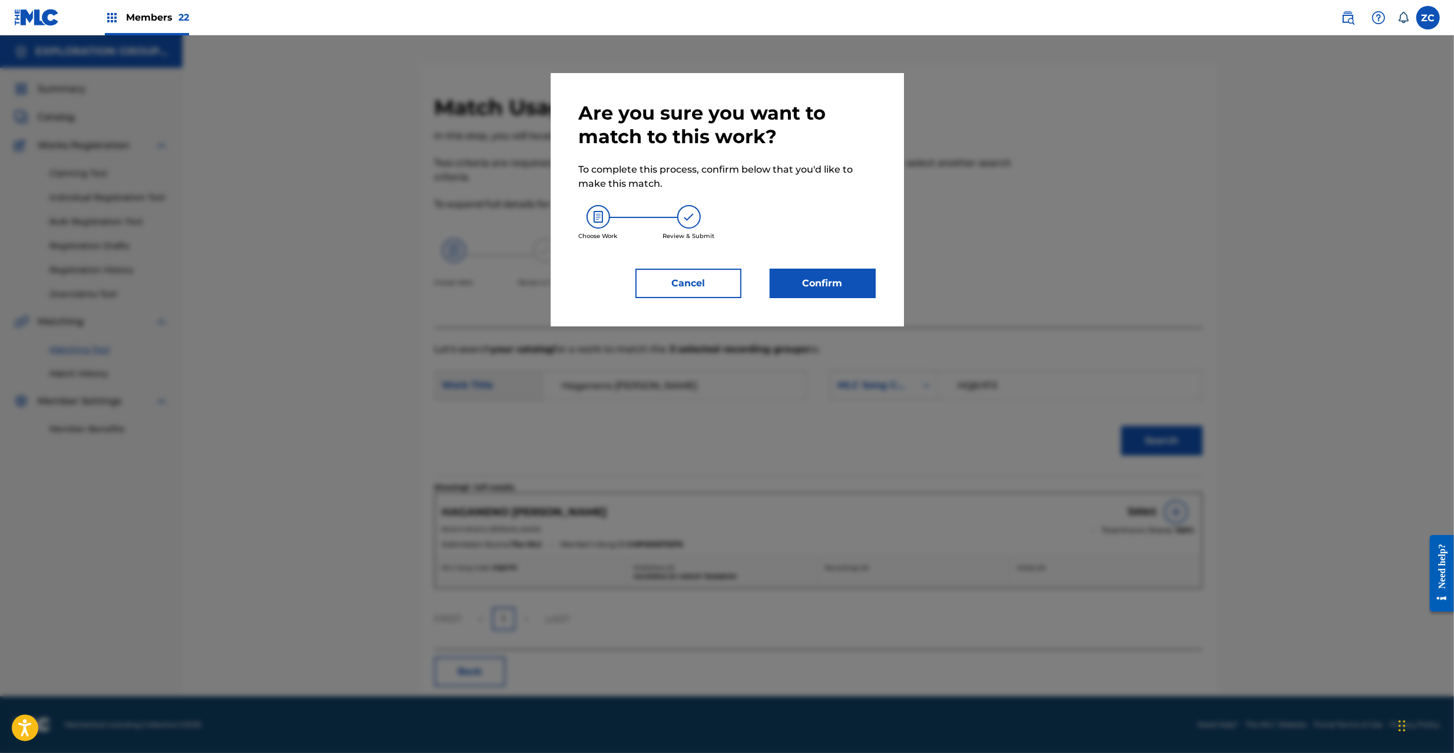
click at [873, 276] on button "Confirm" at bounding box center [823, 283] width 106 height 29
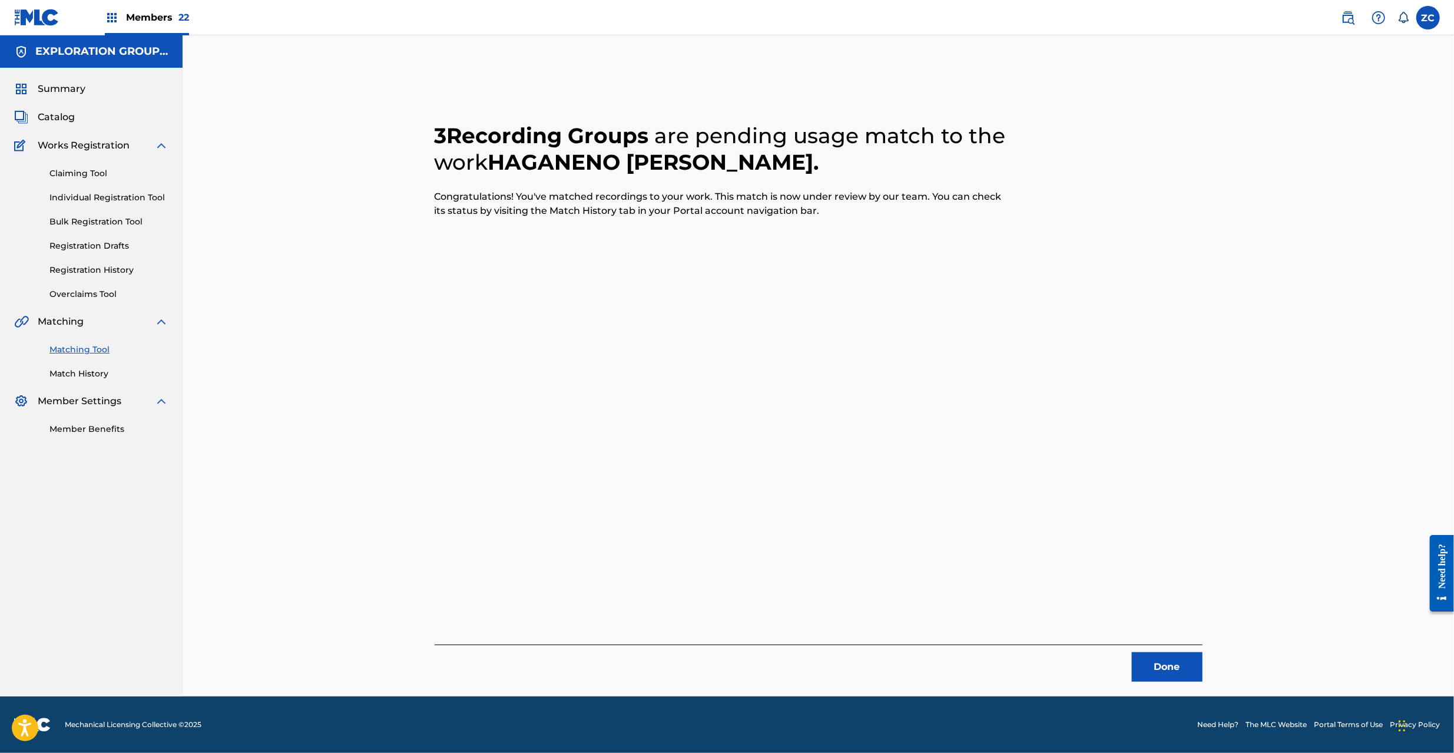
click at [1167, 668] on button "Done" at bounding box center [1167, 666] width 71 height 29
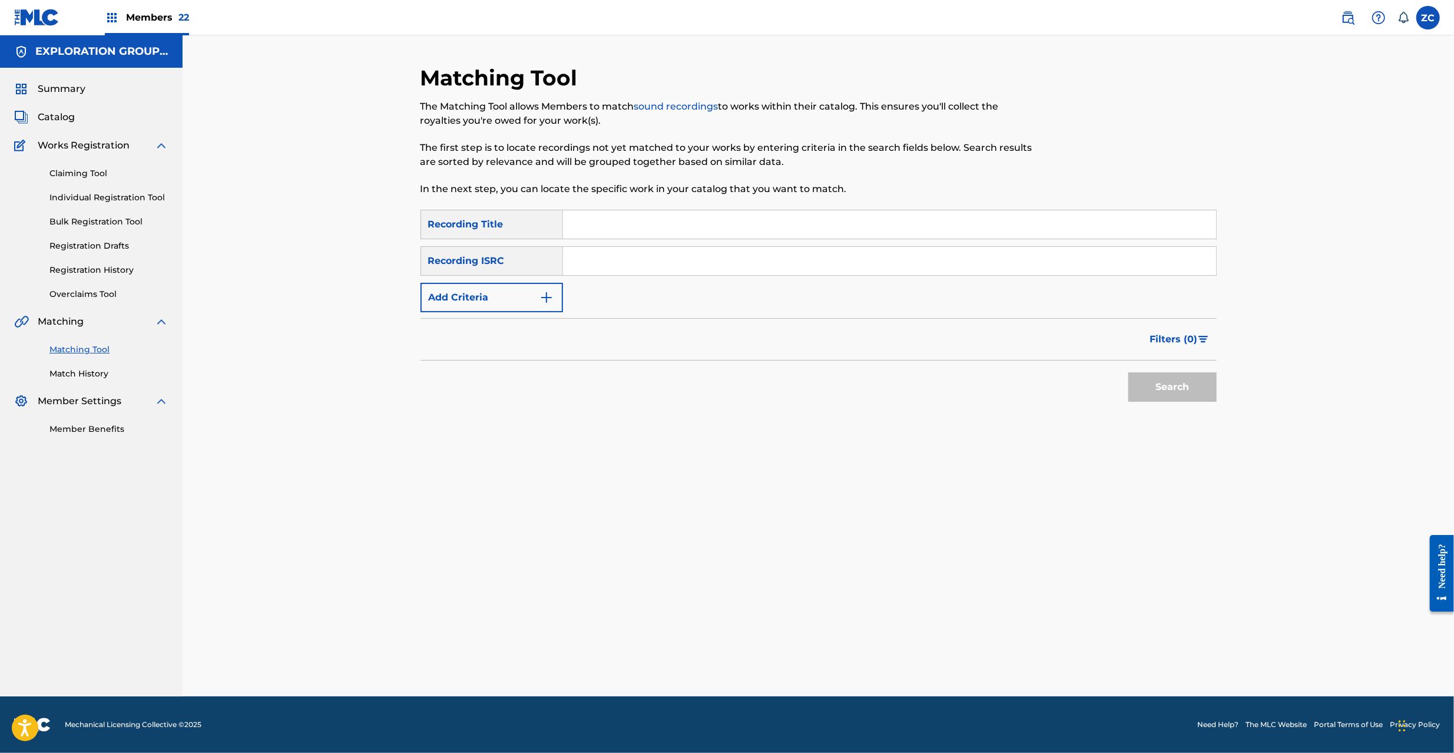
click at [751, 260] on input "Search Form" at bounding box center [889, 261] width 653 height 28
paste input "JPF301900172"
click at [1175, 382] on button "Search" at bounding box center [1172, 386] width 88 height 29
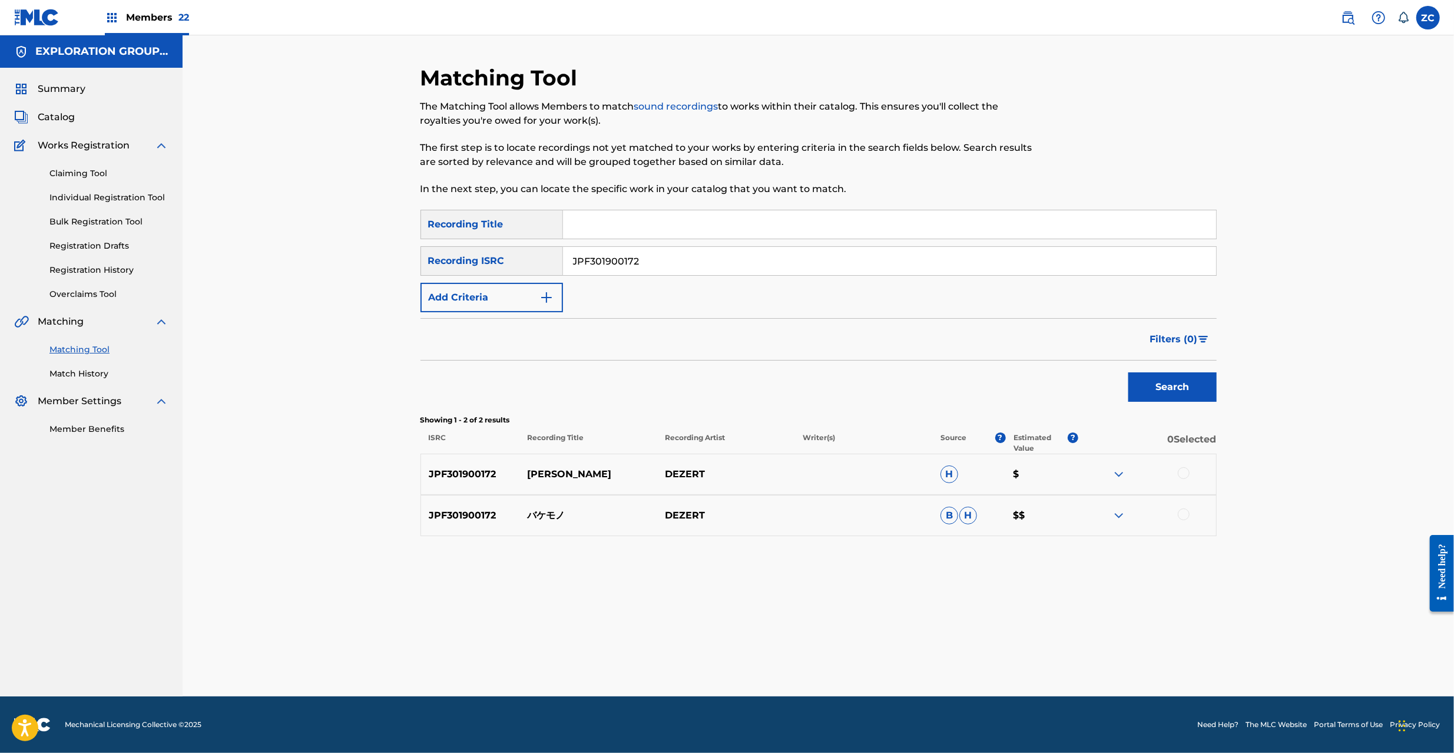
click at [1186, 469] on div at bounding box center [1184, 473] width 12 height 12
click at [1181, 515] on div at bounding box center [1184, 514] width 12 height 12
click at [716, 261] on input "JPF301900172" at bounding box center [889, 261] width 653 height 28
paste input "34"
type input "JPF301900134"
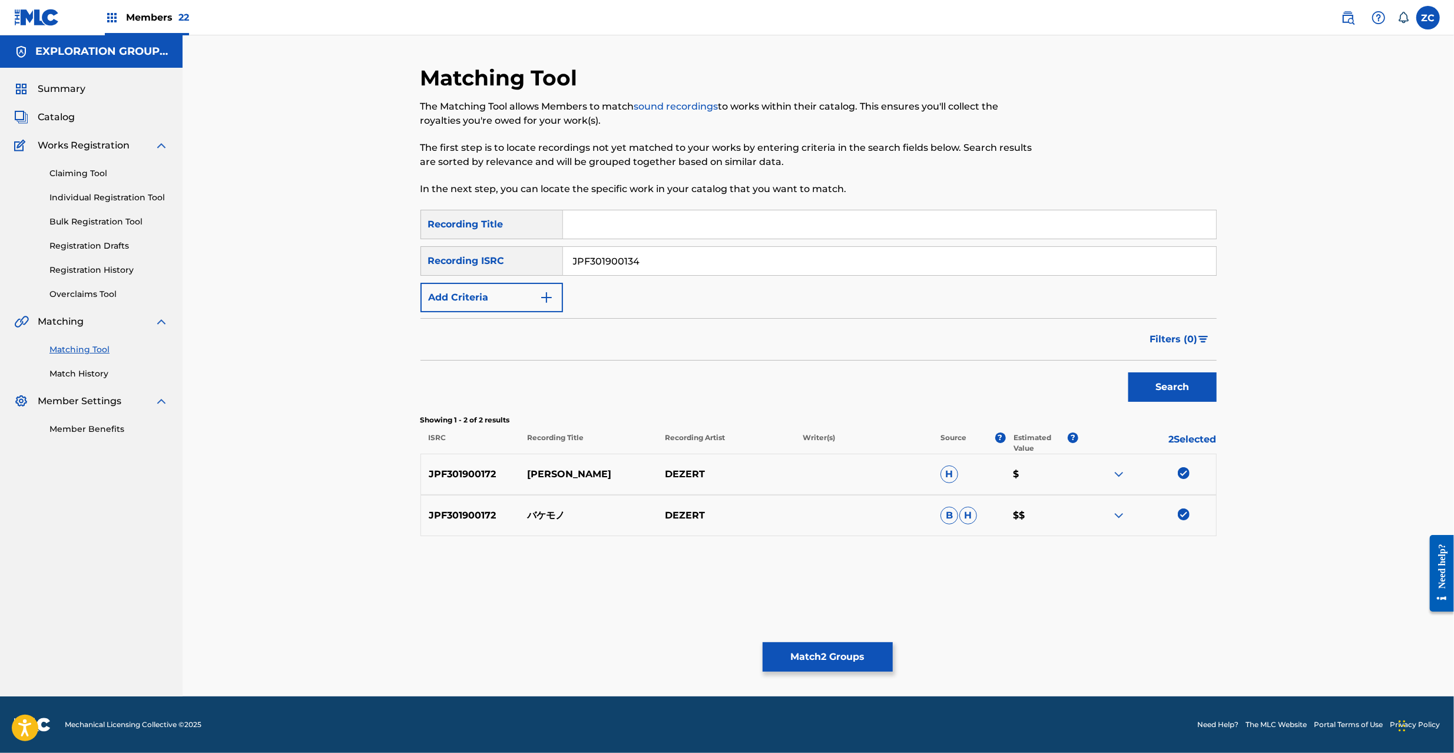
click at [1157, 376] on button "Search" at bounding box center [1172, 386] width 88 height 29
drag, startPoint x: 1185, startPoint y: 474, endPoint x: 1182, endPoint y: 511, distance: 37.2
click at [1185, 476] on div at bounding box center [1184, 473] width 12 height 12
click at [1182, 513] on div at bounding box center [1184, 514] width 12 height 12
click at [850, 653] on button "Match 4 Groups" at bounding box center [828, 656] width 130 height 29
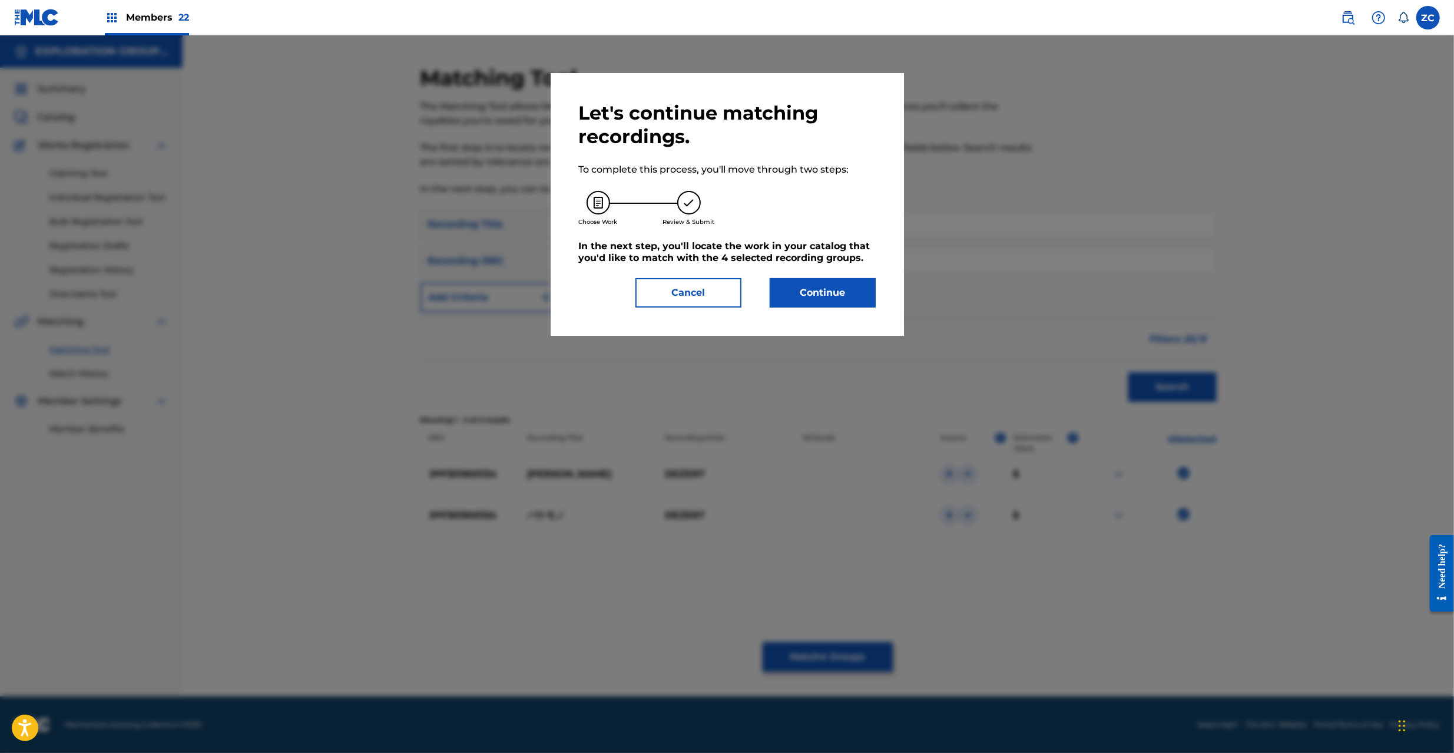
click at [867, 295] on button "Continue" at bounding box center [823, 292] width 106 height 29
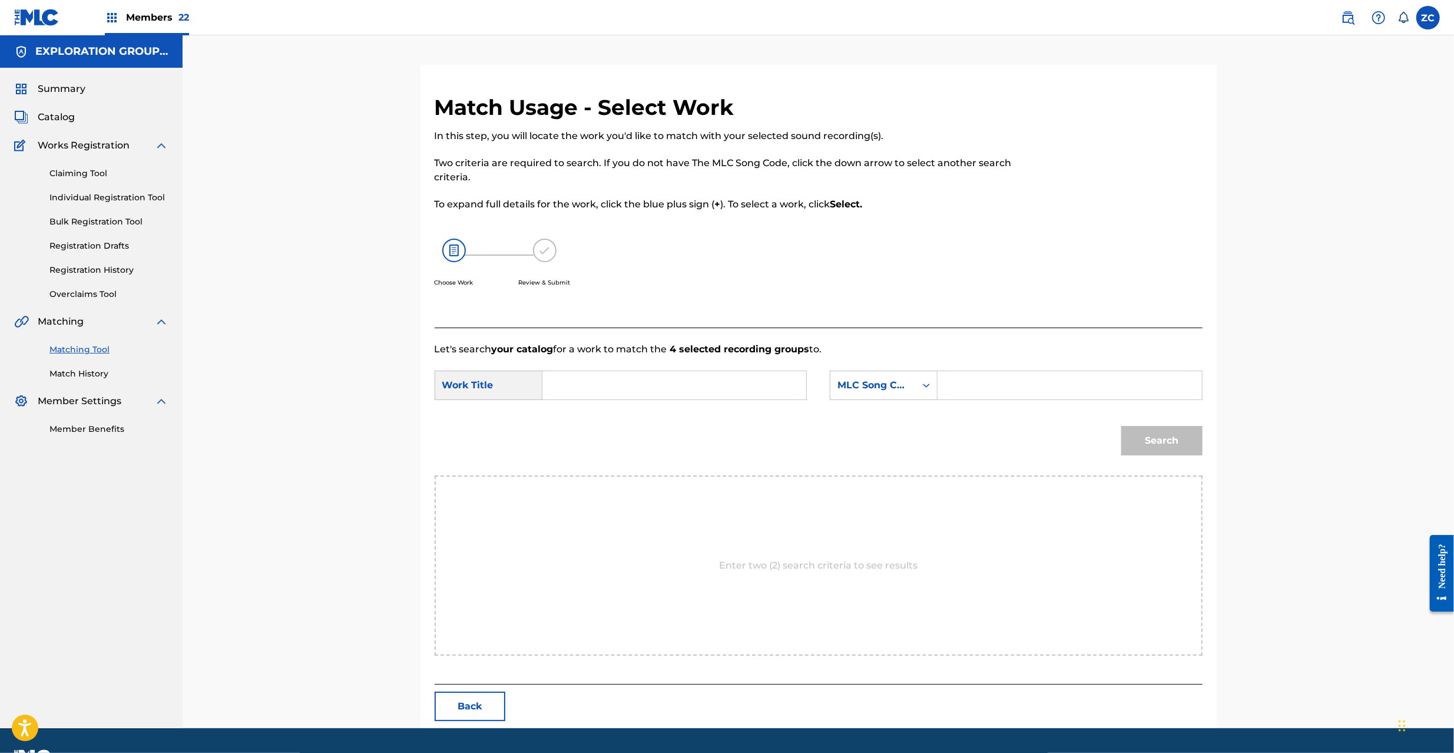
click at [716, 389] on input "Search Form" at bounding box center [674, 385] width 244 height 28
click at [721, 384] on input "Search Form" at bounding box center [674, 385] width 244 height 28
paste input "Bakemono BA1CLJ"
click at [635, 389] on input "Bakemono BA1CLJ" at bounding box center [674, 385] width 244 height 28
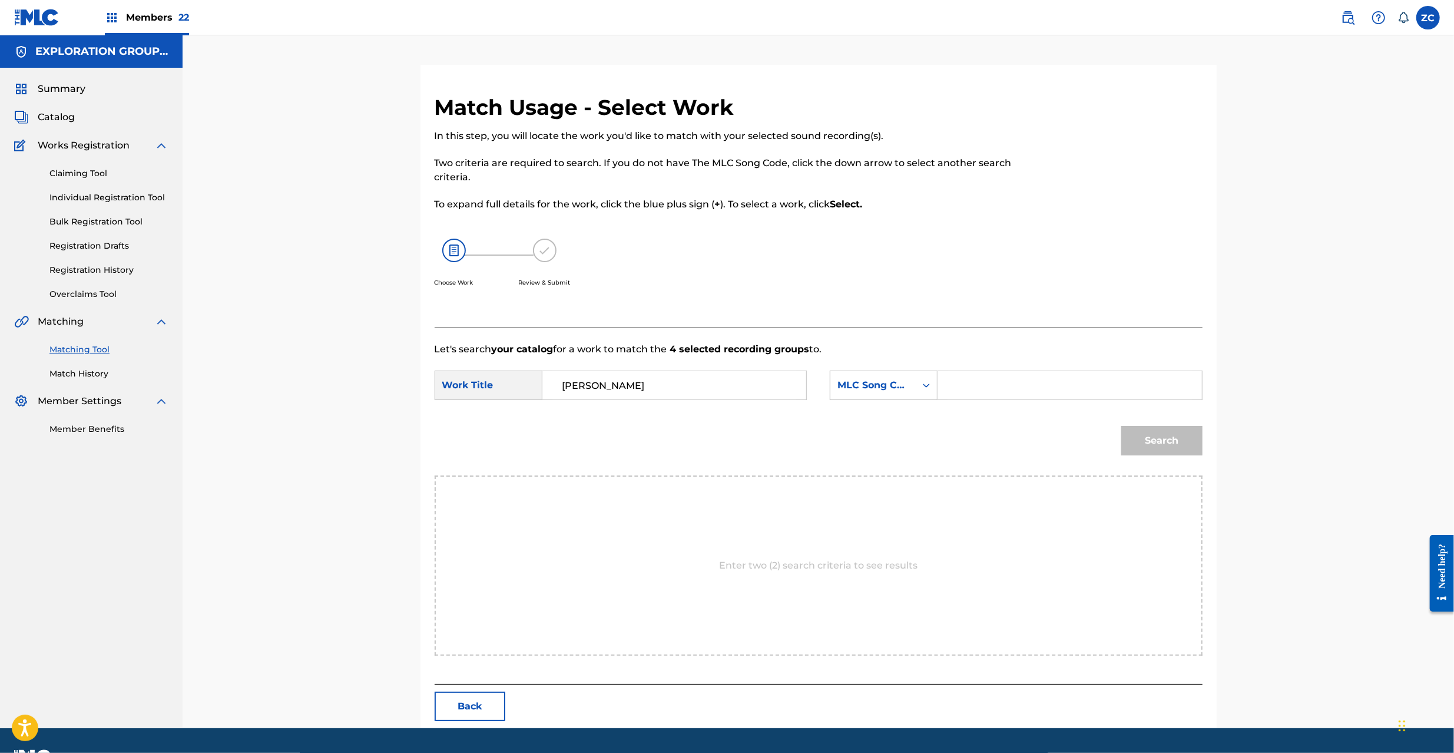
type input "Bakemono"
click at [1058, 389] on input "Search Form" at bounding box center [1069, 385] width 244 height 28
paste input "BA1CLJ"
type input "BA1CLJ"
click at [1171, 443] on button "Search" at bounding box center [1161, 440] width 81 height 29
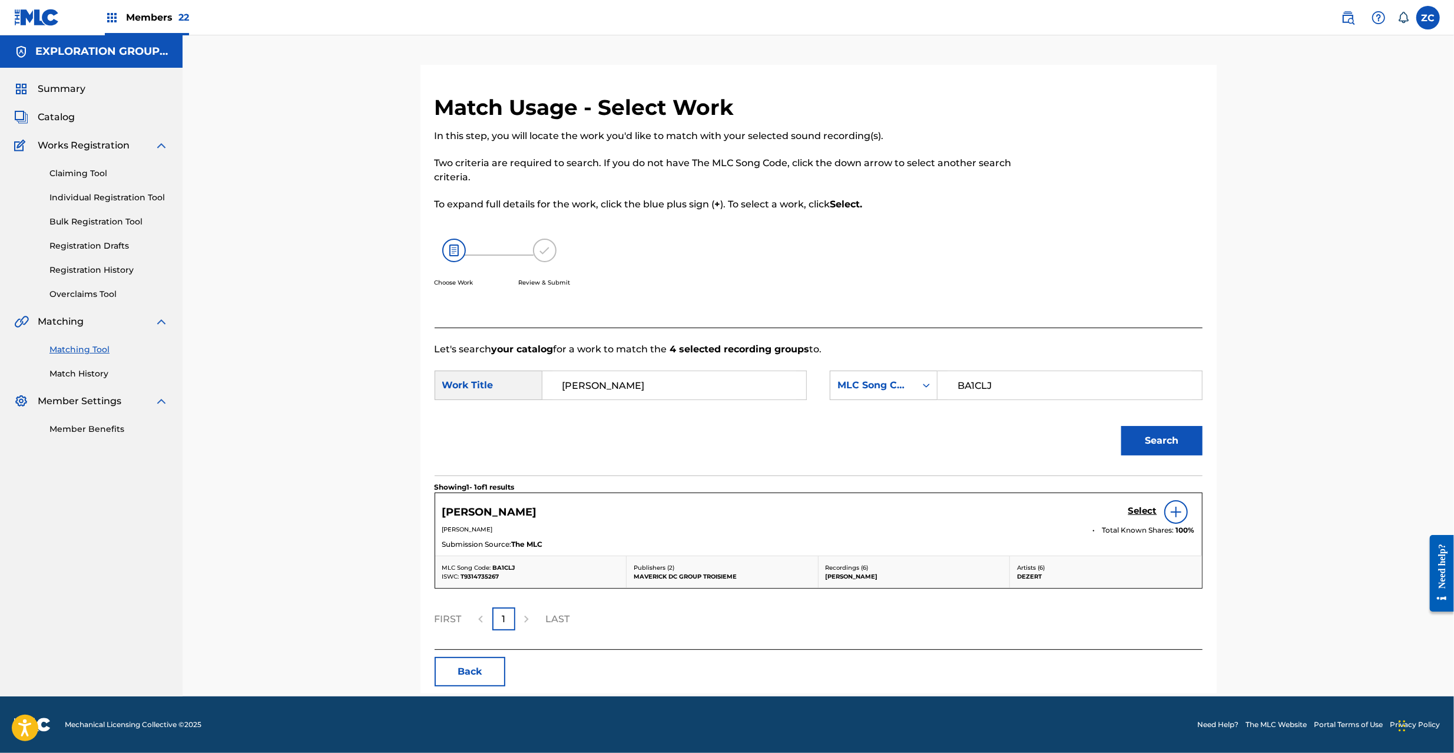
click at [1142, 512] on h5 "Select" at bounding box center [1142, 510] width 29 height 11
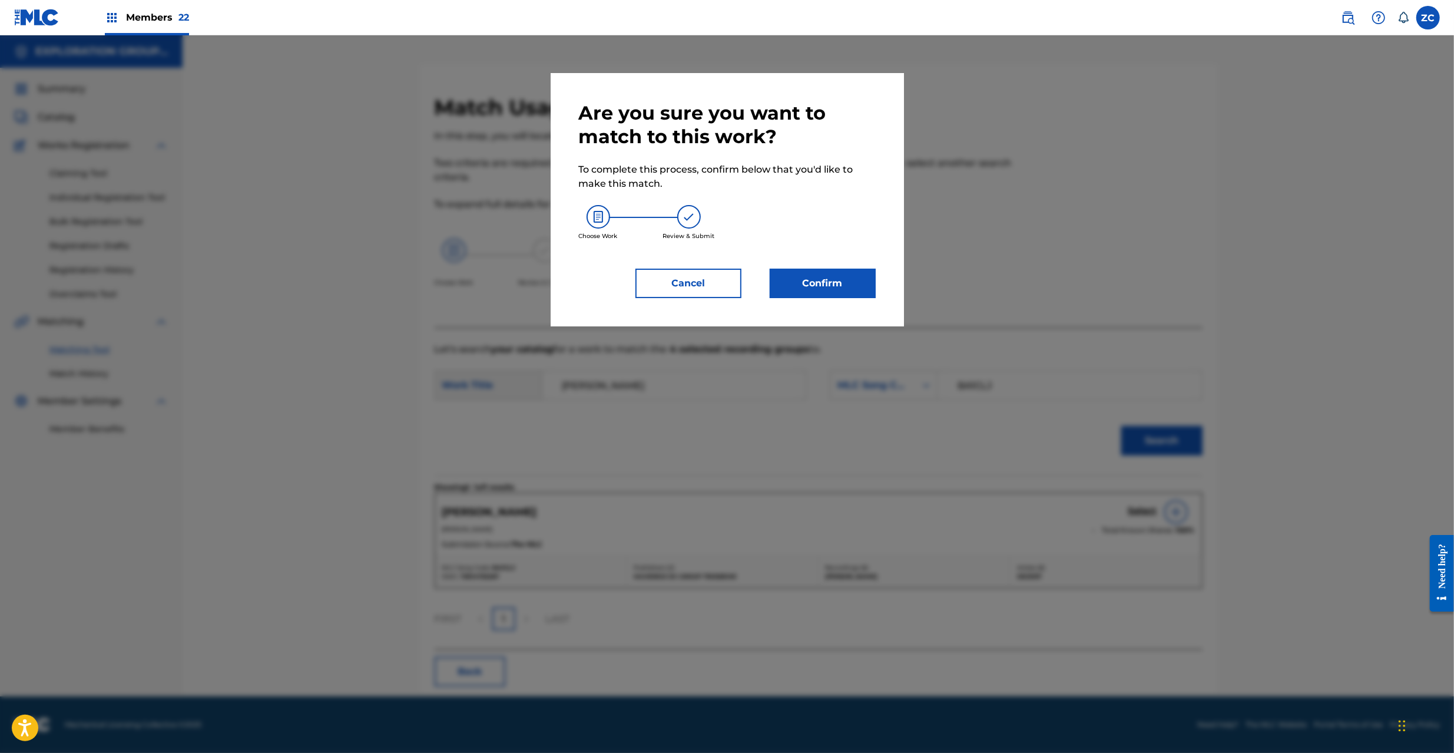
click at [836, 281] on button "Confirm" at bounding box center [823, 283] width 106 height 29
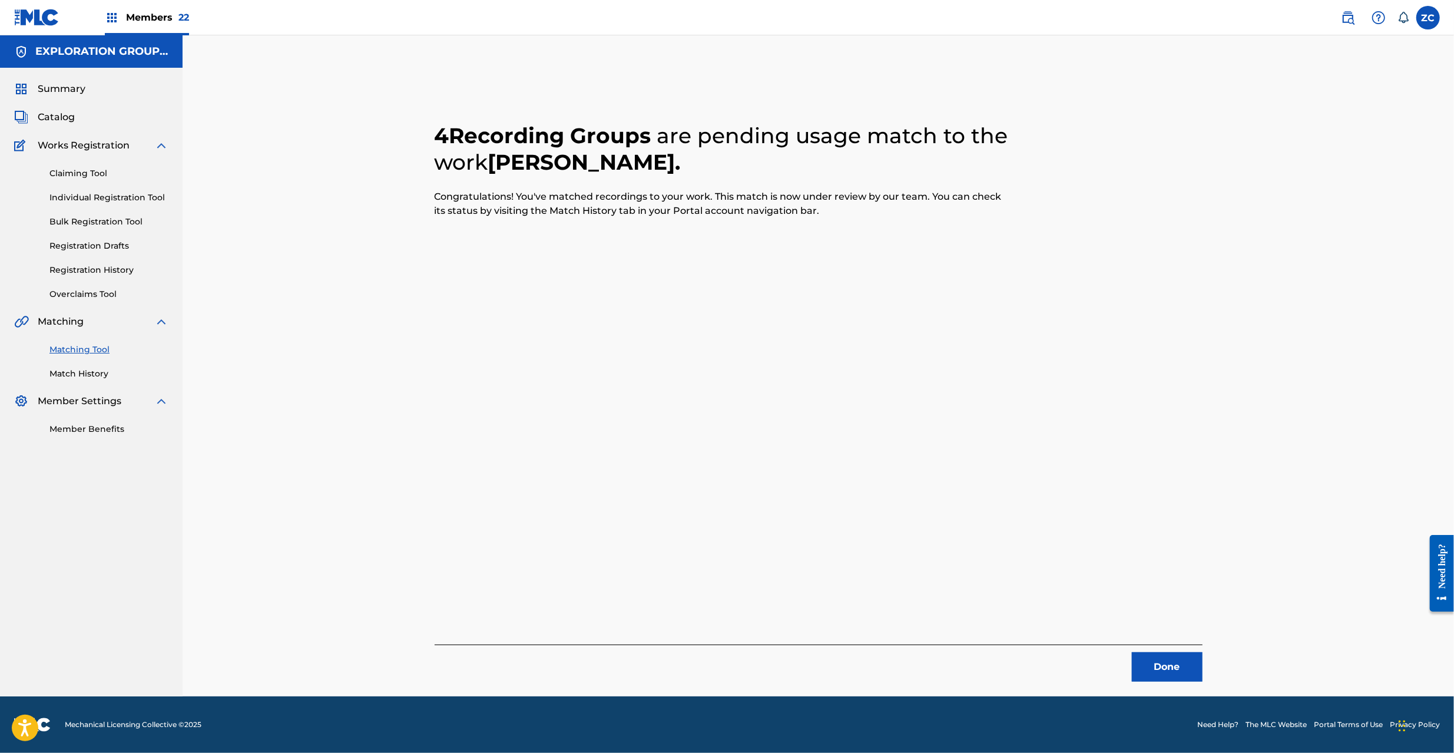
click at [1169, 649] on div "Done" at bounding box center [819, 662] width 768 height 37
click at [1180, 655] on button "Done" at bounding box center [1167, 666] width 71 height 29
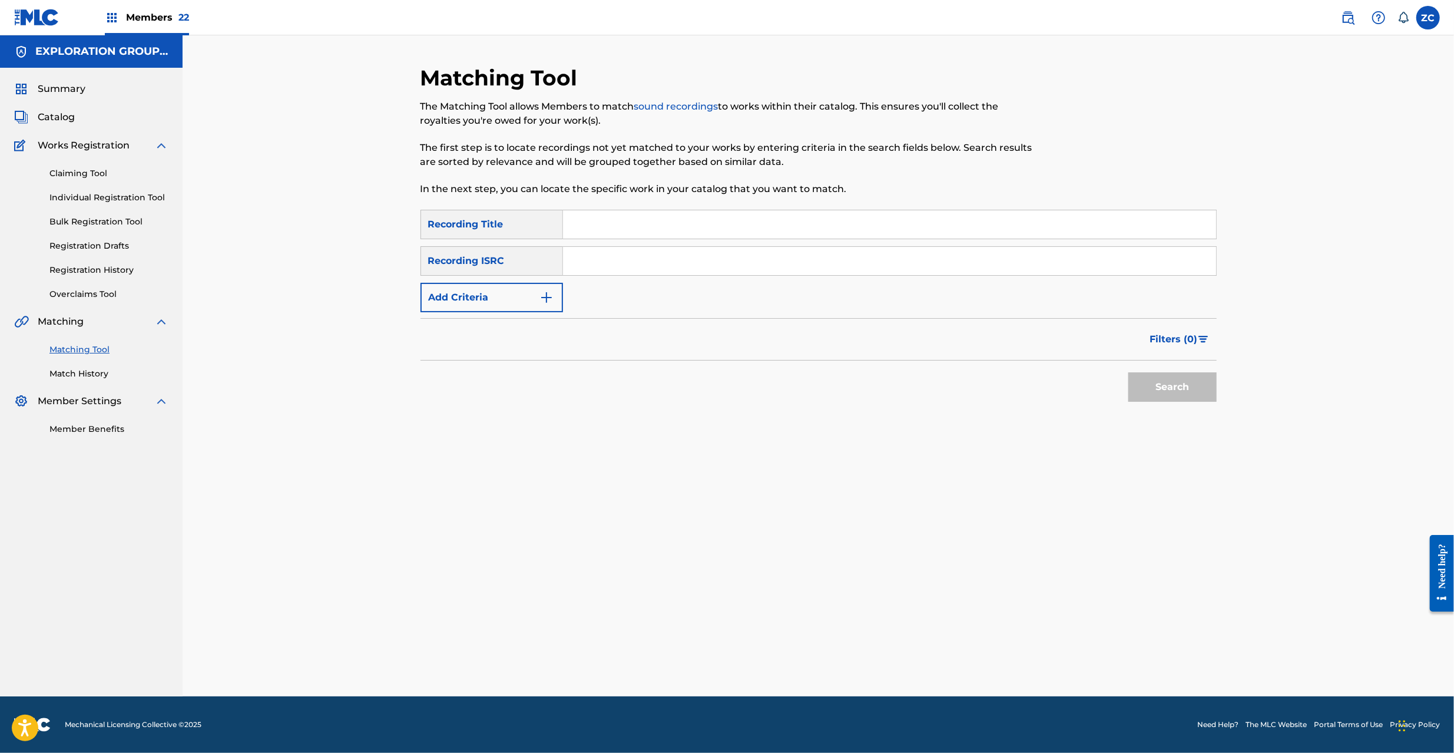
drag, startPoint x: 735, startPoint y: 267, endPoint x: 745, endPoint y: 269, distance: 10.7
click at [735, 267] on input "Search Form" at bounding box center [889, 261] width 653 height 28
paste input "JPF301700019"
click at [1174, 385] on button "Search" at bounding box center [1172, 386] width 88 height 29
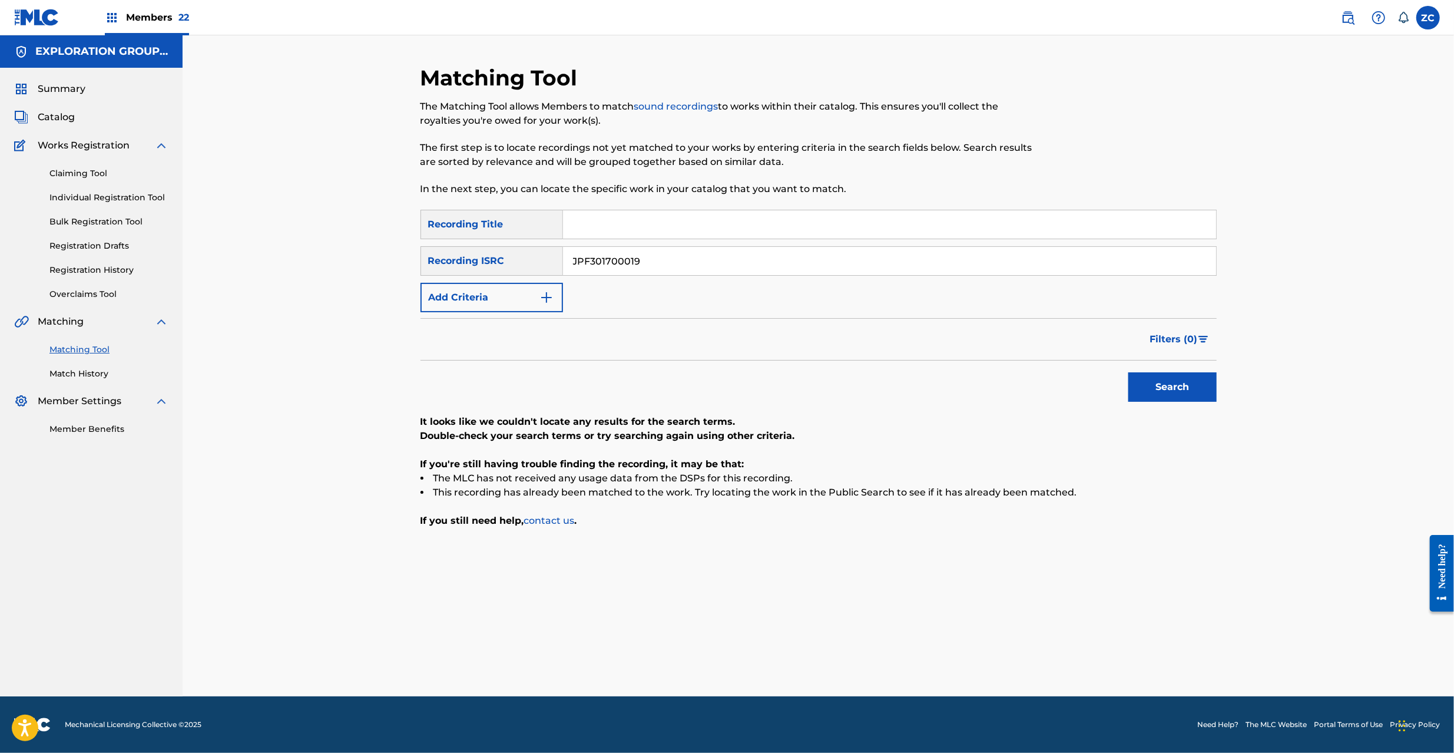
click at [836, 263] on input "JPF301700019" at bounding box center [889, 261] width 653 height 28
paste input "5"
type input "JPF301700015"
click at [1197, 395] on button "Search" at bounding box center [1172, 386] width 88 height 29
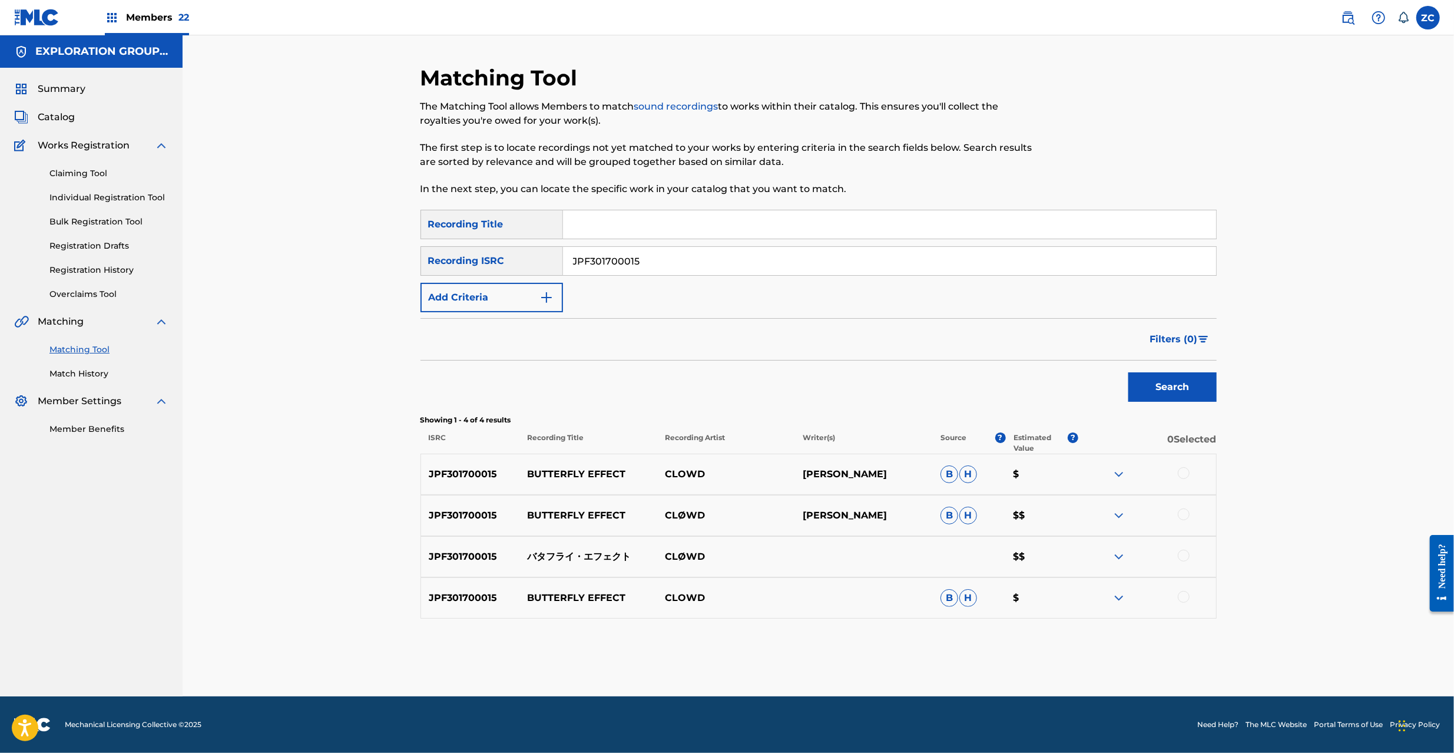
click at [1181, 472] on div at bounding box center [1184, 473] width 12 height 12
click at [1185, 518] on div at bounding box center [1184, 514] width 12 height 12
click at [1184, 556] on div at bounding box center [1184, 555] width 12 height 12
click at [1181, 598] on div at bounding box center [1184, 597] width 12 height 12
drag, startPoint x: 843, startPoint y: 654, endPoint x: 842, endPoint y: 648, distance: 6.0
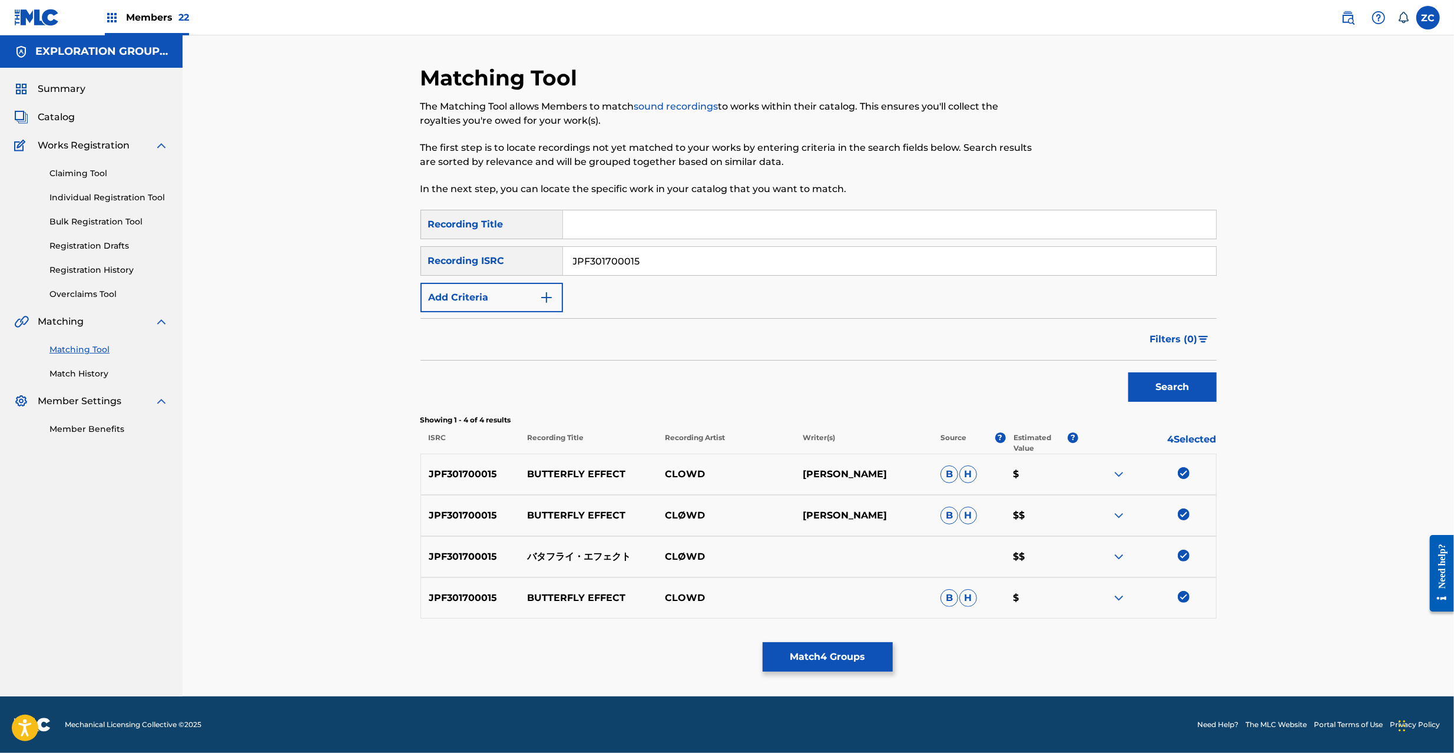
click at [842, 648] on button "Match 4 Groups" at bounding box center [828, 656] width 130 height 29
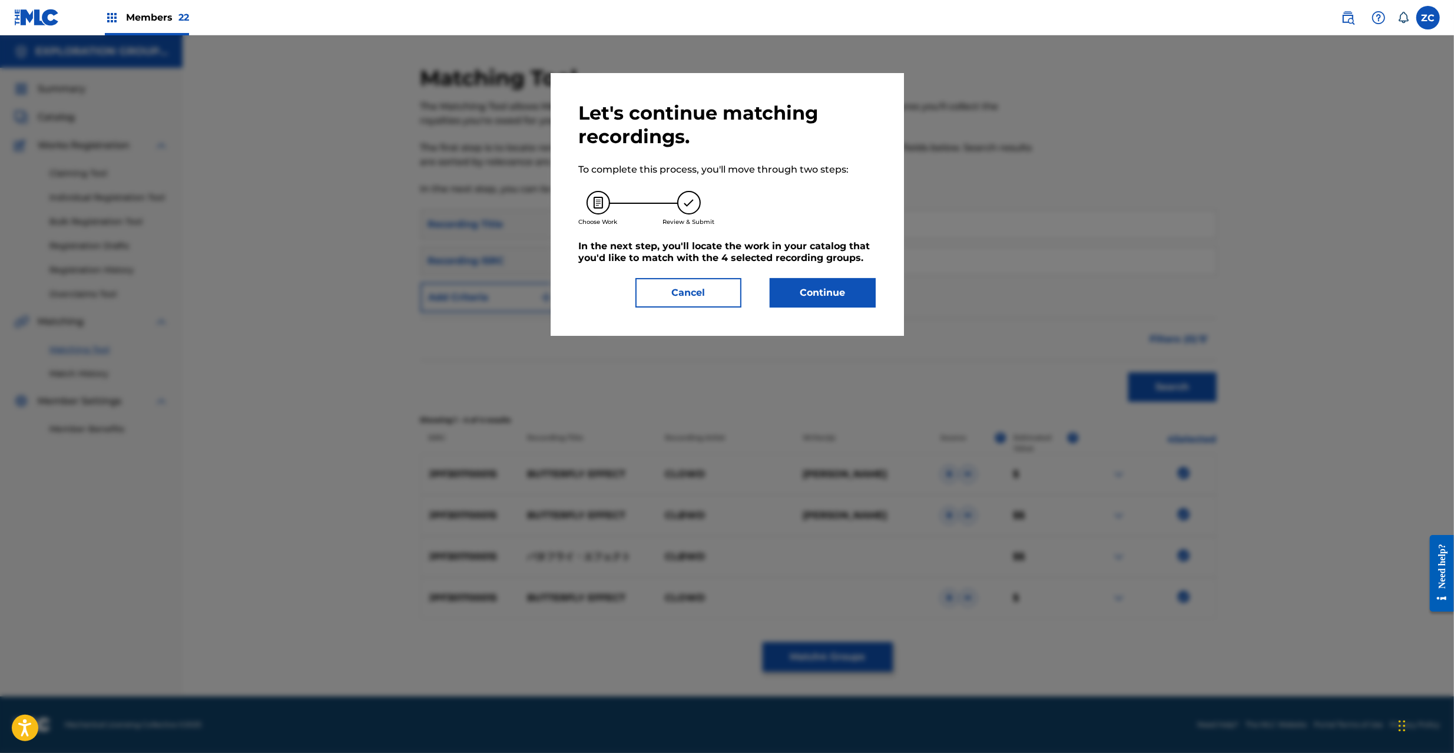
click at [834, 287] on button "Continue" at bounding box center [823, 292] width 106 height 29
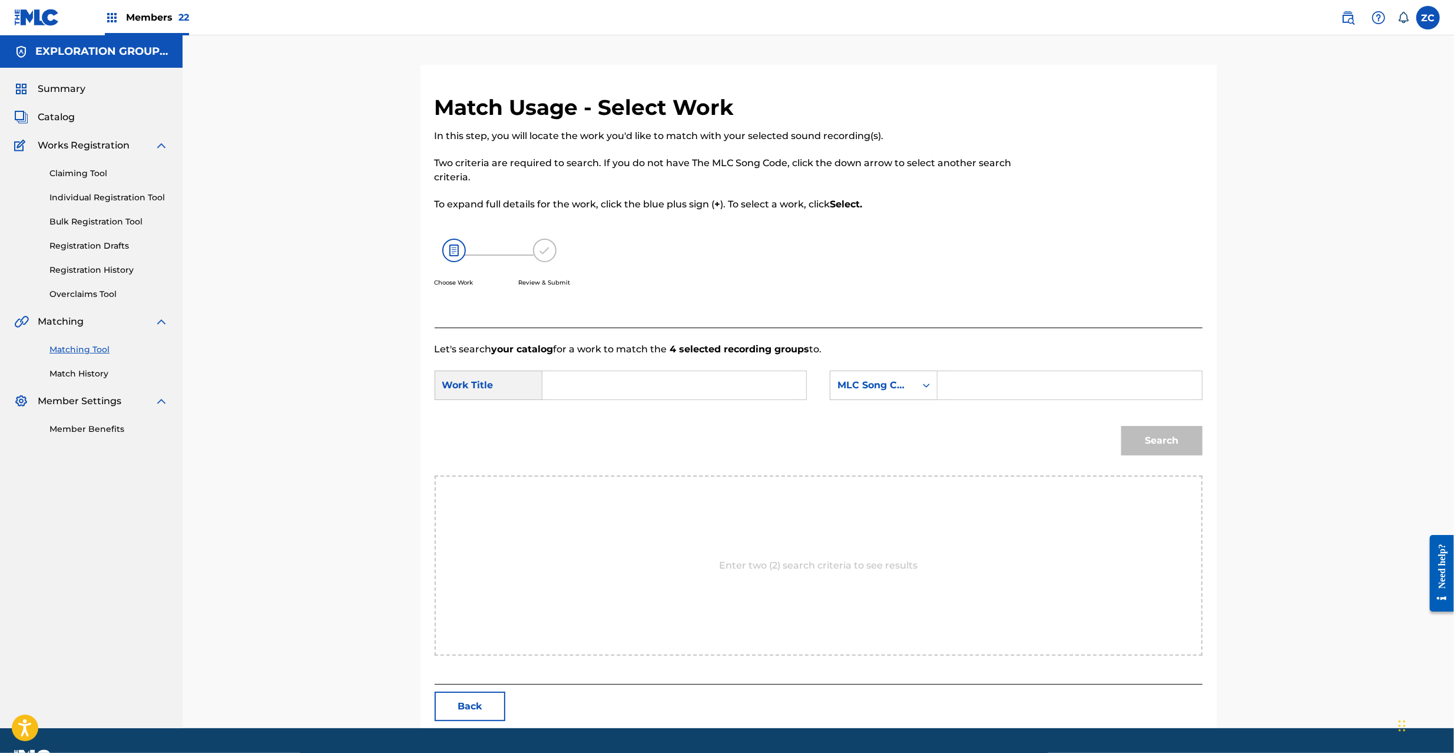
click at [708, 393] on input "Search Form" at bounding box center [674, 385] width 244 height 28
paste input "Batafurai Efekuto BD4FXE"
click at [689, 382] on input "Batafurai Efekuto BD4FXE" at bounding box center [674, 385] width 244 height 28
type input "Batafurai Efekuto"
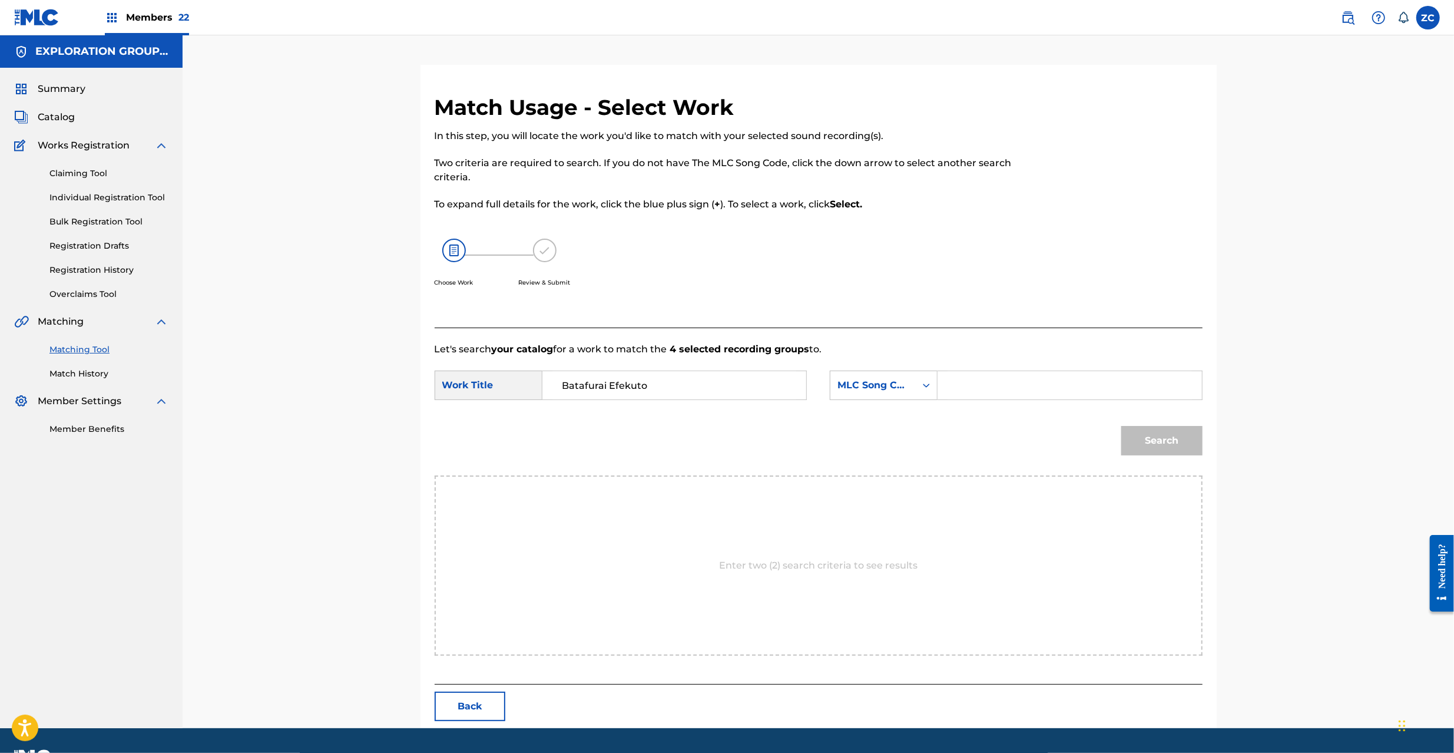
click at [1020, 385] on input "Search Form" at bounding box center [1069, 385] width 244 height 28
paste input "BD4FXE"
type input "BD4FXE"
click at [1155, 442] on button "Search" at bounding box center [1161, 440] width 81 height 29
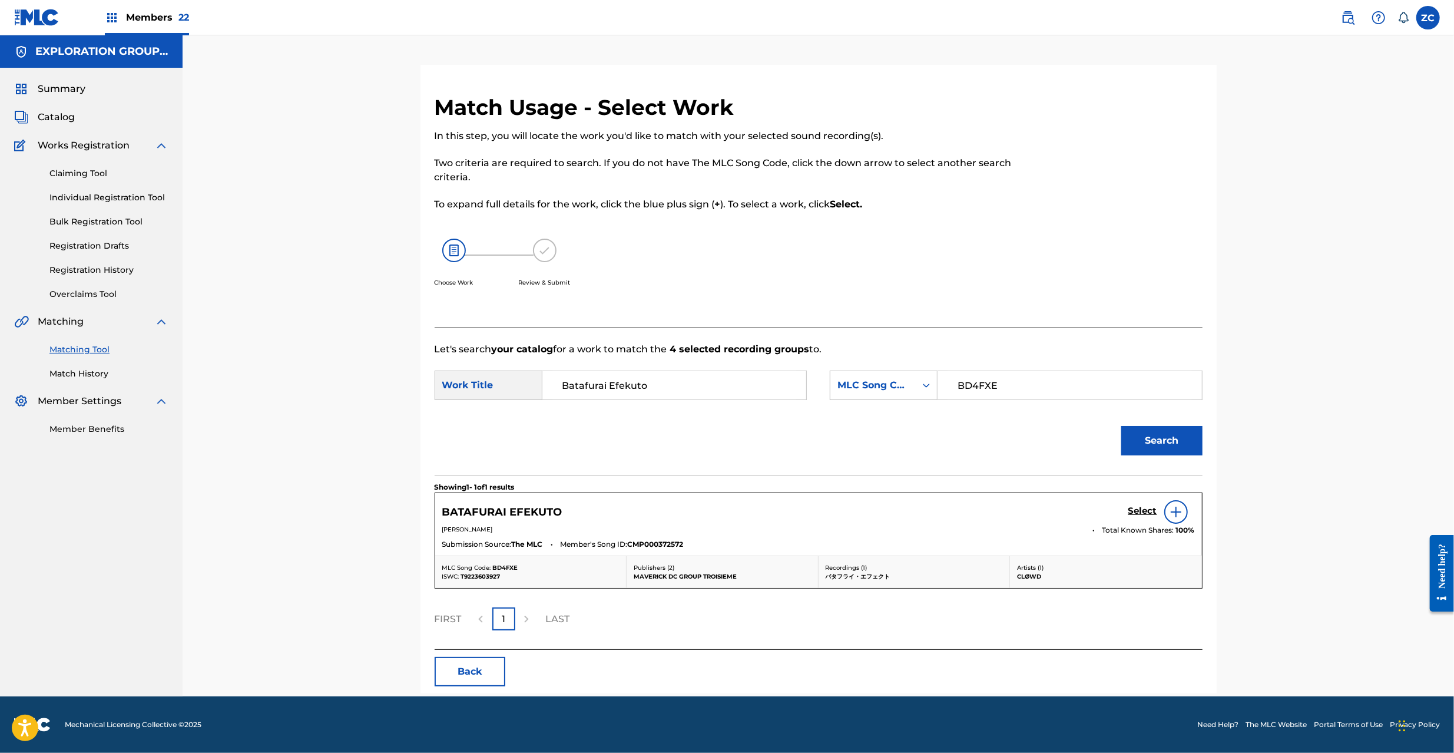
click at [1138, 504] on div "Select" at bounding box center [1161, 512] width 67 height 24
click at [1138, 510] on h5 "Select" at bounding box center [1142, 510] width 29 height 11
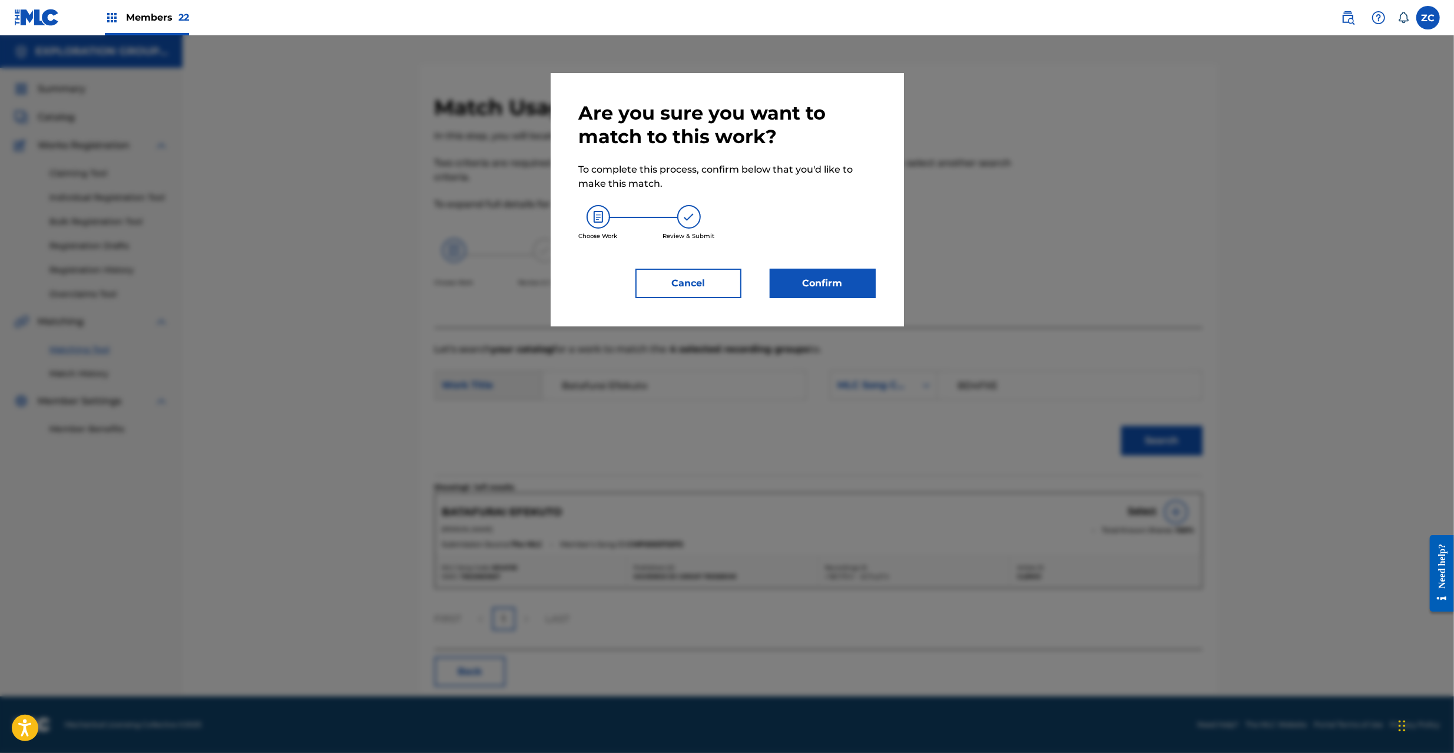
click at [844, 276] on button "Confirm" at bounding box center [823, 283] width 106 height 29
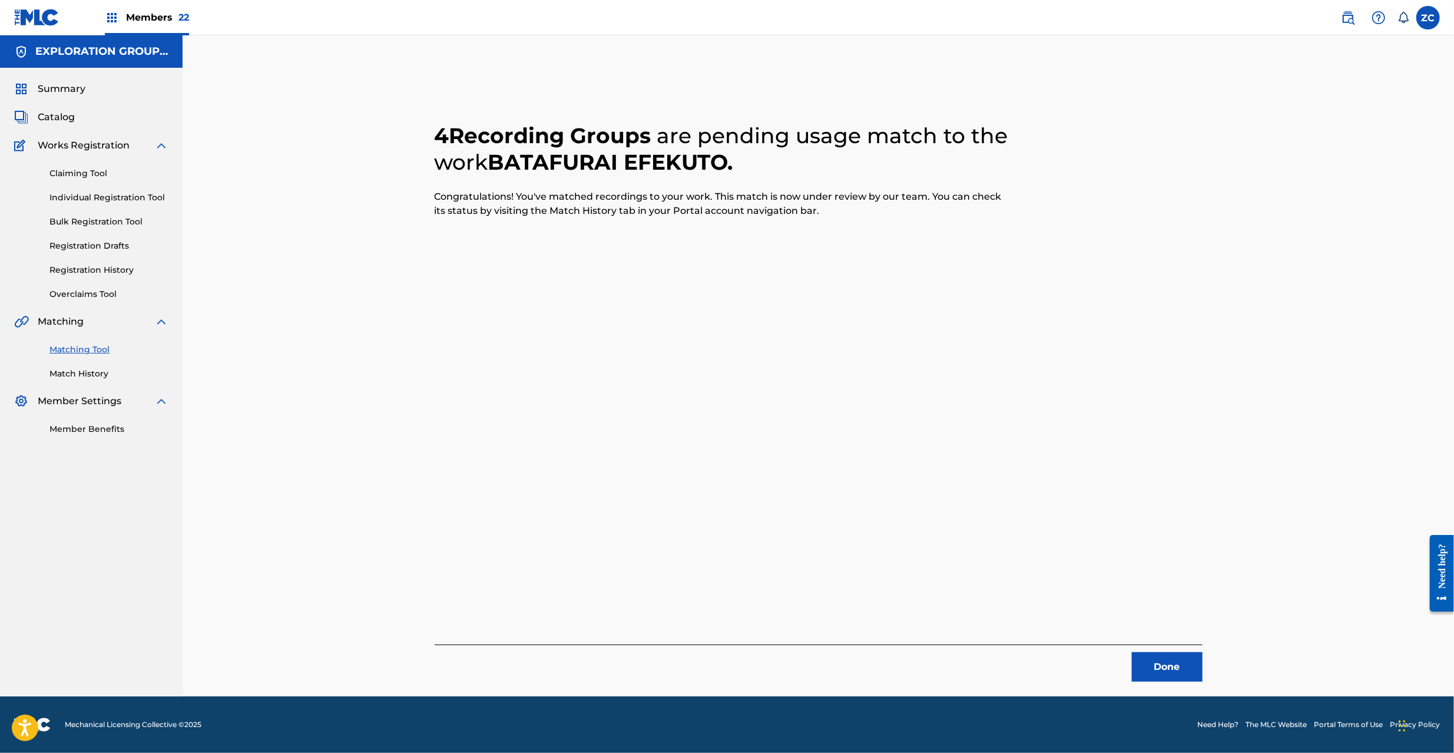
click at [1183, 646] on div "Done" at bounding box center [819, 662] width 768 height 37
click at [1179, 658] on button "Done" at bounding box center [1167, 666] width 71 height 29
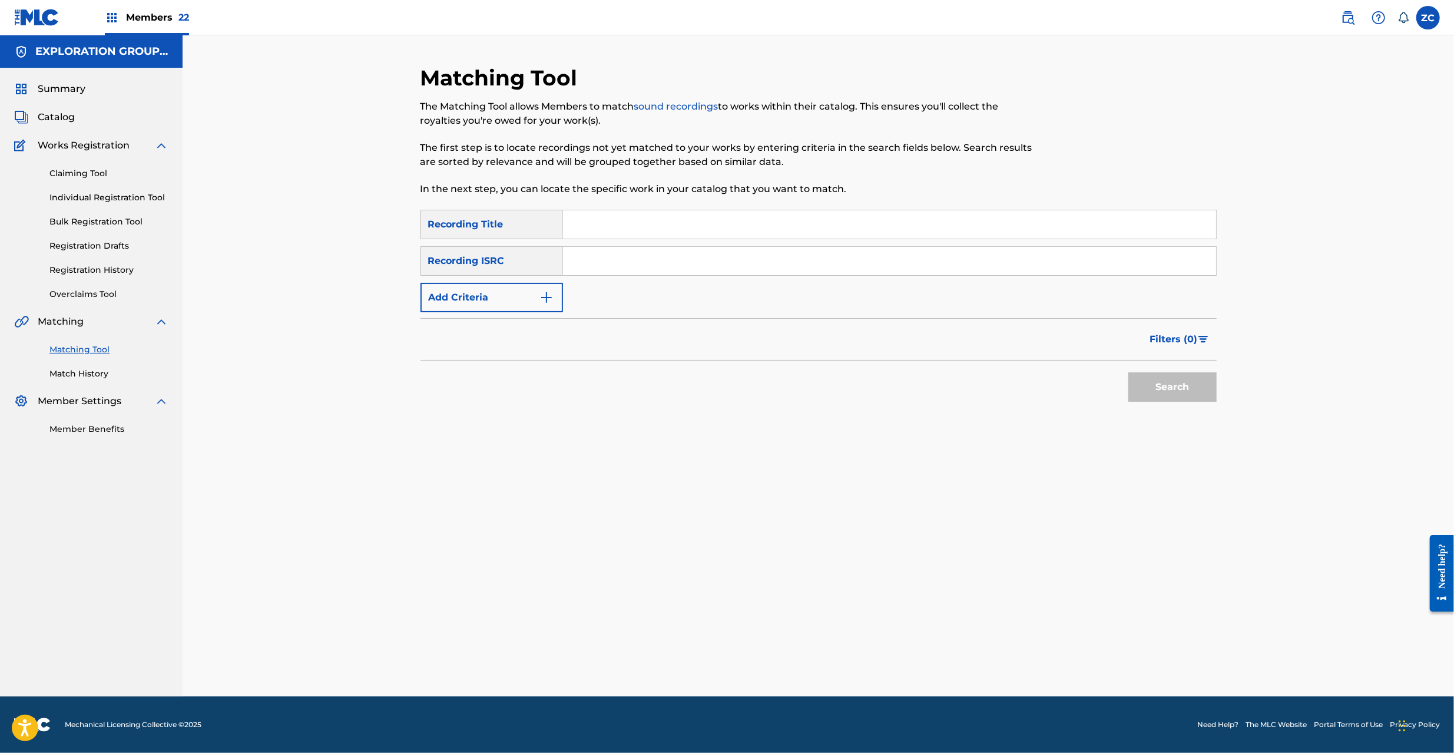
drag, startPoint x: 702, startPoint y: 261, endPoint x: 727, endPoint y: 273, distance: 27.4
click at [702, 261] on input "Search Form" at bounding box center [889, 261] width 653 height 28
paste input "JPKS01102323"
click at [1185, 389] on button "Search" at bounding box center [1172, 386] width 88 height 29
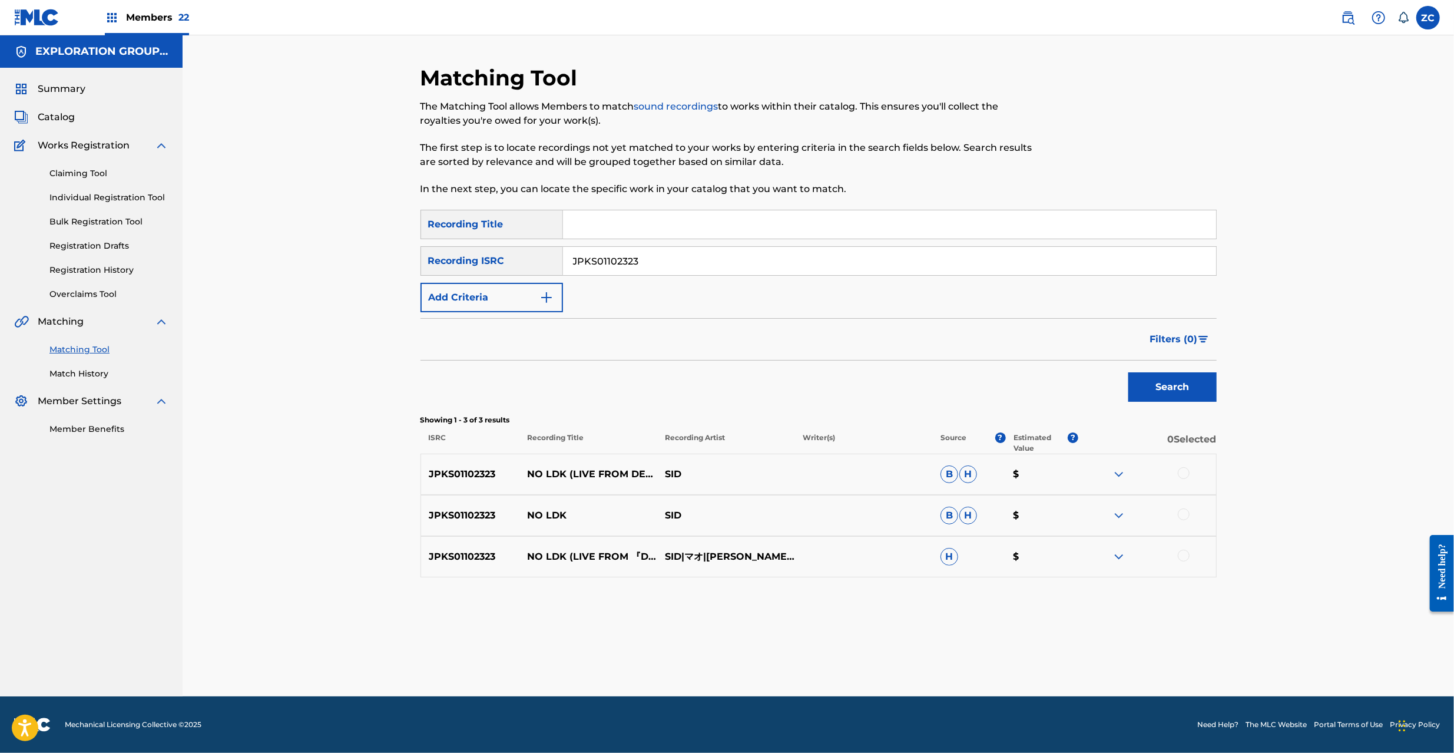
click at [1188, 472] on div at bounding box center [1184, 473] width 12 height 12
drag, startPoint x: 1180, startPoint y: 512, endPoint x: 1193, endPoint y: 566, distance: 55.1
click at [1180, 515] on div at bounding box center [1184, 514] width 12 height 12
click at [1188, 556] on div at bounding box center [1184, 555] width 12 height 12
click at [721, 264] on input "JPKS01102323" at bounding box center [889, 261] width 653 height 28
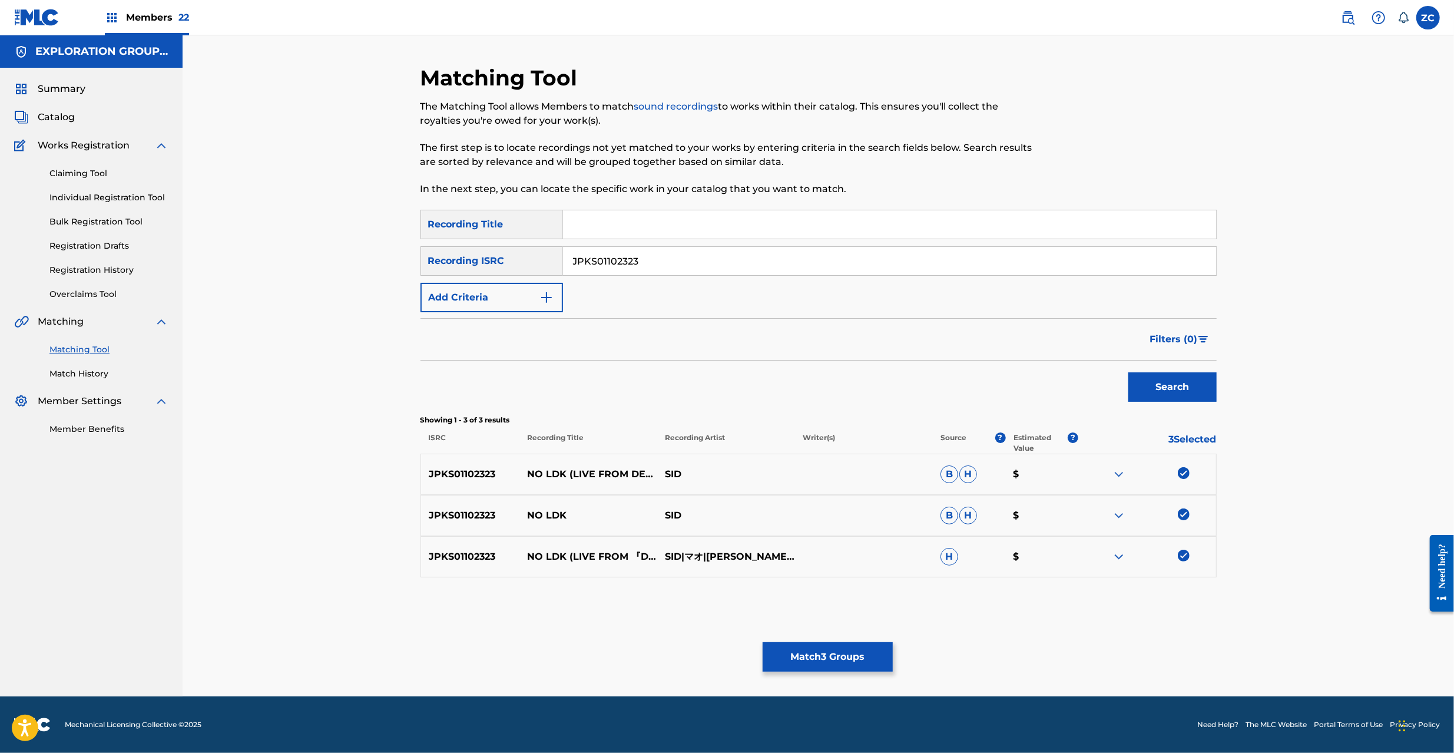
paste input "0081"
click at [1162, 390] on button "Search" at bounding box center [1172, 386] width 88 height 29
click at [1183, 476] on div at bounding box center [1184, 473] width 12 height 12
click at [1184, 518] on div at bounding box center [1184, 514] width 12 height 12
click at [1185, 557] on div at bounding box center [1184, 555] width 12 height 12
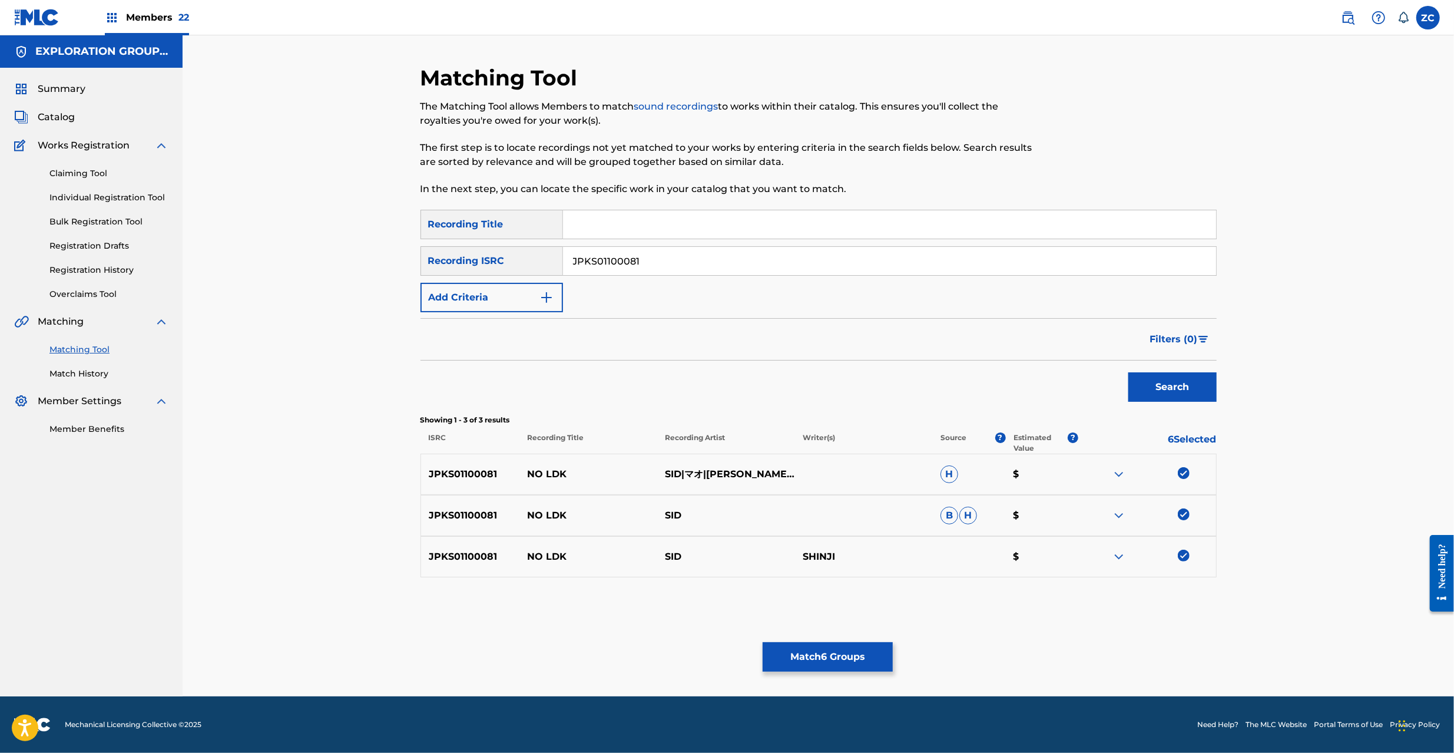
click at [738, 267] on input "JPKS01100081" at bounding box center [889, 261] width 653 height 28
paste input "U981901803"
click at [1172, 399] on button "Search" at bounding box center [1172, 386] width 88 height 29
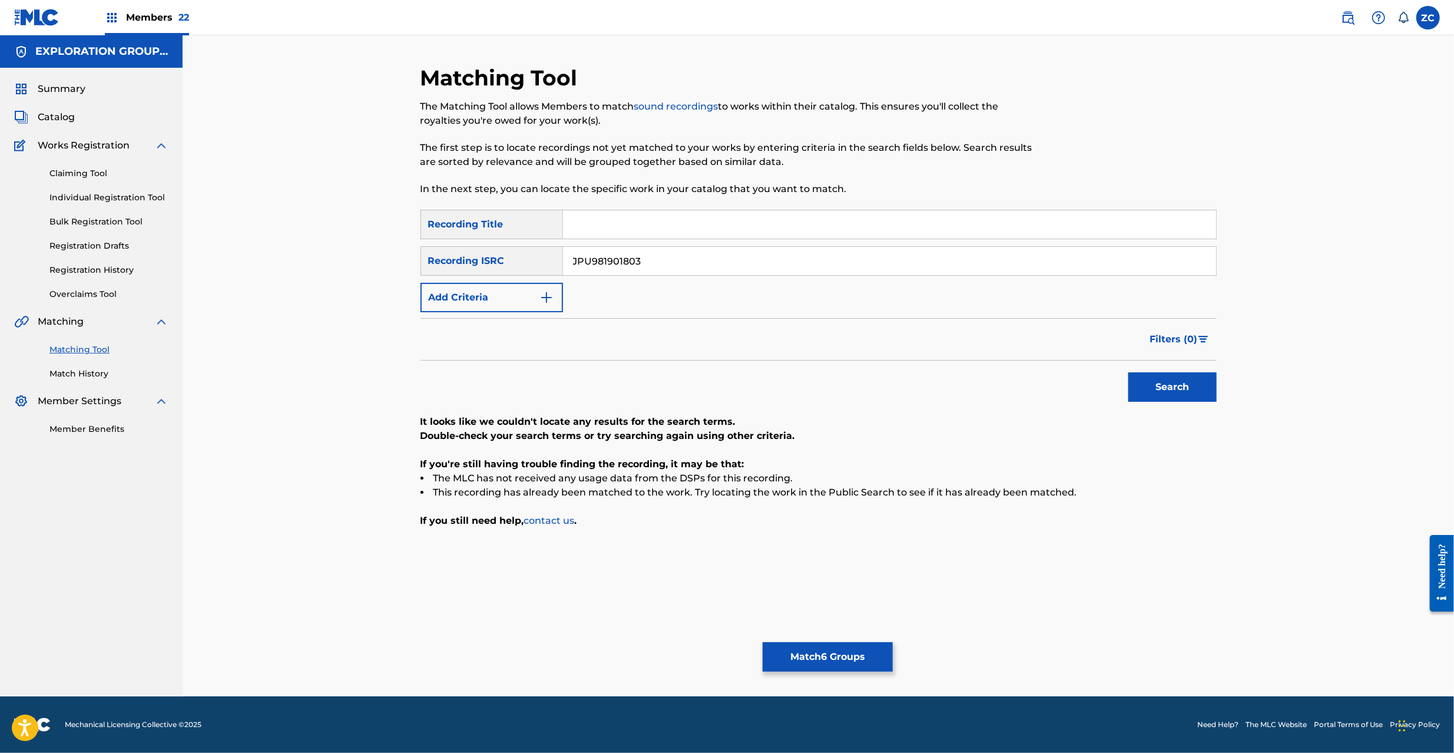
click at [717, 264] on input "JPU981901803" at bounding box center [889, 261] width 653 height 28
paste input "02205040"
click at [1199, 389] on button "Search" at bounding box center [1172, 386] width 88 height 29
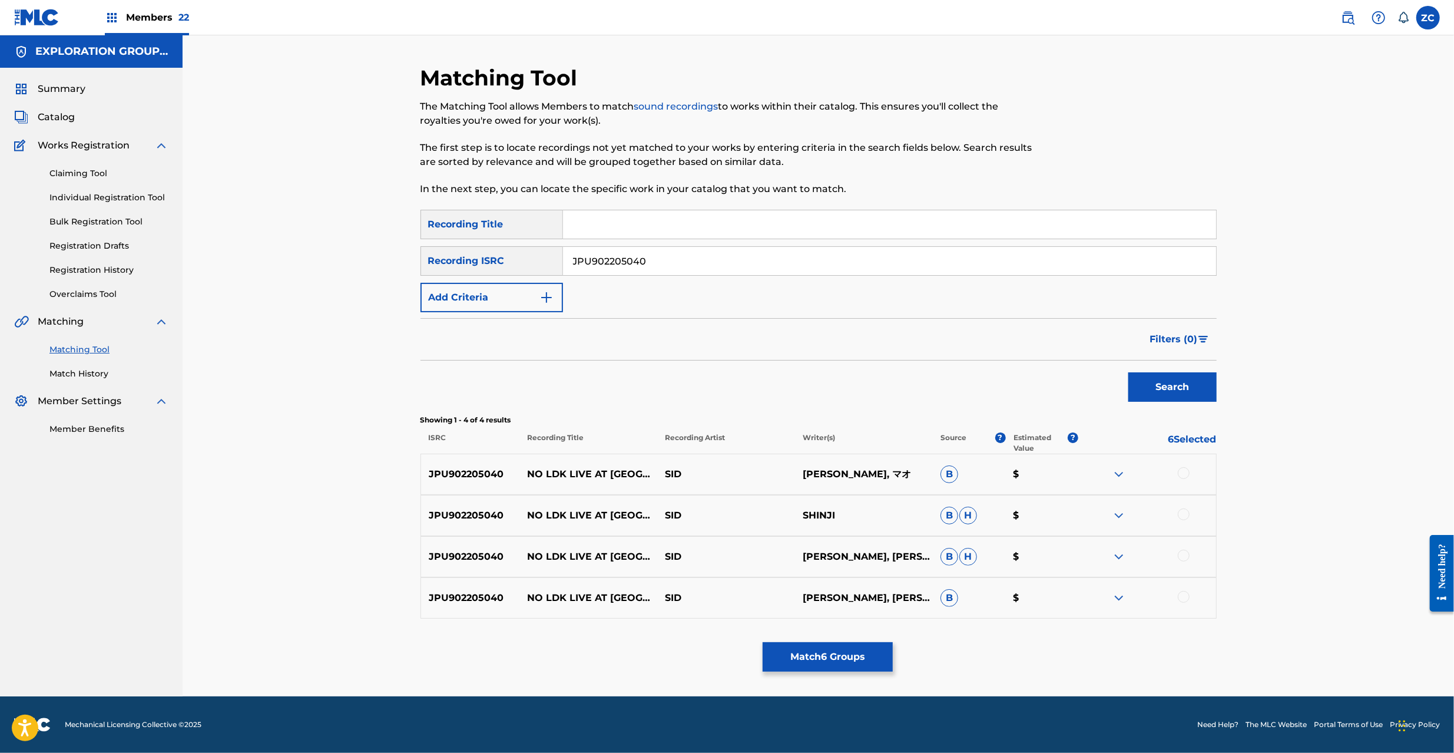
click at [1185, 472] on div at bounding box center [1184, 473] width 12 height 12
click at [1186, 515] on div at bounding box center [1184, 514] width 12 height 12
click at [1182, 554] on div at bounding box center [1184, 555] width 12 height 12
click at [1181, 598] on div at bounding box center [1184, 597] width 12 height 12
click at [627, 261] on input "JPU902205040" at bounding box center [889, 261] width 653 height 28
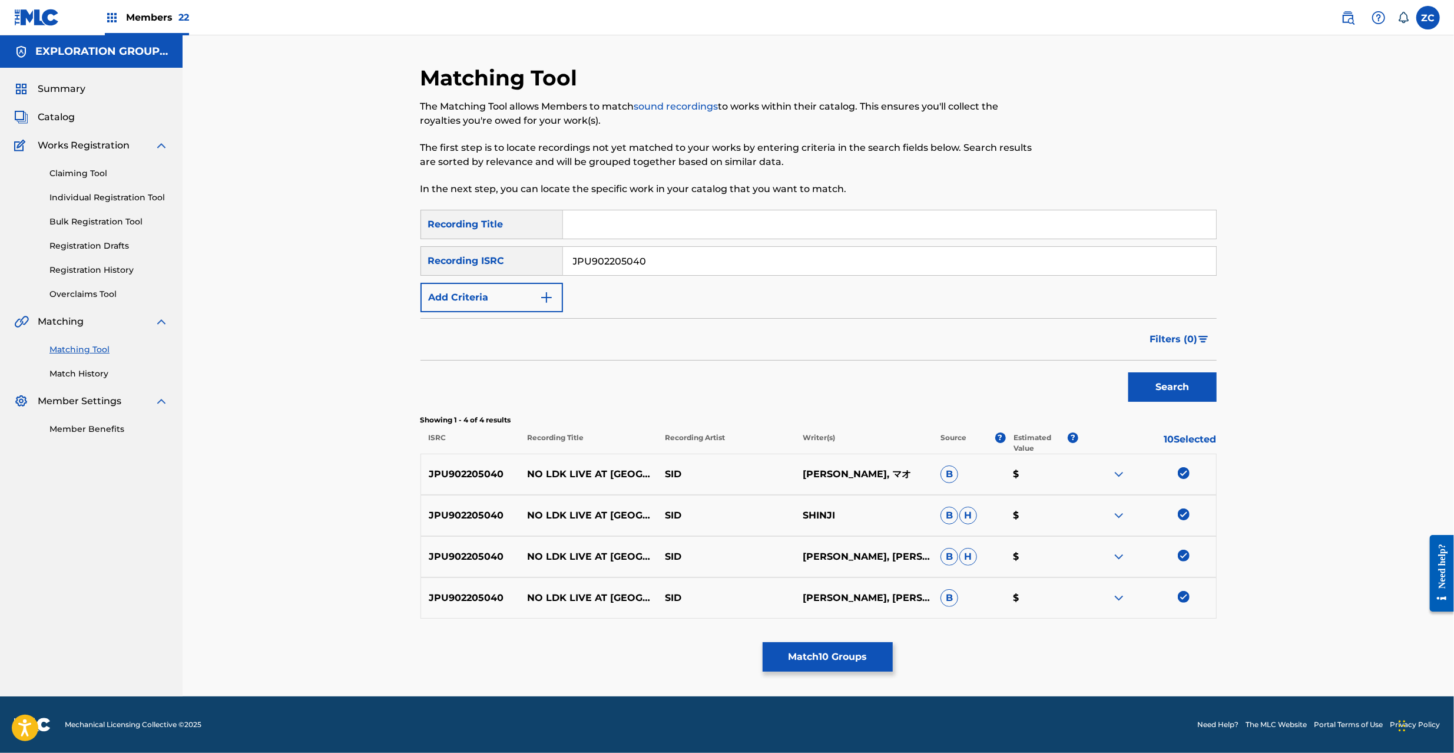
paste input "4520"
click at [1175, 392] on button "Search" at bounding box center [1172, 386] width 88 height 29
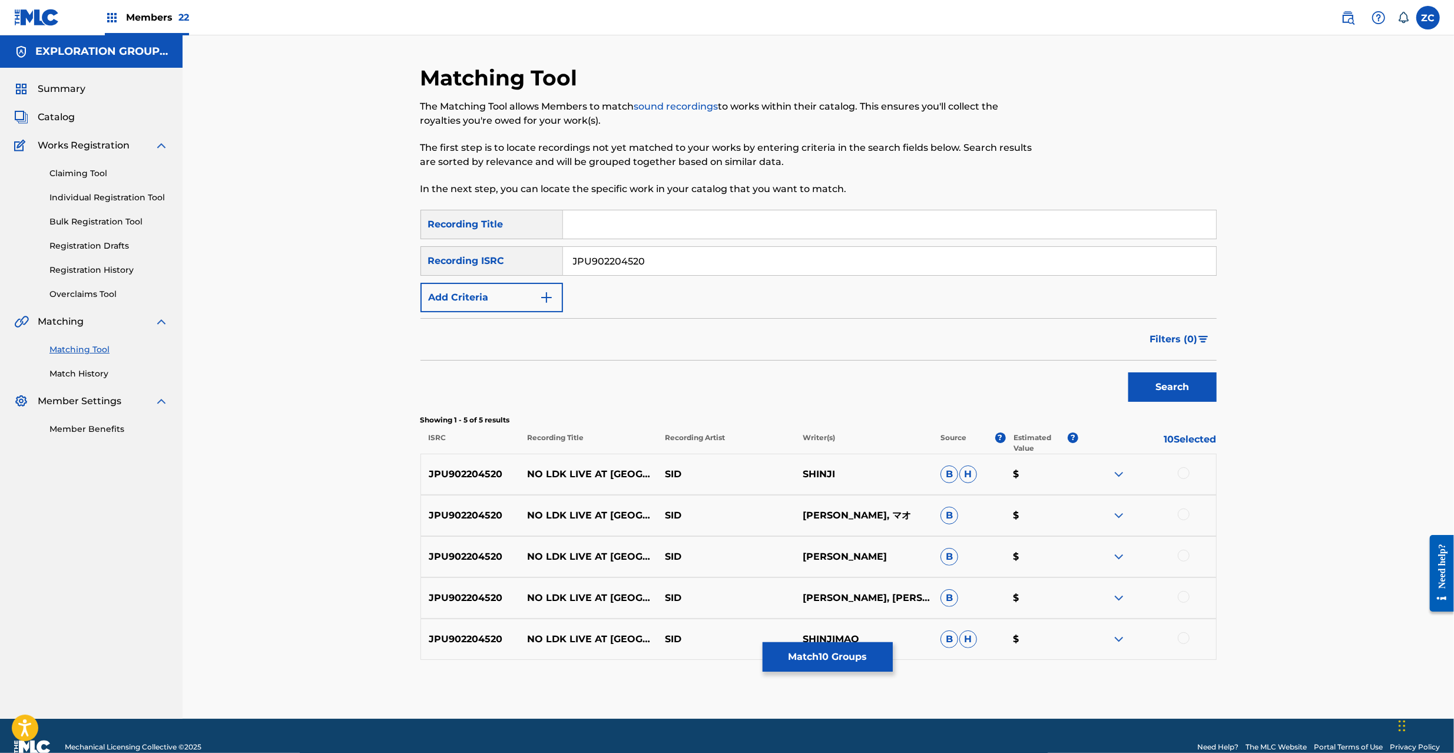
click at [1184, 478] on div at bounding box center [1184, 473] width 12 height 12
click at [1182, 514] on div at bounding box center [1184, 514] width 12 height 12
click at [1182, 557] on div at bounding box center [1184, 555] width 12 height 12
click at [1181, 597] on div at bounding box center [1184, 597] width 12 height 12
click at [1183, 642] on div at bounding box center [1184, 638] width 12 height 12
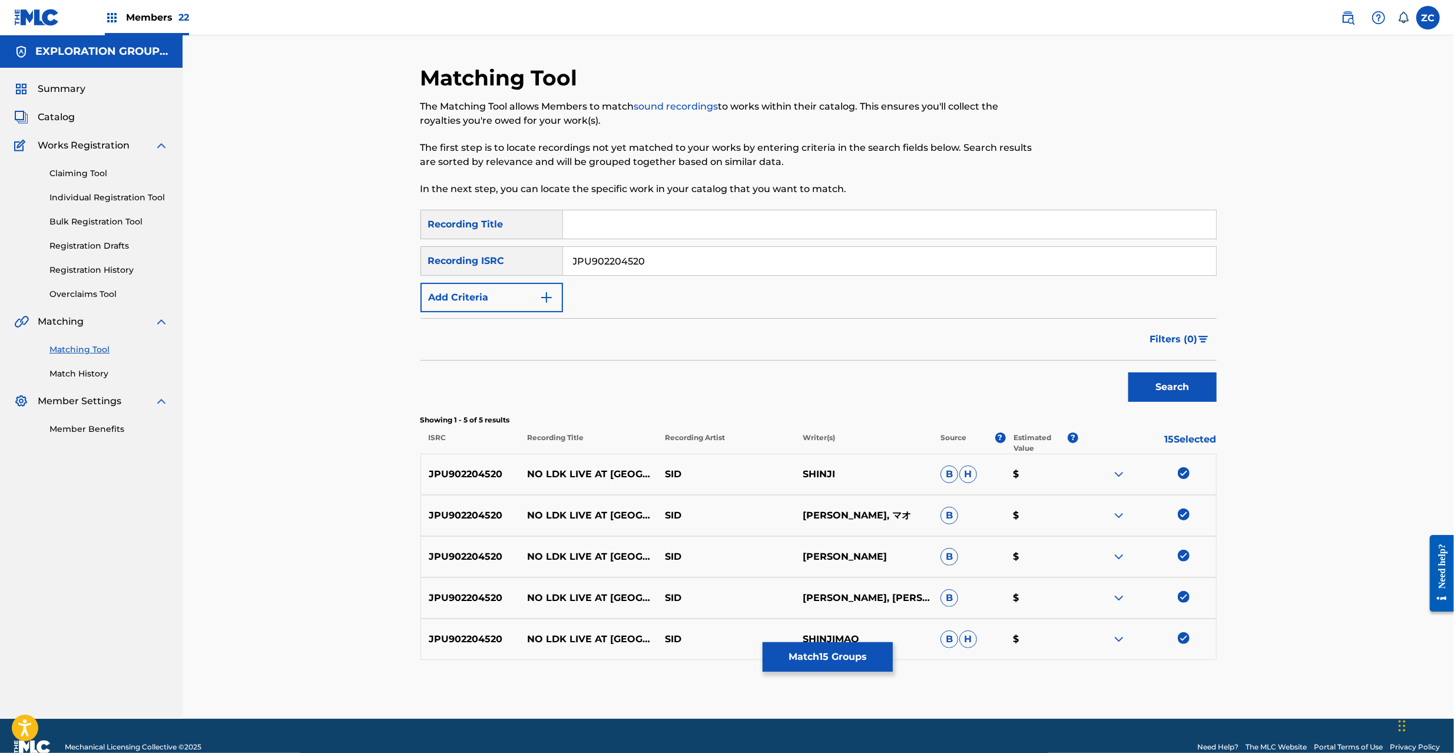
click at [776, 256] on input "JPU902204520" at bounding box center [889, 261] width 653 height 28
paste input "3783"
type input "JPU902203783"
click at [1158, 394] on button "Search" at bounding box center [1172, 386] width 88 height 29
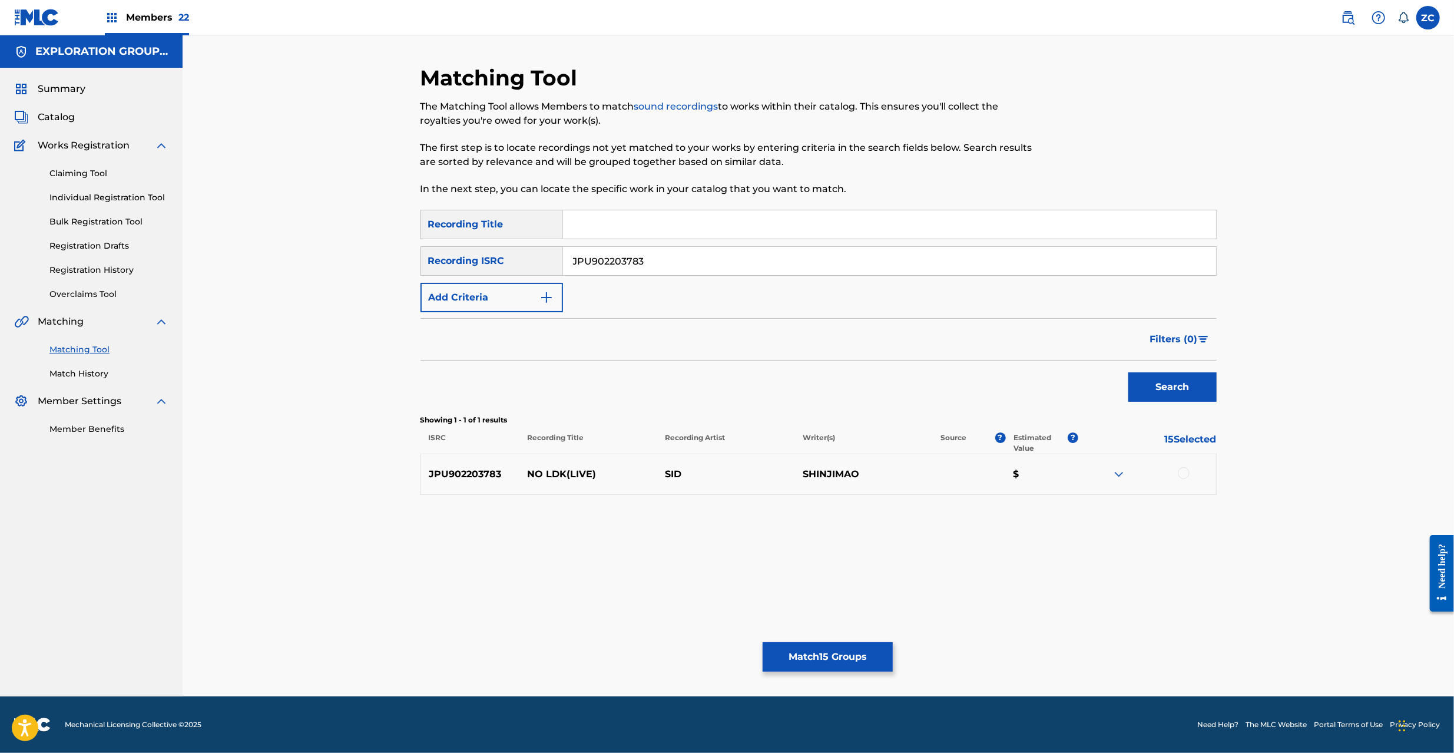
click at [1188, 472] on div at bounding box center [1184, 473] width 12 height 12
click at [868, 653] on button "Match 16 Groups" at bounding box center [828, 656] width 130 height 29
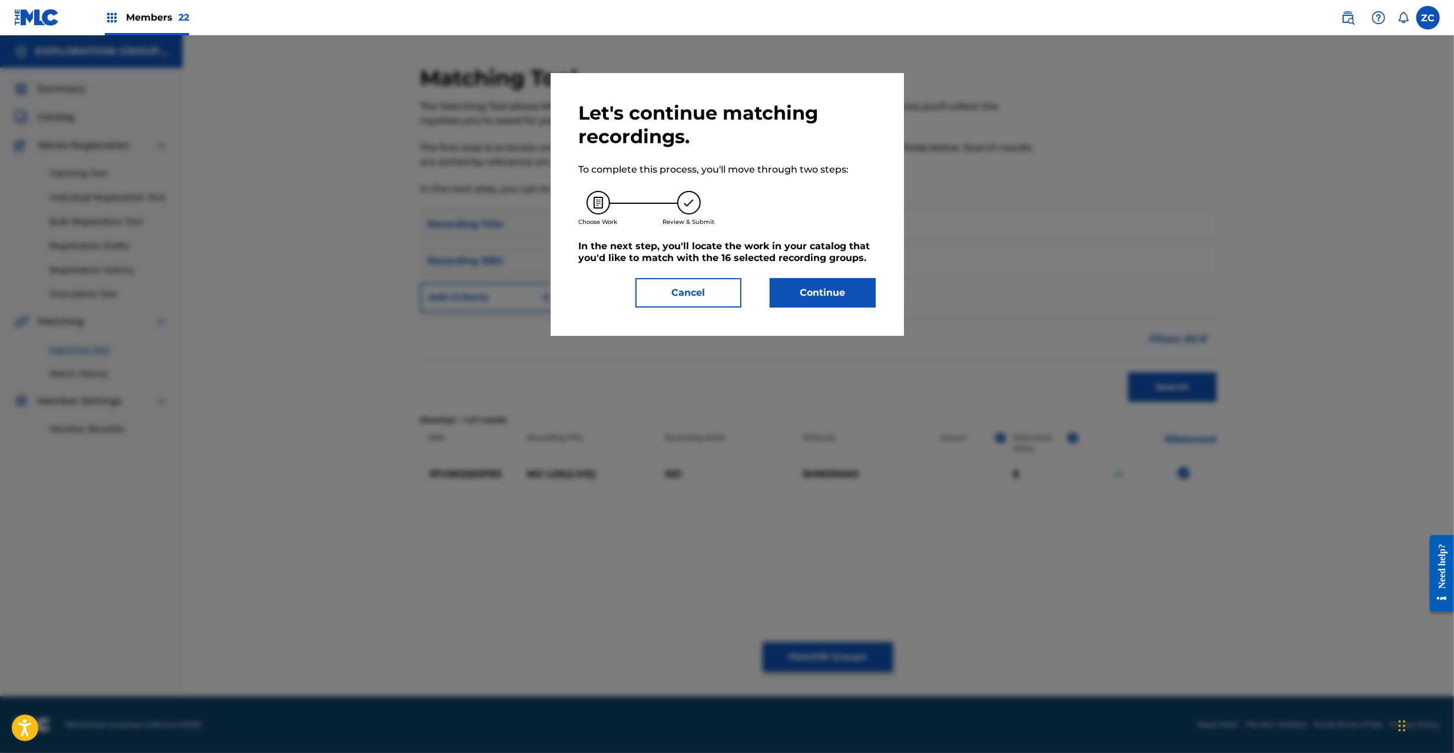
click at [825, 273] on div "Let's continue matching recordings. To complete this process, you'll move throu…" at bounding box center [727, 204] width 297 height 206
click at [830, 304] on button "Continue" at bounding box center [823, 292] width 106 height 29
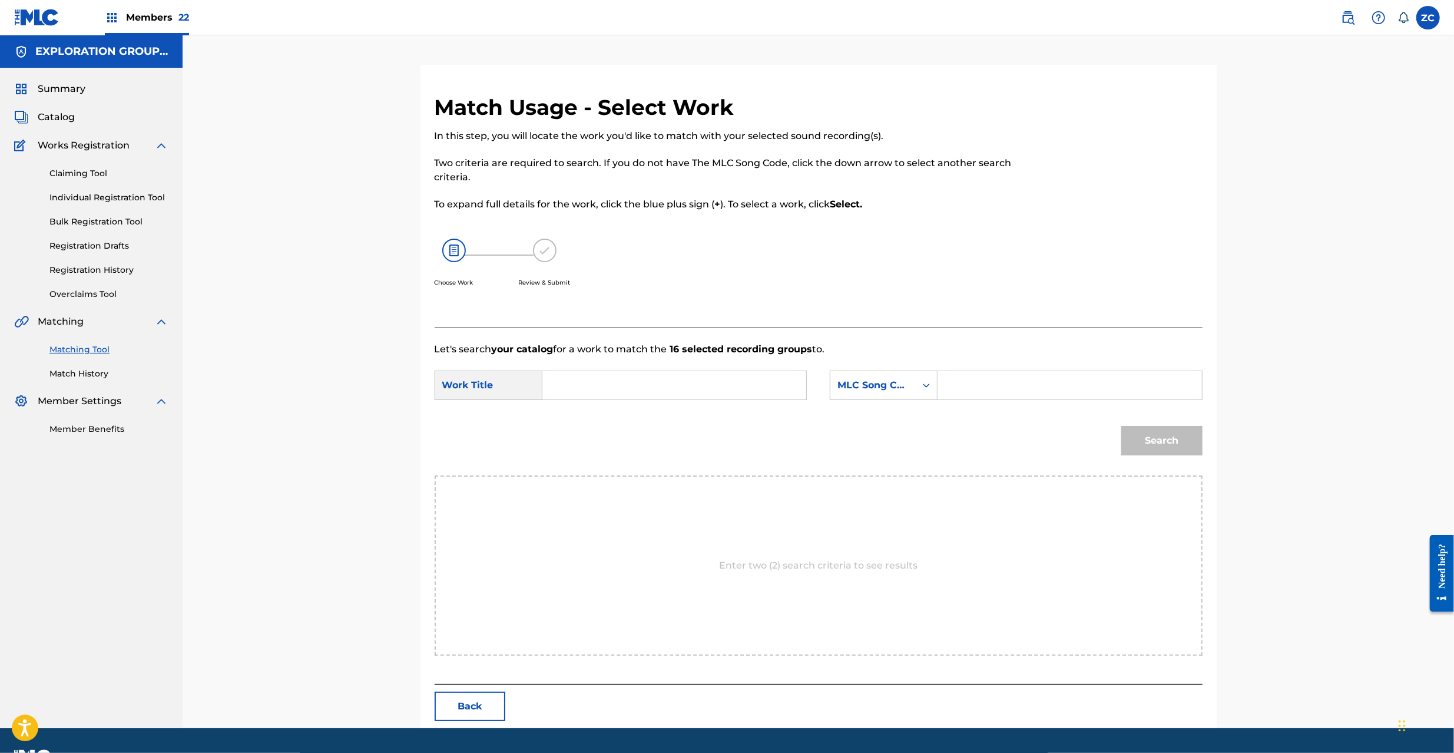
click at [695, 389] on input "Search Form" at bounding box center [674, 385] width 244 height 28
paste input "No Ldk NH463U"
click at [622, 385] on input "No Ldk NH463U" at bounding box center [674, 385] width 244 height 28
type input "No Ldk"
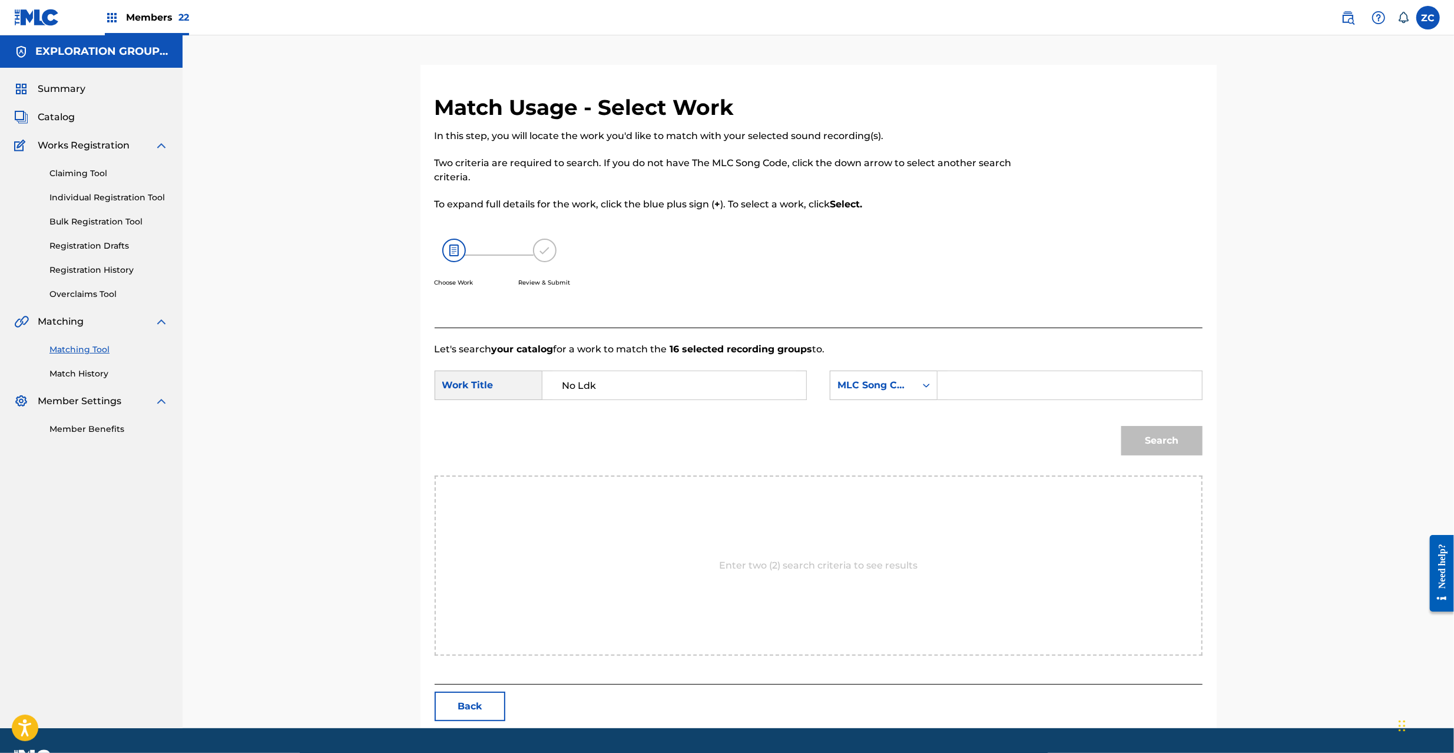
drag, startPoint x: 993, startPoint y: 391, endPoint x: 1004, endPoint y: 392, distance: 11.3
click at [993, 391] on input "Search Form" at bounding box center [1069, 385] width 244 height 28
paste input "NH463U"
type input "NH463U"
click at [1169, 432] on button "Search" at bounding box center [1161, 440] width 81 height 29
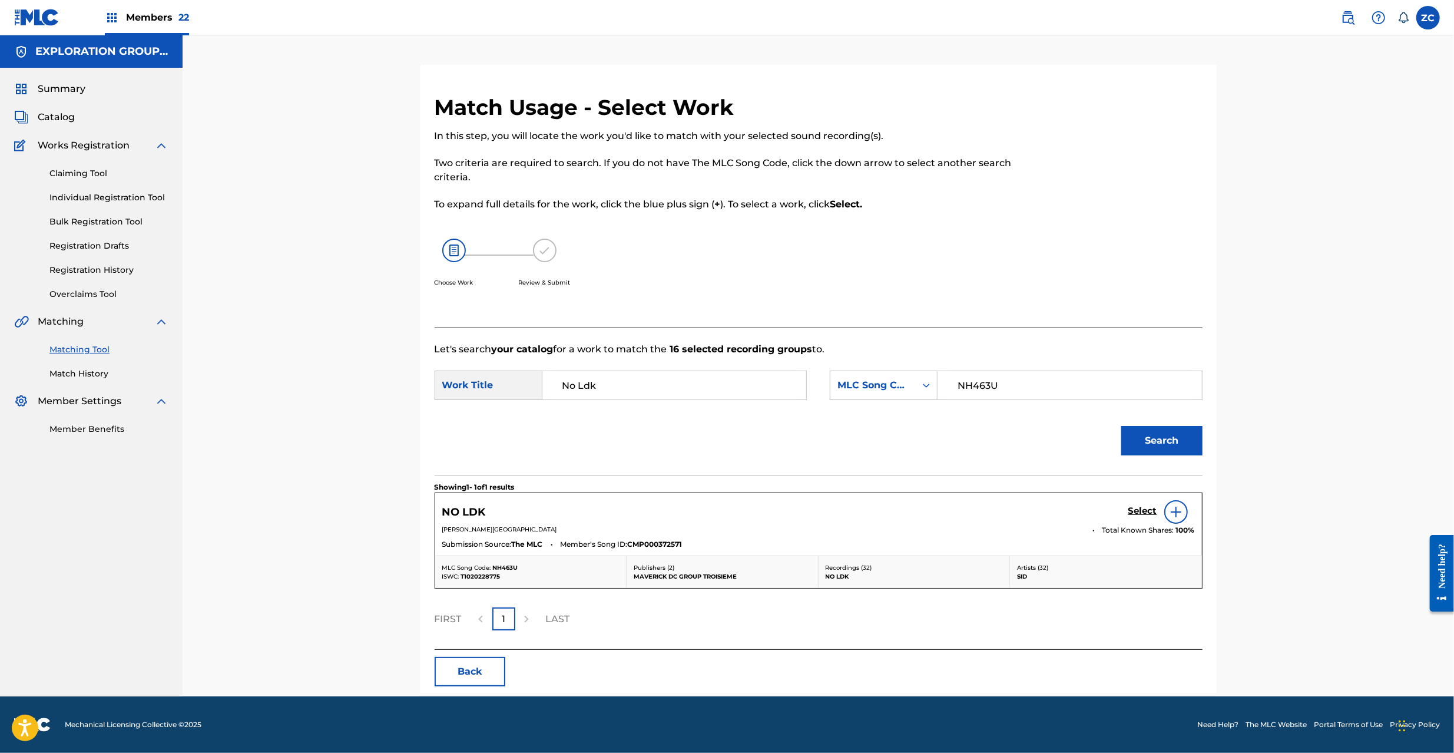
click at [1138, 508] on h5 "Select" at bounding box center [1142, 510] width 29 height 11
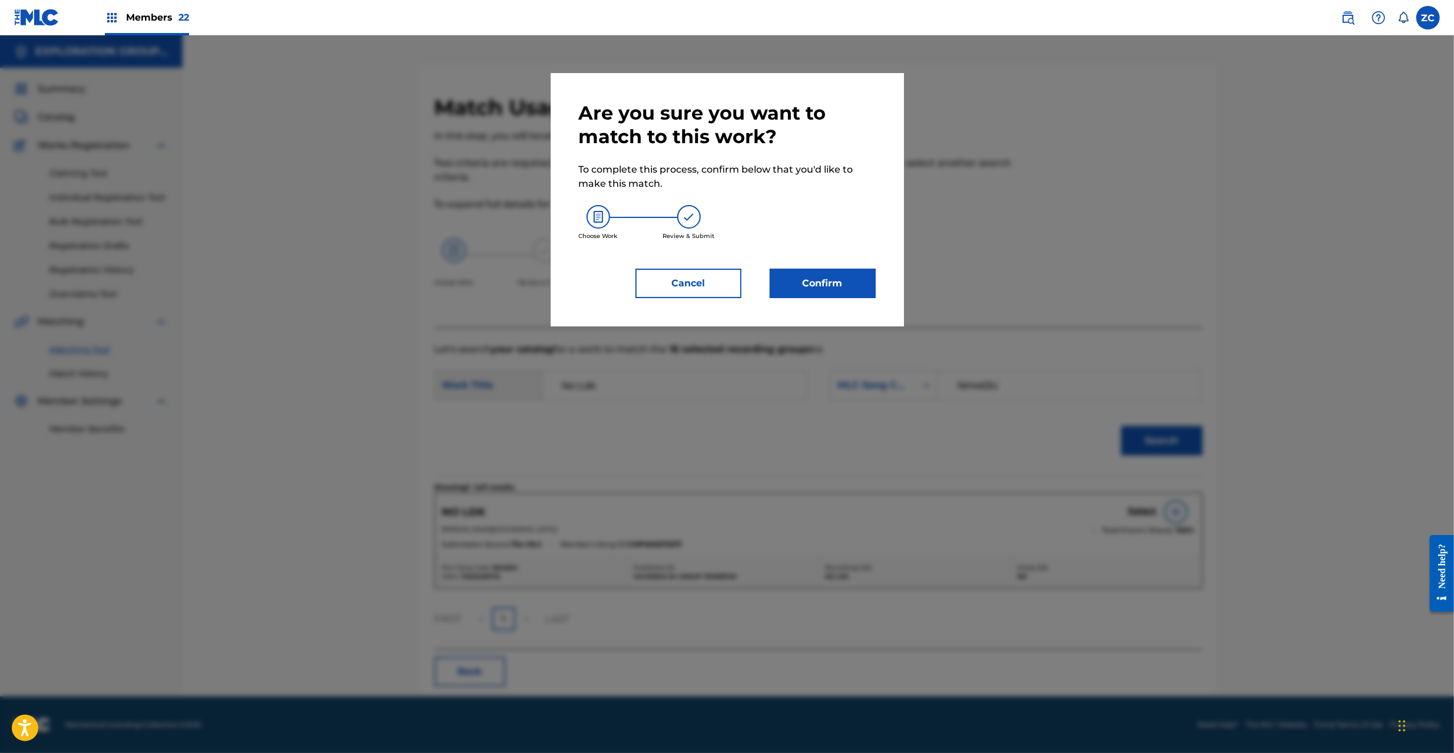
click at [819, 290] on button "Confirm" at bounding box center [823, 283] width 106 height 29
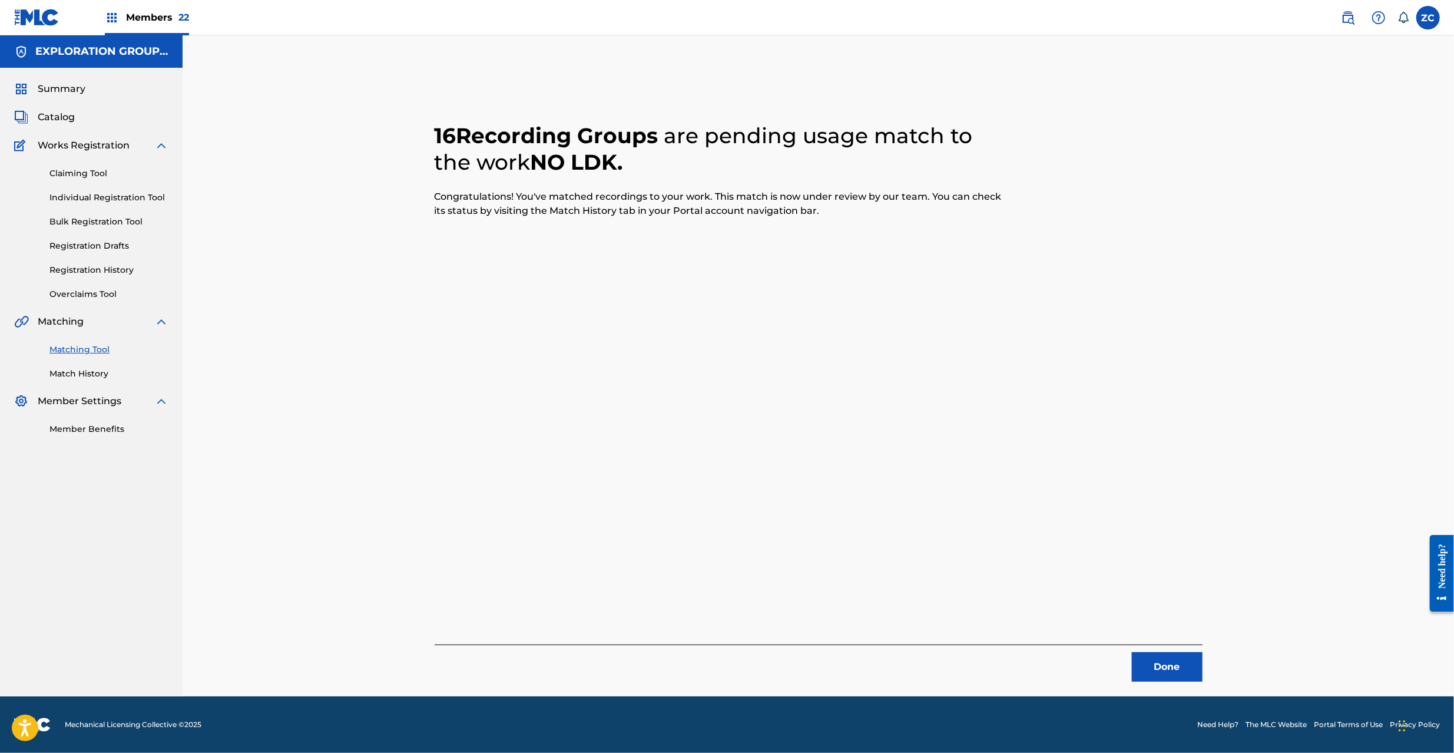
click at [1162, 658] on button "Done" at bounding box center [1167, 666] width 71 height 29
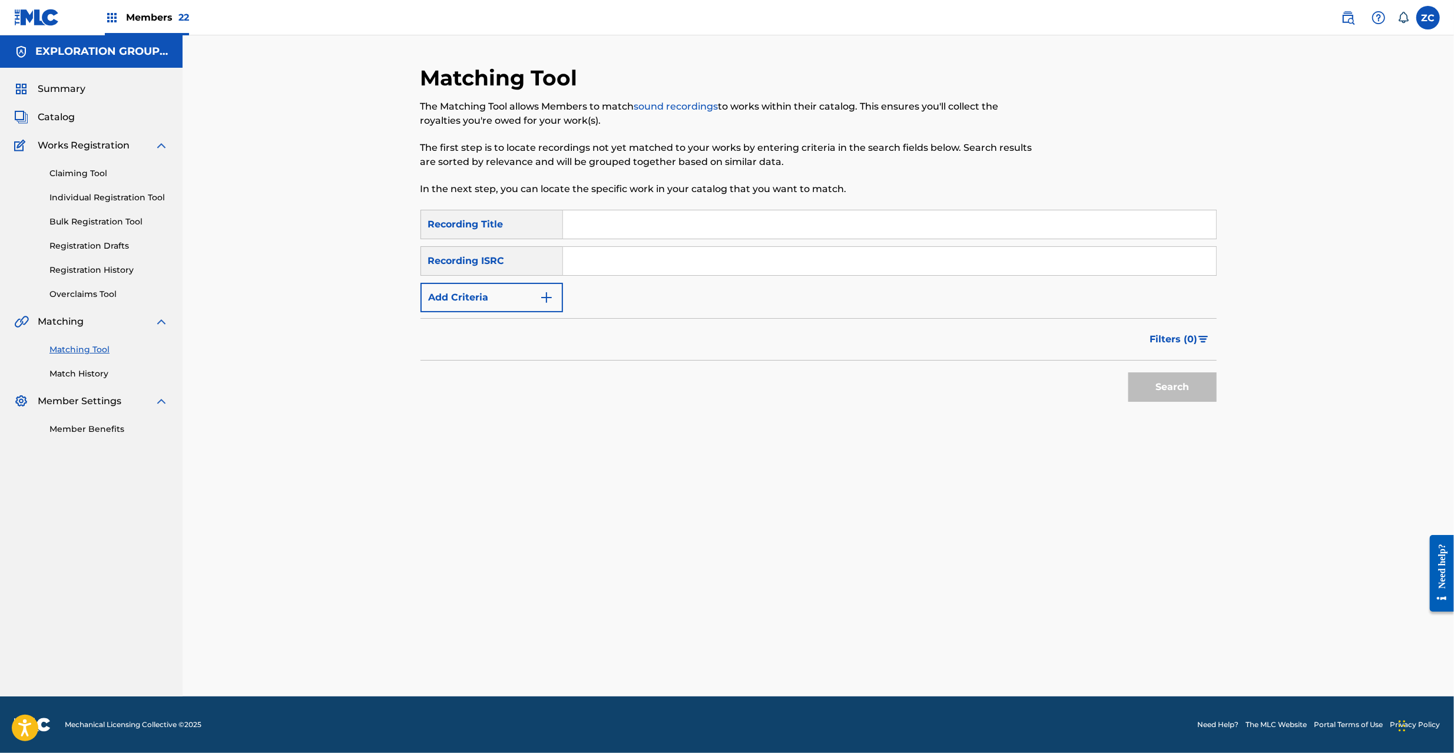
click at [627, 259] on input "Search Form" at bounding box center [889, 261] width 653 height 28
paste input "JPKS09900804"
click at [1200, 394] on button "Search" at bounding box center [1172, 386] width 88 height 29
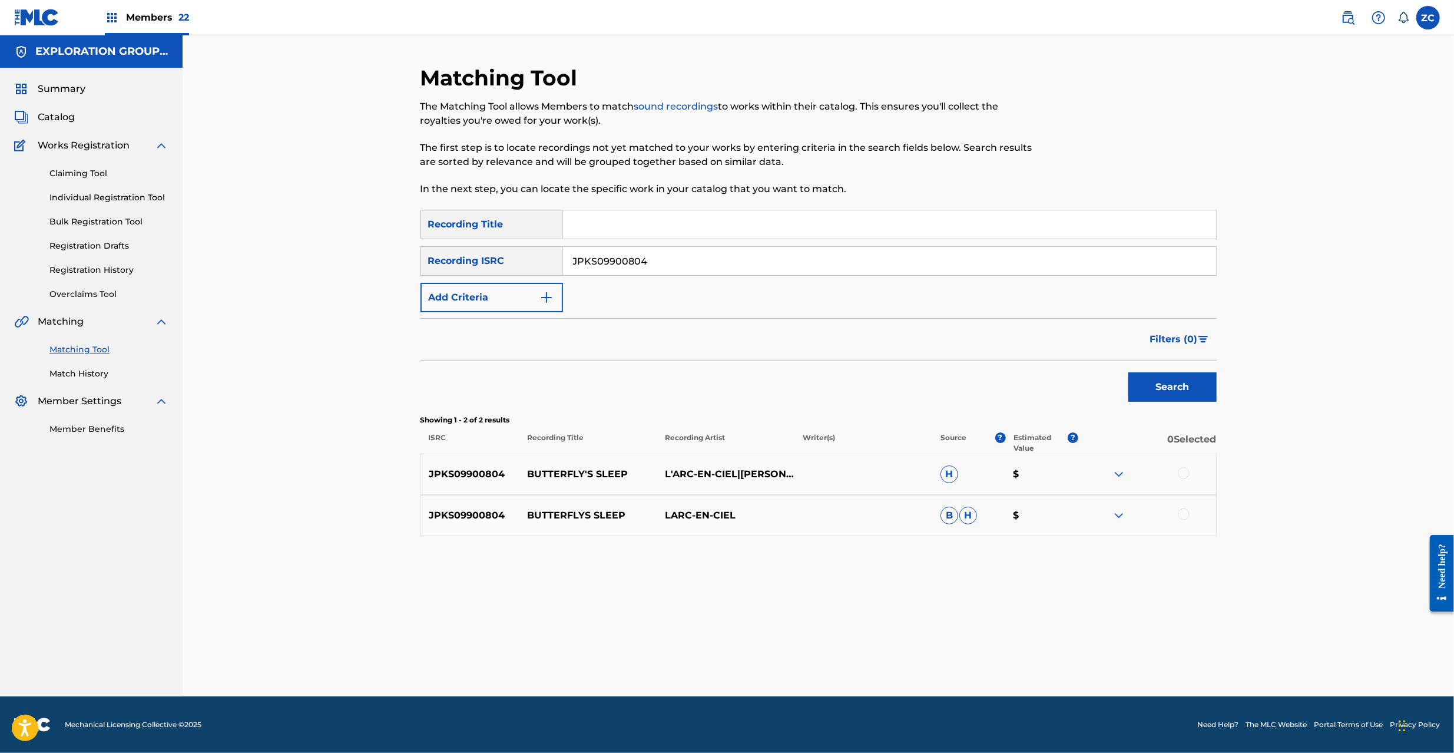
click at [1185, 476] on div at bounding box center [1184, 473] width 12 height 12
click at [1187, 517] on div at bounding box center [1184, 514] width 12 height 12
click at [694, 257] on input "JPKS09900804" at bounding box center [889, 261] width 653 height 28
paste input "U902200840"
type input "JPU902200840"
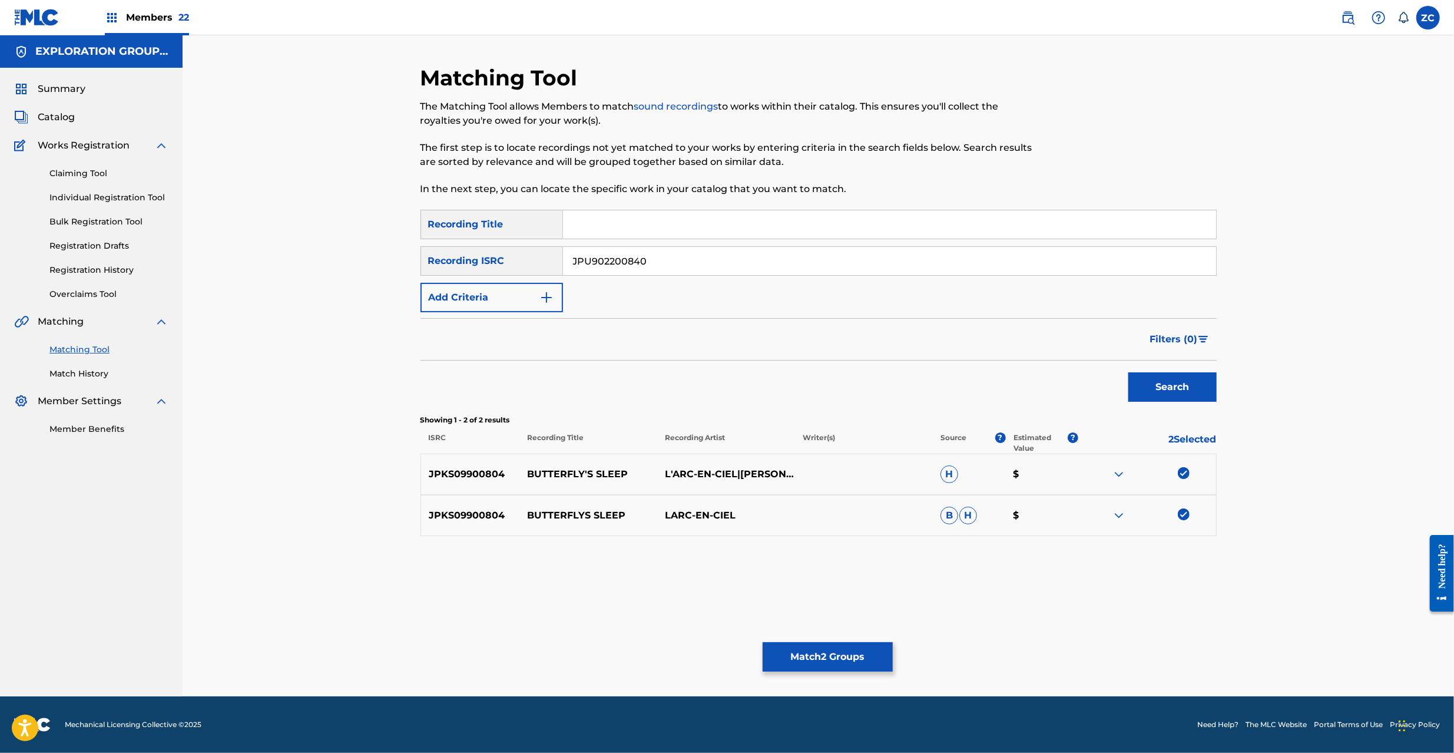
click at [1167, 389] on button "Search" at bounding box center [1172, 386] width 88 height 29
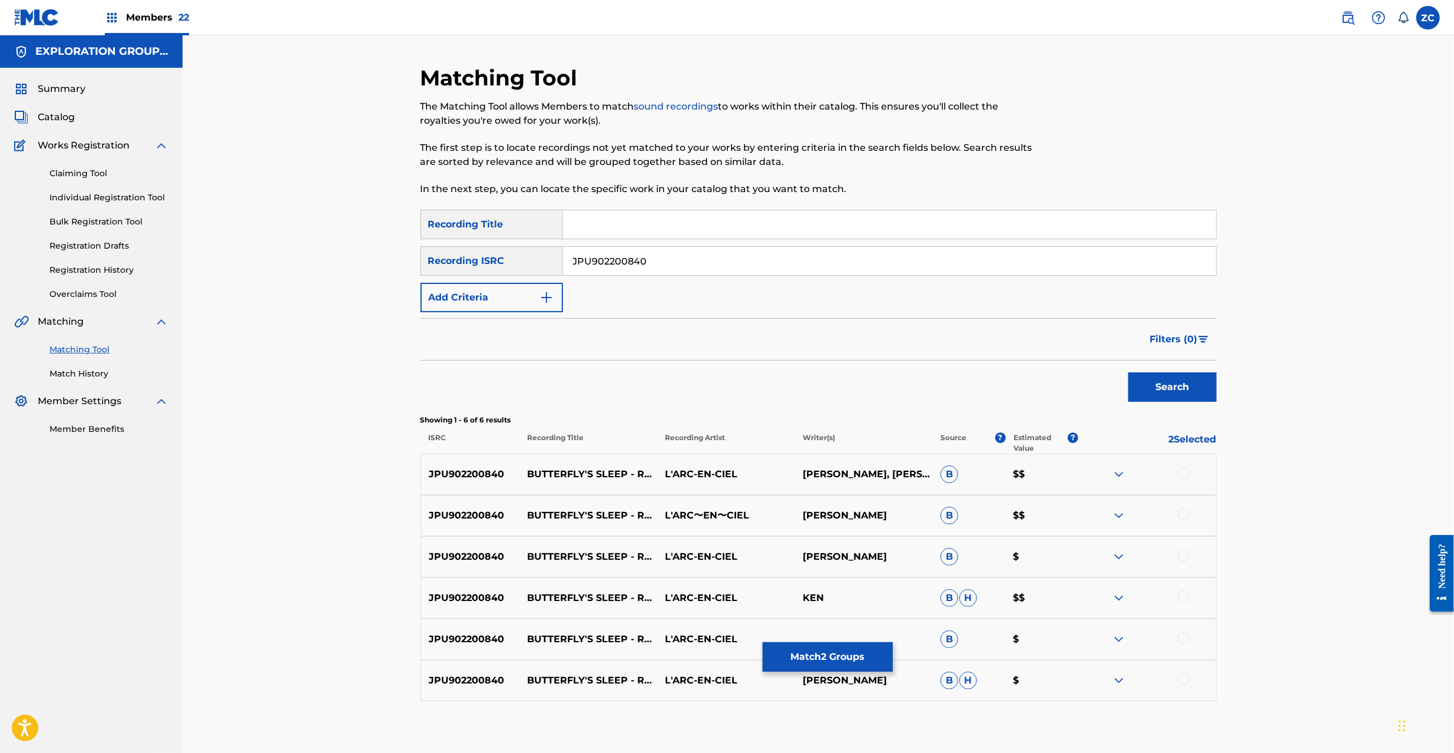
drag, startPoint x: 1184, startPoint y: 470, endPoint x: 1192, endPoint y: 518, distance: 49.0
click at [1184, 471] on div at bounding box center [1184, 473] width 12 height 12
click at [1182, 513] on div at bounding box center [1184, 514] width 12 height 12
click at [1185, 554] on div at bounding box center [1184, 555] width 12 height 12
drag, startPoint x: 1185, startPoint y: 597, endPoint x: 1185, endPoint y: 609, distance: 11.8
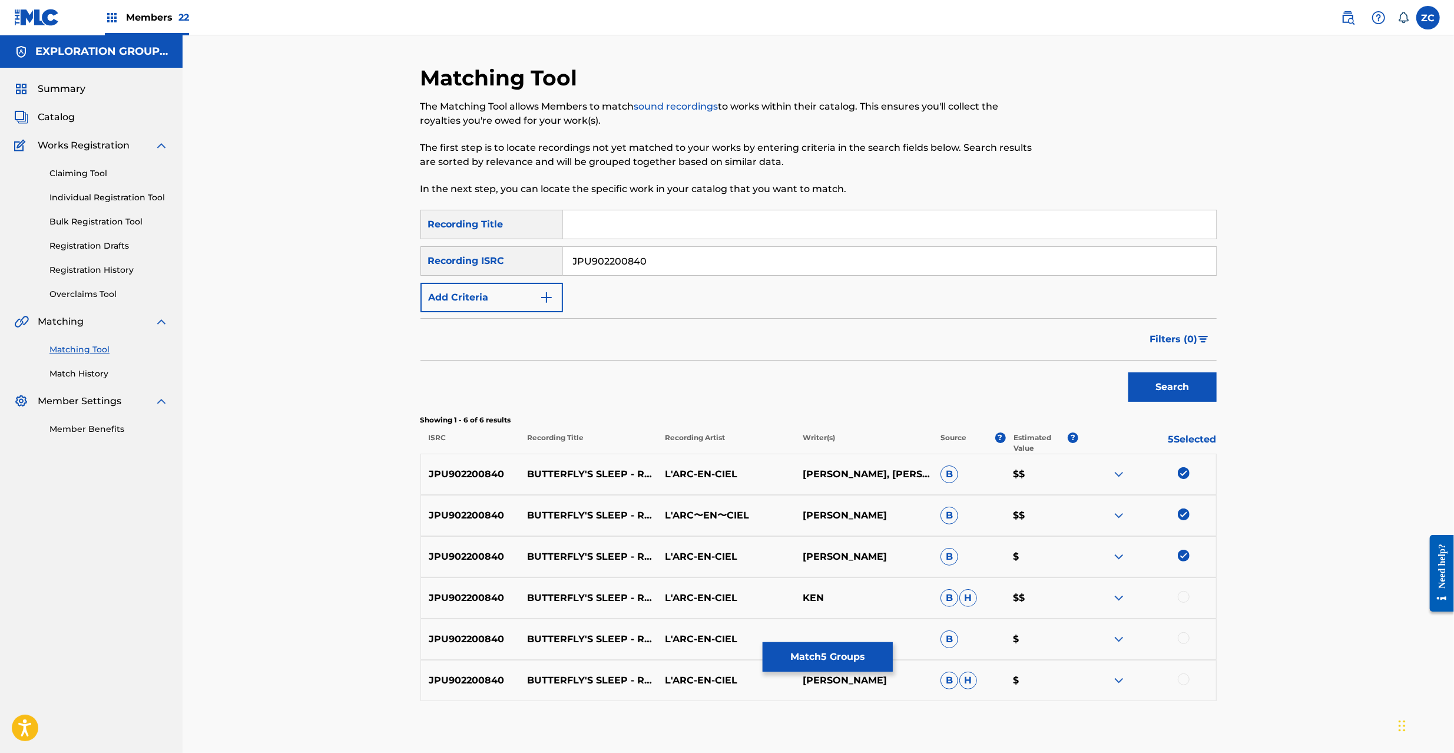
click at [1185, 597] on div at bounding box center [1184, 597] width 12 height 12
click at [1182, 635] on div at bounding box center [1184, 638] width 12 height 12
click at [1185, 680] on div at bounding box center [1184, 679] width 12 height 12
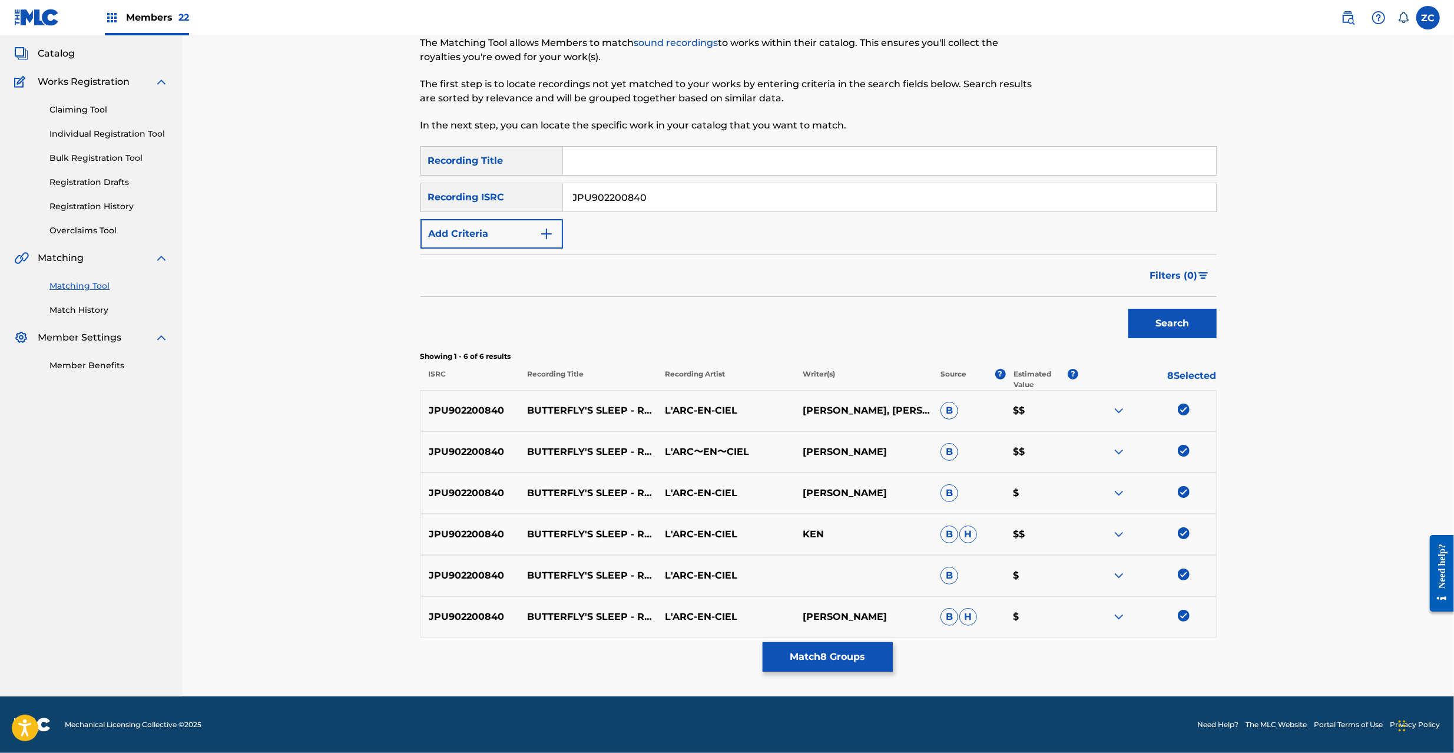
click at [824, 655] on button "Match 8 Groups" at bounding box center [828, 656] width 130 height 29
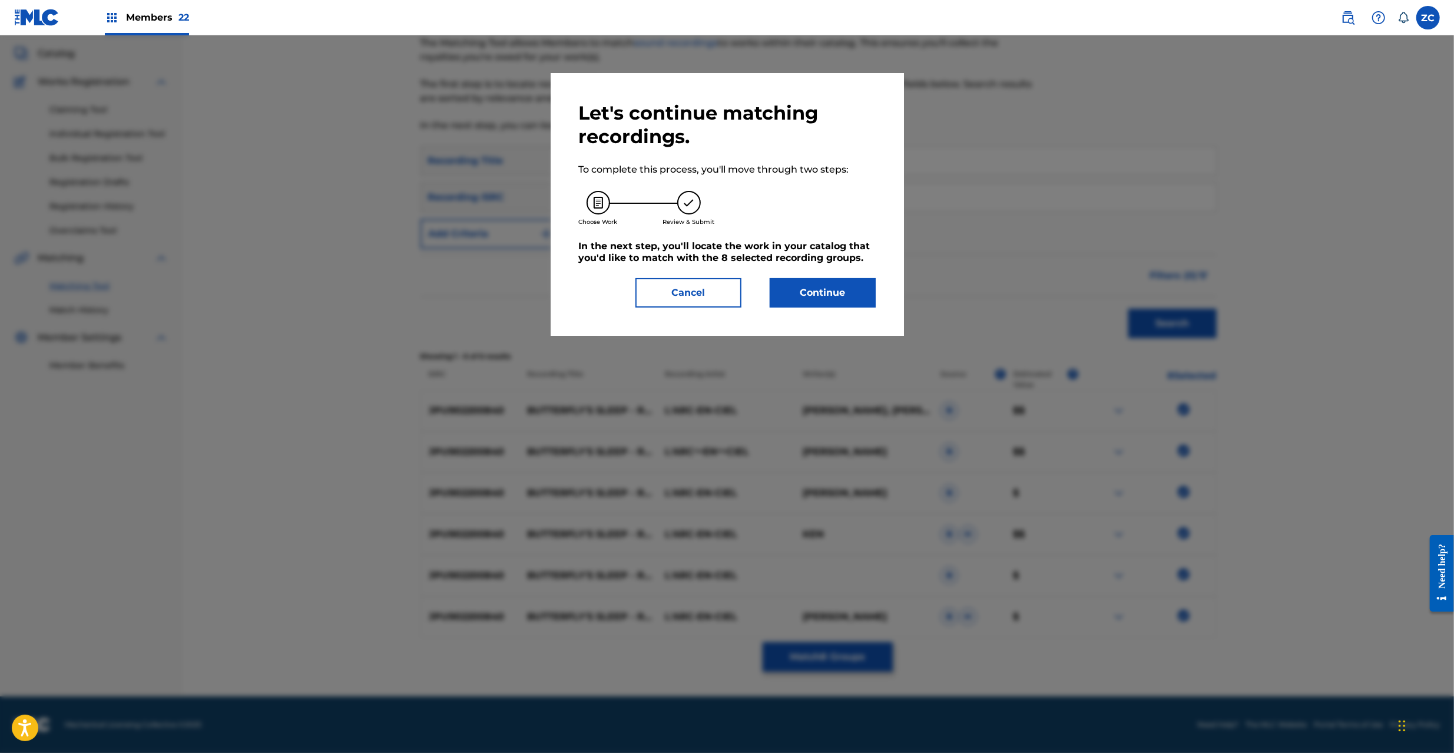
click at [830, 307] on button "Continue" at bounding box center [823, 292] width 106 height 29
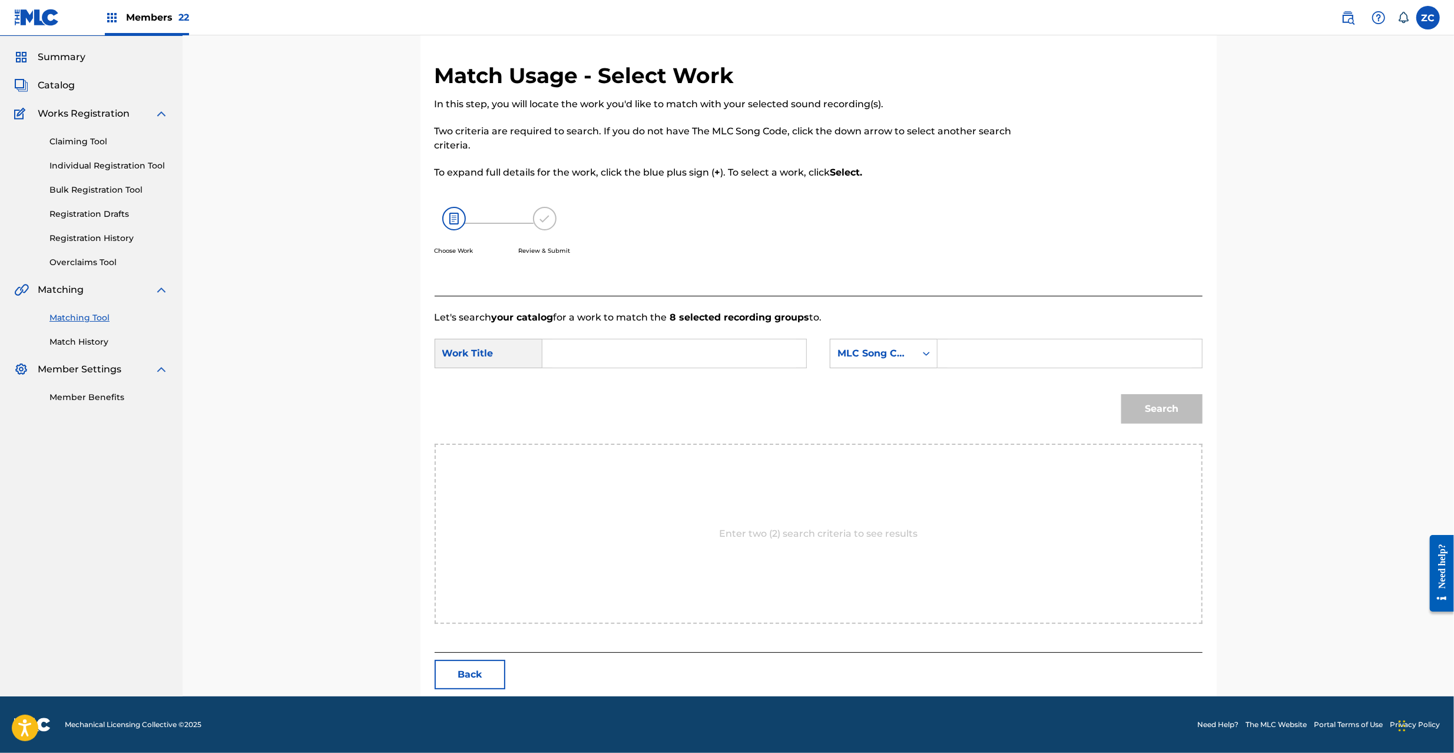
scroll to position [0, 0]
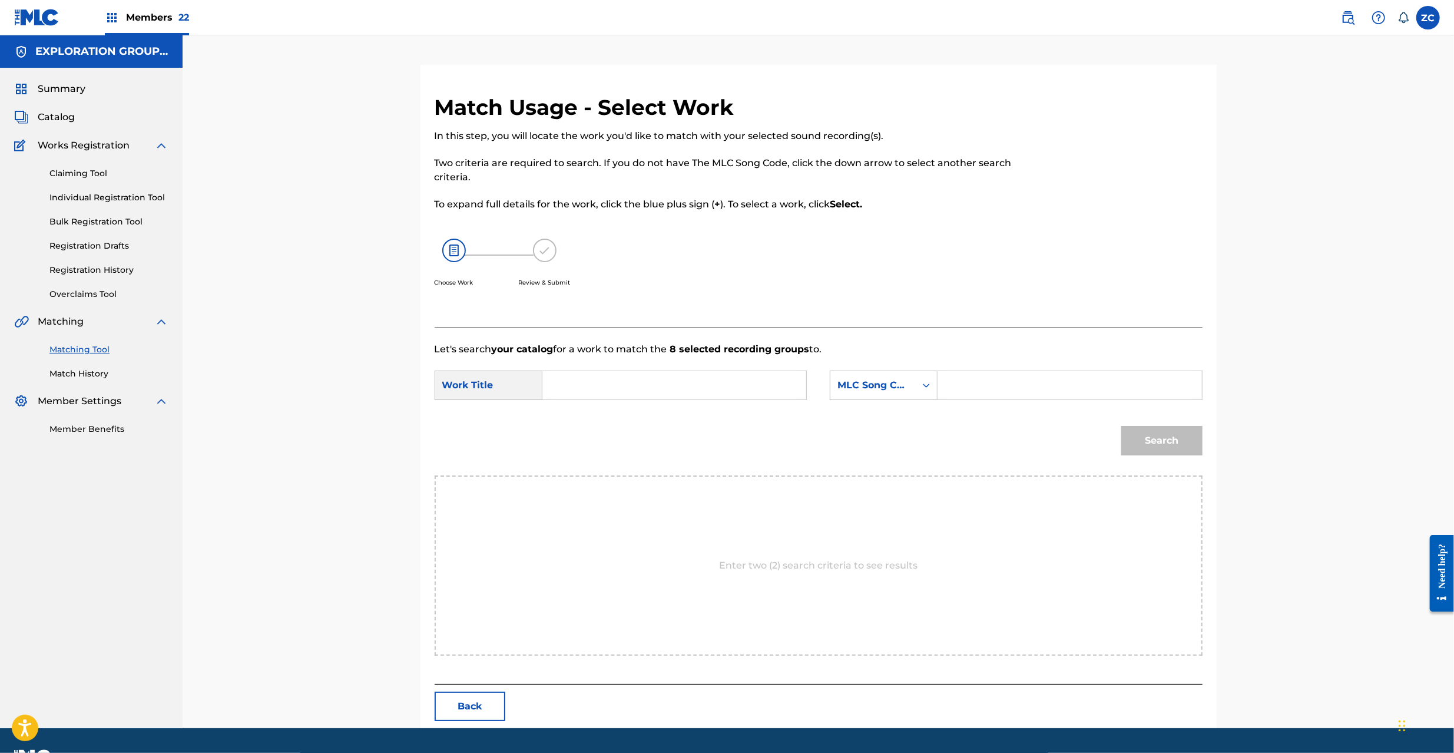
click at [616, 375] on input "Search Form" at bounding box center [674, 385] width 244 height 28
paste input "Butterfly'S Sleep BD6JA0"
click at [648, 386] on input "Butterfly'S Sleep BD6JA0" at bounding box center [674, 385] width 244 height 28
type input "Butterfly'S Sleep"
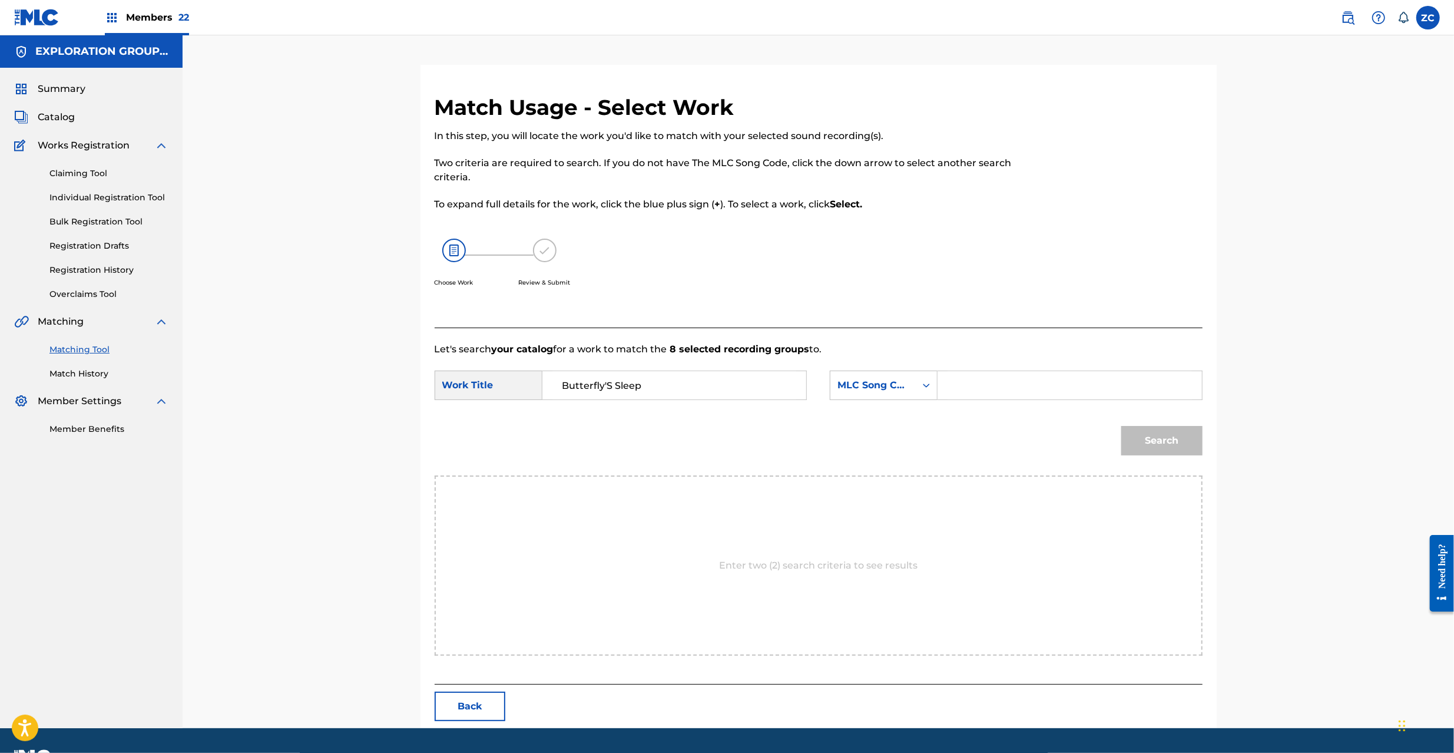
click at [999, 386] on input "Search Form" at bounding box center [1069, 385] width 244 height 28
paste input "BD6JA0"
type input "BD6JA0"
click at [1152, 442] on button "Search" at bounding box center [1161, 440] width 81 height 29
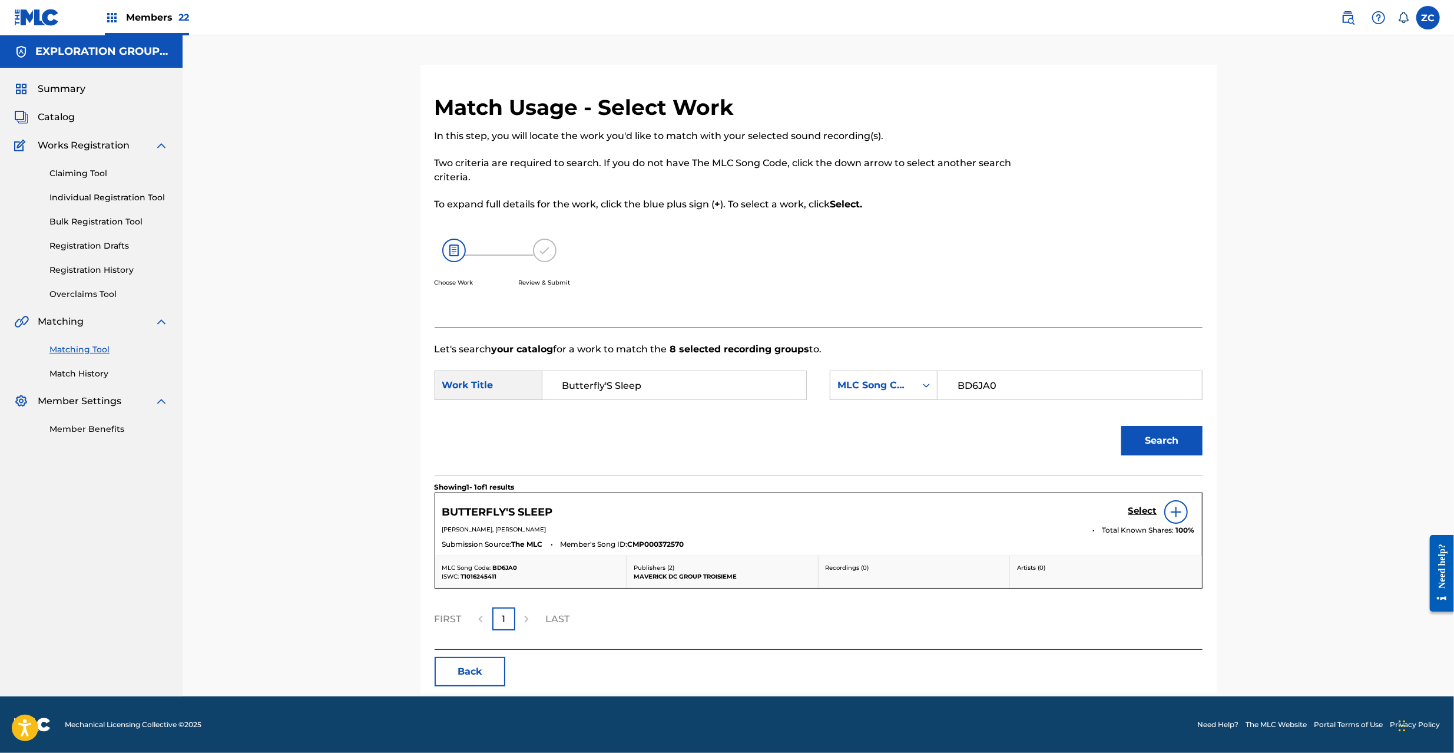
click at [1146, 508] on h5 "Select" at bounding box center [1142, 510] width 29 height 11
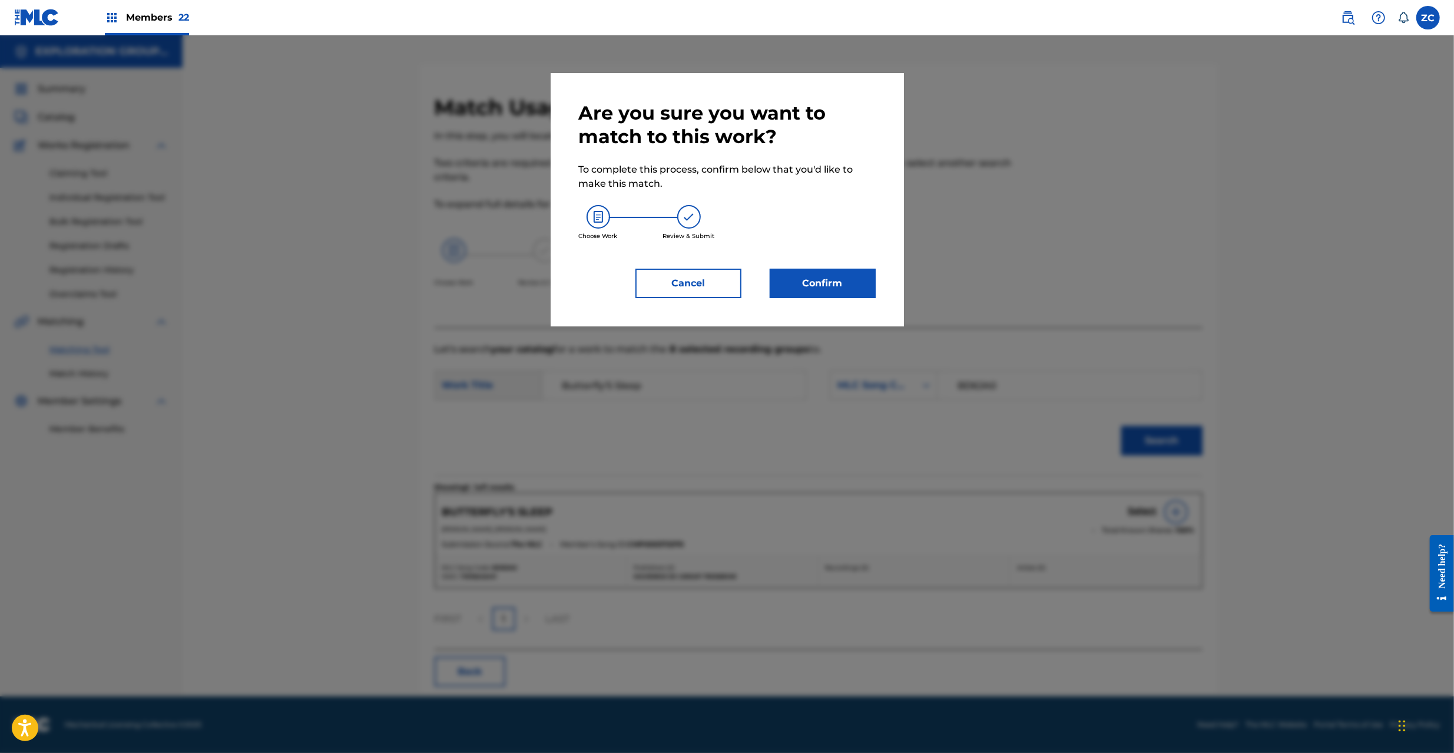
click at [831, 274] on button "Confirm" at bounding box center [823, 283] width 106 height 29
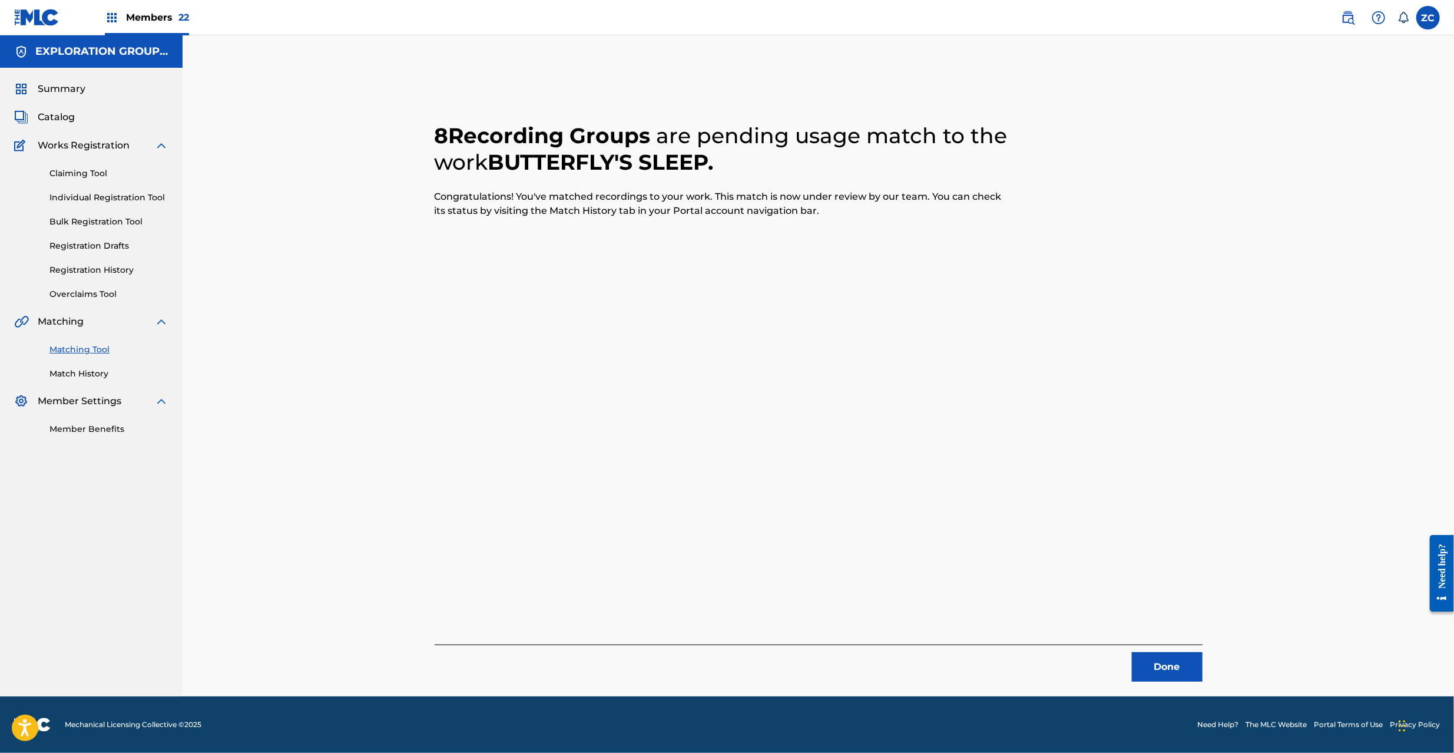
click at [1164, 668] on button "Done" at bounding box center [1167, 666] width 71 height 29
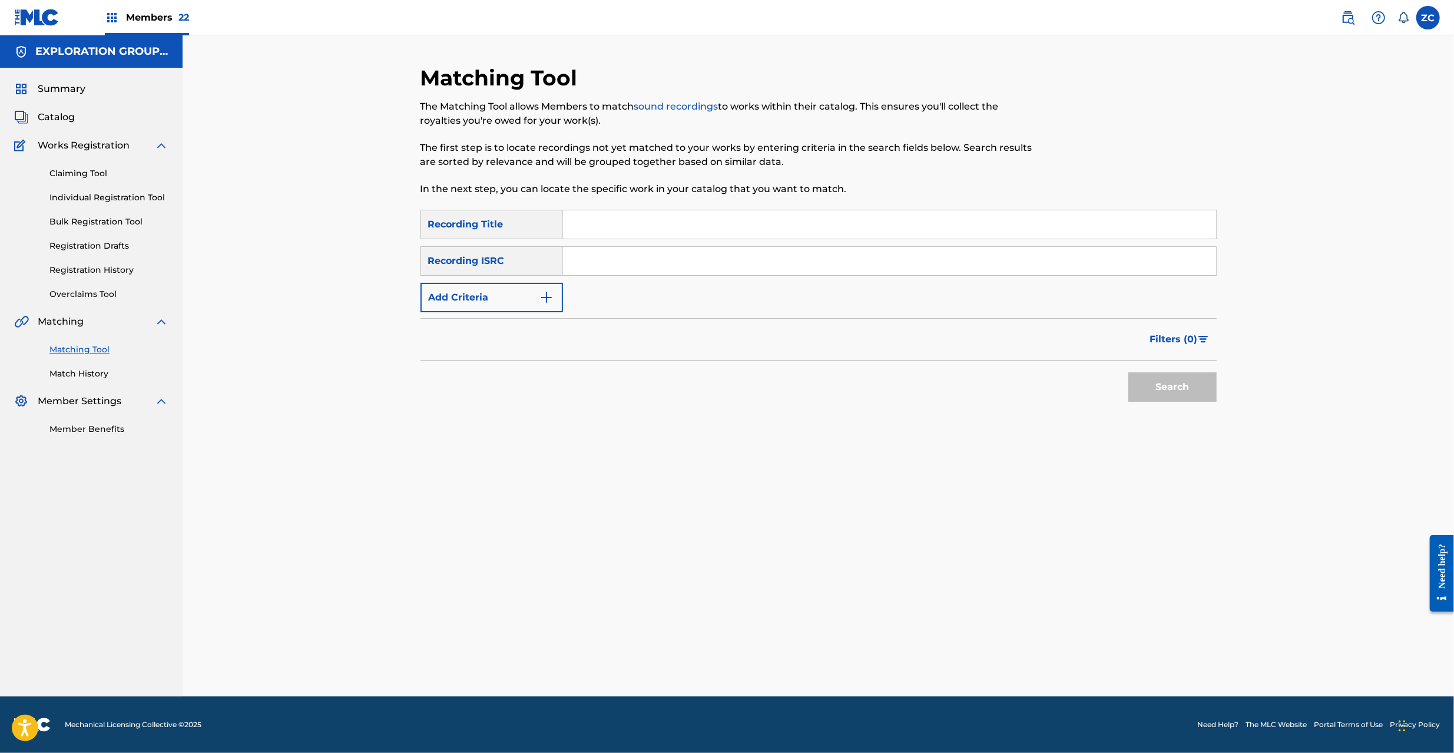
click at [642, 264] on input "Search Form" at bounding box center [889, 261] width 653 height 28
paste input "JPPO81307209"
click at [1199, 392] on button "Search" at bounding box center [1172, 386] width 88 height 29
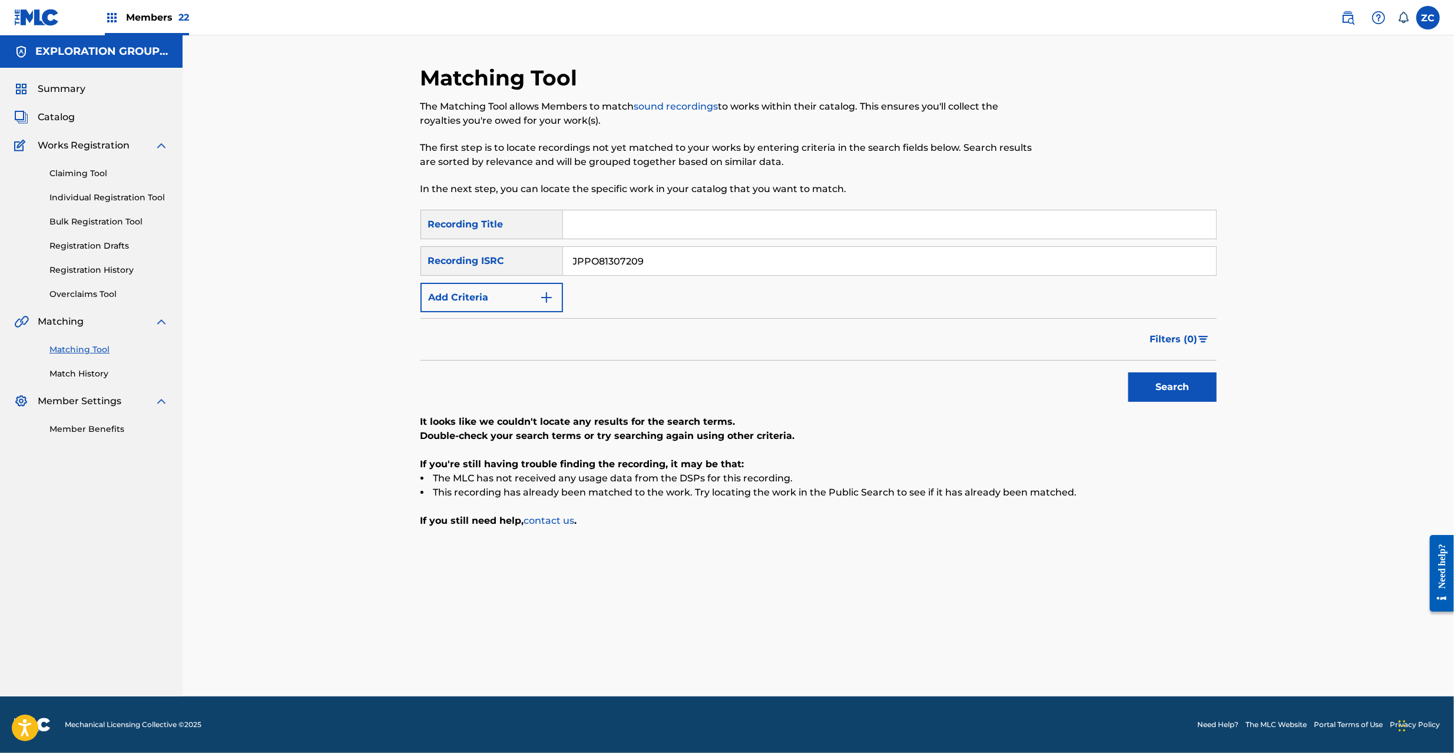
click at [747, 257] on input "JPPO81307209" at bounding box center [889, 261] width 653 height 28
paste input "VI81510010"
click at [1166, 389] on button "Search" at bounding box center [1172, 386] width 88 height 29
click at [686, 271] on input "JPVI81510010" at bounding box center [889, 261] width 653 height 28
paste input "PO01346907"
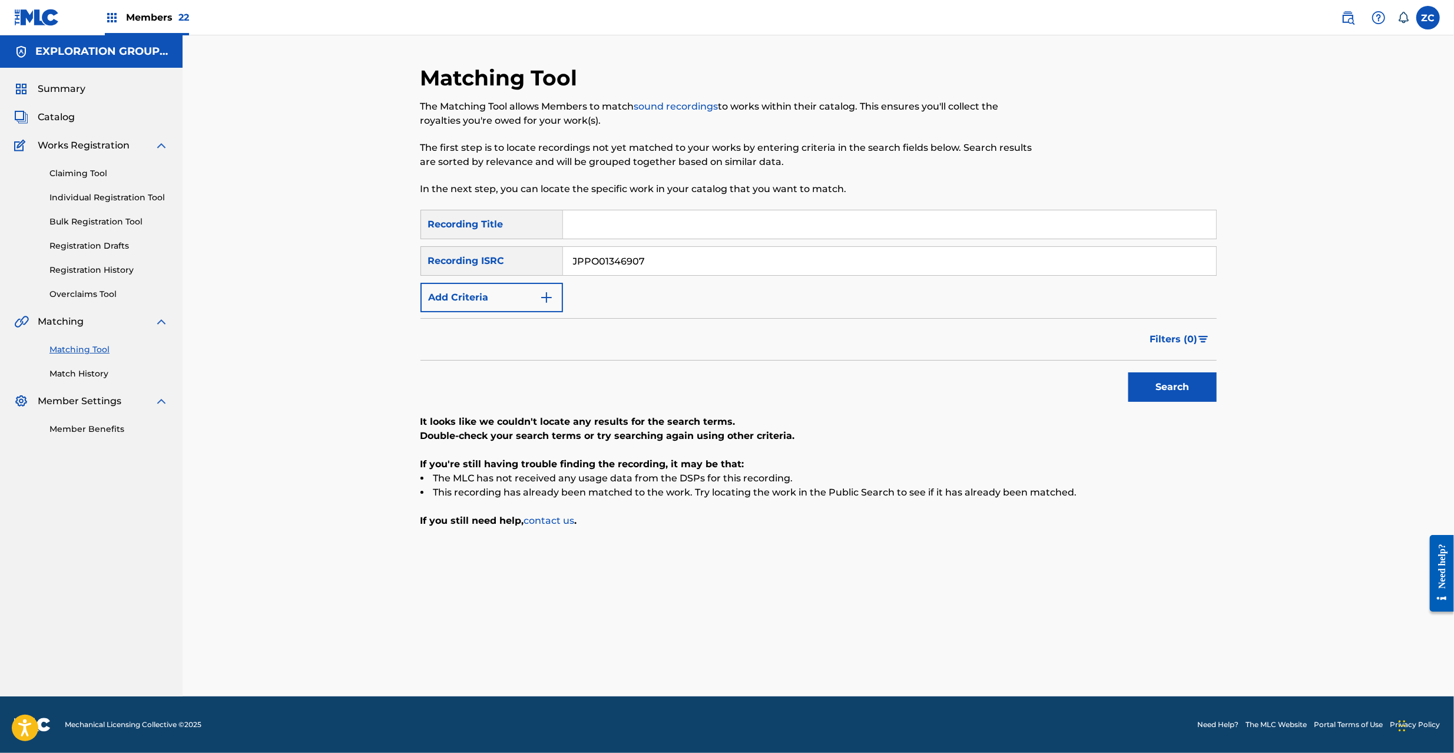
click at [1182, 380] on button "Search" at bounding box center [1172, 386] width 88 height 29
click at [709, 259] on input "JPPO01346907" at bounding box center [889, 261] width 653 height 28
paste input "TCJPA1311795"
click at [1179, 393] on button "Search" at bounding box center [1172, 386] width 88 height 29
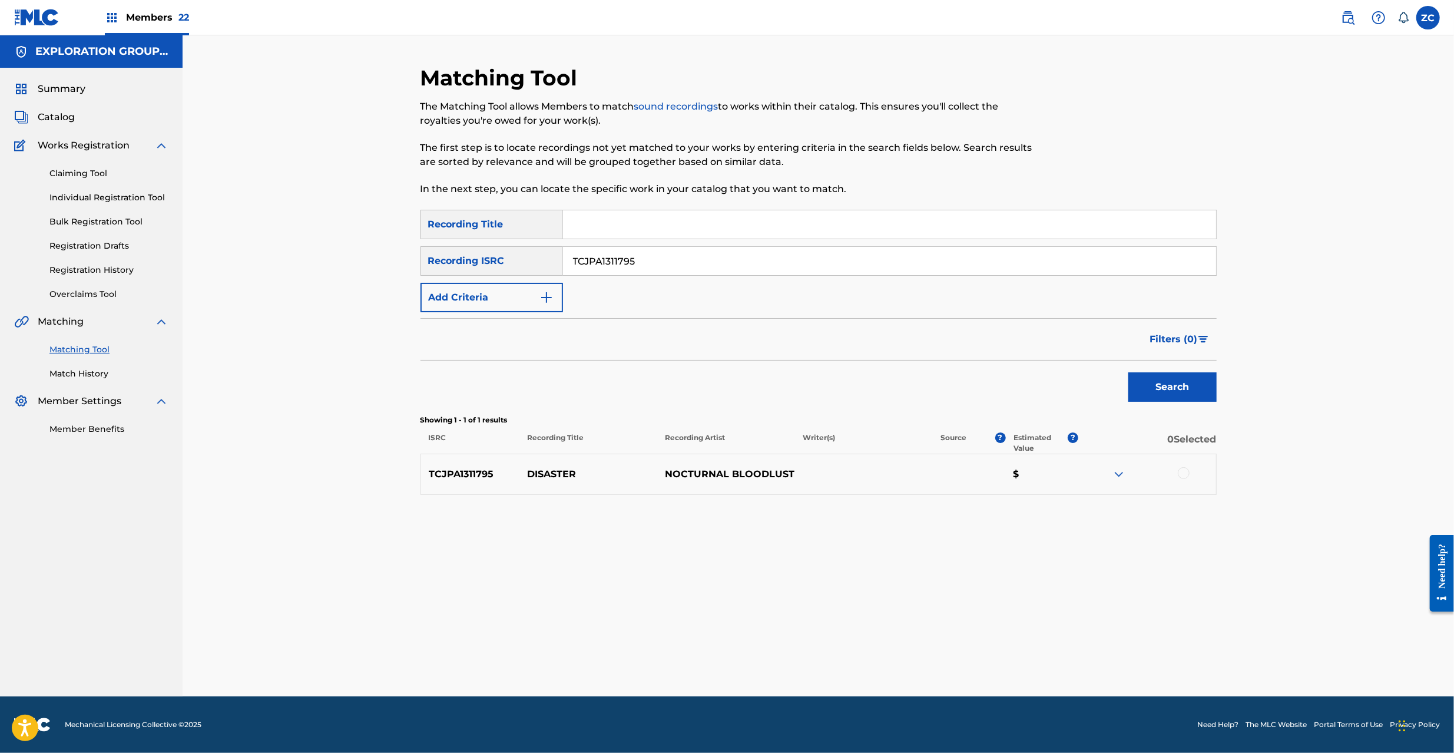
click at [1183, 474] on div at bounding box center [1184, 473] width 12 height 12
click at [708, 271] on input "TCJPA1311795" at bounding box center [889, 261] width 653 height 28
paste input "5229"
type input "TCJPA1315229"
click at [1173, 387] on button "Search" at bounding box center [1172, 386] width 88 height 29
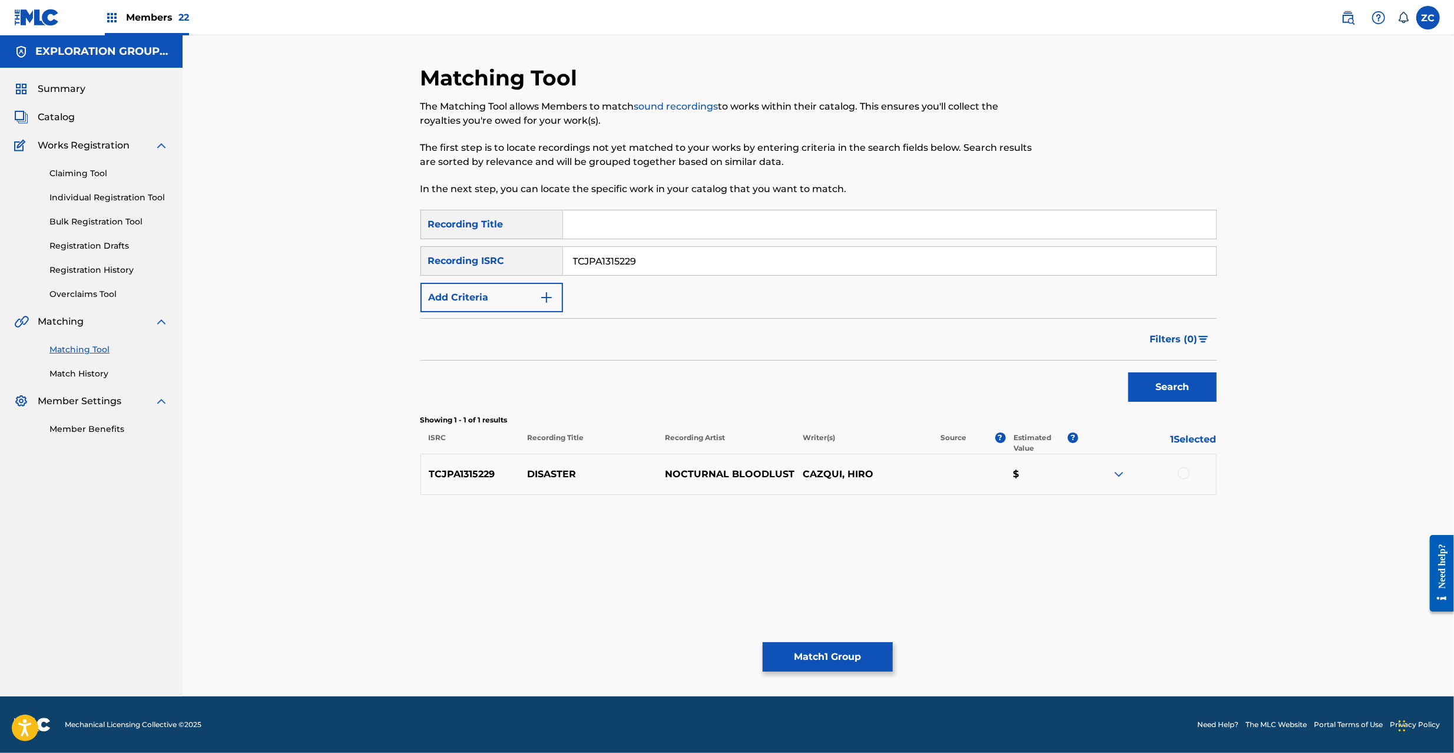
click at [1184, 468] on div at bounding box center [1184, 473] width 12 height 12
click at [797, 658] on button "Match 2 Groups" at bounding box center [828, 656] width 130 height 29
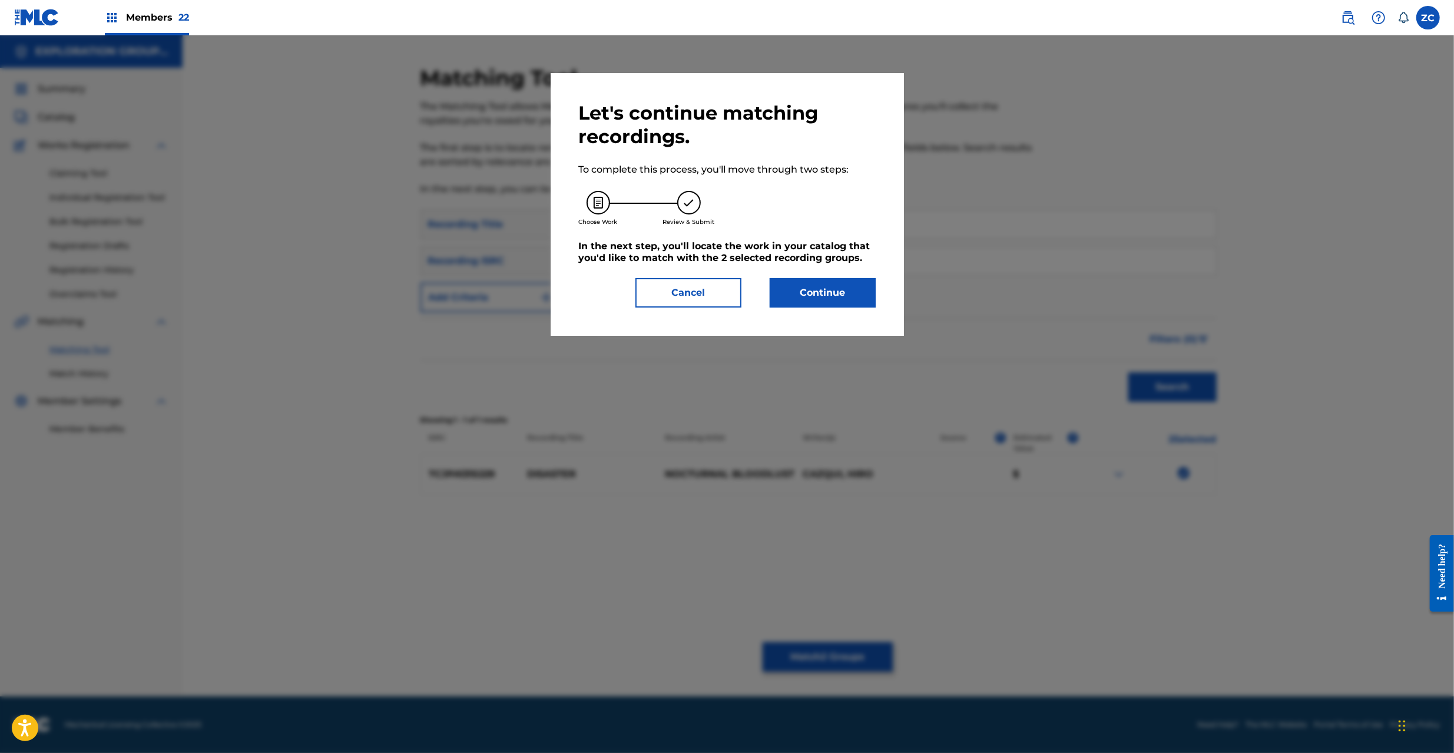
click at [799, 278] on button "Continue" at bounding box center [823, 292] width 106 height 29
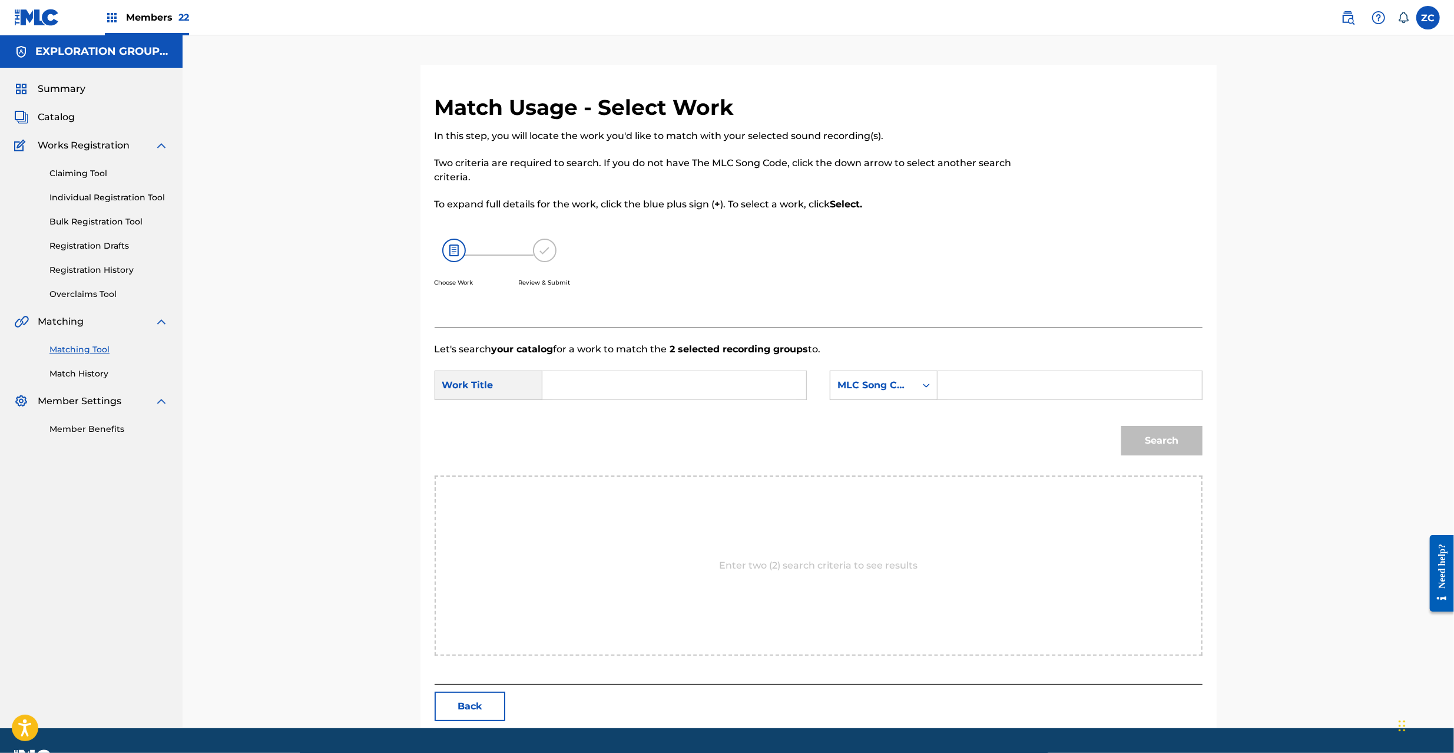
click at [650, 392] on input "Search Form" at bounding box center [674, 385] width 244 height 28
paste input "Disaster DQ364A"
click at [634, 389] on input "Disaster DQ364A" at bounding box center [674, 385] width 244 height 28
type input "Disaster"
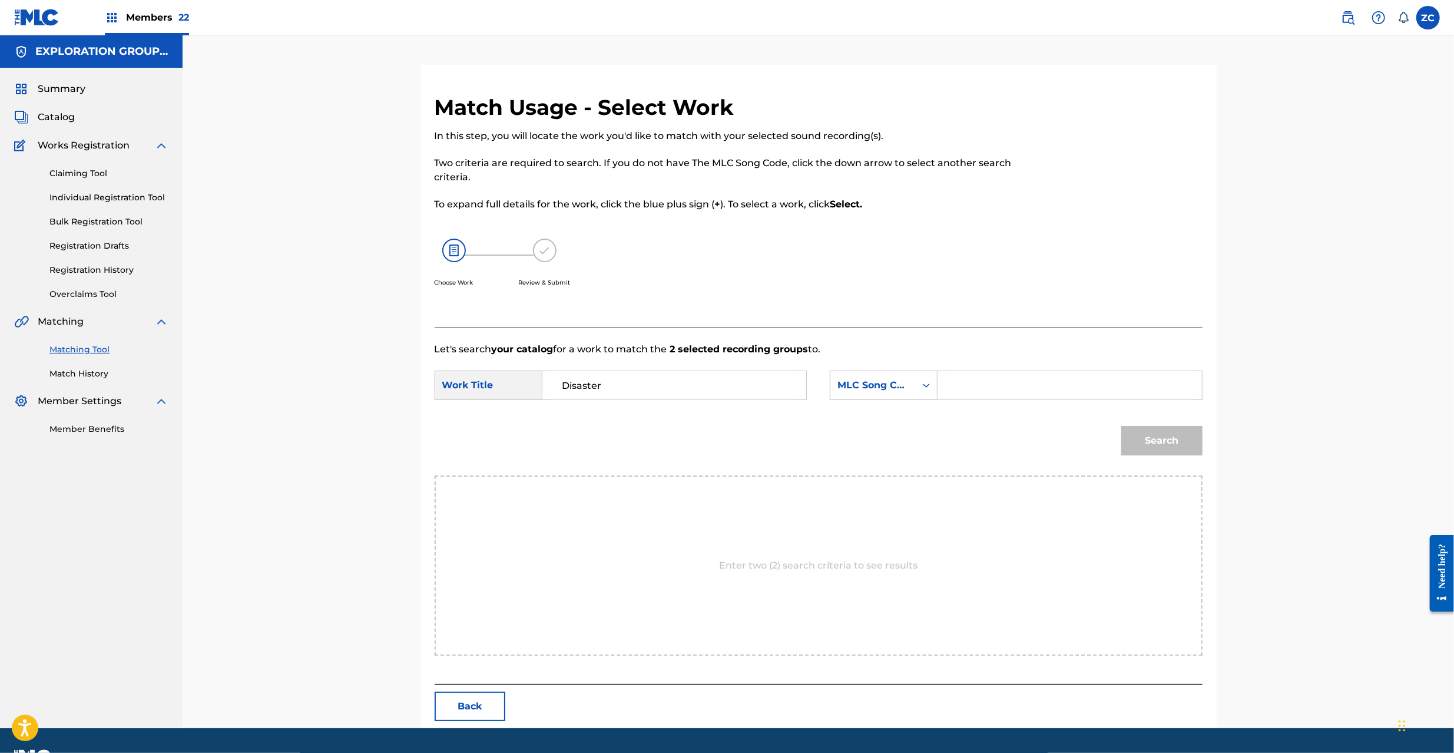
click at [983, 379] on input "Search Form" at bounding box center [1069, 385] width 244 height 28
paste input "DQ364A"
type input "DQ364A"
click at [1145, 446] on button "Search" at bounding box center [1161, 440] width 81 height 29
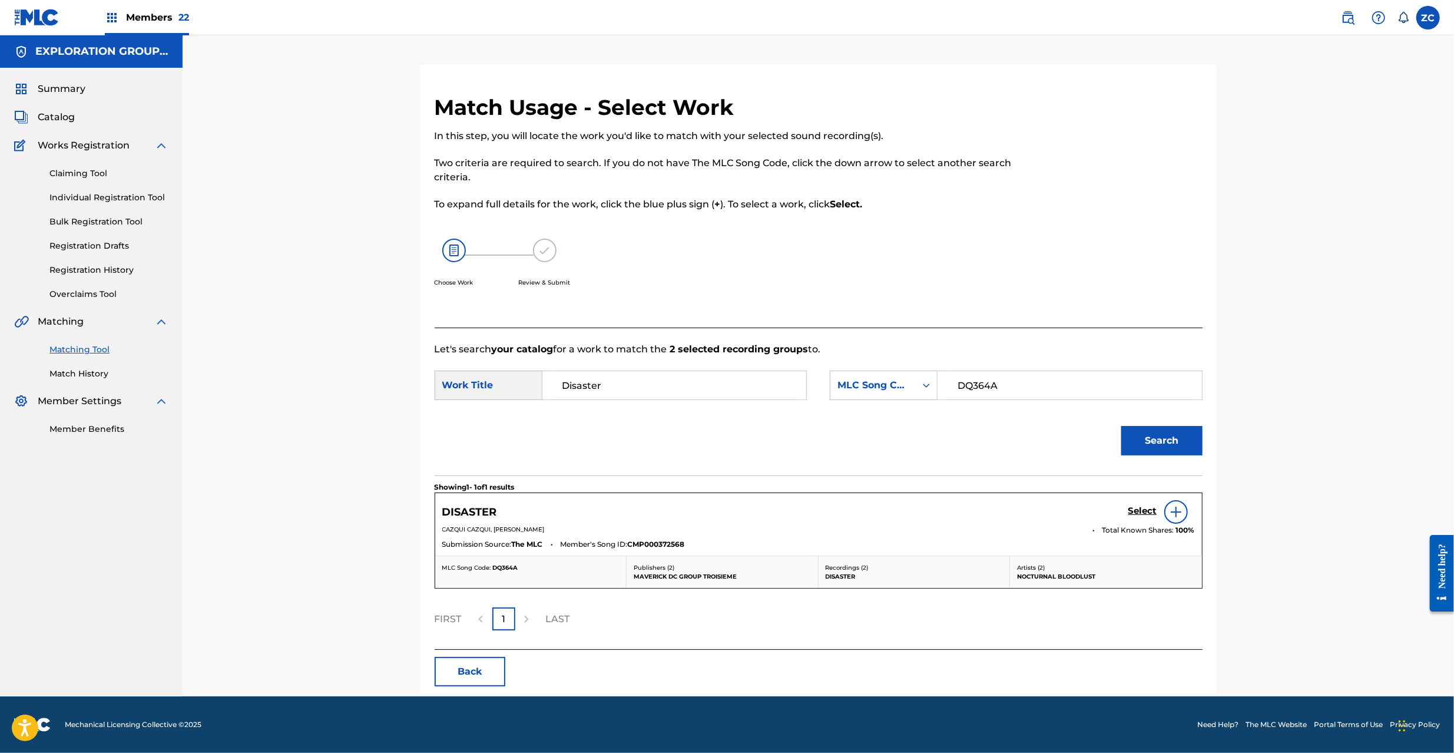
click at [1145, 512] on h5 "Select" at bounding box center [1142, 510] width 29 height 11
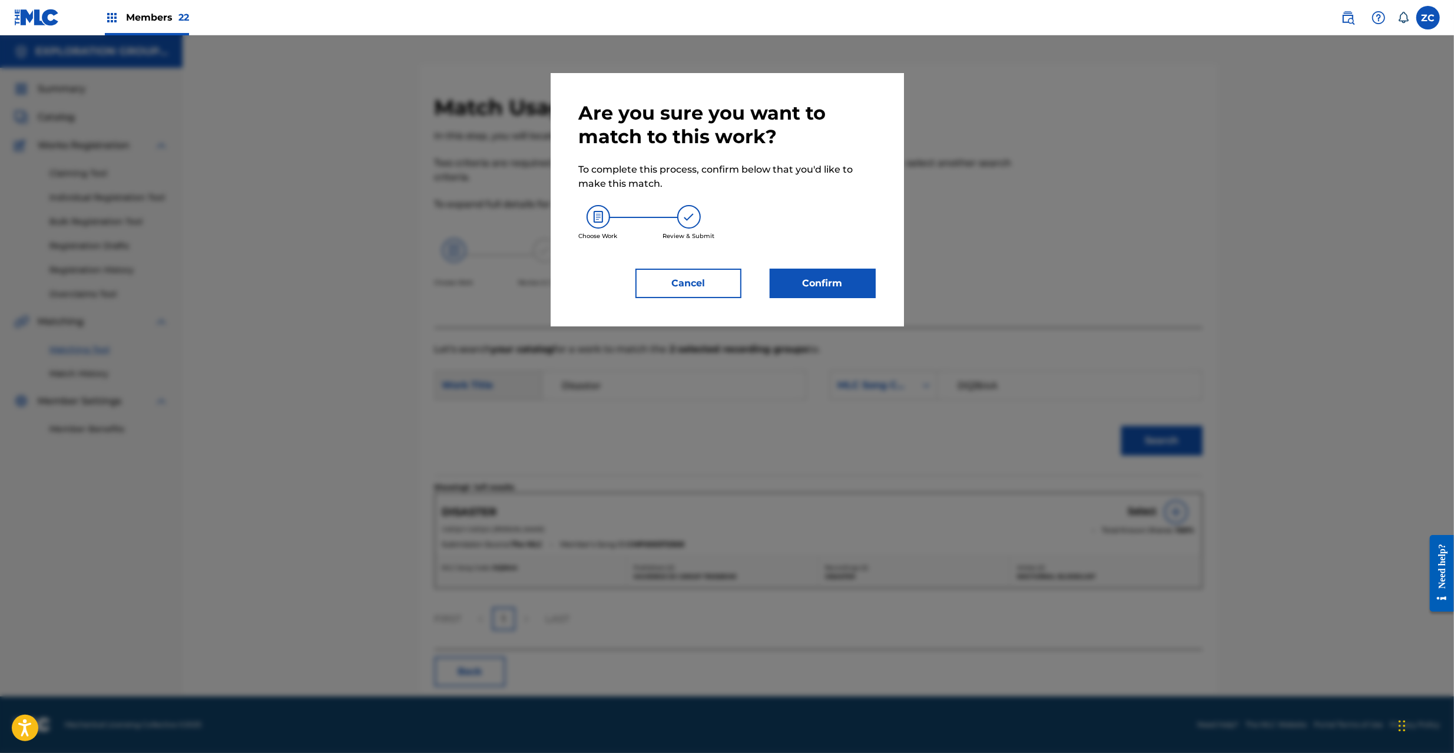
click at [841, 283] on button "Confirm" at bounding box center [823, 283] width 106 height 29
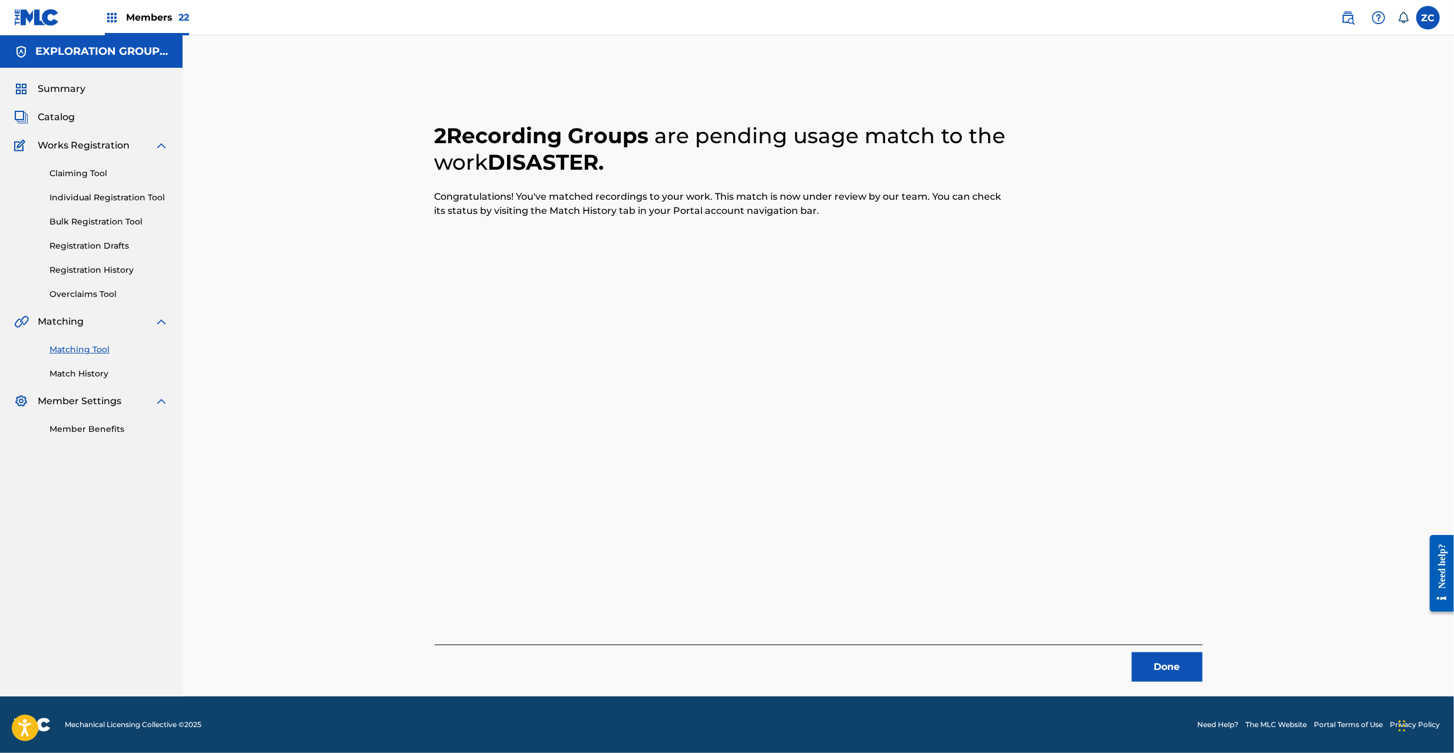
click at [1162, 665] on button "Done" at bounding box center [1167, 666] width 71 height 29
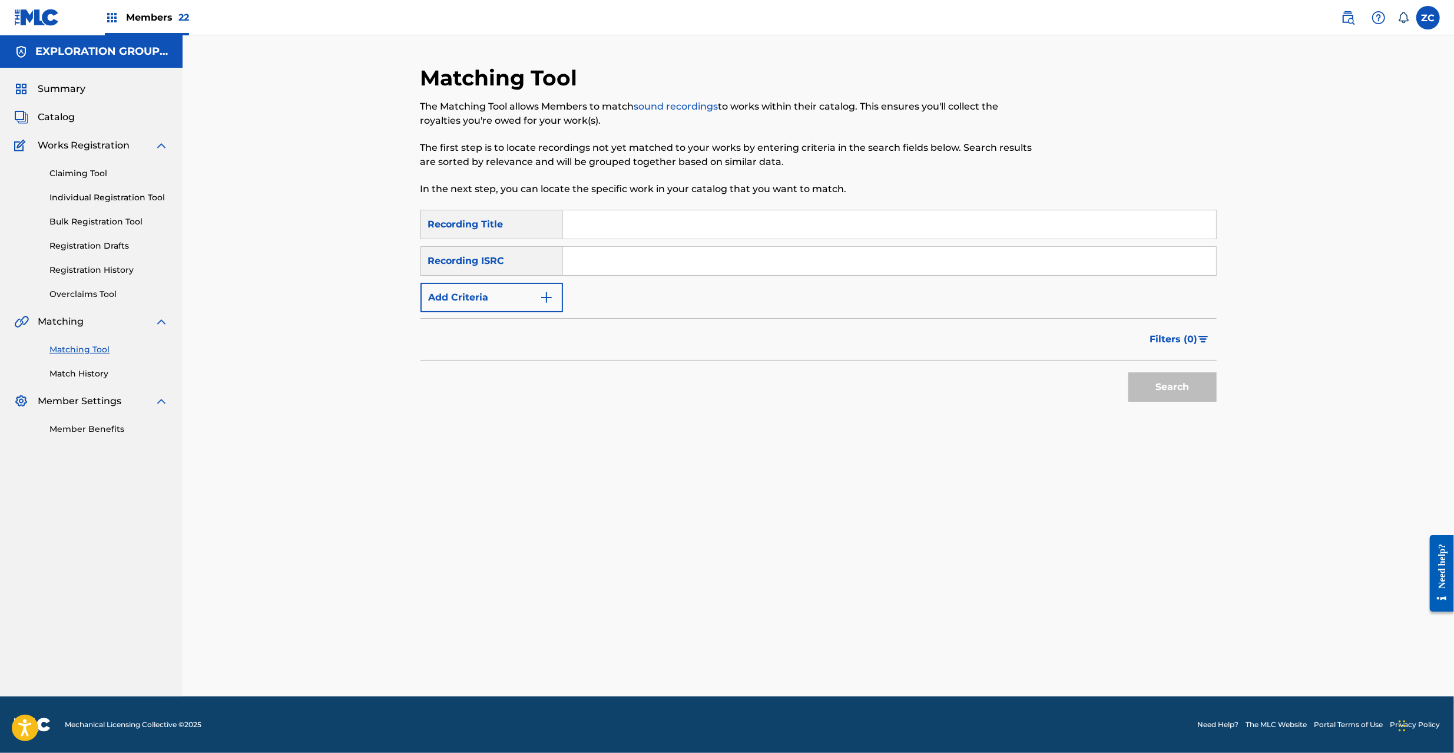
click at [693, 257] on input "Search Form" at bounding box center [889, 261] width 653 height 28
paste input "JPVI09501240"
click at [1159, 387] on button "Search" at bounding box center [1172, 386] width 88 height 29
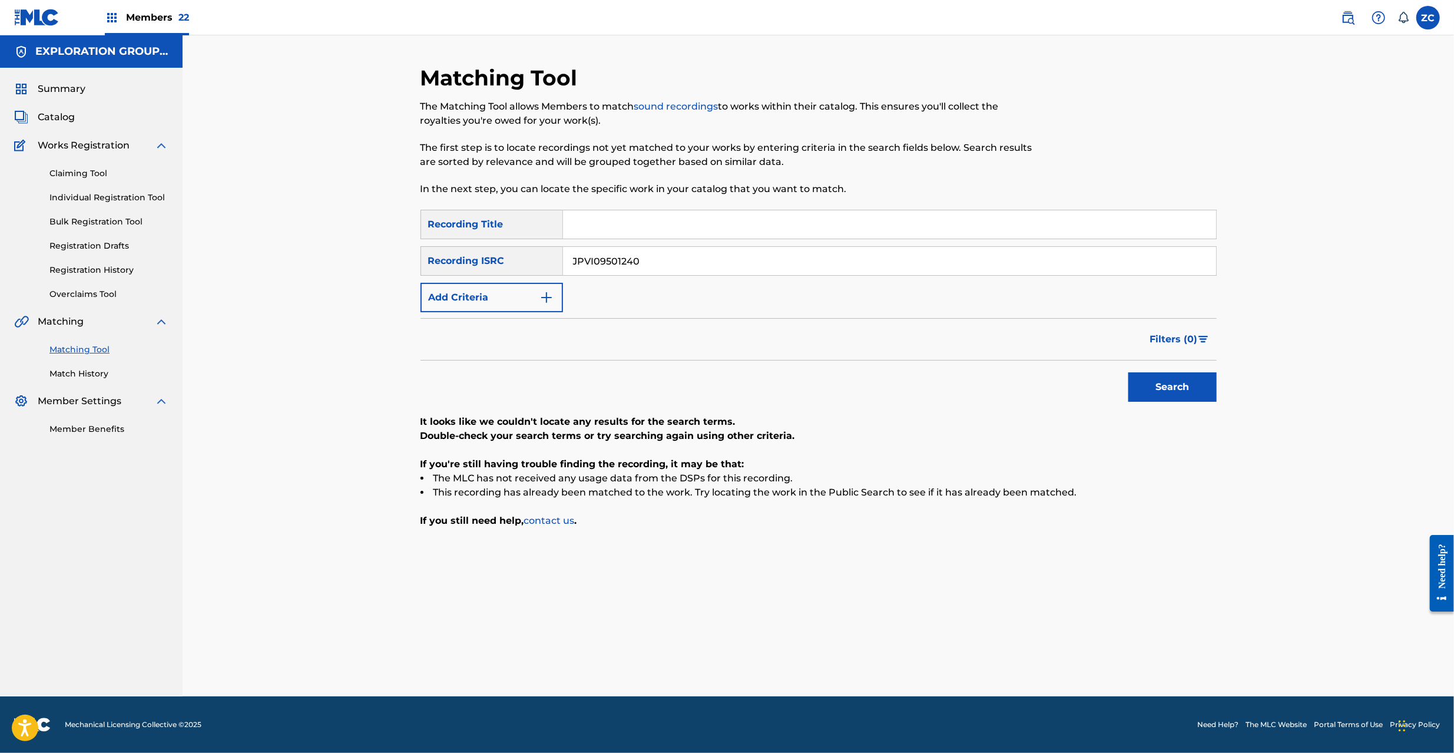
click at [766, 266] on input "JPVI09501240" at bounding box center [889, 261] width 653 height 28
paste input "AM0020119"
click at [1161, 387] on button "Search" at bounding box center [1172, 386] width 88 height 29
click at [688, 258] on input "JPAM00201190" at bounding box center [889, 261] width 653 height 28
paste input "F30210002"
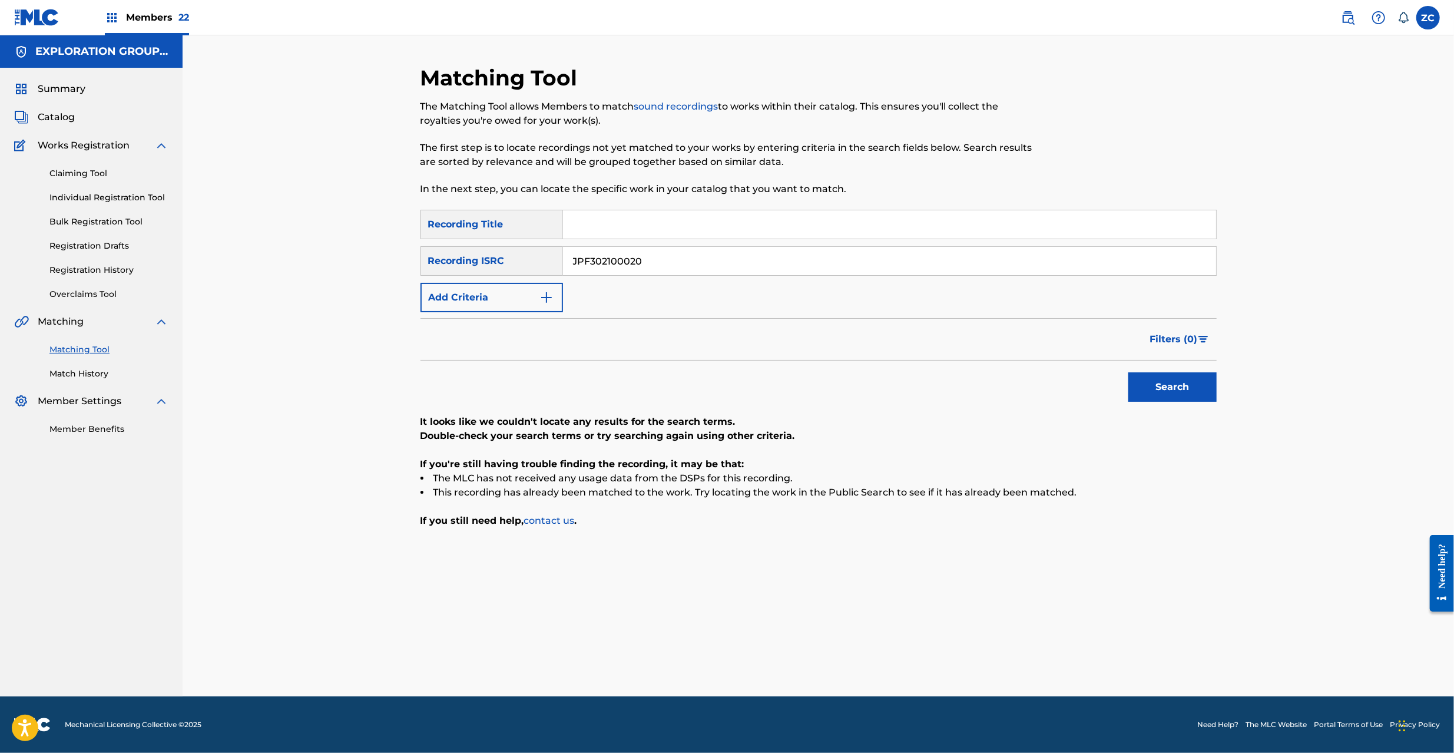
type input "JPF302100020"
click at [1197, 382] on button "Search" at bounding box center [1172, 386] width 88 height 29
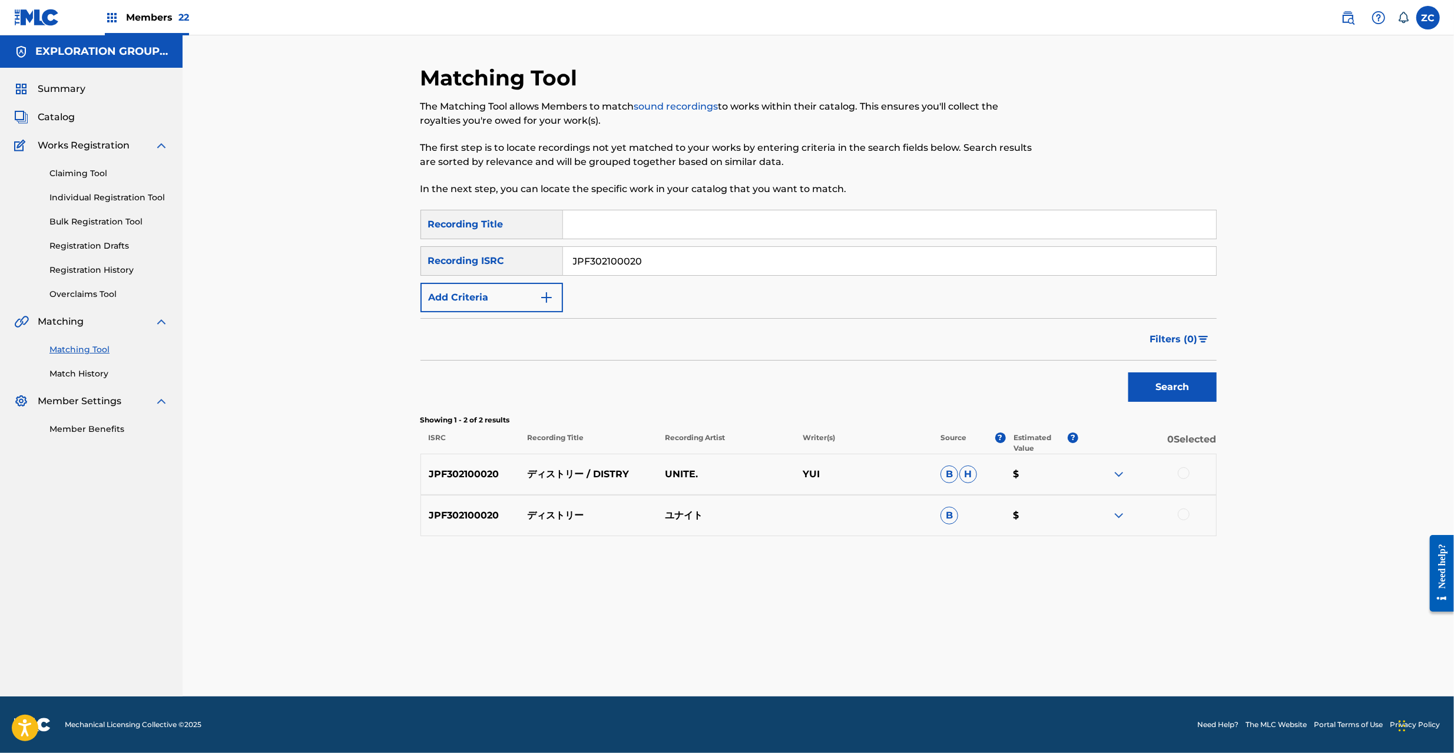
click at [1184, 473] on div at bounding box center [1184, 473] width 12 height 12
click at [1181, 517] on div at bounding box center [1184, 514] width 12 height 12
click at [820, 650] on button "Match 2 Groups" at bounding box center [828, 656] width 130 height 29
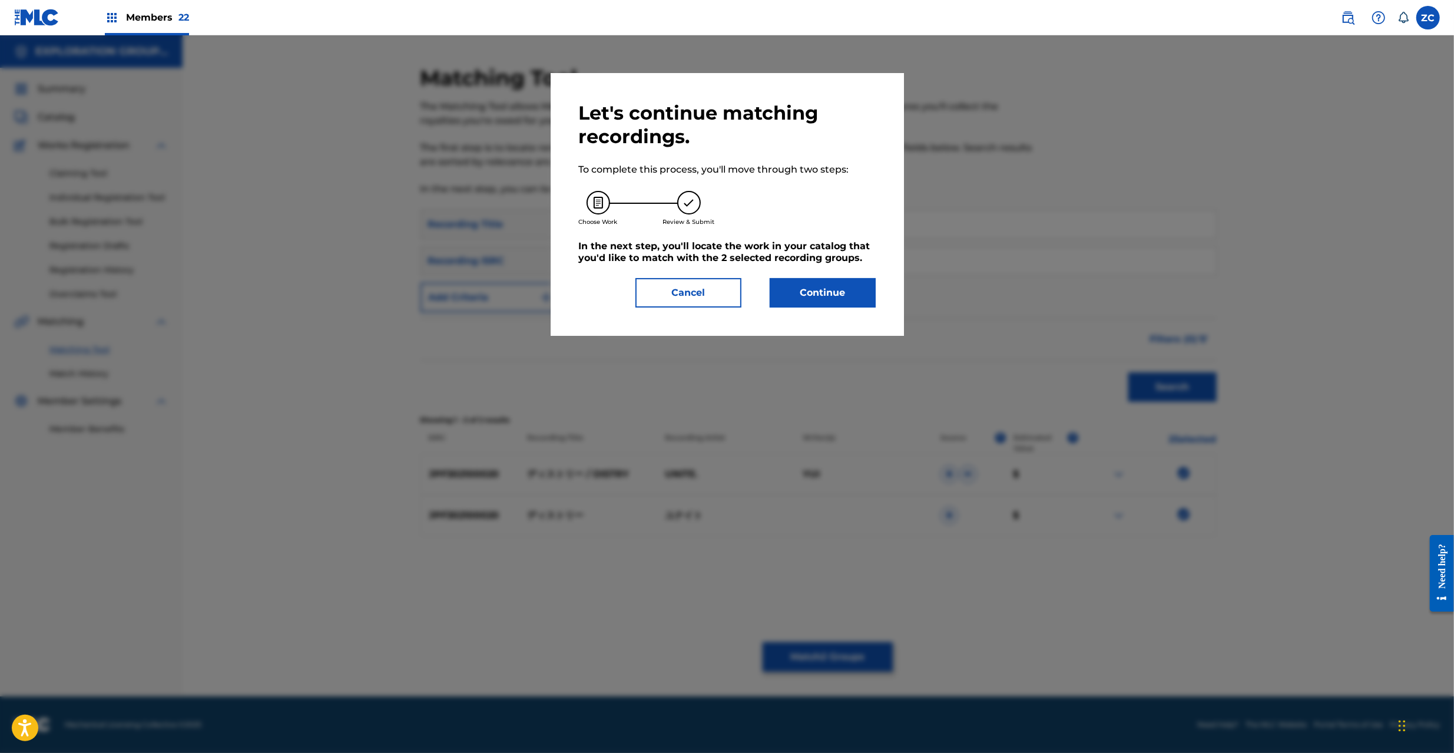
click at [818, 286] on button "Continue" at bounding box center [823, 292] width 106 height 29
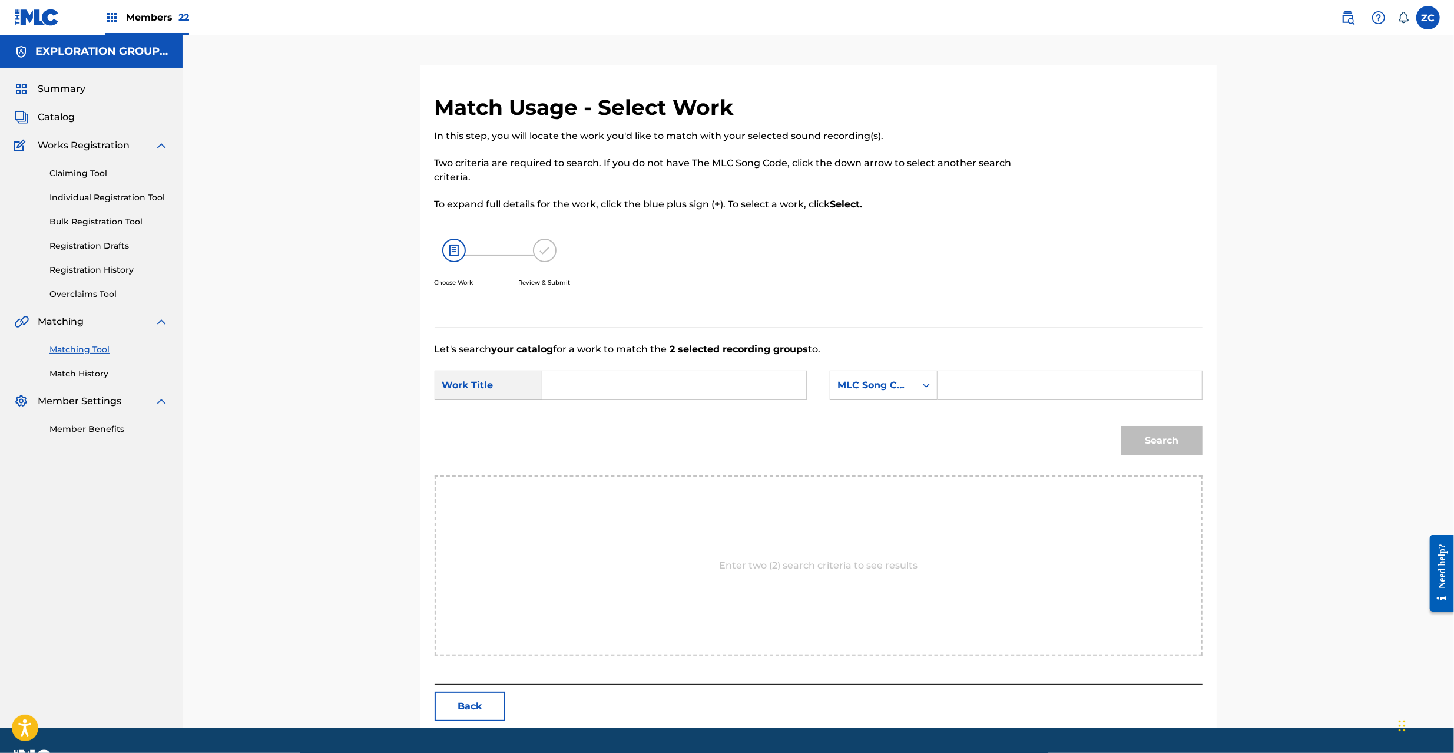
click at [689, 394] on input "Search Form" at bounding box center [674, 385] width 244 height 28
paste
click at [644, 392] on input "Disutorii DB83CB" at bounding box center [674, 385] width 244 height 28
type input "Disutorii"
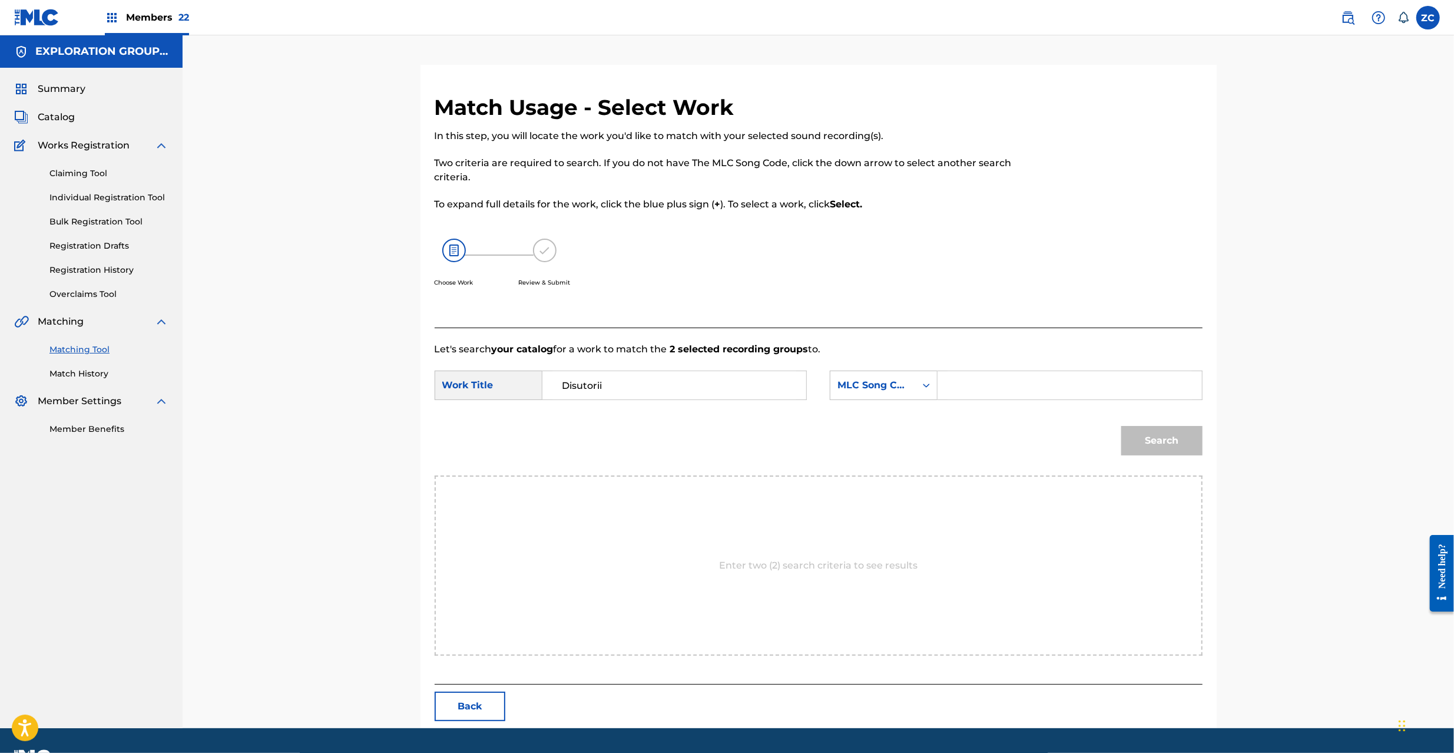
click at [1028, 387] on input "Search Form" at bounding box center [1069, 385] width 244 height 28
type input "DB83CB"
click at [1167, 443] on button "Search" at bounding box center [1161, 440] width 81 height 29
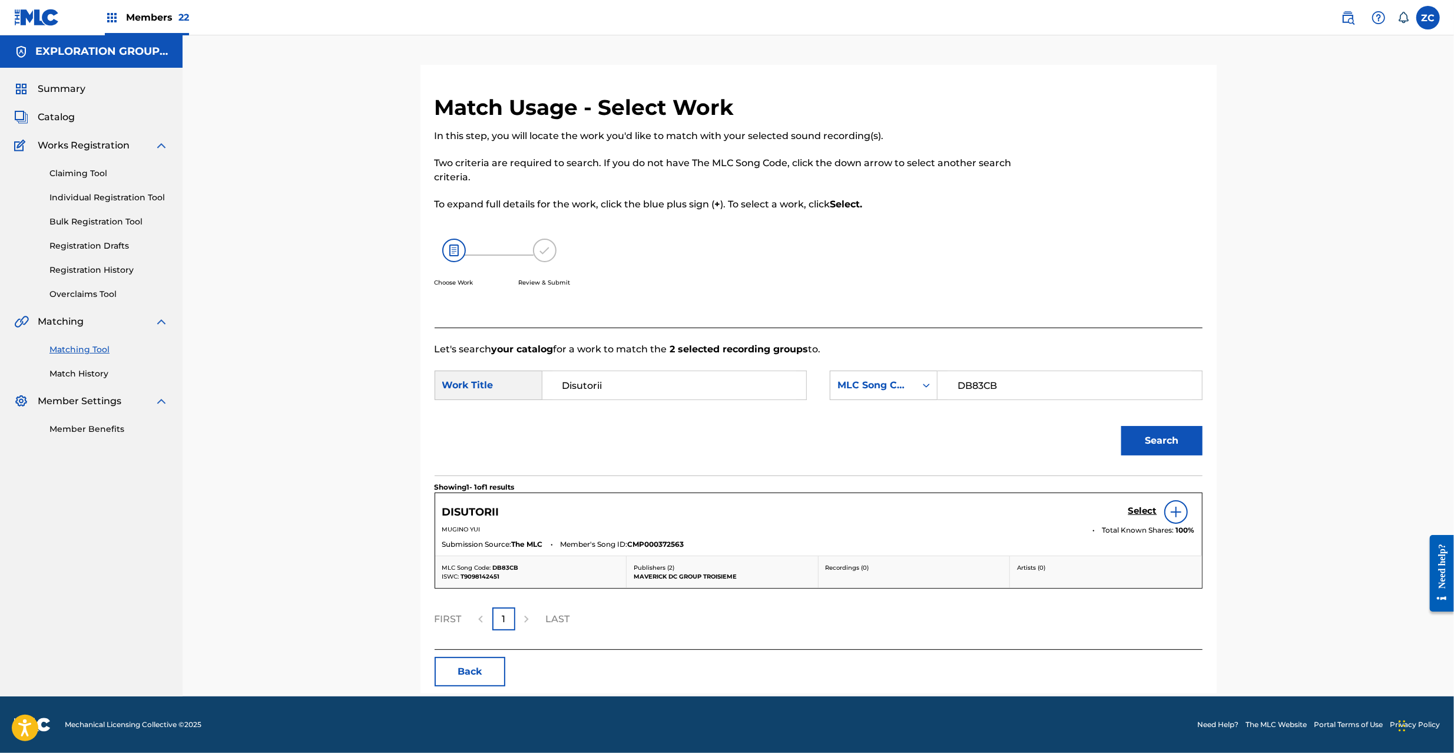
click at [1145, 512] on h5 "Select" at bounding box center [1142, 510] width 29 height 11
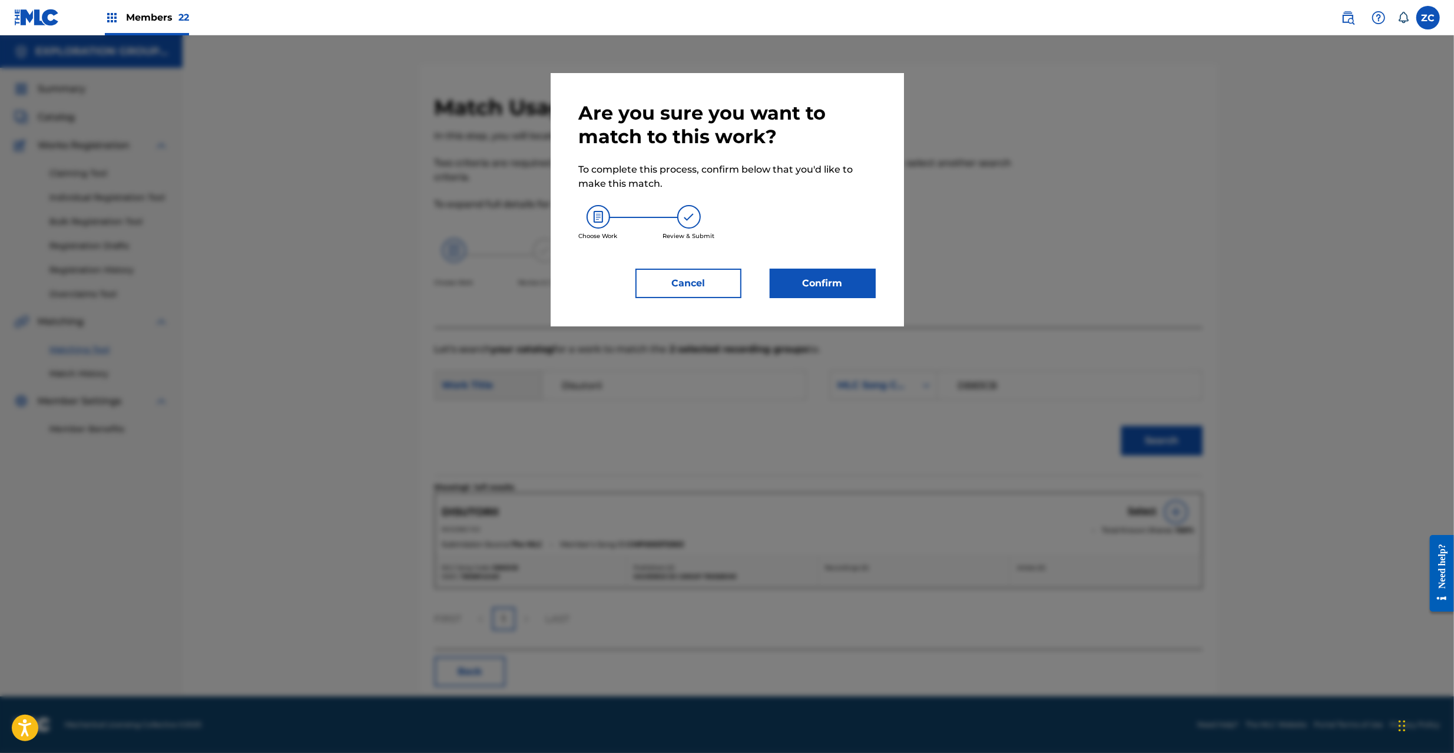
click at [833, 276] on button "Confirm" at bounding box center [823, 283] width 106 height 29
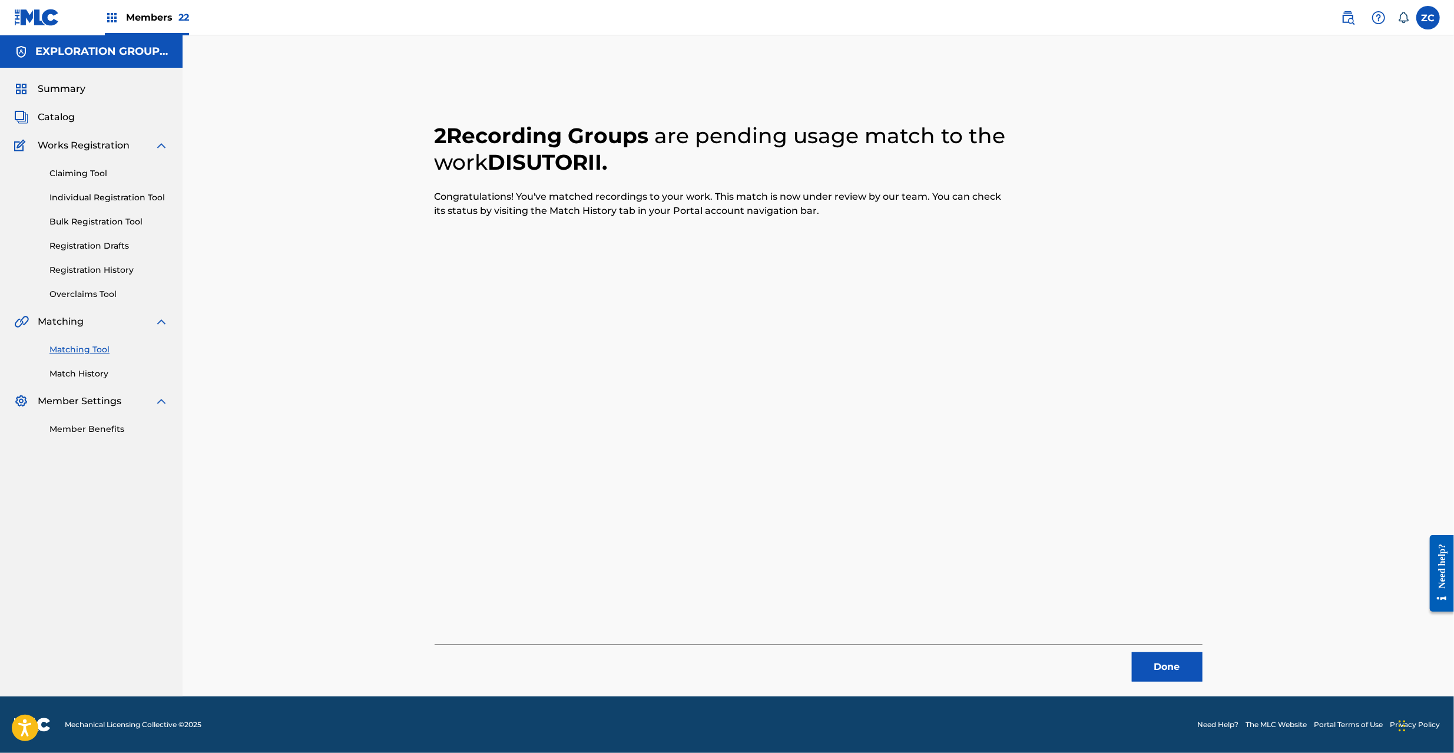
click at [1162, 664] on button "Done" at bounding box center [1167, 666] width 71 height 29
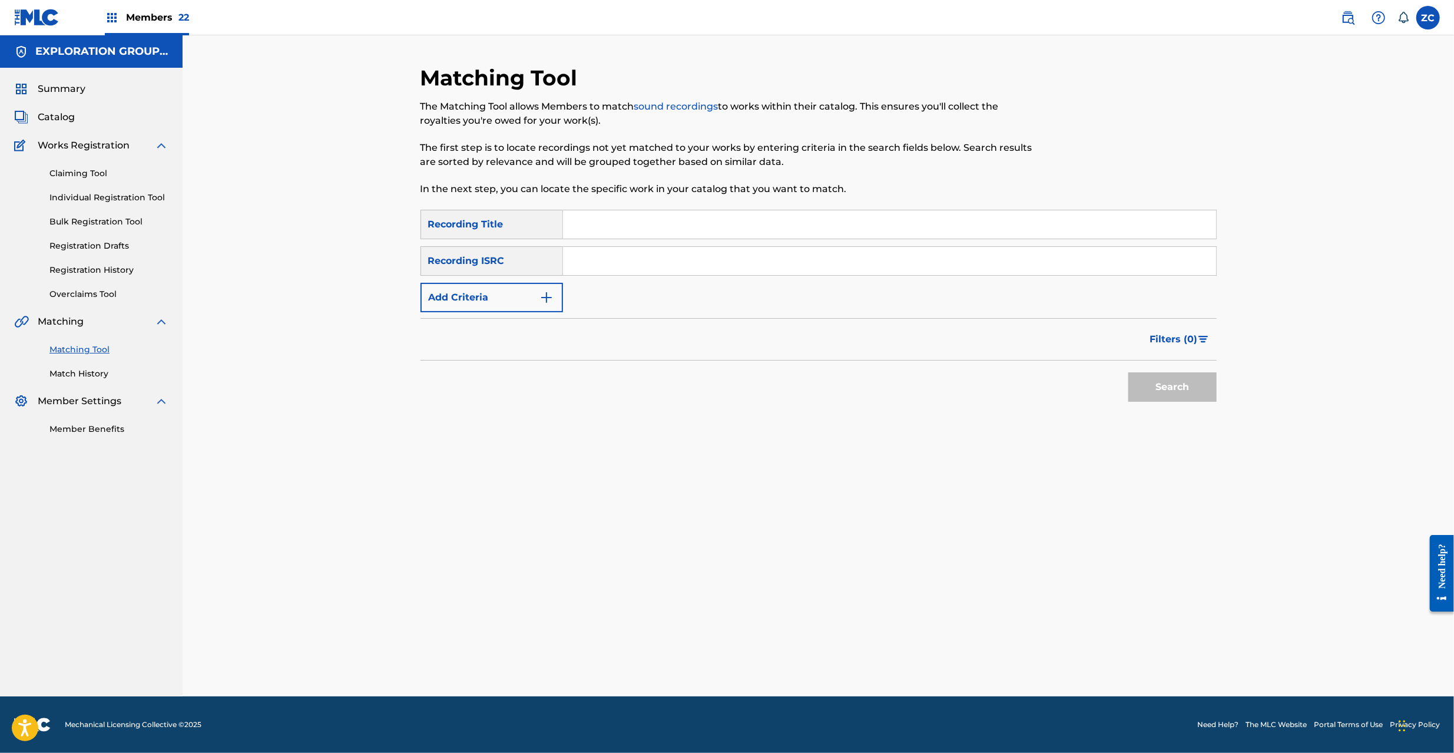
click at [820, 257] on input "Search Form" at bounding box center [889, 261] width 653 height 28
click at [1160, 380] on button "Search" at bounding box center [1172, 386] width 88 height 29
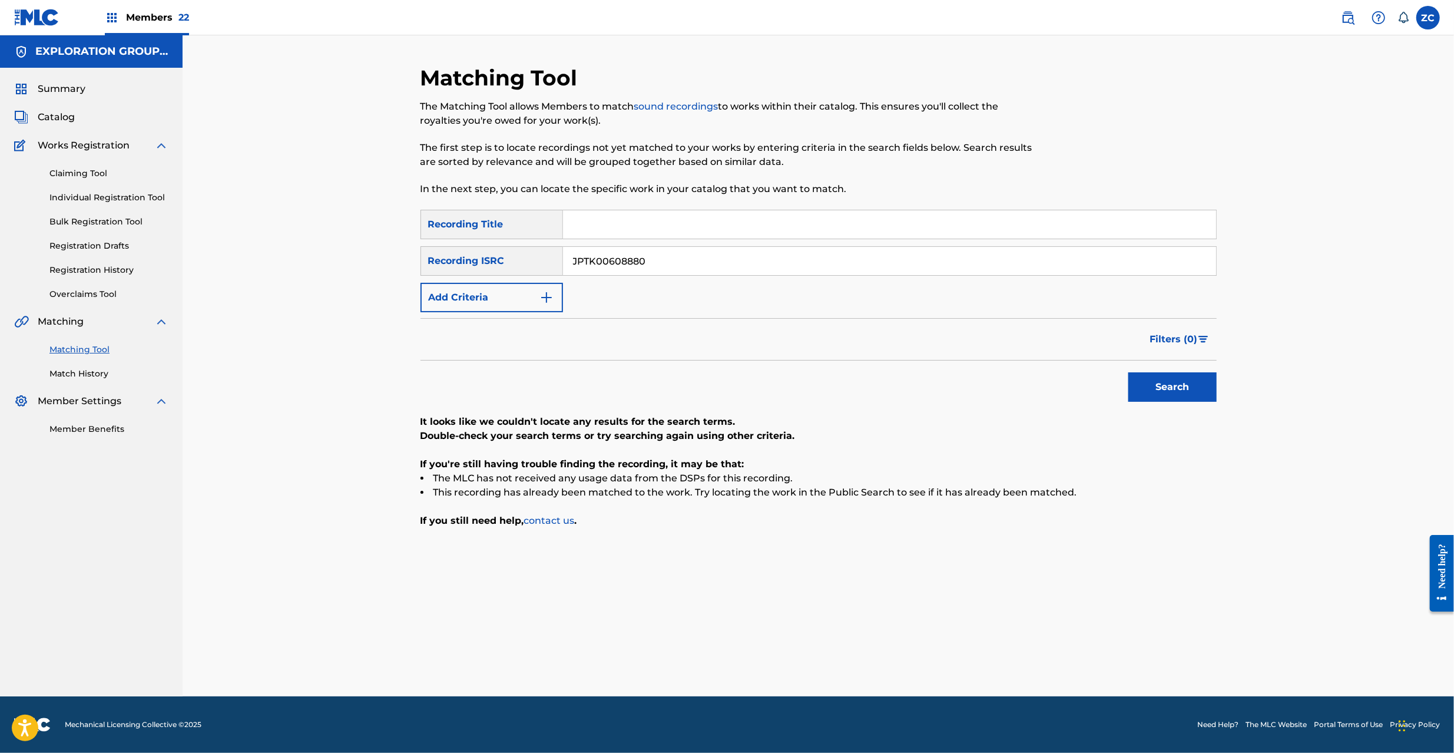
click at [665, 262] on input "JPTK00608880" at bounding box center [889, 261] width 653 height 28
click at [1152, 375] on button "Search" at bounding box center [1172, 386] width 88 height 29
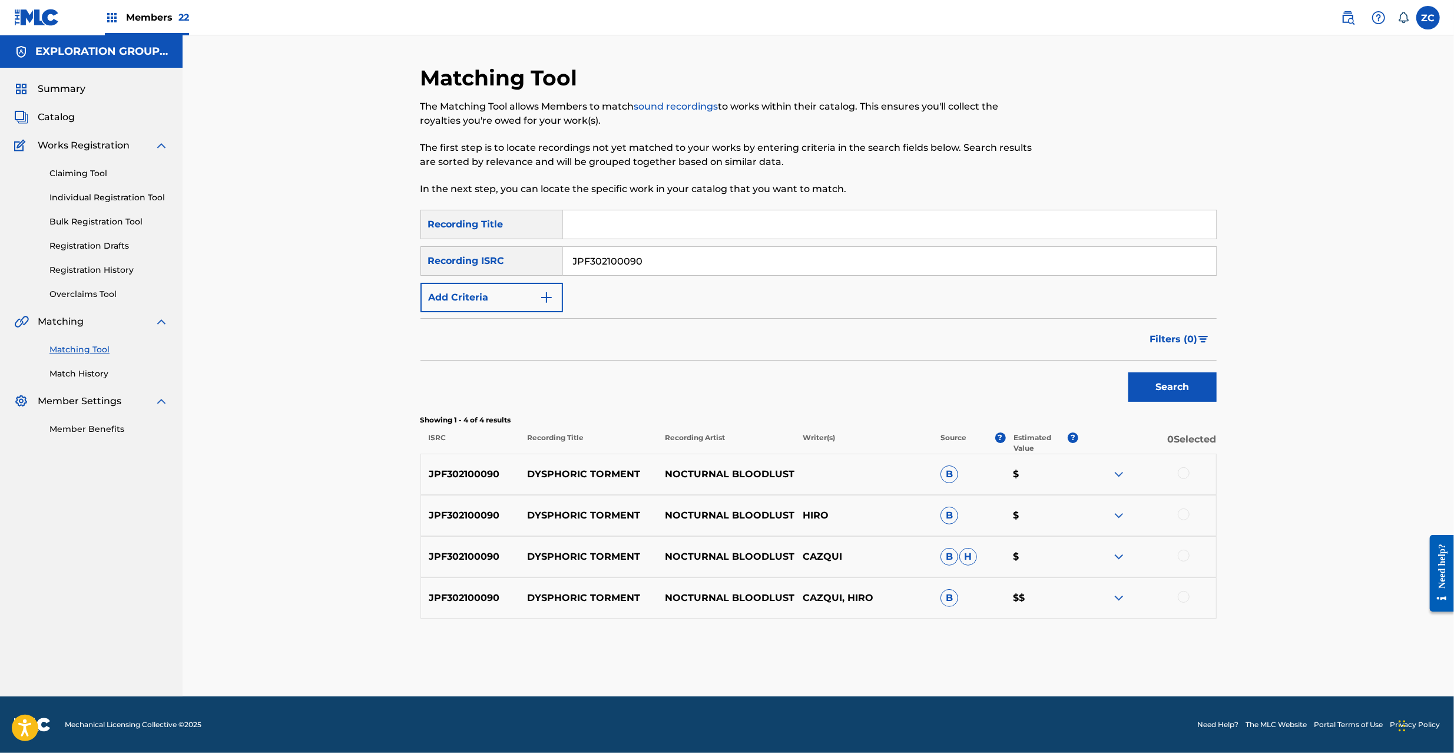
drag, startPoint x: 1182, startPoint y: 471, endPoint x: 1187, endPoint y: 512, distance: 41.5
click at [1182, 472] on div at bounding box center [1184, 473] width 12 height 12
click at [1185, 513] on div at bounding box center [1184, 514] width 12 height 12
click at [1182, 554] on div at bounding box center [1184, 555] width 12 height 12
click at [1184, 596] on div at bounding box center [1184, 597] width 12 height 12
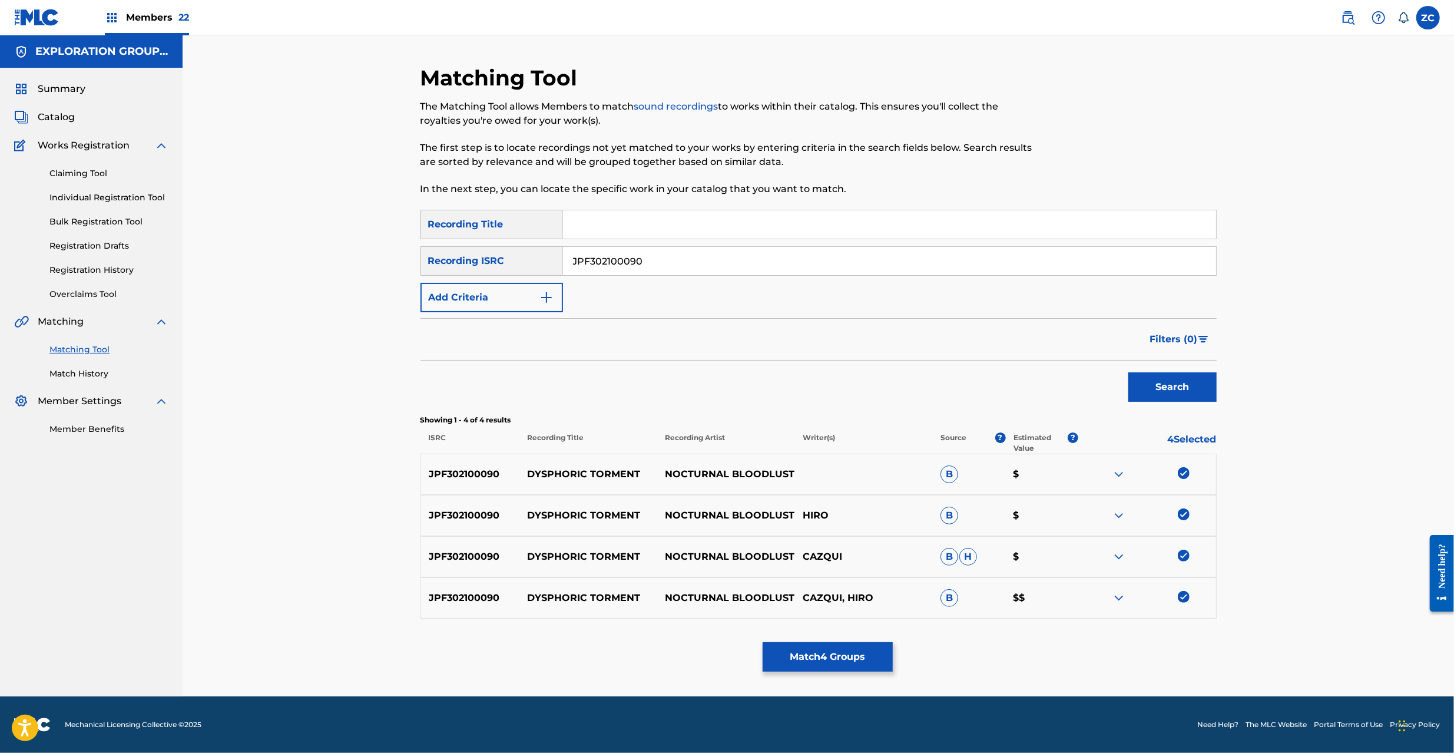
click at [647, 263] on input "JPF302100090" at bounding box center [889, 261] width 653 height 28
type input "TCJPE1654273"
click at [1169, 384] on button "Search" at bounding box center [1172, 386] width 88 height 29
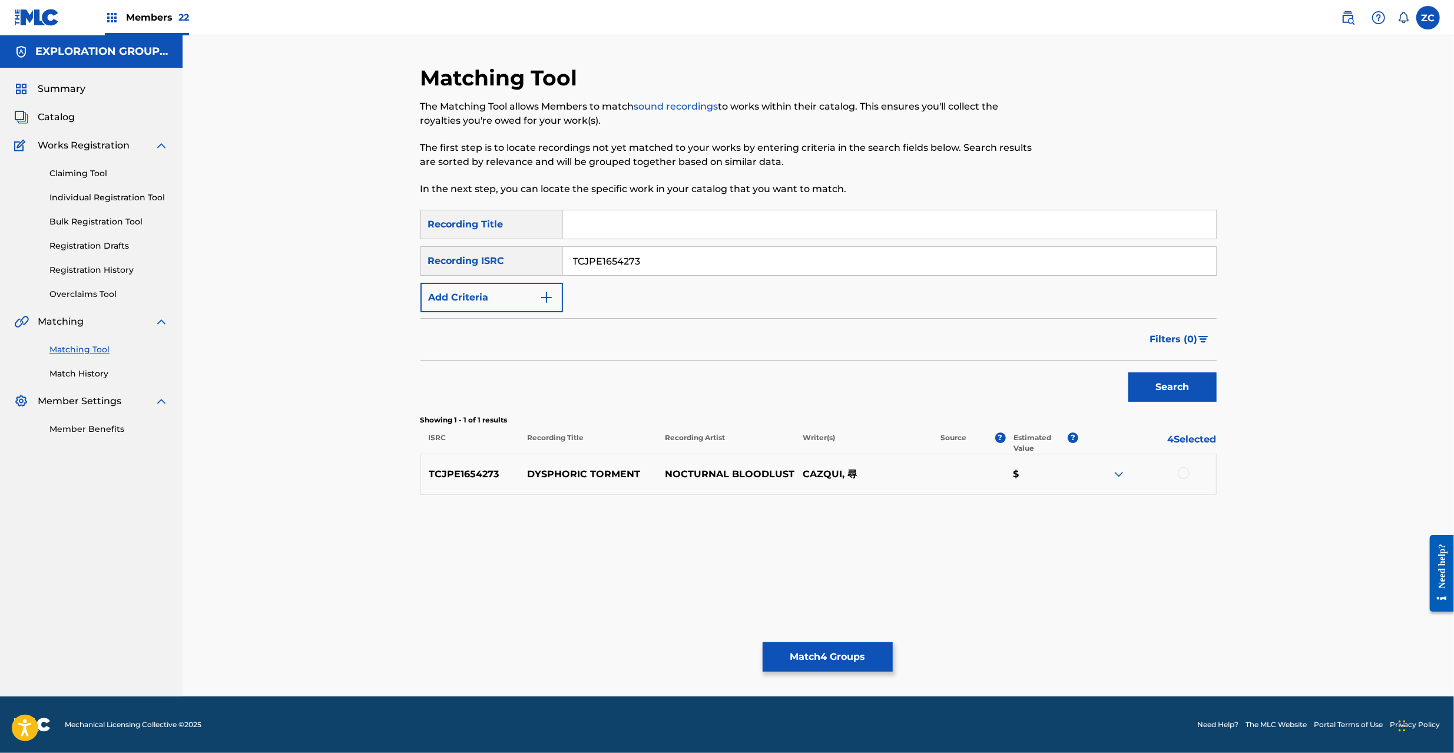
click at [1186, 470] on div at bounding box center [1184, 473] width 12 height 12
click at [829, 661] on button "Match 5 Groups" at bounding box center [828, 656] width 130 height 29
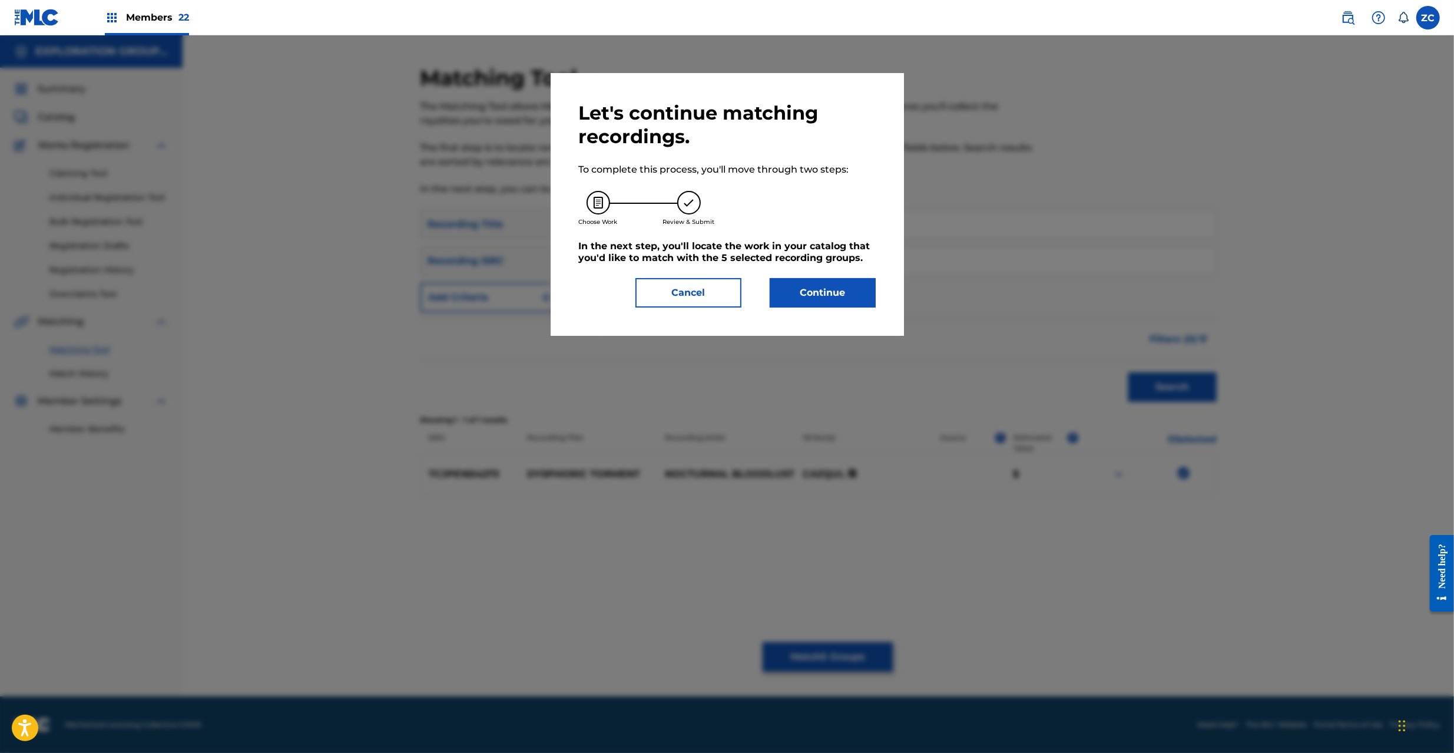
click at [831, 294] on div "Let's continue matching recordings. To complete this process, you'll move throu…" at bounding box center [727, 204] width 353 height 263
click at [831, 284] on button "Continue" at bounding box center [823, 292] width 106 height 29
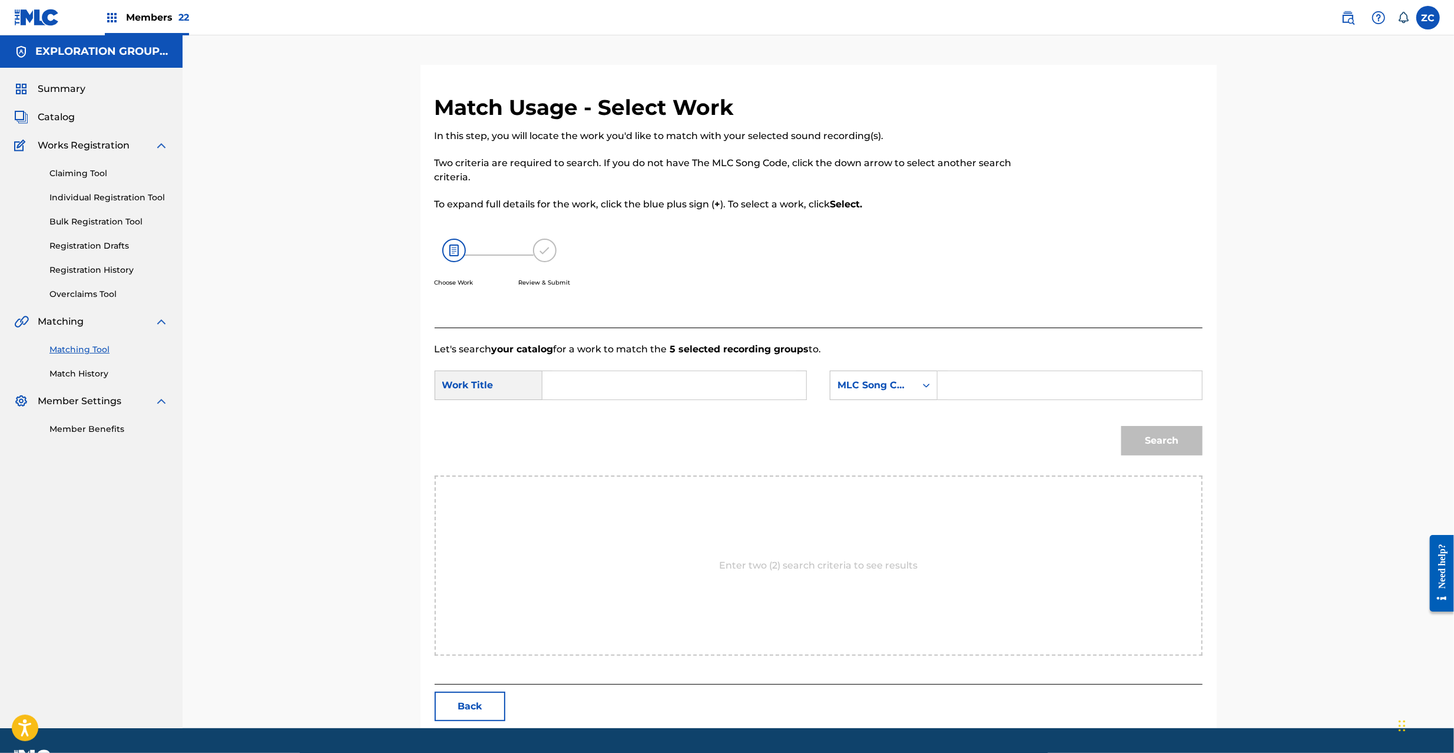
click at [678, 382] on input "Search Form" at bounding box center [674, 385] width 244 height 28
click at [680, 385] on input "Dysphoric Torment DQ4EJY" at bounding box center [674, 385] width 244 height 28
type input "Dysphoric Torment"
drag, startPoint x: 1008, startPoint y: 376, endPoint x: 1035, endPoint y: 391, distance: 30.6
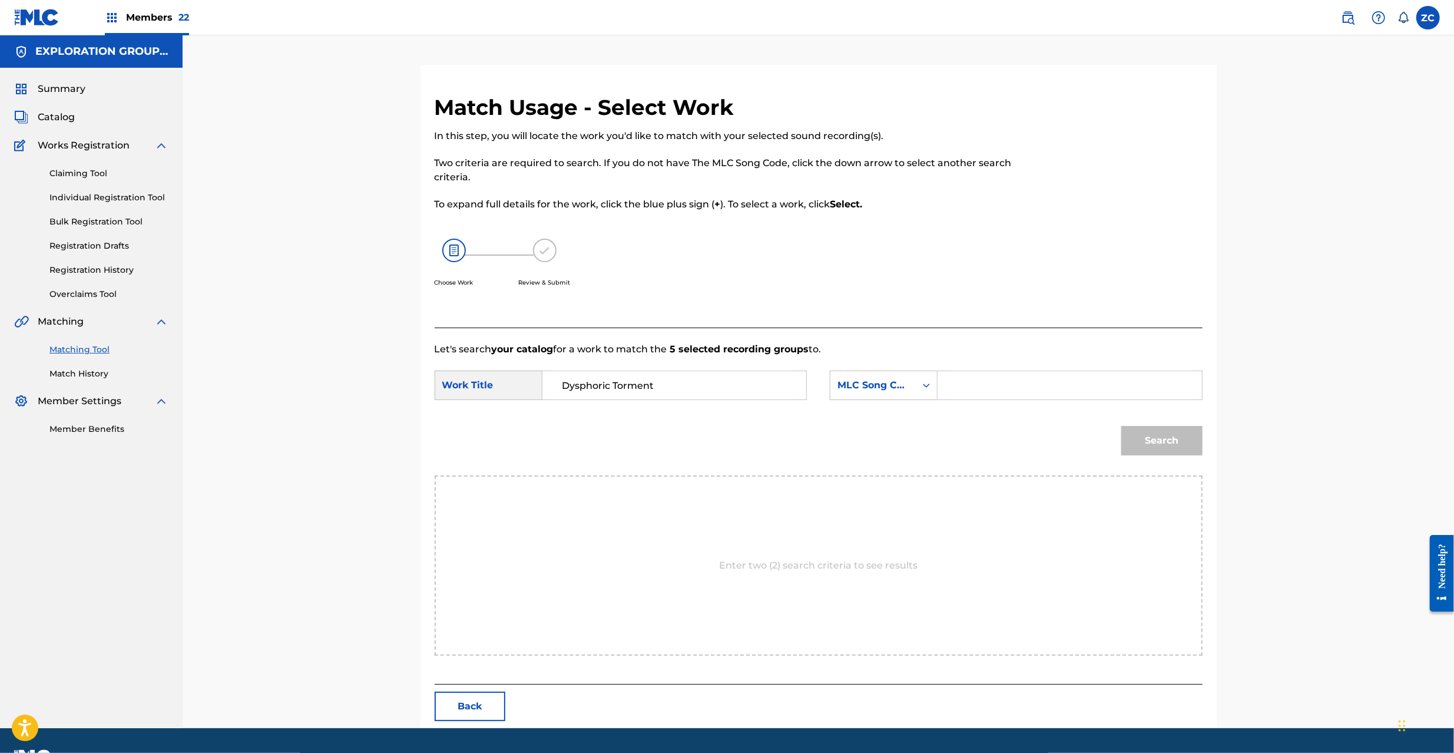
click at [1008, 376] on input "Search Form" at bounding box center [1069, 385] width 244 height 28
type input "DQ4EJY"
click at [1166, 443] on button "Search" at bounding box center [1161, 440] width 81 height 29
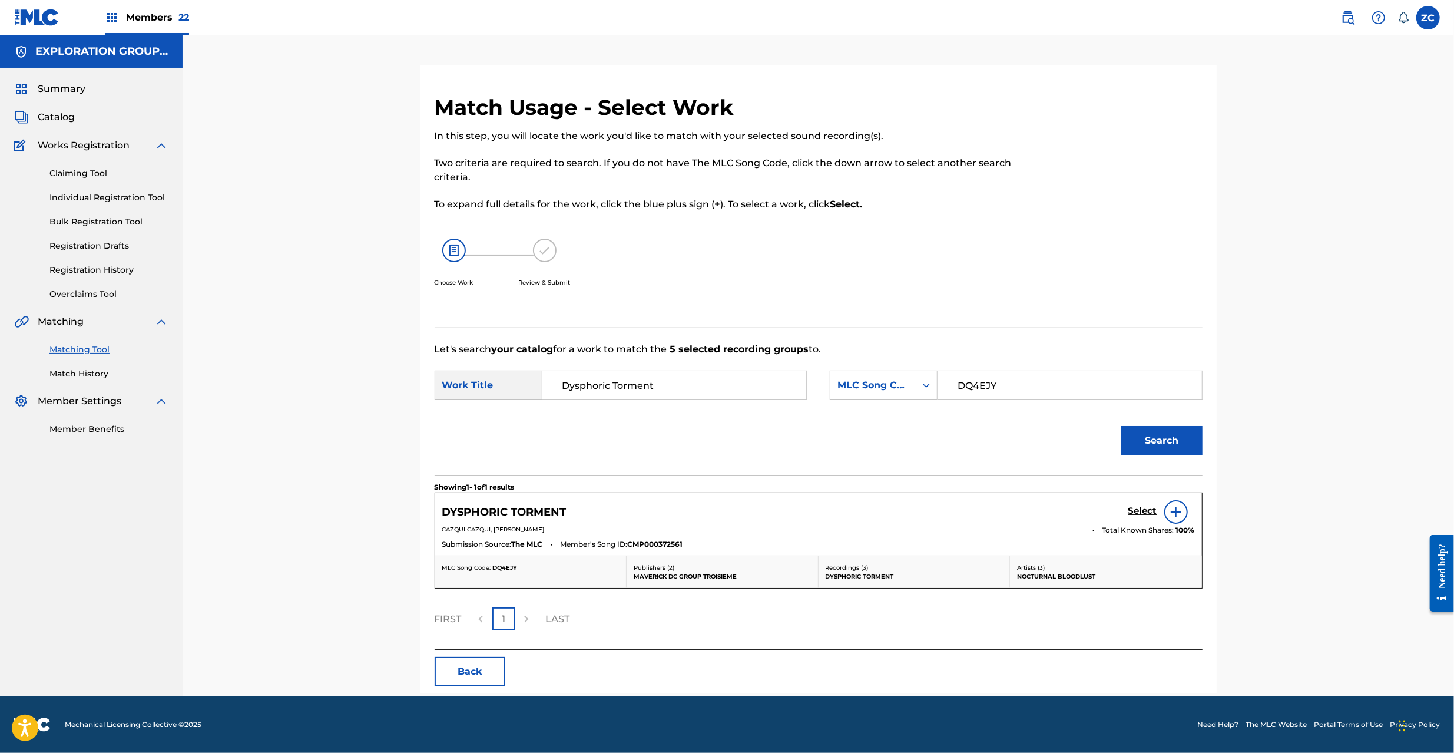
click at [1139, 510] on h5 "Select" at bounding box center [1142, 510] width 29 height 11
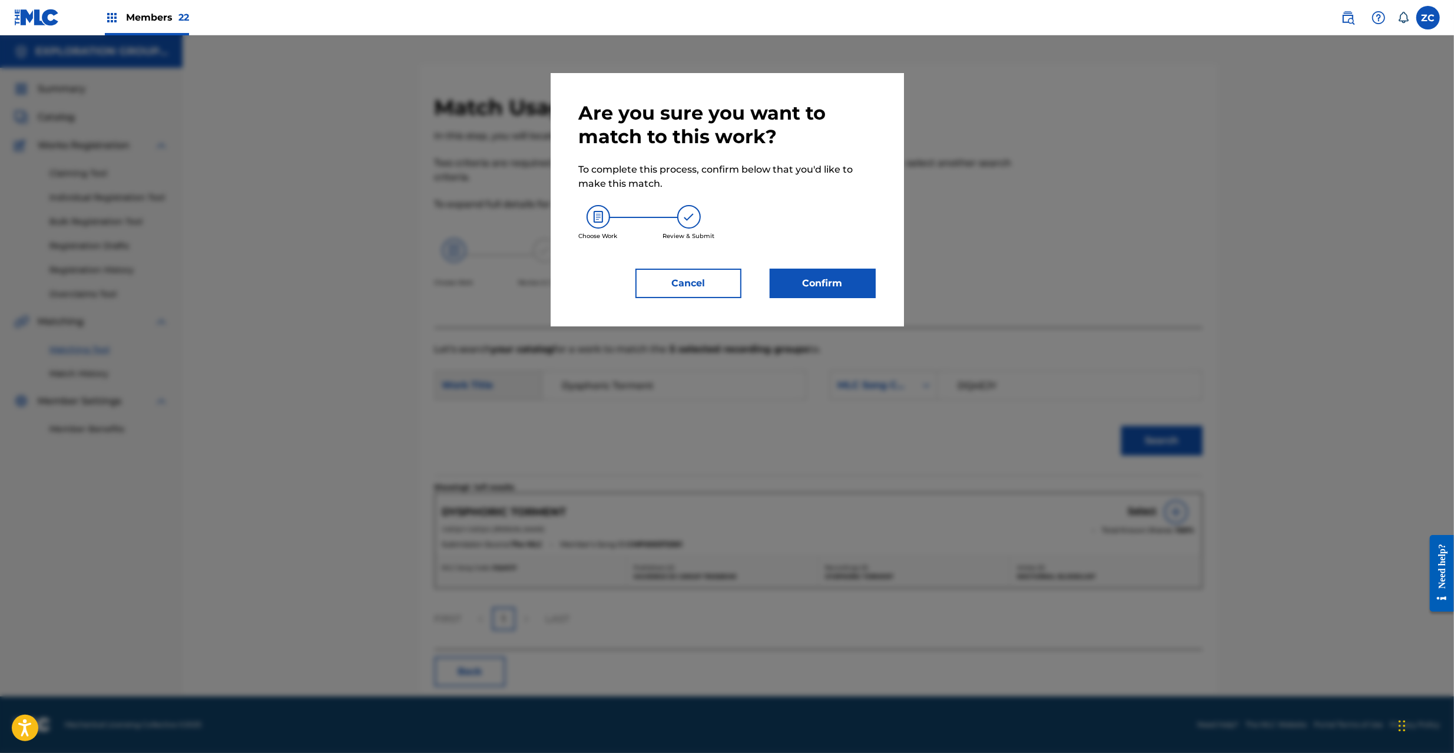
click at [858, 274] on button "Confirm" at bounding box center [823, 283] width 106 height 29
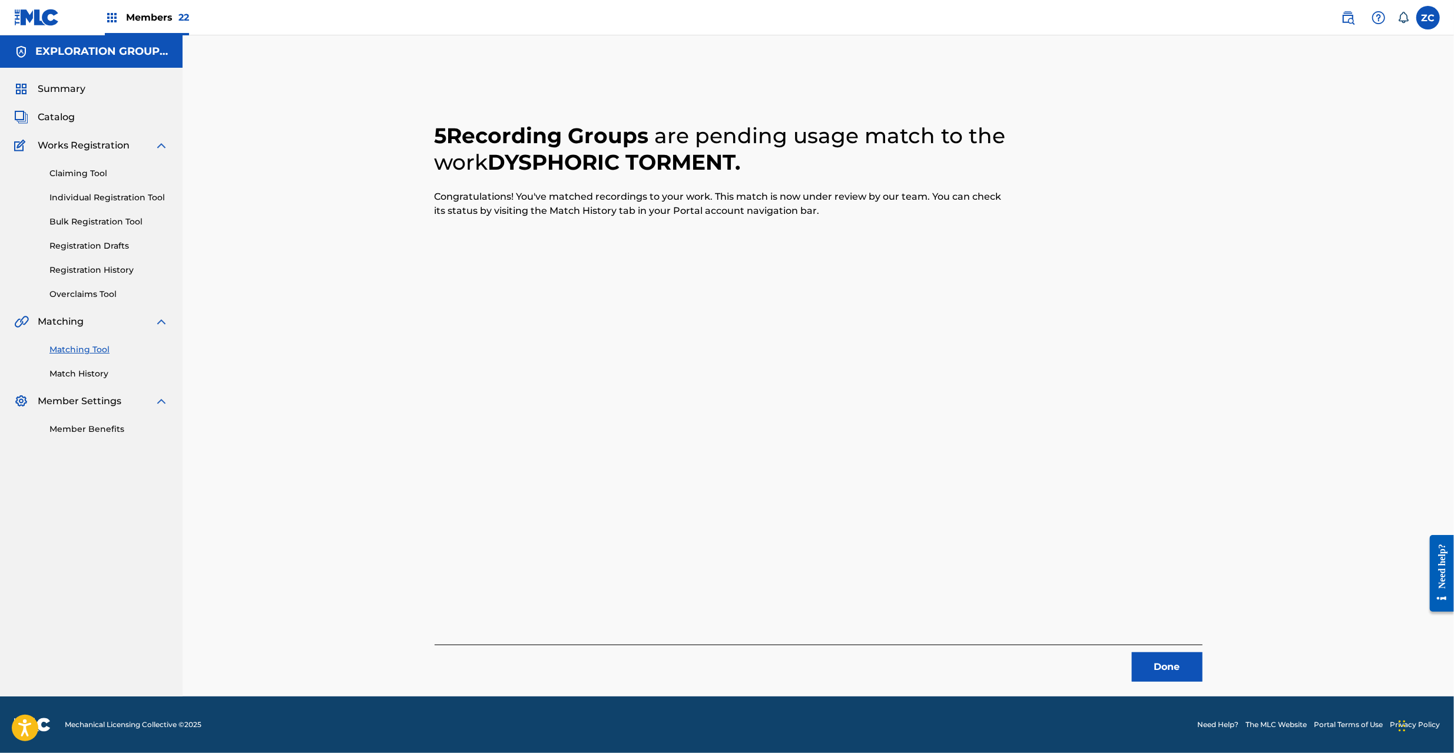
click at [1155, 675] on button "Done" at bounding box center [1167, 666] width 71 height 29
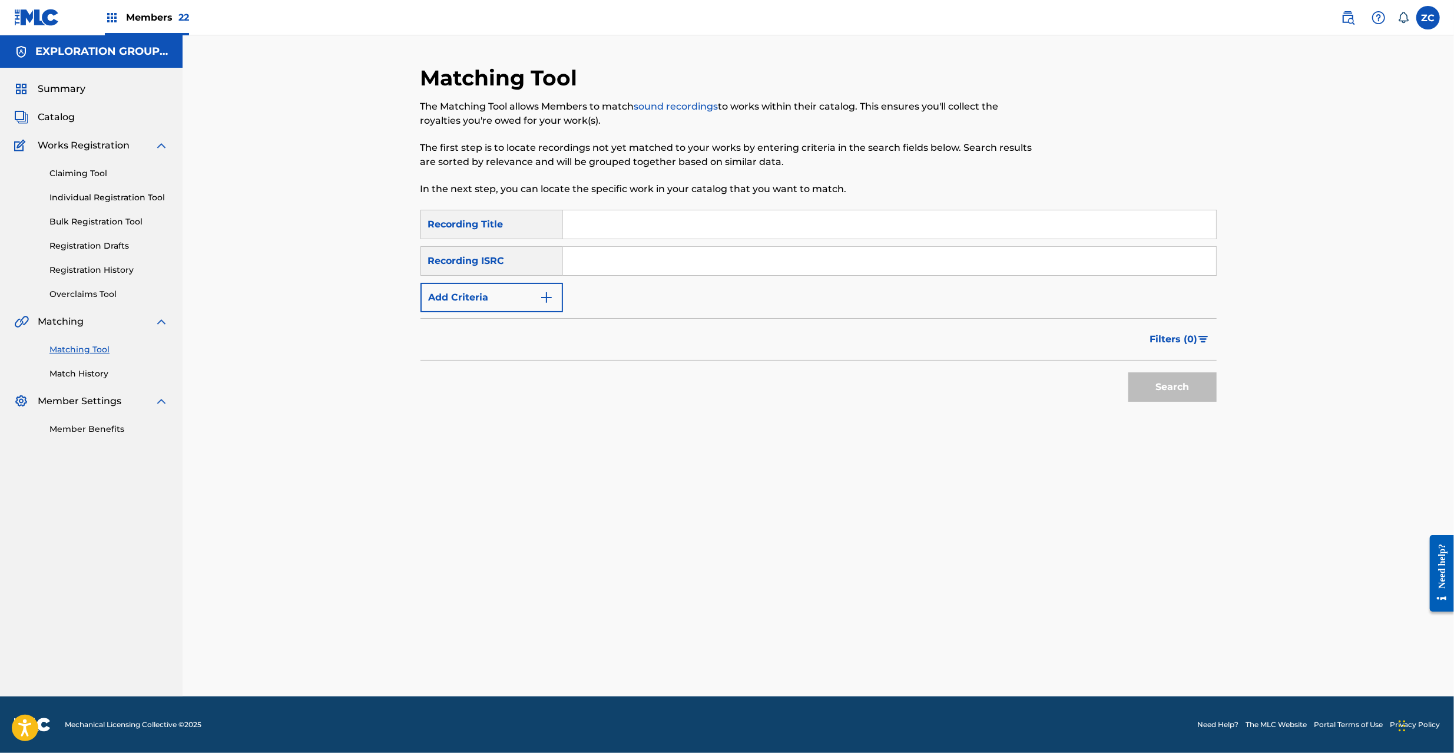
drag, startPoint x: 926, startPoint y: 266, endPoint x: 959, endPoint y: 279, distance: 35.4
click at [928, 265] on input "Search Form" at bounding box center [889, 261] width 653 height 28
type input "JPF300601110"
click at [1179, 392] on button "Search" at bounding box center [1172, 386] width 88 height 29
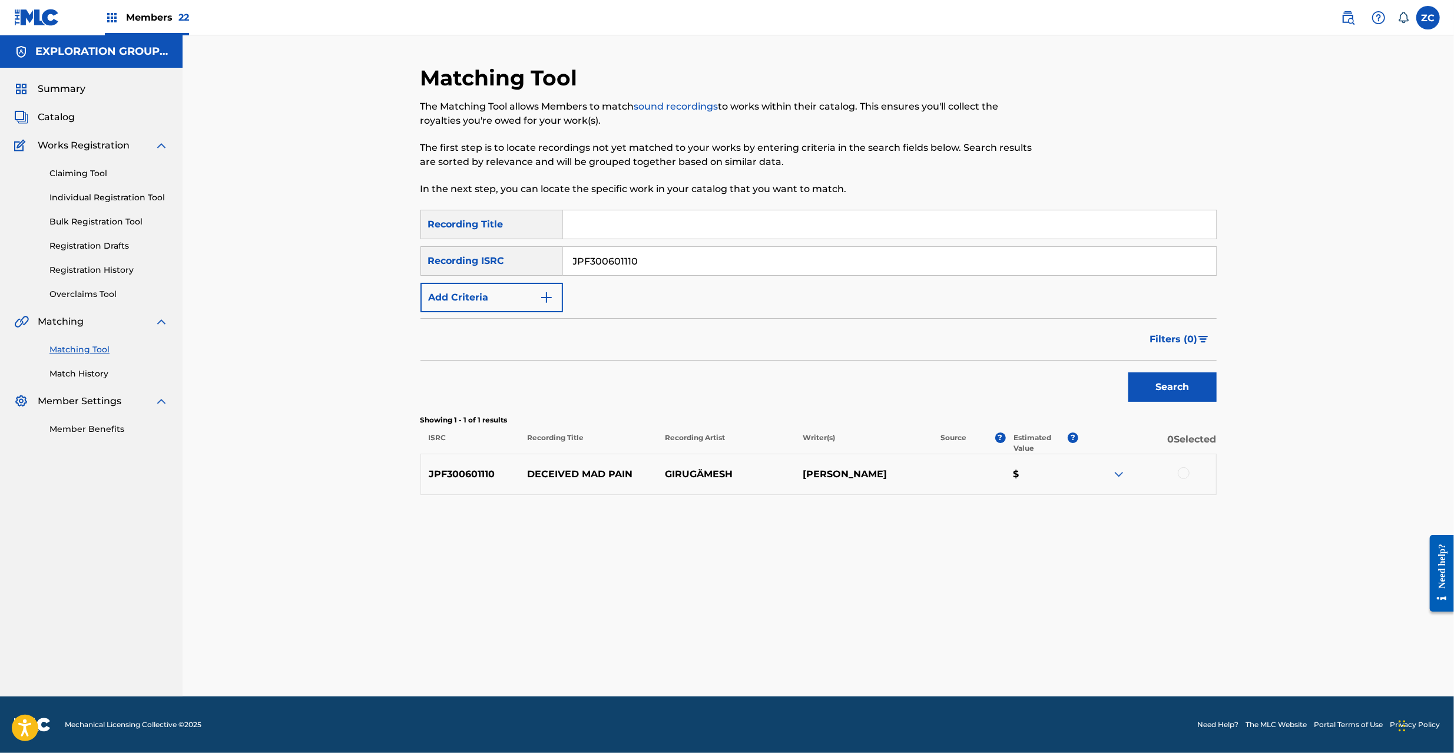
click at [1181, 476] on div at bounding box center [1184, 473] width 12 height 12
click at [874, 658] on button "Match 1 Group" at bounding box center [828, 656] width 130 height 29
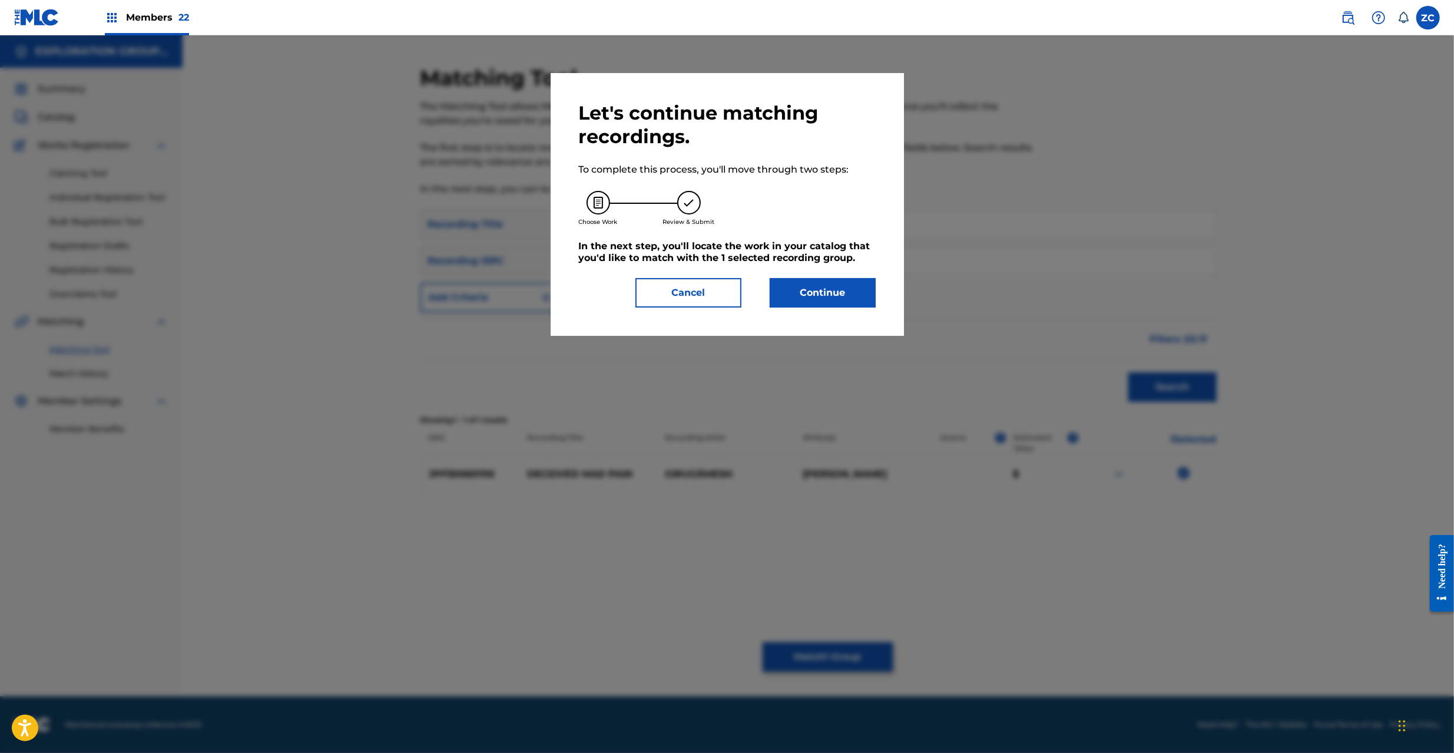
click at [846, 293] on button "Continue" at bounding box center [823, 292] width 106 height 29
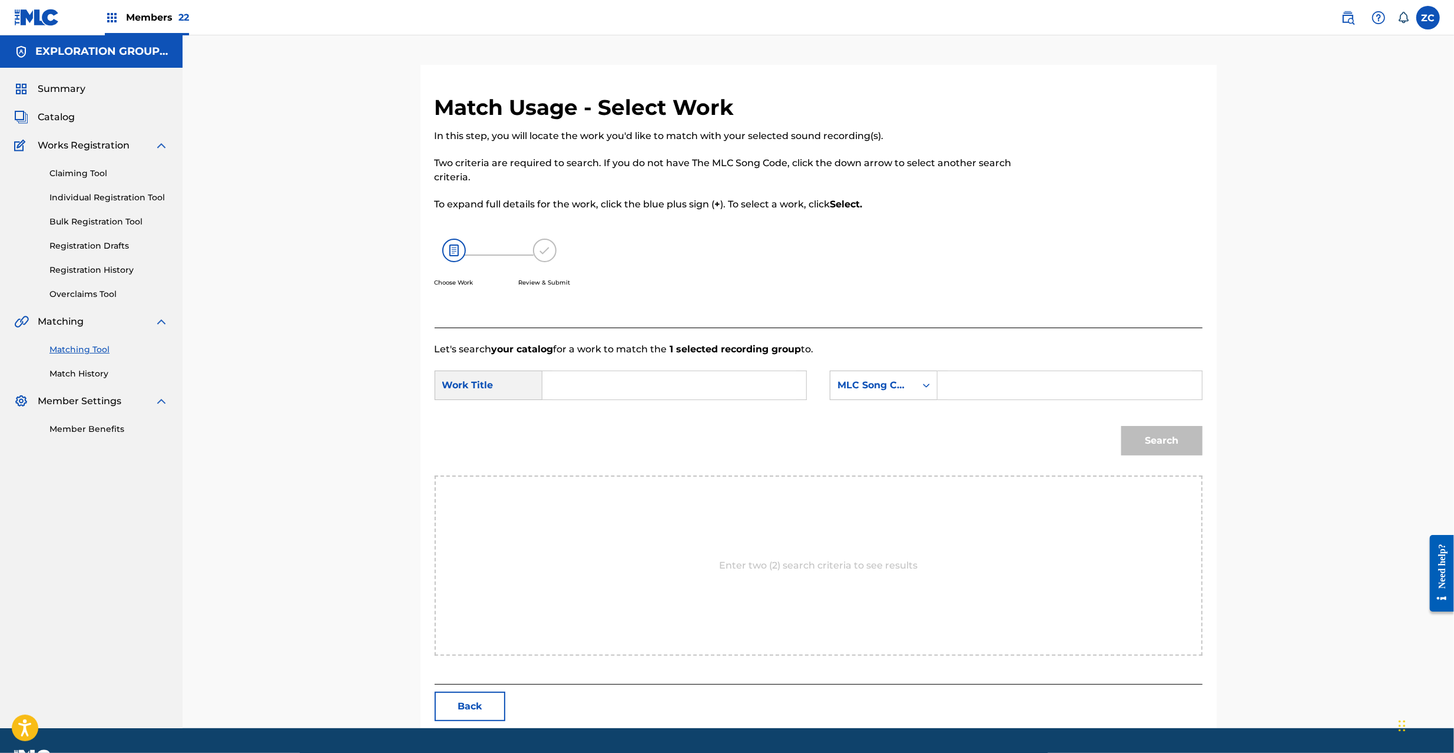
click at [767, 383] on input "Search Form" at bounding box center [674, 385] width 244 height 28
click at [688, 389] on input "Deceived Mad Pain D7516Q" at bounding box center [674, 385] width 244 height 28
type input "Deceived Mad Pain"
click at [975, 393] on input "Search Form" at bounding box center [1069, 385] width 244 height 28
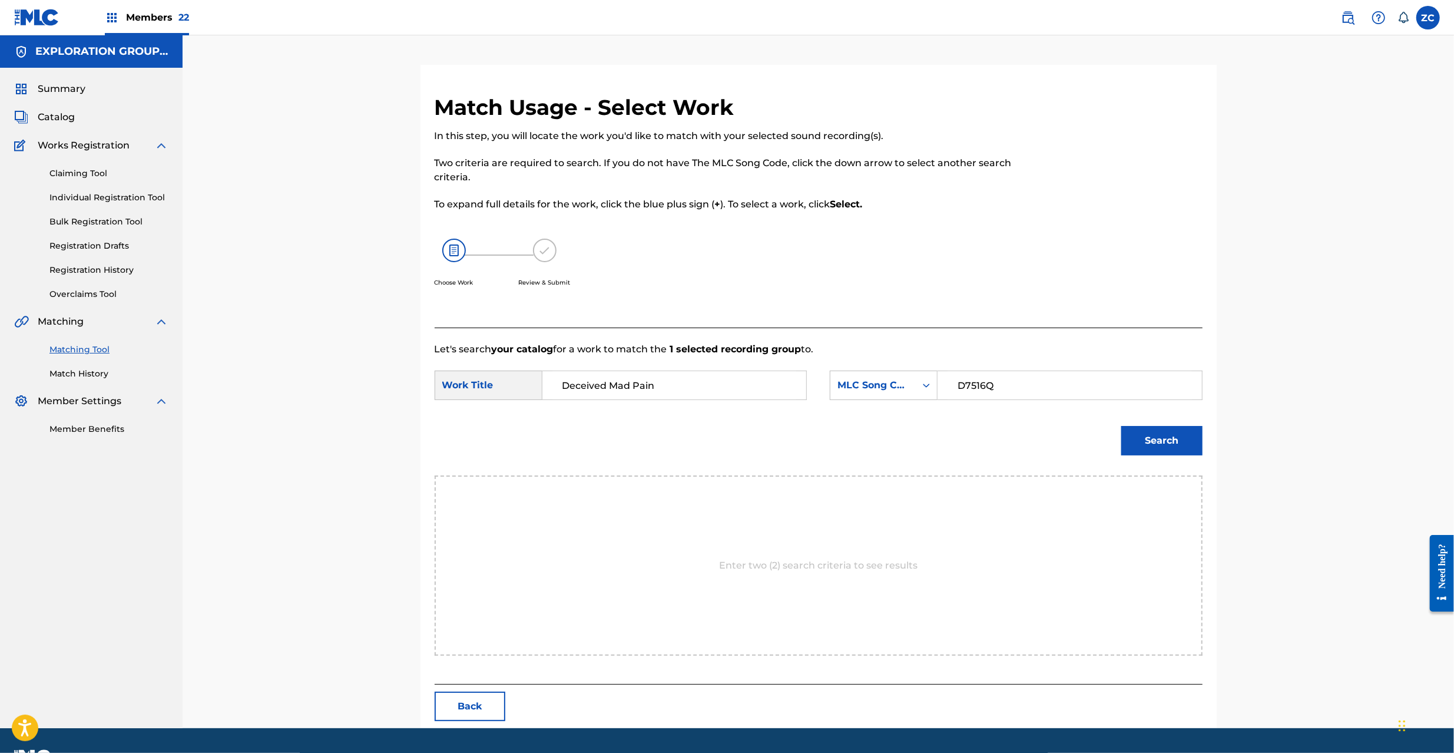
type input "D7516Q"
click at [1164, 440] on button "Search" at bounding box center [1161, 440] width 81 height 29
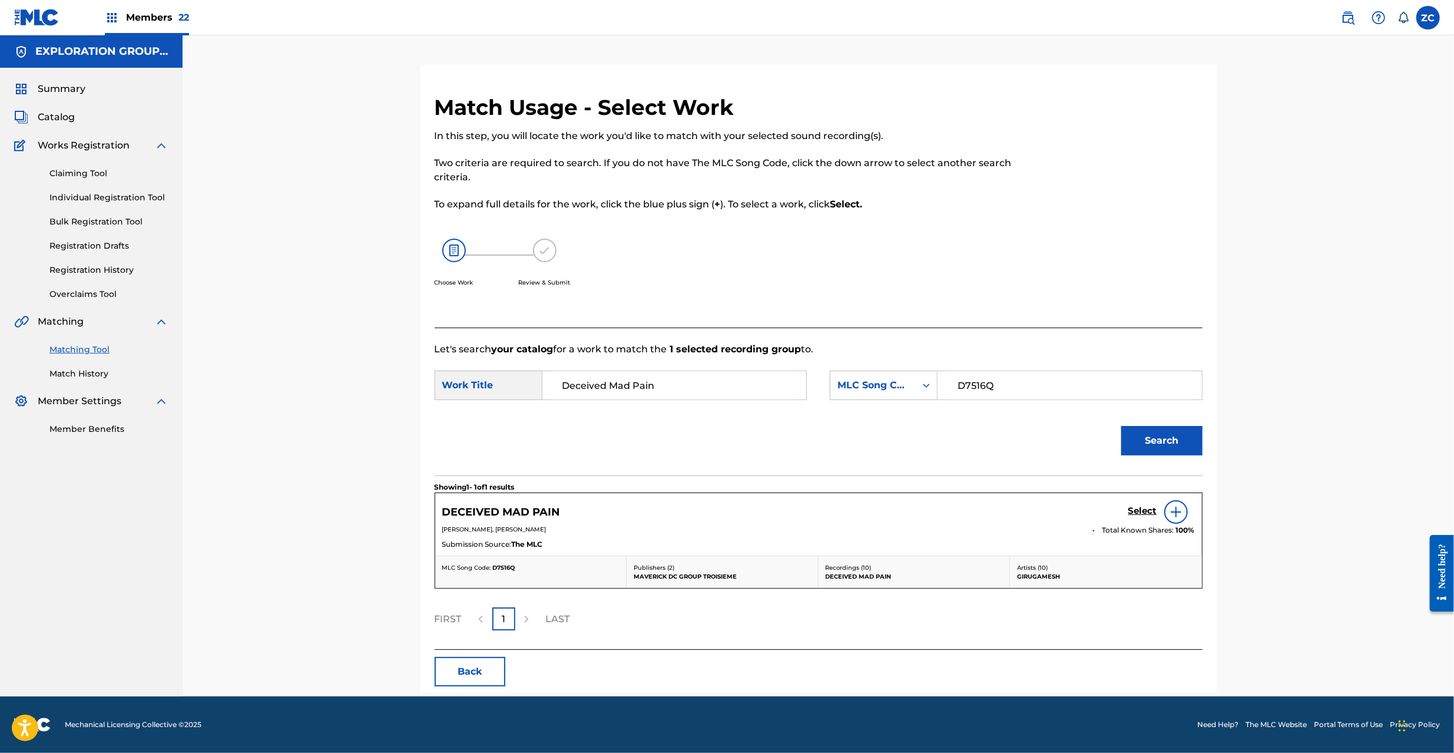
click at [1140, 513] on h5 "Select" at bounding box center [1142, 510] width 29 height 11
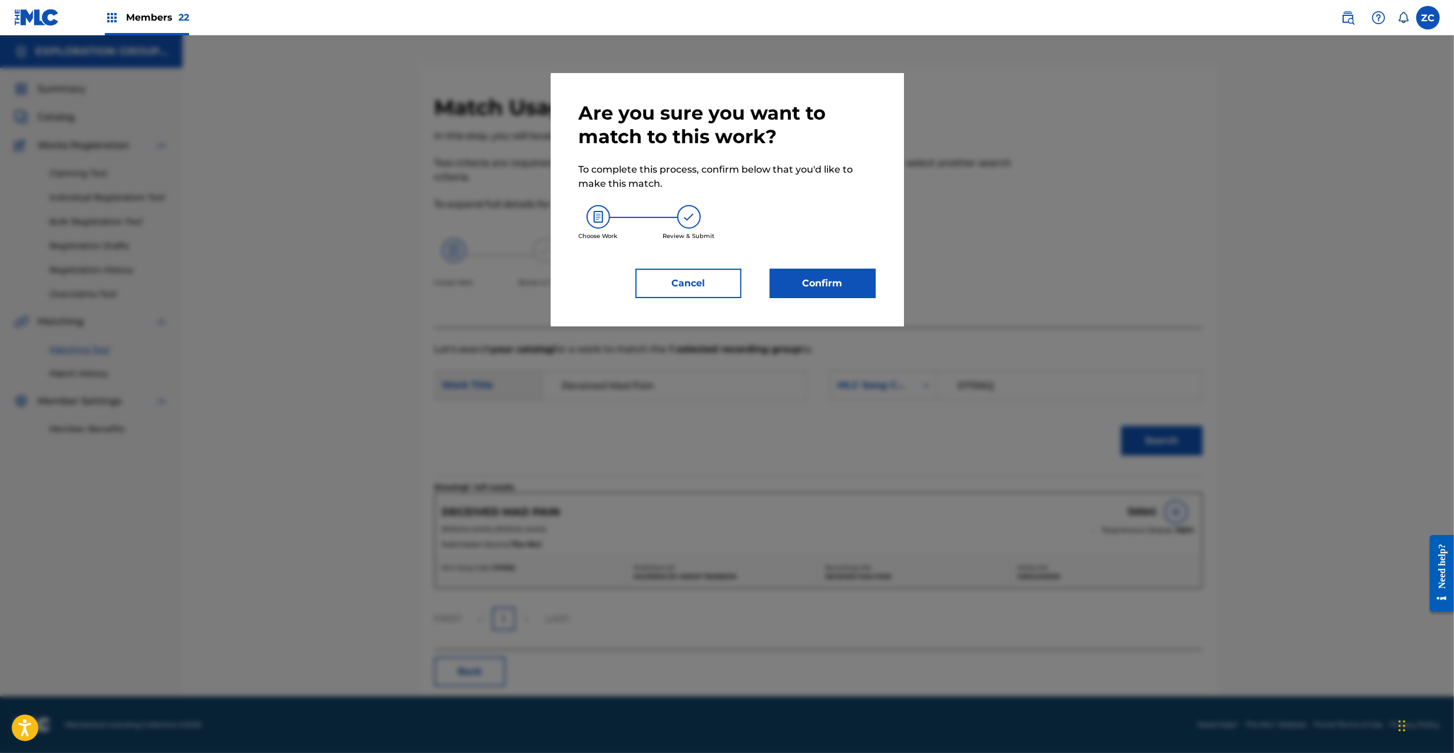
click at [846, 280] on button "Confirm" at bounding box center [823, 283] width 106 height 29
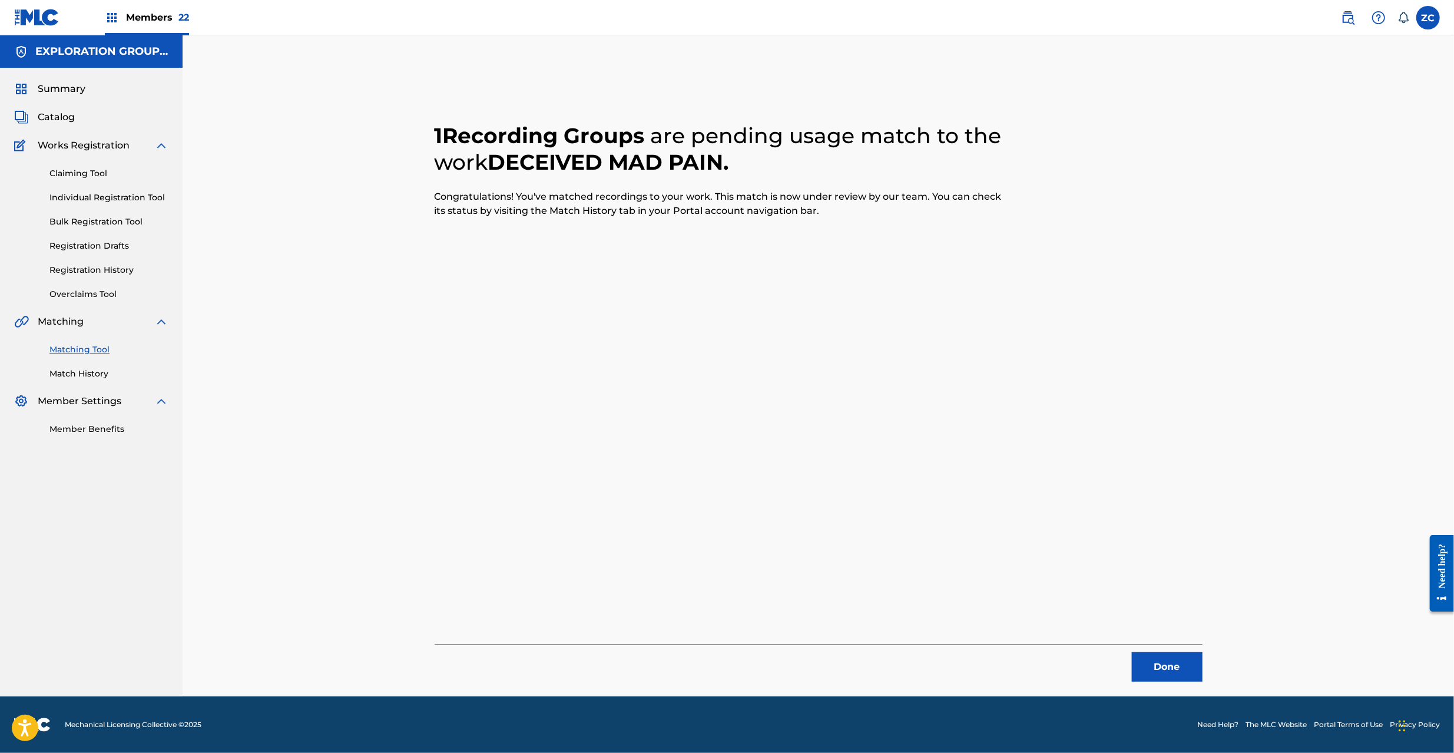
click at [1148, 665] on button "Done" at bounding box center [1167, 666] width 71 height 29
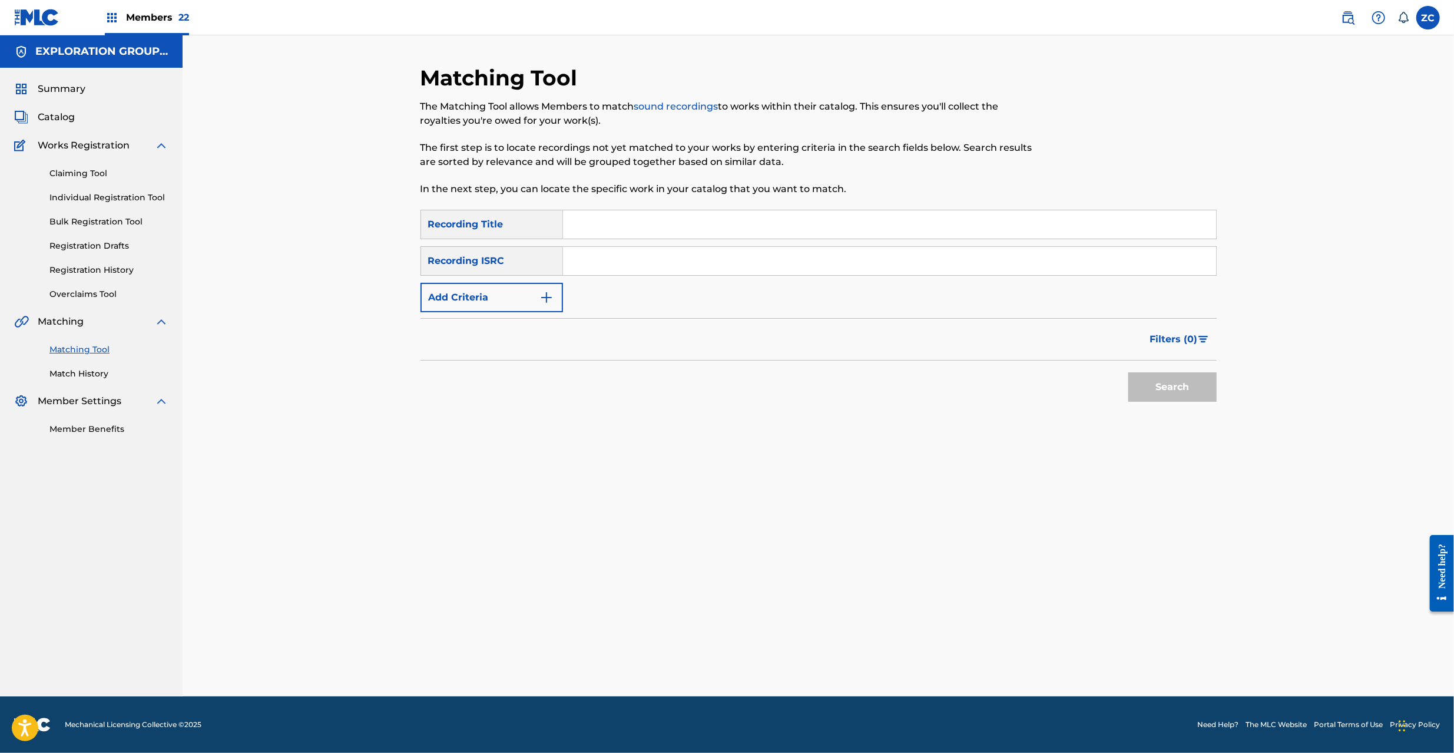
drag, startPoint x: 674, startPoint y: 267, endPoint x: 686, endPoint y: 274, distance: 13.7
click at [674, 267] on input "Search Form" at bounding box center [889, 261] width 653 height 28
click at [1165, 387] on button "Search" at bounding box center [1172, 386] width 88 height 29
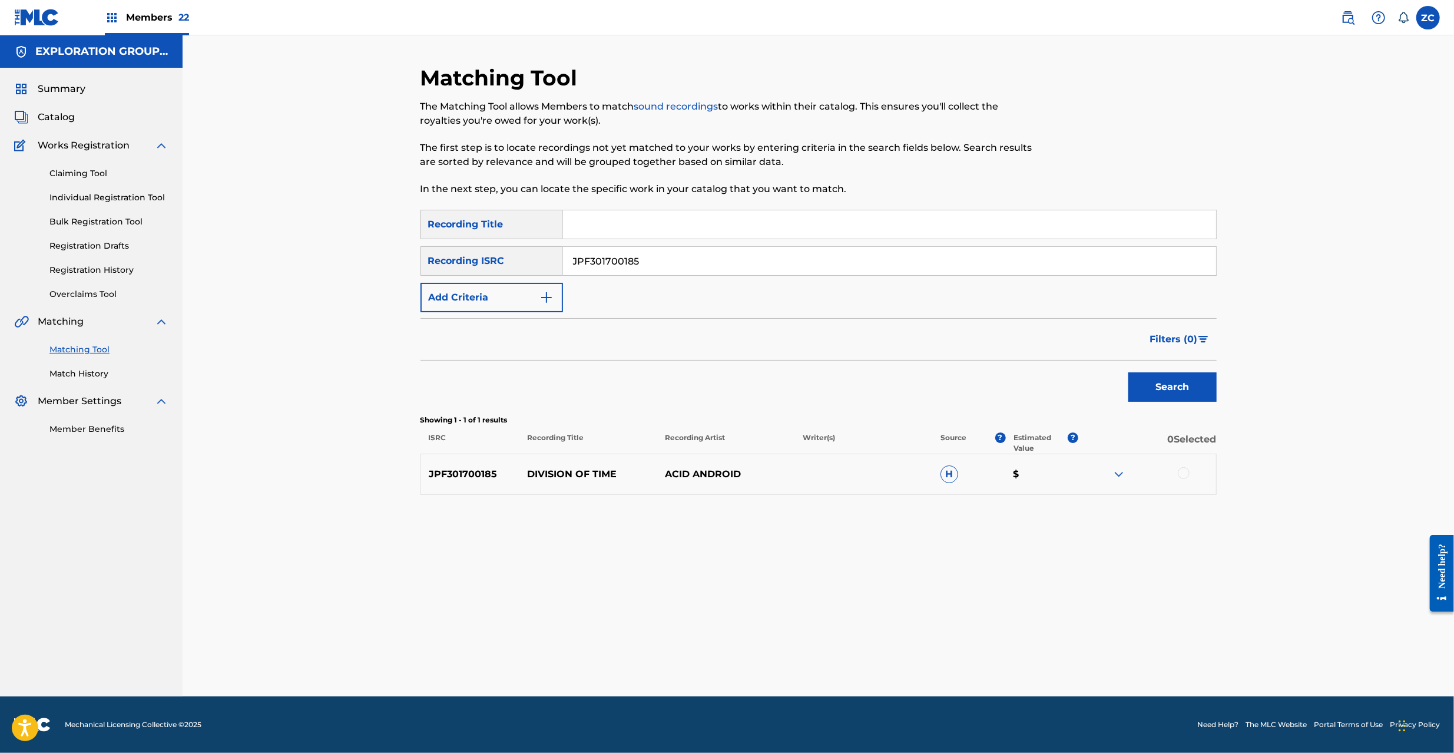
click at [1187, 472] on div at bounding box center [1184, 473] width 12 height 12
click at [811, 263] on input "JPF301700185" at bounding box center [889, 261] width 653 height 28
type input "JPF301800019"
click at [1154, 384] on button "Search" at bounding box center [1172, 386] width 88 height 29
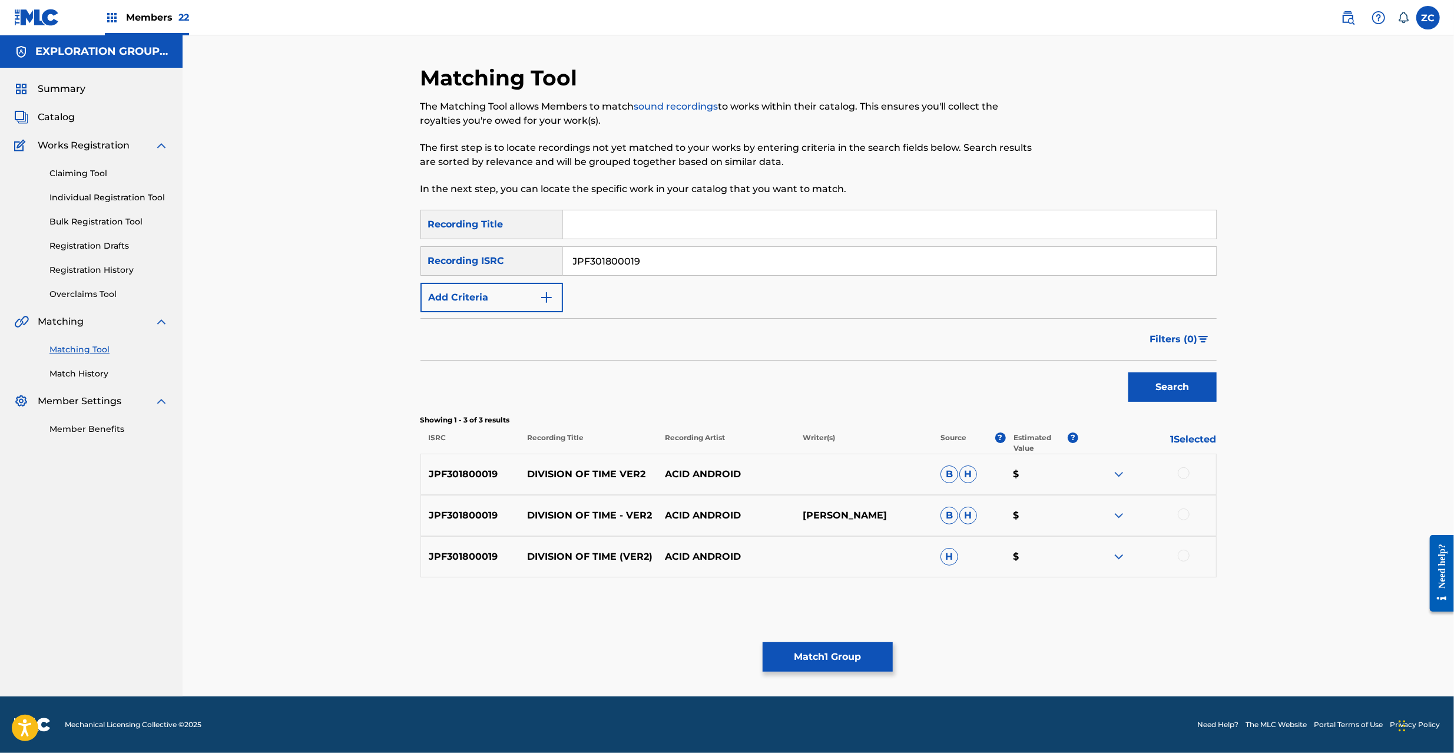
click at [1183, 476] on div at bounding box center [1184, 473] width 12 height 12
click at [1181, 518] on div at bounding box center [1184, 514] width 12 height 12
click at [1183, 555] on div at bounding box center [1184, 555] width 12 height 12
click at [831, 655] on button "Match 4 Groups" at bounding box center [828, 656] width 130 height 29
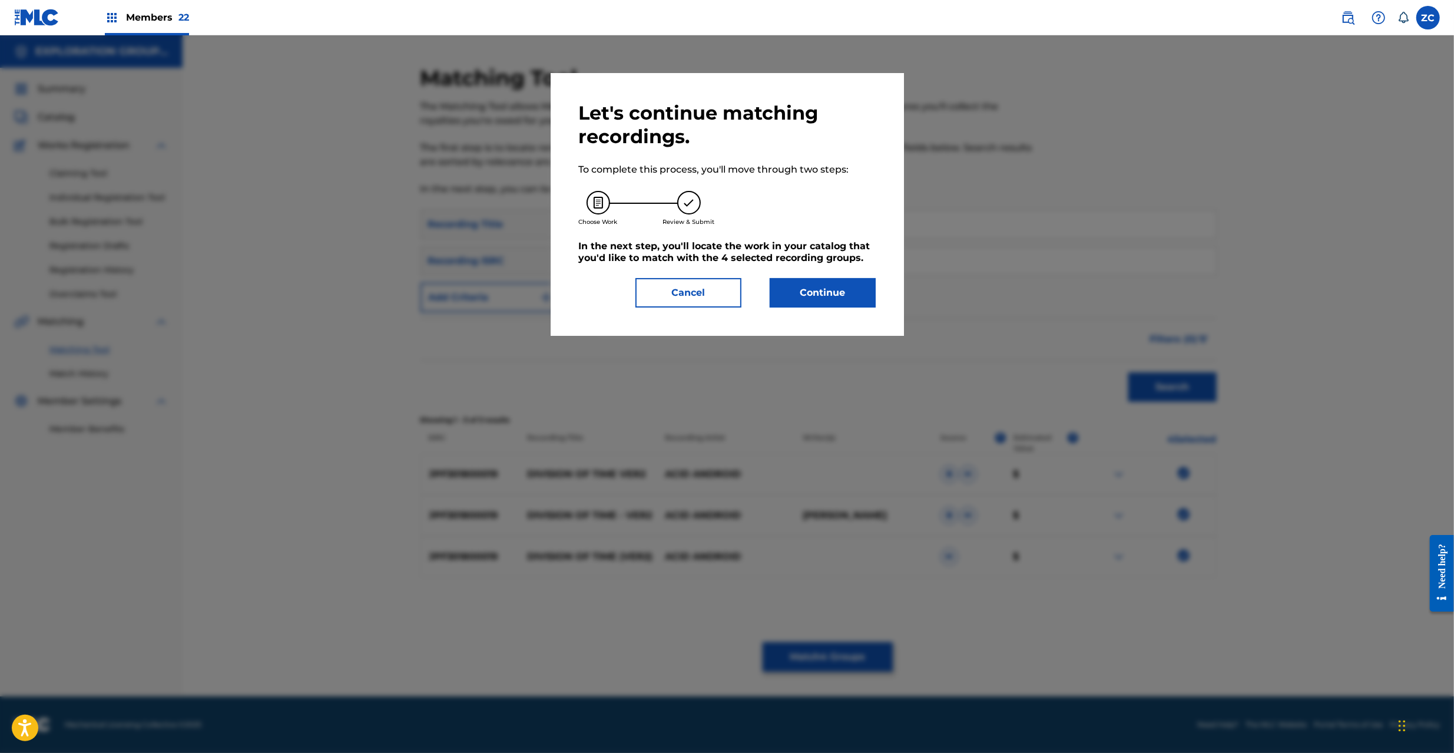
click at [818, 288] on button "Continue" at bounding box center [823, 292] width 106 height 29
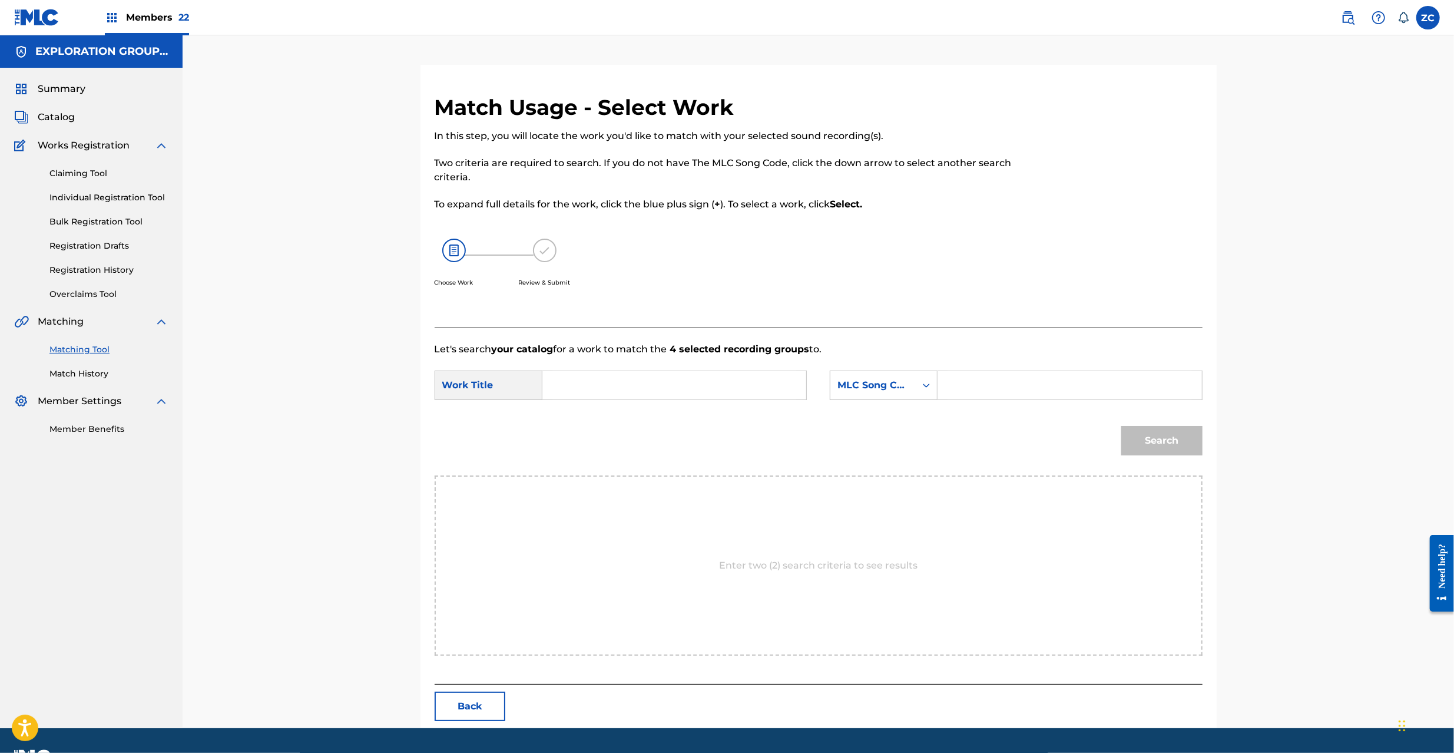
click at [767, 382] on input "Search Form" at bounding box center [674, 385] width 244 height 28
click at [662, 385] on input "Division Of Time DB83CQ" at bounding box center [674, 385] width 244 height 28
type input "Division Of Time"
click at [993, 385] on input "Search Form" at bounding box center [1069, 385] width 244 height 28
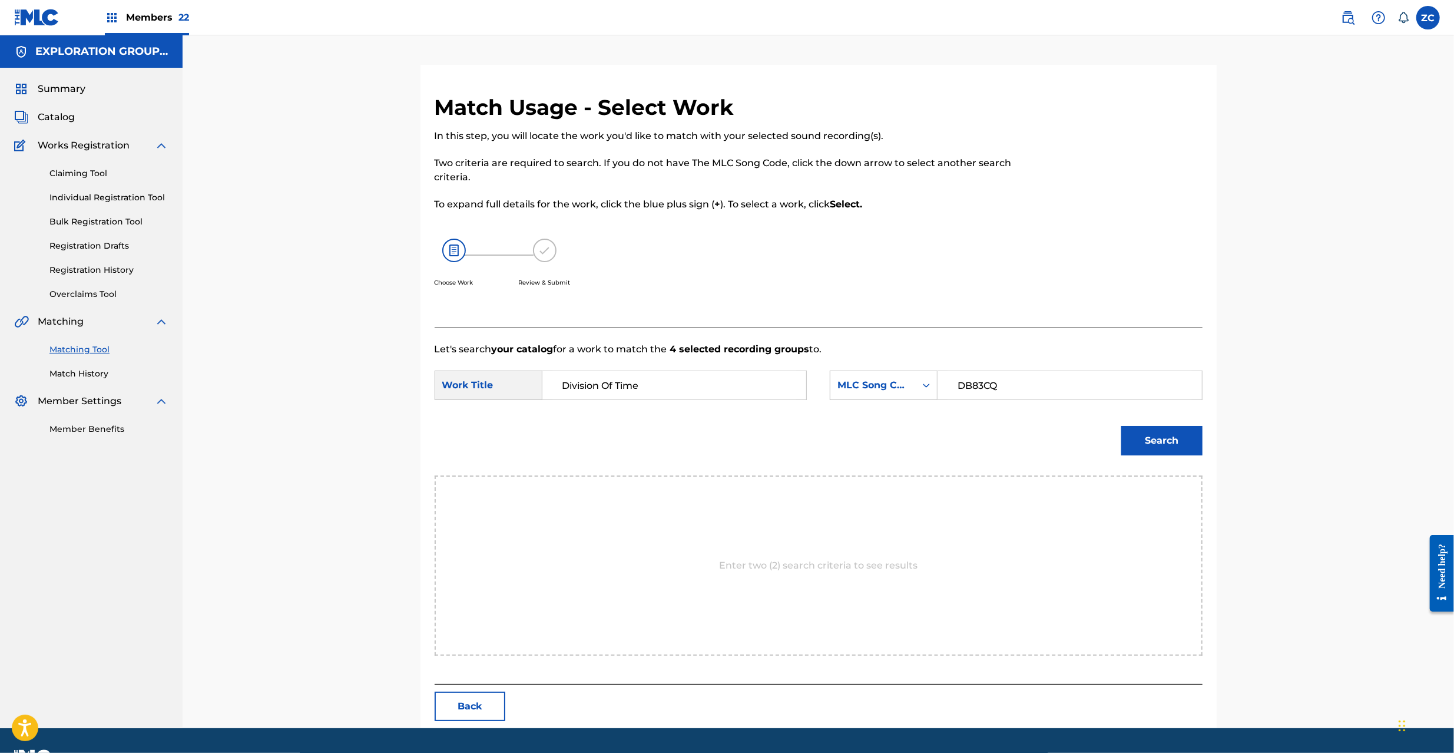
type input "DB83CQ"
click at [1169, 436] on button "Search" at bounding box center [1161, 440] width 81 height 29
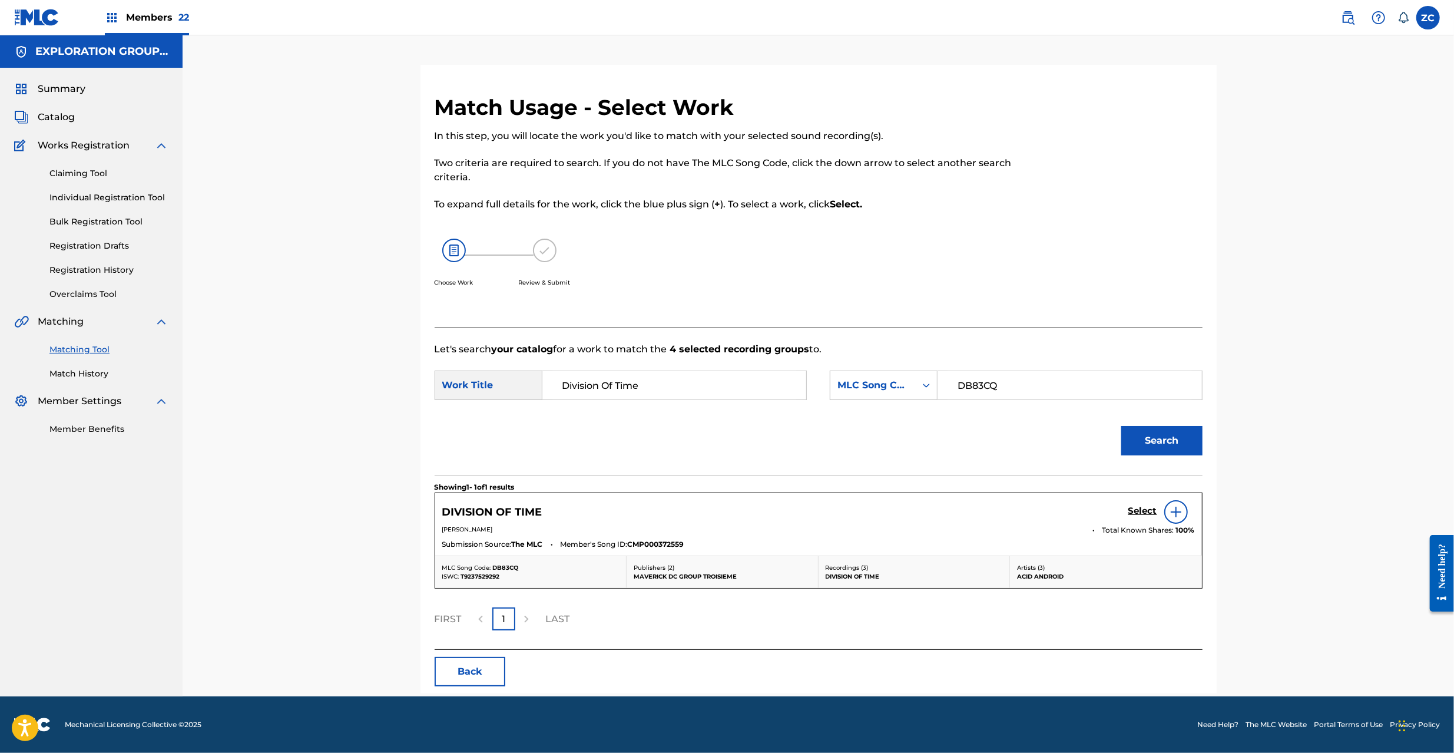
click at [1144, 512] on h5 "Select" at bounding box center [1142, 510] width 29 height 11
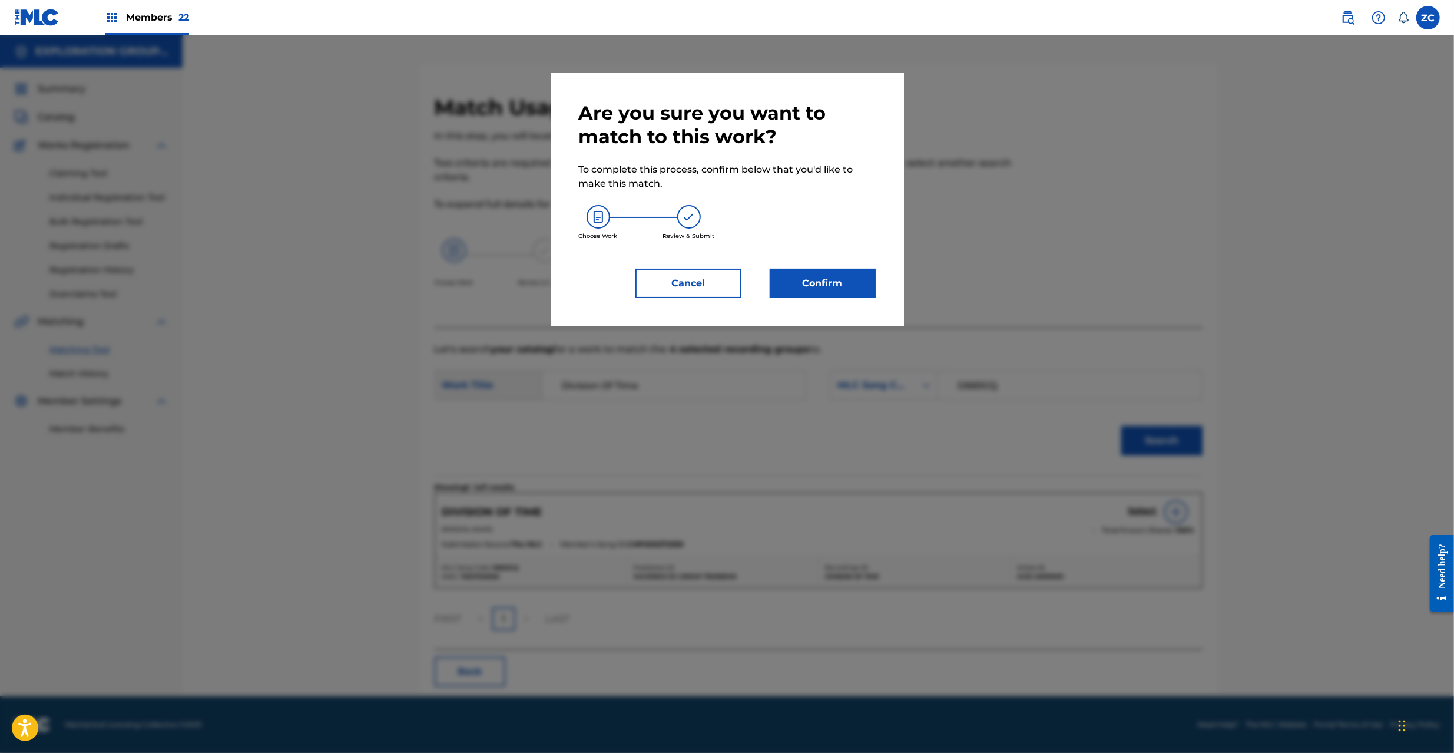
click at [849, 281] on button "Confirm" at bounding box center [823, 283] width 106 height 29
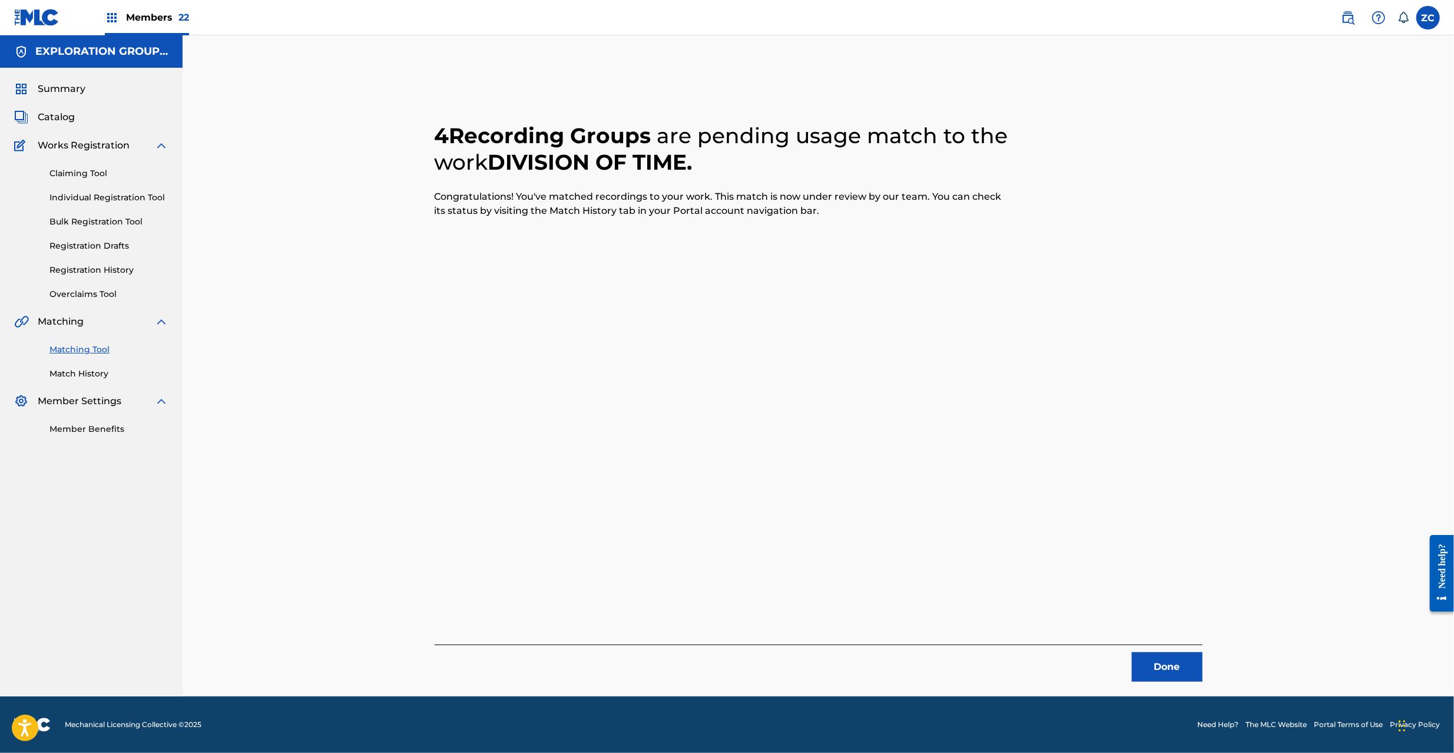
click at [1173, 660] on button "Done" at bounding box center [1167, 666] width 71 height 29
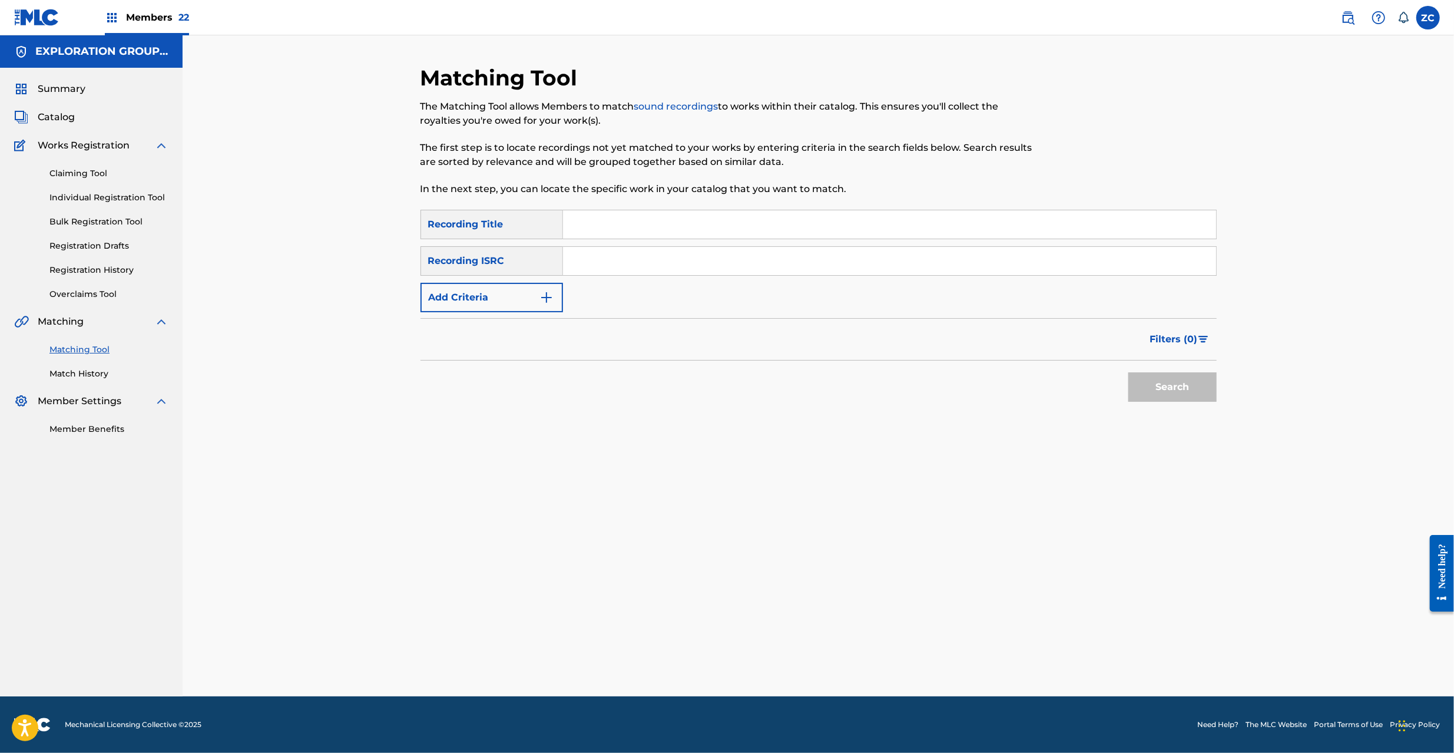
drag, startPoint x: 861, startPoint y: 261, endPoint x: 877, endPoint y: 270, distance: 18.4
click at [861, 261] on input "Search Form" at bounding box center [889, 261] width 653 height 28
type input "JPF300100590"
click at [1152, 373] on button "Search" at bounding box center [1172, 386] width 88 height 29
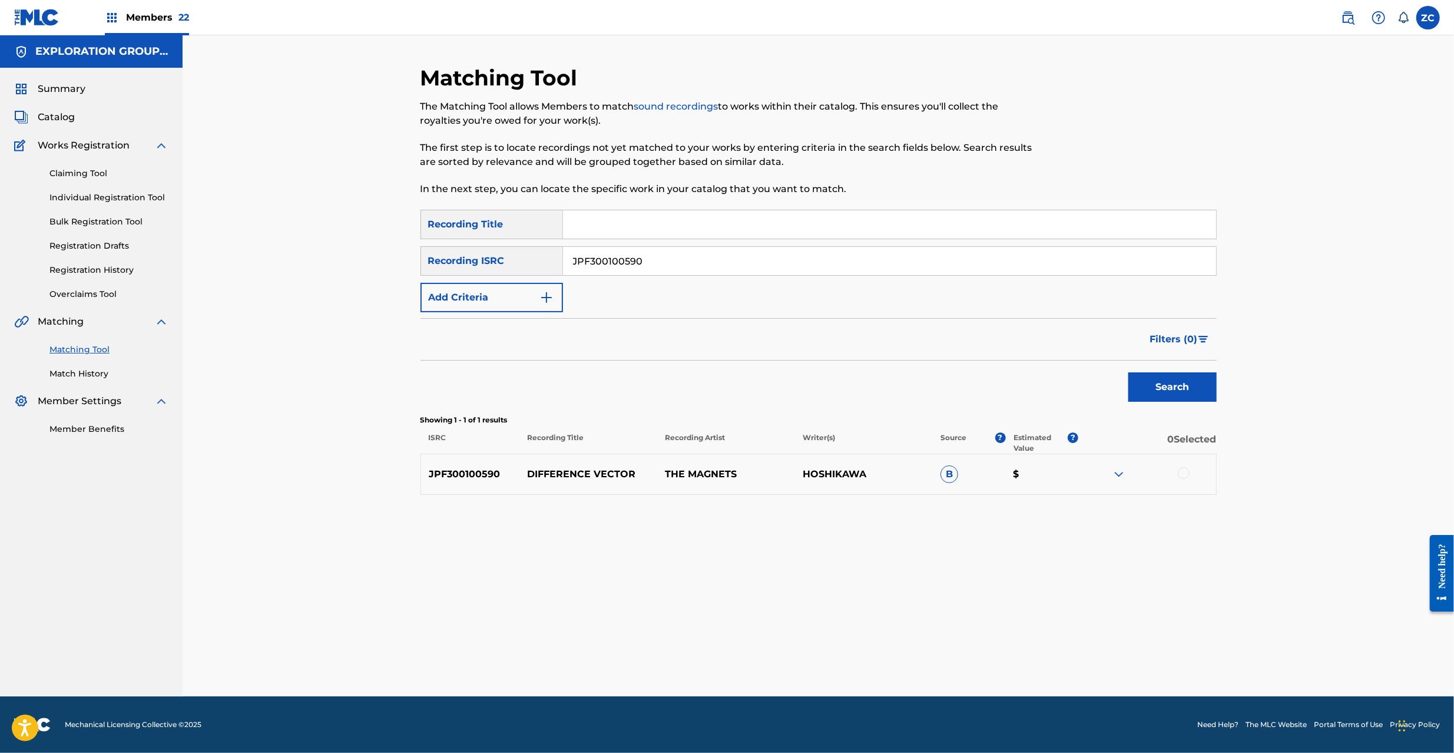
click at [1185, 470] on div at bounding box center [1184, 473] width 12 height 12
click at [849, 662] on button "Match 1 Group" at bounding box center [828, 656] width 130 height 29
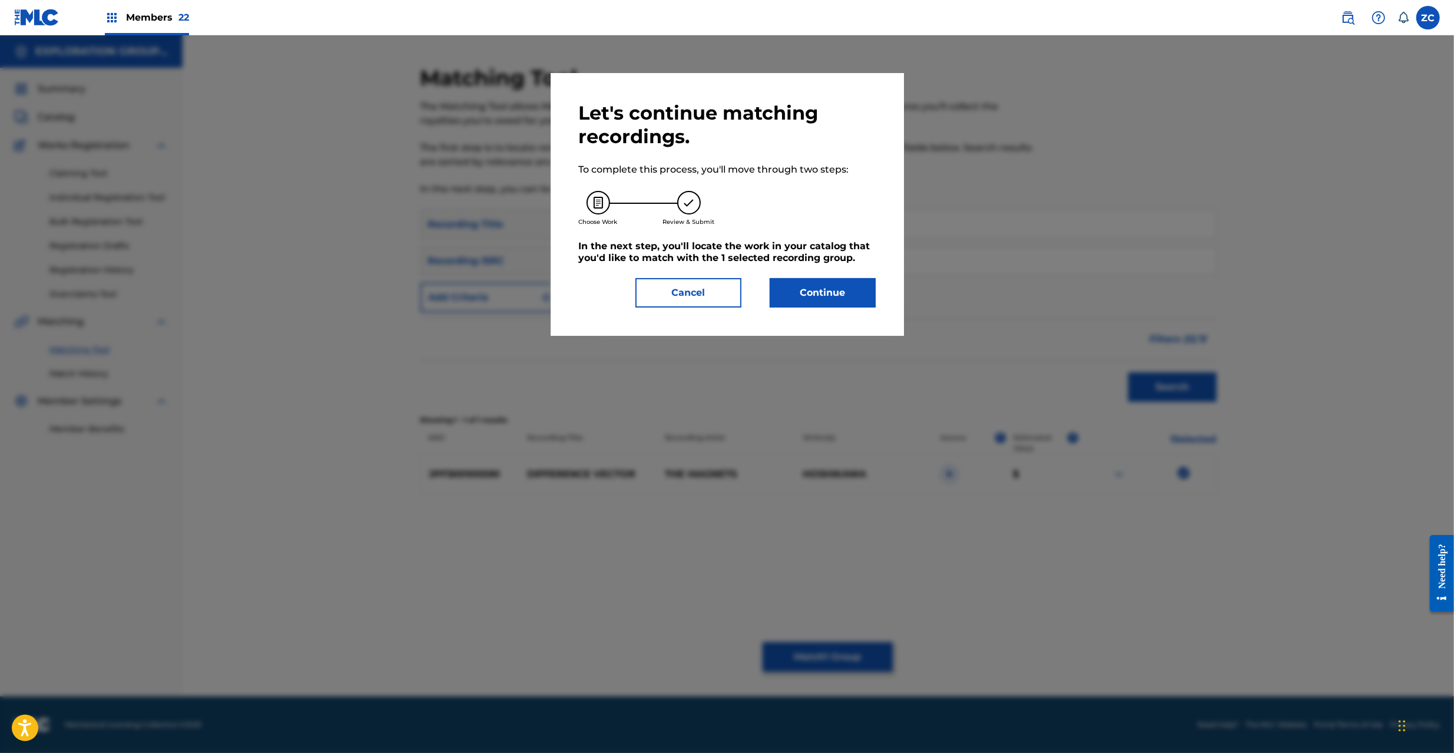
click at [837, 283] on button "Continue" at bounding box center [823, 292] width 106 height 29
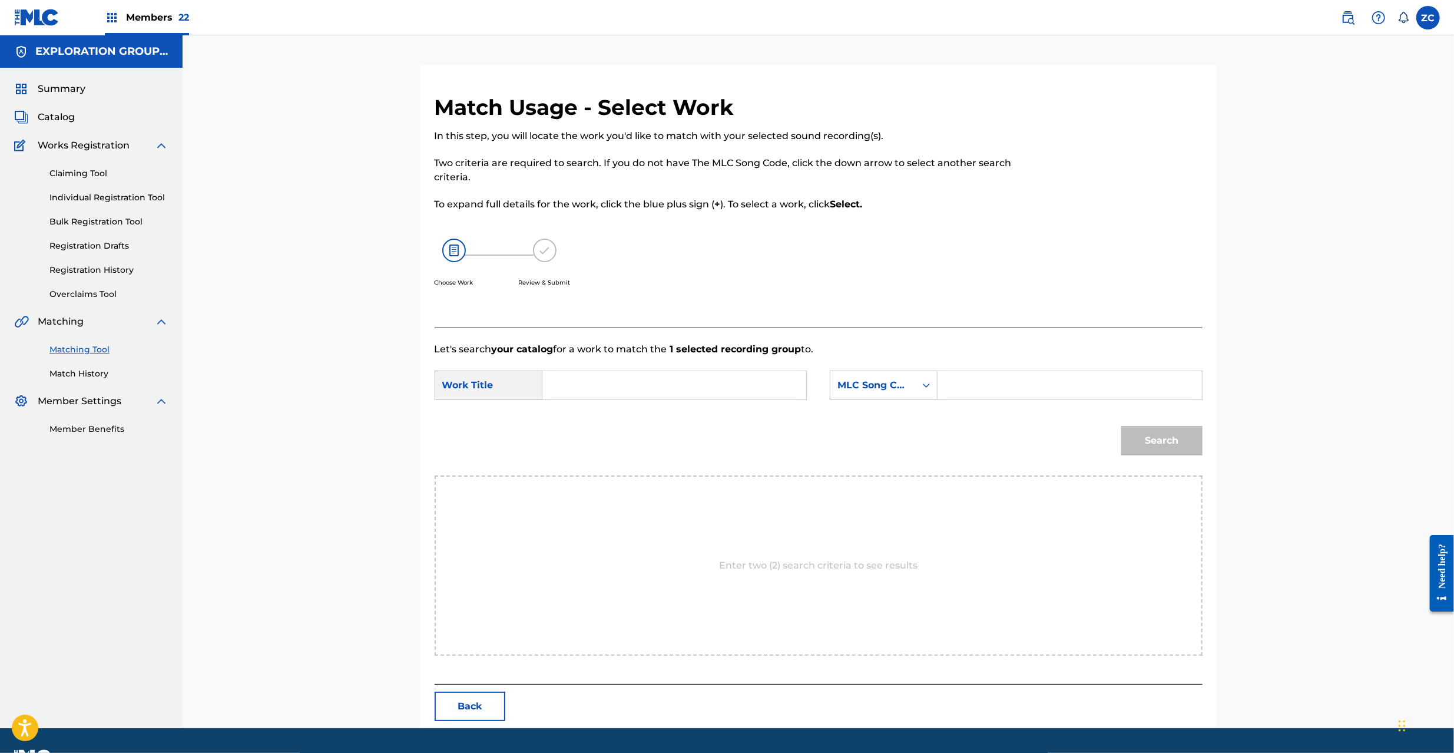
click at [736, 406] on div "SearchWithCriteria4562b15c-0f10-4a08-bba0-8f33e1ac5946 Work Title SearchWithCri…" at bounding box center [819, 388] width 768 height 37
click at [736, 390] on input "Search Form" at bounding box center [674, 385] width 244 height 28
click at [694, 384] on input "Difference Vector DQ37AR" at bounding box center [674, 385] width 244 height 28
type input "Difference Vector"
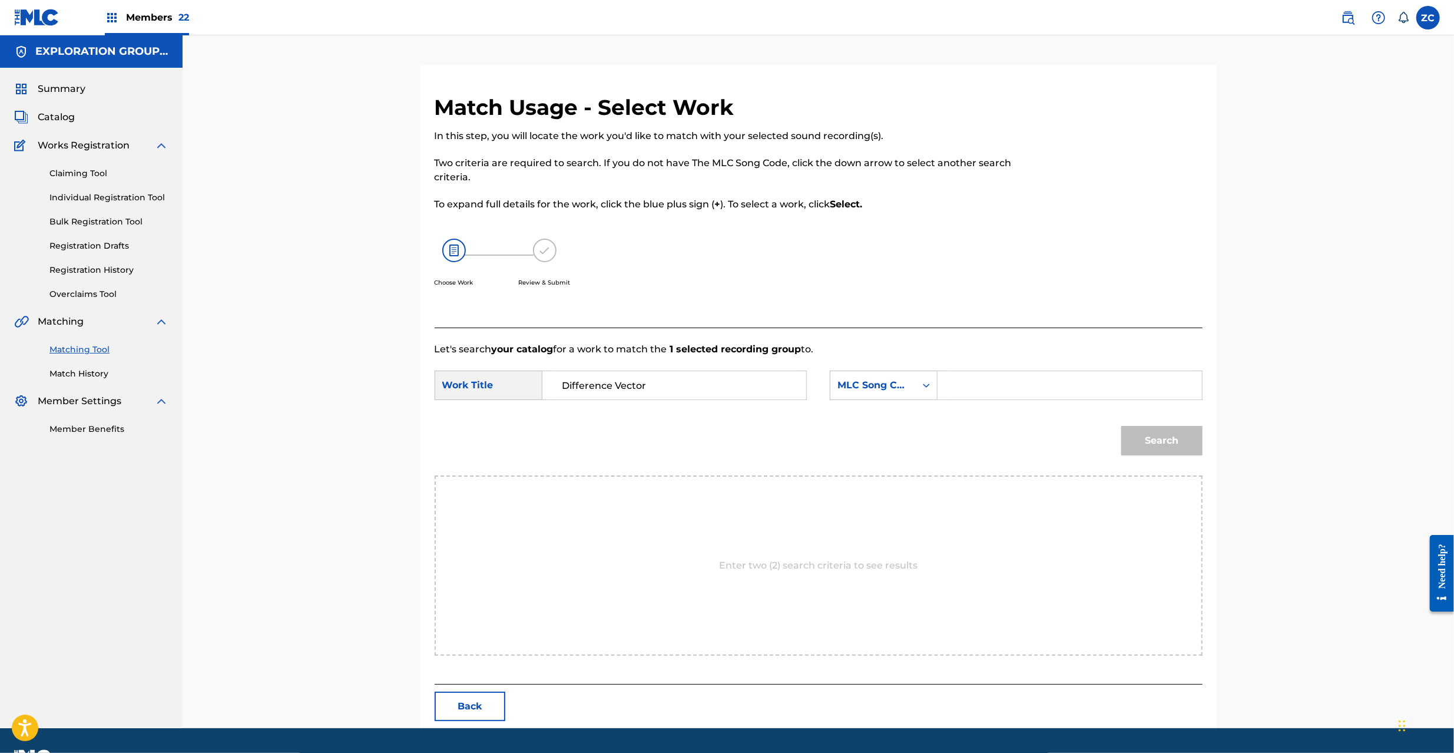
click at [1008, 379] on input "Search Form" at bounding box center [1069, 385] width 244 height 28
type input "DQ37AR"
click at [1191, 429] on button "Search" at bounding box center [1161, 440] width 81 height 29
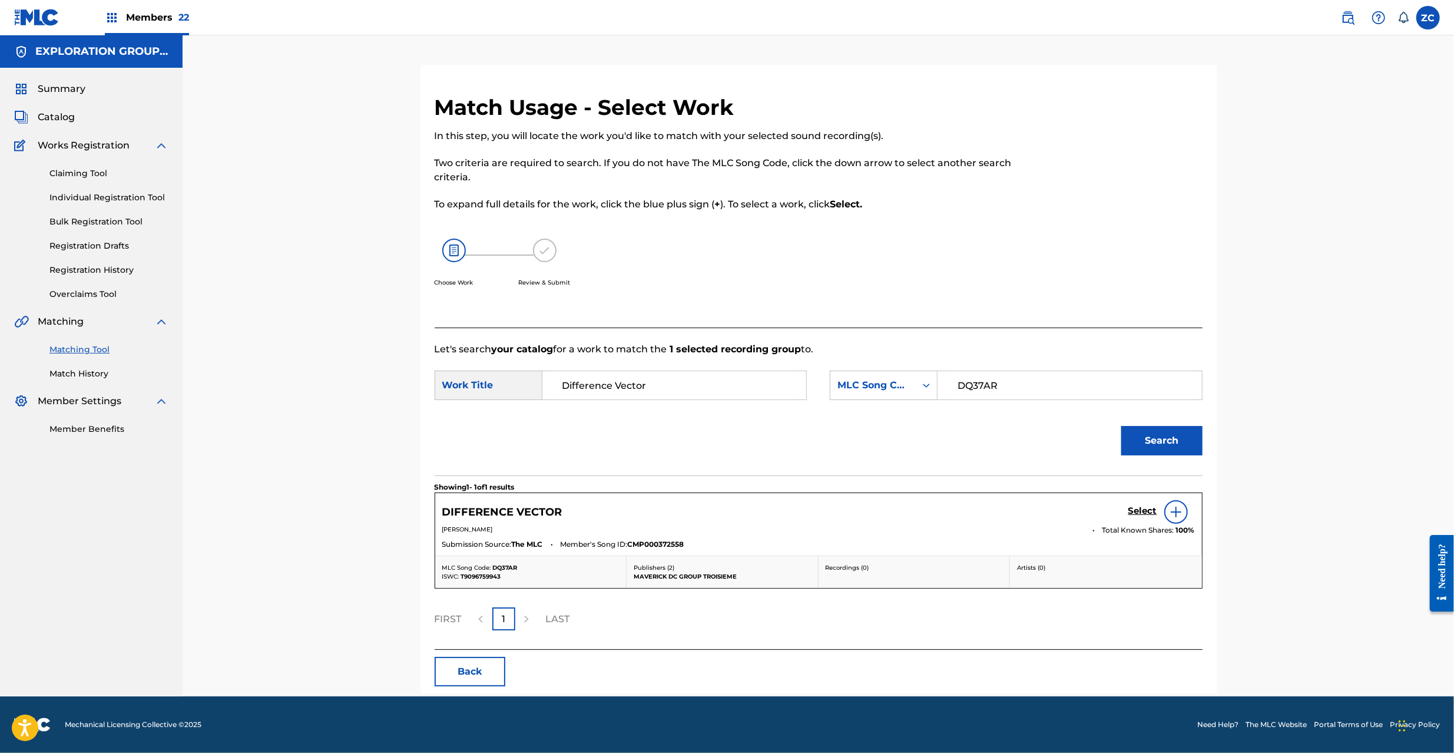
click at [1141, 506] on h5 "Select" at bounding box center [1142, 510] width 29 height 11
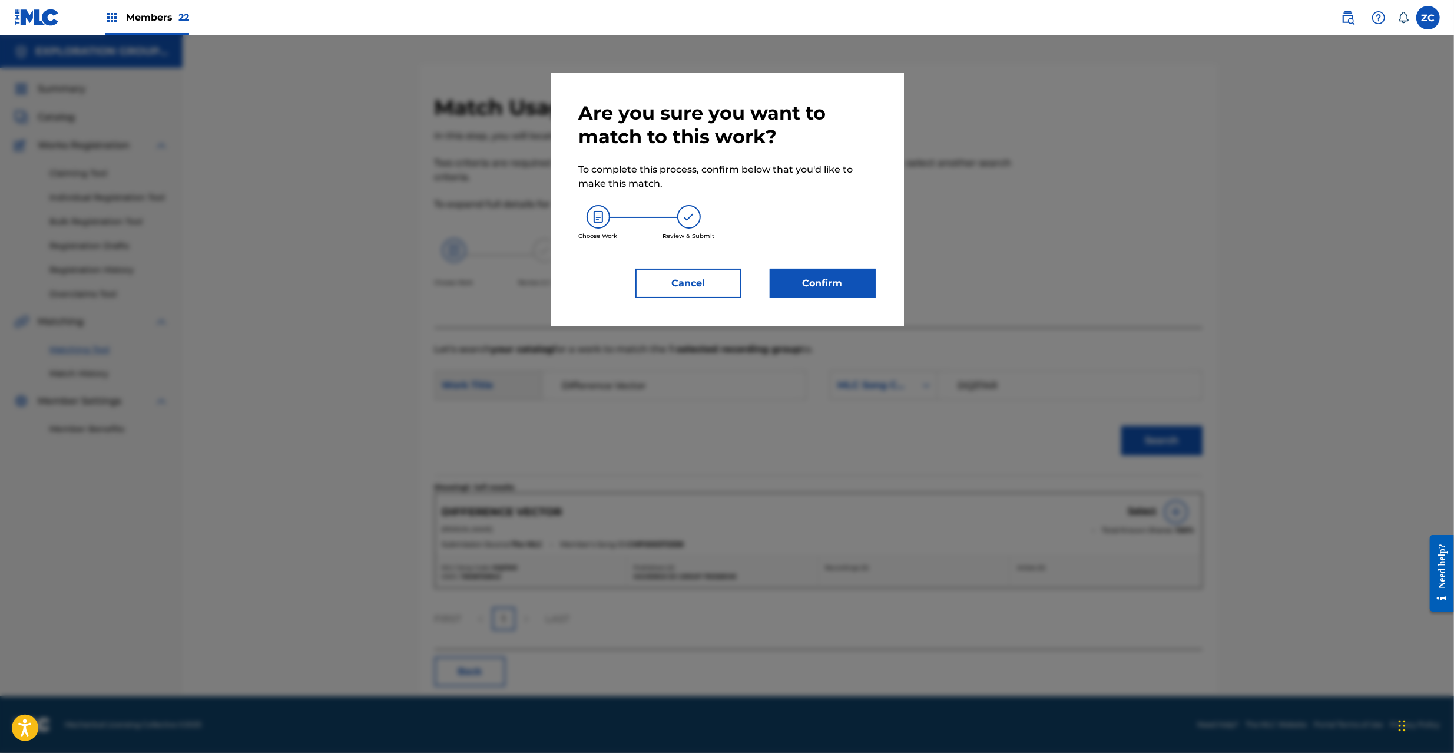
click at [846, 267] on div "Are you sure you want to match to this work? To complete this process, confirm …" at bounding box center [727, 199] width 297 height 197
click at [863, 293] on button "Confirm" at bounding box center [823, 283] width 106 height 29
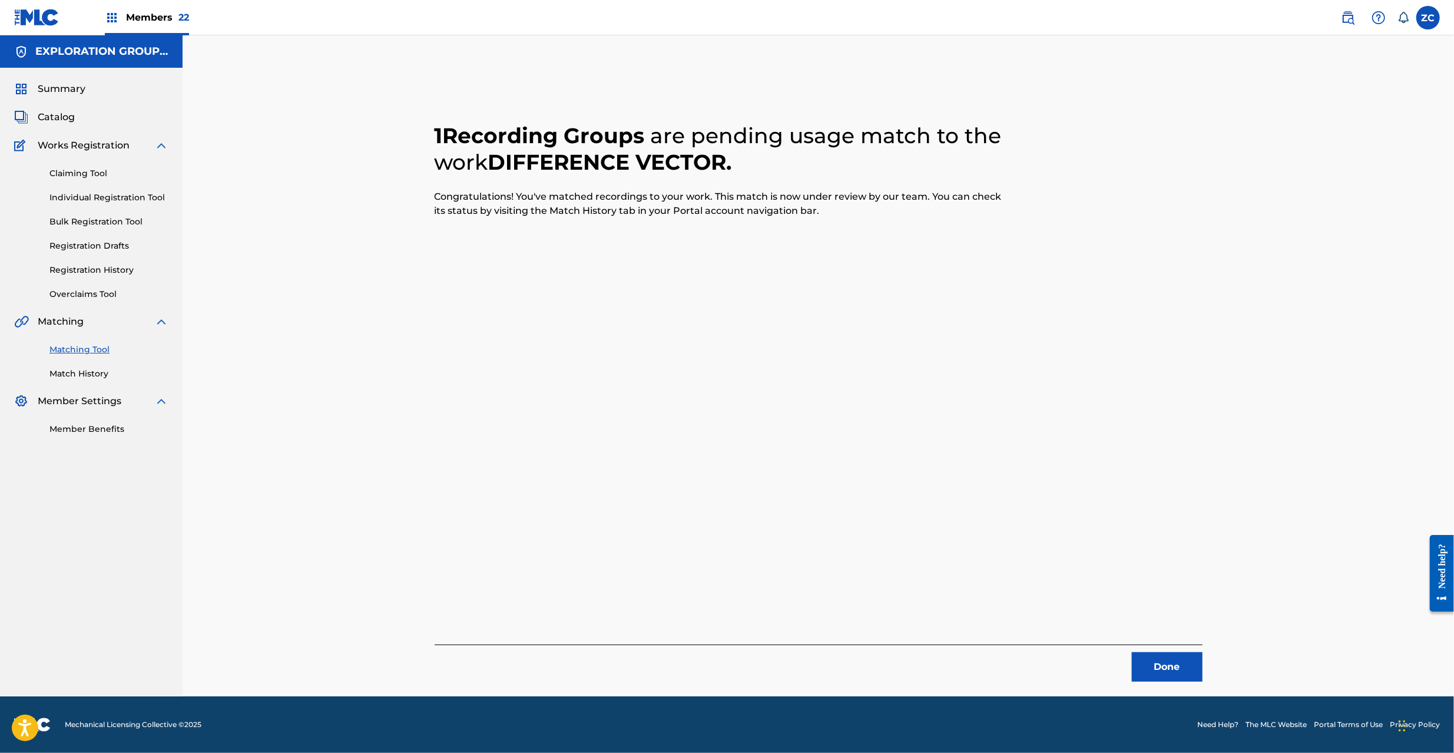
click at [1169, 676] on button "Done" at bounding box center [1167, 666] width 71 height 29
